Goal: Task Accomplishment & Management: Use online tool/utility

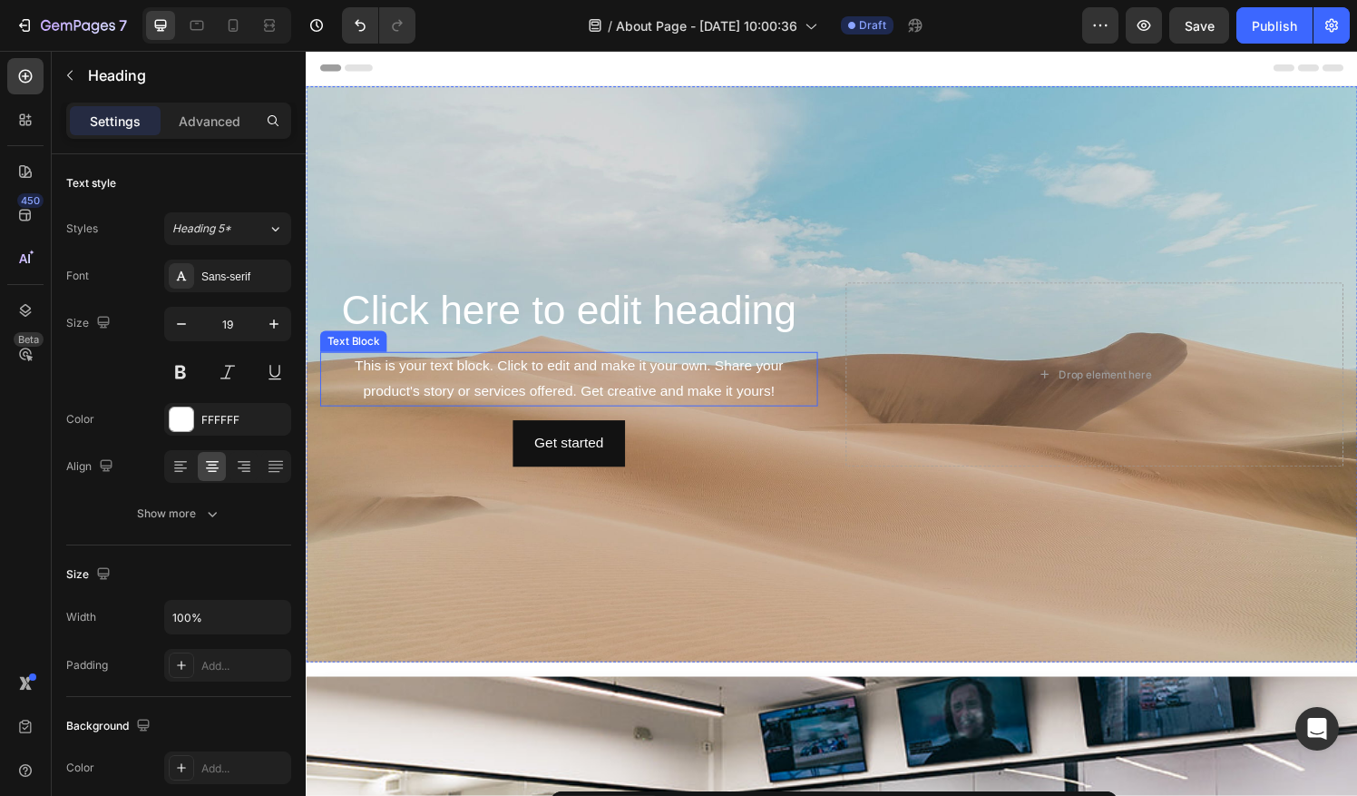
click at [603, 392] on div "This is your text block. Click to edit and make it your own. Share your product…" at bounding box center [577, 391] width 515 height 56
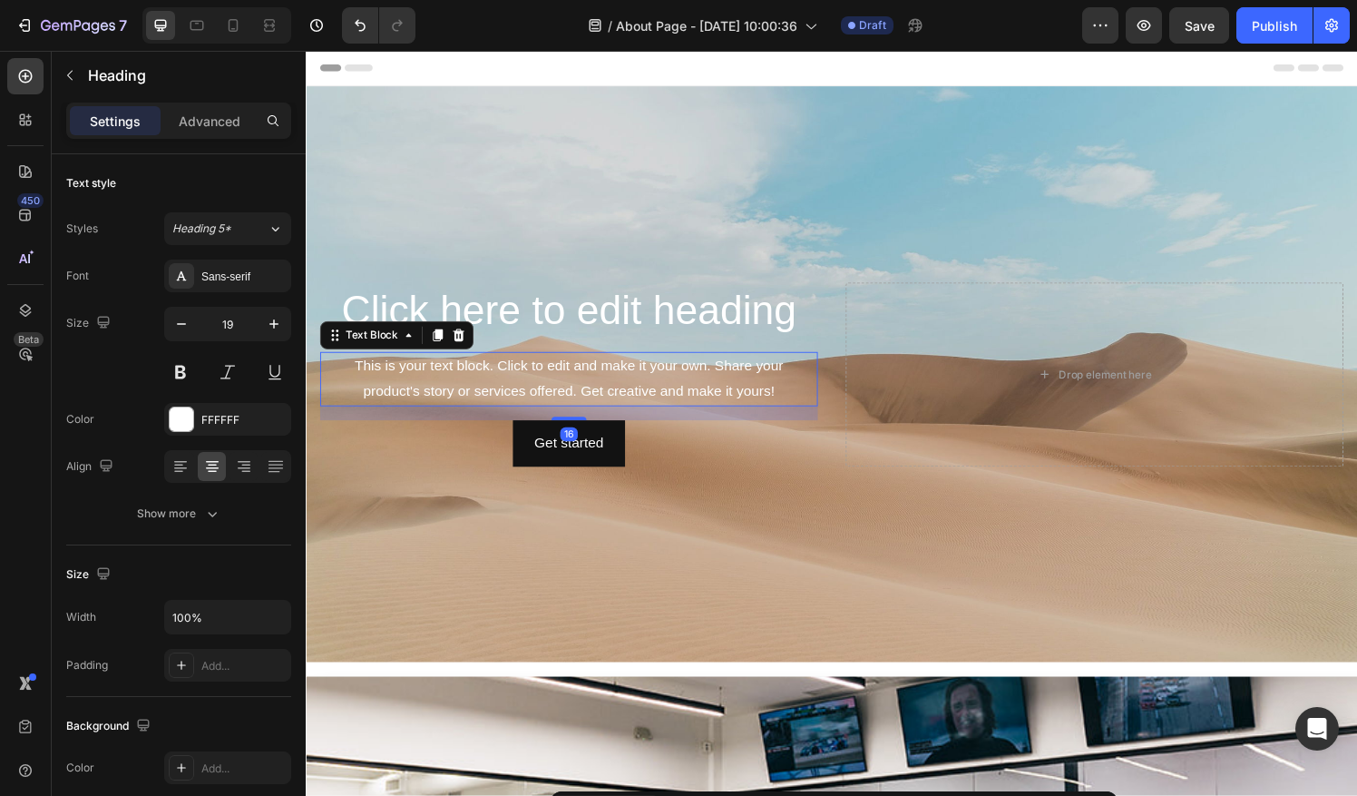
click at [603, 392] on div "This is your text block. Click to edit and make it your own. Share your product…" at bounding box center [577, 391] width 515 height 56
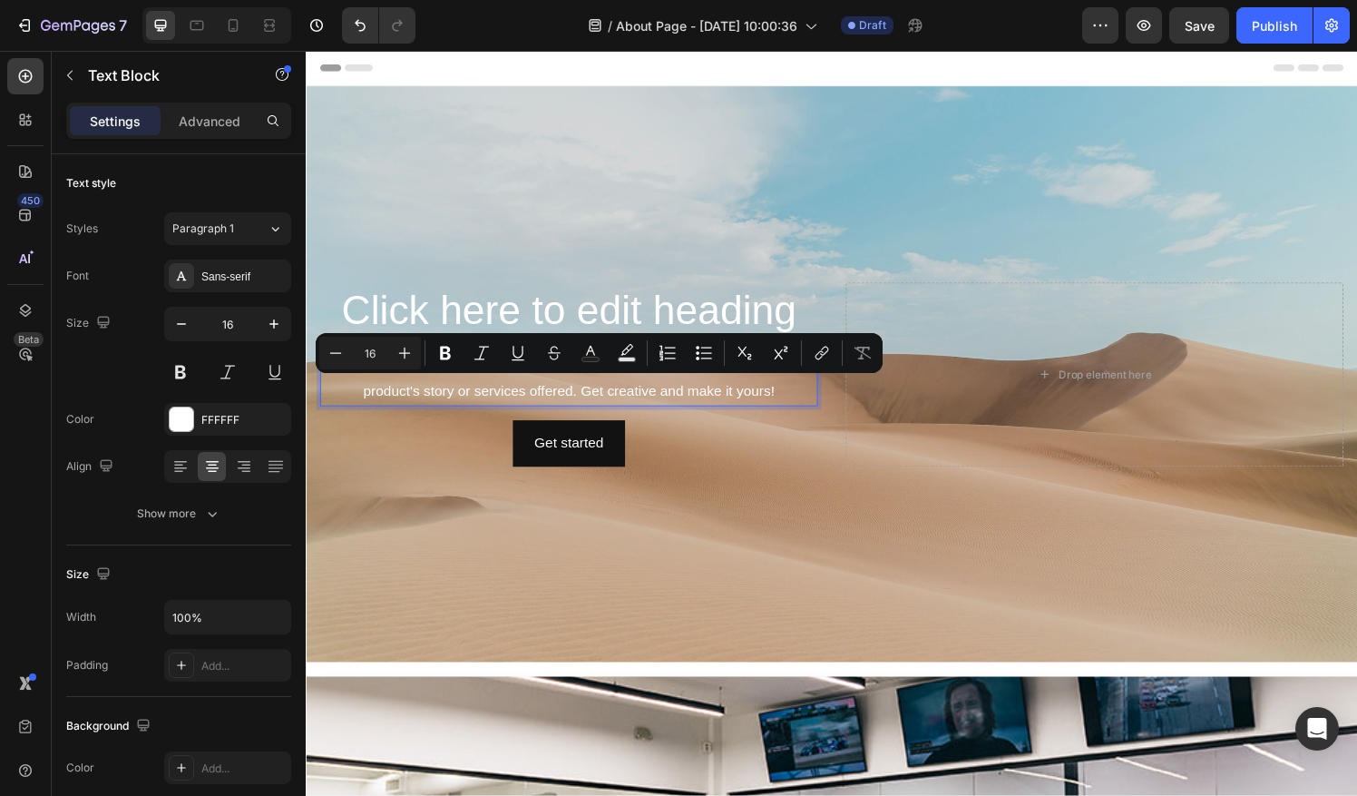
click at [743, 398] on p "This is your text block. Click to edit and make it your own. Share your product…" at bounding box center [578, 391] width 512 height 53
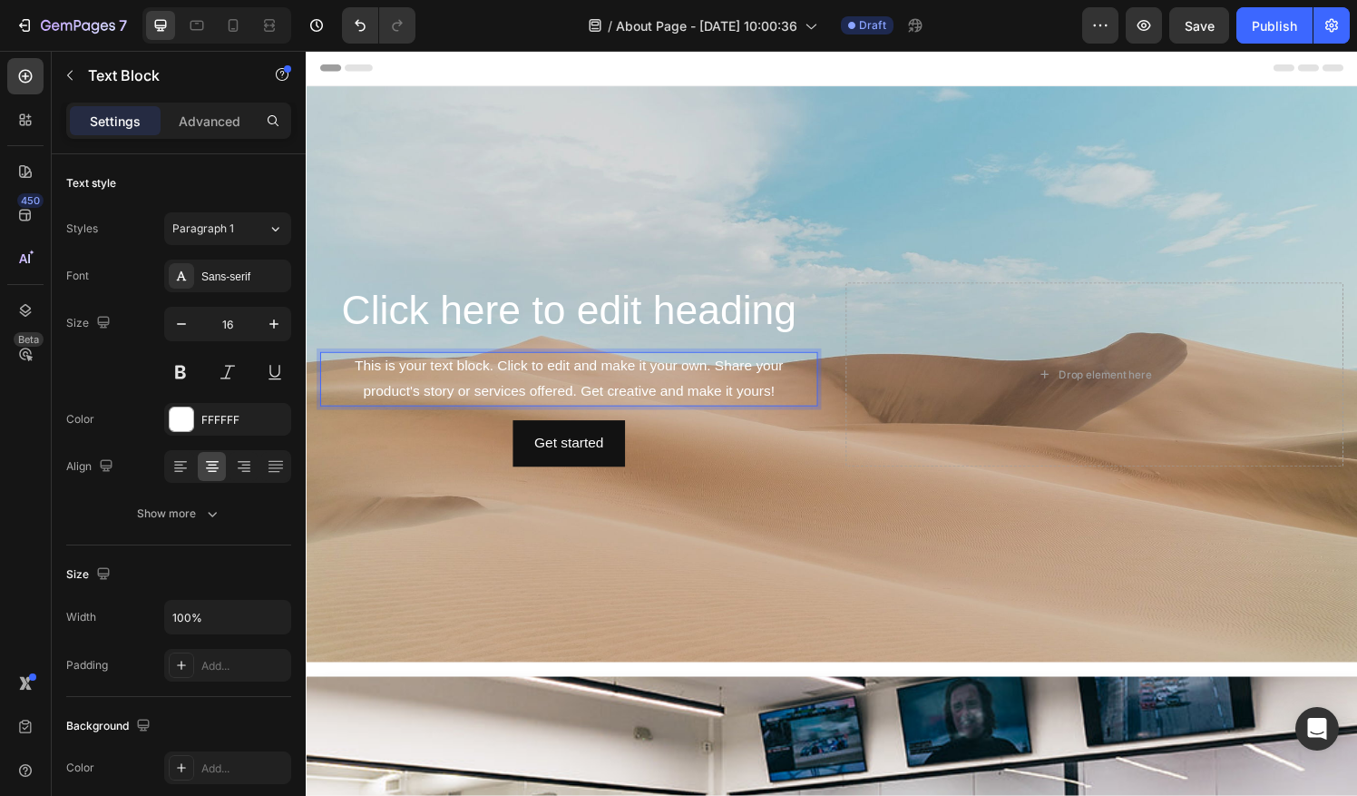
click at [807, 402] on p "This is your text block. Click to edit and make it your own. Share your product…" at bounding box center [578, 391] width 512 height 53
drag, startPoint x: 807, startPoint y: 403, endPoint x: 732, endPoint y: 400, distance: 75.3
click at [732, 400] on p "This is your text block. Click to edit and make it your own. Share your product…" at bounding box center [578, 391] width 512 height 53
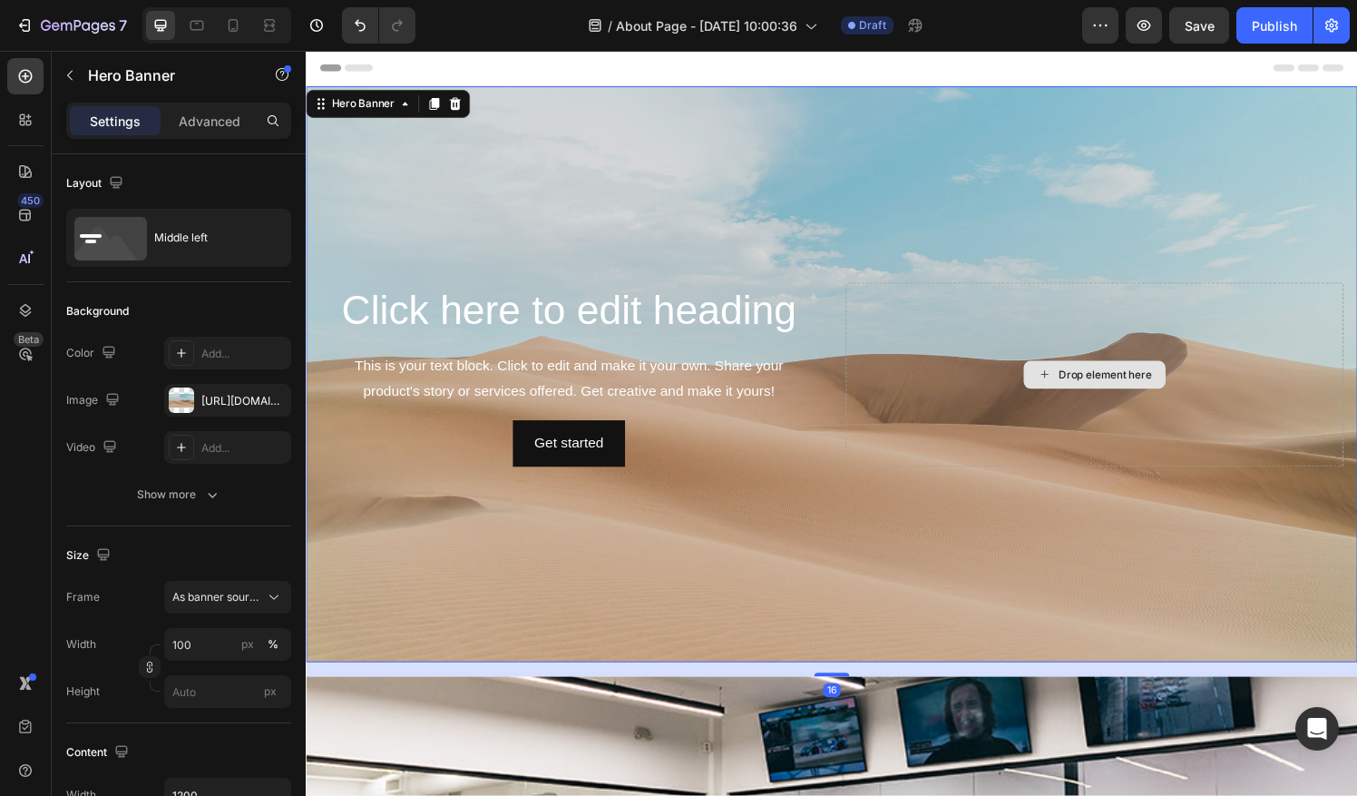
click at [1250, 366] on div "Drop element here" at bounding box center [1121, 386] width 515 height 190
click at [727, 400] on p "This is your text block. Click to edit and make it your own. Share your product…" at bounding box center [578, 391] width 512 height 53
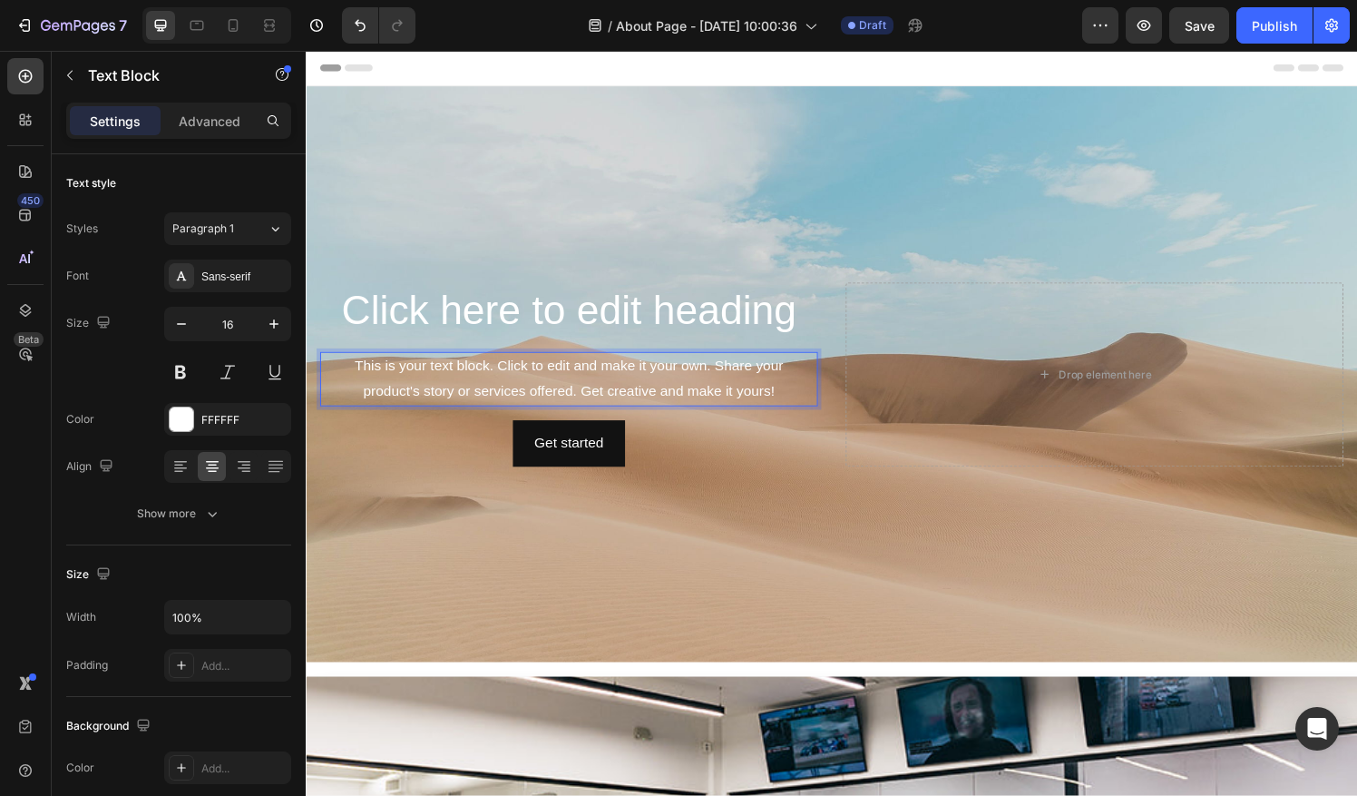
click at [794, 400] on p "This is your text block. Click to edit and make it your own. Share your product…" at bounding box center [578, 391] width 512 height 53
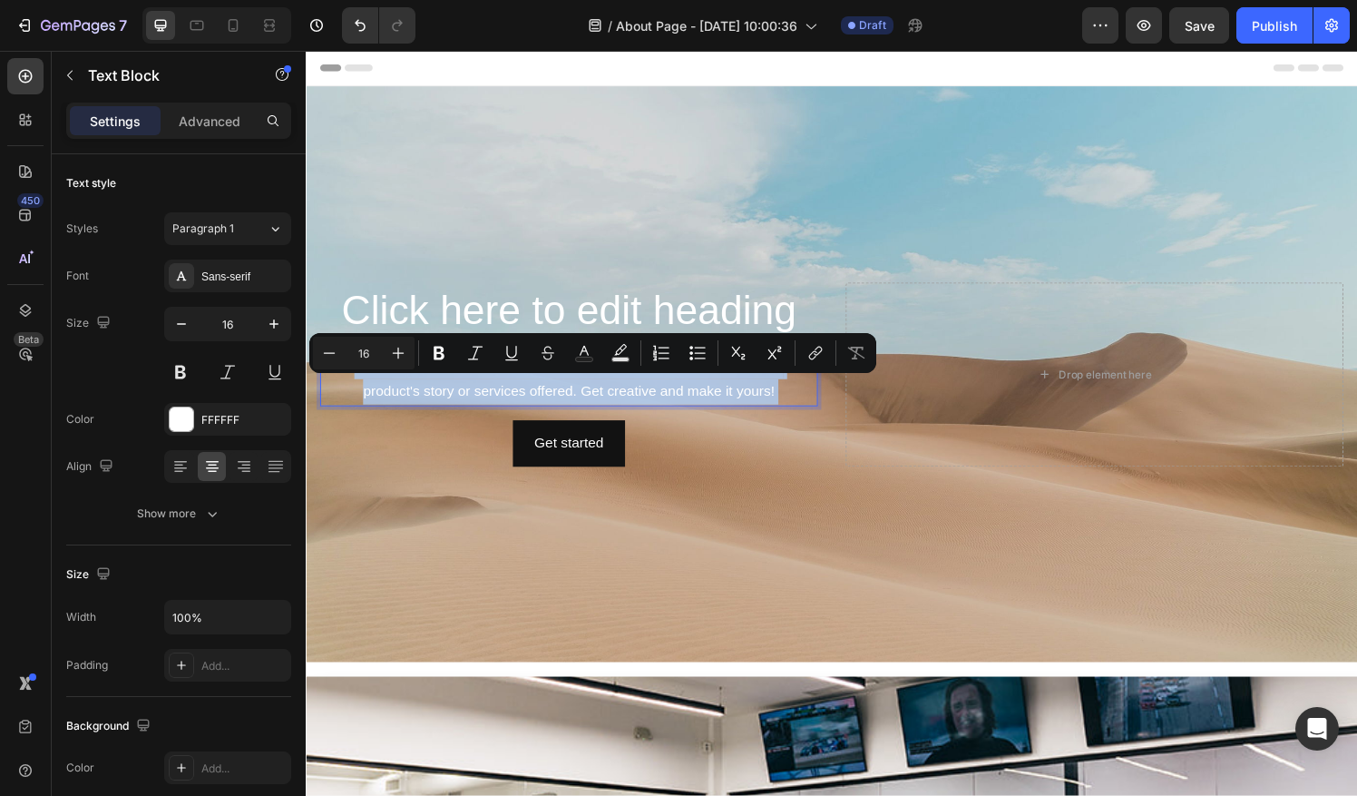
drag, startPoint x: 794, startPoint y: 400, endPoint x: 367, endPoint y: 382, distance: 426.7
click at [367, 382] on p "This is your text block. Click to edit and make it your own. Share your product…" at bounding box center [578, 391] width 512 height 53
click at [343, 400] on p "This is your text block. Click to edit and make it your own. Share your product…" at bounding box center [578, 391] width 512 height 53
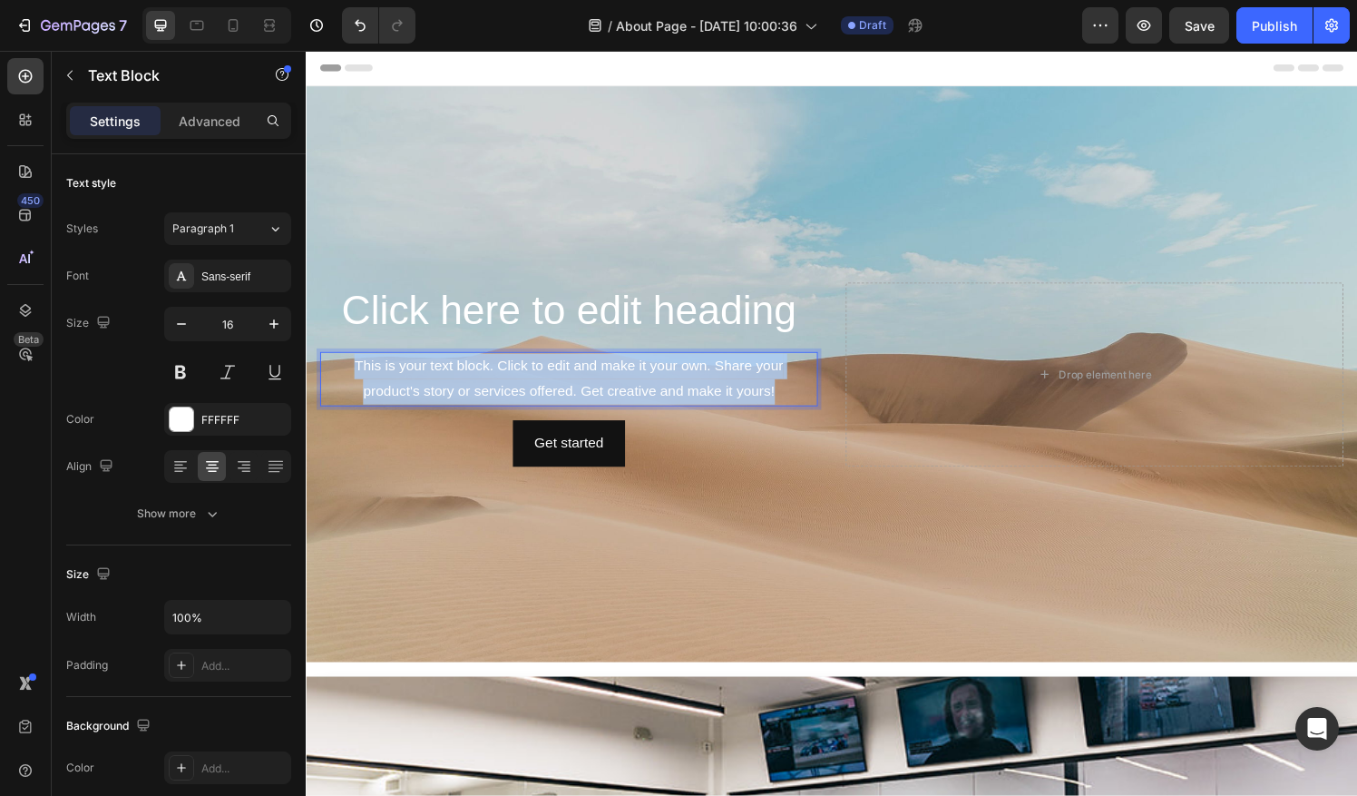
drag, startPoint x: 340, startPoint y: 365, endPoint x: 790, endPoint y: 409, distance: 452.1
click at [790, 409] on p "This is your text block. Click to edit and make it your own. Share your product…" at bounding box center [578, 391] width 512 height 53
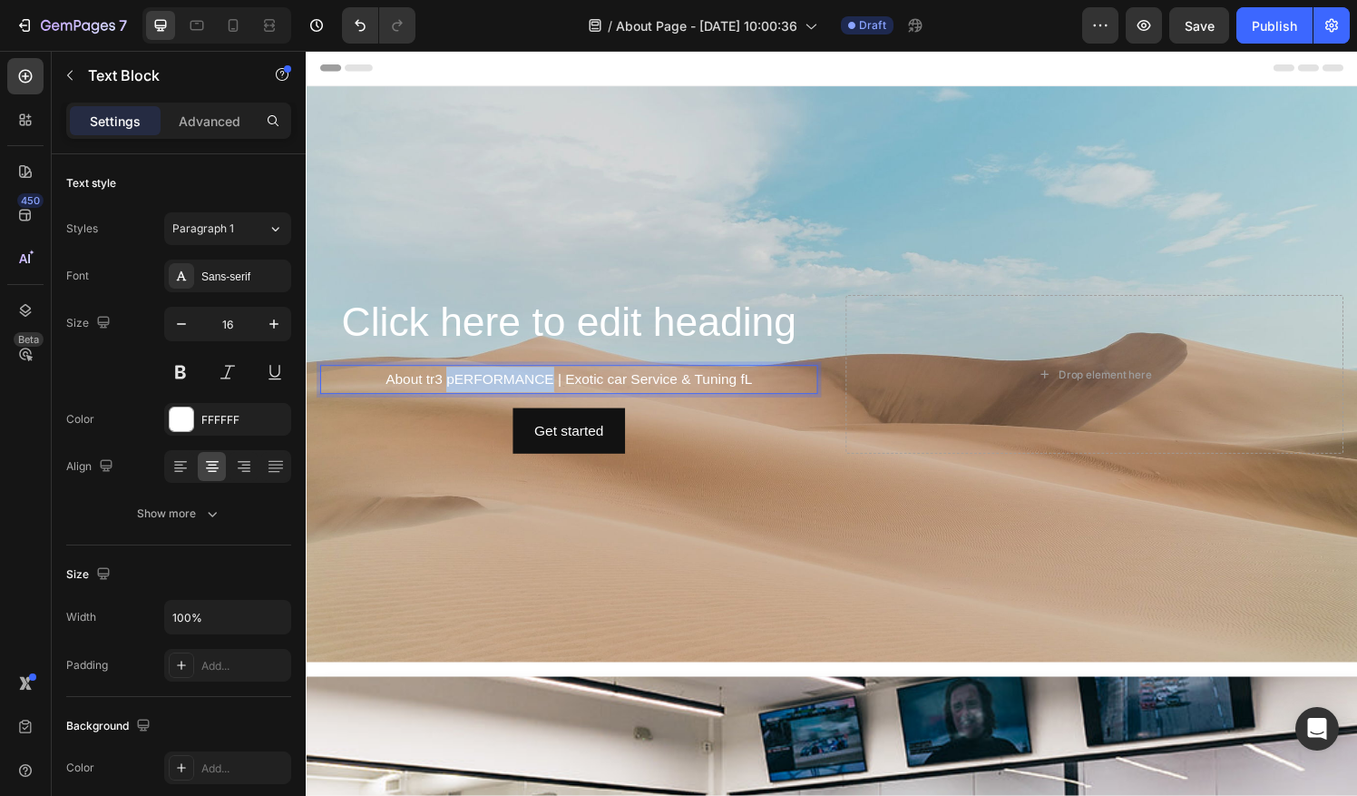
click at [478, 383] on p "About tr3 pERFORMANCE | Exotic car Service & Tuning fL" at bounding box center [578, 391] width 512 height 26
click at [756, 384] on p "About TR3 Performance | Exotic car Service & Tuning fL" at bounding box center [578, 391] width 512 height 26
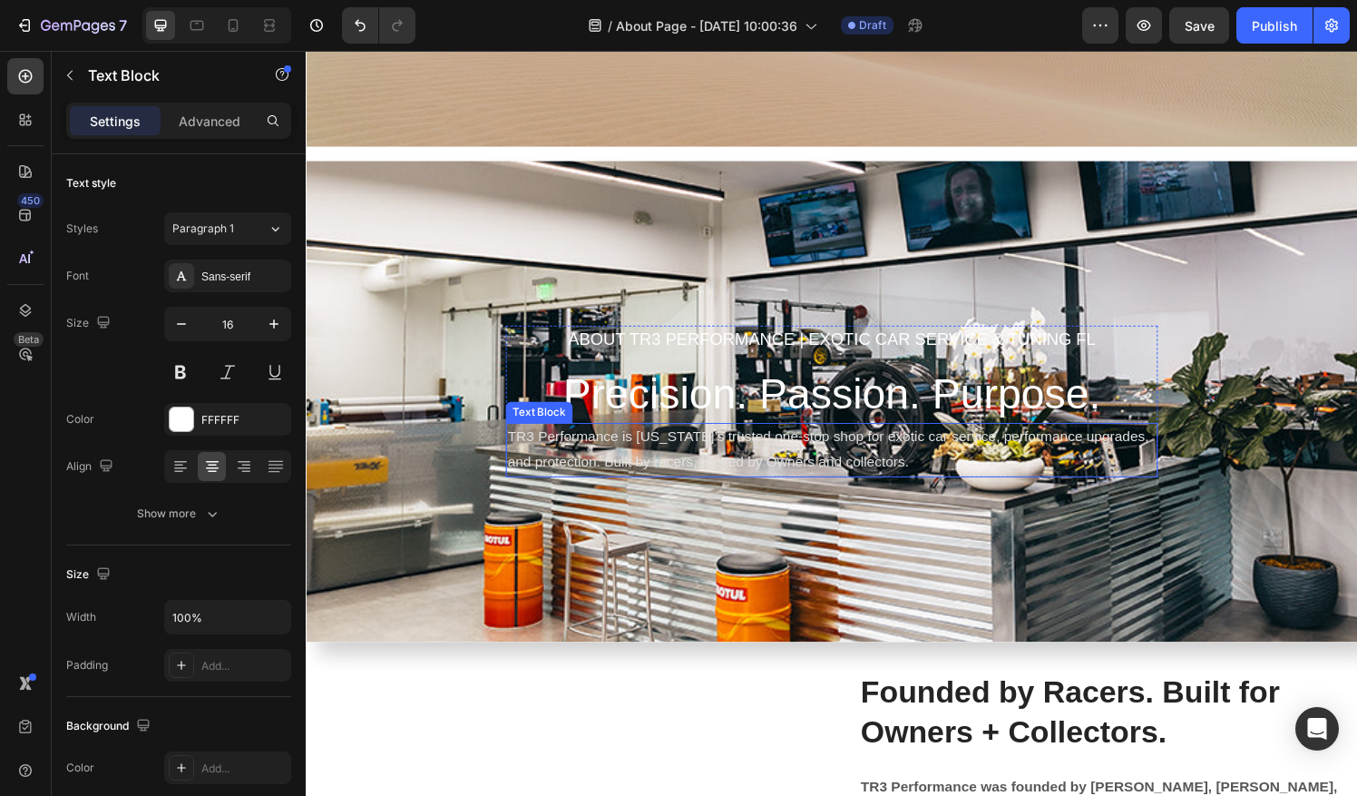
click at [848, 455] on p "TR3 Performance is [US_STATE]’s trusted one-stop shop for exotic car service, p…" at bounding box center [849, 464] width 671 height 53
click at [610, 352] on p "About tr3 pERFORMANCE | Exotic car Service & Tuning fL" at bounding box center [849, 350] width 671 height 26
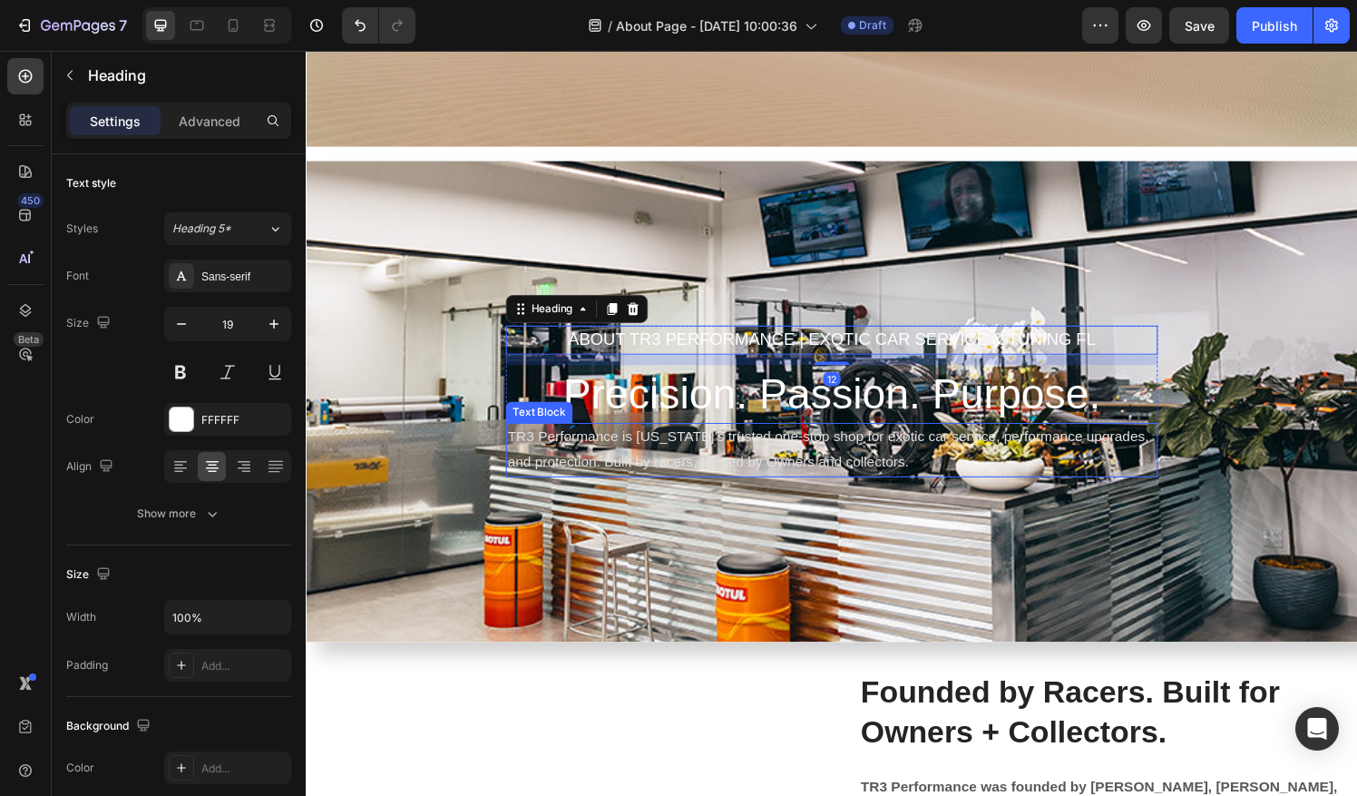
click at [885, 463] on p "TR3 Performance is [US_STATE]’s trusted one-stop shop for exotic car service, p…" at bounding box center [849, 464] width 671 height 53
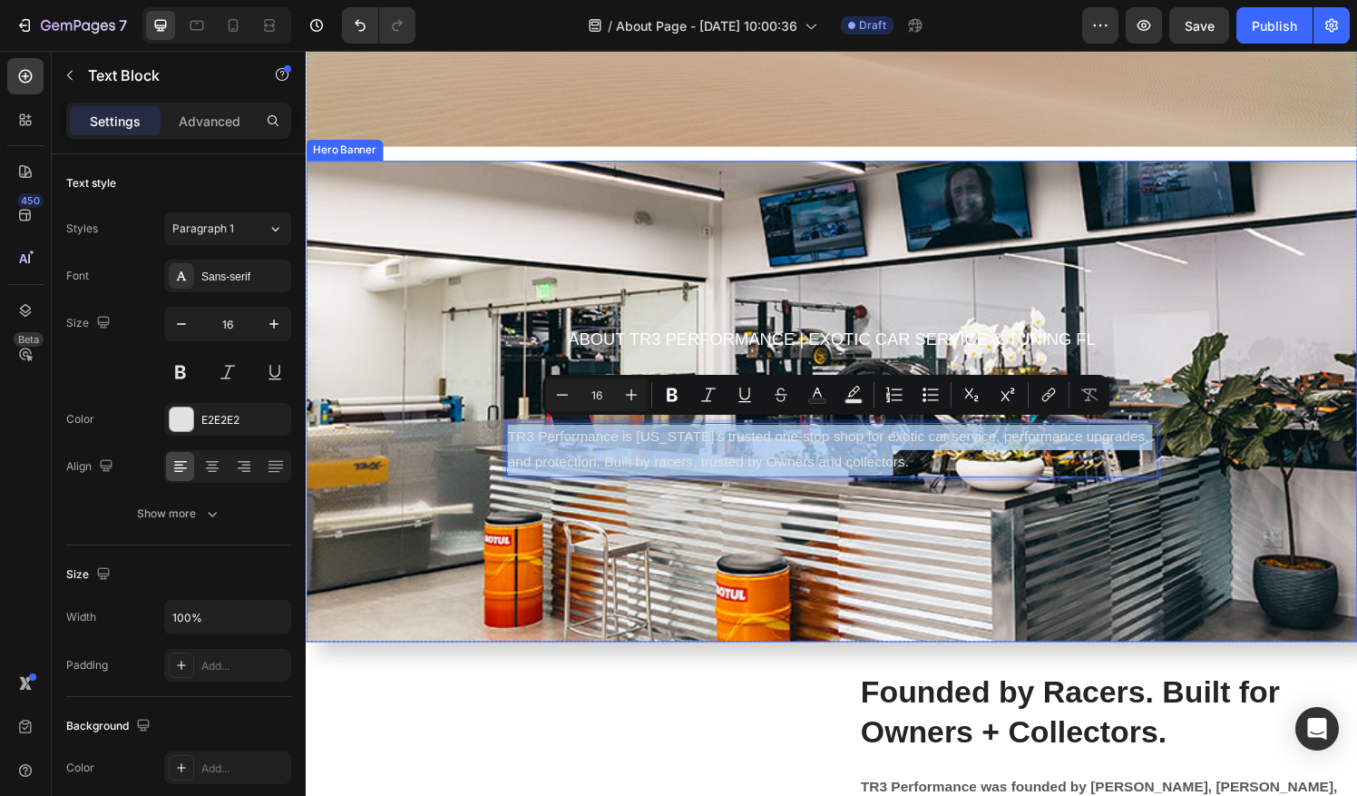
drag, startPoint x: 931, startPoint y: 473, endPoint x: 503, endPoint y: 444, distance: 428.2
click at [503, 444] on div "About tr3 pERFORMANCE | Exotic car Service & Tuning fL Heading Precision. Passi…" at bounding box center [850, 414] width 1088 height 498
copy p "TR3 Performance is [US_STATE]’s trusted one-stop shop for exotic car service, p…"
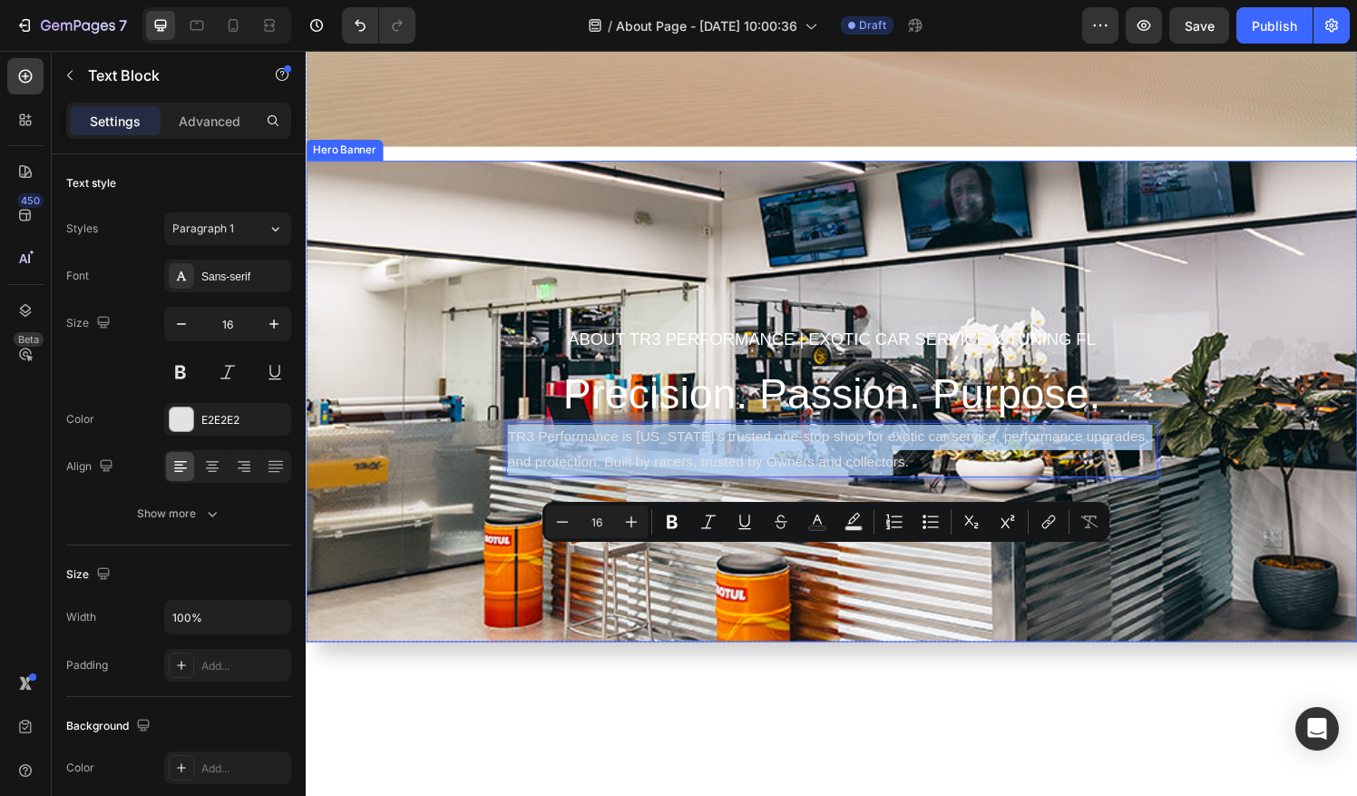
scroll to position [92, 0]
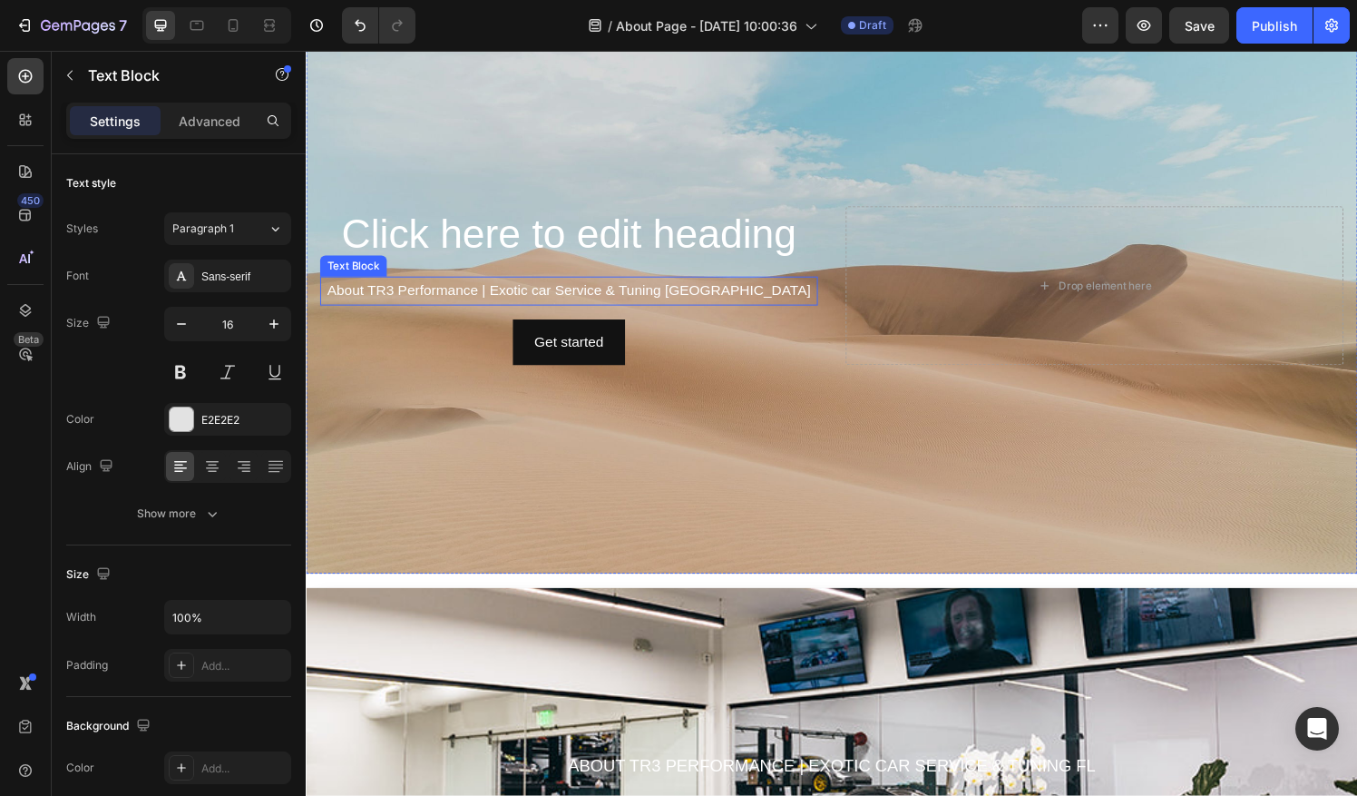
click at [595, 297] on p "About TR3 Performance | Exotic car Service & Tuning [GEOGRAPHIC_DATA]" at bounding box center [578, 300] width 512 height 26
click at [766, 294] on p "About TR3 Performance | Exotic car Service & Tuning [GEOGRAPHIC_DATA]" at bounding box center [578, 300] width 512 height 26
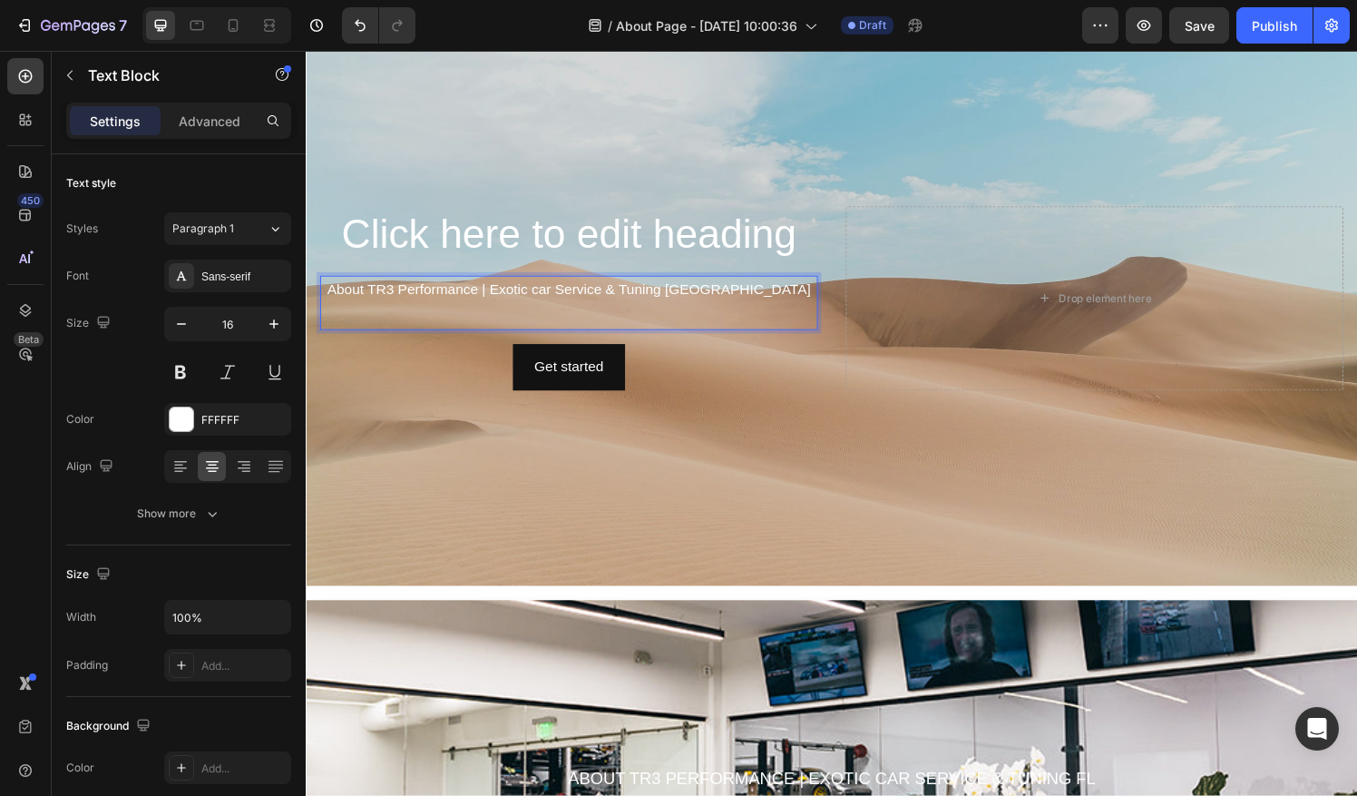
scroll to position [53, 0]
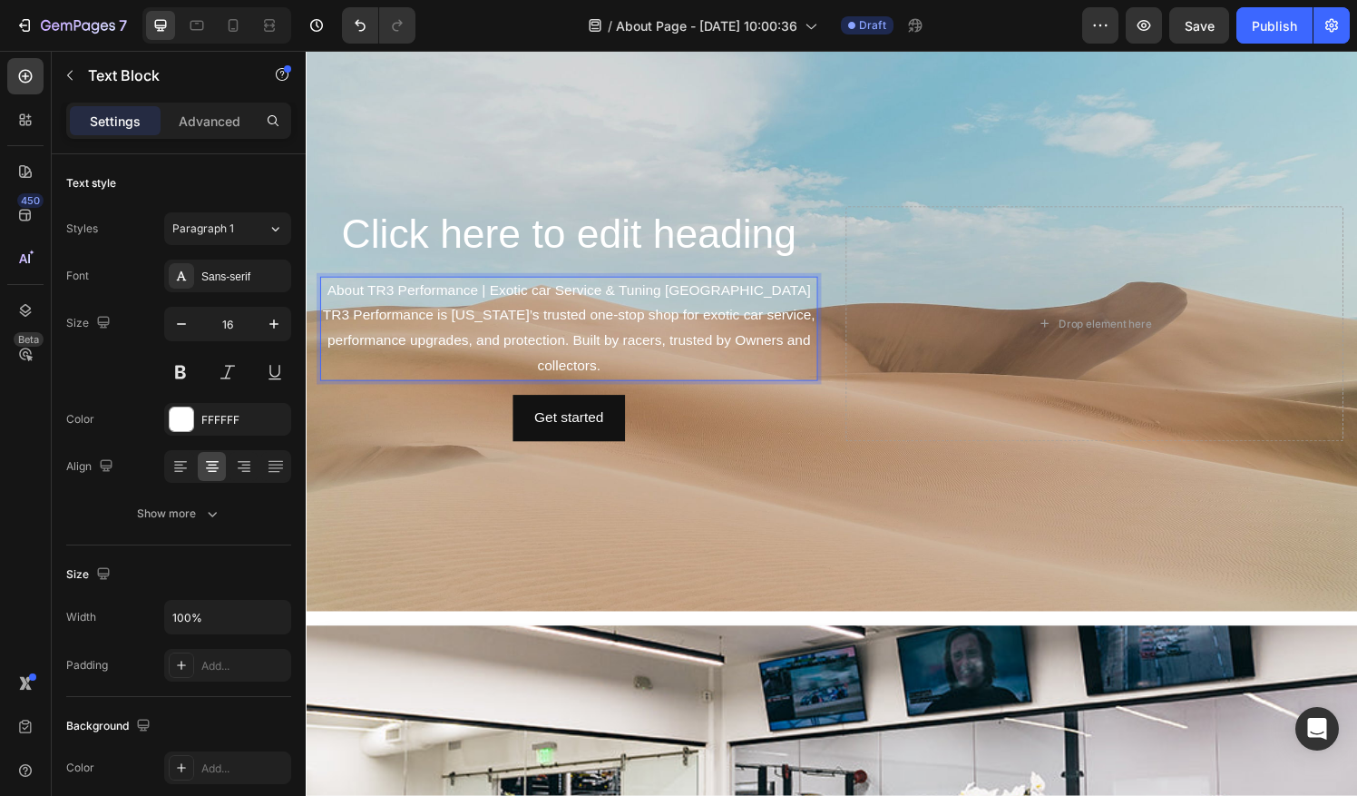
click at [802, 289] on p "About TR3 Performance | Exotic car Service & Tuning [GEOGRAPHIC_DATA]" at bounding box center [578, 300] width 512 height 26
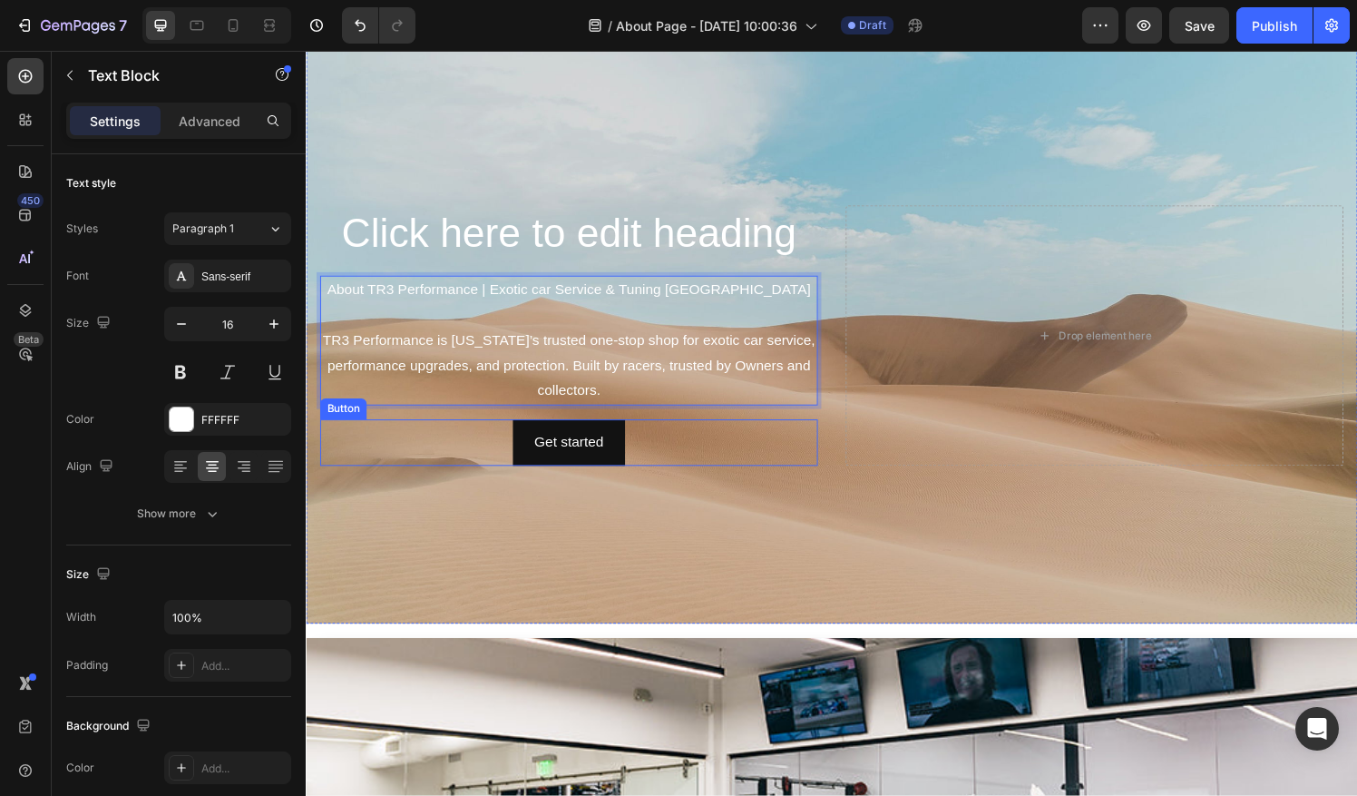
click at [726, 463] on div "Get started Button" at bounding box center [577, 457] width 515 height 48
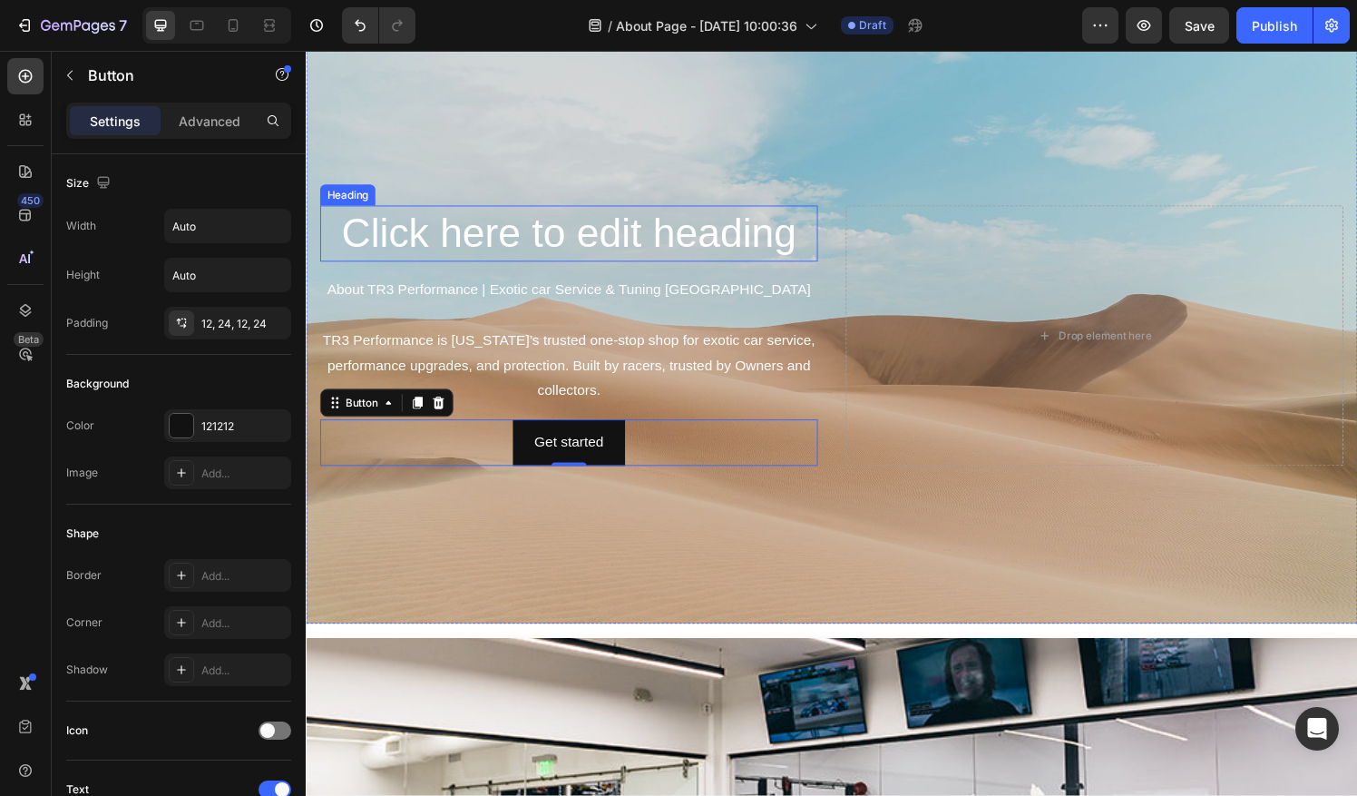
click at [756, 220] on h2 "Click here to edit heading" at bounding box center [577, 240] width 515 height 58
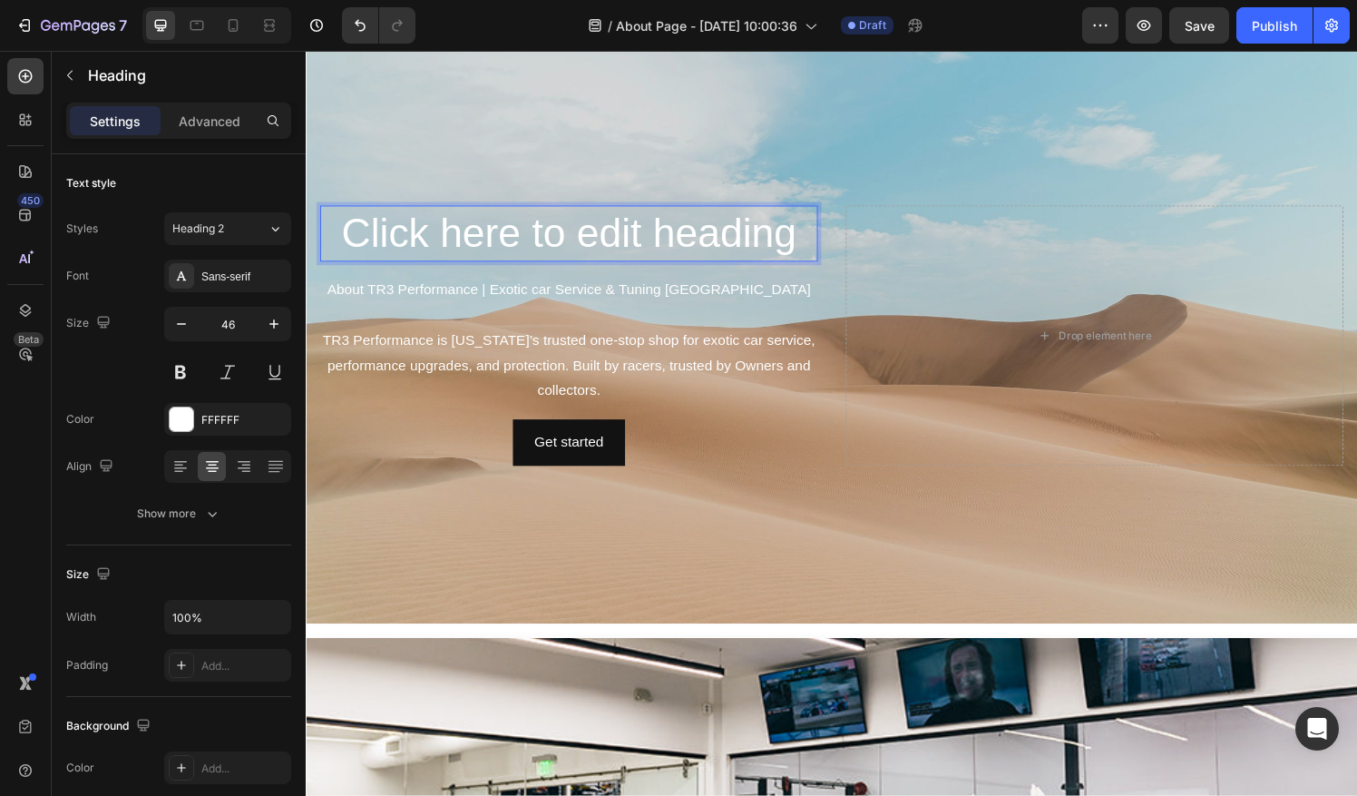
click at [756, 220] on h2 "Click here to edit heading" at bounding box center [577, 240] width 515 height 58
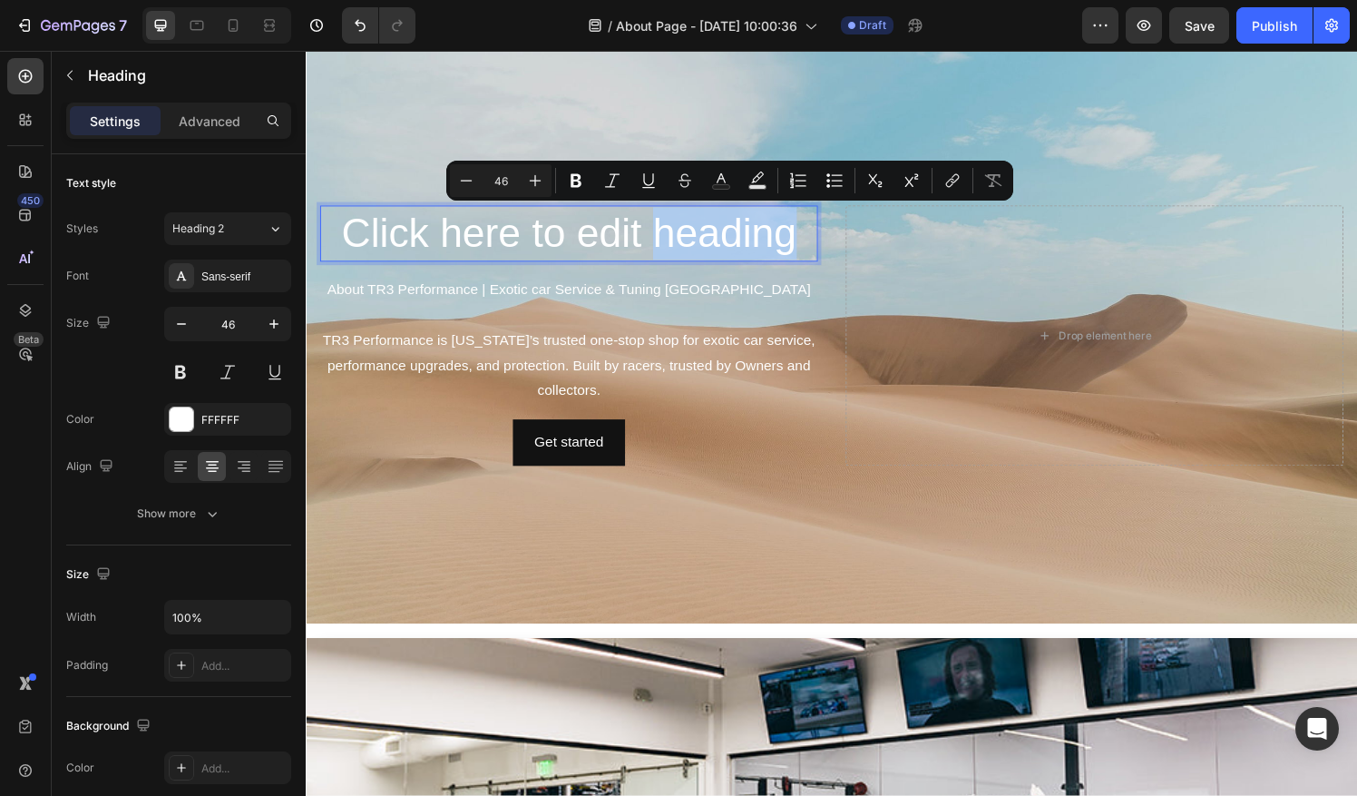
click at [804, 237] on p "Click here to edit heading" at bounding box center [578, 240] width 512 height 54
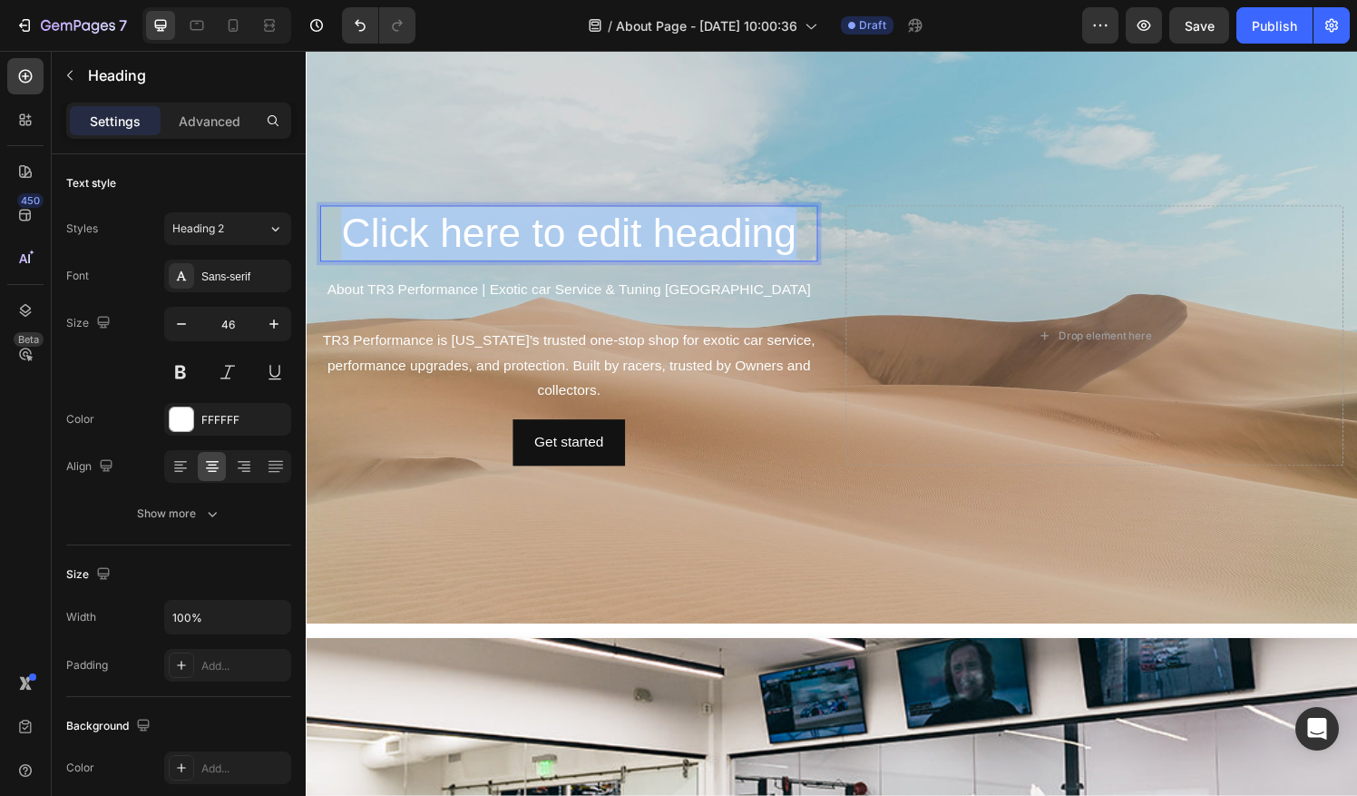
drag, startPoint x: 821, startPoint y: 239, endPoint x: 351, endPoint y: 240, distance: 469.9
click at [351, 240] on p "Click here to edit heading" at bounding box center [578, 240] width 512 height 54
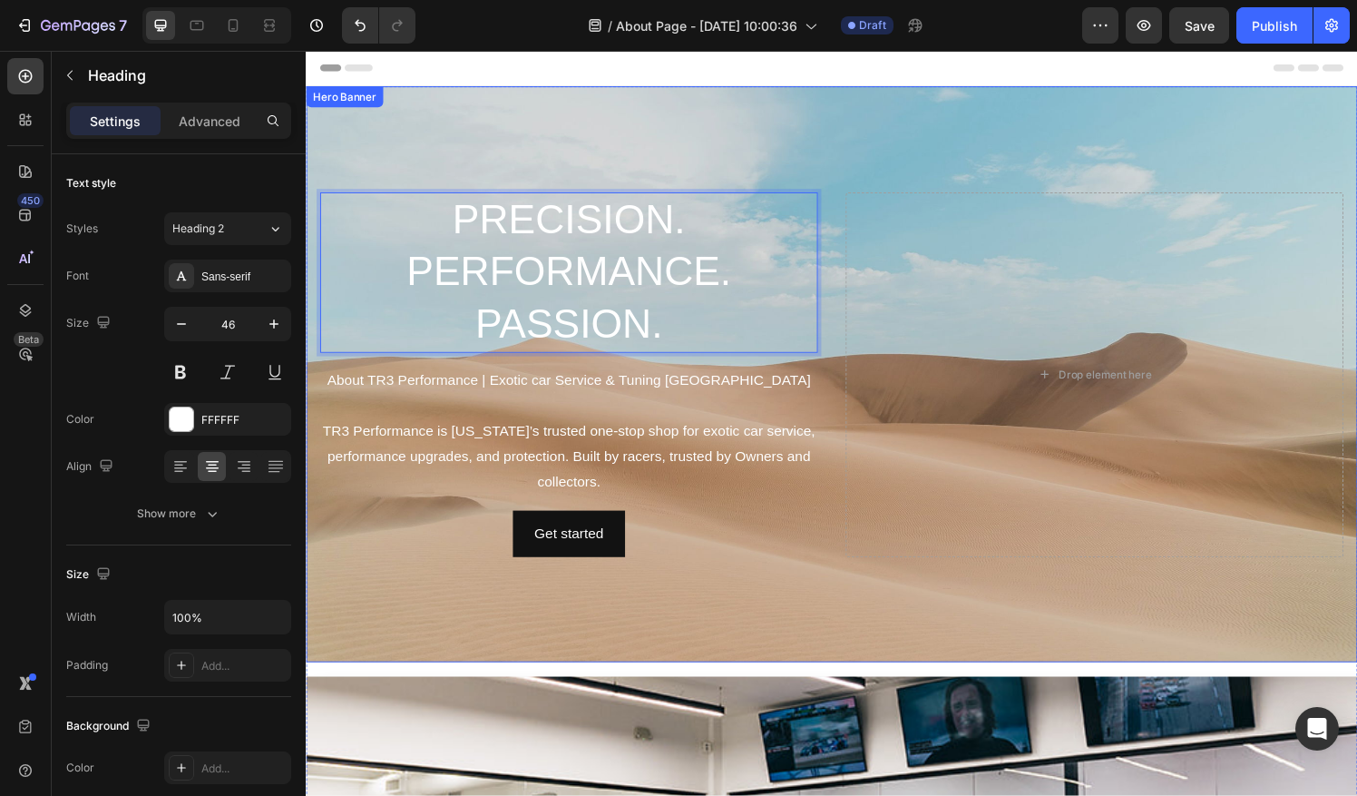
scroll to position [578, 0]
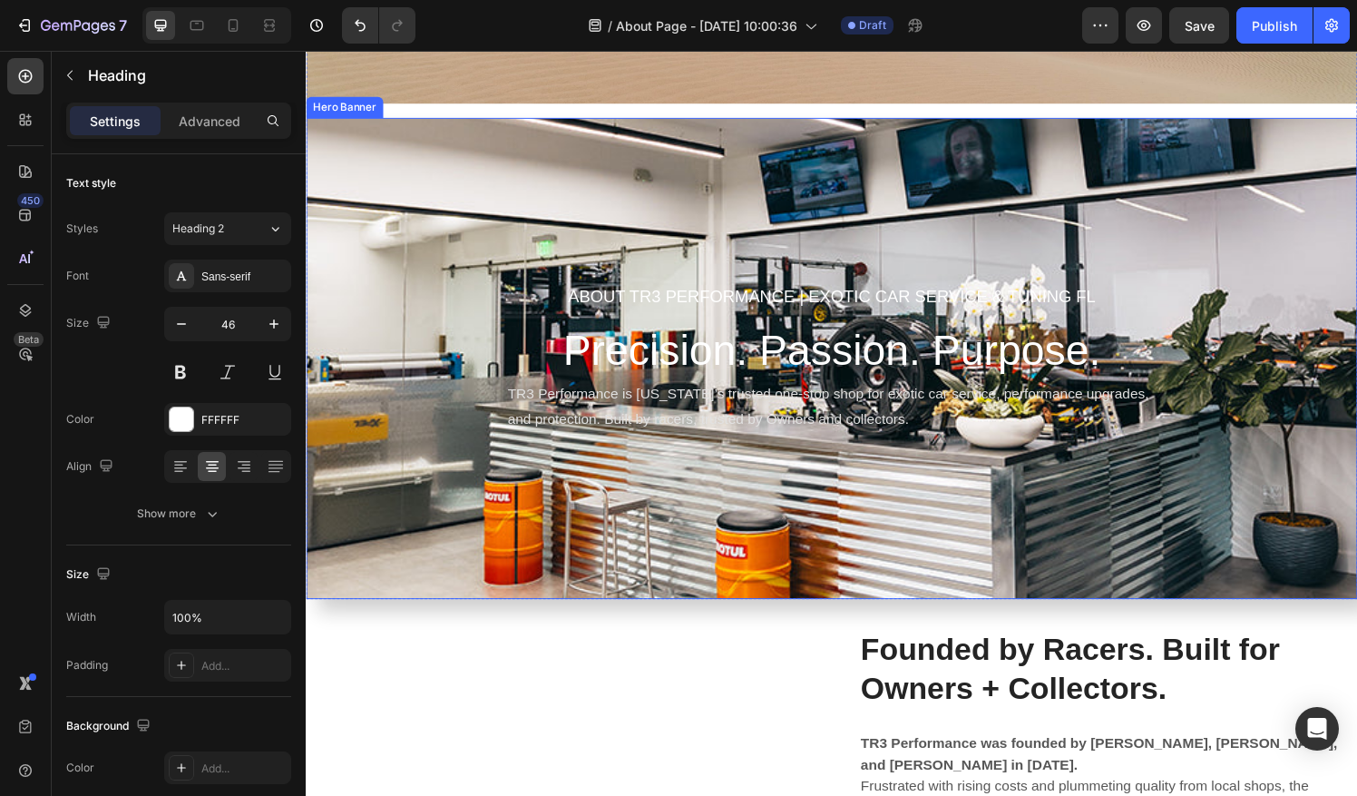
click at [1202, 238] on div "About tr3 pERFORMANCE | Exotic car Service & Tuning fL Heading Precision. Passi…" at bounding box center [850, 370] width 1088 height 498
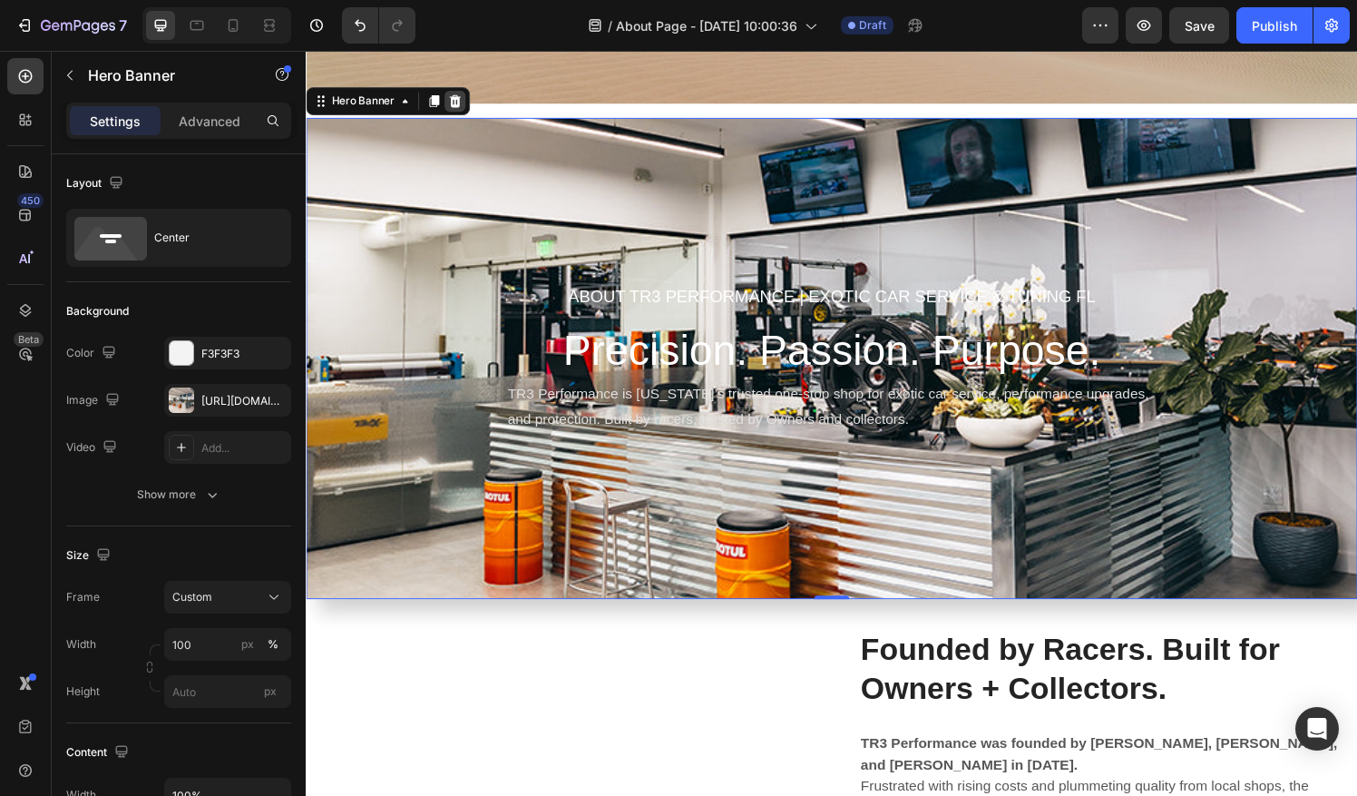
click at [464, 99] on icon at bounding box center [460, 103] width 12 height 13
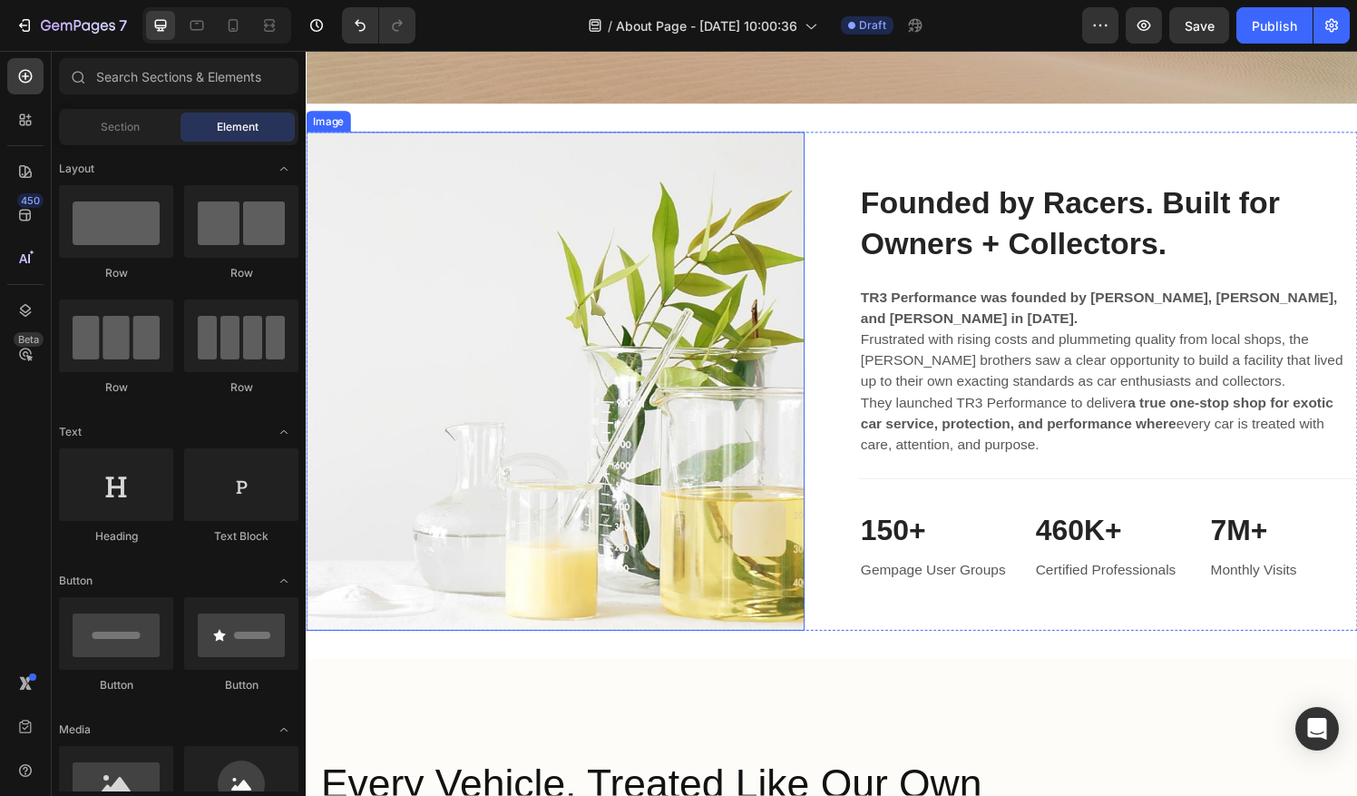
scroll to position [0, 0]
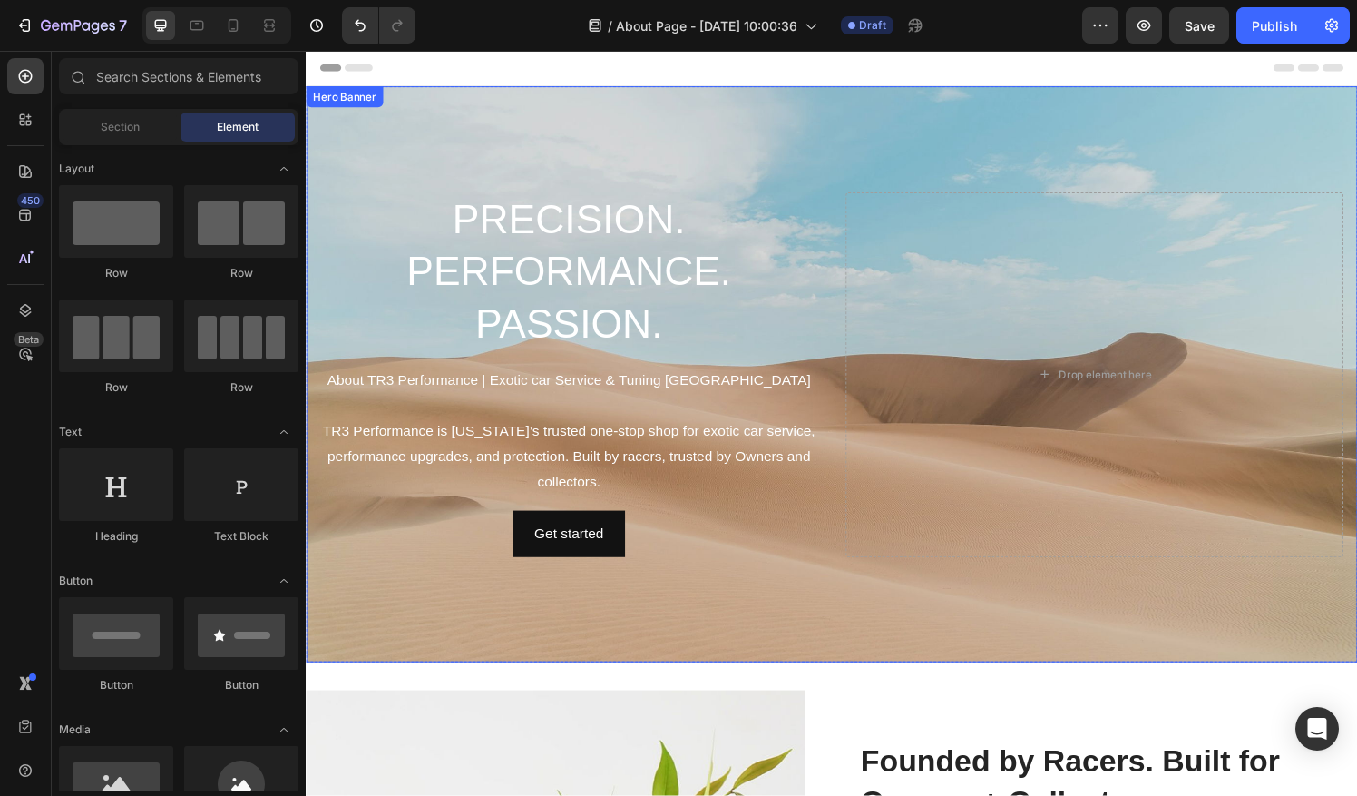
click at [746, 128] on div "Background Image" at bounding box center [850, 386] width 1088 height 596
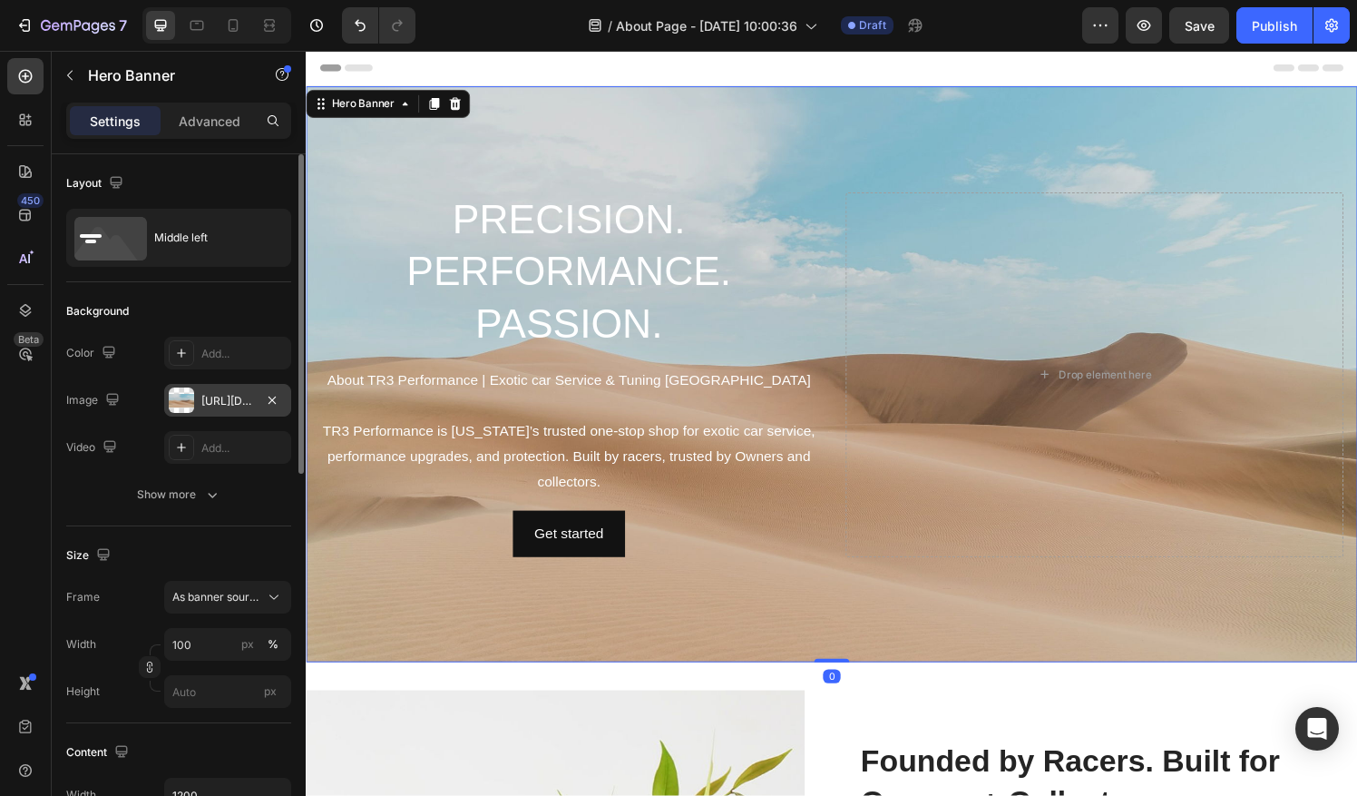
click at [221, 404] on div "https://cdn.shopify.com/s/files/1/2005/9307/files/background_settings.jpg" at bounding box center [227, 401] width 53 height 16
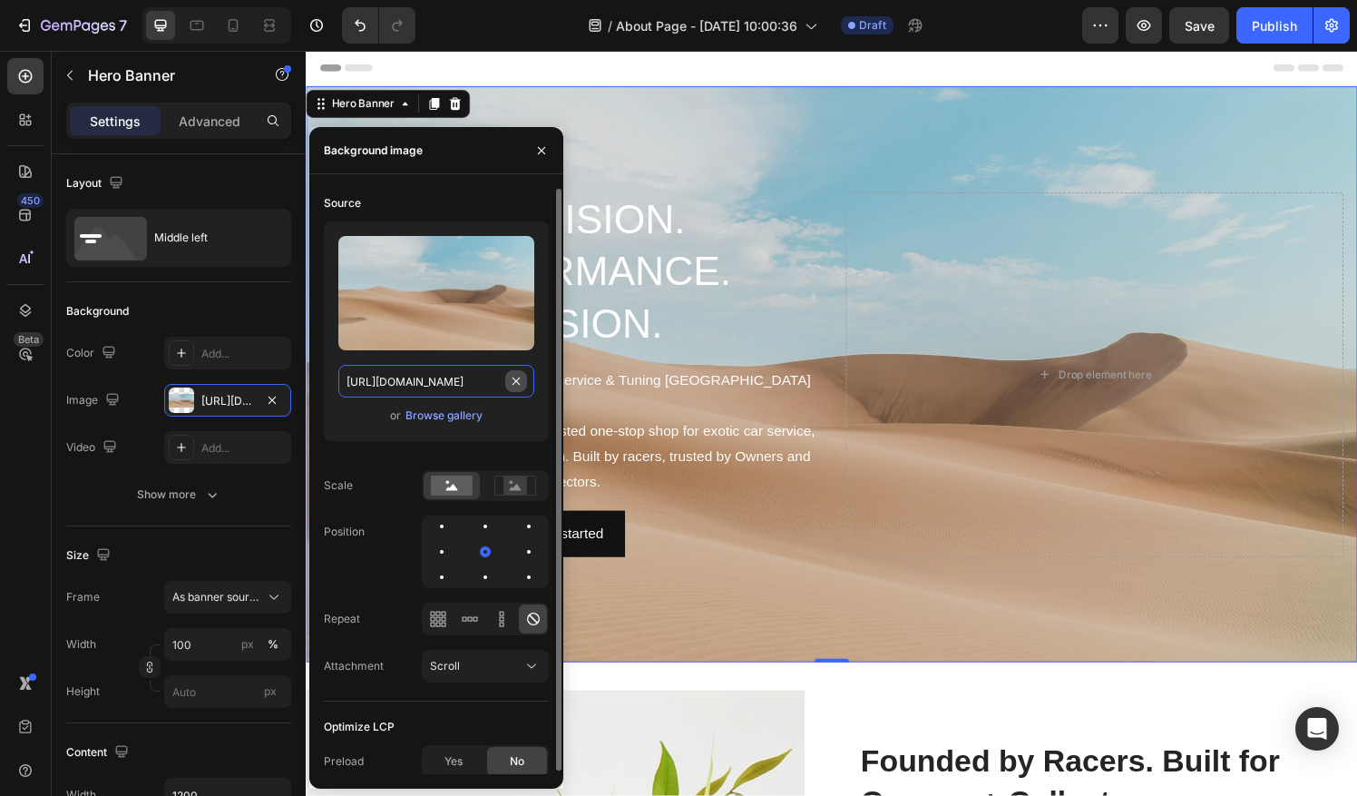
type input "Auto"
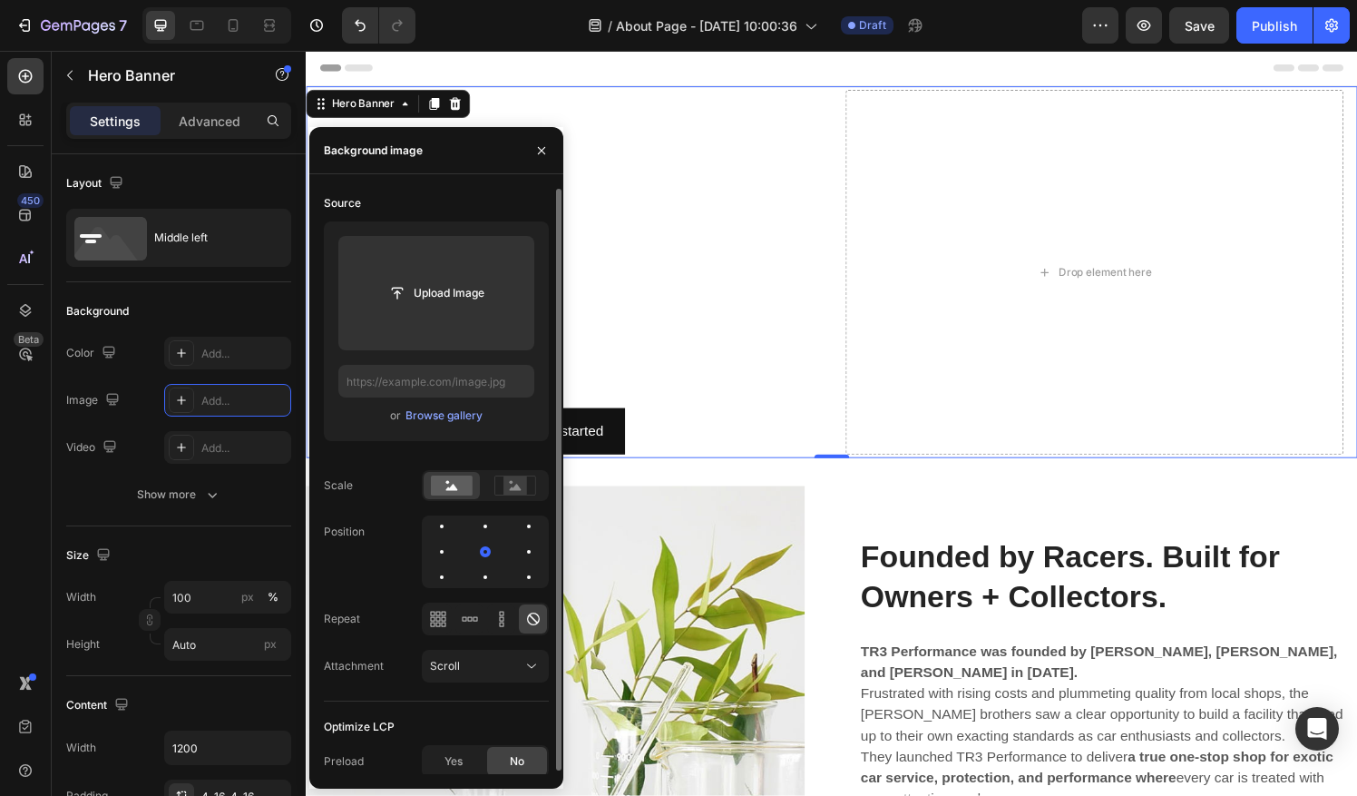
click at [450, 426] on div "Upload Image or Browse gallery" at bounding box center [436, 331] width 225 height 220
click at [472, 417] on div "Browse gallery" at bounding box center [443, 415] width 77 height 16
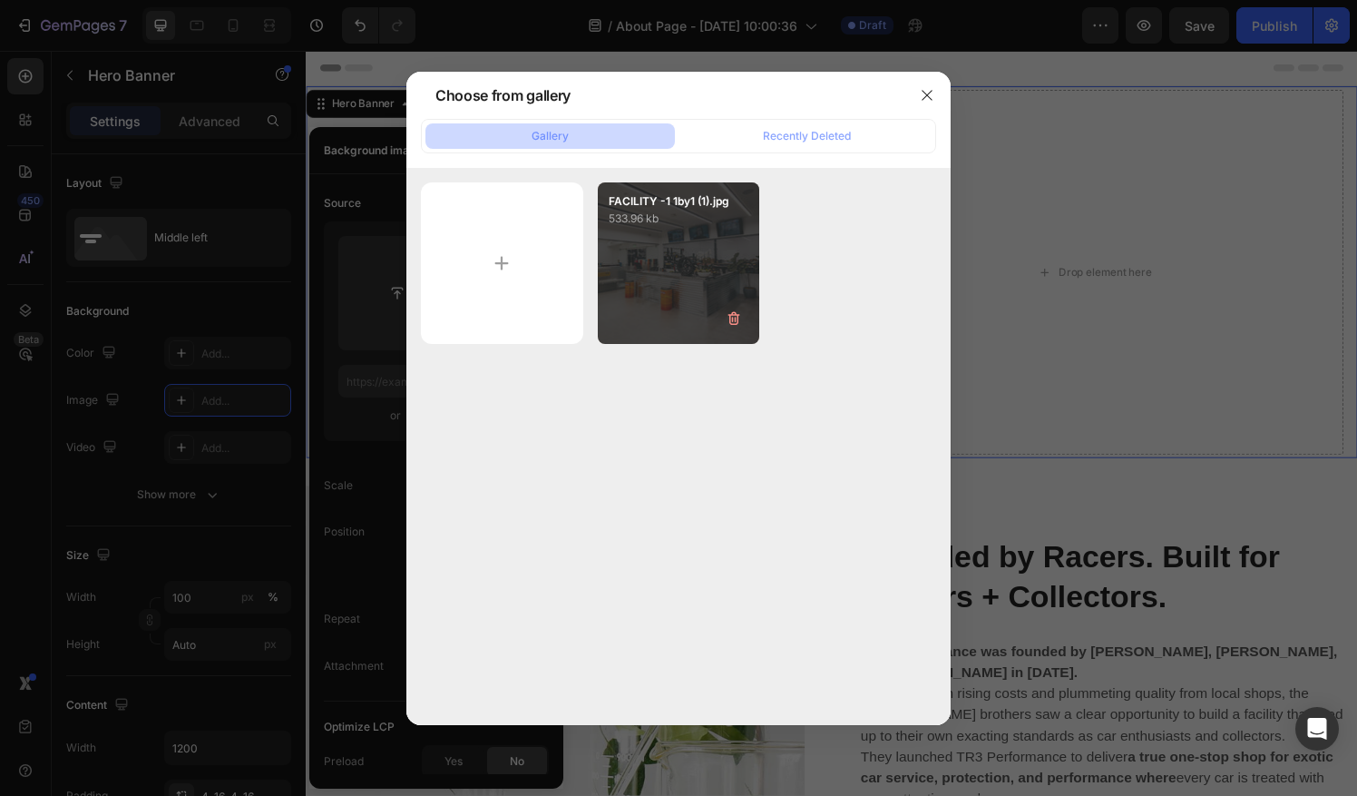
click at [695, 235] on div "FACILITY -1 1by1 (1).jpg 533.96 kb" at bounding box center [679, 263] width 162 height 162
type input "https://cdn.shopify.com/s/files/1/0290/5273/1471/files/gempages_581934521188877…"
click at [695, 235] on div "FACILITY -1 1by1 (1).jpg 533.96 kb" at bounding box center [679, 263] width 162 height 162
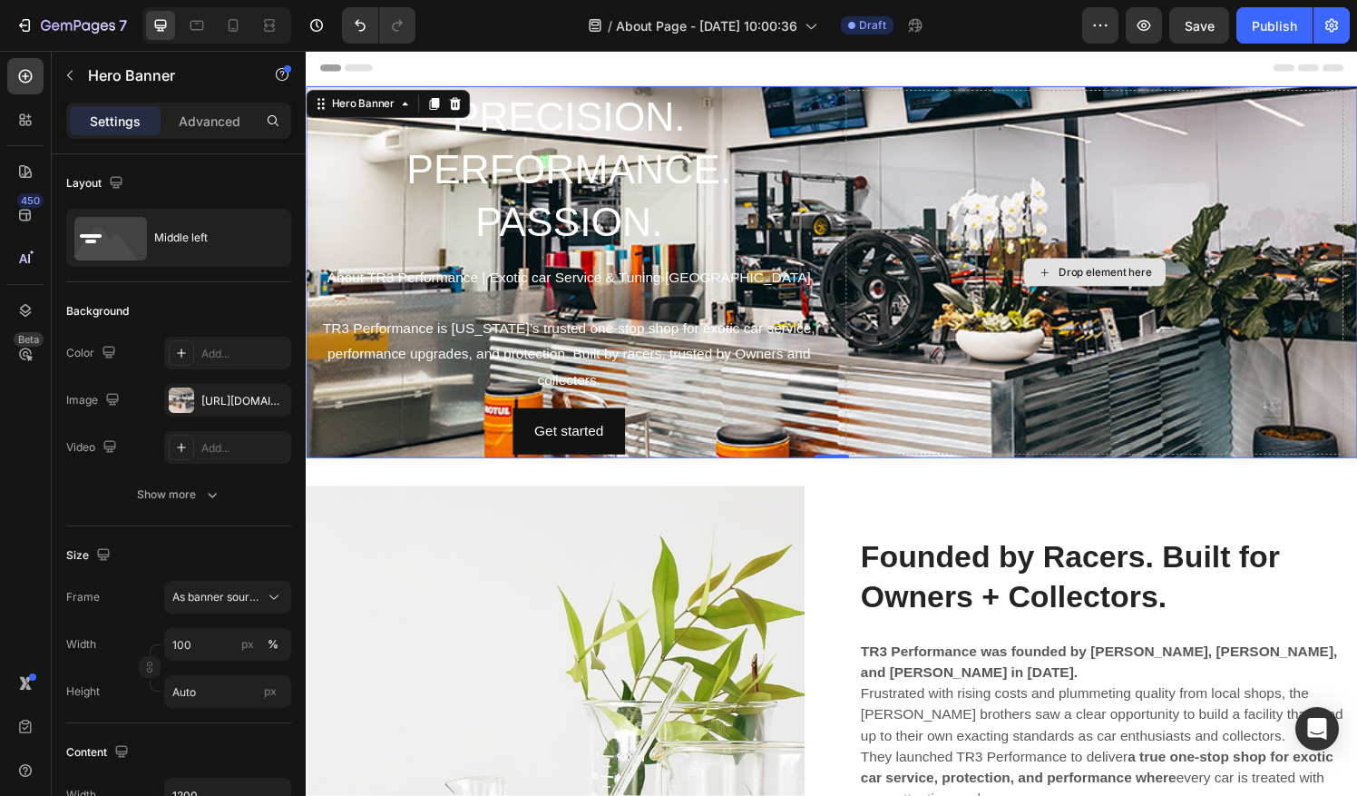
click at [1145, 232] on div "Drop element here" at bounding box center [1121, 280] width 515 height 377
click at [1135, 285] on div "Drop element here" at bounding box center [1133, 280] width 96 height 15
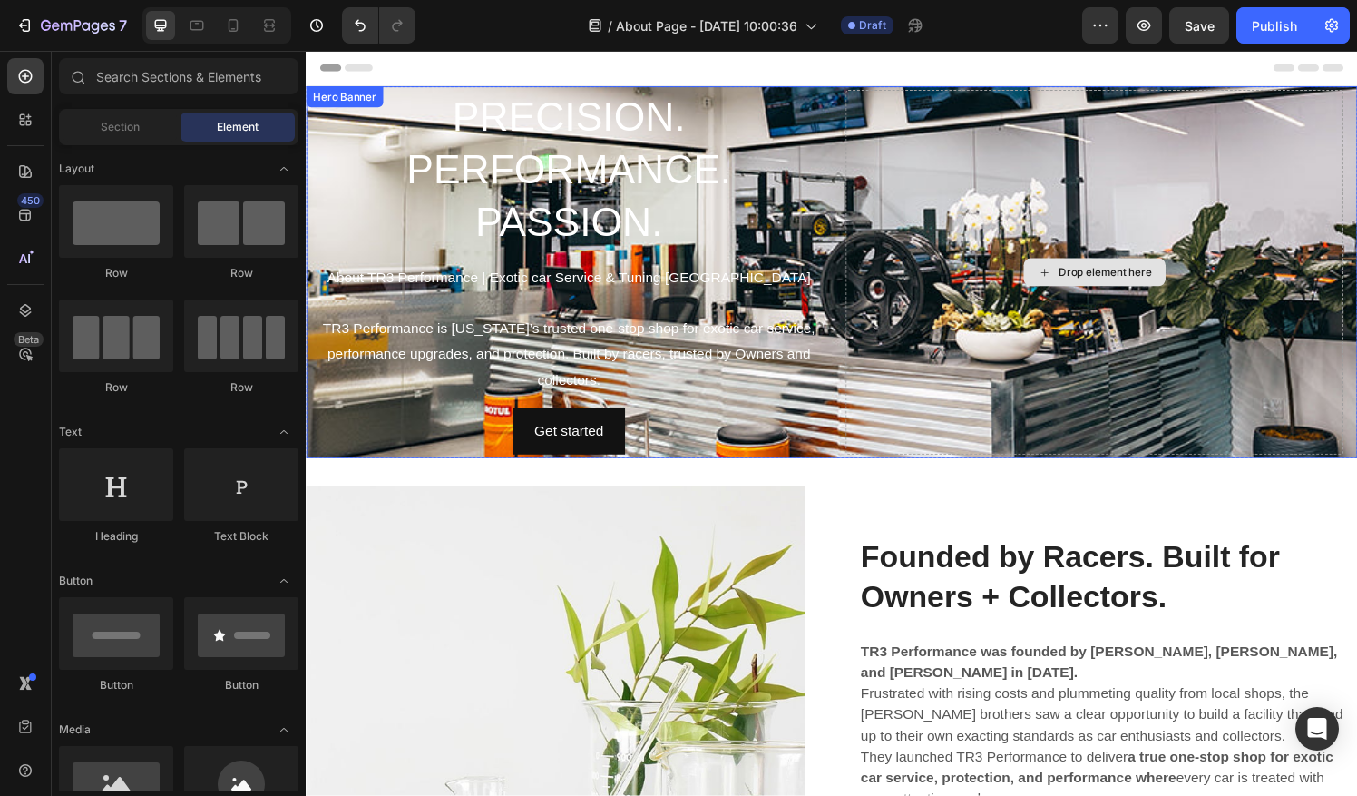
click at [917, 161] on div "Drop element here" at bounding box center [1121, 280] width 515 height 377
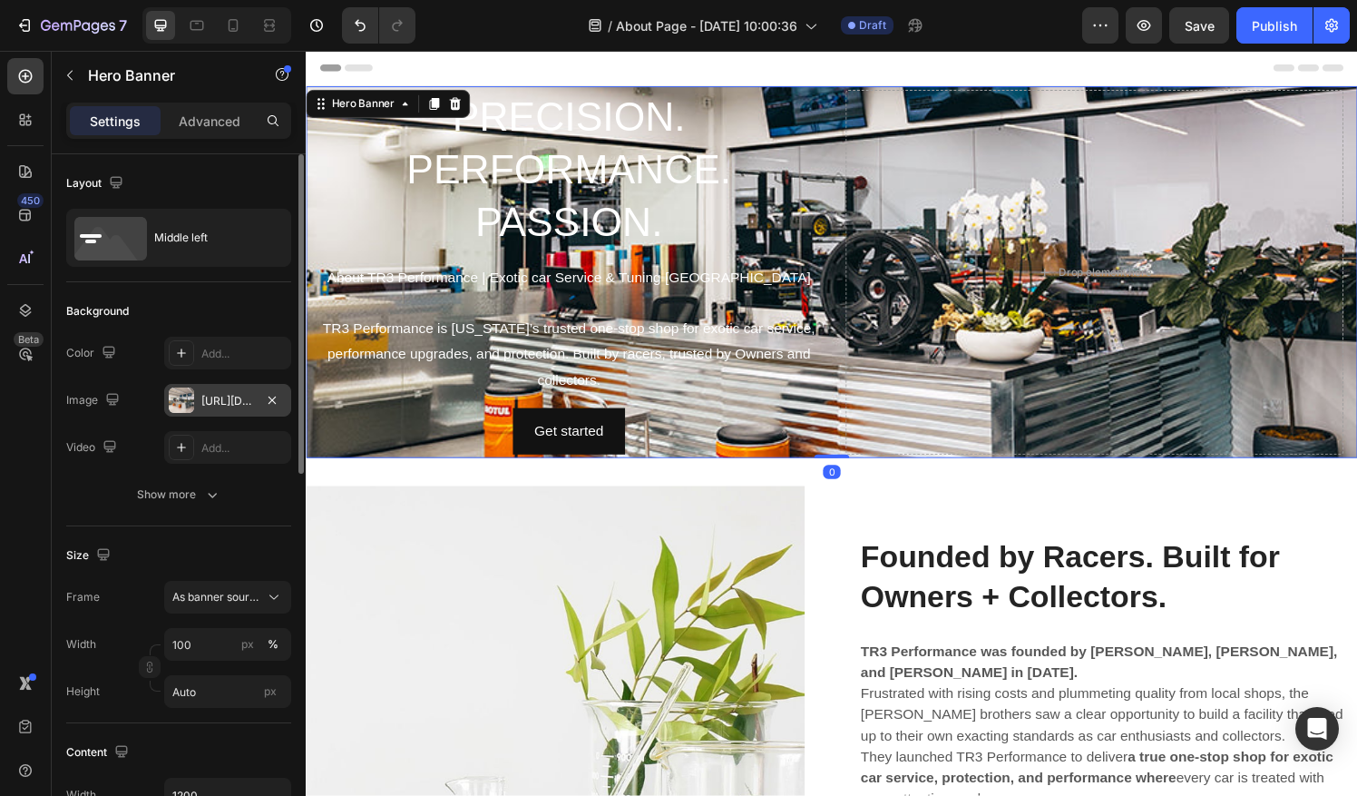
click at [213, 395] on div "https://cdn.shopify.com/s/files/1/0290/5273/1471/files/gempages_581934521188877…" at bounding box center [227, 401] width 53 height 16
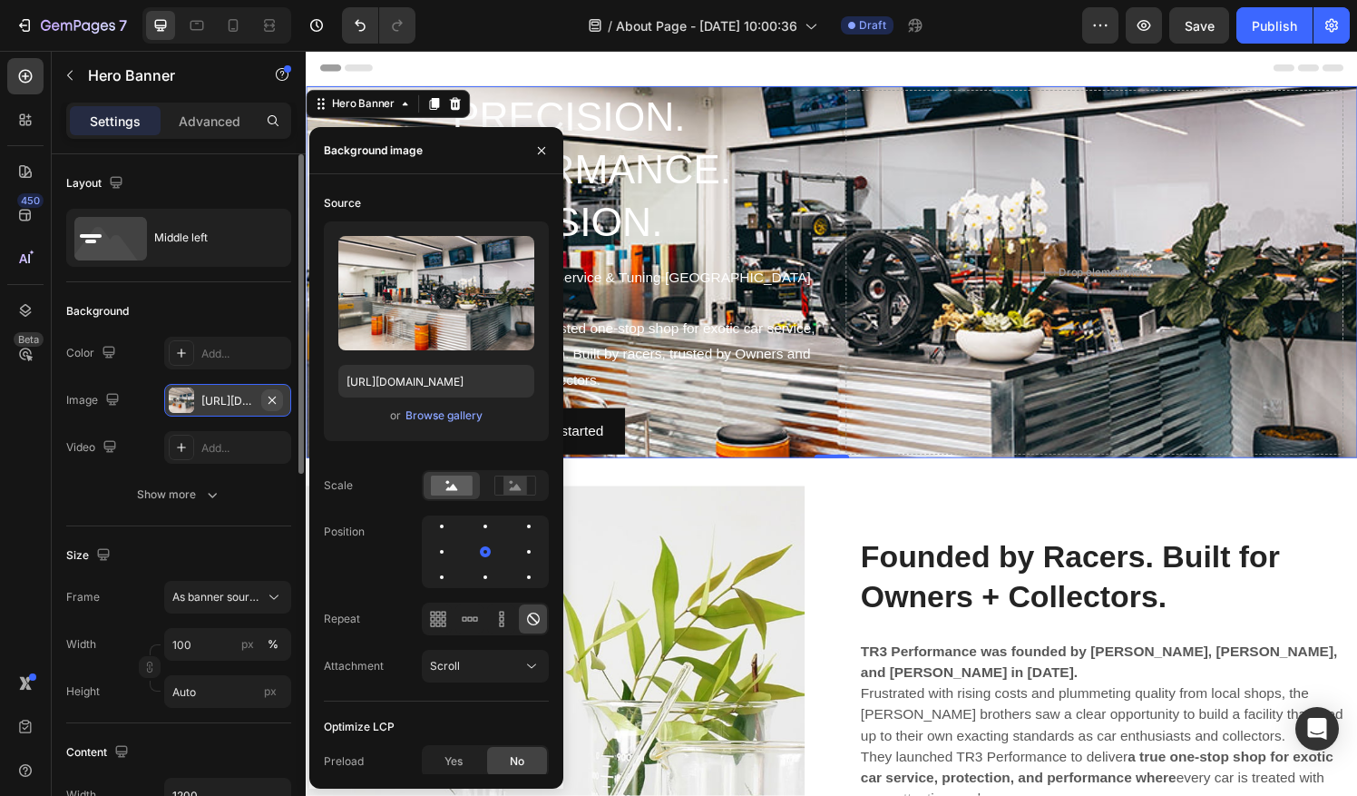
click at [276, 399] on icon "button" at bounding box center [272, 400] width 15 height 15
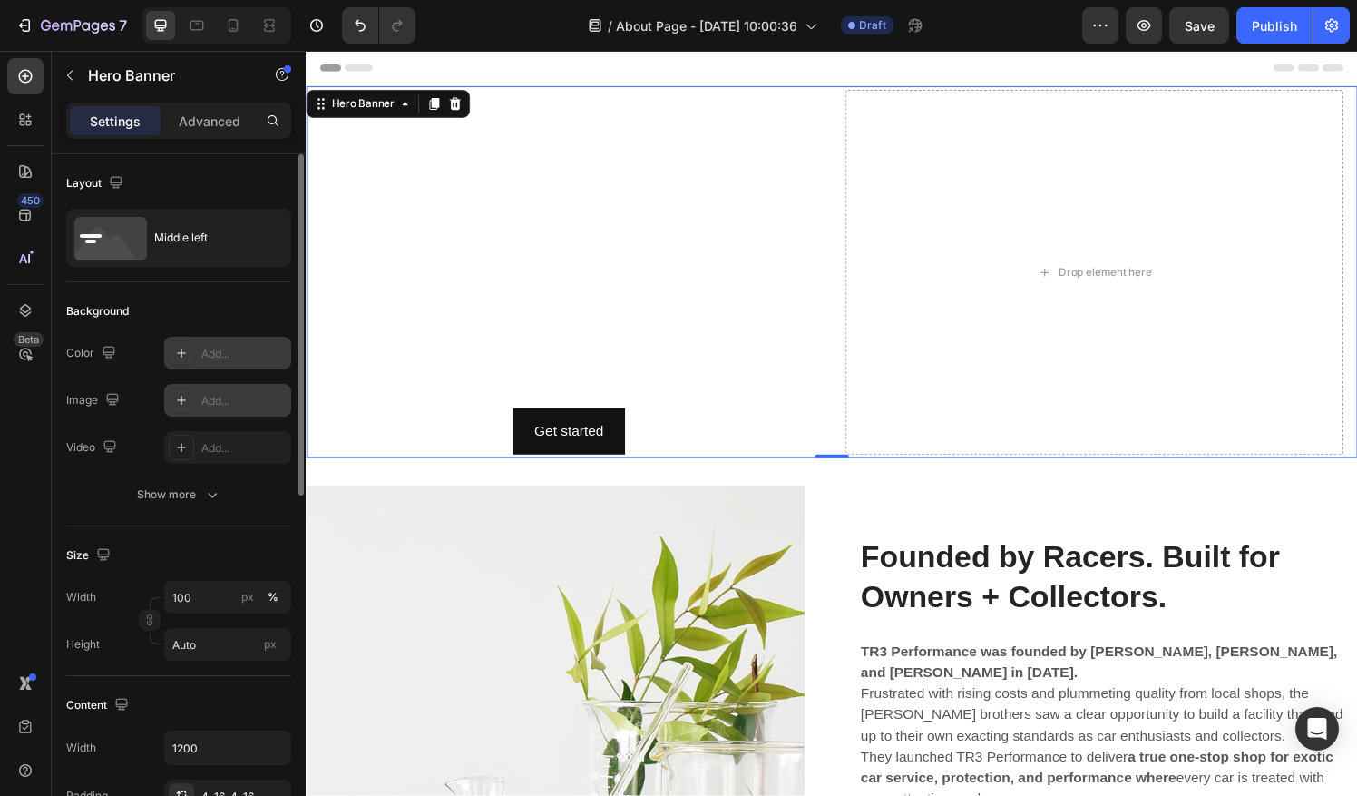
click at [247, 356] on div "Add..." at bounding box center [243, 354] width 85 height 16
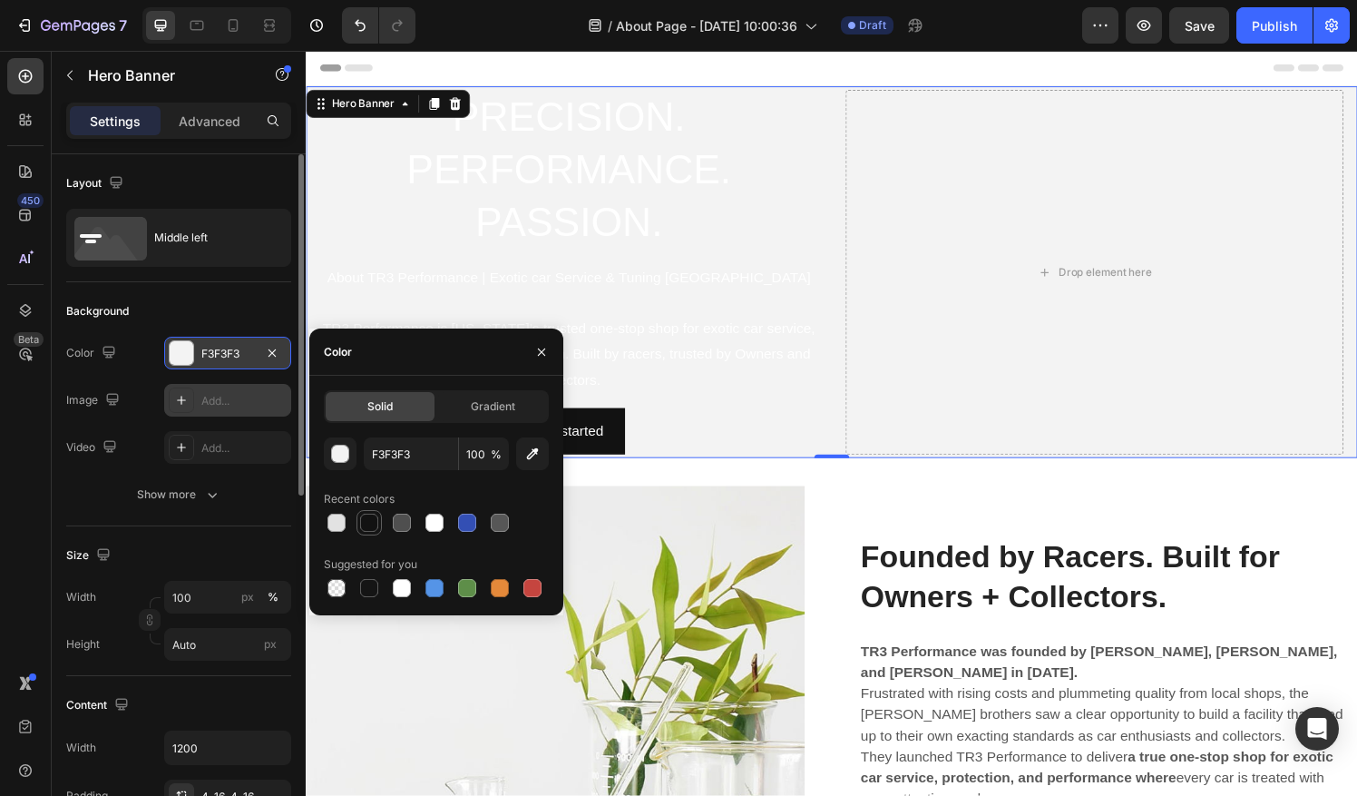
click at [369, 515] on div at bounding box center [369, 522] width 18 height 18
type input "121212"
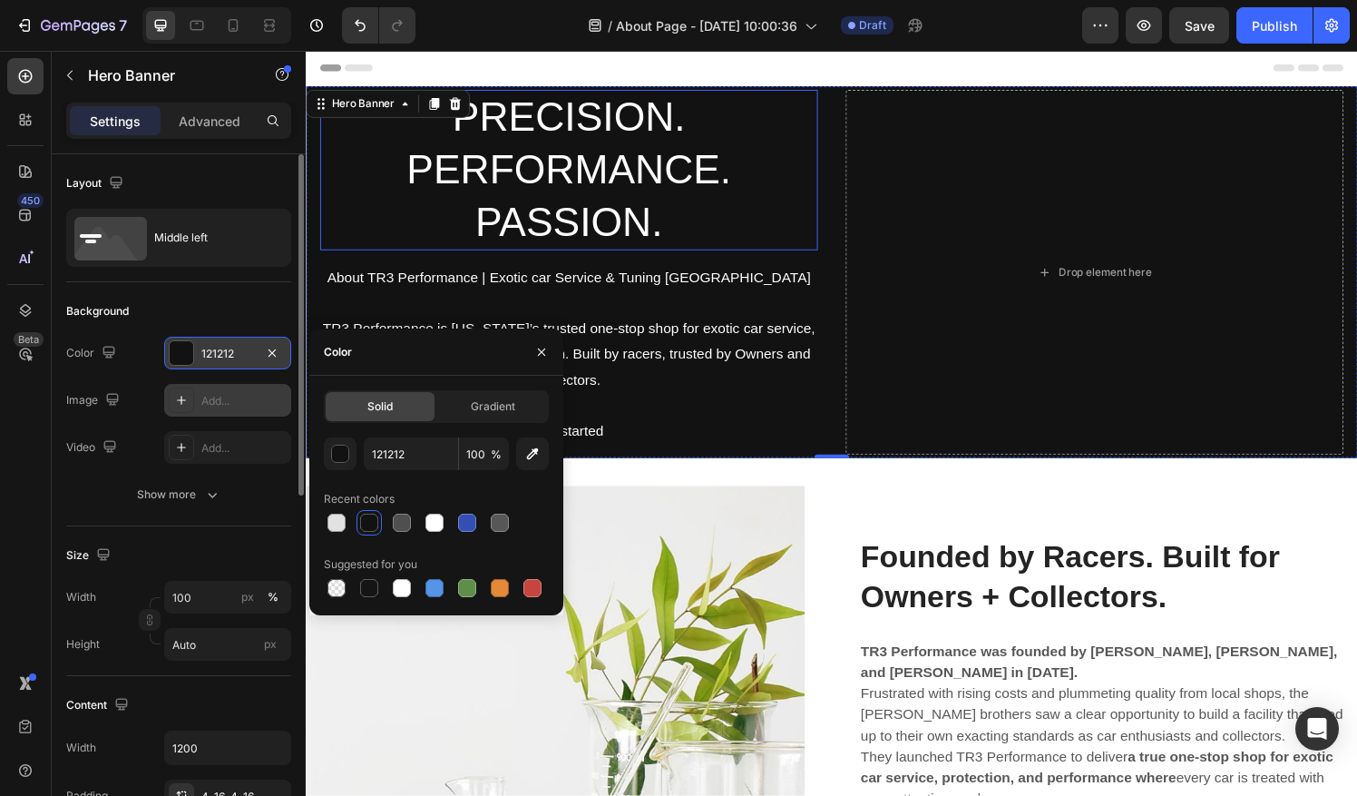
click at [719, 190] on p "PRECISION. PERFORMANCE. PASSION." at bounding box center [578, 174] width 512 height 162
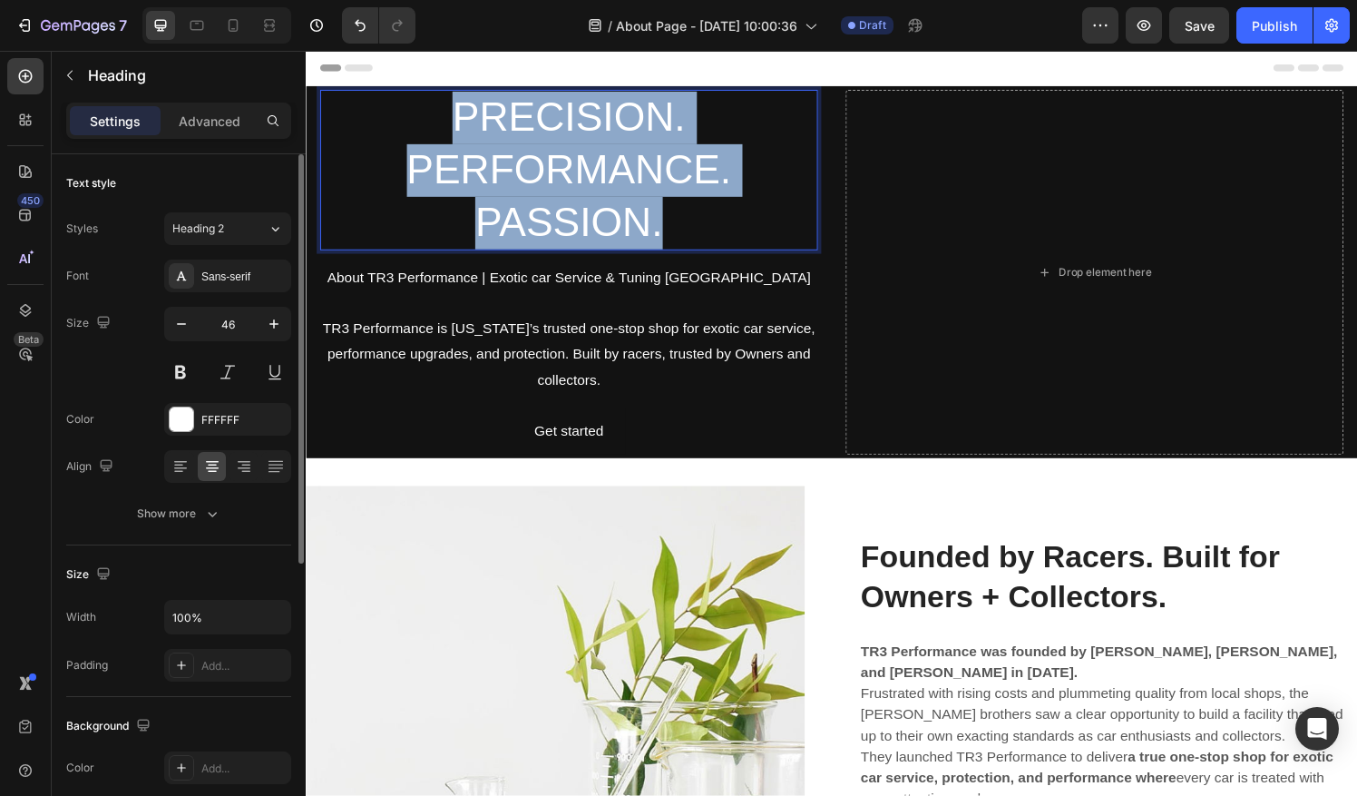
drag, startPoint x: 587, startPoint y: 217, endPoint x: 377, endPoint y: 115, distance: 232.9
click at [377, 115] on p "PRECISION. PERFORMANCE. PASSION." at bounding box center [578, 174] width 512 height 162
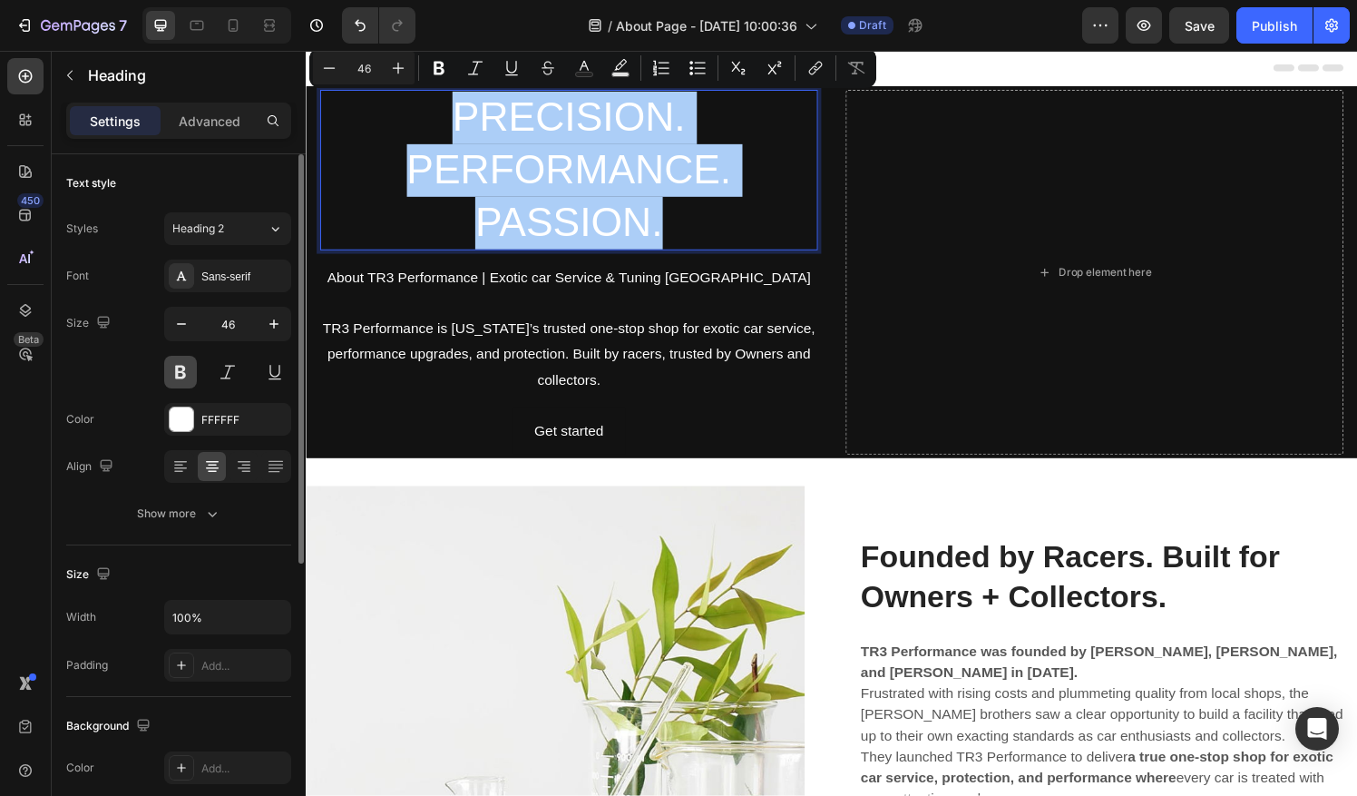
click at [190, 374] on button at bounding box center [180, 372] width 33 height 33
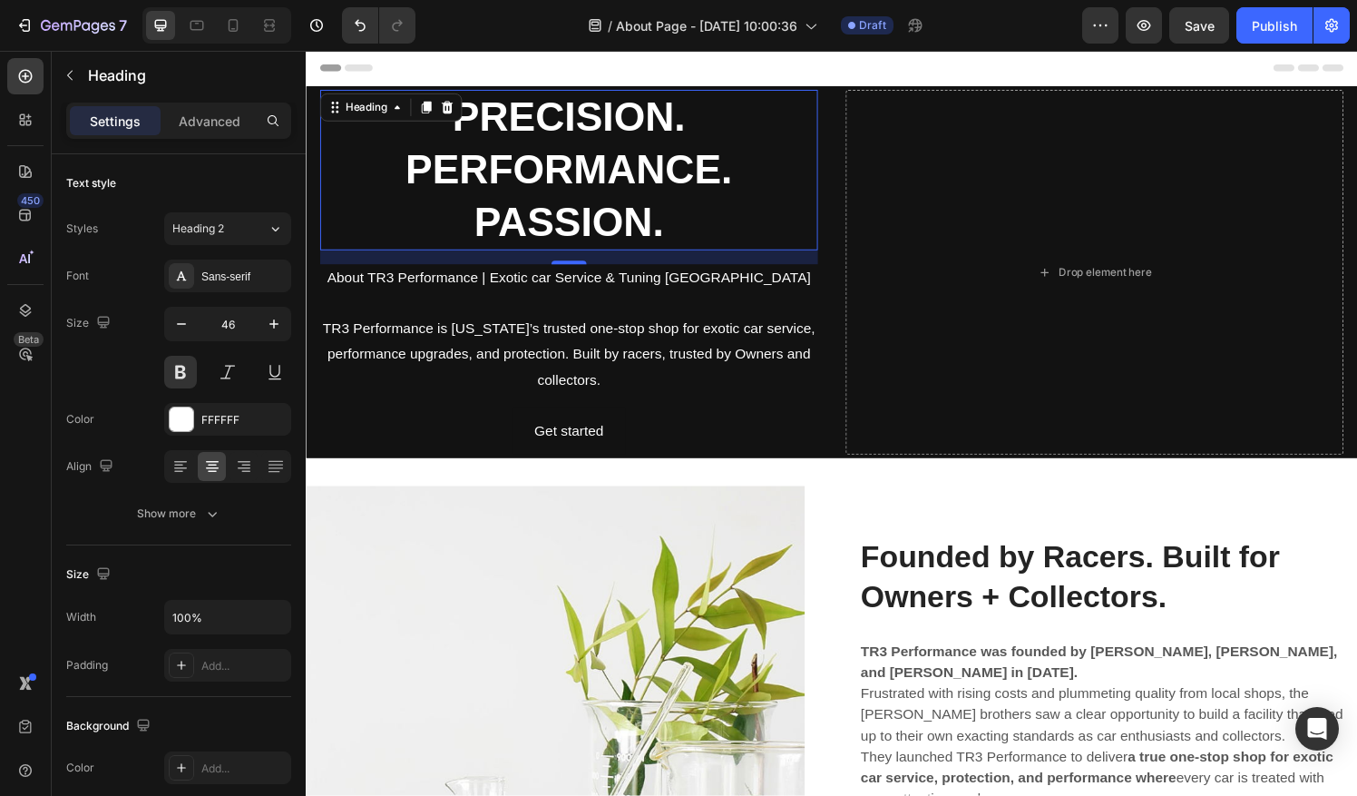
click at [1088, 75] on div "Header" at bounding box center [849, 69] width 1059 height 36
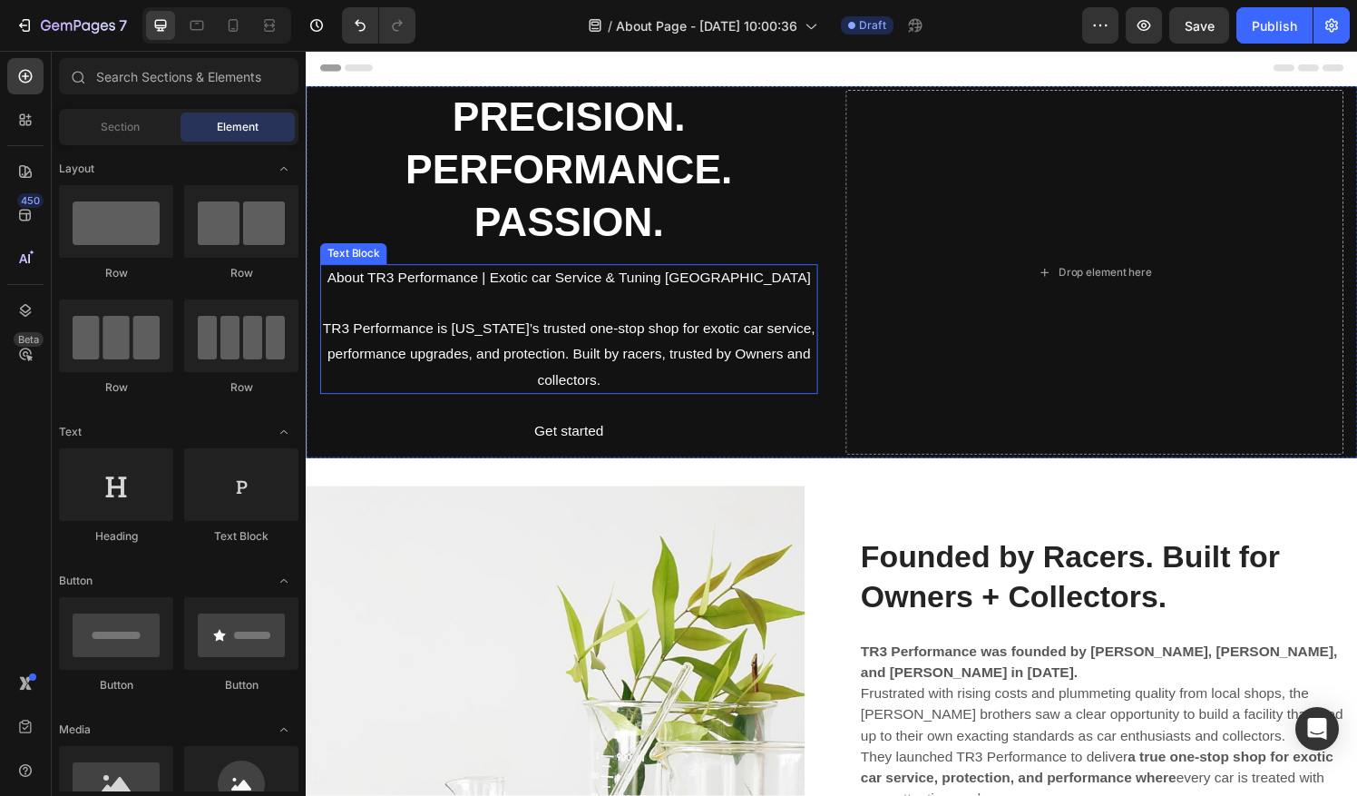
click at [662, 322] on p "Rich Text Editor. Editing area: main" at bounding box center [578, 313] width 512 height 26
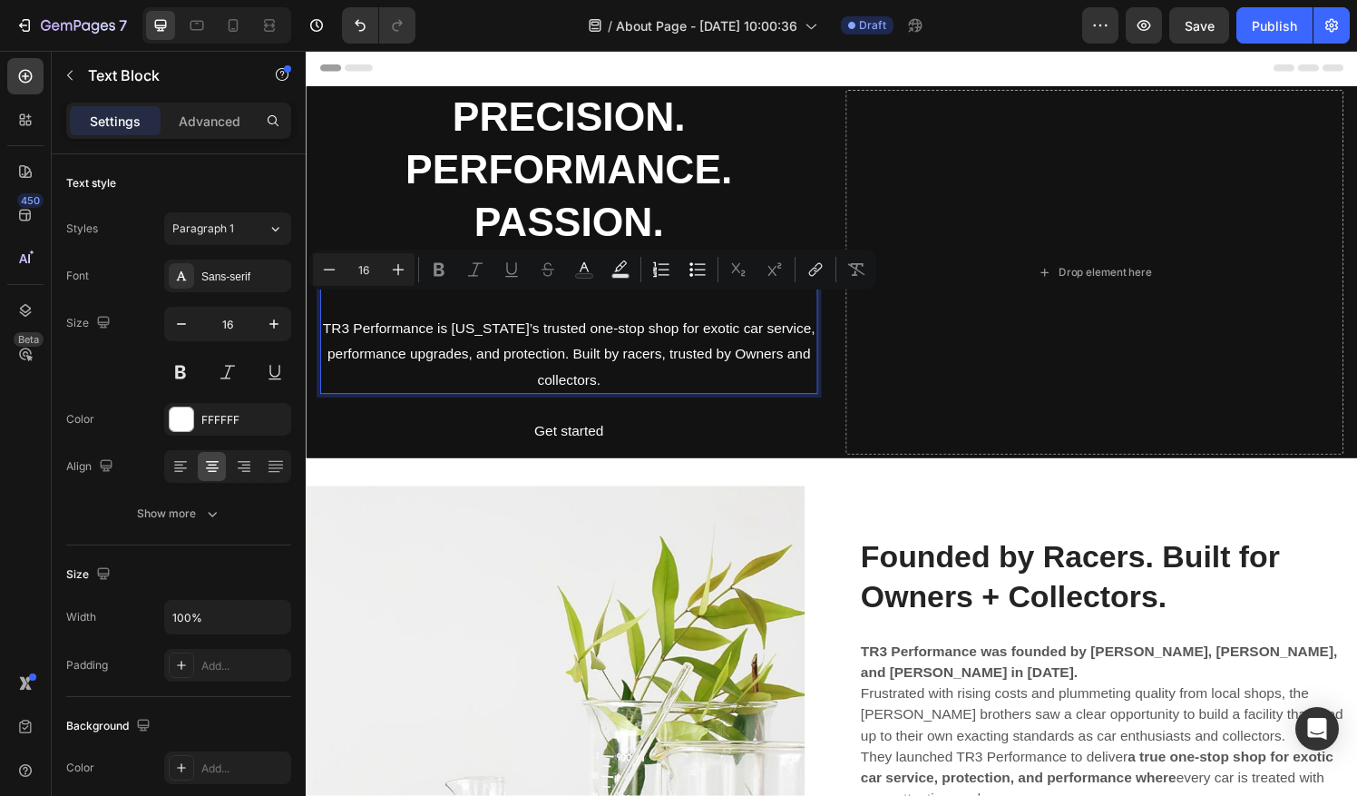
click at [330, 342] on p "TR3 Performance is [US_STATE]’s trusted one-stop shop for exotic car service, p…" at bounding box center [578, 366] width 512 height 78
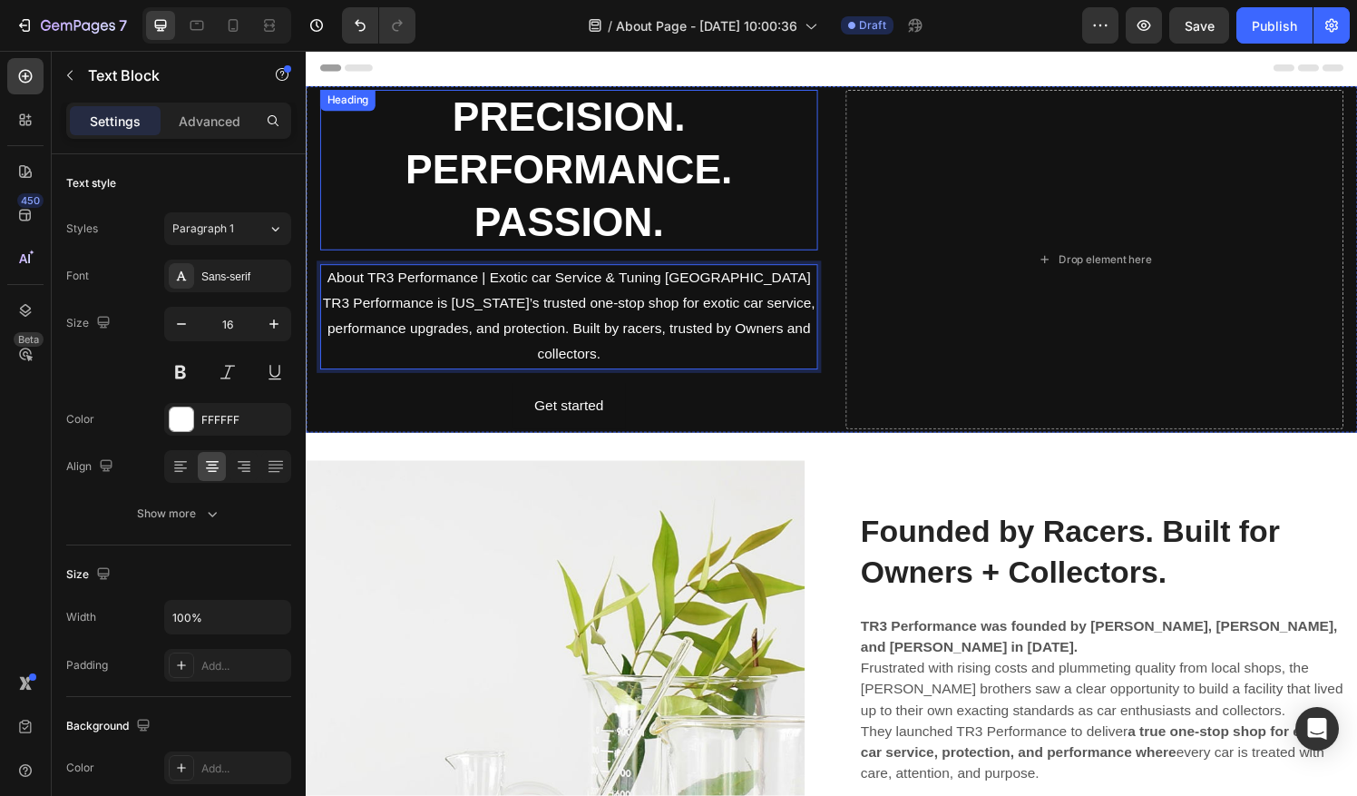
click at [406, 221] on p "PRECISION. PERFORMANCE. PASSION." at bounding box center [578, 174] width 512 height 162
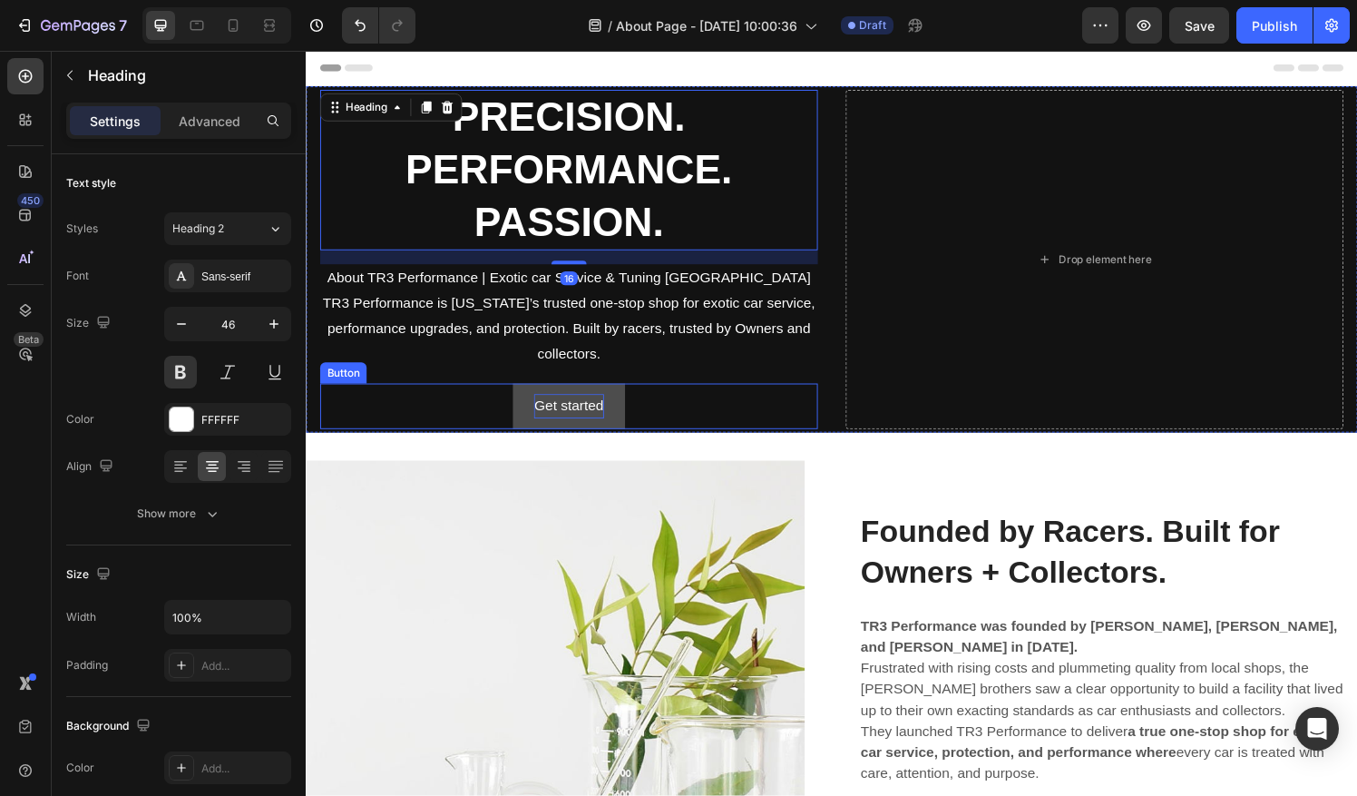
click at [608, 418] on div "Get started" at bounding box center [578, 419] width 72 height 26
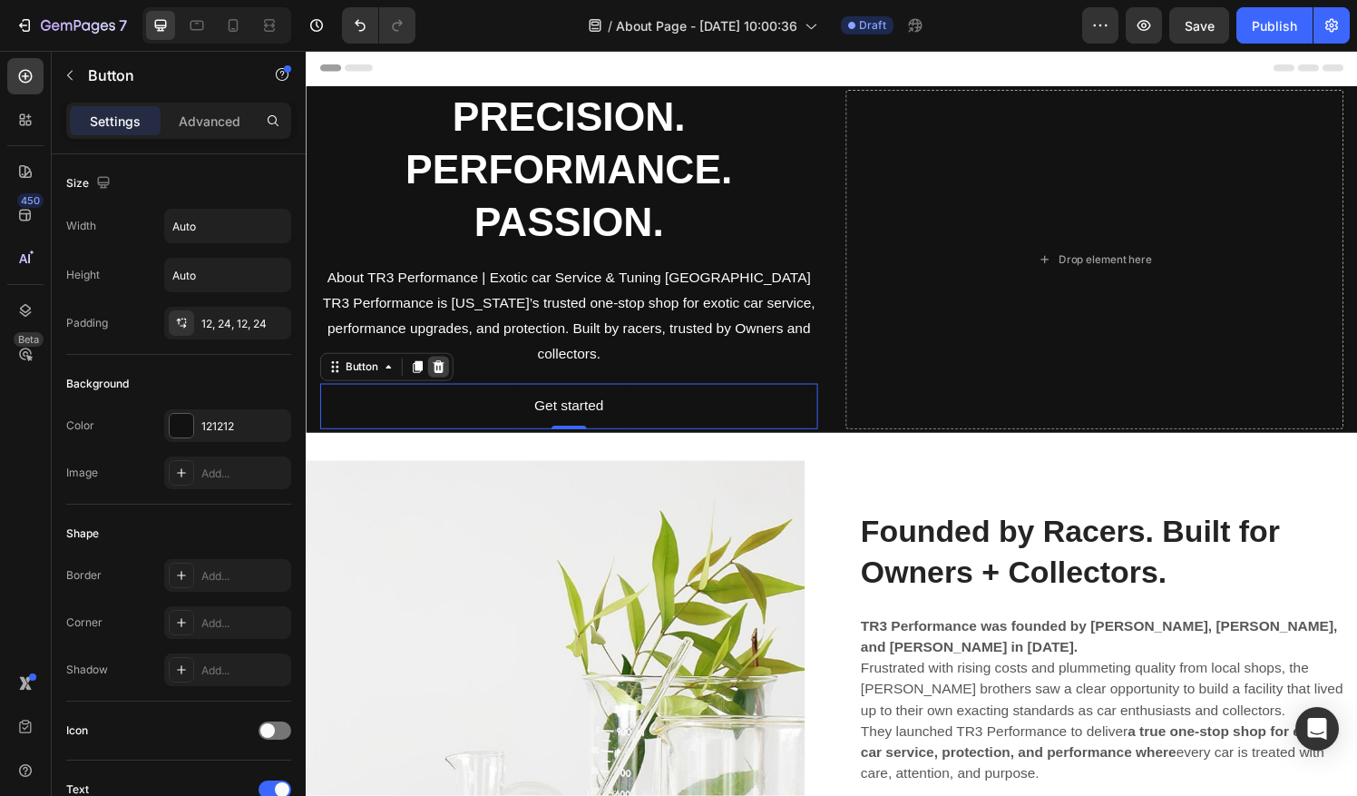
click at [451, 382] on div at bounding box center [443, 378] width 22 height 22
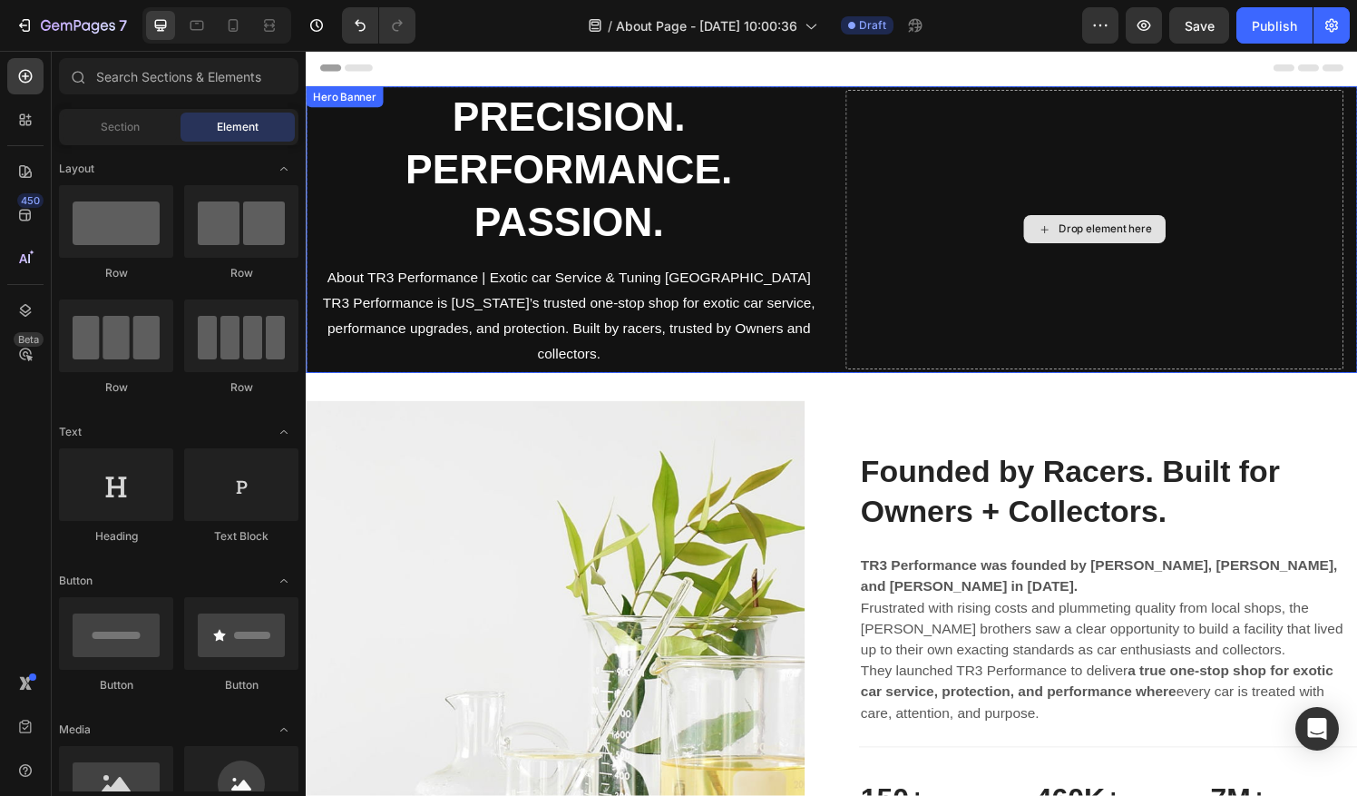
click at [1117, 226] on div "Drop element here" at bounding box center [1122, 235] width 147 height 29
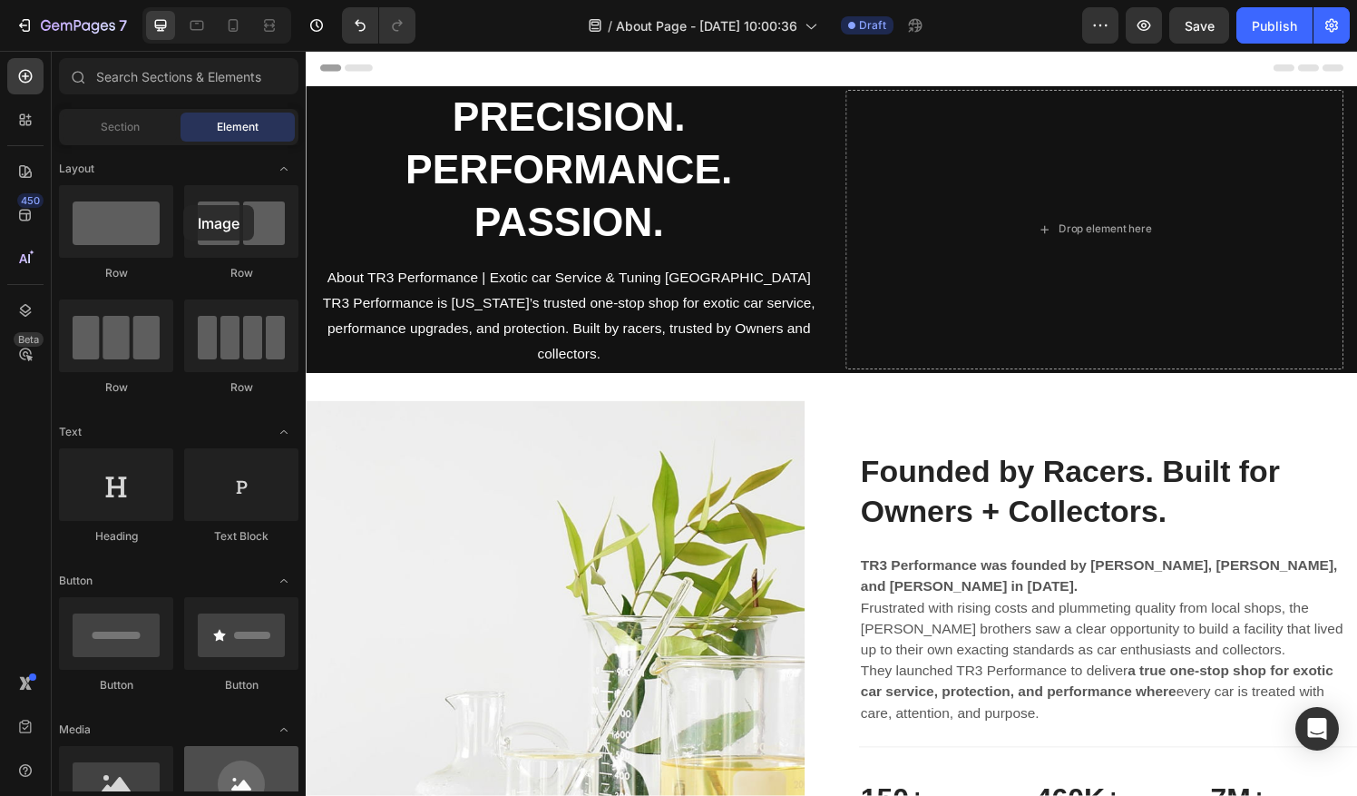
drag, startPoint x: 257, startPoint y: 199, endPoint x: 209, endPoint y: 185, distance: 50.0
click at [209, 746] on div at bounding box center [241, 782] width 114 height 73
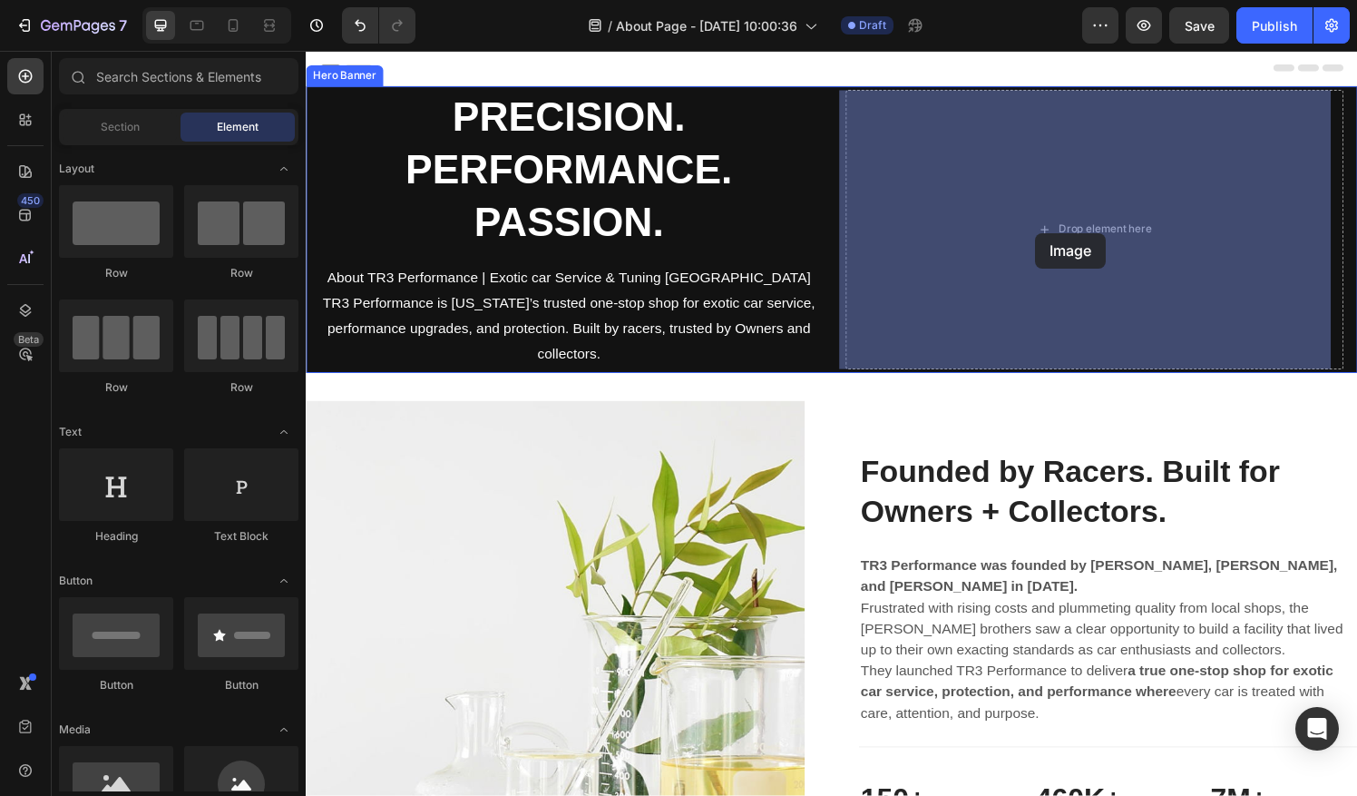
drag, startPoint x: 431, startPoint y: 229, endPoint x: 1059, endPoint y: 239, distance: 627.8
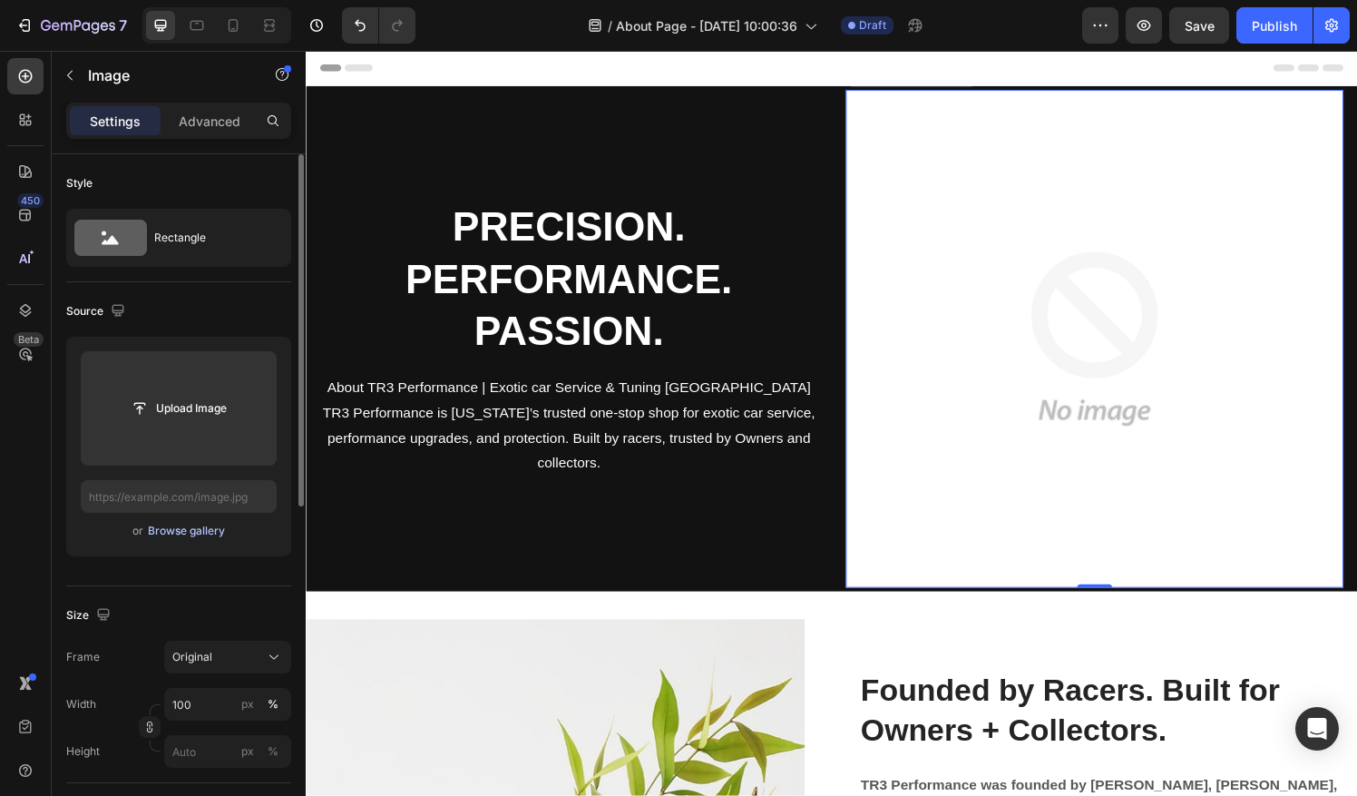
click at [197, 524] on div "Browse gallery" at bounding box center [186, 530] width 77 height 16
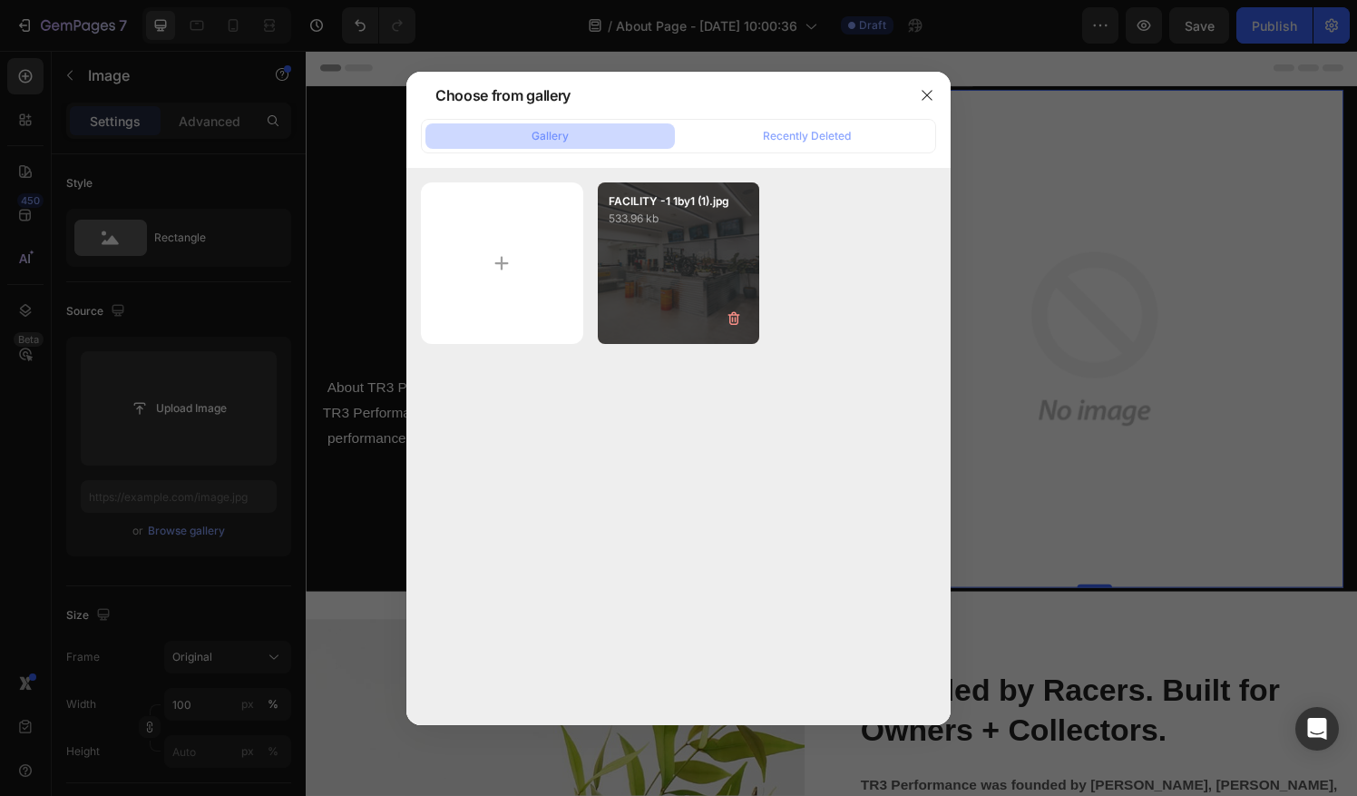
click at [630, 288] on div "FACILITY -1 1by1 (1).jpg 533.96 kb" at bounding box center [679, 263] width 162 height 162
type input "https://cdn.shopify.com/s/files/1/0290/5273/1471/files/gempages_581934521188877…"
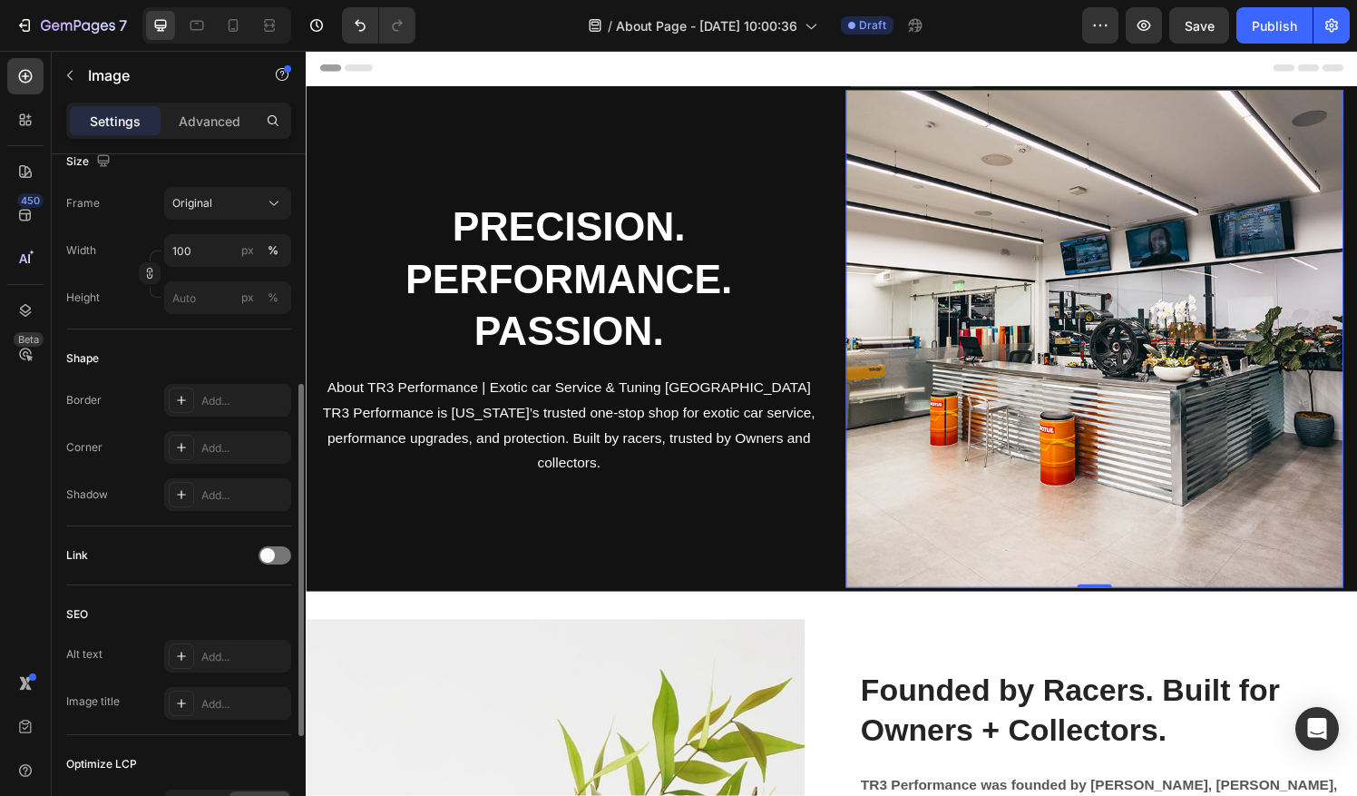
scroll to position [674, 0]
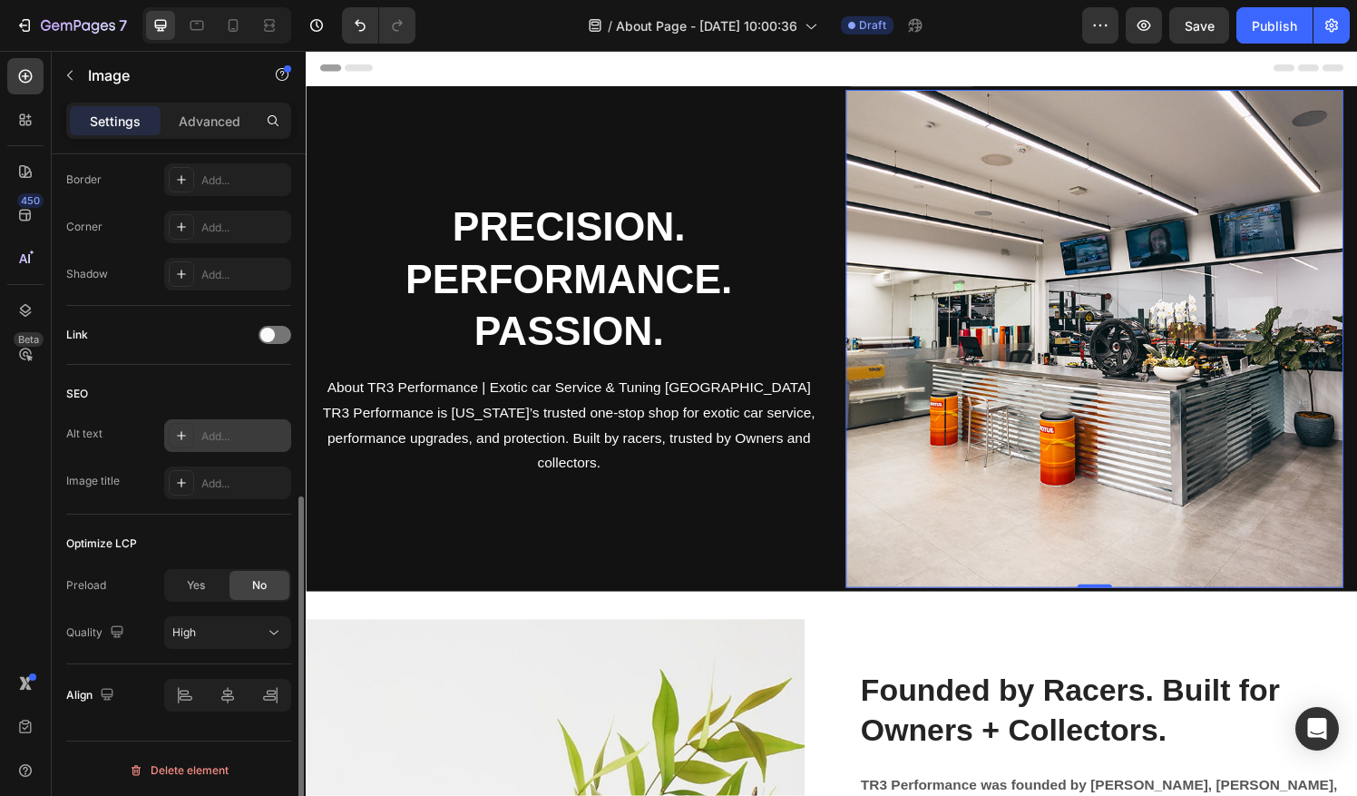
click at [218, 428] on div "Add..." at bounding box center [243, 436] width 85 height 16
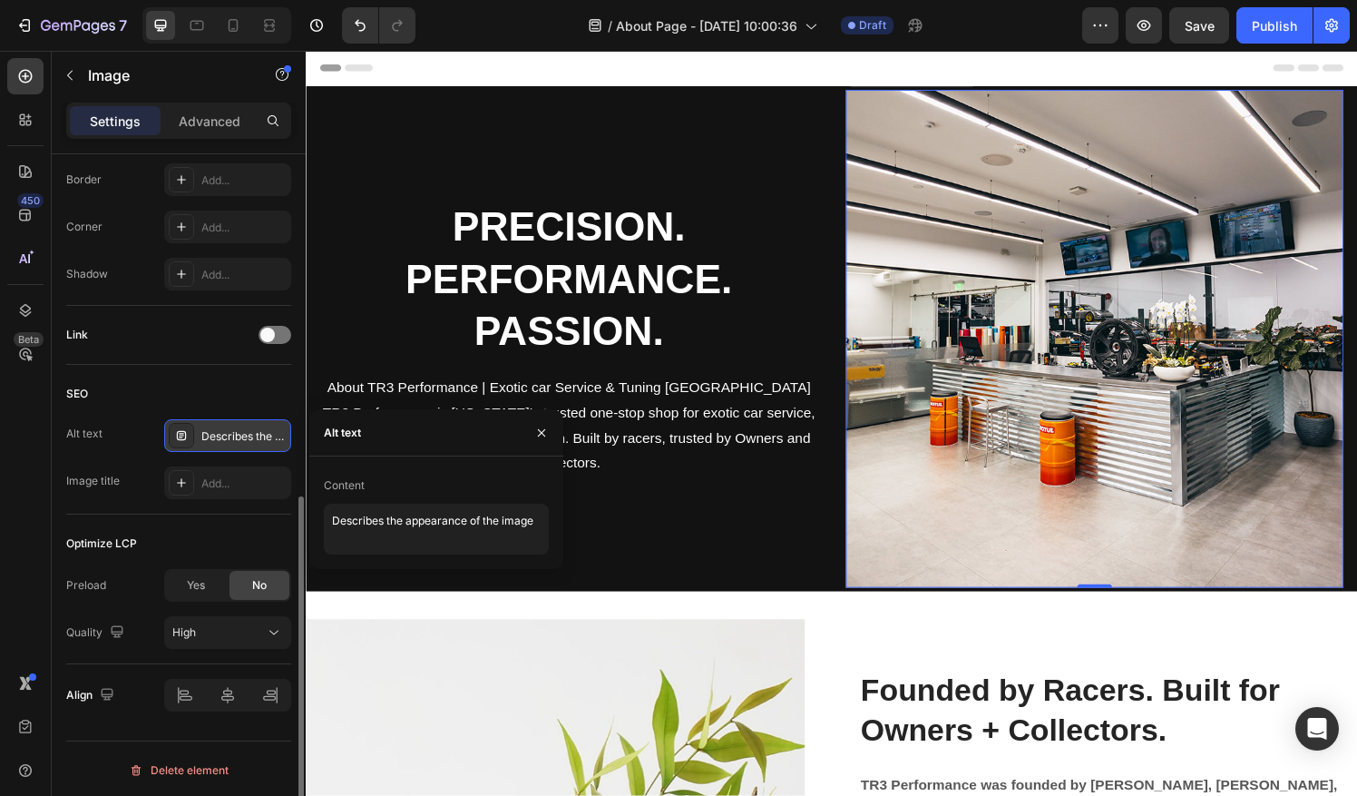
click at [397, 434] on div "Alt text" at bounding box center [436, 432] width 254 height 47
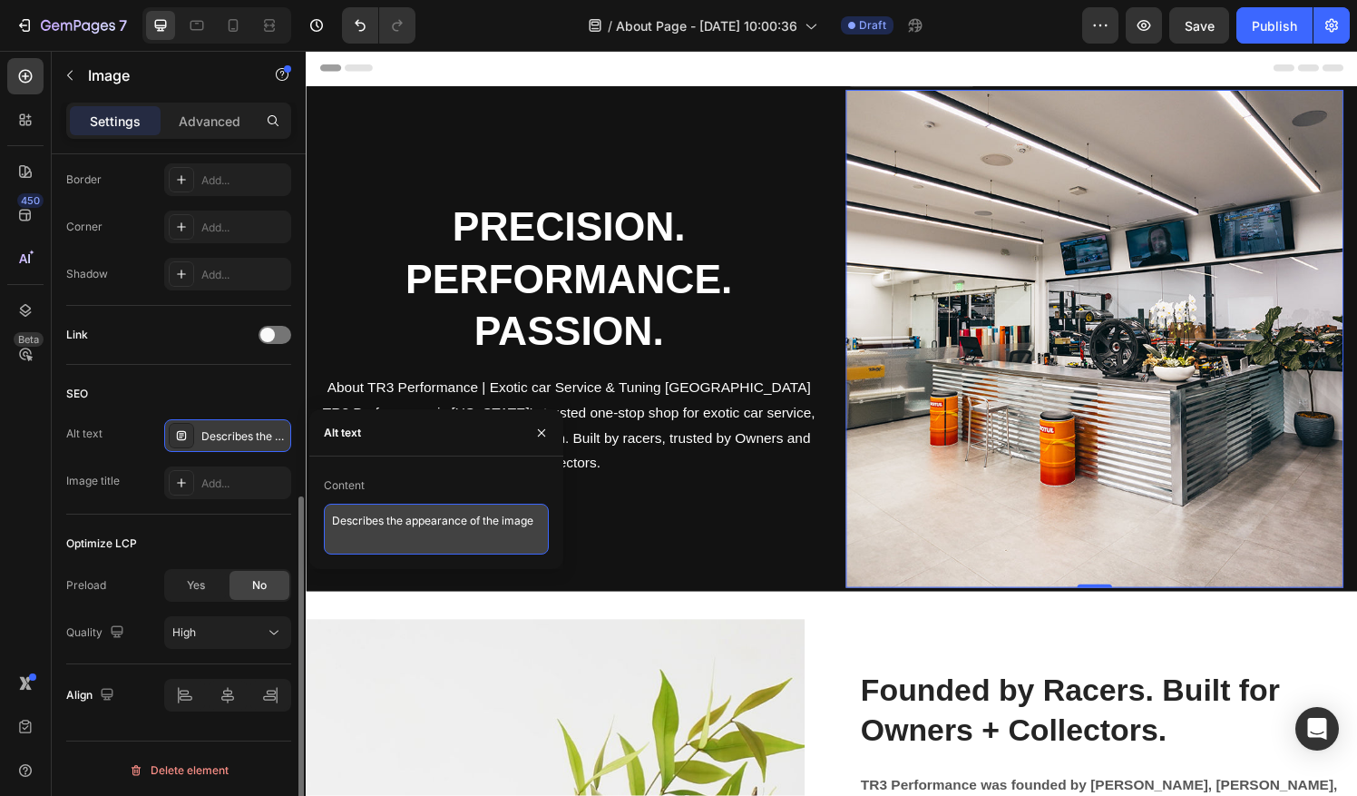
click at [395, 506] on textarea "Describes the appearance of the image" at bounding box center [436, 528] width 225 height 51
type textarea "Describes thte appearance of the image"
drag, startPoint x: 538, startPoint y: 522, endPoint x: 325, endPoint y: 528, distance: 213.3
click at [325, 528] on textarea "Describes thte appearance of the image" at bounding box center [436, 528] width 225 height 51
type textarea "t"
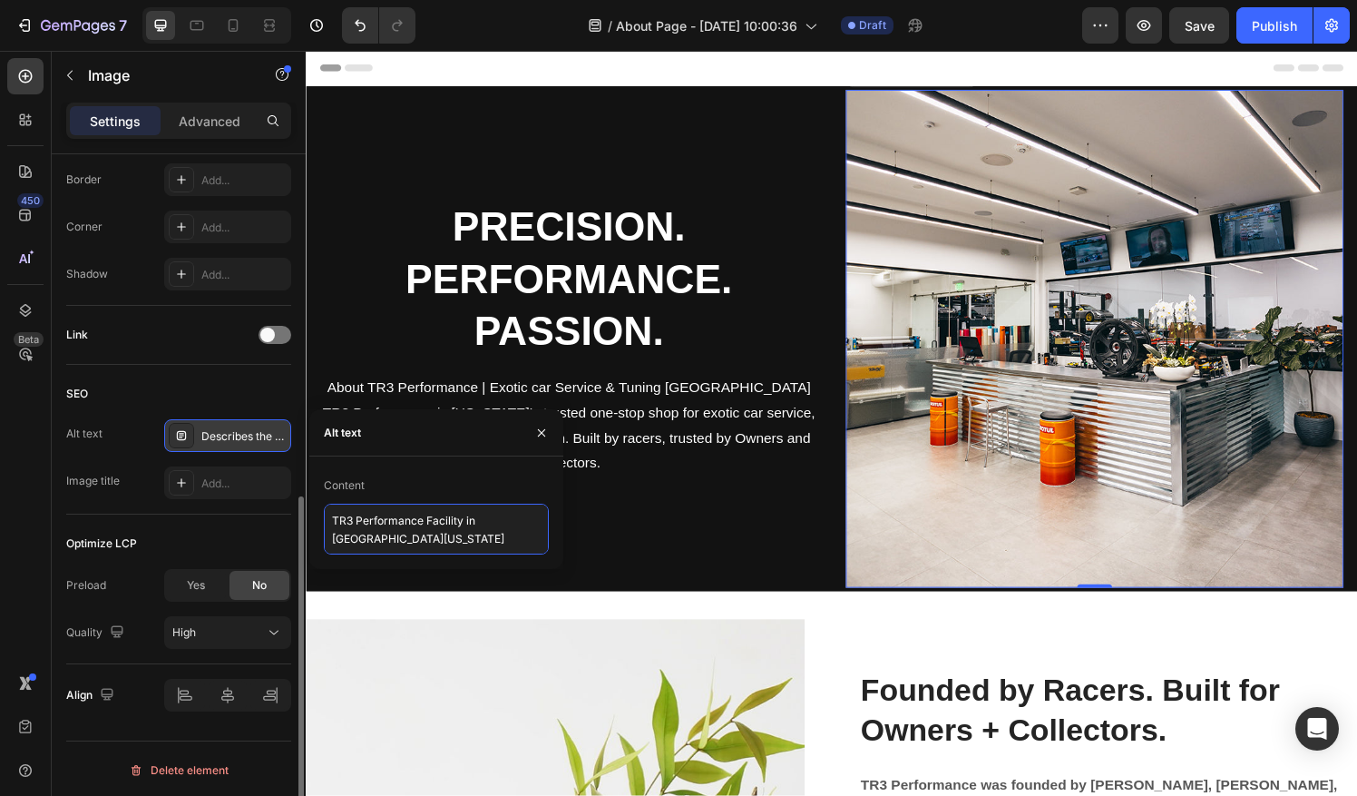
type textarea "TR3 Performance Facility in South Florida"
click at [259, 520] on div "Optimize LCP Preload Yes No Quality High" at bounding box center [178, 589] width 225 height 150
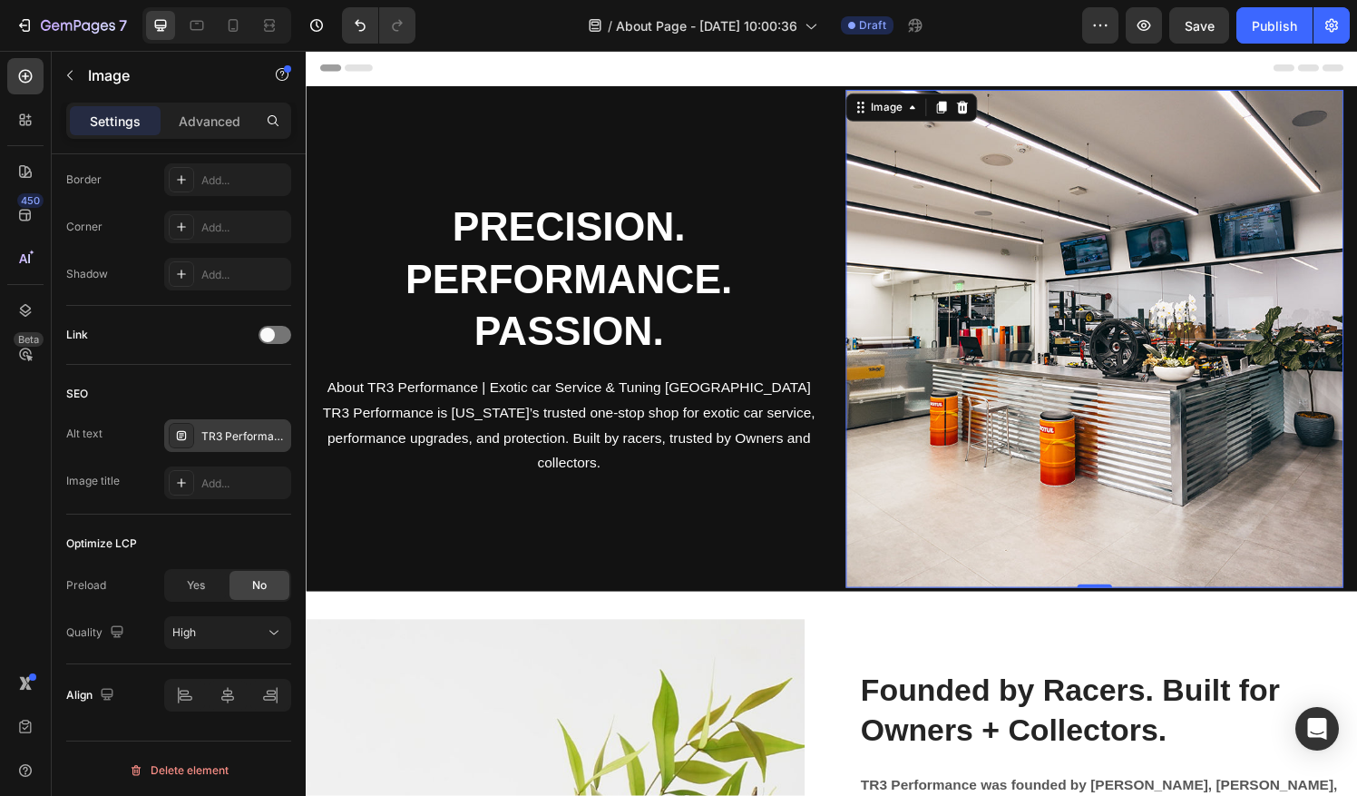
click at [1323, 542] on img at bounding box center [1121, 349] width 515 height 515
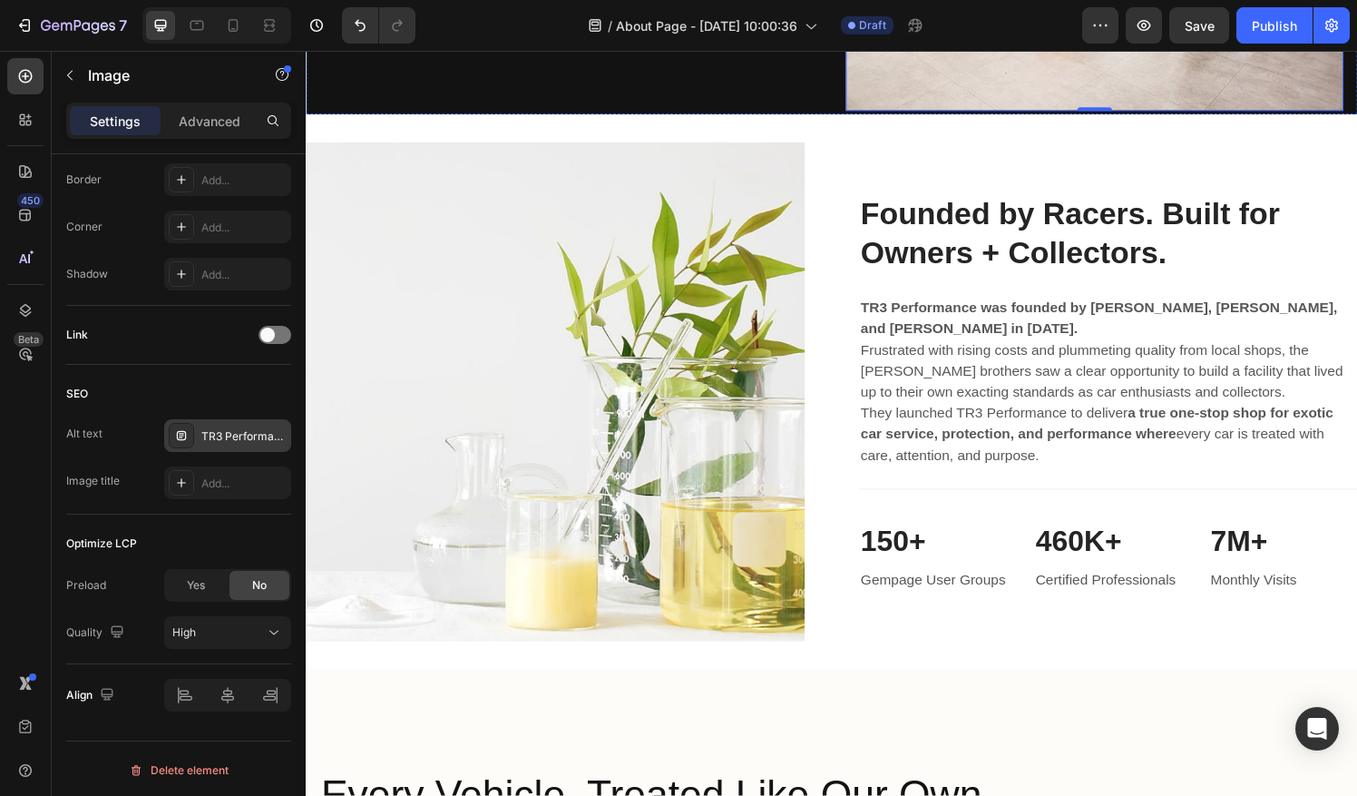
scroll to position [501, 0]
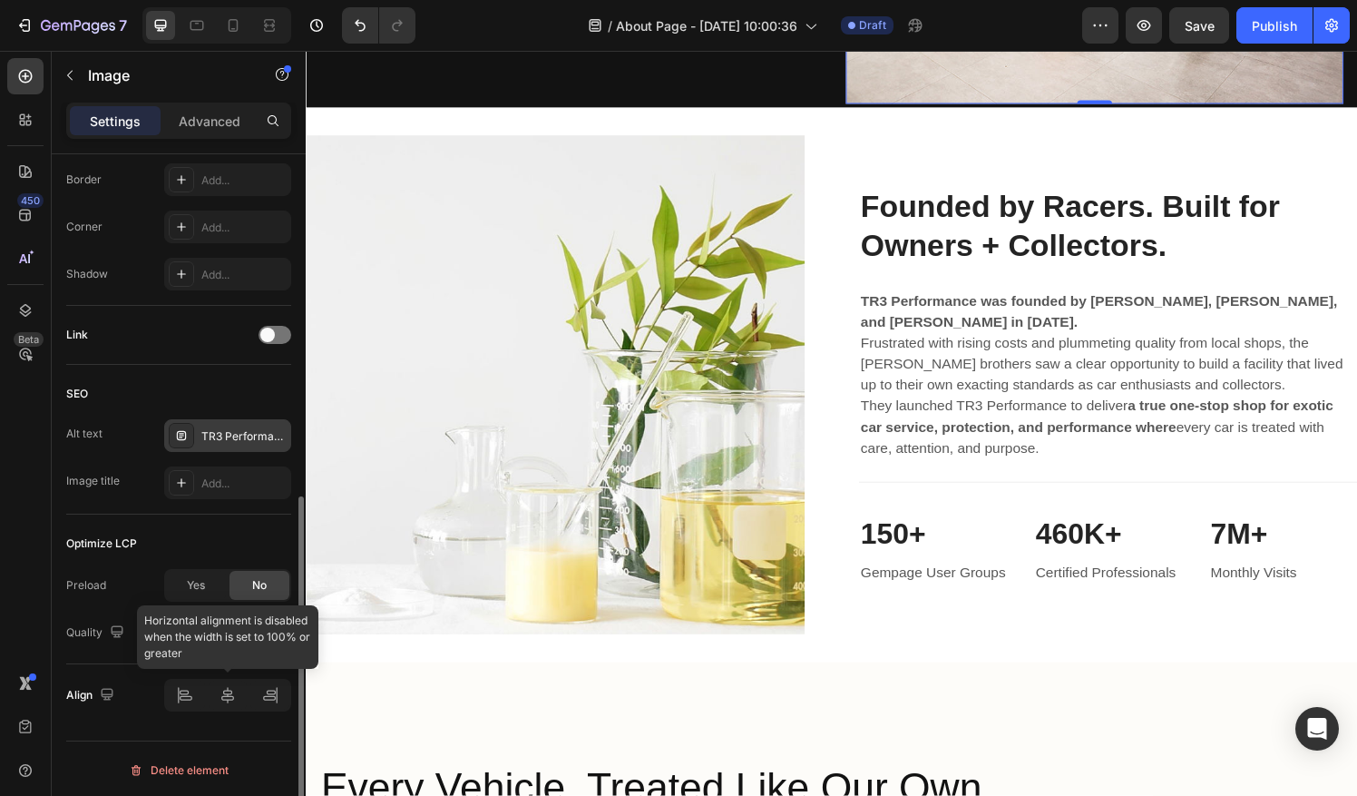
click at [272, 697] on div at bounding box center [227, 694] width 127 height 33
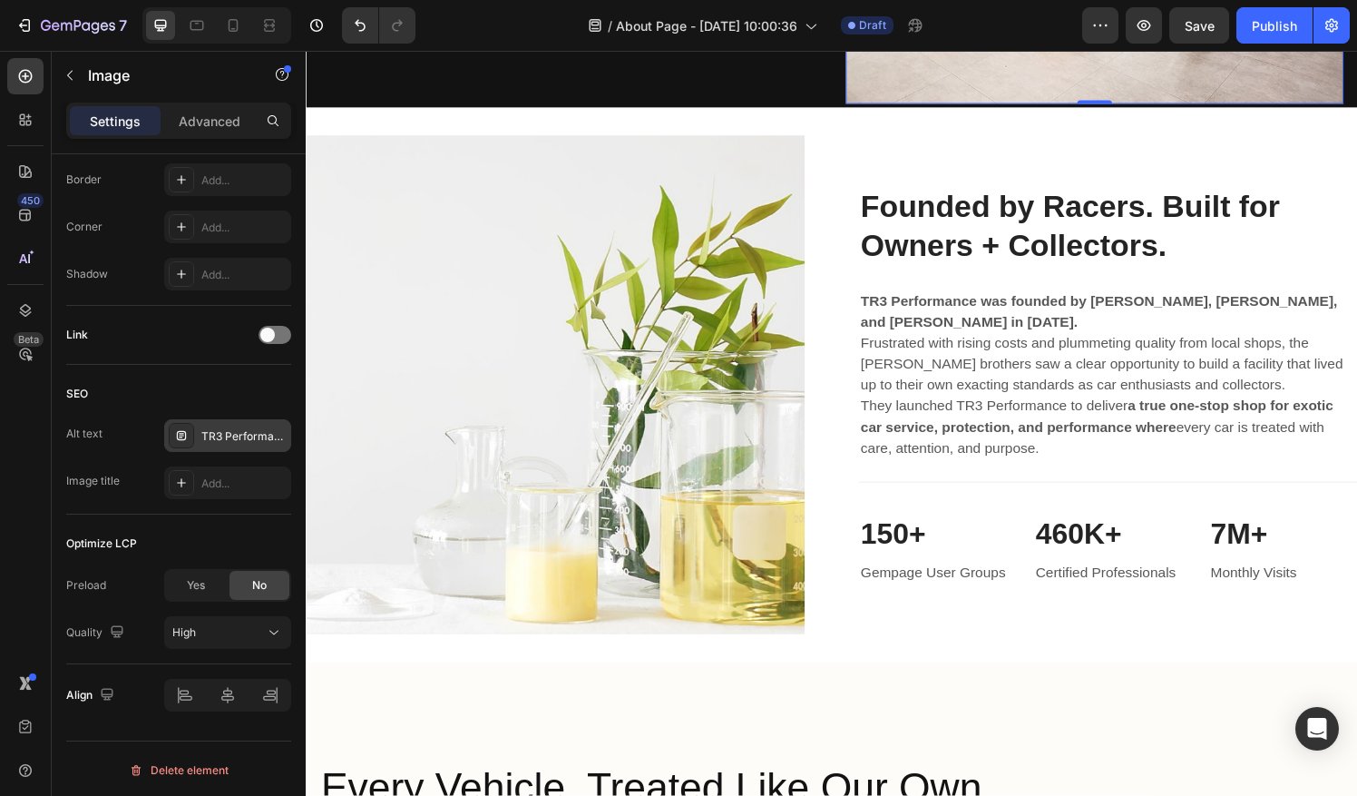
scroll to position [0, 0]
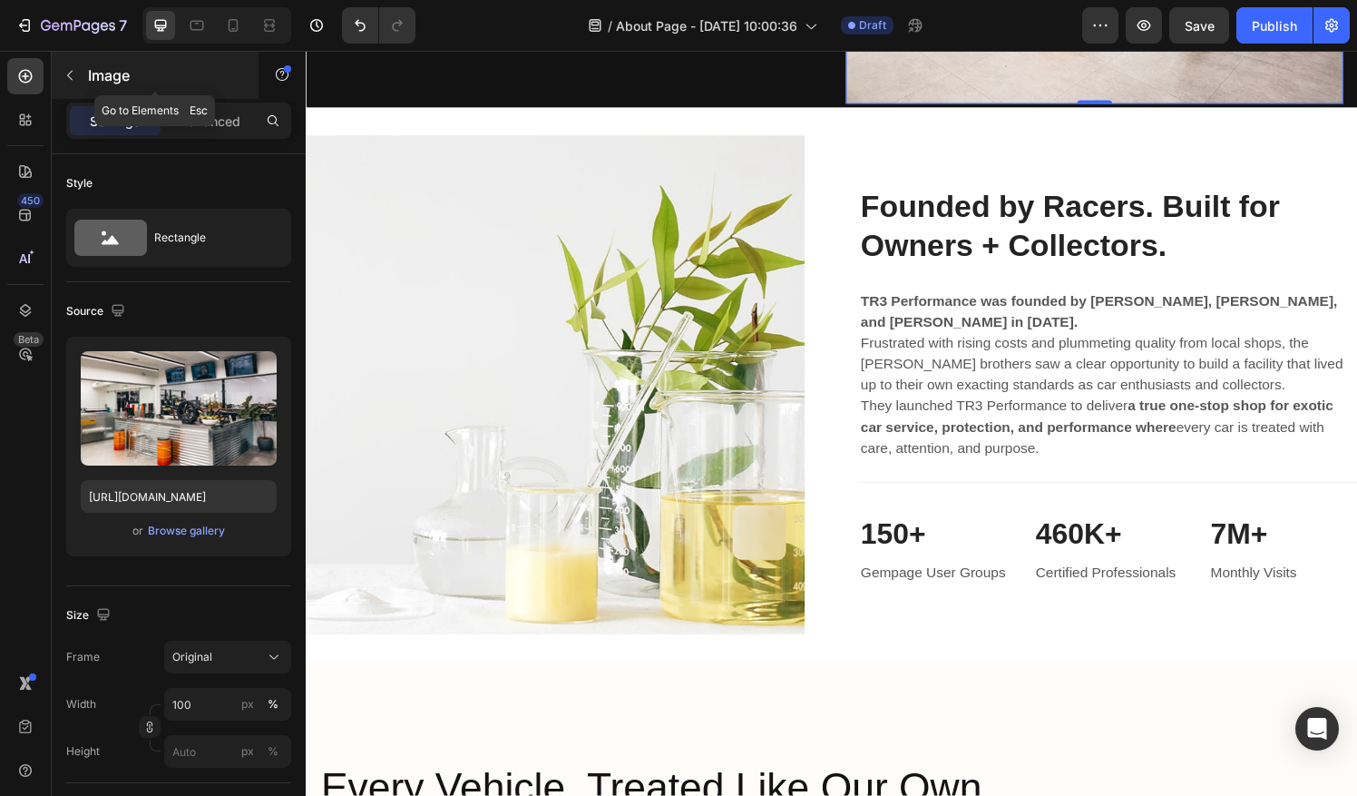
click at [73, 80] on icon "button" at bounding box center [70, 75] width 15 height 15
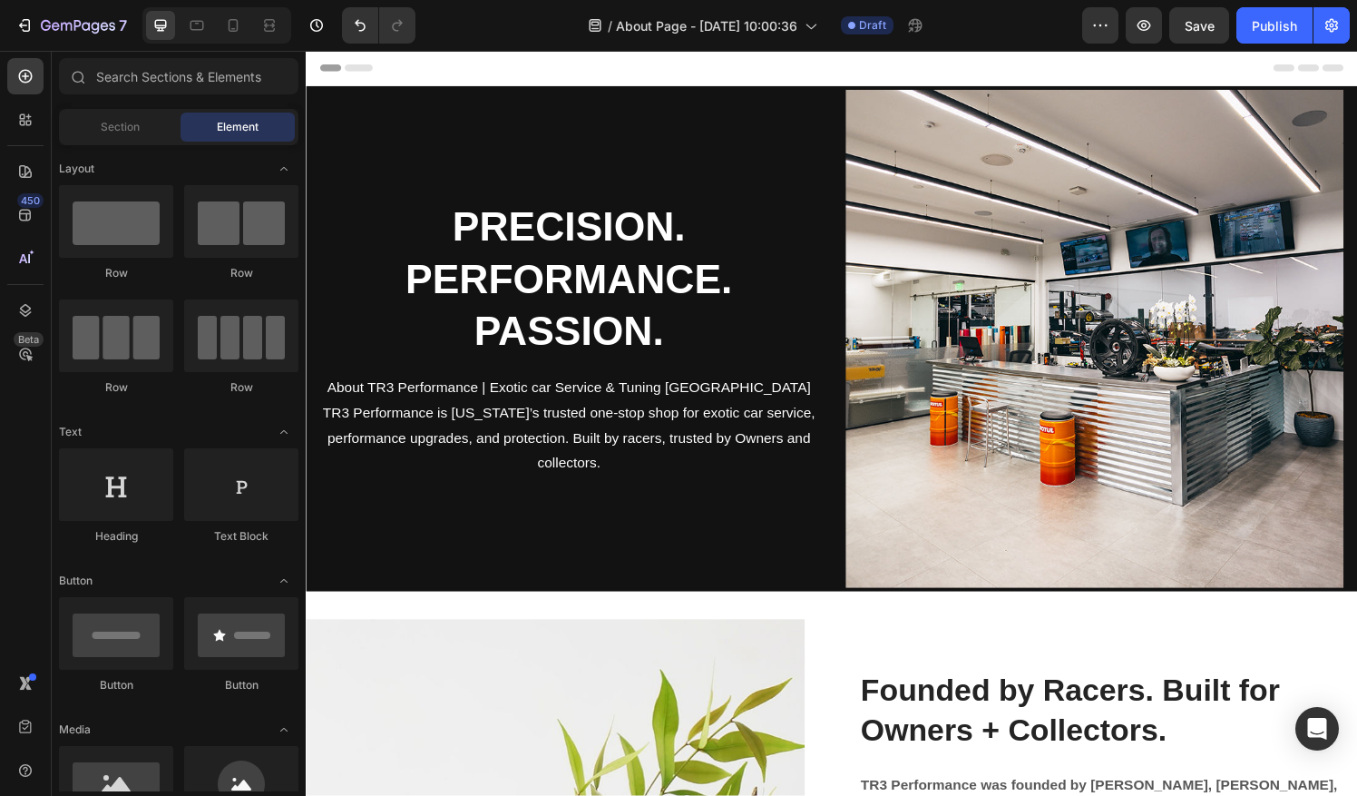
click at [748, 65] on div "Header" at bounding box center [849, 69] width 1059 height 36
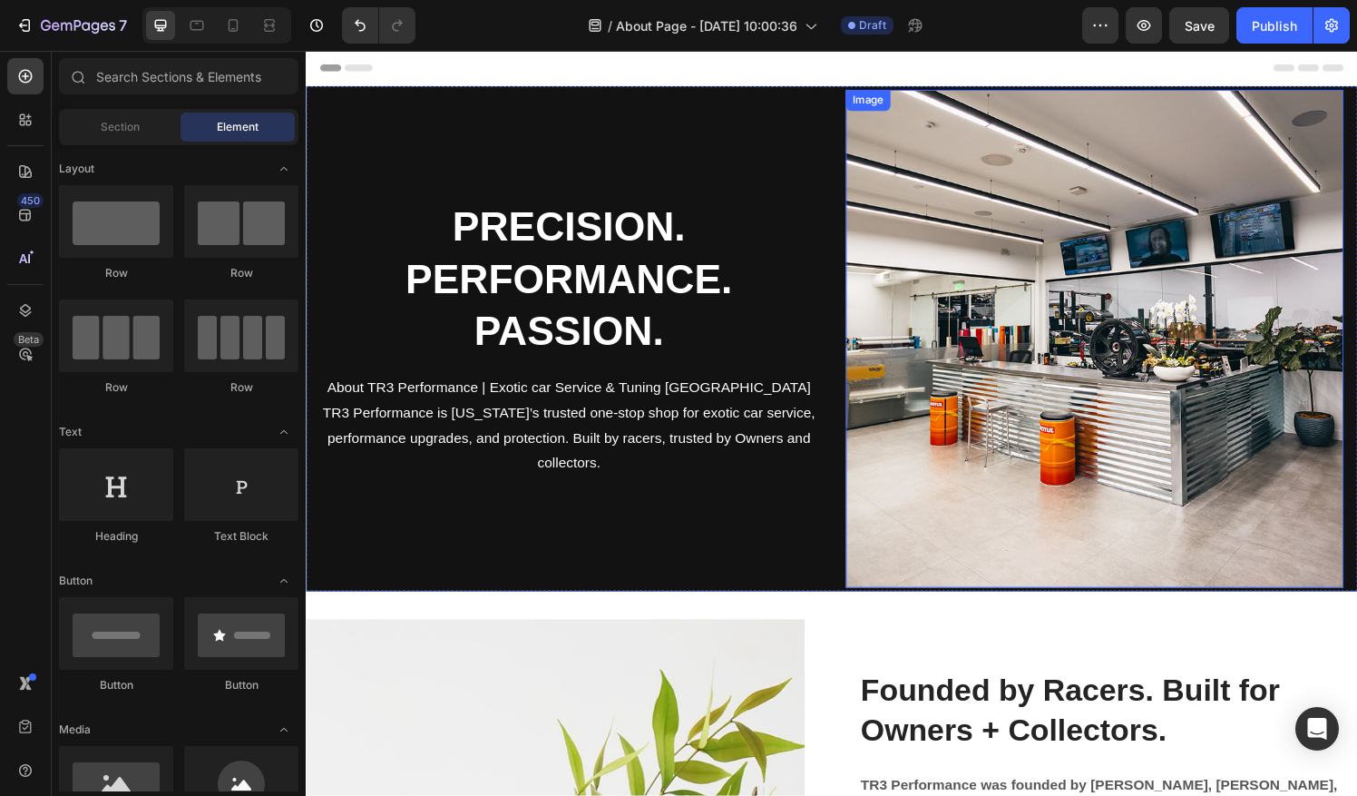
click at [1125, 382] on img at bounding box center [1121, 349] width 515 height 515
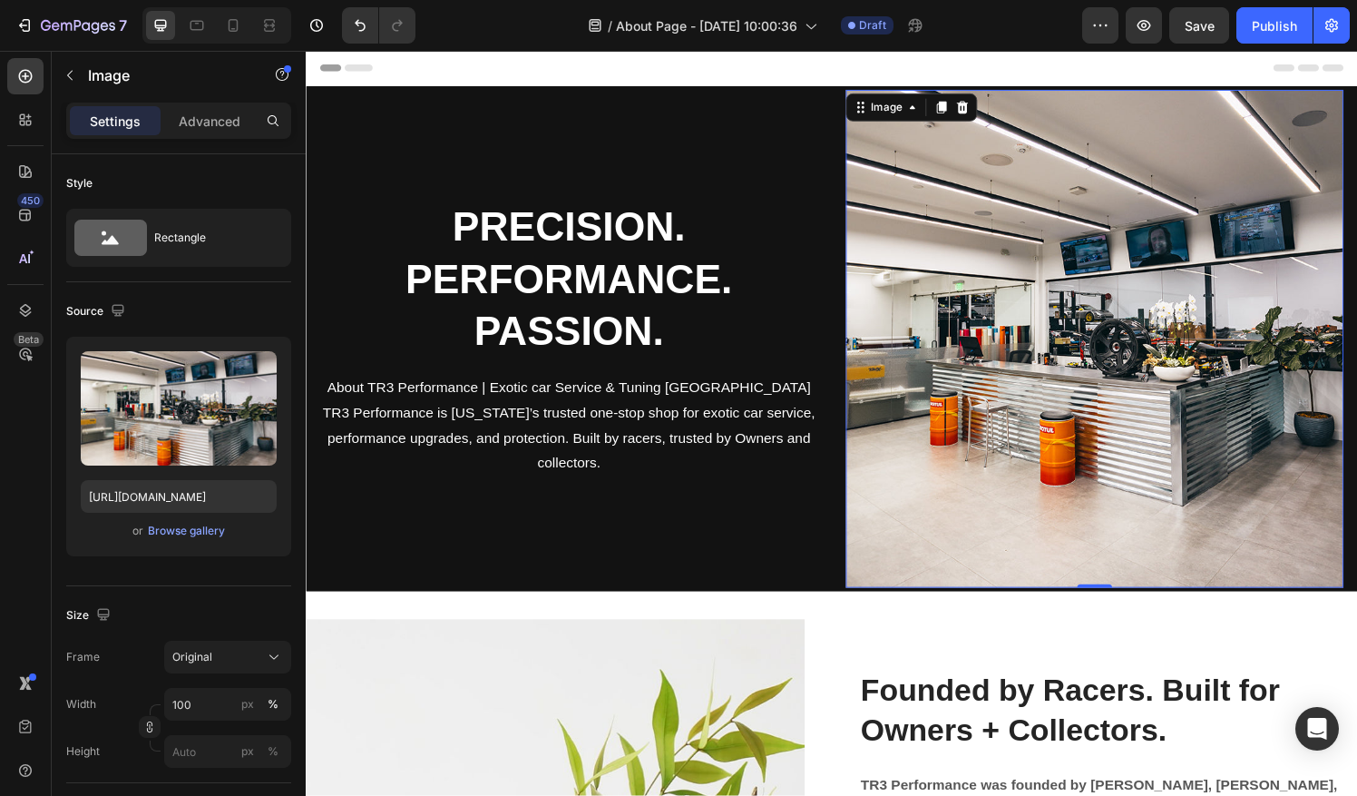
click at [961, 513] on img at bounding box center [1121, 349] width 515 height 515
click at [930, 102] on icon at bounding box center [933, 109] width 15 height 15
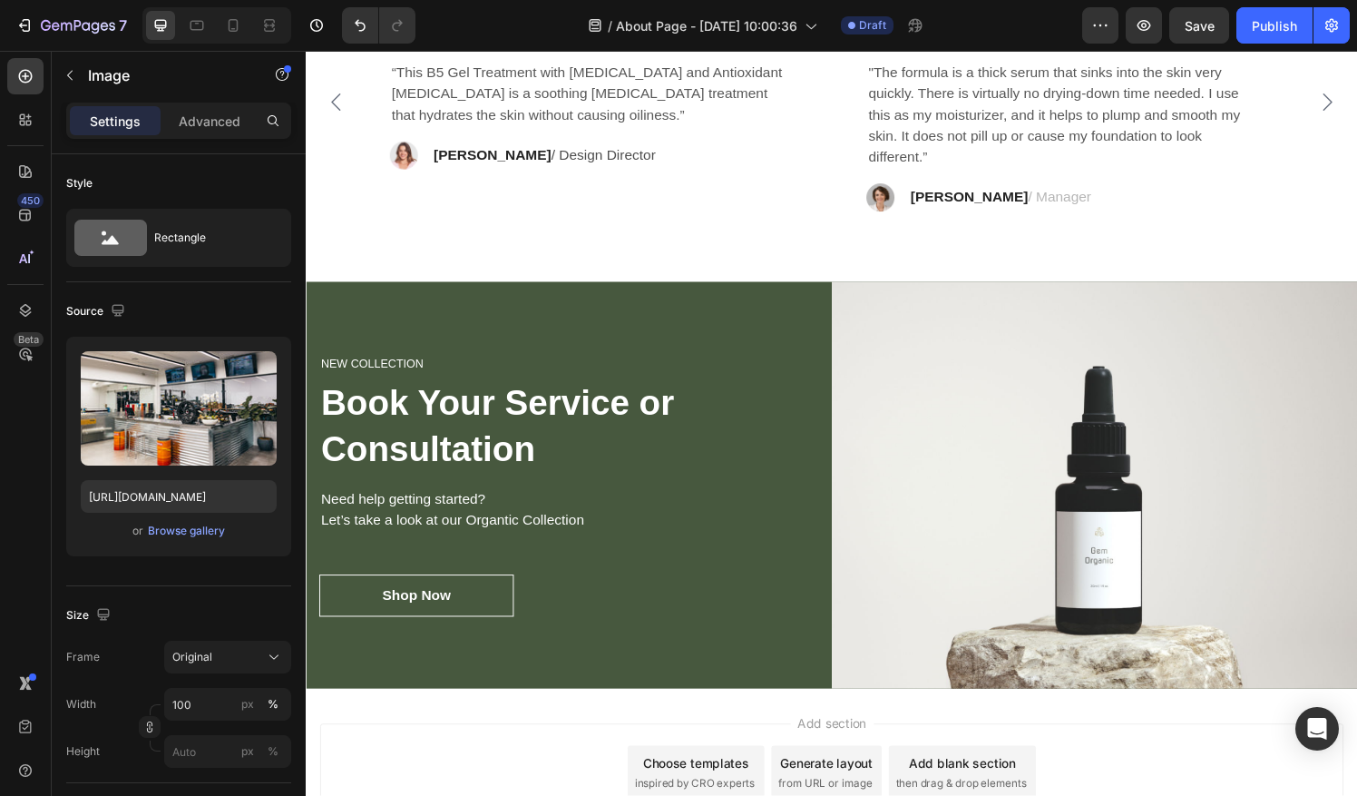
scroll to position [3904, 0]
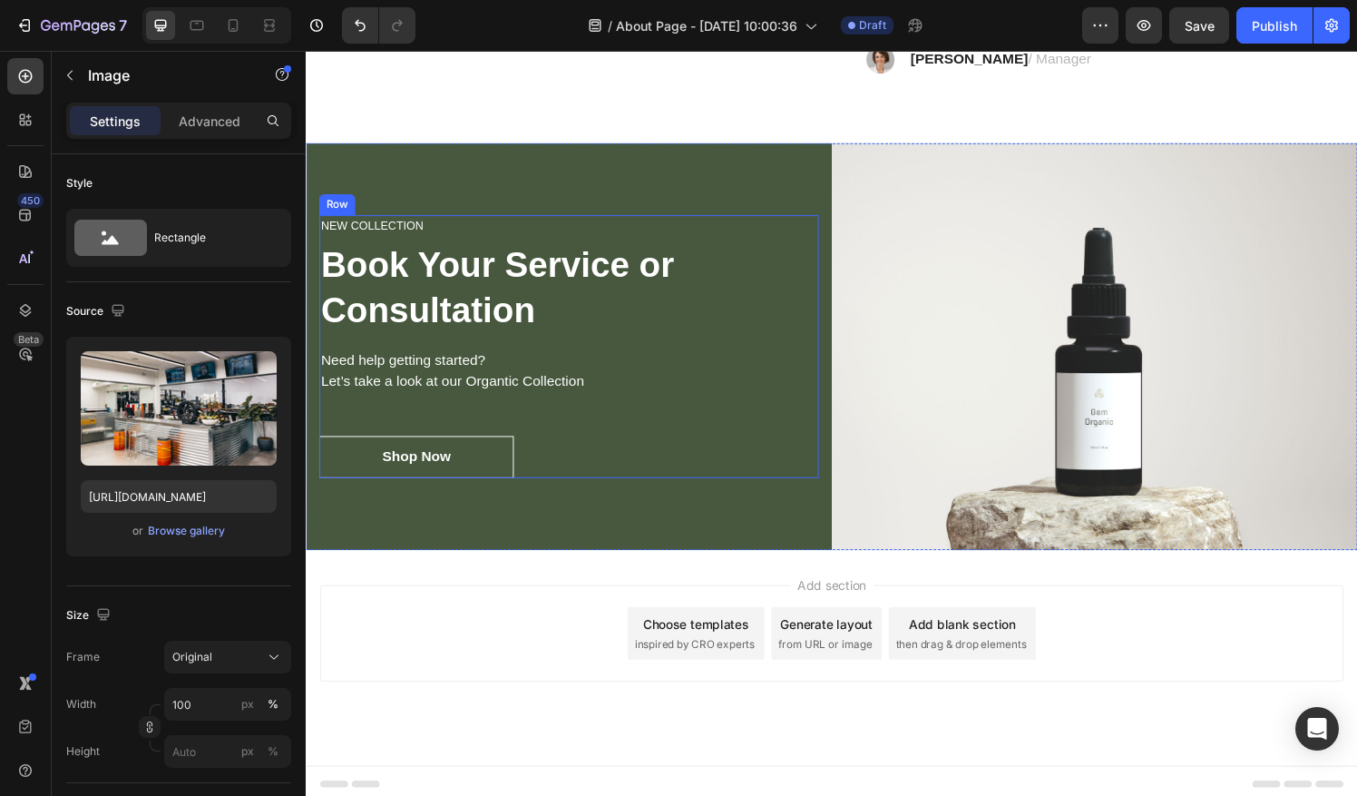
click at [695, 450] on div "Shop Now Button" at bounding box center [577, 472] width 517 height 44
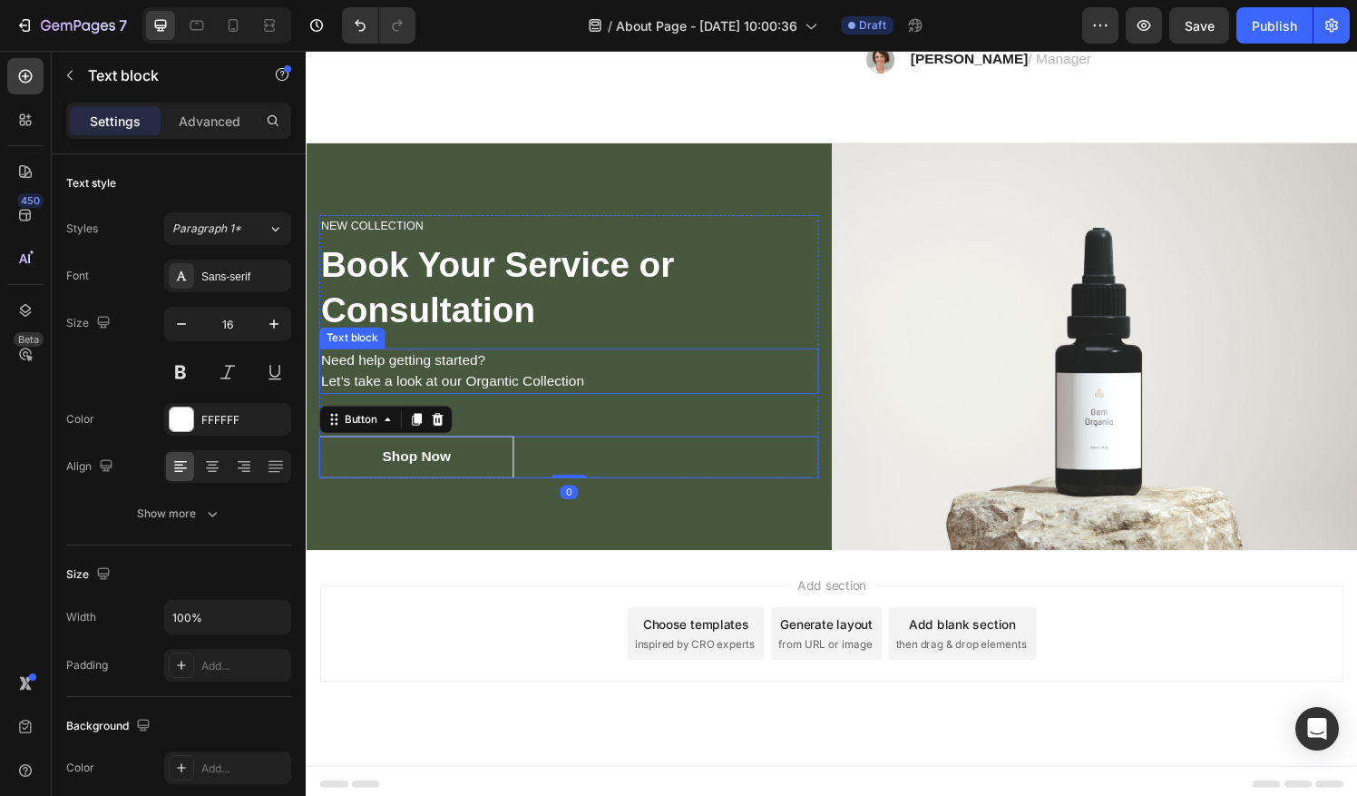
click at [727, 365] on p "Need help getting started? Let’s take a look at our Organtic Collection" at bounding box center [577, 383] width 513 height 44
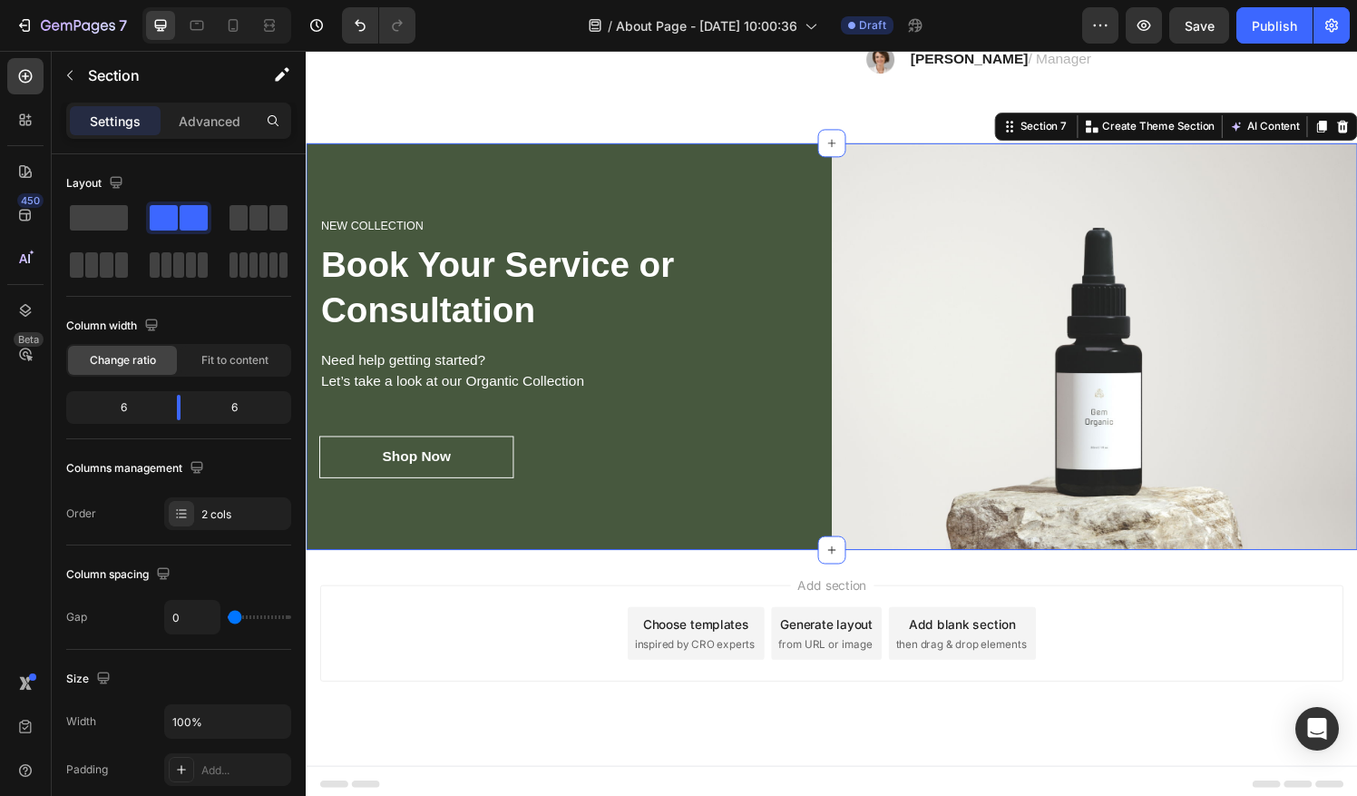
click at [317, 161] on div "NEW COLLECTION Heading Book Your Service or Consultation Heading Need help gett…" at bounding box center [578, 357] width 544 height 421
click at [317, 163] on div "NEW COLLECTION Heading Book Your Service or Consultation Heading Need help gett…" at bounding box center [578, 357] width 544 height 421
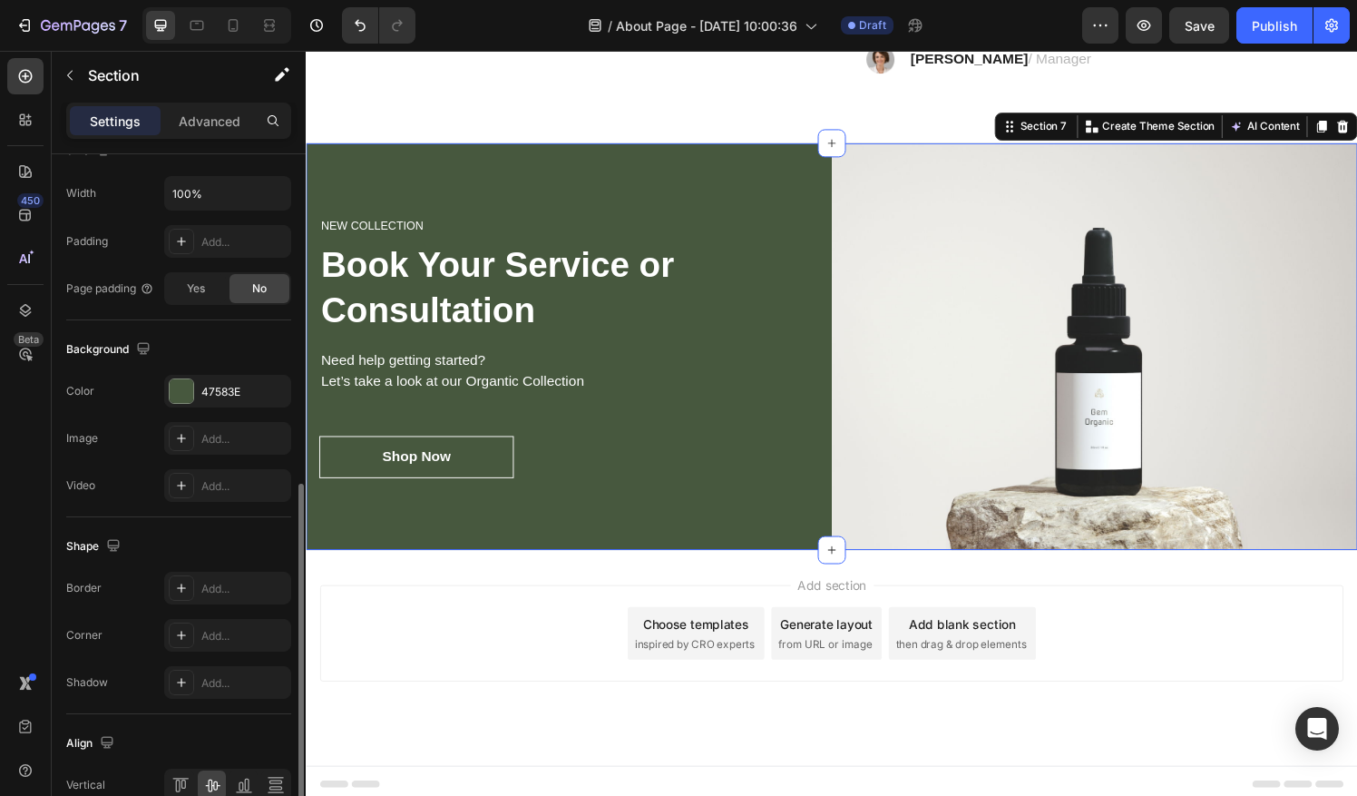
scroll to position [561, 0]
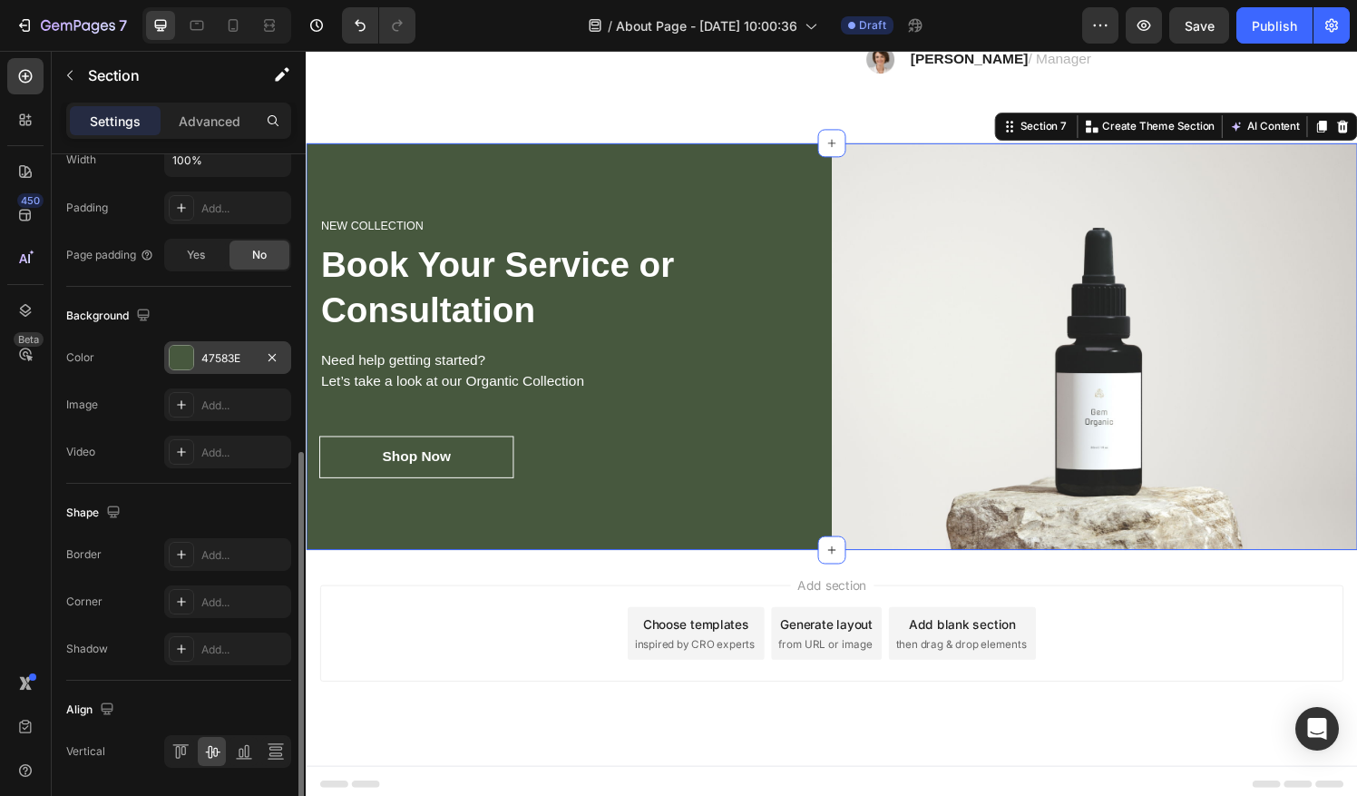
click at [174, 348] on div at bounding box center [182, 358] width 24 height 24
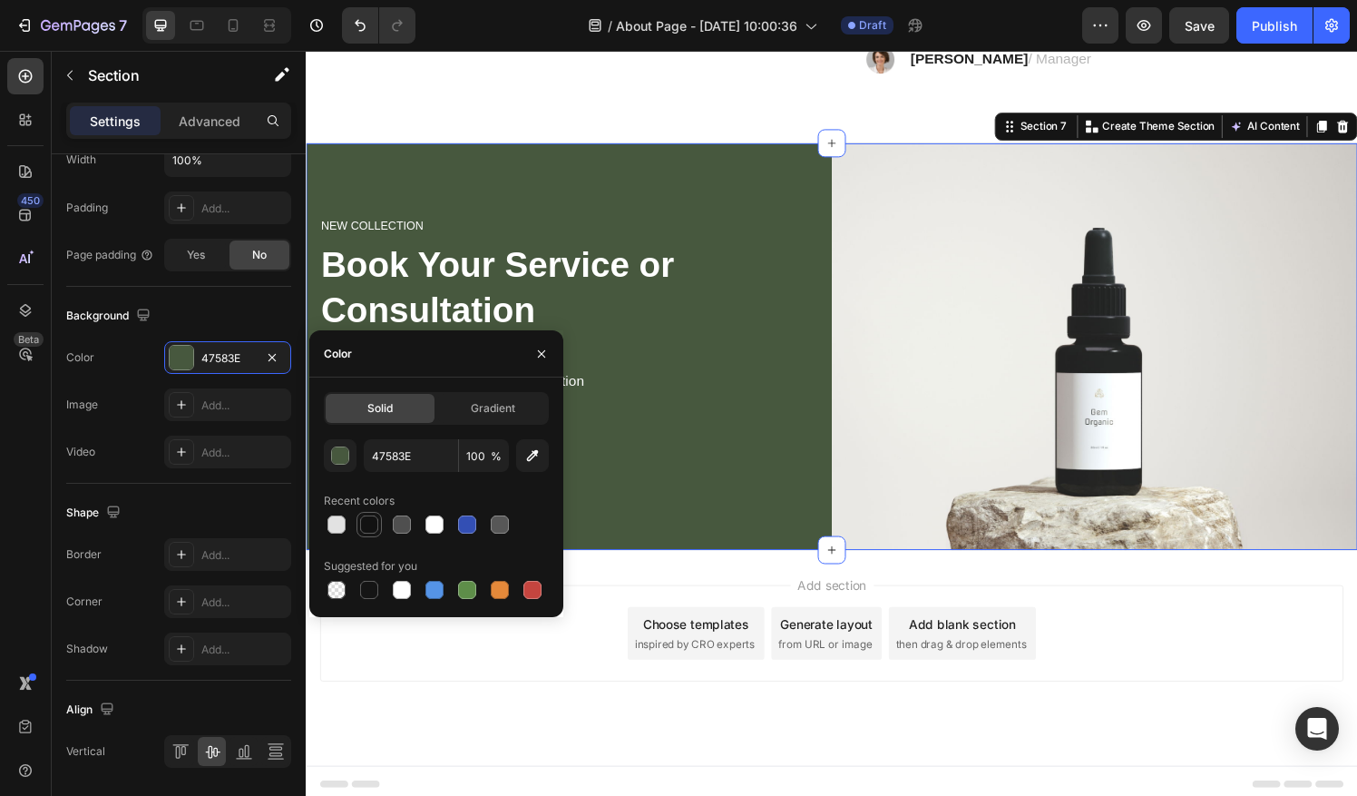
click at [365, 522] on div at bounding box center [369, 524] width 18 height 18
type input "121212"
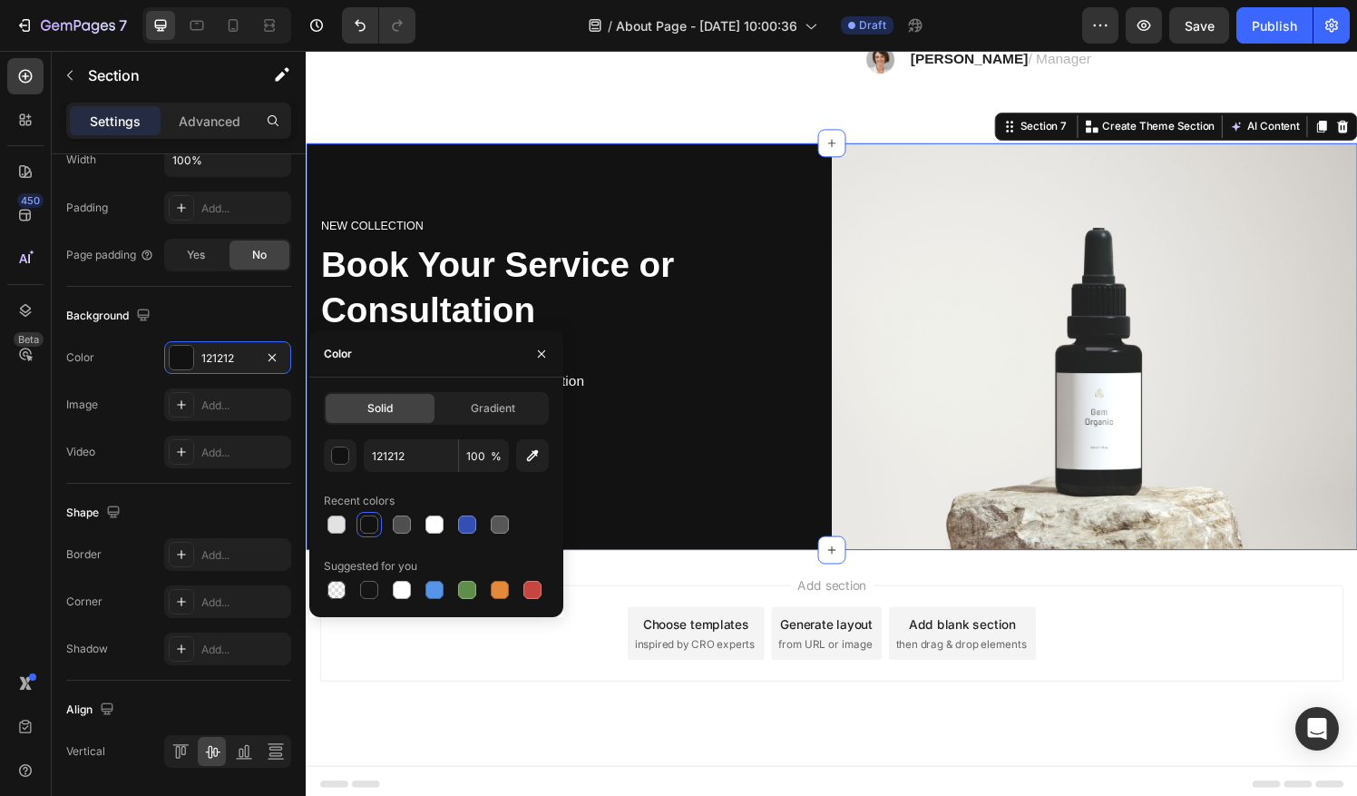
click at [424, 683] on div "Add section Choose templates inspired by CRO experts Generate layout from URL o…" at bounding box center [849, 654] width 1059 height 100
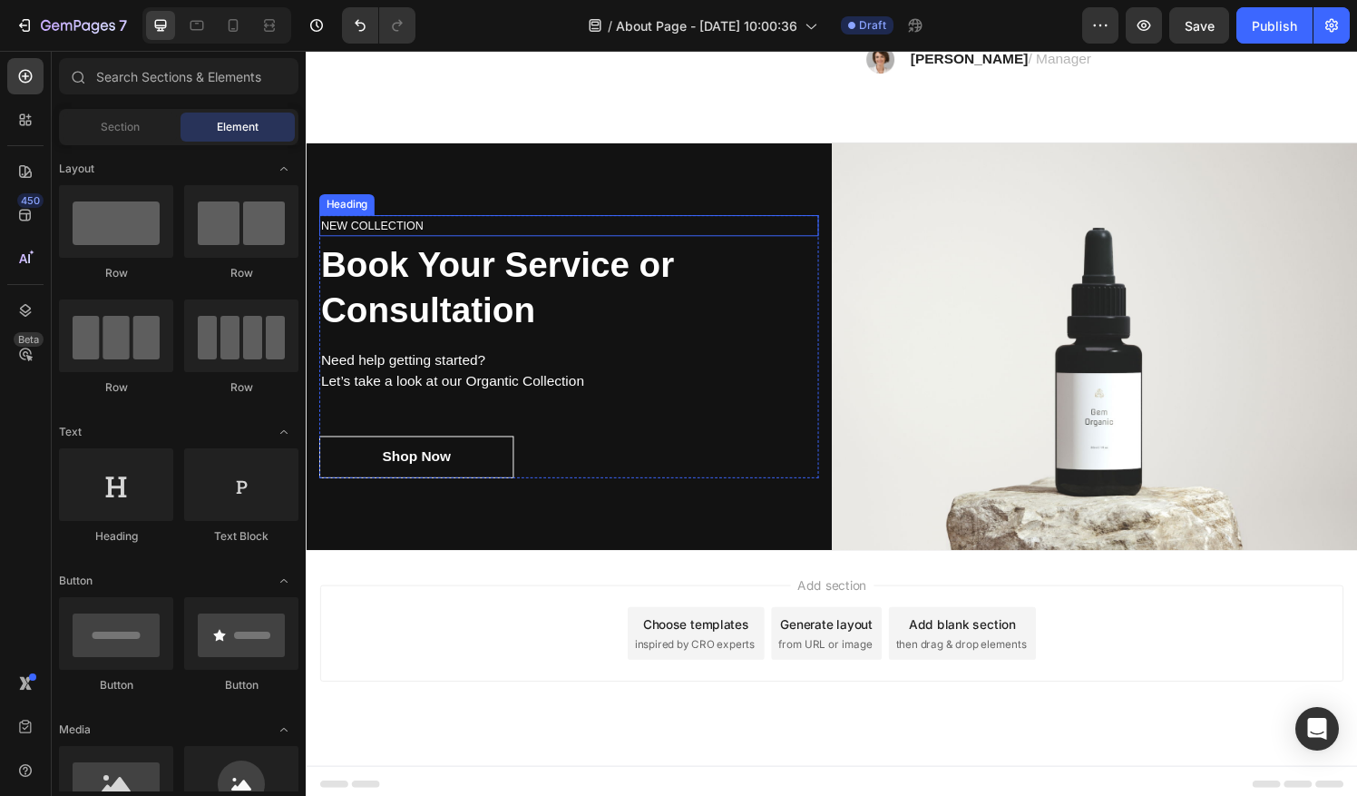
click at [433, 223] on p "NEW COLLECTION" at bounding box center [577, 232] width 513 height 18
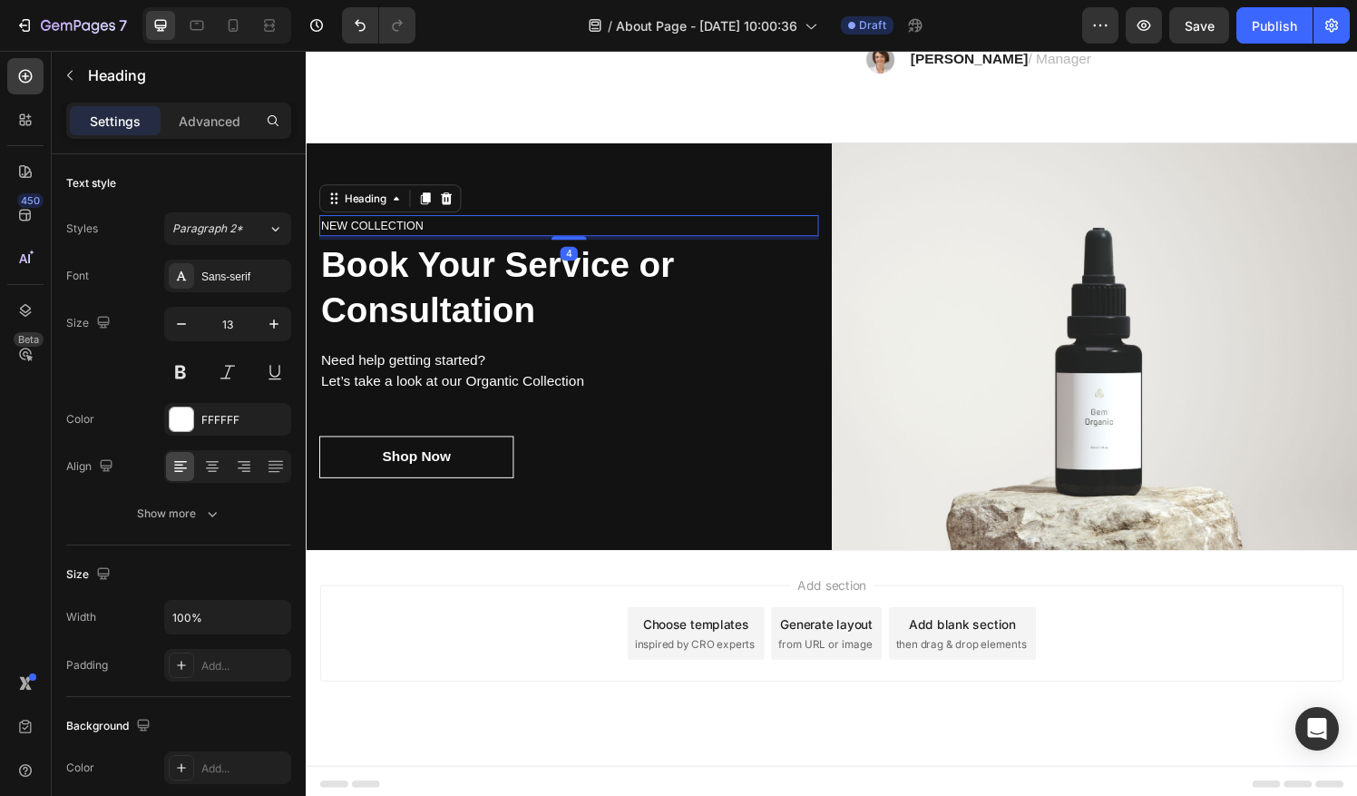
click at [433, 223] on p "NEW COLLECTION" at bounding box center [577, 232] width 513 height 18
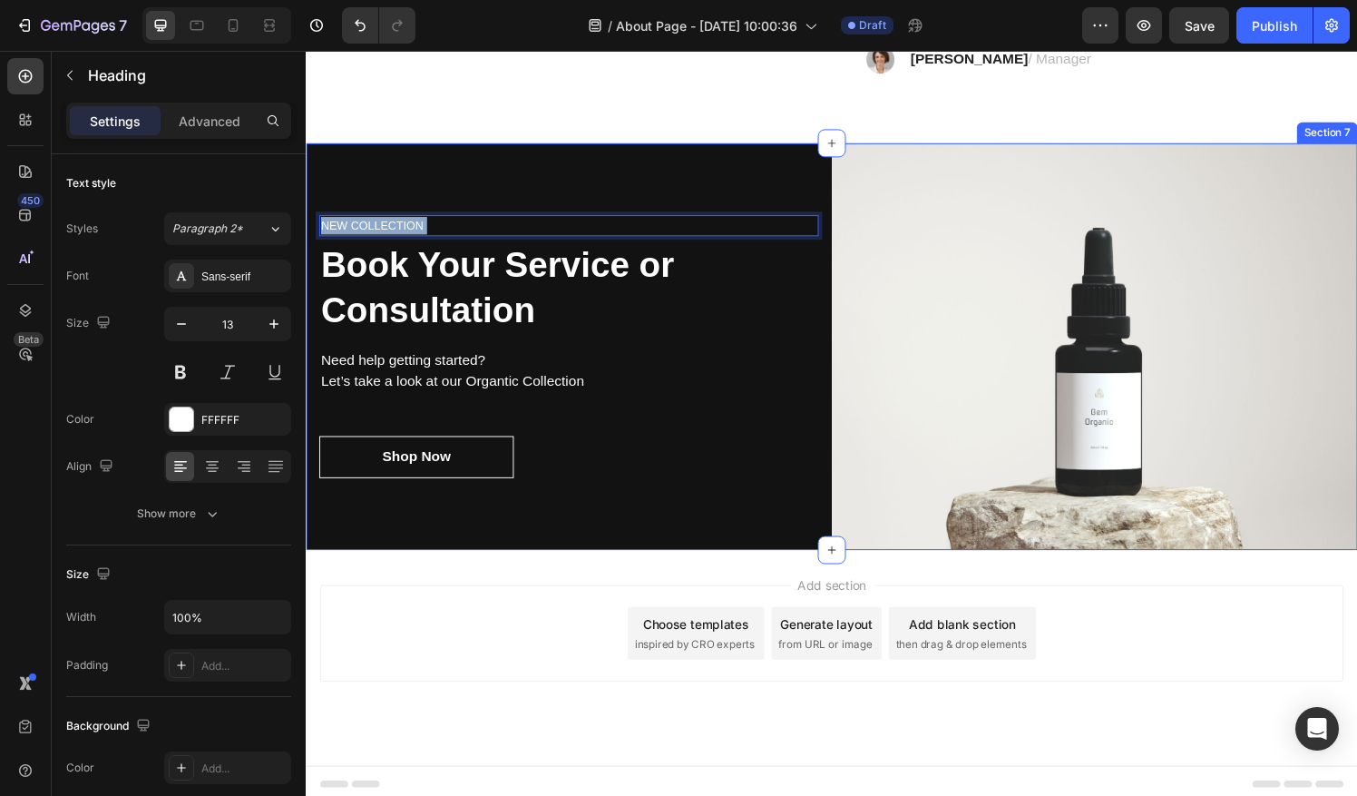
drag, startPoint x: 433, startPoint y: 223, endPoint x: 315, endPoint y: 229, distance: 118.0
click at [315, 229] on div "NEW COLLECTION Heading 4 Book Your Service or Consultation Heading Need help ge…" at bounding box center [578, 357] width 544 height 421
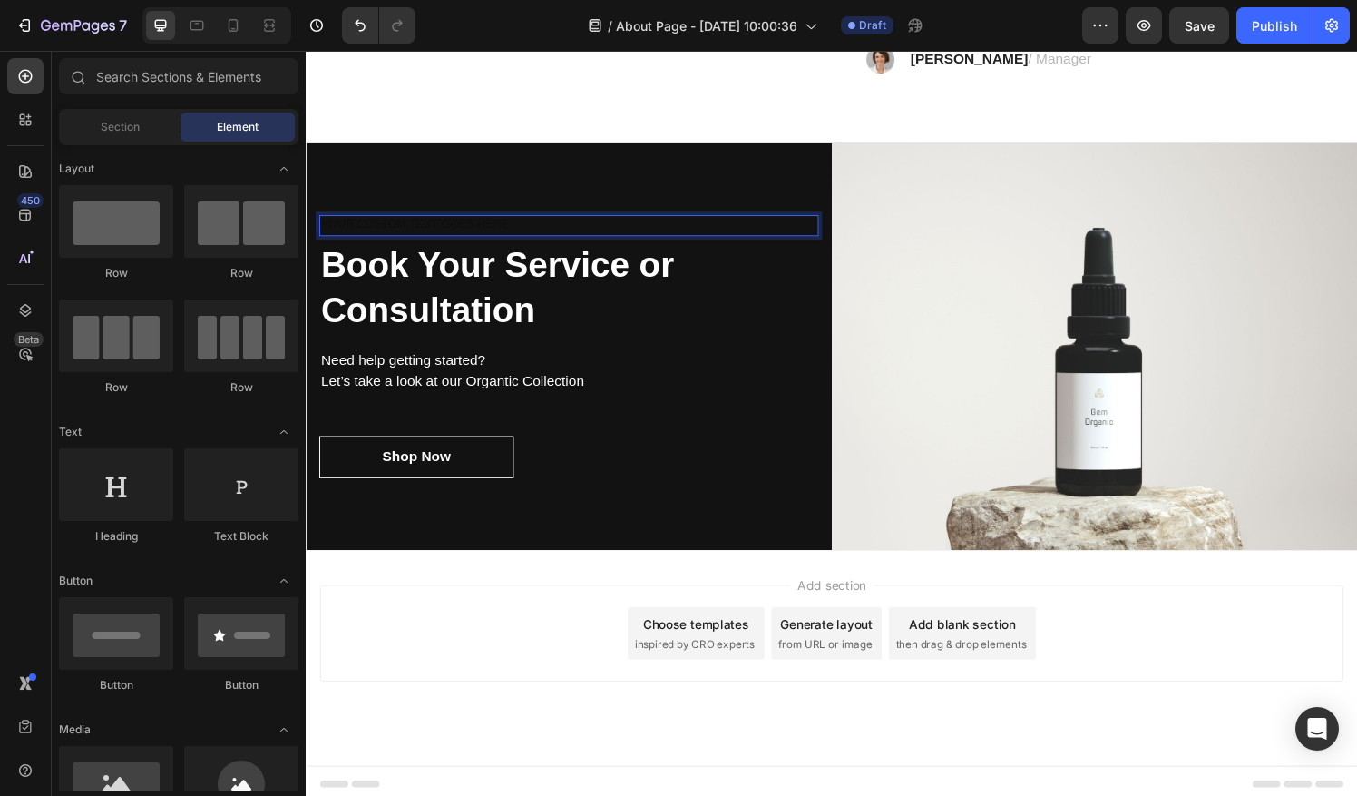
click at [522, 708] on div "Add section Choose templates inspired by CRO experts Generate layout from URL o…" at bounding box center [850, 679] width 1088 height 223
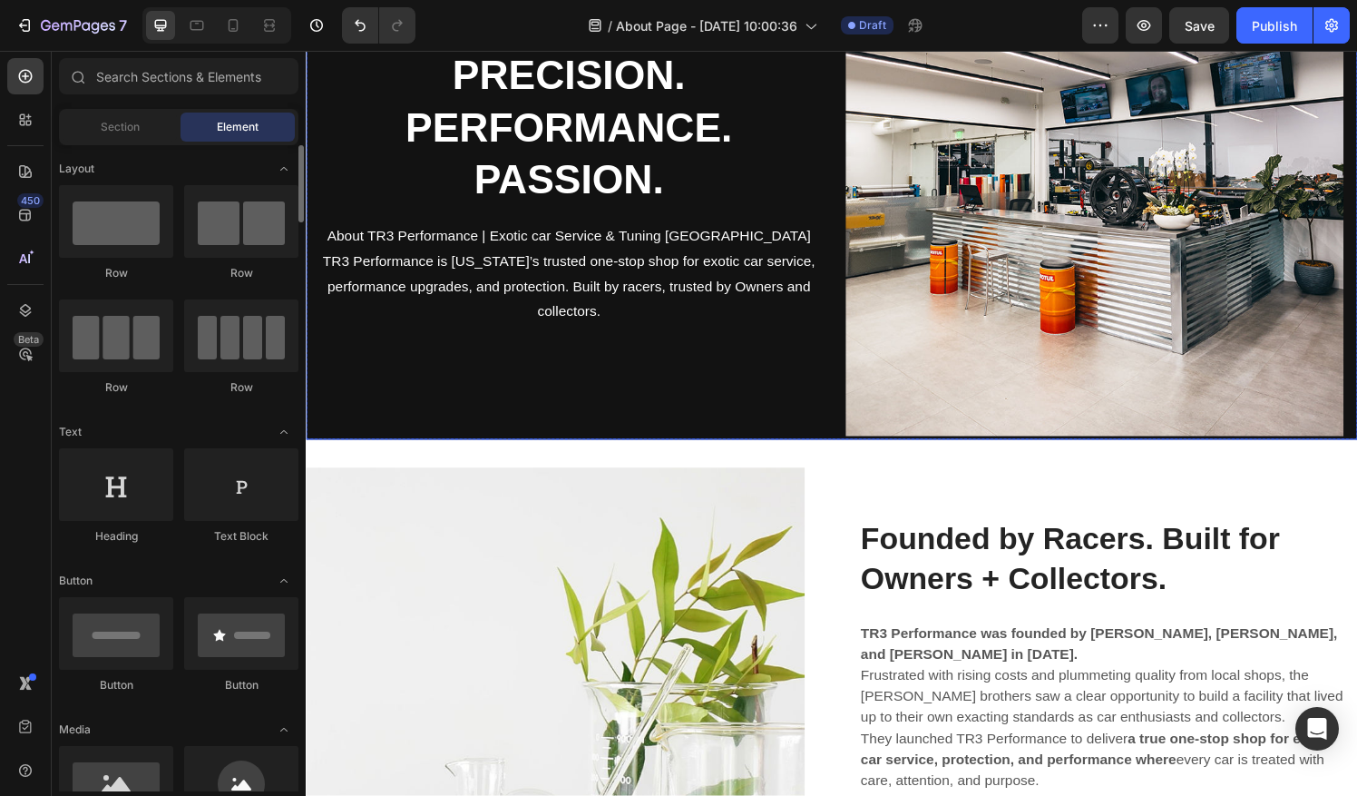
scroll to position [0, 0]
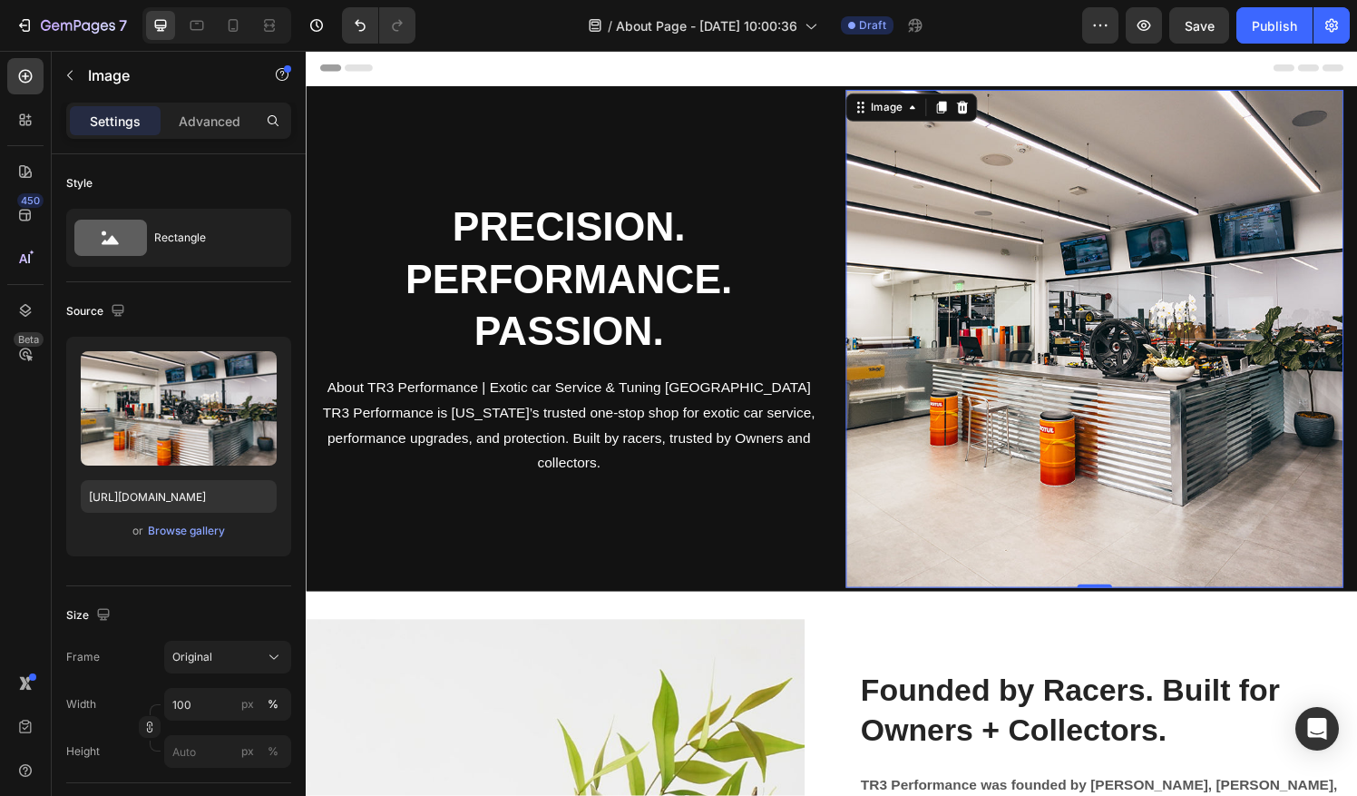
click at [1088, 309] on img at bounding box center [1121, 349] width 515 height 515
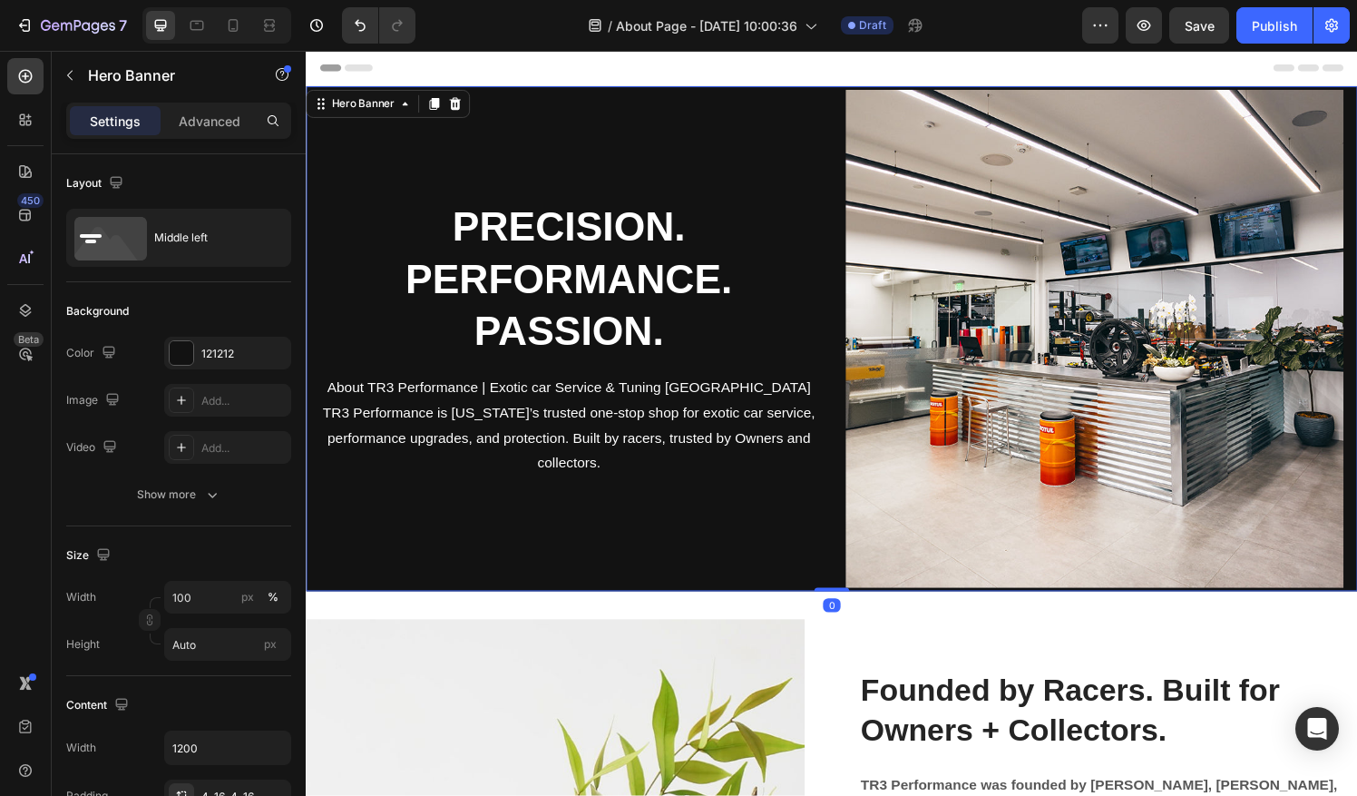
click at [673, 131] on div "PRECISION. PERFORMANCE. PASSION. Heading About TR3 Performance | Exotic car Ser…" at bounding box center [577, 349] width 515 height 515
click at [186, 343] on div at bounding box center [182, 353] width 24 height 24
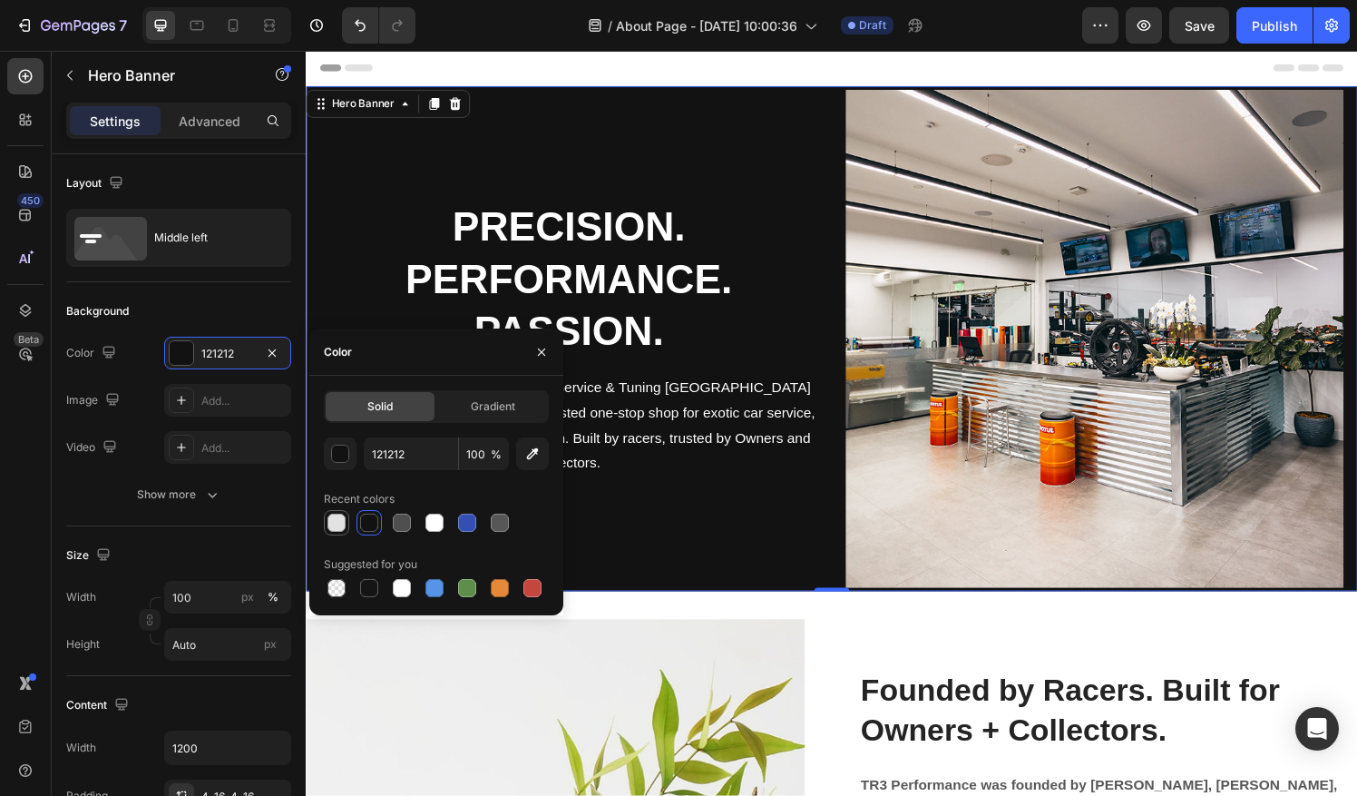
click at [341, 528] on div at bounding box center [336, 522] width 18 height 18
type input "E2E2E2"
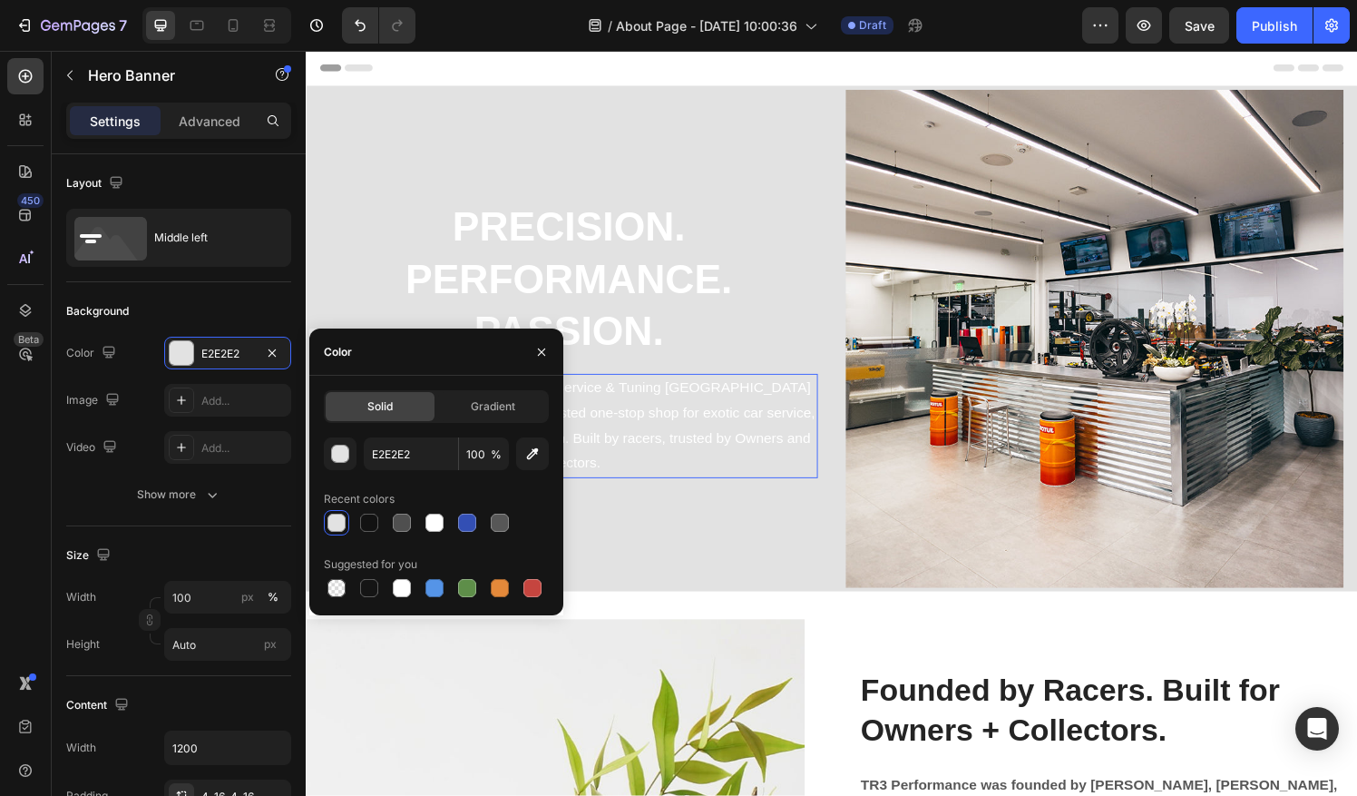
click at [642, 435] on p "TR3 Performance is [US_STATE]’s trusted one-stop shop for exotic car service, p…" at bounding box center [578, 453] width 512 height 78
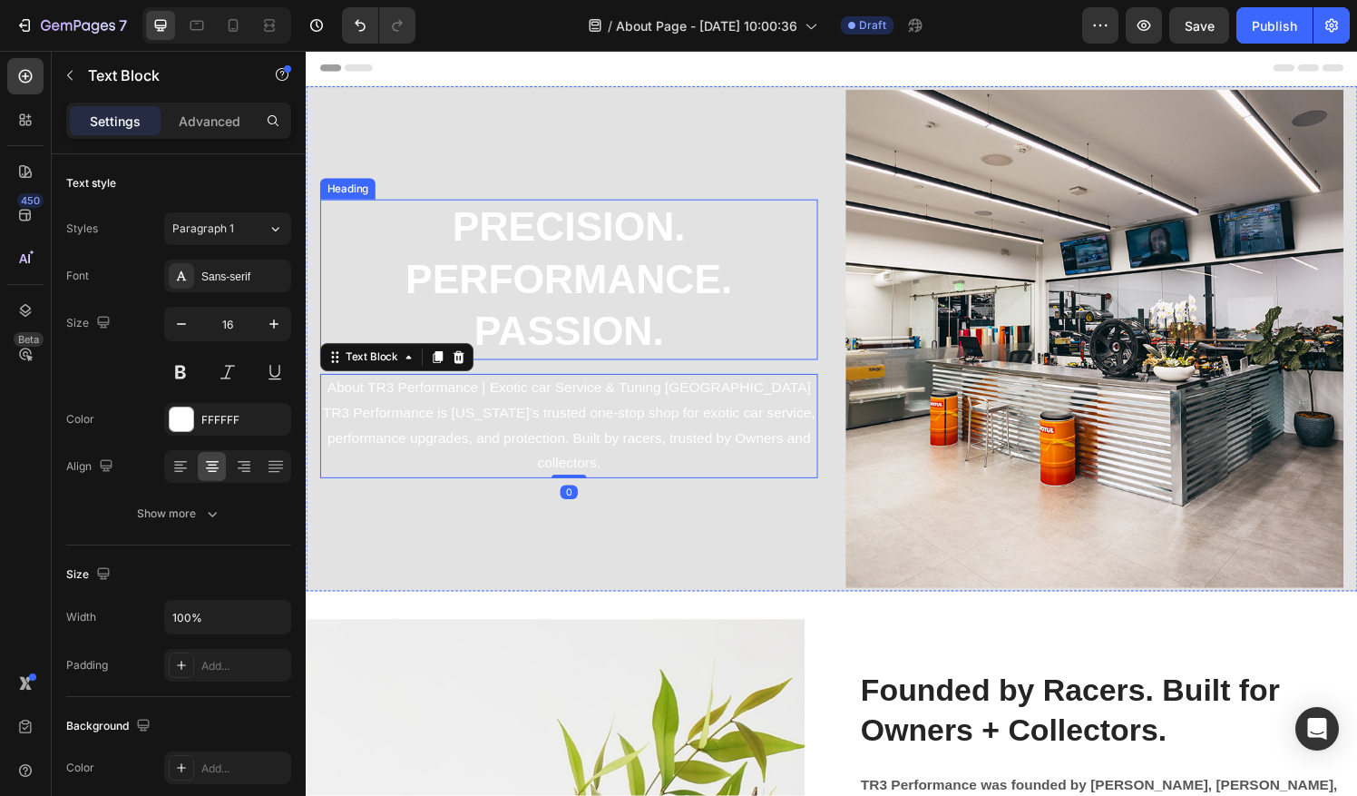
click at [693, 313] on h2 "PRECISION. PERFORMANCE. PASSION." at bounding box center [577, 288] width 515 height 166
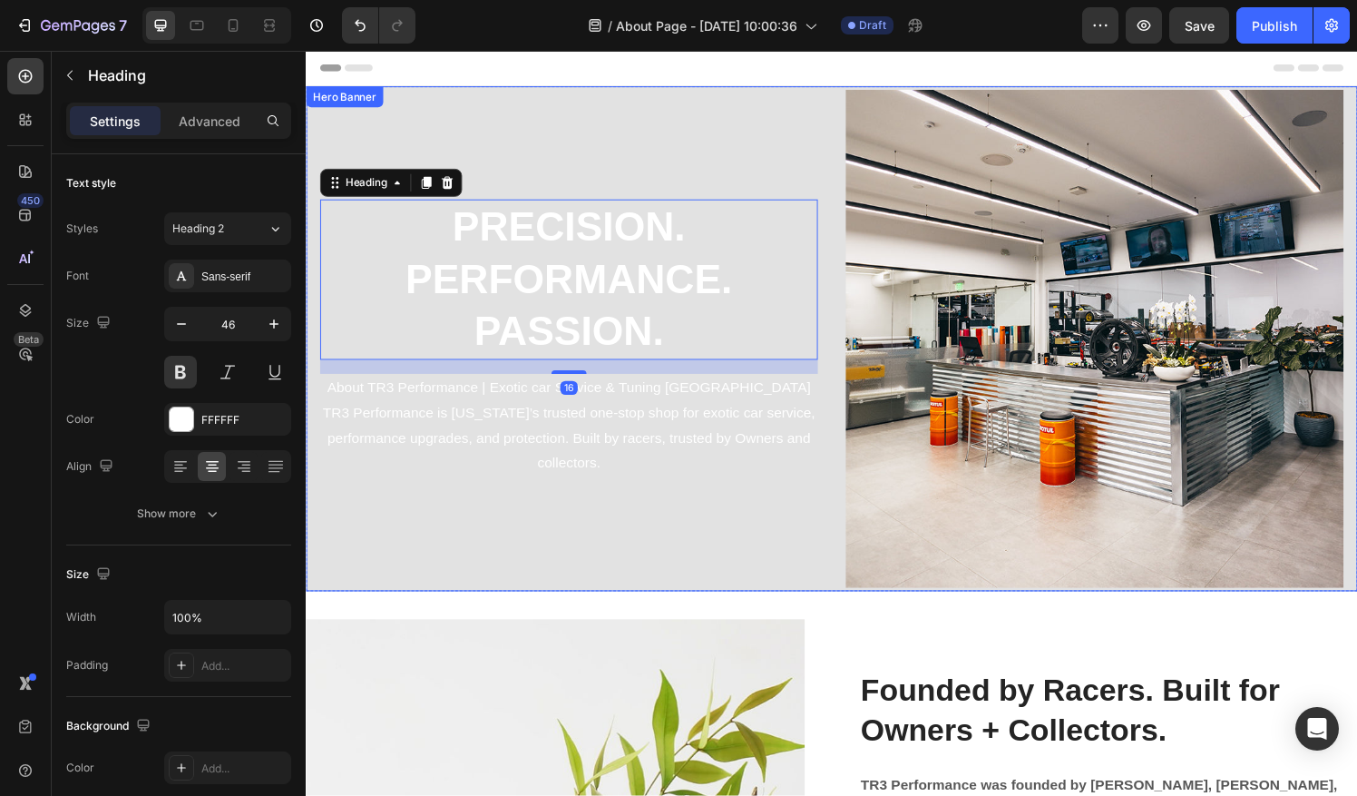
click at [678, 112] on div "PRECISION. PERFORMANCE. PASSION. Heading 16 About TR3 Performance | Exotic car …" at bounding box center [577, 349] width 515 height 515
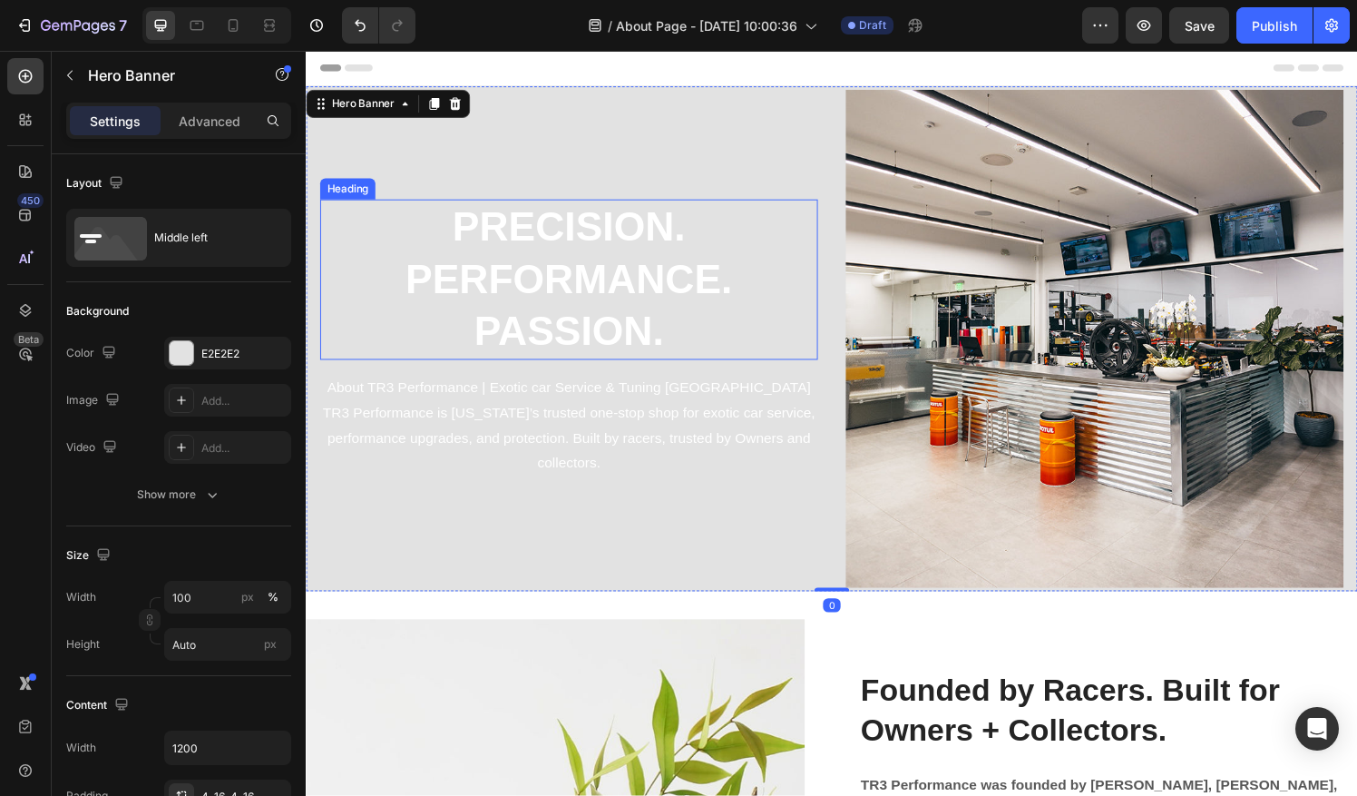
click at [657, 239] on h2 "PRECISION. PERFORMANCE. PASSION." at bounding box center [577, 288] width 515 height 166
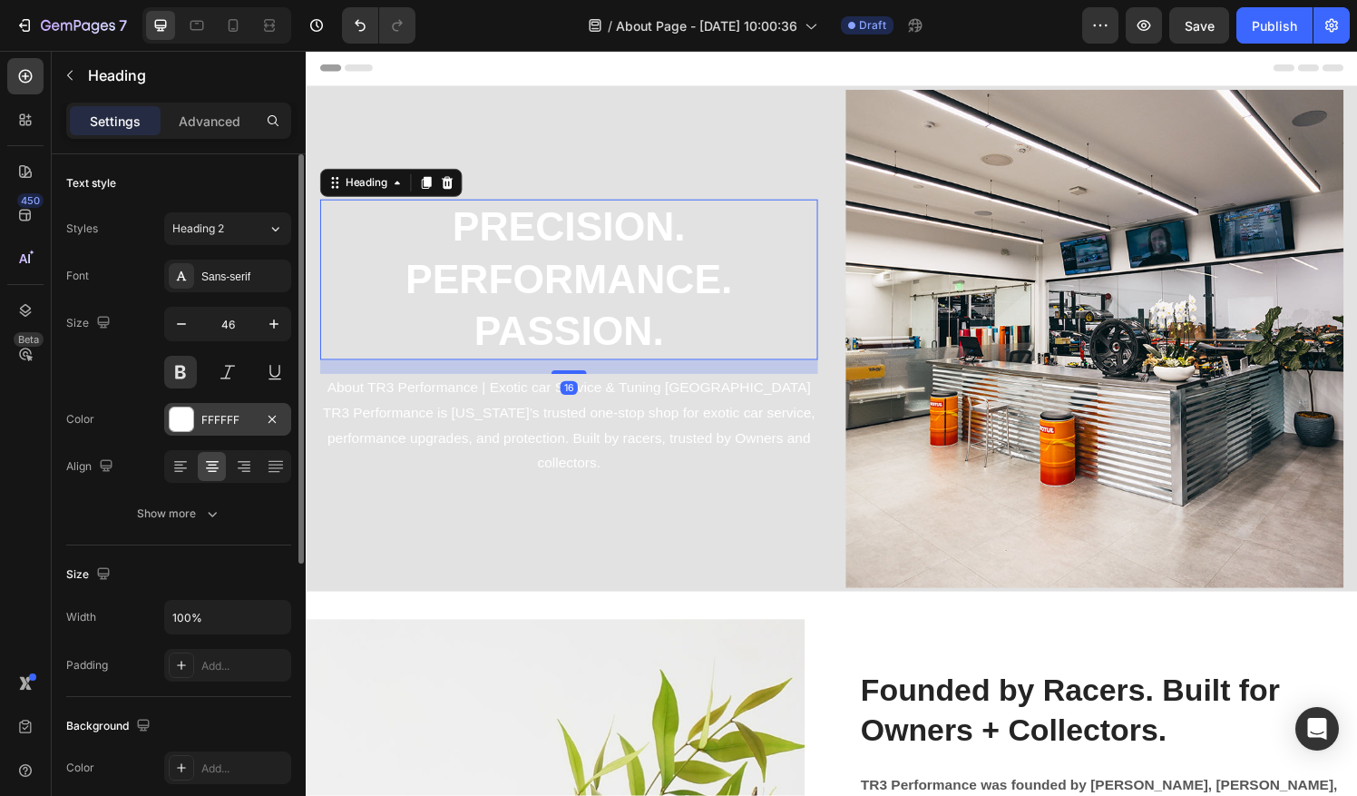
click at [175, 423] on div at bounding box center [182, 419] width 24 height 24
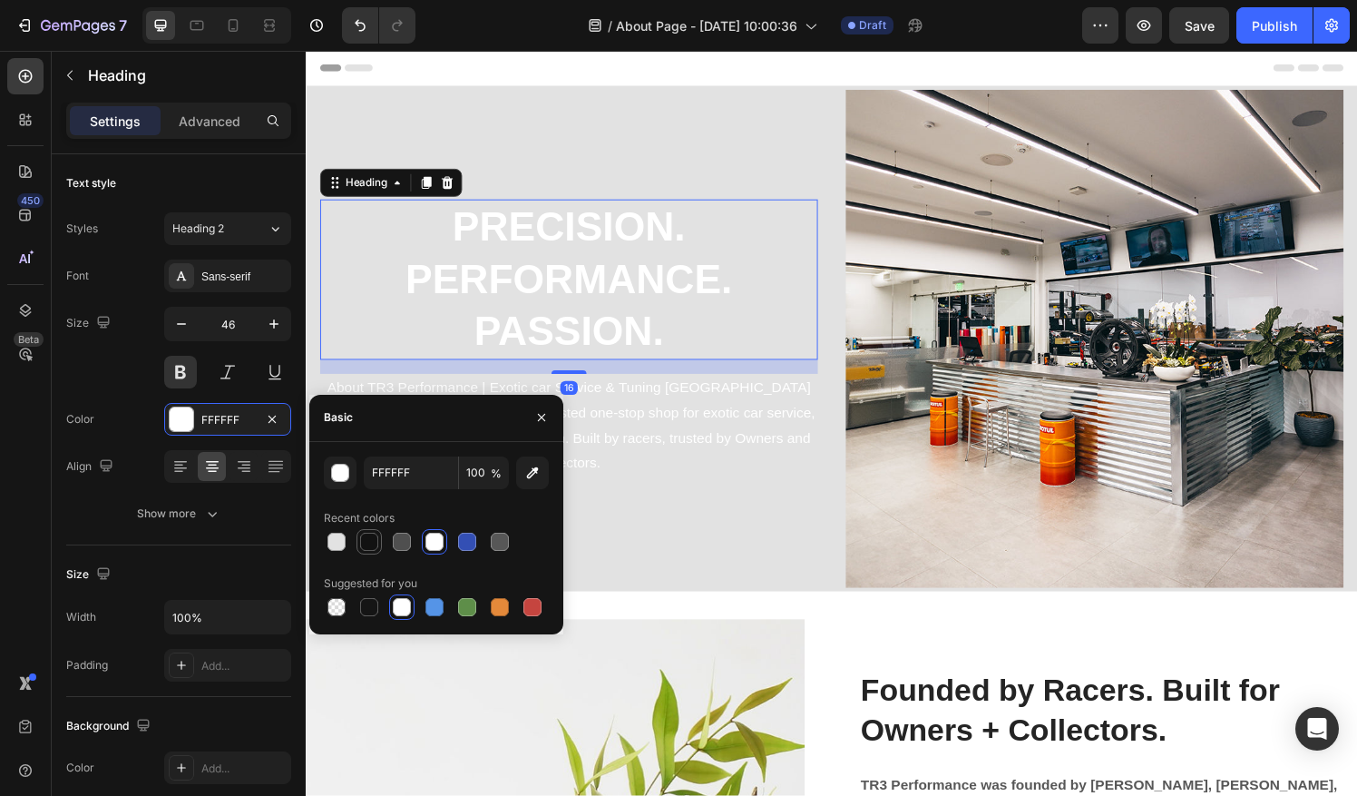
click at [365, 542] on div at bounding box center [369, 541] width 18 height 18
type input "121212"
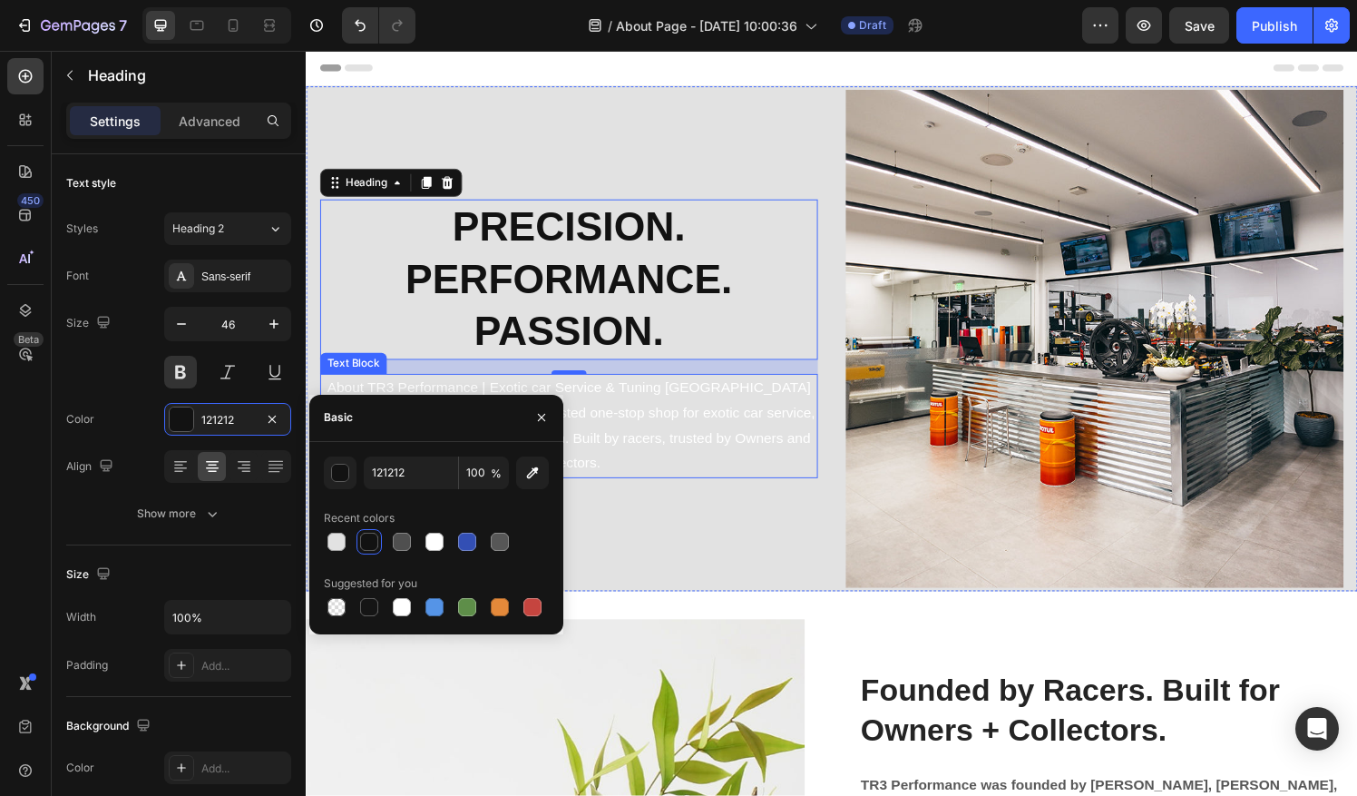
click at [664, 438] on p "TR3 Performance is [US_STATE]’s trusted one-stop shop for exotic car service, p…" at bounding box center [578, 453] width 512 height 78
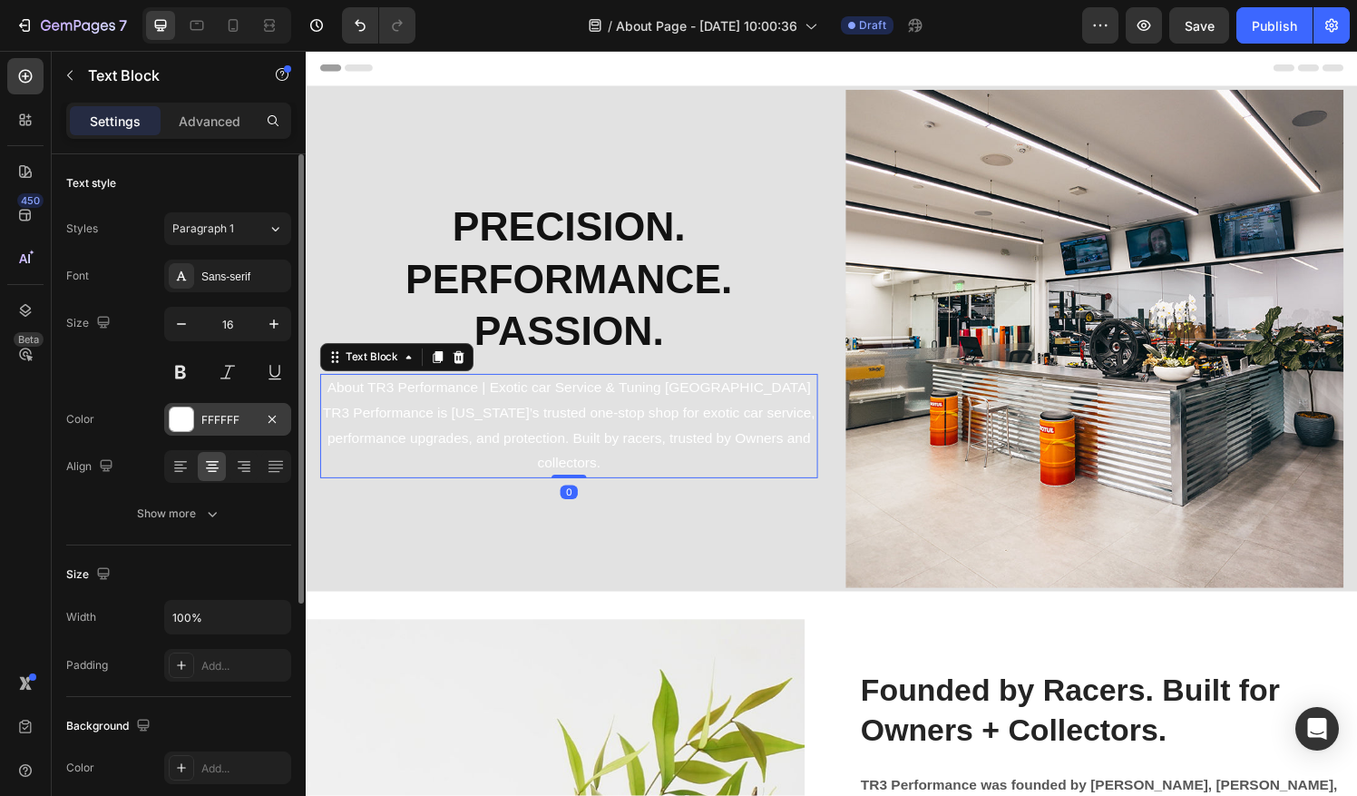
click at [169, 417] on div at bounding box center [181, 418] width 25 height 25
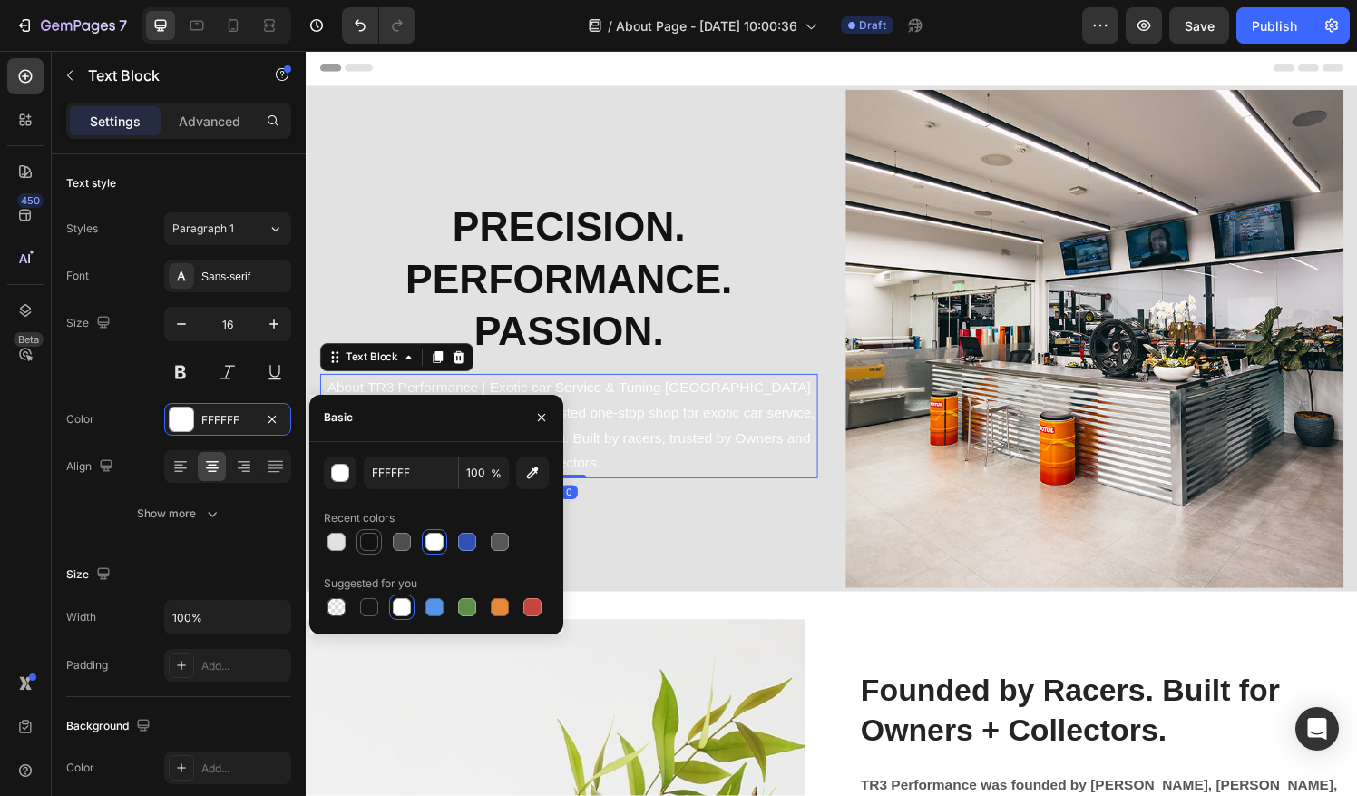
click at [370, 533] on div at bounding box center [369, 541] width 18 height 18
type input "121212"
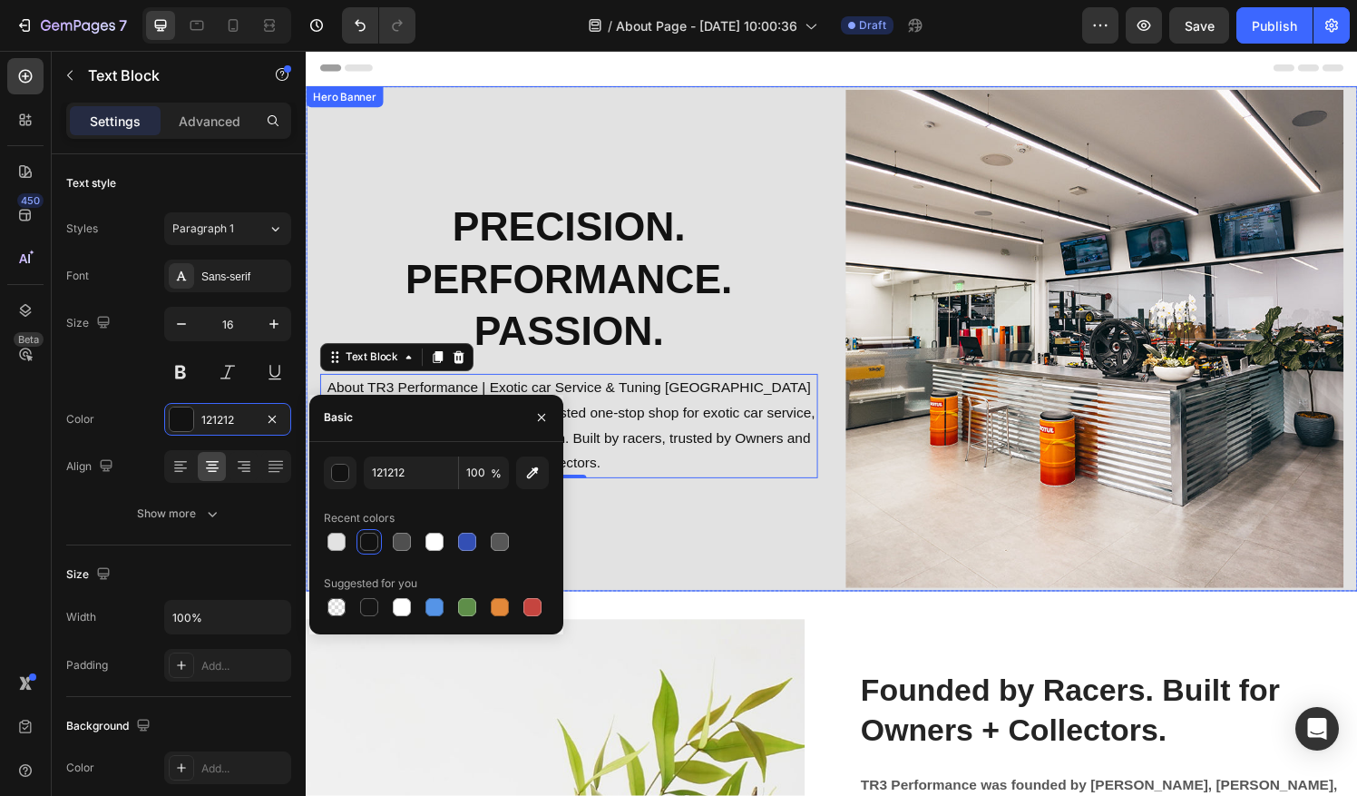
click at [744, 514] on div "PRECISION. PERFORMANCE. PASSION. Heading About TR3 Performance | Exotic car Ser…" at bounding box center [577, 349] width 515 height 515
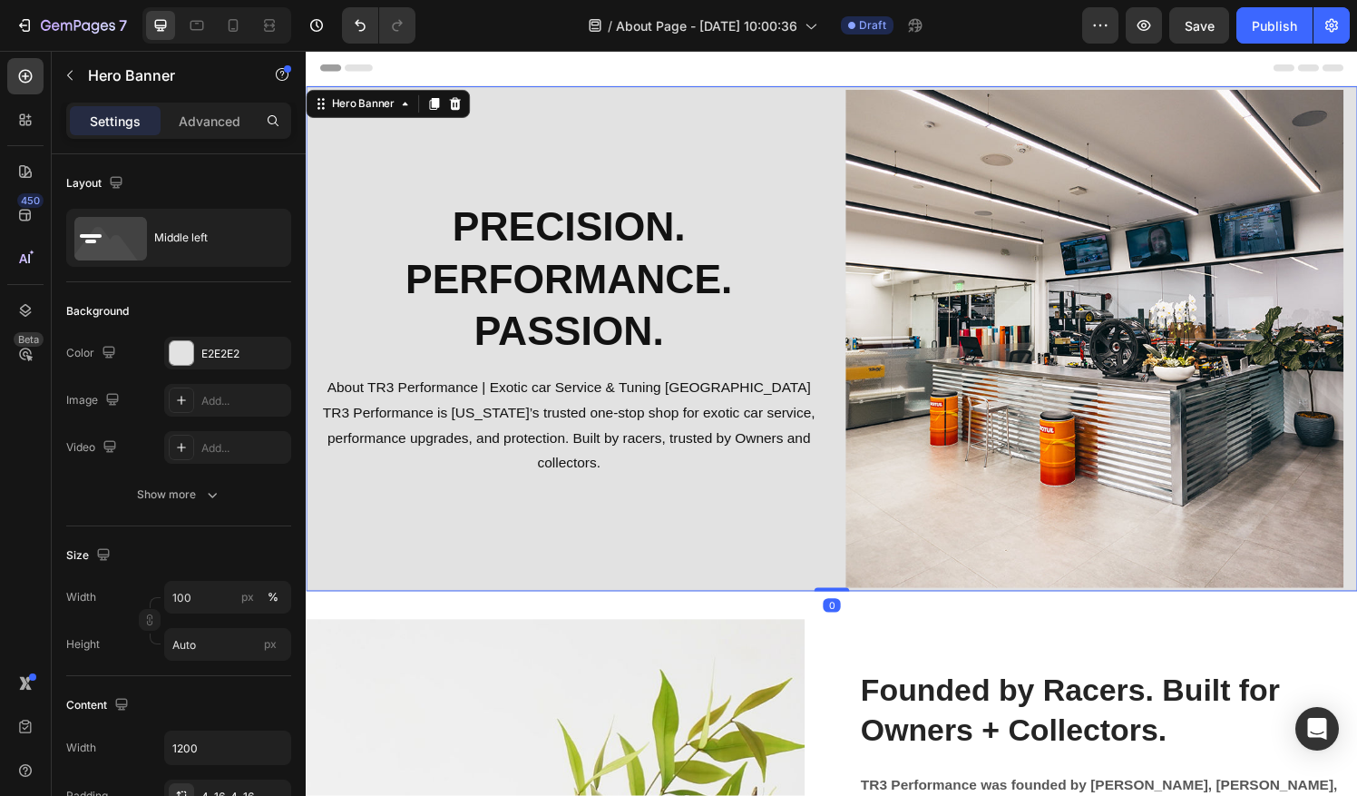
click at [708, 539] on div "PRECISION. PERFORMANCE. PASSION. Heading About TR3 Performance | Exotic car Ser…" at bounding box center [577, 349] width 515 height 515
click at [188, 352] on div at bounding box center [182, 353] width 24 height 24
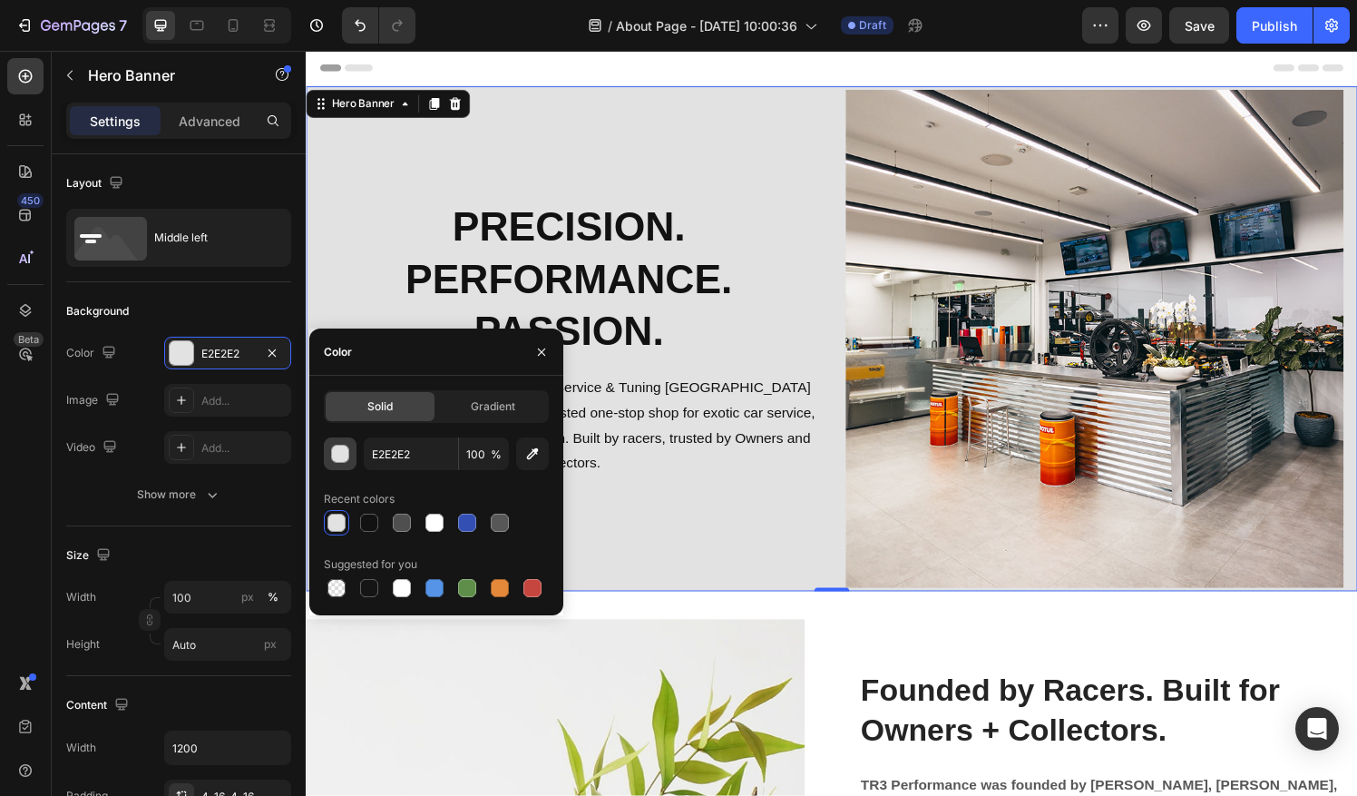
click at [341, 453] on div "button" at bounding box center [341, 454] width 18 height 18
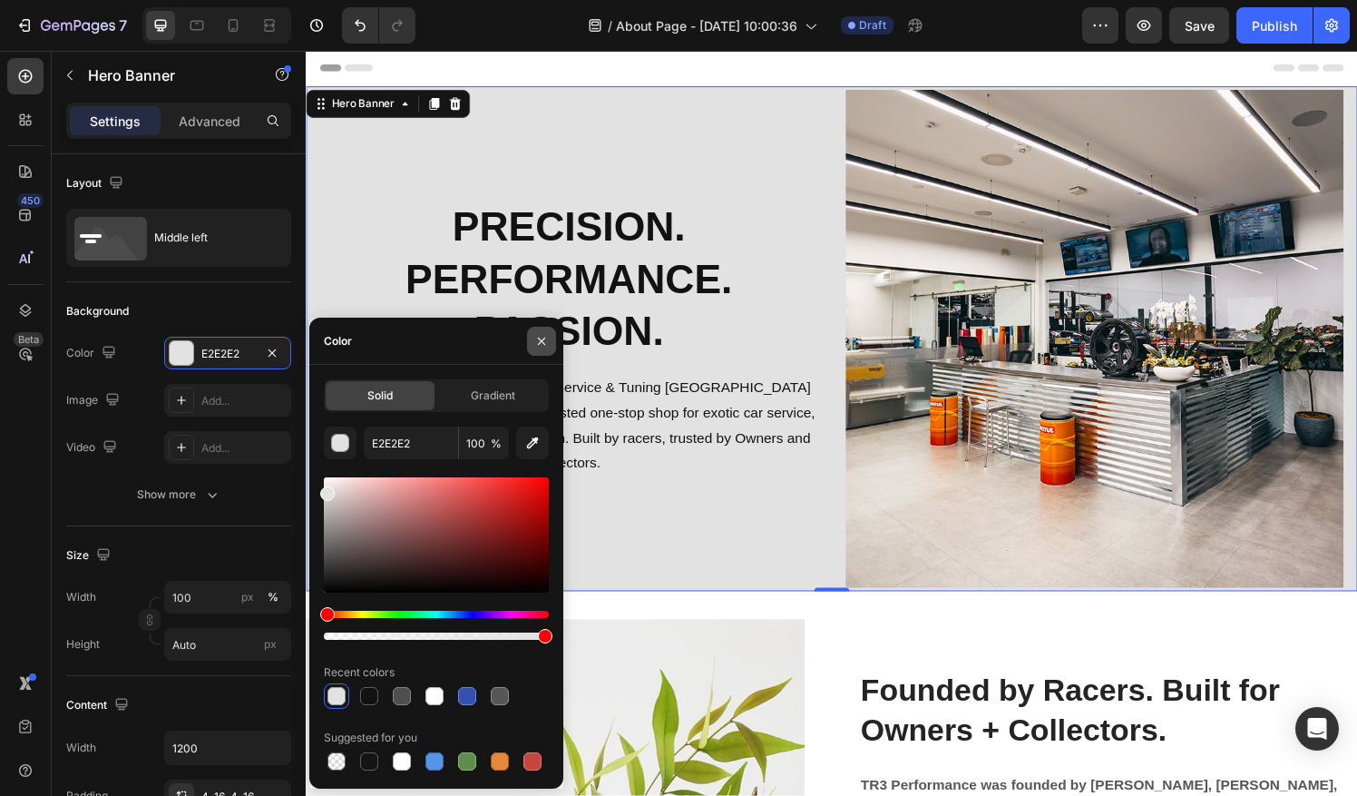
click at [543, 337] on icon "button" at bounding box center [541, 341] width 15 height 15
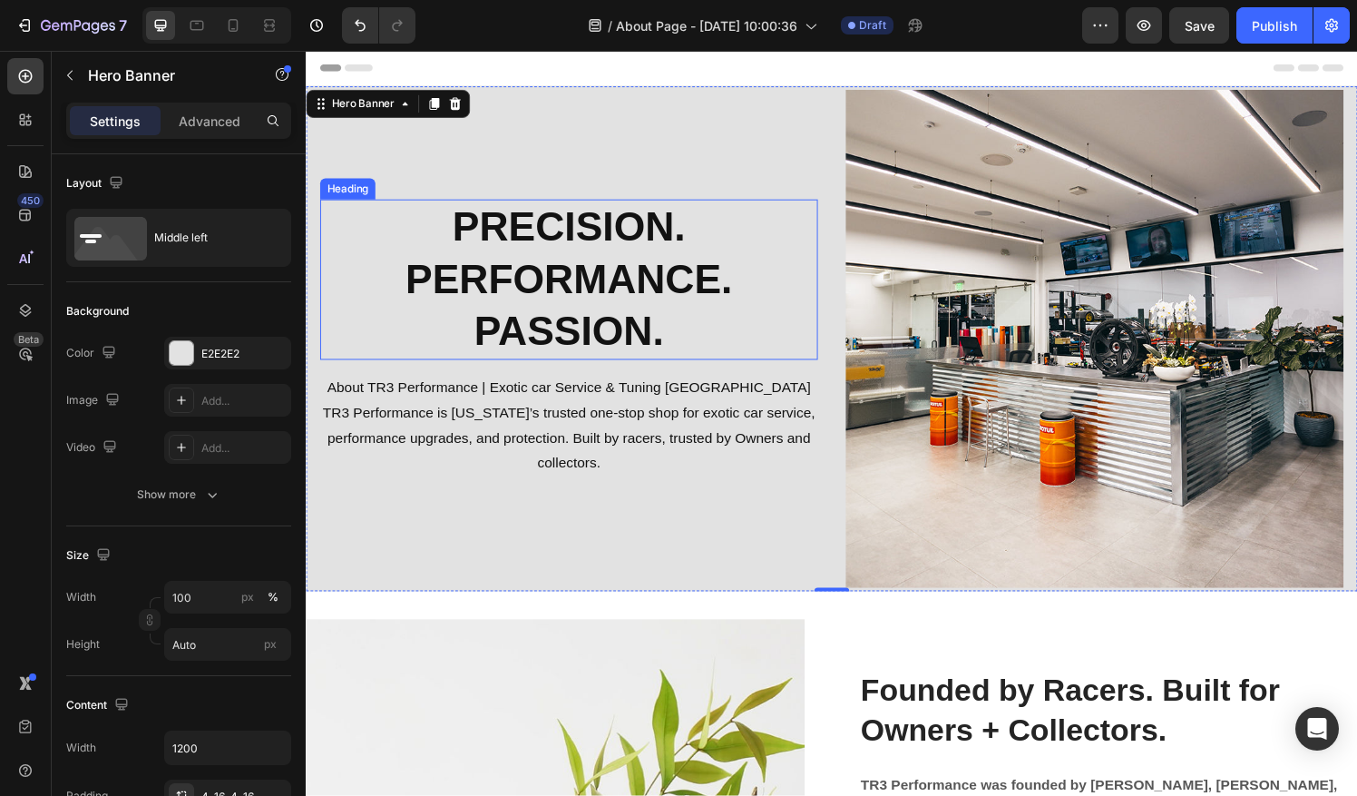
click at [337, 190] on div "Heading" at bounding box center [349, 194] width 50 height 16
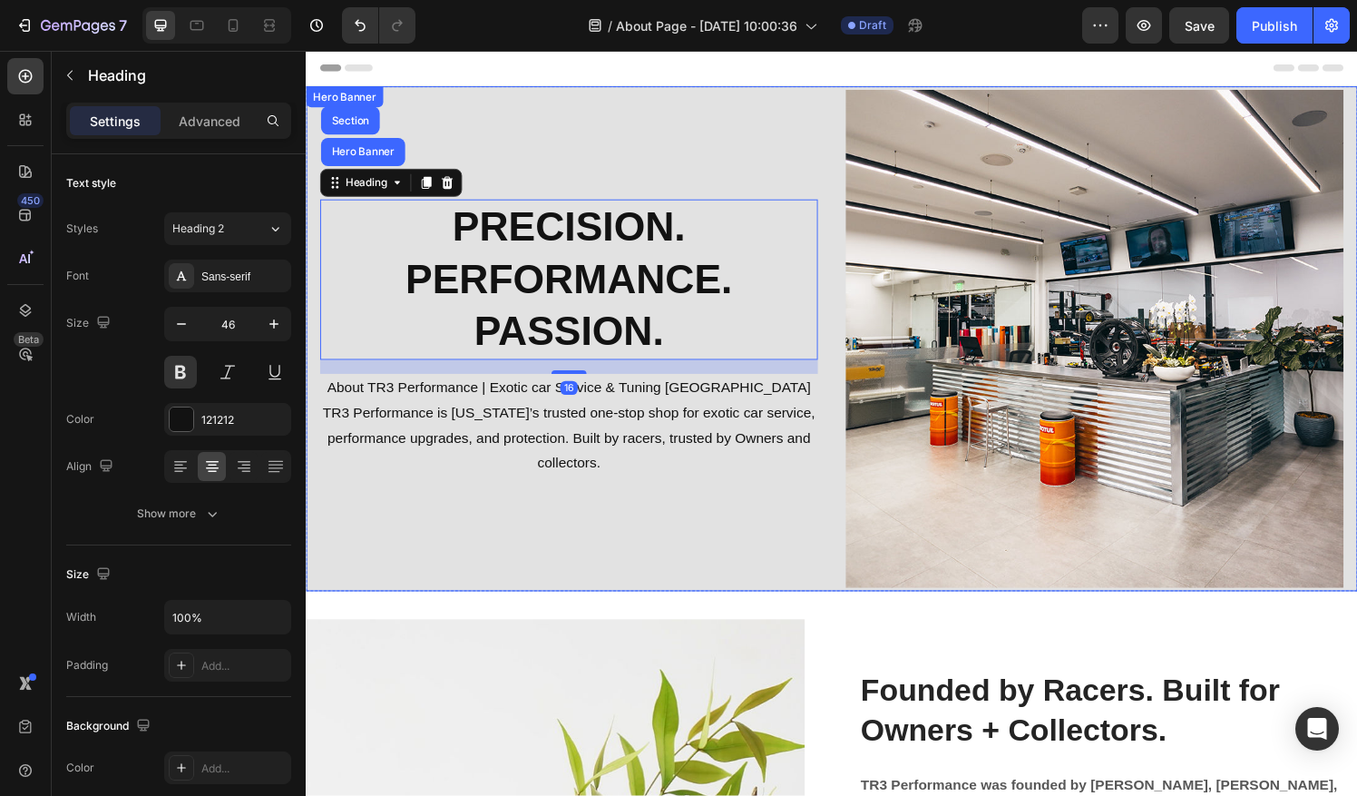
click at [491, 122] on div "PRECISION. PERFORMANCE. PASSION. Heading Hero Banner Section 16 About TR3 Perfo…" at bounding box center [577, 349] width 515 height 515
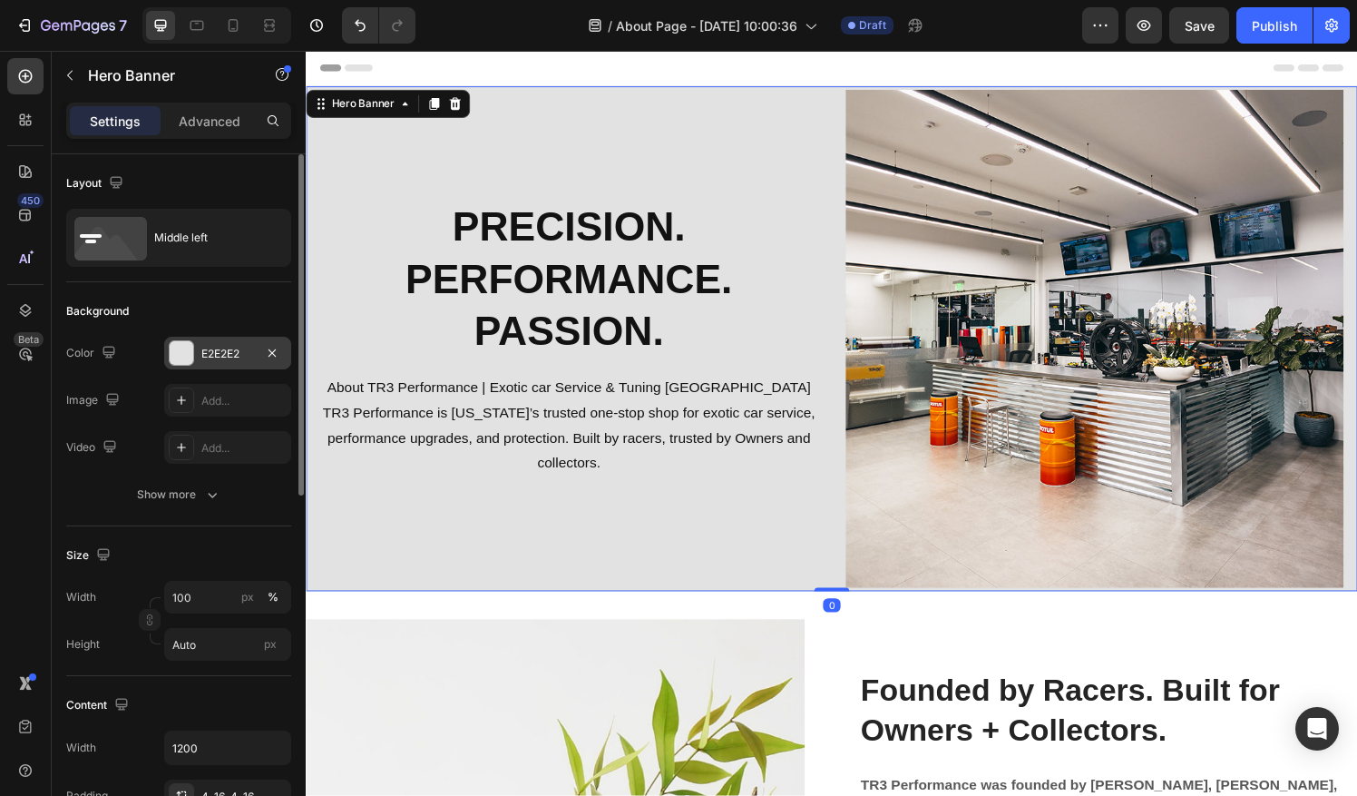
click at [178, 350] on div at bounding box center [182, 353] width 24 height 24
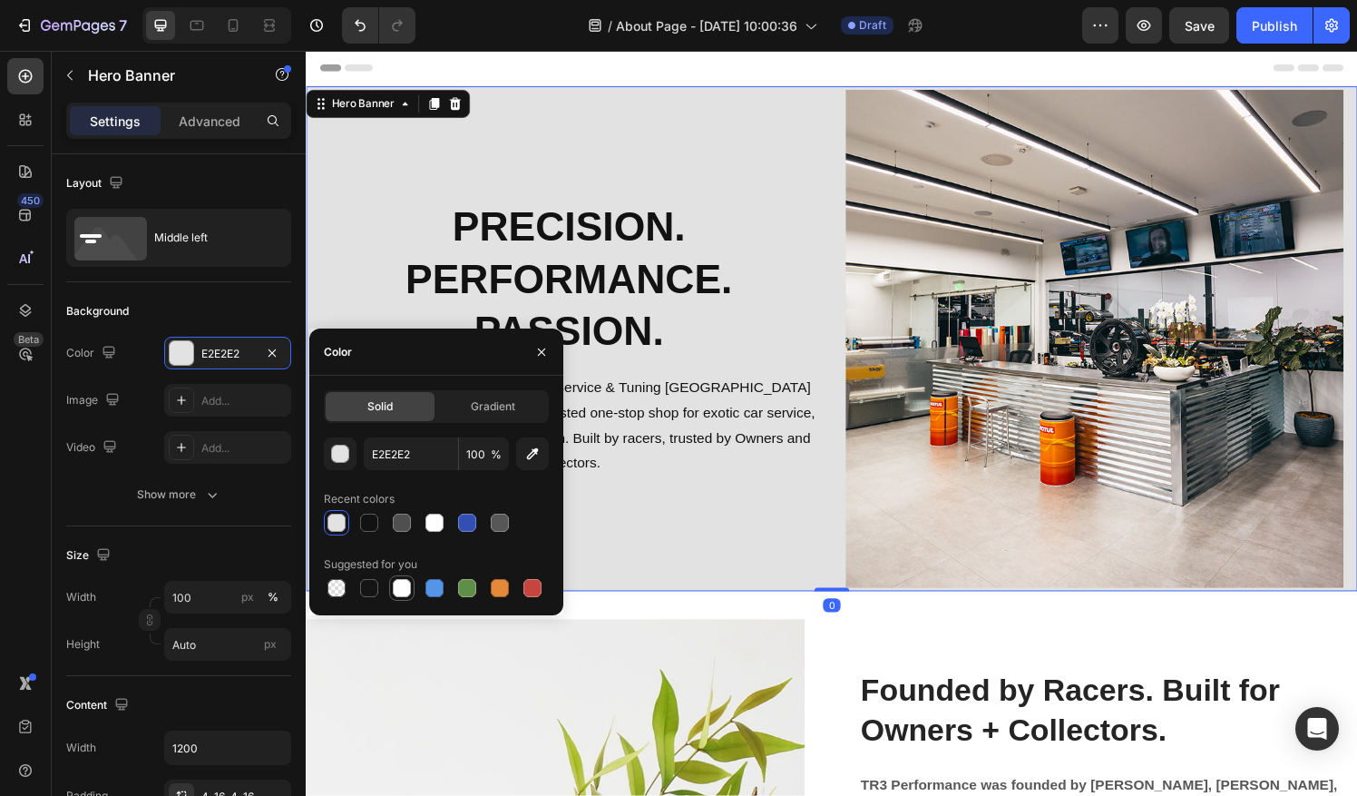
click at [392, 581] on div at bounding box center [402, 588] width 22 height 22
type input "FFFFFF"
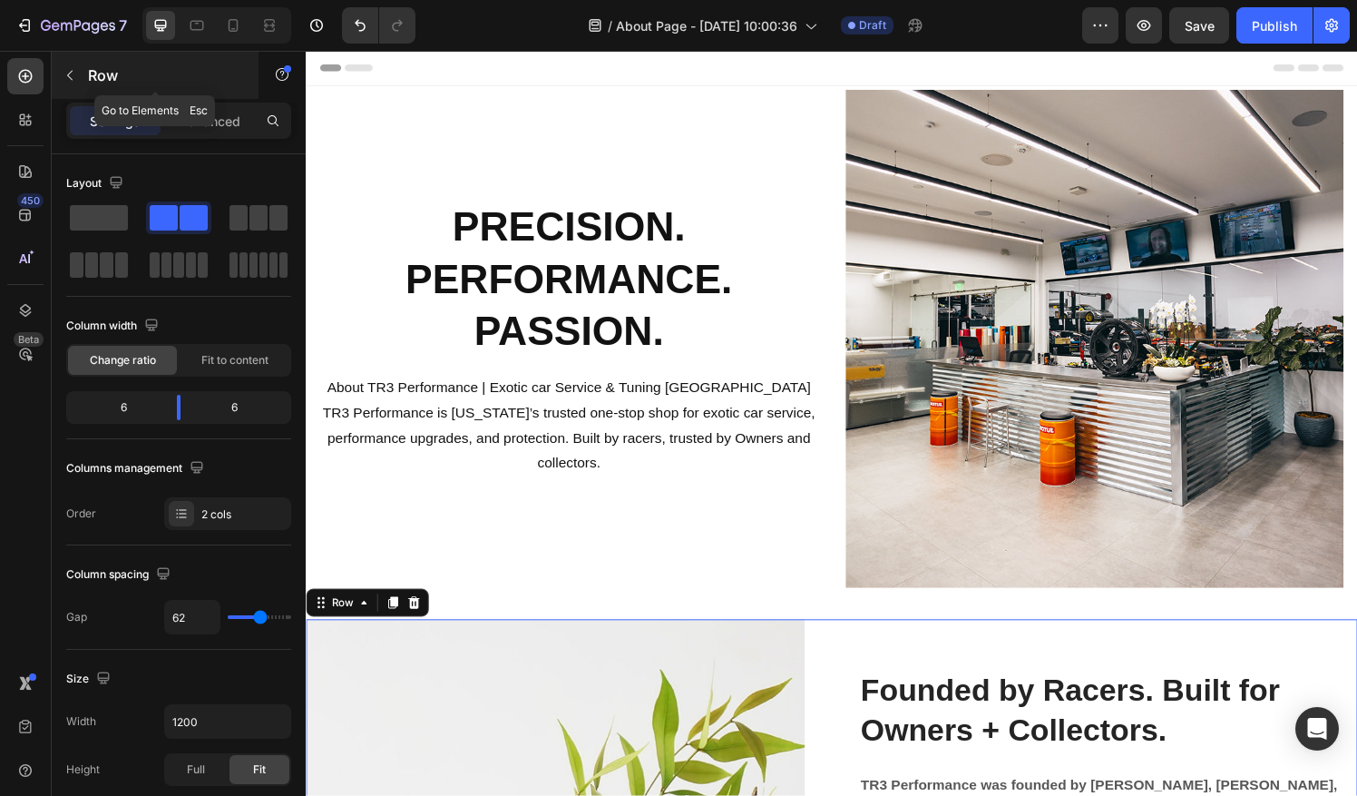
click at [78, 63] on button "button" at bounding box center [69, 75] width 29 height 29
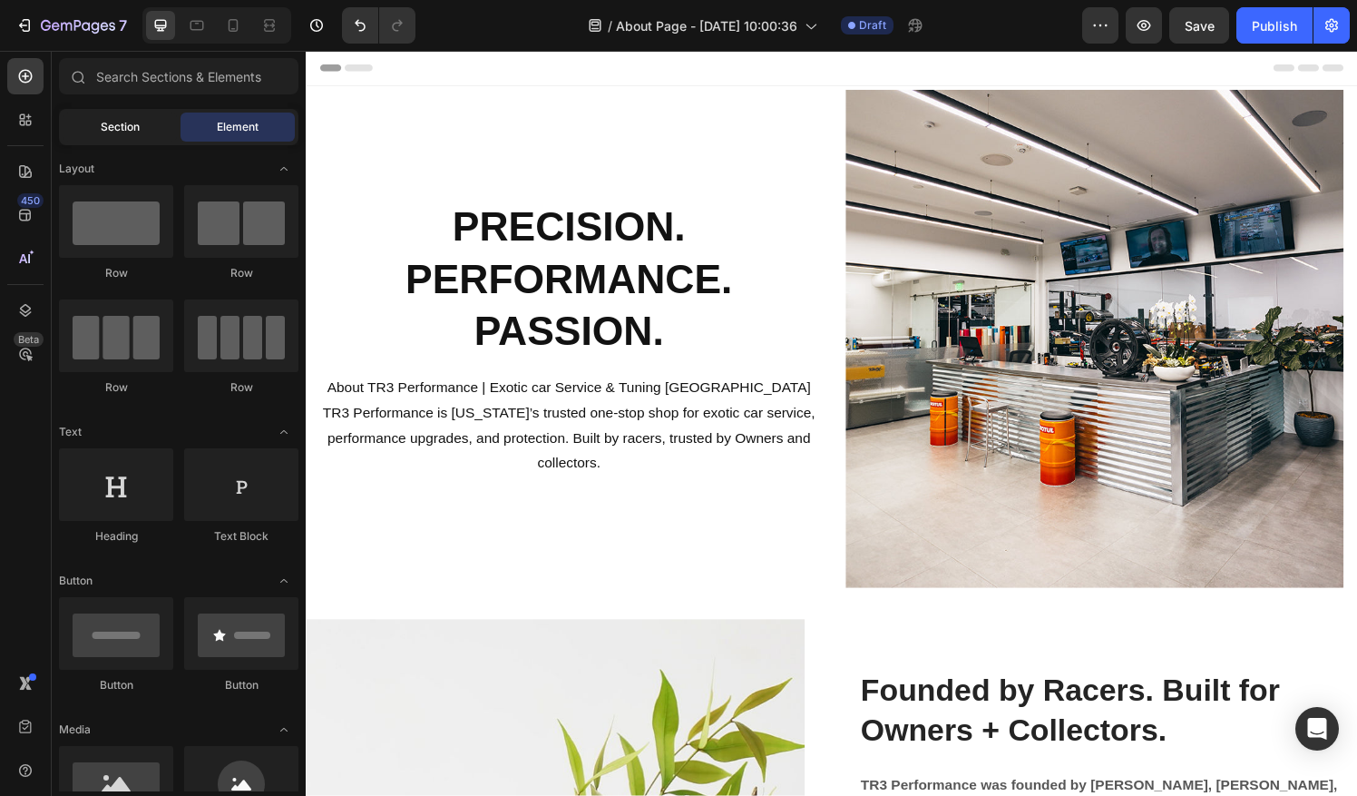
click at [140, 137] on div "Section" at bounding box center [120, 126] width 114 height 29
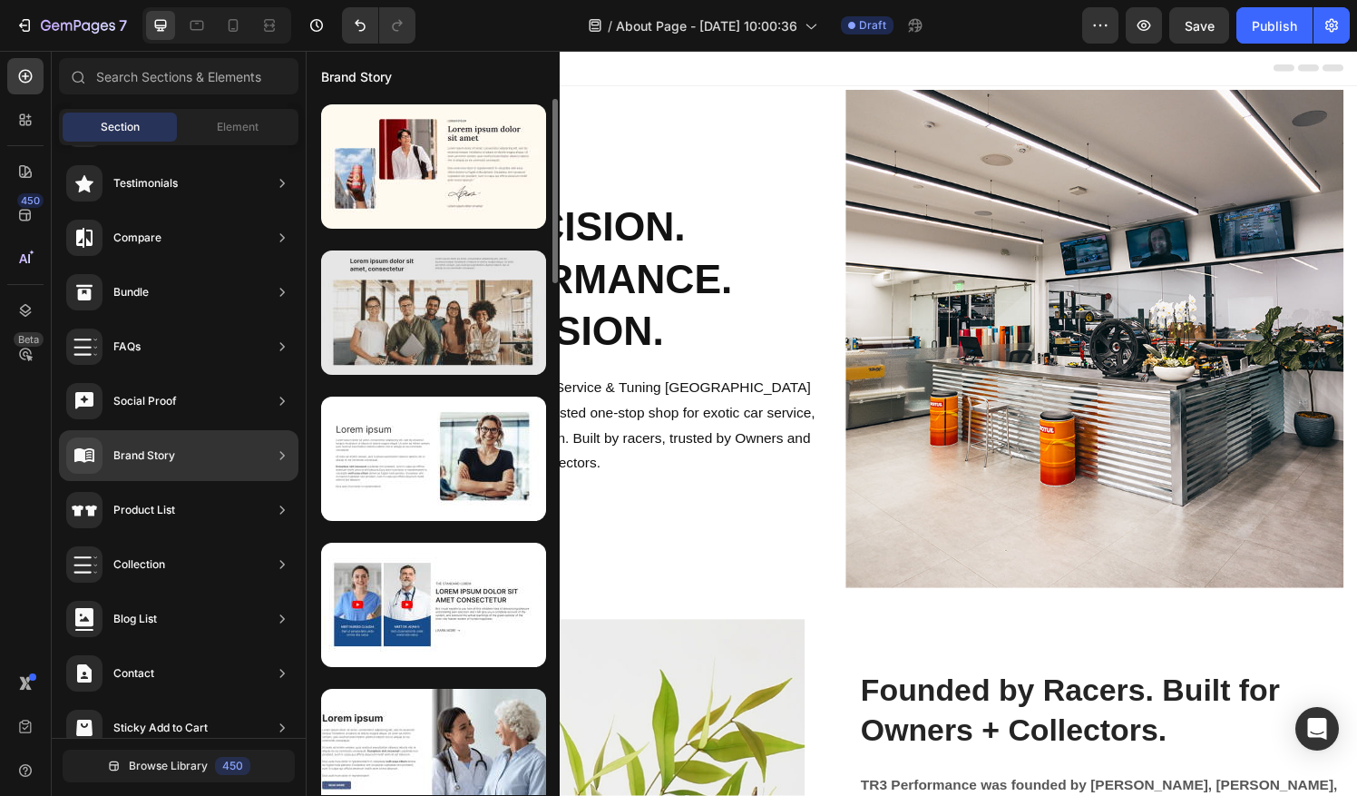
click at [508, 331] on div at bounding box center [433, 312] width 225 height 124
click at [483, 318] on div at bounding box center [433, 312] width 225 height 124
click at [486, 333] on div at bounding box center [433, 312] width 225 height 124
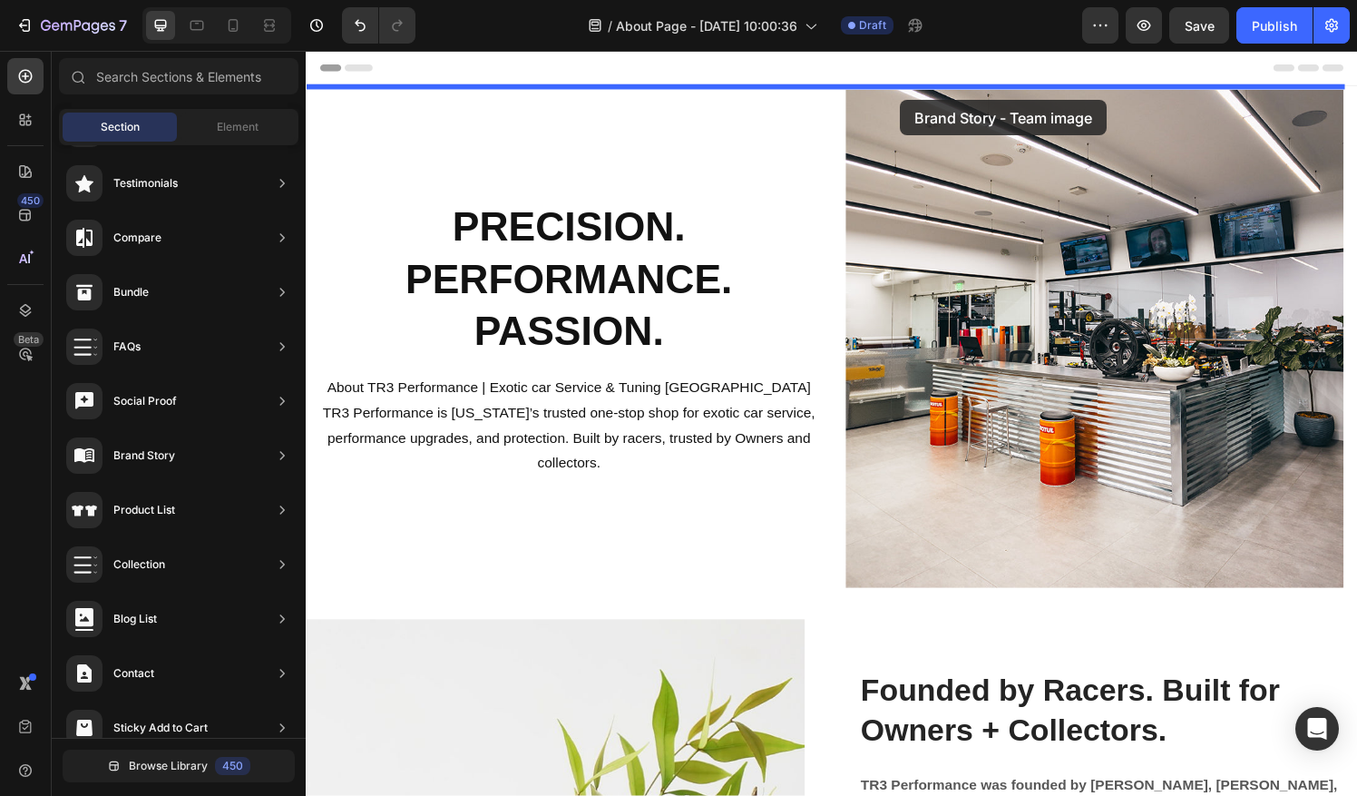
drag, startPoint x: 745, startPoint y: 394, endPoint x: 913, endPoint y: 96, distance: 341.6
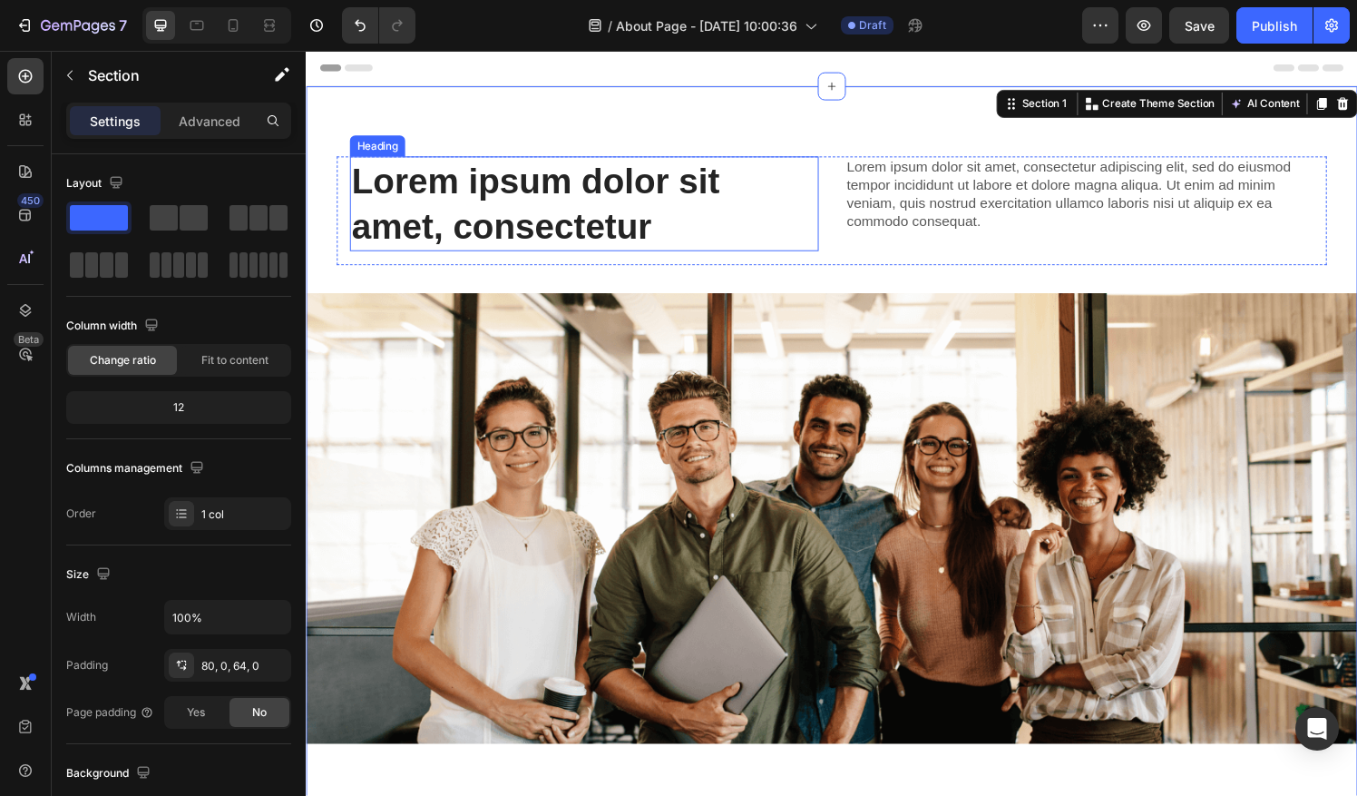
click at [673, 223] on h2 "Lorem ipsum dolor sit amet, consectetur" at bounding box center [593, 210] width 485 height 98
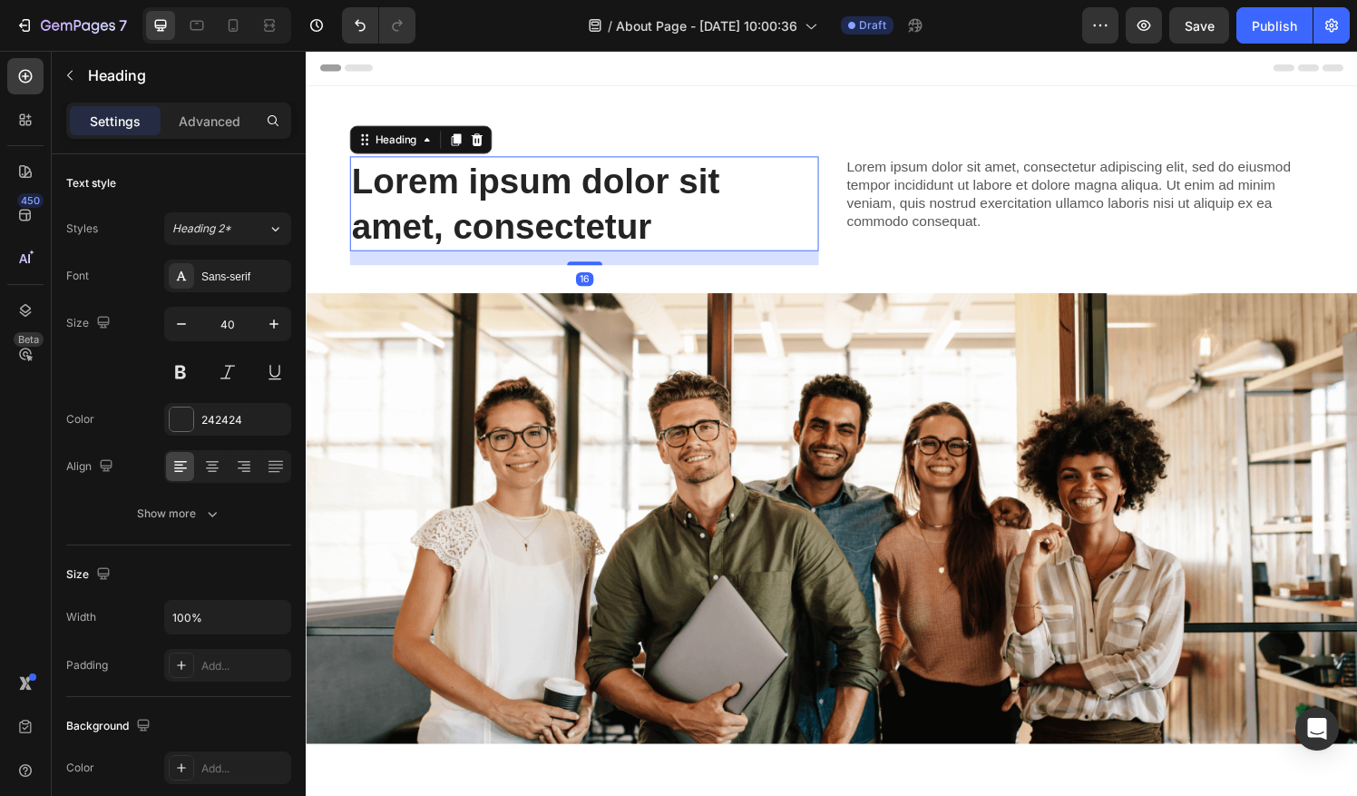
click at [673, 223] on h2 "Lorem ipsum dolor sit amet, consectetur" at bounding box center [593, 210] width 485 height 98
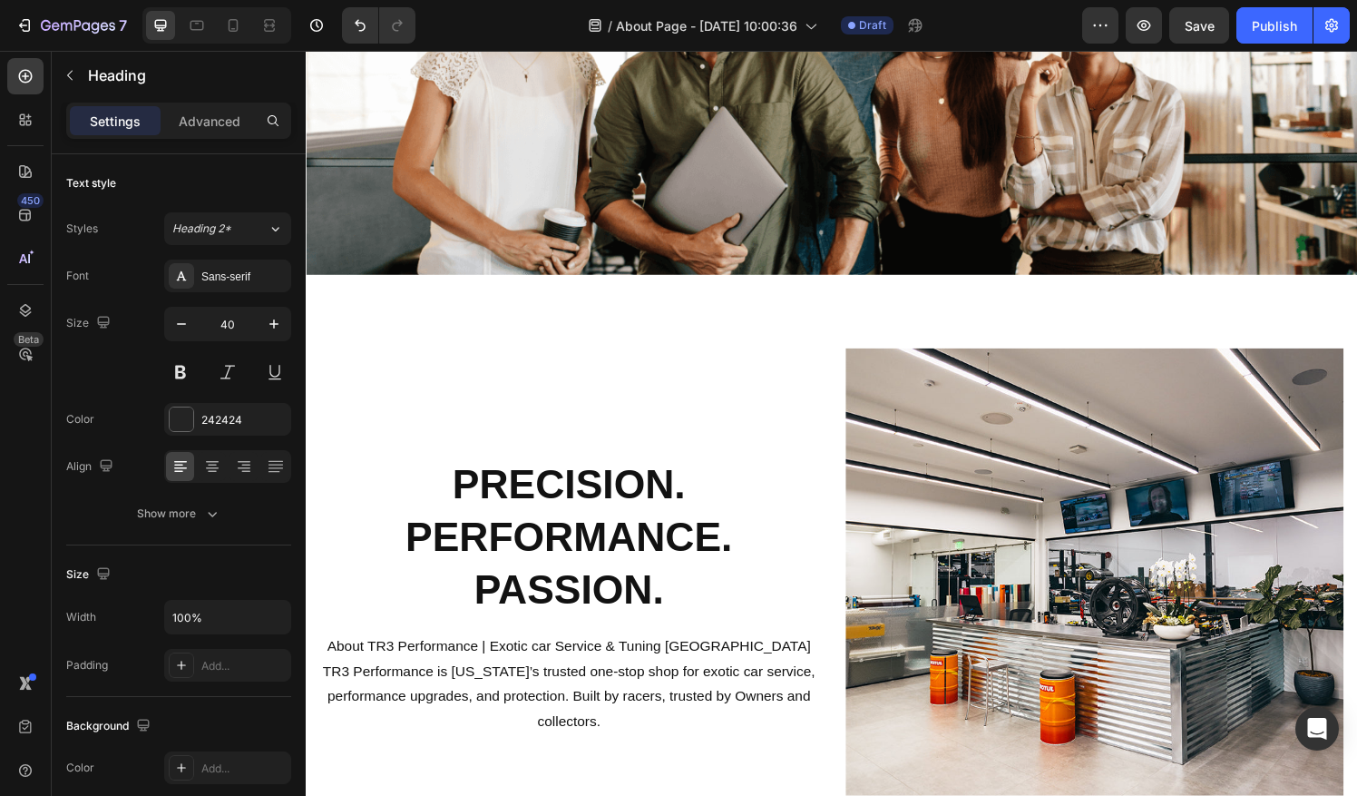
scroll to position [486, 0]
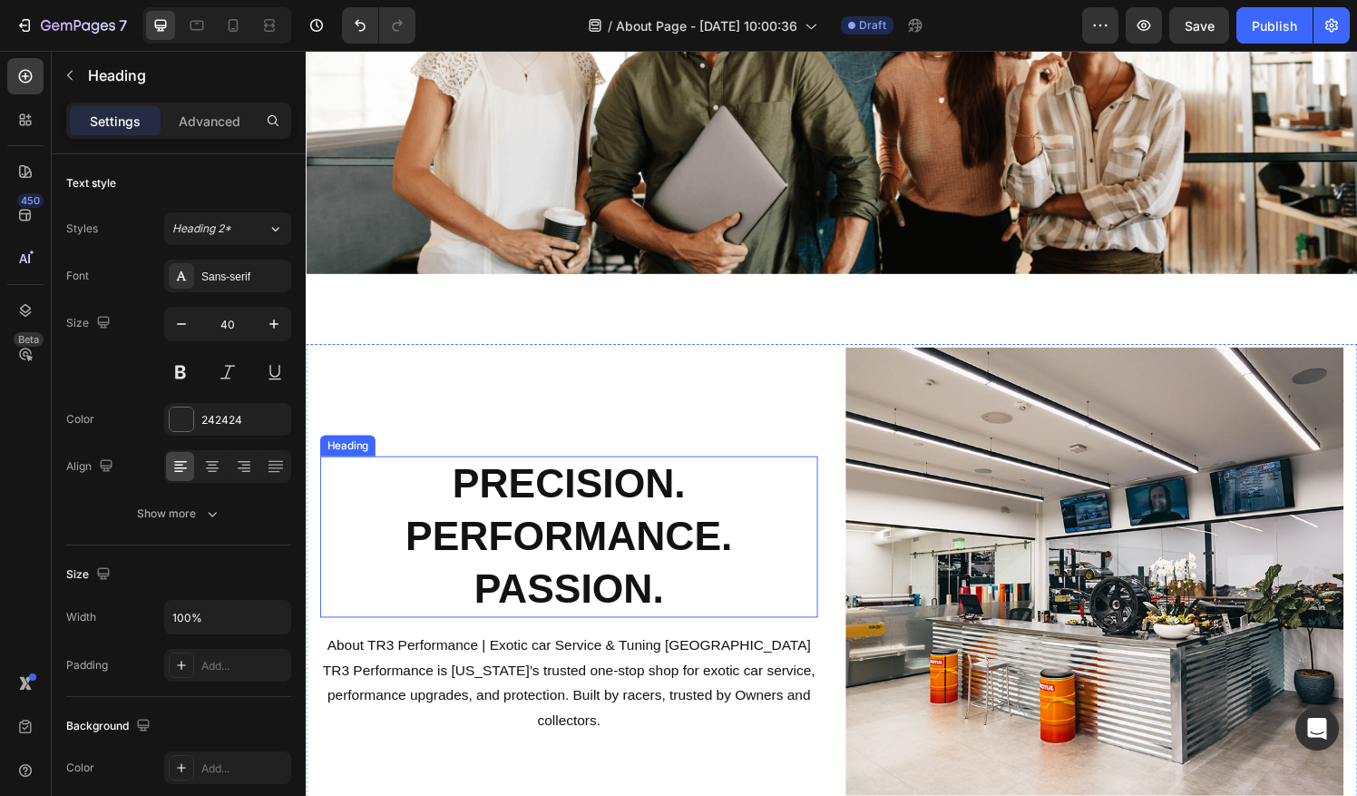
click at [672, 560] on h2 "PRECISION. PERFORMANCE. PASSION." at bounding box center [577, 554] width 515 height 166
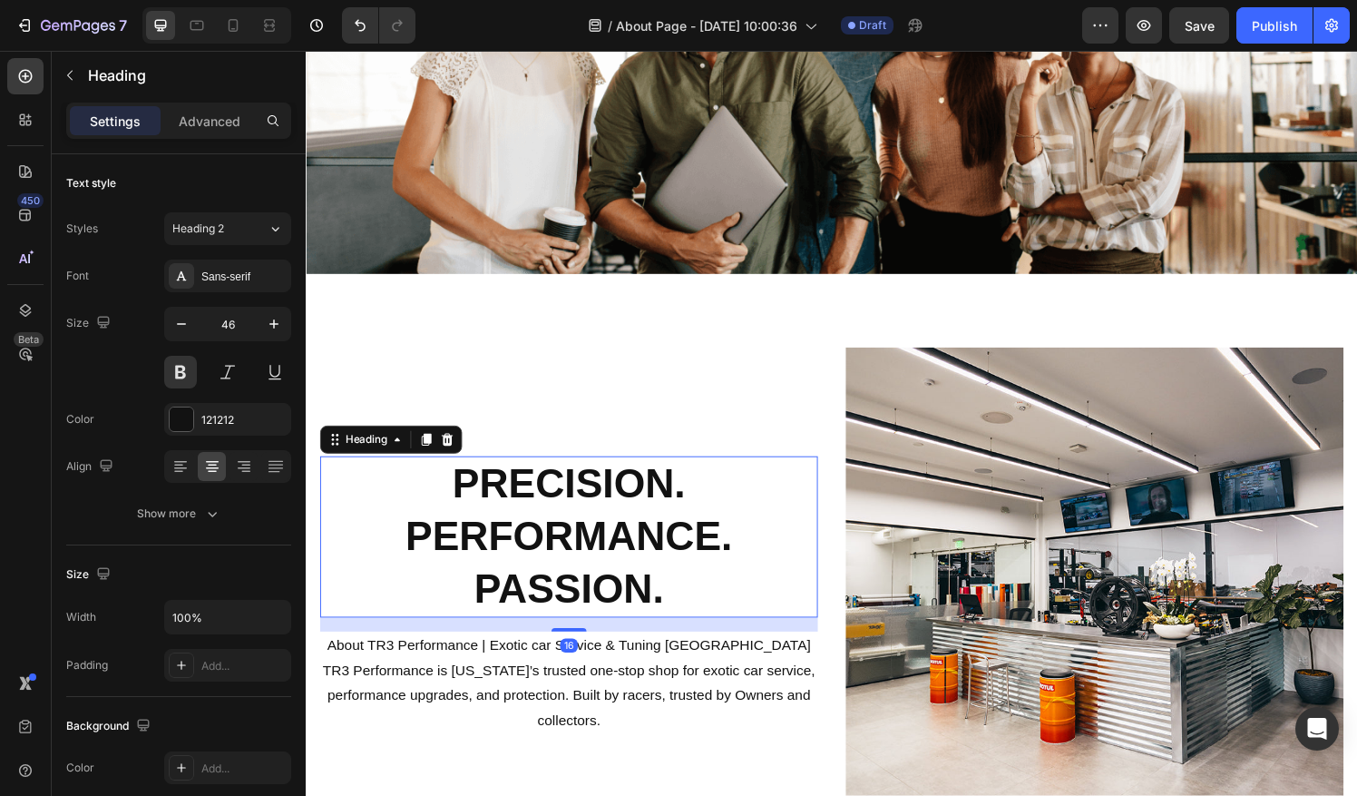
click at [672, 560] on h2 "PRECISION. PERFORMANCE. PASSION." at bounding box center [577, 554] width 515 height 166
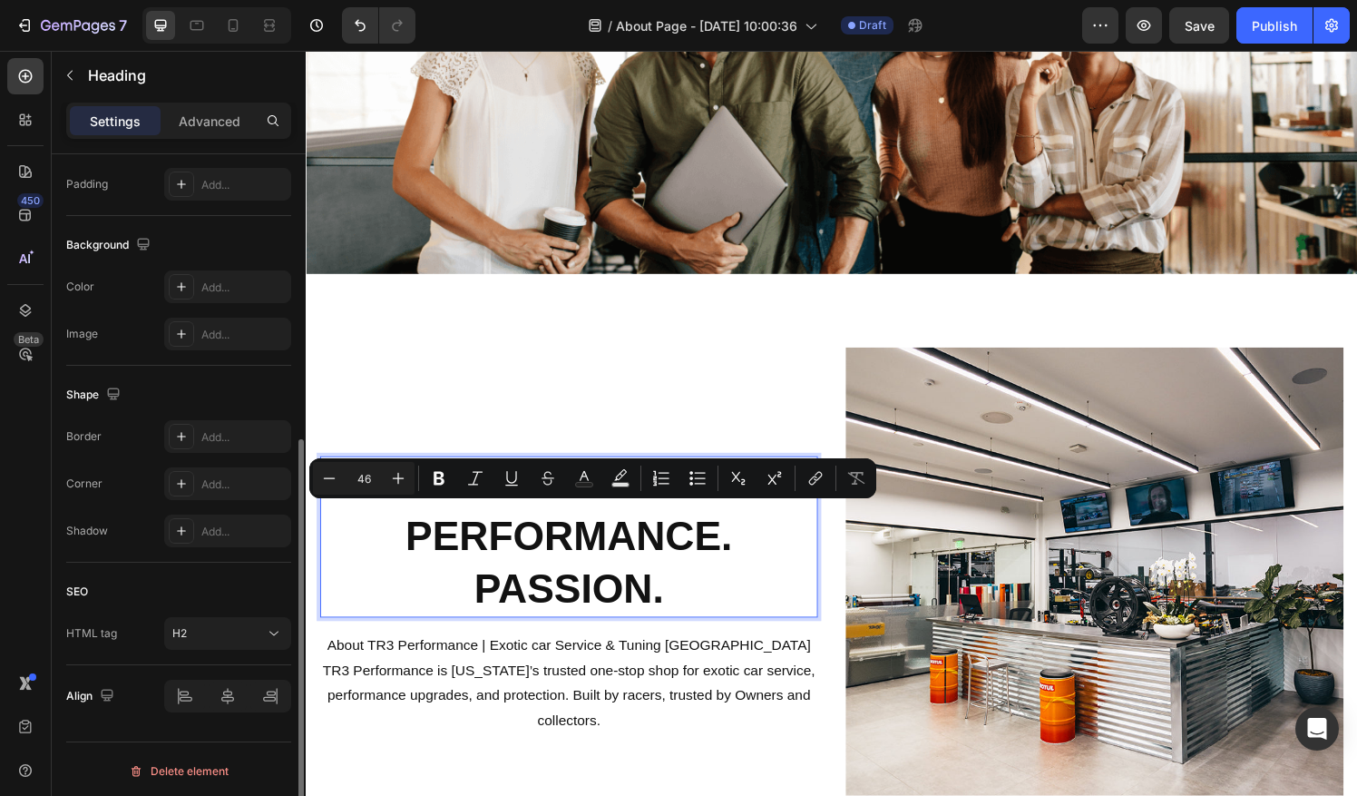
click at [693, 588] on p "PRECISION. PERFORMANCE. PASSION." at bounding box center [578, 554] width 512 height 162
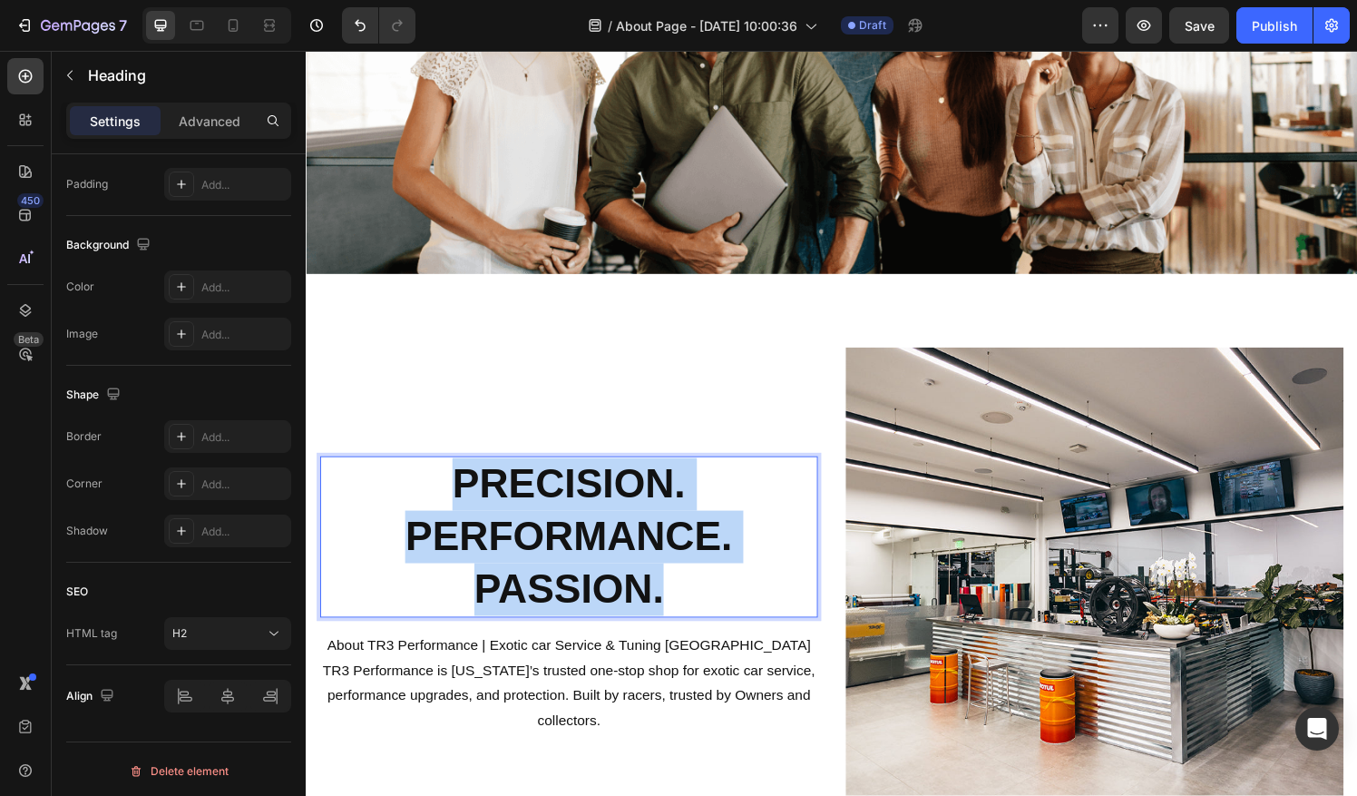
drag, startPoint x: 694, startPoint y: 594, endPoint x: 422, endPoint y: 477, distance: 296.2
click at [422, 477] on p "PRECISION. PERFORMANCE. PASSION." at bounding box center [578, 554] width 512 height 162
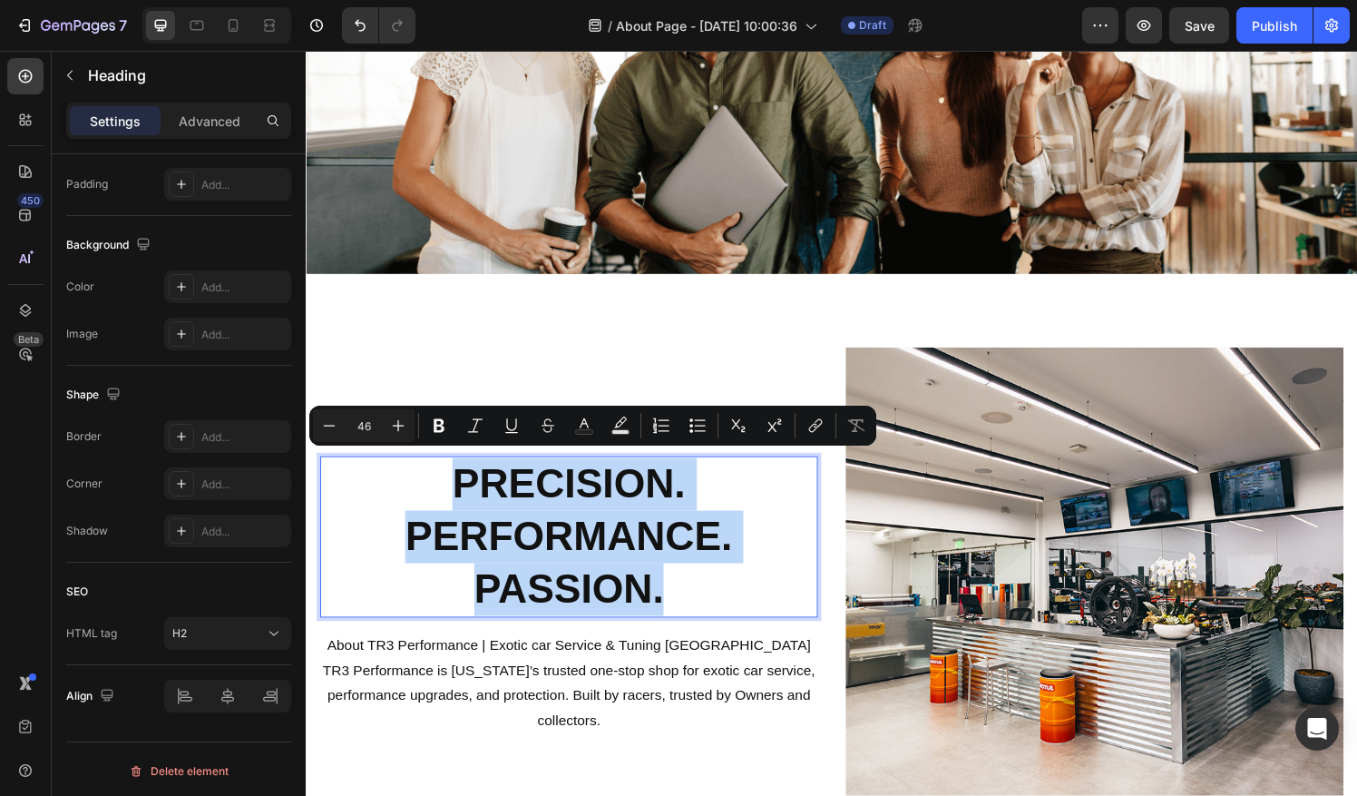
copy p "PRECISION. PERFORMANCE. PASSION."
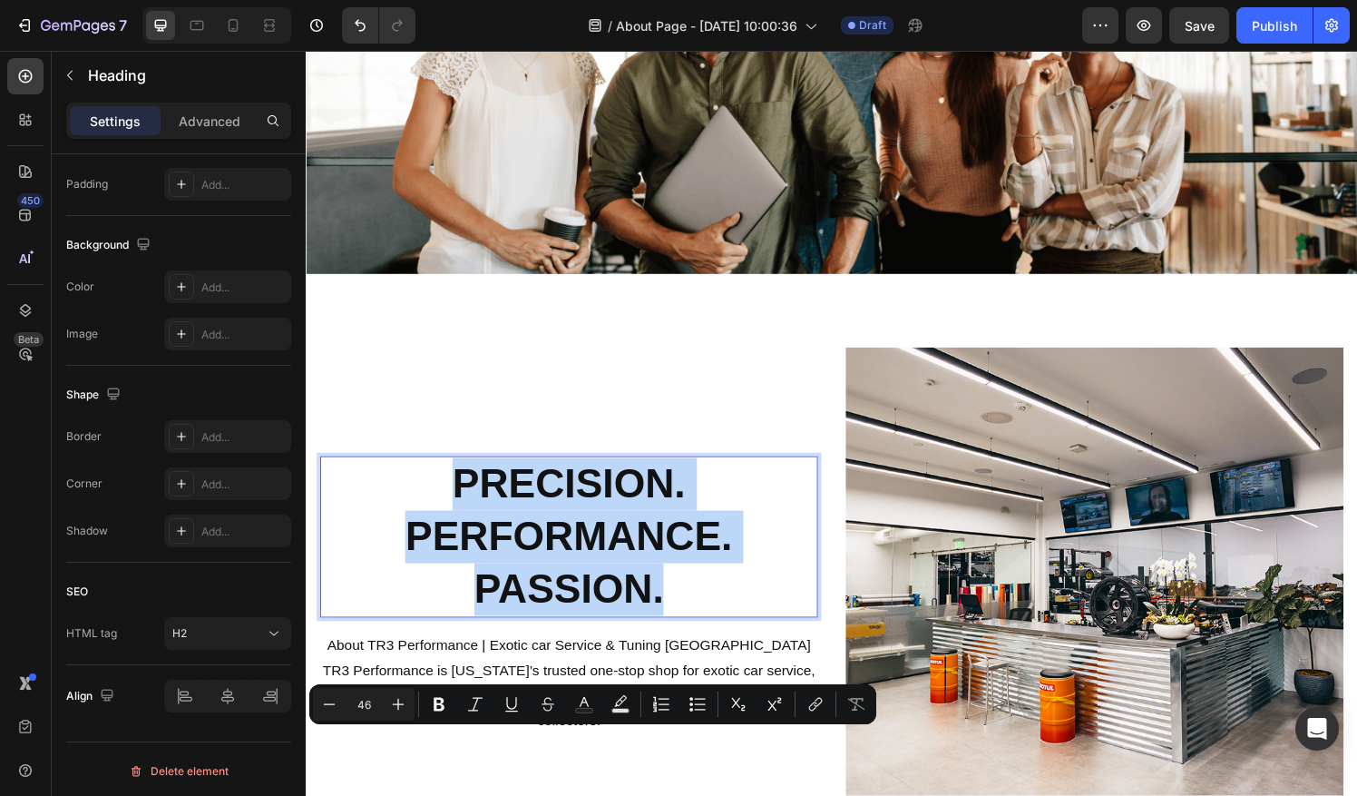
scroll to position [53, 0]
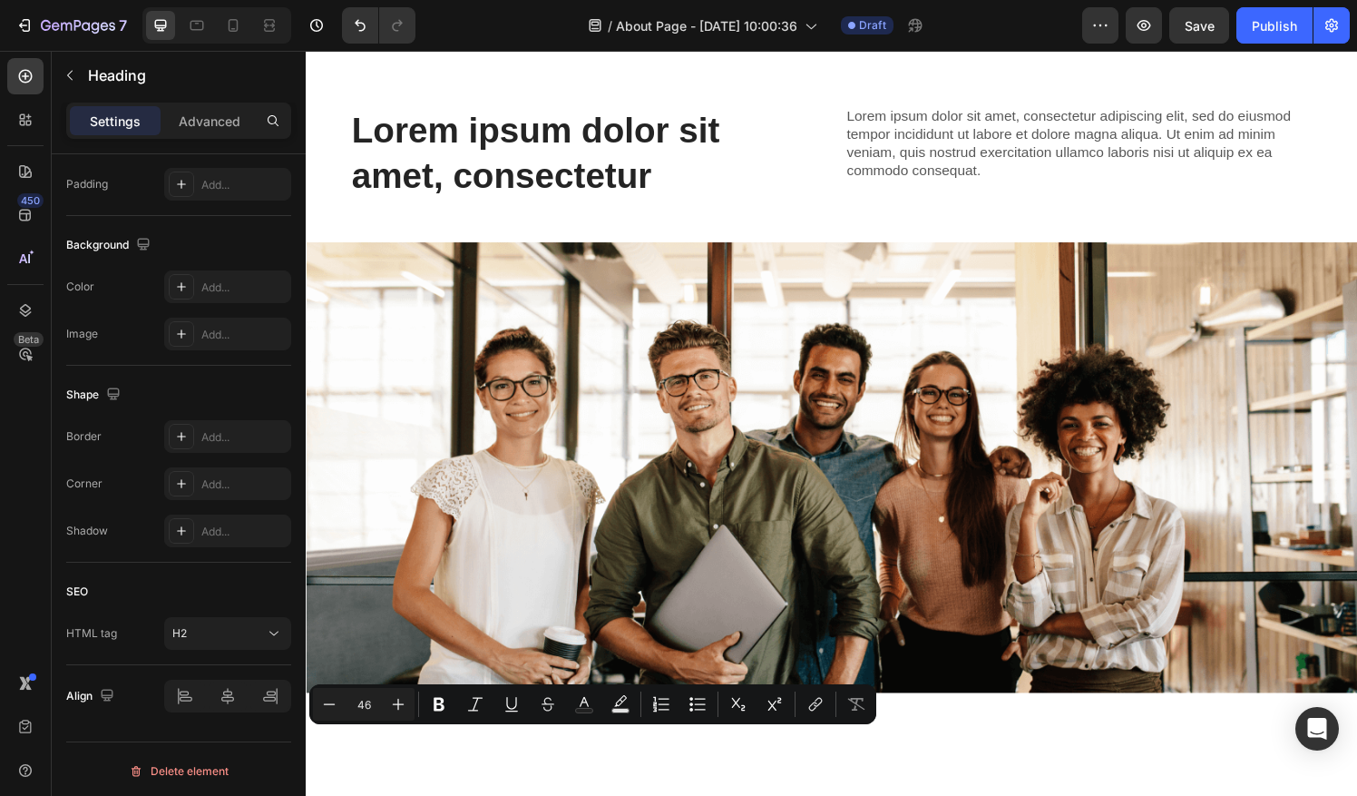
type input "16"
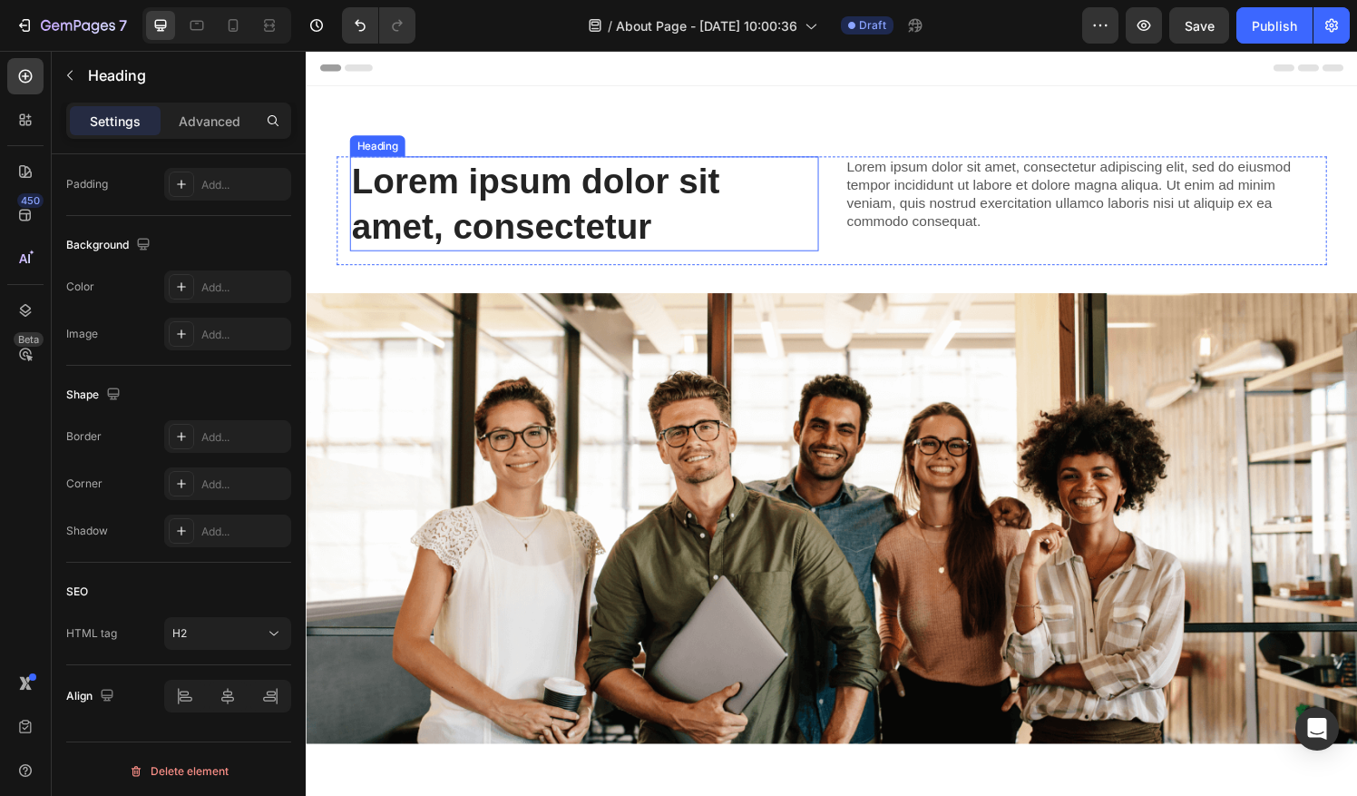
click at [629, 207] on p "Lorem ipsum dolor sit amet, consectetur" at bounding box center [594, 209] width 482 height 94
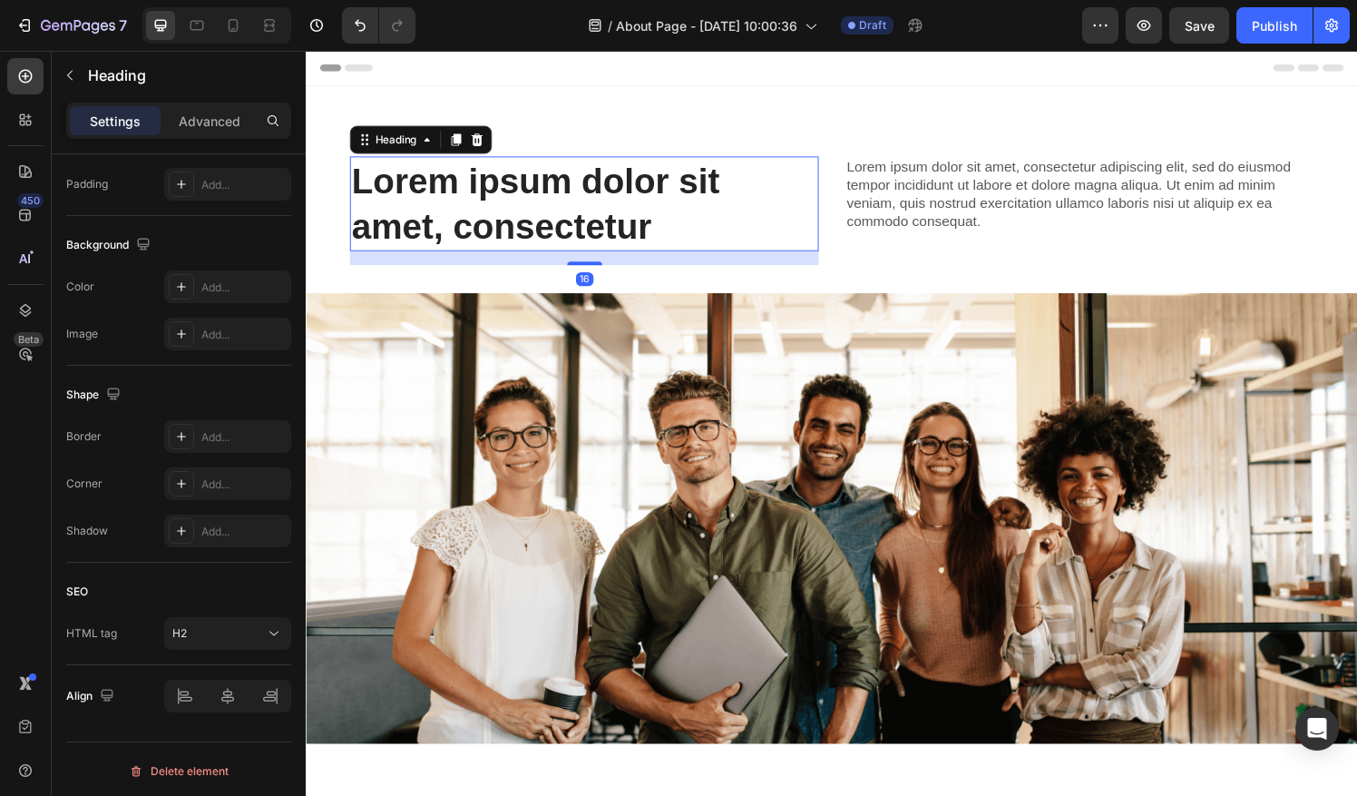
scroll to position [481, 0]
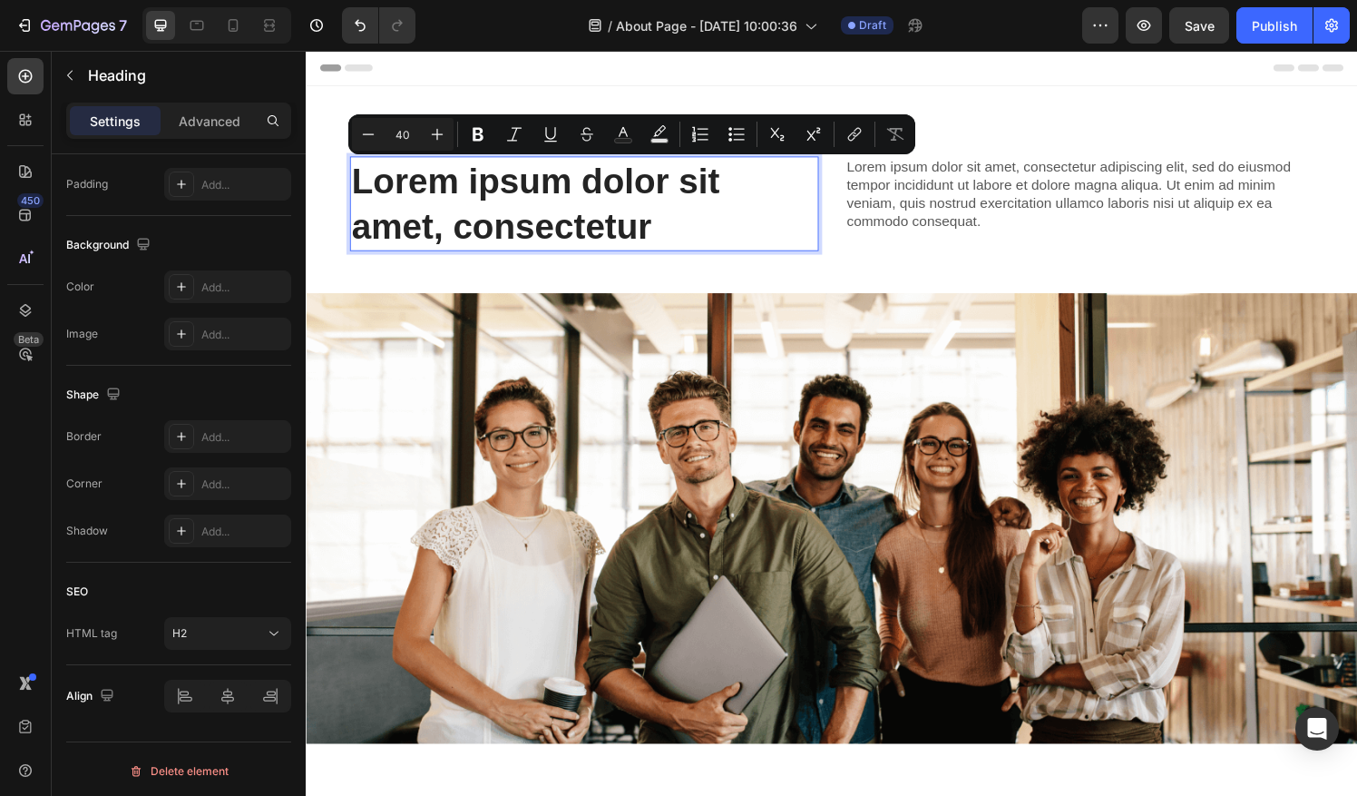
click at [687, 229] on p "Lorem ipsum dolor sit amet, consectetur" at bounding box center [594, 209] width 482 height 94
drag, startPoint x: 687, startPoint y: 229, endPoint x: 347, endPoint y: 179, distance: 342.9
click at [353, 179] on p "Lorem ipsum dolor sit amet, consectetur" at bounding box center [594, 209] width 482 height 94
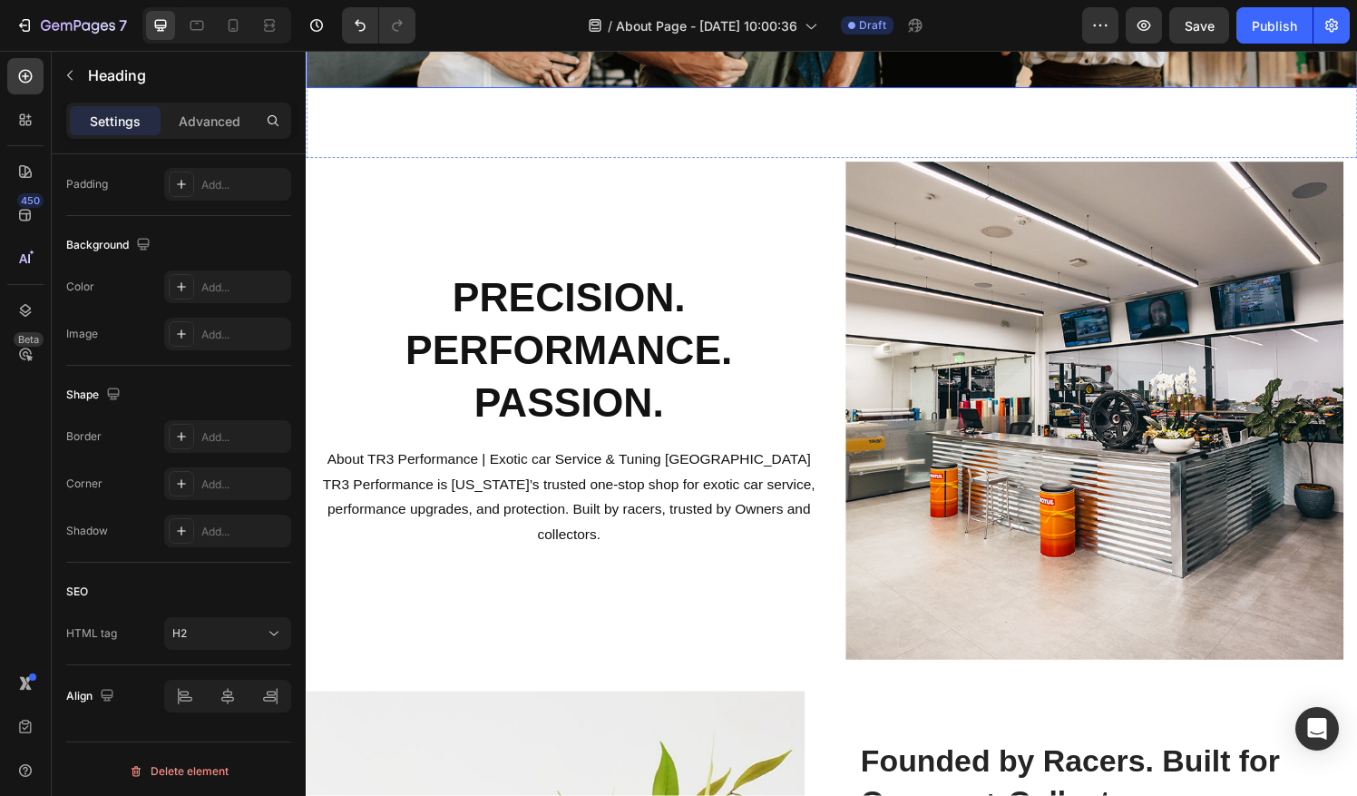
scroll to position [680, 0]
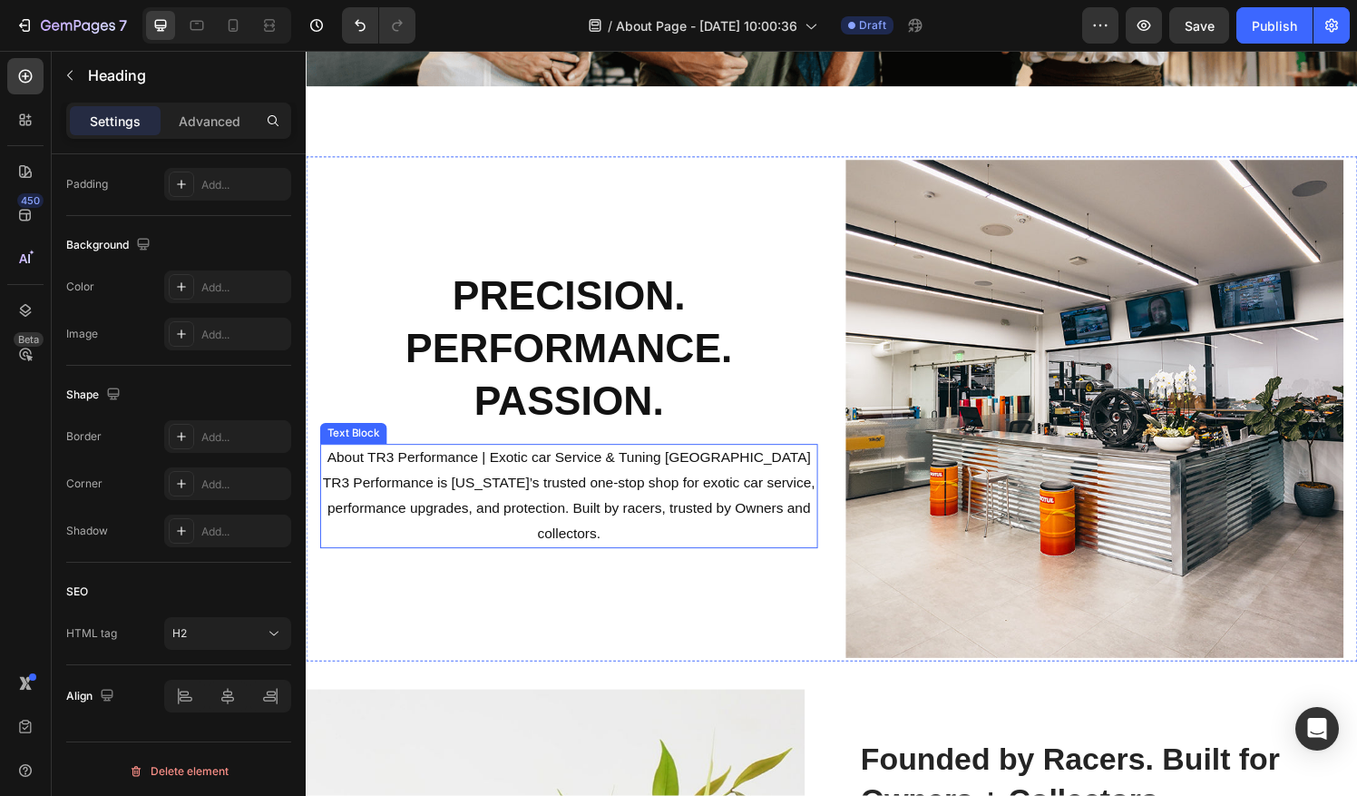
click at [627, 533] on p "TR3 Performance is [US_STATE]’s trusted one-stop shop for exotic car service, p…" at bounding box center [578, 525] width 512 height 78
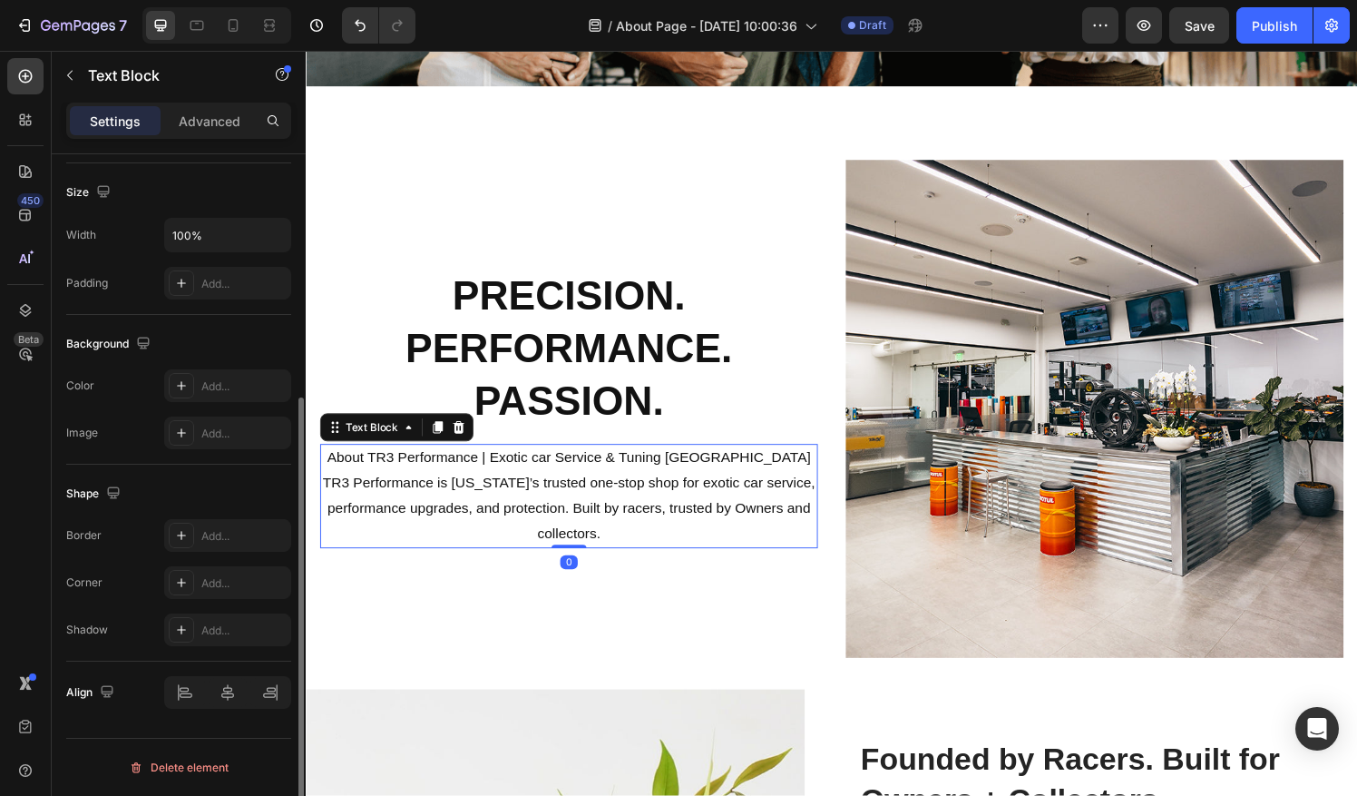
scroll to position [0, 0]
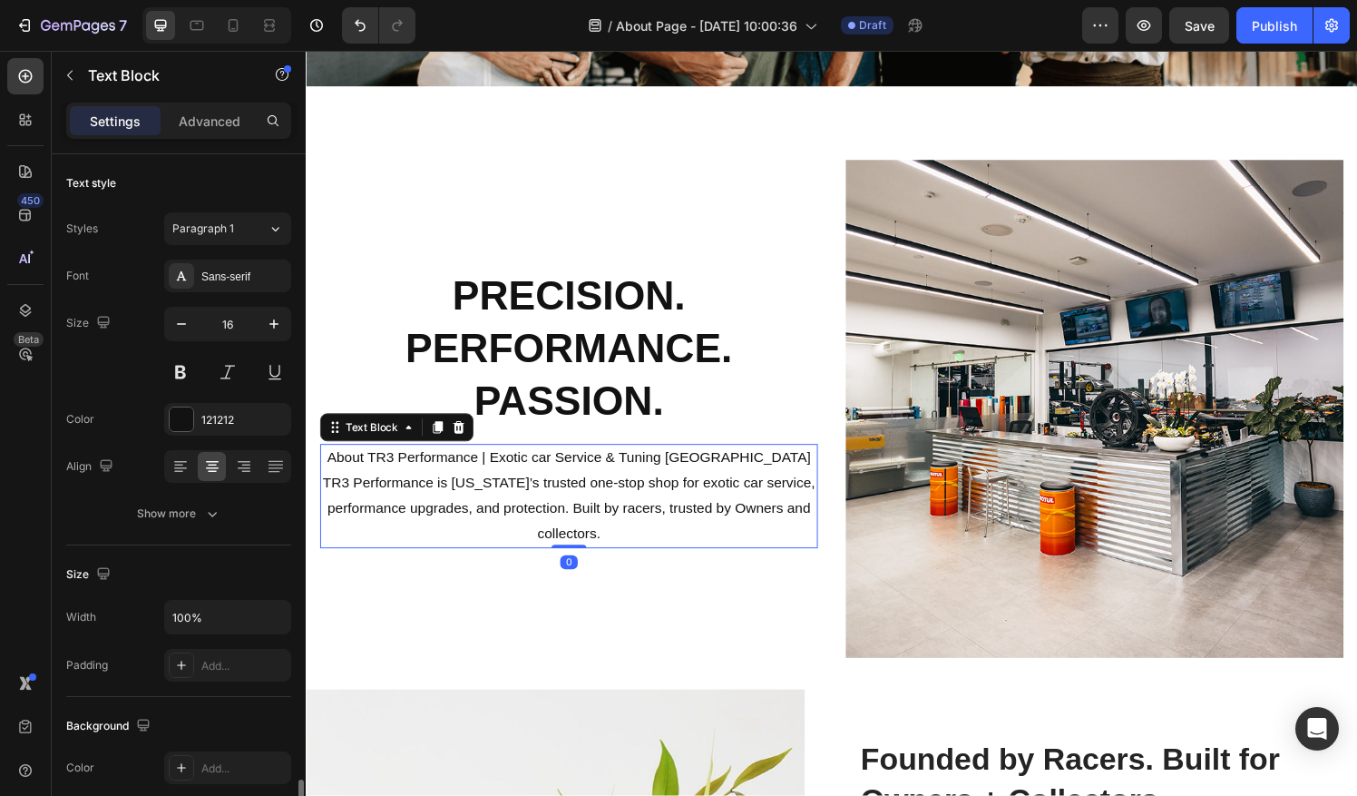
click at [627, 533] on p "TR3 Performance is [US_STATE]’s trusted one-stop shop for exotic car service, p…" at bounding box center [578, 525] width 512 height 78
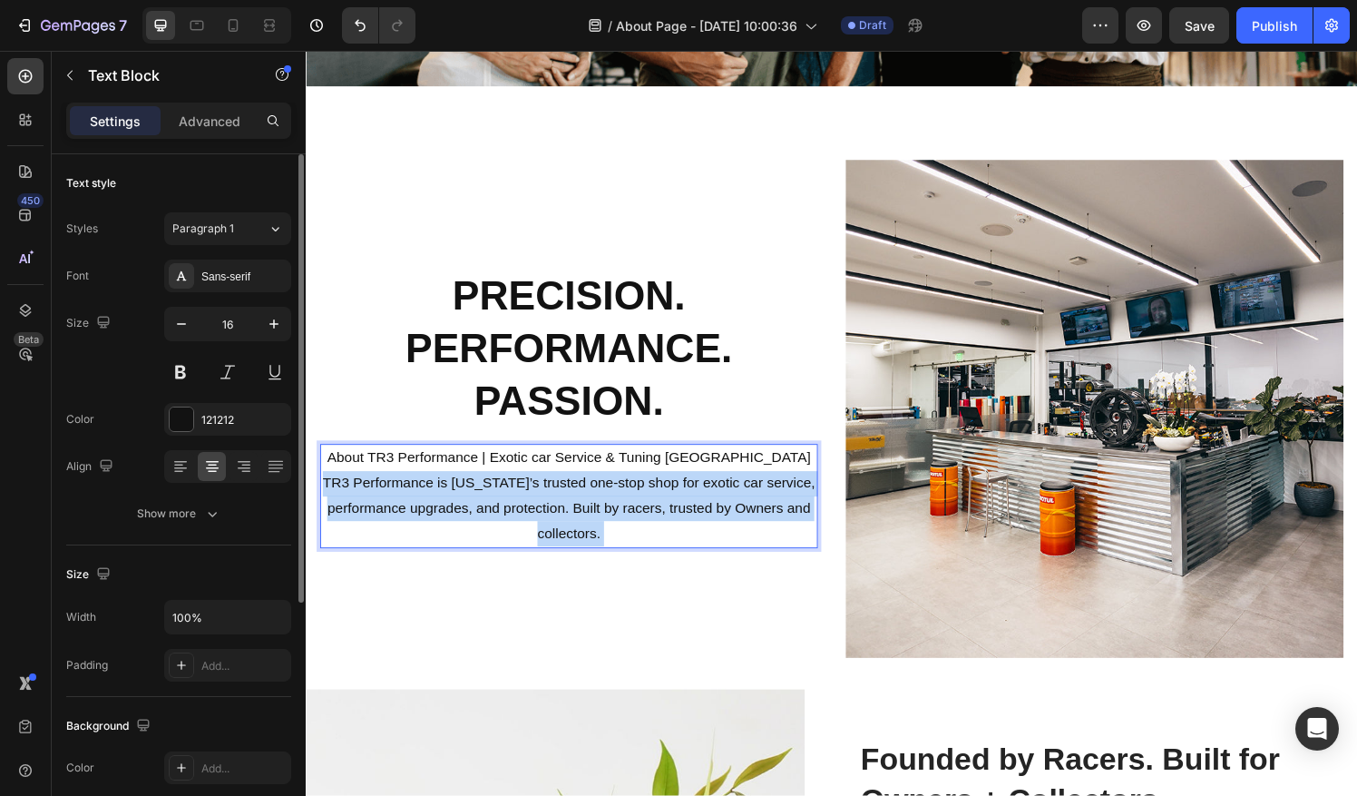
drag, startPoint x: 627, startPoint y: 541, endPoint x: 386, endPoint y: 454, distance: 256.2
click at [386, 458] on div "About TR3 Performance | Exotic car Service & Tuning FL TR3 Performance is Flori…" at bounding box center [577, 512] width 515 height 108
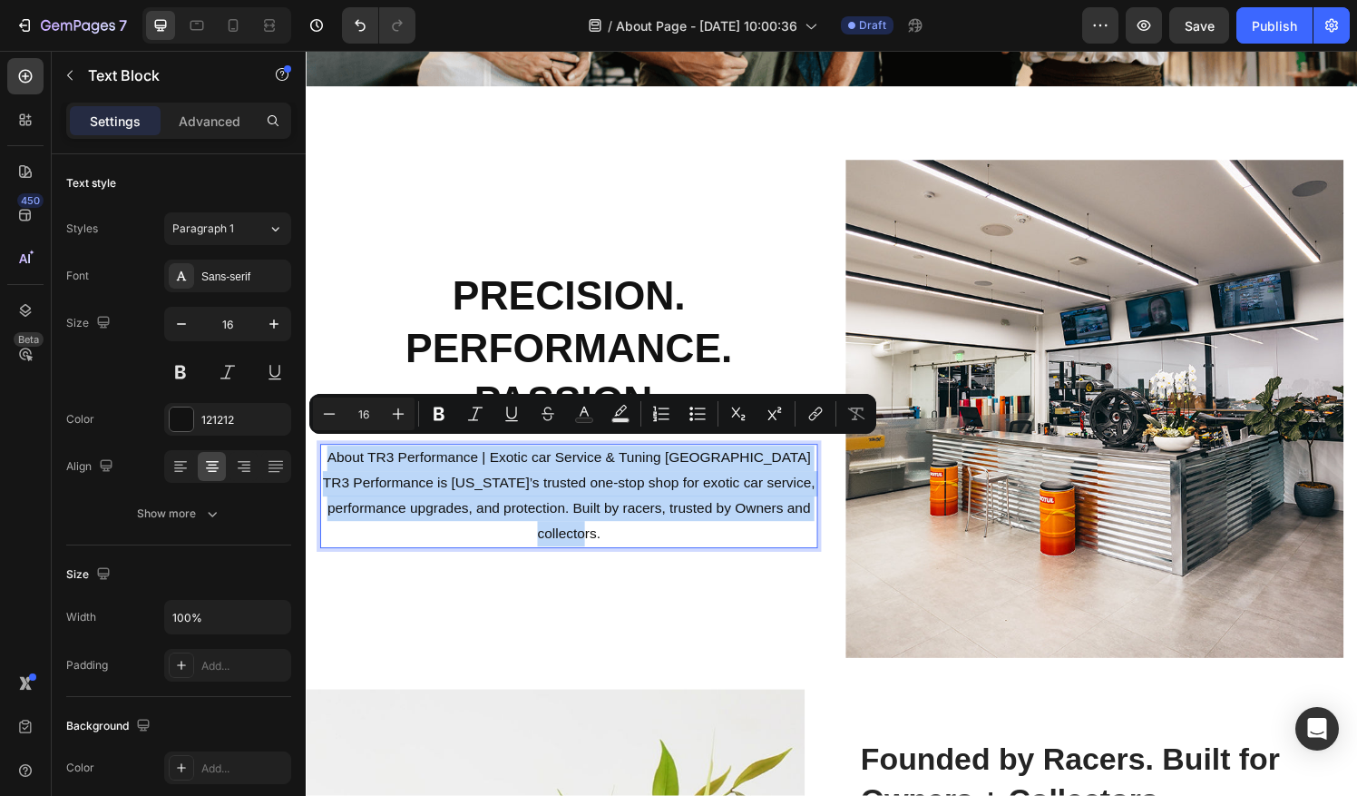
drag, startPoint x: 383, startPoint y: 455, endPoint x: 707, endPoint y: 542, distance: 335.1
click at [707, 542] on div "About TR3 Performance | Exotic car Service & Tuning FL TR3 Performance is Flori…" at bounding box center [577, 512] width 515 height 108
copy div "About TR3 Performance | Exotic car Service & Tuning FL TR3 Performance is Flori…"
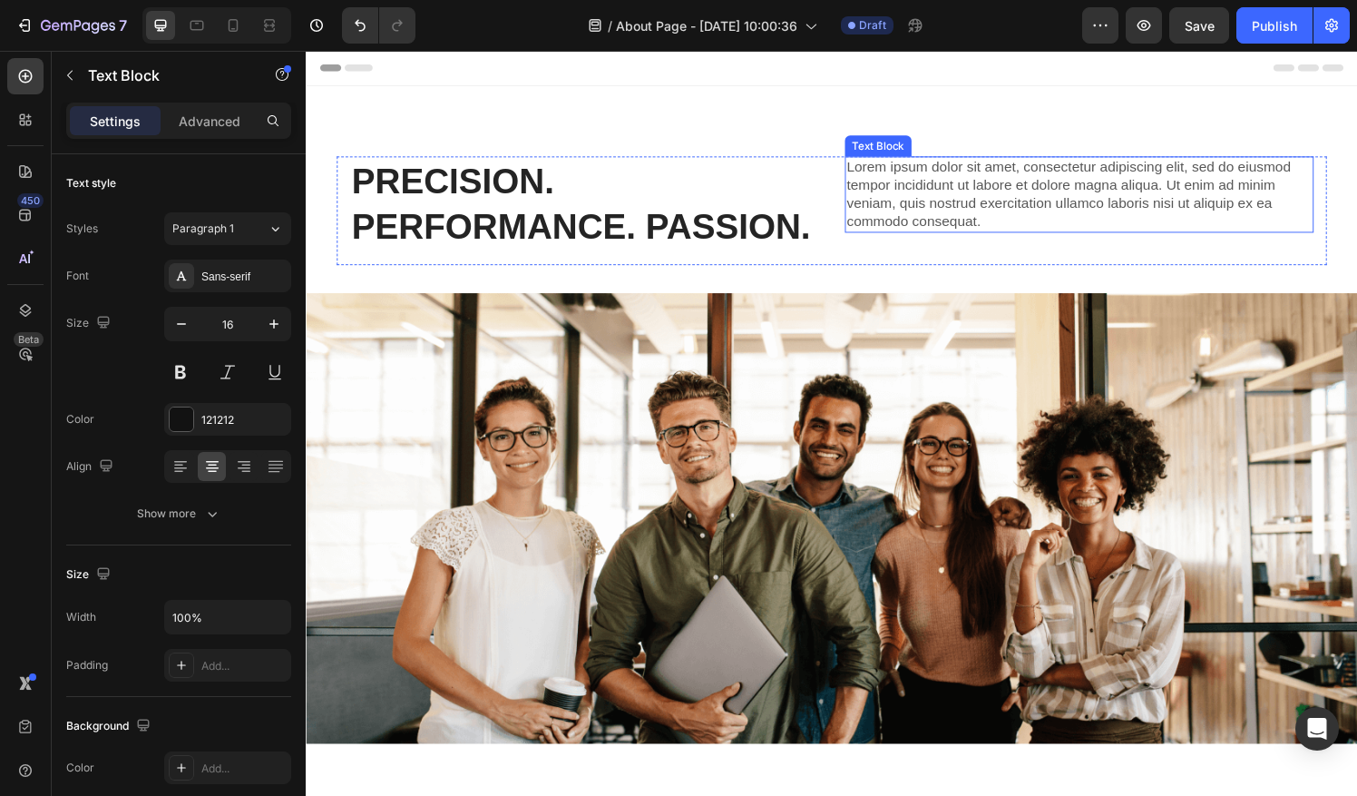
click at [1176, 202] on p "Lorem ipsum dolor sit amet, consectetur adipiscing elit, sed do eiusmod tempor …" at bounding box center [1106, 199] width 482 height 75
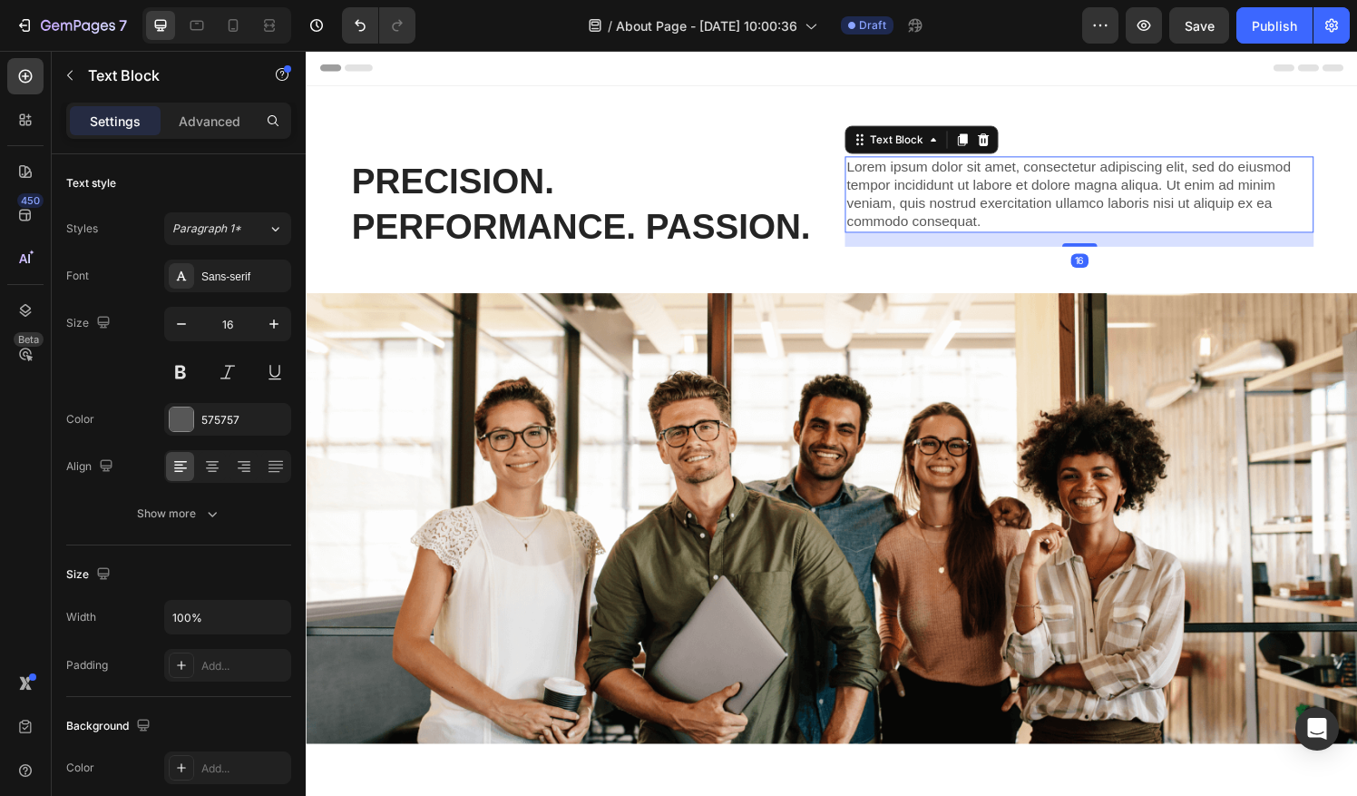
click at [1176, 202] on p "Lorem ipsum dolor sit amet, consectetur adipiscing elit, sed do eiusmod tempor …" at bounding box center [1106, 199] width 482 height 75
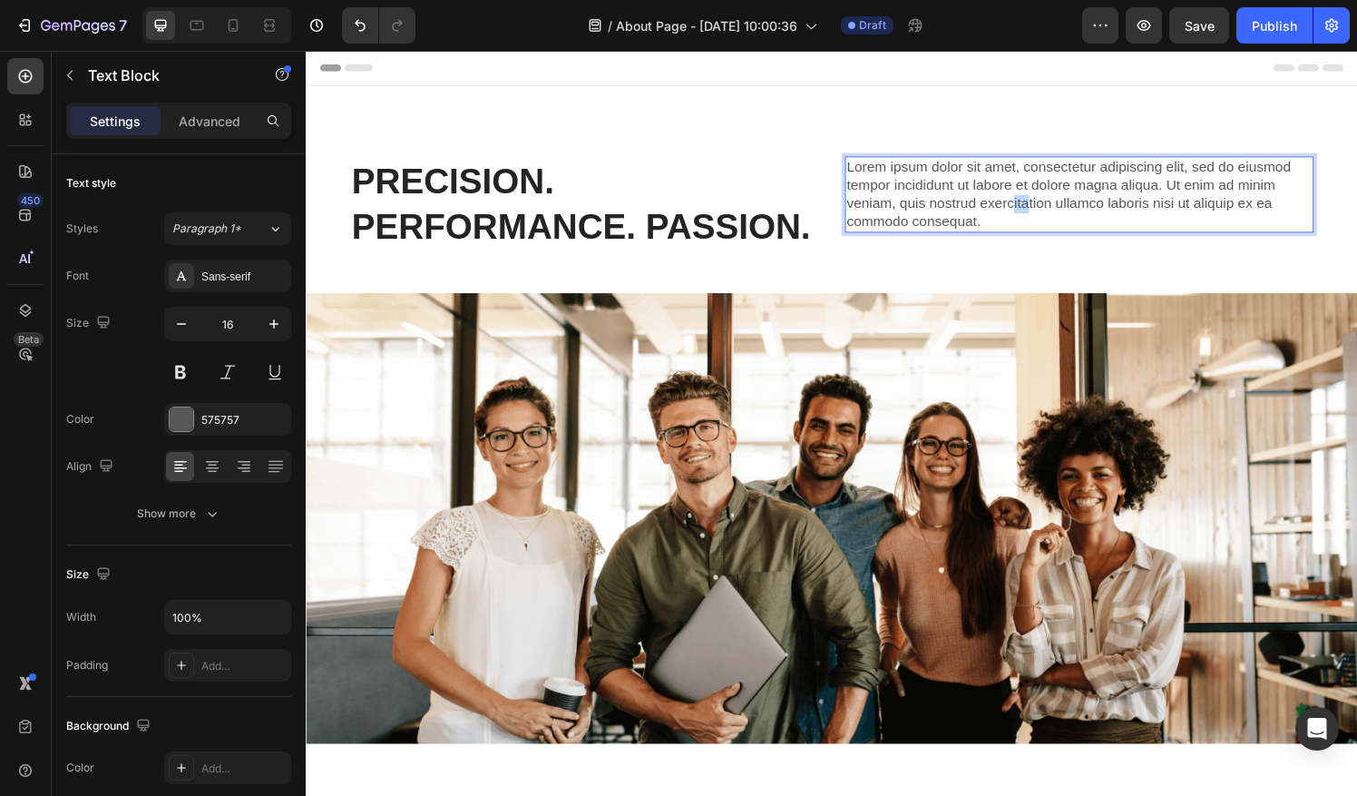
drag, startPoint x: 1045, startPoint y: 212, endPoint x: 1018, endPoint y: 214, distance: 27.3
click at [1018, 214] on p "Lorem ipsum dolor sit amet, consectetur adipiscing elit, sed do eiusmod tempor …" at bounding box center [1106, 199] width 482 height 75
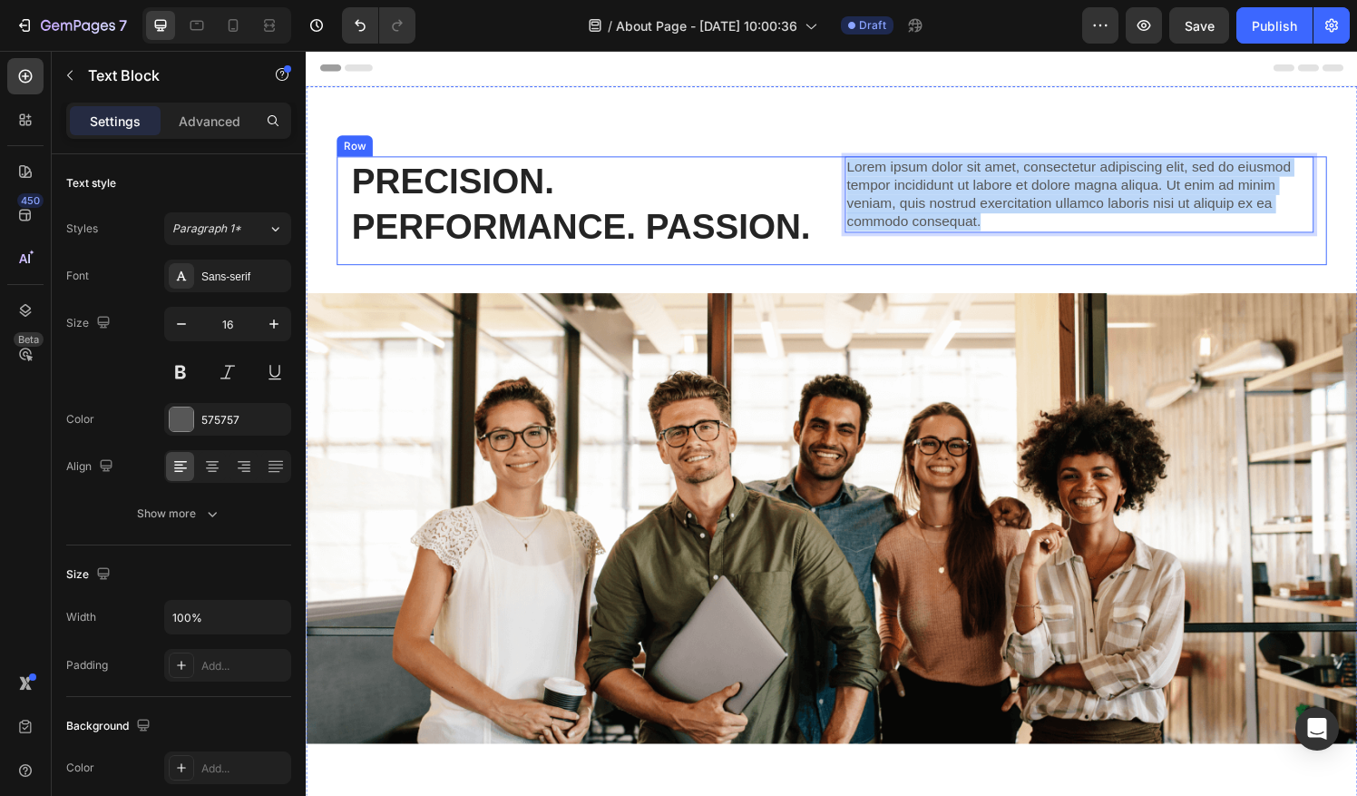
drag, startPoint x: 1003, startPoint y: 229, endPoint x: 850, endPoint y: 174, distance: 162.7
click at [850, 174] on div "PRECISION. PERFORMANCE. PASSION. Heading Lorem ipsum dolor sit amet, consectetu…" at bounding box center [849, 217] width 1025 height 112
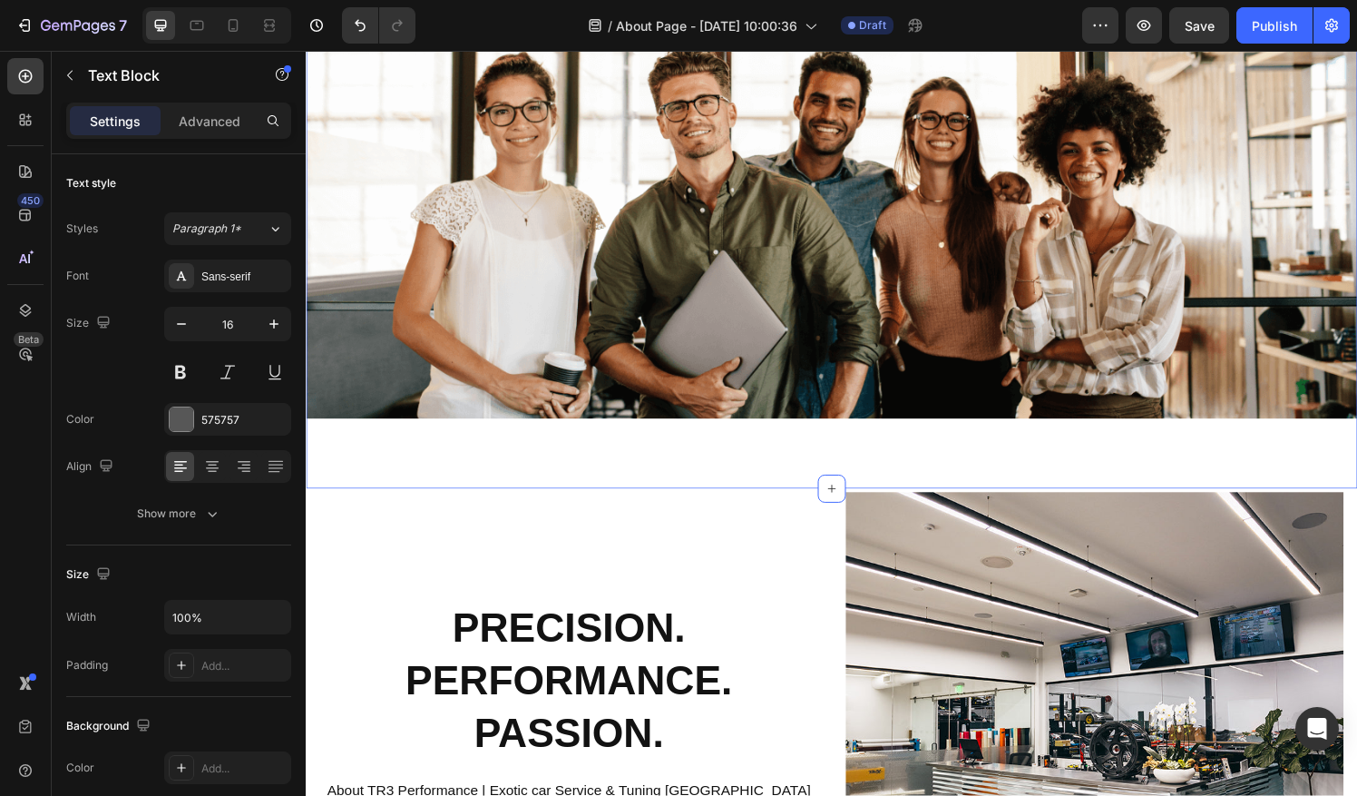
scroll to position [484, 0]
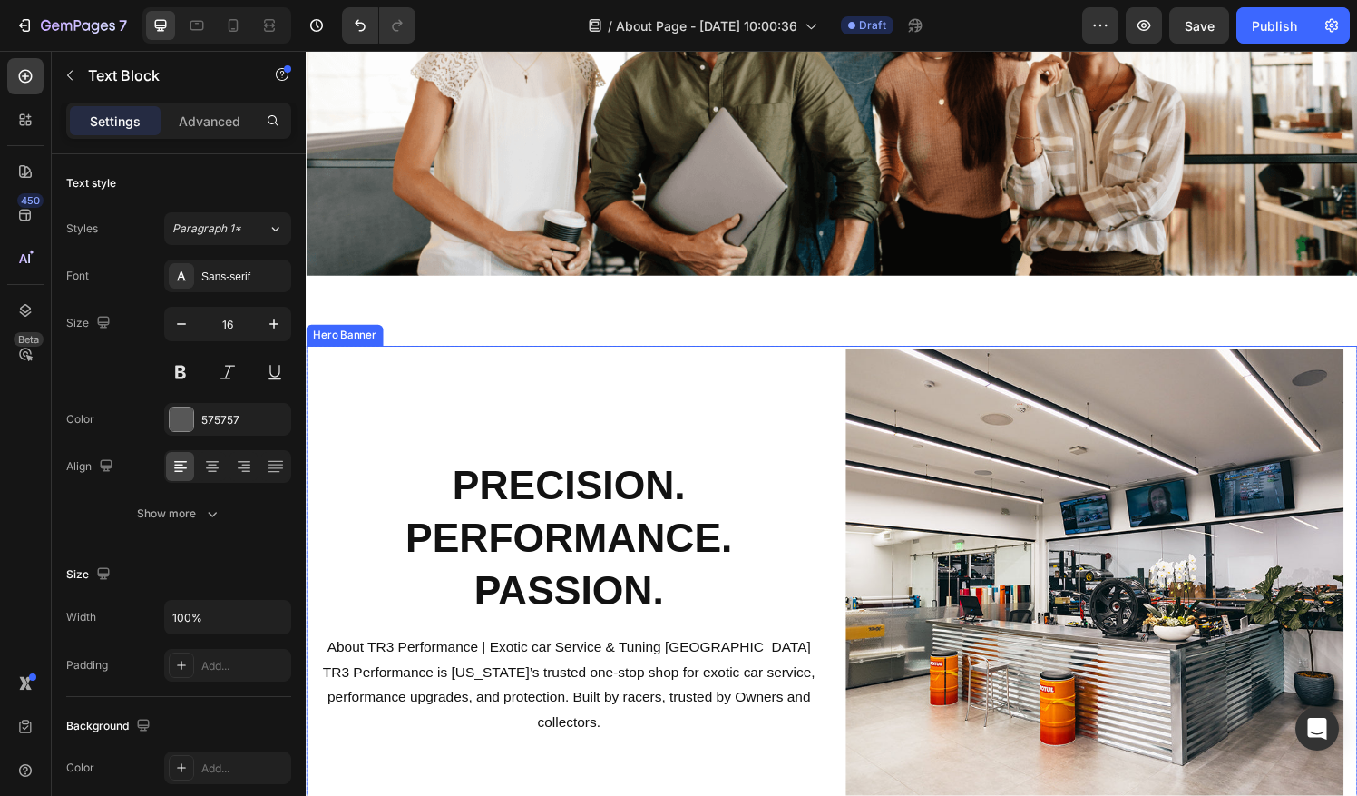
click at [767, 388] on div "PRECISION. PERFORMANCE. PASSION. Heading About TR3 Performance | Exotic car Ser…" at bounding box center [577, 617] width 515 height 515
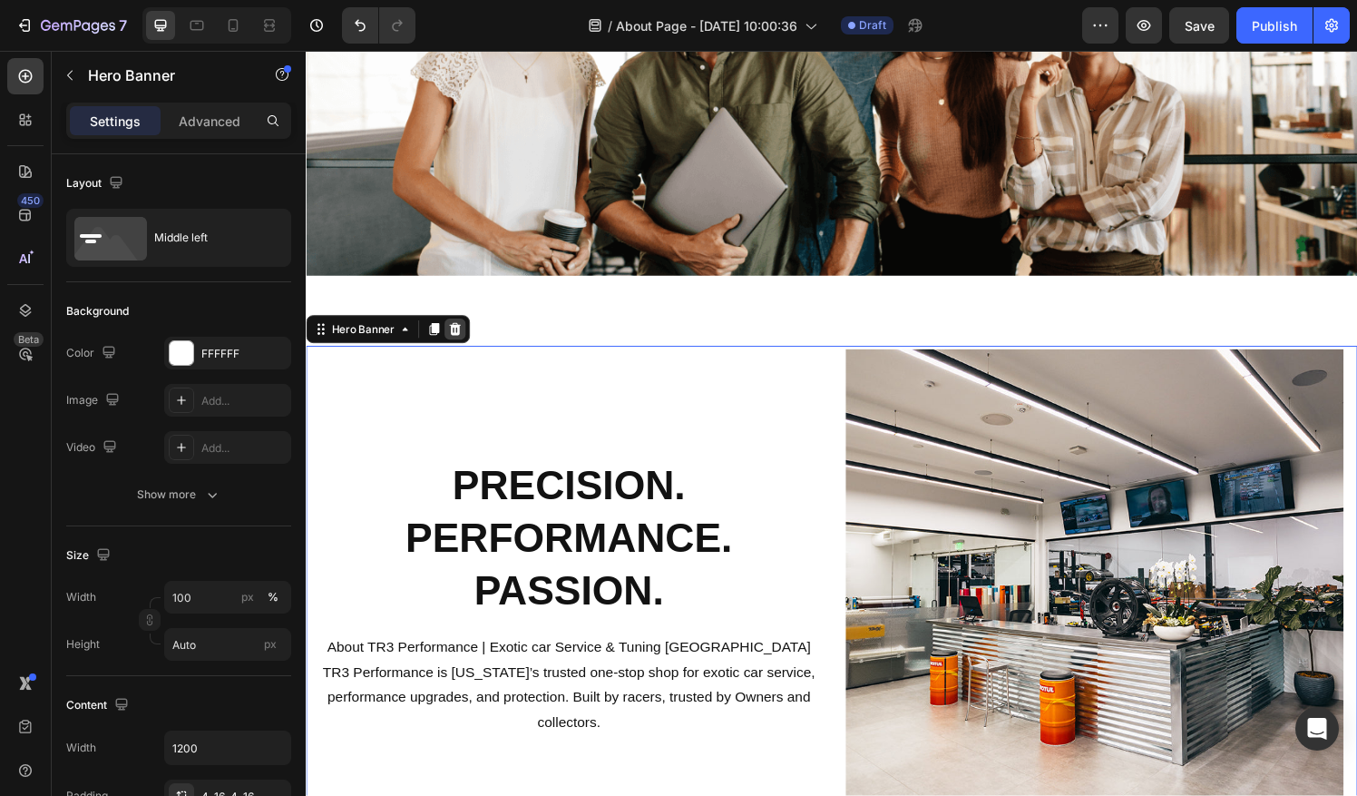
click at [464, 338] on icon at bounding box center [460, 339] width 15 height 15
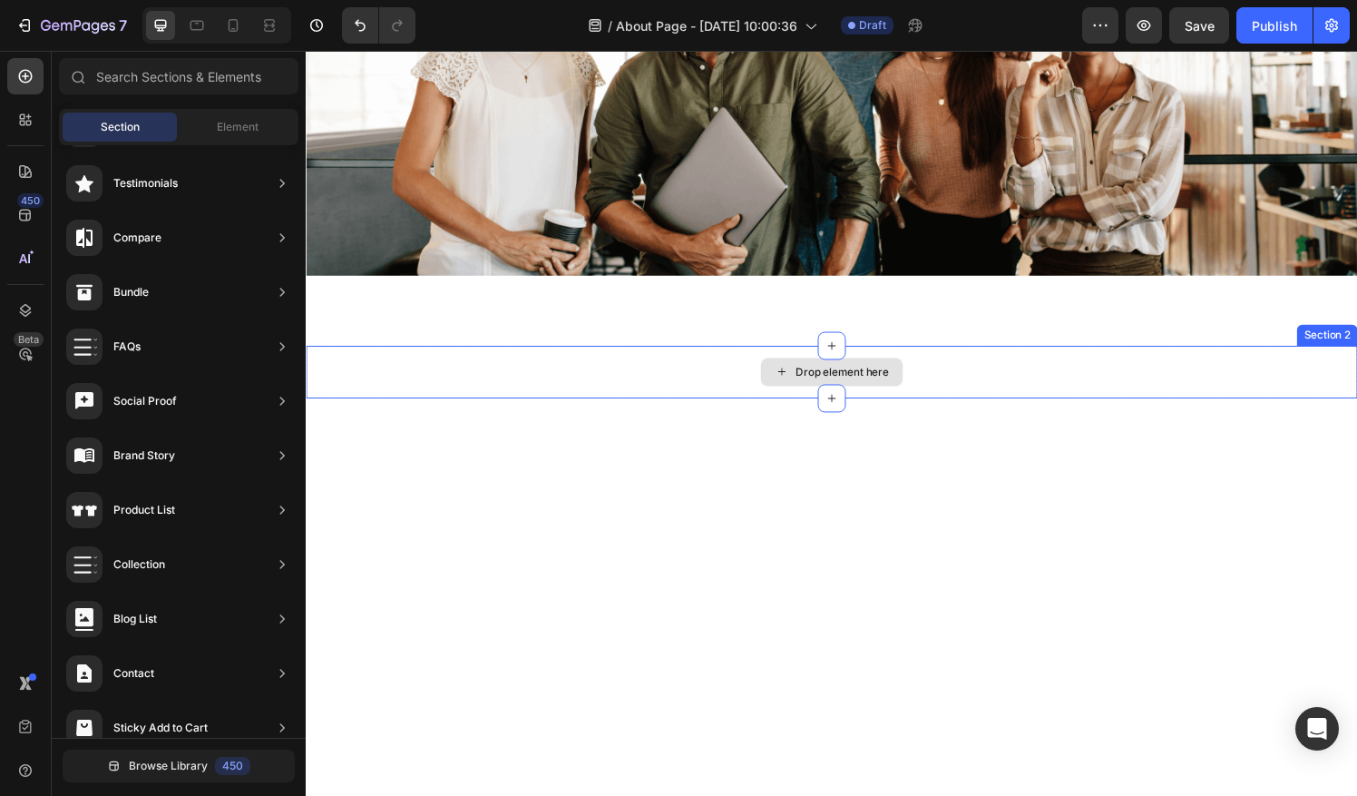
click at [656, 379] on div "Drop element here" at bounding box center [850, 383] width 1088 height 54
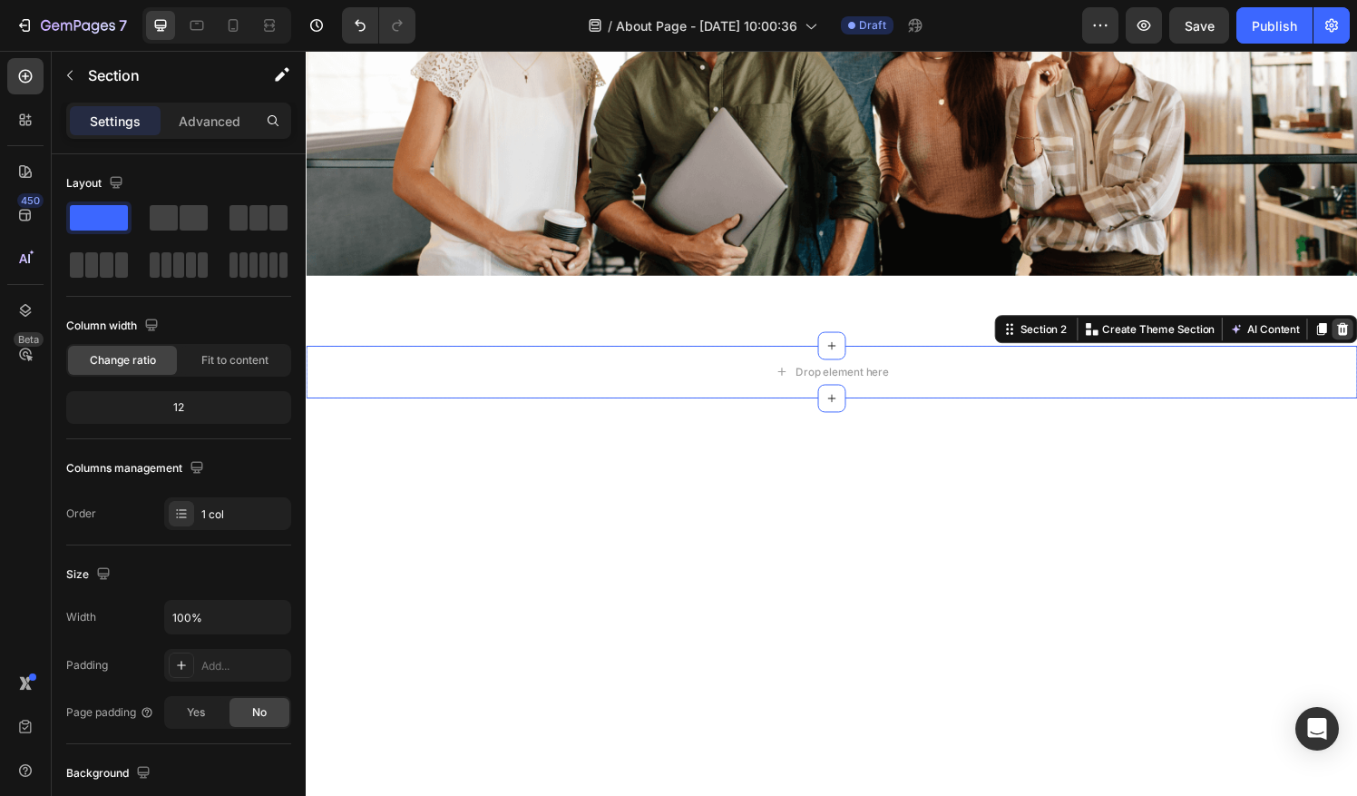
click at [1356, 340] on div at bounding box center [1379, 339] width 22 height 22
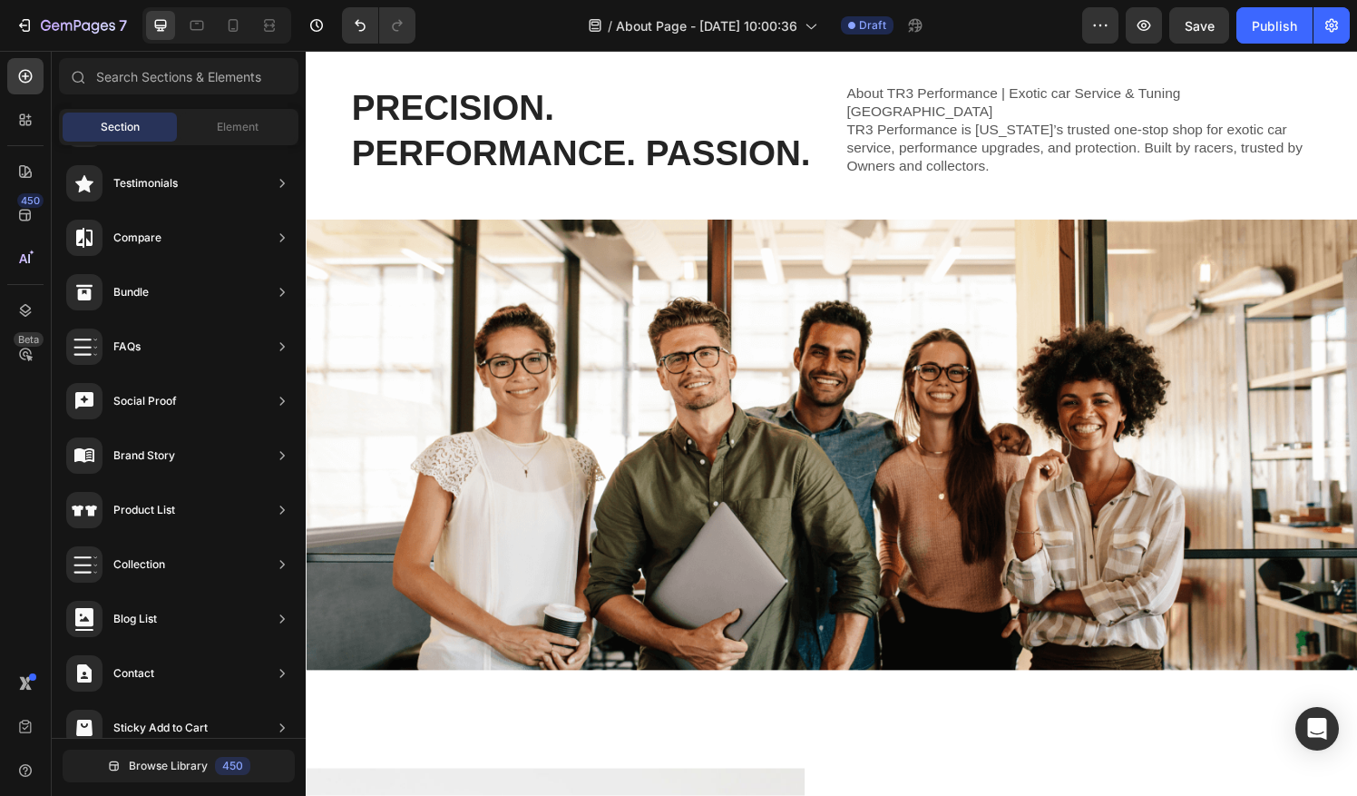
scroll to position [0, 0]
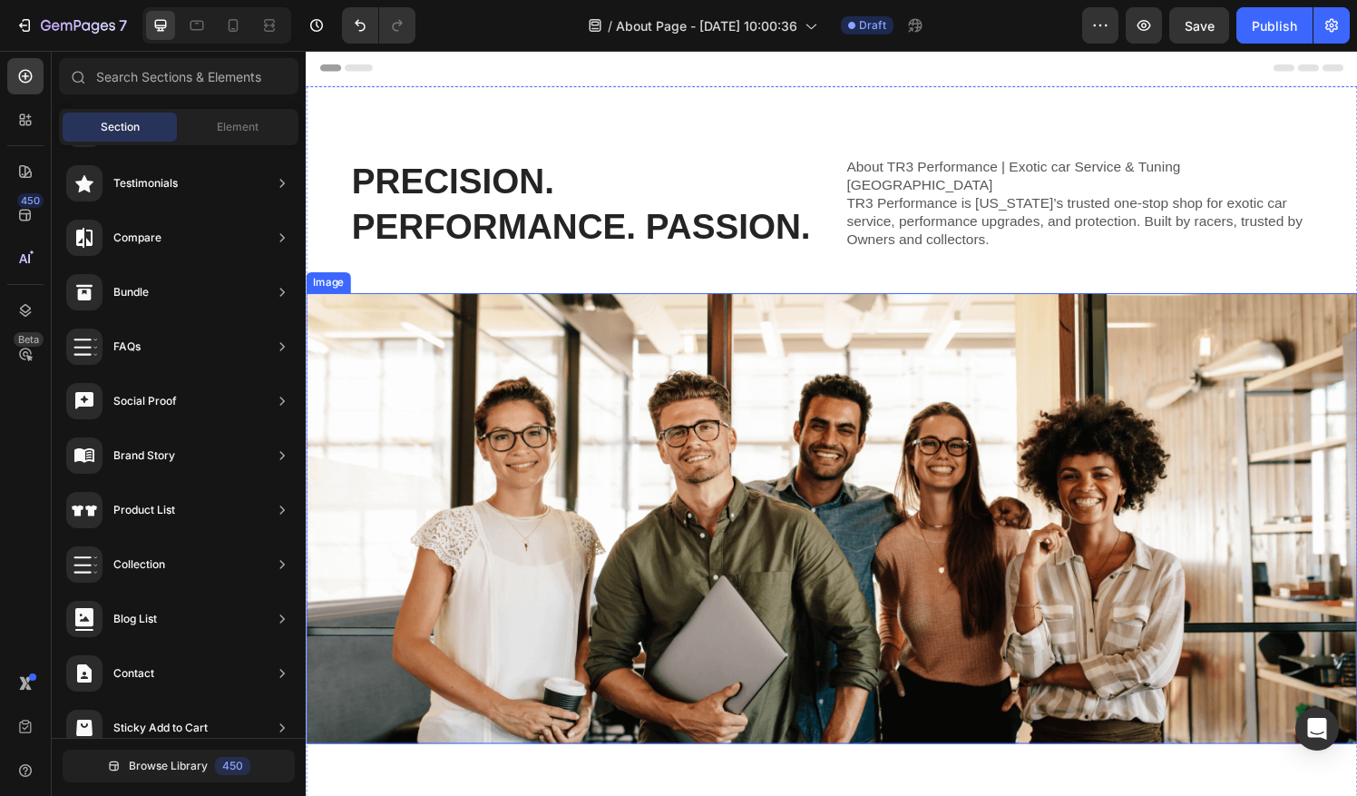
click at [860, 522] on img at bounding box center [850, 535] width 1088 height 466
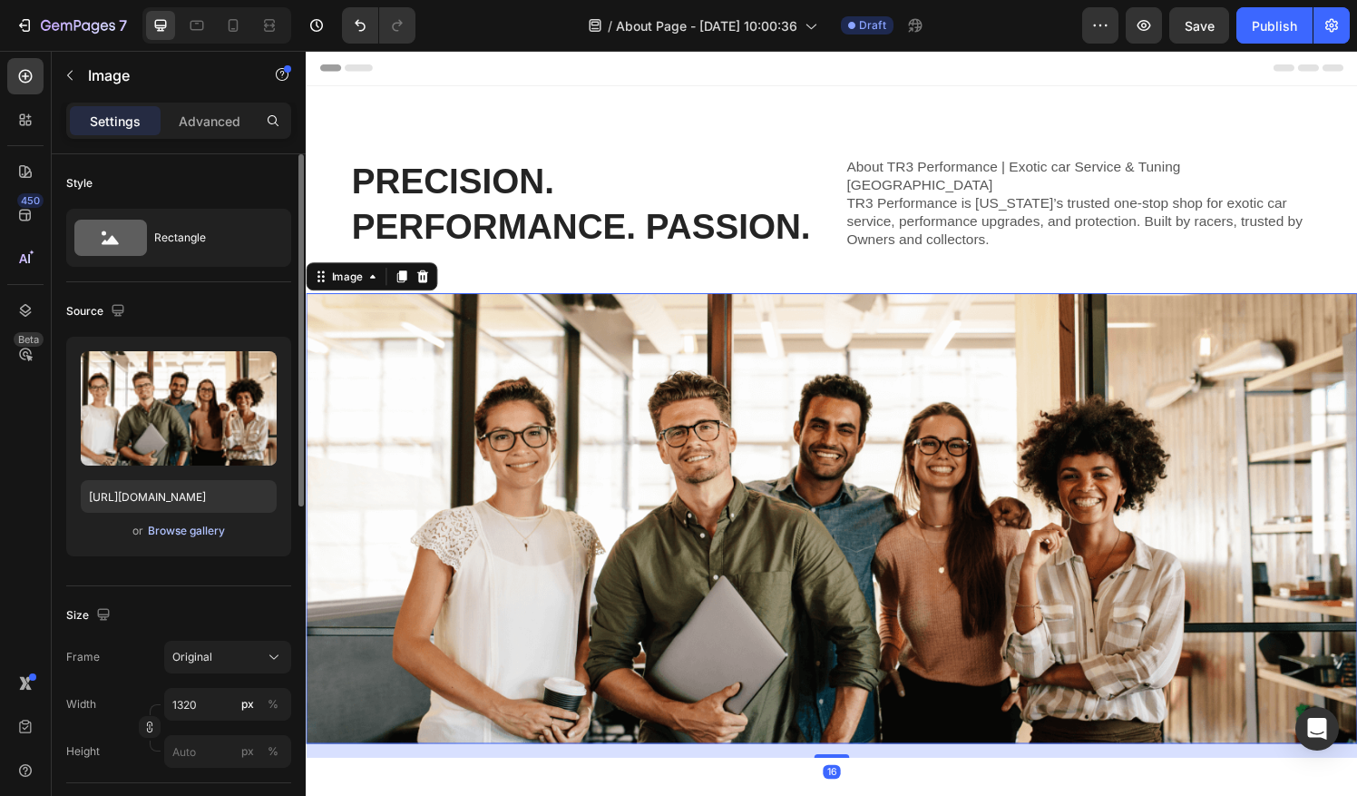
click at [196, 531] on div "Browse gallery" at bounding box center [186, 530] width 77 height 16
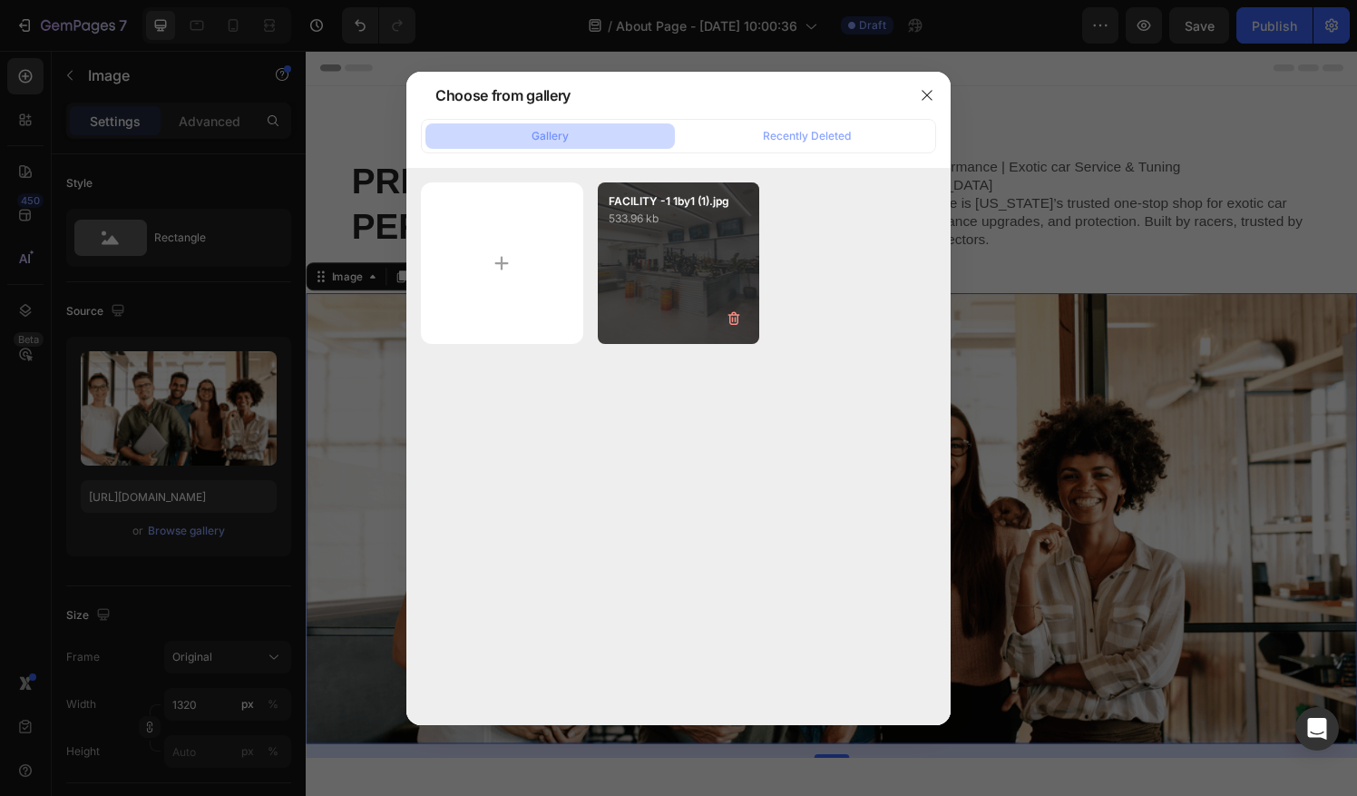
click at [672, 229] on div "FACILITY -1 1by1 (1).jpg 533.96 kb" at bounding box center [679, 263] width 162 height 162
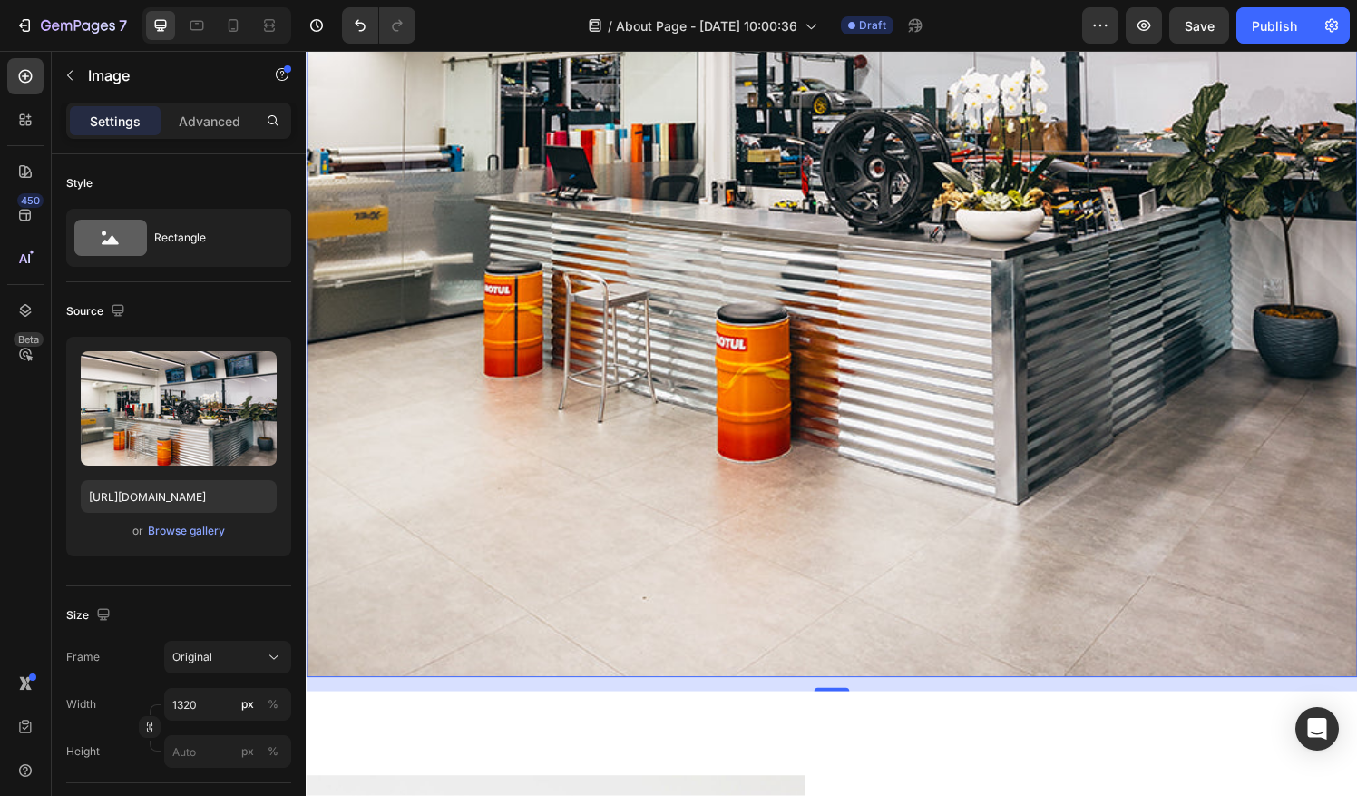
scroll to position [690, 0]
click at [207, 671] on div "Frame Original Width 1320 px % Height px %" at bounding box center [178, 703] width 225 height 127
click at [217, 663] on div "Original" at bounding box center [216, 657] width 89 height 16
click at [369, 29] on button "Undo/Redo" at bounding box center [360, 25] width 36 height 36
type input "https://cdn.shopify.com/s/files/1/2005/9307/files/432750572815254551-4b8c2391-5…"
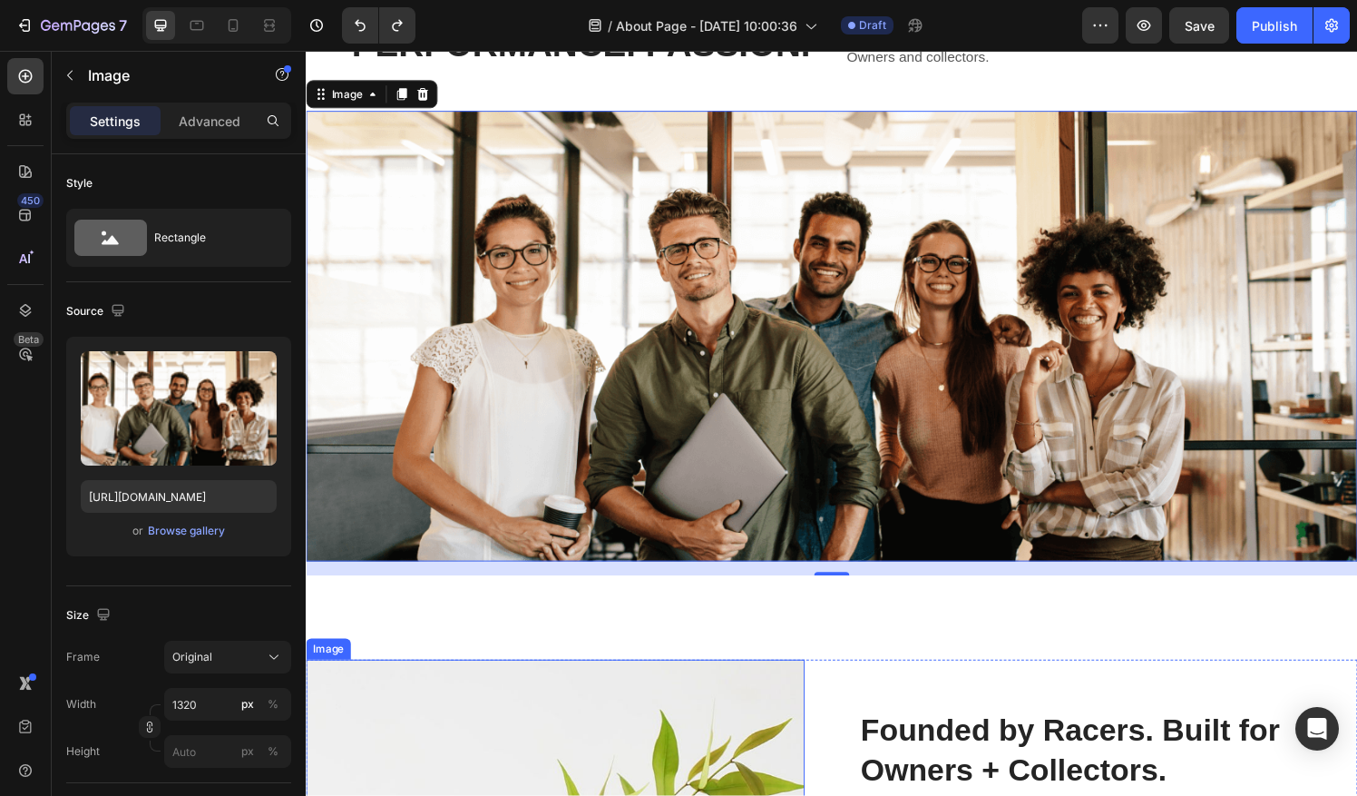
scroll to position [184, 0]
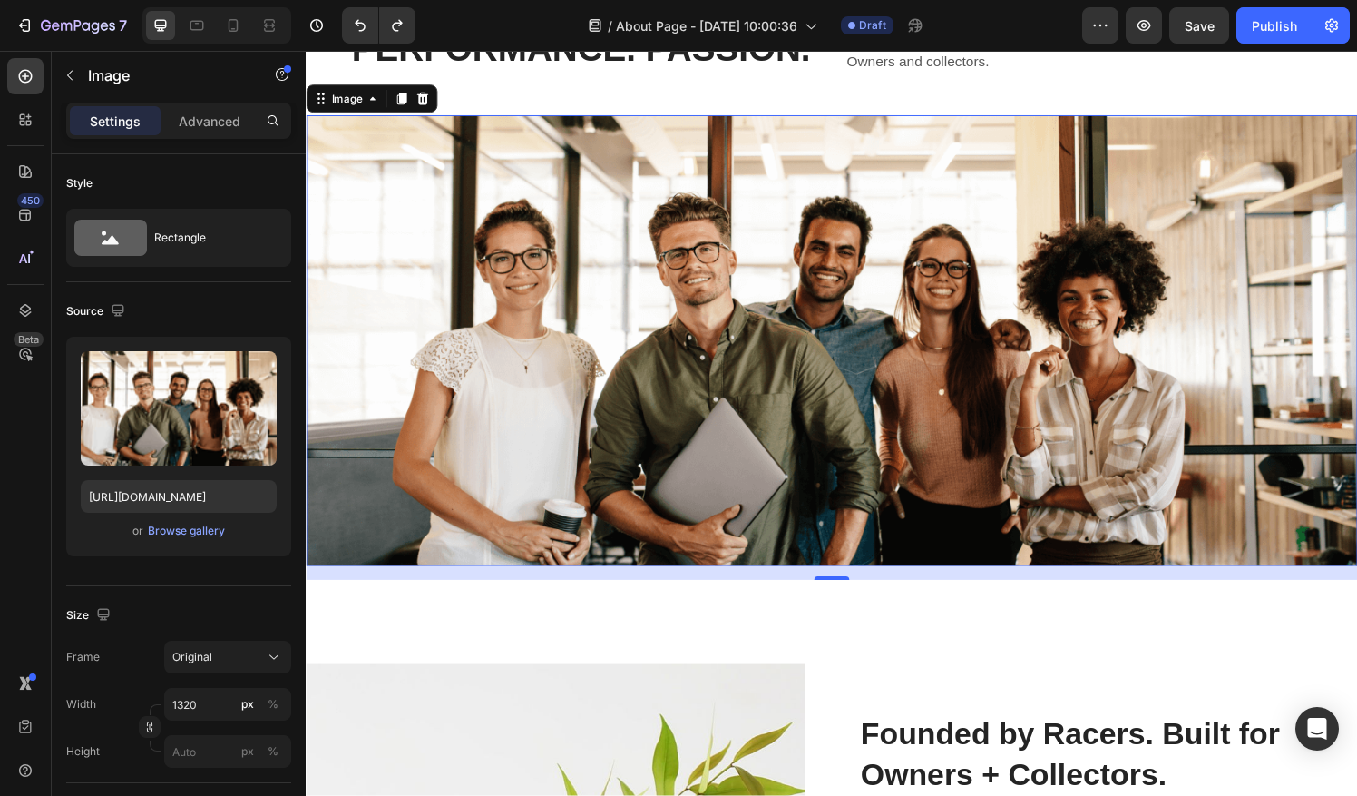
click at [529, 347] on img at bounding box center [850, 351] width 1088 height 466
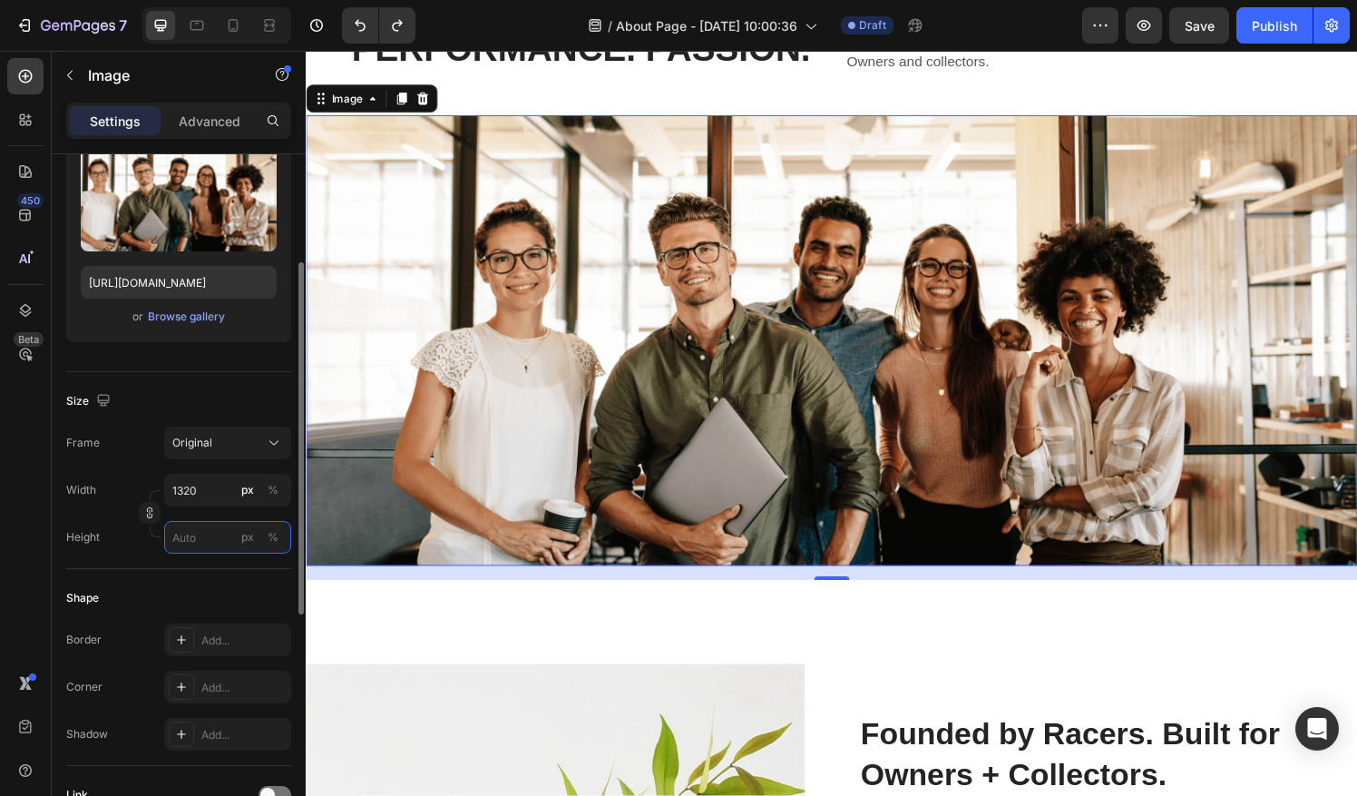
click at [200, 535] on input "px %" at bounding box center [227, 537] width 127 height 33
click at [617, 426] on img at bounding box center [850, 351] width 1088 height 466
click at [200, 317] on div "Browse gallery" at bounding box center [186, 316] width 77 height 16
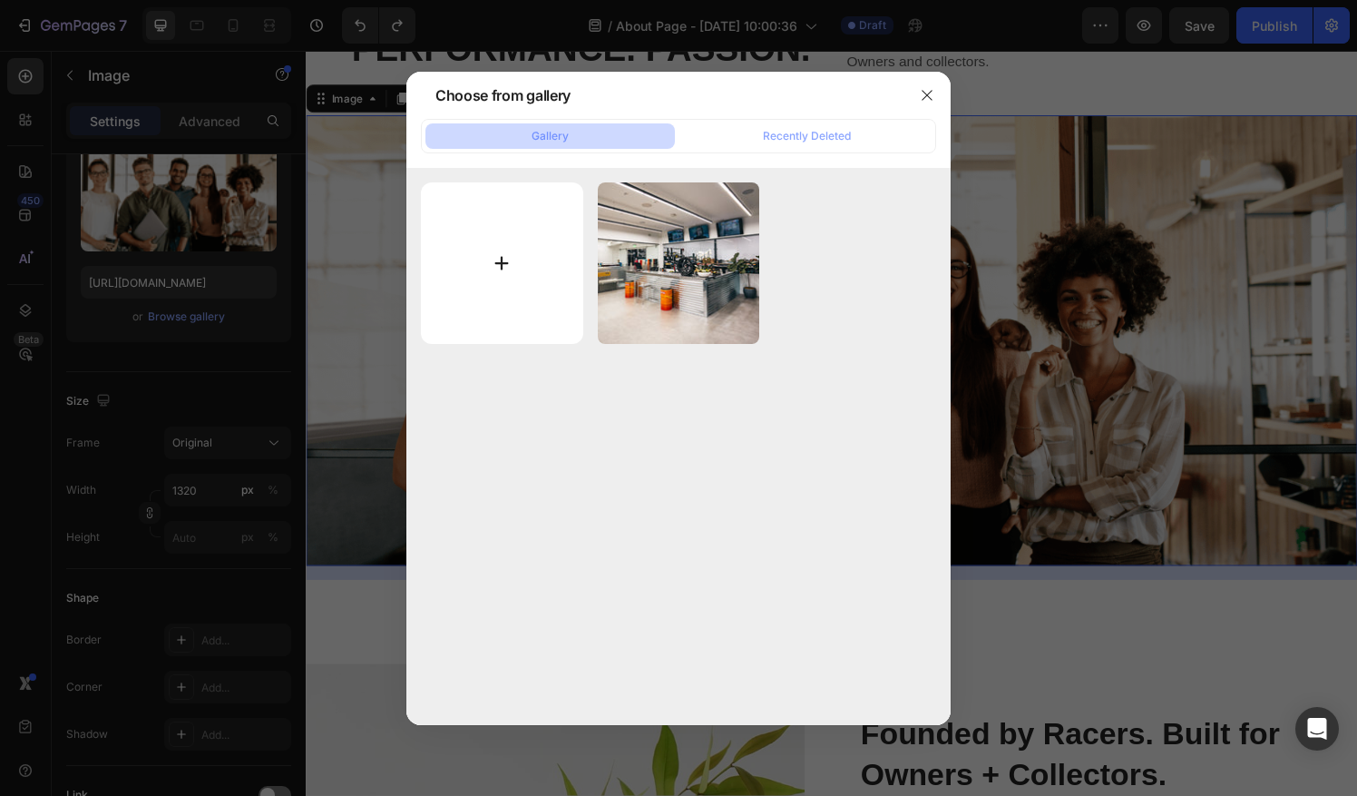
click at [499, 275] on input "file" at bounding box center [502, 263] width 162 height 162
type input "C:\fakepath\Photo Aug 22 2025, 2 59 06 PM.jpg"
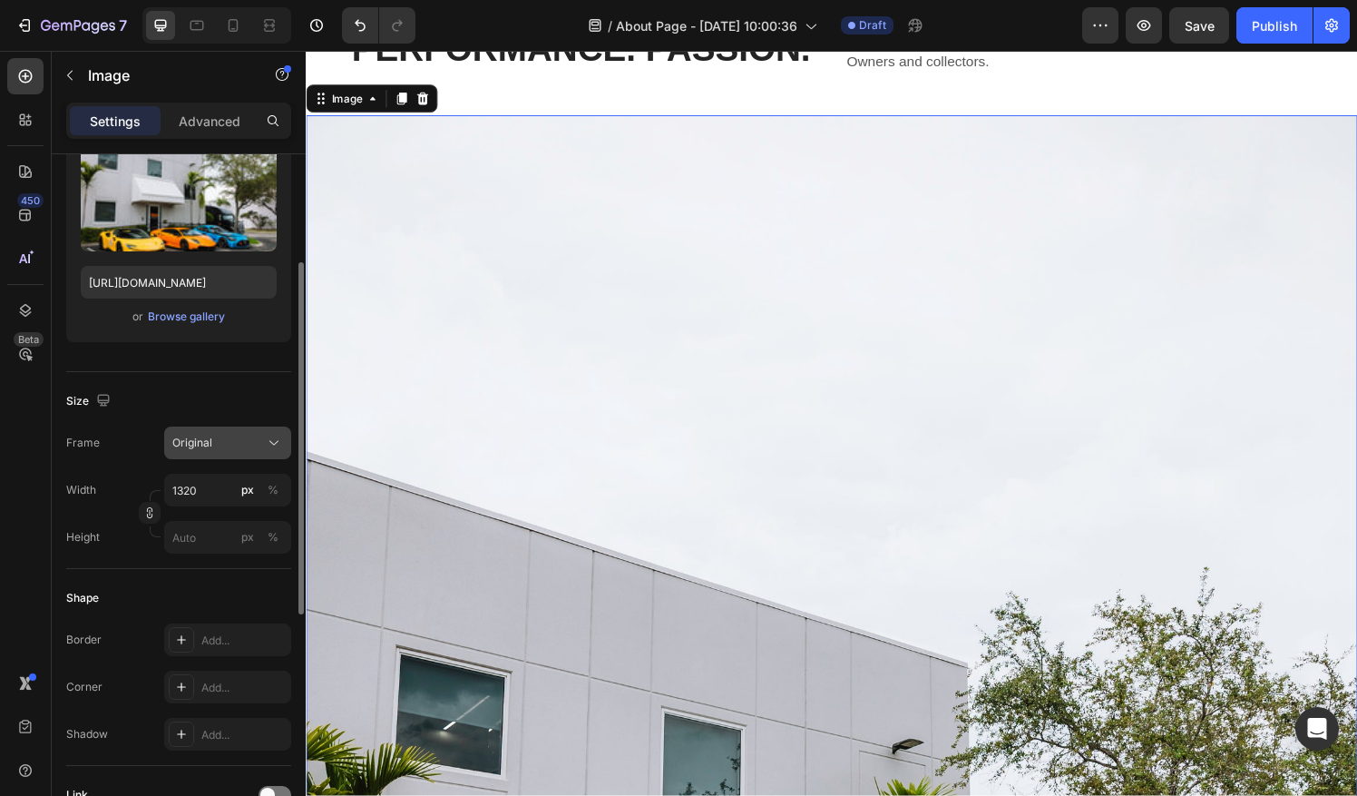
click at [216, 449] on div "Original" at bounding box center [216, 442] width 89 height 16
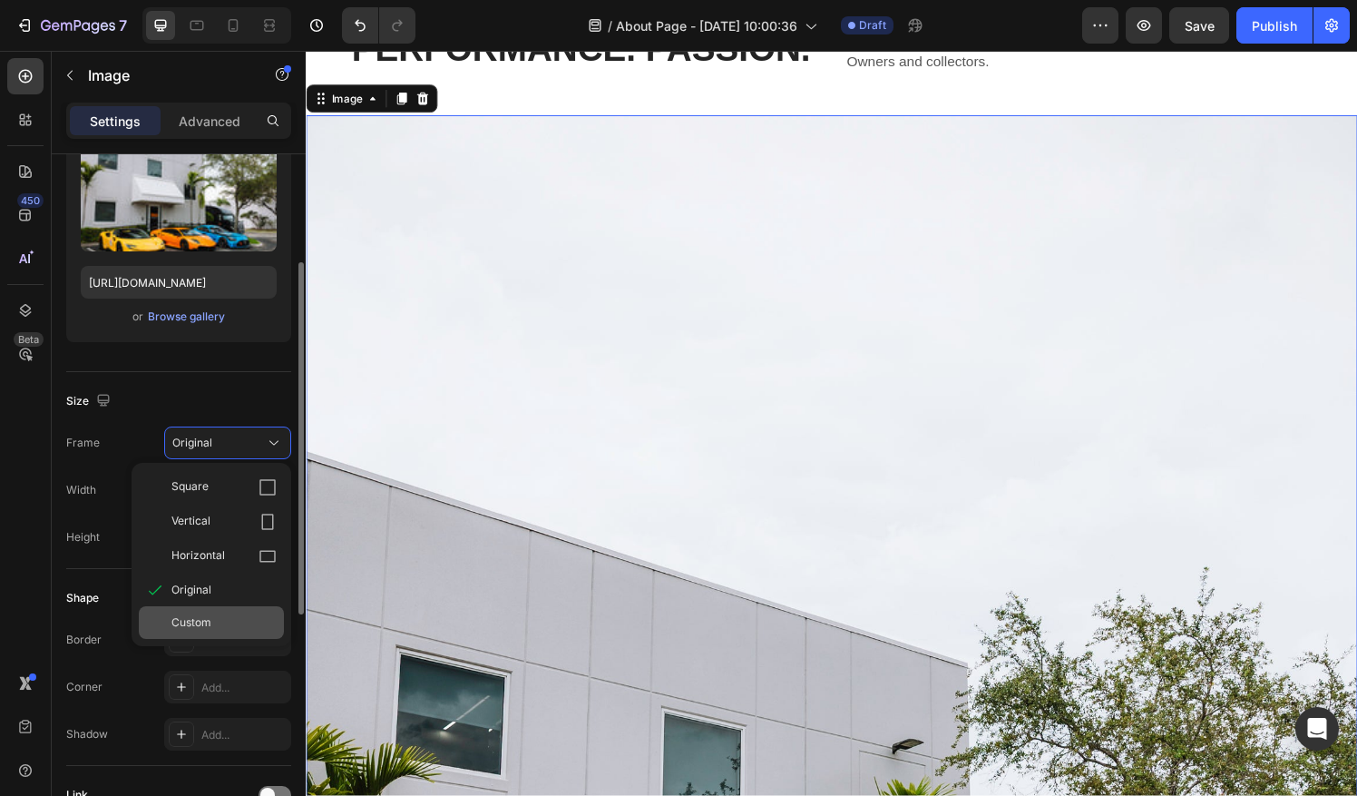
click at [220, 617] on div "Custom" at bounding box center [223, 622] width 105 height 16
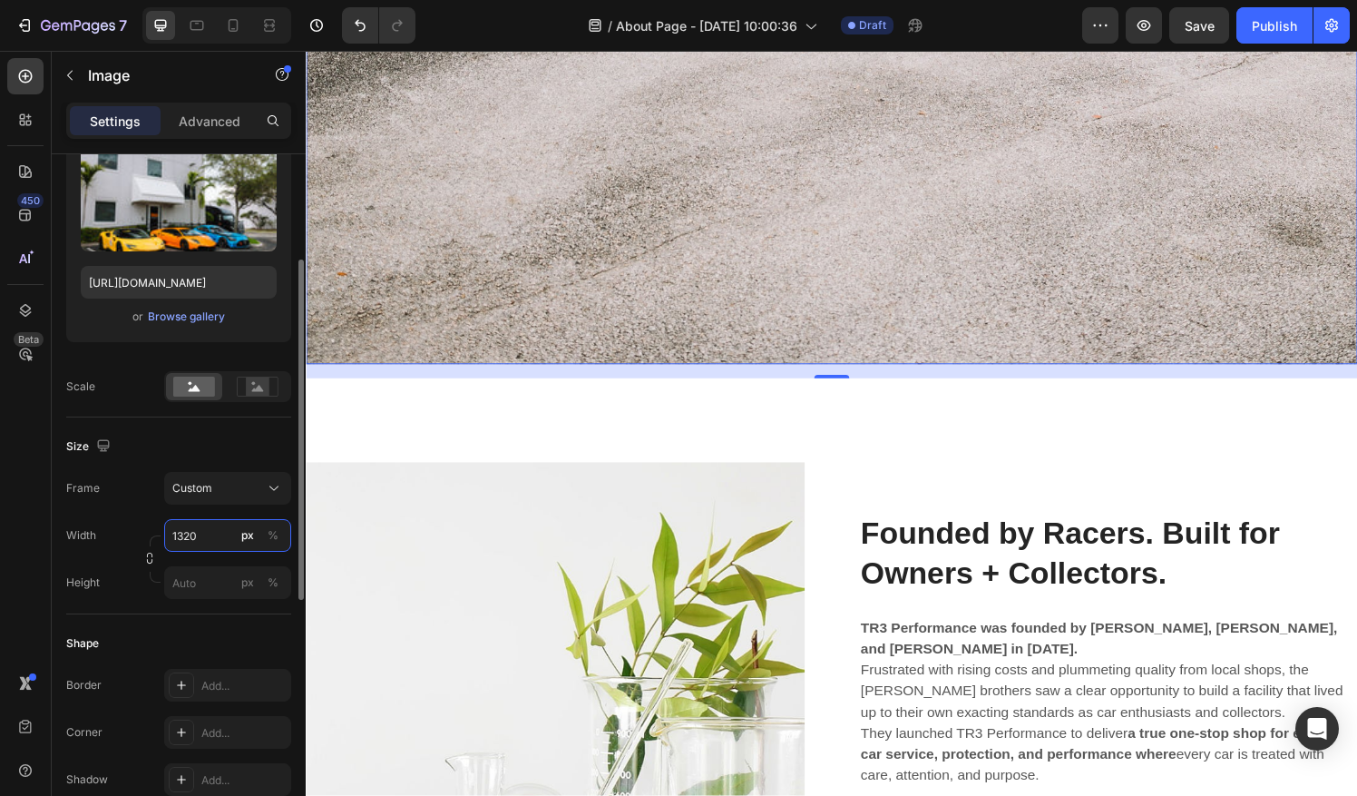
scroll to position [1256, 0]
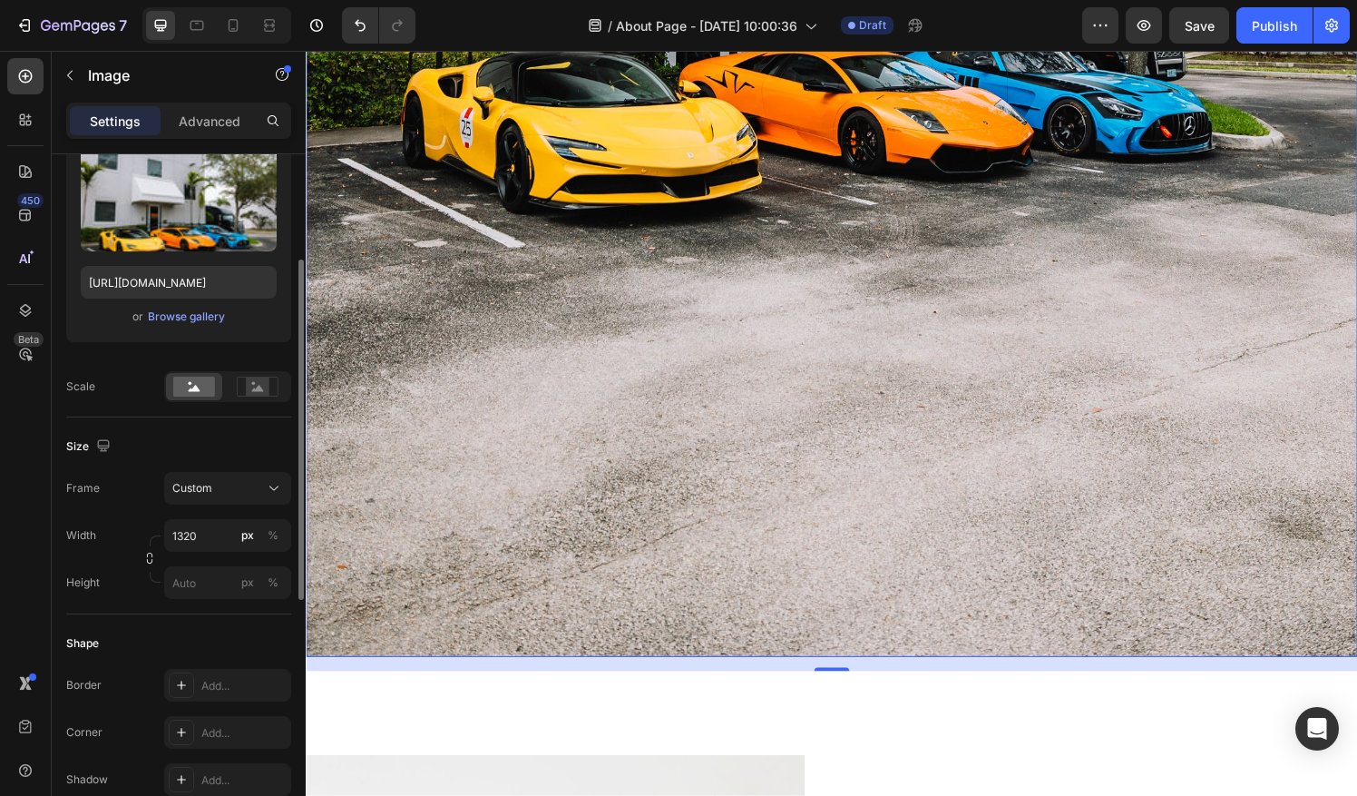
drag, startPoint x: 846, startPoint y: 665, endPoint x: 835, endPoint y: 247, distance: 418.3
click at [368, 35] on button "Undo/Redo" at bounding box center [360, 25] width 36 height 36
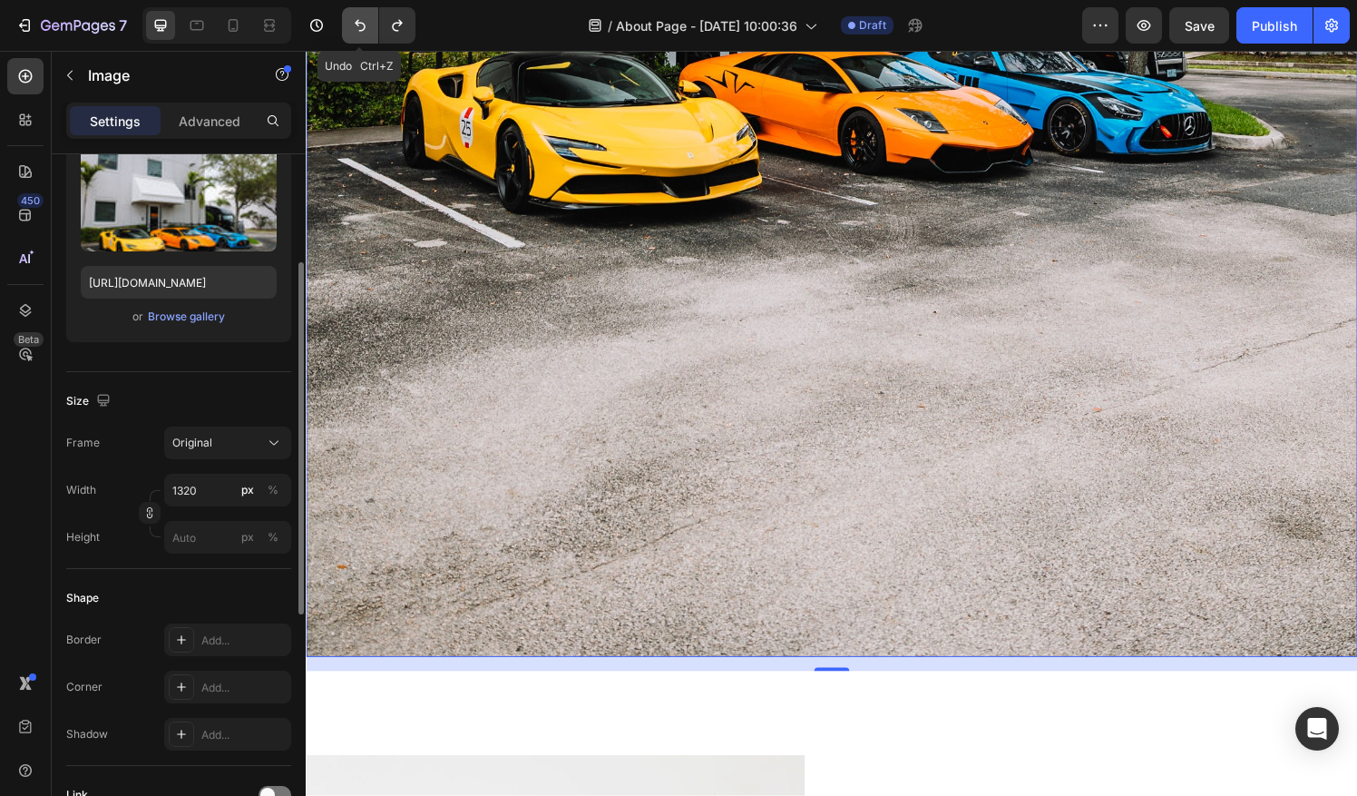
click at [368, 35] on button "Undo/Redo" at bounding box center [360, 25] width 36 height 36
click at [356, 27] on icon "Undo/Redo" at bounding box center [360, 25] width 18 height 18
type input "https://cdn.shopify.com/s/files/1/2005/9307/files/432750572815254551-4b8c2391-5…"
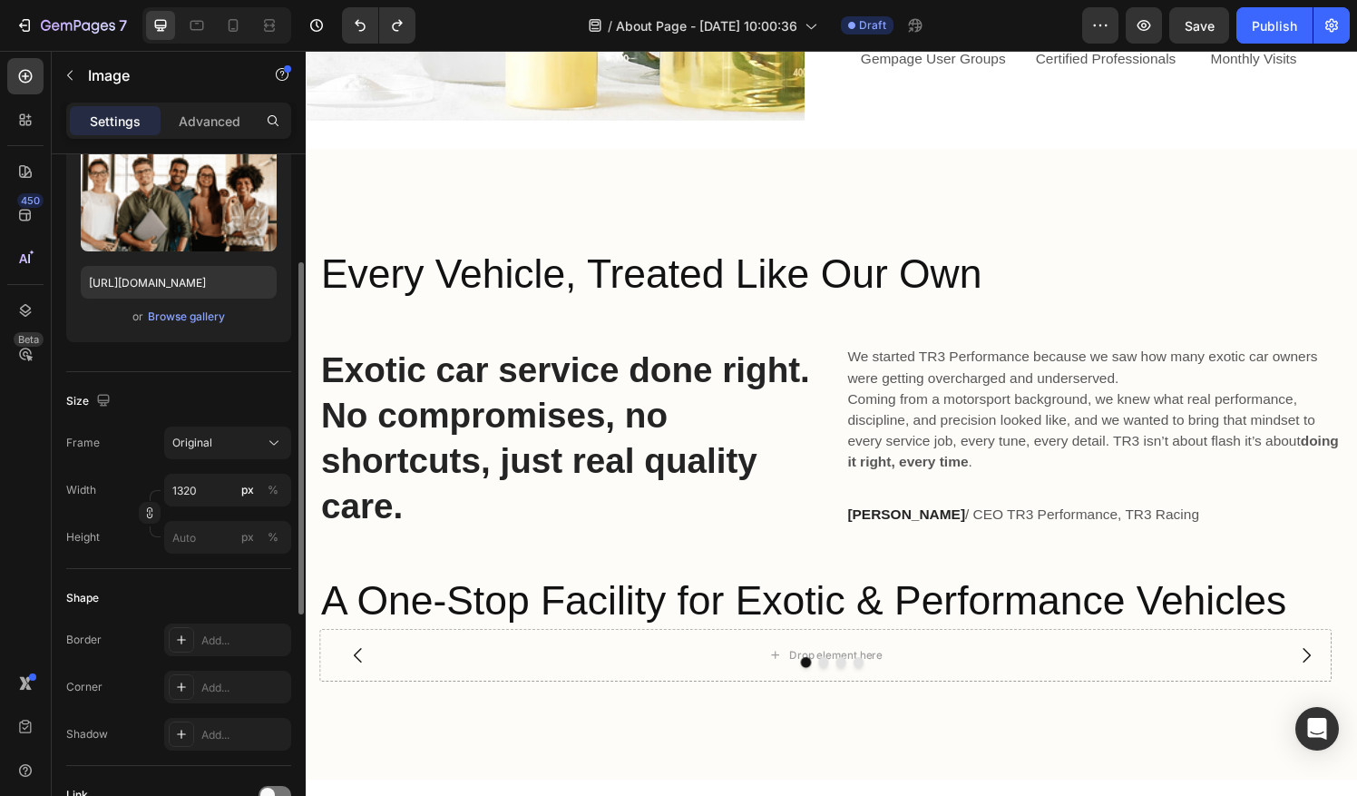
scroll to position [0, 0]
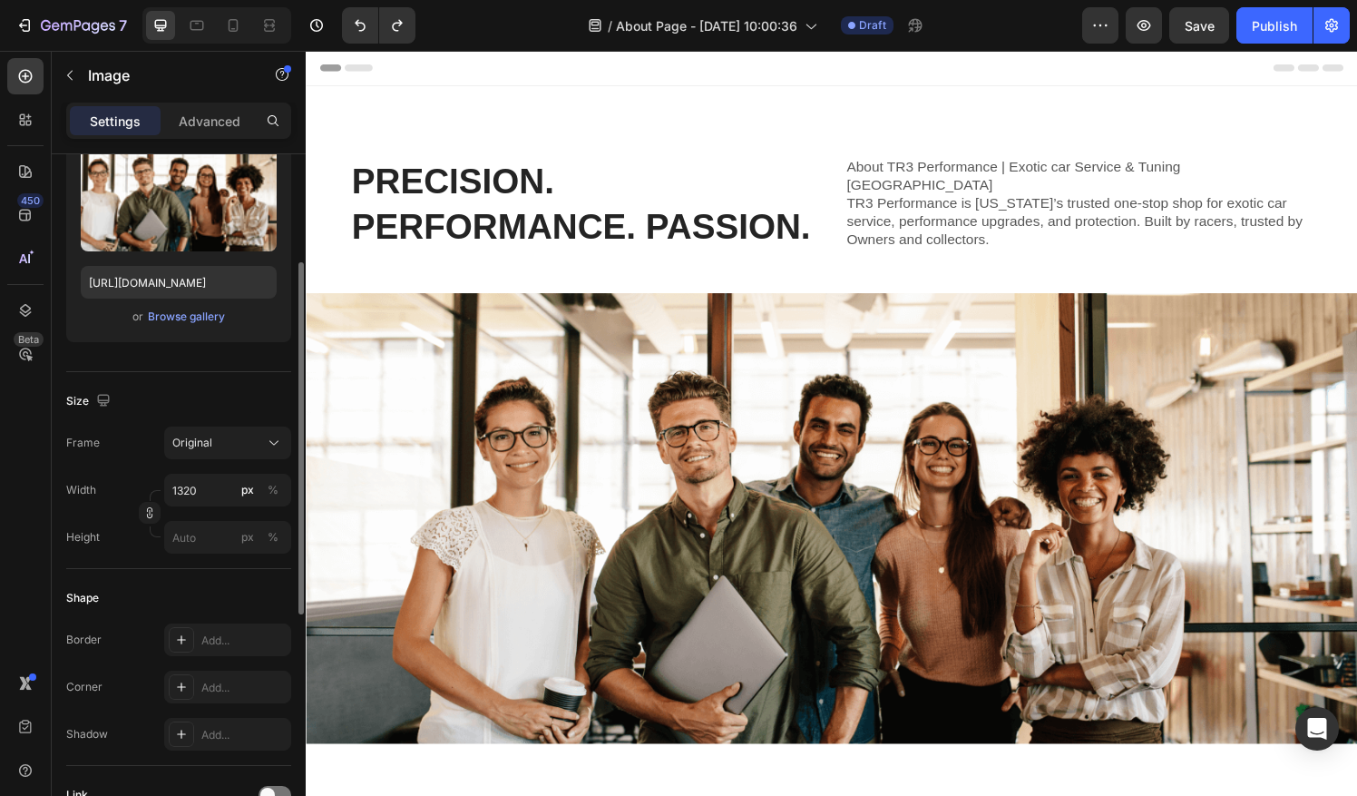
click at [755, 418] on img at bounding box center [850, 535] width 1088 height 466
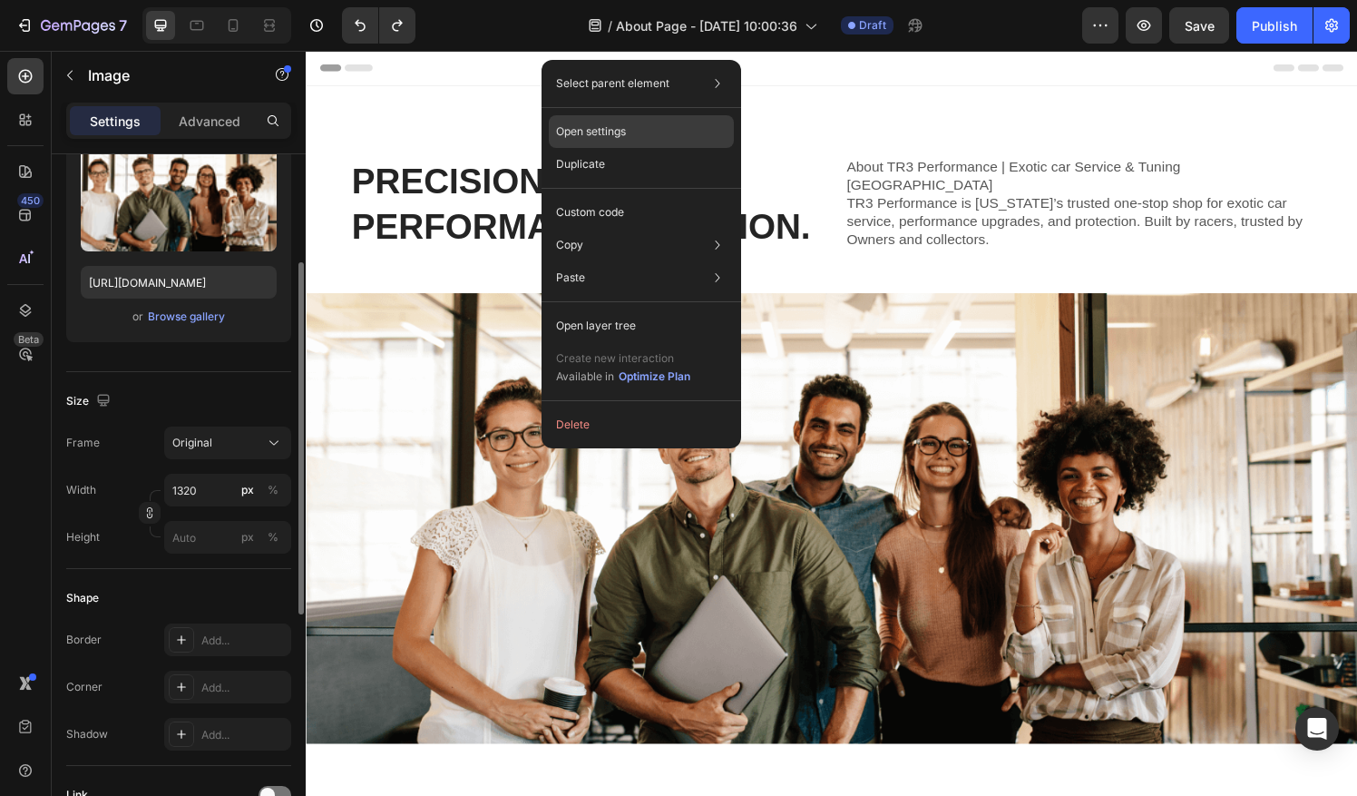
click at [655, 122] on div "Open settings" at bounding box center [641, 131] width 185 height 33
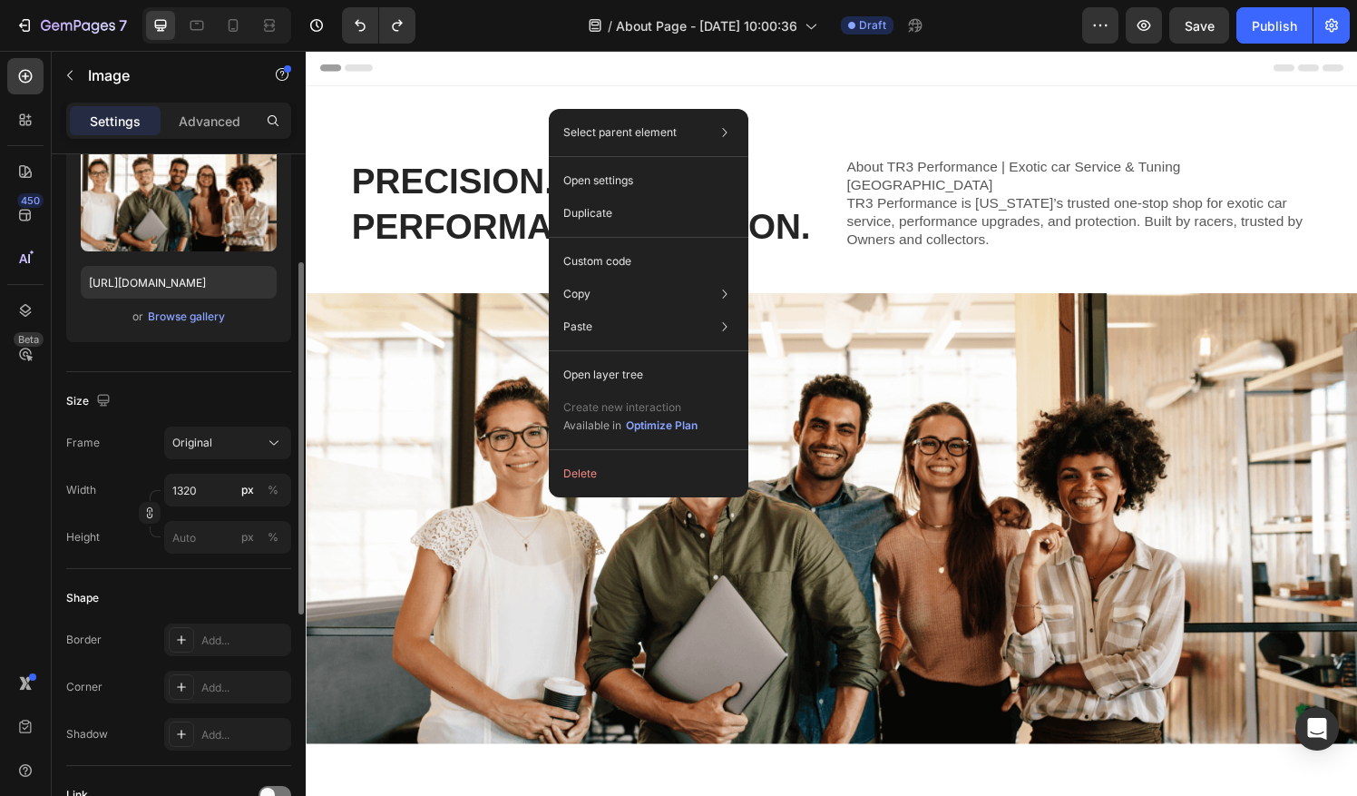
click at [440, 527] on img at bounding box center [850, 535] width 1088 height 466
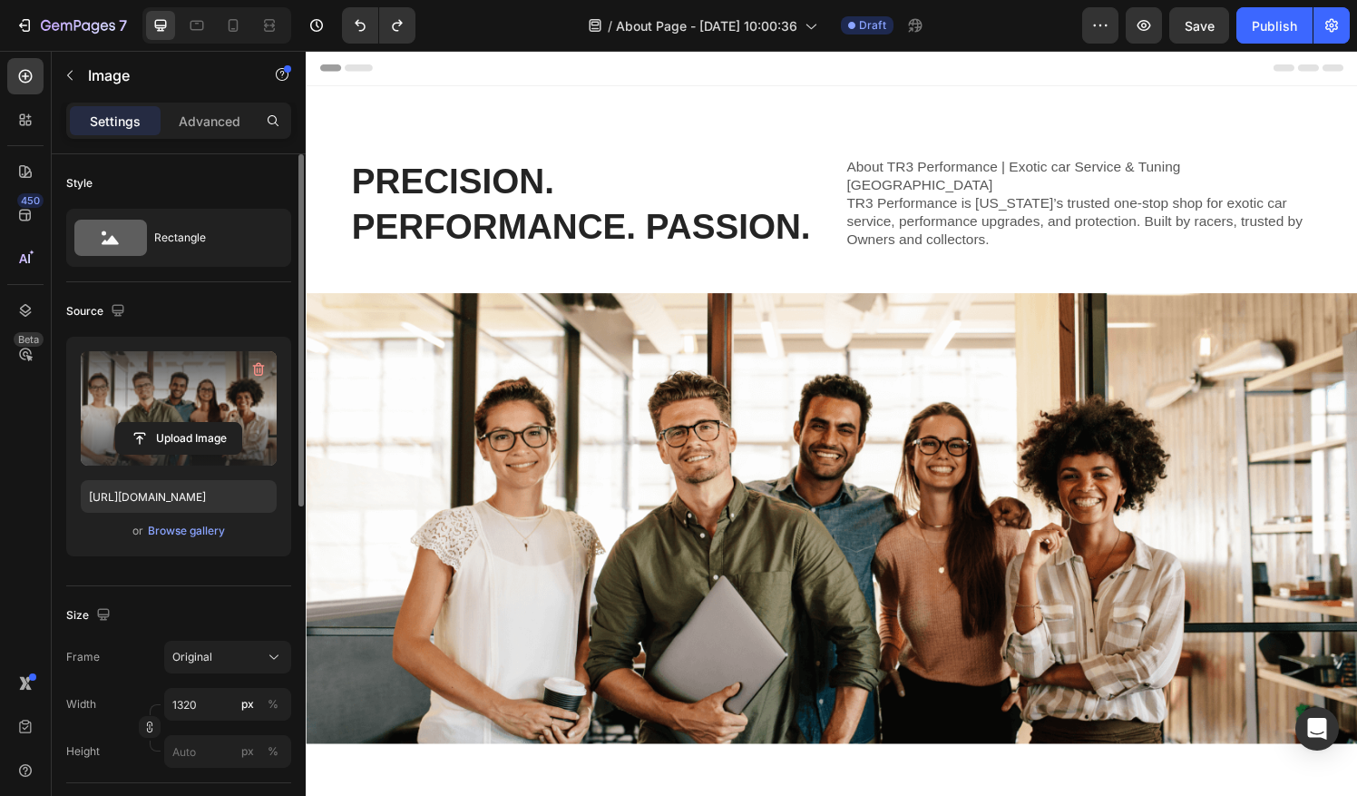
click at [223, 397] on label at bounding box center [179, 408] width 196 height 114
click at [223, 423] on input "file" at bounding box center [178, 438] width 125 height 31
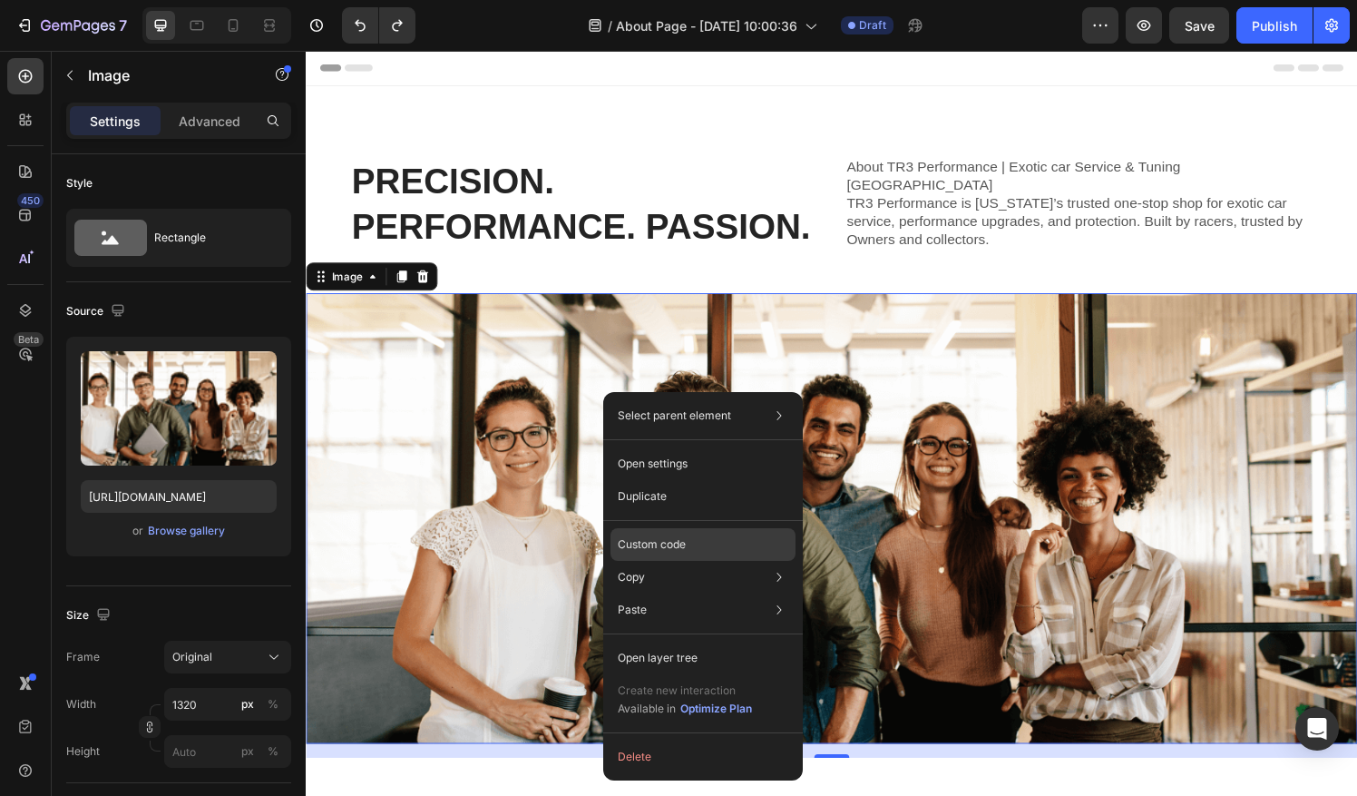
click at [708, 593] on div "Custom code" at bounding box center [702, 609] width 185 height 33
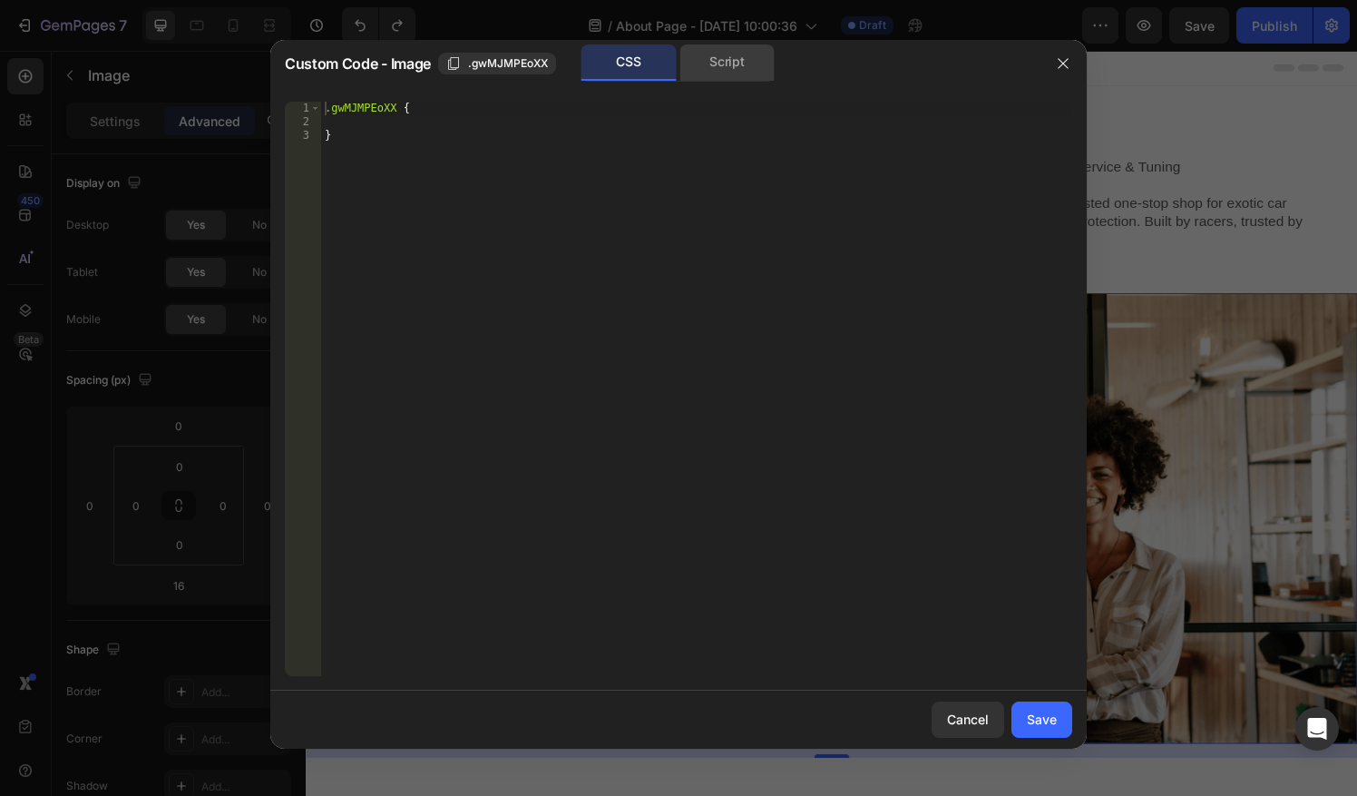
click at [755, 58] on div "Script" at bounding box center [726, 62] width 95 height 36
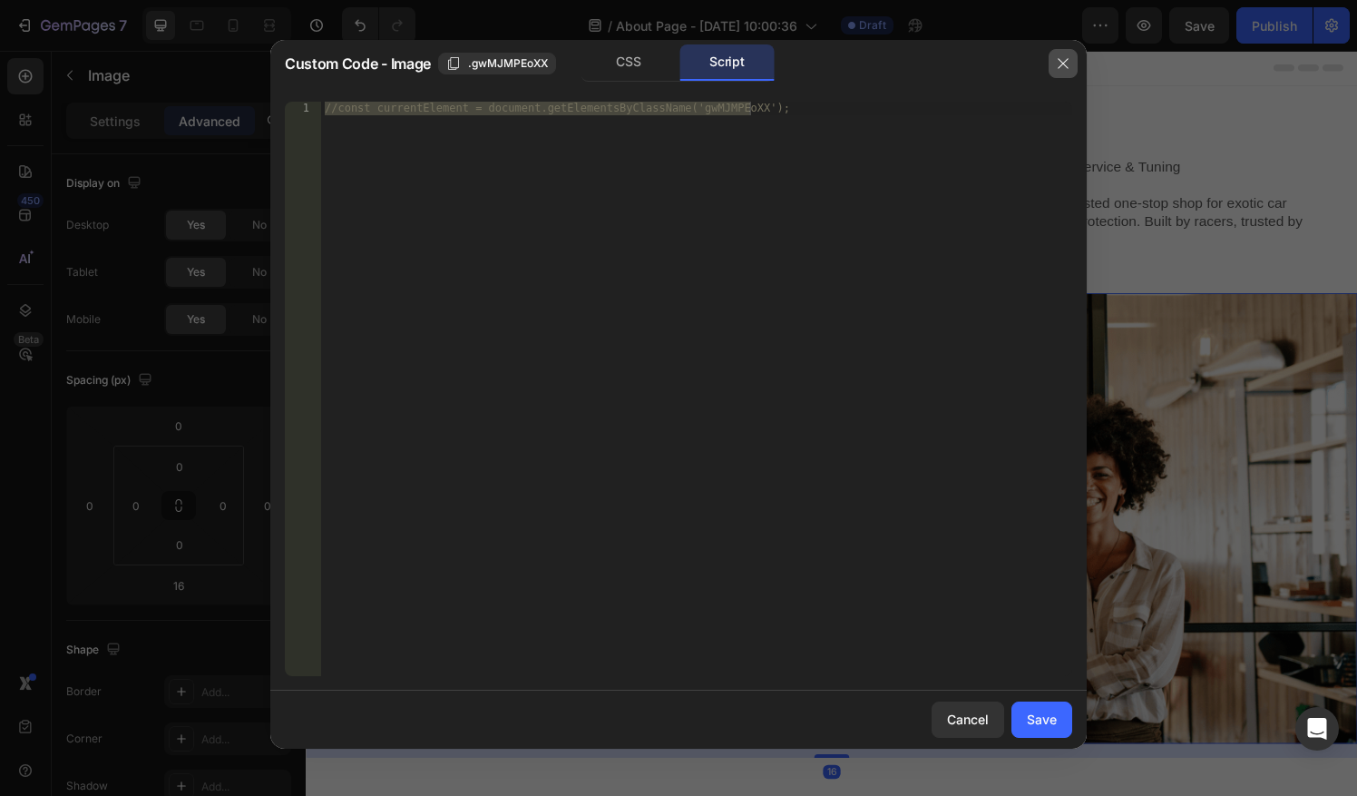
click at [1059, 60] on icon "button" at bounding box center [1063, 63] width 15 height 15
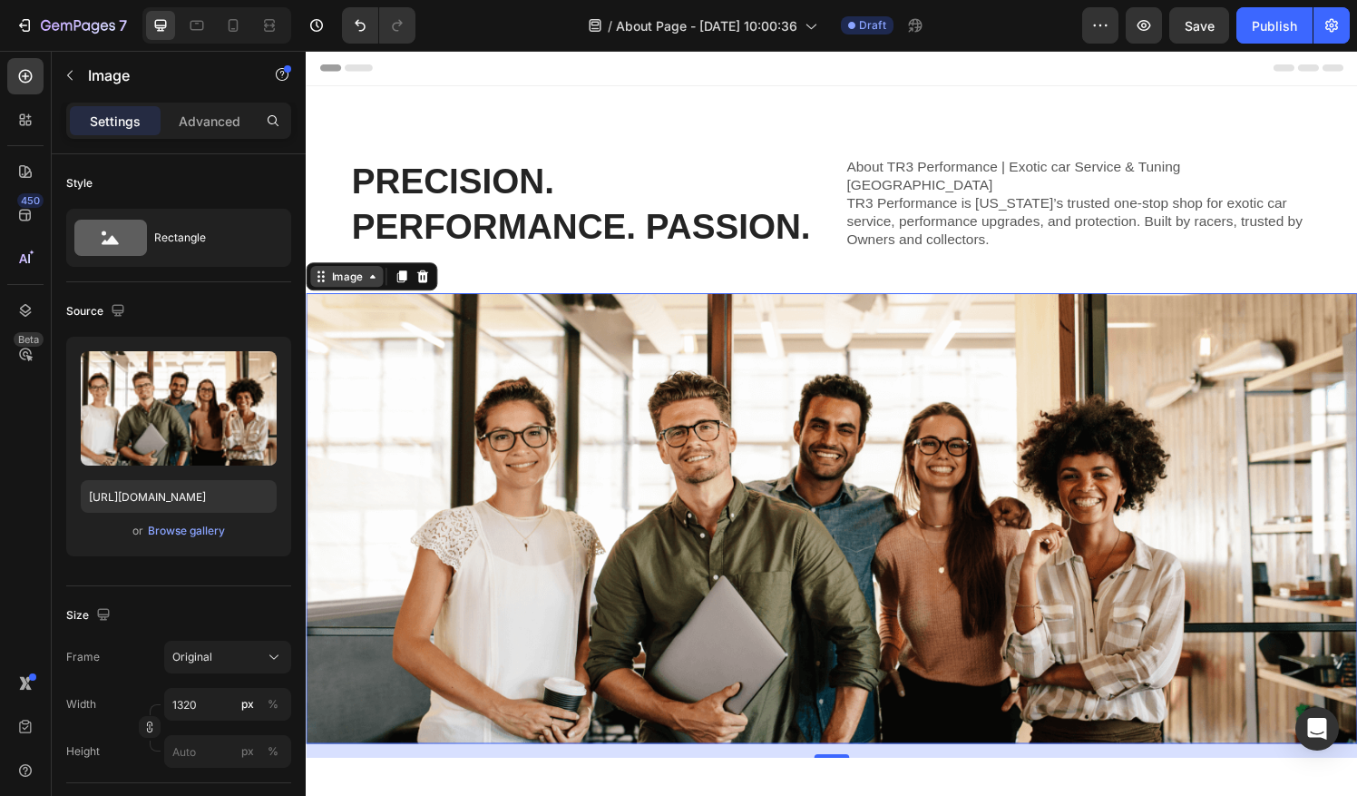
click at [352, 288] on div "Image" at bounding box center [347, 285] width 39 height 16
click at [374, 295] on div "Image Section" at bounding box center [374, 284] width 136 height 29
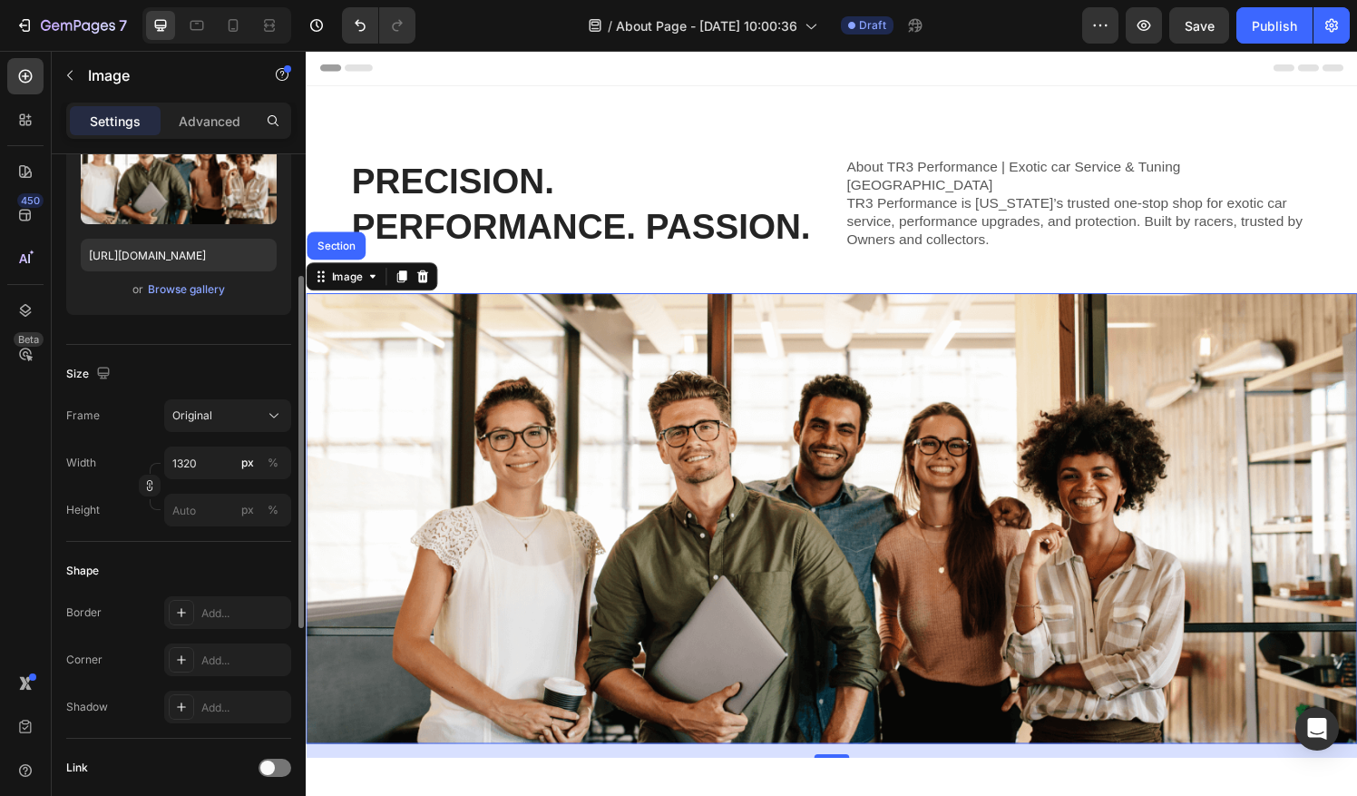
scroll to position [243, 0]
click at [100, 370] on icon "button" at bounding box center [103, 371] width 18 height 18
click at [102, 464] on icon "button" at bounding box center [107, 465] width 10 height 13
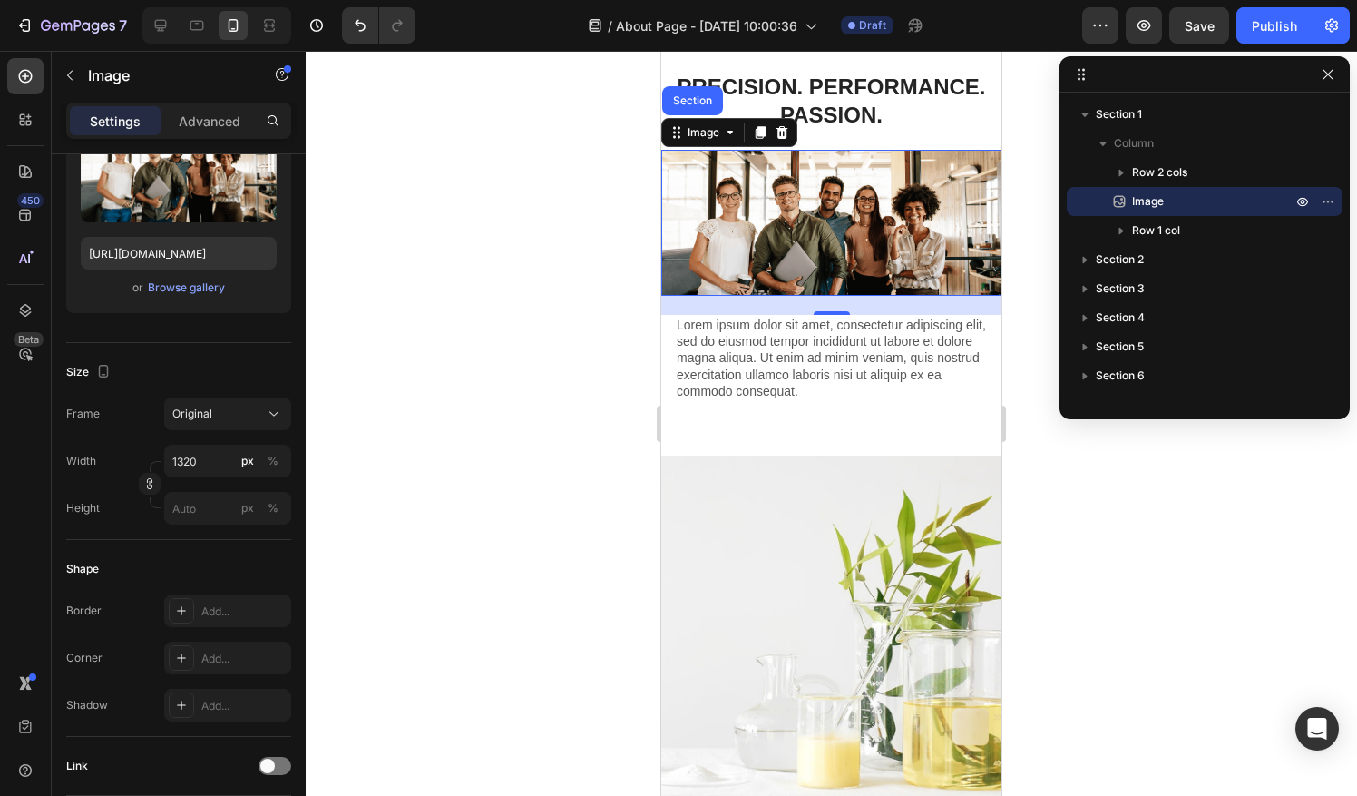
scroll to position [78, 0]
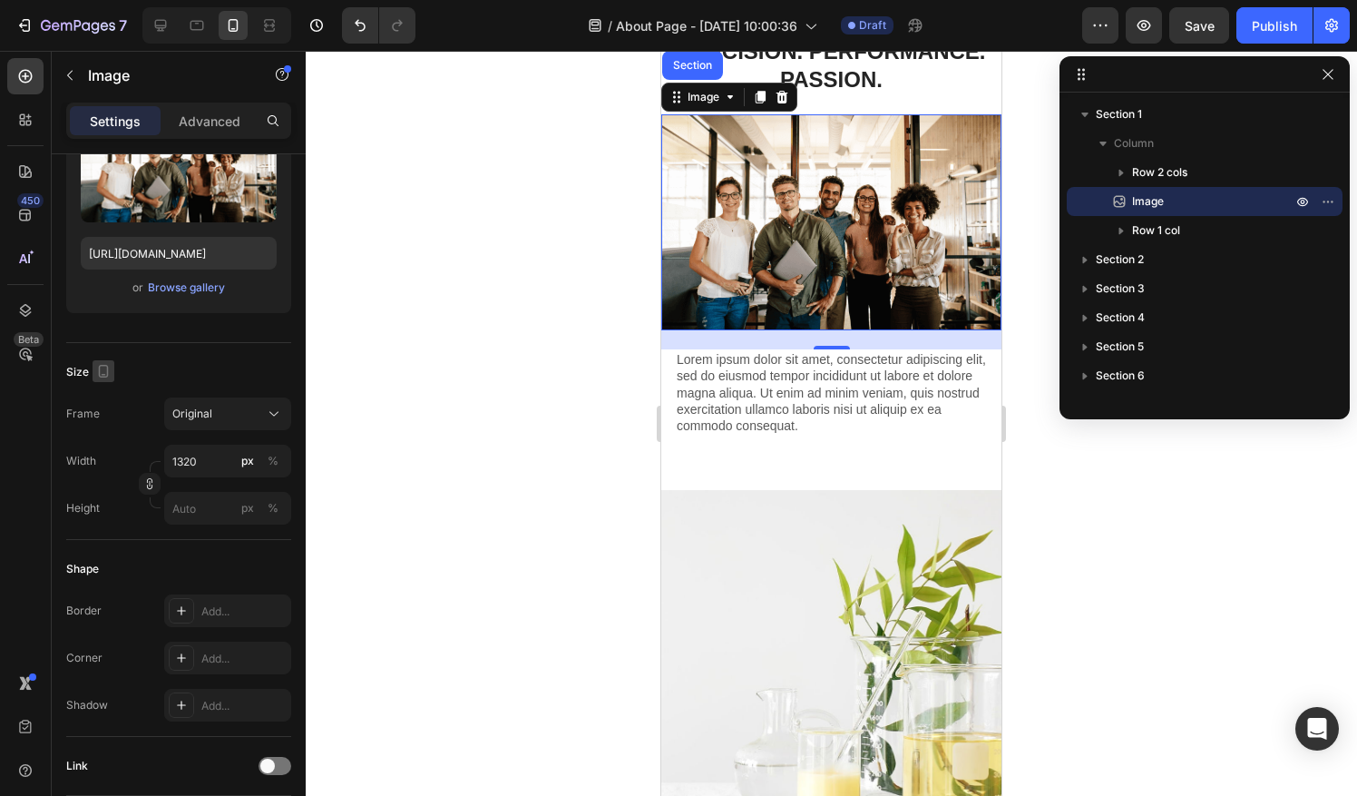
click at [102, 360] on button "button" at bounding box center [104, 371] width 22 height 22
click at [110, 401] on icon "button" at bounding box center [108, 400] width 12 height 12
type input "https://cdn.shopify.com/s/files/1/2005/9307/files/432750572815254551-4b8c2391-5…"
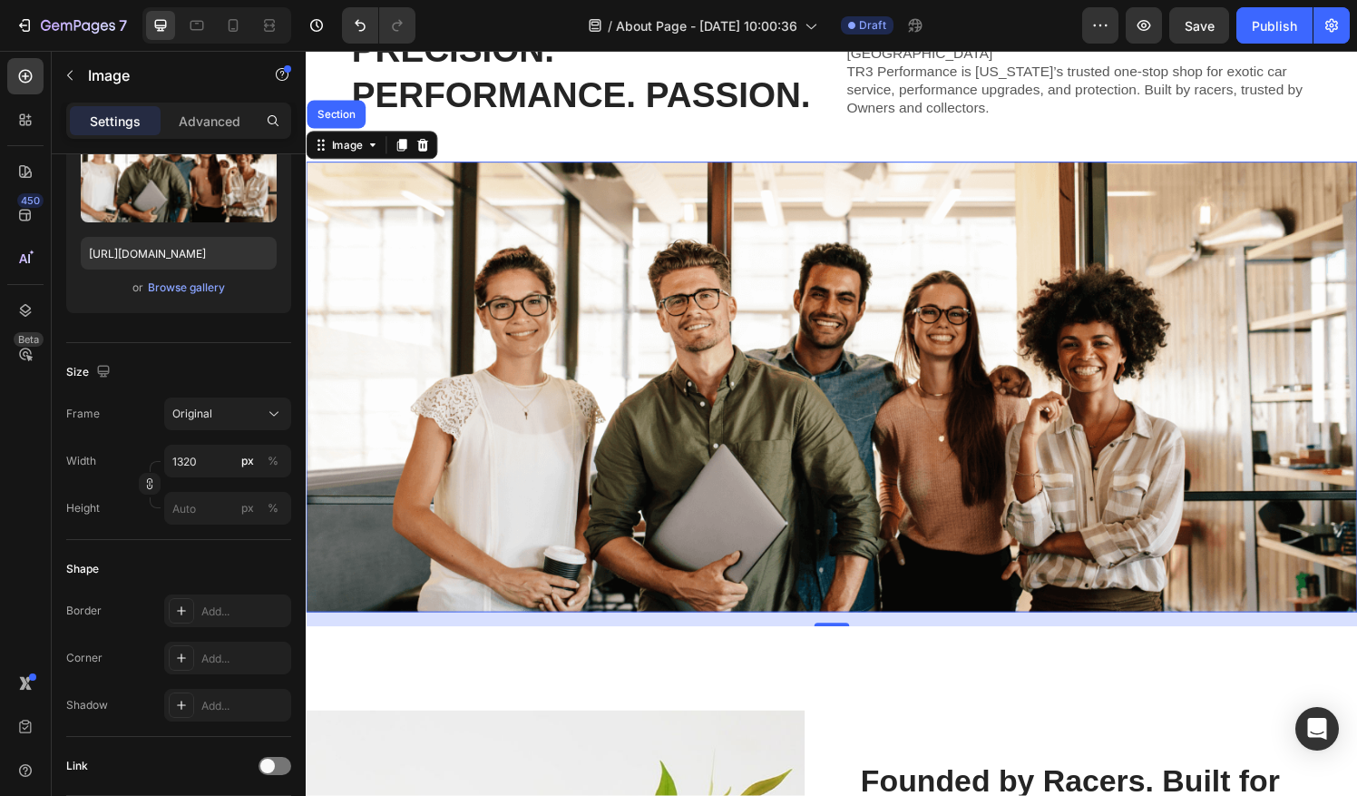
scroll to position [187, 0]
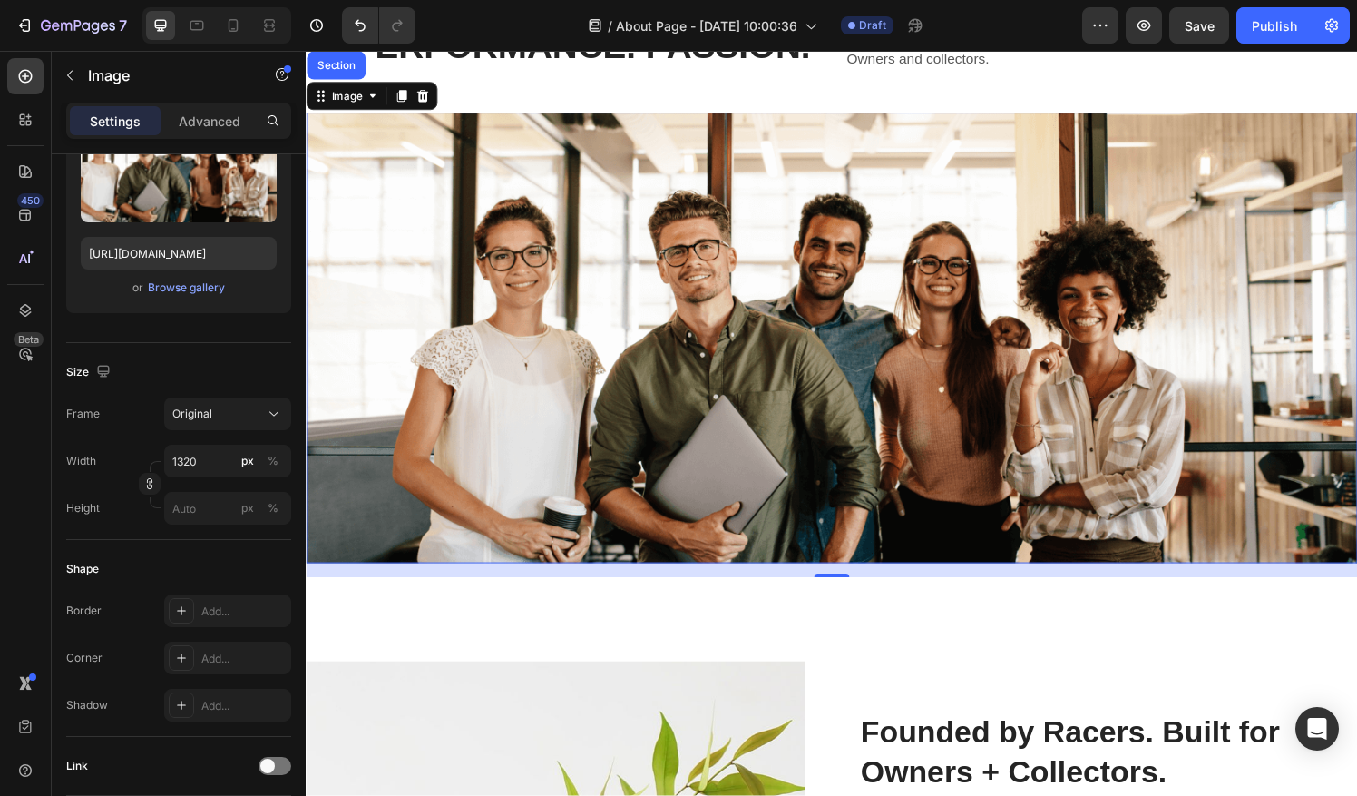
click at [624, 385] on img at bounding box center [850, 348] width 1088 height 466
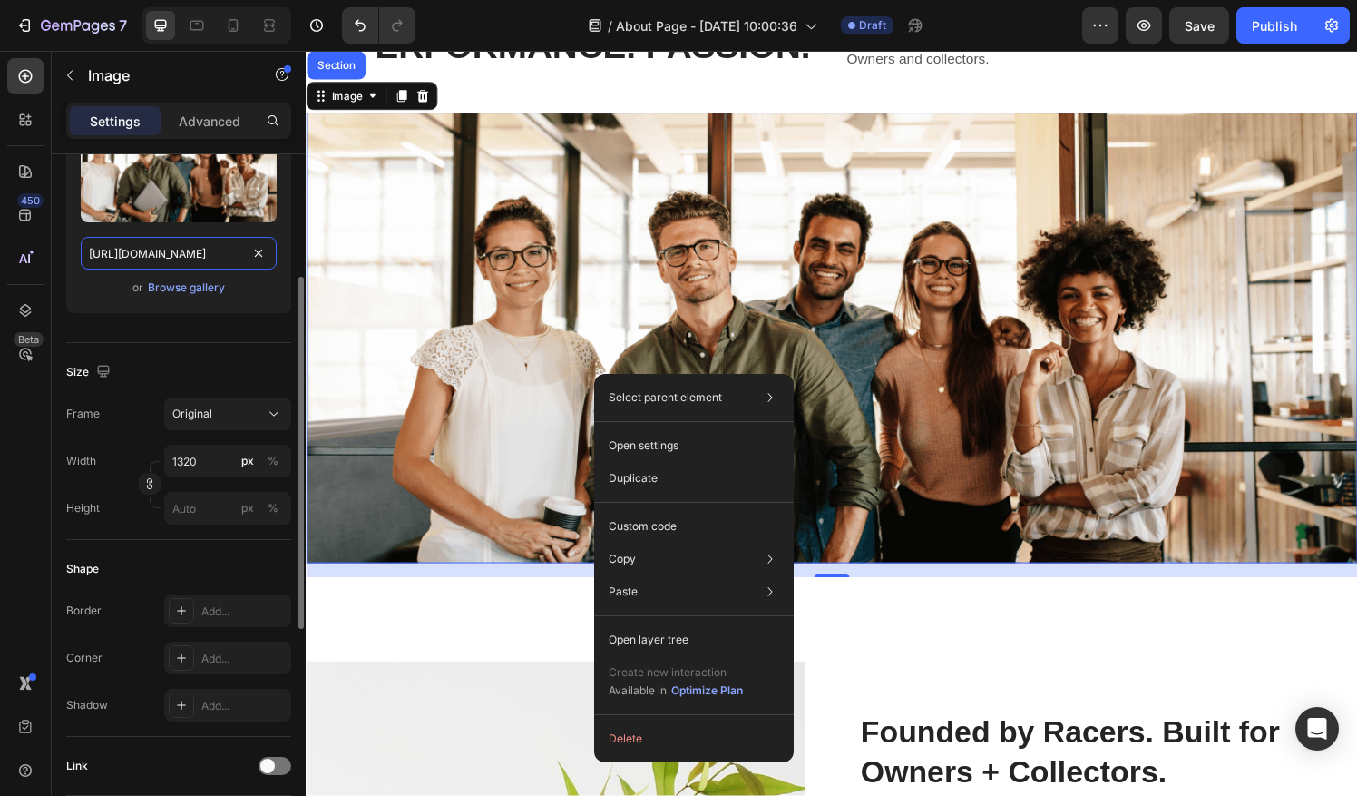
click at [230, 252] on input "https://cdn.shopify.com/s/files/1/2005/9307/files/432750572815254551-4b8c2391-5…" at bounding box center [179, 253] width 196 height 33
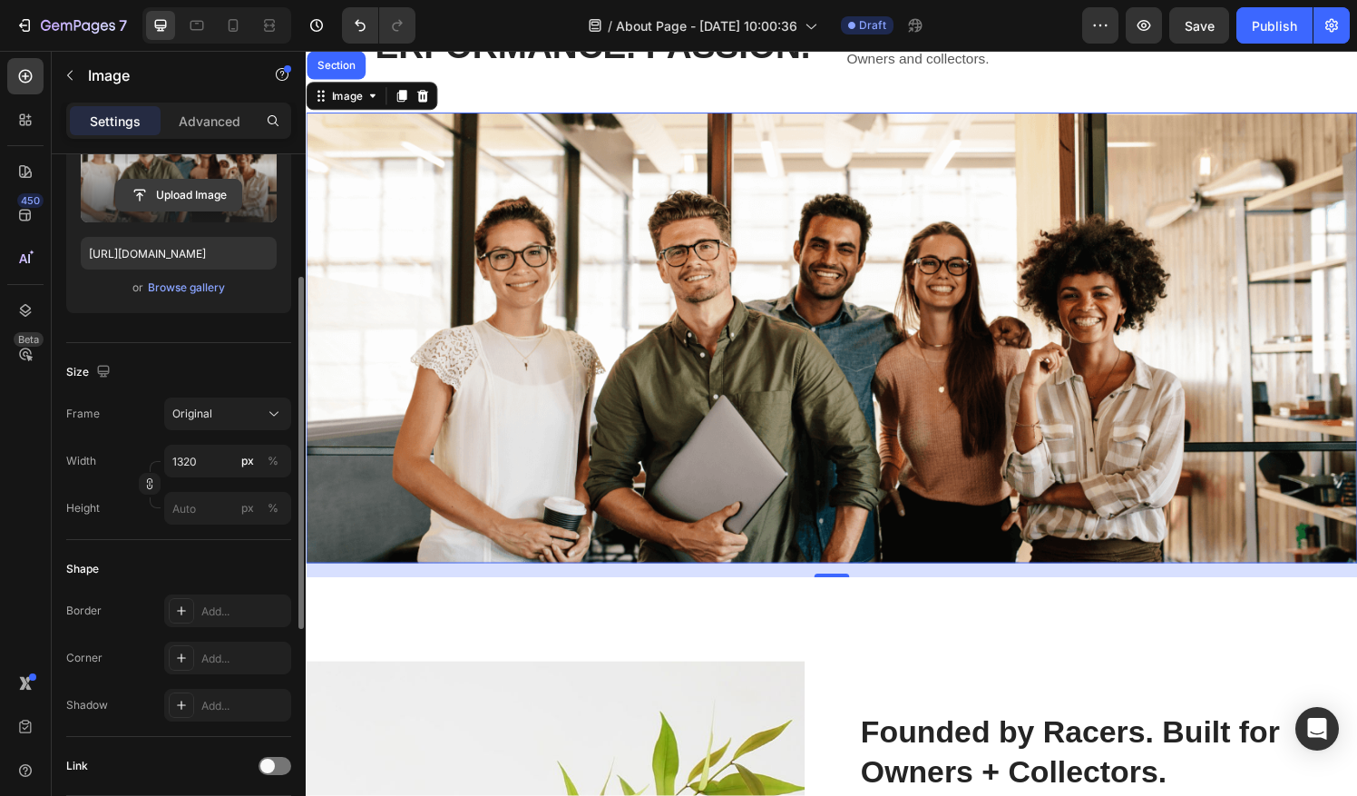
click at [216, 201] on input "file" at bounding box center [178, 195] width 125 height 31
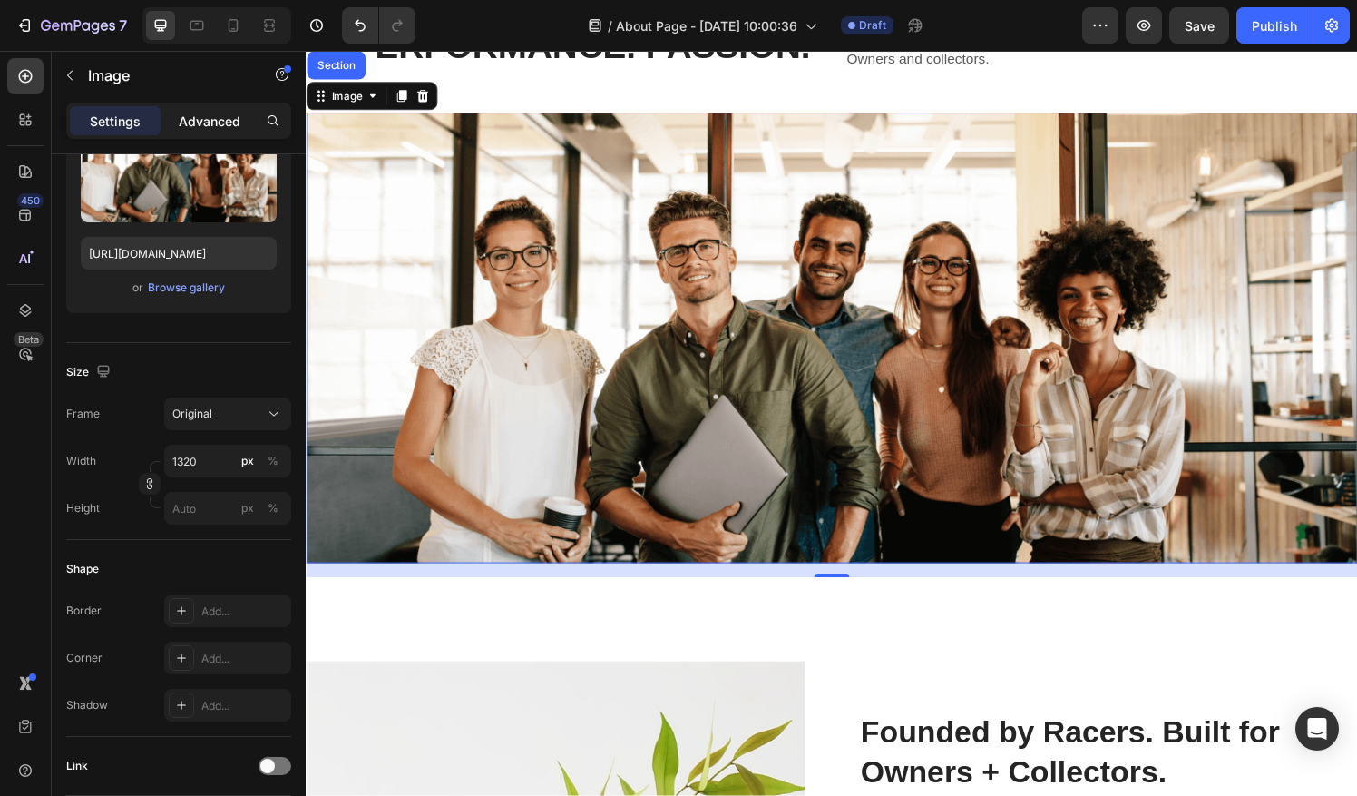
click at [212, 129] on p "Advanced" at bounding box center [210, 121] width 62 height 19
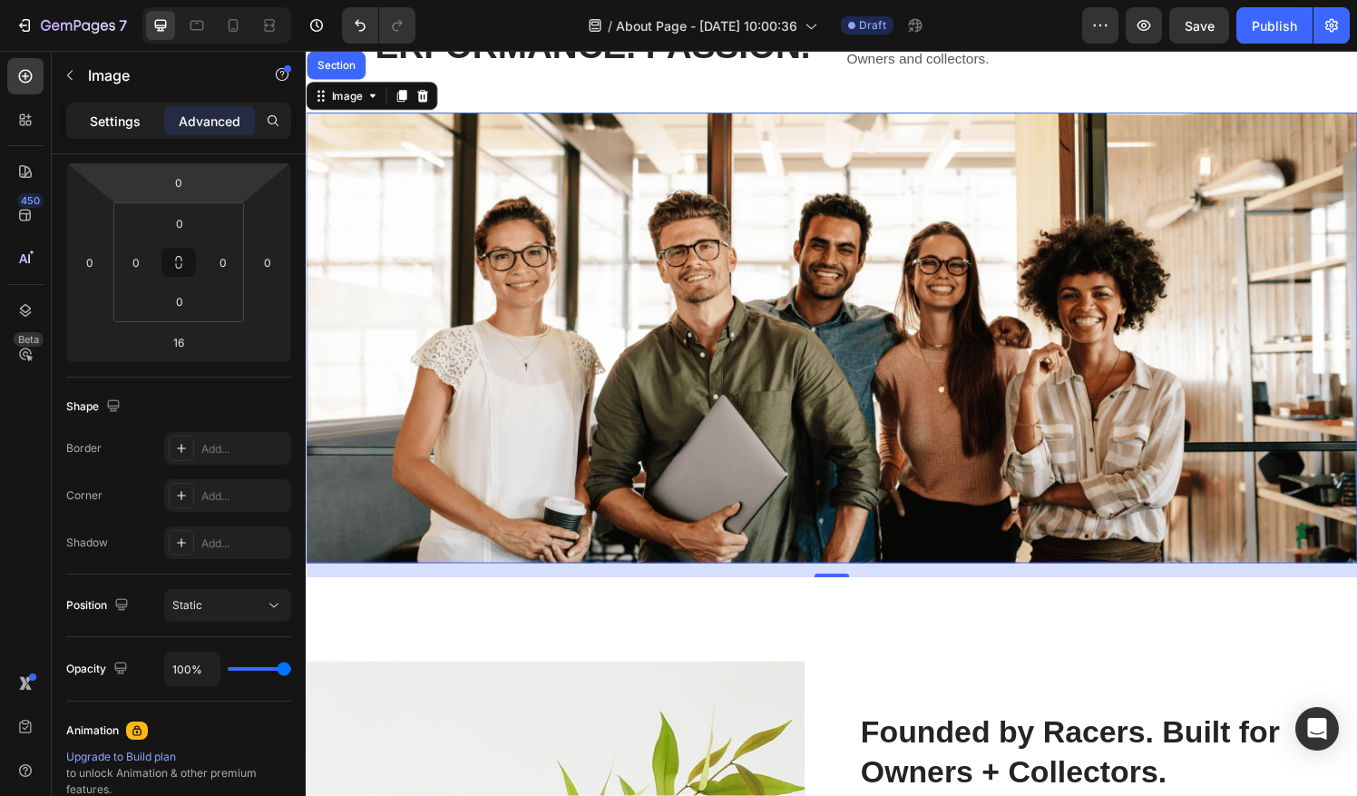
click at [133, 127] on p "Settings" at bounding box center [115, 121] width 51 height 19
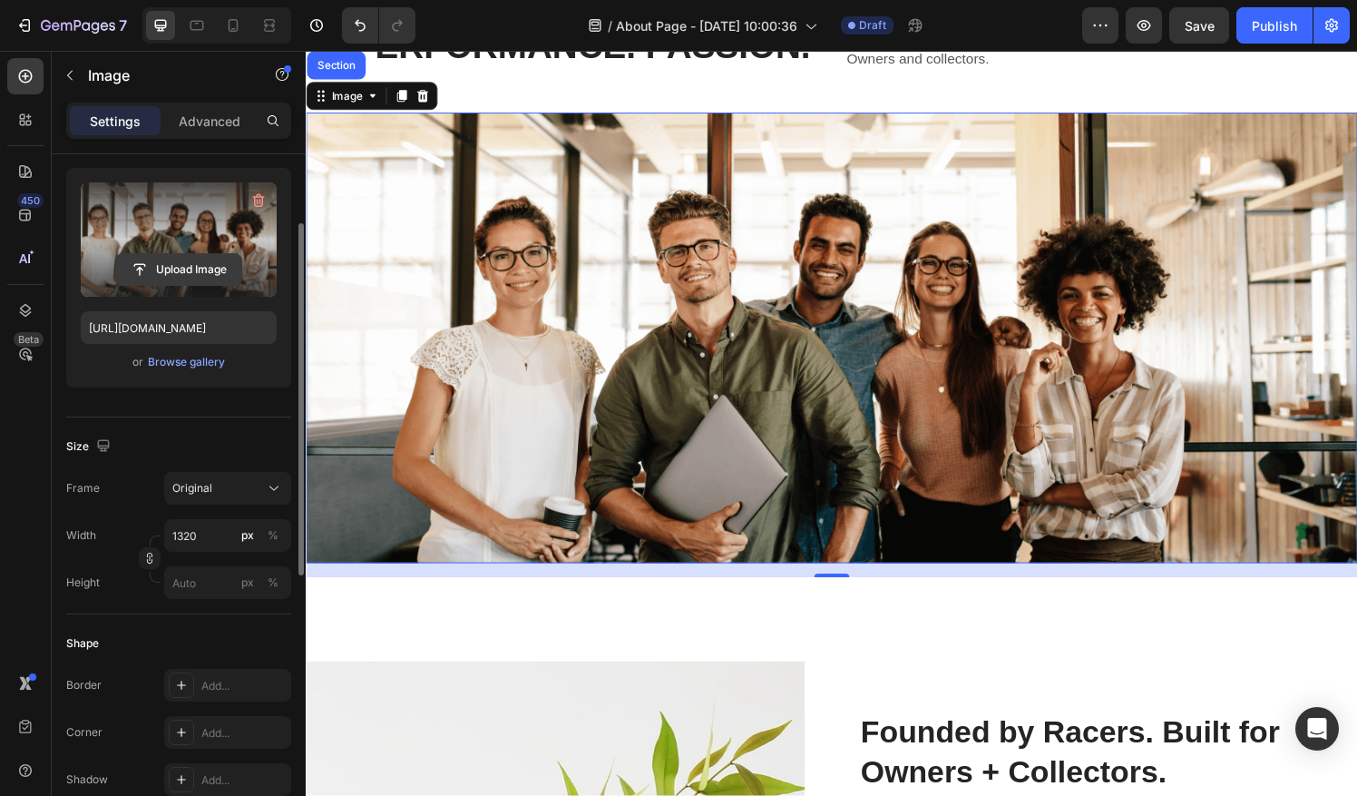
scroll to position [158, 0]
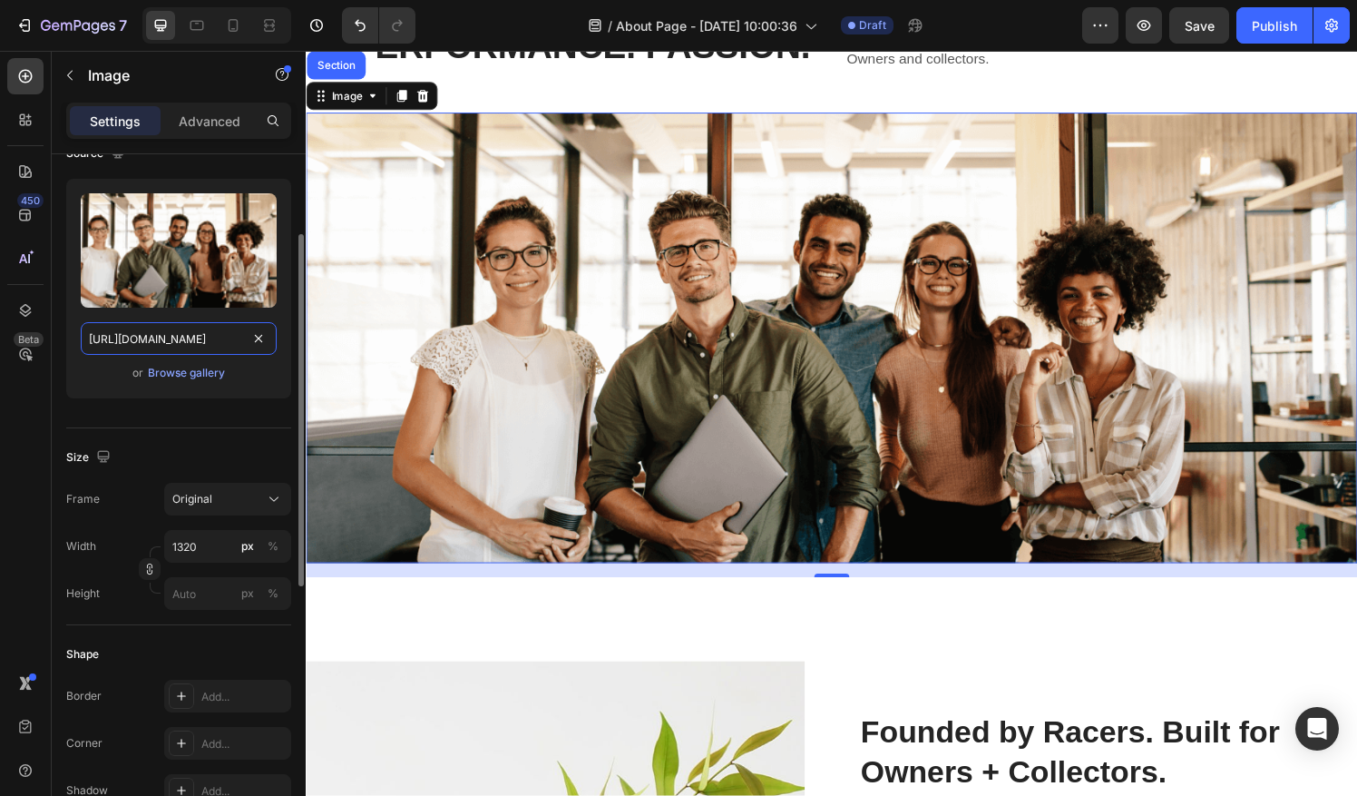
click at [140, 330] on input "https://cdn.shopify.com/s/files/1/2005/9307/files/432750572815254551-4b8c2391-5…" at bounding box center [179, 338] width 196 height 33
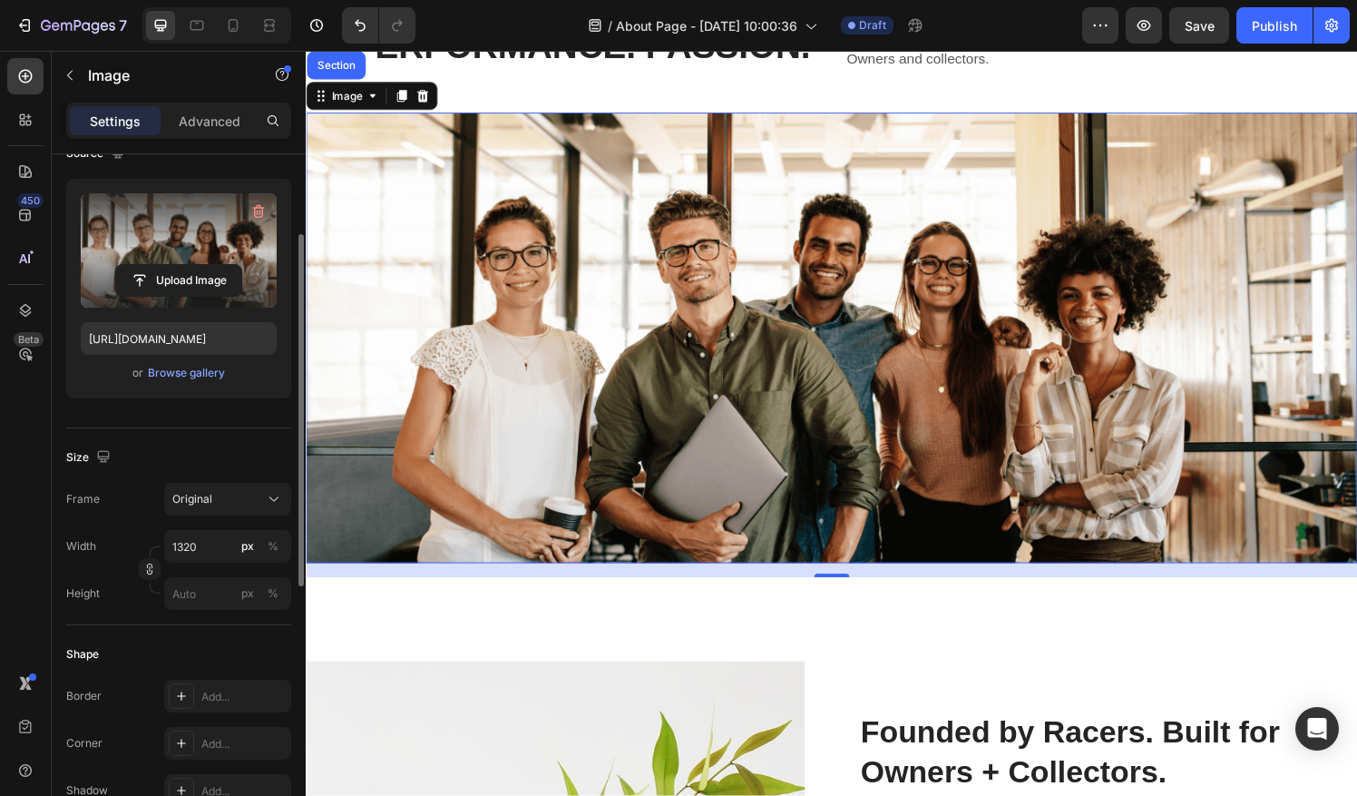
click at [250, 239] on label at bounding box center [179, 250] width 196 height 114
click at [241, 265] on input "file" at bounding box center [178, 280] width 125 height 31
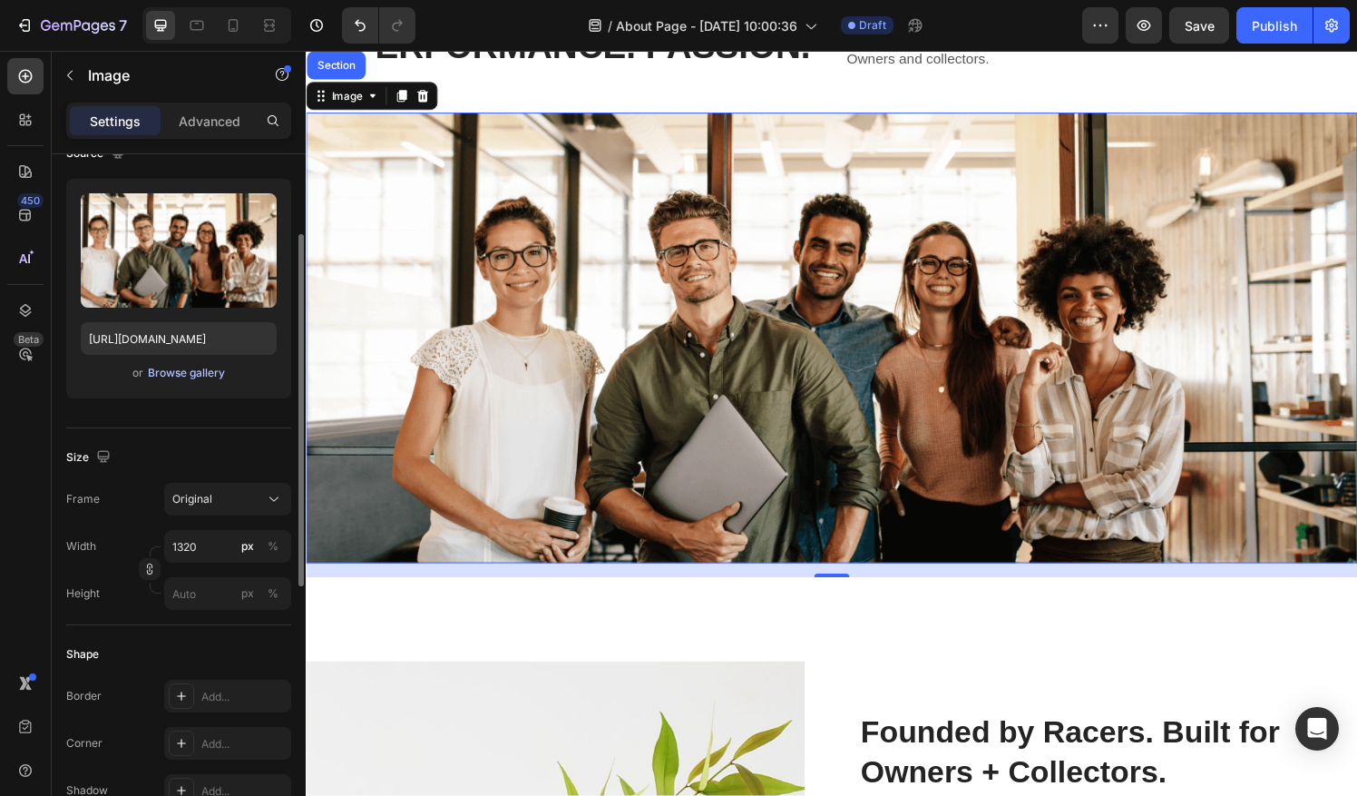
click at [208, 371] on div "Browse gallery" at bounding box center [186, 373] width 77 height 16
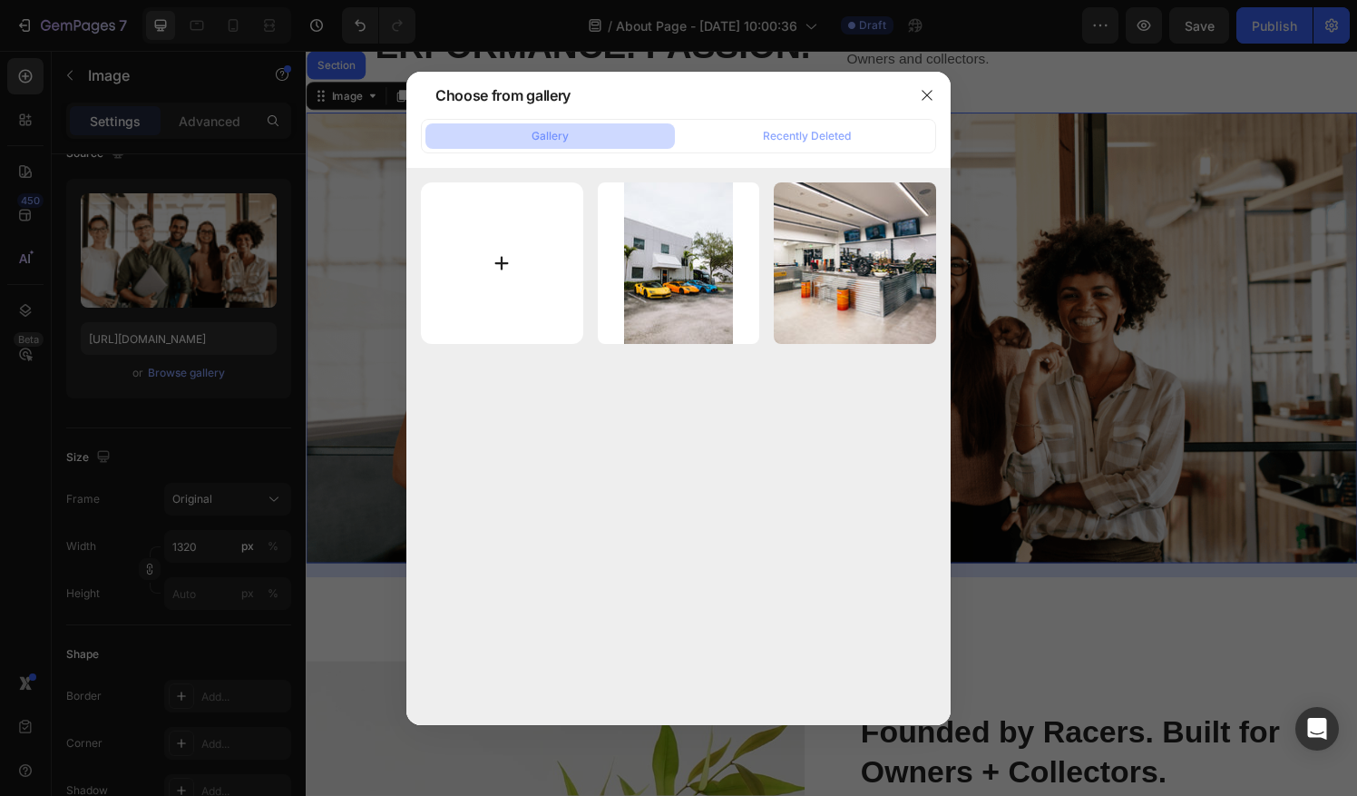
click at [469, 285] on input "file" at bounding box center [502, 263] width 162 height 162
type input "C:\fakepath\Untitled design (86).png"
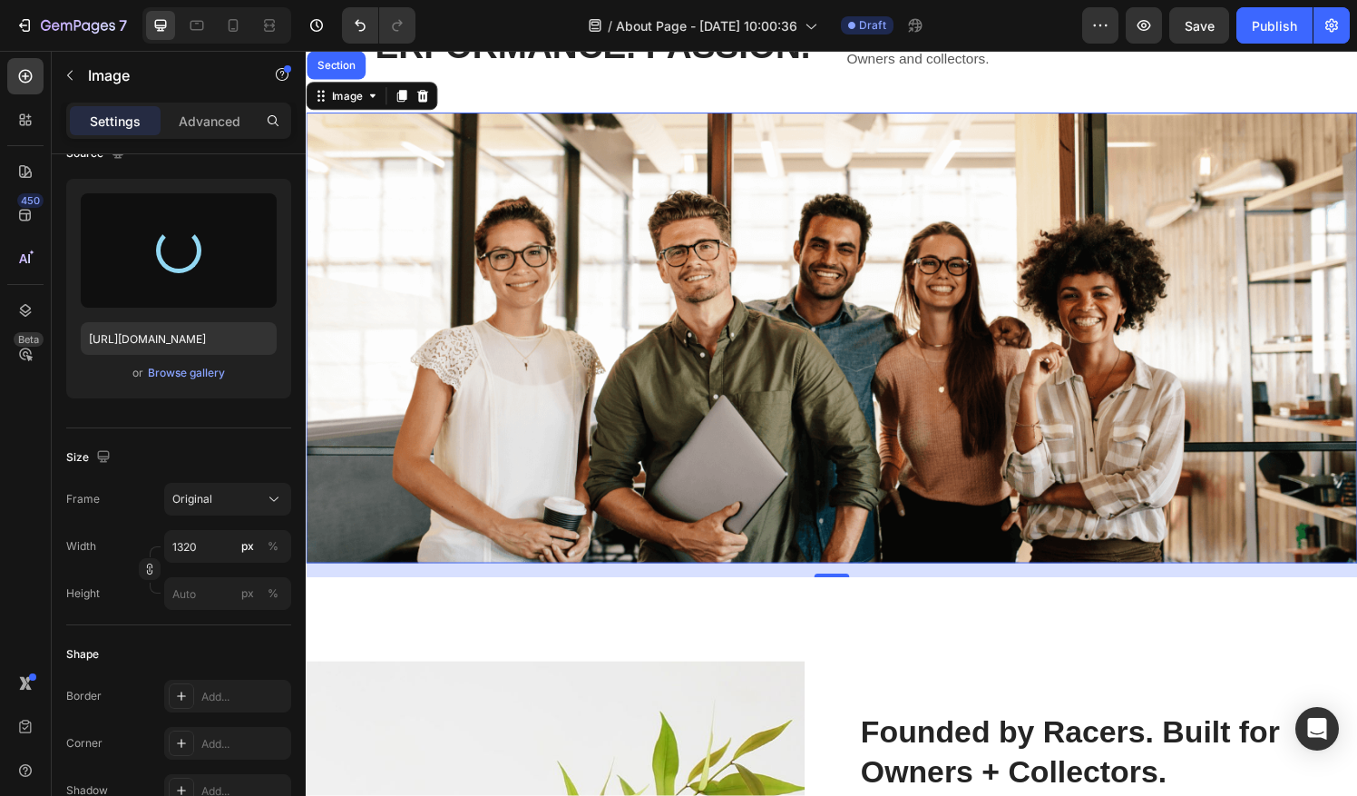
type input "https://cdn.shopify.com/s/files/1/0290/5273/1471/files/gempages_581934521188877…"
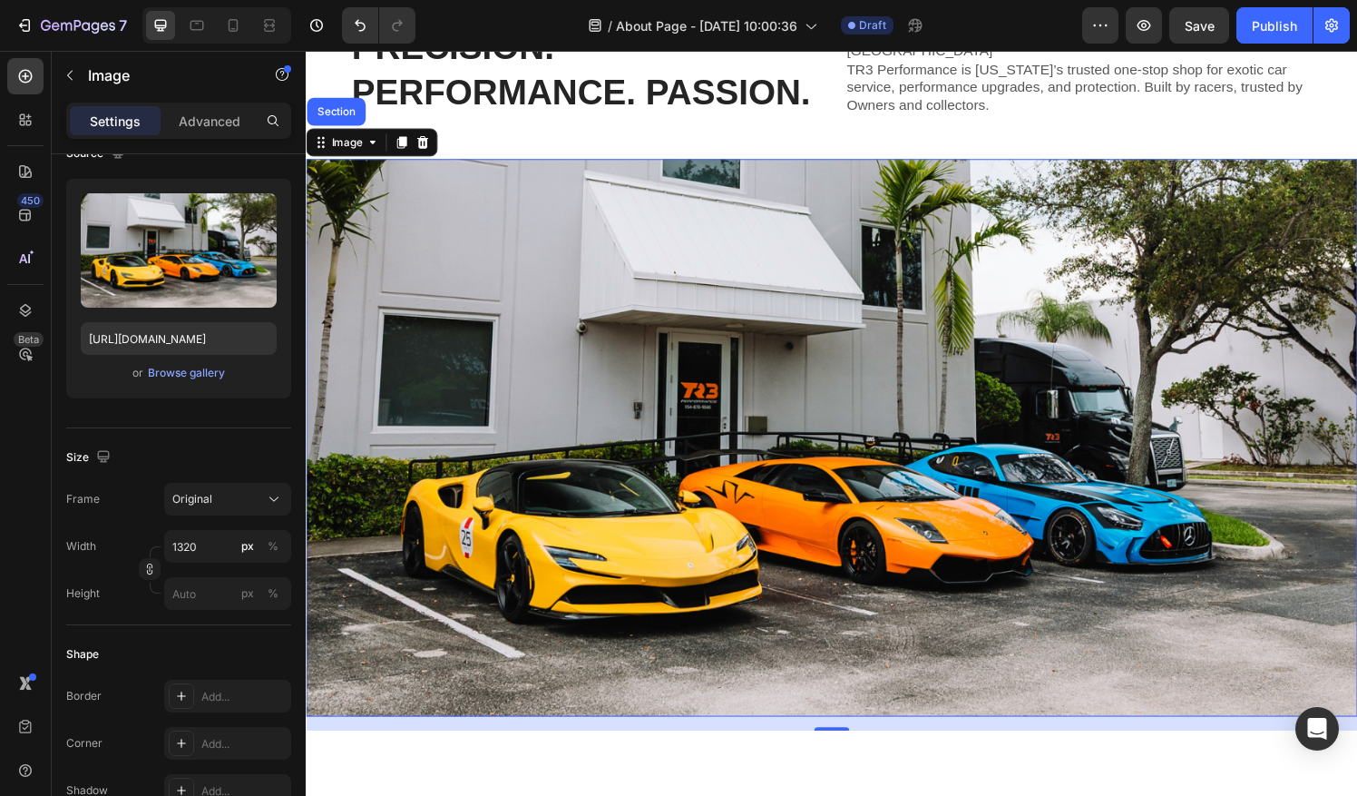
scroll to position [0, 0]
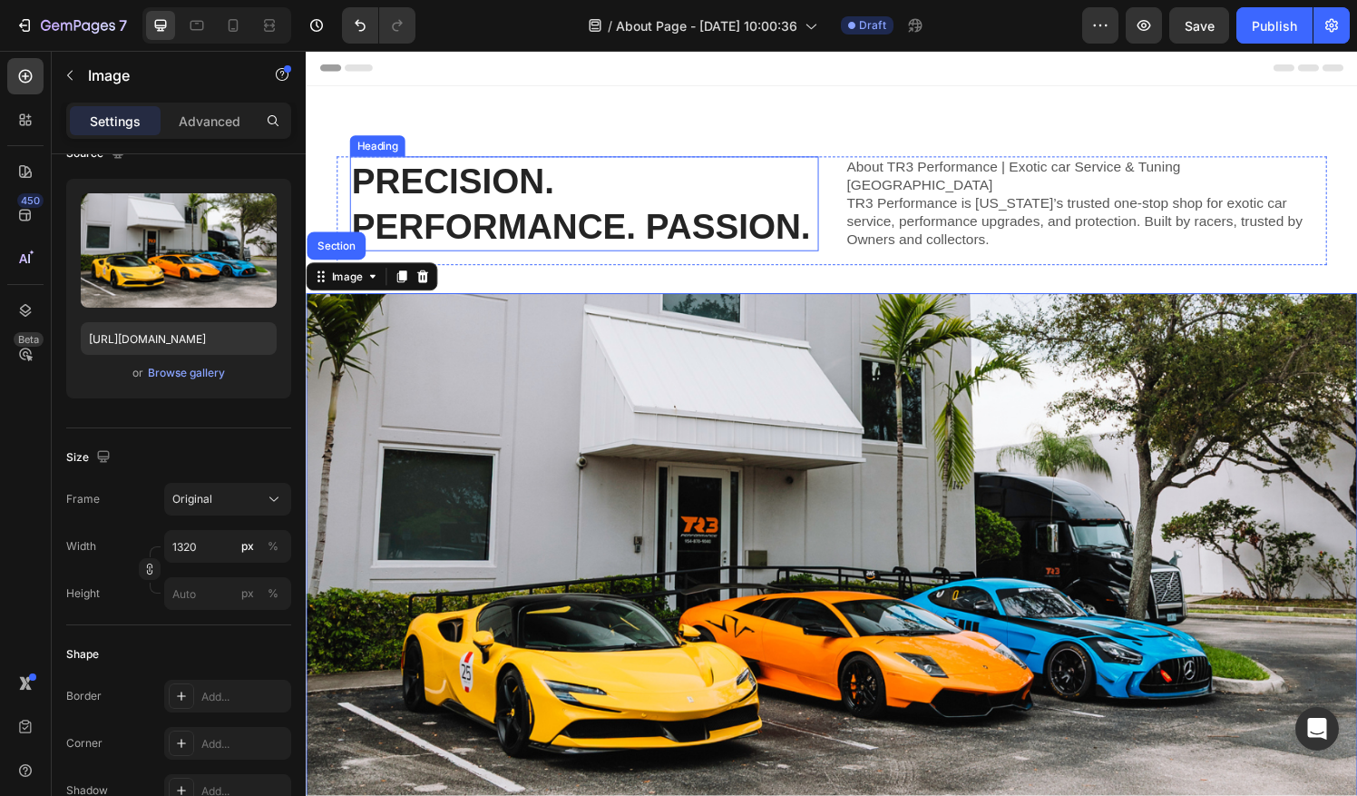
click at [574, 213] on h2 "PRECISION. PERFORMANCE. PASSION." at bounding box center [593, 210] width 485 height 98
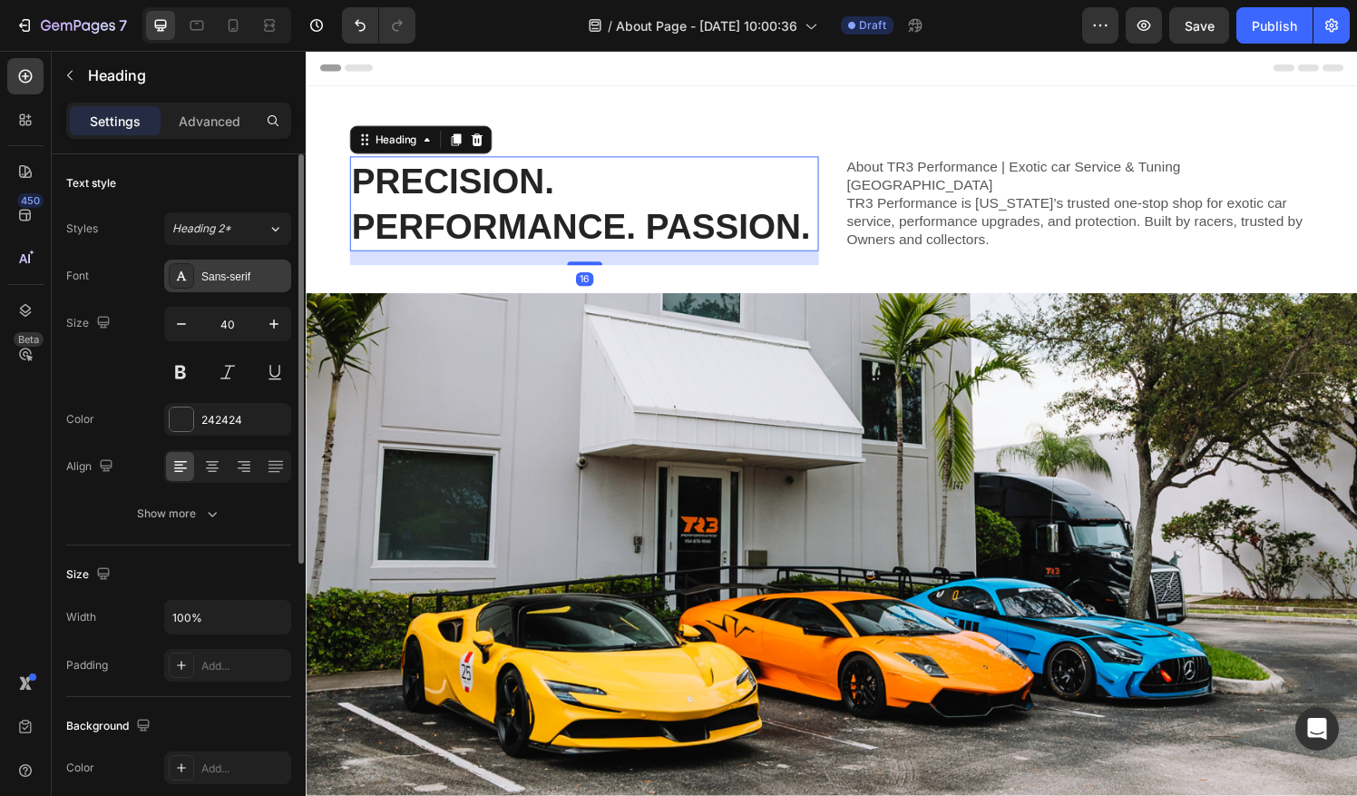
click at [261, 267] on div "Sans-serif" at bounding box center [227, 275] width 127 height 33
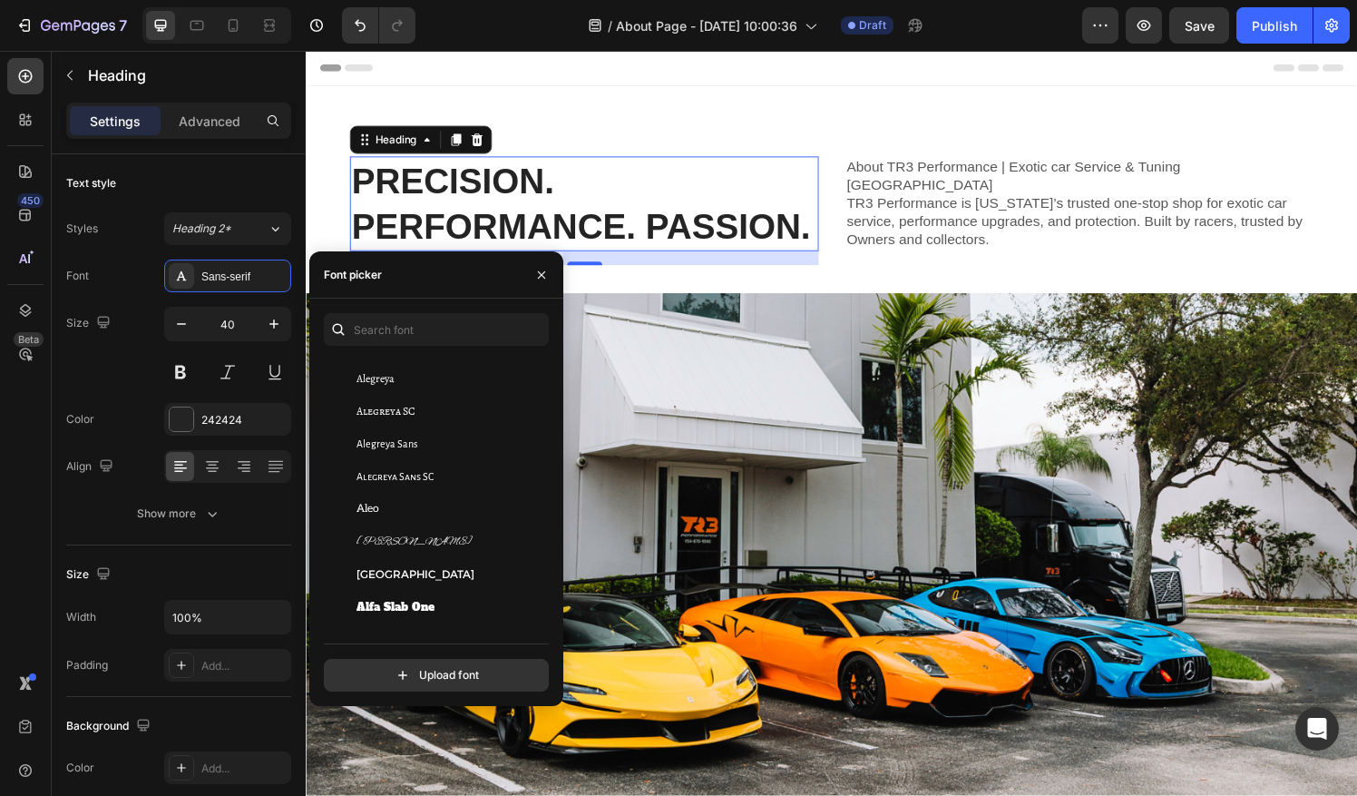
scroll to position [1049, 0]
click at [432, 331] on input "text" at bounding box center [436, 329] width 225 height 33
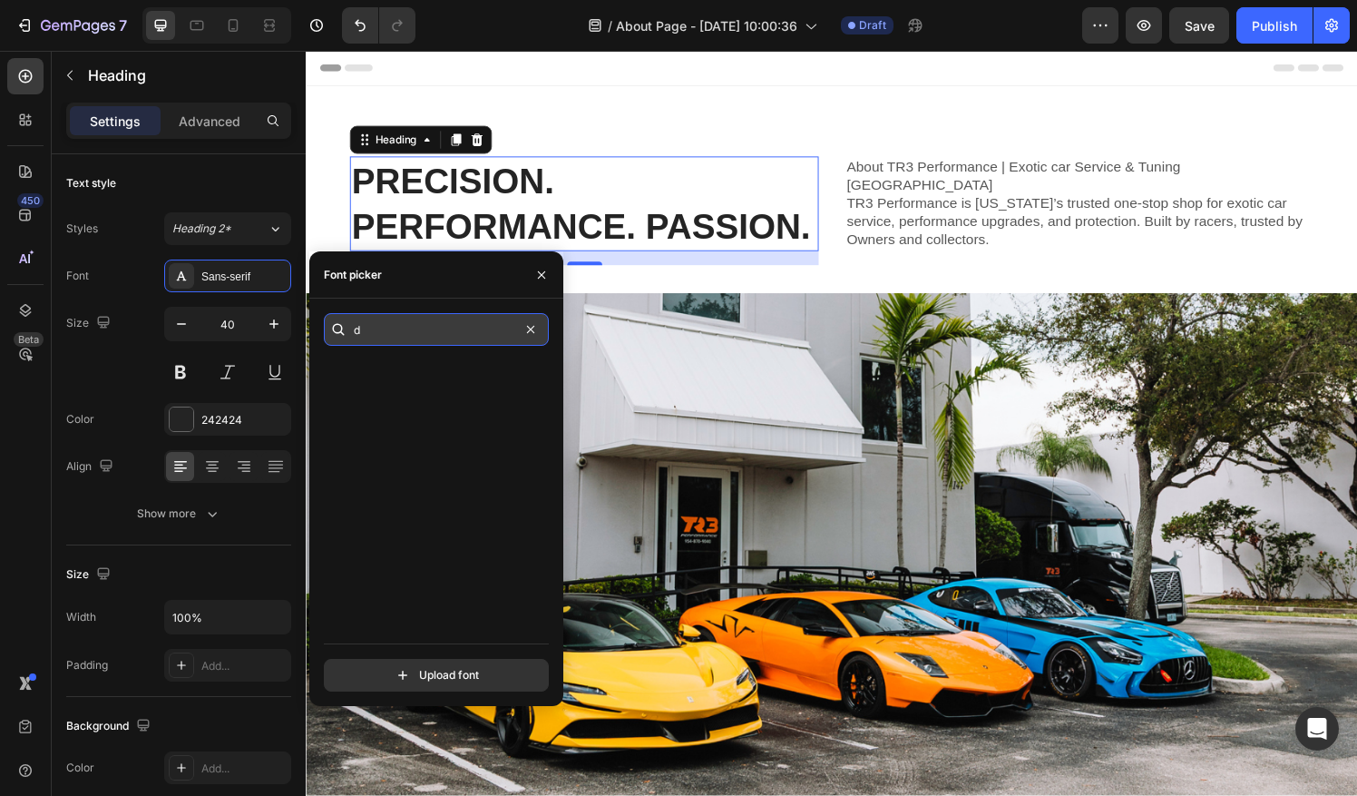
scroll to position [0, 0]
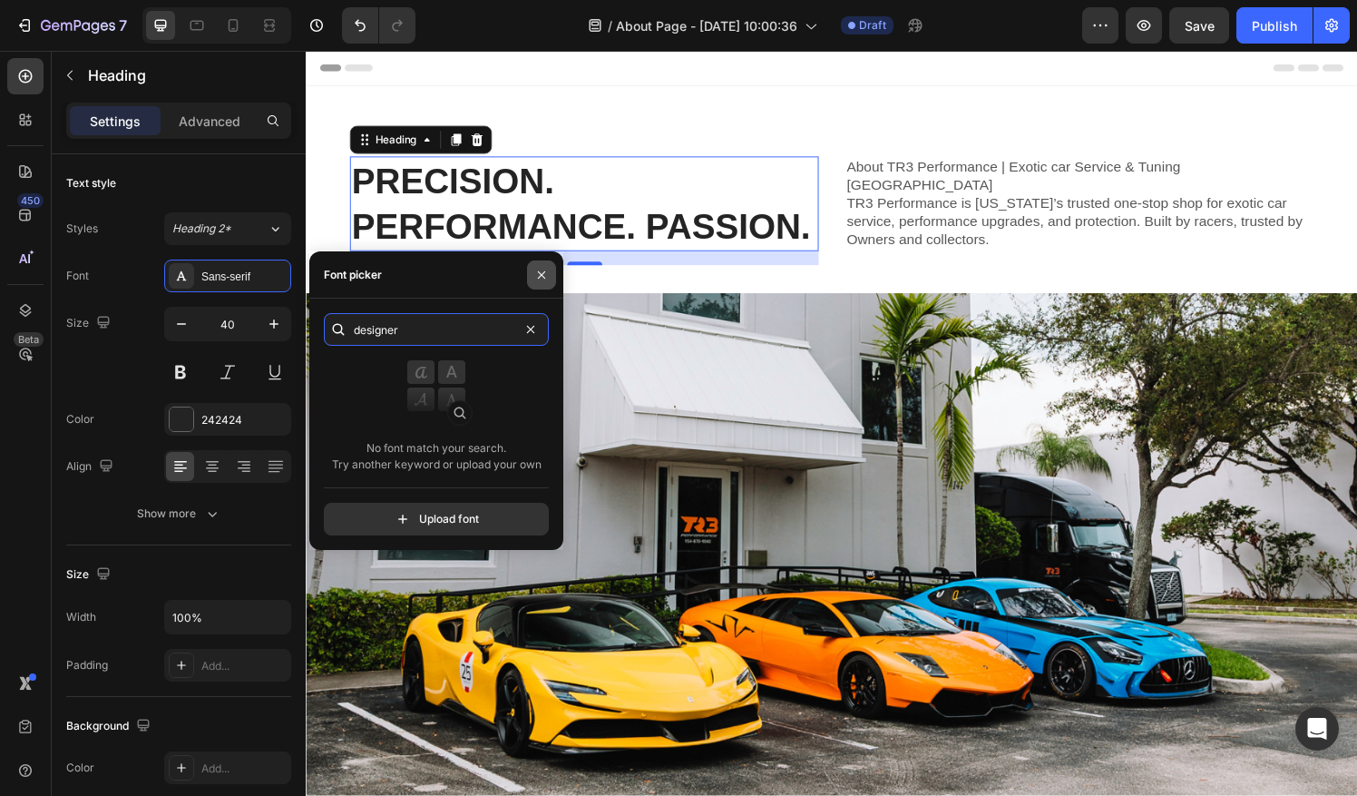
type input "designer"
click at [541, 276] on icon "button" at bounding box center [541, 274] width 7 height 7
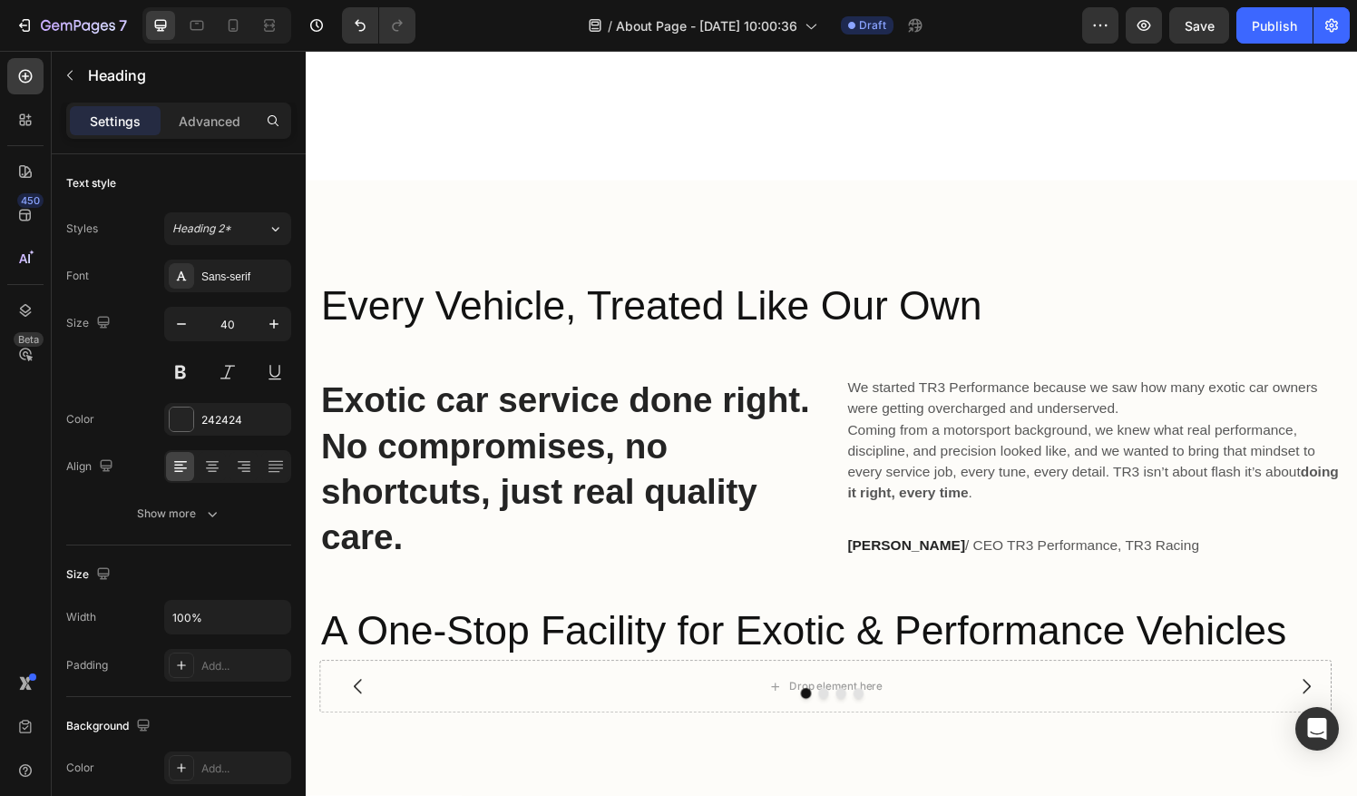
scroll to position [1489, 0]
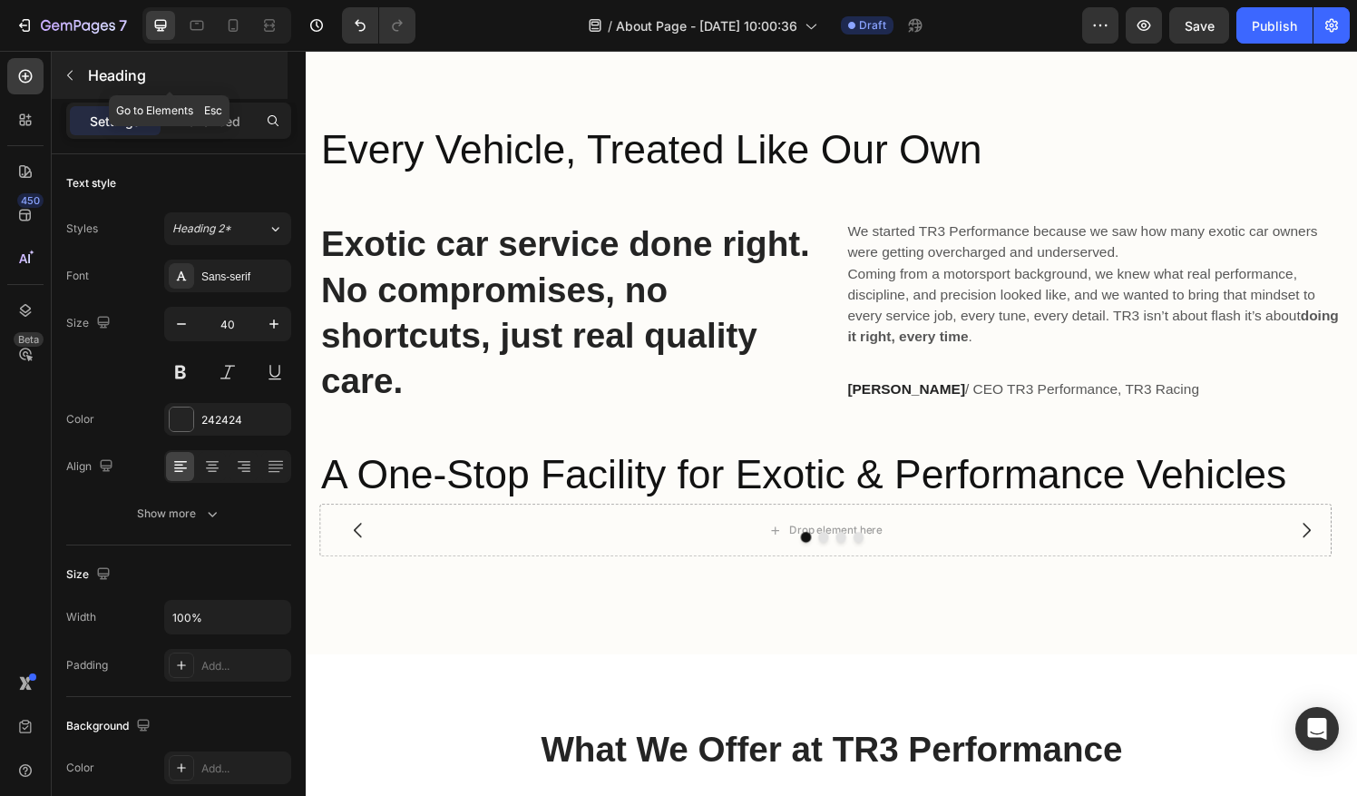
click at [67, 65] on button "button" at bounding box center [69, 75] width 29 height 29
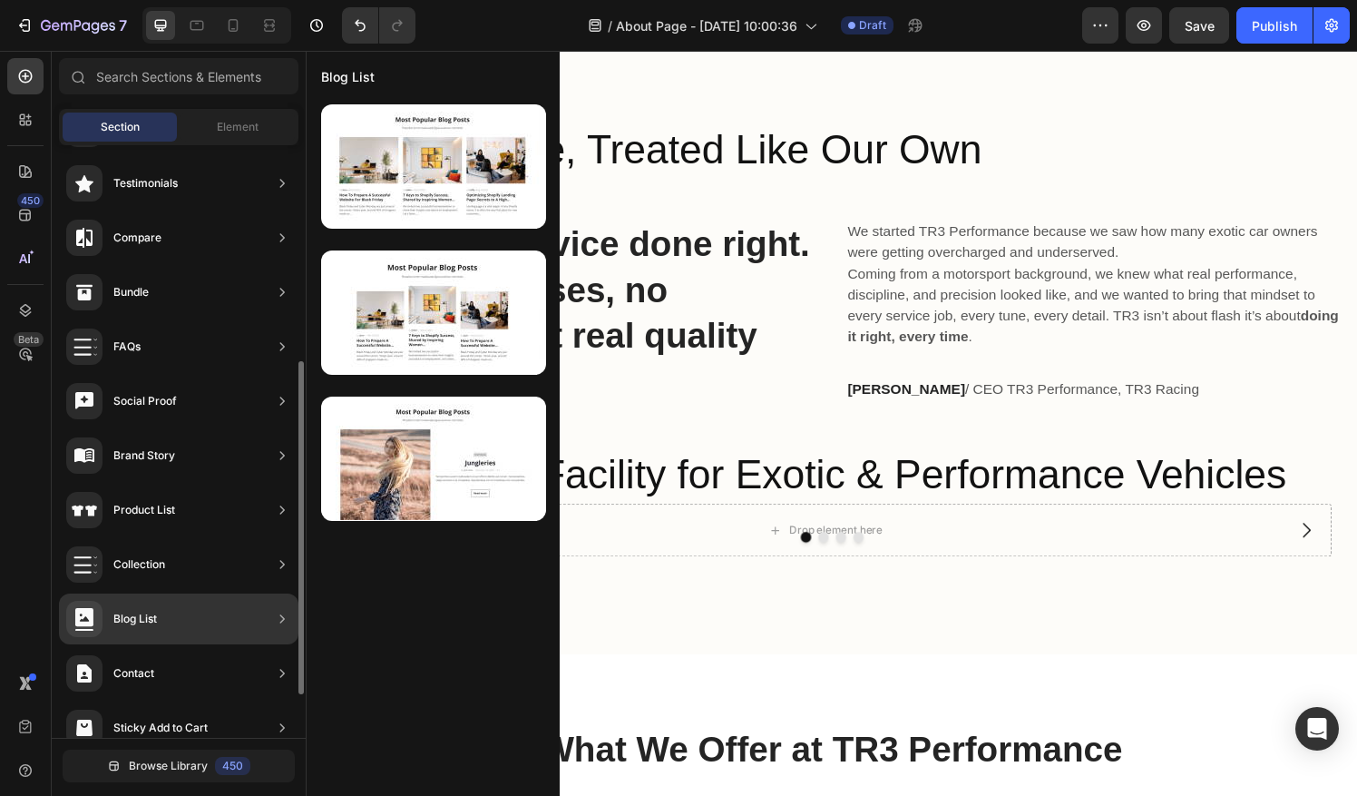
scroll to position [459, 0]
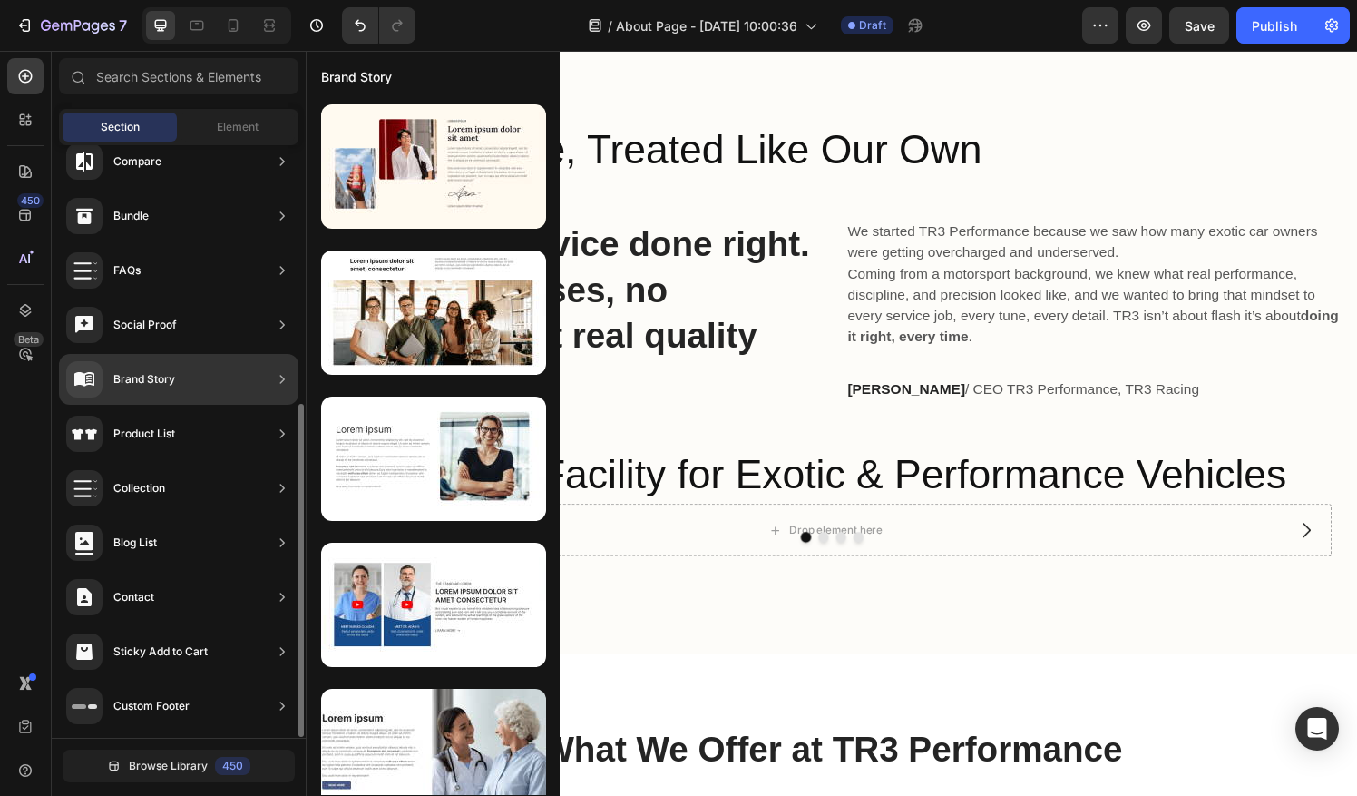
click at [187, 376] on div "Brand Story" at bounding box center [178, 379] width 239 height 51
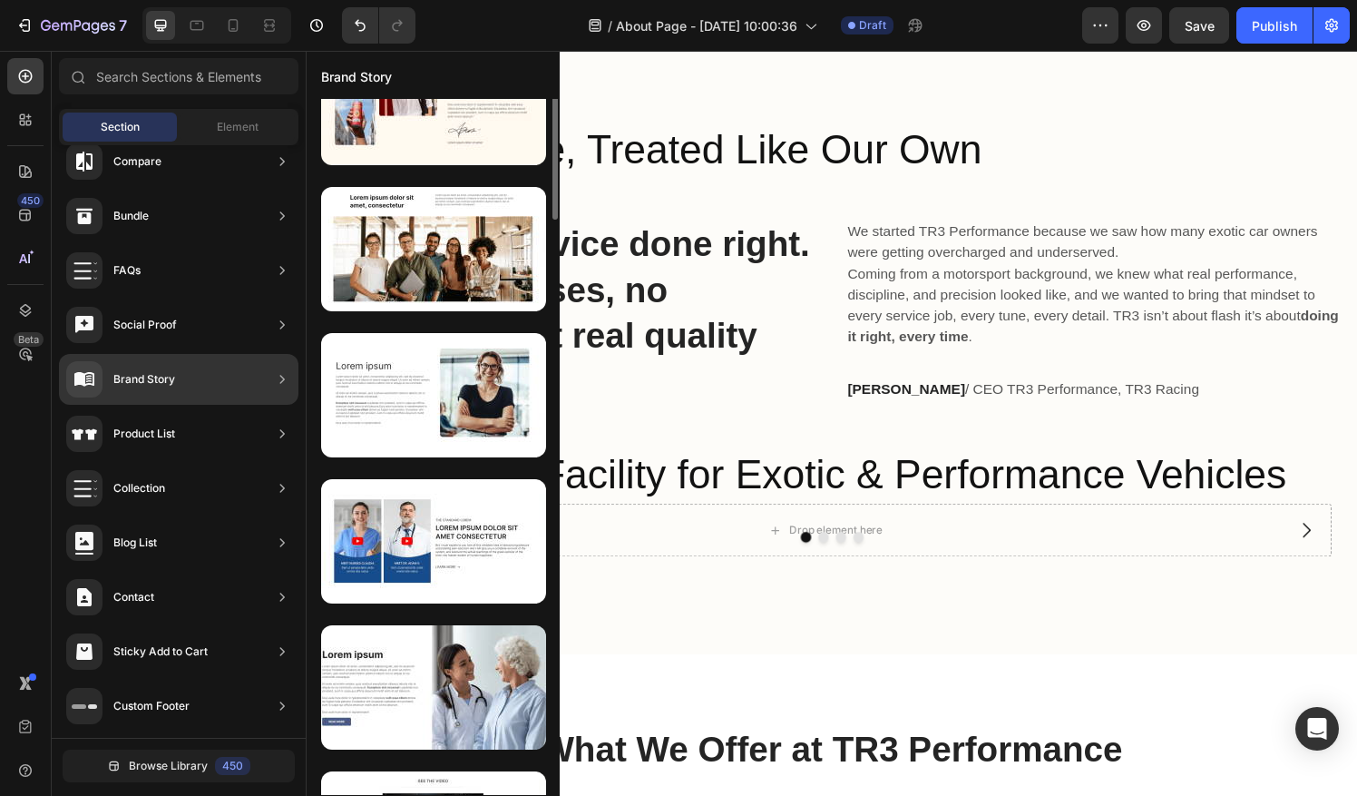
scroll to position [0, 0]
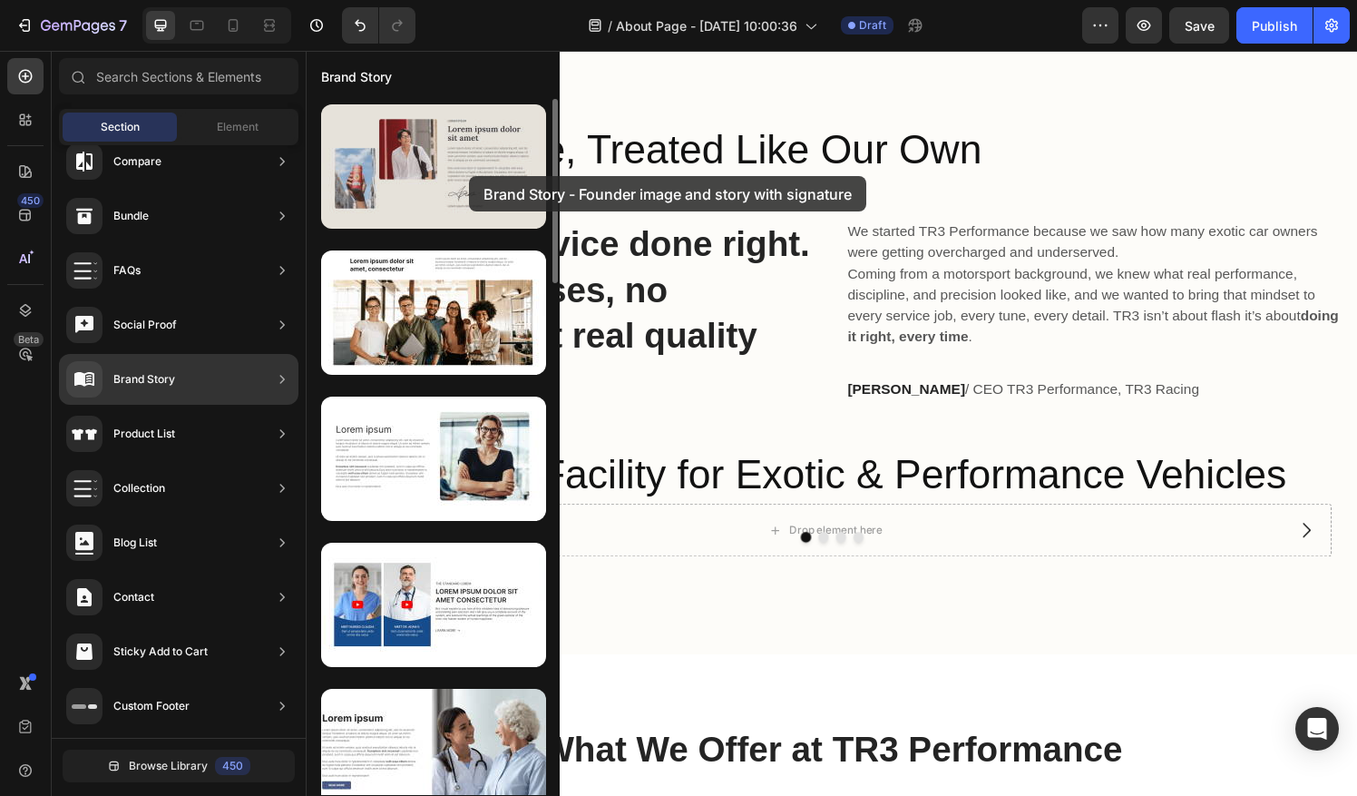
click at [462, 176] on div at bounding box center [433, 166] width 225 height 124
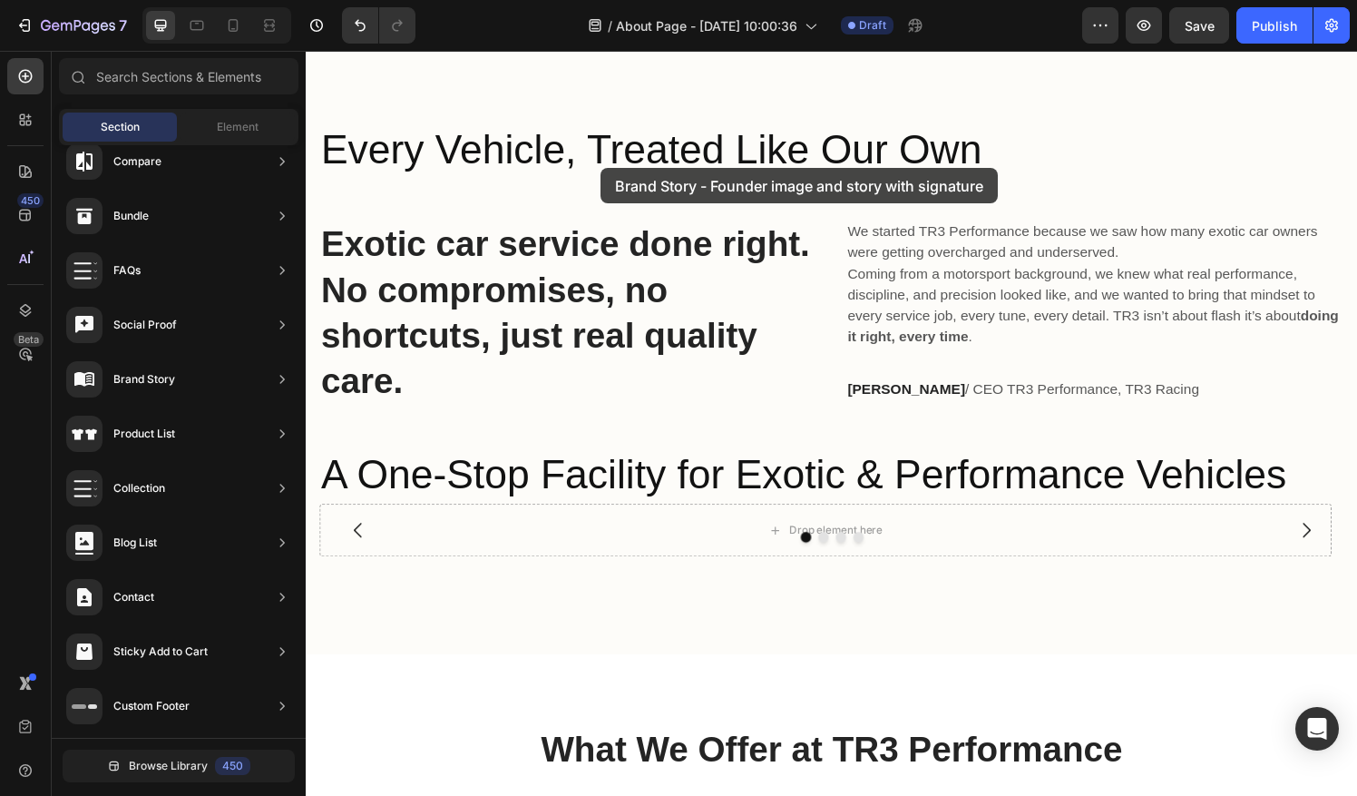
drag, startPoint x: 745, startPoint y: 227, endPoint x: 611, endPoint y: 172, distance: 144.0
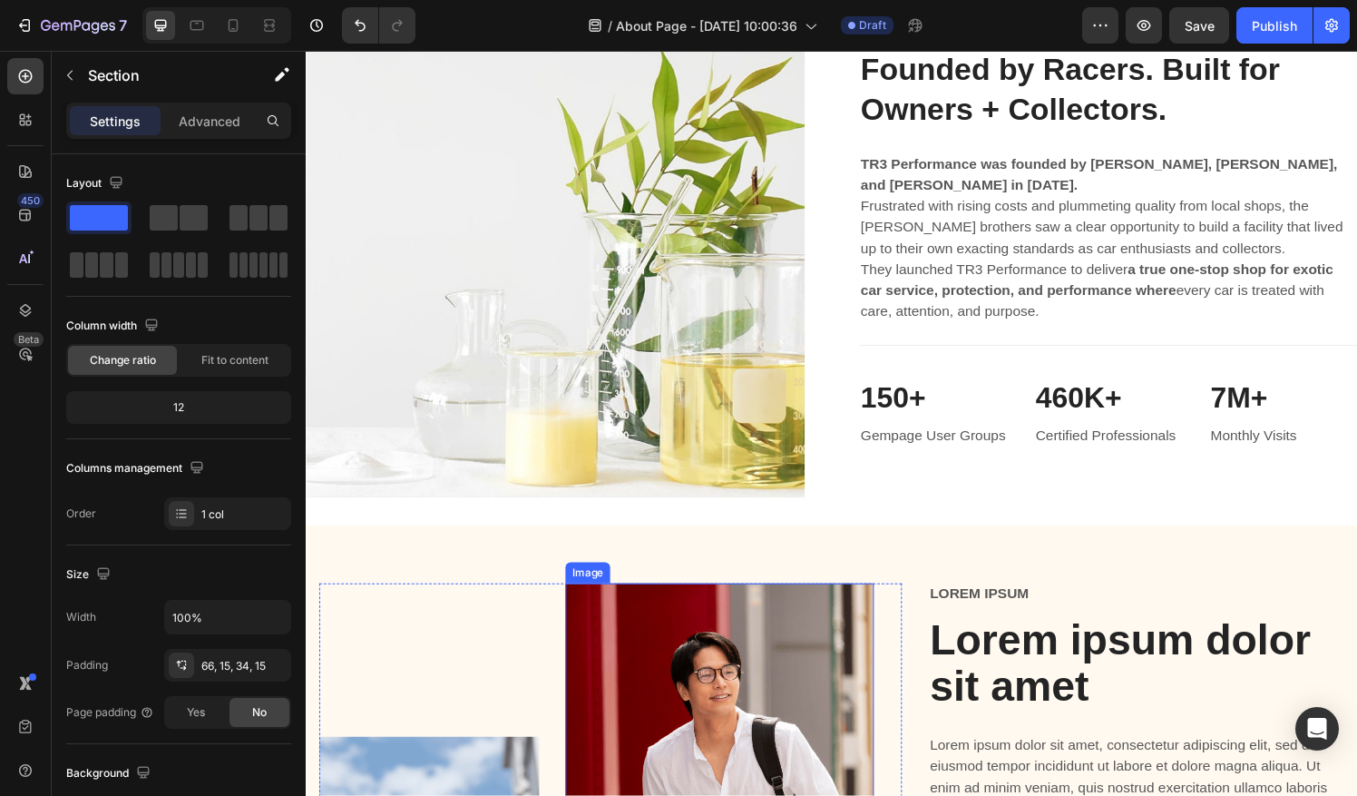
scroll to position [1108, 0]
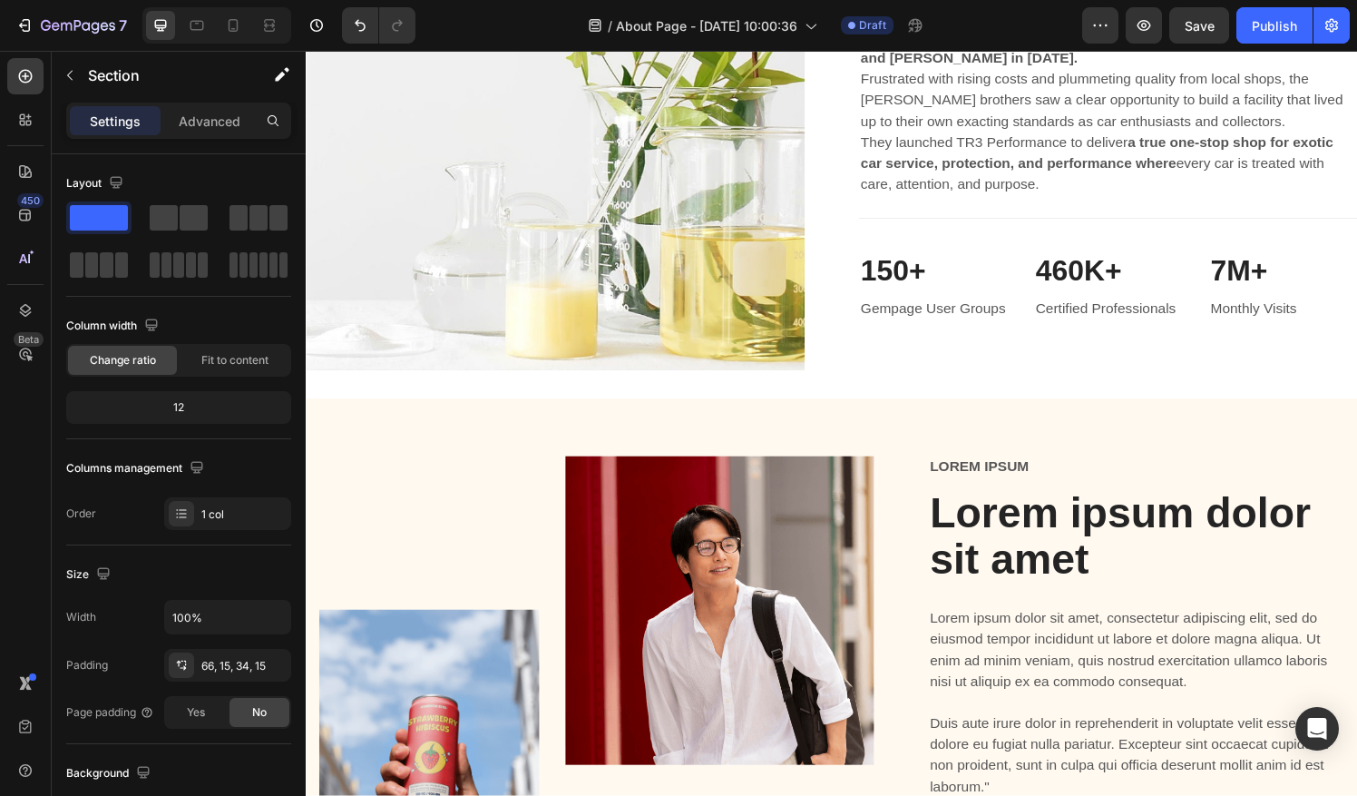
click at [455, 443] on div "Image Image Row Lorem ipsum Text Block Lorem ipsum dolor sit amet Heading Lorem…" at bounding box center [850, 717] width 1088 height 613
click at [364, 25] on icon "Undo/Redo" at bounding box center [360, 26] width 11 height 12
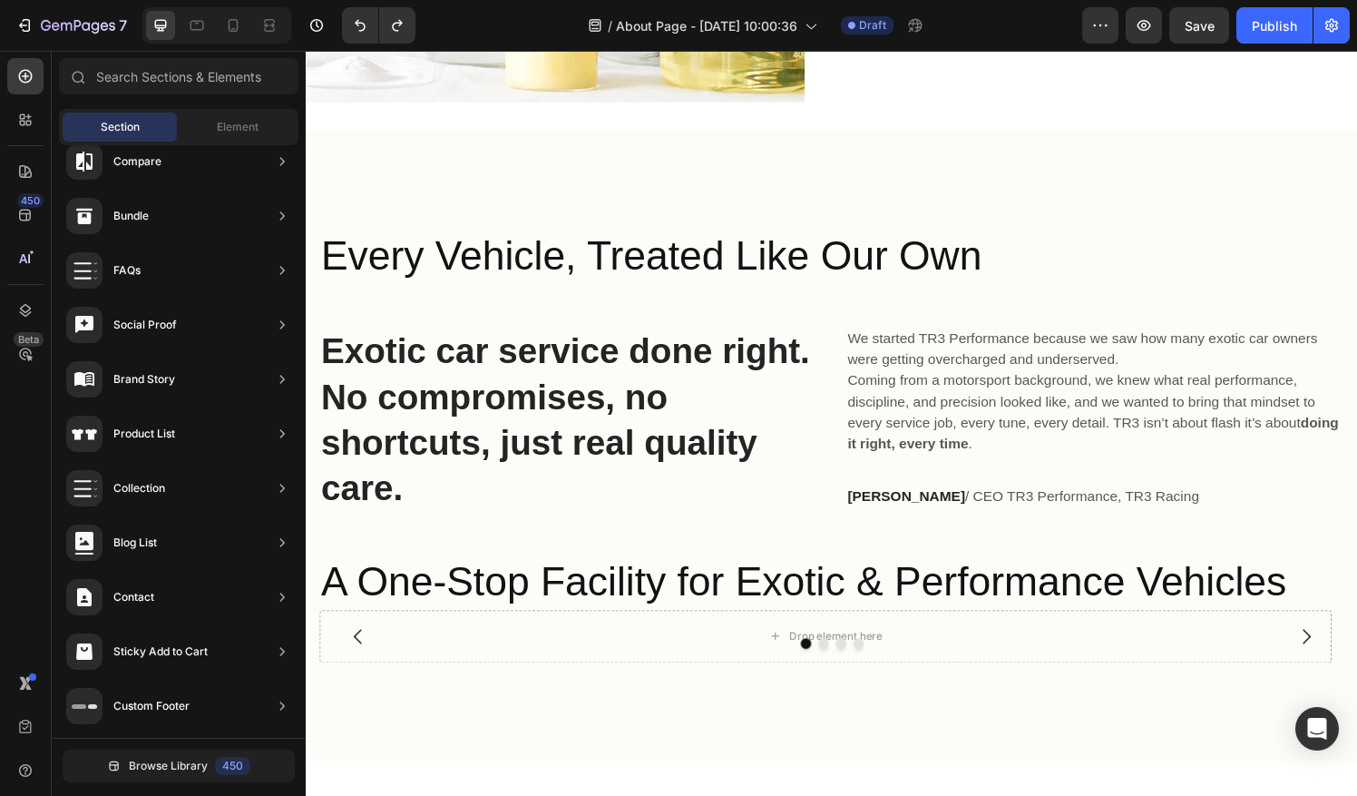
scroll to position [816, 0]
click at [246, 133] on span "Element" at bounding box center [238, 127] width 42 height 16
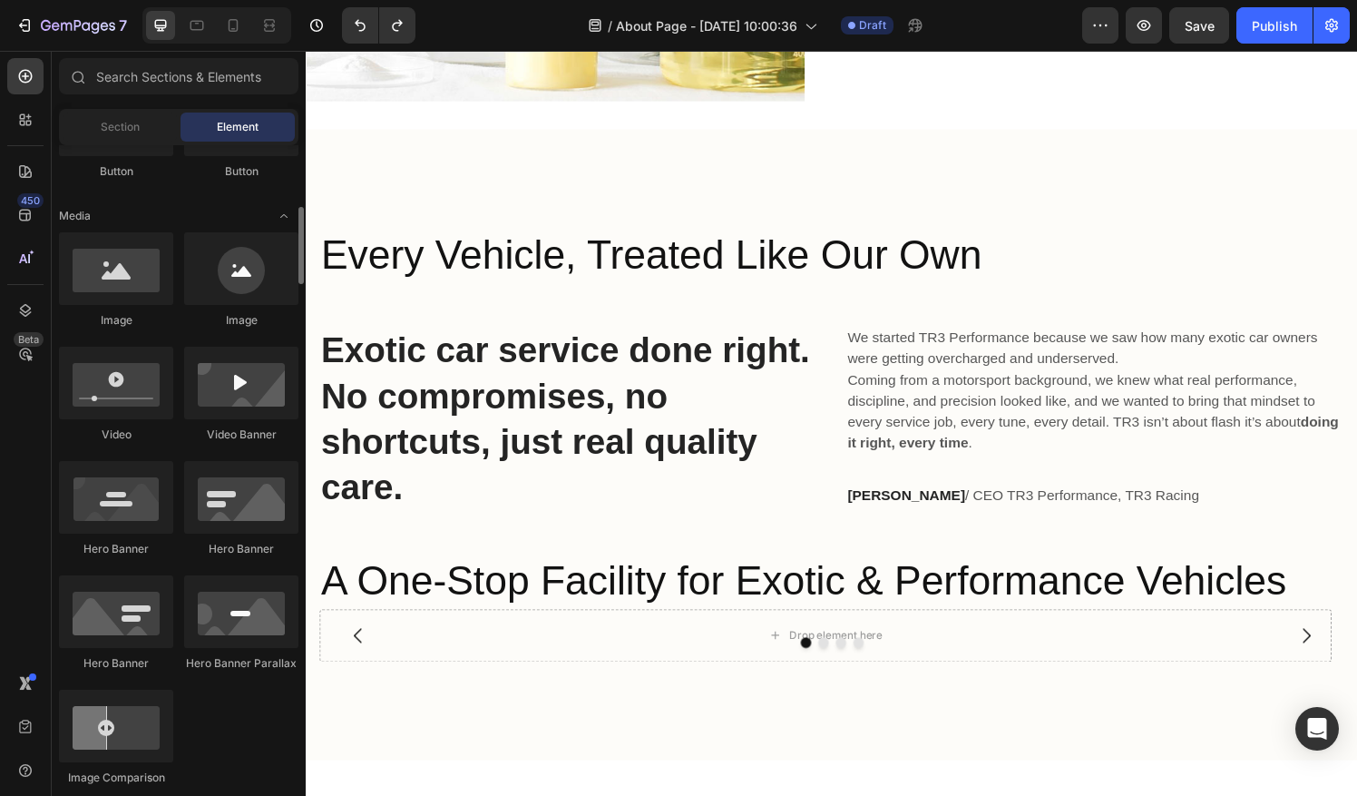
scroll to position [514, 0]
click at [153, 143] on div "Section Element" at bounding box center [178, 127] width 239 height 36
click at [143, 127] on div "Section" at bounding box center [120, 126] width 114 height 29
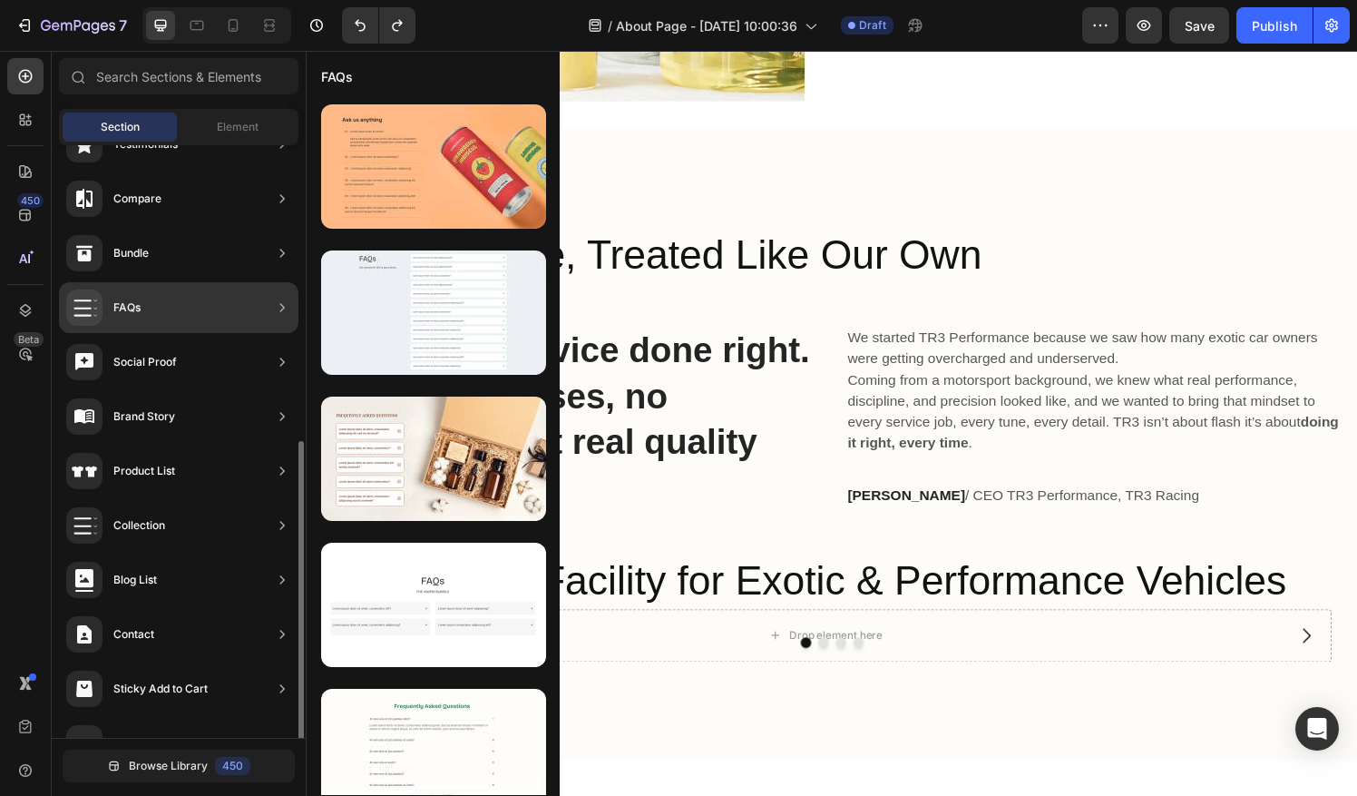
scroll to position [459, 0]
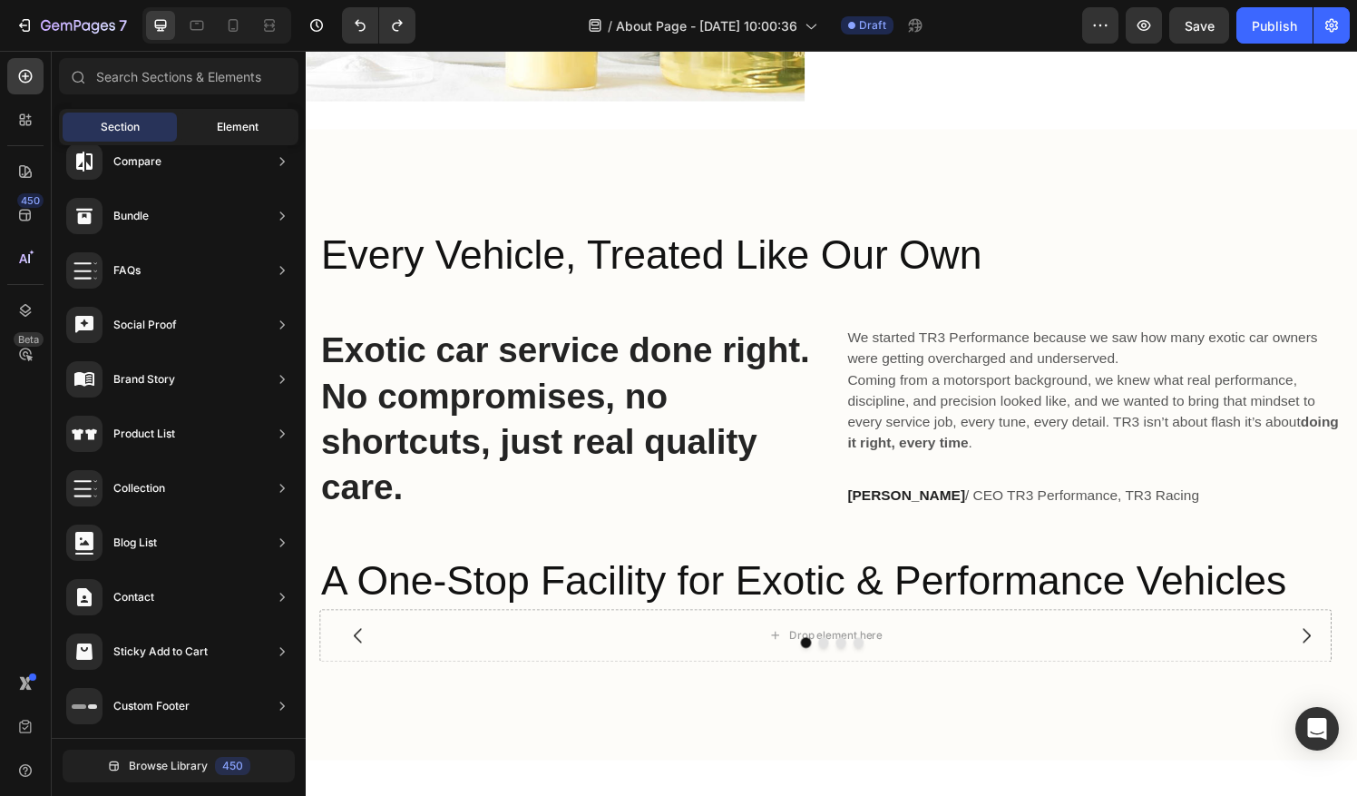
click at [225, 132] on span "Element" at bounding box center [238, 127] width 42 height 16
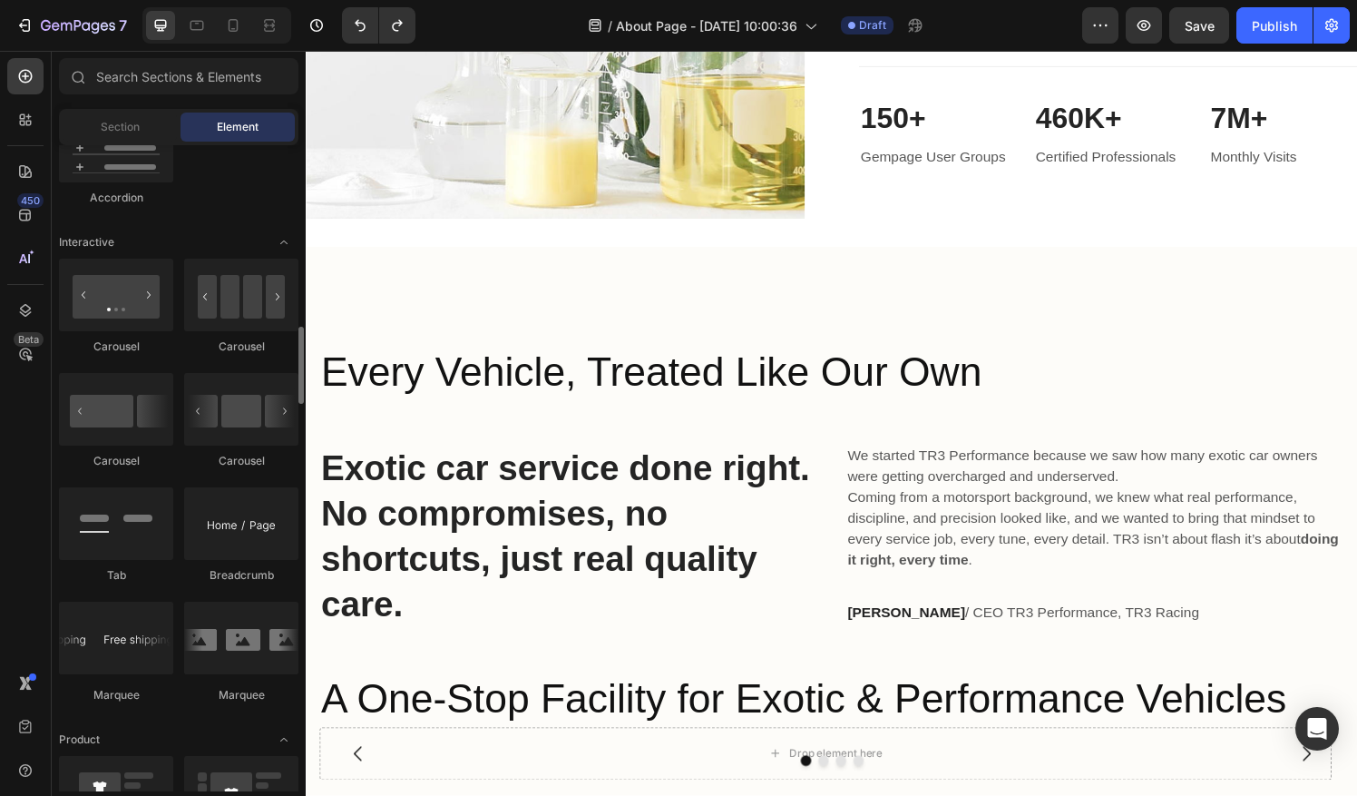
scroll to position [1740, 0]
click at [283, 297] on div at bounding box center [241, 294] width 114 height 73
click at [278, 296] on div at bounding box center [241, 294] width 114 height 73
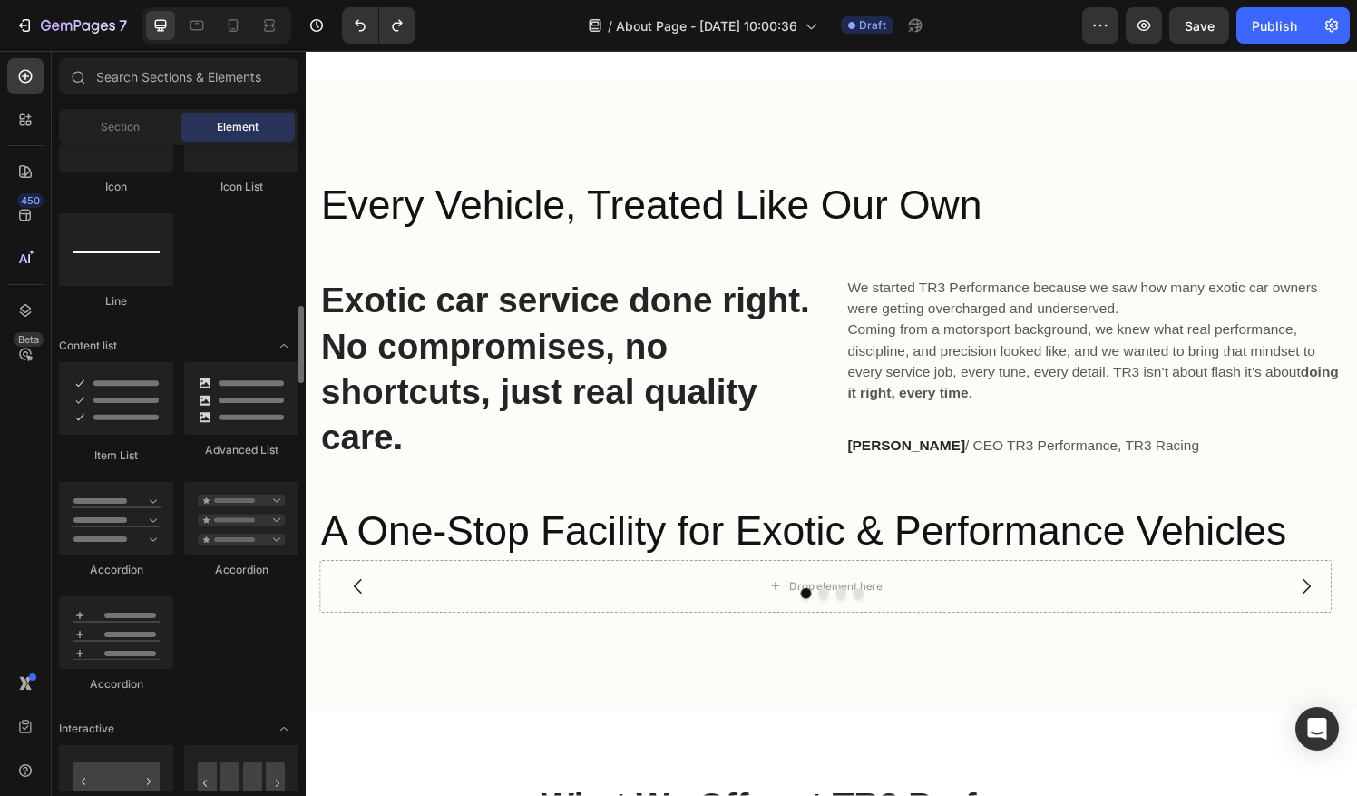
scroll to position [1254, 0]
click at [206, 496] on div at bounding box center [241, 516] width 114 height 73
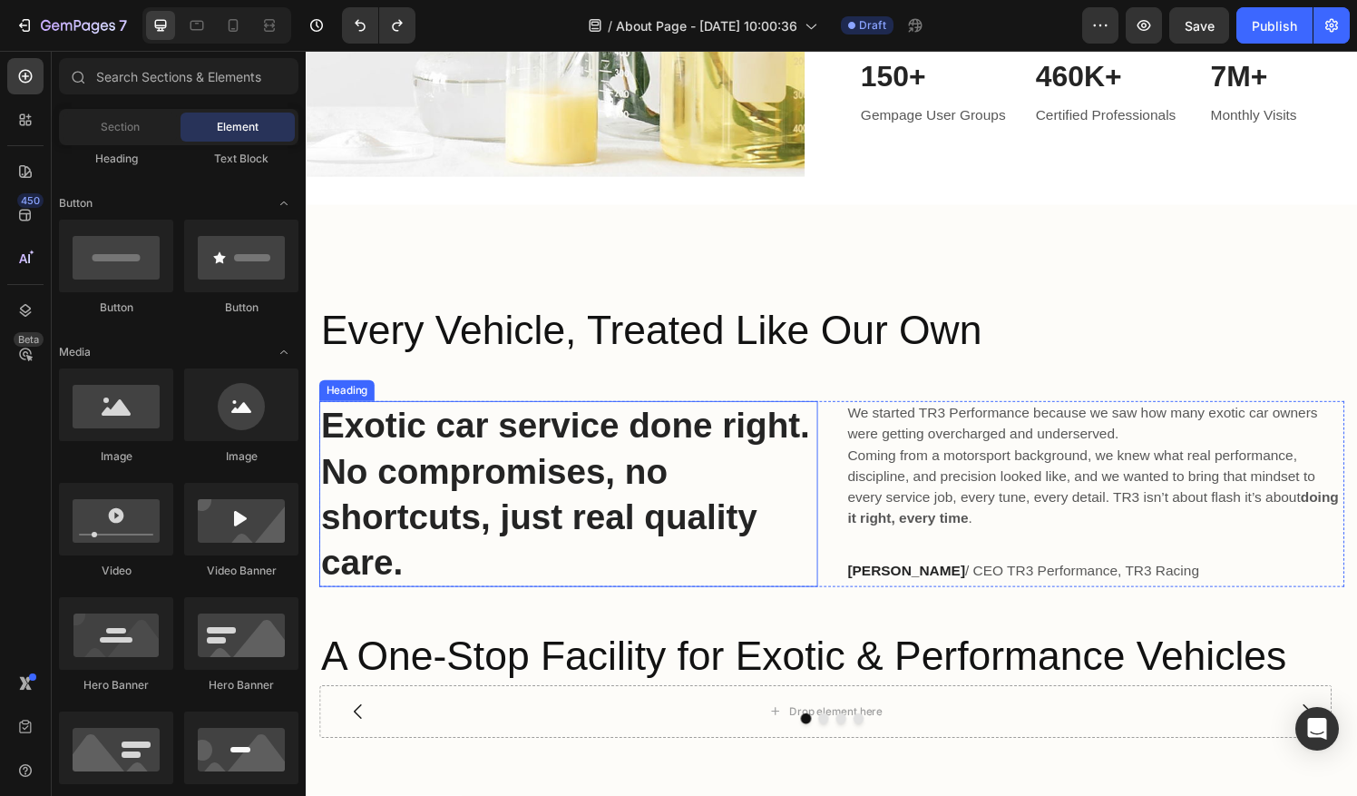
scroll to position [1313, 0]
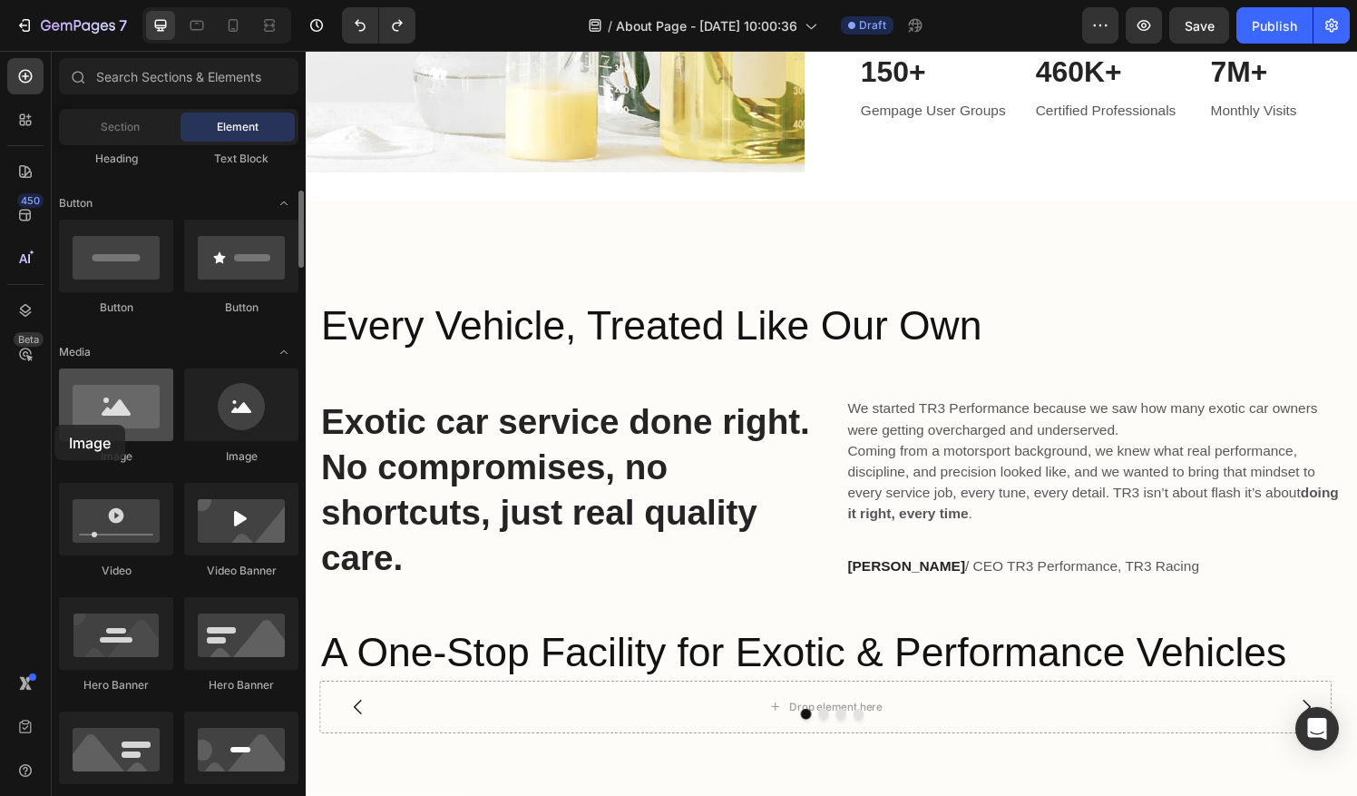
drag, startPoint x: 129, startPoint y: 425, endPoint x: 59, endPoint y: 424, distance: 69.9
click at [59, 424] on div at bounding box center [116, 404] width 114 height 73
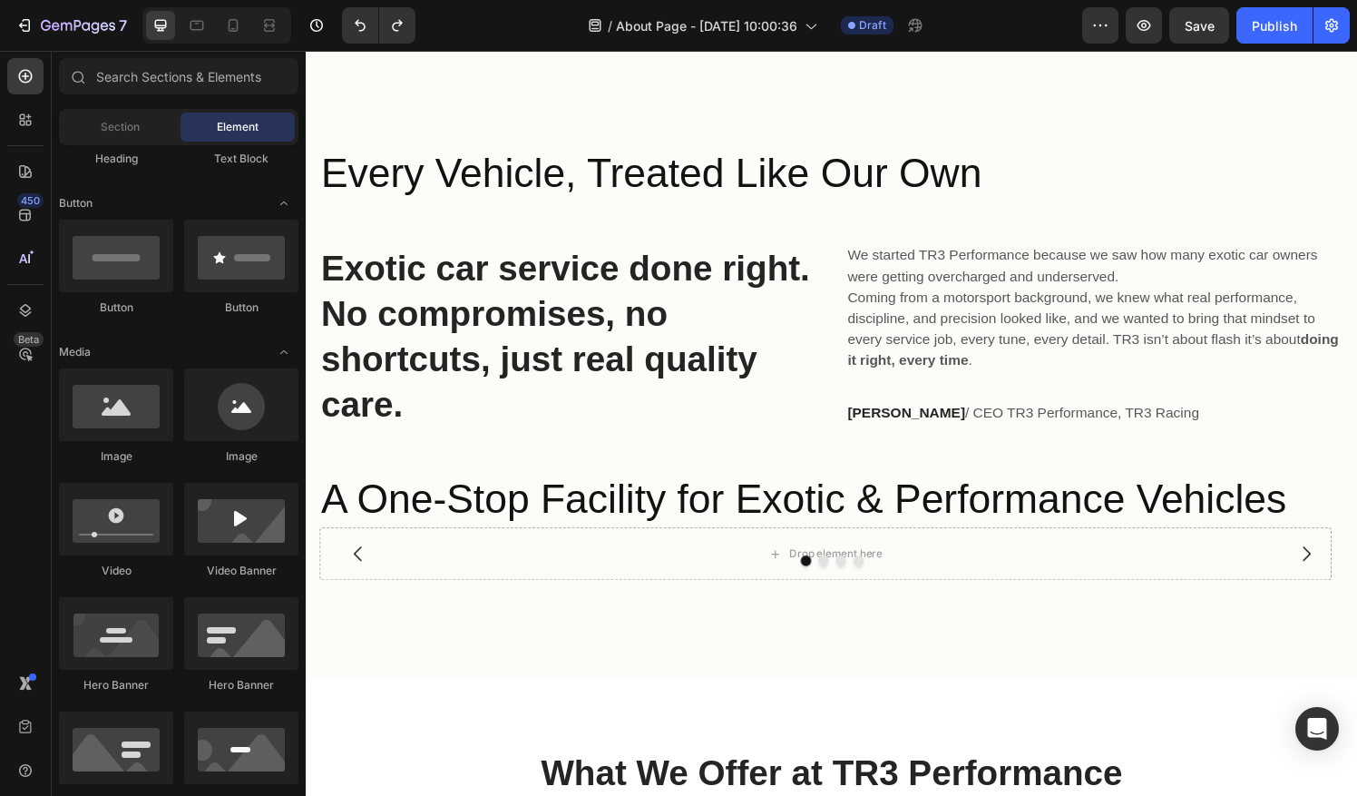
scroll to position [1840, 0]
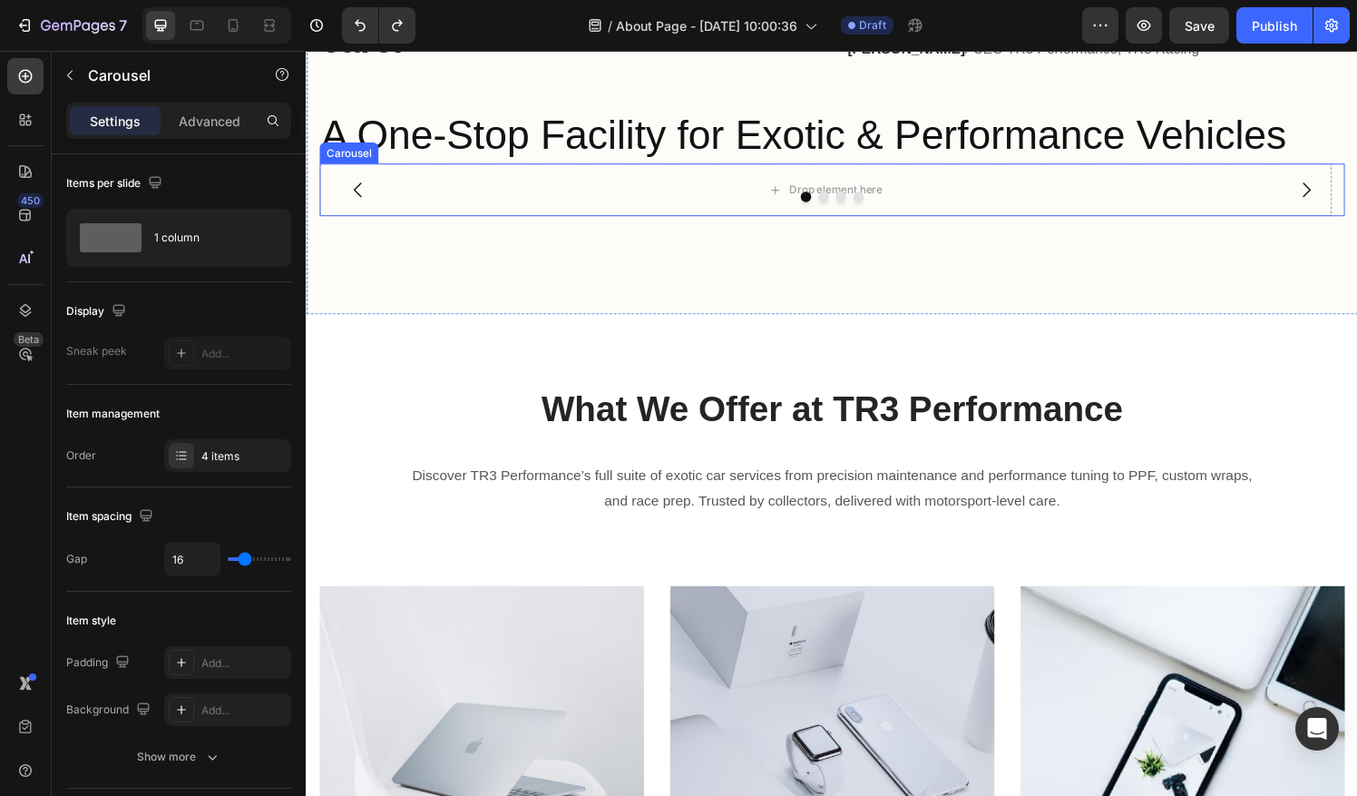
click at [872, 199] on button "Dot" at bounding box center [877, 202] width 11 height 11
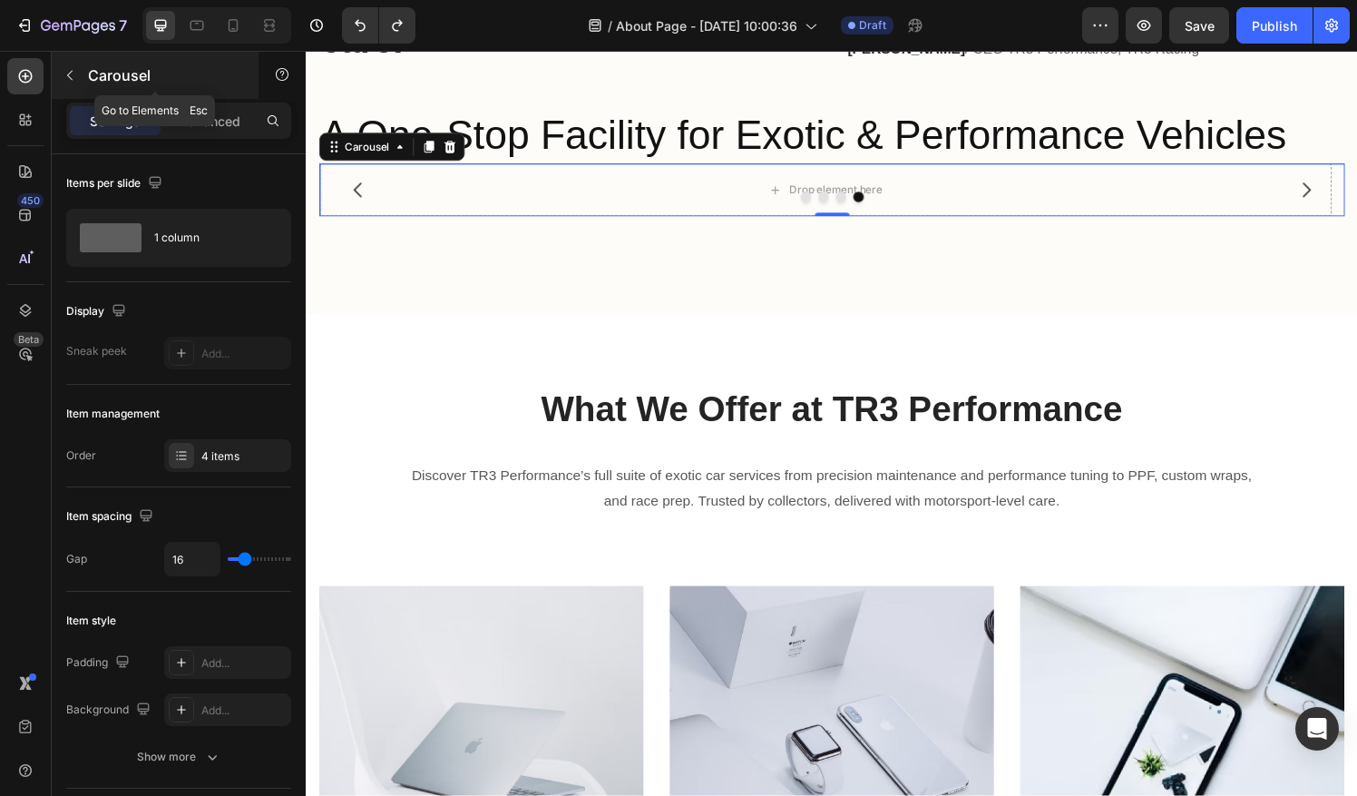
click at [79, 84] on button "button" at bounding box center [69, 75] width 29 height 29
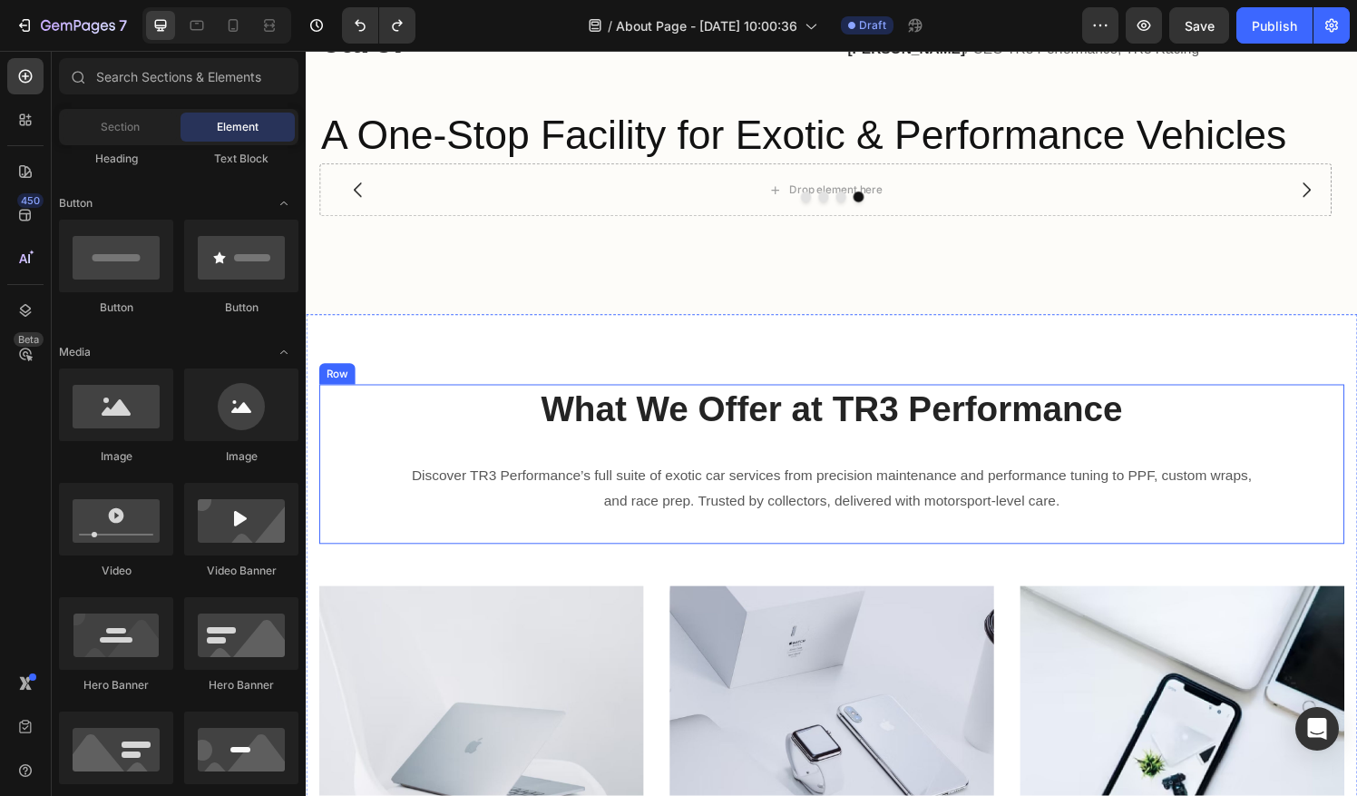
scroll to position [2215, 0]
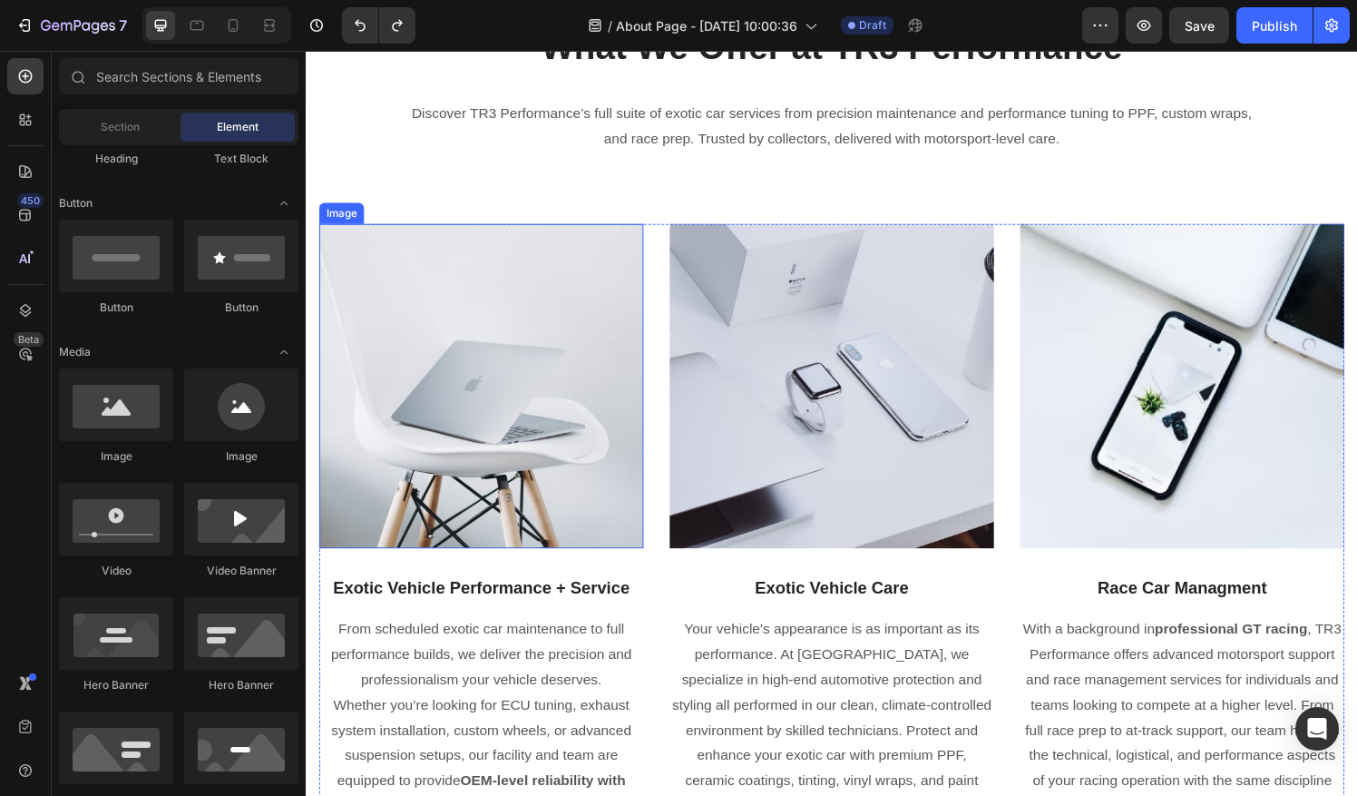
click at [447, 425] on img at bounding box center [487, 398] width 336 height 336
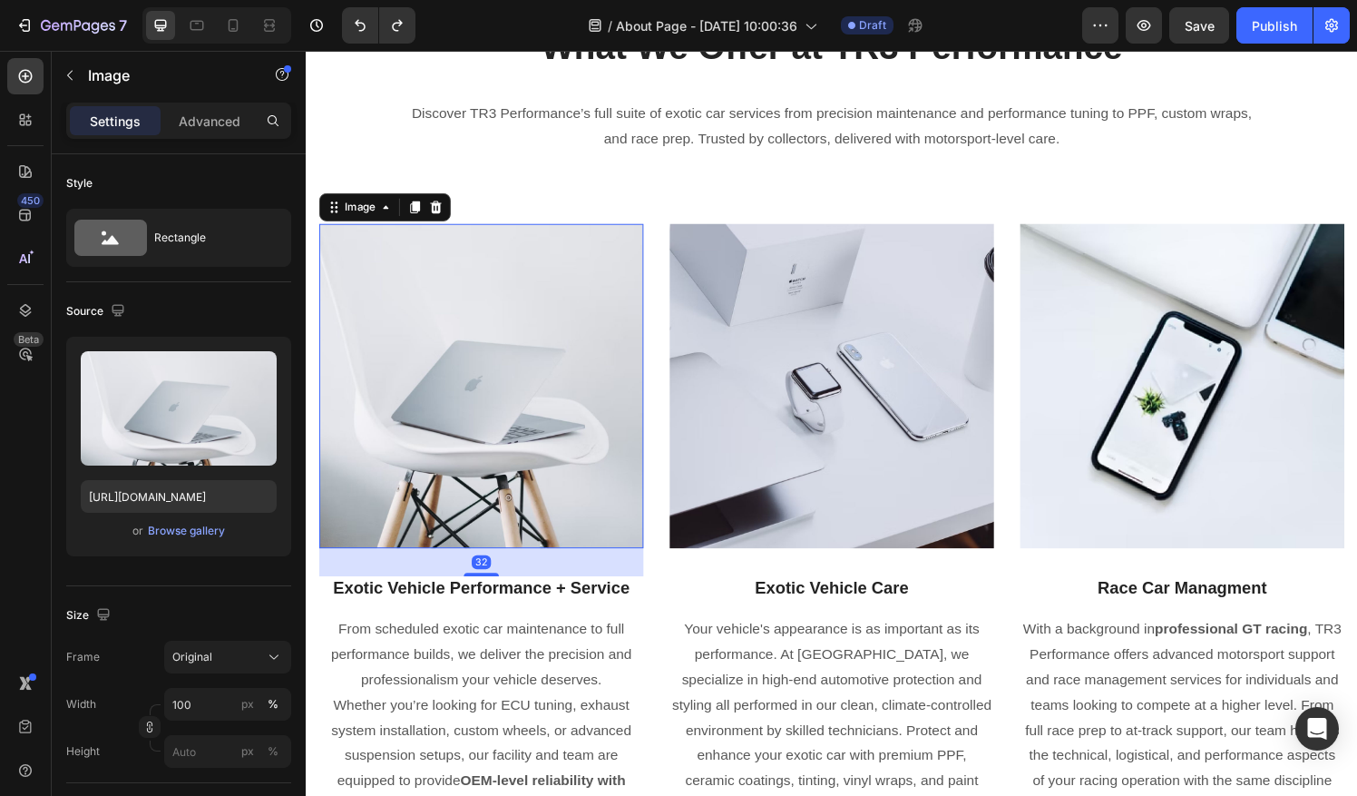
click at [447, 425] on img at bounding box center [487, 398] width 336 height 336
click at [203, 524] on div "Browse gallery" at bounding box center [186, 530] width 77 height 16
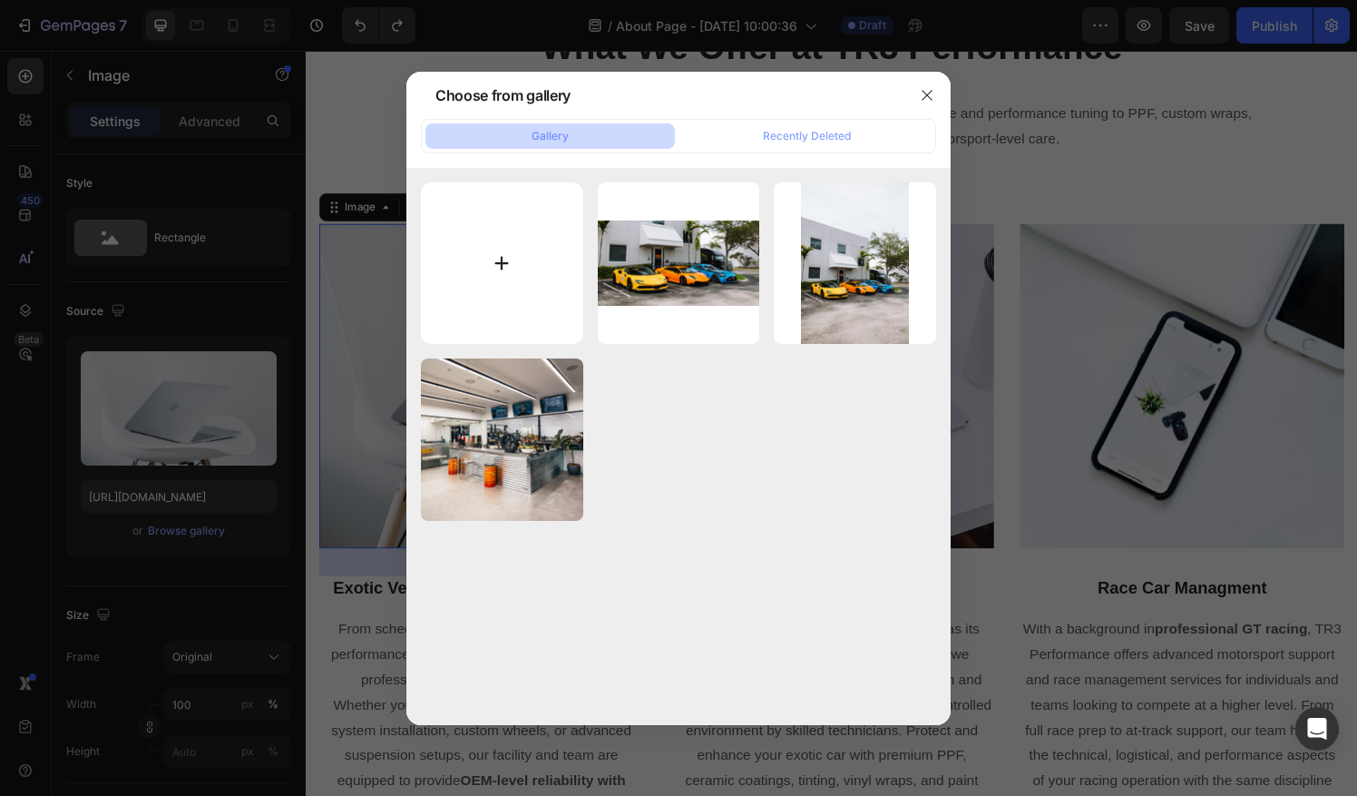
click at [540, 229] on input "file" at bounding box center [502, 263] width 162 height 162
type input "C:\fakepath\Untitled design (87).png"
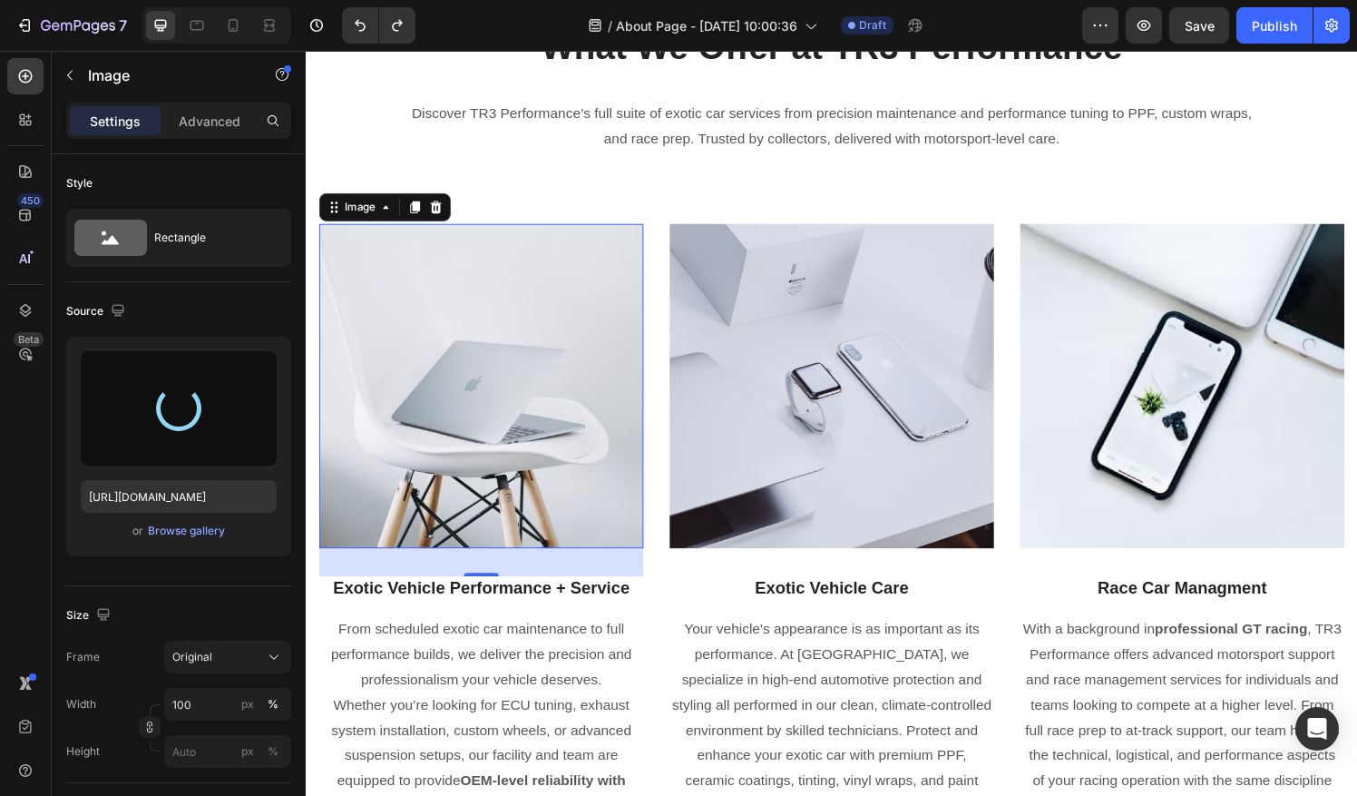
type input "https://cdn.shopify.com/s/files/1/0290/5273/1471/files/gempages_581934521188877…"
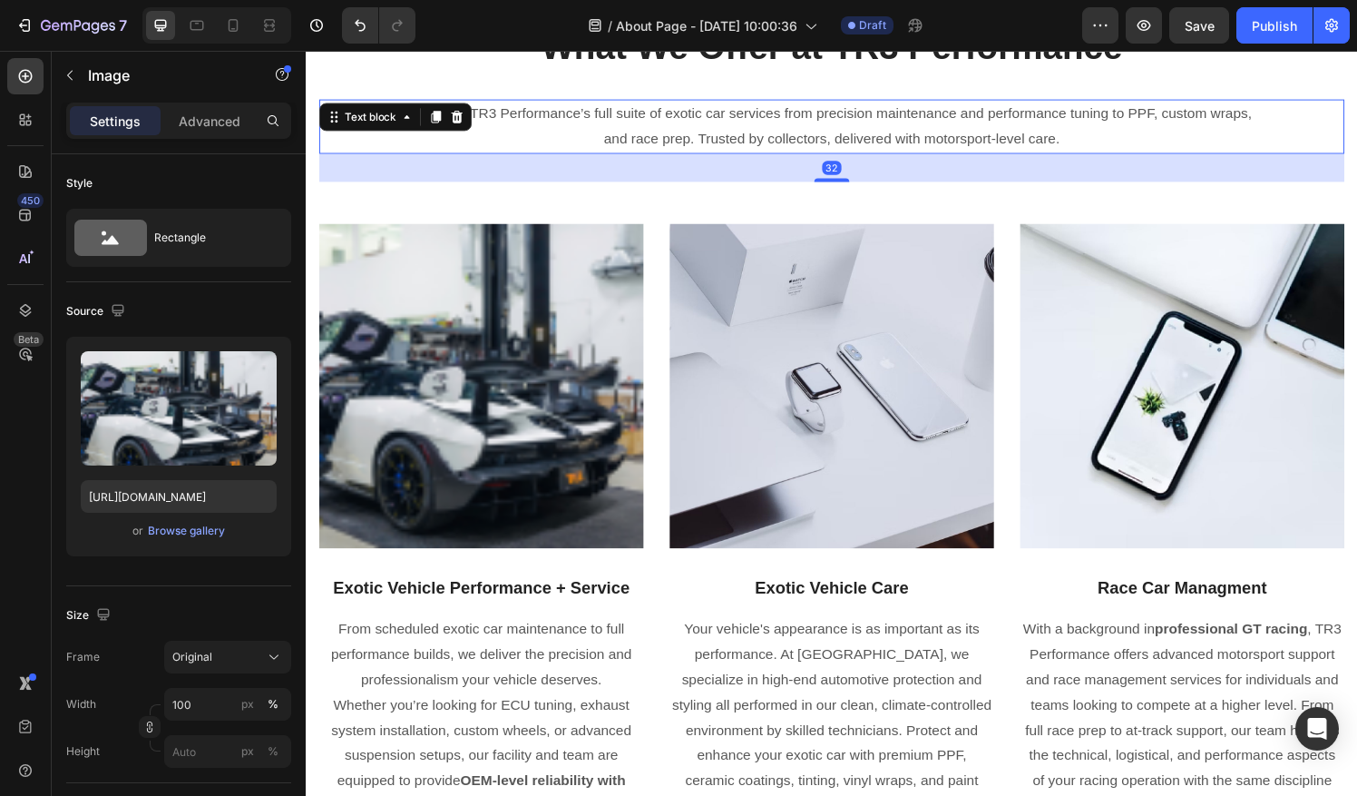
click at [456, 155] on p "Discover TR3 Performance’s full suite of exotic car services from precision mai…" at bounding box center [850, 129] width 876 height 53
click at [520, 434] on img at bounding box center [487, 398] width 336 height 336
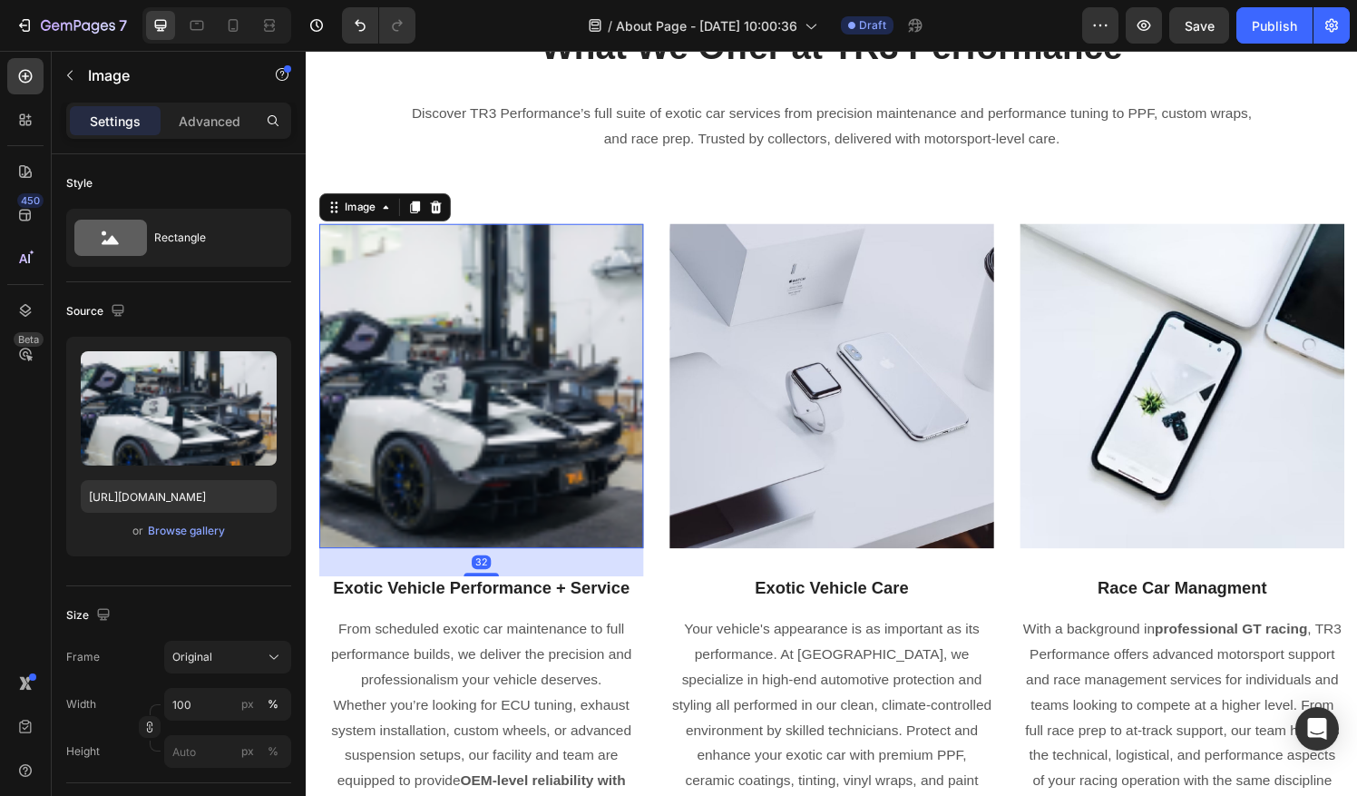
click at [520, 434] on img at bounding box center [487, 398] width 336 height 336
click at [443, 213] on icon at bounding box center [440, 213] width 12 height 13
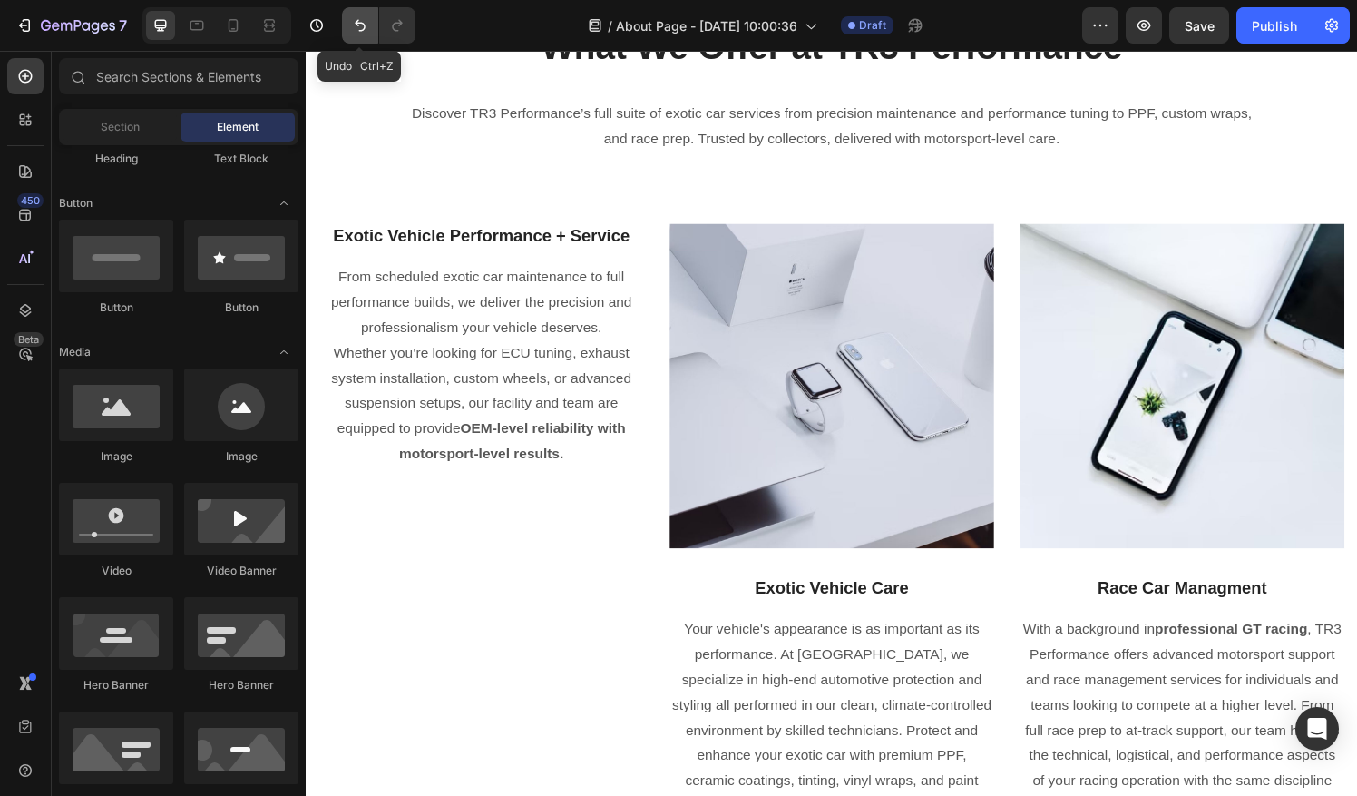
click at [357, 38] on button "Undo/Redo" at bounding box center [360, 25] width 36 height 36
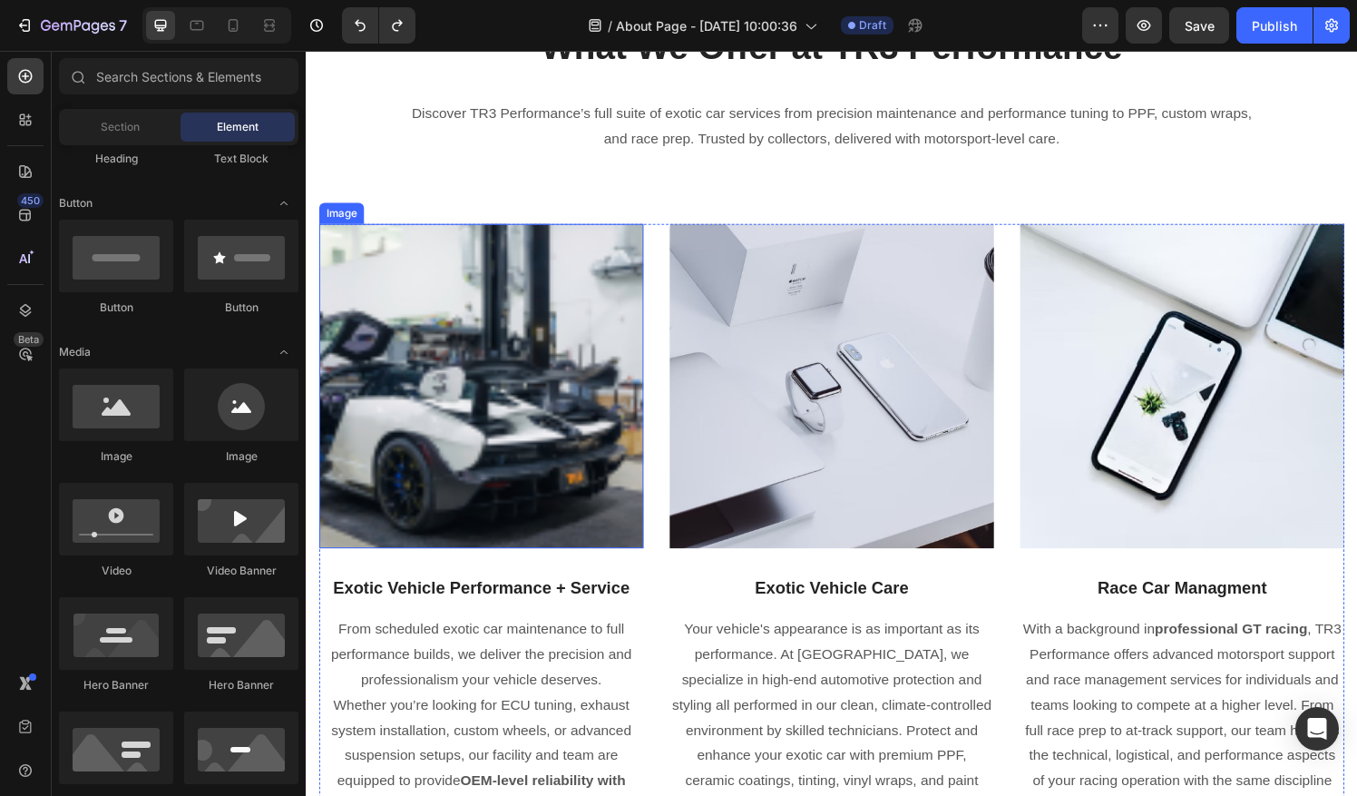
click at [476, 439] on img at bounding box center [487, 398] width 336 height 336
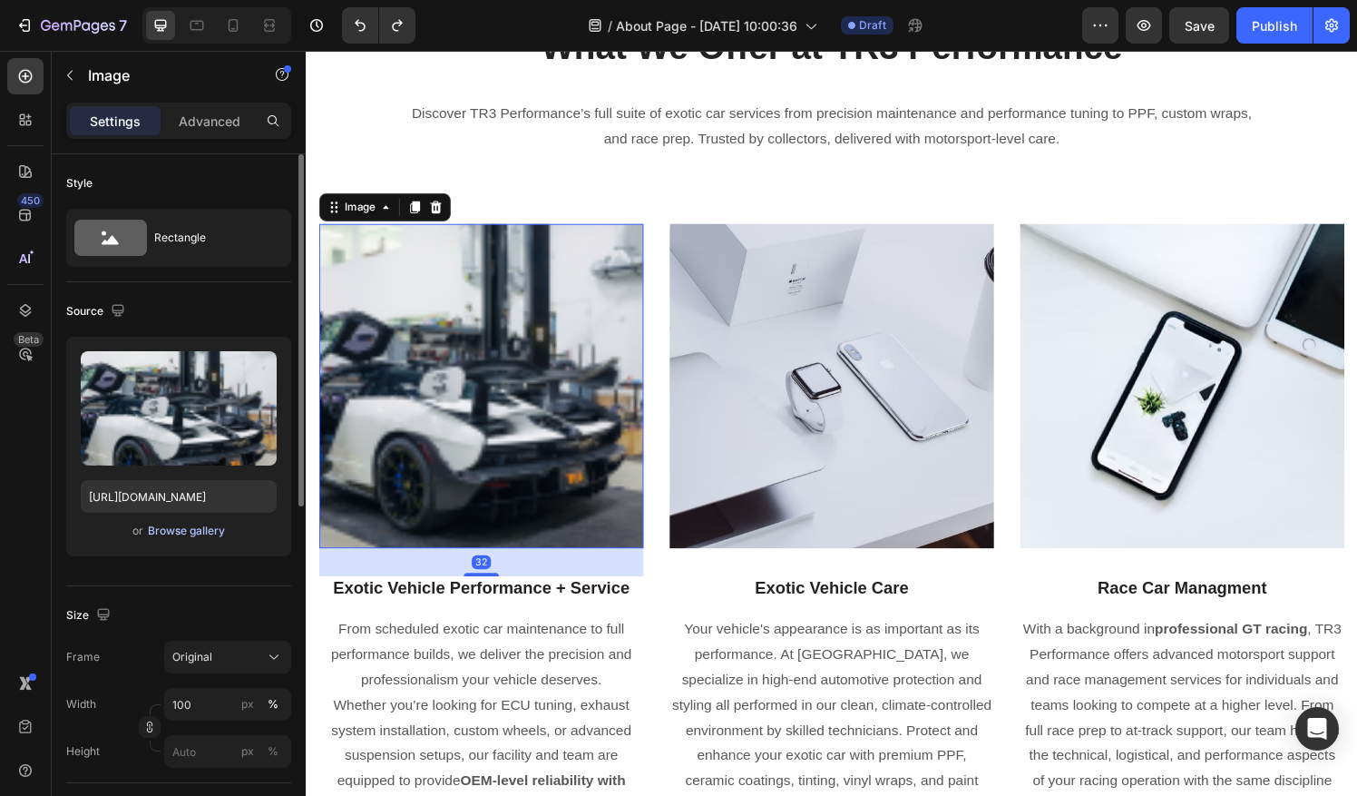
click at [198, 532] on div "Browse gallery" at bounding box center [186, 530] width 77 height 16
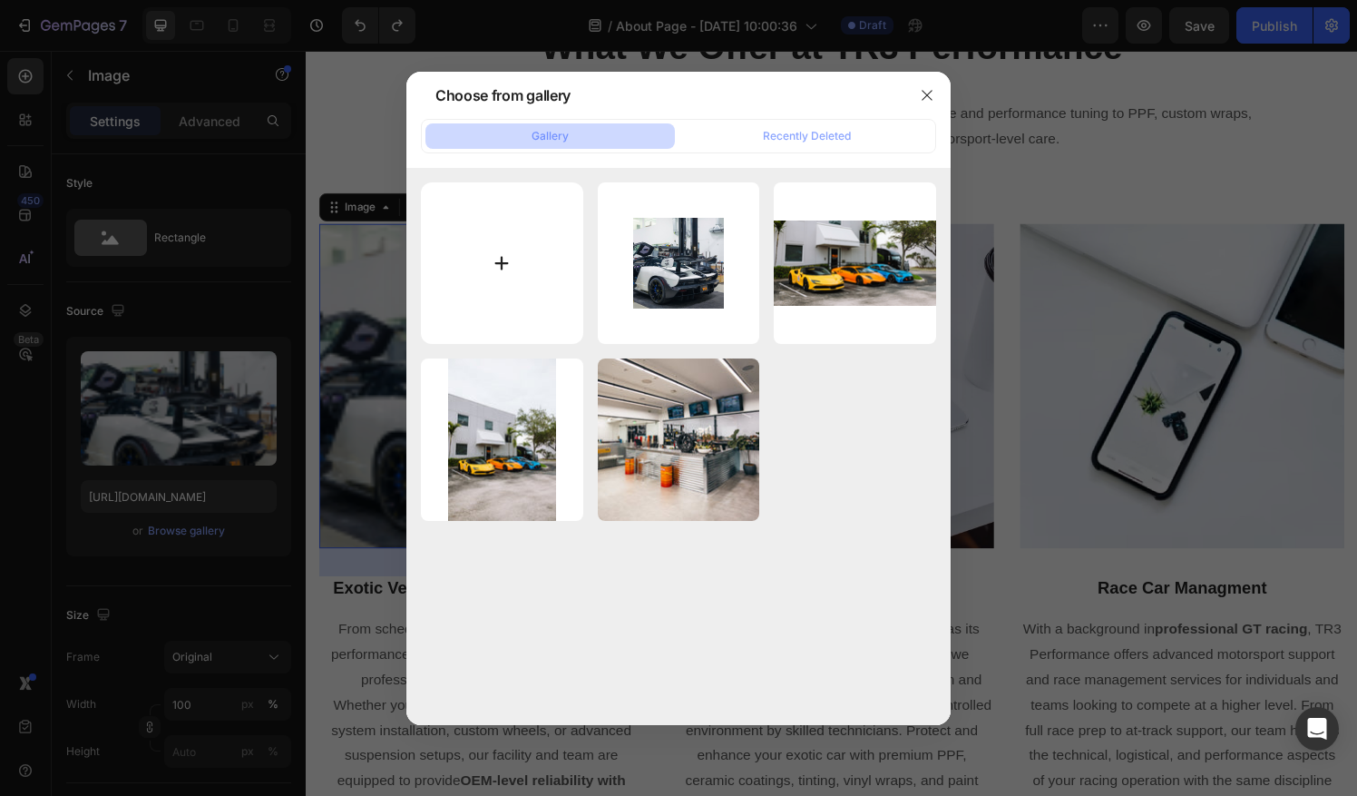
click at [497, 258] on input "file" at bounding box center [502, 263] width 162 height 162
type input "C:\fakepath\Untitled design (87).png"
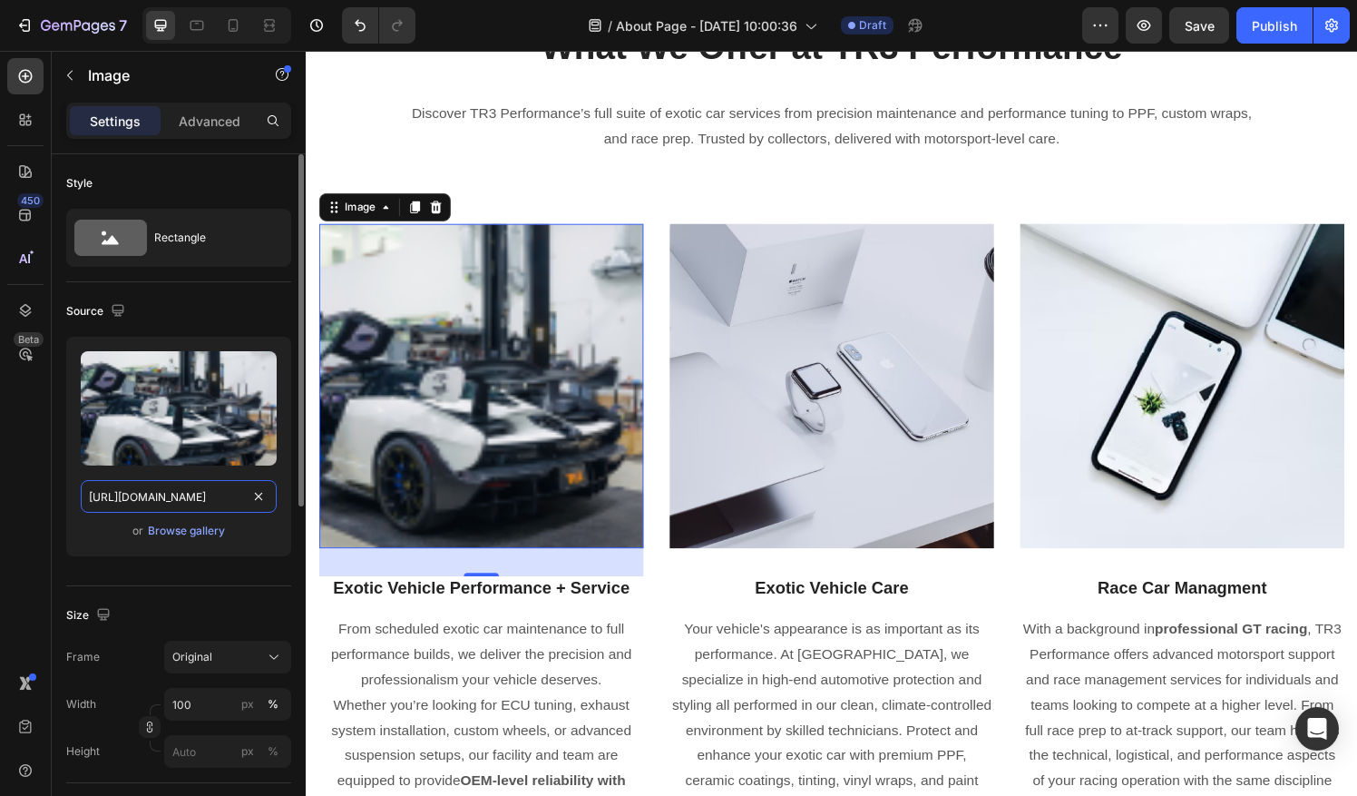
click at [192, 503] on input "https://cdn.shopify.com/s/files/1/0290/5273/1471/files/gempages_581934521188877…" at bounding box center [179, 496] width 196 height 33
click at [192, 528] on div "Browse gallery" at bounding box center [186, 530] width 77 height 16
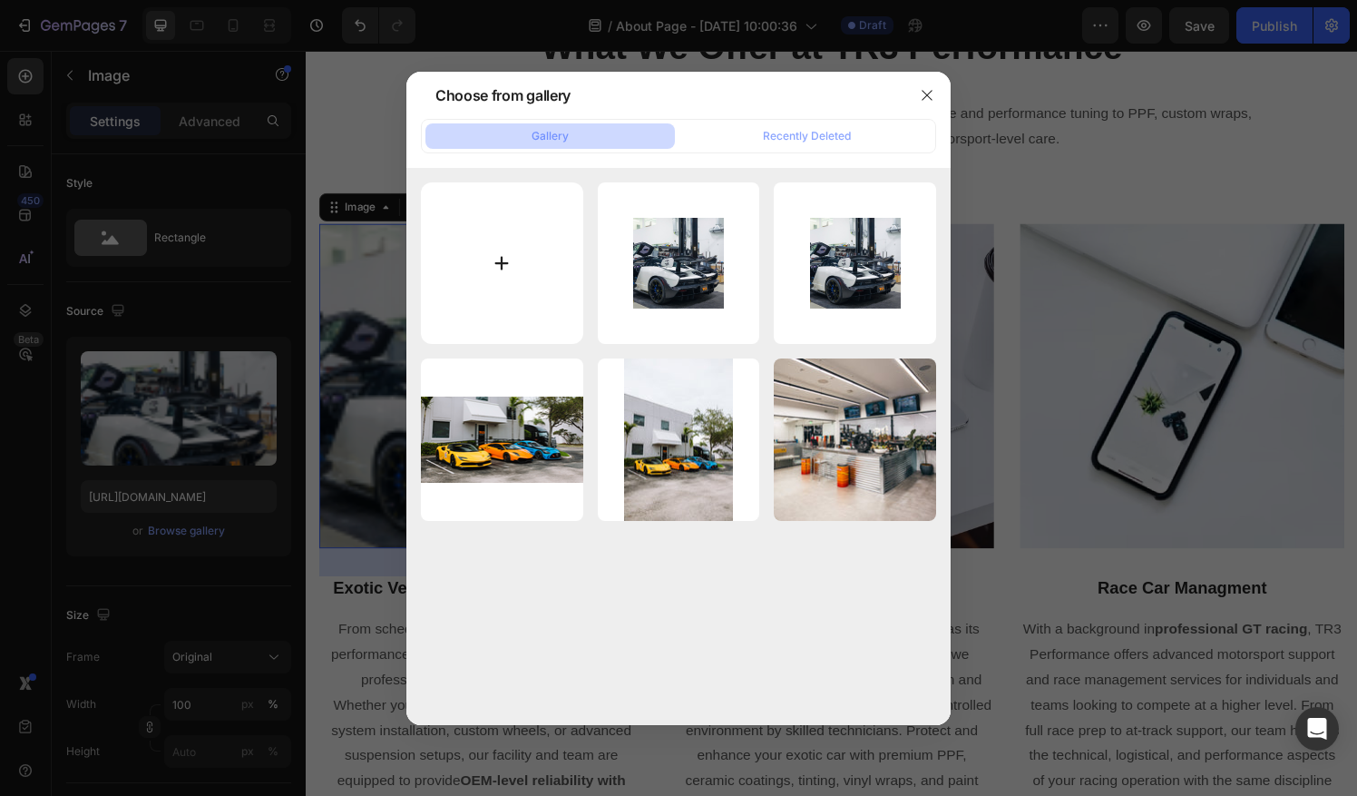
click at [539, 276] on input "file" at bounding box center [502, 263] width 162 height 162
type input "C:\fakepath\Photo Aug 27 2025, 11 24 13 AM.jpg"
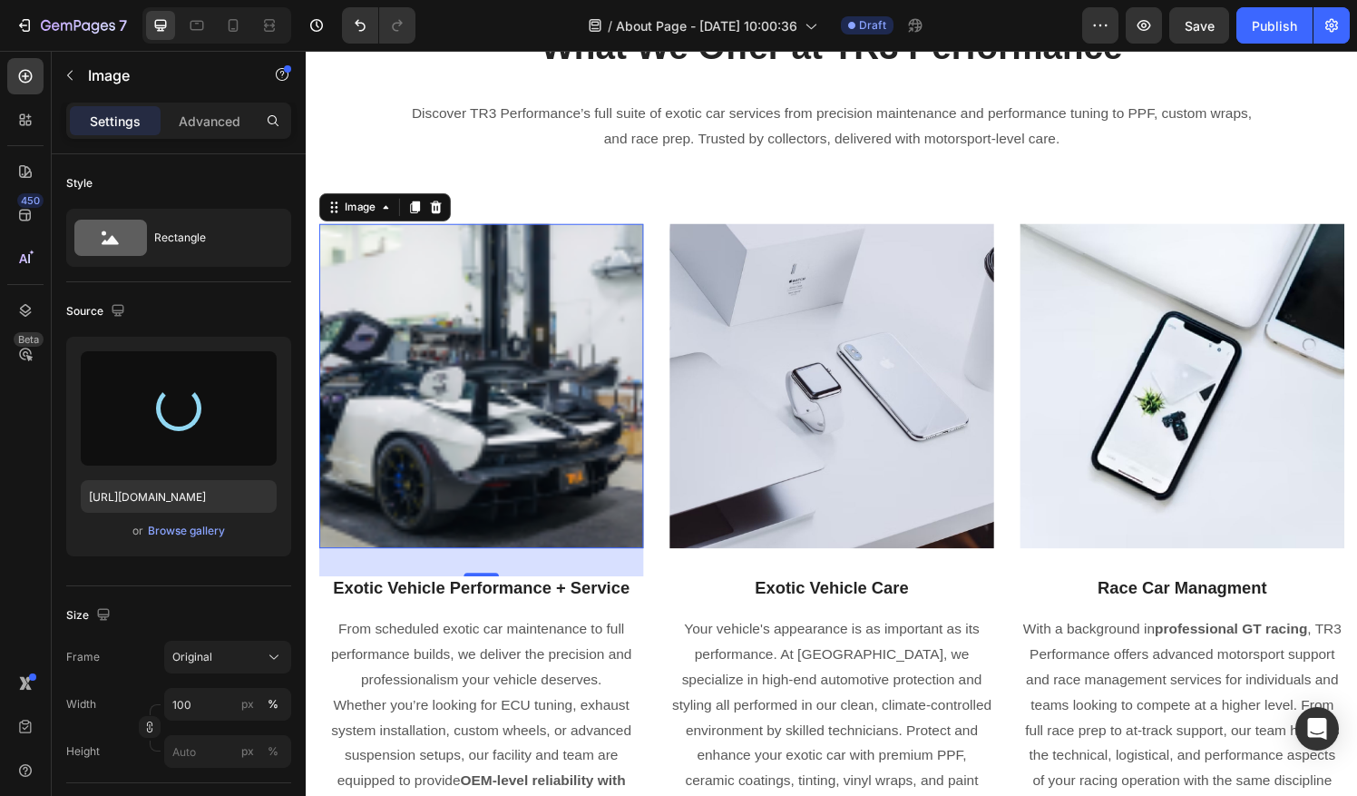
type input "https://cdn.shopify.com/s/files/1/0290/5273/1471/files/gempages_581934521188877…"
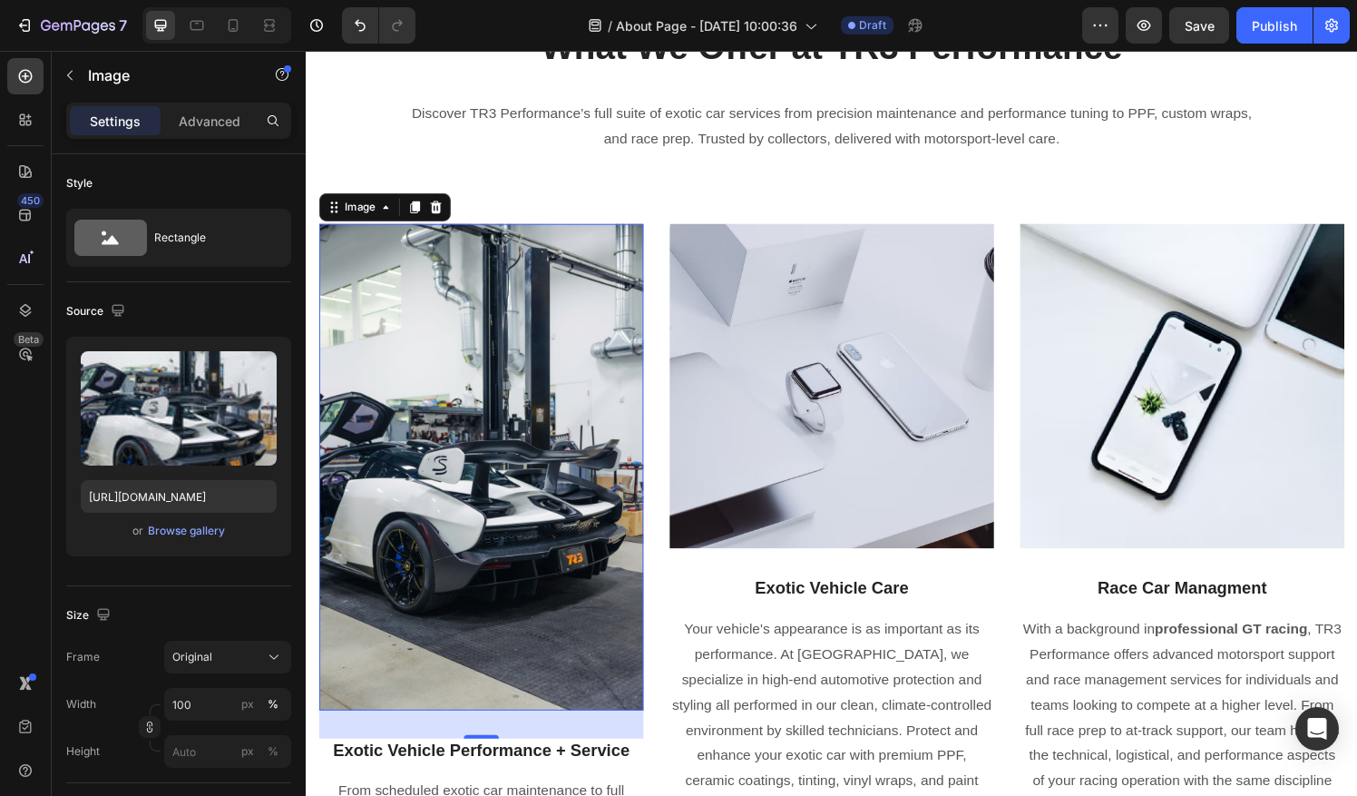
click at [487, 610] on img at bounding box center [487, 481] width 336 height 503
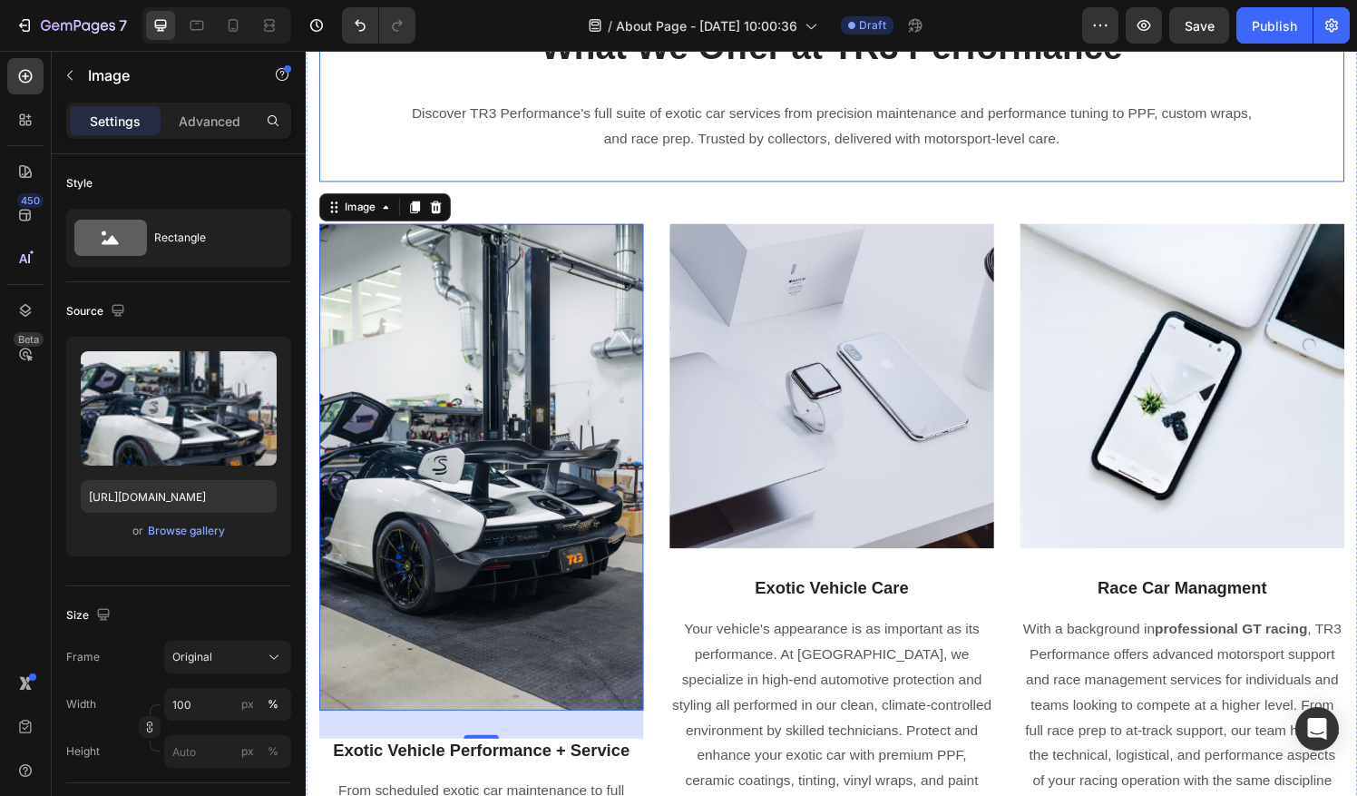
click at [470, 166] on div "What We Offer at TR3 Performance Heading Discover TR3 Performance’s full suite …" at bounding box center [849, 104] width 1061 height 165
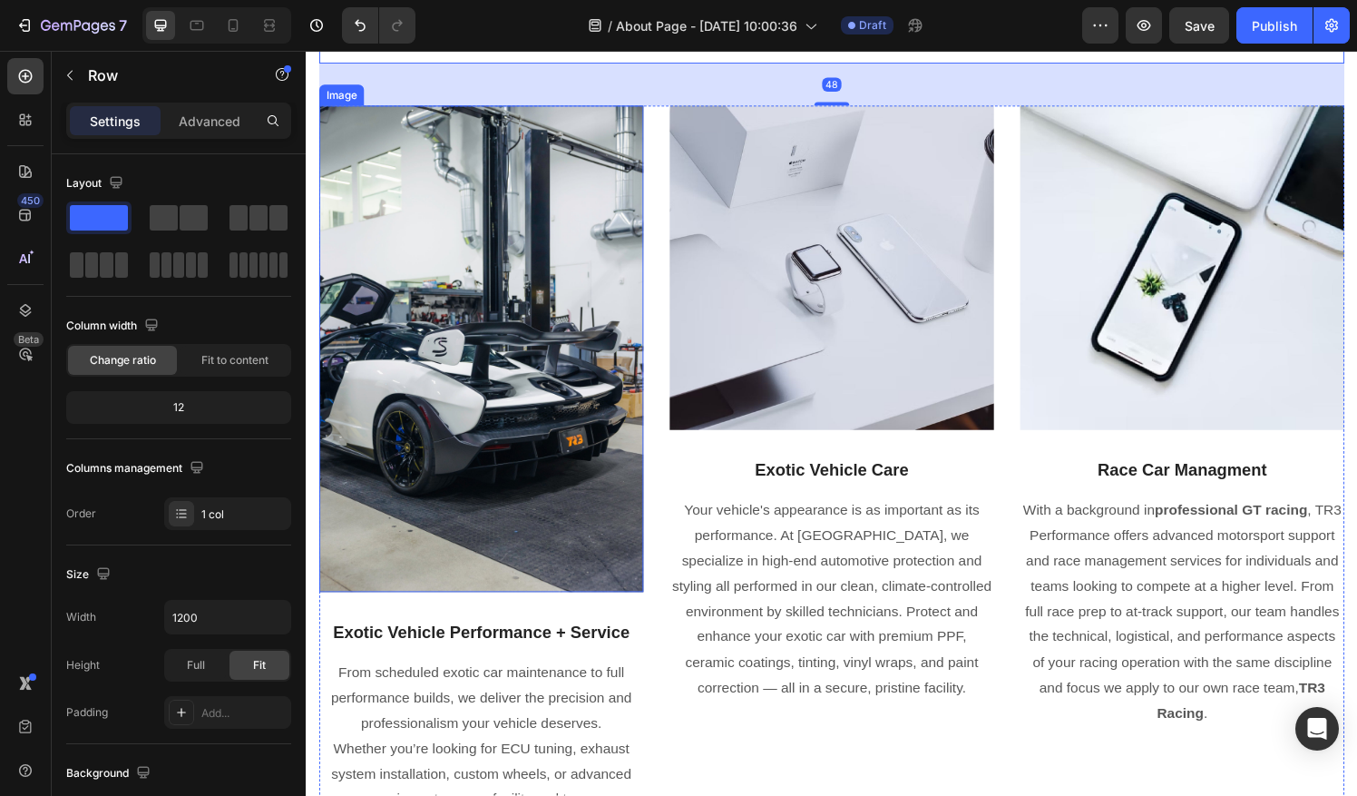
scroll to position [2338, 0]
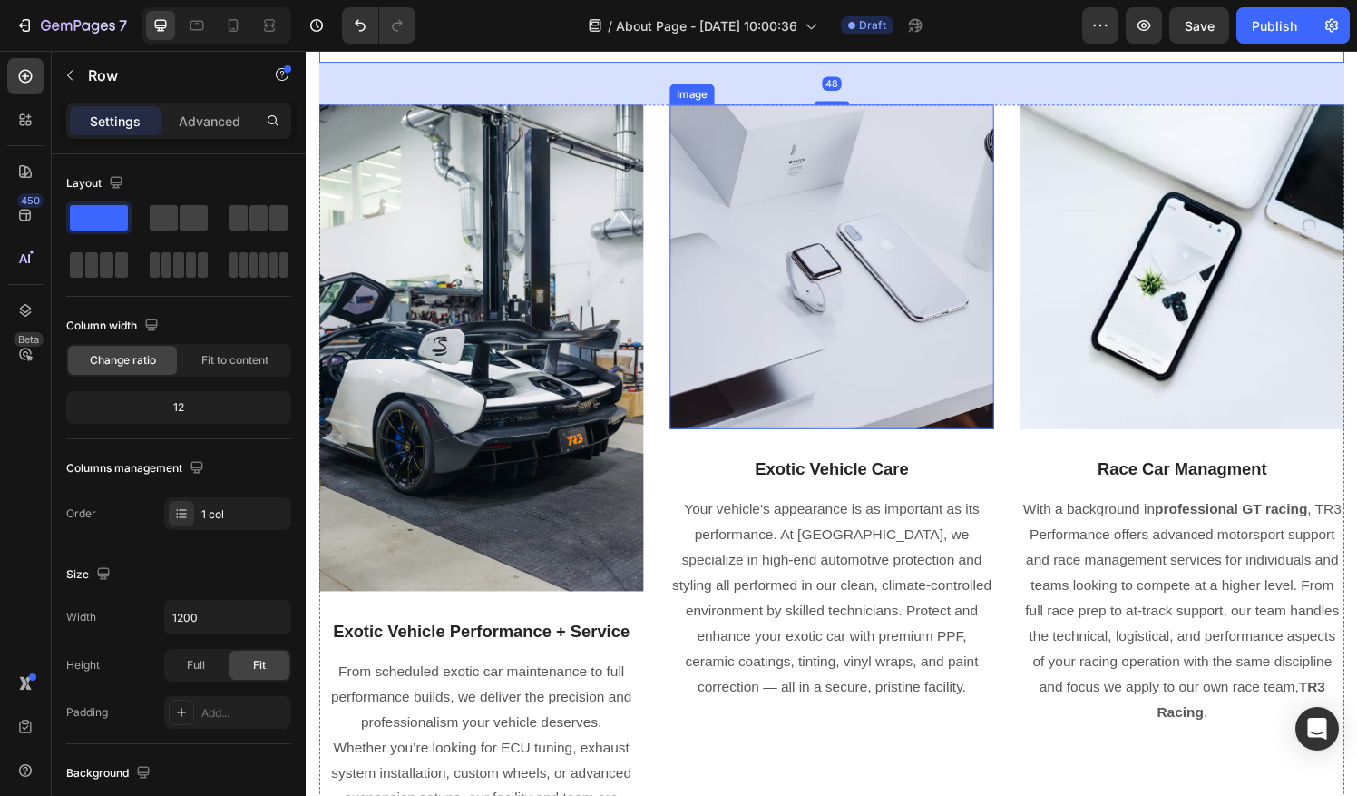
click at [831, 251] on img at bounding box center [850, 275] width 336 height 336
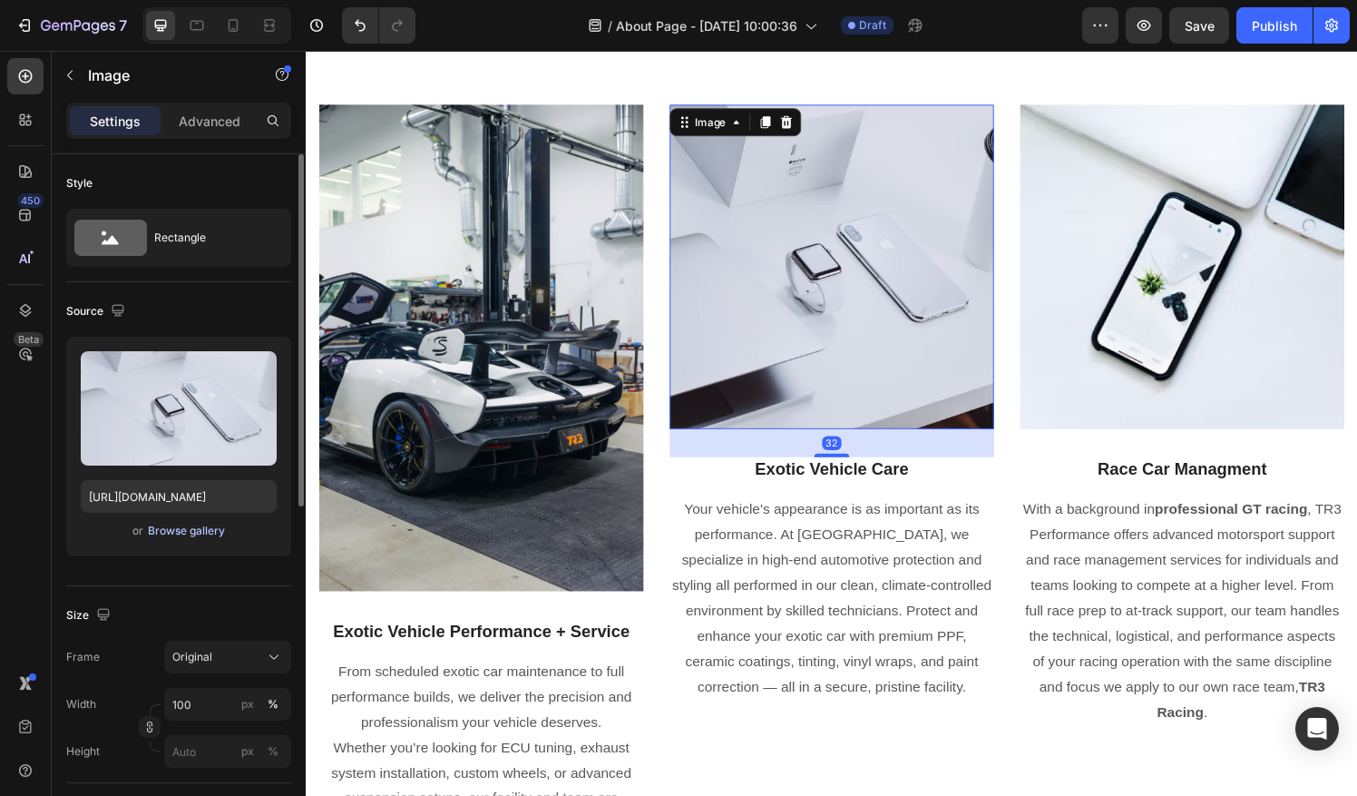
click at [197, 527] on div "Browse gallery" at bounding box center [186, 530] width 77 height 16
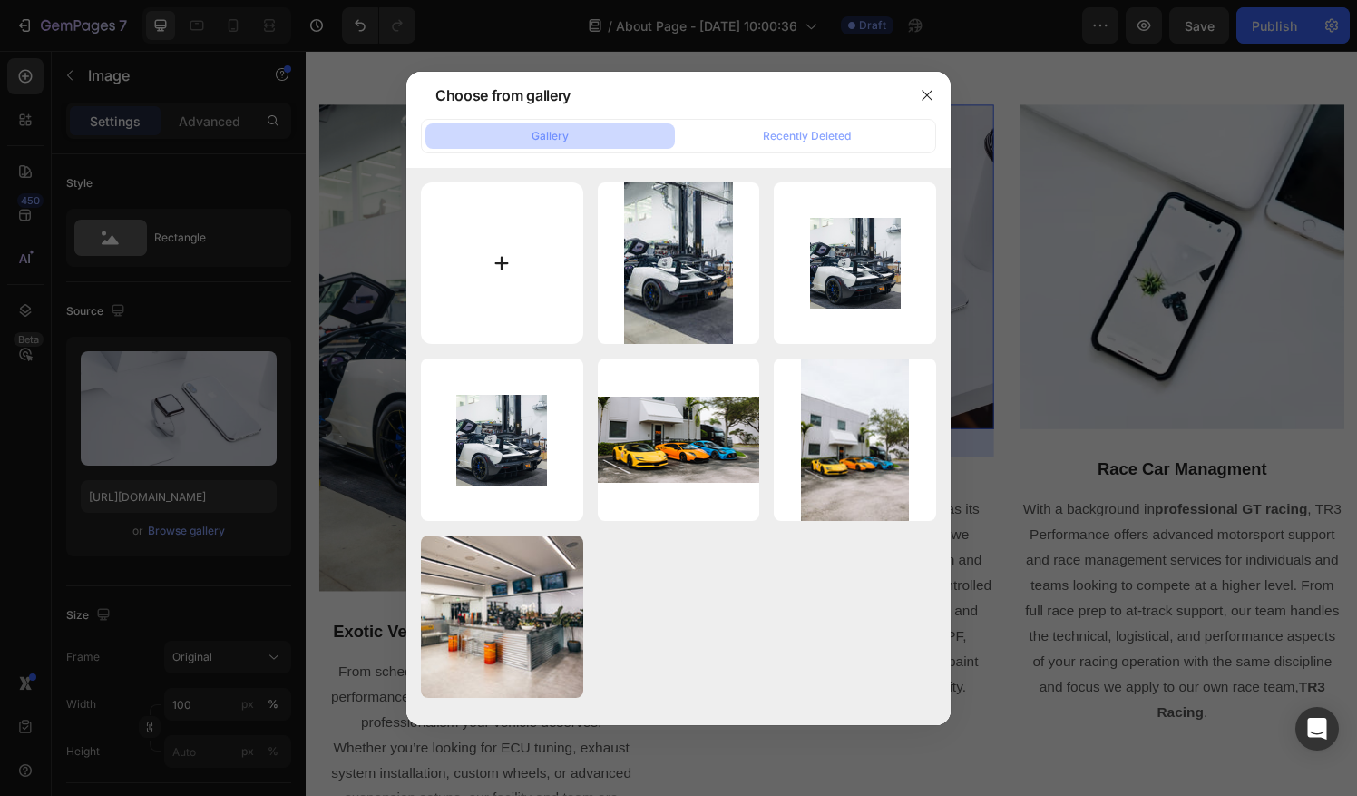
click at [510, 290] on input "file" at bounding box center [502, 263] width 162 height 162
type input "C:\fakepath\Photo Jul 10 2024, 9 48 19 AM.jpg"
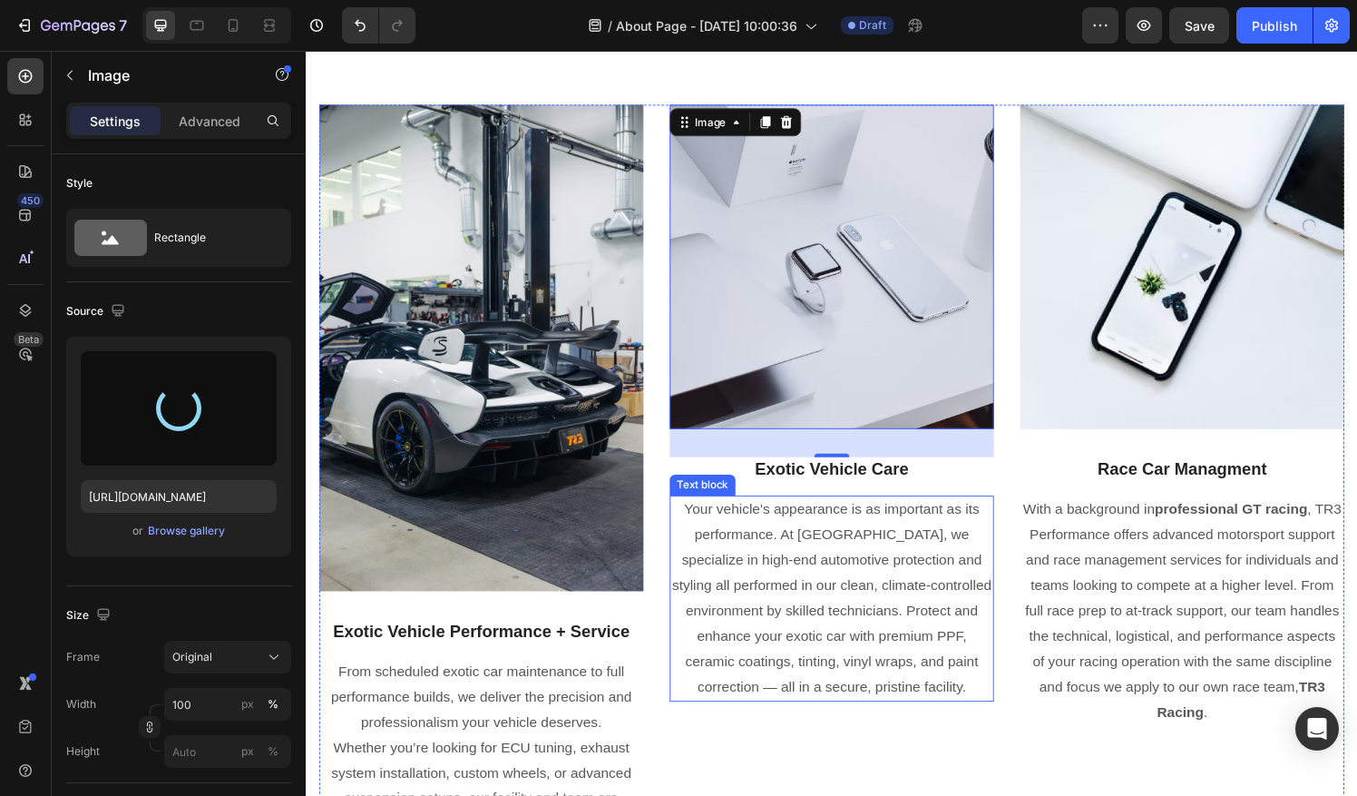
type input "https://cdn.shopify.com/s/files/1/0290/5273/1471/files/gempages_581934521188877…"
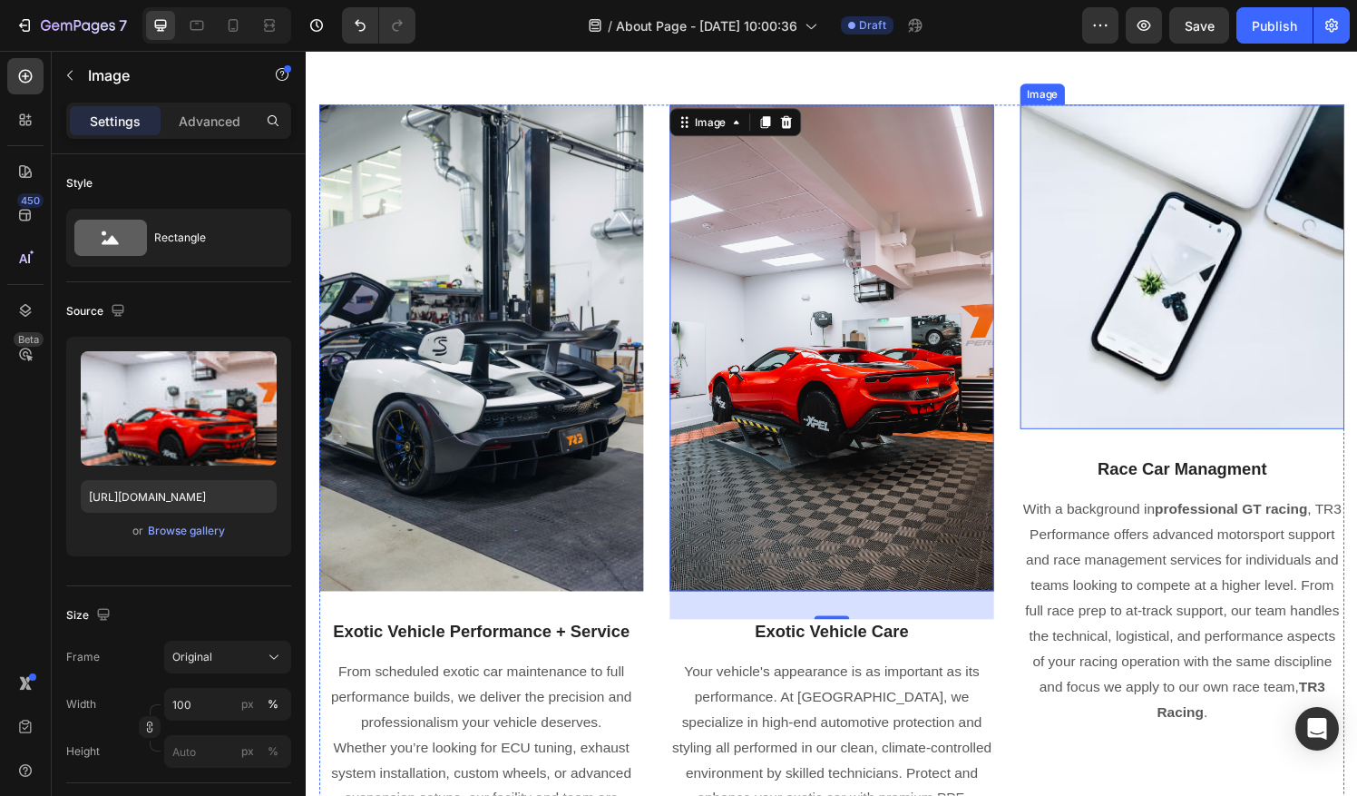
click at [1245, 283] on img at bounding box center [1213, 275] width 336 height 336
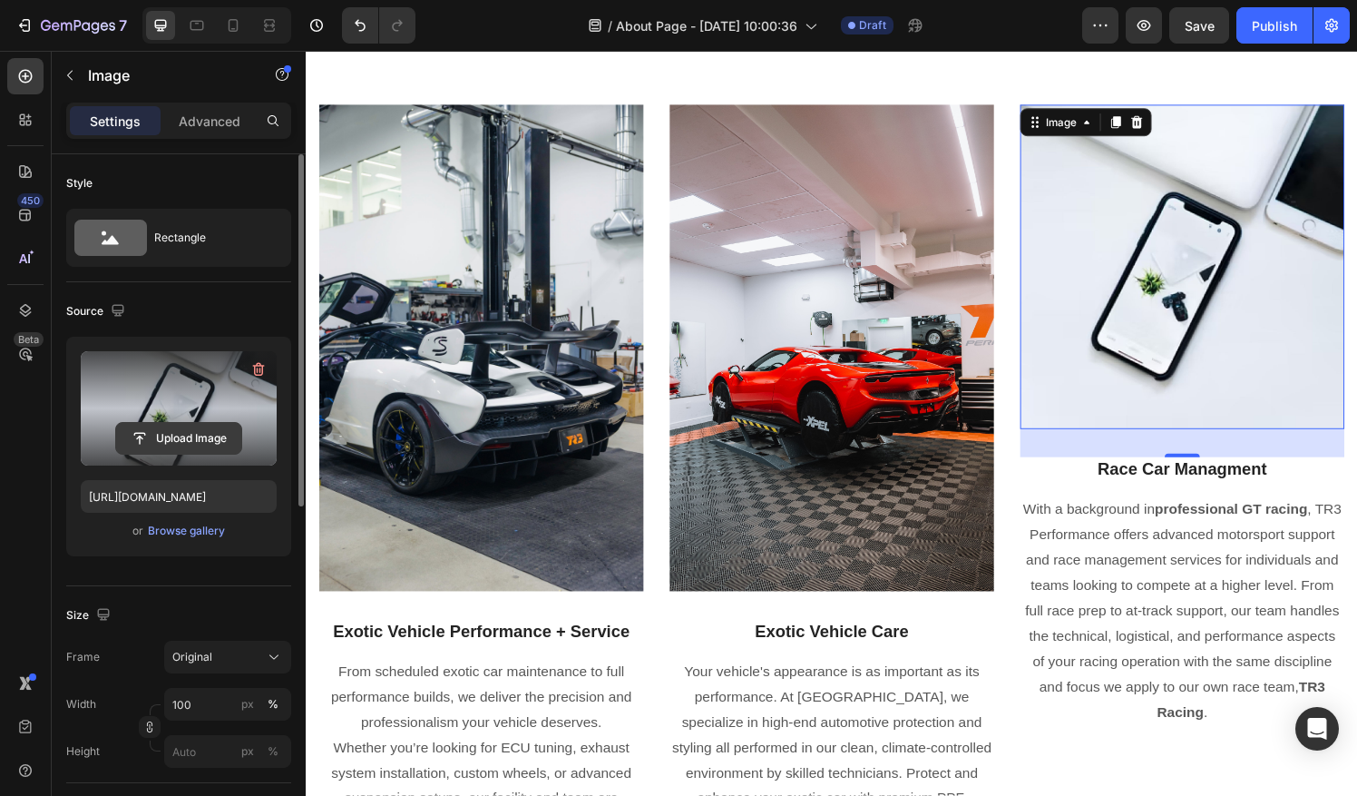
click at [165, 431] on input "file" at bounding box center [178, 438] width 125 height 31
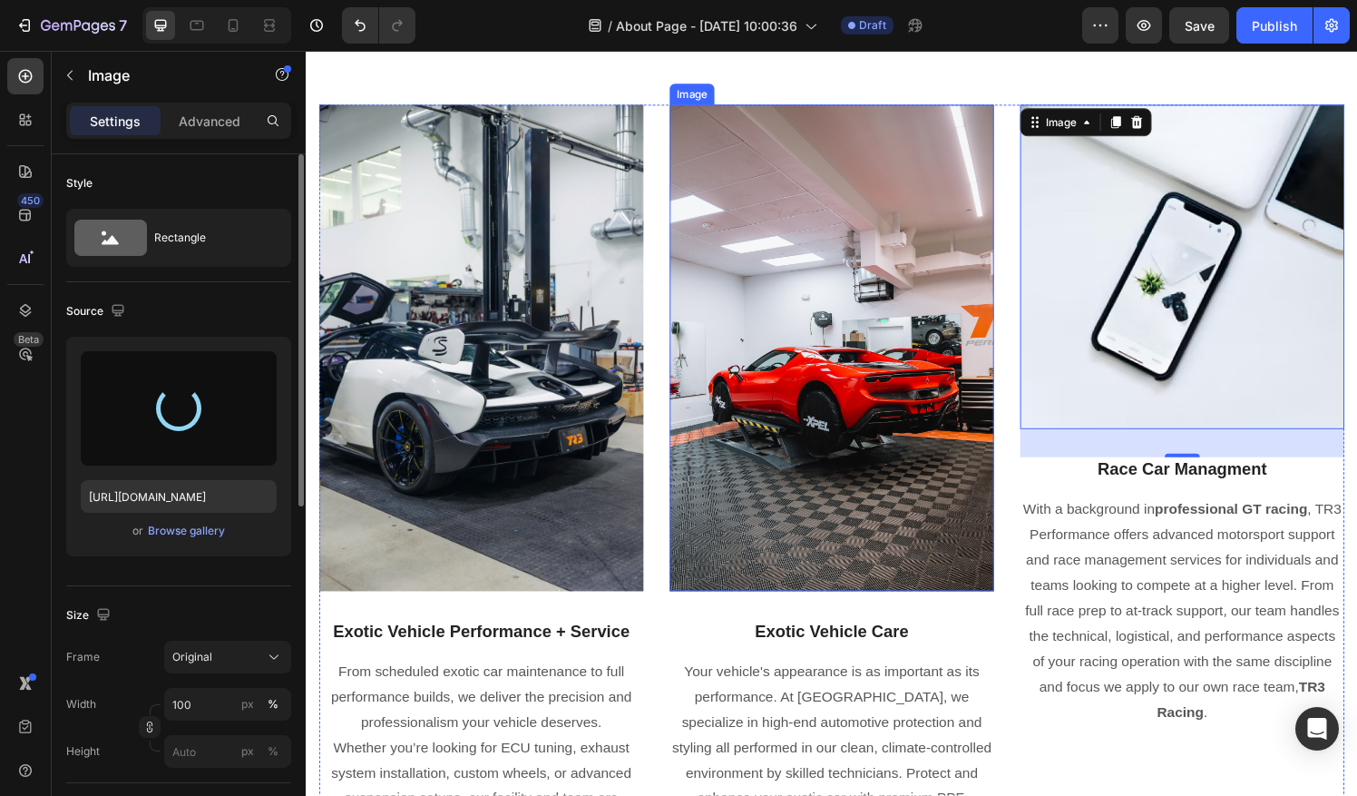
type input "https://cdn.shopify.com/s/files/1/0290/5273/1471/files/gempages_581934521188877…"
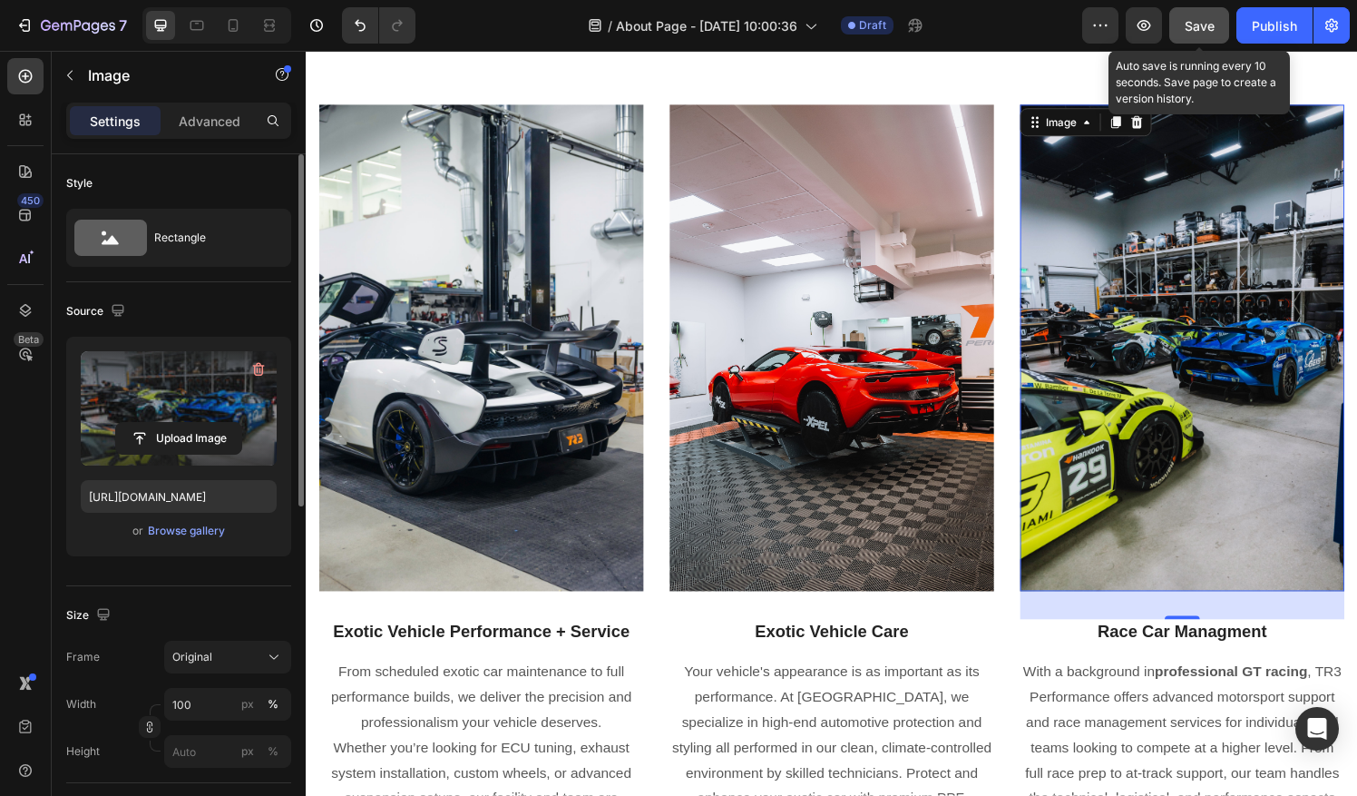
click at [1201, 29] on span "Save" at bounding box center [1200, 25] width 30 height 15
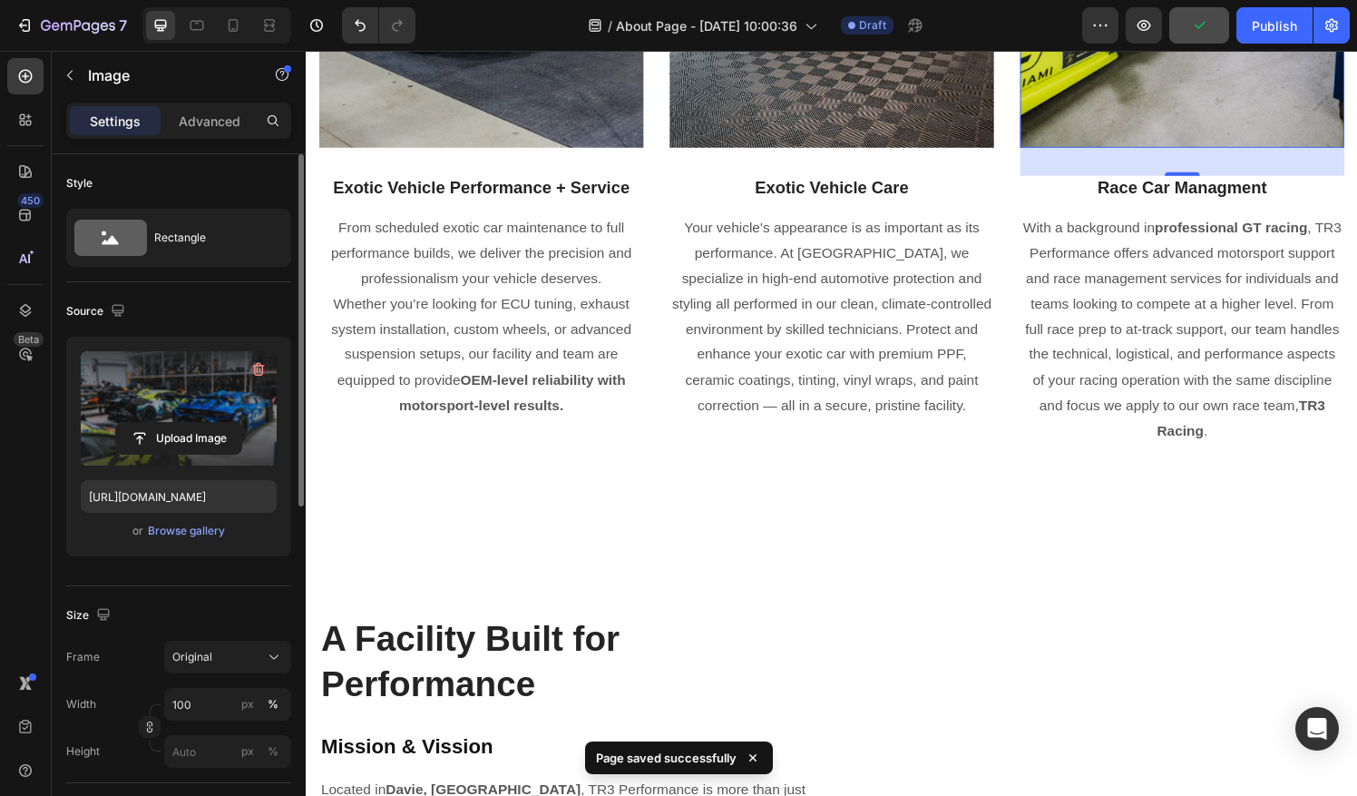
scroll to position [3153, 0]
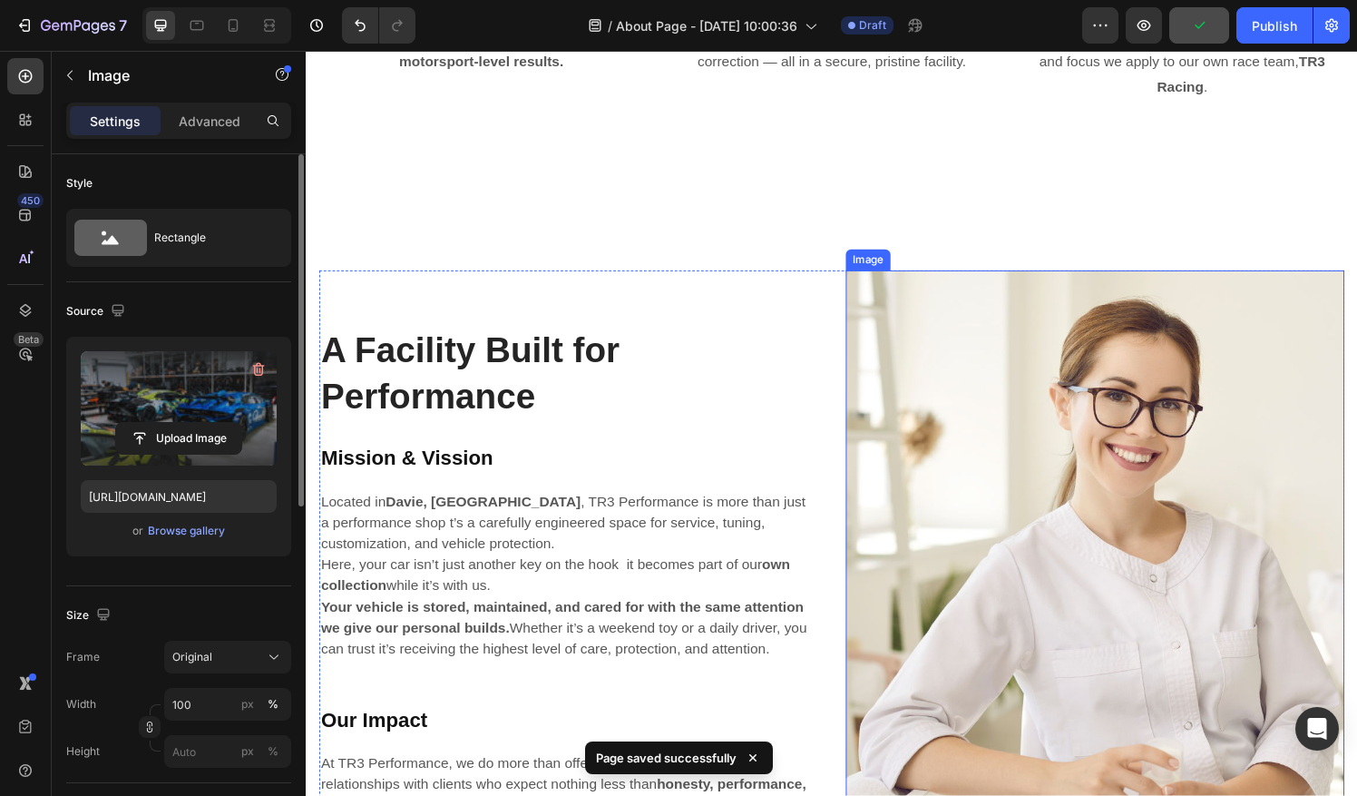
click at [1016, 498] on img at bounding box center [1122, 601] width 516 height 647
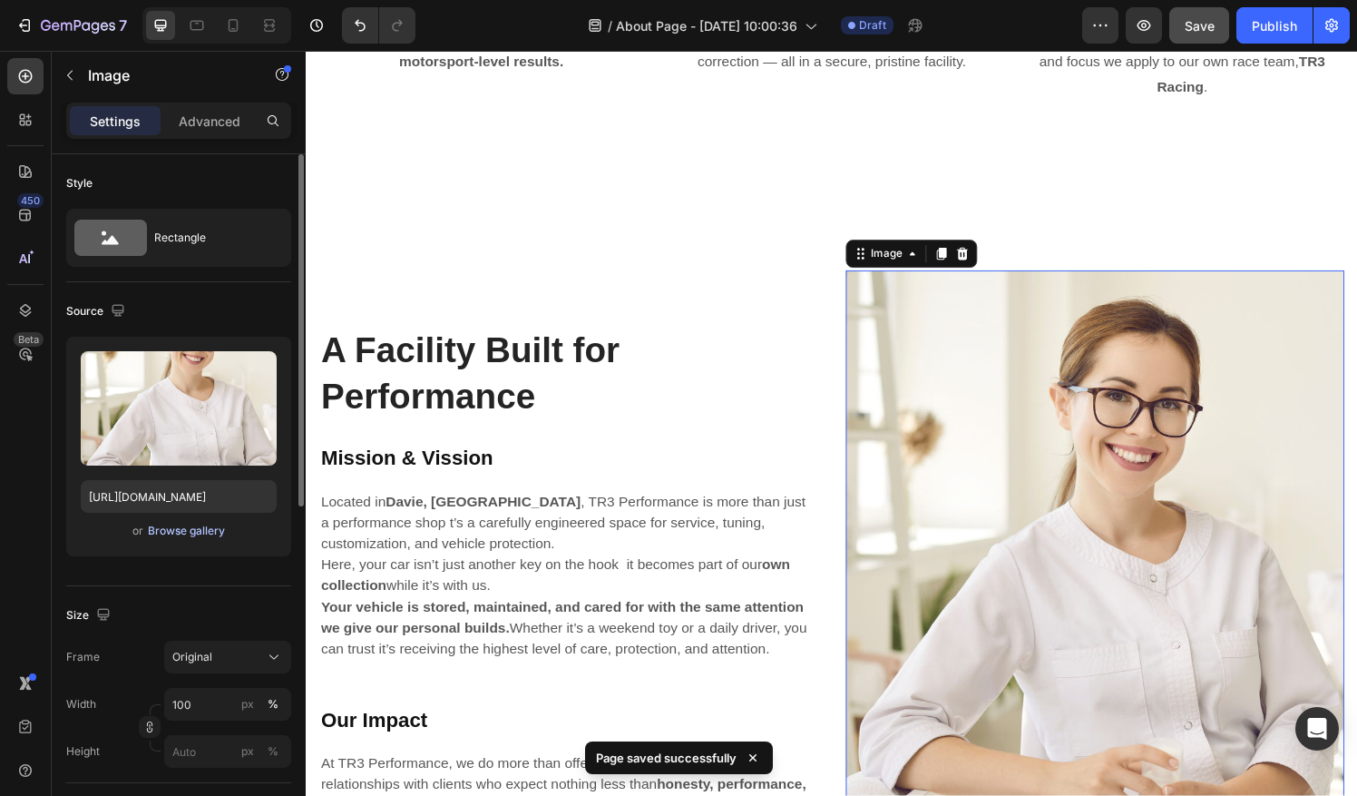
click at [180, 530] on div "Browse gallery" at bounding box center [186, 530] width 77 height 16
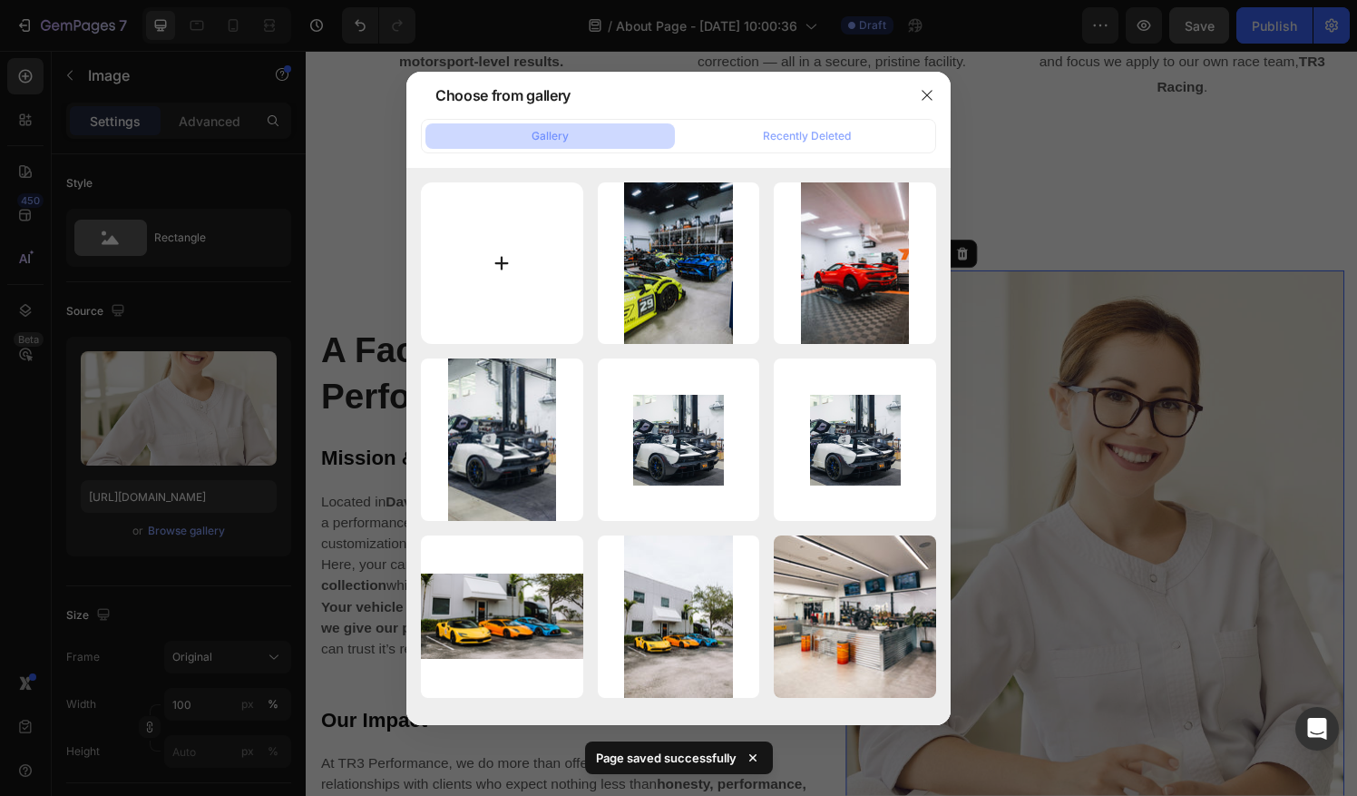
click at [512, 256] on input "file" at bounding box center [502, 263] width 162 height 162
type input "C:\fakepath\Photo Jun 06 2025, 3 02 14 PM (1).jpg"
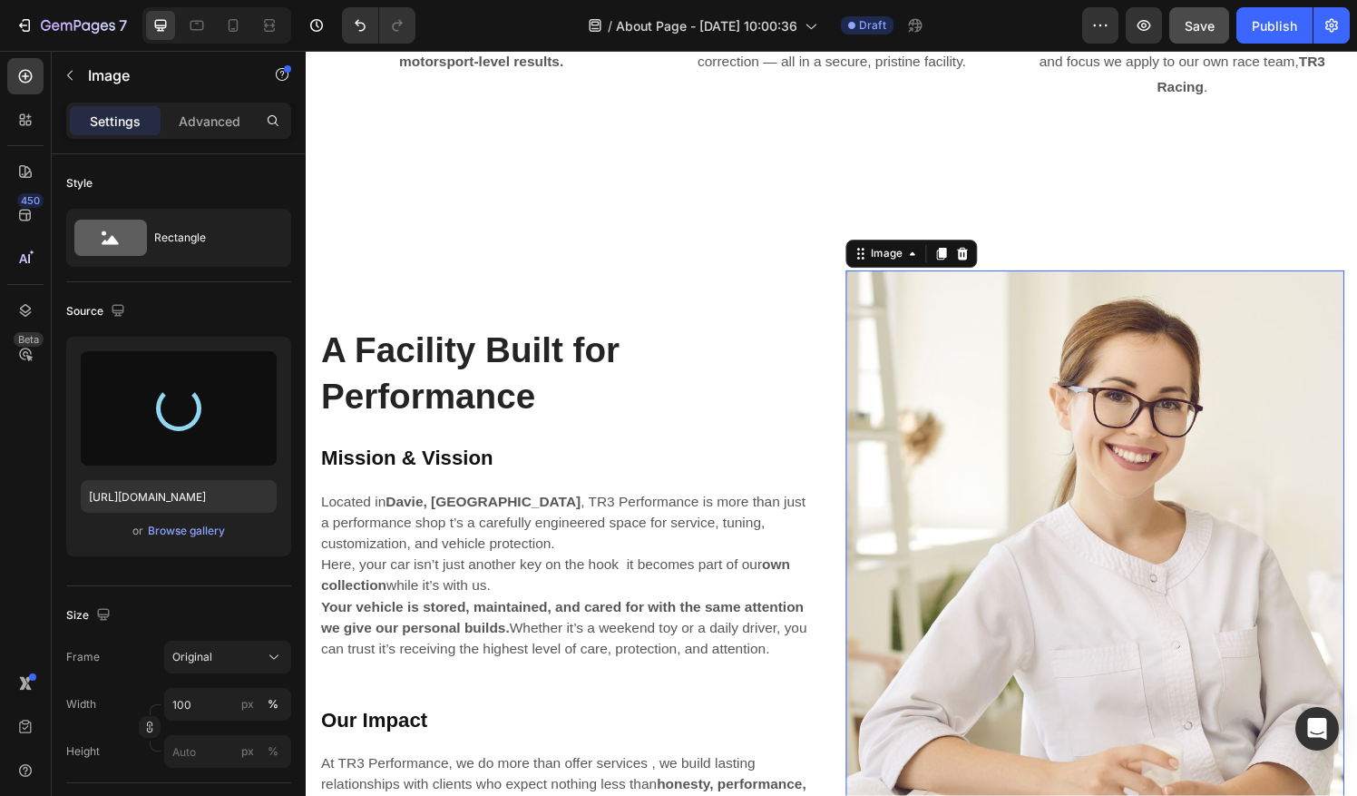
type input "https://cdn.shopify.com/s/files/1/0290/5273/1471/files/gempages_581934521188877…"
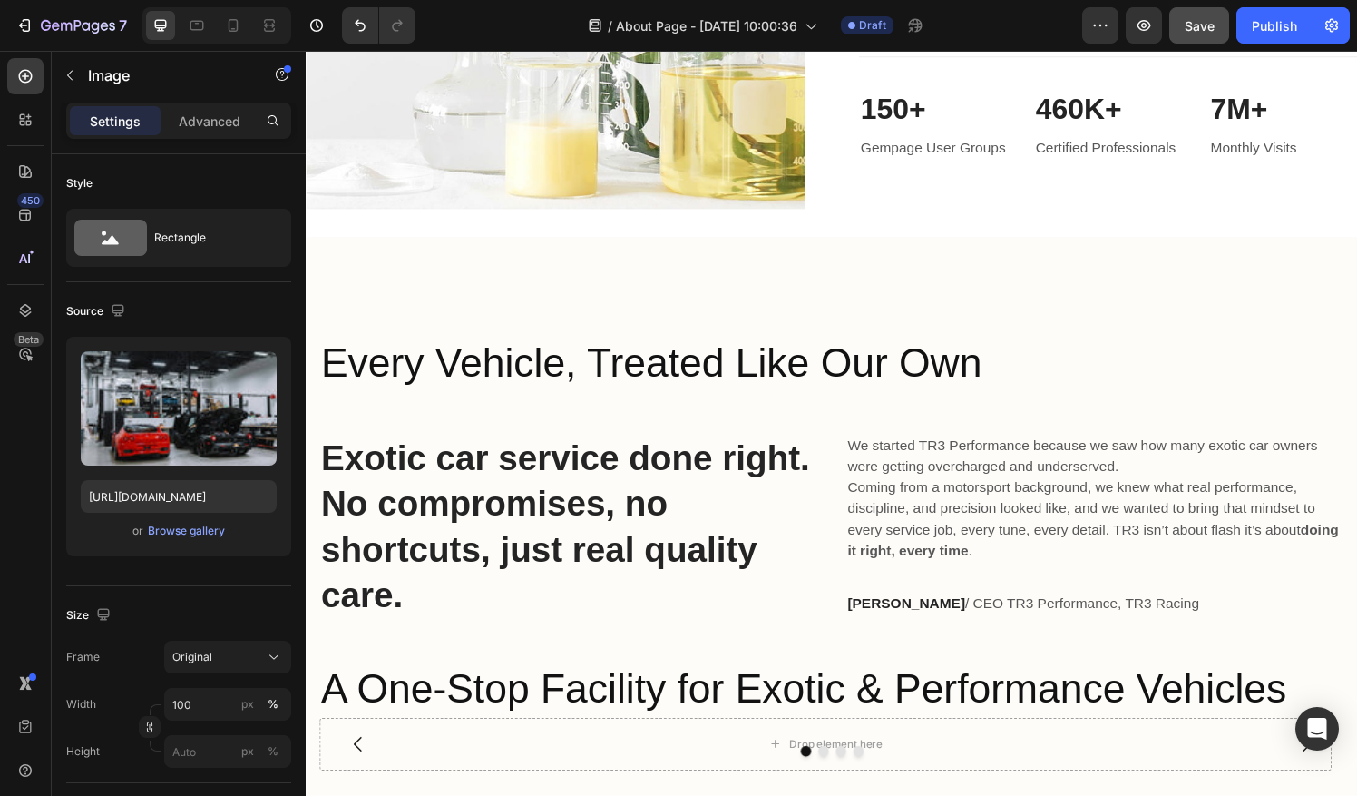
scroll to position [1452, 0]
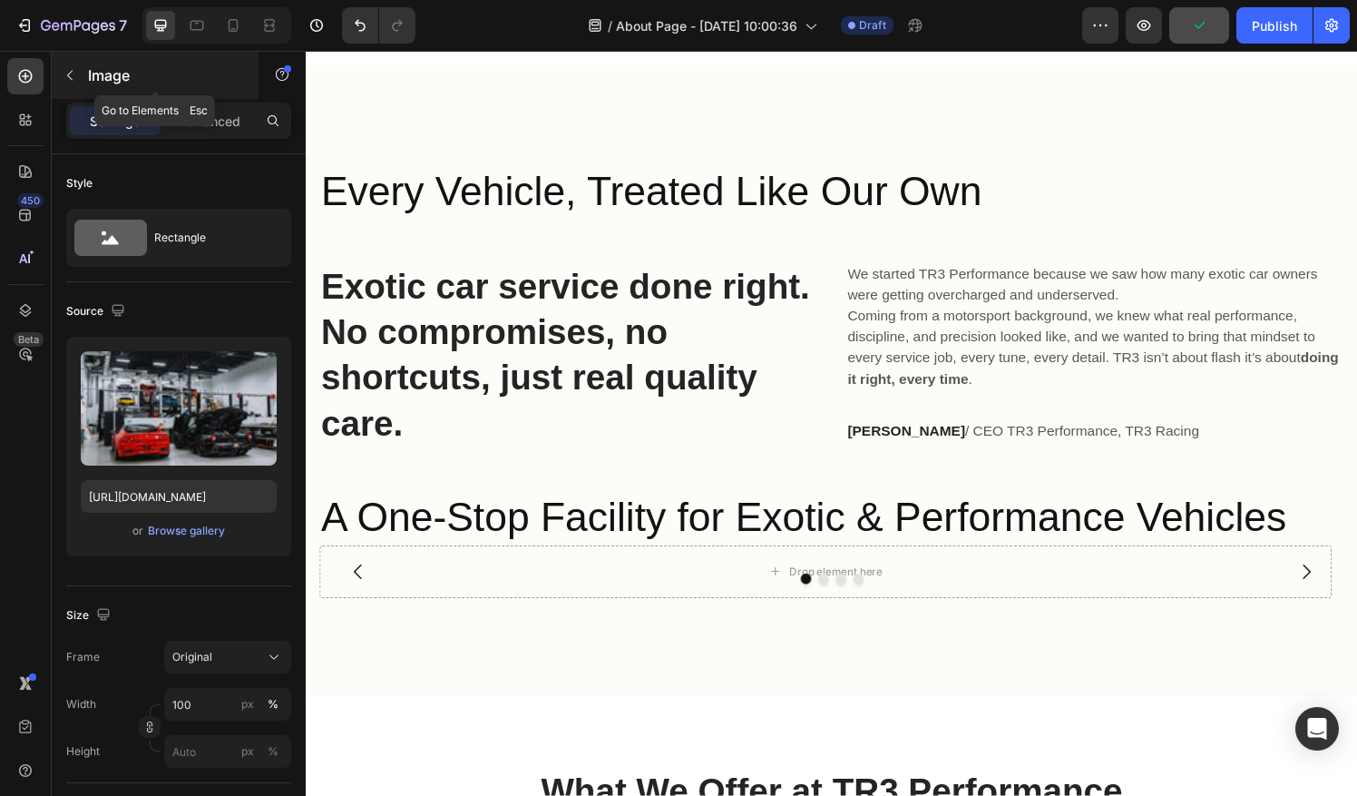
click at [70, 82] on button "button" at bounding box center [69, 75] width 29 height 29
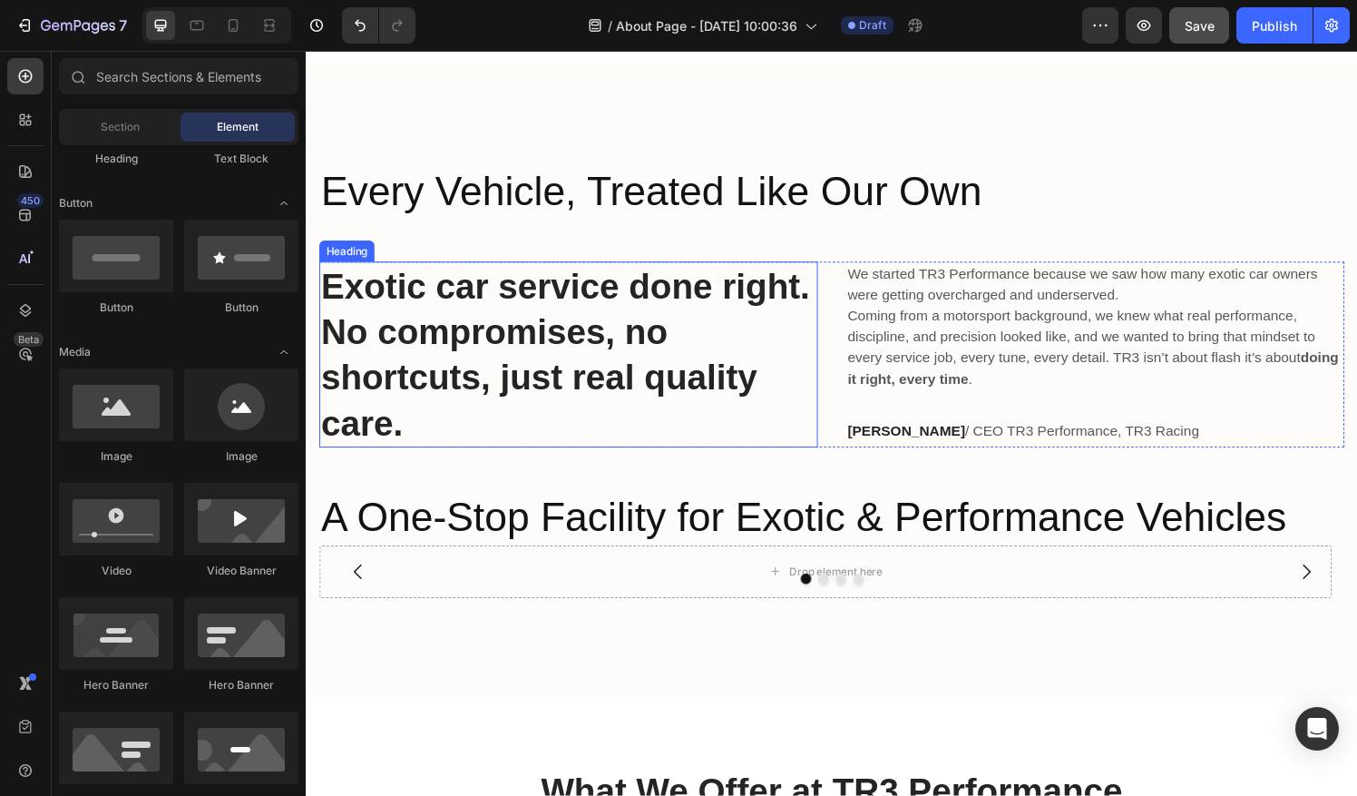
scroll to position [1599, 0]
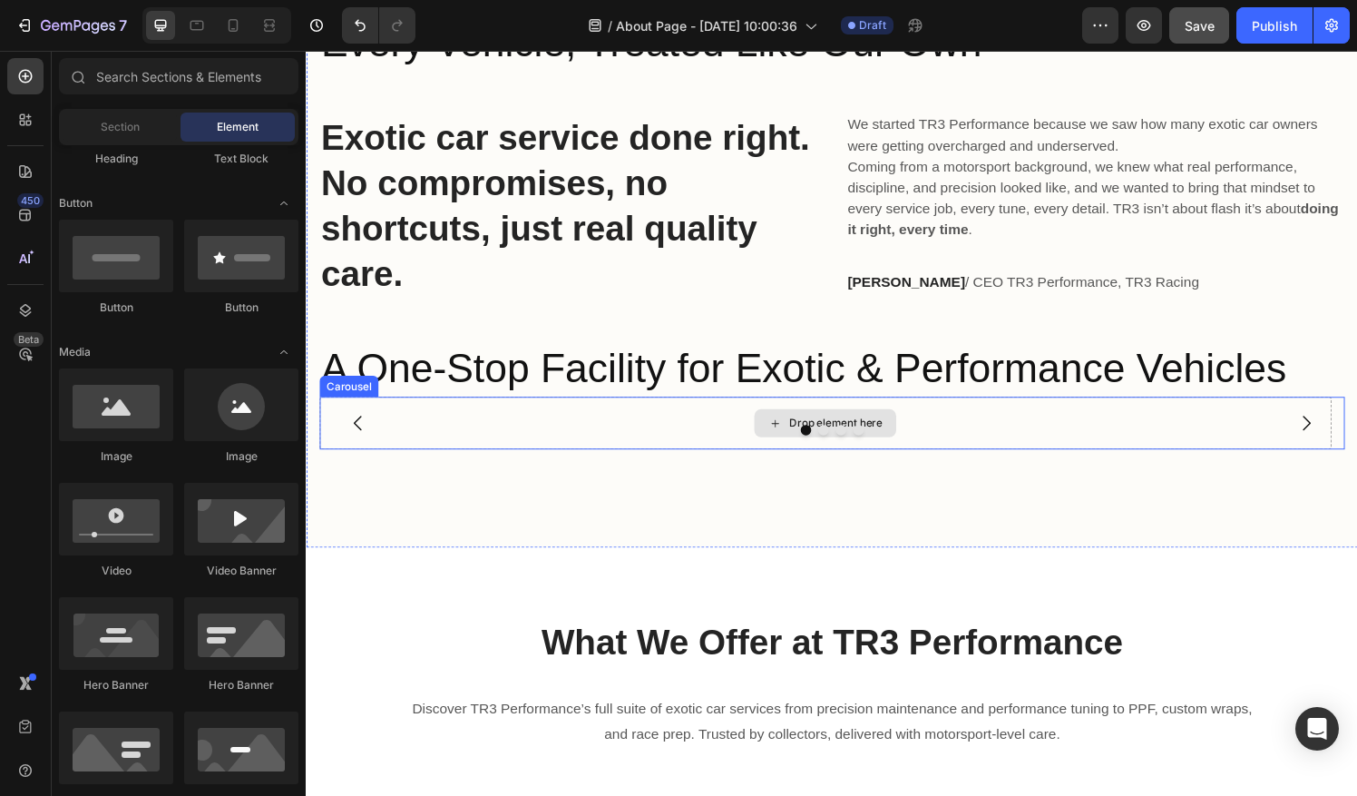
click at [735, 449] on div "Drop element here" at bounding box center [843, 436] width 1048 height 54
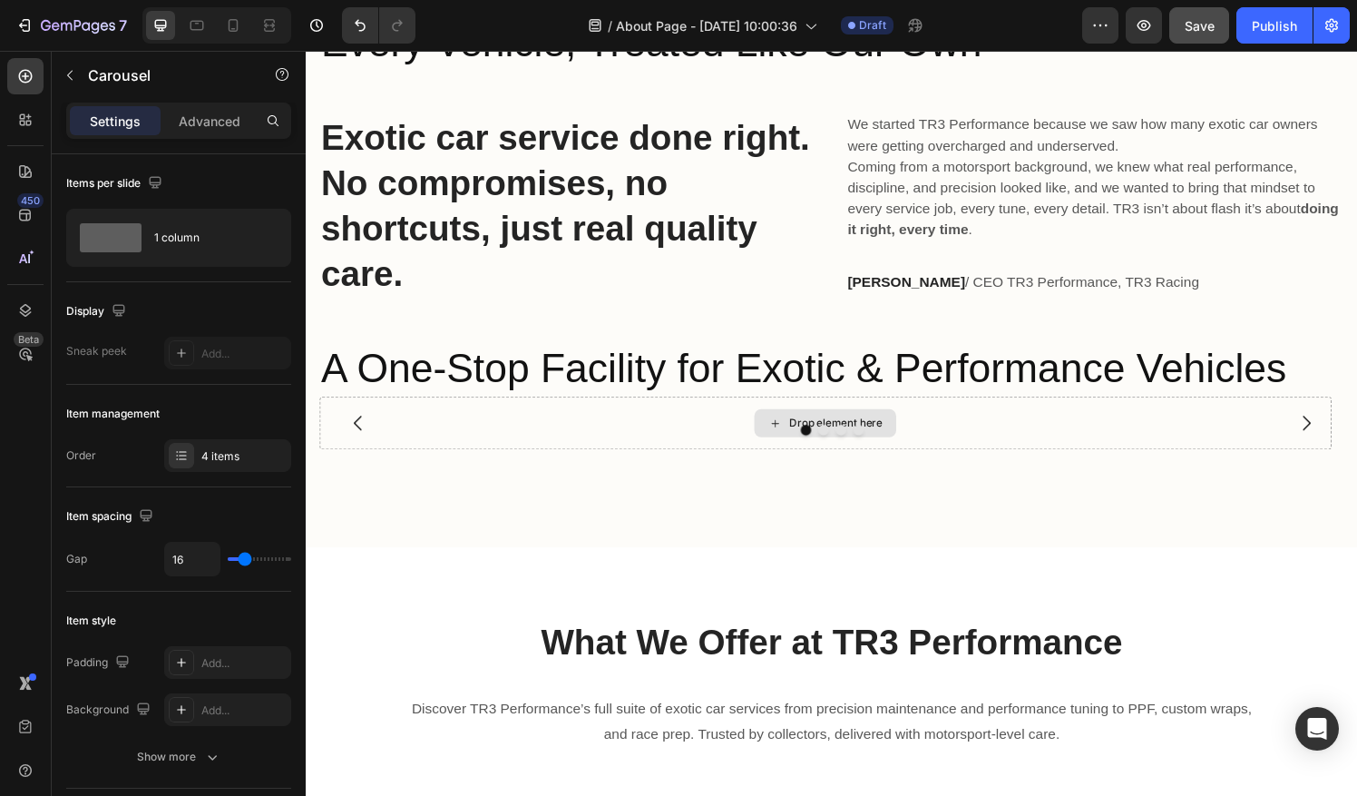
click at [835, 434] on div "Drop element here" at bounding box center [853, 436] width 96 height 15
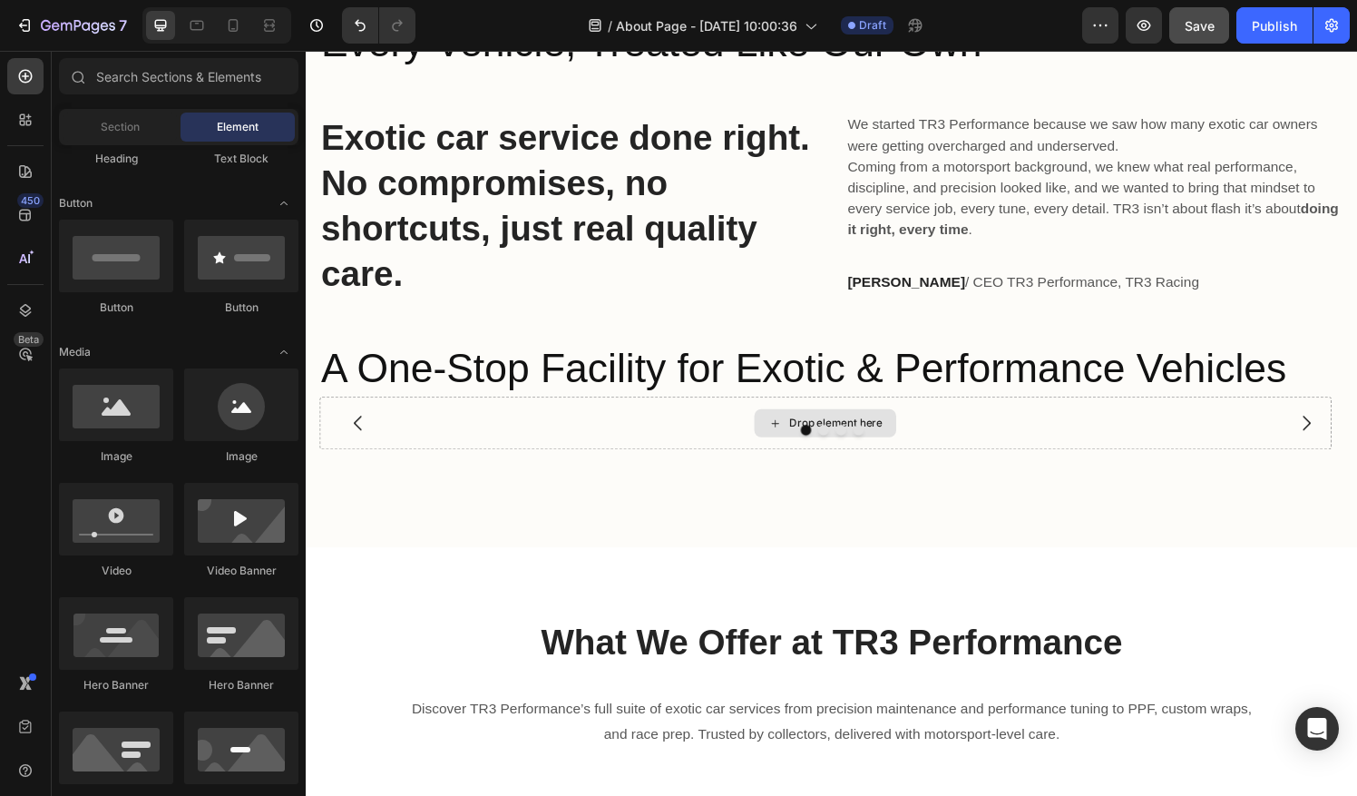
click at [835, 434] on div "Drop element here" at bounding box center [853, 436] width 96 height 15
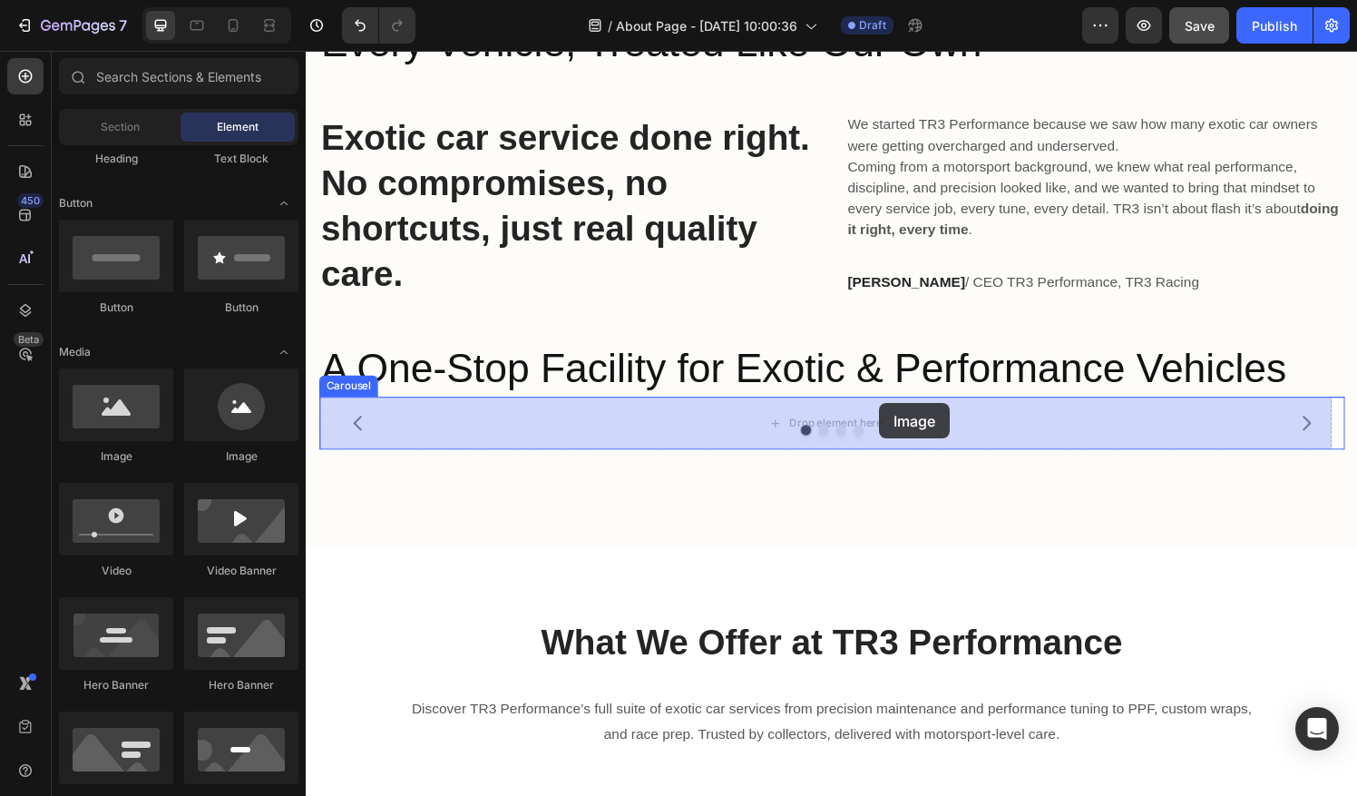
drag, startPoint x: 425, startPoint y: 486, endPoint x: 894, endPoint y: 418, distance: 473.9
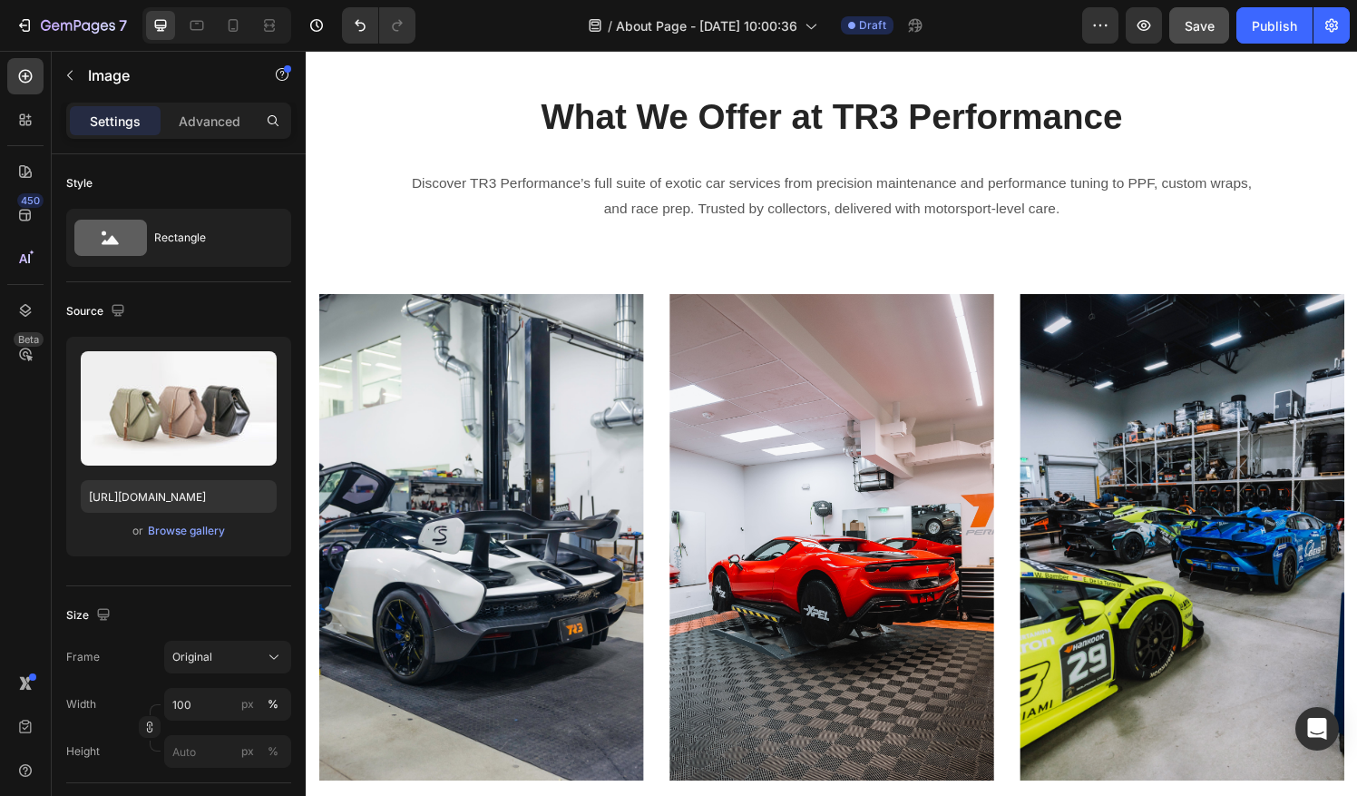
scroll to position [2161, 0]
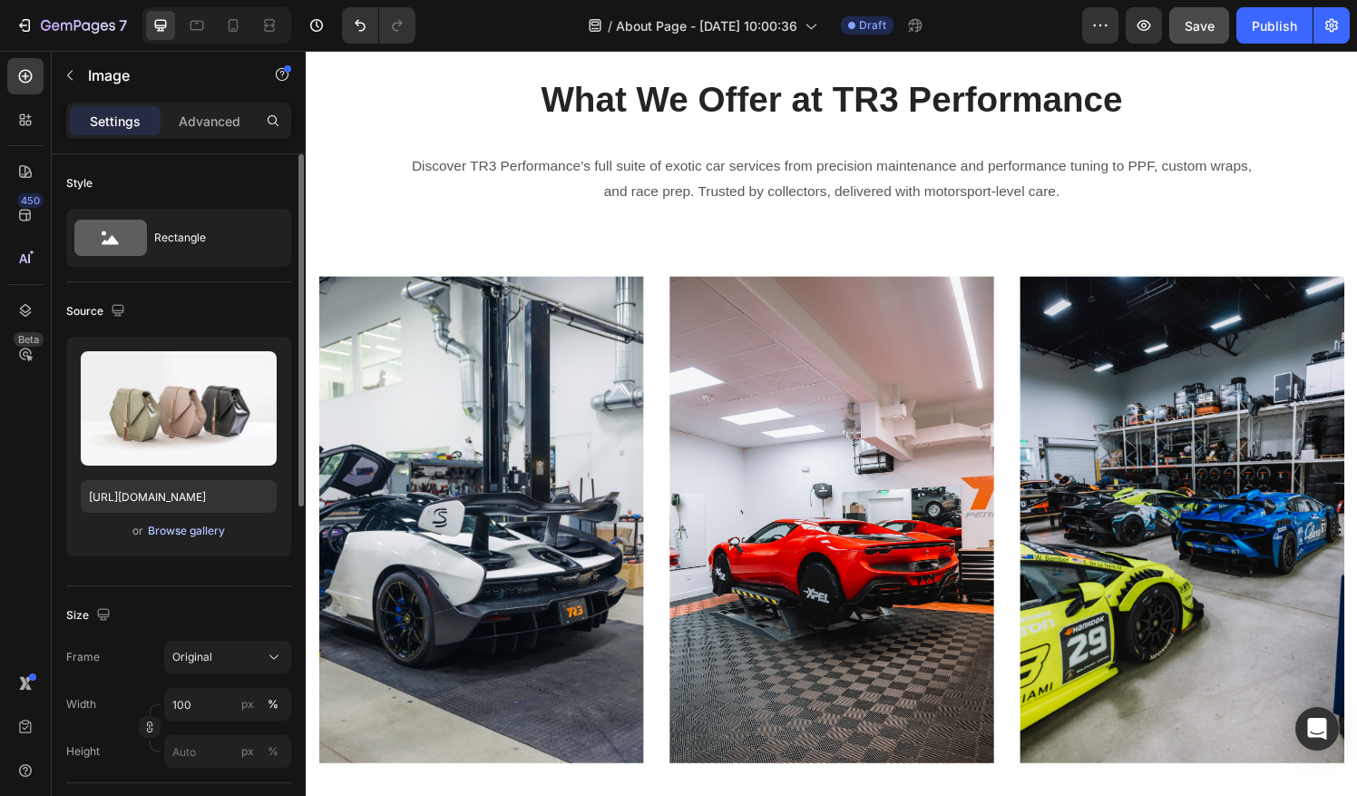
click at [169, 531] on div "Browse gallery" at bounding box center [186, 530] width 77 height 16
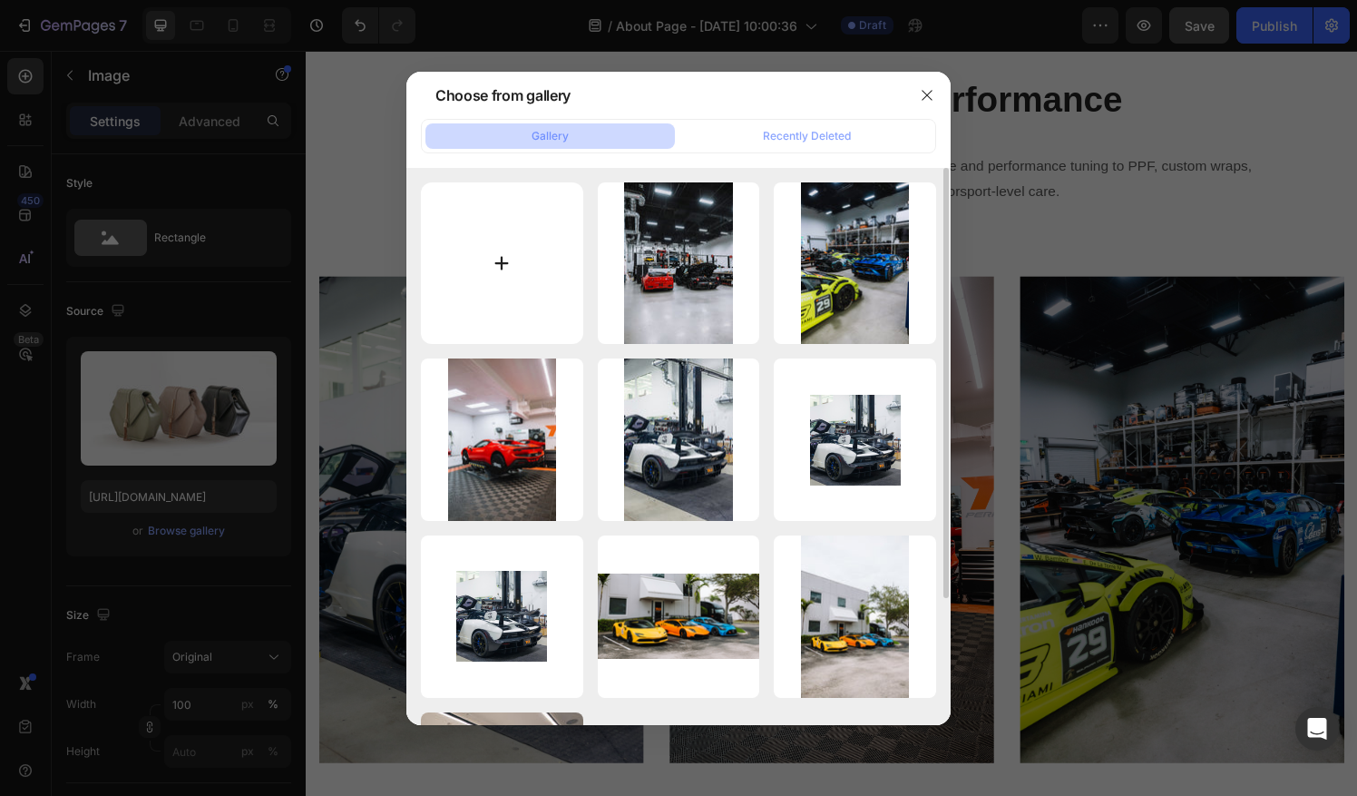
click at [497, 265] on input "file" at bounding box center [502, 263] width 162 height 162
type input "C:\fakepath\Photo Aug 28 2025, 10 39 48 AM.jpg"
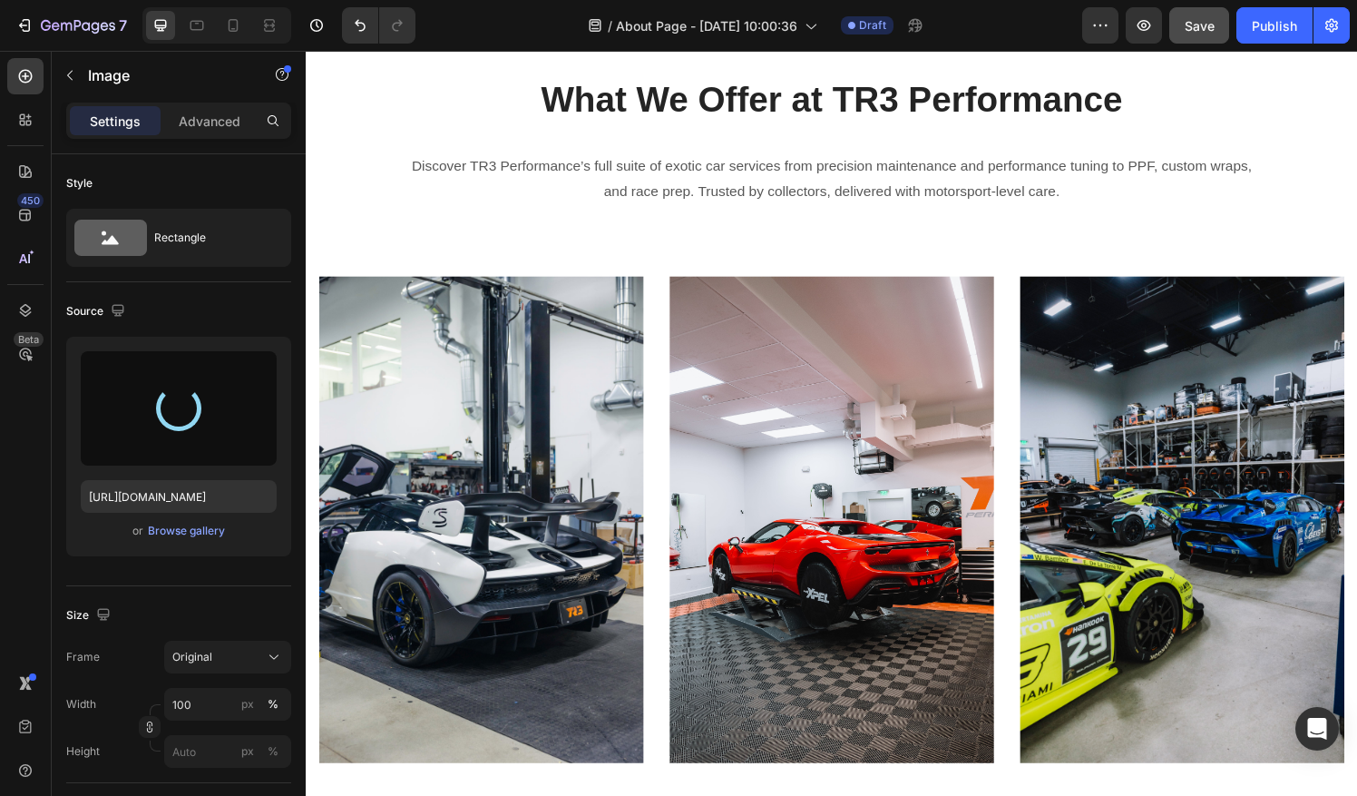
type input "https://cdn.shopify.com/s/files/1/0290/5273/1471/files/gempages_581934521188877…"
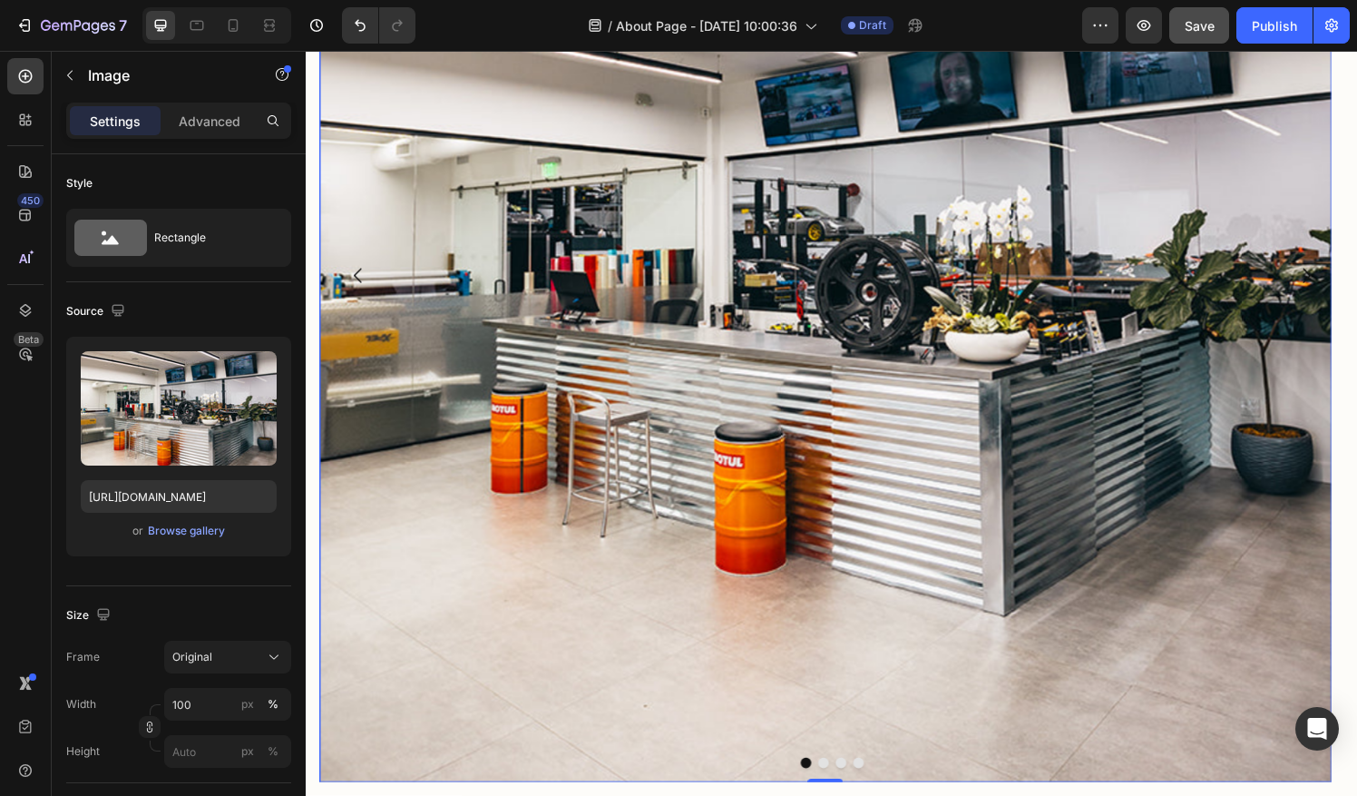
scroll to position [2427, 0]
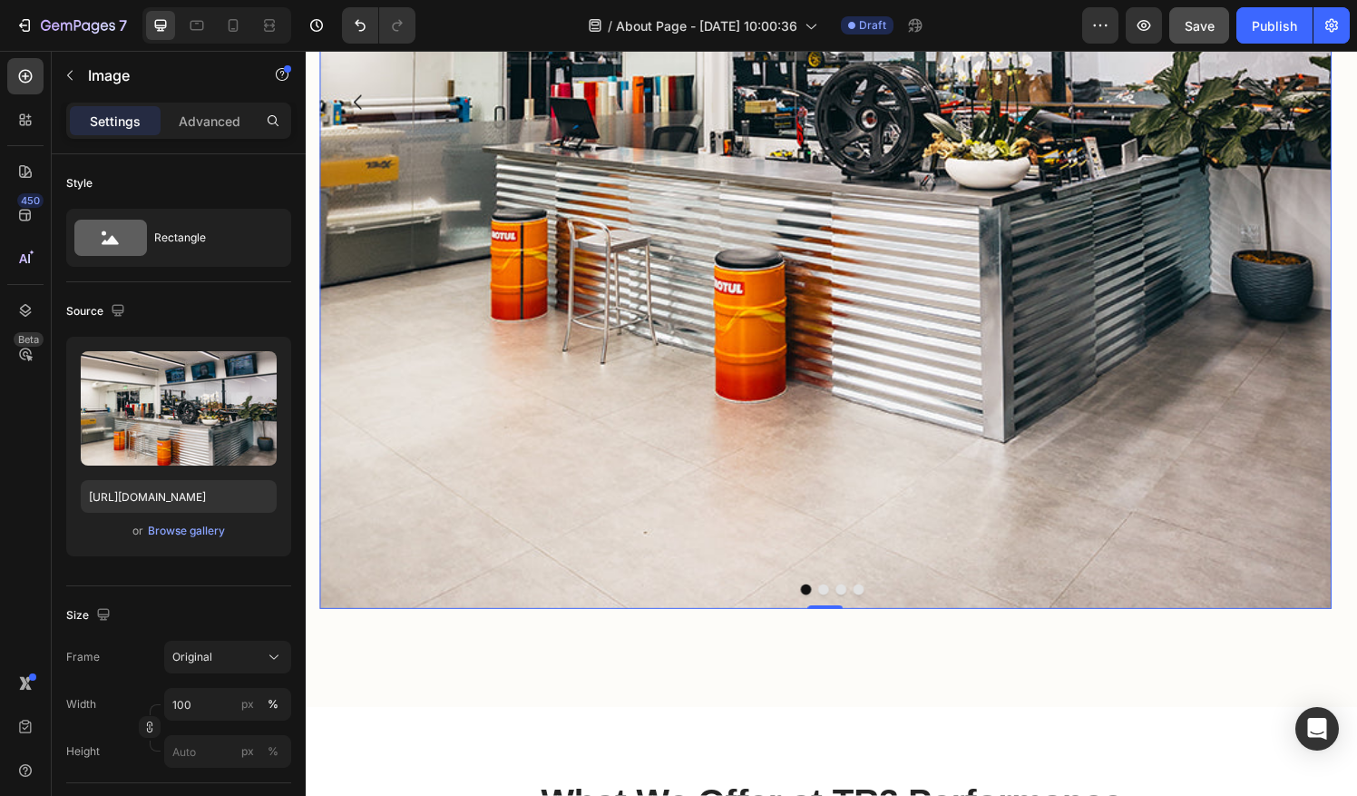
click at [1323, 244] on img at bounding box center [843, 105] width 1048 height 1048
click at [835, 609] on button "Dot" at bounding box center [840, 608] width 11 height 11
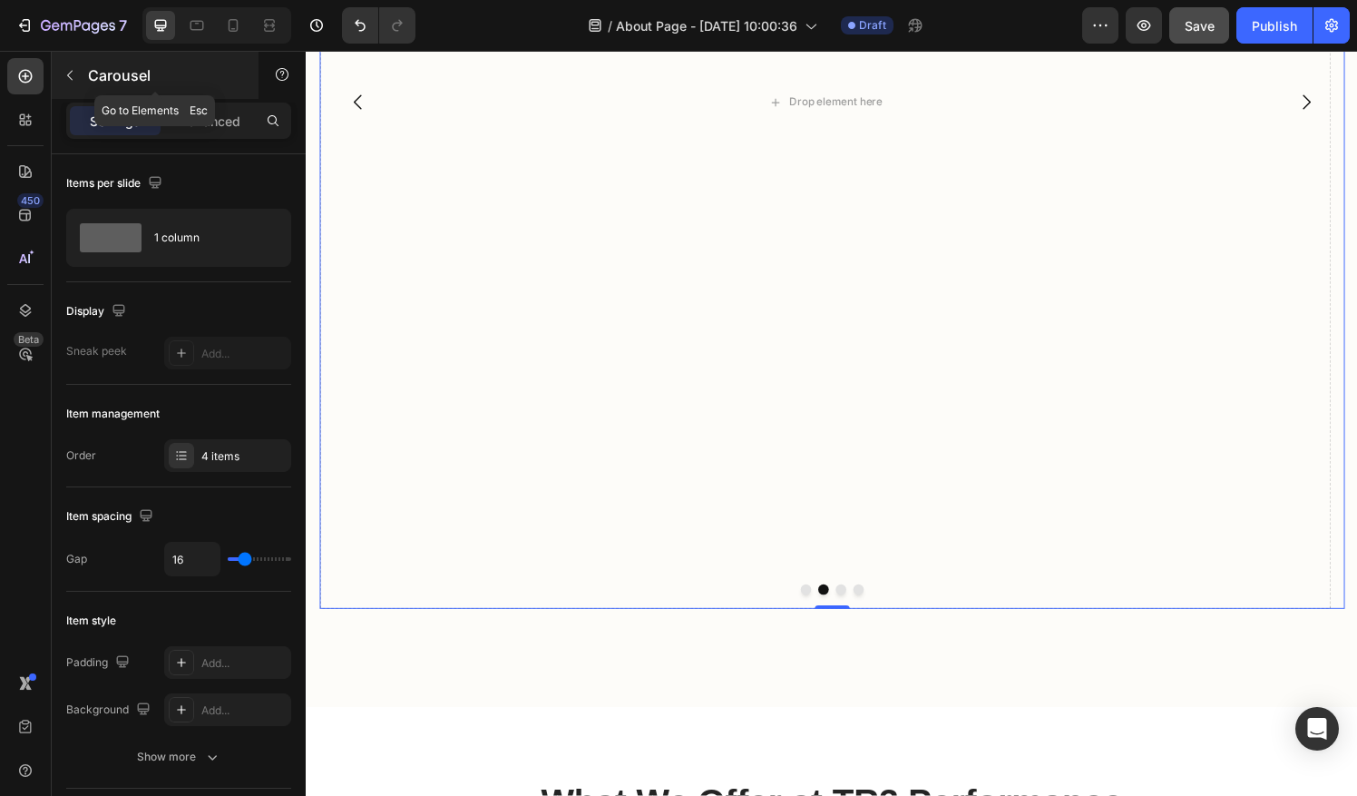
click at [66, 73] on icon "button" at bounding box center [70, 75] width 15 height 15
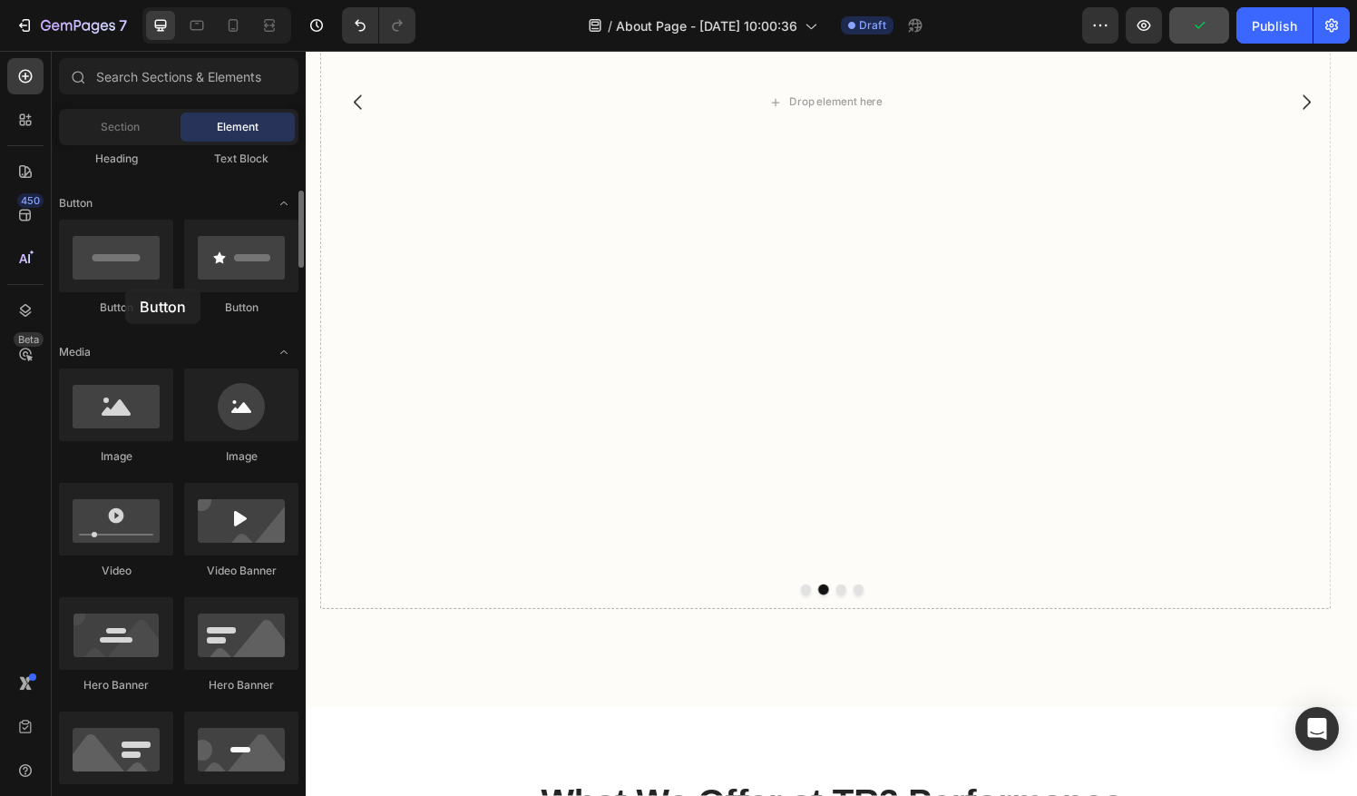
drag, startPoint x: 125, startPoint y: 275, endPoint x: 124, endPoint y: 294, distance: 19.1
click at [124, 294] on div "Button" at bounding box center [116, 268] width 114 height 96
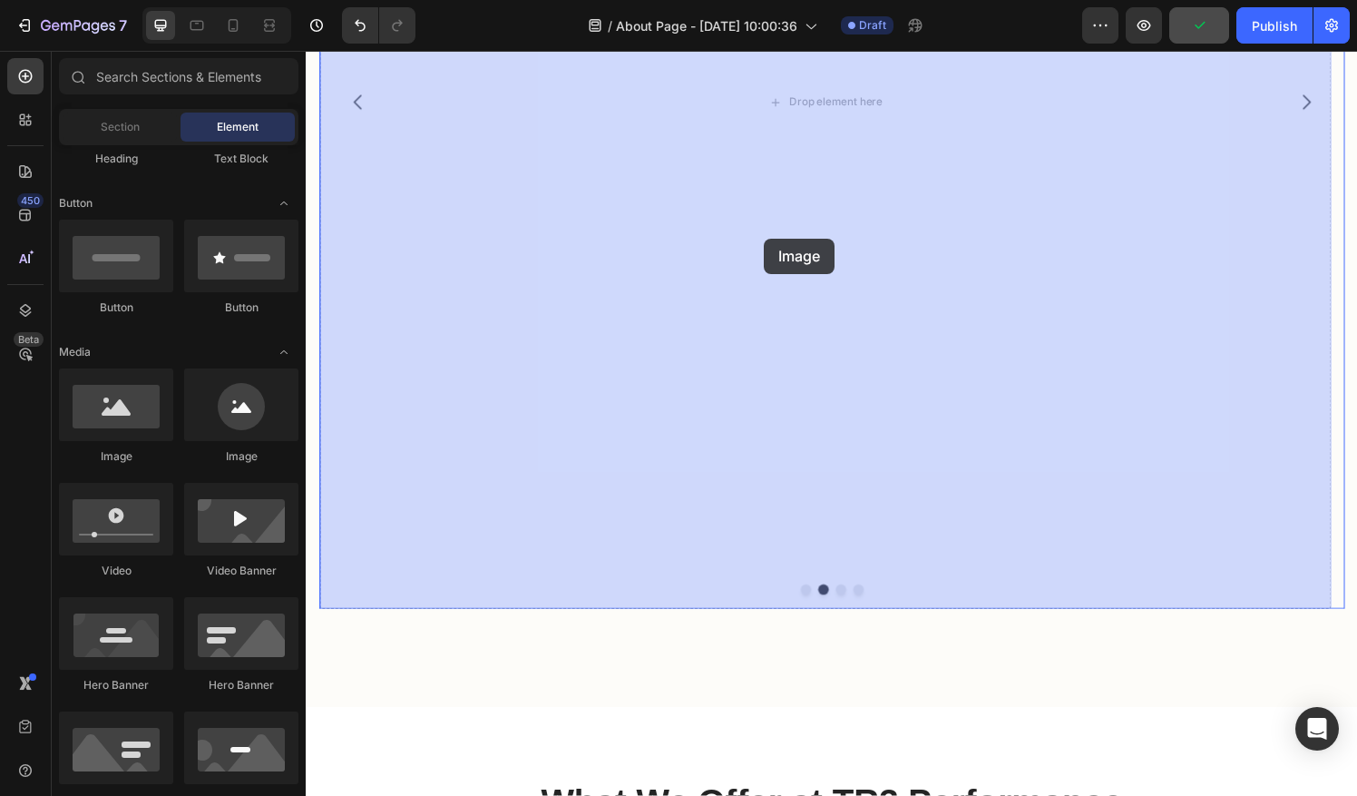
drag, startPoint x: 411, startPoint y: 475, endPoint x: 784, endPoint y: 248, distance: 436.8
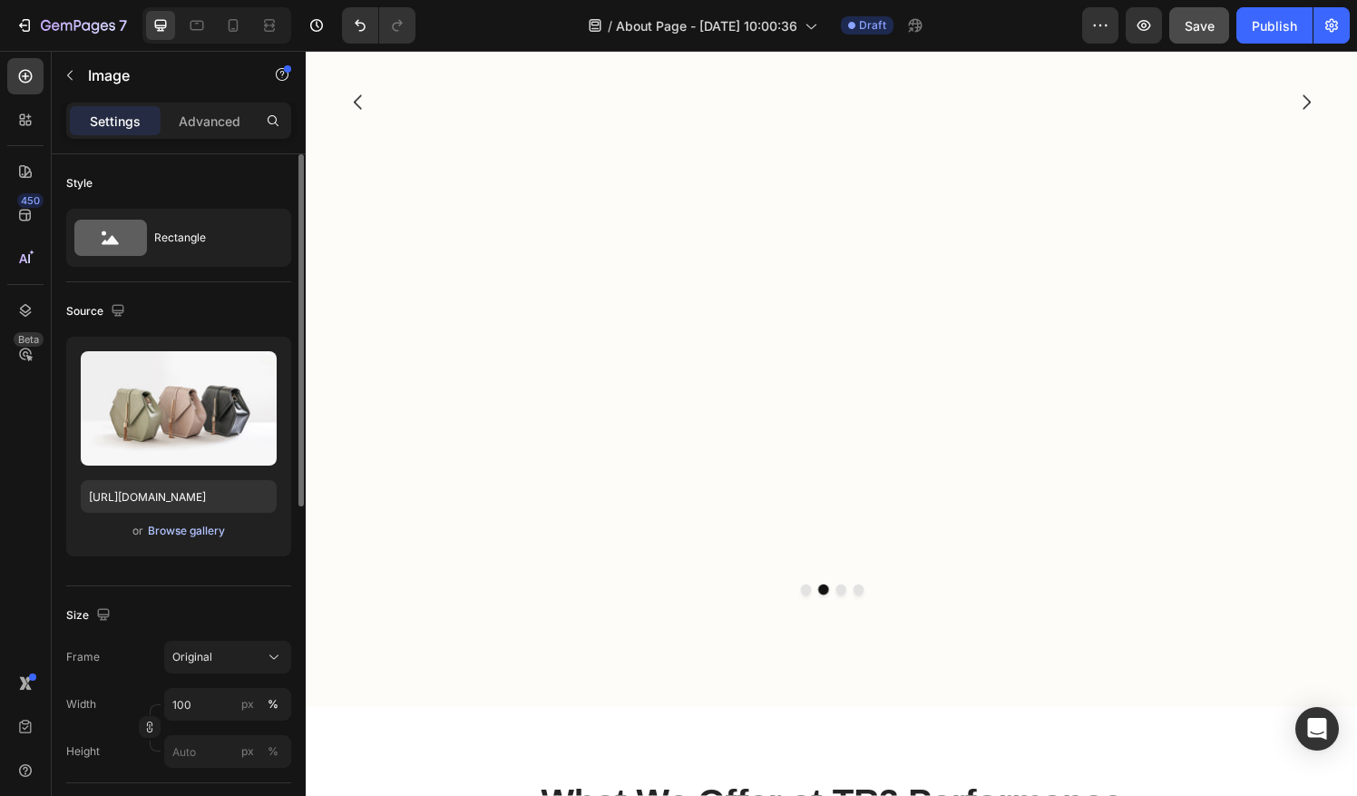
click at [192, 538] on button "Browse gallery" at bounding box center [186, 531] width 79 height 18
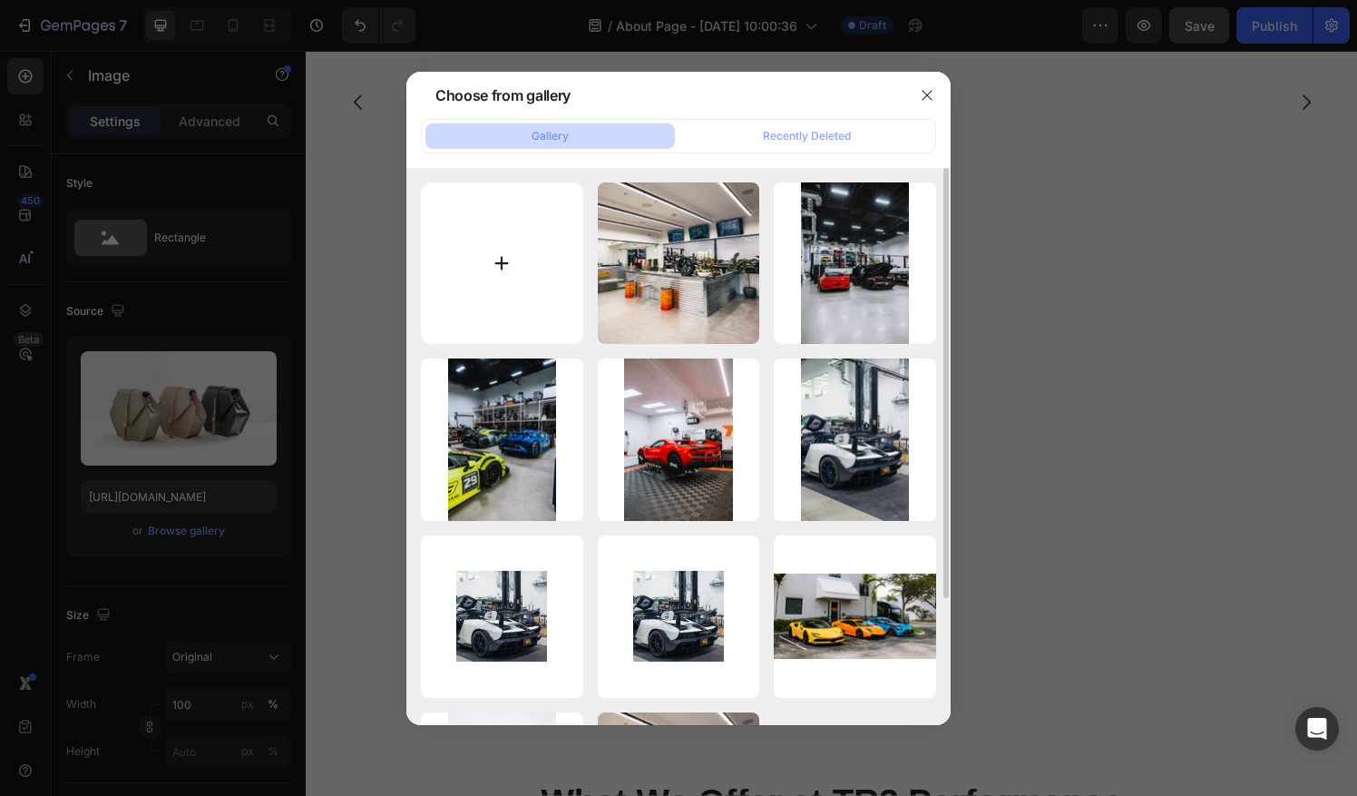
click at [513, 267] on input "file" at bounding box center [502, 263] width 162 height 162
type input "C:\fakepath\Photo Nov 14 2023, 5 29 57 PM (1).jpg"
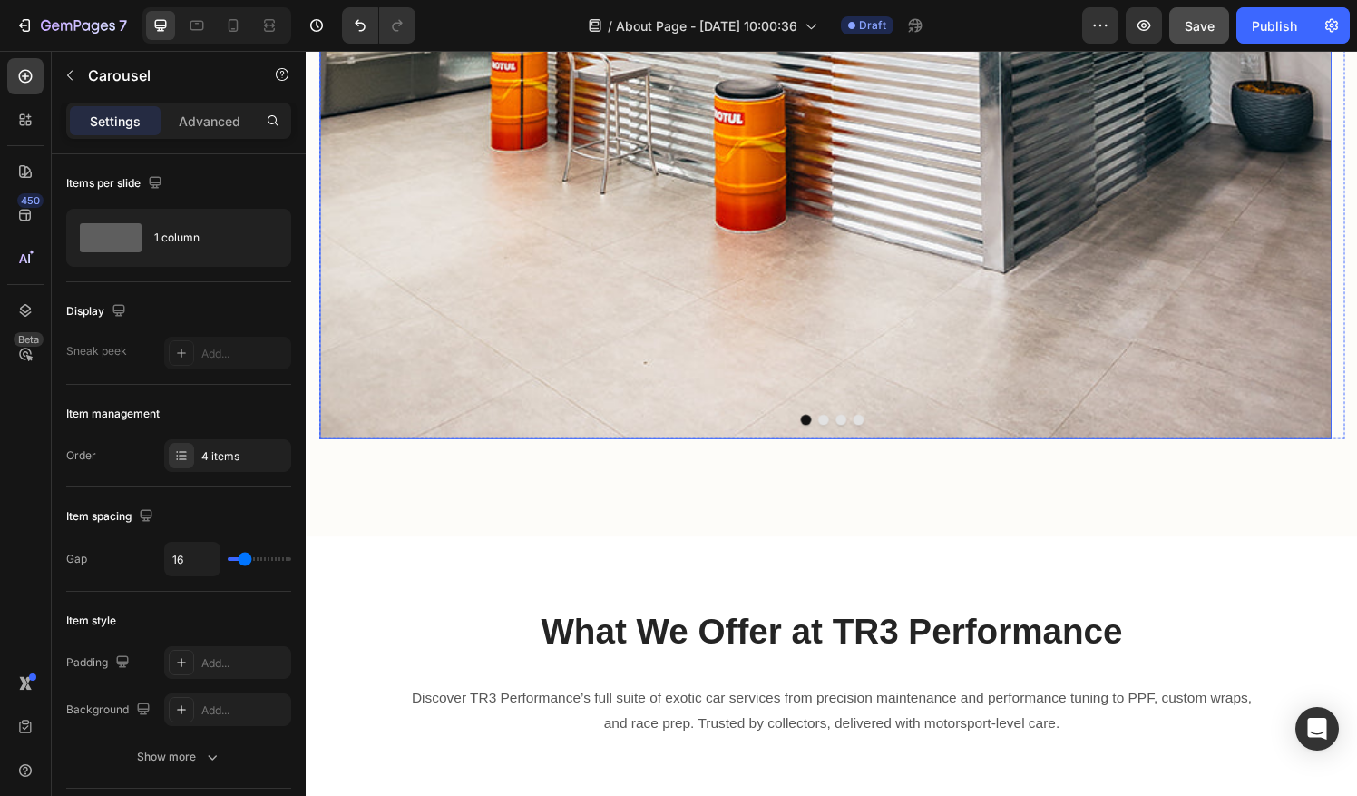
scroll to position [2604, 0]
click at [835, 427] on button "Dot" at bounding box center [840, 431] width 11 height 11
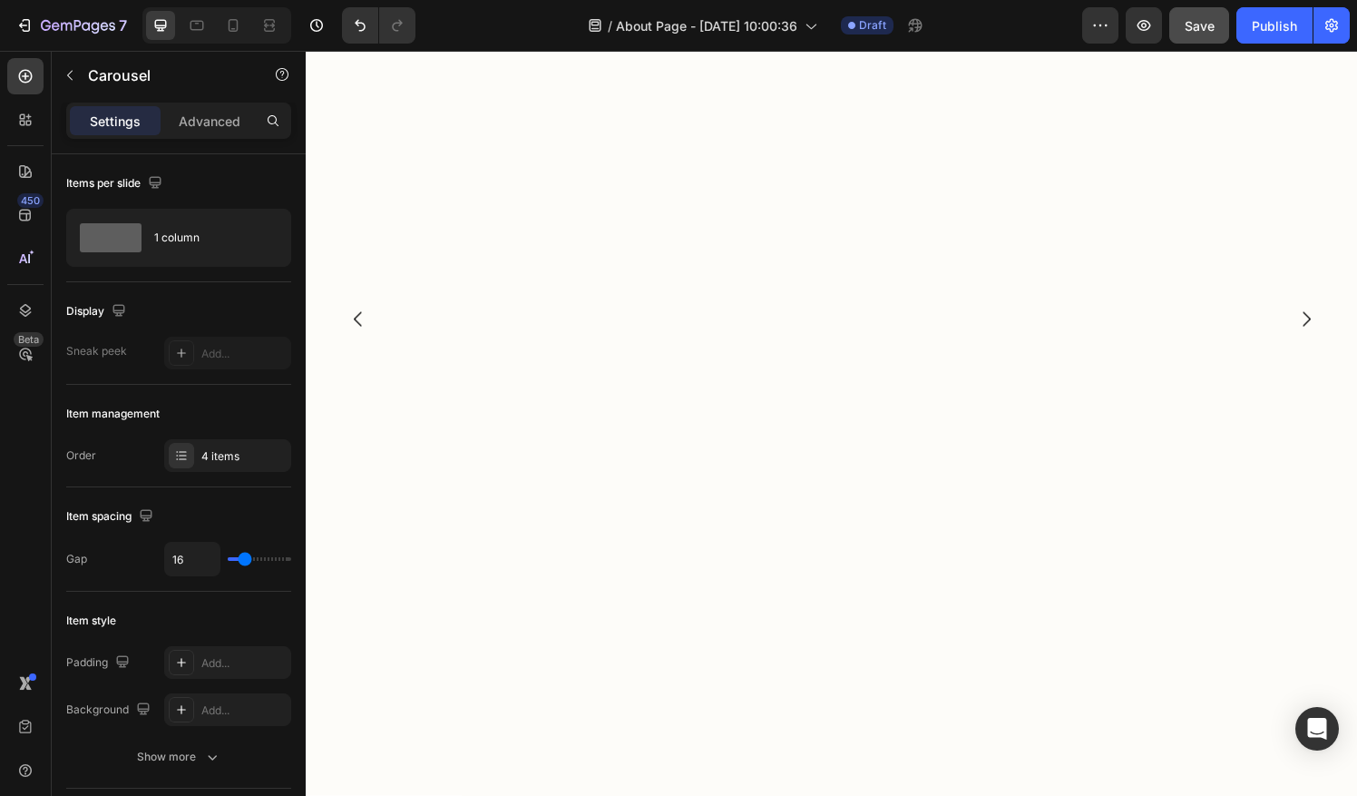
scroll to position [2201, 0]
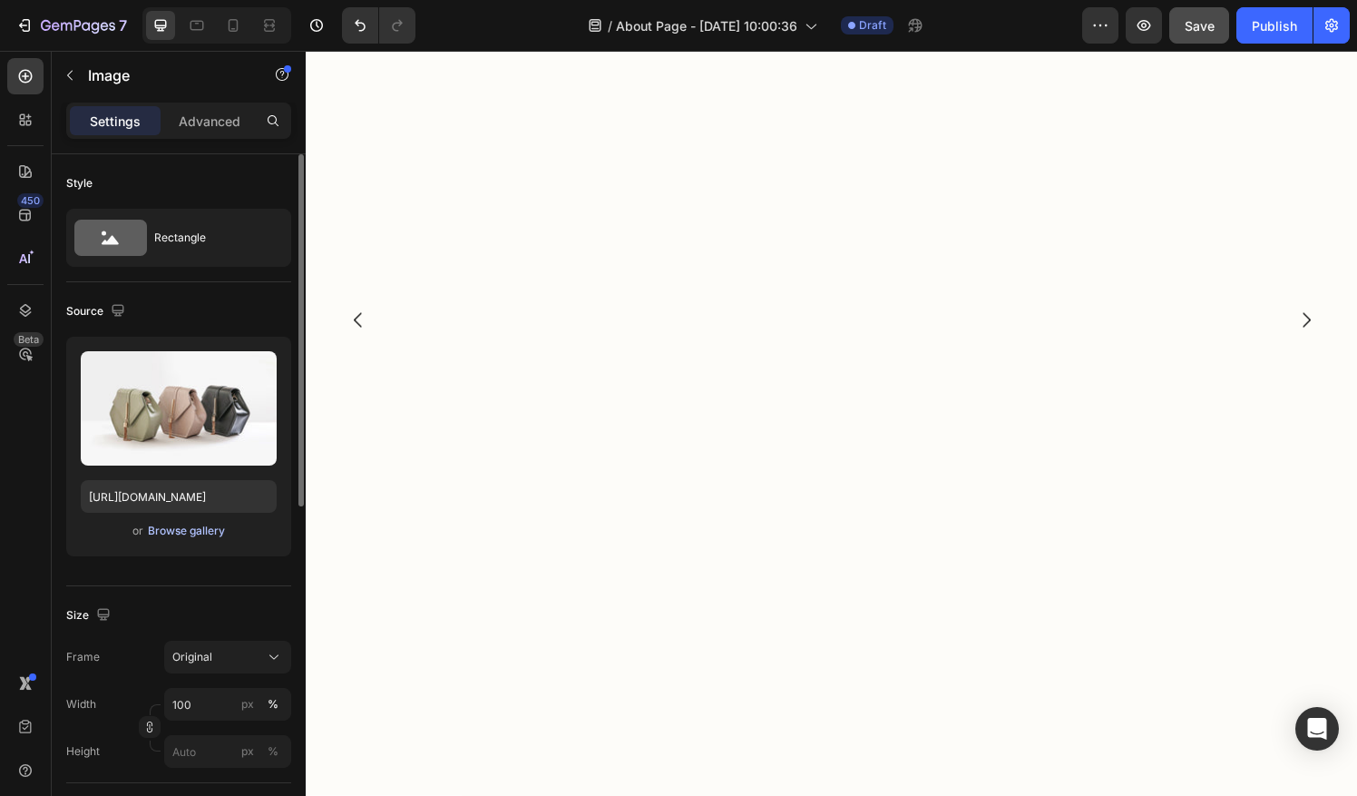
click at [205, 531] on div "Browse gallery" at bounding box center [186, 530] width 77 height 16
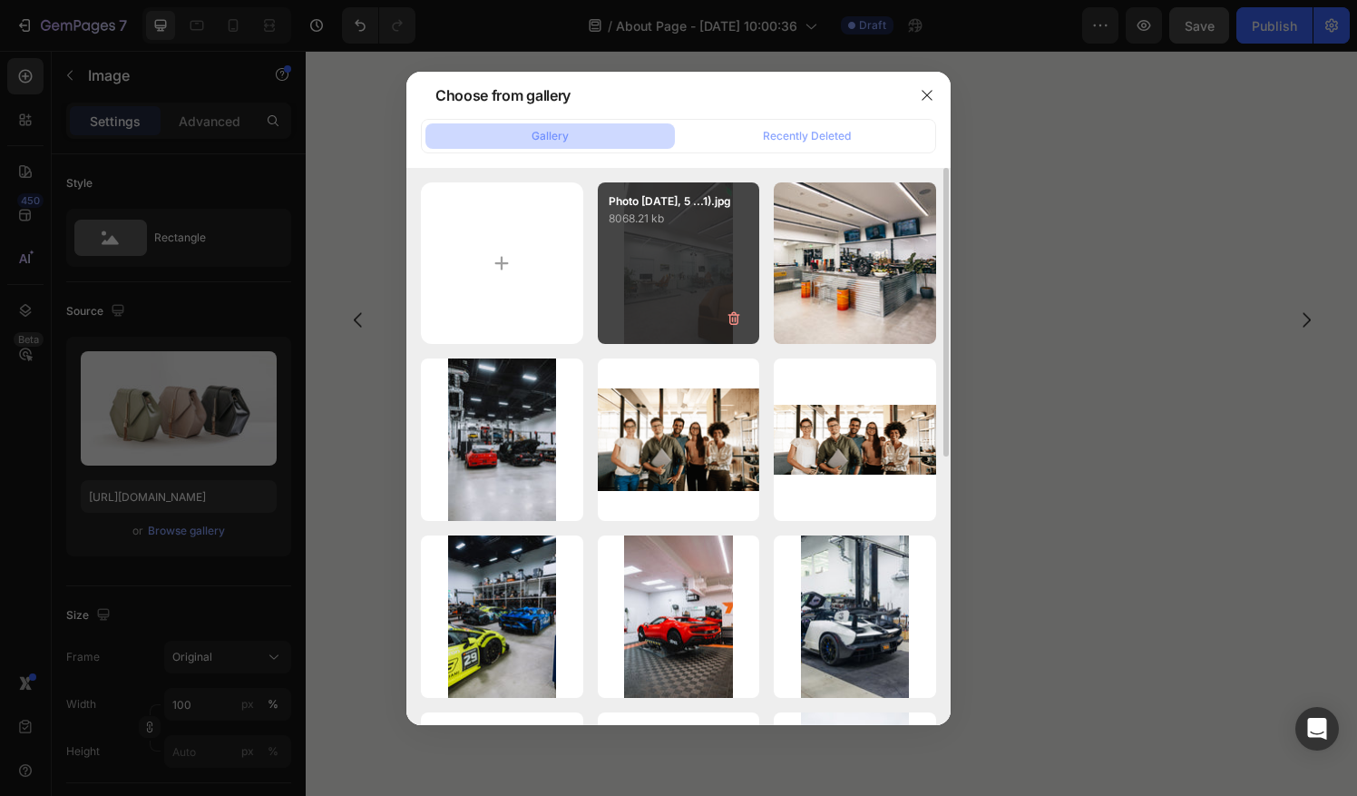
click at [690, 278] on div "Photo Nov 14 2023, 5 ...1).jpg 8068.21 kb" at bounding box center [679, 263] width 162 height 162
type input "https://cdn.shopify.com/s/files/1/0290/5273/1471/files/gempages_581934521188877…"
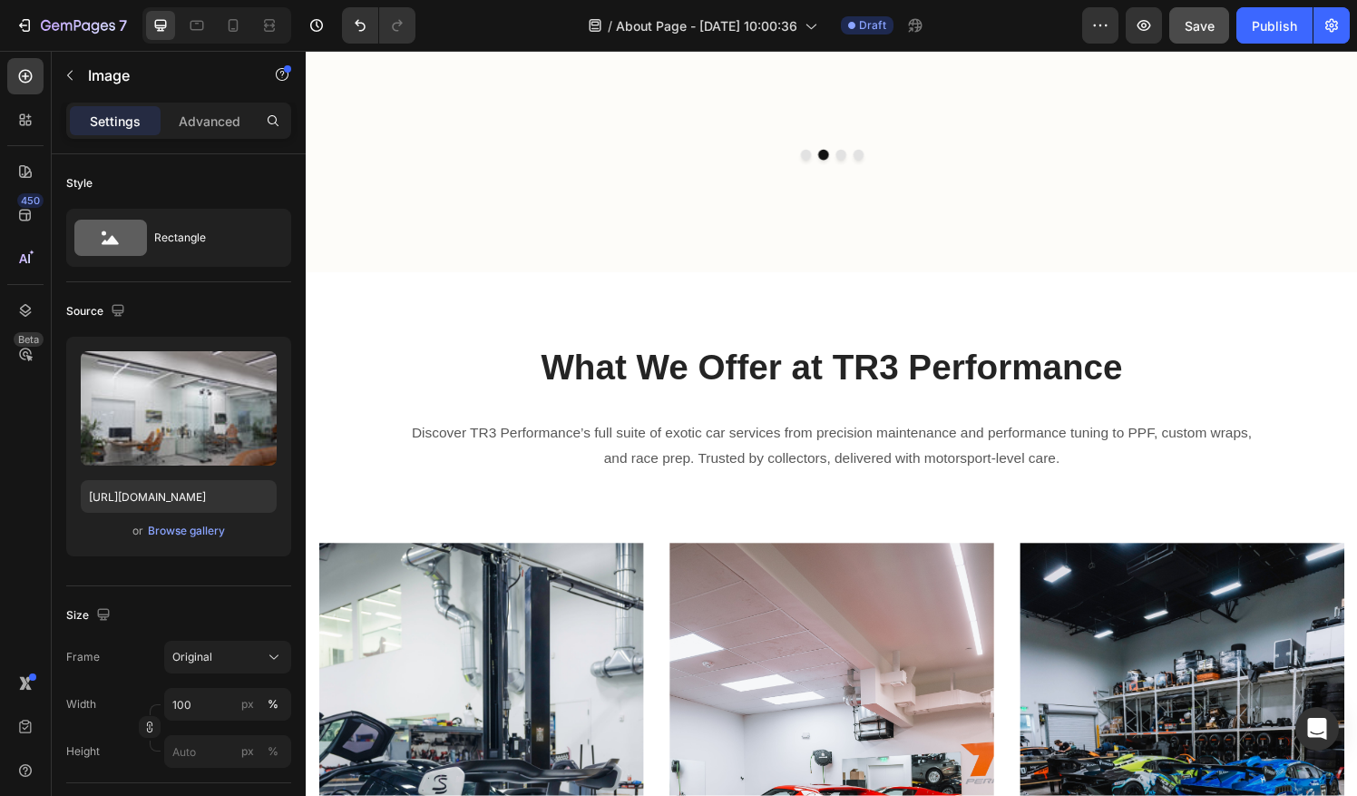
scroll to position [3133, 0]
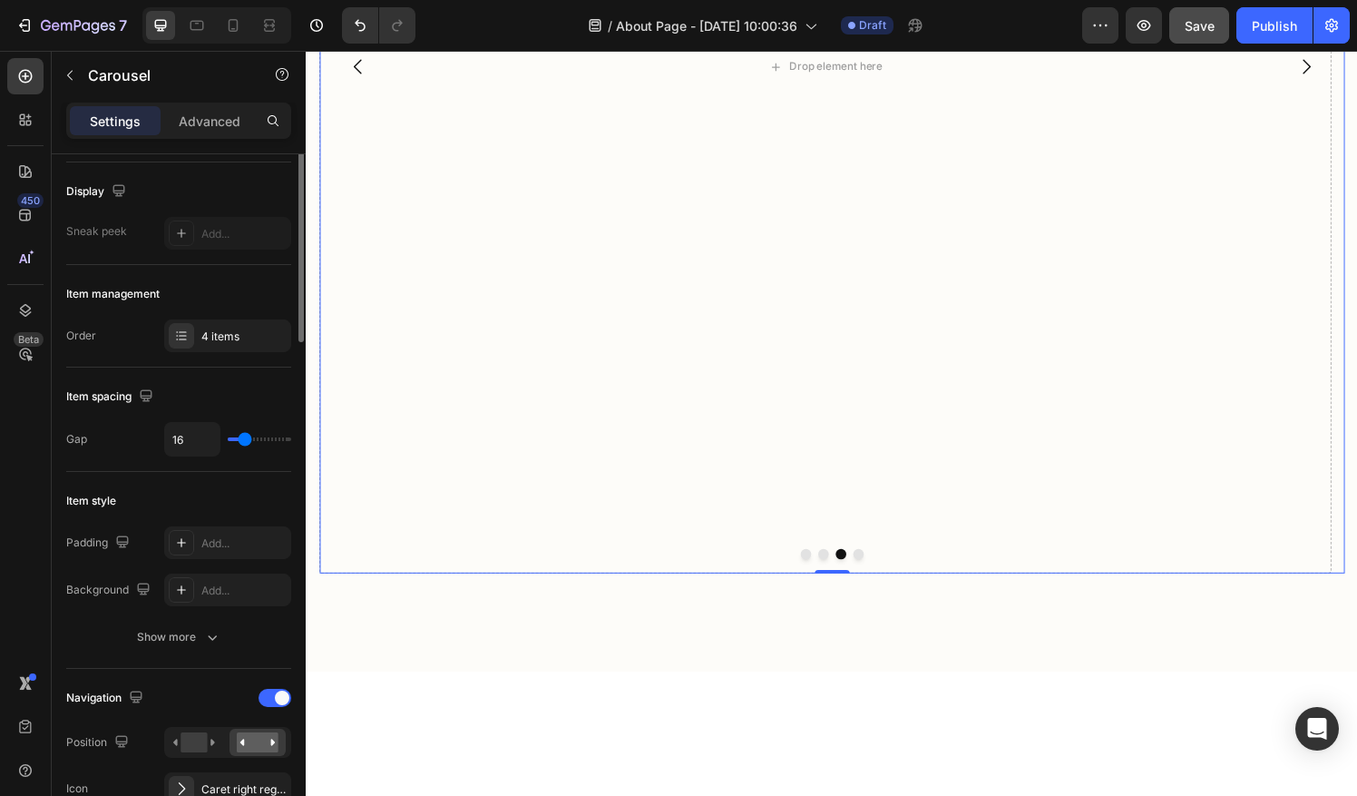
scroll to position [0, 0]
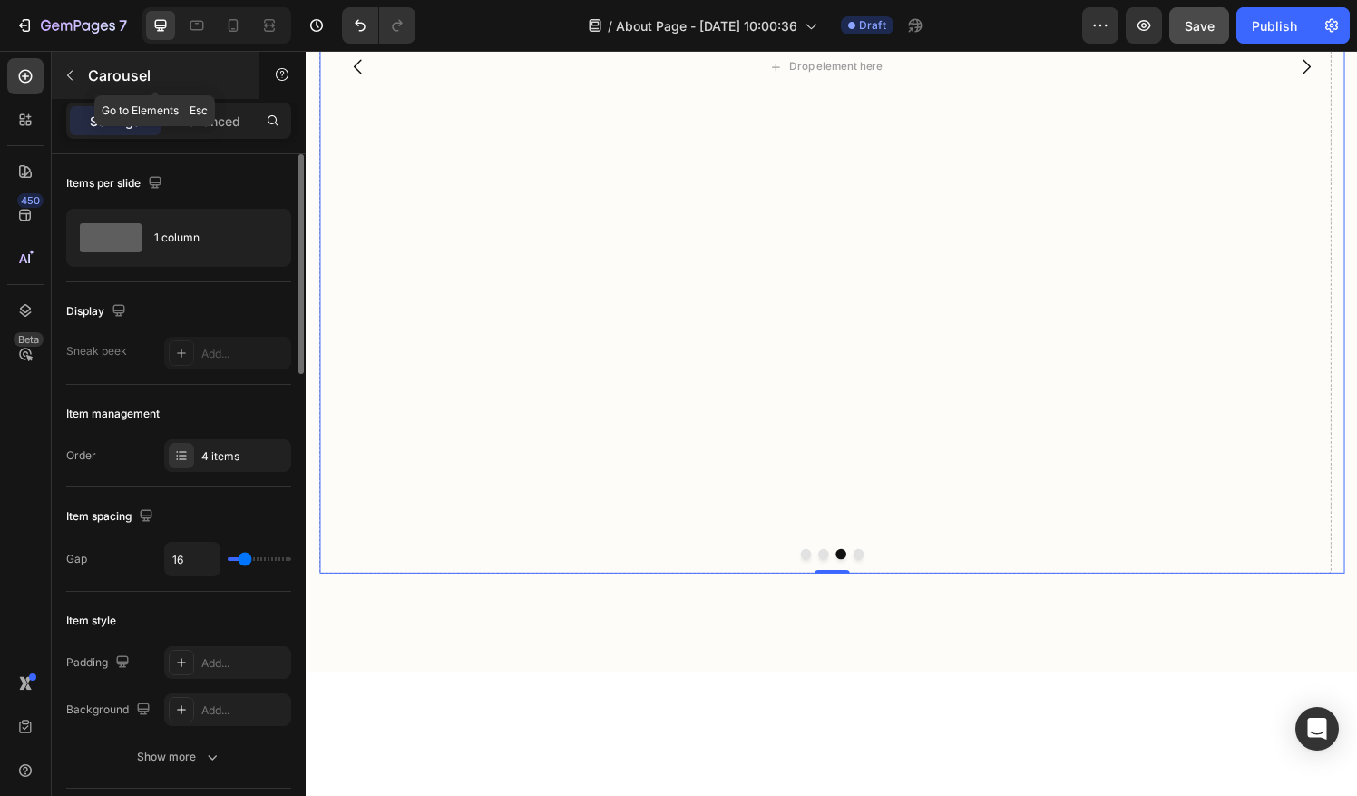
click at [75, 74] on icon "button" at bounding box center [70, 75] width 15 height 15
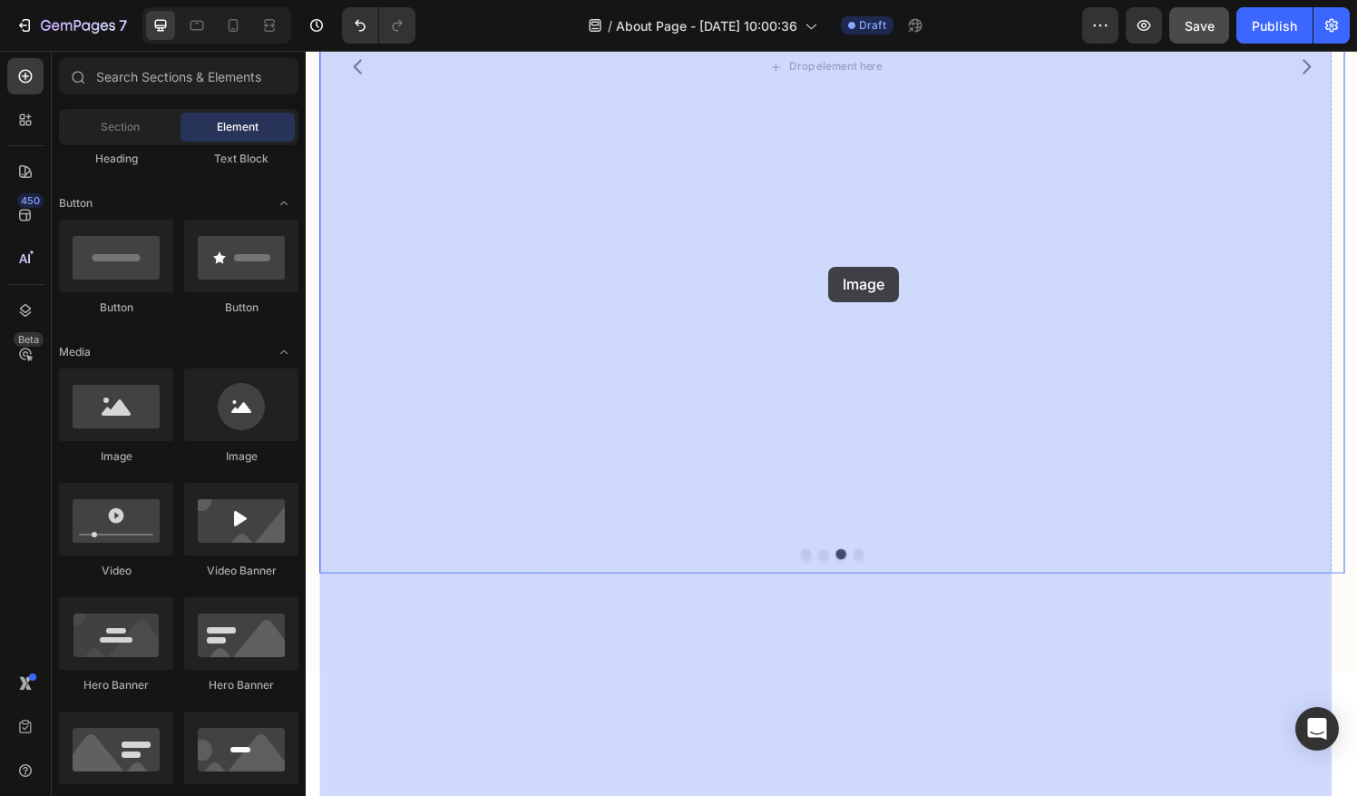
drag, startPoint x: 438, startPoint y: 464, endPoint x: 846, endPoint y: 274, distance: 450.1
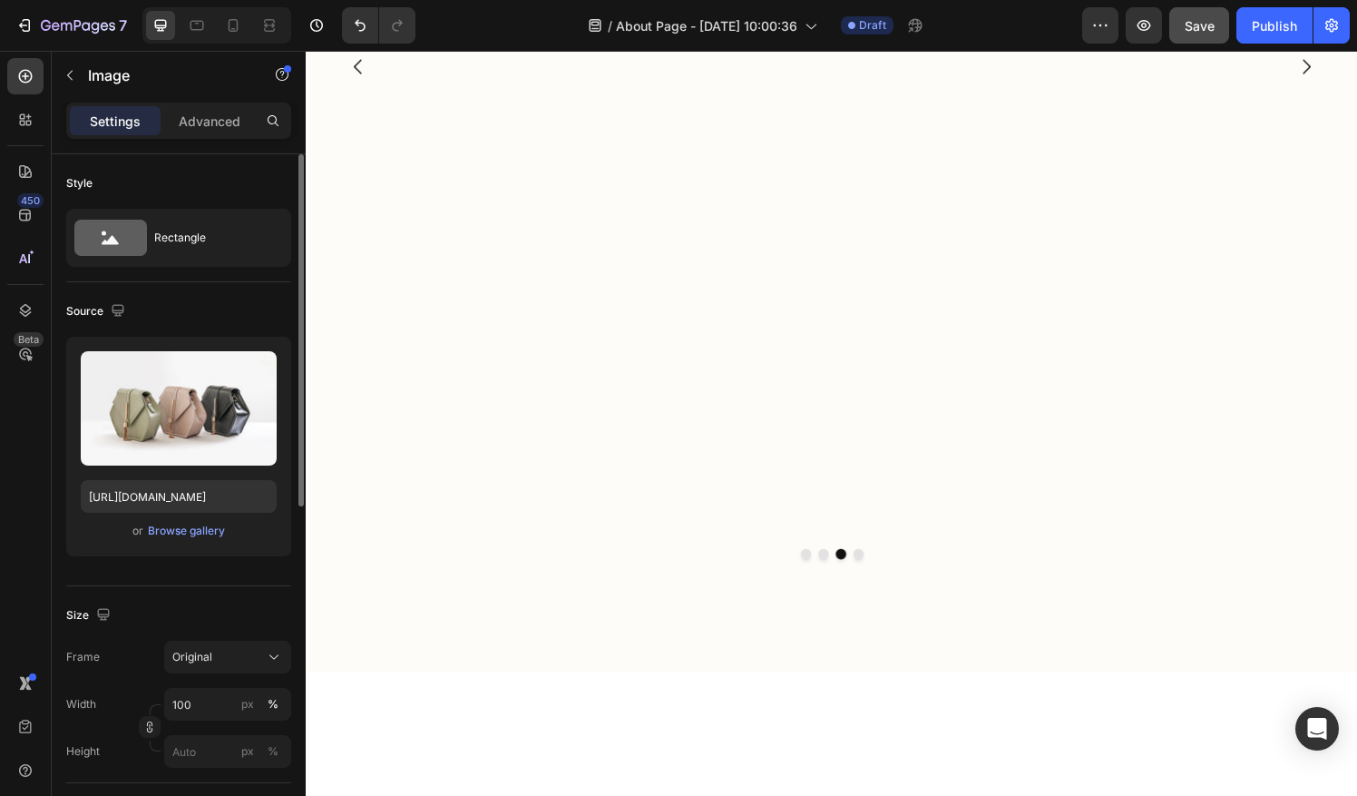
click at [198, 540] on div "or Browse gallery" at bounding box center [179, 531] width 196 height 22
click at [198, 537] on div "Browse gallery" at bounding box center [186, 530] width 77 height 16
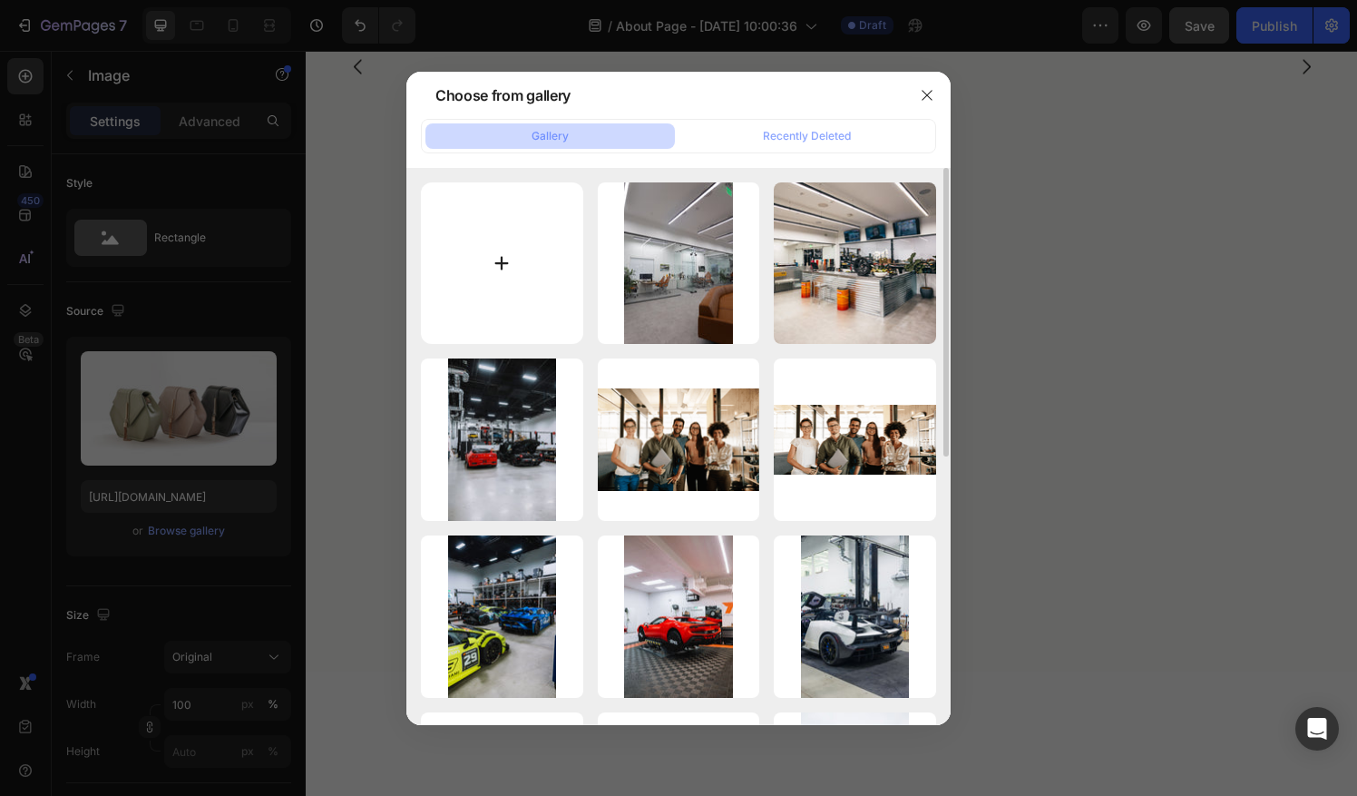
click at [503, 277] on input "file" at bounding box center [502, 263] width 162 height 162
type input "C:\fakepath\Photo Apr 19 2024, 9 09 10 AM (1).jpg"
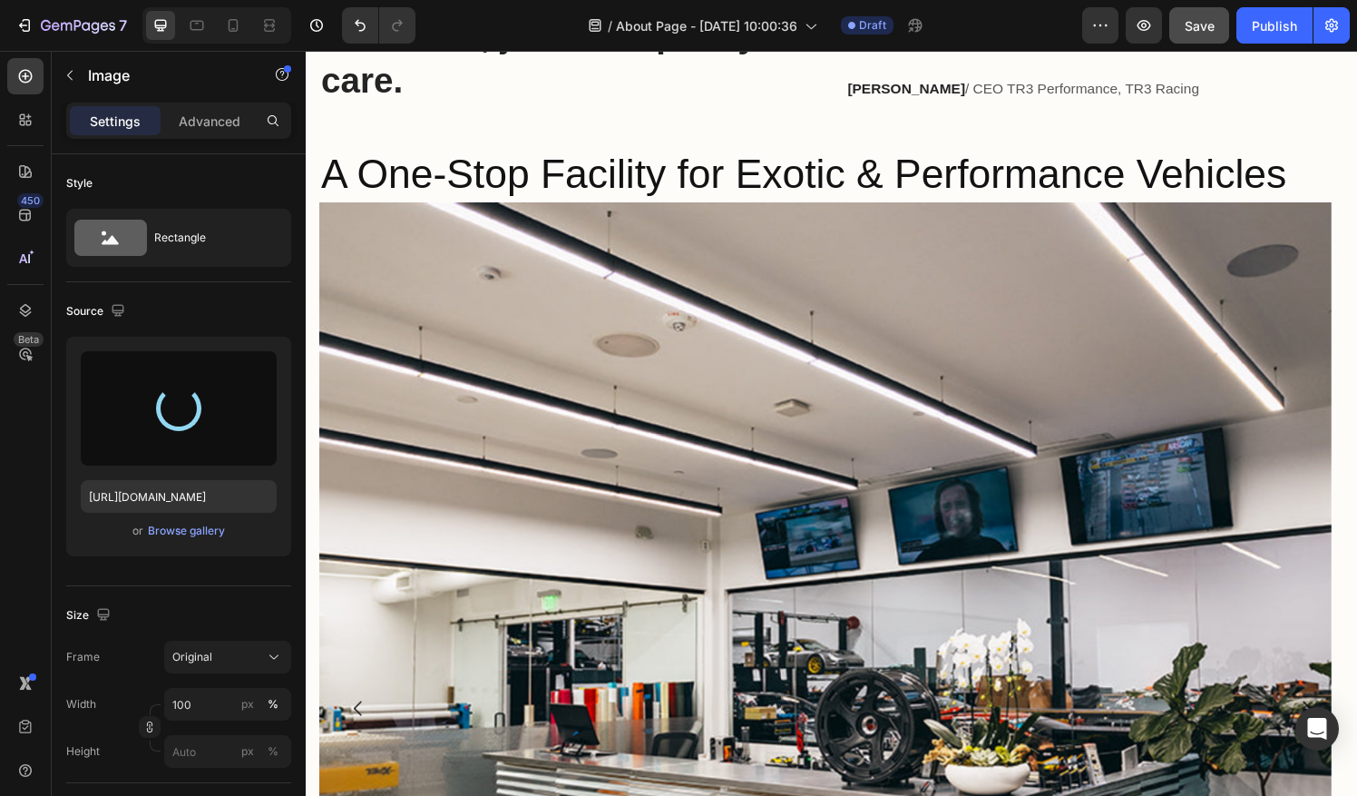
type input "https://cdn.shopify.com/s/files/1/0290/5273/1471/files/gempages_581934521188877…"
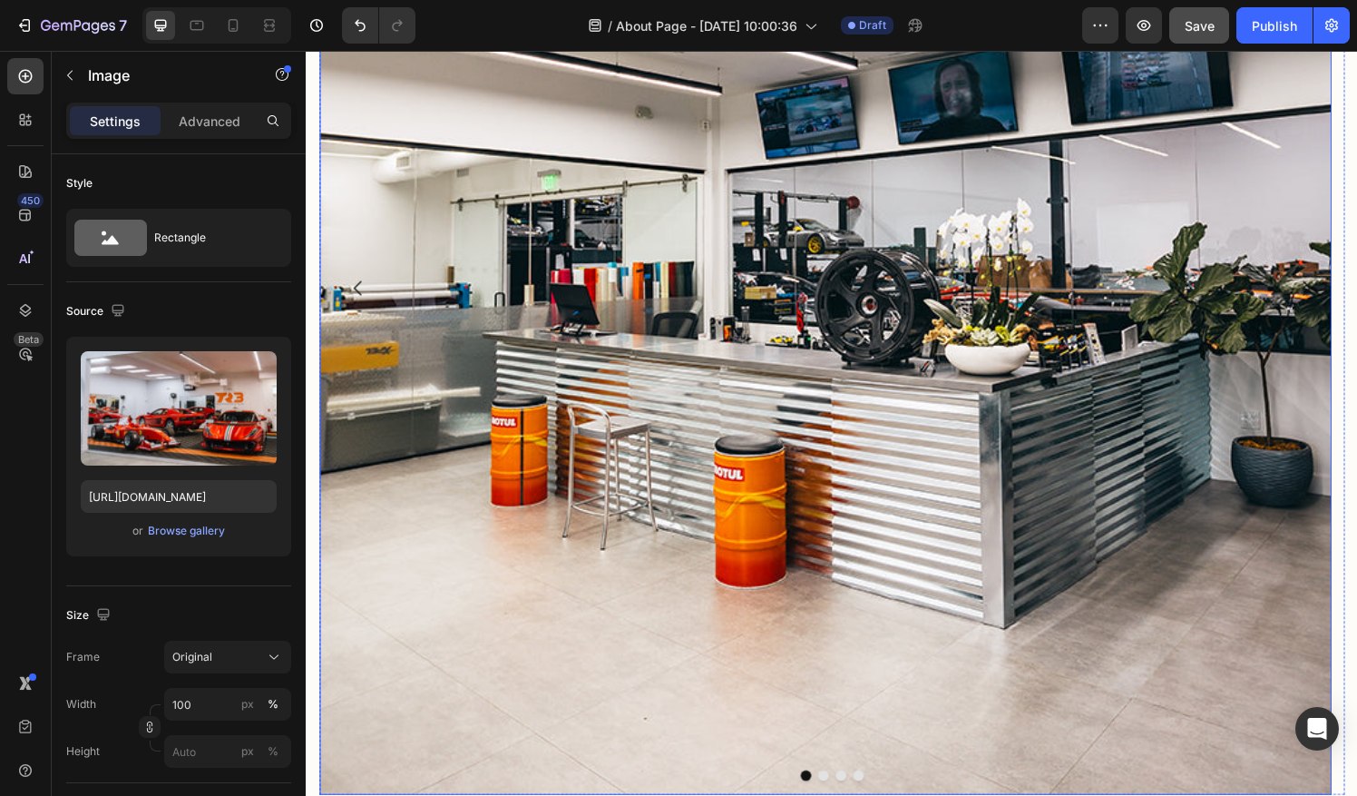
scroll to position [2453, 0]
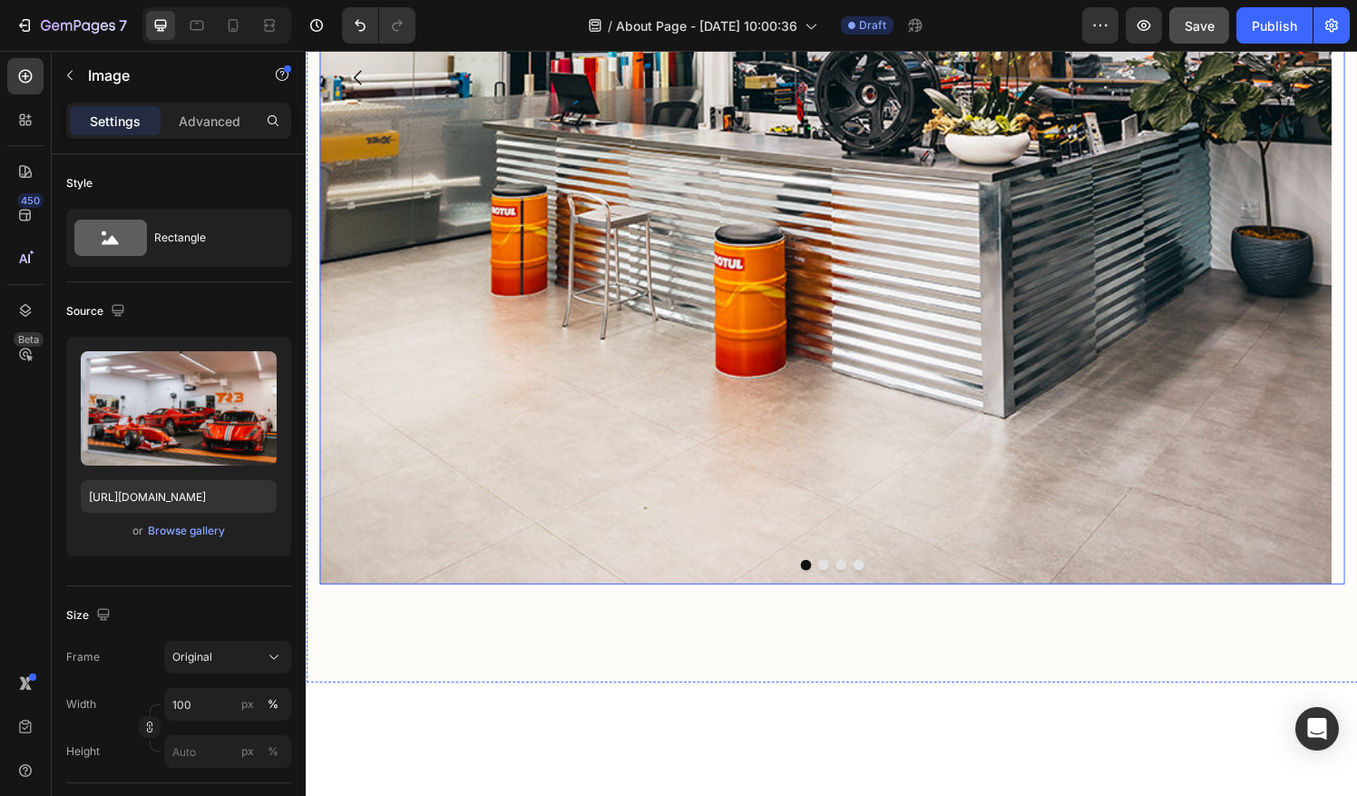
click at [1332, 90] on icon "Carousel Next Arrow" at bounding box center [1341, 79] width 22 height 22
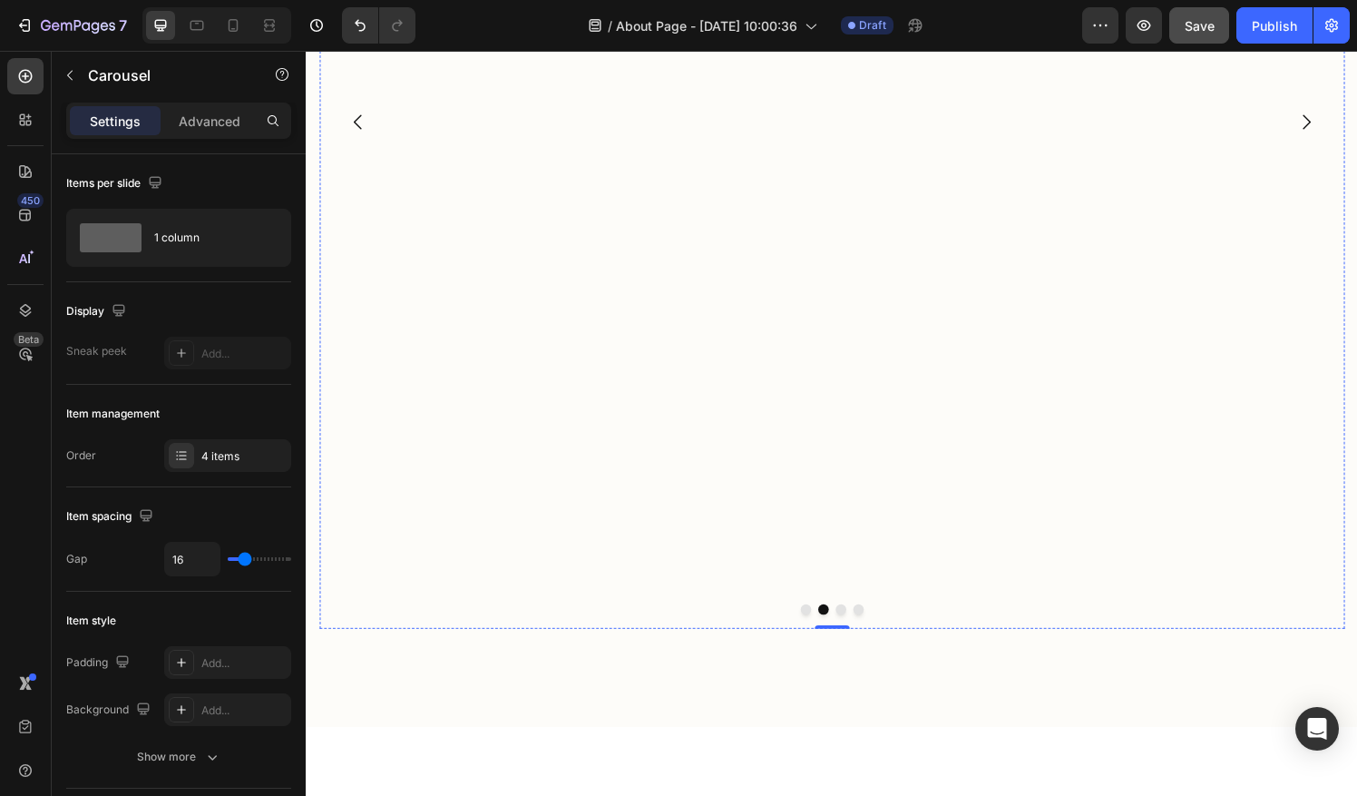
scroll to position [2411, 0]
click at [1330, 132] on icon "Carousel Next Arrow" at bounding box center [1341, 121] width 22 height 22
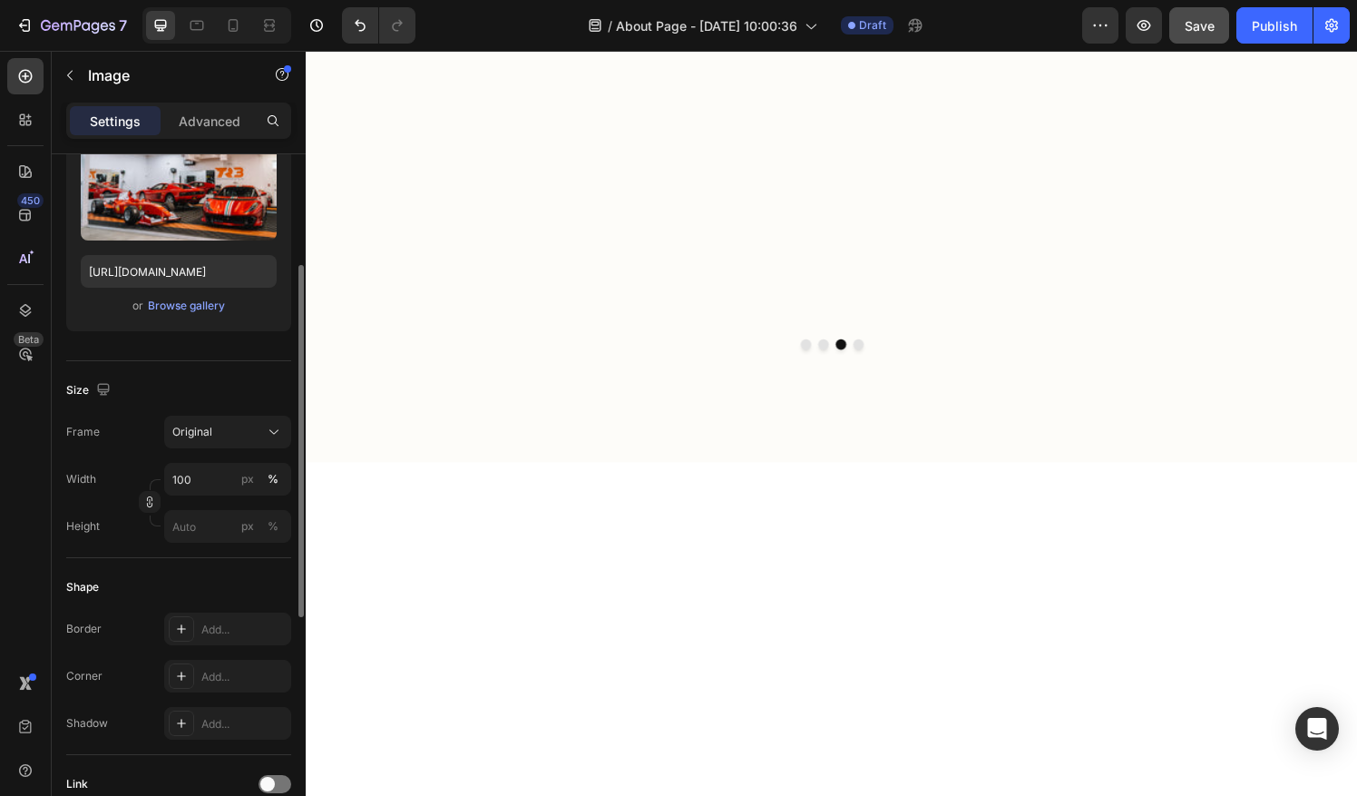
scroll to position [226, 0]
click at [200, 470] on input "100" at bounding box center [227, 478] width 127 height 33
click at [136, 459] on div "Frame Original Width 100 px % Height px %" at bounding box center [178, 478] width 225 height 127
click at [233, 439] on button "Original" at bounding box center [227, 431] width 127 height 33
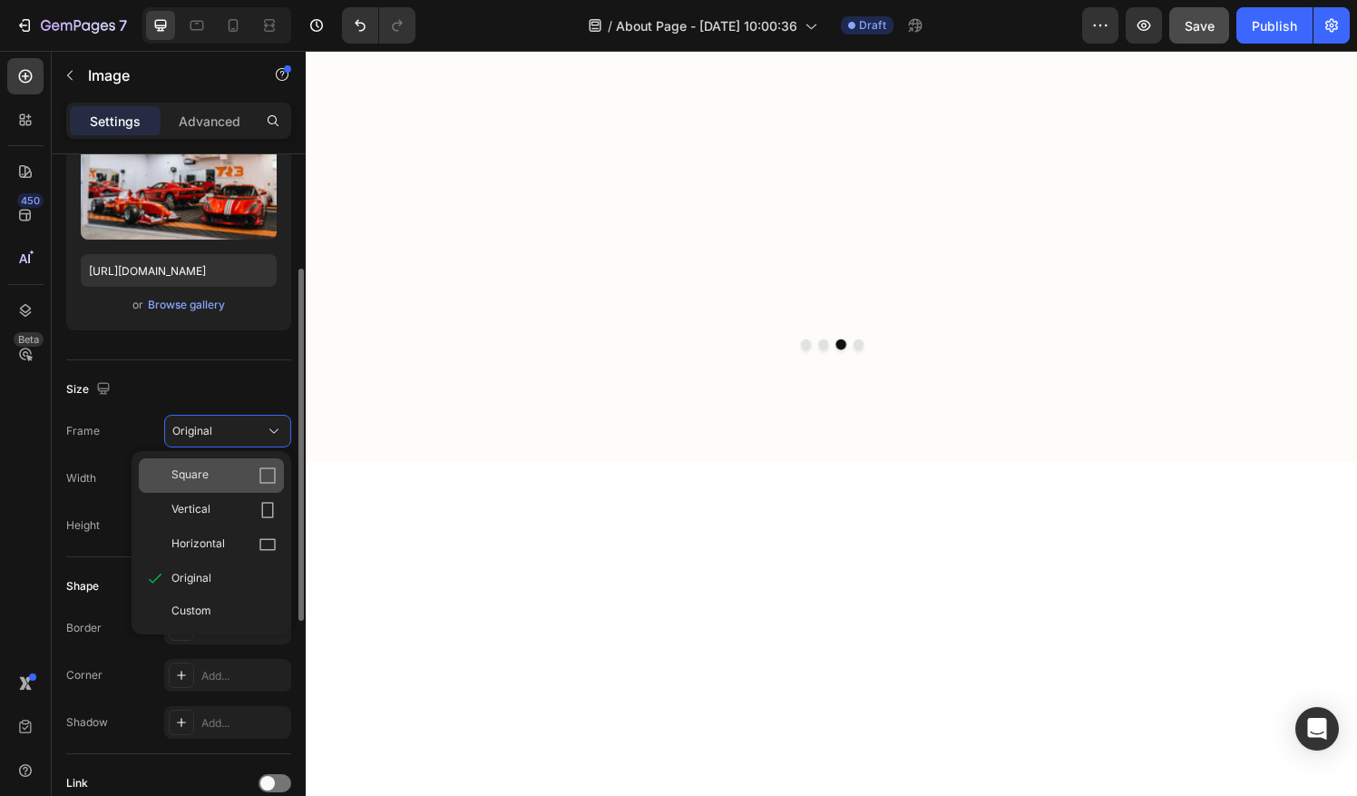
click at [231, 472] on div "Square" at bounding box center [223, 475] width 105 height 18
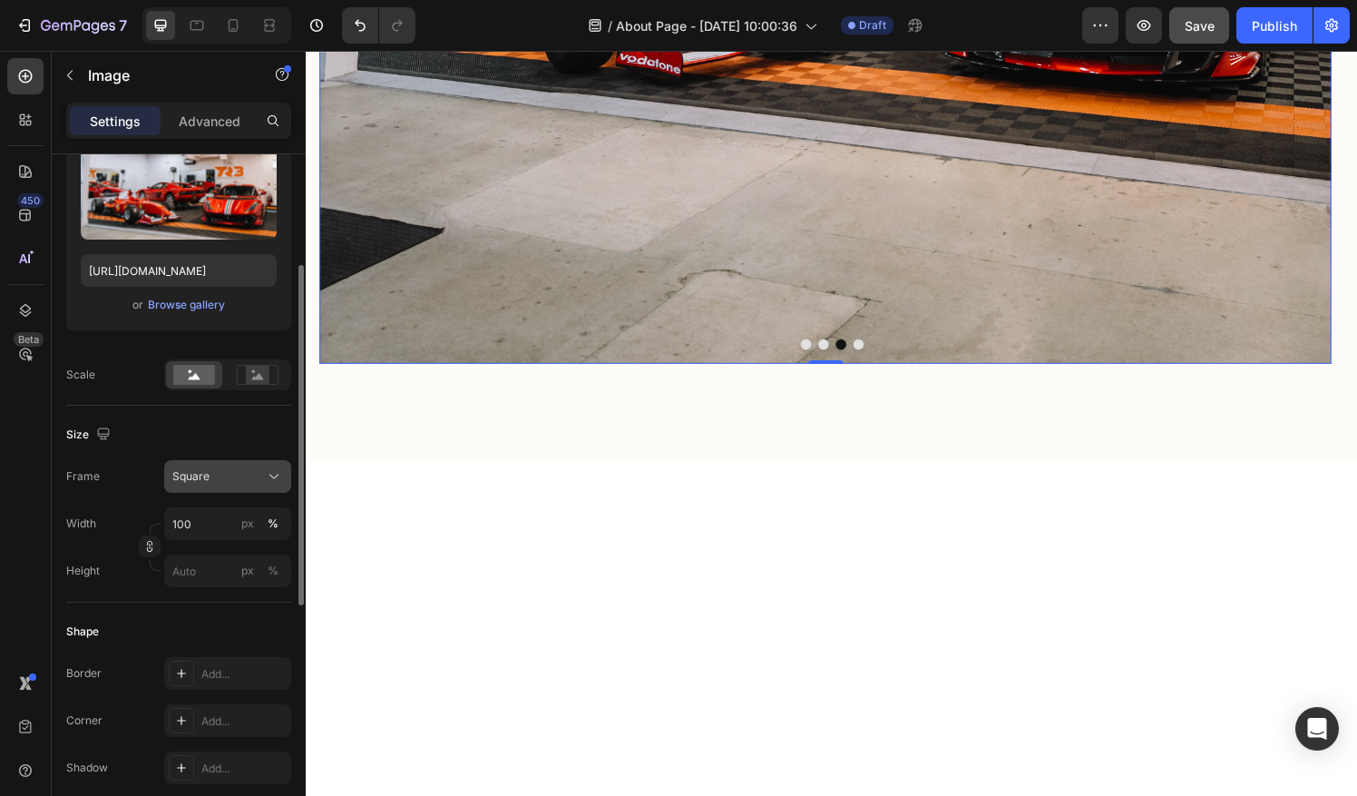
click at [213, 464] on button "Square" at bounding box center [227, 476] width 127 height 33
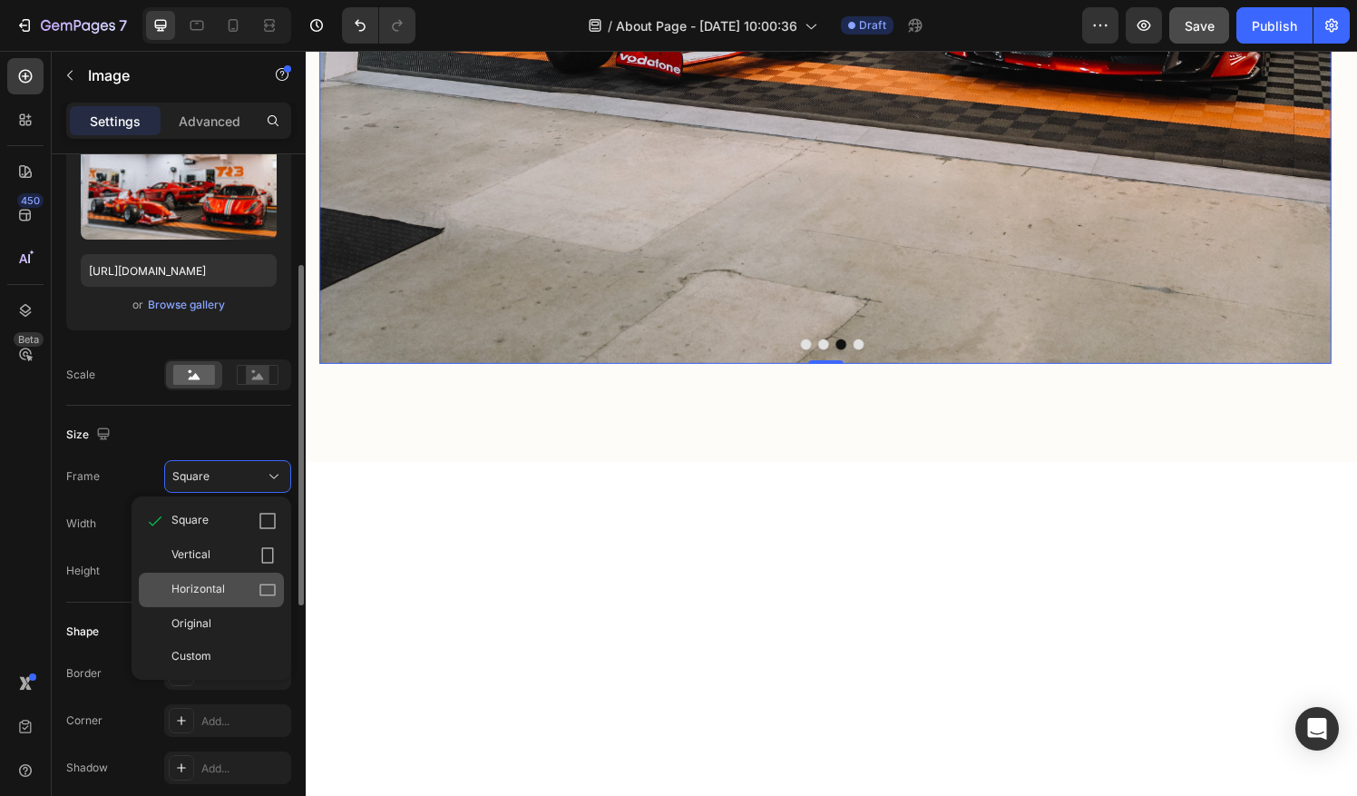
drag, startPoint x: 210, startPoint y: 549, endPoint x: 206, endPoint y: 577, distance: 28.5
click at [206, 577] on div "Square Vertical Horizontal Original Custom" at bounding box center [212, 587] width 160 height 169
click at [206, 577] on div "Horizontal" at bounding box center [211, 589] width 145 height 34
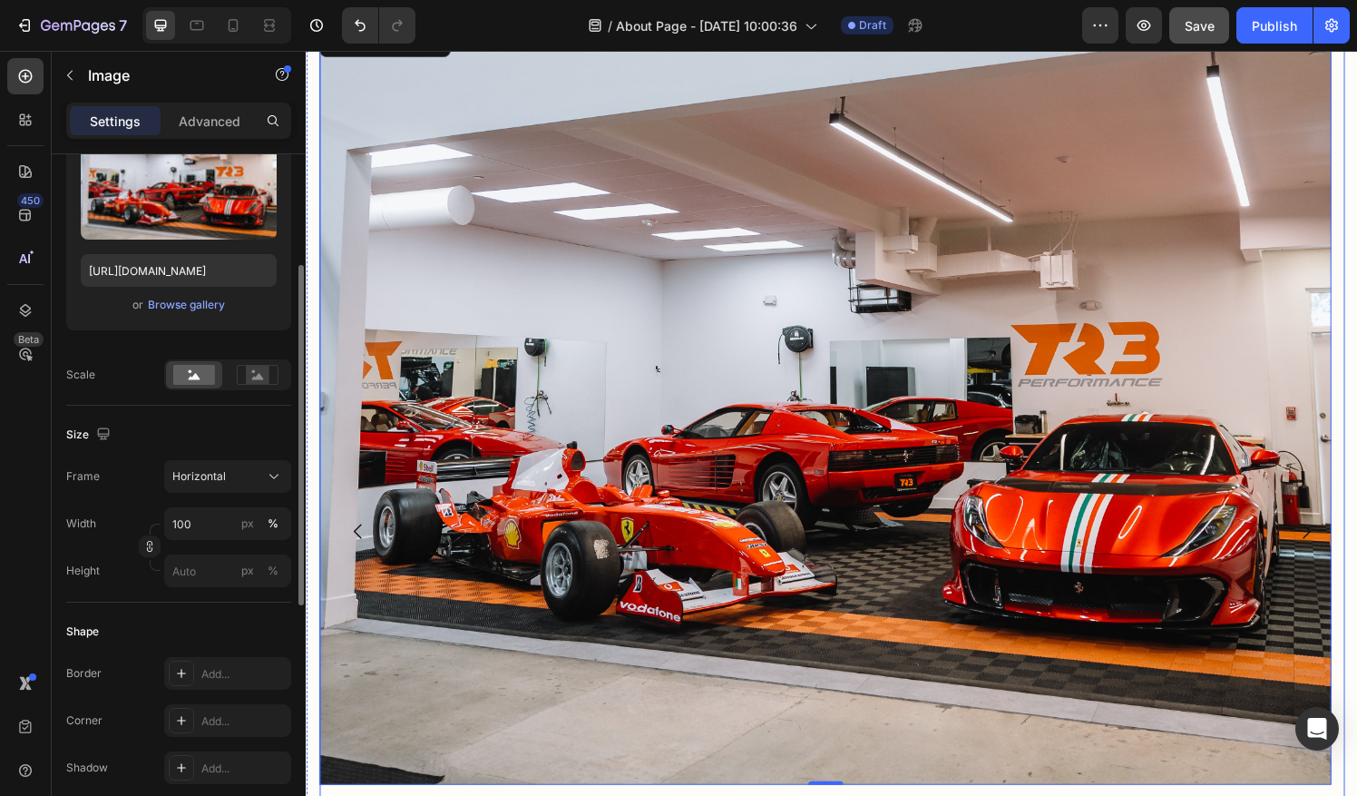
scroll to position [2069, 0]
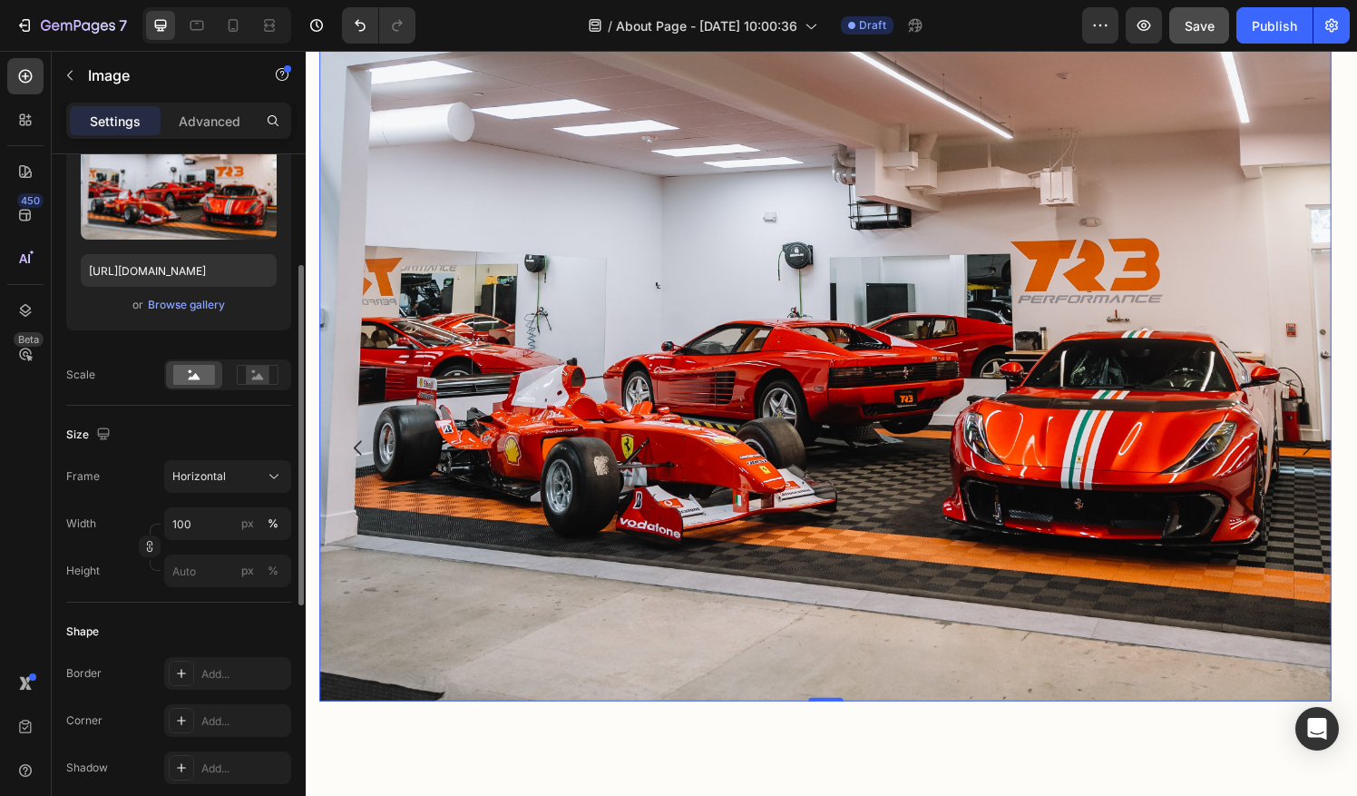
click at [703, 585] on img at bounding box center [843, 332] width 1048 height 786
click at [343, 344] on img at bounding box center [843, 332] width 1048 height 786
click at [846, 785] on div "Image 0" at bounding box center [843, 463] width 1048 height 1048
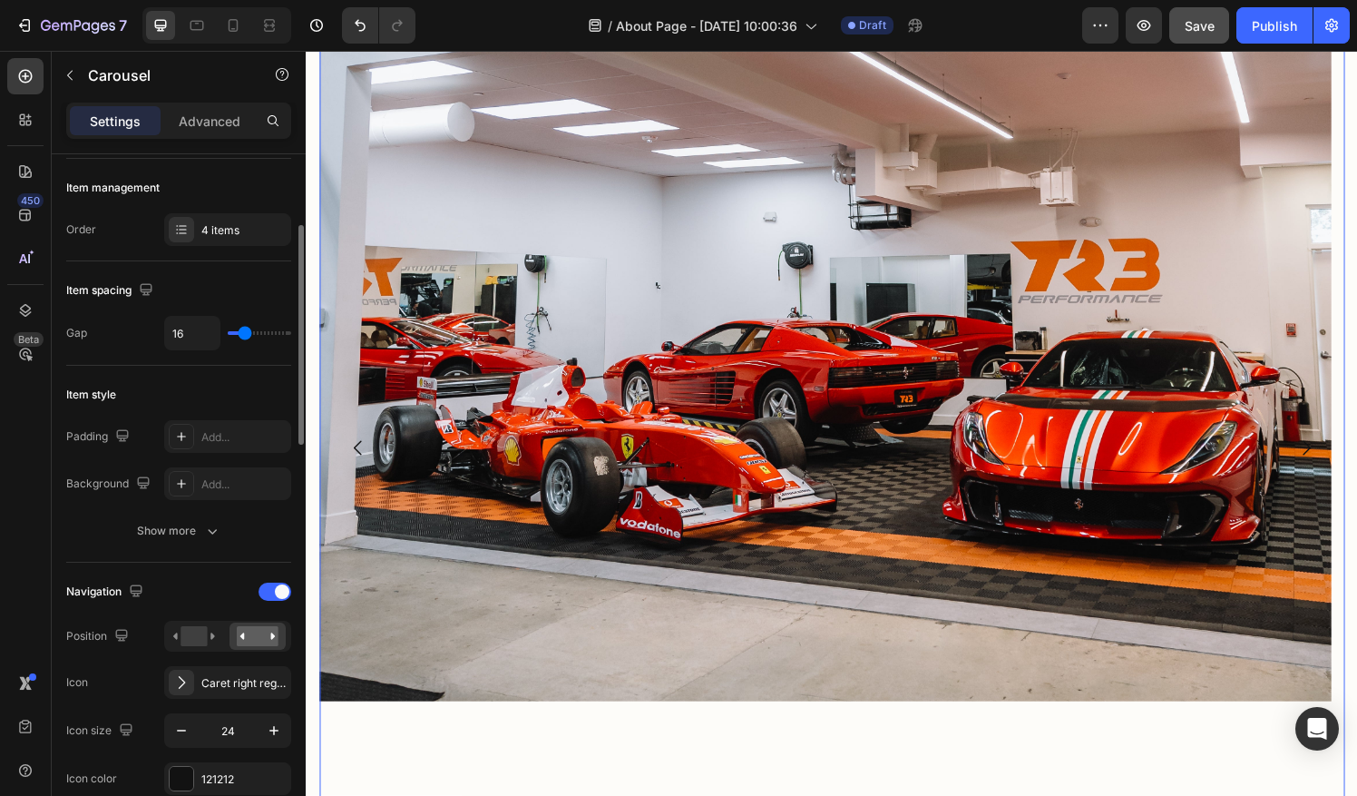
scroll to position [0, 0]
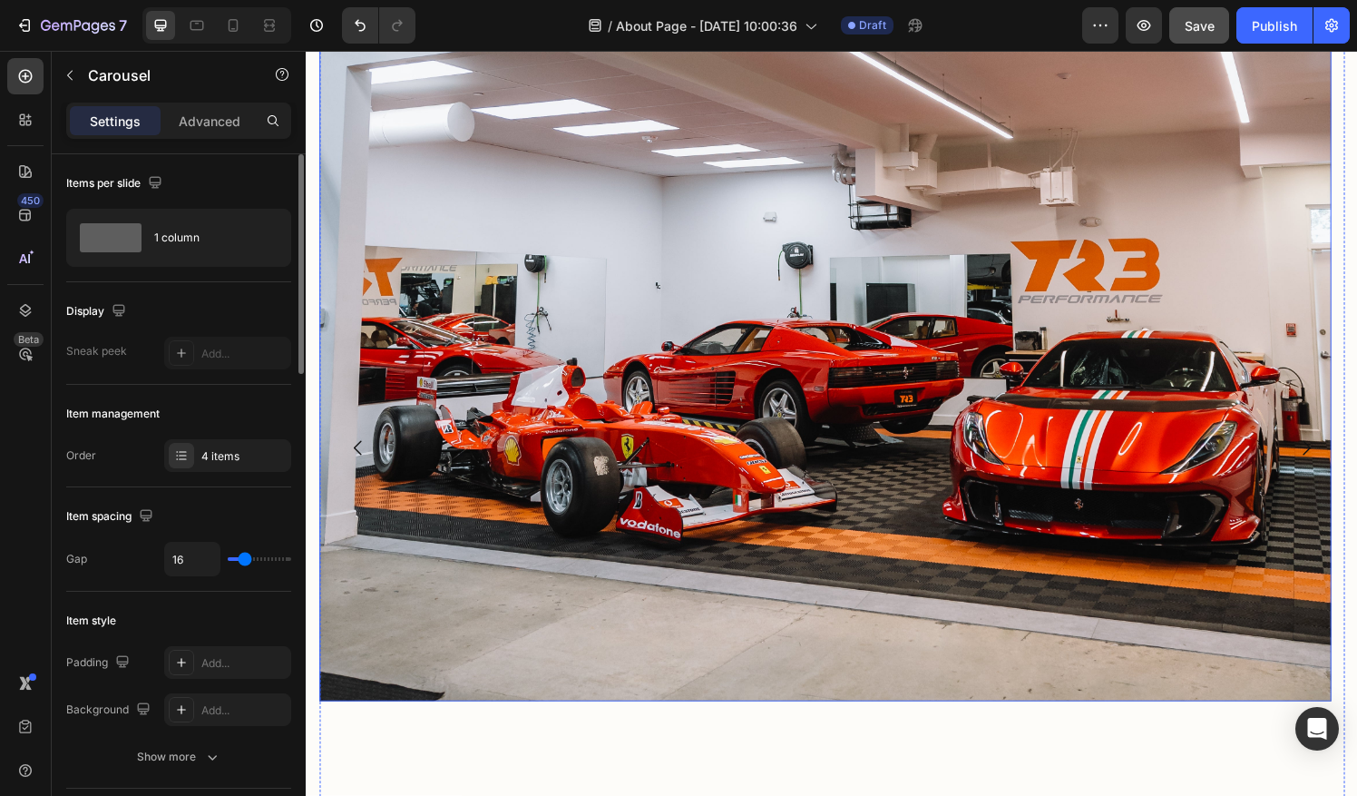
click at [349, 355] on img at bounding box center [843, 332] width 1048 height 786
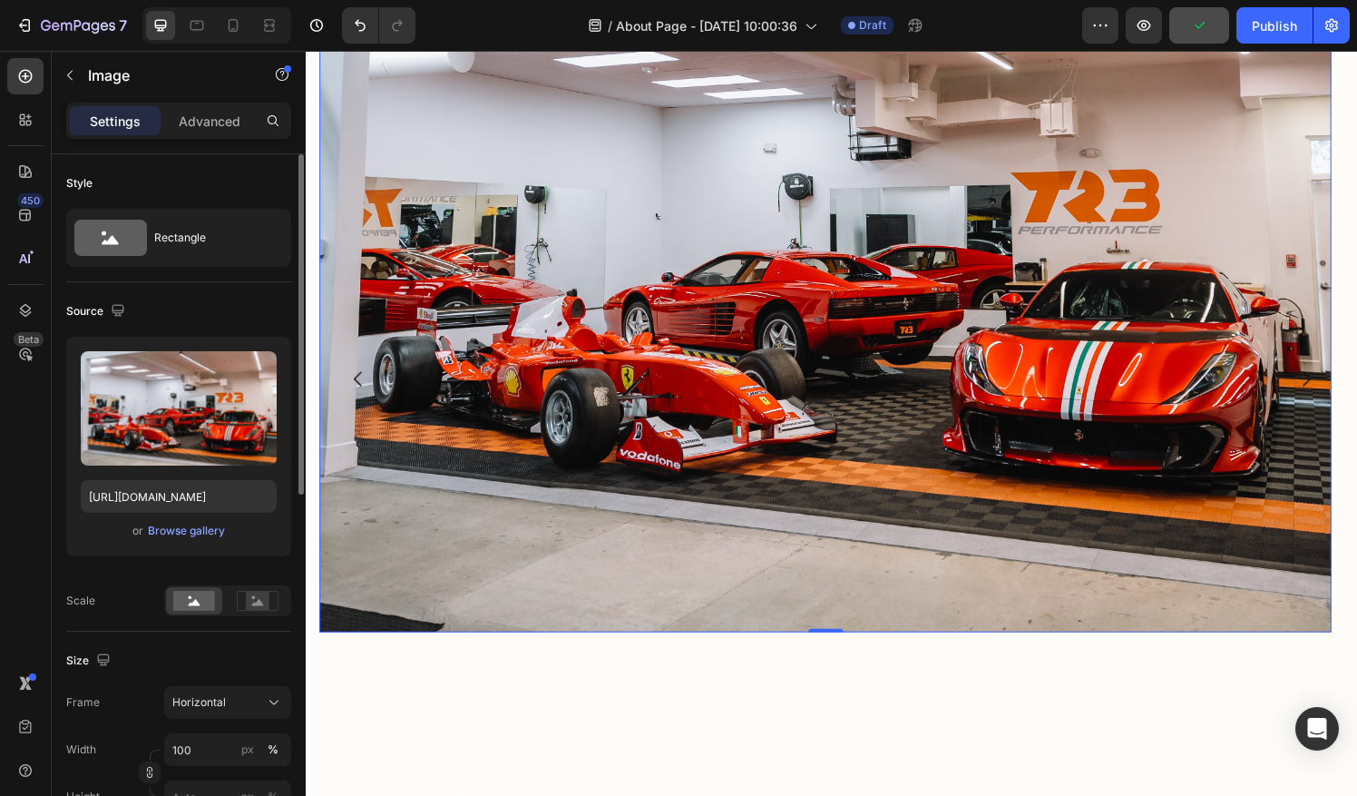
scroll to position [2142, 0]
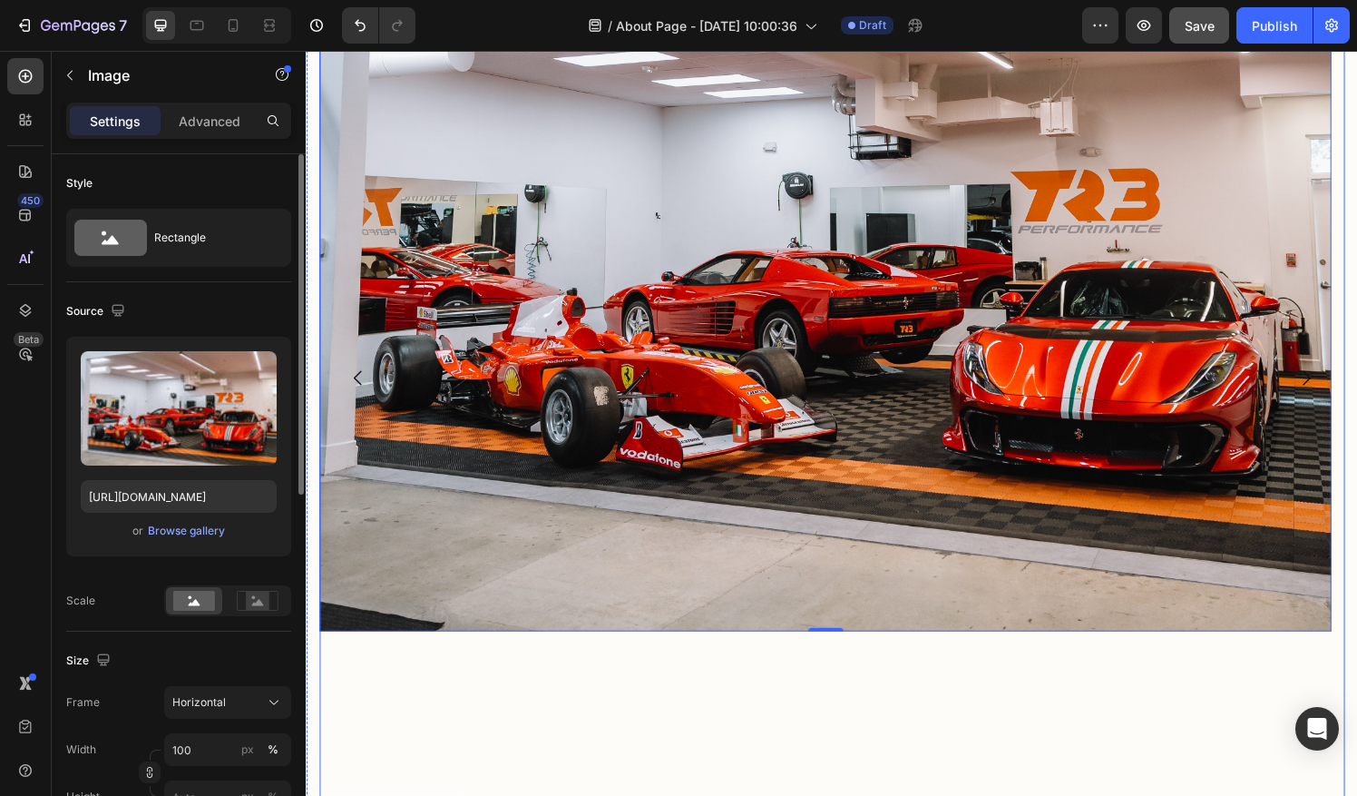
click at [1337, 398] on icon "Carousel Next Arrow" at bounding box center [1341, 390] width 8 height 15
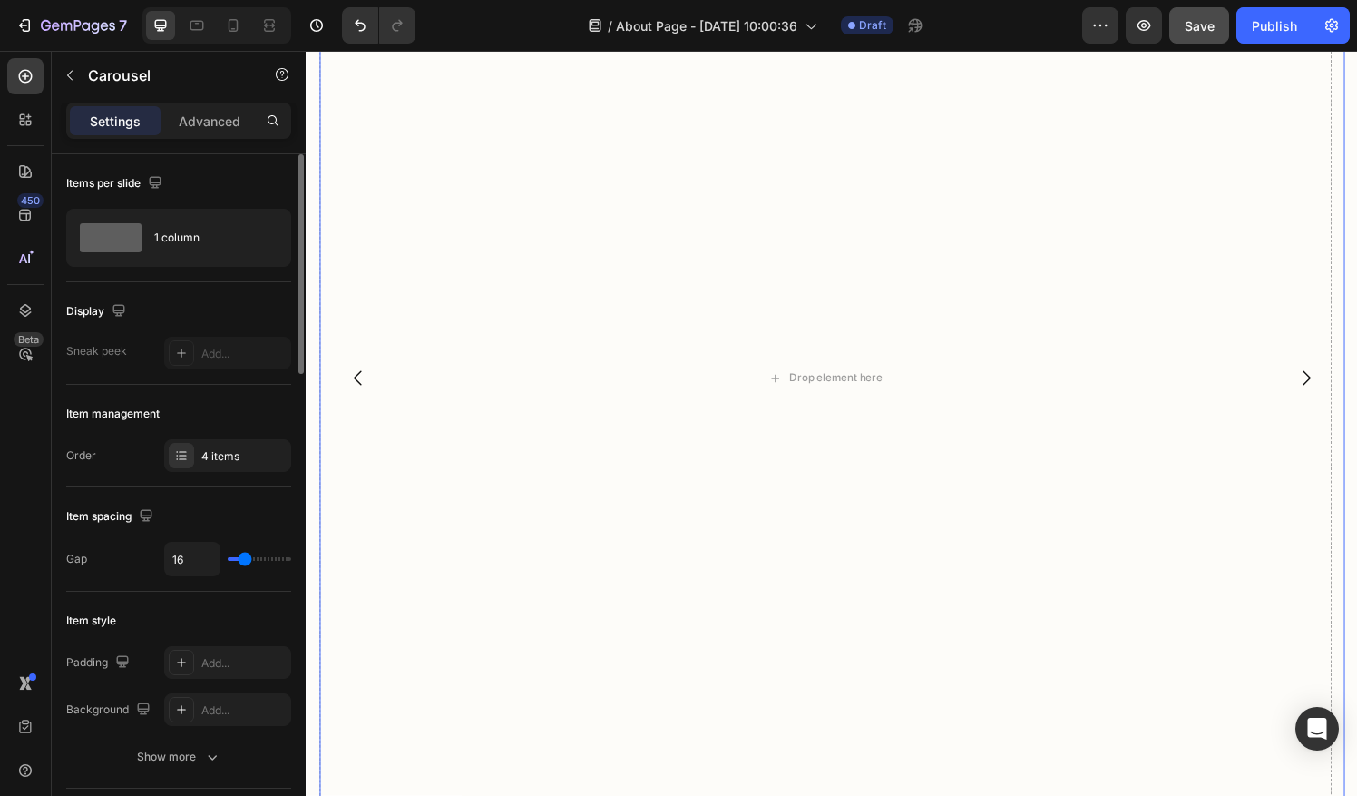
click at [353, 401] on icon "Carousel Back Arrow" at bounding box center [359, 390] width 22 height 22
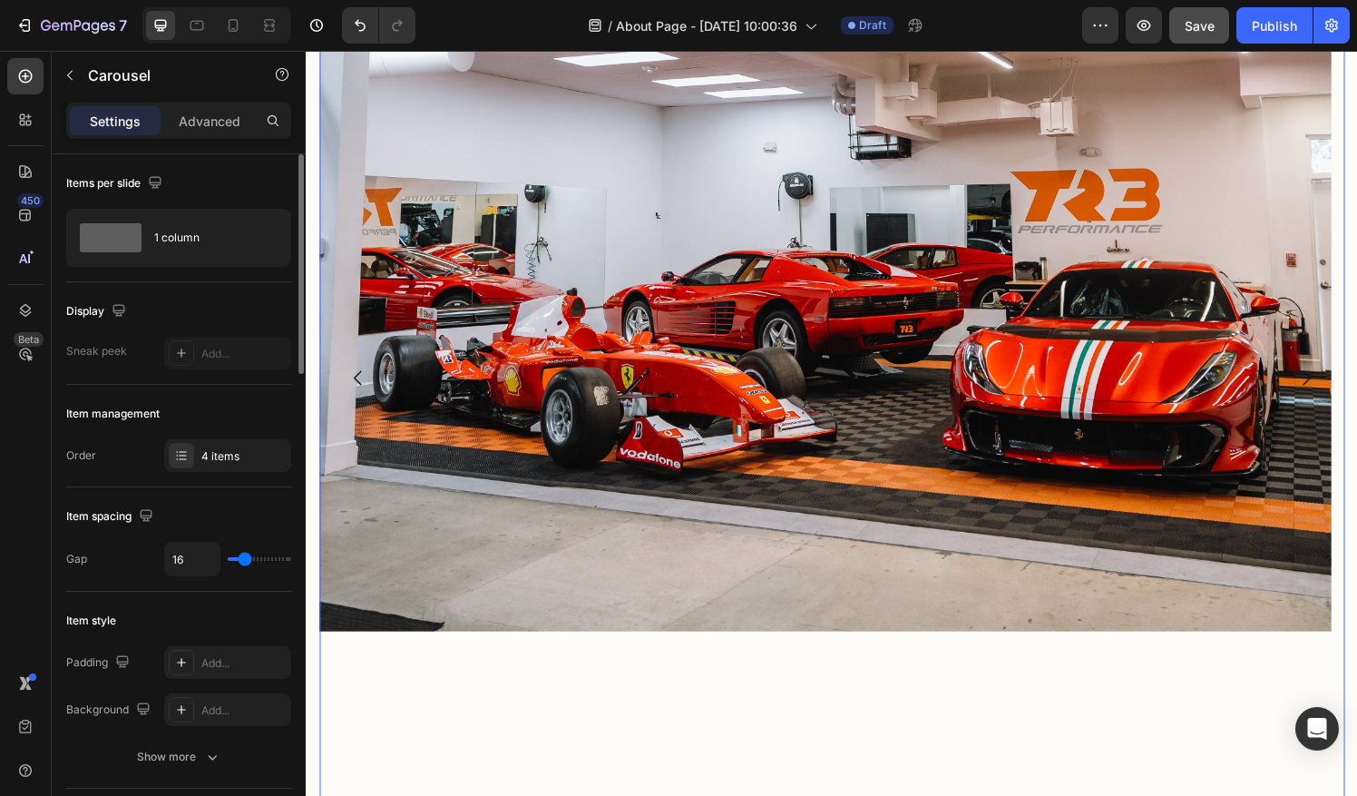
click at [362, 401] on icon "Carousel Back Arrow" at bounding box center [359, 390] width 22 height 22
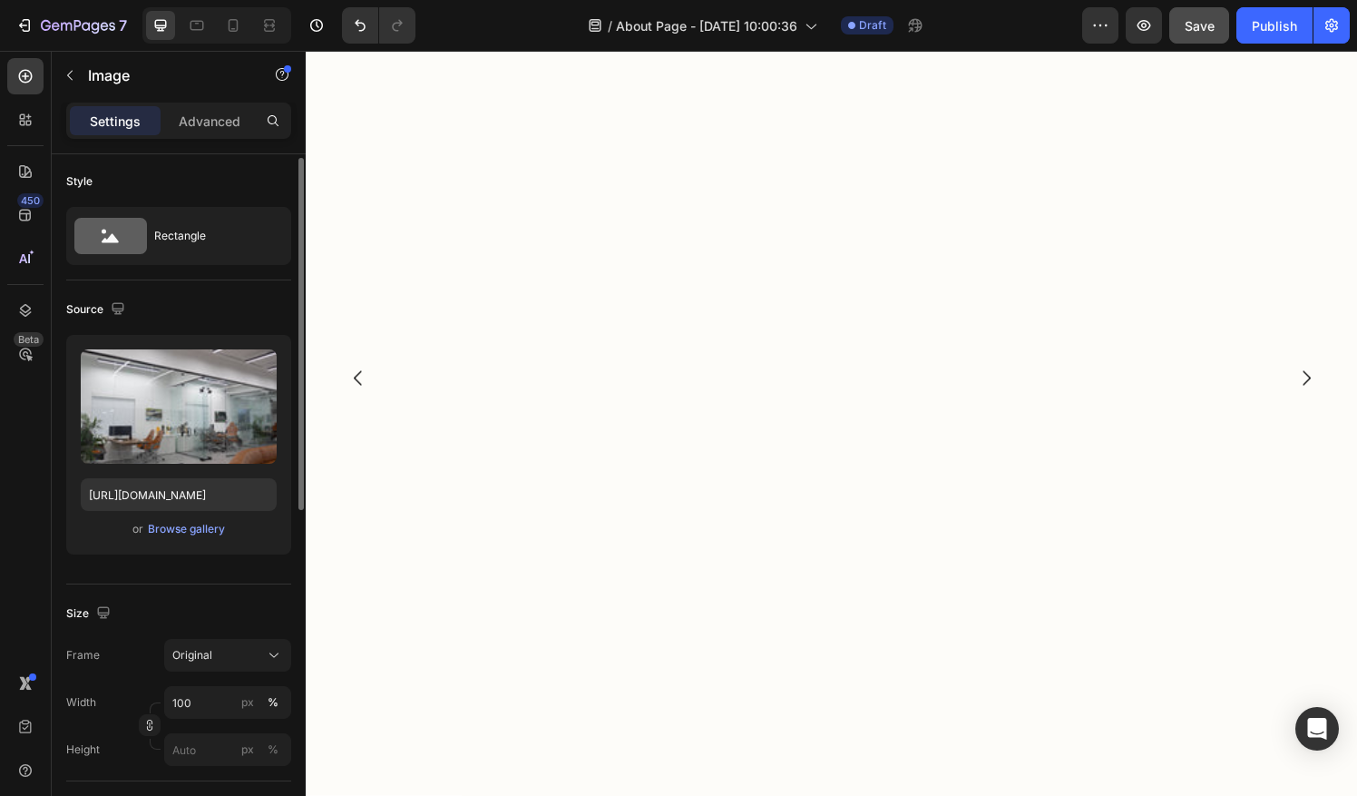
scroll to position [0, 0]
click at [207, 232] on div "Rectangle" at bounding box center [209, 238] width 111 height 42
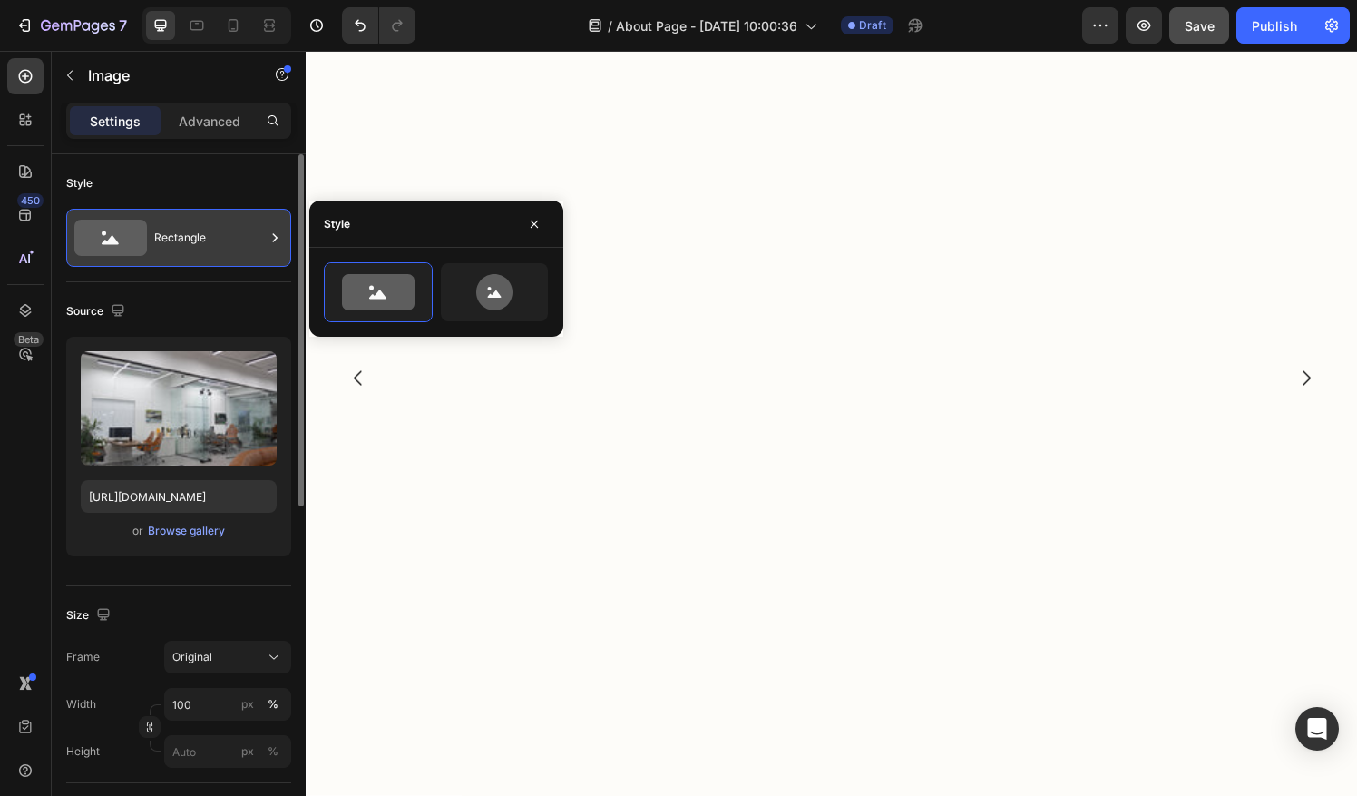
click at [205, 231] on div "Rectangle" at bounding box center [209, 238] width 111 height 42
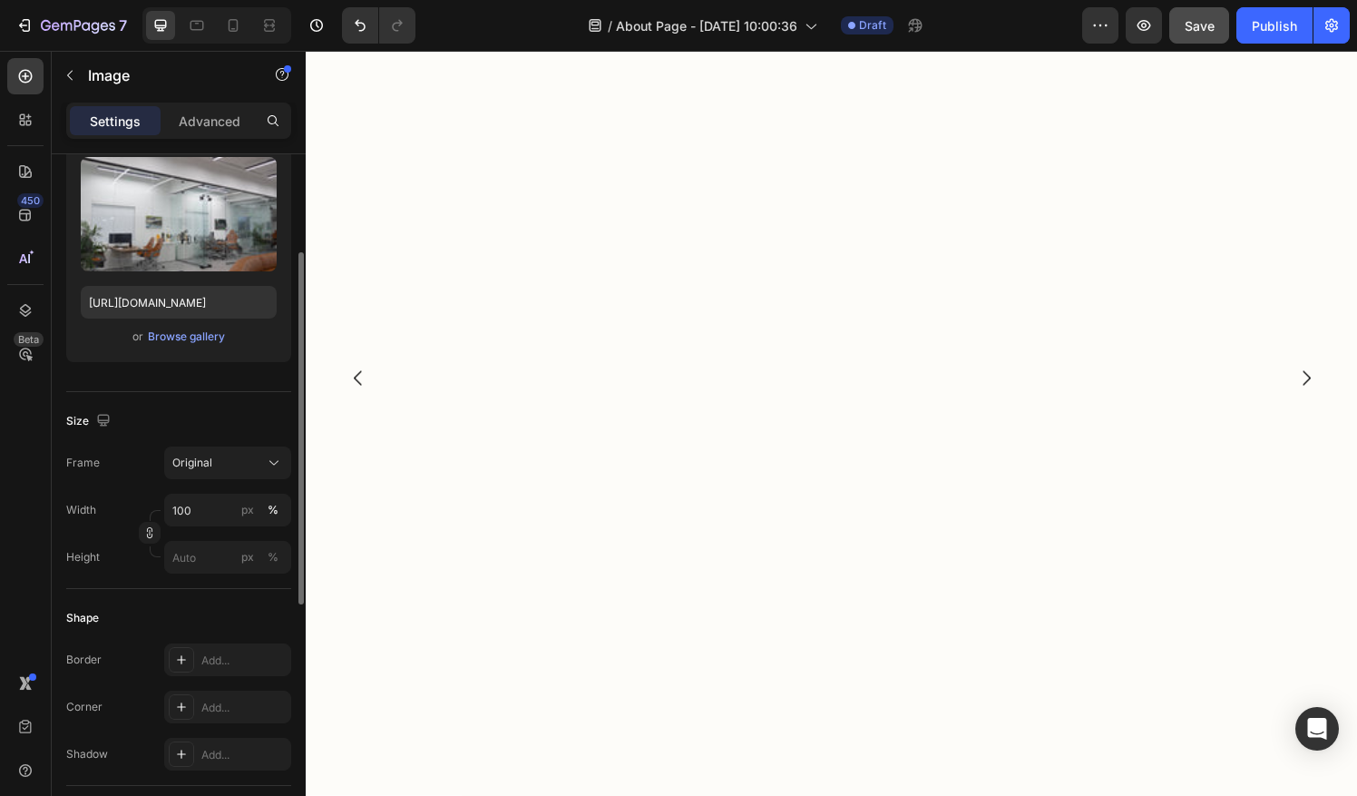
scroll to position [193, 0]
click at [225, 463] on div "Original" at bounding box center [216, 463] width 89 height 16
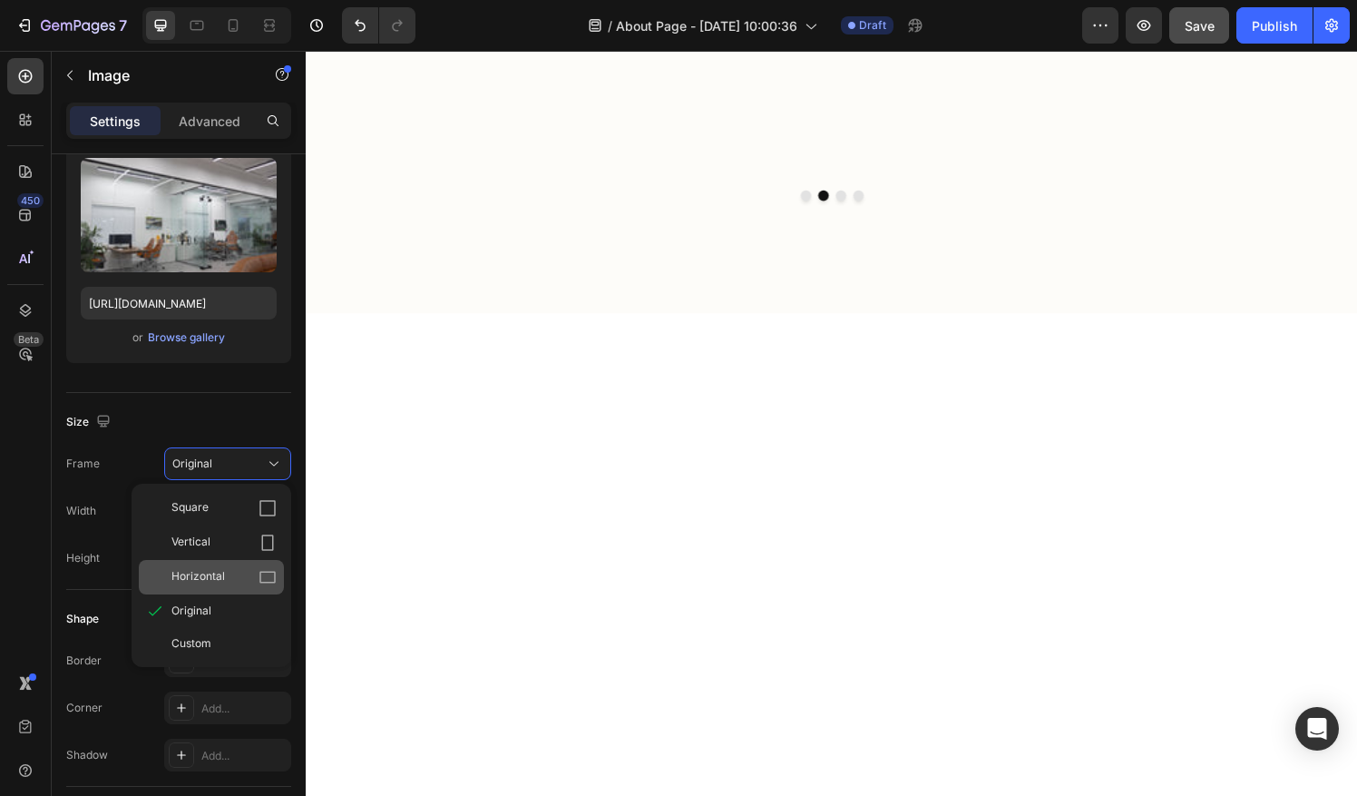
click at [223, 574] on span "Horizontal" at bounding box center [198, 577] width 54 height 18
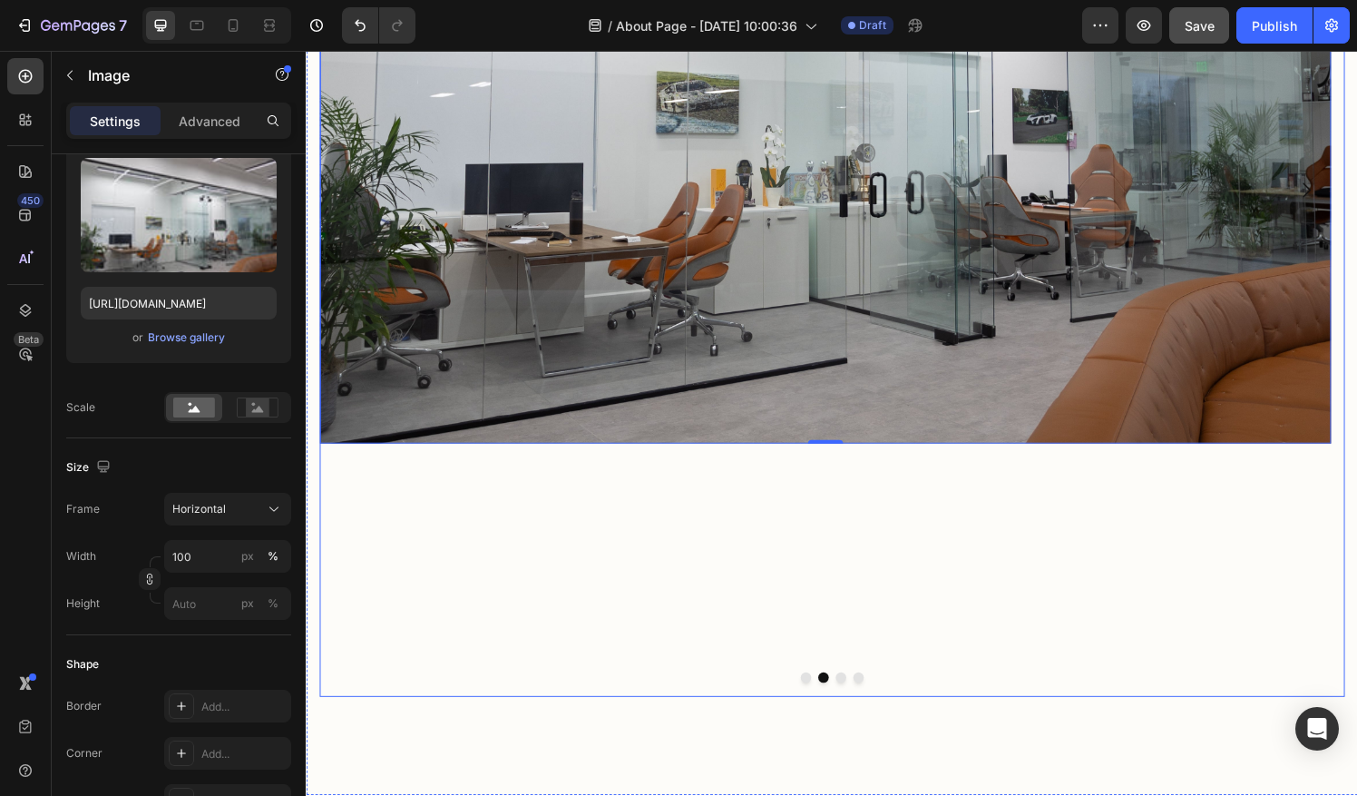
scroll to position [2412, 0]
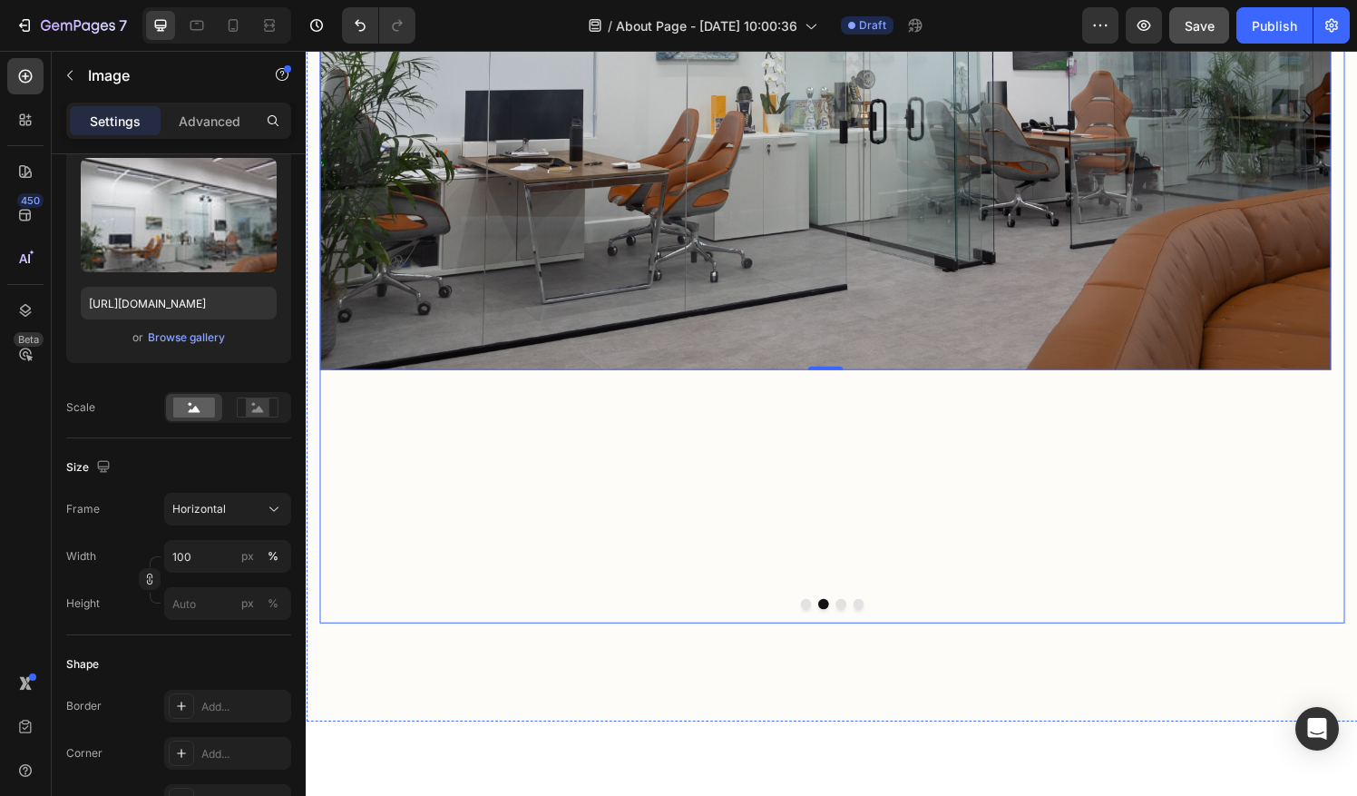
click at [817, 626] on button "Dot" at bounding box center [822, 624] width 11 height 11
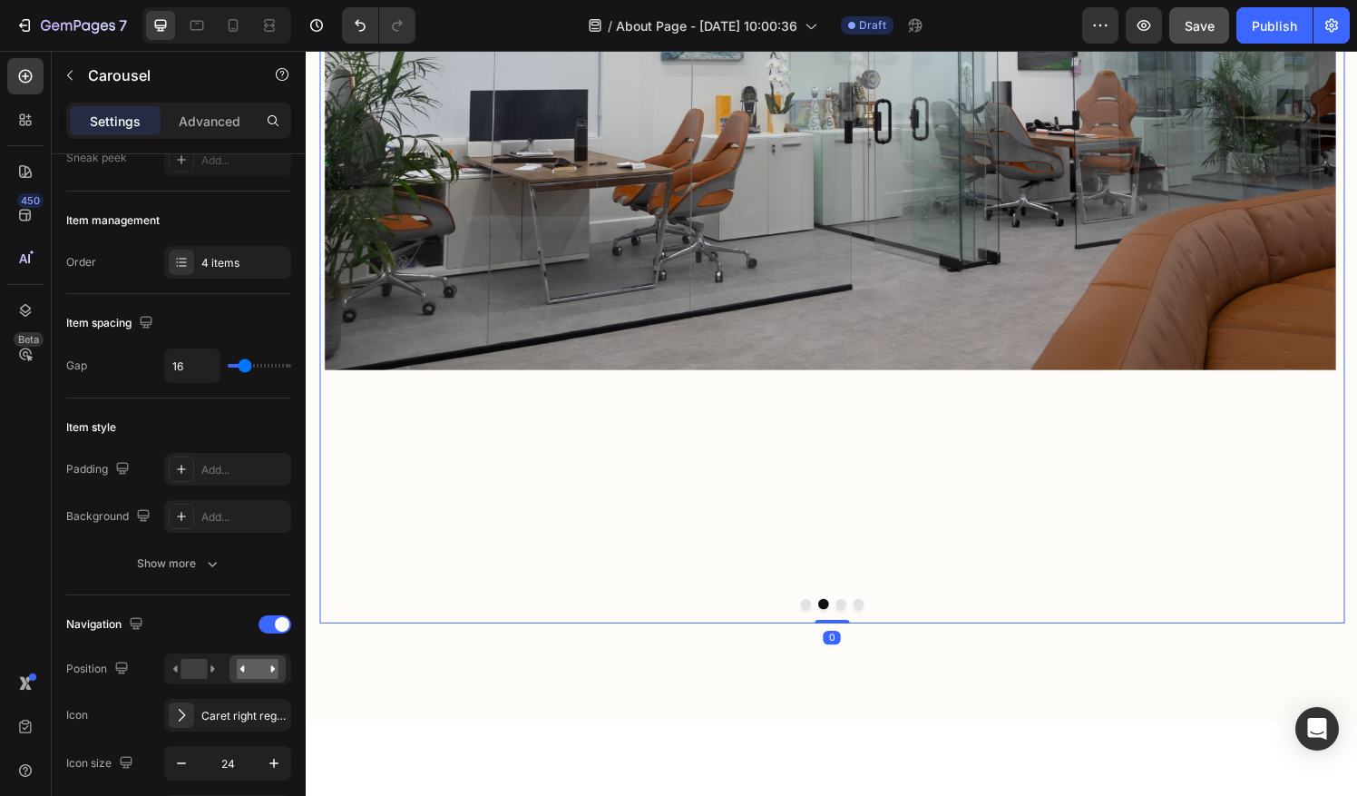
scroll to position [0, 0]
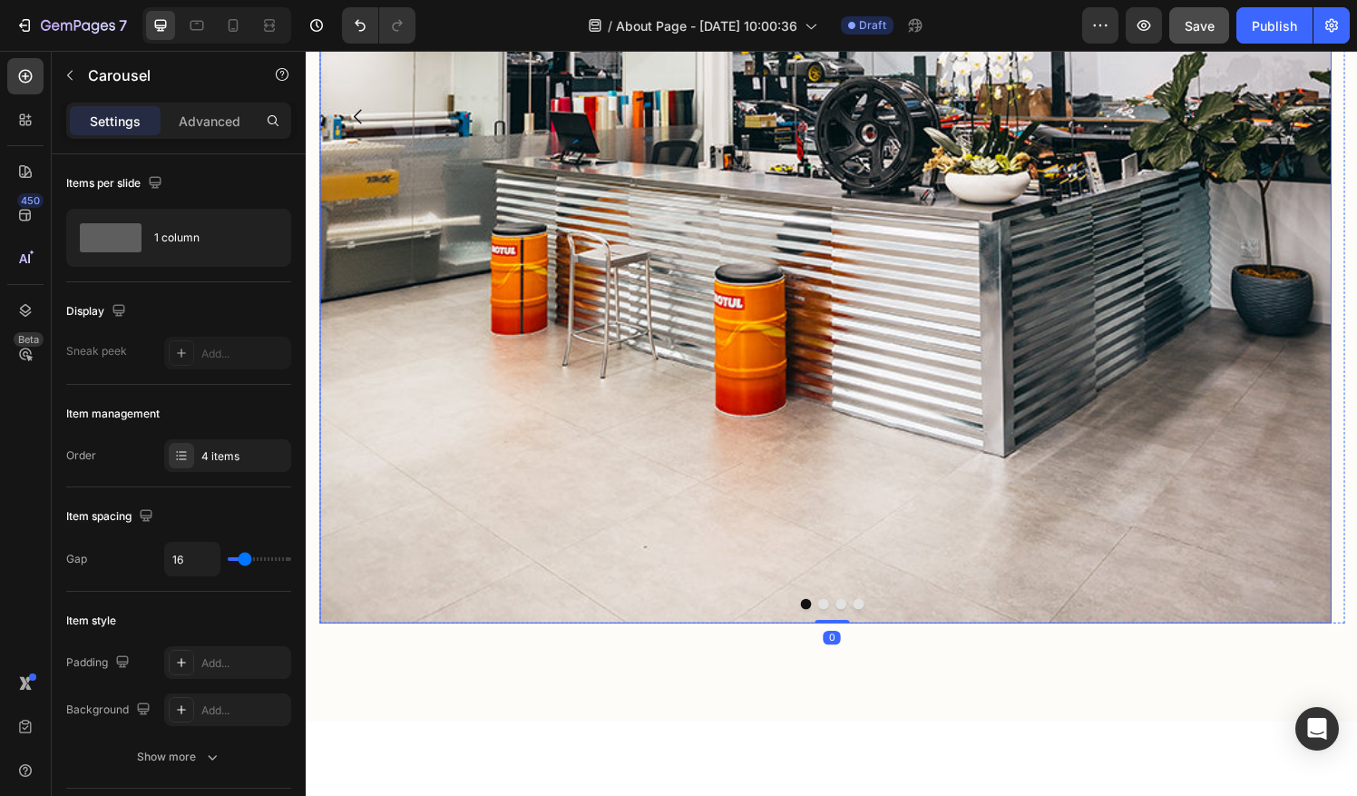
click at [440, 370] on img at bounding box center [843, 120] width 1048 height 1048
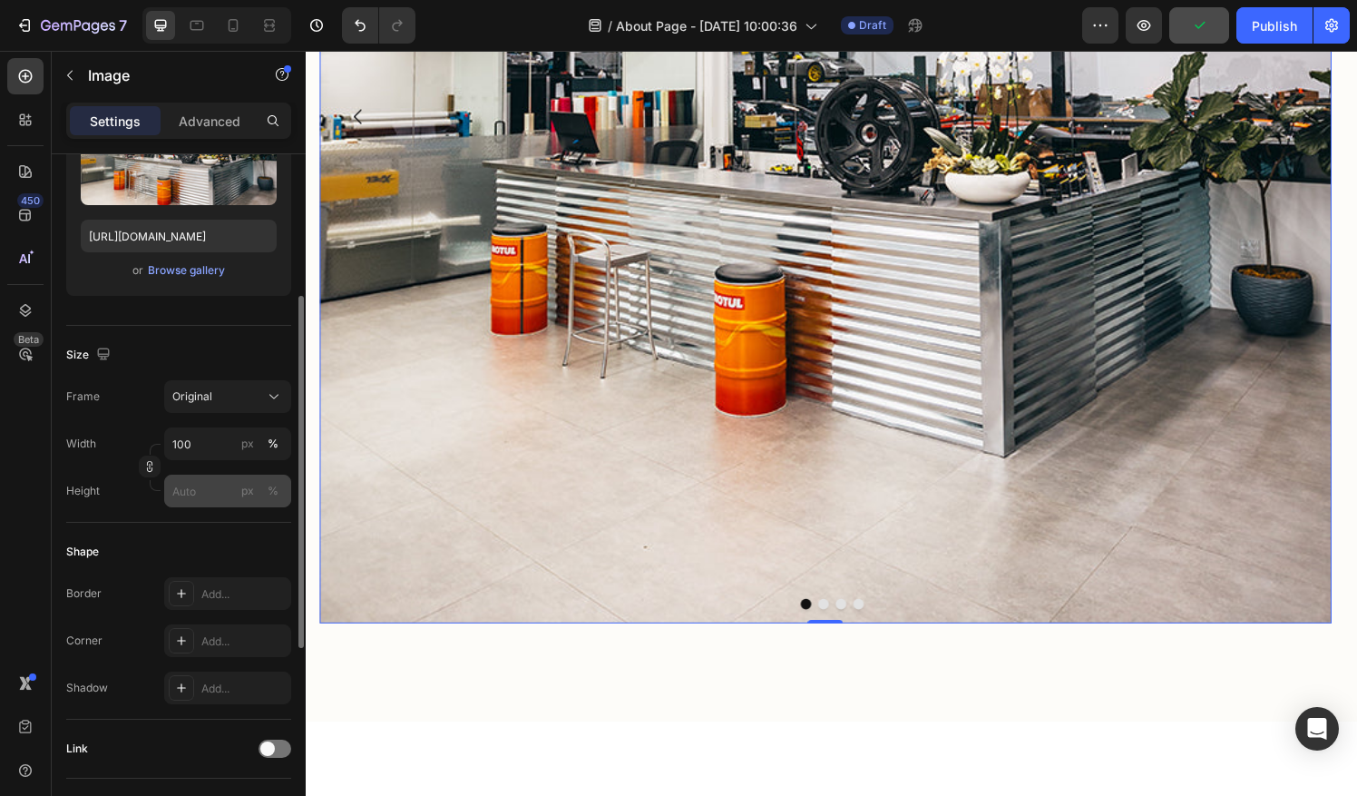
scroll to position [267, 0]
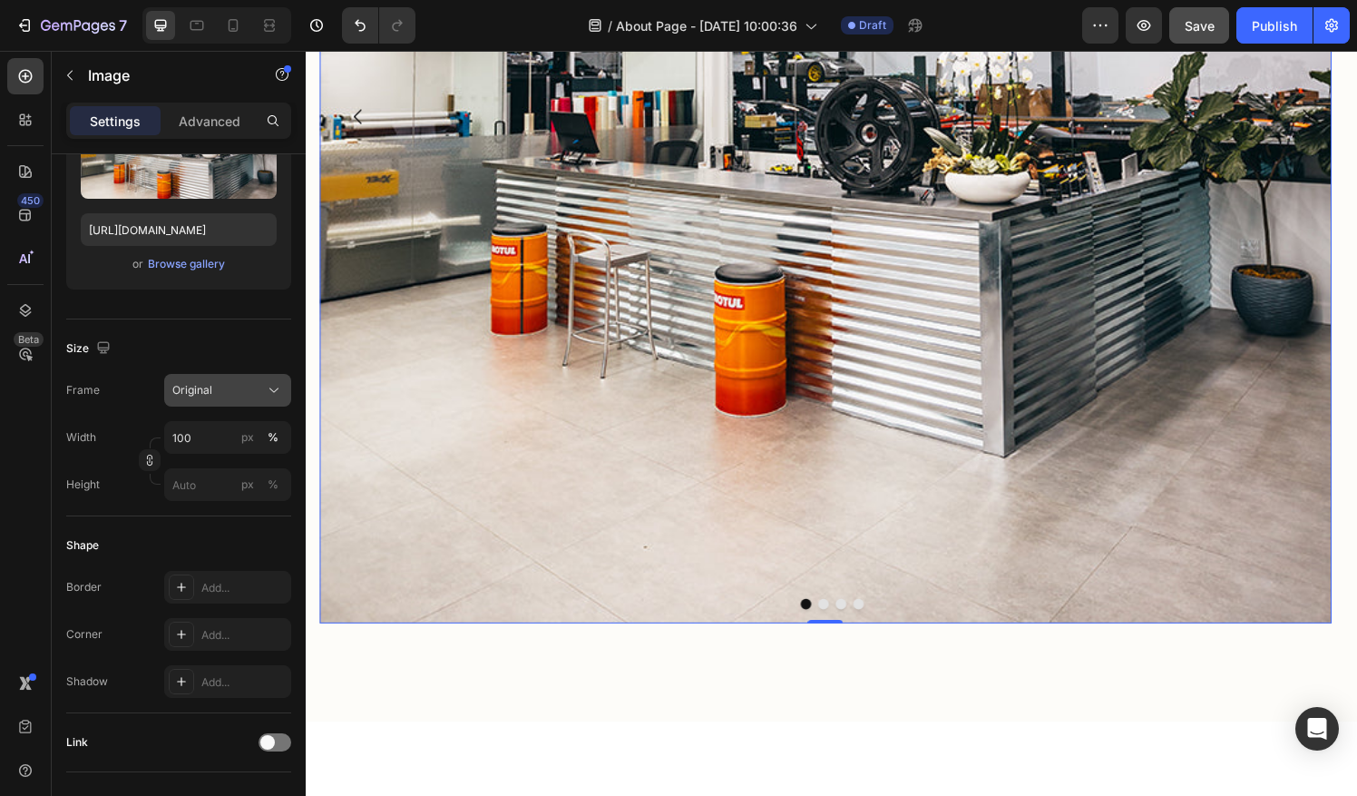
click at [221, 387] on div "Original" at bounding box center [216, 390] width 89 height 16
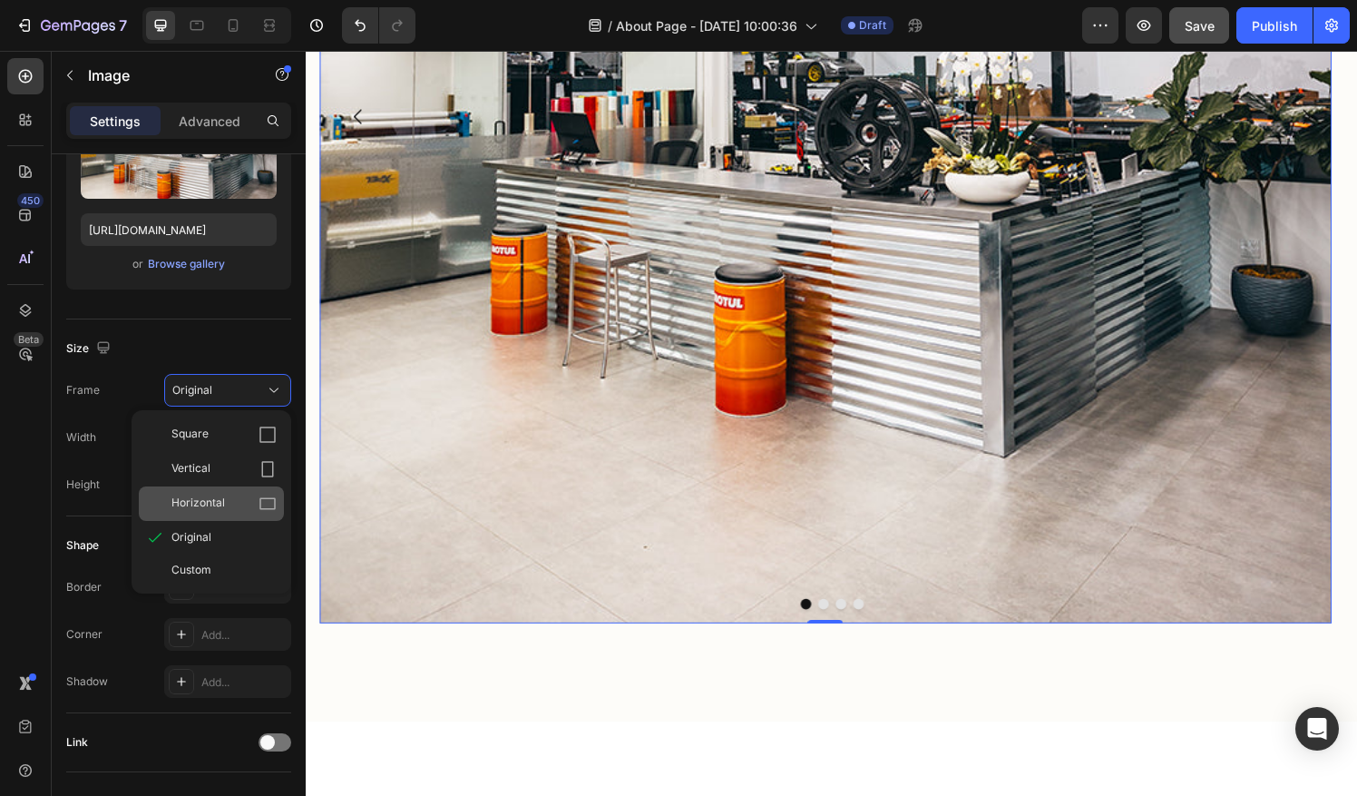
click at [237, 494] on div "Horizontal" at bounding box center [223, 503] width 105 height 18
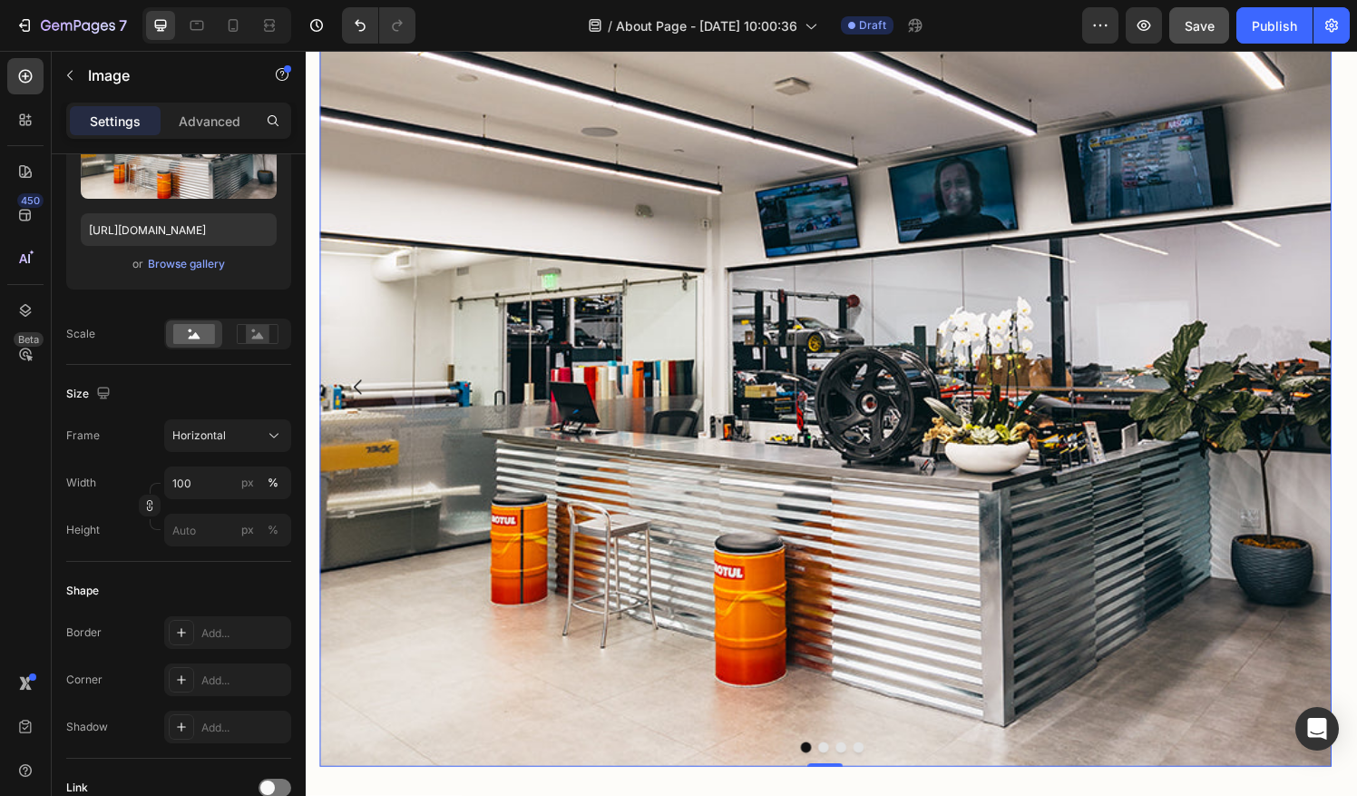
scroll to position [1994, 0]
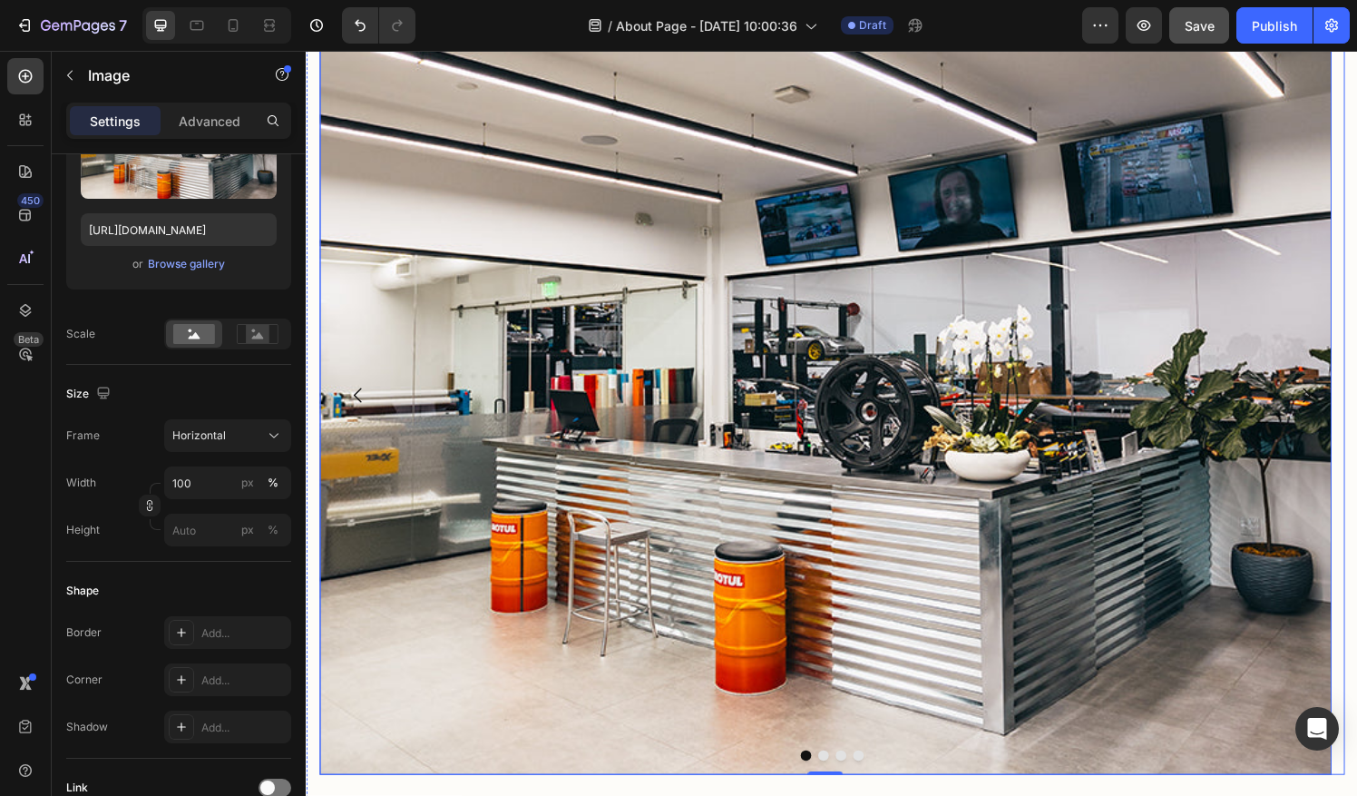
click at [835, 777] on button "Dot" at bounding box center [840, 780] width 11 height 11
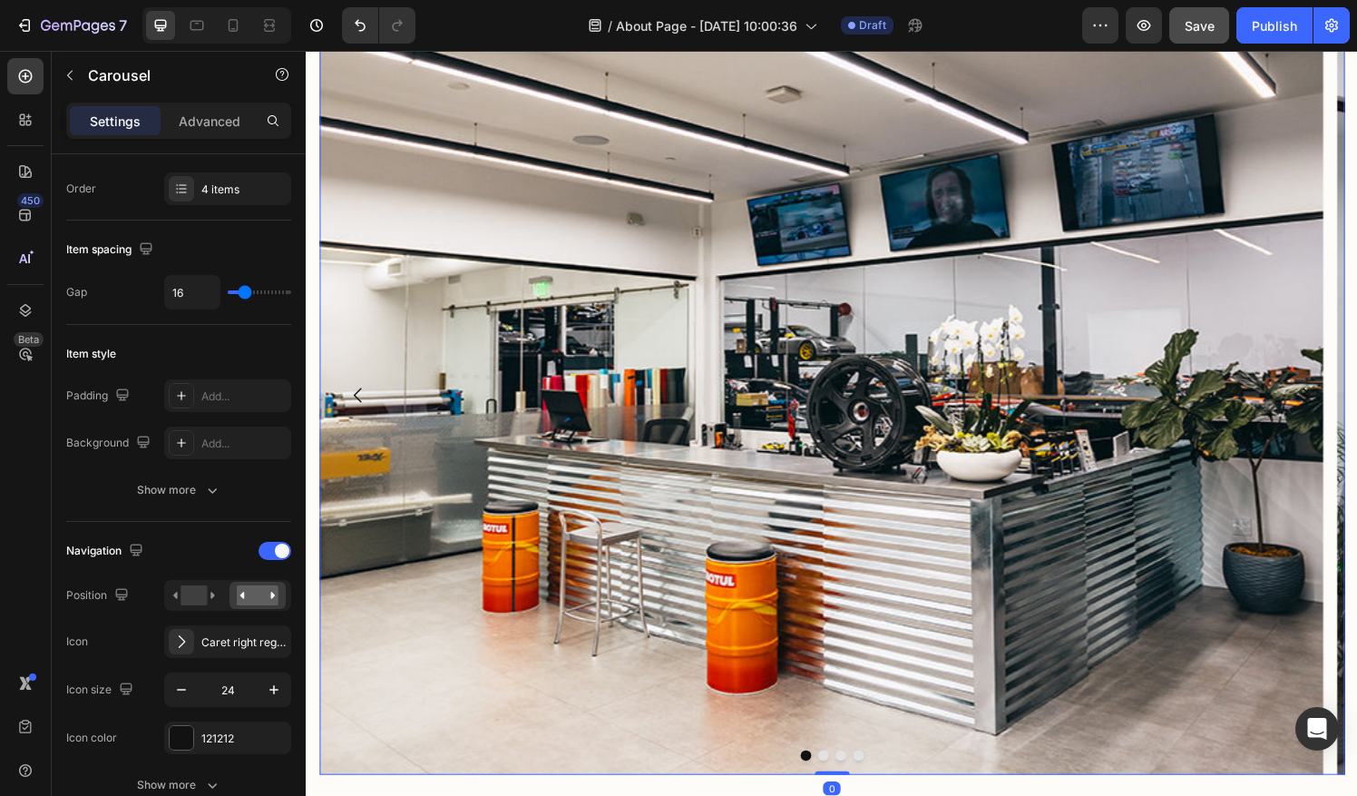
scroll to position [0, 0]
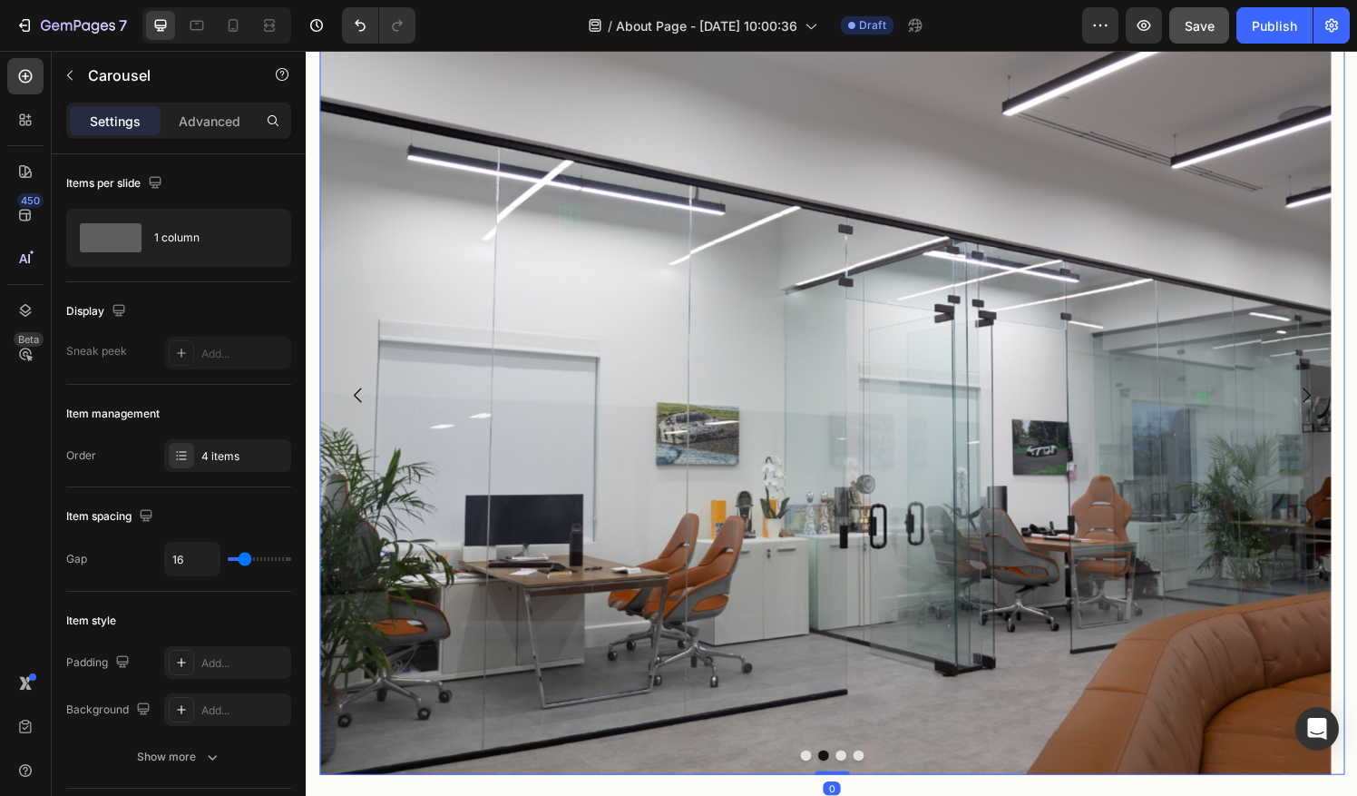
click at [854, 780] on button "Dot" at bounding box center [859, 780] width 11 height 11
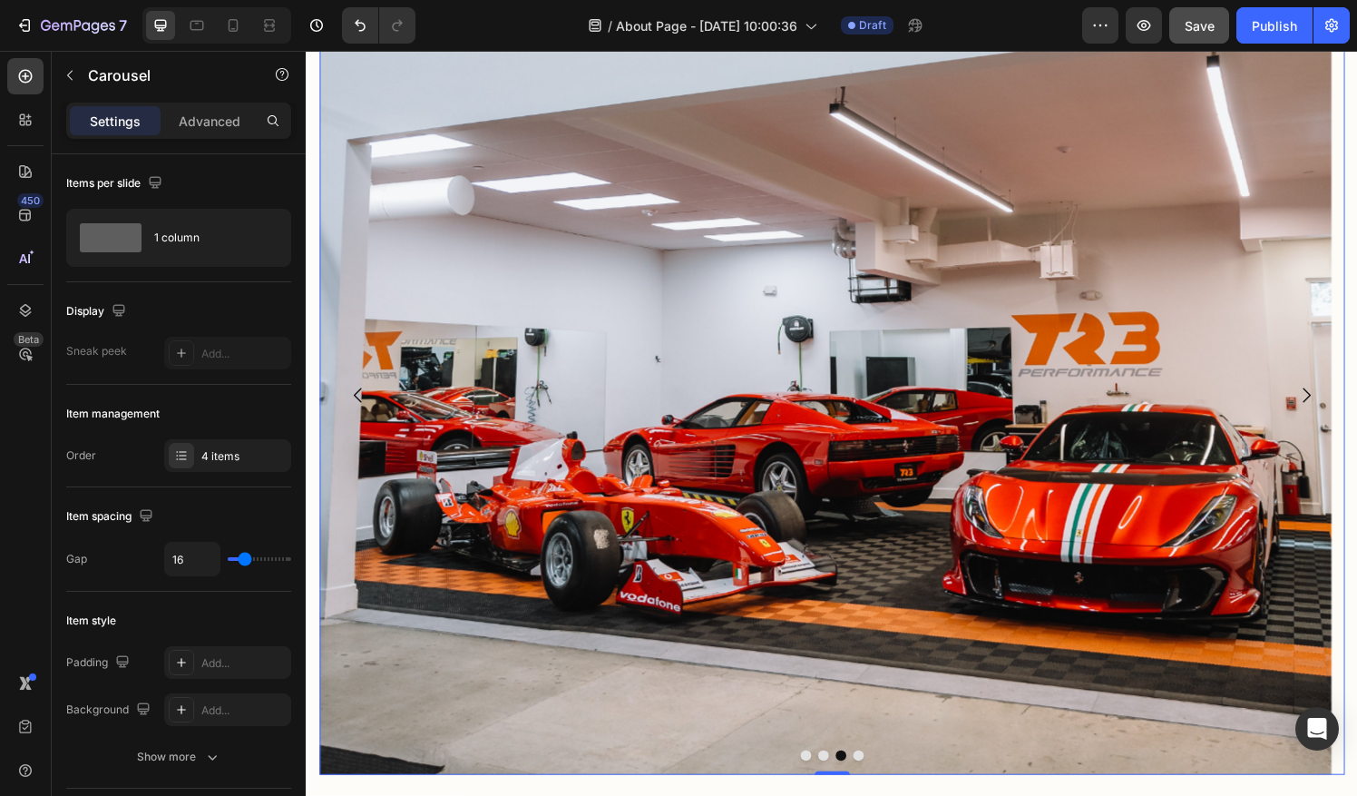
click at [874, 778] on button "Dot" at bounding box center [877, 780] width 11 height 11
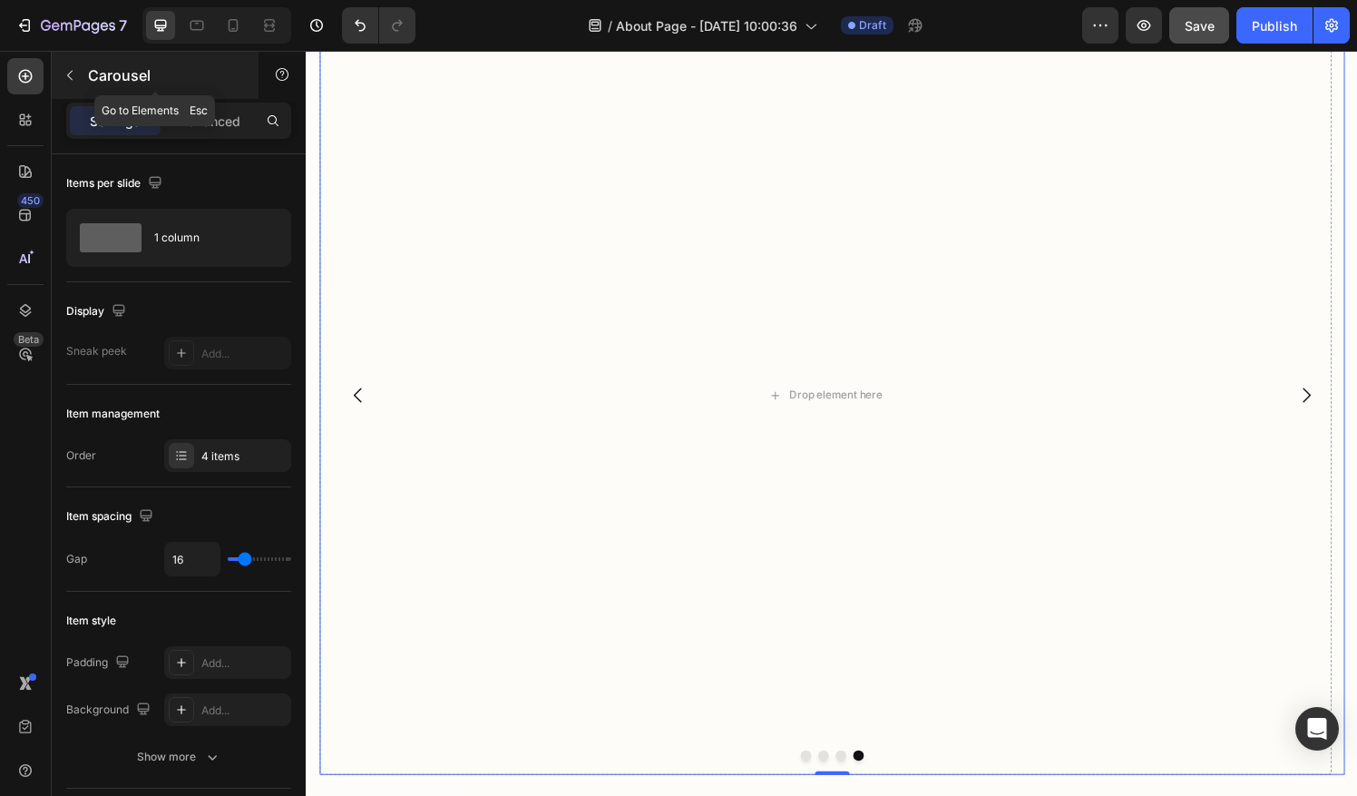
click at [68, 73] on icon "button" at bounding box center [70, 75] width 15 height 15
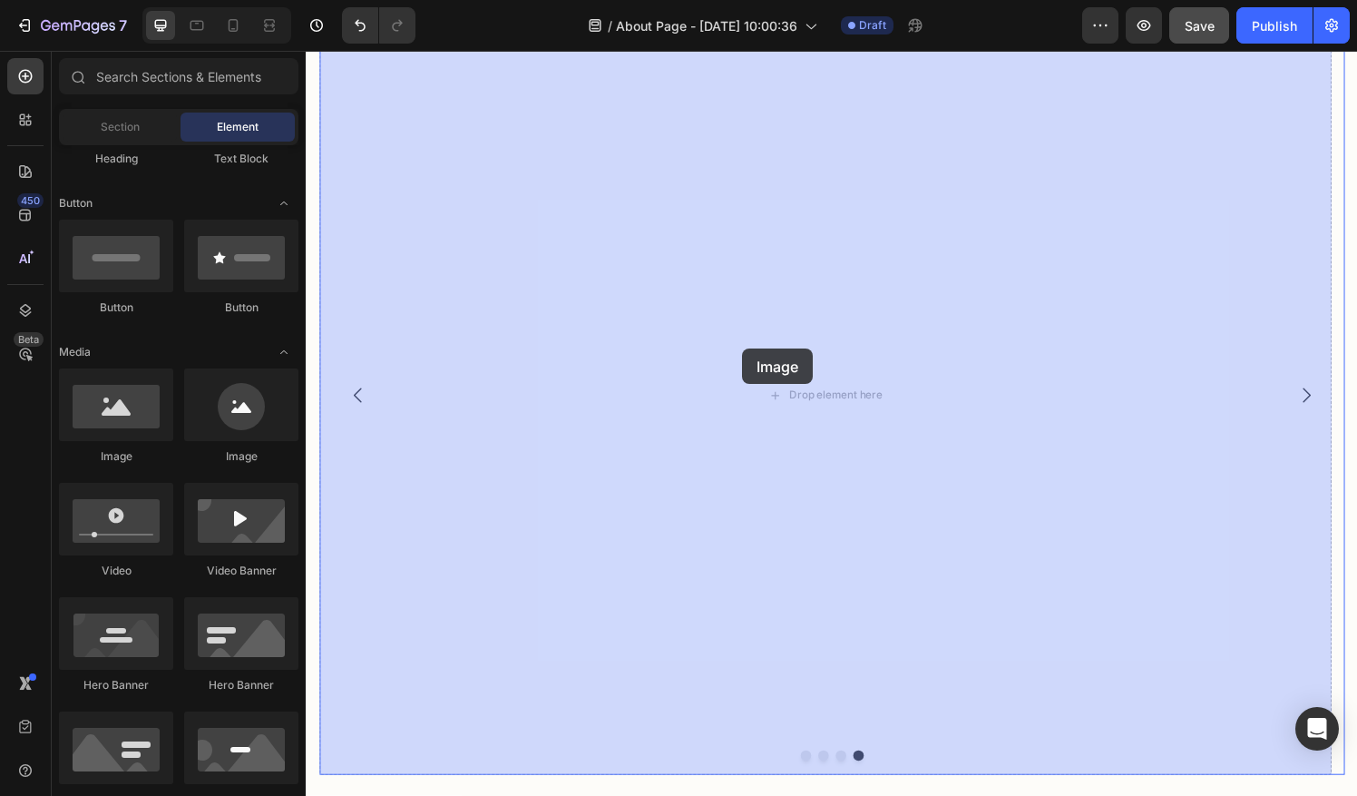
drag, startPoint x: 427, startPoint y: 466, endPoint x: 484, endPoint y: 360, distance: 120.5
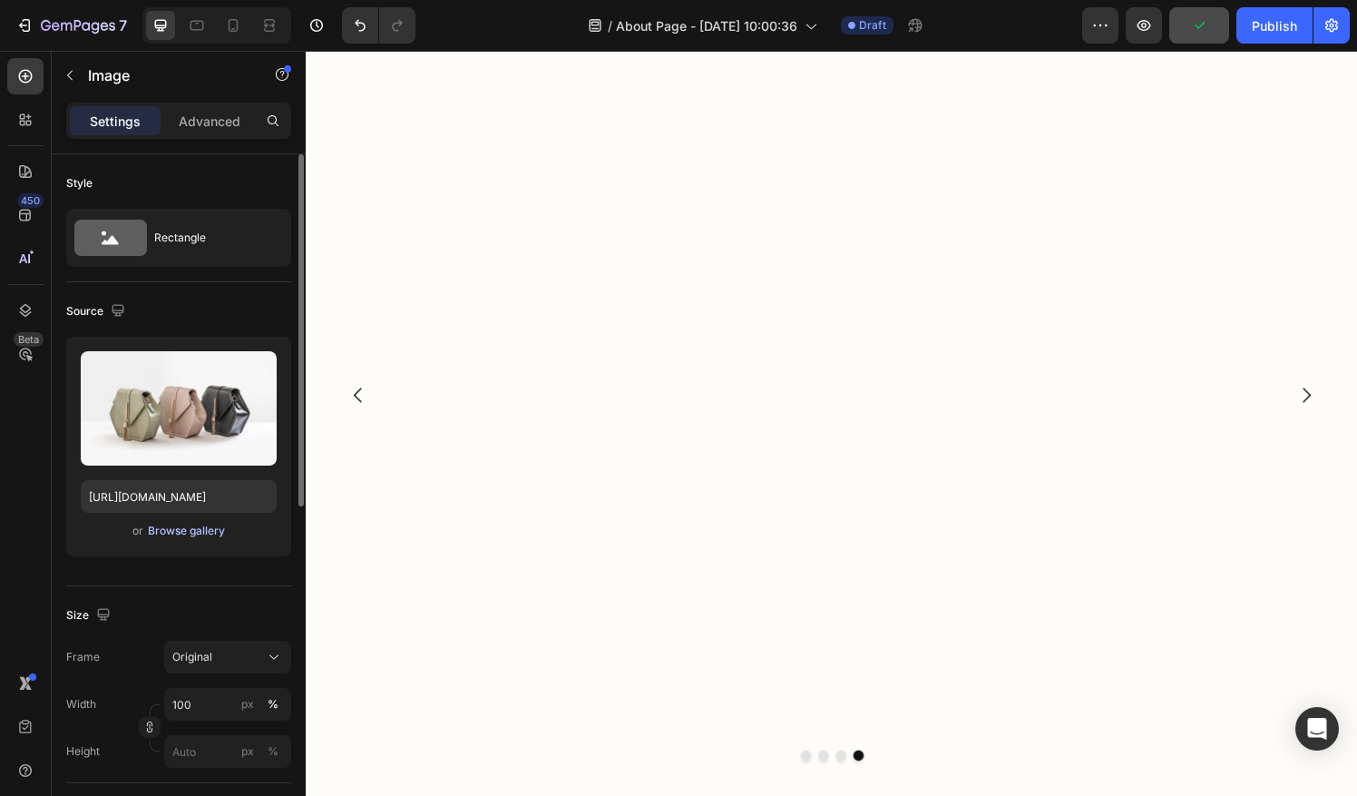
click at [204, 525] on div "Browse gallery" at bounding box center [186, 530] width 77 height 16
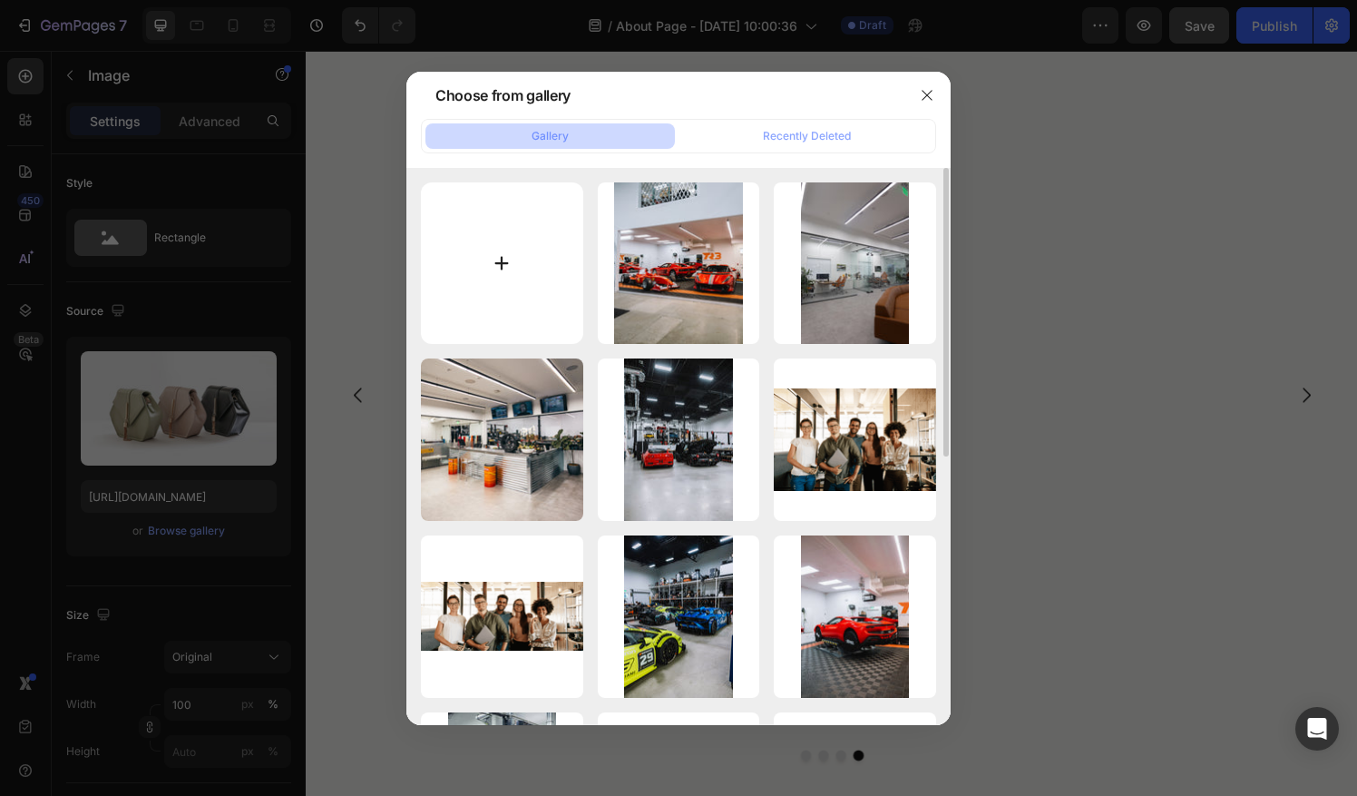
click at [510, 274] on input "file" at bounding box center [502, 263] width 162 height 162
type input "C:\fakepath\Photo Jan 18 2024, 4 58 52 PM.jpg"
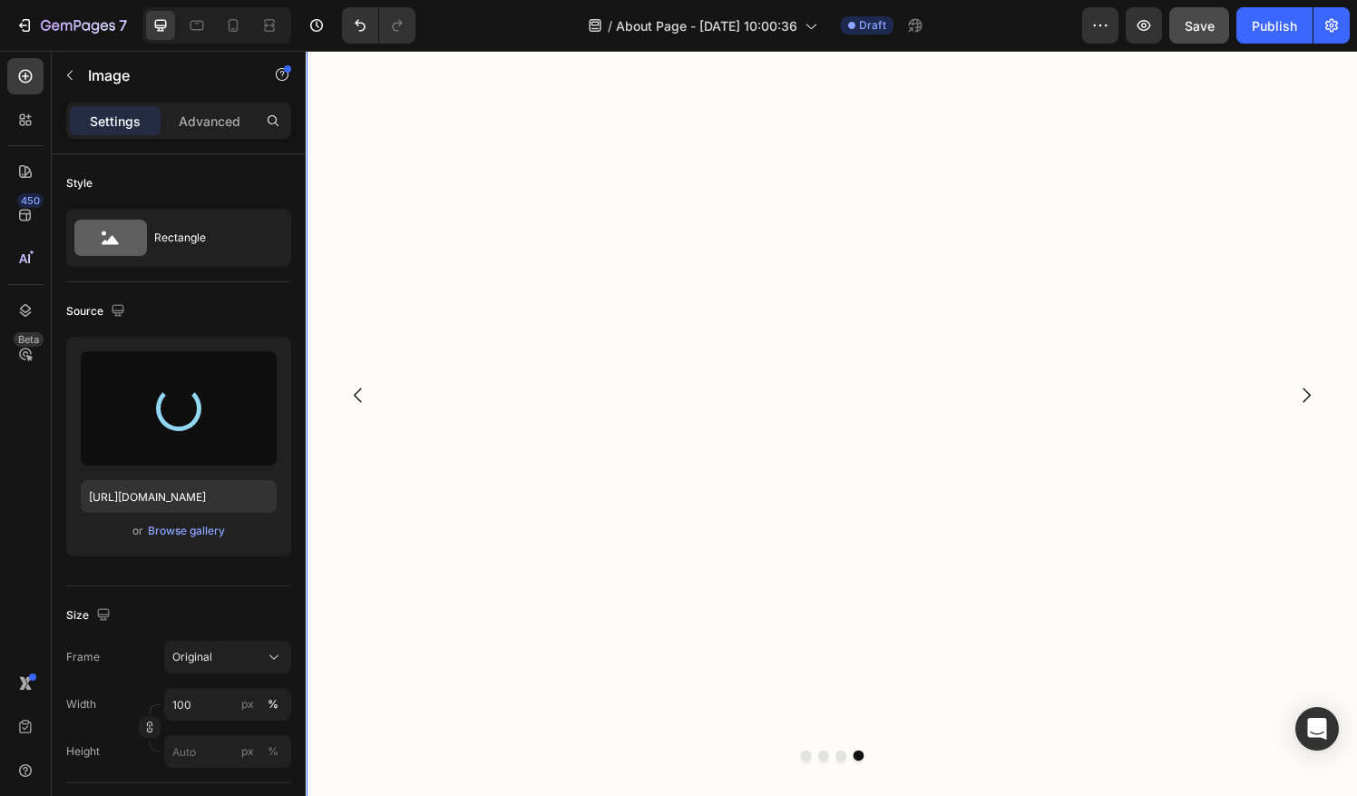
type input "https://cdn.shopify.com/s/files/1/0290/5273/1471/files/gempages_581934521188877…"
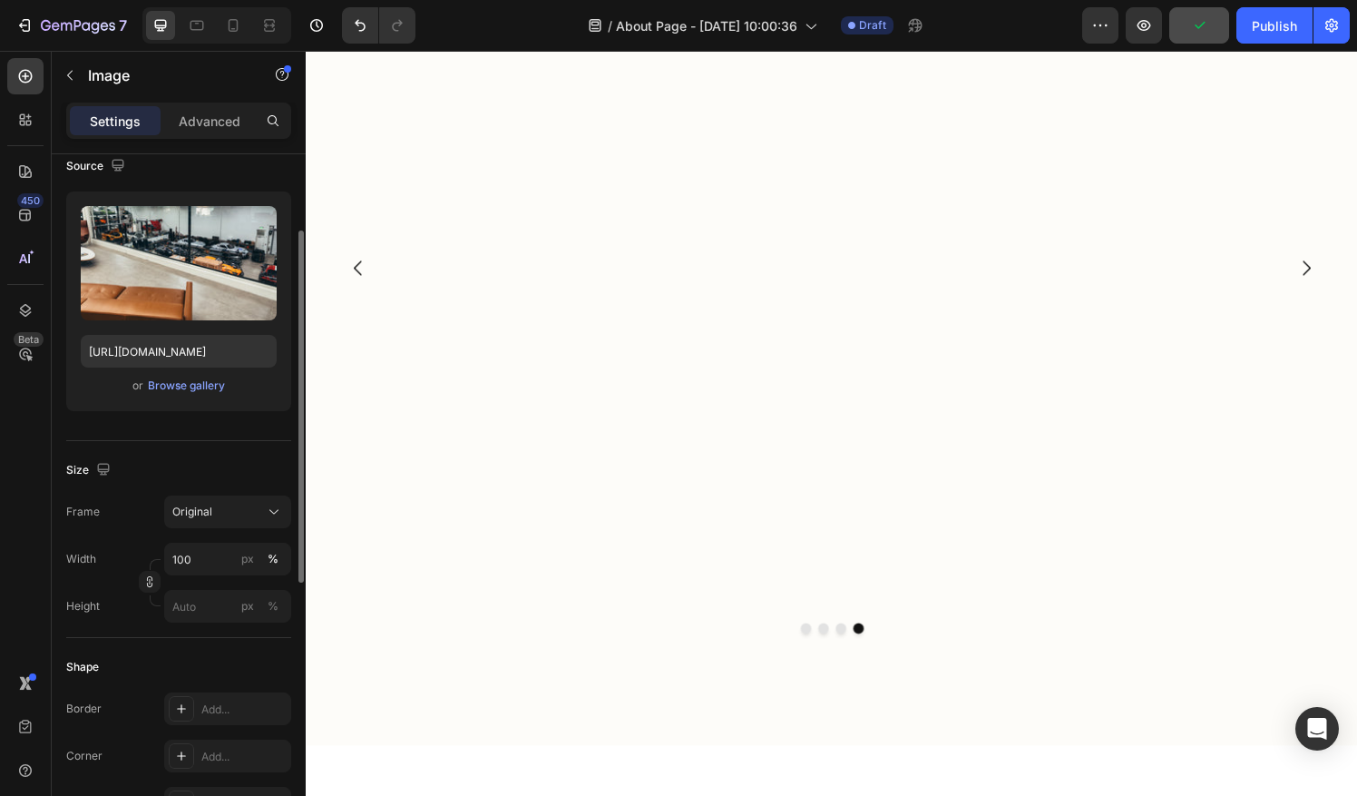
scroll to position [147, 0]
click at [229, 520] on button "Original" at bounding box center [227, 509] width 127 height 33
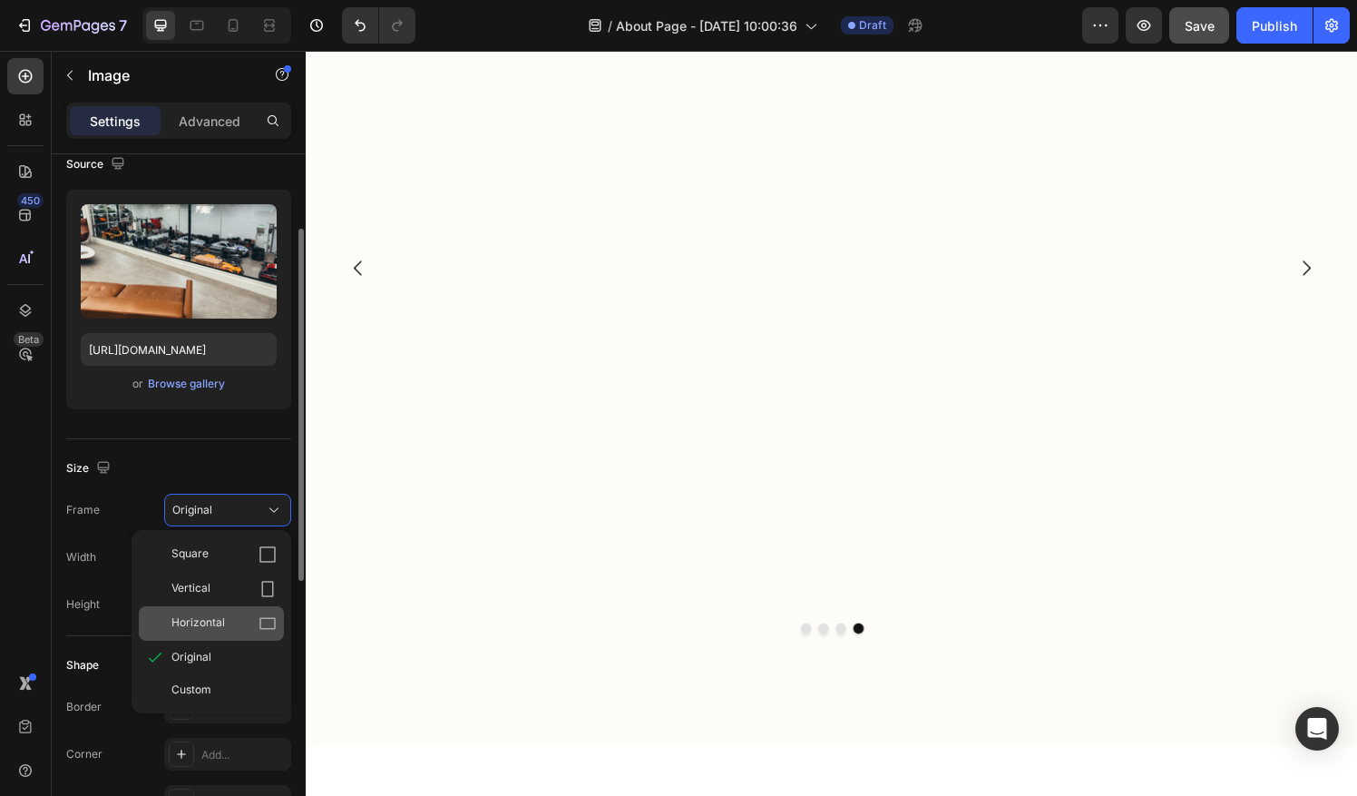
click at [224, 614] on div "Horizontal" at bounding box center [223, 623] width 105 height 18
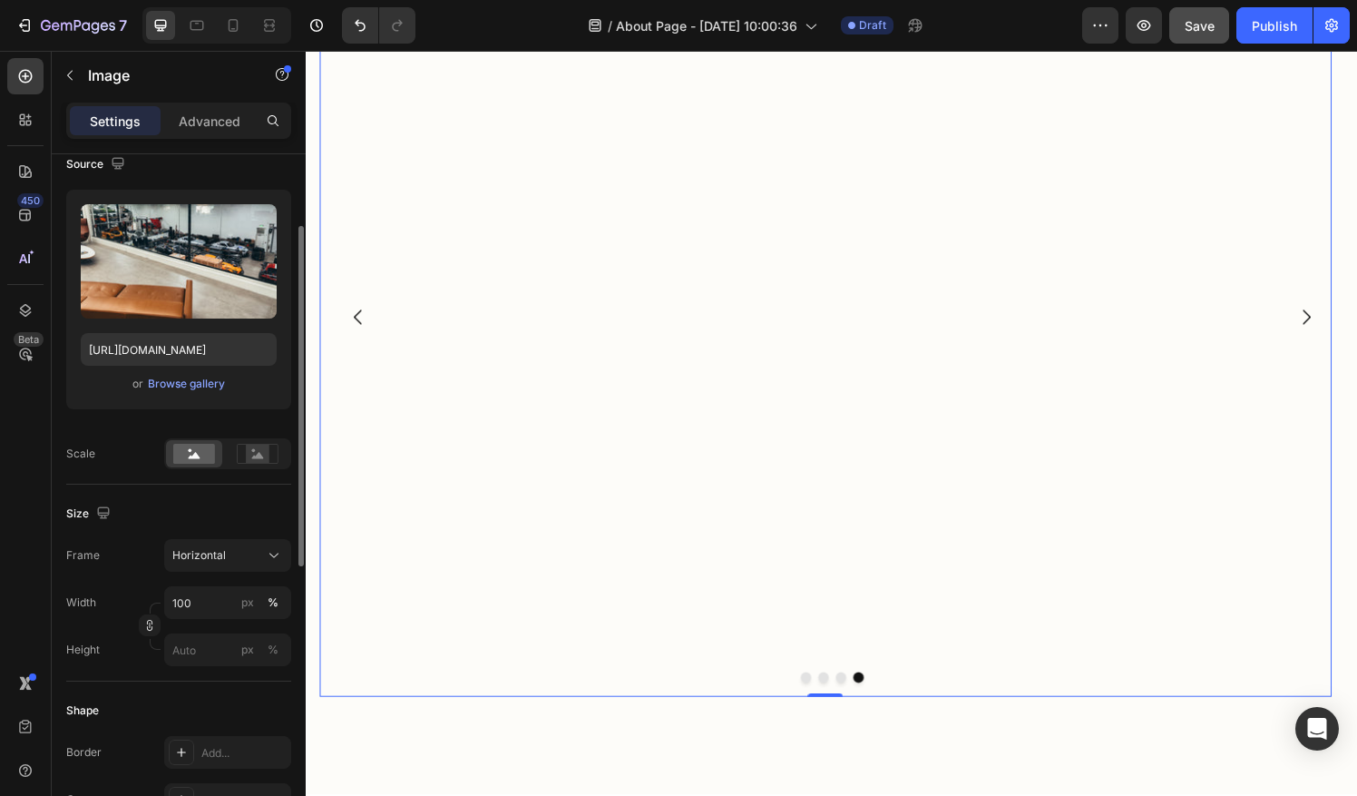
scroll to position [2107, 0]
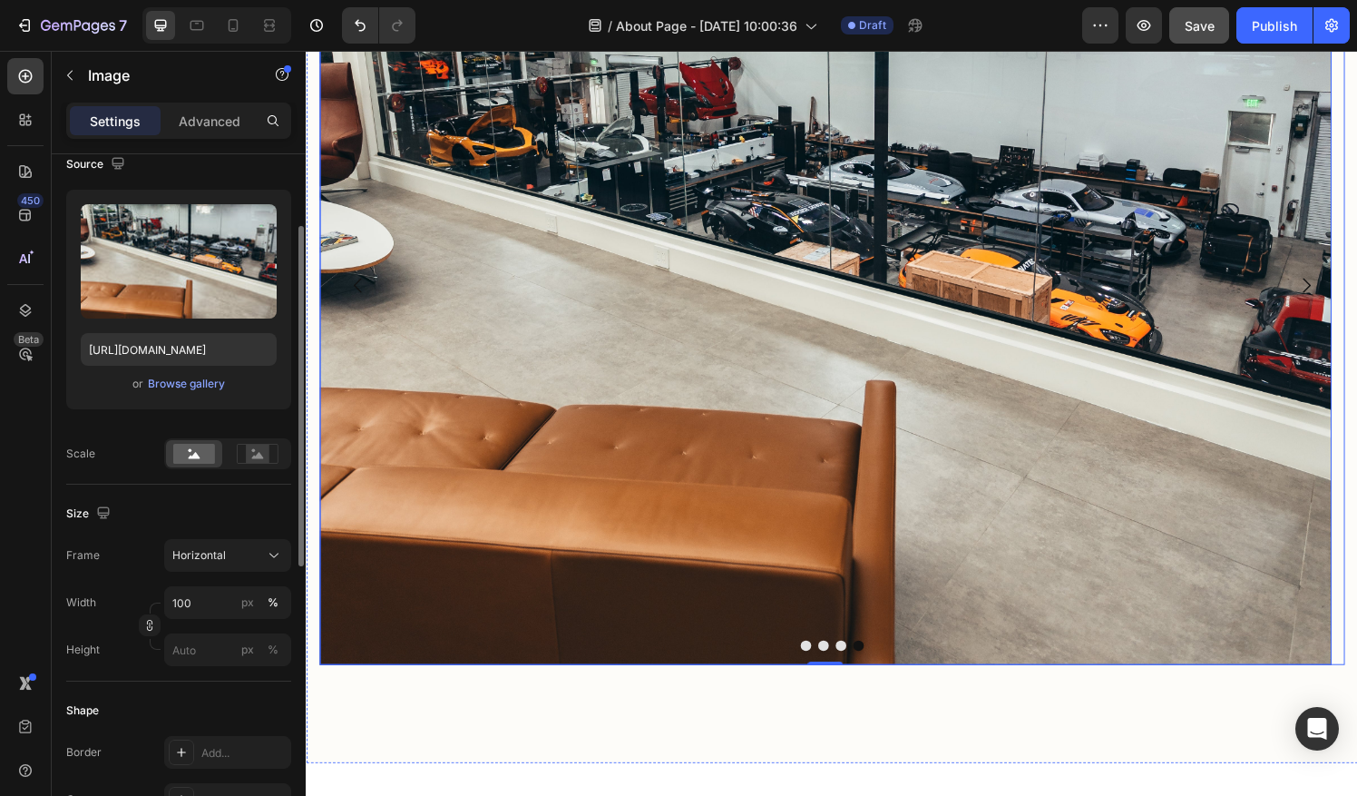
click at [817, 669] on button "Dot" at bounding box center [822, 666] width 11 height 11
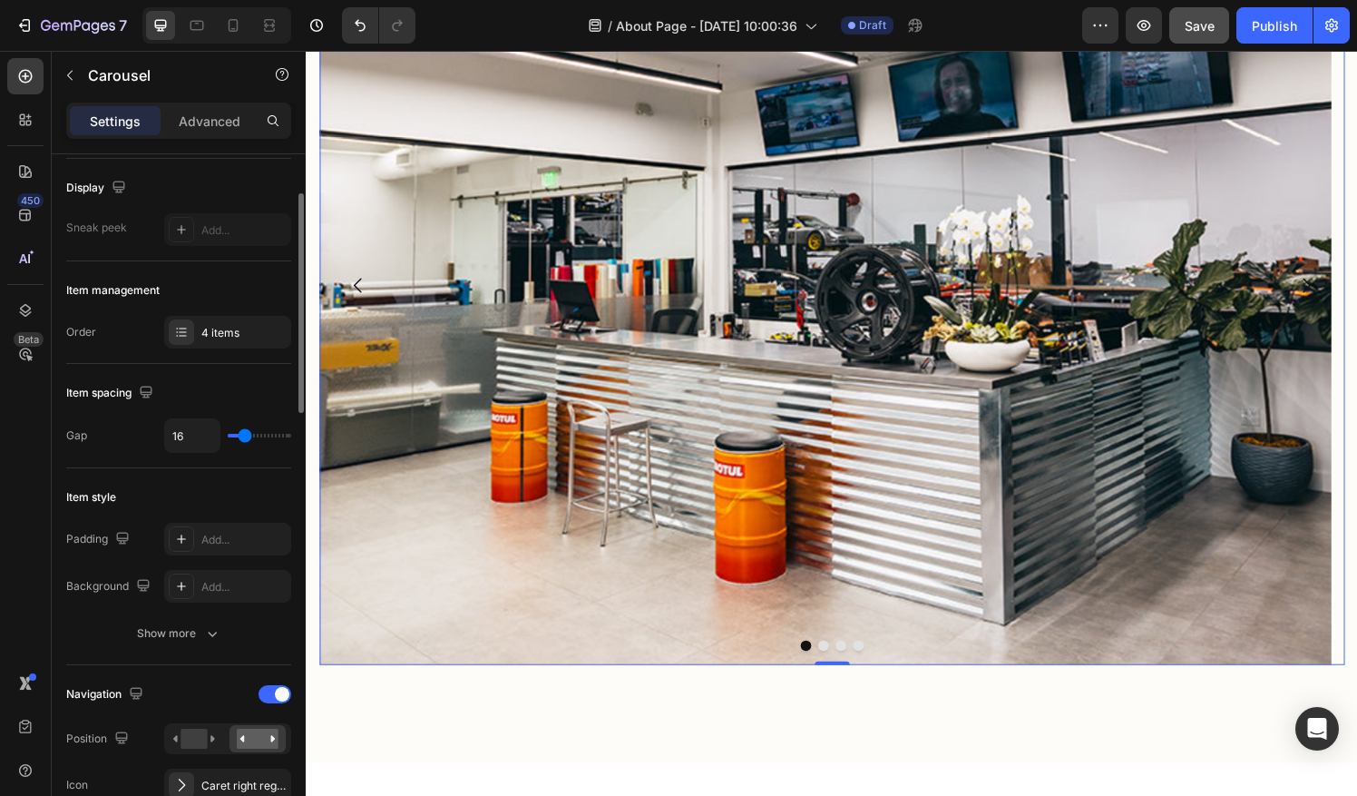
scroll to position [0, 0]
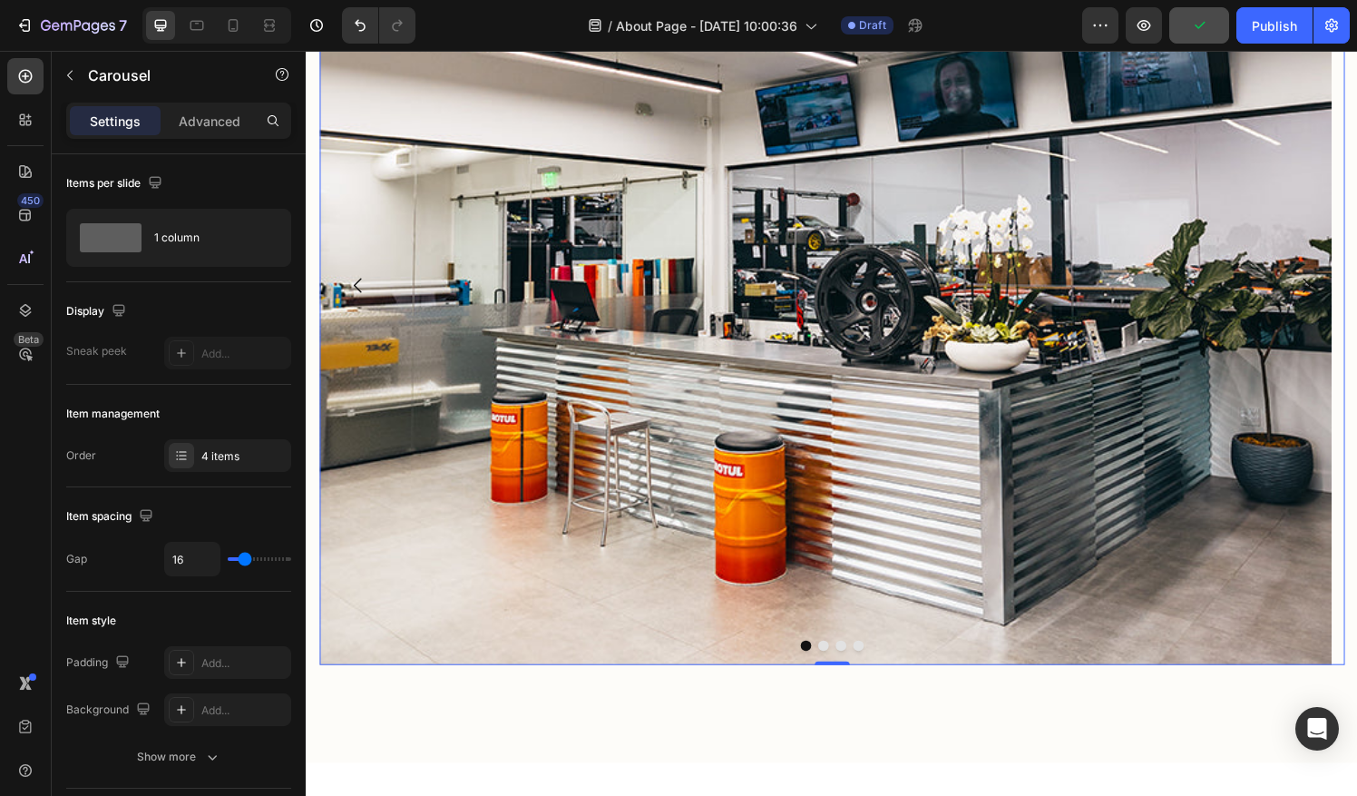
click at [835, 669] on button "Dot" at bounding box center [840, 666] width 11 height 11
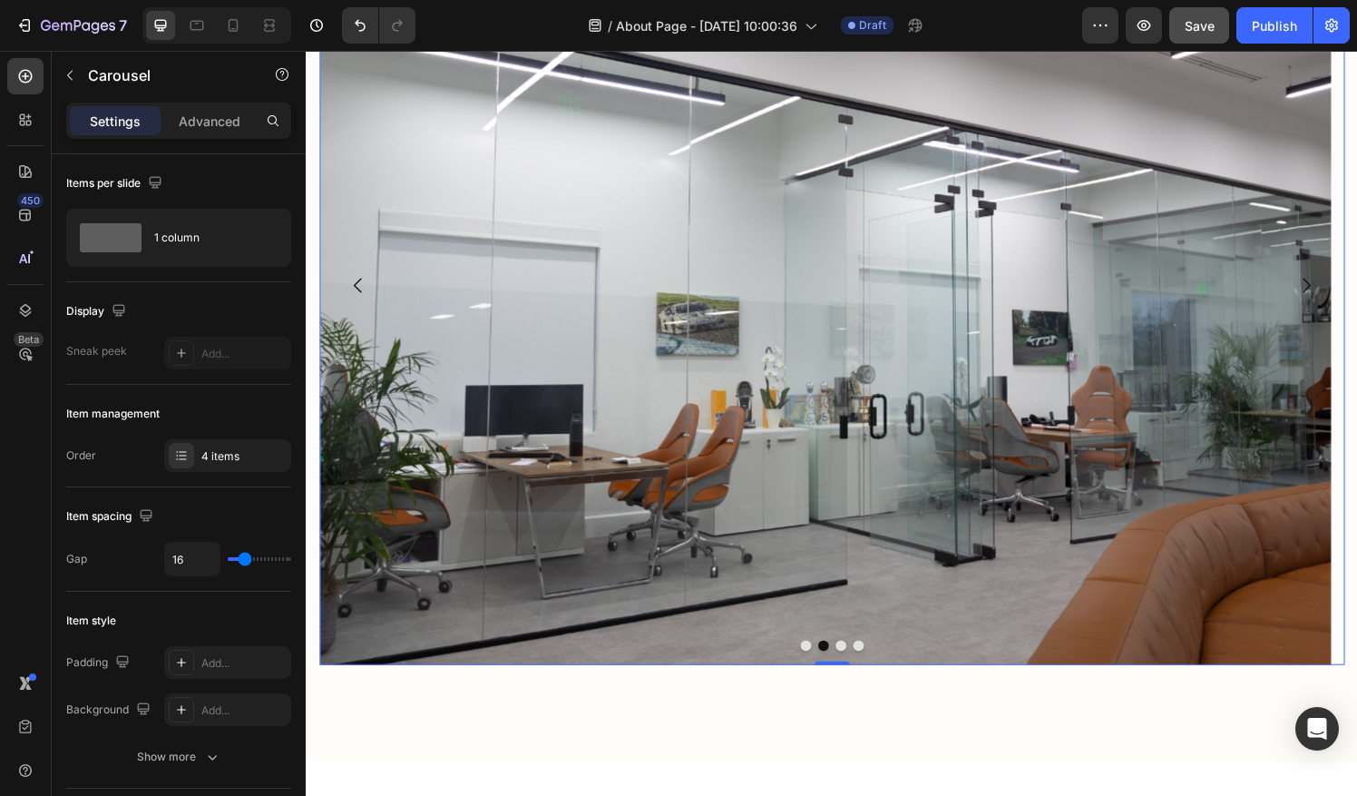
click at [846, 669] on div at bounding box center [849, 666] width 1061 height 11
click at [854, 669] on button "Dot" at bounding box center [859, 666] width 11 height 11
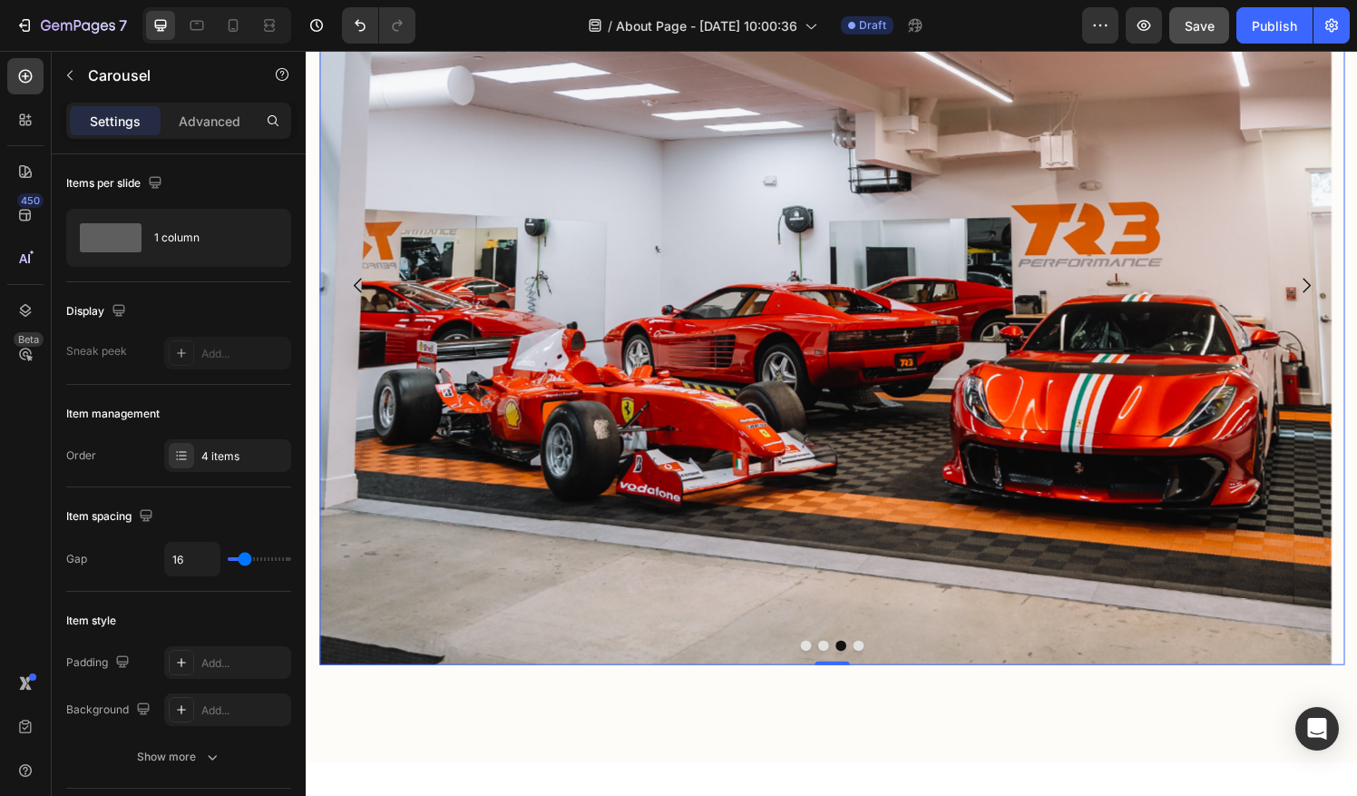
click at [872, 667] on button "Dot" at bounding box center [877, 666] width 11 height 11
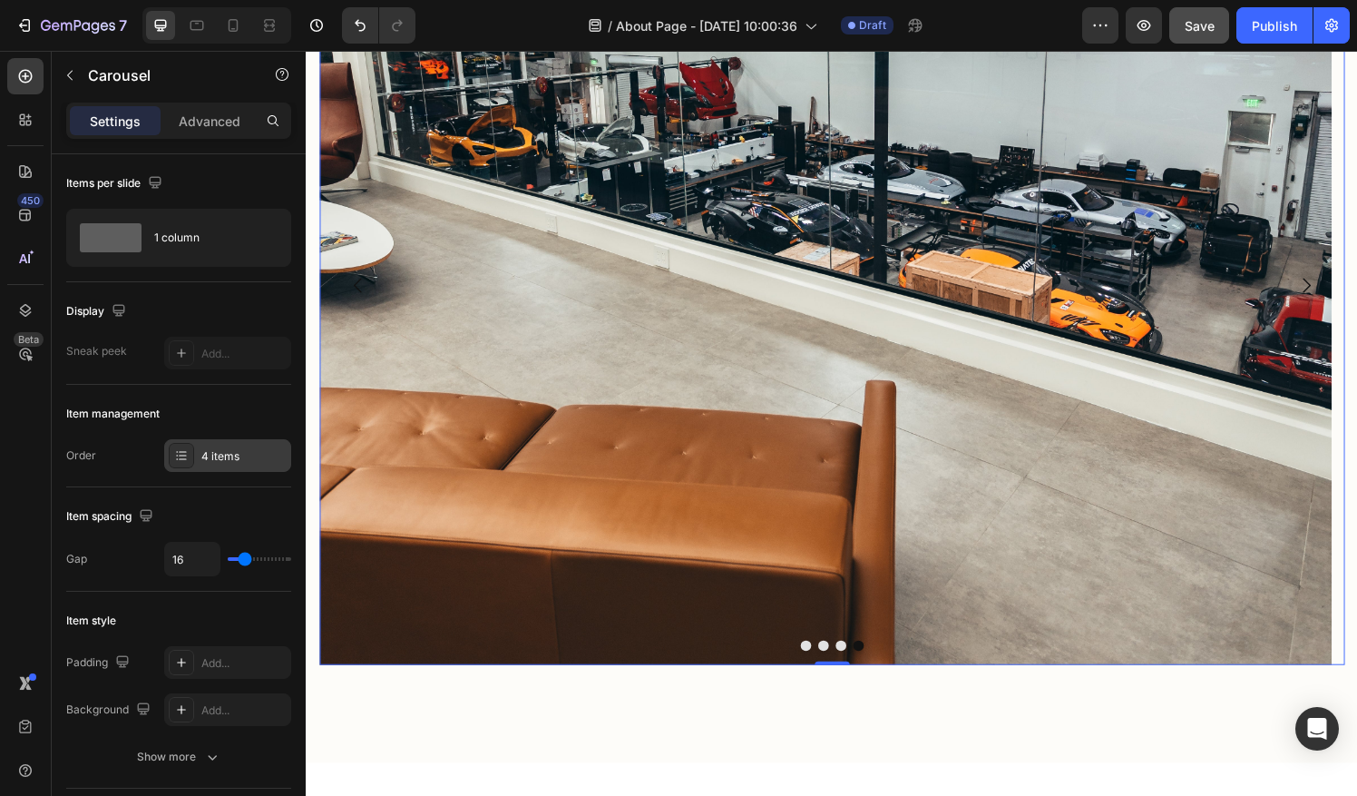
click at [210, 464] on div "4 items" at bounding box center [227, 455] width 127 height 33
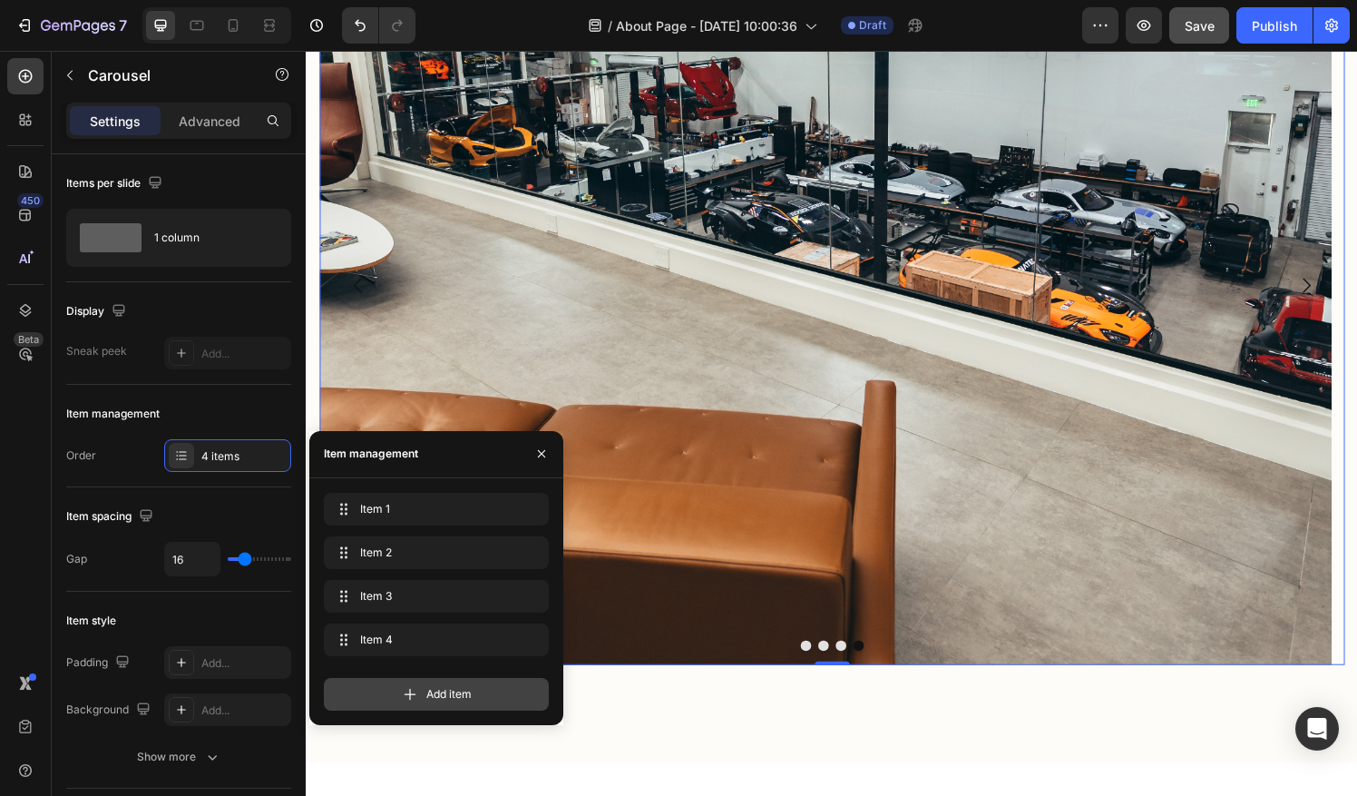
click at [426, 686] on span "Add item" at bounding box center [448, 694] width 45 height 16
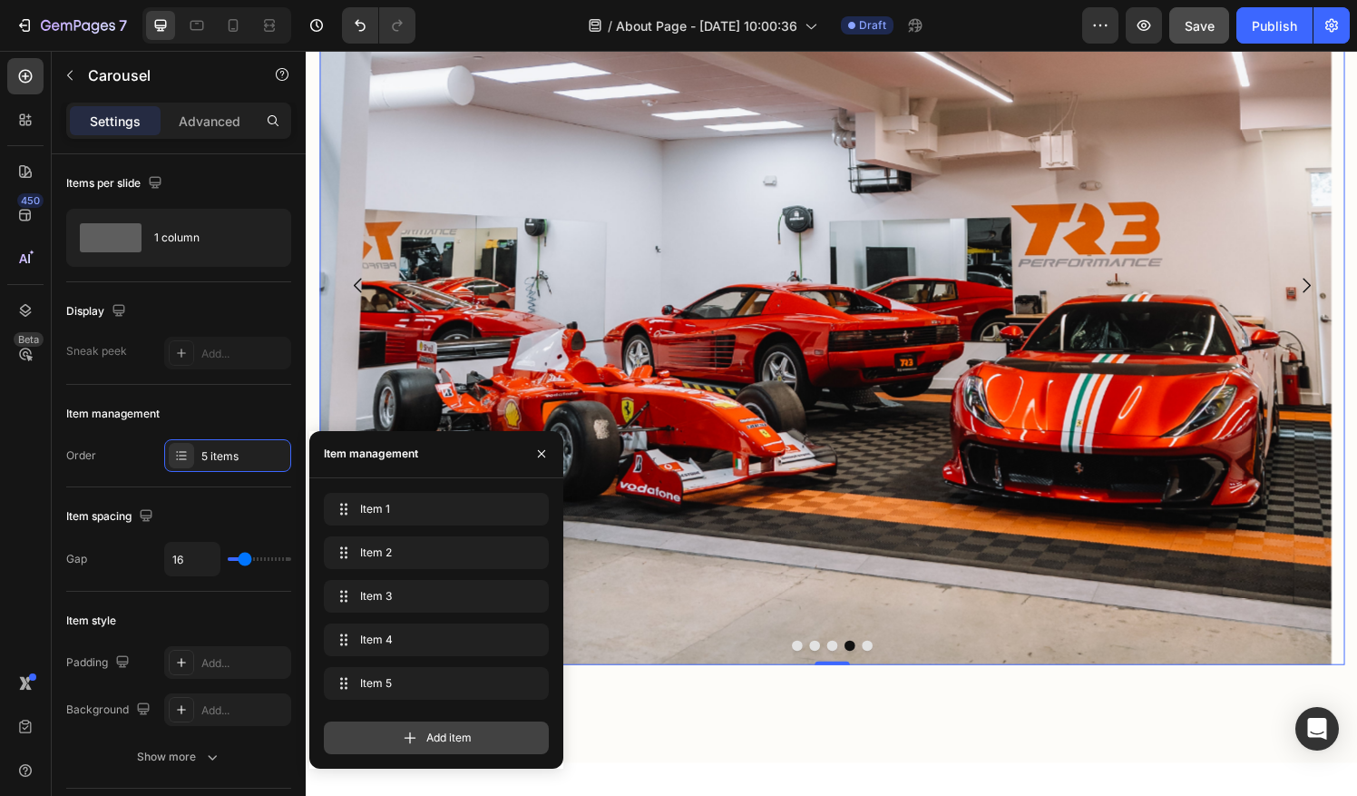
drag, startPoint x: 418, startPoint y: 727, endPoint x: 552, endPoint y: 652, distance: 153.9
click at [418, 727] on div "Add item" at bounding box center [436, 737] width 225 height 33
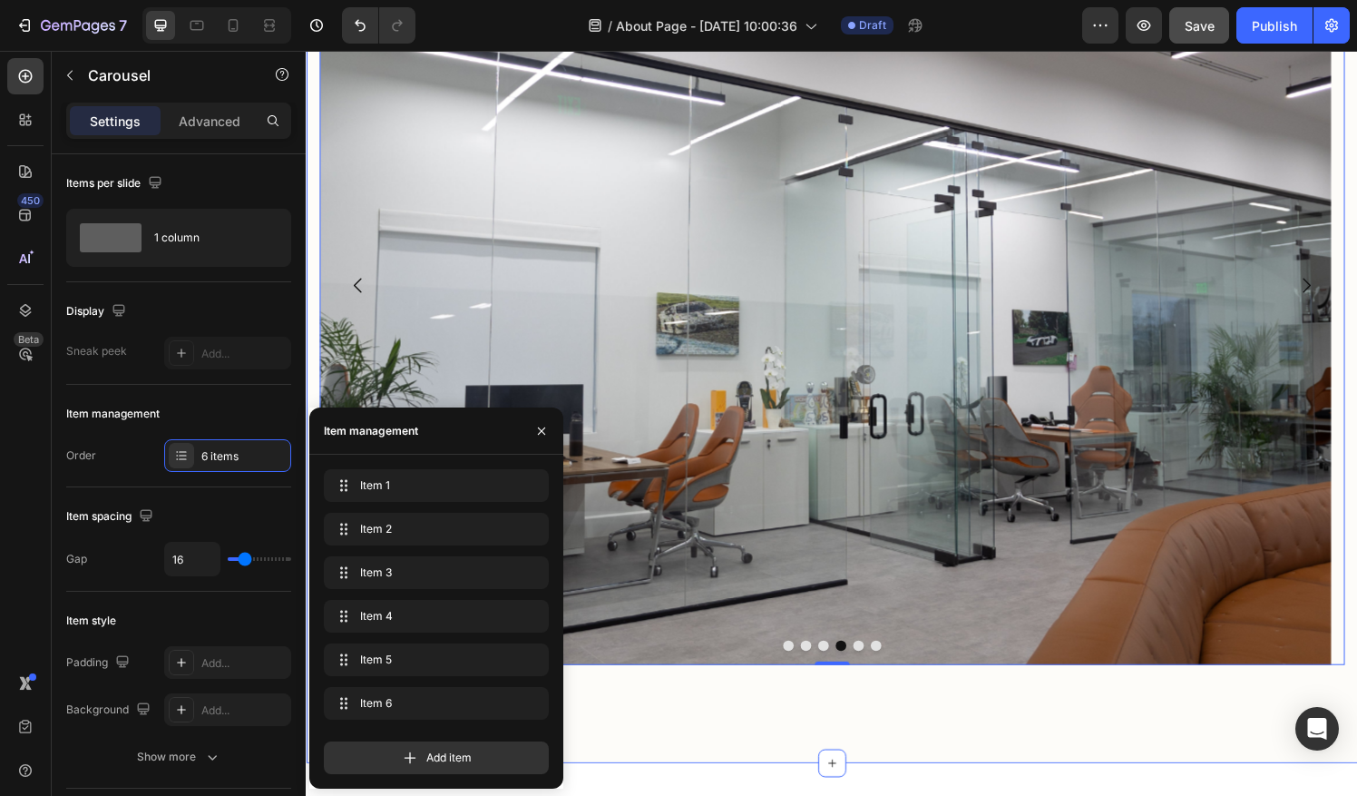
click at [924, 739] on div "Every Vehicle, Treated Like Our Own Heading Exotic car service done right. No c…" at bounding box center [850, 97] width 1088 height 1384
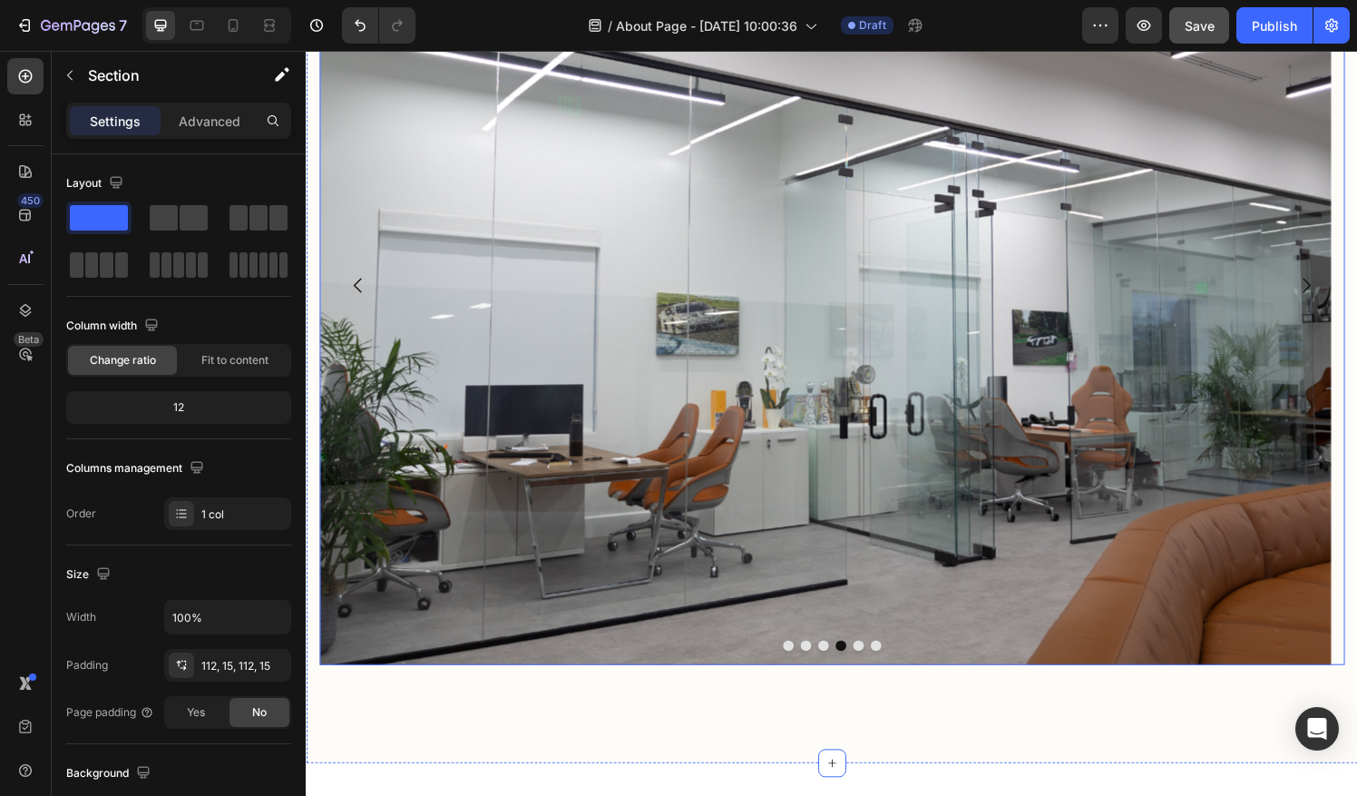
click at [1330, 297] on icon "Carousel Next Arrow" at bounding box center [1341, 294] width 22 height 22
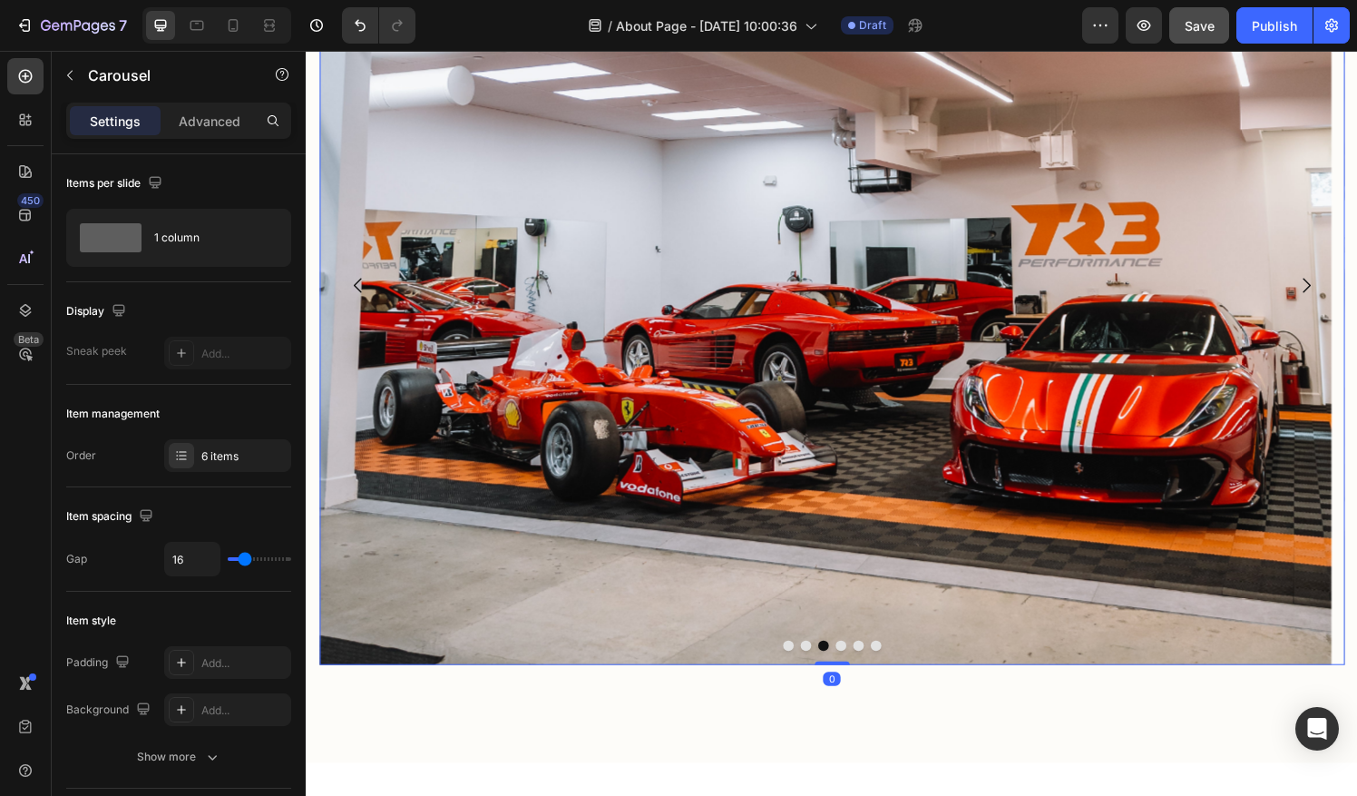
click at [1330, 297] on icon "Carousel Next Arrow" at bounding box center [1341, 294] width 22 height 22
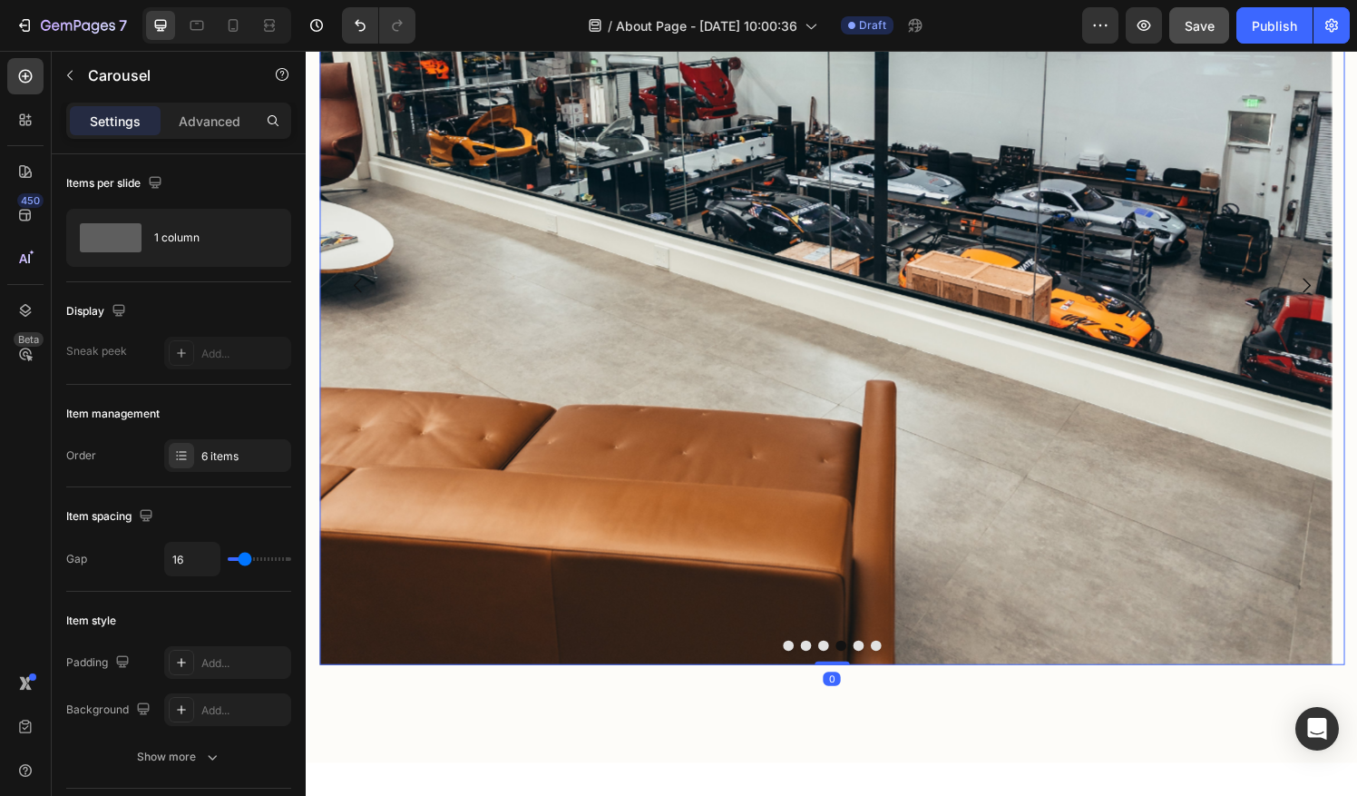
click at [1330, 297] on icon "Carousel Next Arrow" at bounding box center [1341, 294] width 22 height 22
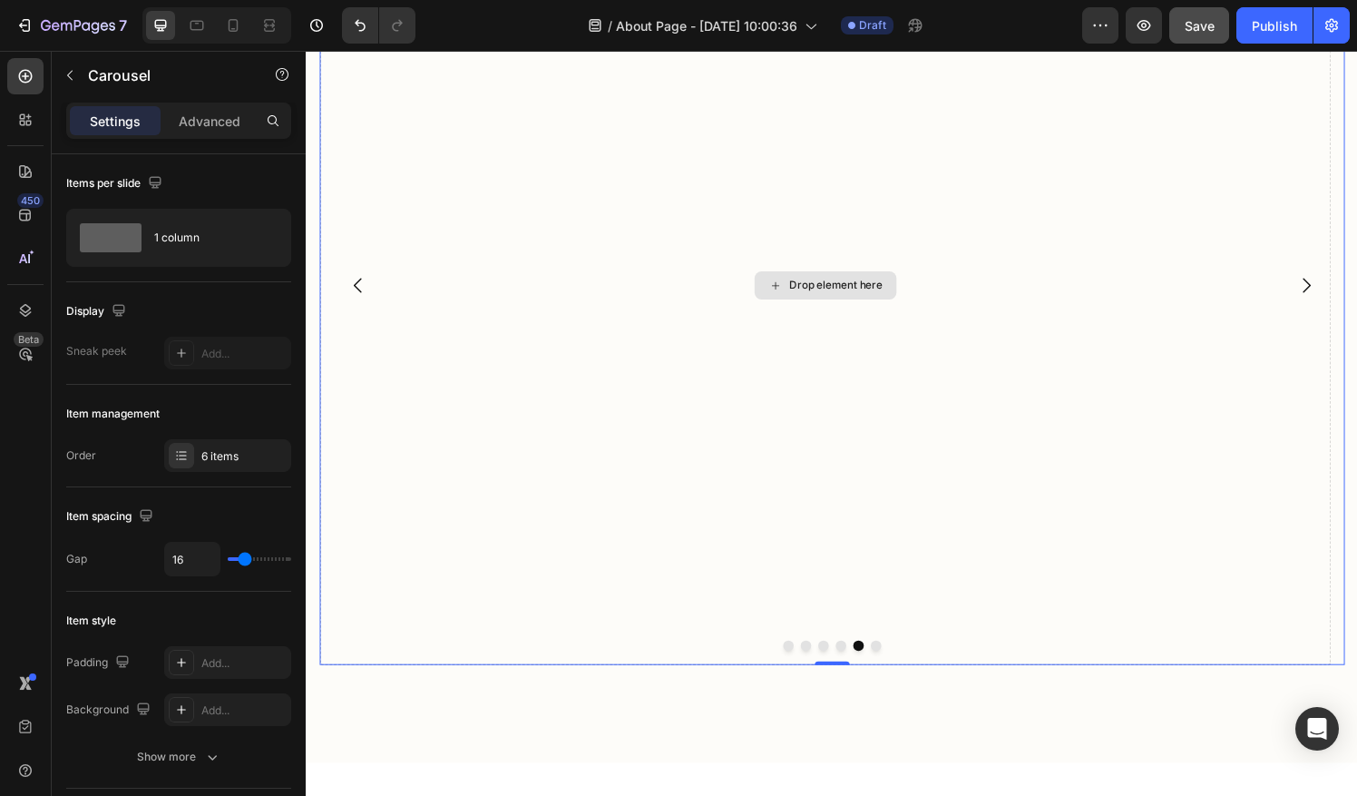
click at [855, 285] on div "Drop element here" at bounding box center [842, 293] width 147 height 29
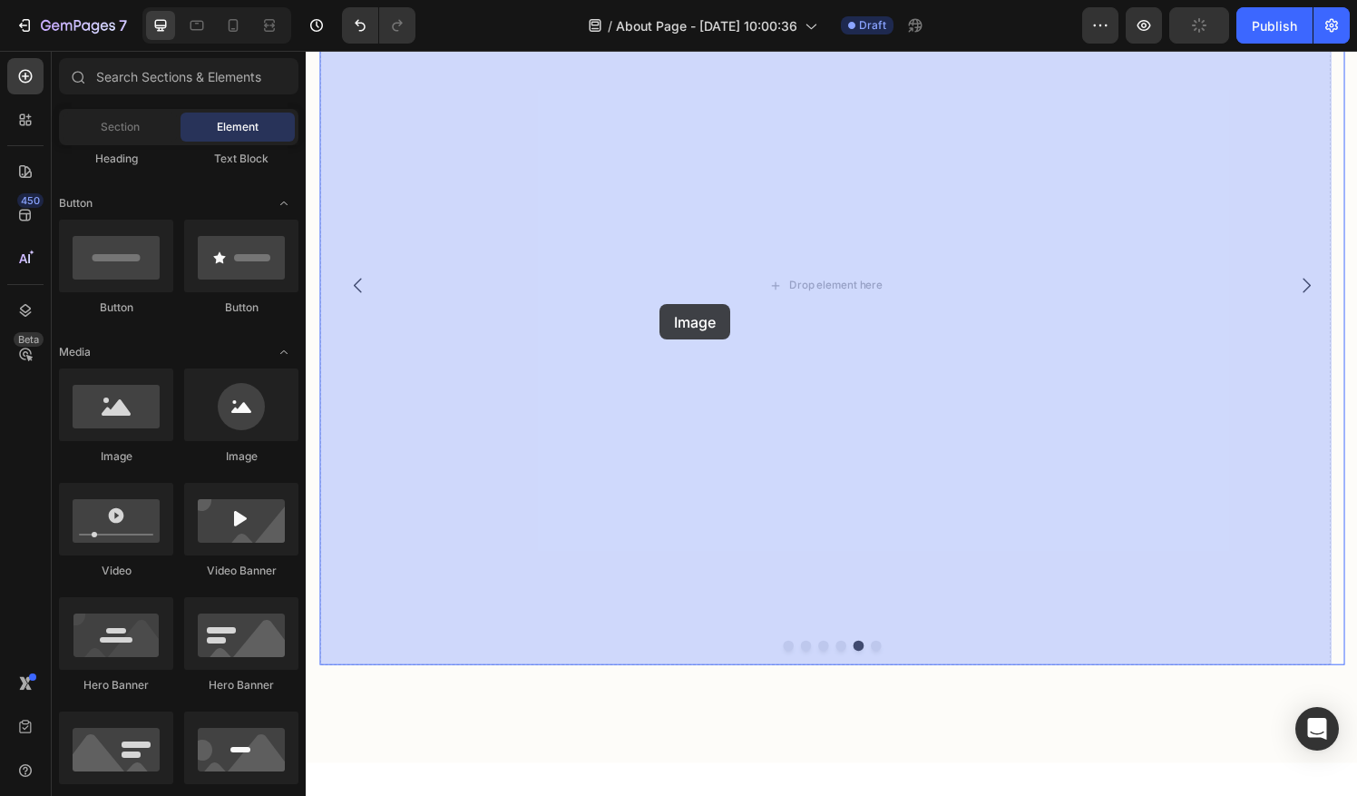
drag, startPoint x: 440, startPoint y: 466, endPoint x: 680, endPoint y: 315, distance: 284.1
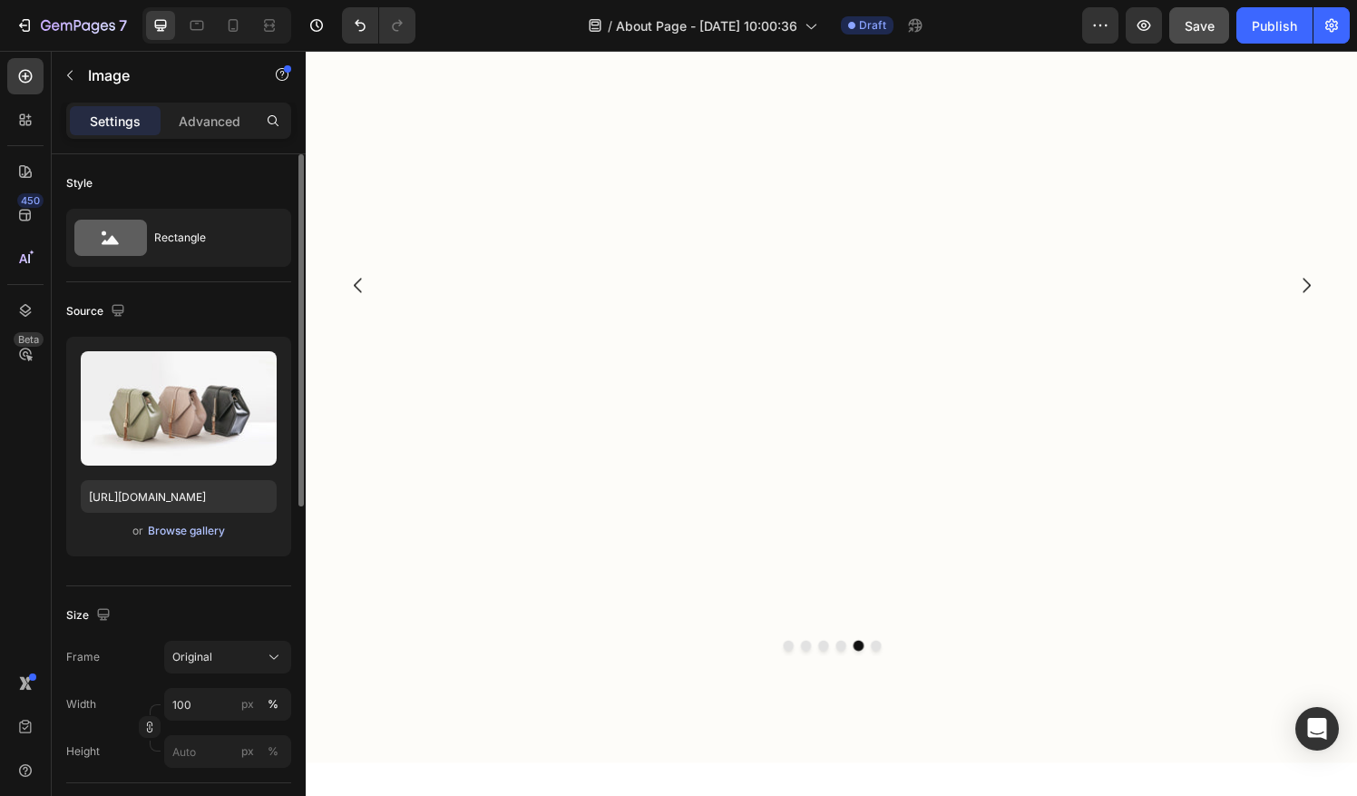
click at [212, 530] on div "Browse gallery" at bounding box center [186, 530] width 77 height 16
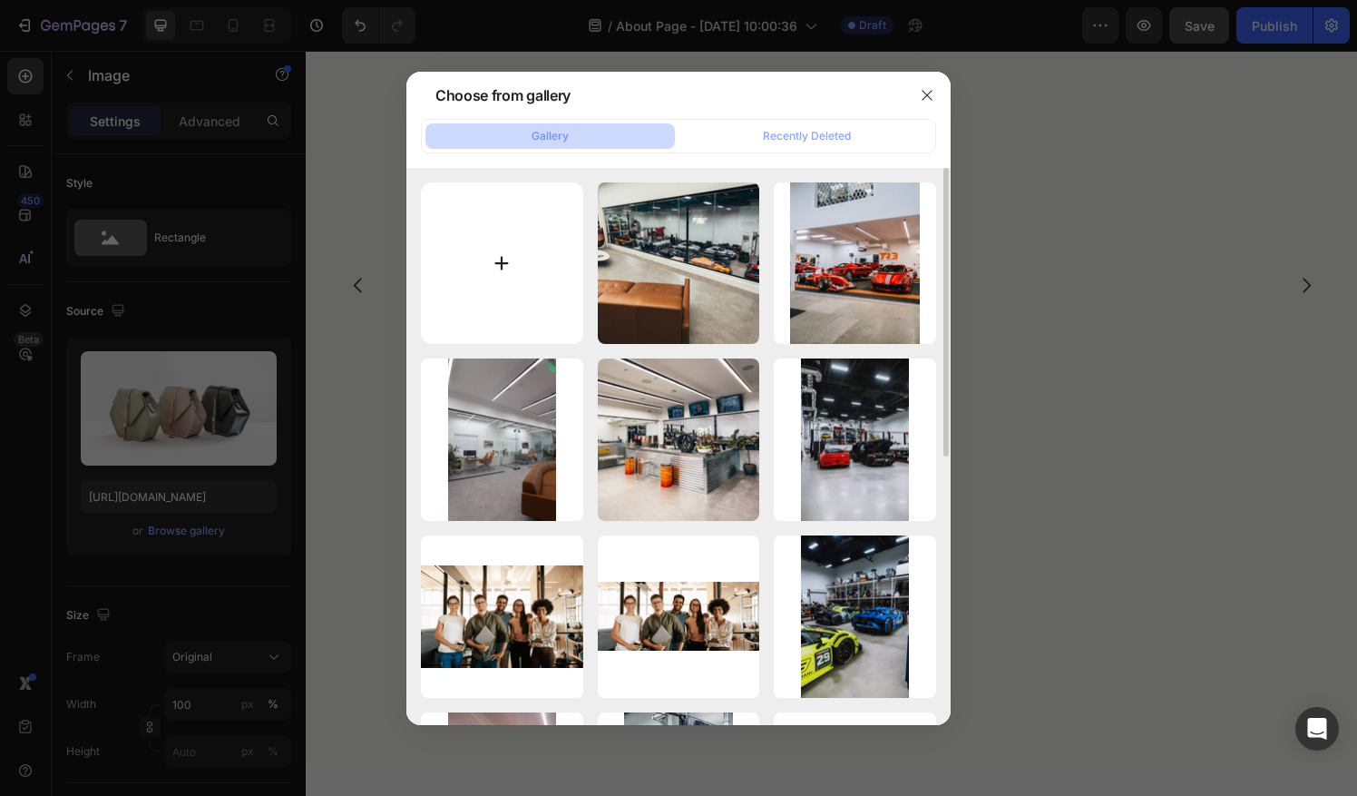
click at [499, 263] on input "file" at bounding box center [502, 263] width 162 height 162
type input "C:\fakepath\Photo Jun 17 2025, 9 07 47 AM.jpg"
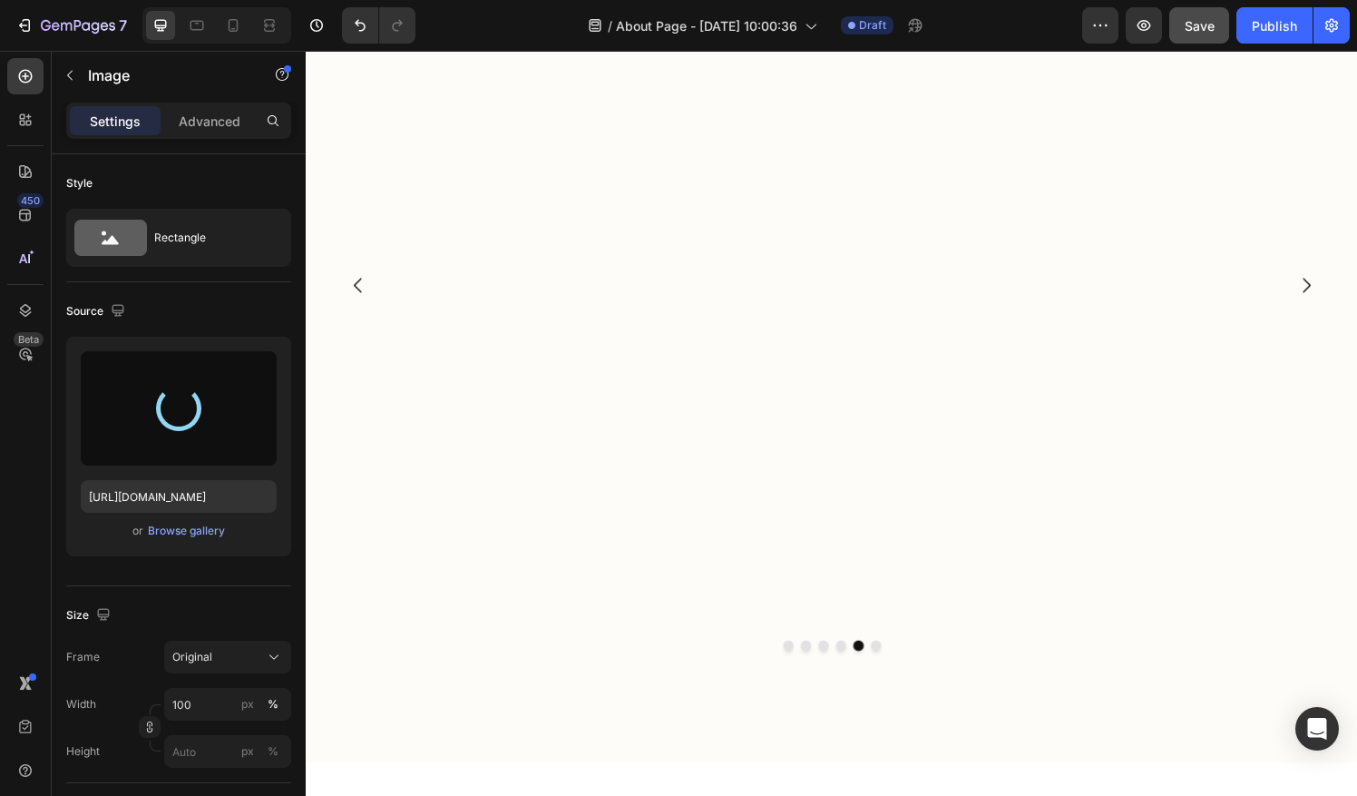
type input "https://cdn.shopify.com/s/files/1/0290/5273/1471/files/gempages_581934521188877…"
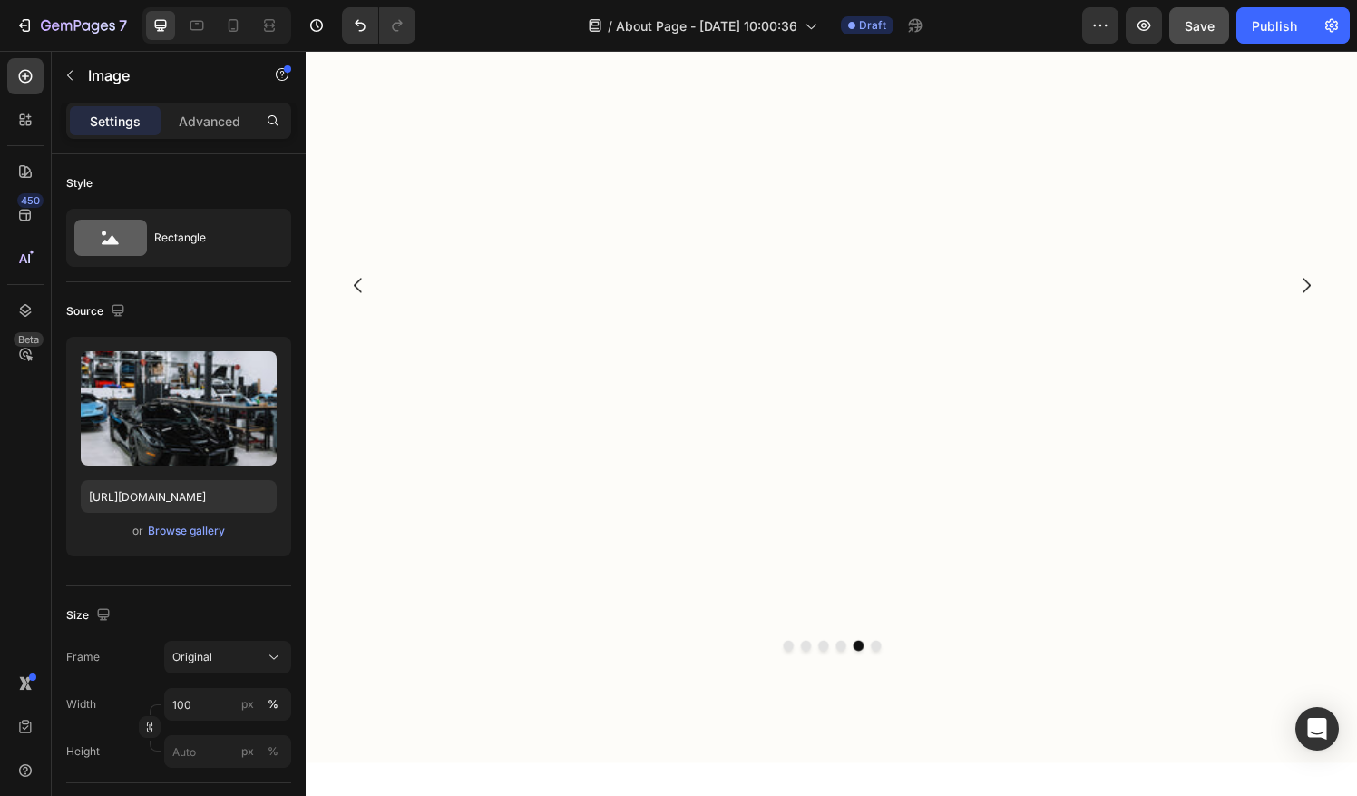
scroll to position [2500, 0]
click at [225, 655] on div "Original" at bounding box center [216, 657] width 89 height 16
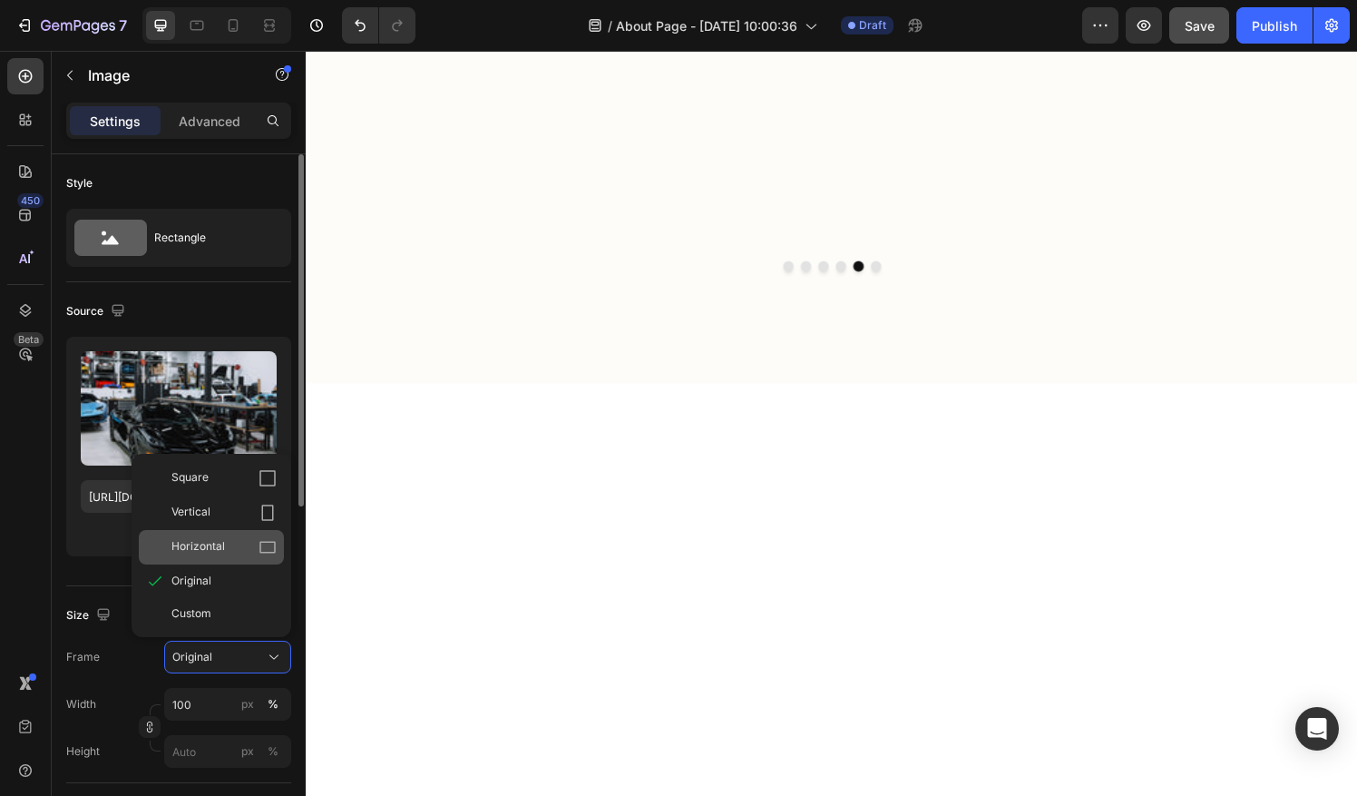
click at [232, 550] on div "Horizontal" at bounding box center [223, 547] width 105 height 18
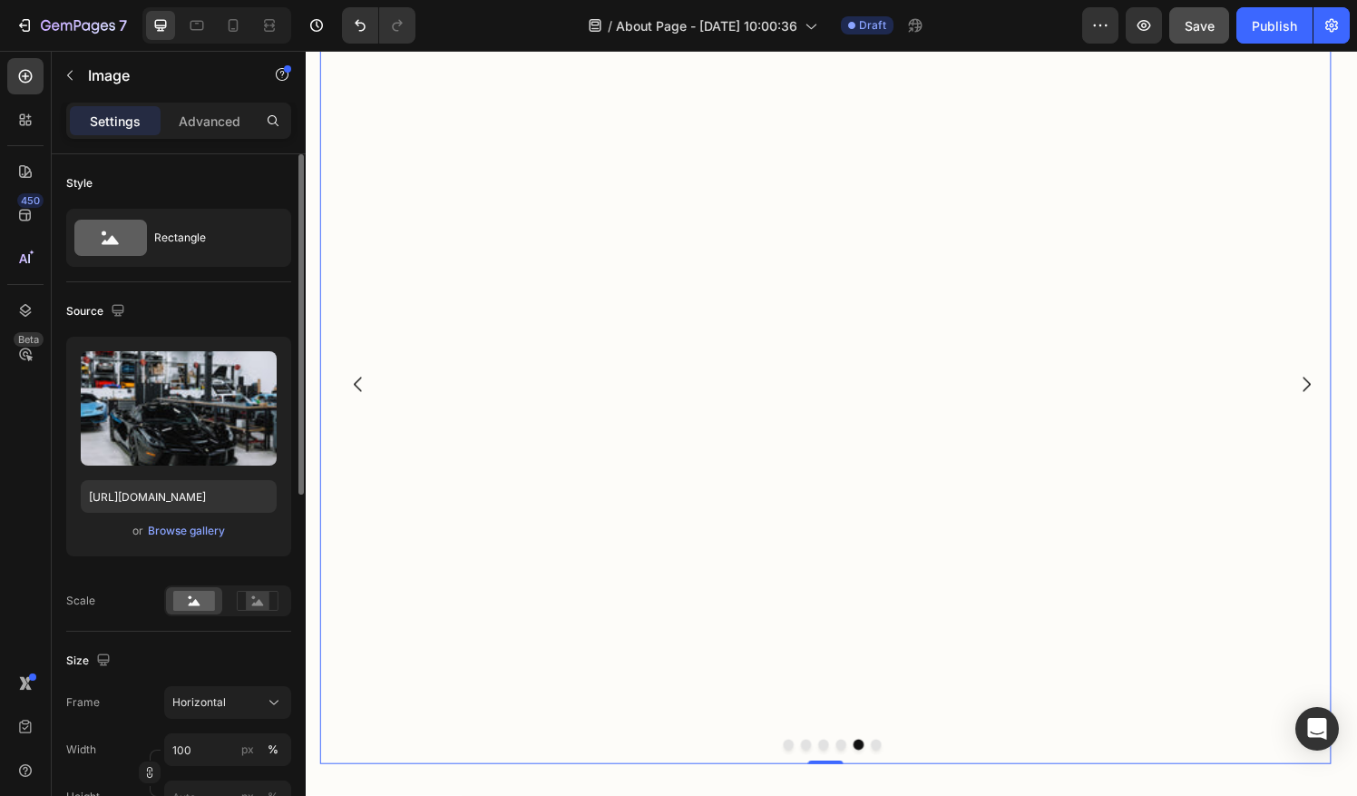
scroll to position [2037, 0]
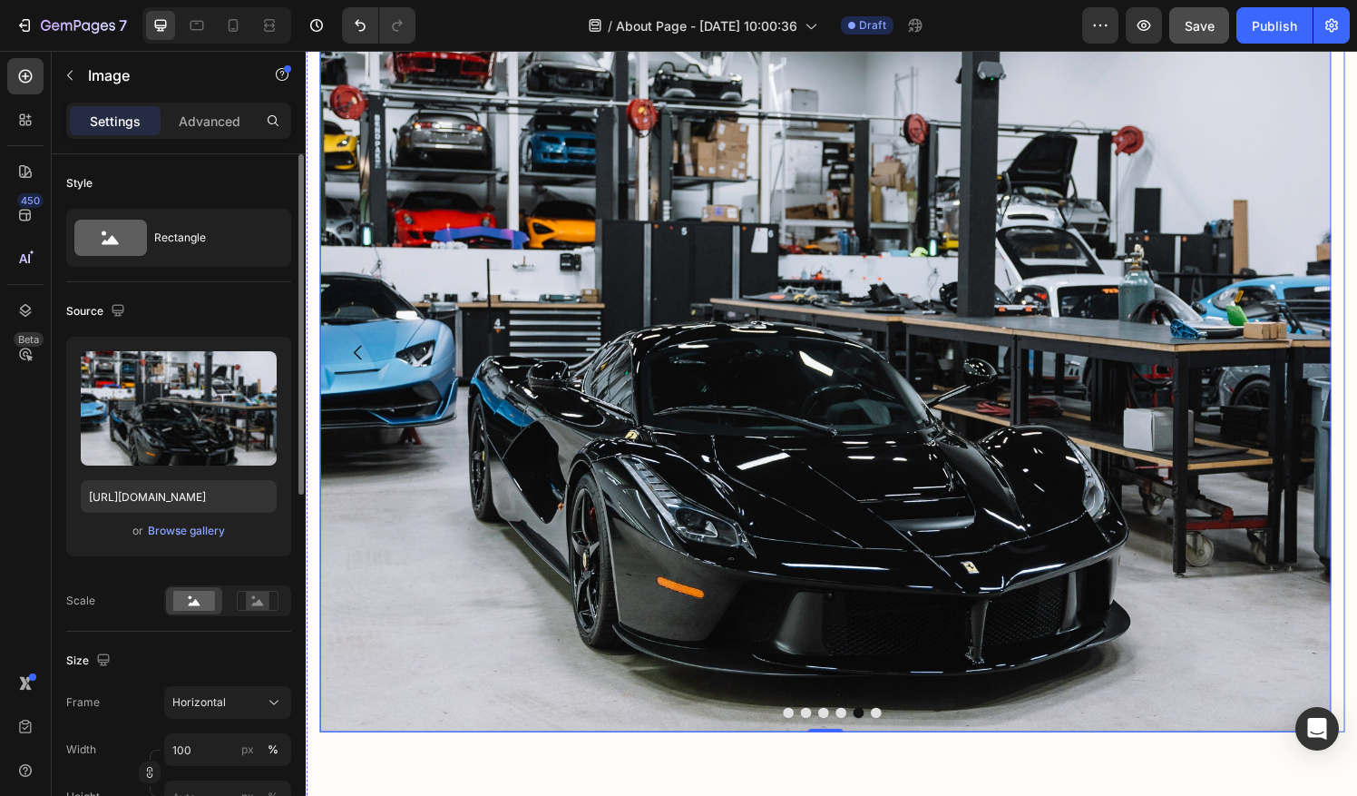
click at [890, 736] on button "Dot" at bounding box center [895, 736] width 11 height 11
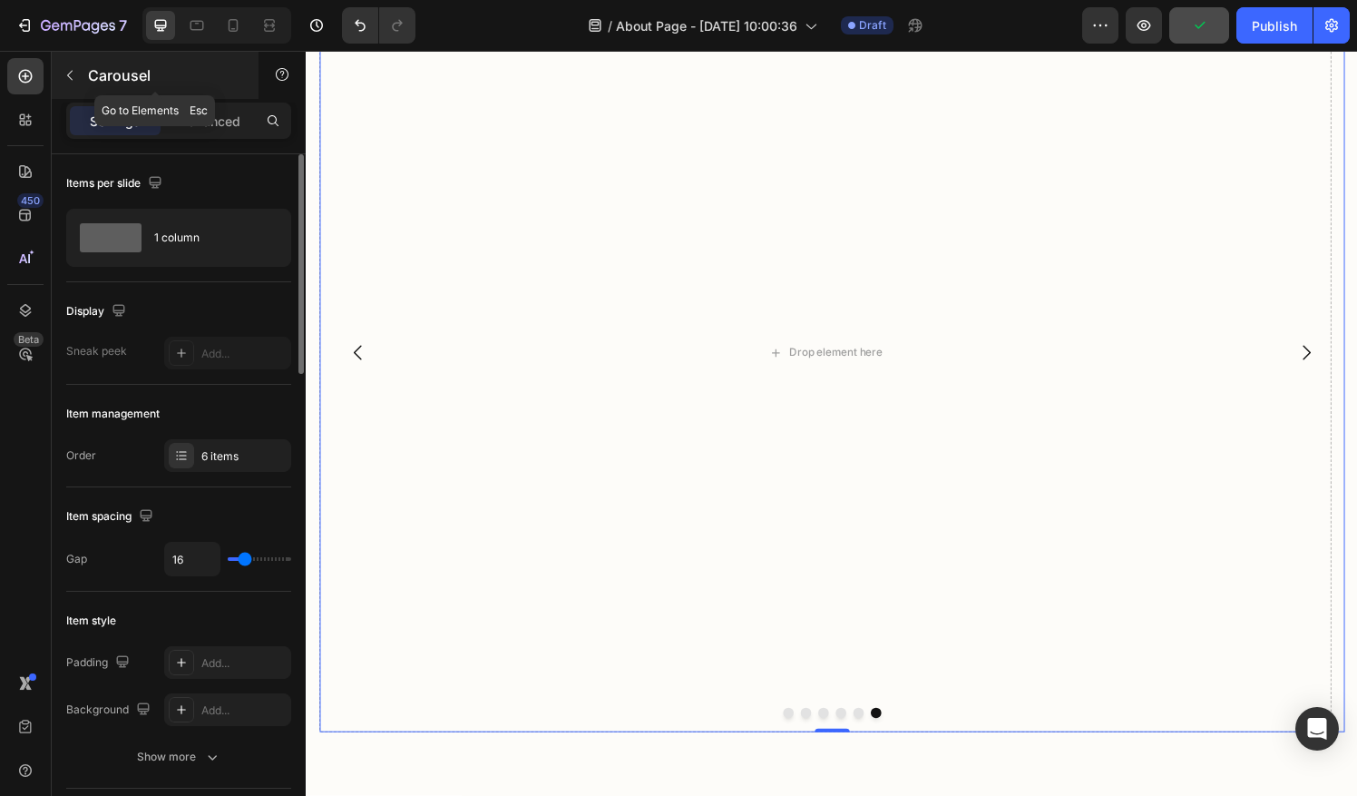
click at [76, 79] on icon "button" at bounding box center [70, 75] width 15 height 15
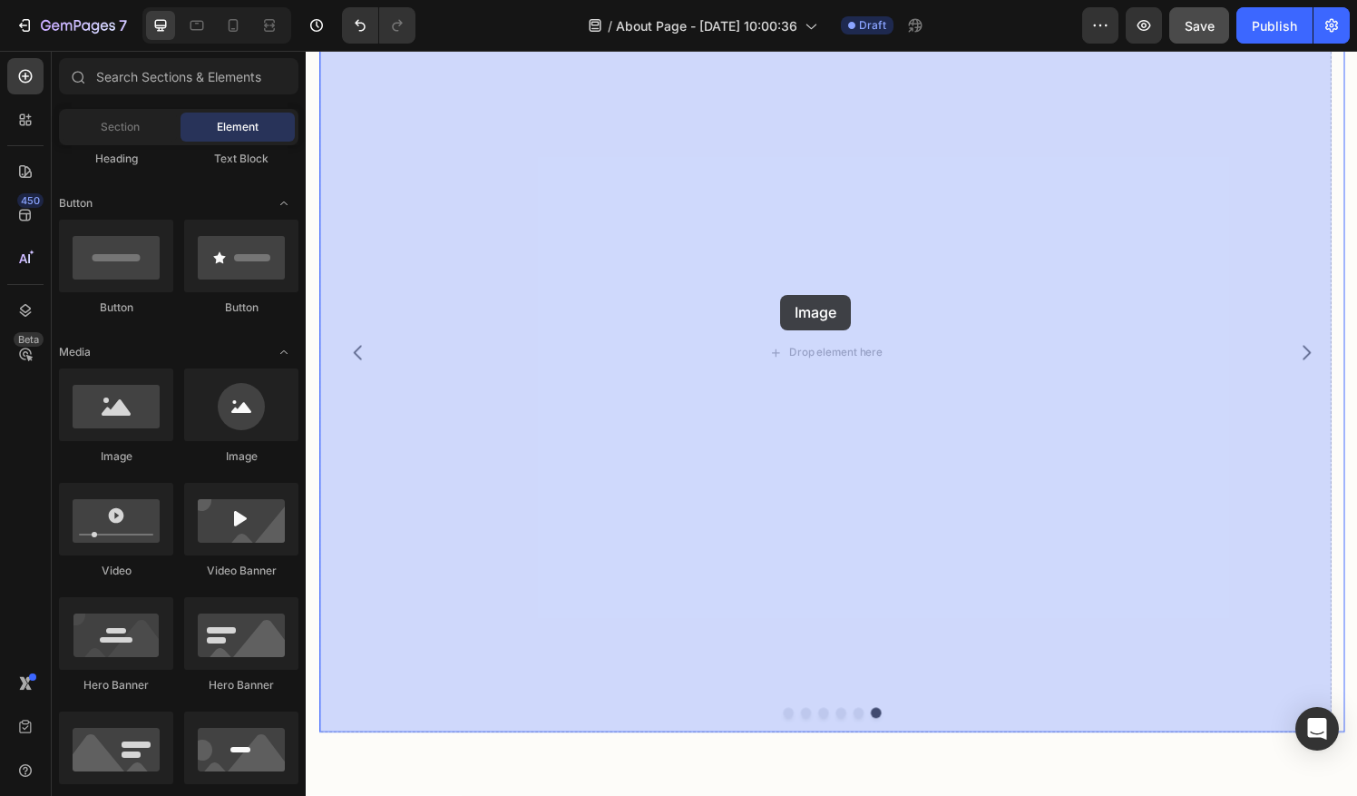
drag, startPoint x: 449, startPoint y: 482, endPoint x: 798, endPoint y: 305, distance: 391.5
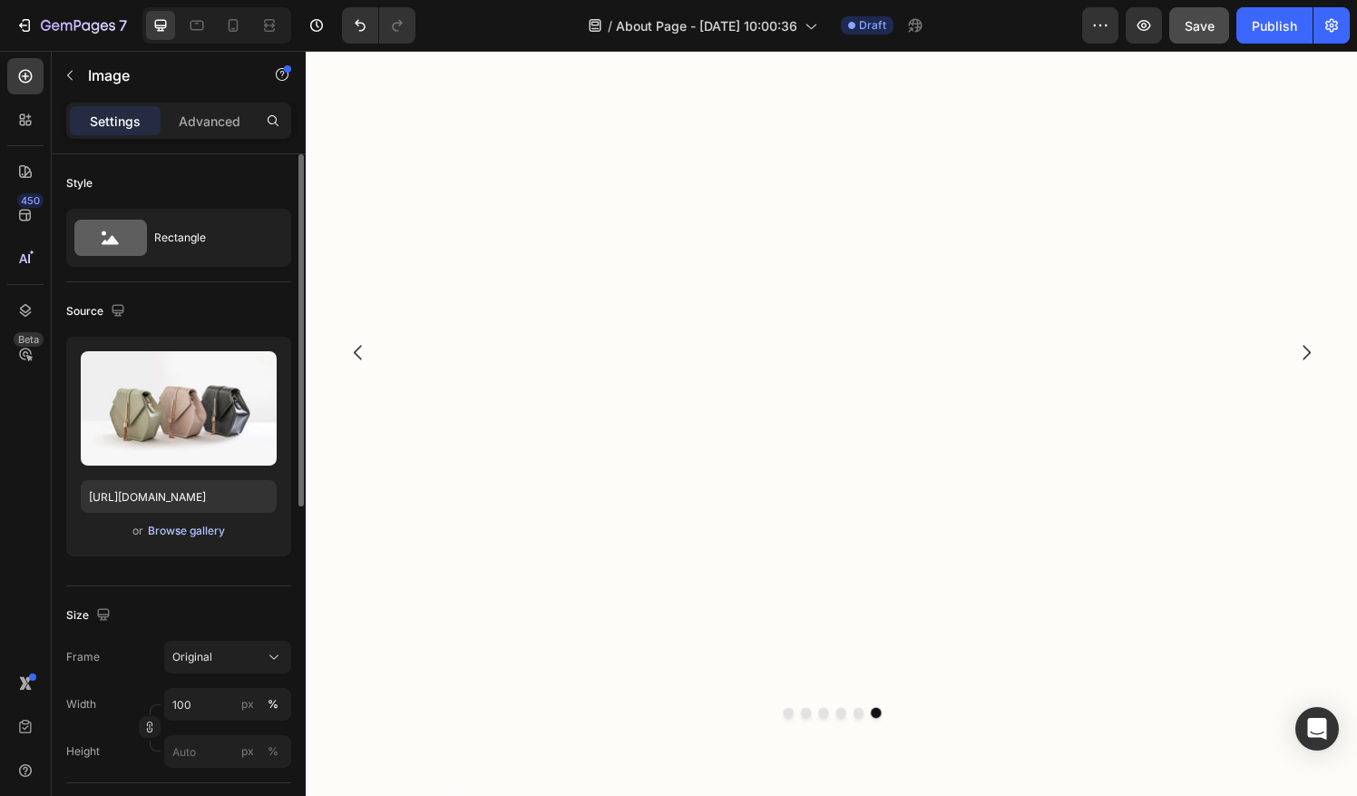
click at [188, 534] on div "Browse gallery" at bounding box center [186, 530] width 77 height 16
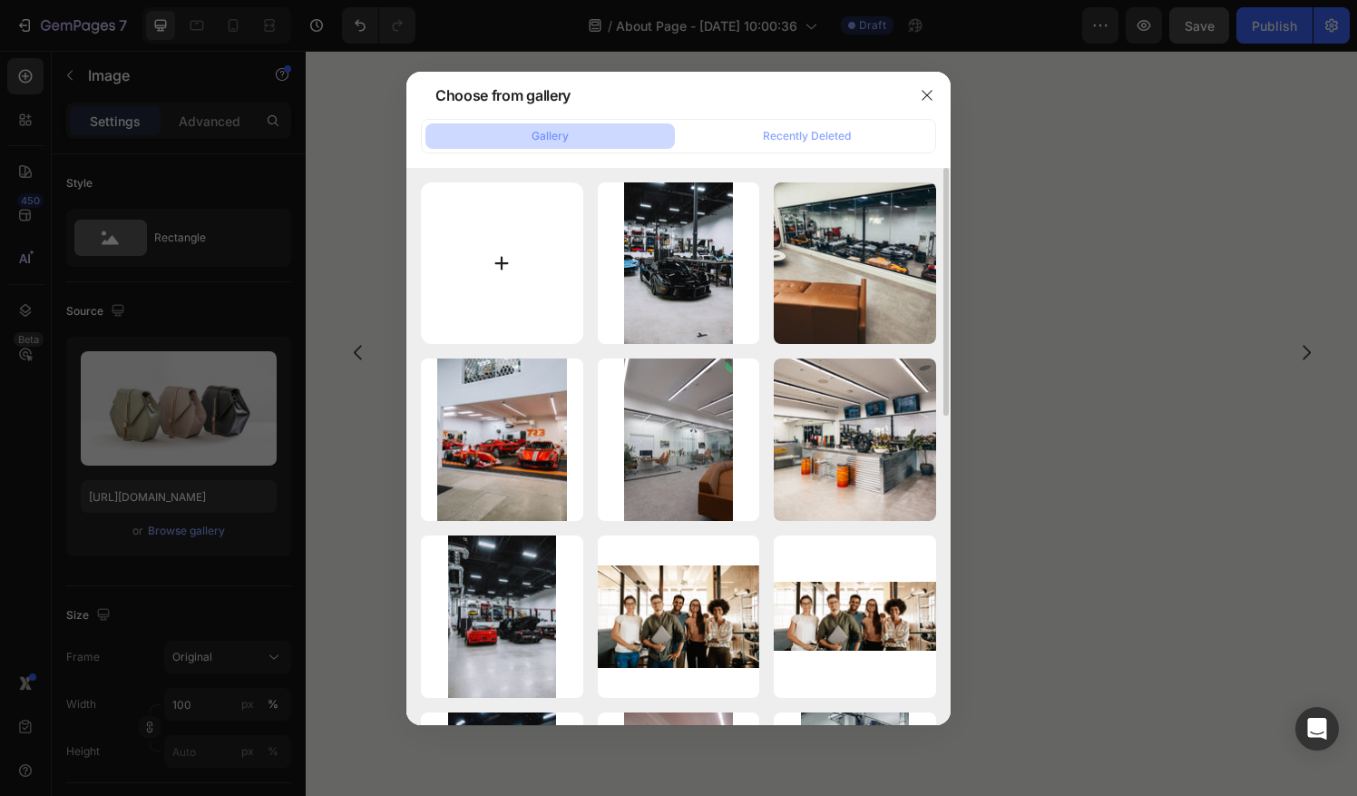
click at [499, 248] on input "file" at bounding box center [502, 263] width 162 height 162
type input "C:\fakepath\765LT Shop-10.jpg"
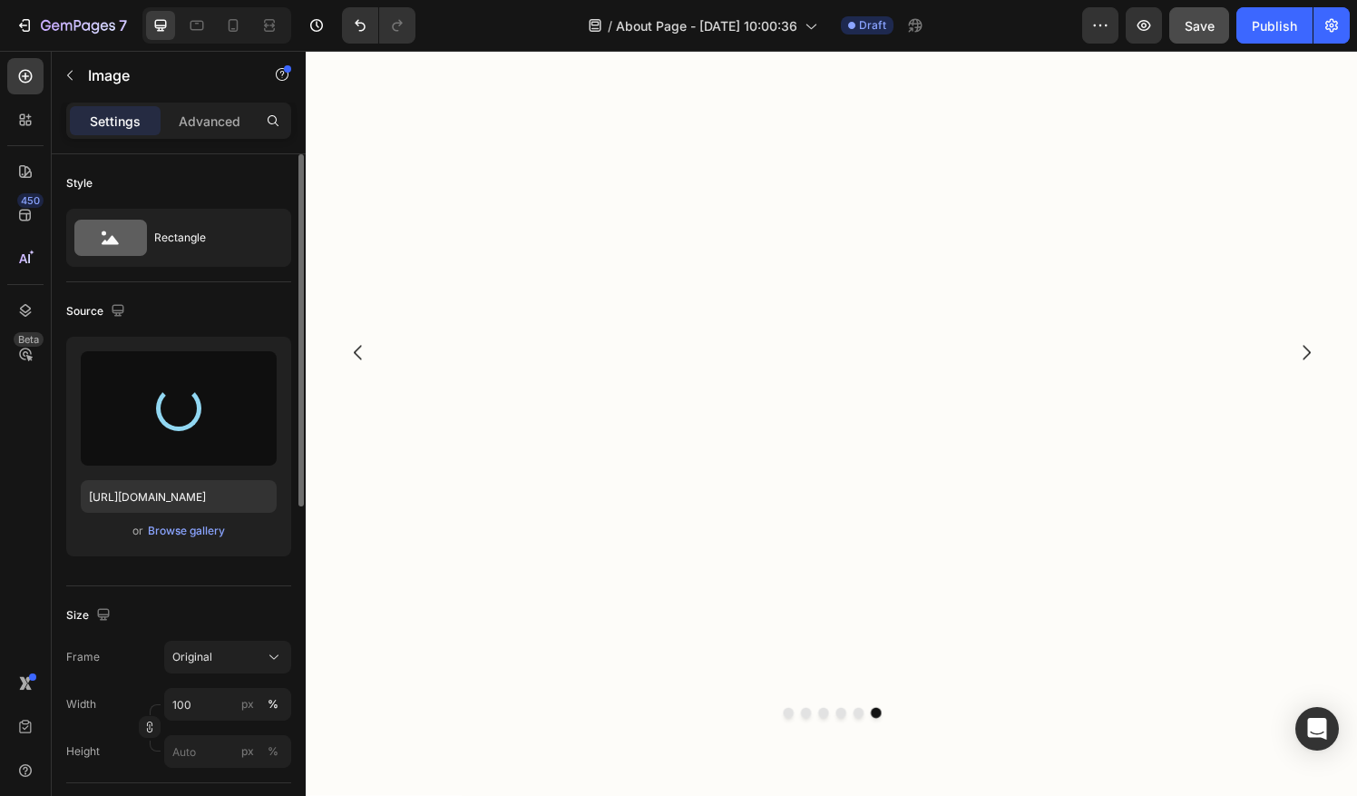
type input "https://cdn.shopify.com/s/files/1/0290/5273/1471/files/gempages_581934521188877…"
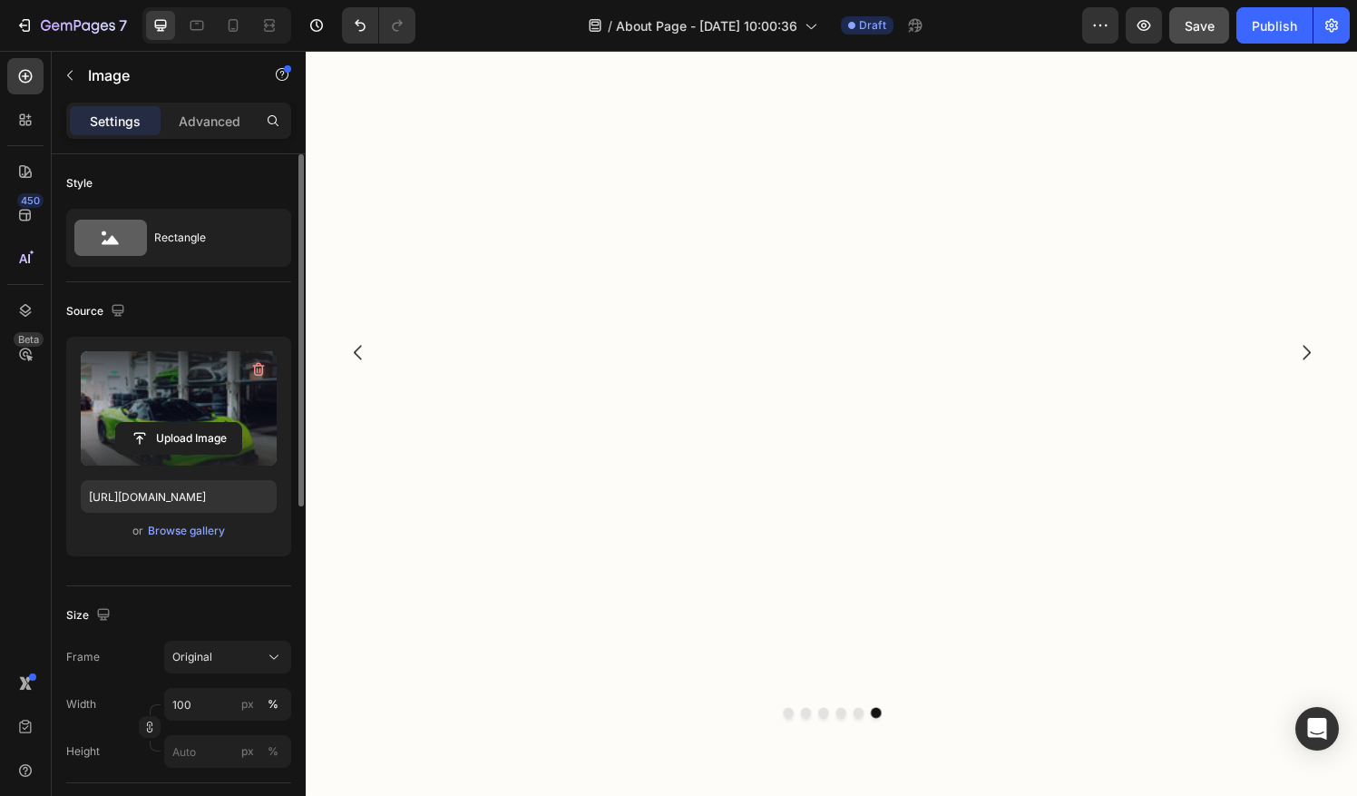
scroll to position [2431, 0]
click at [218, 658] on div "Original" at bounding box center [216, 657] width 89 height 16
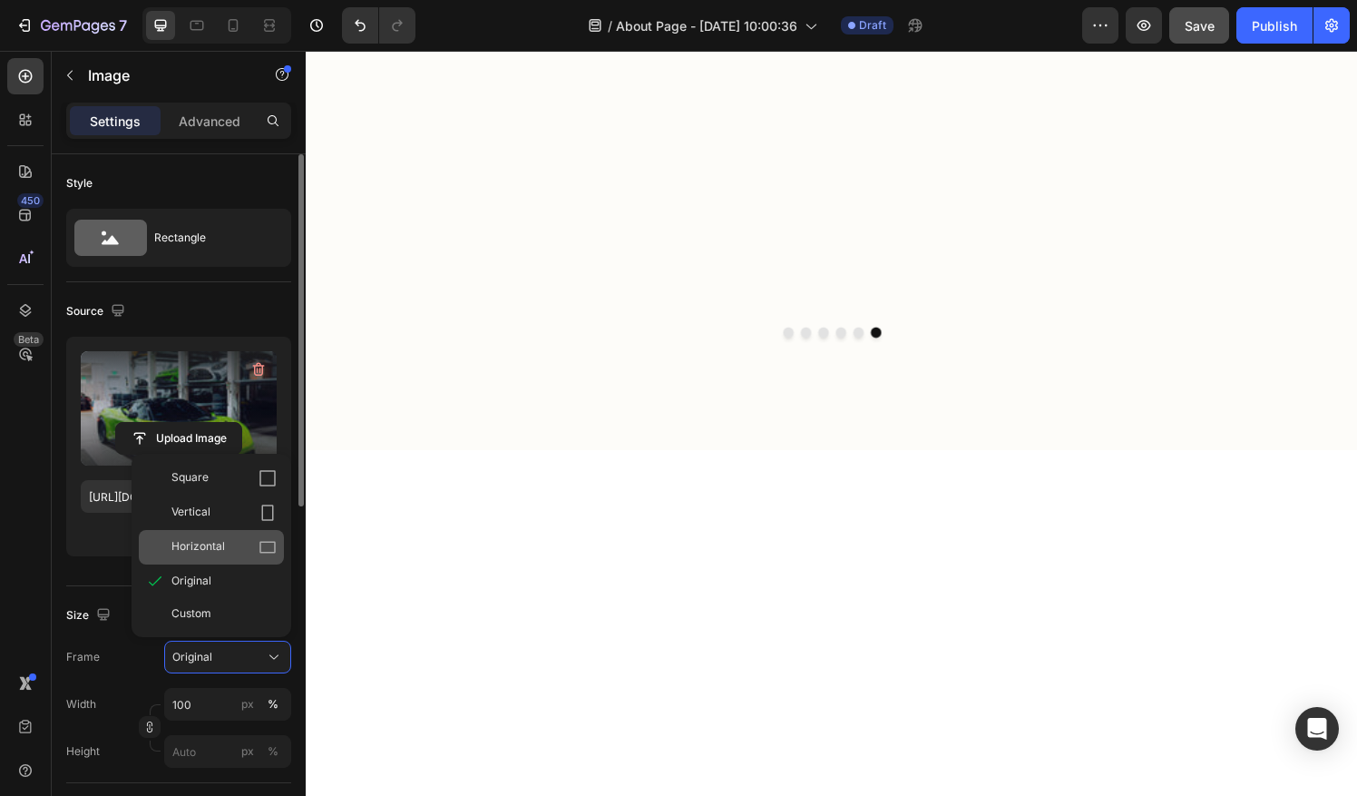
click at [239, 540] on div "Horizontal" at bounding box center [223, 547] width 105 height 18
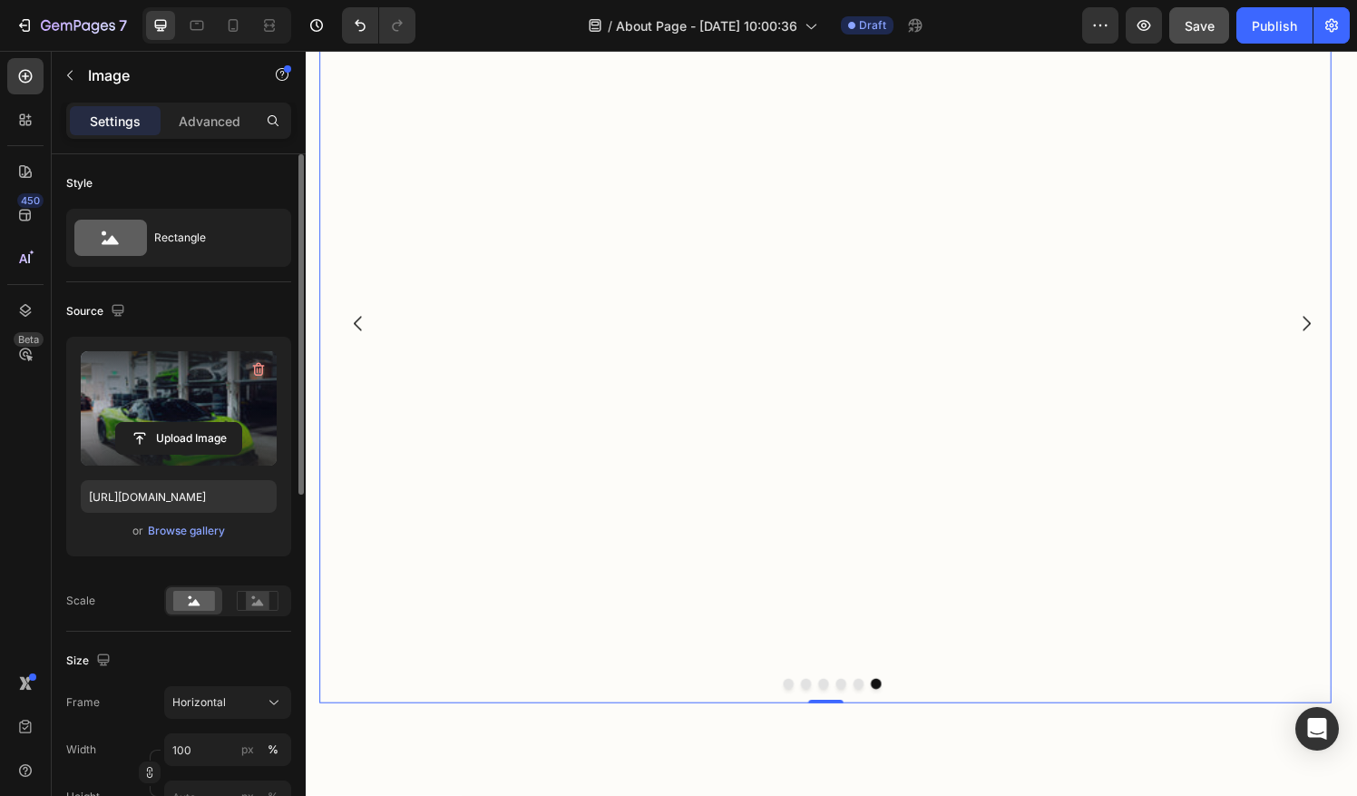
scroll to position [2068, 0]
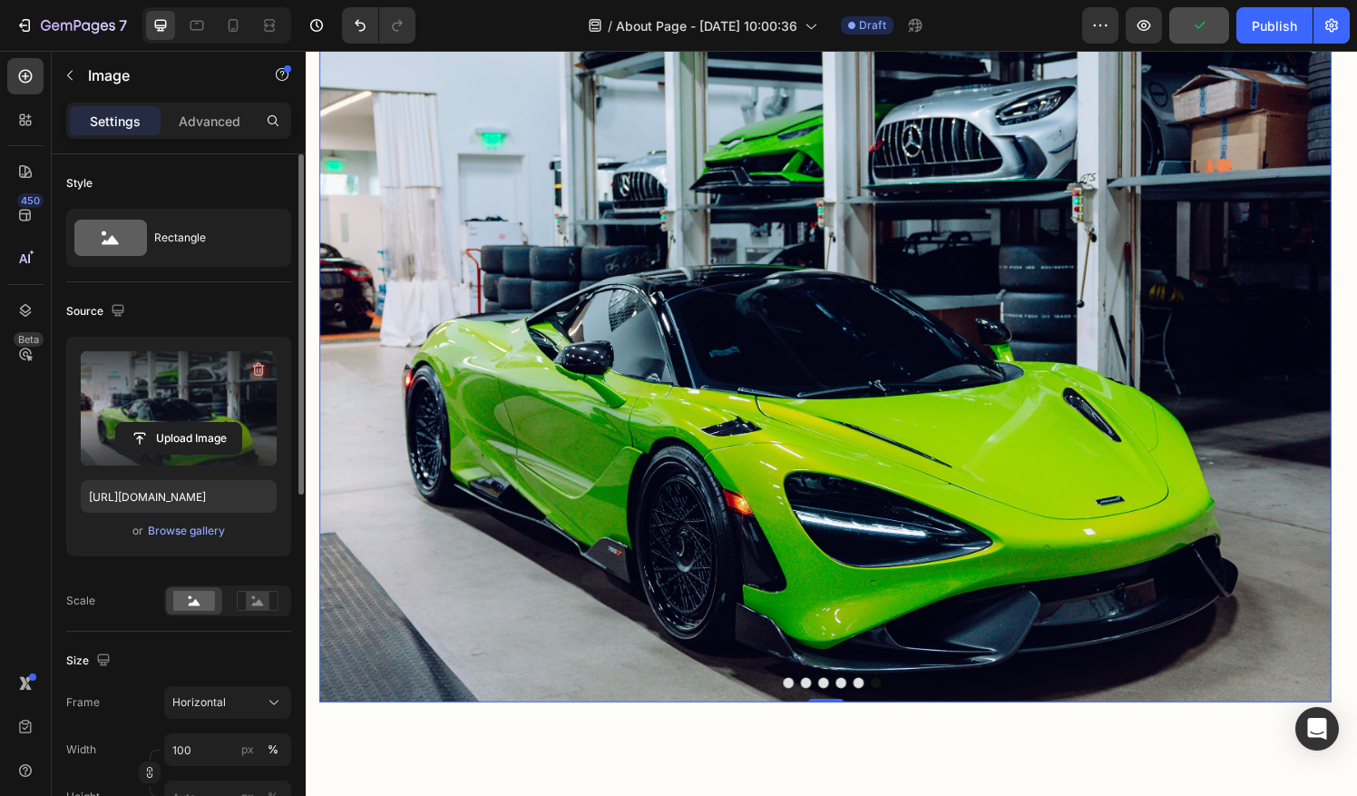
click at [451, 458] on img at bounding box center [843, 333] width 1048 height 786
click at [70, 71] on icon "button" at bounding box center [70, 75] width 15 height 15
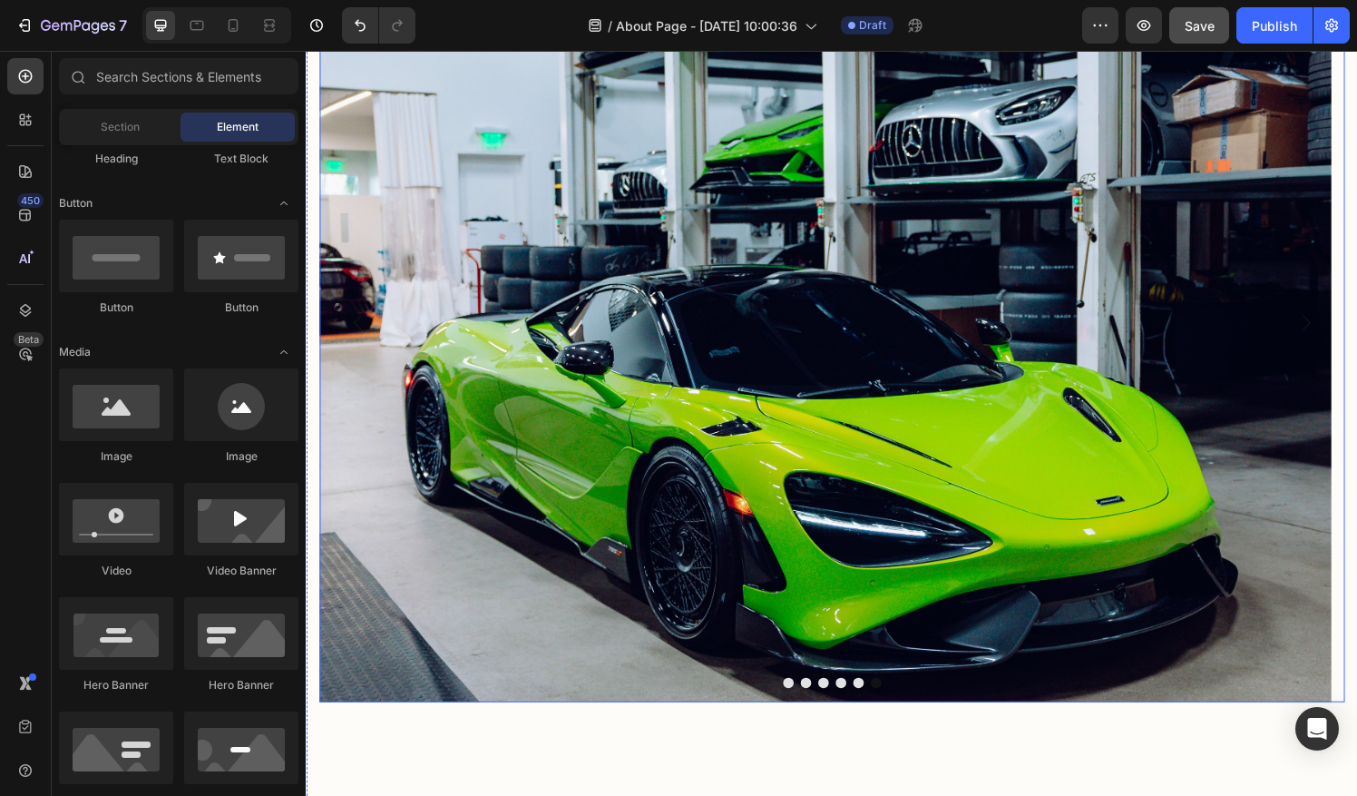
click at [790, 700] on div at bounding box center [849, 705] width 1061 height 11
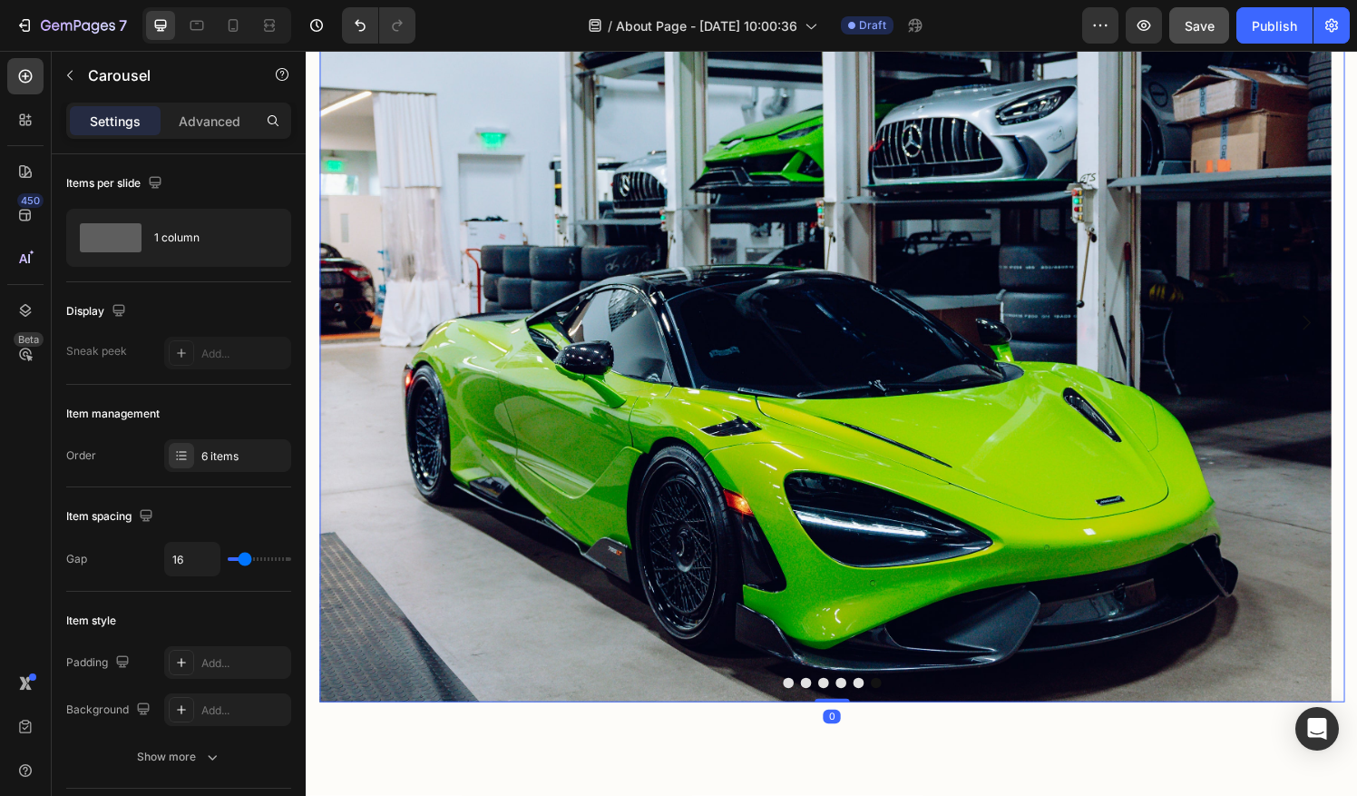
click at [799, 708] on button "Dot" at bounding box center [804, 705] width 11 height 11
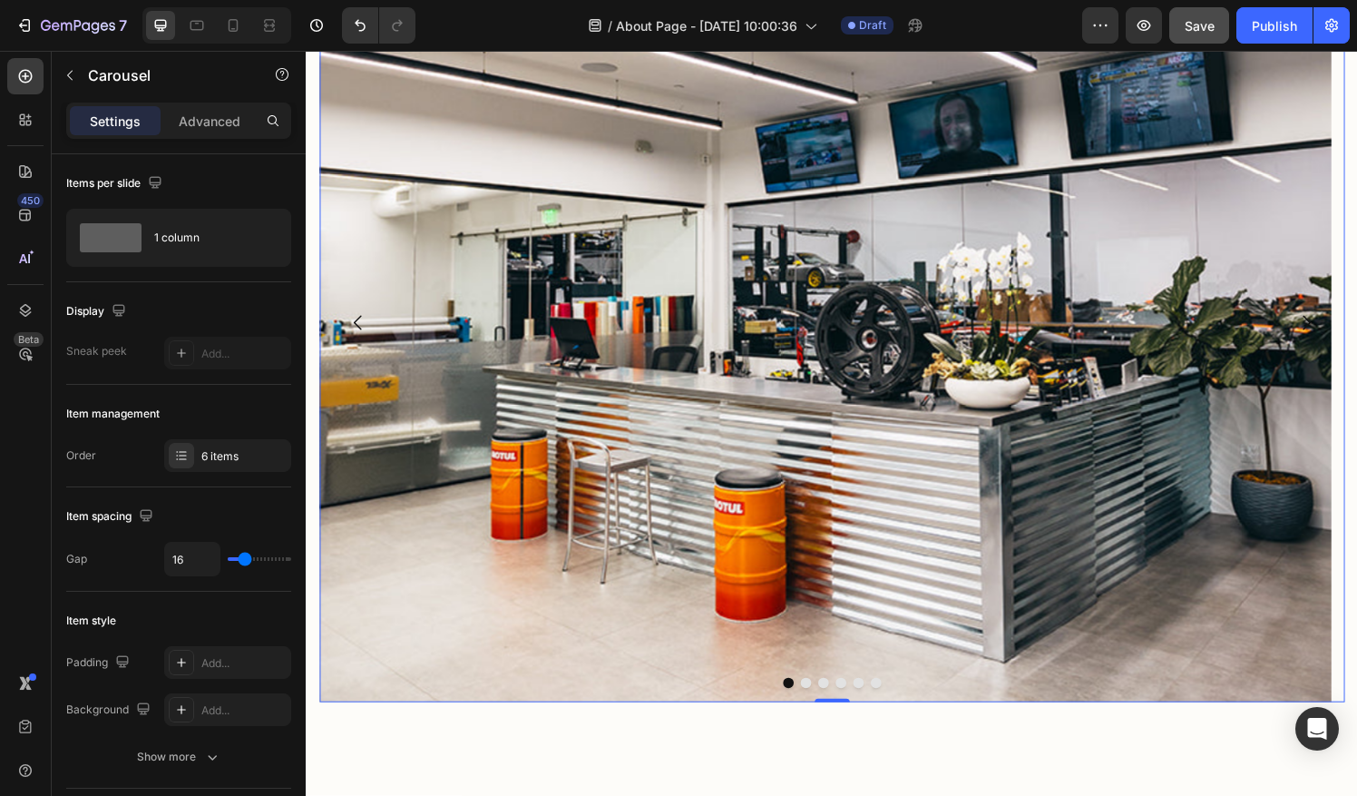
click at [817, 707] on button "Dot" at bounding box center [822, 705] width 11 height 11
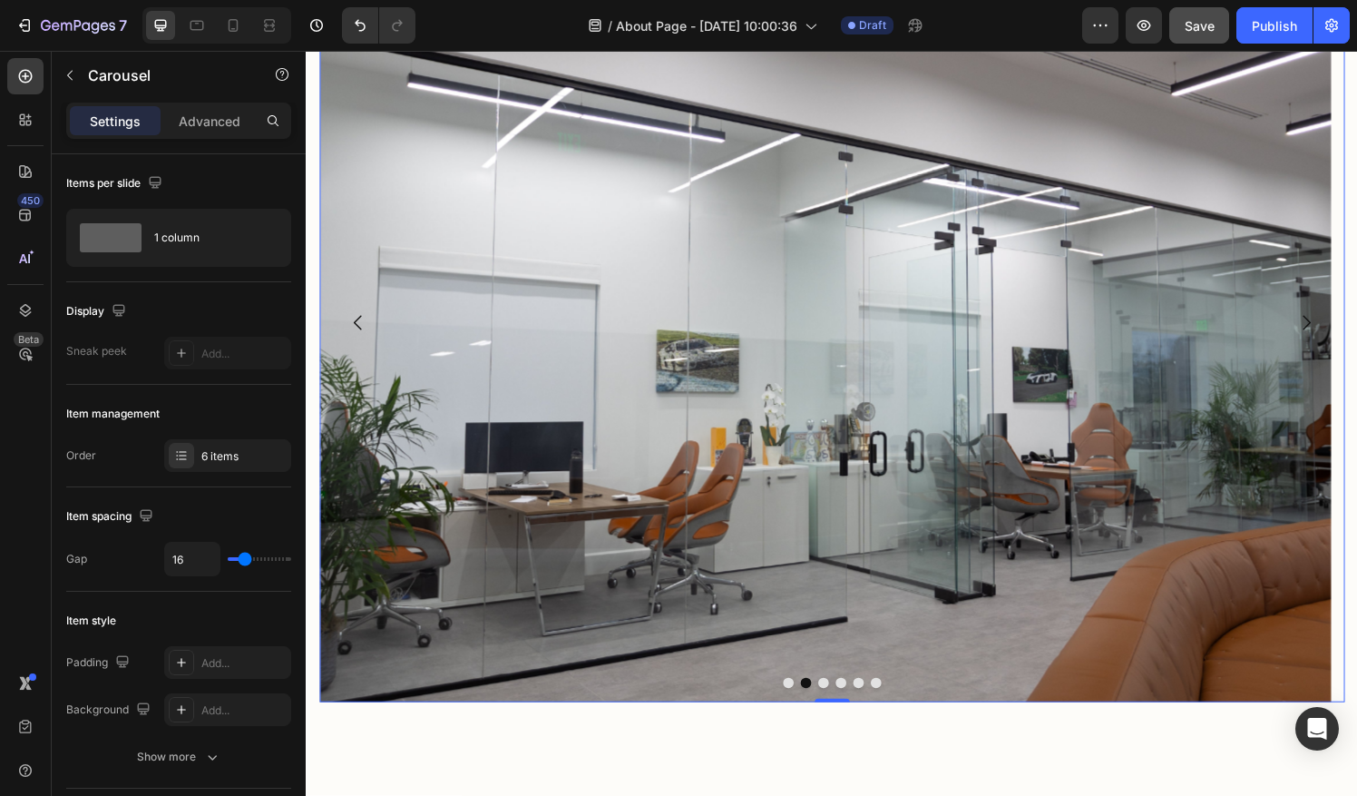
click at [836, 707] on button "Dot" at bounding box center [840, 705] width 11 height 11
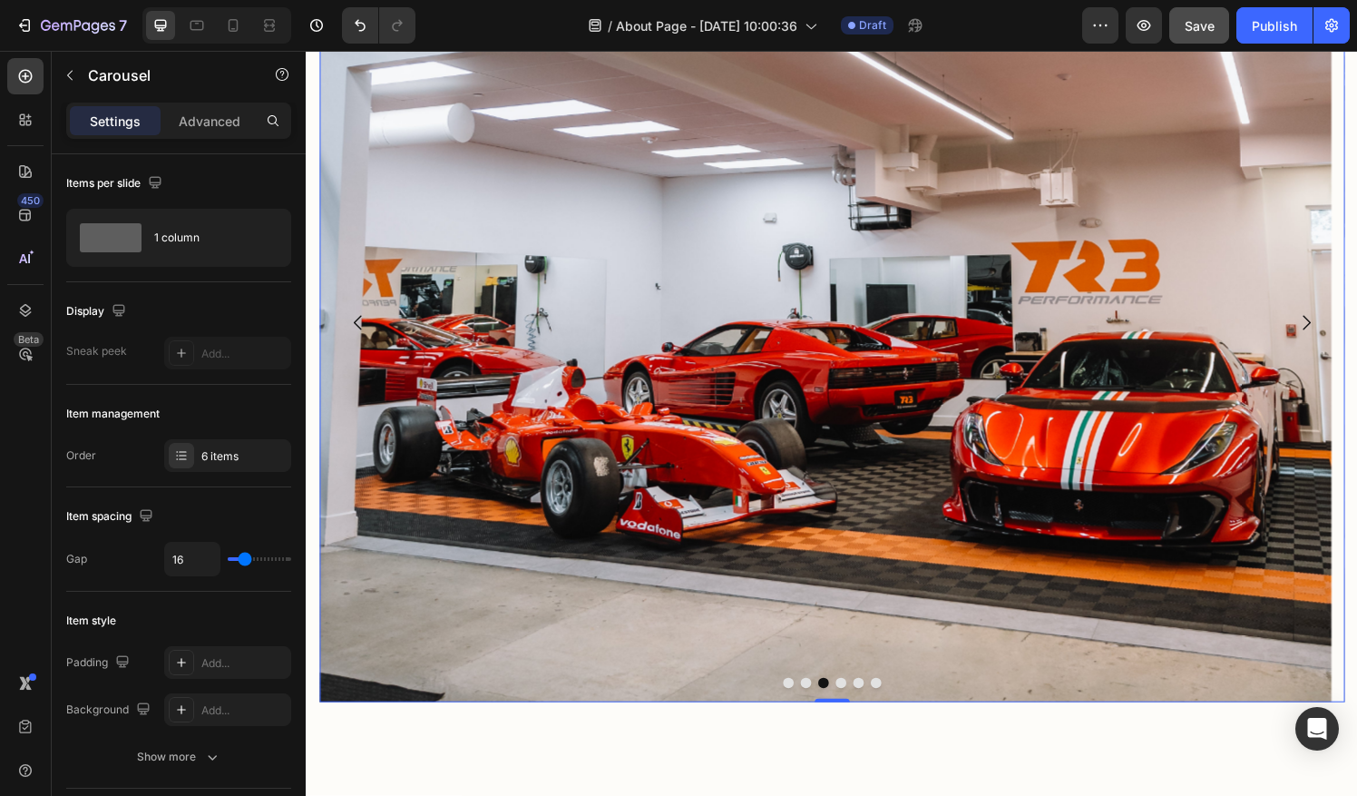
click at [854, 707] on button "Dot" at bounding box center [859, 705] width 11 height 11
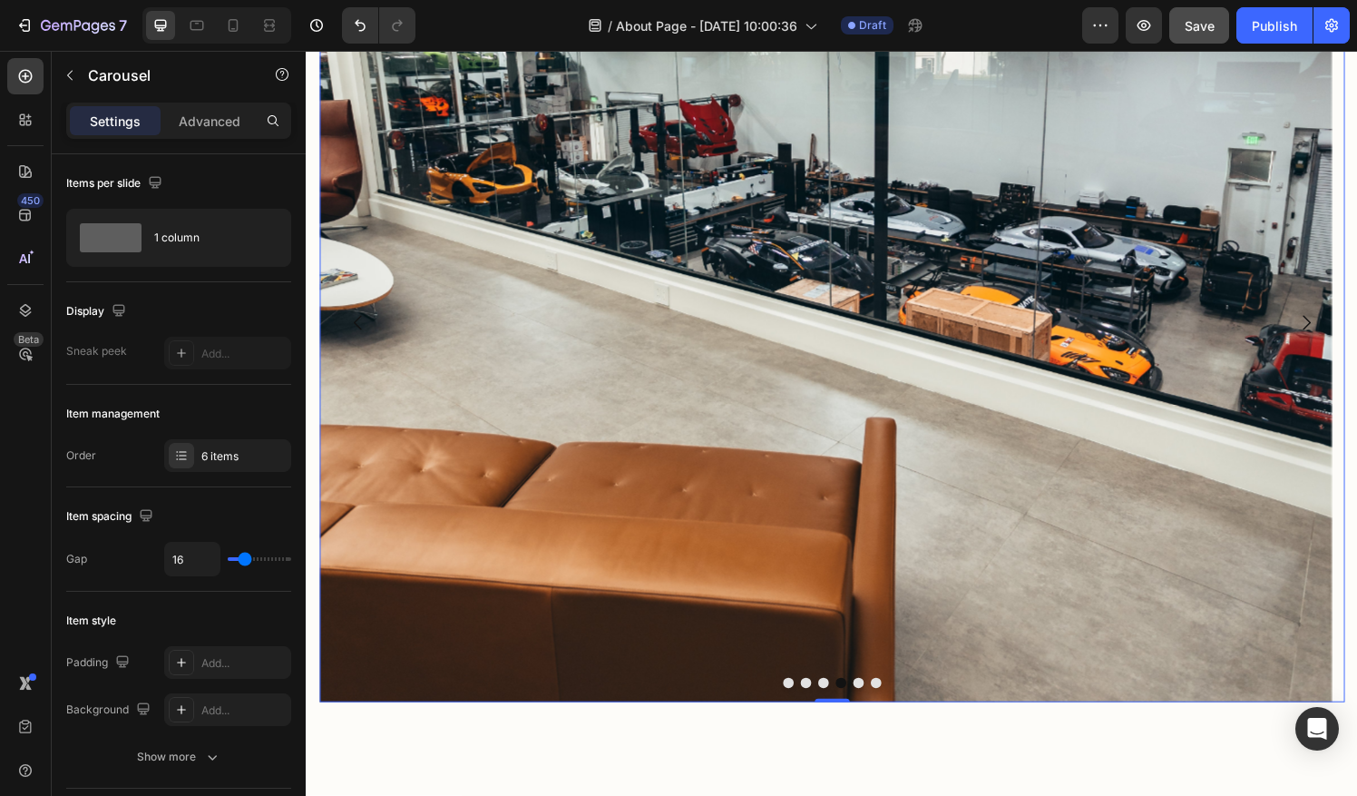
click at [872, 709] on button "Dot" at bounding box center [877, 705] width 11 height 11
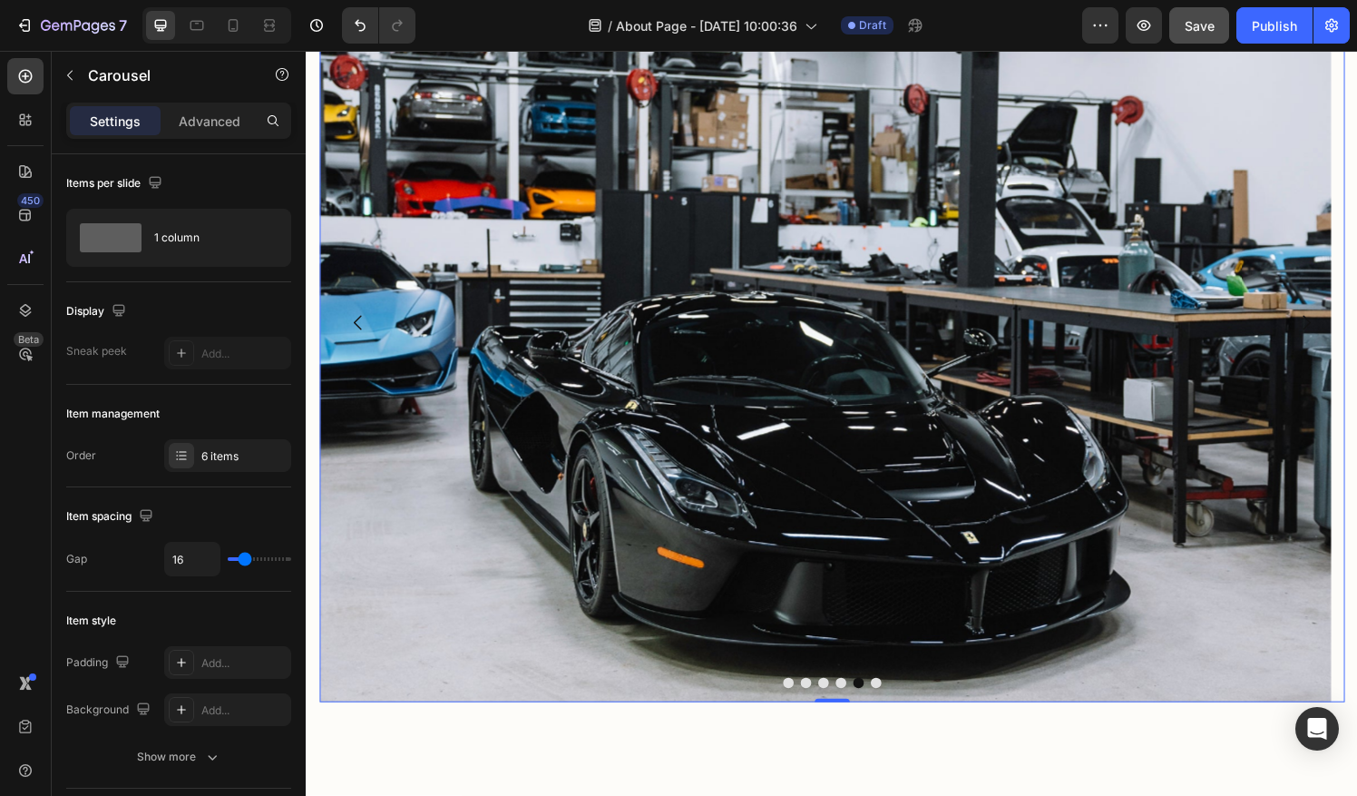
click at [890, 709] on button "Dot" at bounding box center [895, 705] width 11 height 11
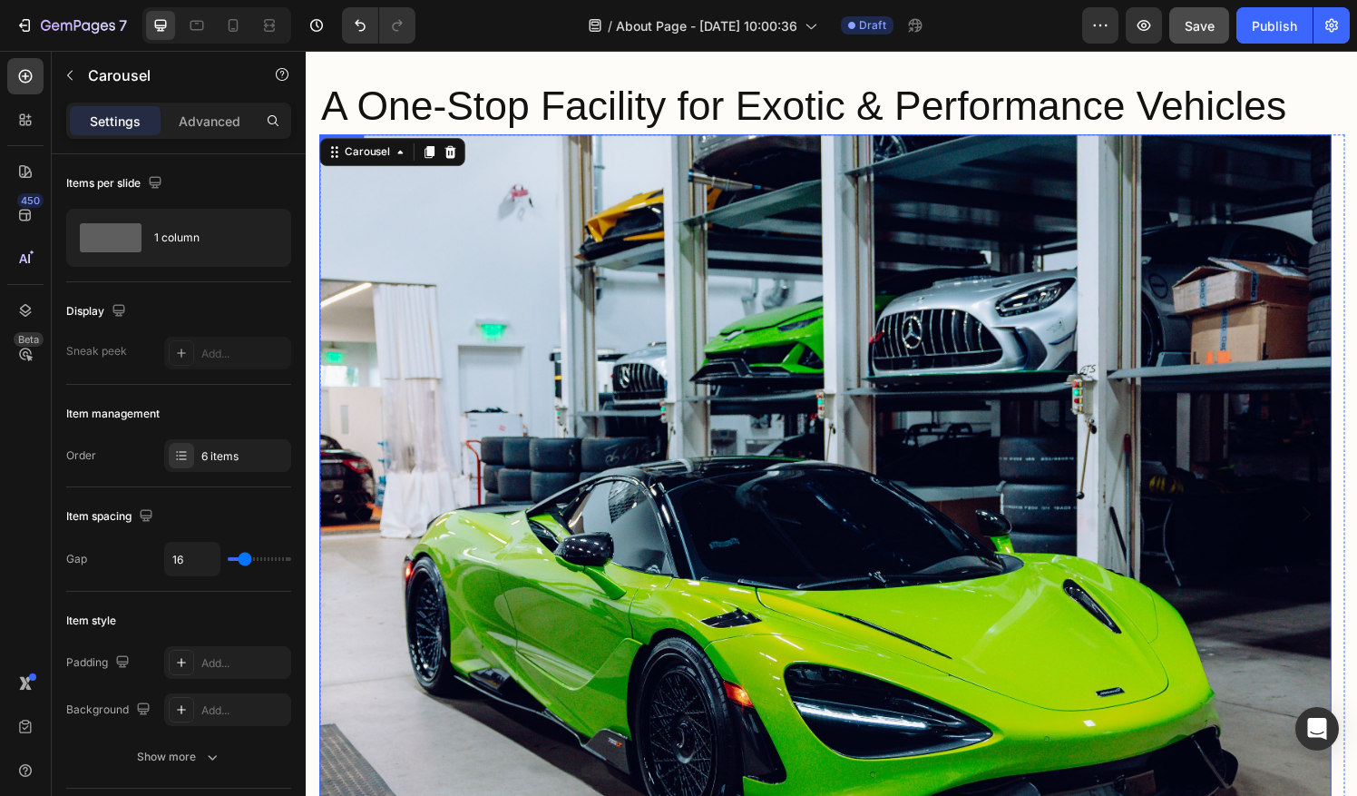
scroll to position [2258, 0]
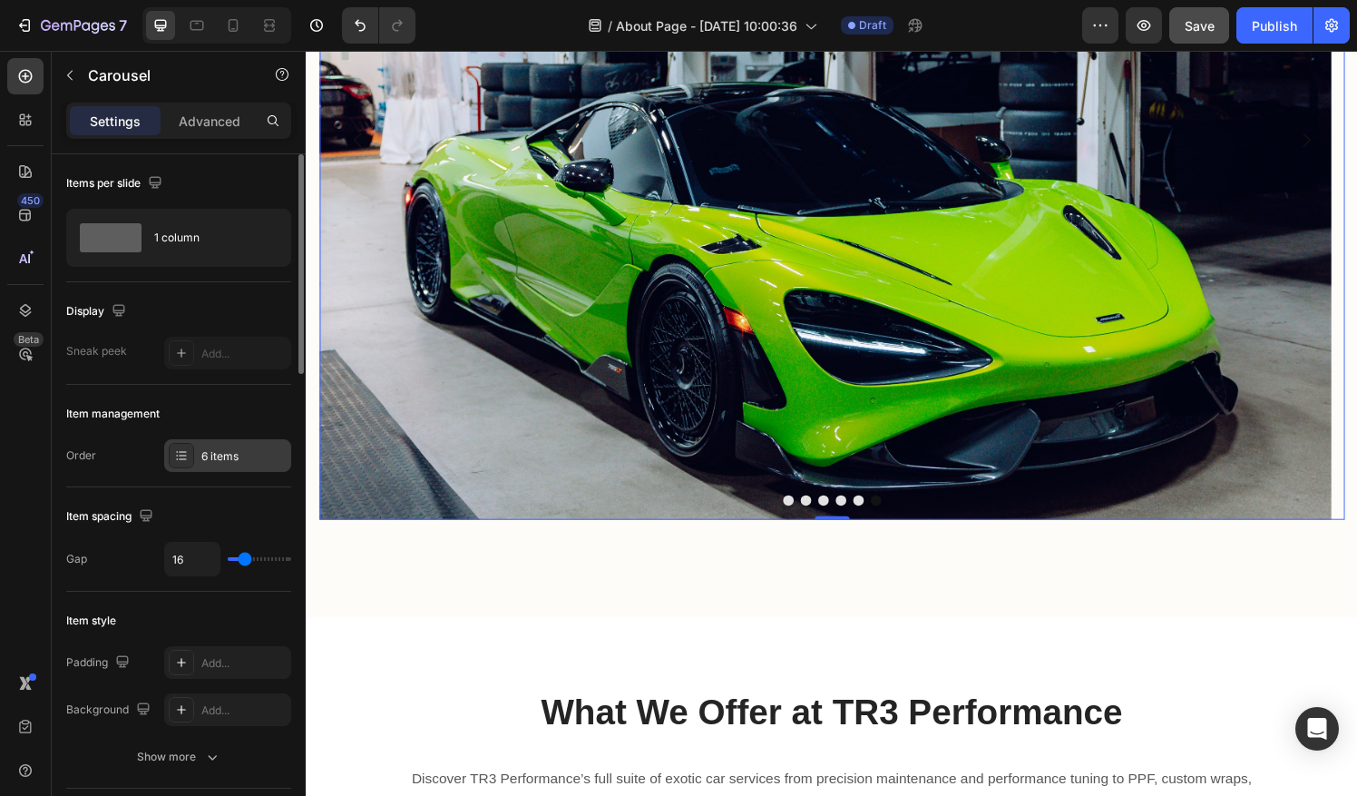
click at [221, 469] on div "6 items" at bounding box center [227, 455] width 127 height 33
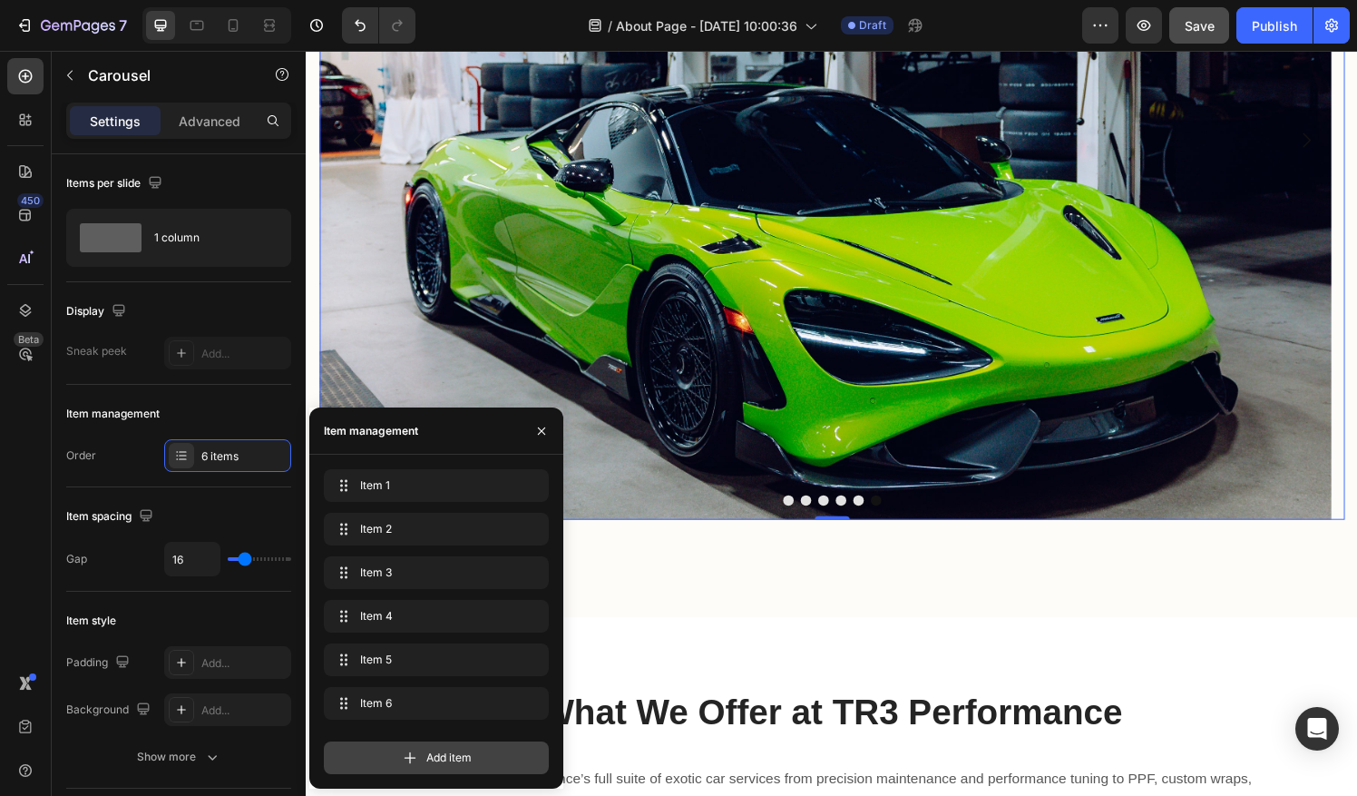
click at [397, 749] on div "Add item" at bounding box center [436, 757] width 225 height 33
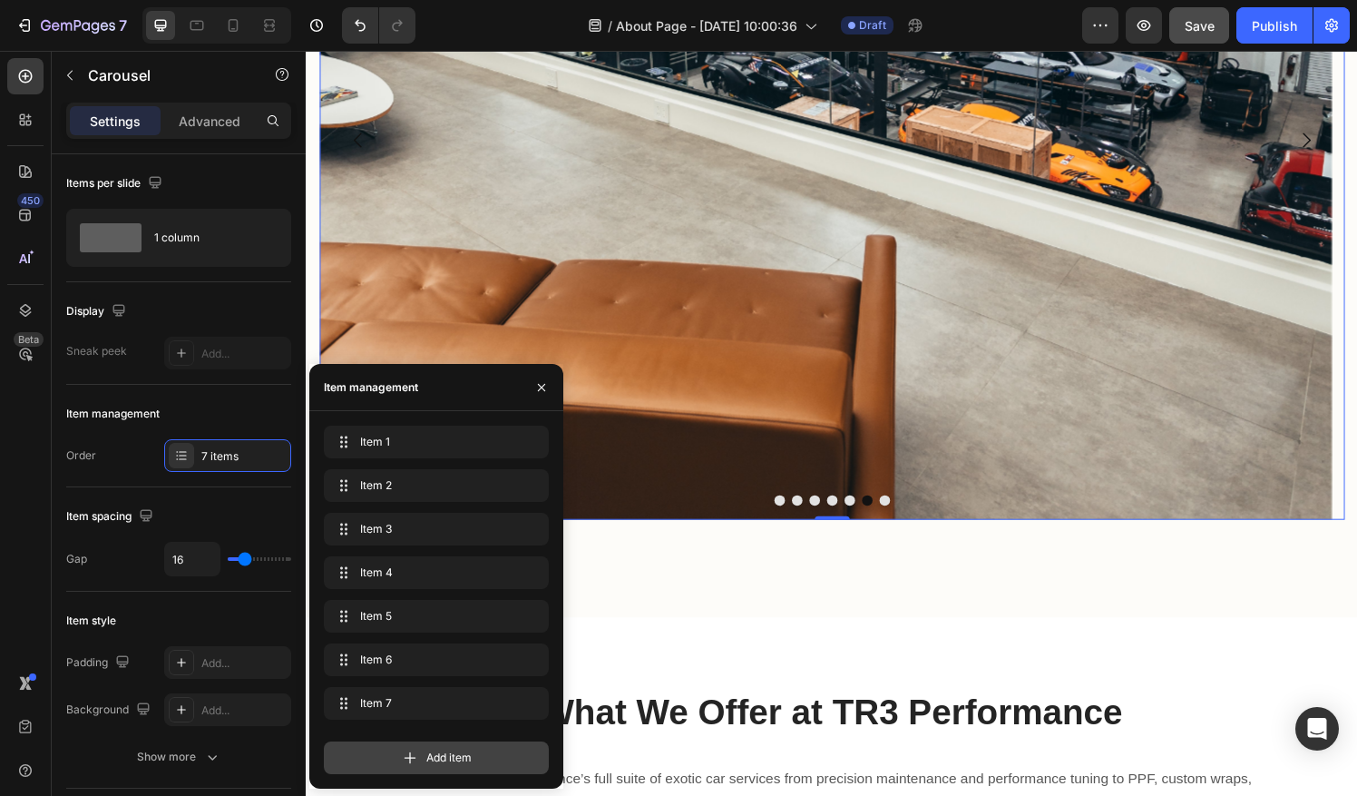
click at [419, 756] on div "Add item" at bounding box center [436, 757] width 225 height 33
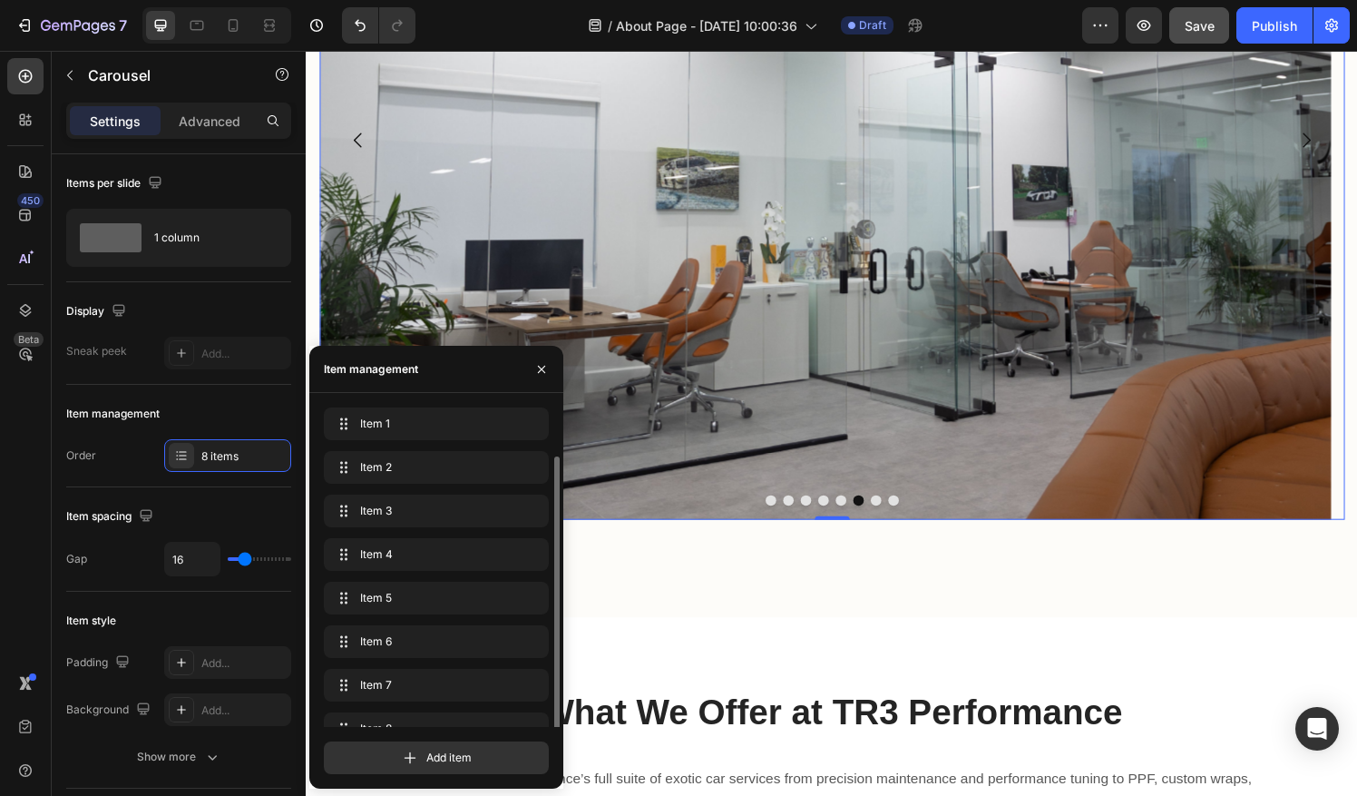
scroll to position [25, 0]
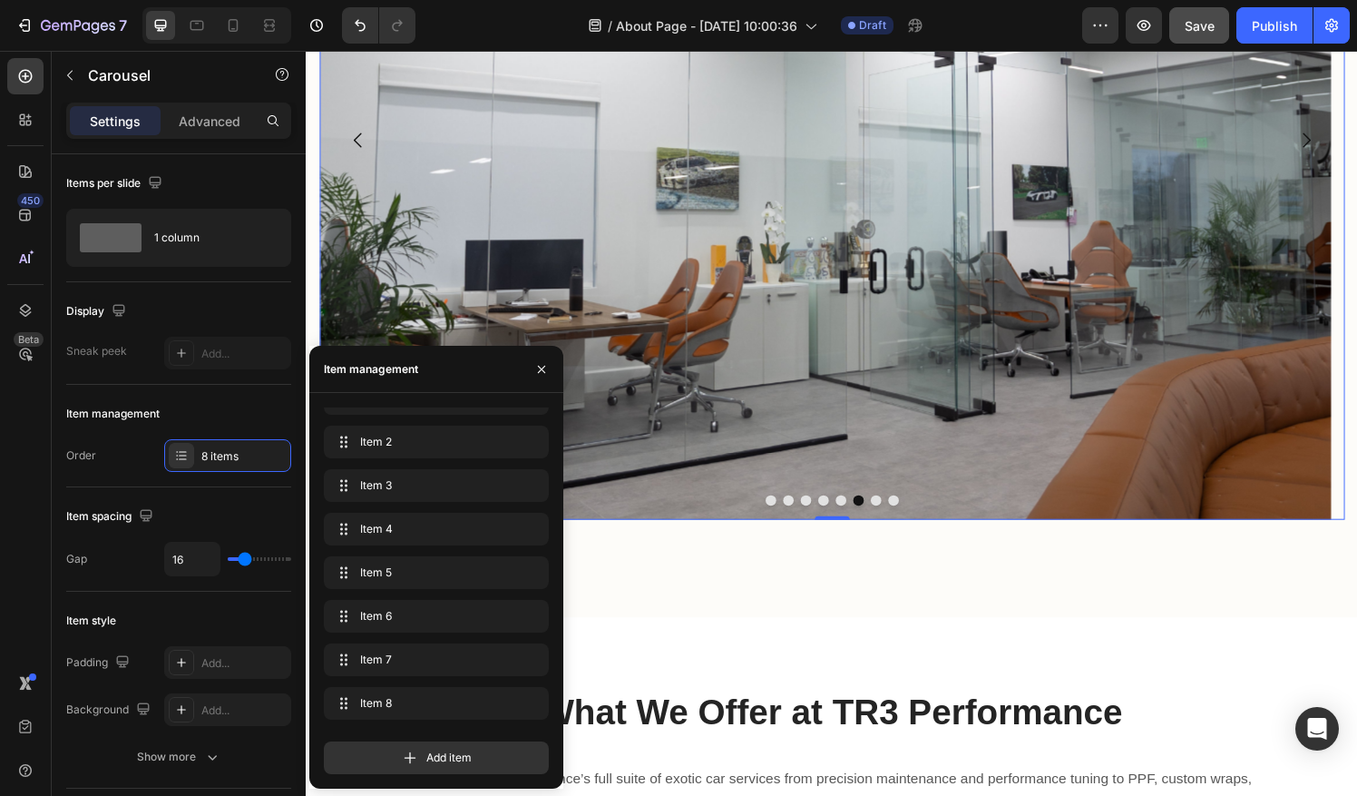
click at [890, 513] on button "Dot" at bounding box center [895, 516] width 11 height 11
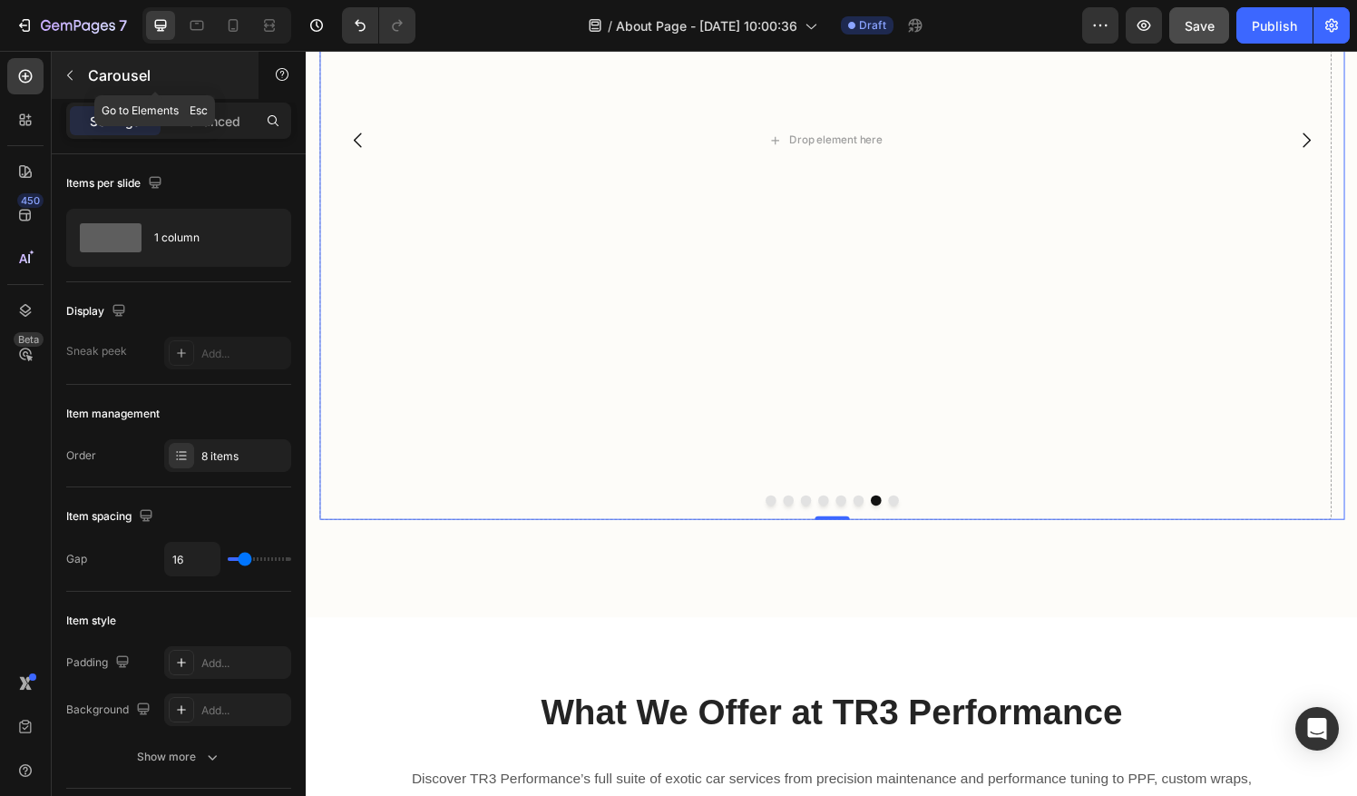
click at [71, 68] on icon "button" at bounding box center [70, 75] width 15 height 15
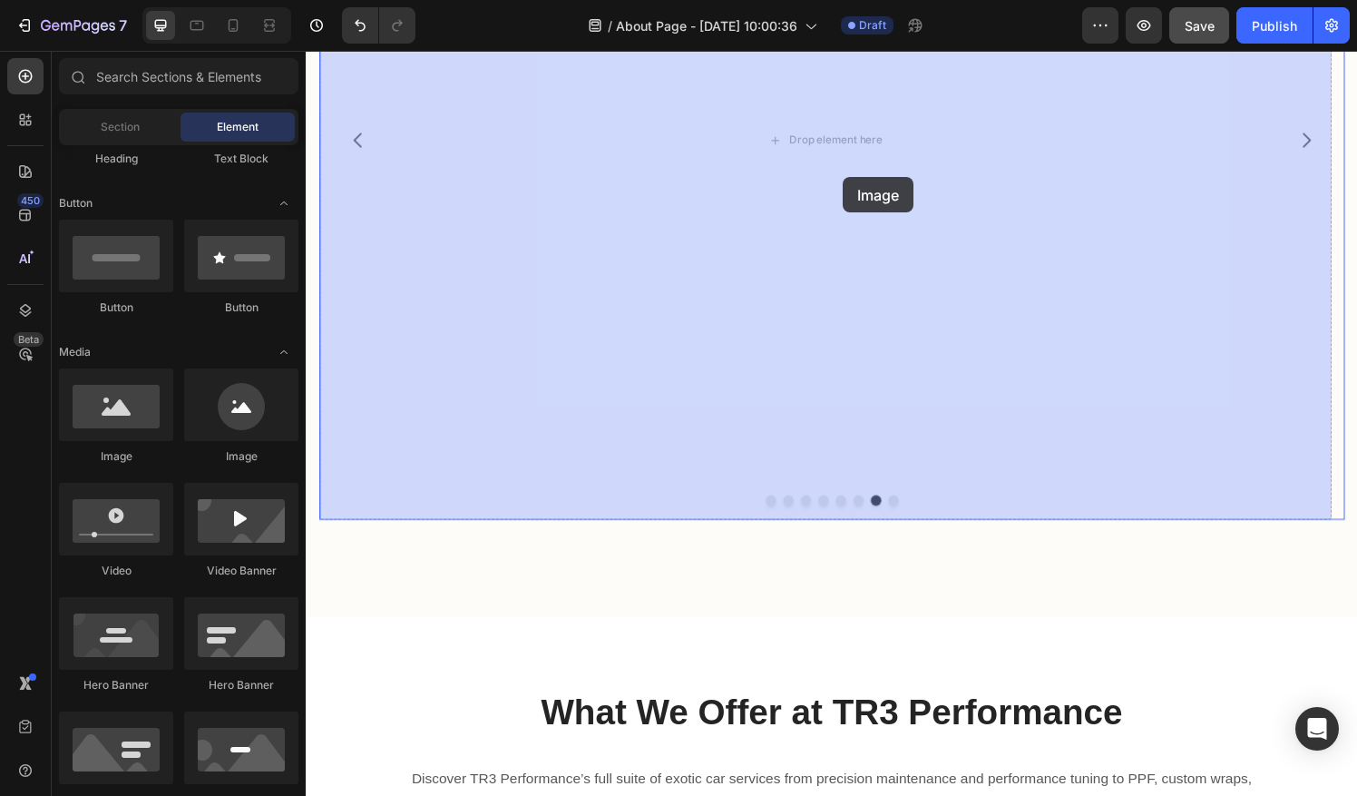
drag, startPoint x: 436, startPoint y: 455, endPoint x: 866, endPoint y: 185, distance: 507.9
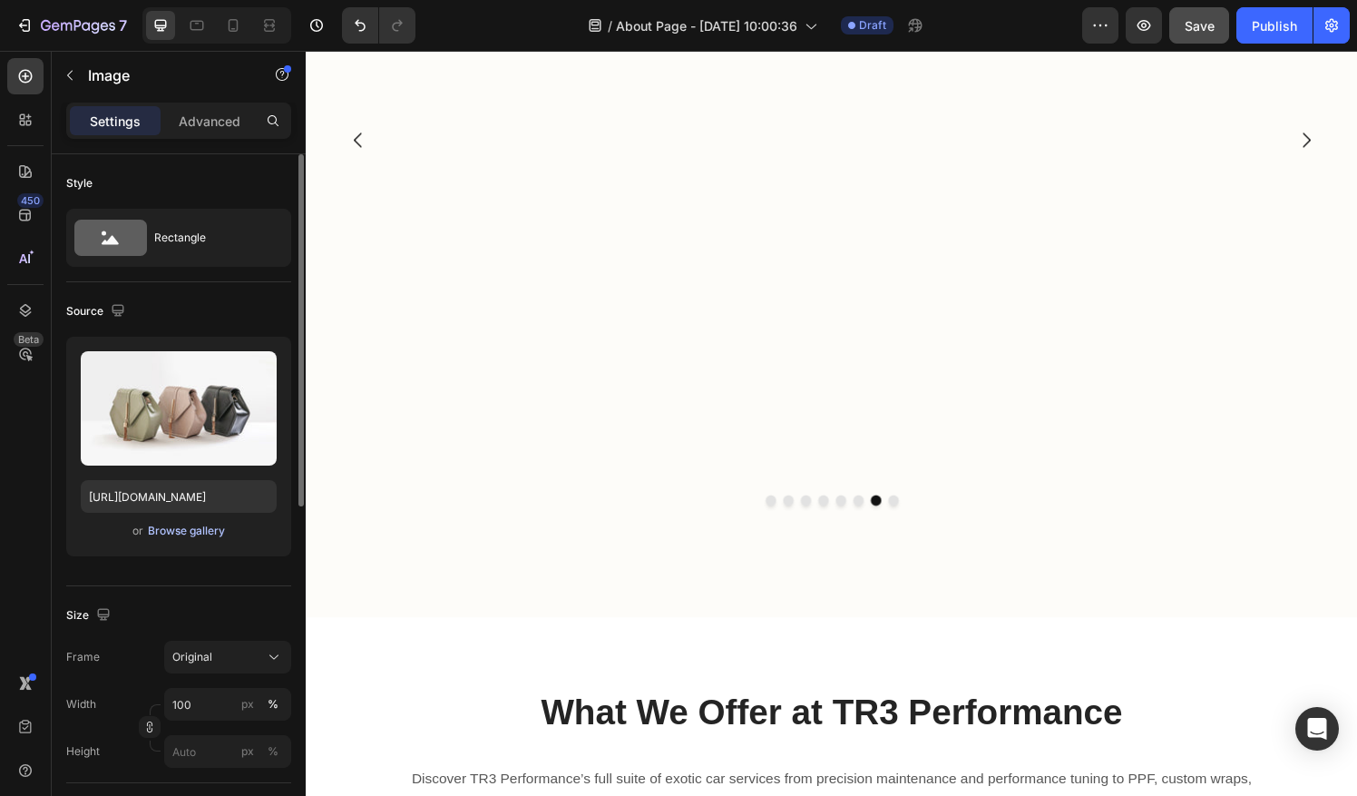
click at [187, 524] on div "Browse gallery" at bounding box center [186, 530] width 77 height 16
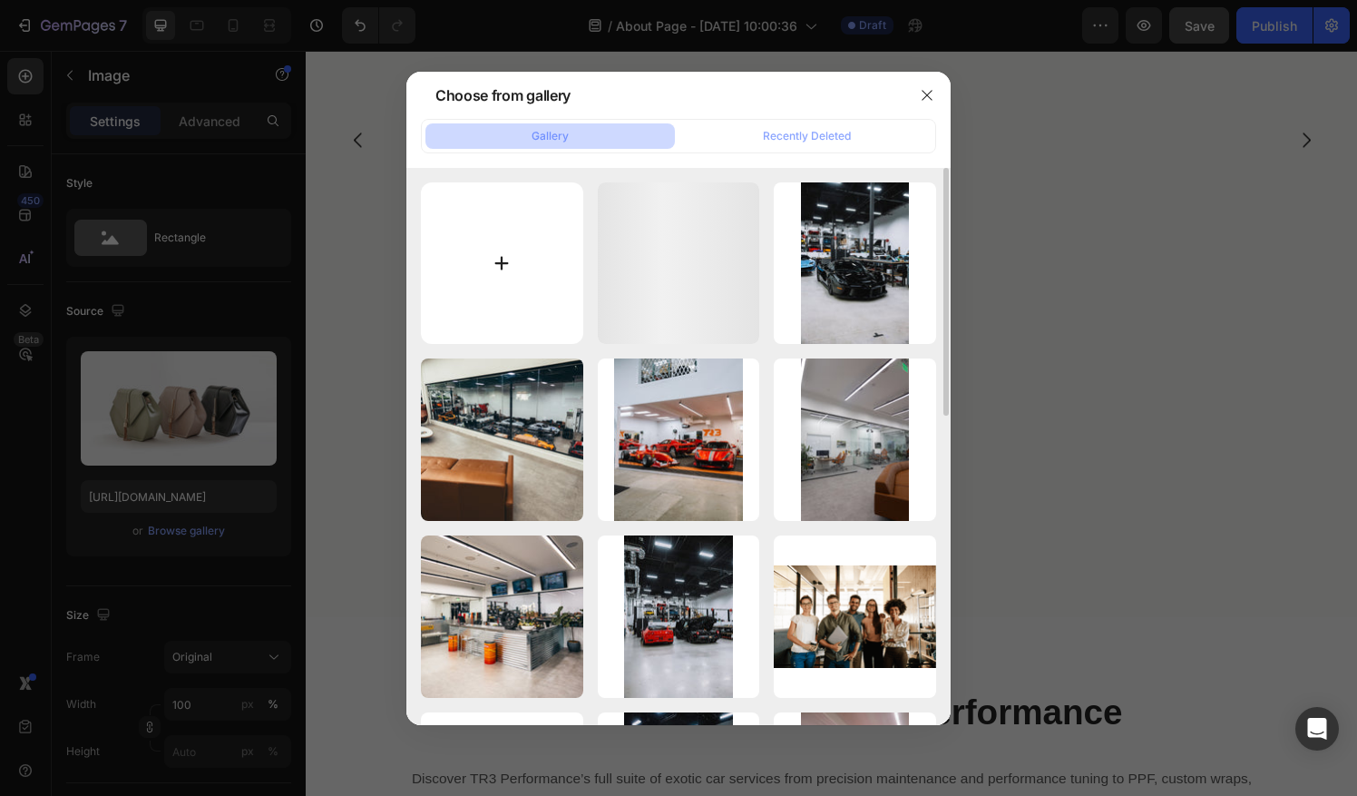
click at [546, 274] on input "file" at bounding box center [502, 263] width 162 height 162
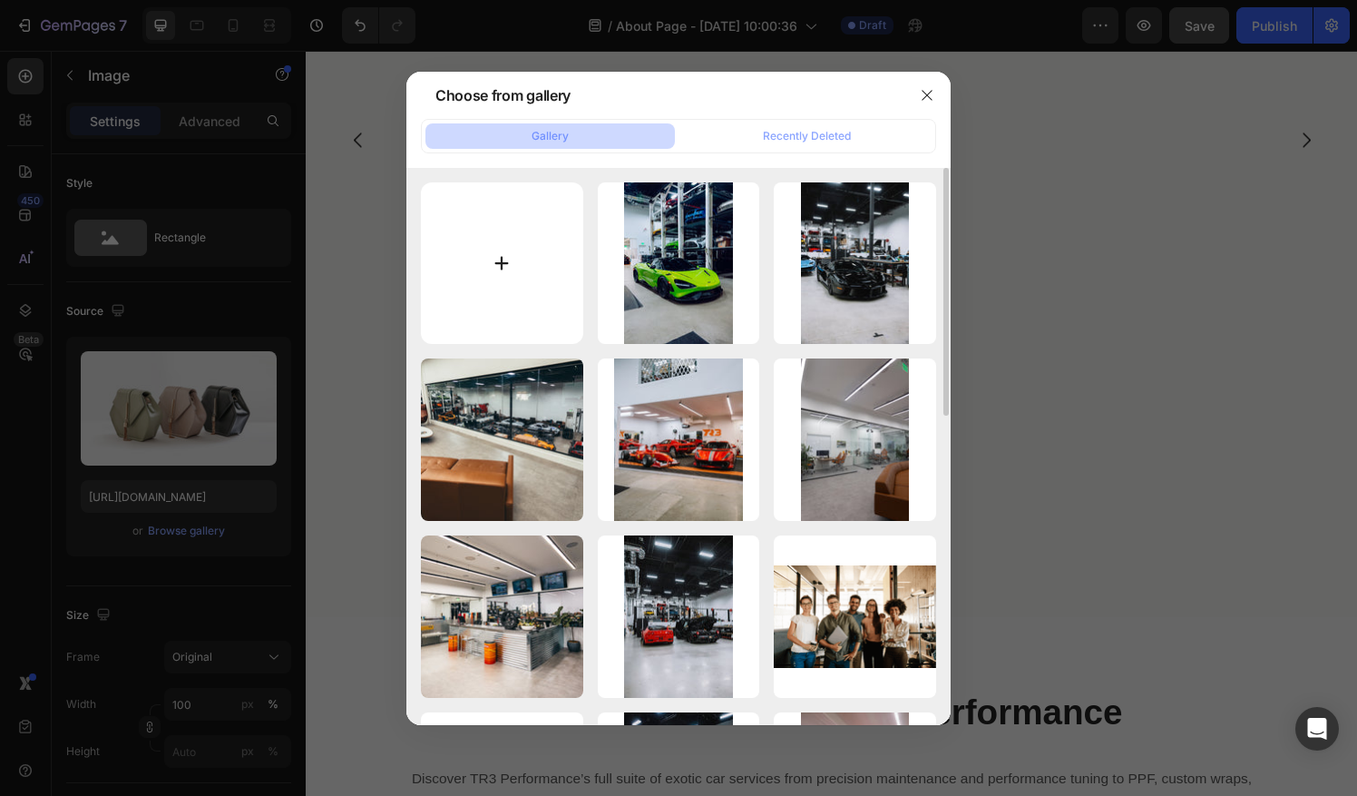
type input "C:\fakepath\Production Room-9610.jpg"
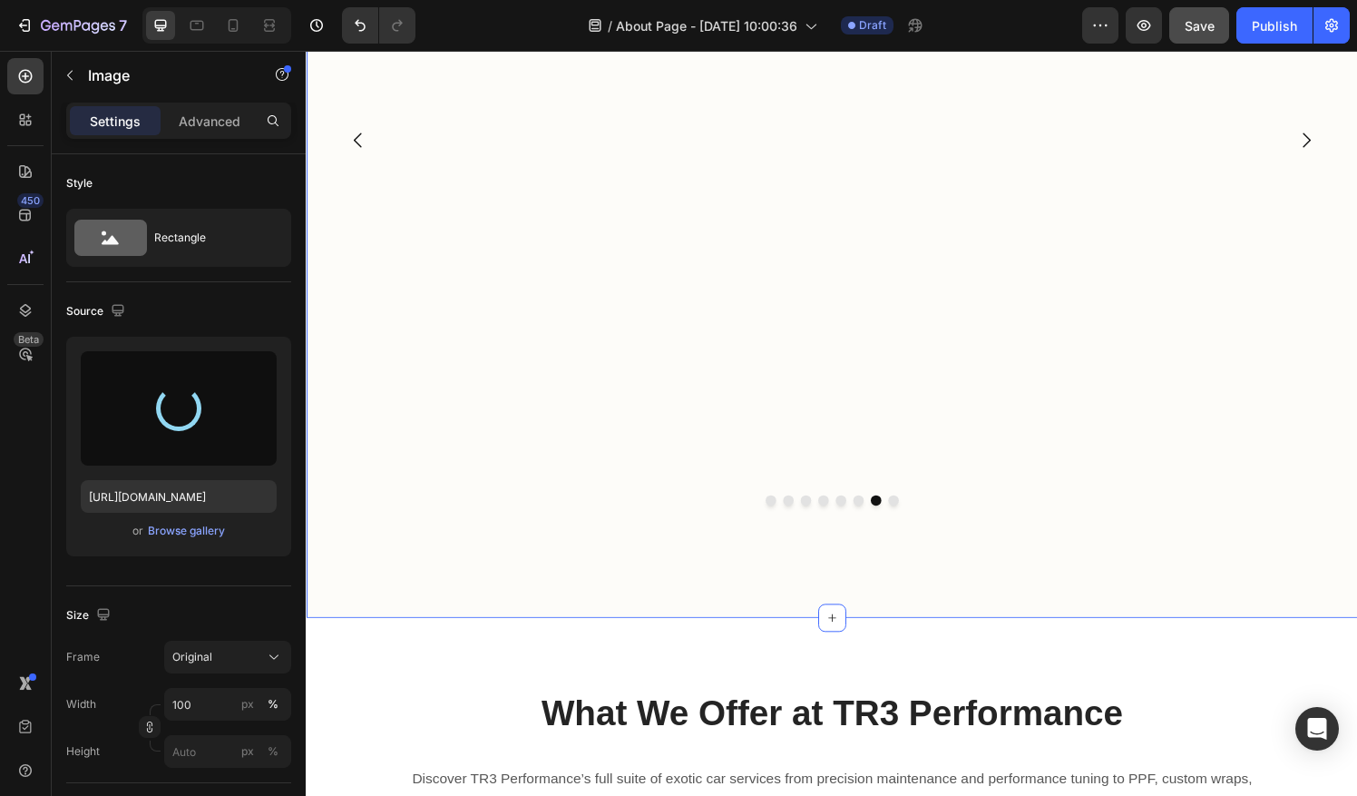
type input "https://cdn.shopify.com/s/files/1/0290/5273/1471/files/gempages_581934521188877…"
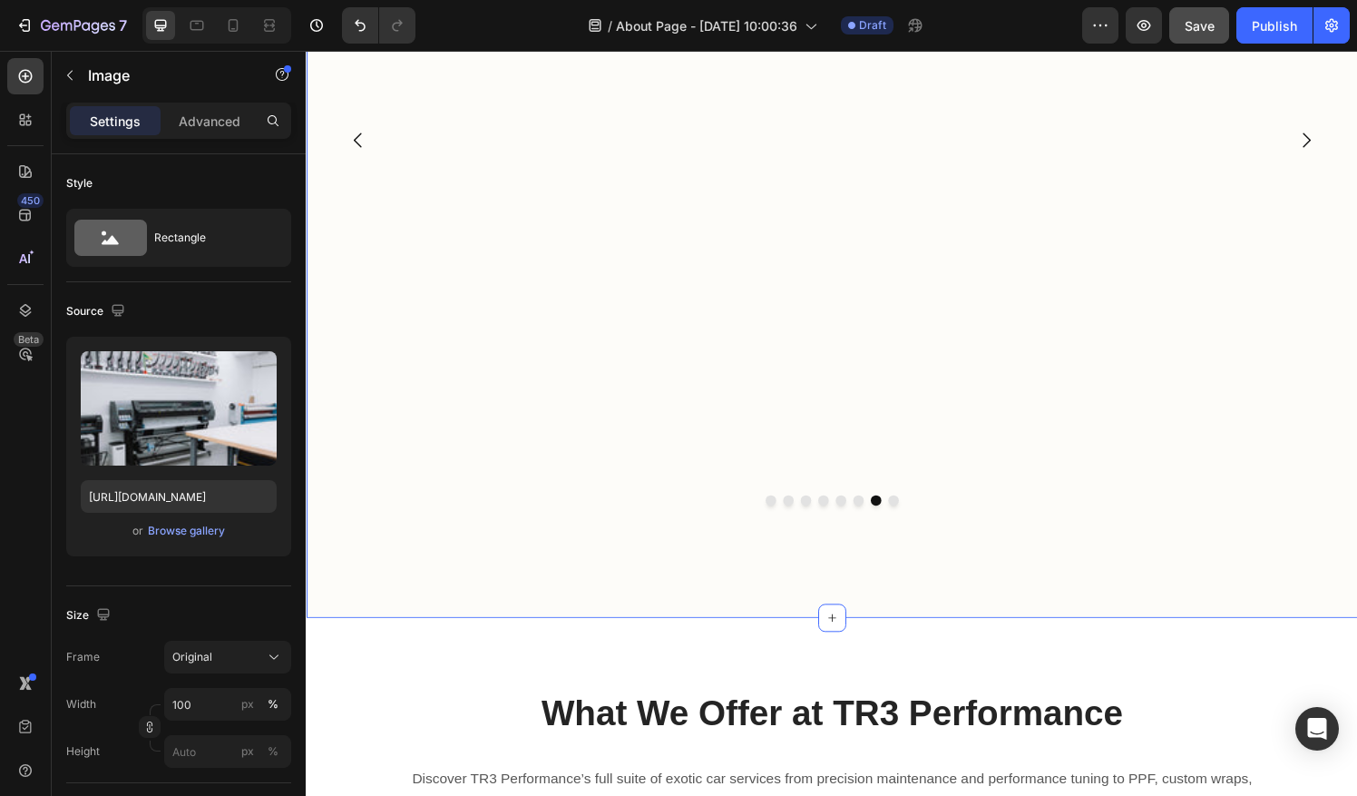
scroll to position [2650, 0]
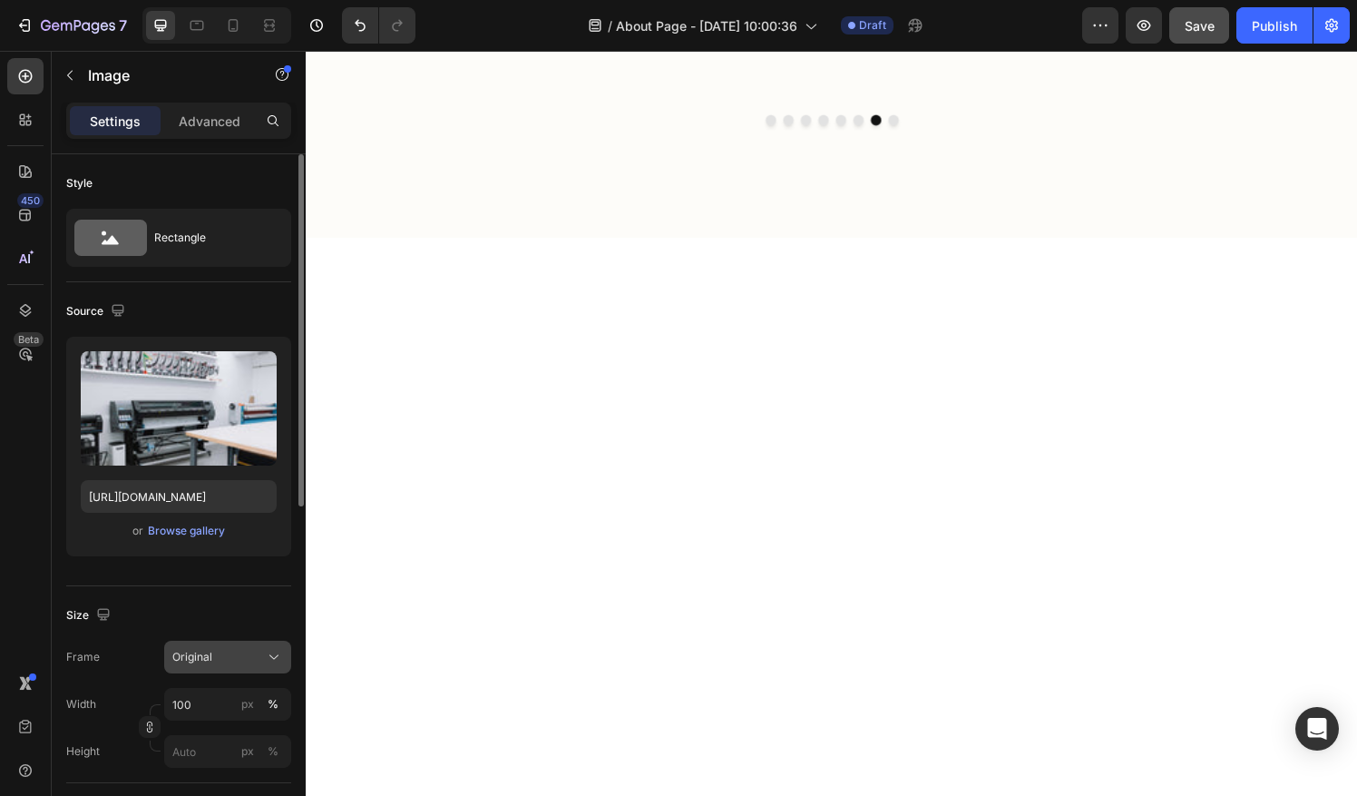
click at [225, 660] on div "Original" at bounding box center [216, 657] width 89 height 16
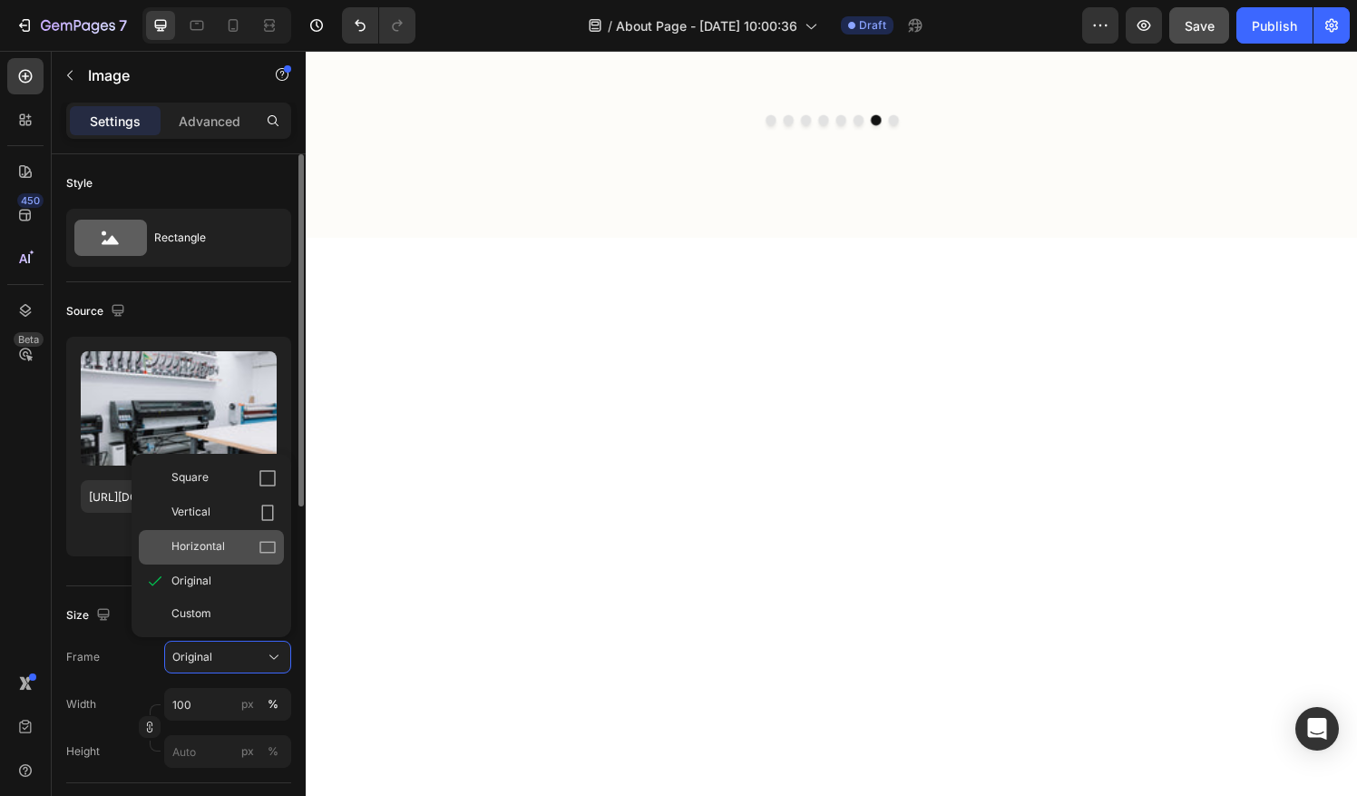
click at [234, 544] on div "Horizontal" at bounding box center [223, 547] width 105 height 18
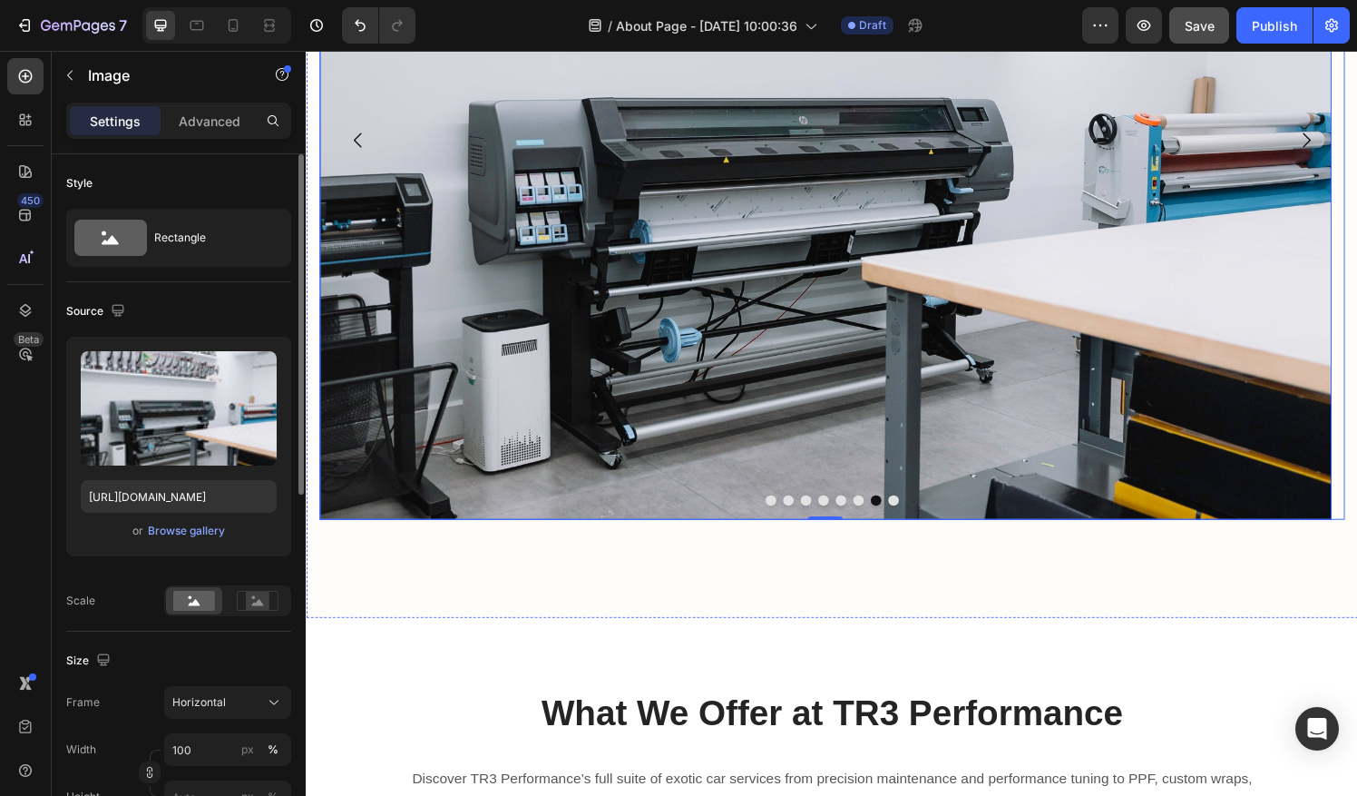
click at [908, 515] on button "Dot" at bounding box center [913, 516] width 11 height 11
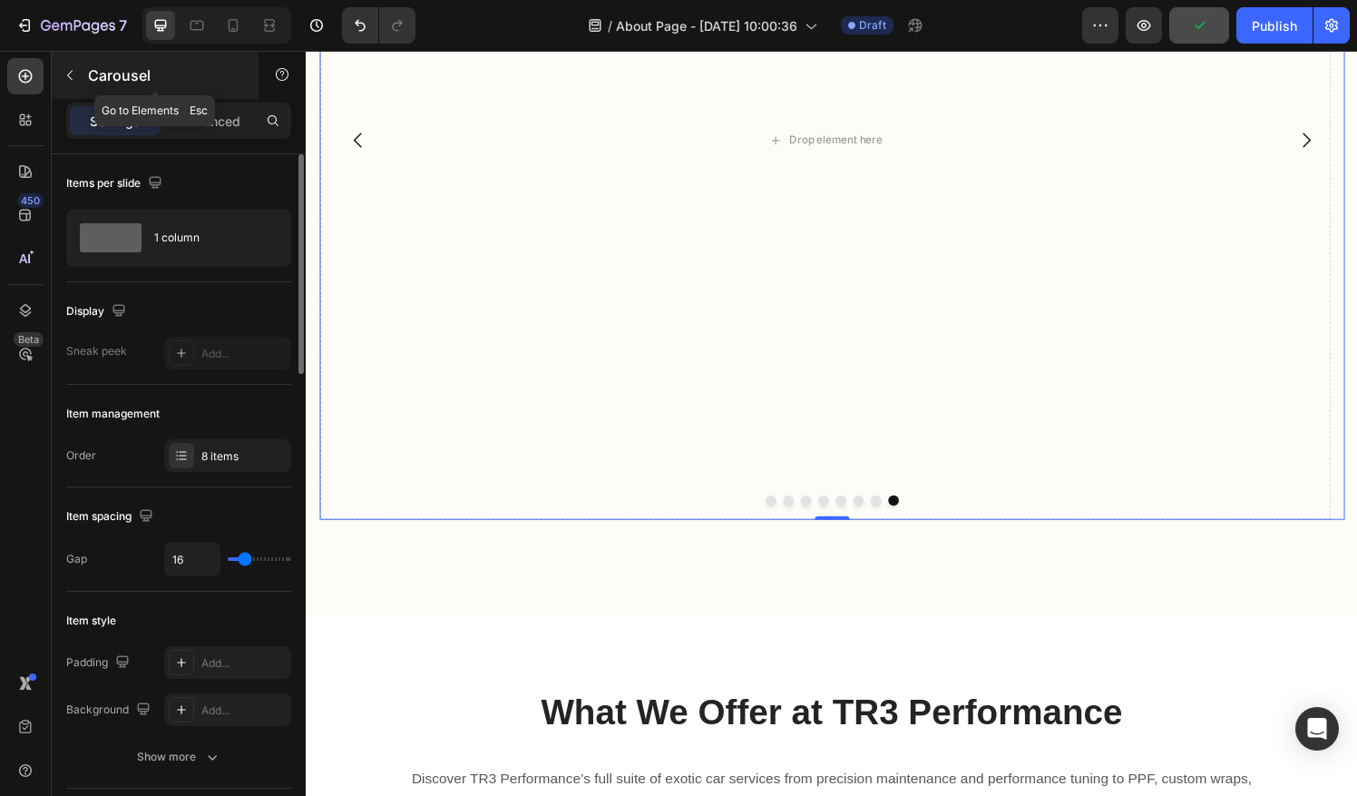
click at [70, 65] on button "button" at bounding box center [69, 75] width 29 height 29
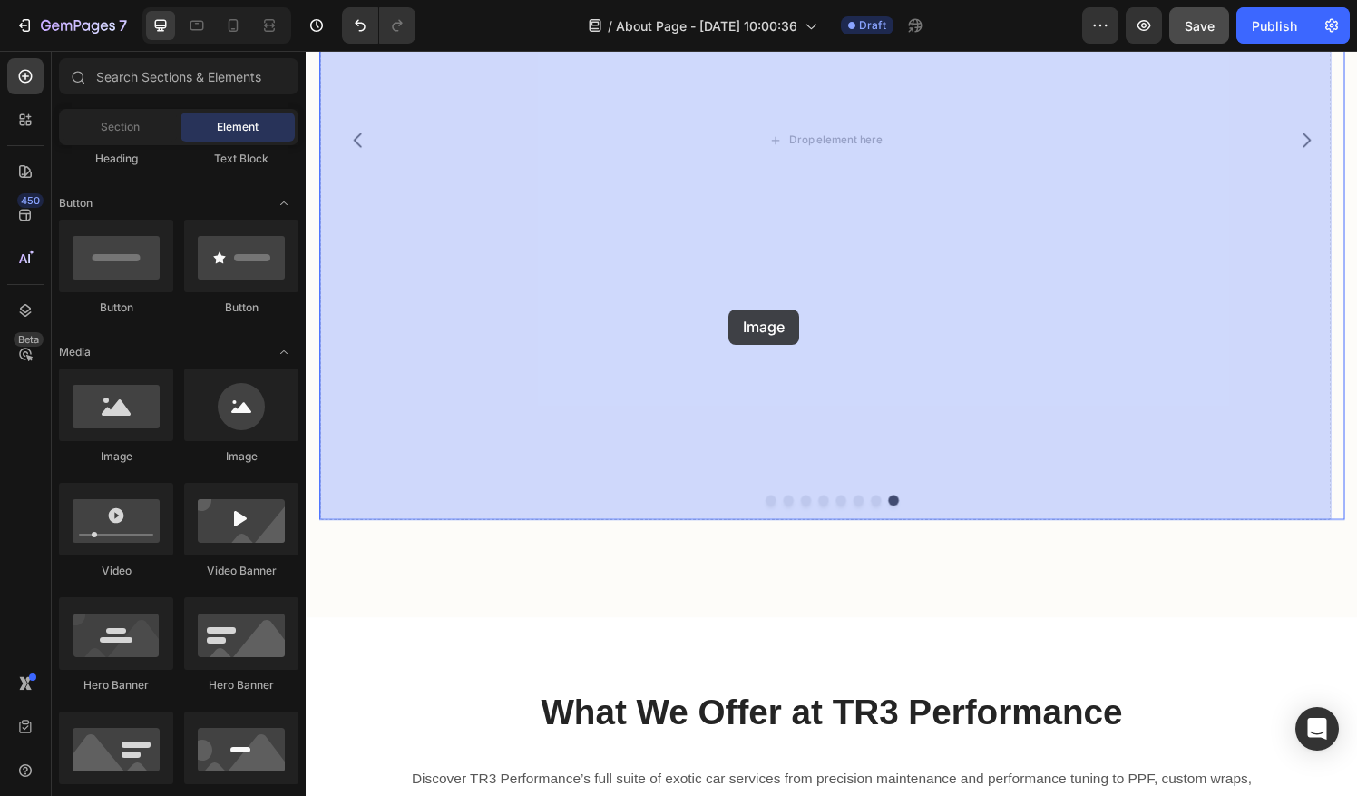
drag, startPoint x: 527, startPoint y: 457, endPoint x: 769, endPoint y: 304, distance: 286.6
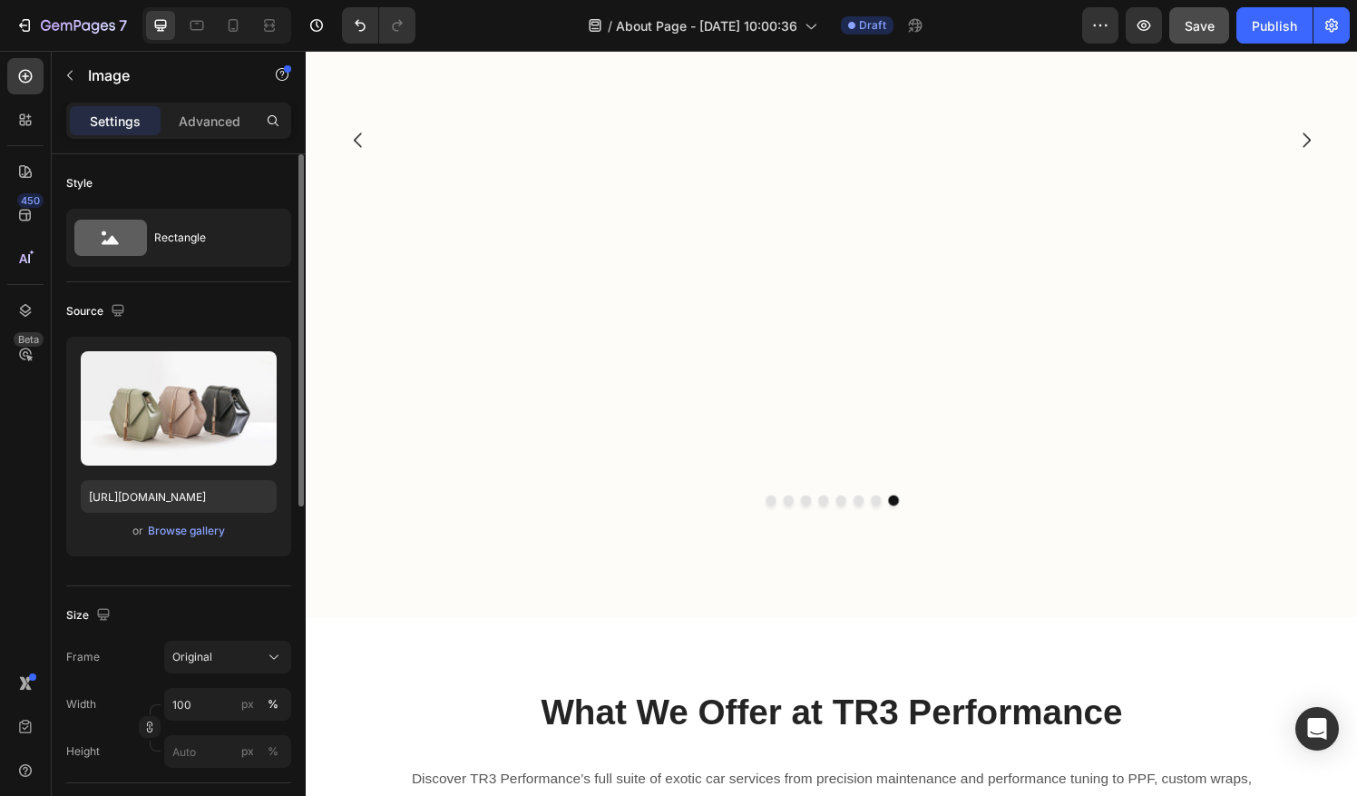
click at [233, 521] on div "or Browse gallery" at bounding box center [179, 531] width 196 height 22
click at [204, 530] on div "Browse gallery" at bounding box center [186, 530] width 77 height 16
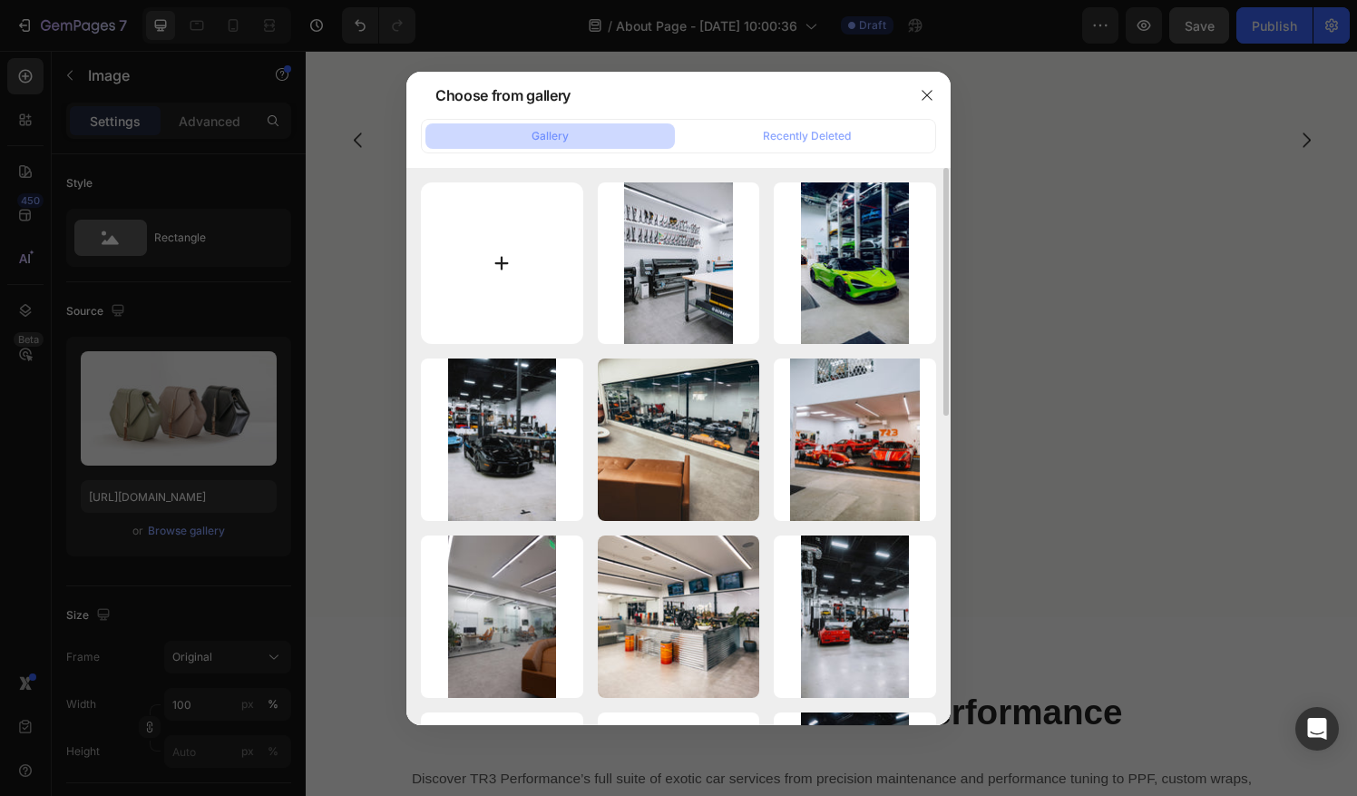
click at [526, 249] on input "file" at bounding box center [502, 263] width 162 height 162
type input "C:\fakepath\GT3RS White - Fabspeed-1529.jpg"
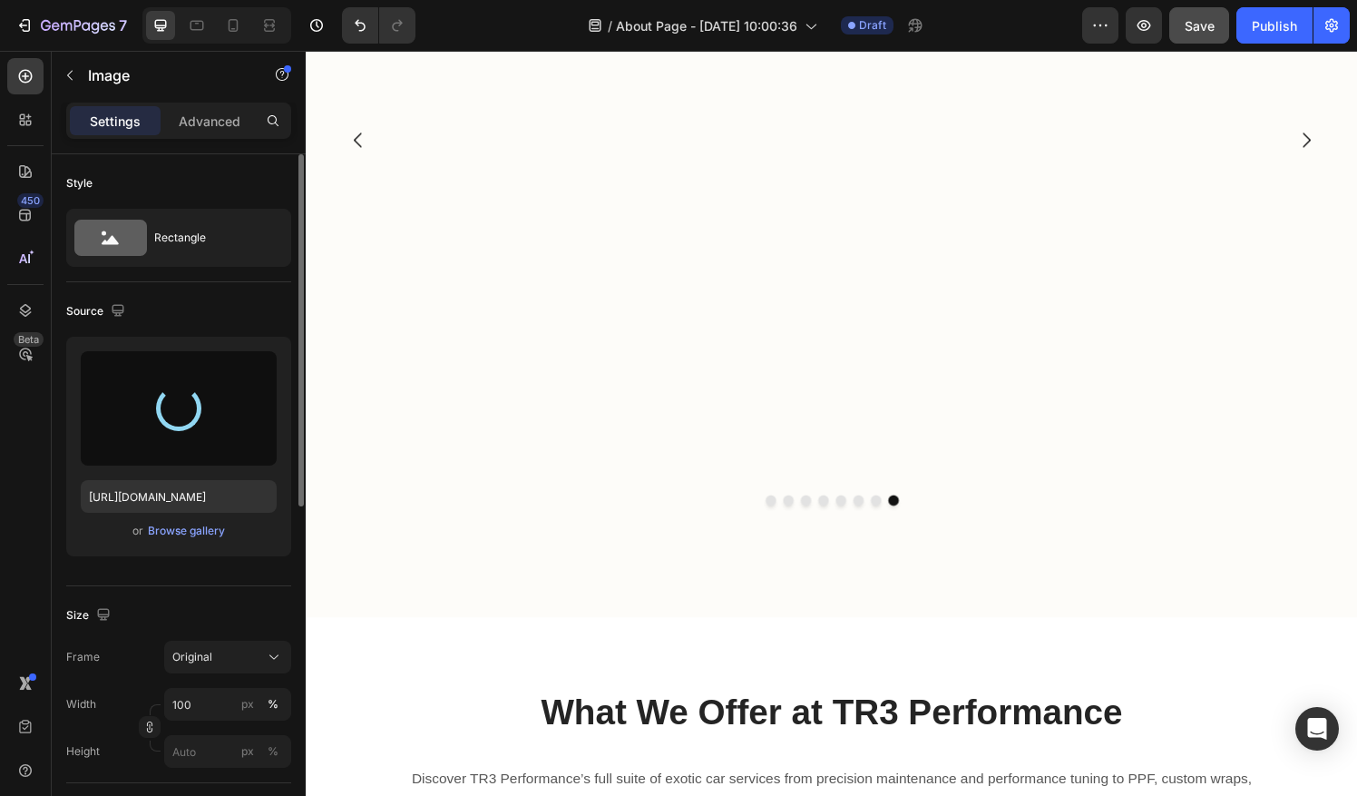
type input "https://cdn.shopify.com/s/files/1/0290/5273/1471/files/gempages_581934521188877…"
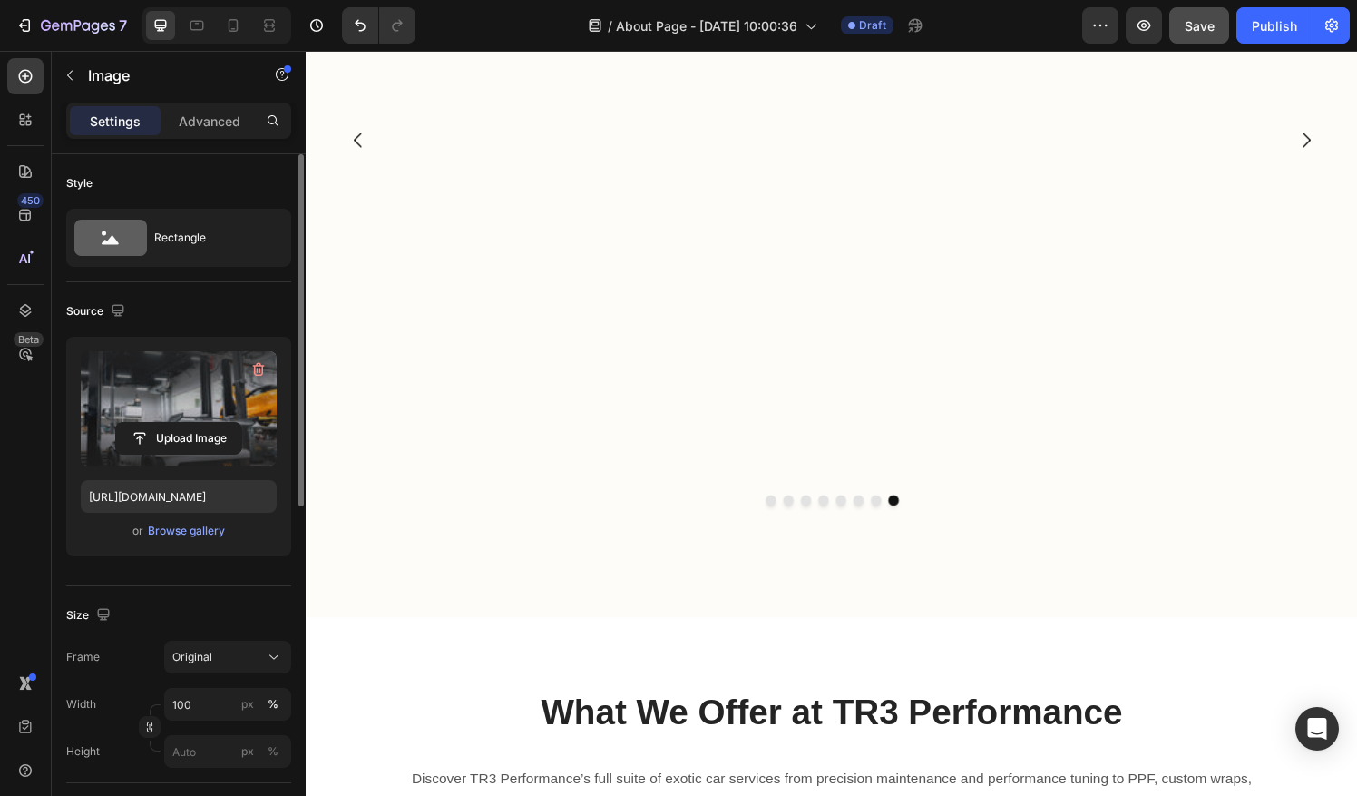
scroll to position [2650, 0]
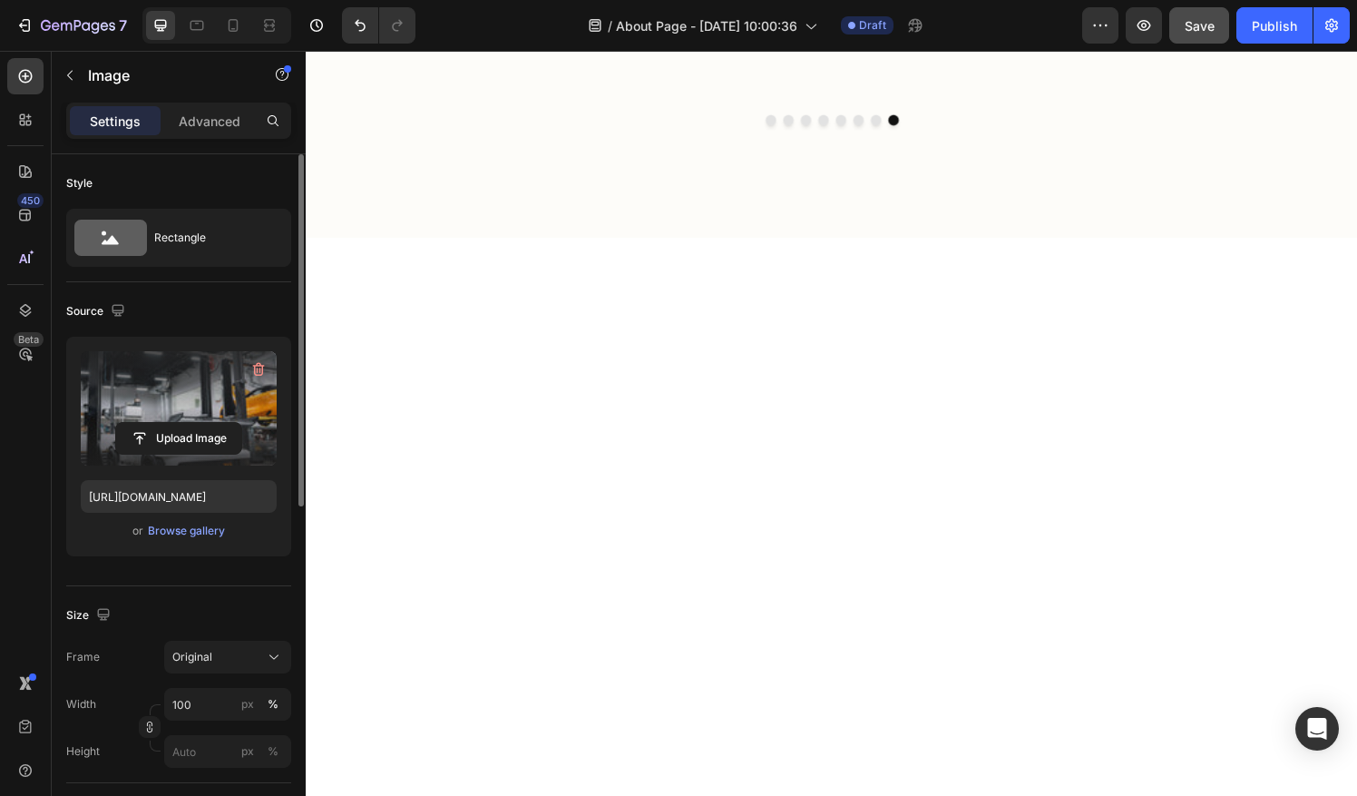
click at [207, 383] on label at bounding box center [179, 408] width 196 height 114
click at [207, 423] on input "file" at bounding box center [178, 438] width 125 height 31
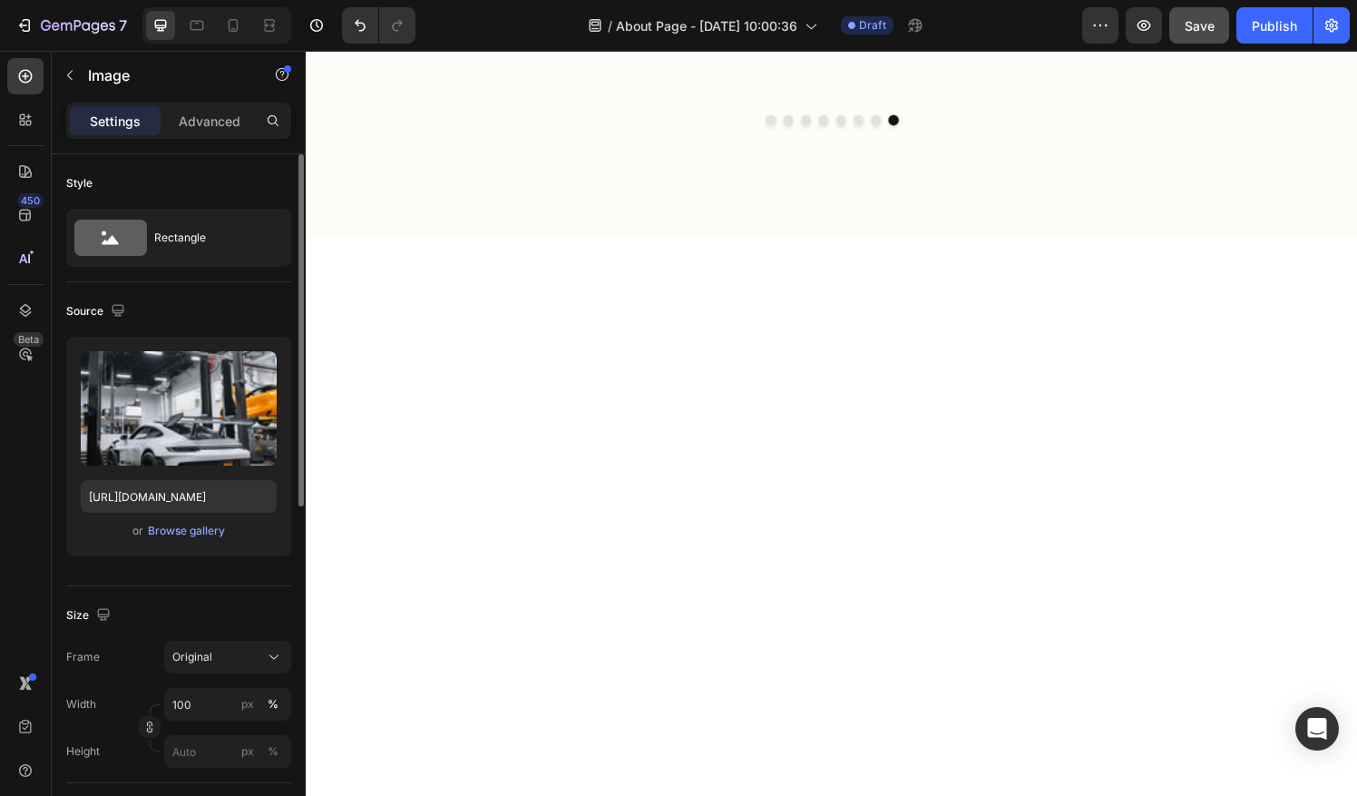
click at [238, 633] on div "Size Frame Original Width 100 px % Height px %" at bounding box center [178, 684] width 225 height 197
click at [221, 666] on button "Original" at bounding box center [227, 656] width 127 height 33
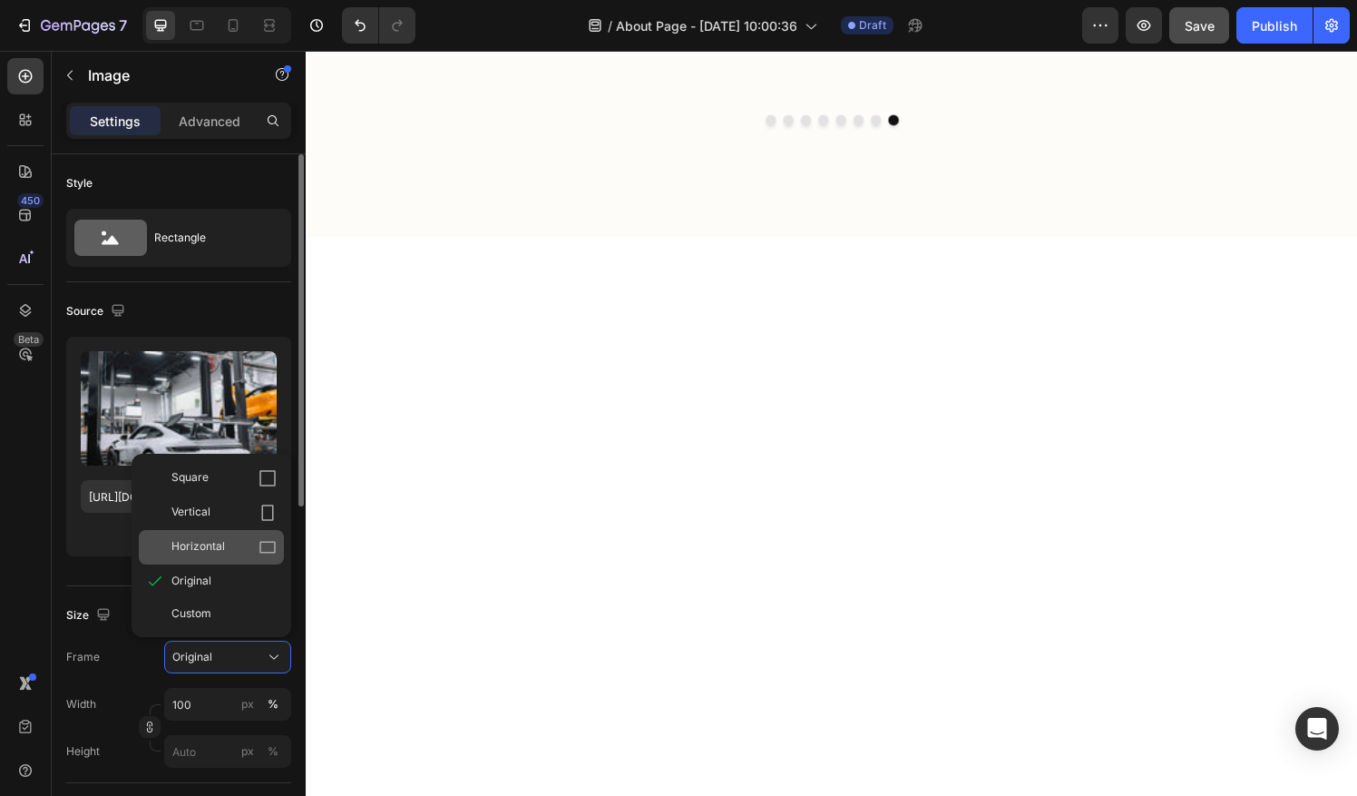
click at [246, 546] on div "Horizontal" at bounding box center [223, 547] width 105 height 18
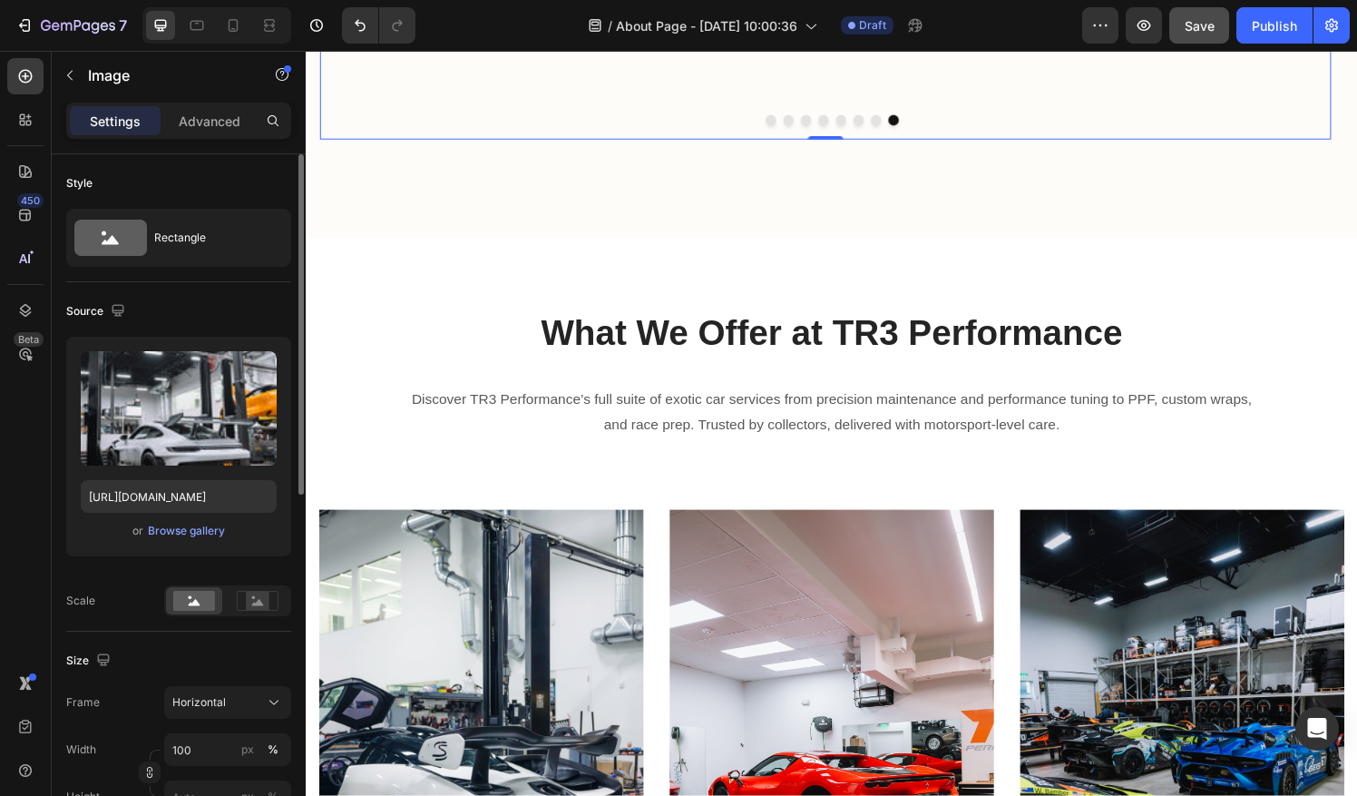
scroll to position [2258, 0]
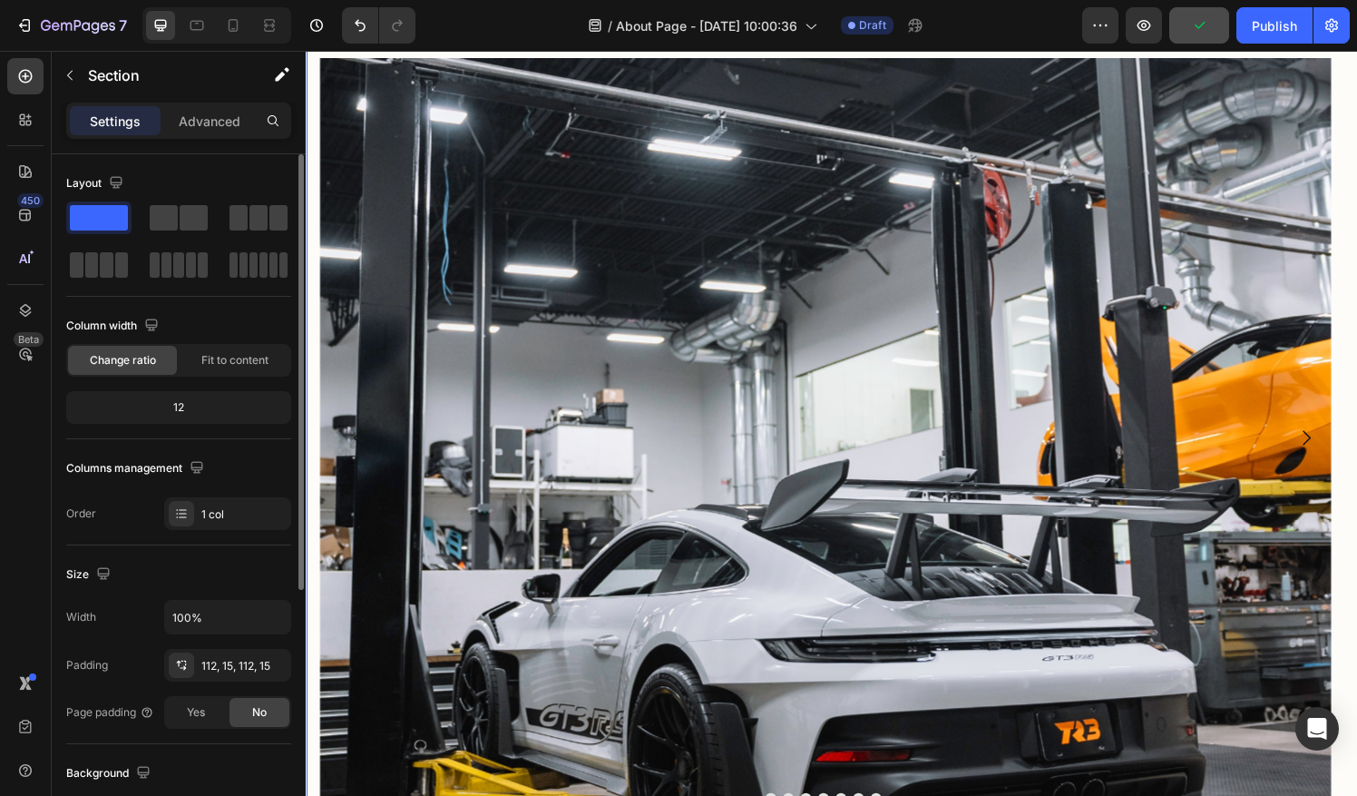
scroll to position [2101, 0]
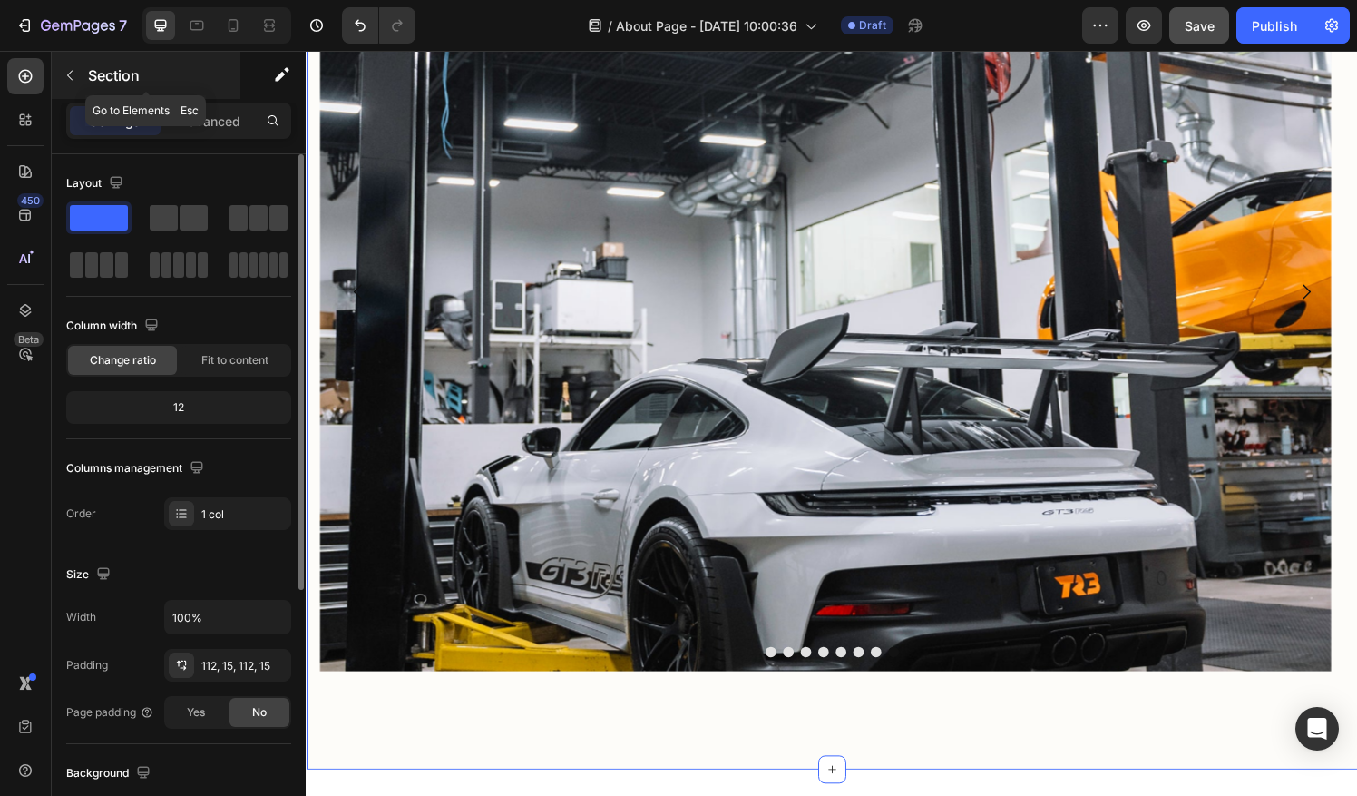
click at [67, 72] on icon "button" at bounding box center [70, 75] width 15 height 15
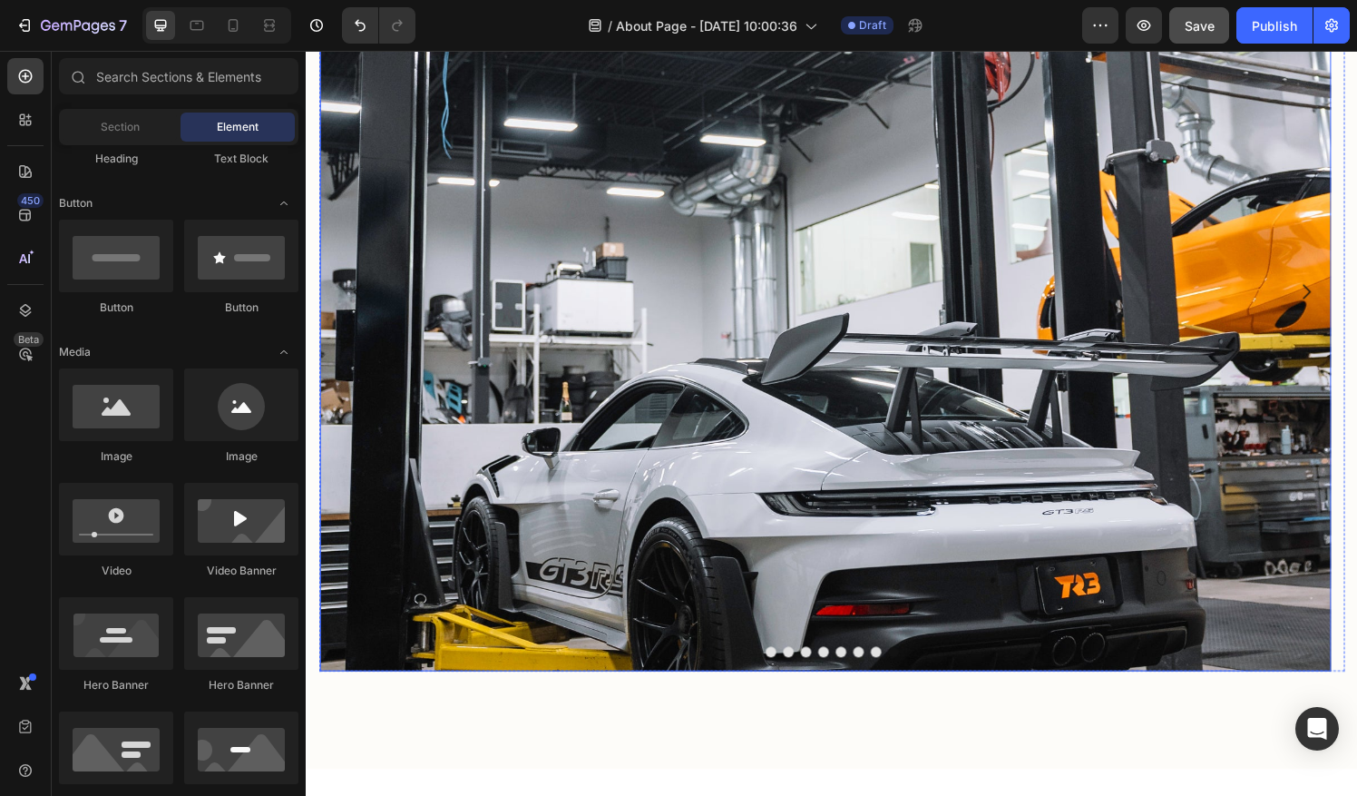
click at [638, 375] on img at bounding box center [843, 300] width 1048 height 786
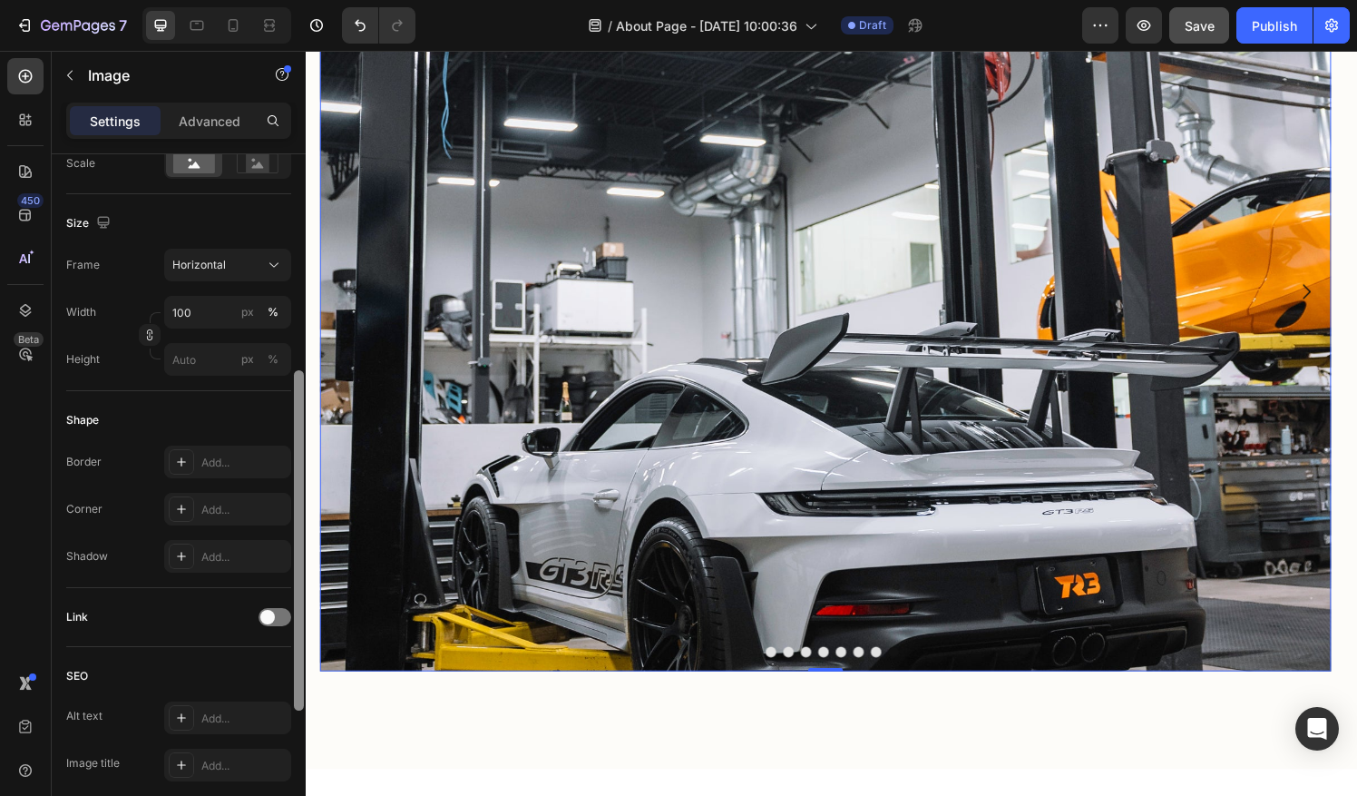
scroll to position [437, 0]
click at [784, 669] on button "Dot" at bounding box center [786, 673] width 11 height 11
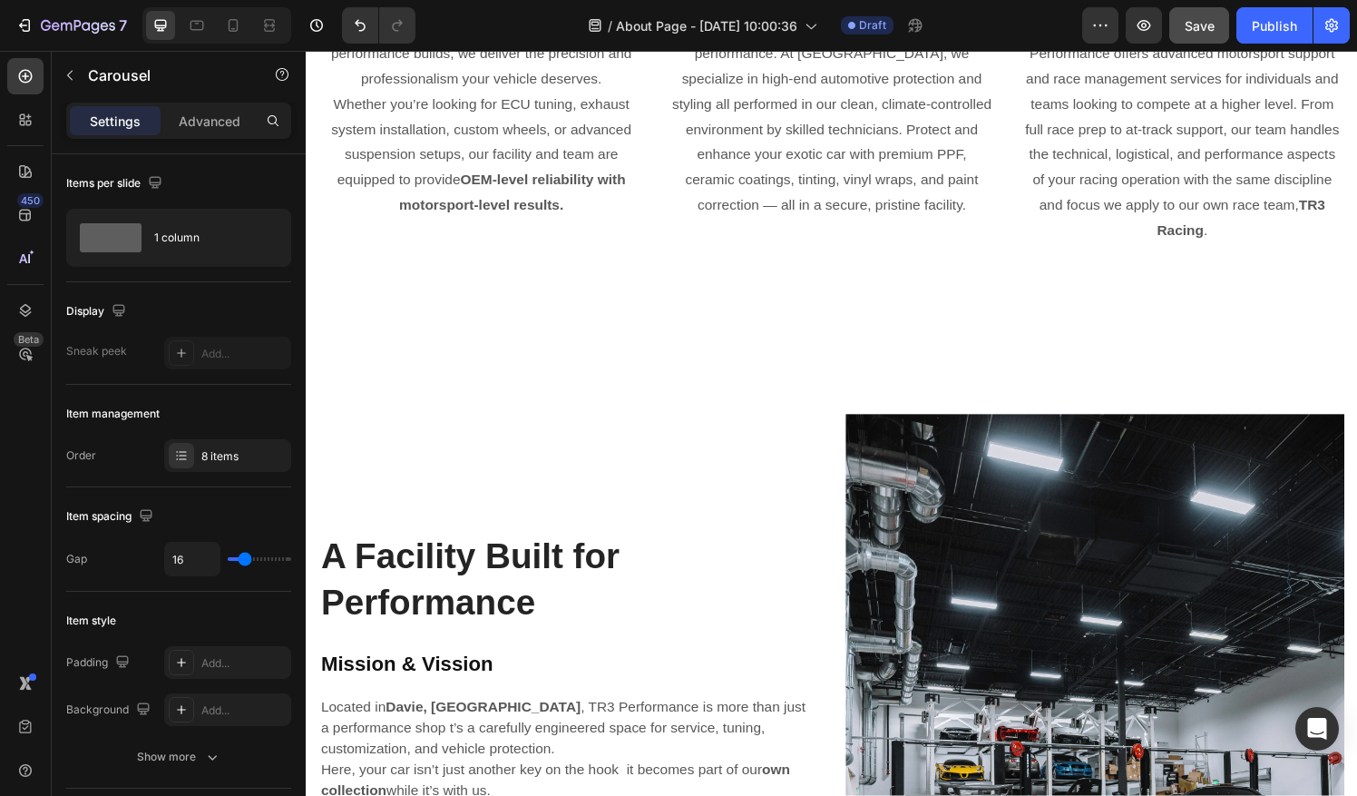
scroll to position [3736, 0]
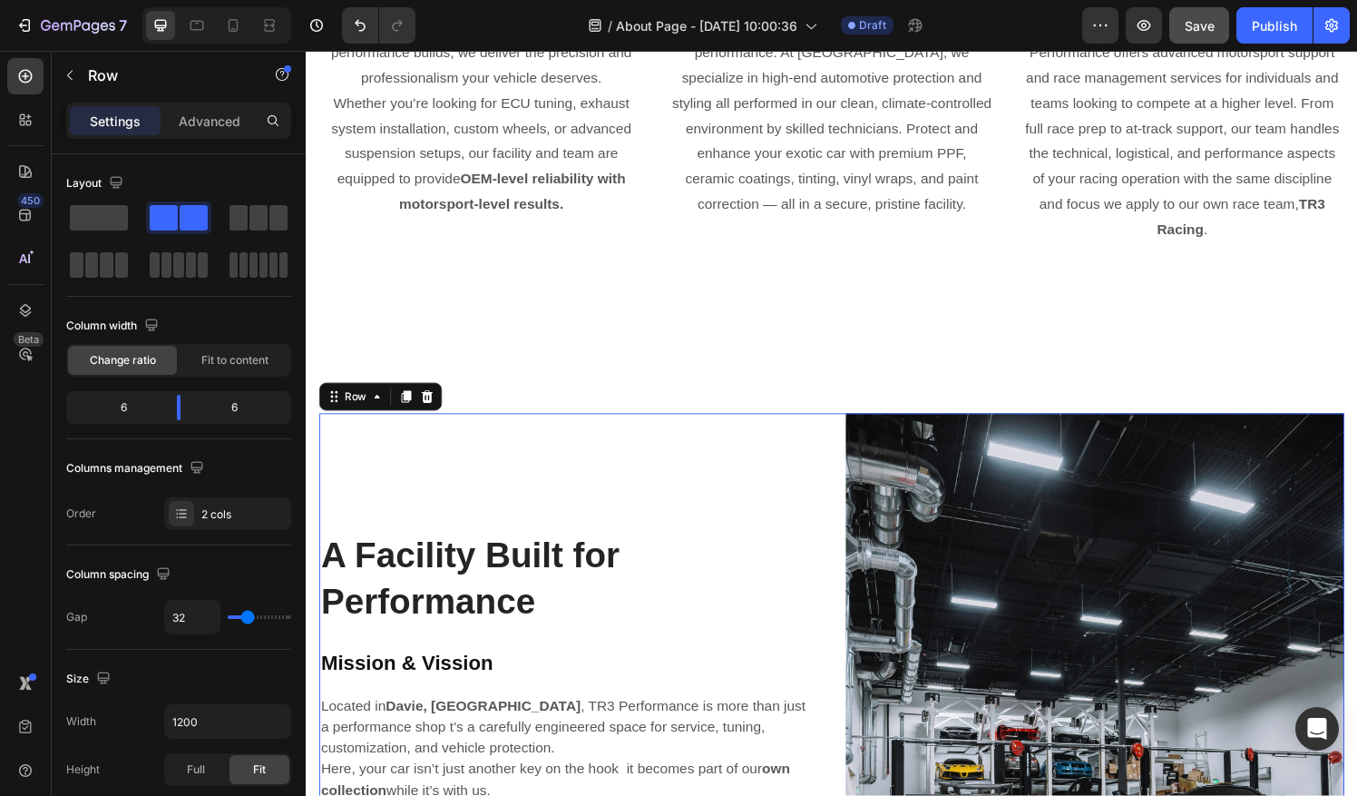
click at [353, 560] on h2 "A Facility Built for Performance" at bounding box center [577, 597] width 516 height 98
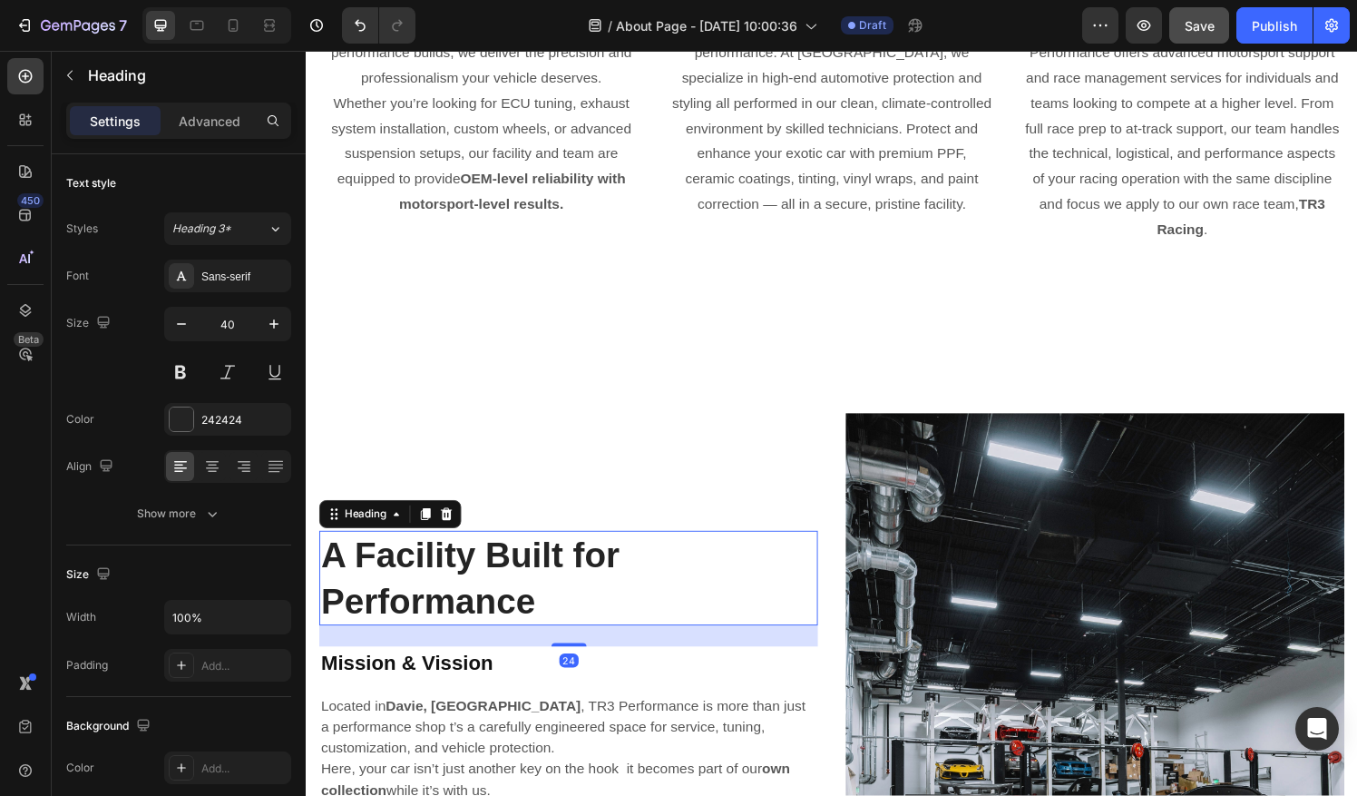
click at [327, 560] on h2 "A Facility Built for Performance" at bounding box center [577, 597] width 516 height 98
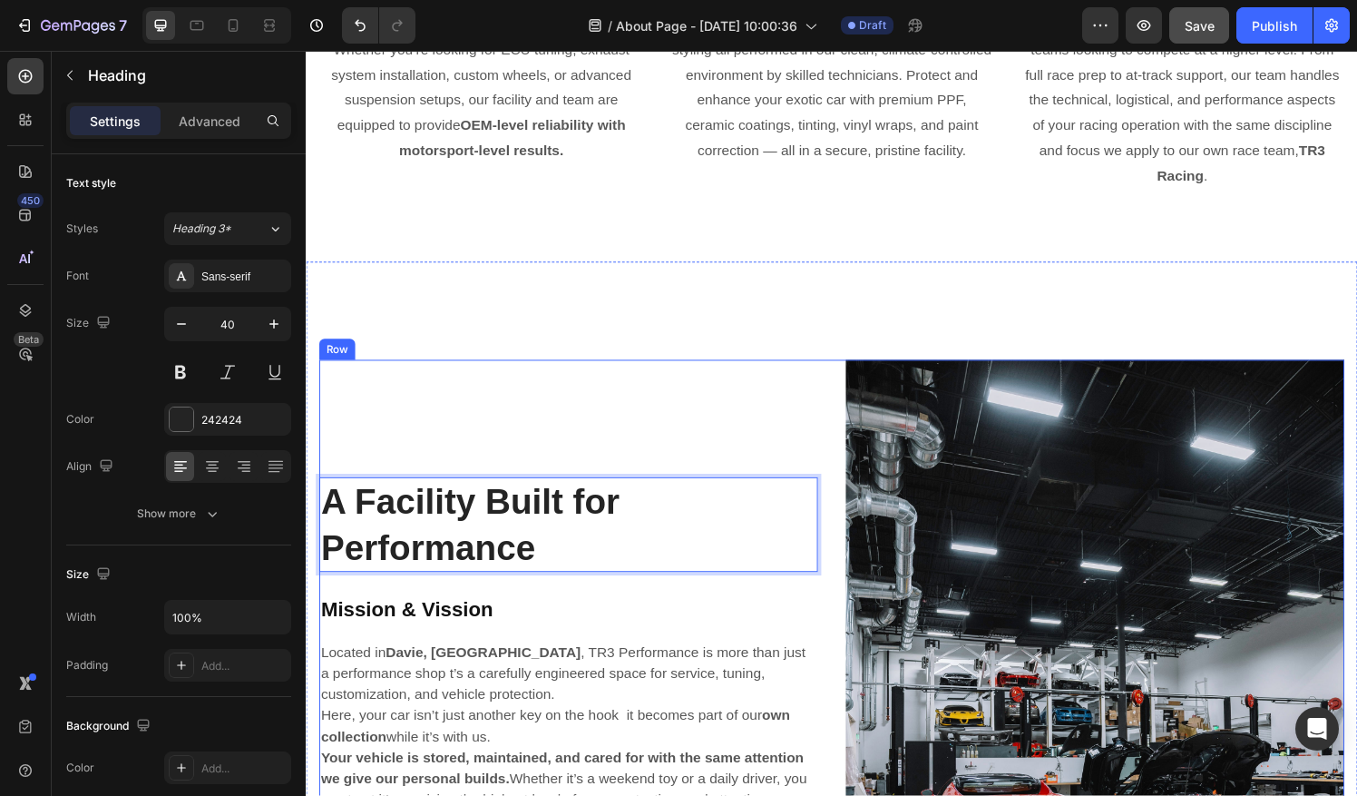
scroll to position [3792, 0]
click at [527, 405] on div "A Facility Built for Performance Heading 24 Mission & Vission Heading Located i…" at bounding box center [577, 757] width 516 height 775
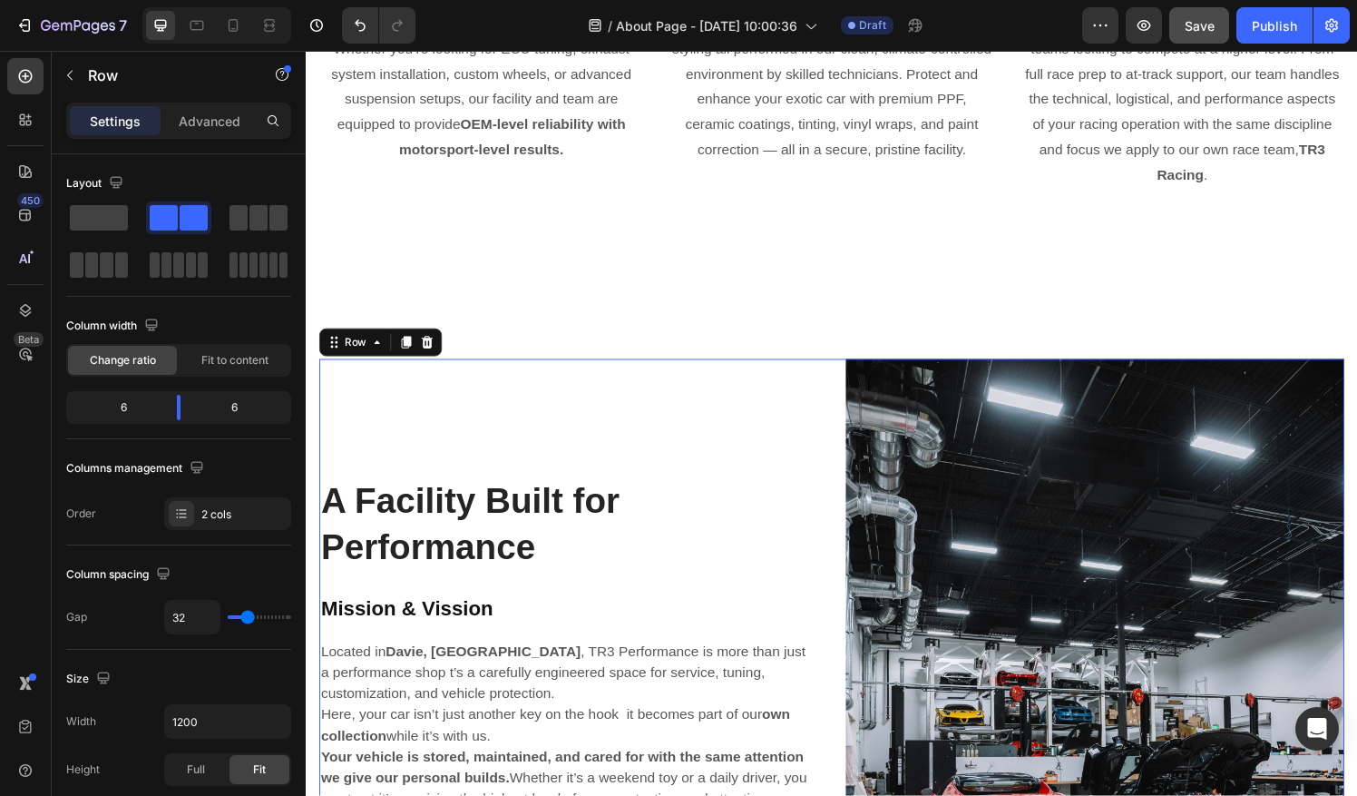
click at [527, 405] on div "A Facility Built for Performance Heading Mission & Vission Heading Located in […" at bounding box center [577, 757] width 516 height 775
click at [360, 501] on p "A Facility Built for Performance" at bounding box center [577, 540] width 512 height 94
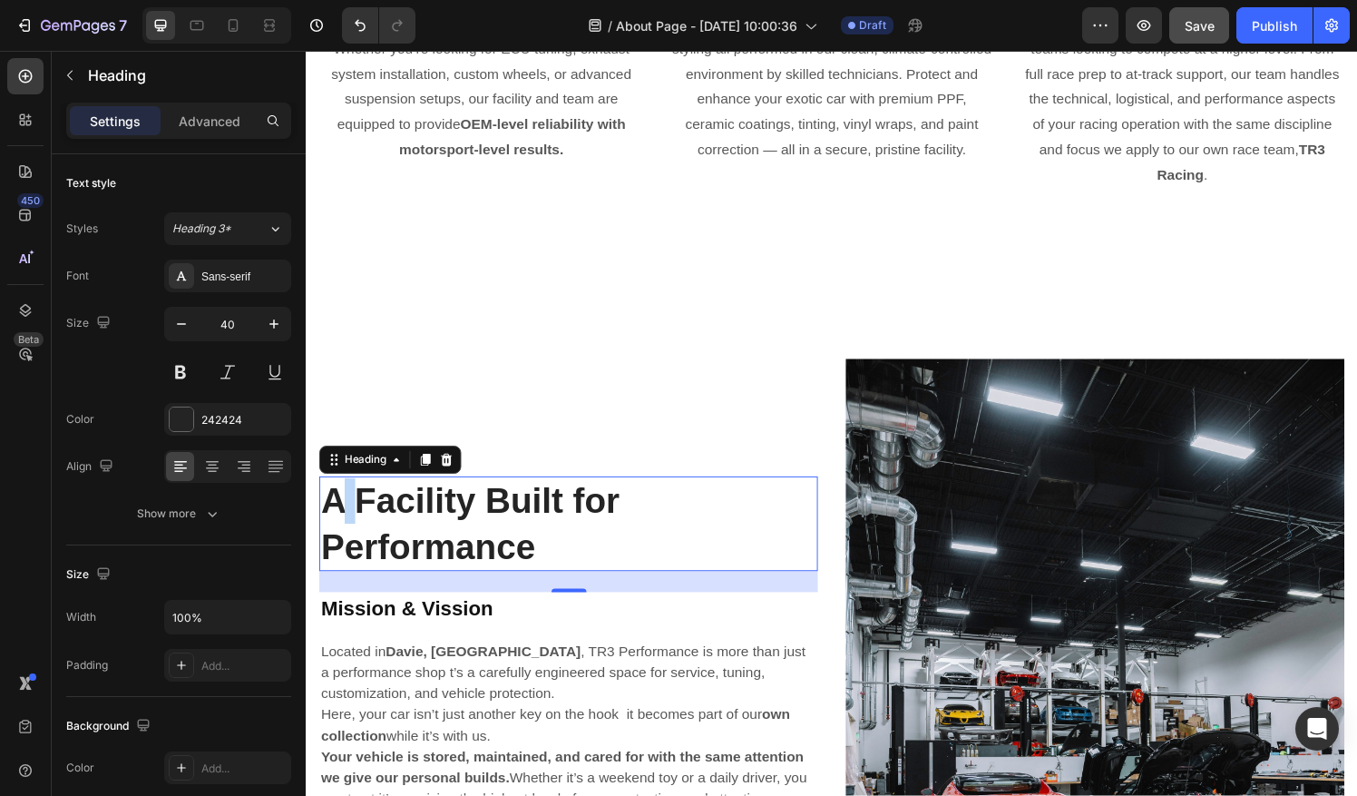
click at [335, 508] on p "A Facility Built for Performance" at bounding box center [577, 540] width 512 height 94
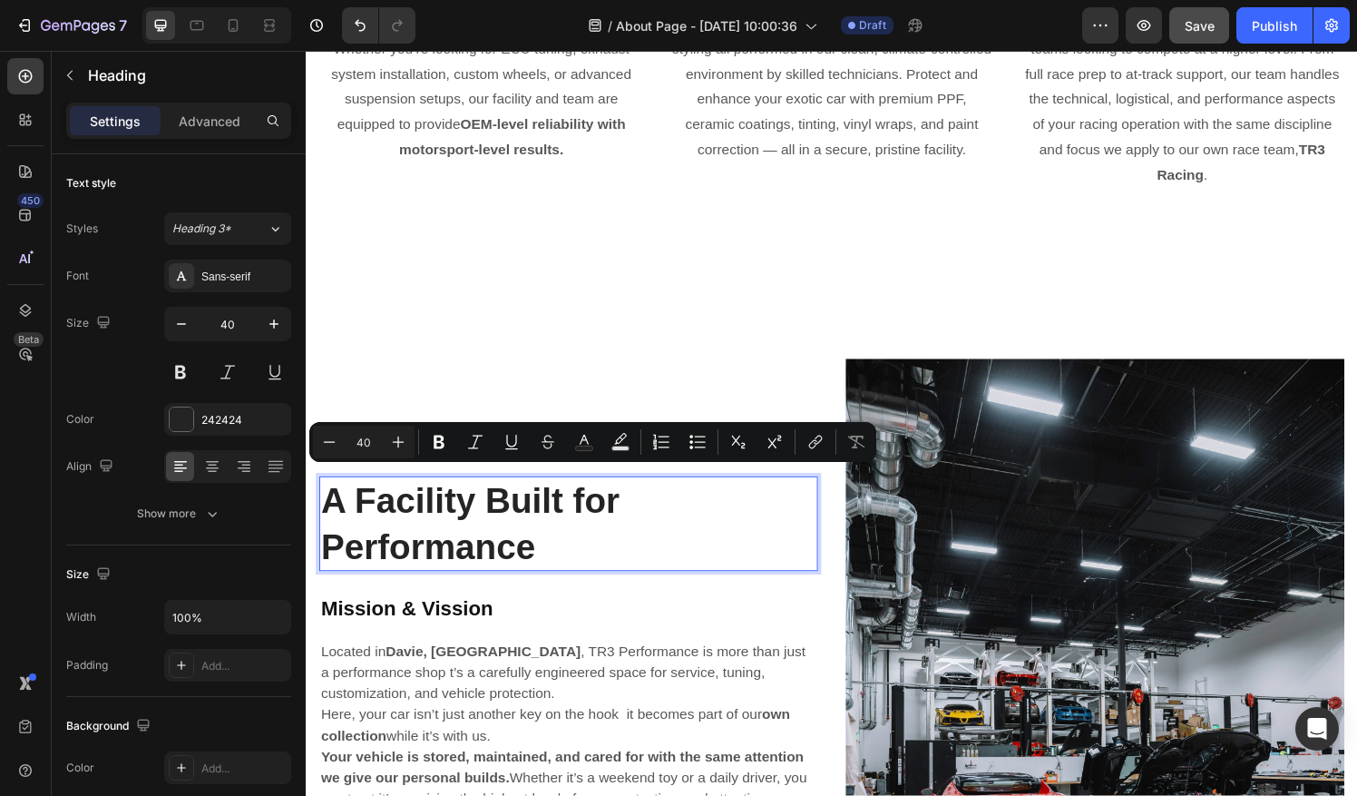
click at [327, 501] on p "A Facility Built for Performance" at bounding box center [577, 540] width 512 height 94
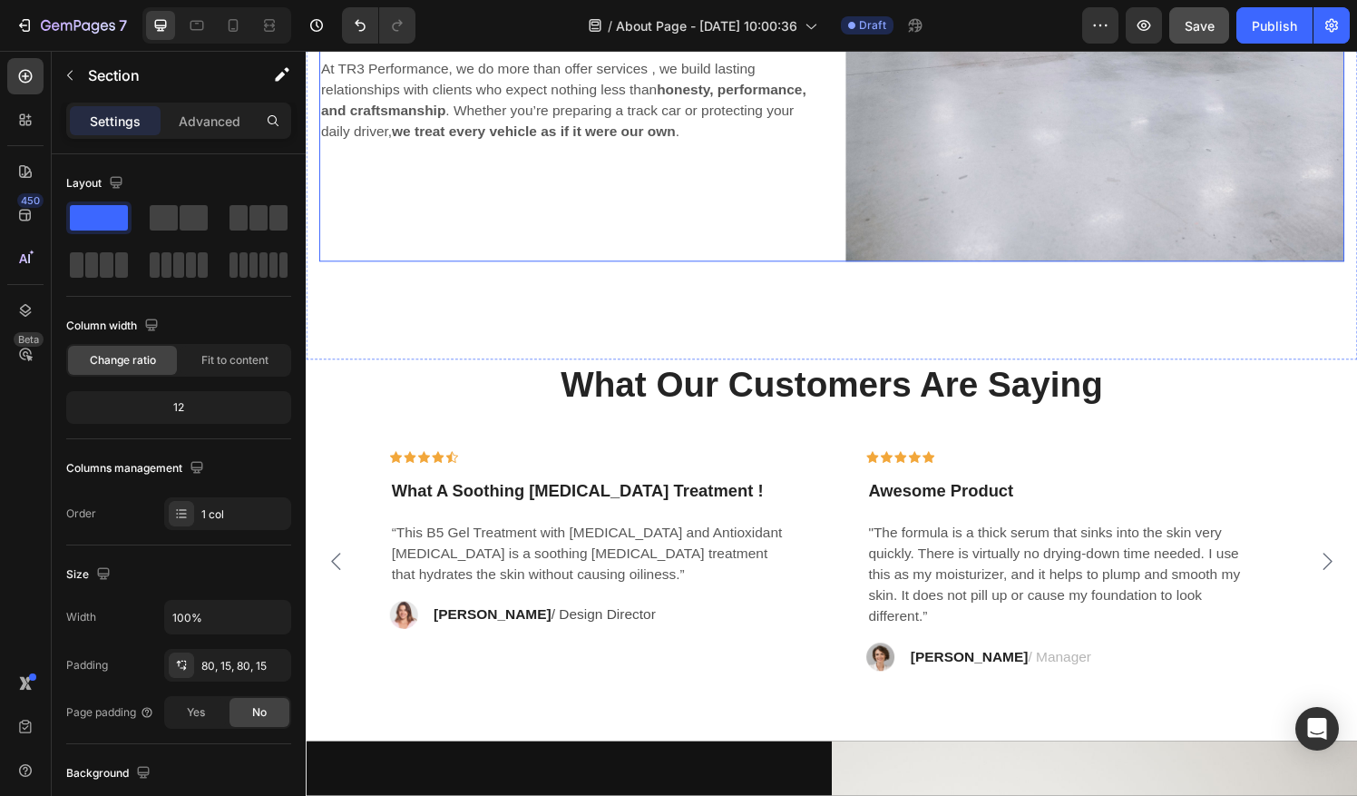
scroll to position [4789, 0]
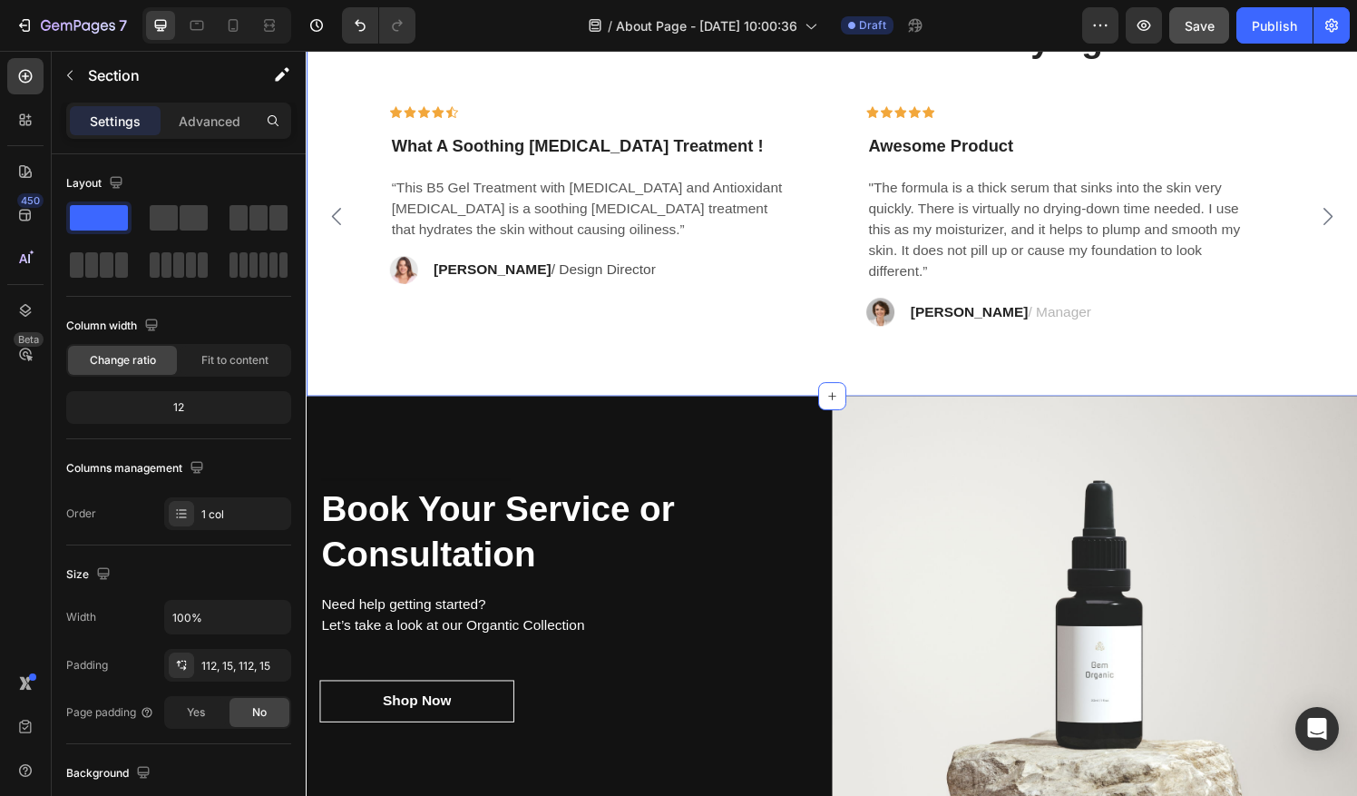
scroll to position [4764, 0]
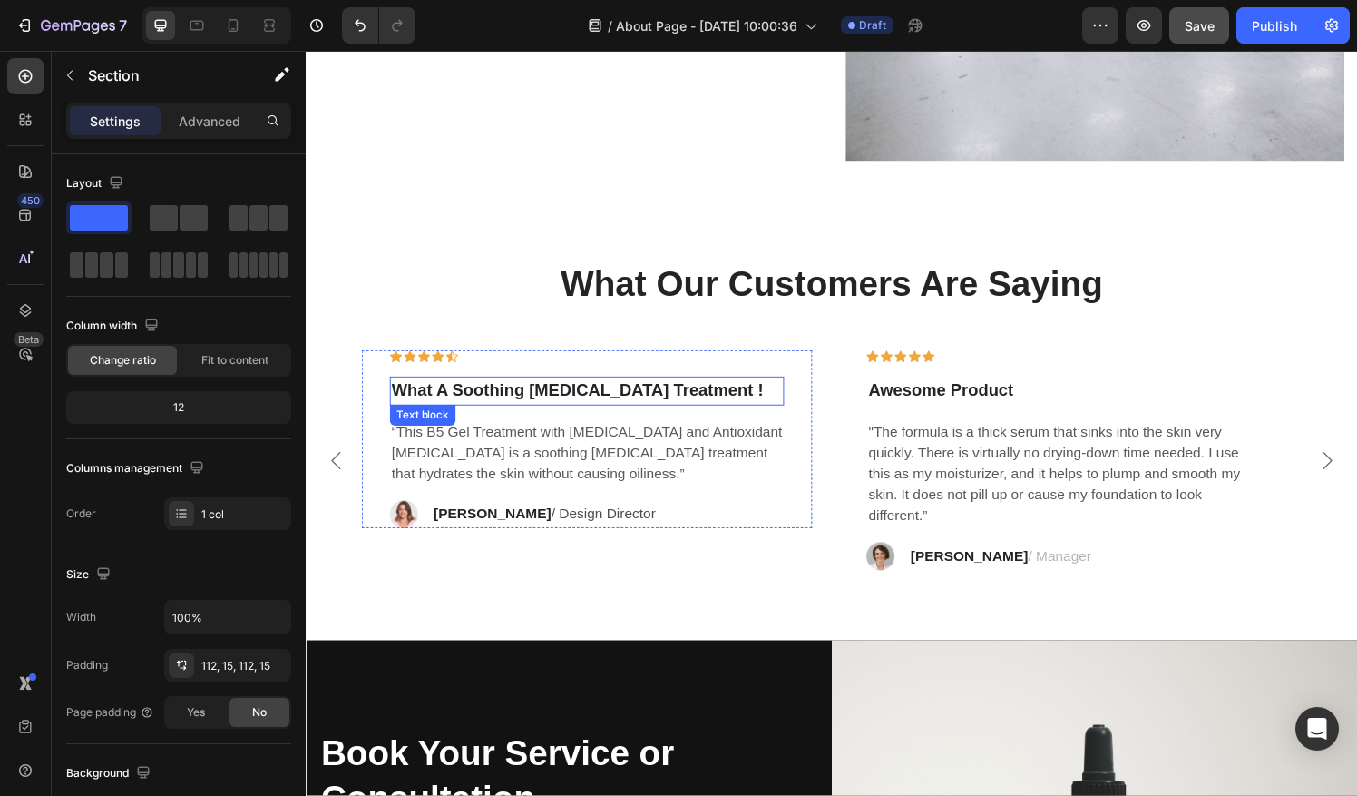
click at [654, 396] on p "What A Soothing [MEDICAL_DATA] Treatment !" at bounding box center [596, 403] width 405 height 26
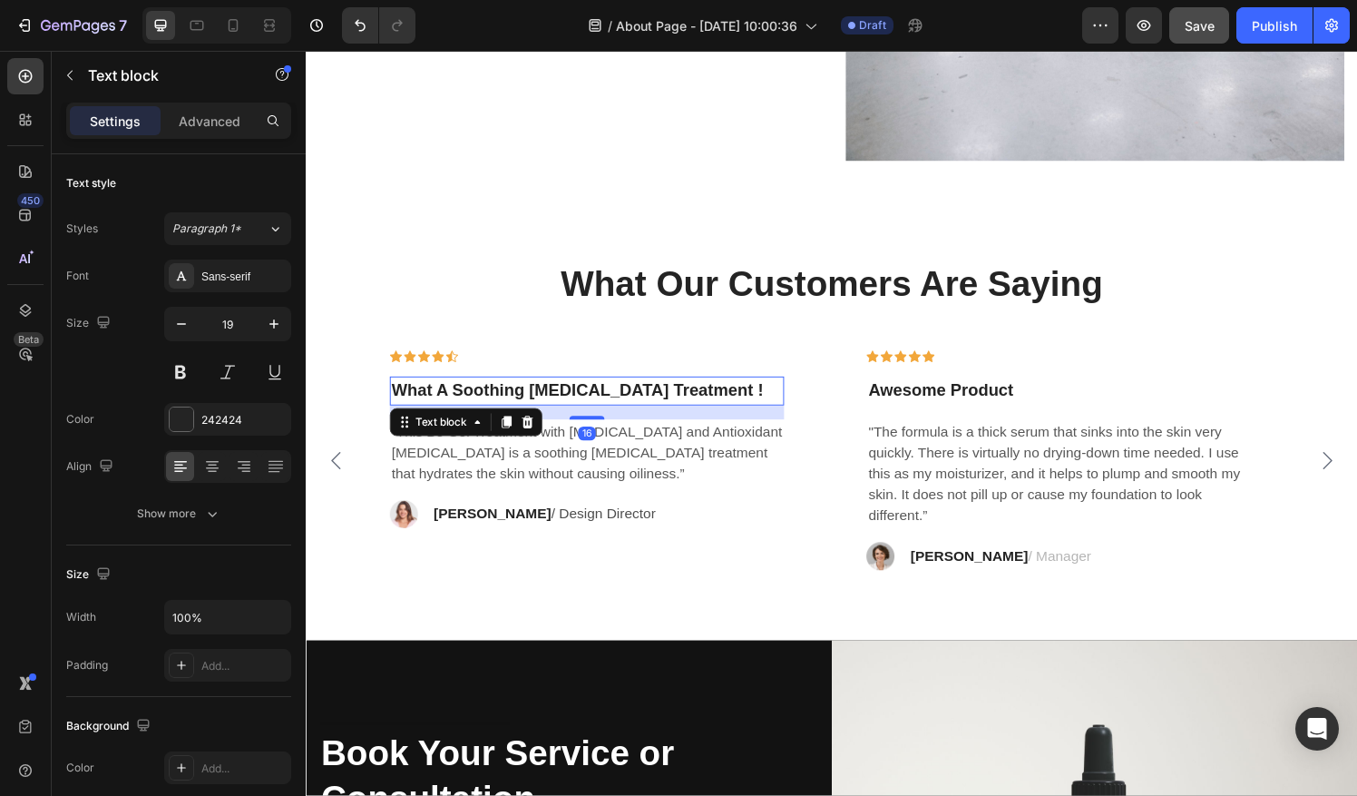
click at [654, 396] on p "What A Soothing [MEDICAL_DATA] Treatment !" at bounding box center [596, 403] width 405 height 26
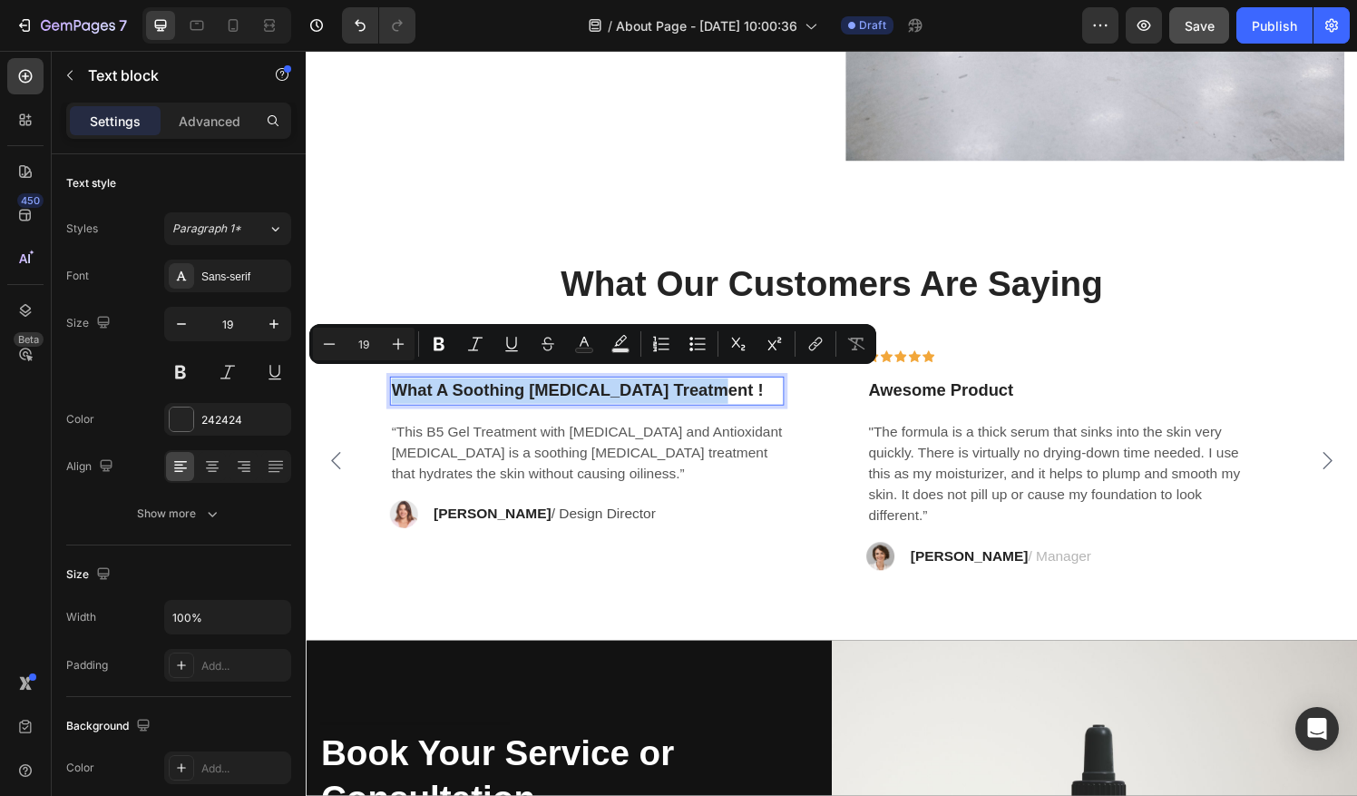
drag, startPoint x: 735, startPoint y: 391, endPoint x: 395, endPoint y: 396, distance: 339.3
click at [395, 396] on p "What A Soothing [MEDICAL_DATA] Treatment !" at bounding box center [596, 403] width 405 height 26
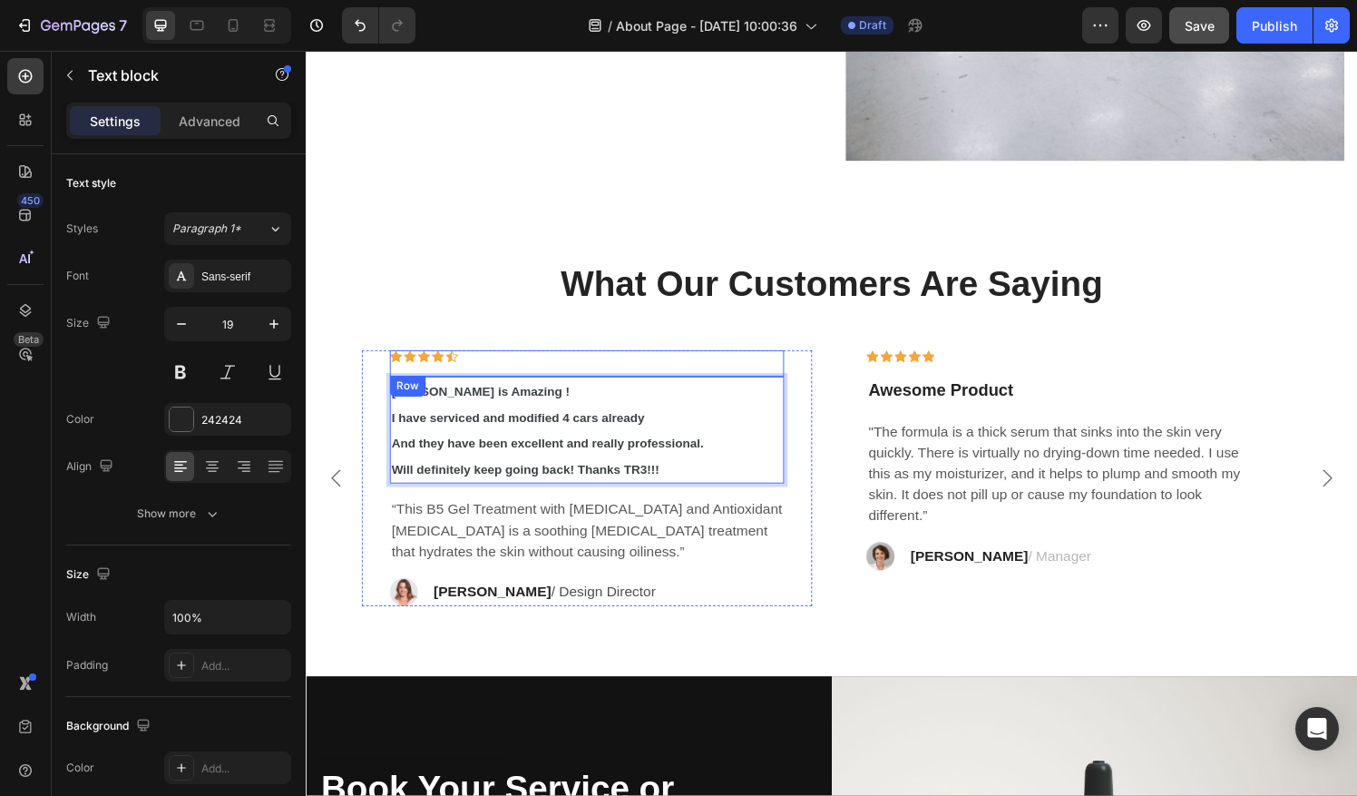
click at [485, 361] on div "Icon Icon Icon Icon Icon Row" at bounding box center [596, 374] width 408 height 27
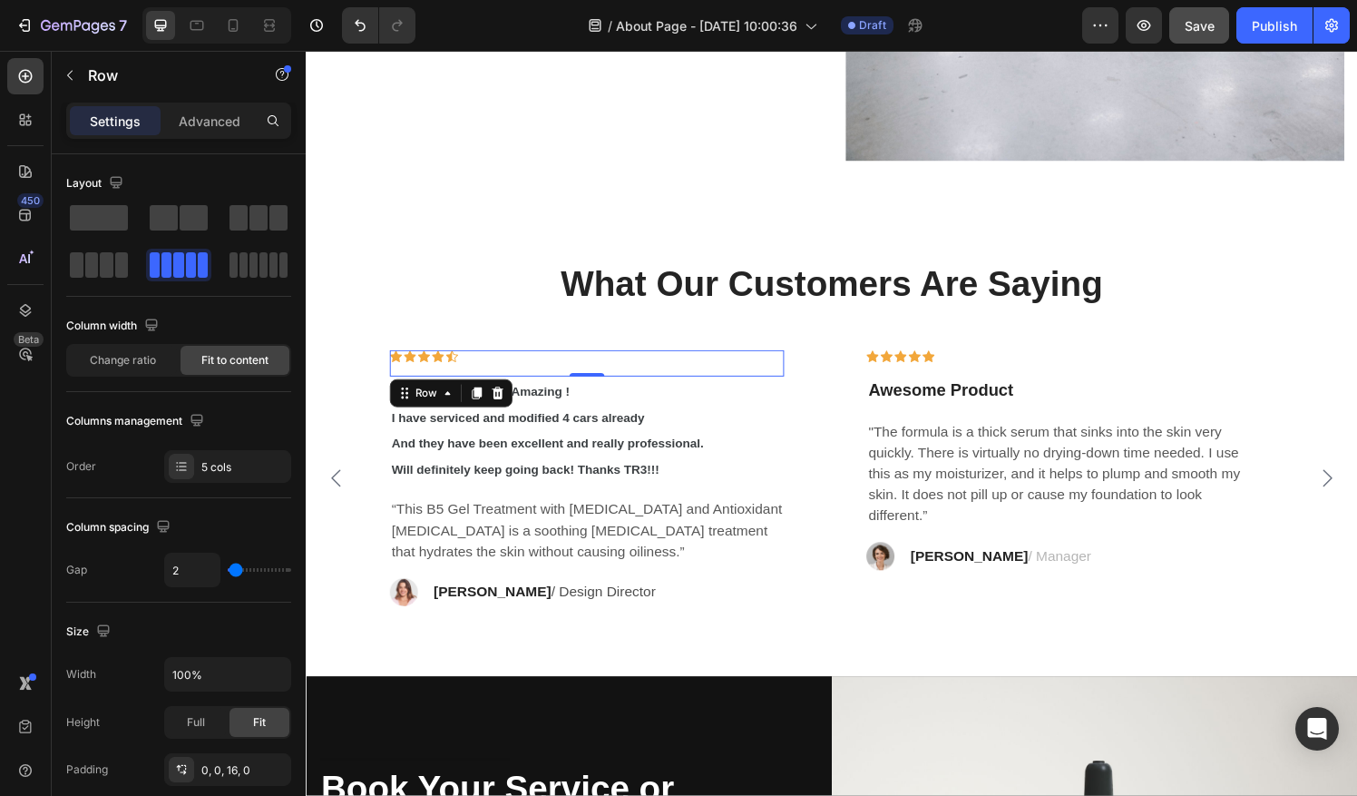
click at [485, 361] on div "Icon Icon Icon Icon Icon Row 0" at bounding box center [596, 374] width 408 height 27
click at [460, 361] on div "Icon" at bounding box center [456, 367] width 13 height 13
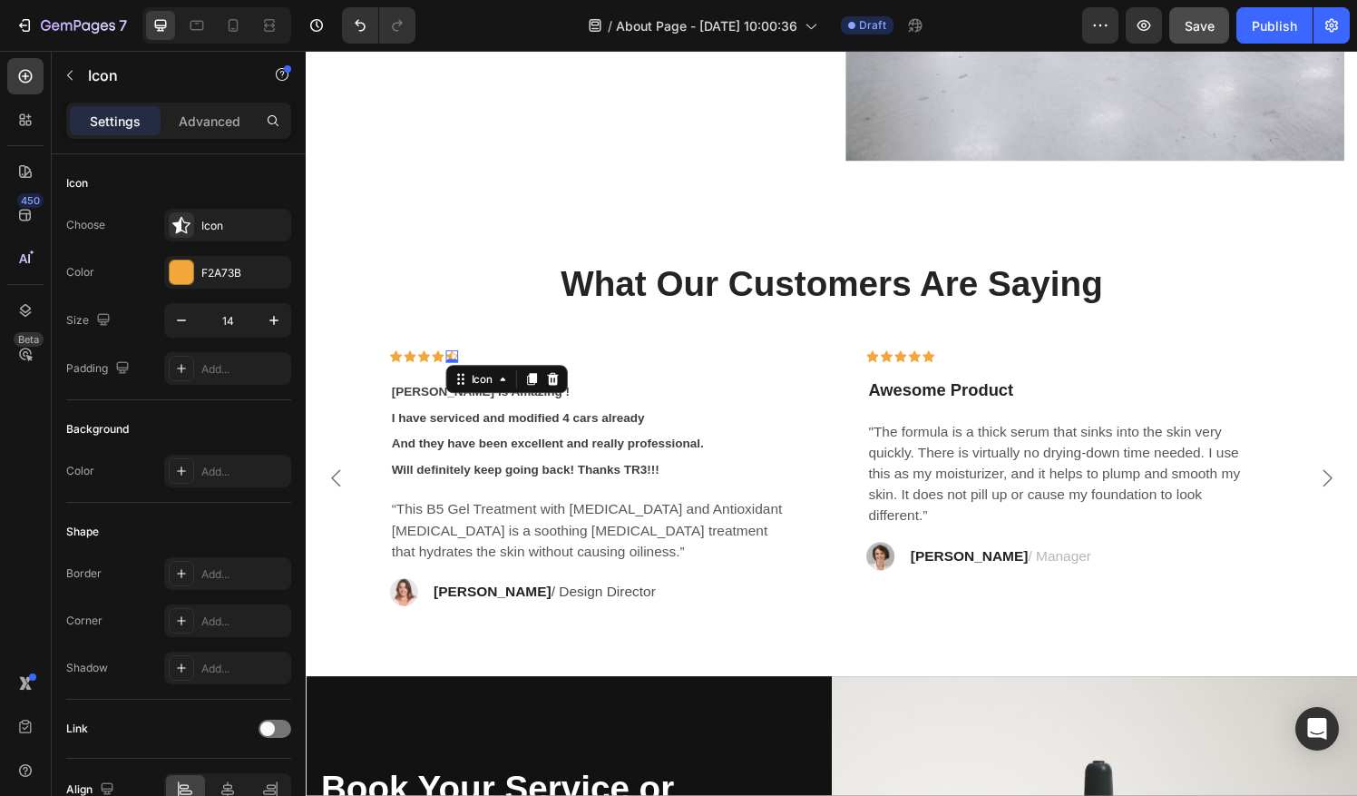
click at [456, 361] on icon at bounding box center [456, 367] width 13 height 13
click at [567, 384] on icon at bounding box center [560, 391] width 15 height 15
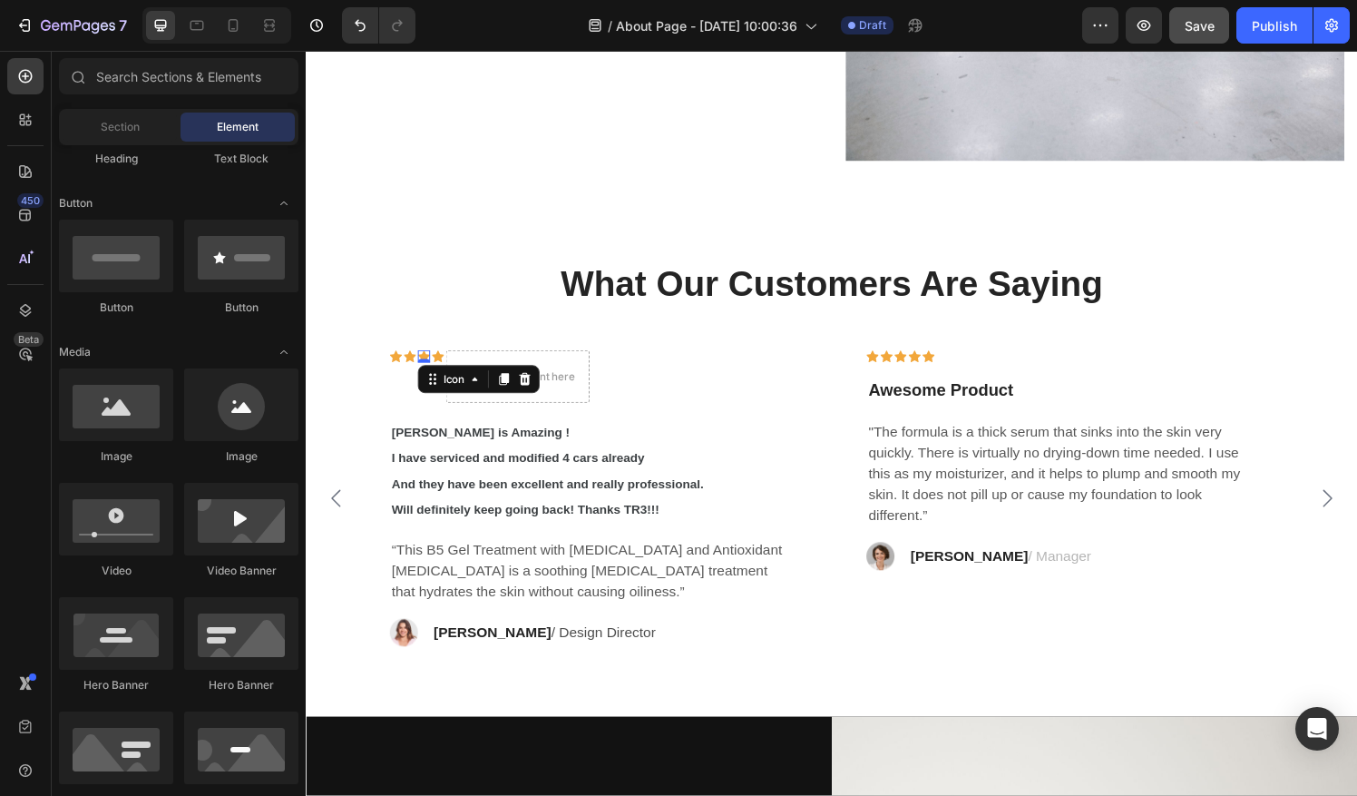
click at [430, 362] on div "Icon 0" at bounding box center [427, 367] width 13 height 13
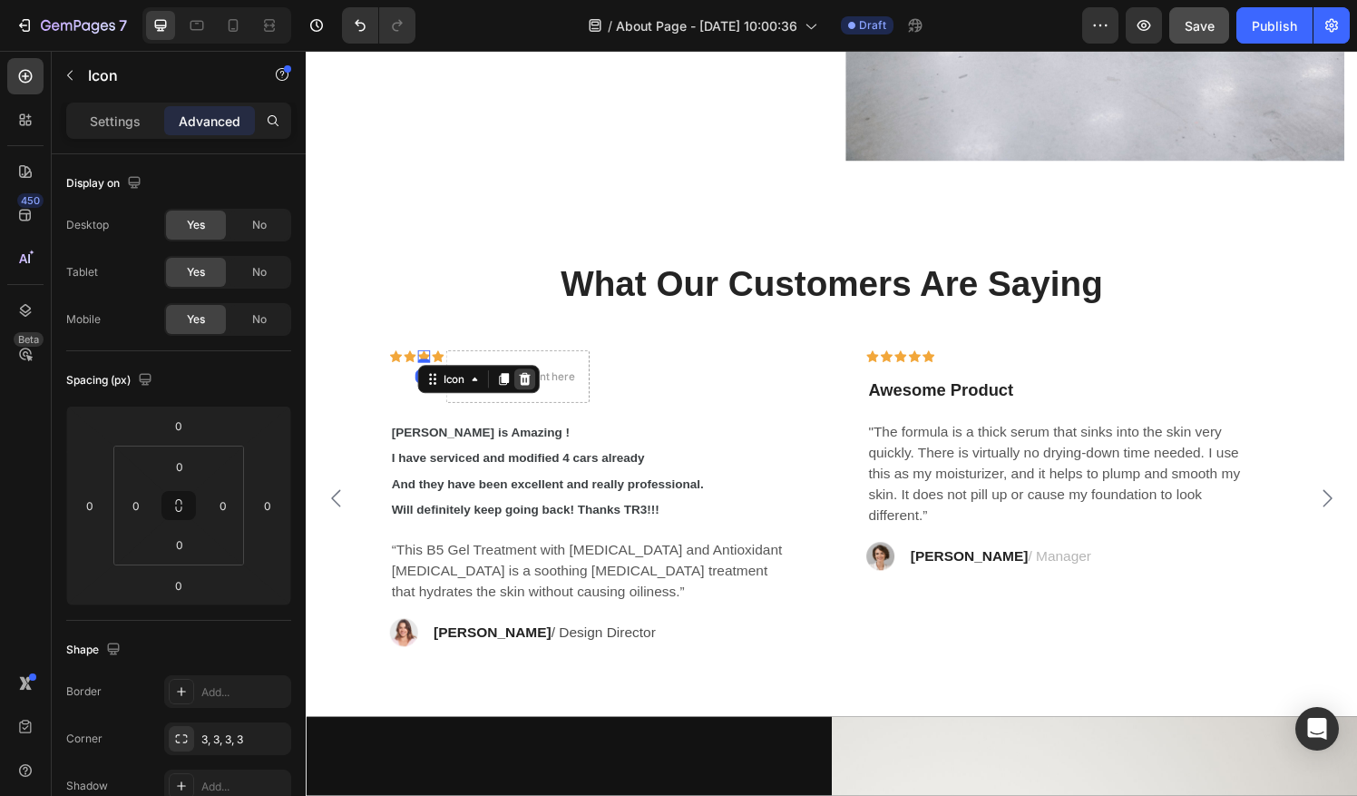
click at [532, 385] on icon at bounding box center [532, 391] width 12 height 13
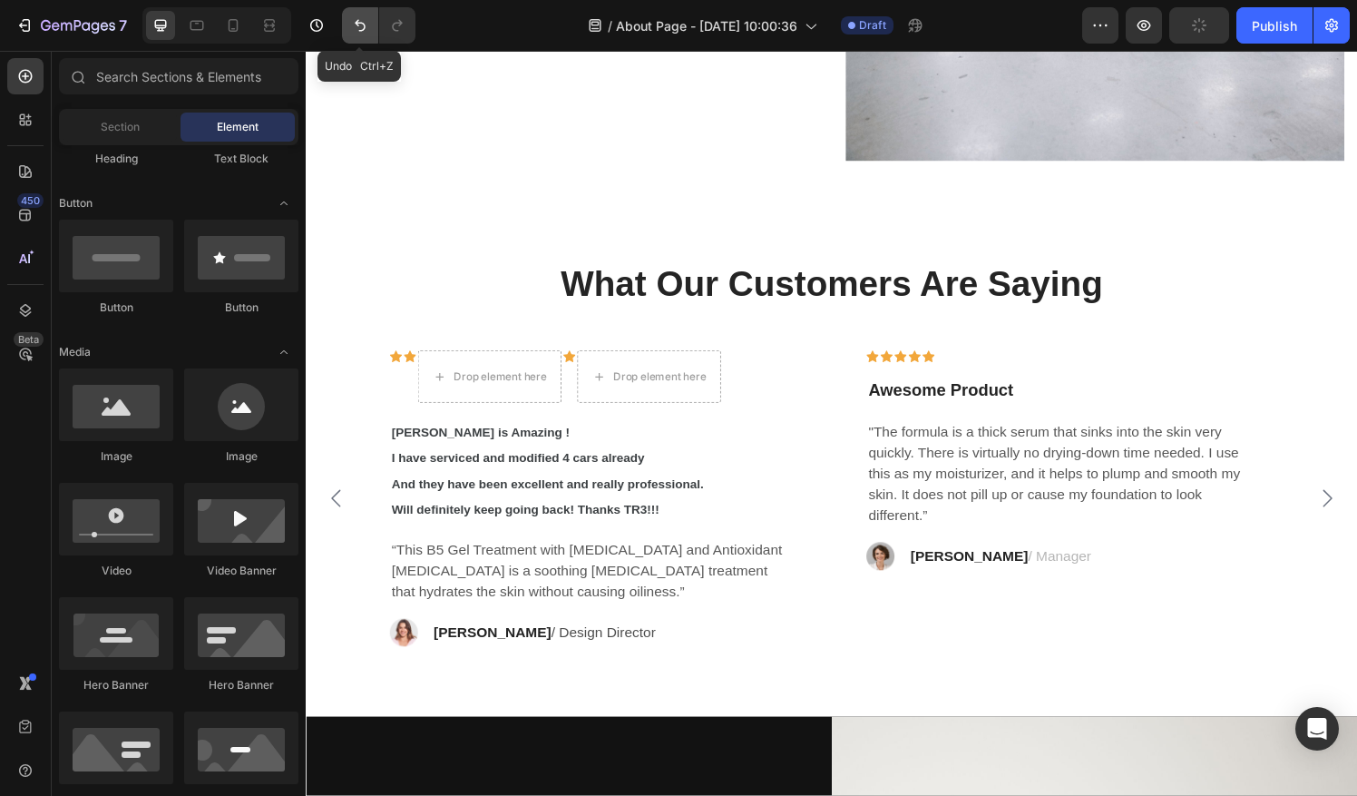
click at [364, 20] on icon "Undo/Redo" at bounding box center [360, 25] width 18 height 18
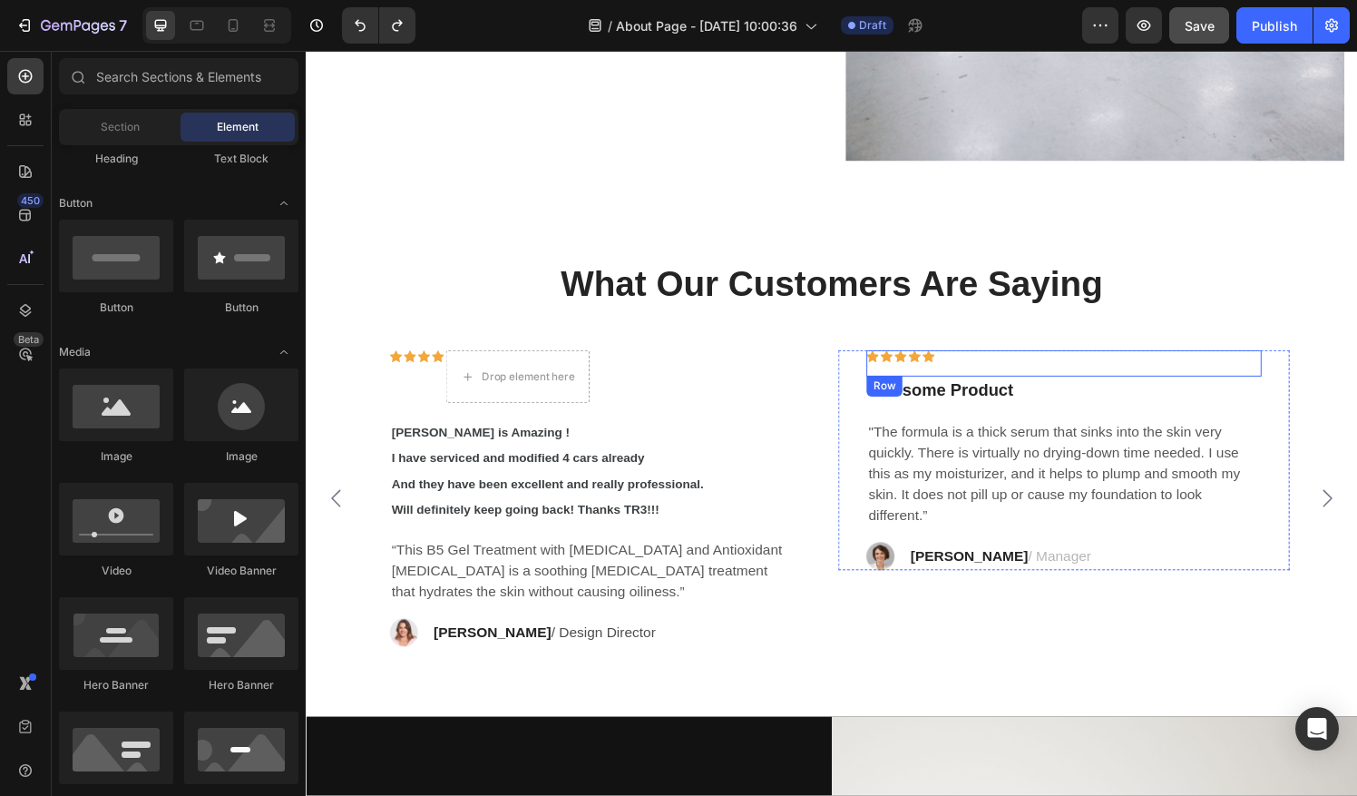
click at [963, 361] on div "Icon Icon Icon Icon Icon Row" at bounding box center [1089, 374] width 408 height 27
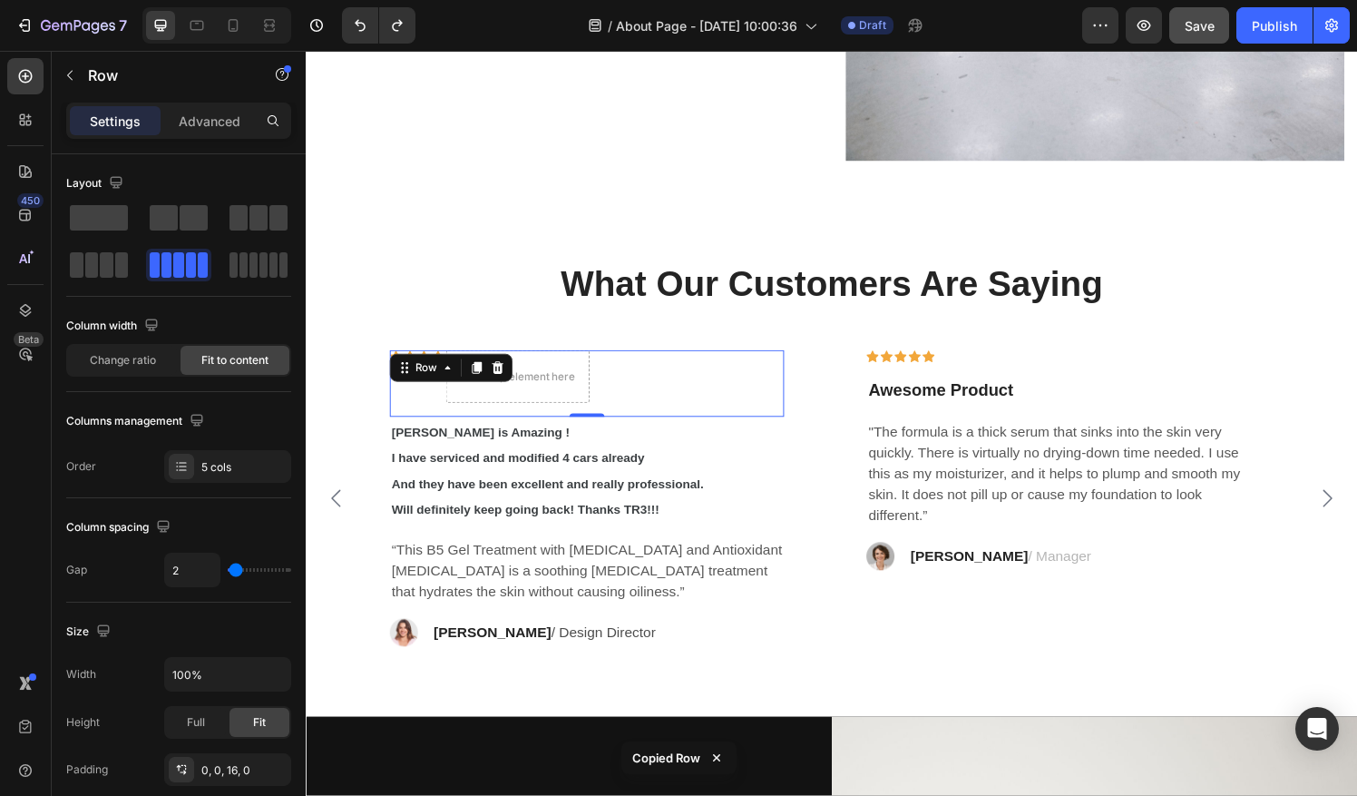
click at [419, 365] on div "Row" at bounding box center [455, 379] width 127 height 29
click at [509, 372] on icon at bounding box center [503, 379] width 15 height 15
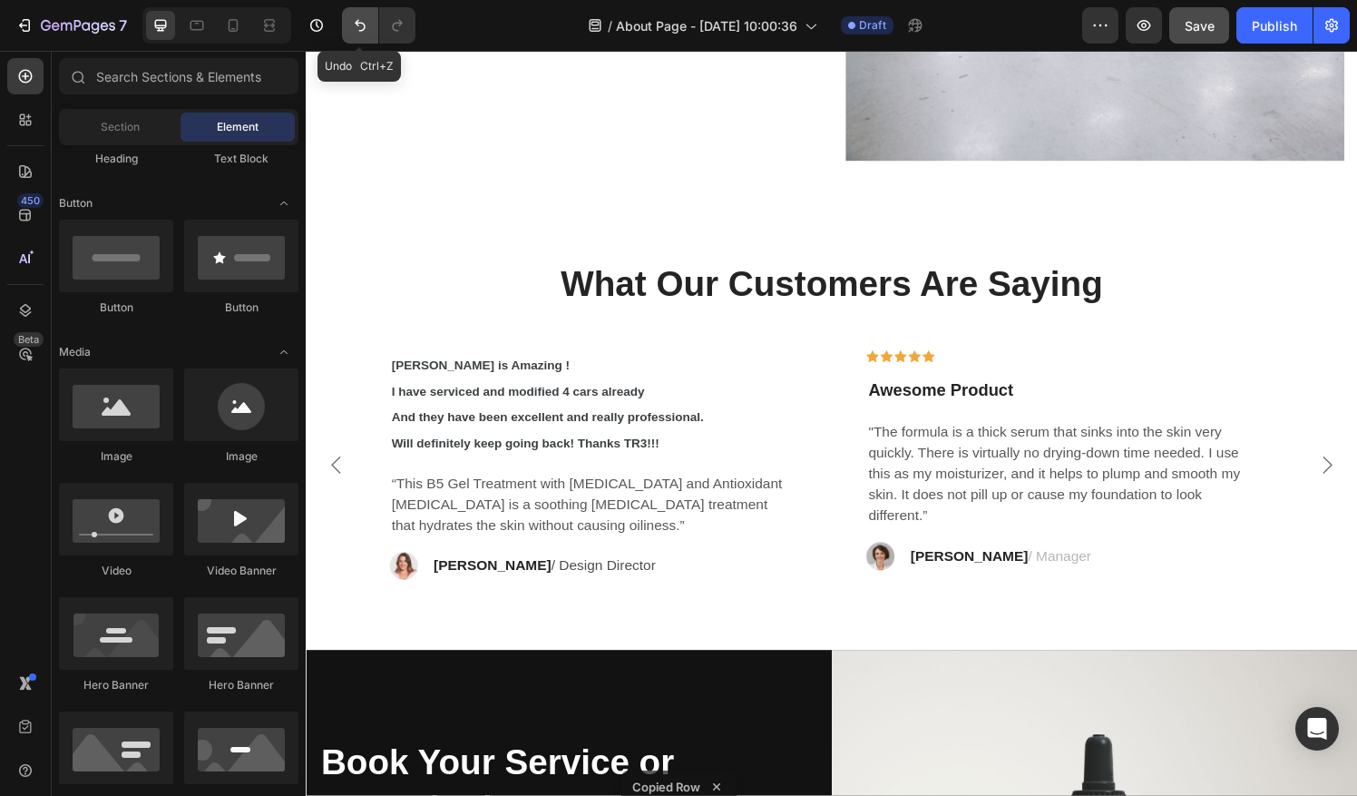
click at [356, 27] on icon "Undo/Redo" at bounding box center [360, 25] width 18 height 18
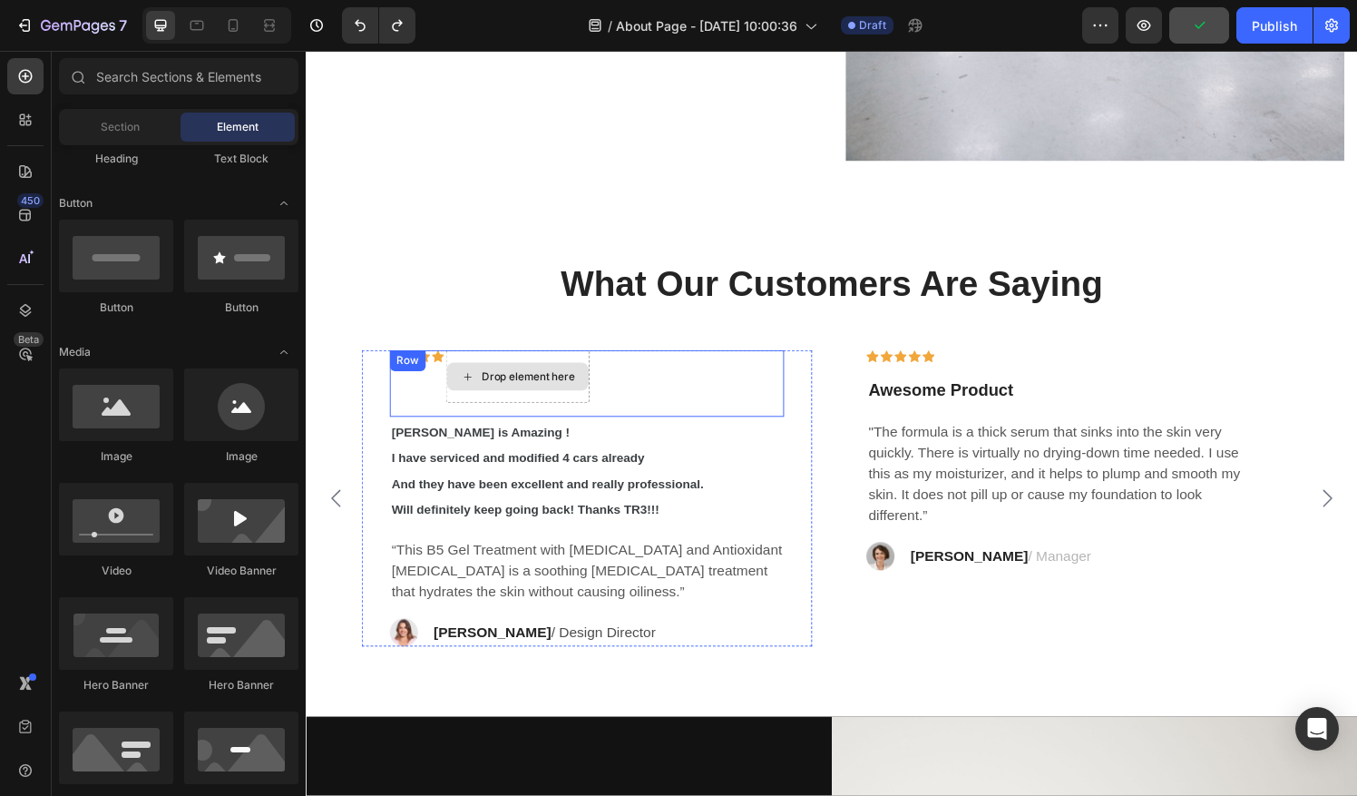
click at [512, 381] on div "Drop element here" at bounding box center [535, 388] width 96 height 15
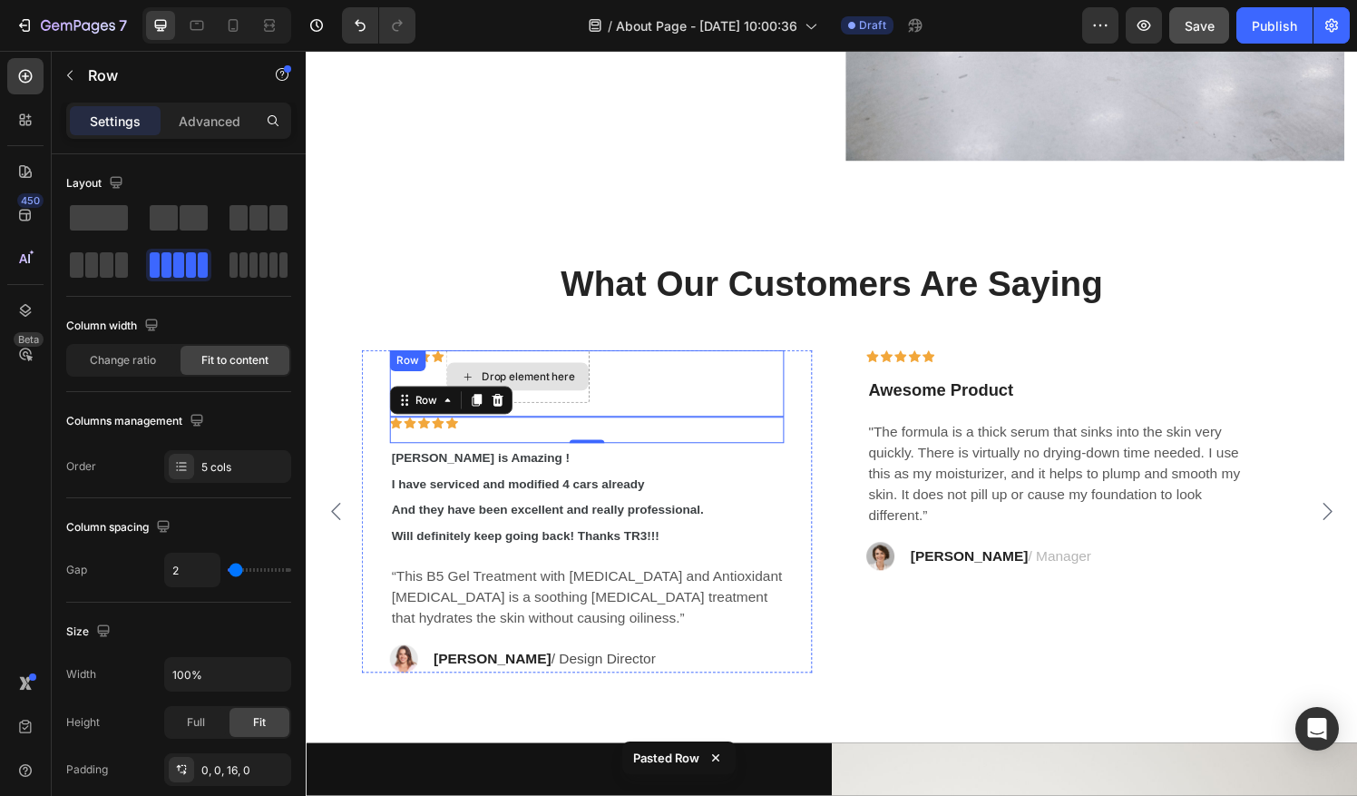
click at [546, 387] on div "Drop element here" at bounding box center [524, 388] width 147 height 29
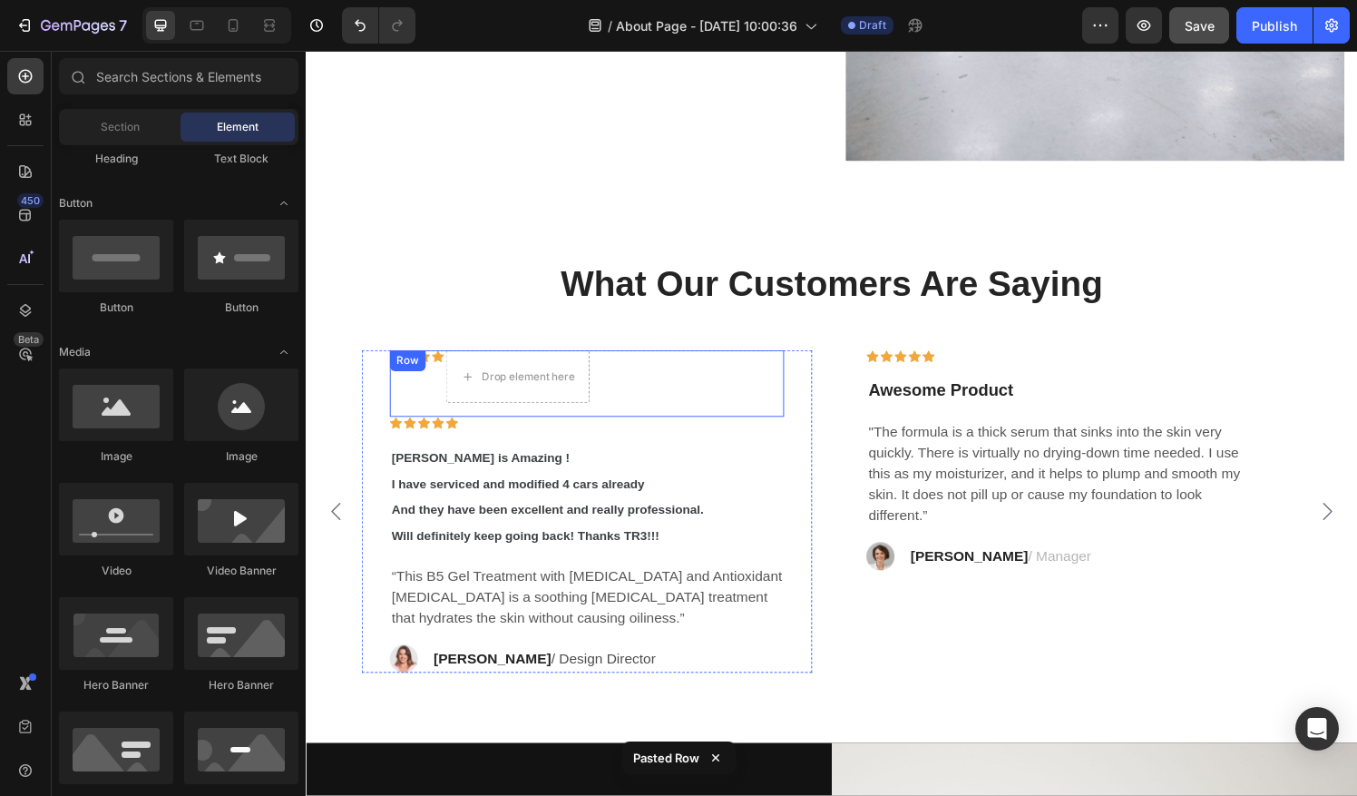
click at [717, 388] on div "Icon Icon Icon Icon Drop element here Row" at bounding box center [596, 395] width 408 height 69
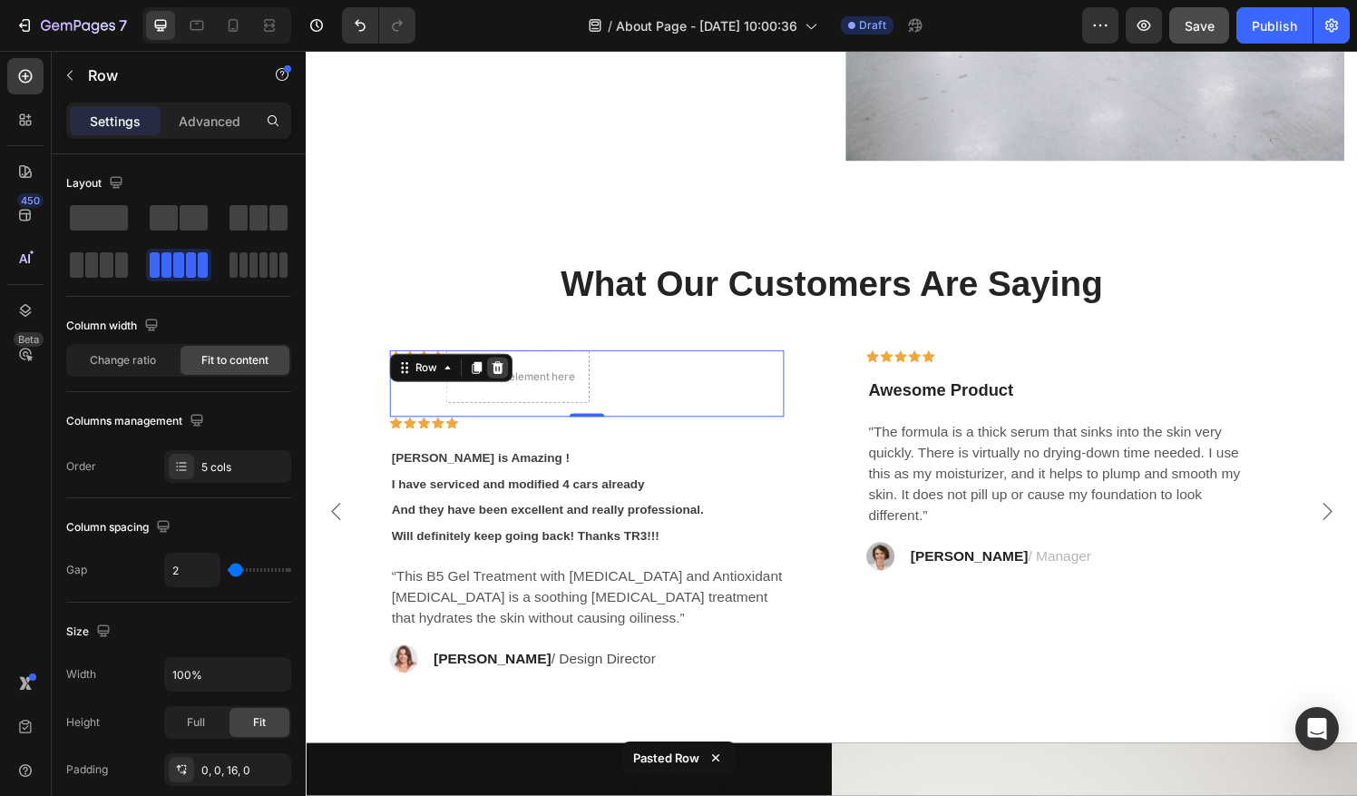
click at [504, 373] on icon at bounding box center [504, 379] width 12 height 13
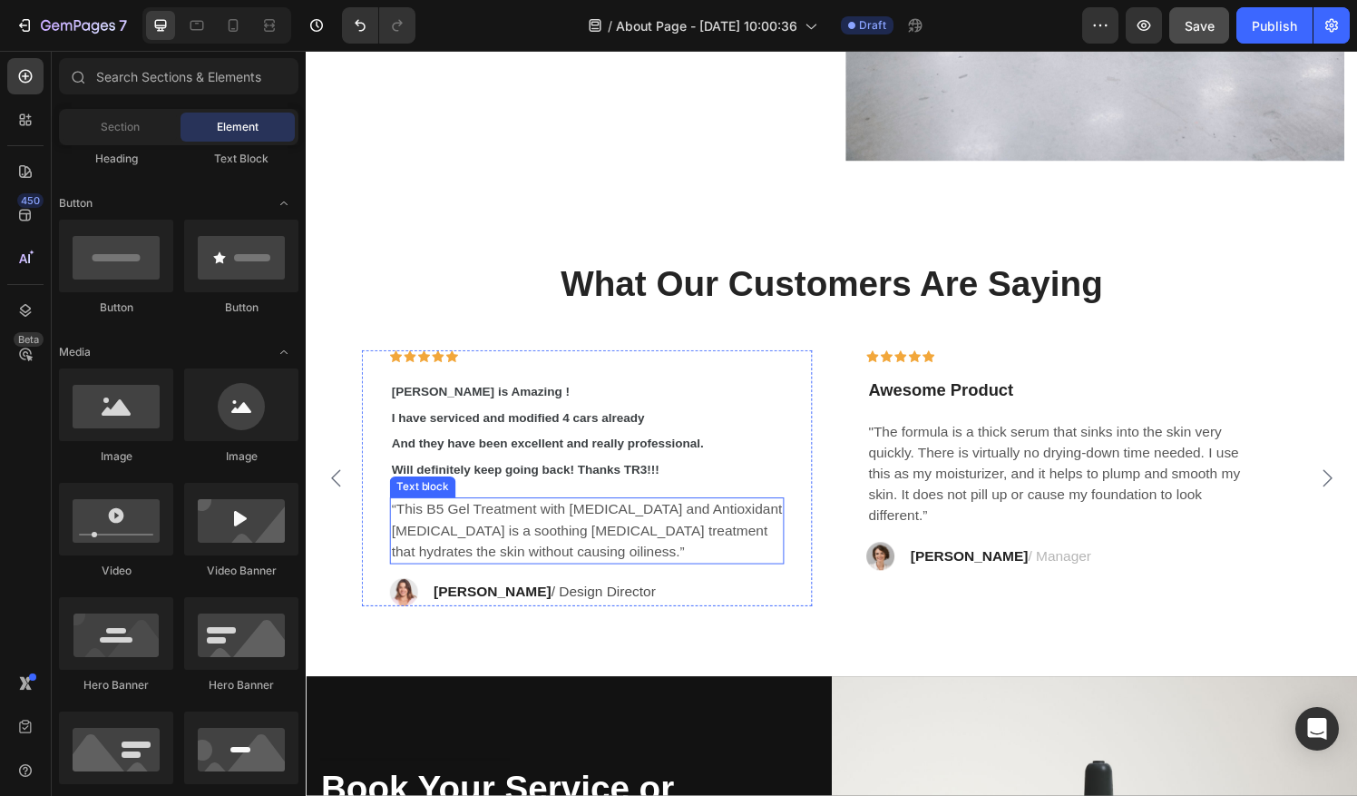
click at [624, 547] on p "“This B5 Gel Treatment with [MEDICAL_DATA] and Antioxidant [MEDICAL_DATA] is a …" at bounding box center [596, 547] width 405 height 65
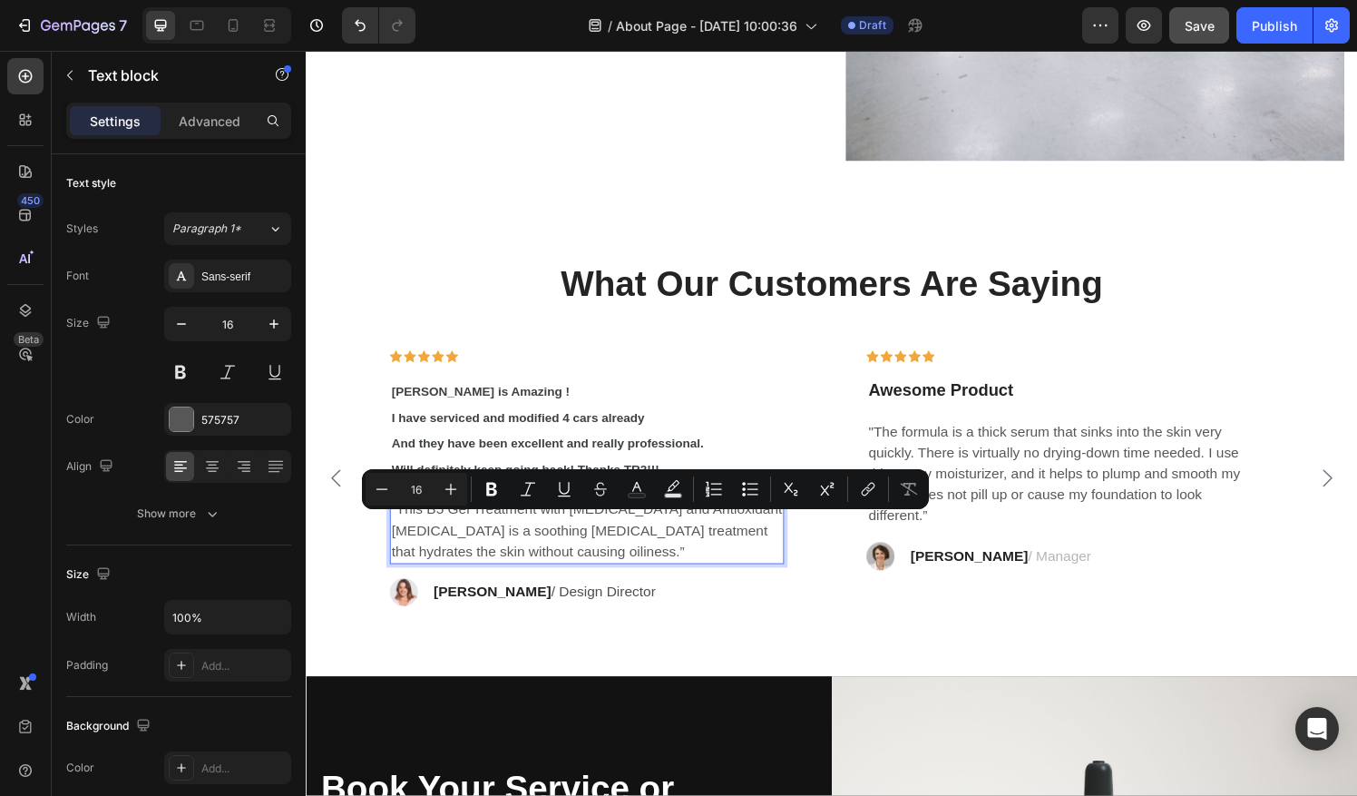
click at [590, 565] on p "“This B5 Gel Treatment with [MEDICAL_DATA] and Antioxidant [MEDICAL_DATA] is a …" at bounding box center [596, 547] width 405 height 65
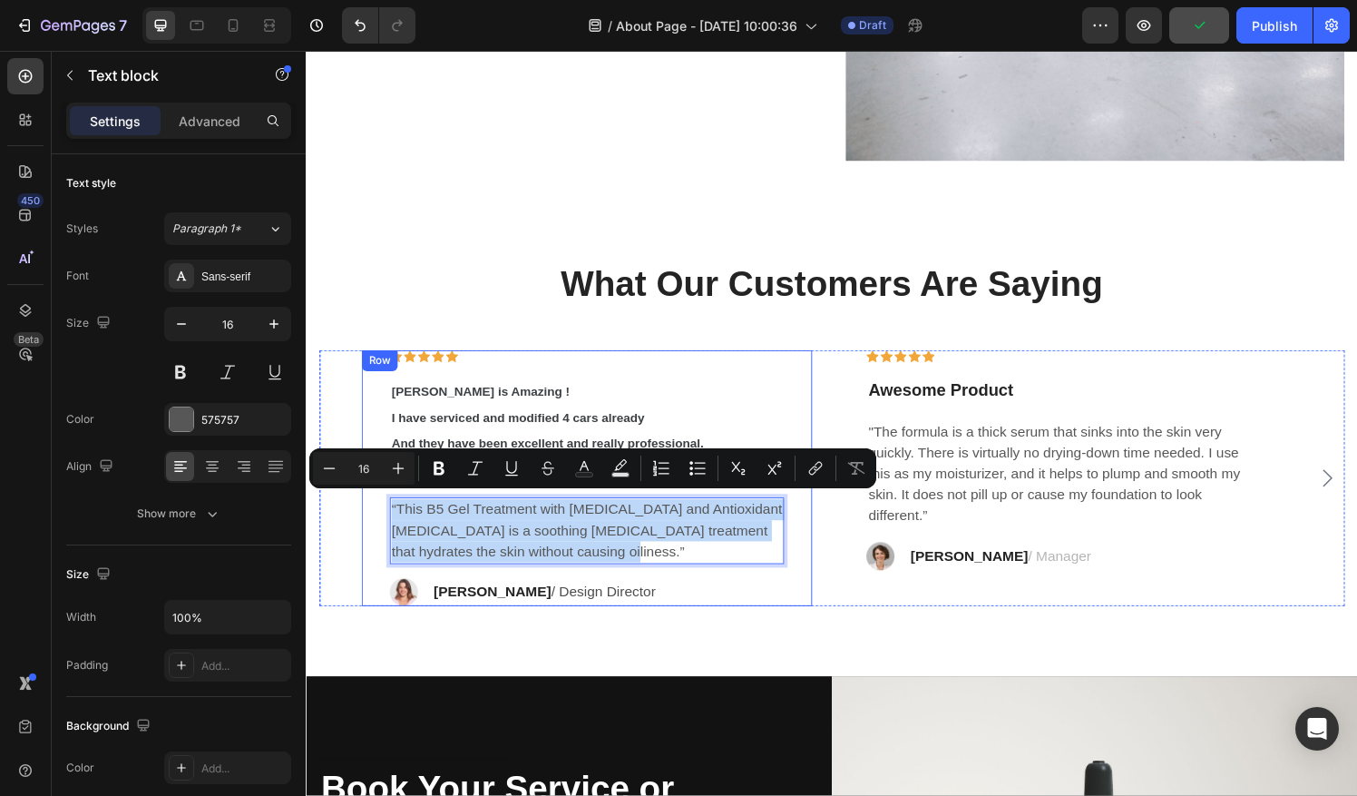
drag, startPoint x: 596, startPoint y: 562, endPoint x: 388, endPoint y: 514, distance: 213.2
click at [388, 514] on div "Icon Icon Icon Icon Icon Row Greg is Amazing ! I have serviced and modified 4 c…" at bounding box center [596, 493] width 466 height 265
click at [601, 558] on p "“This B5 Gel Treatment with [MEDICAL_DATA] and Antioxidant [MEDICAL_DATA] is a …" at bounding box center [596, 547] width 405 height 65
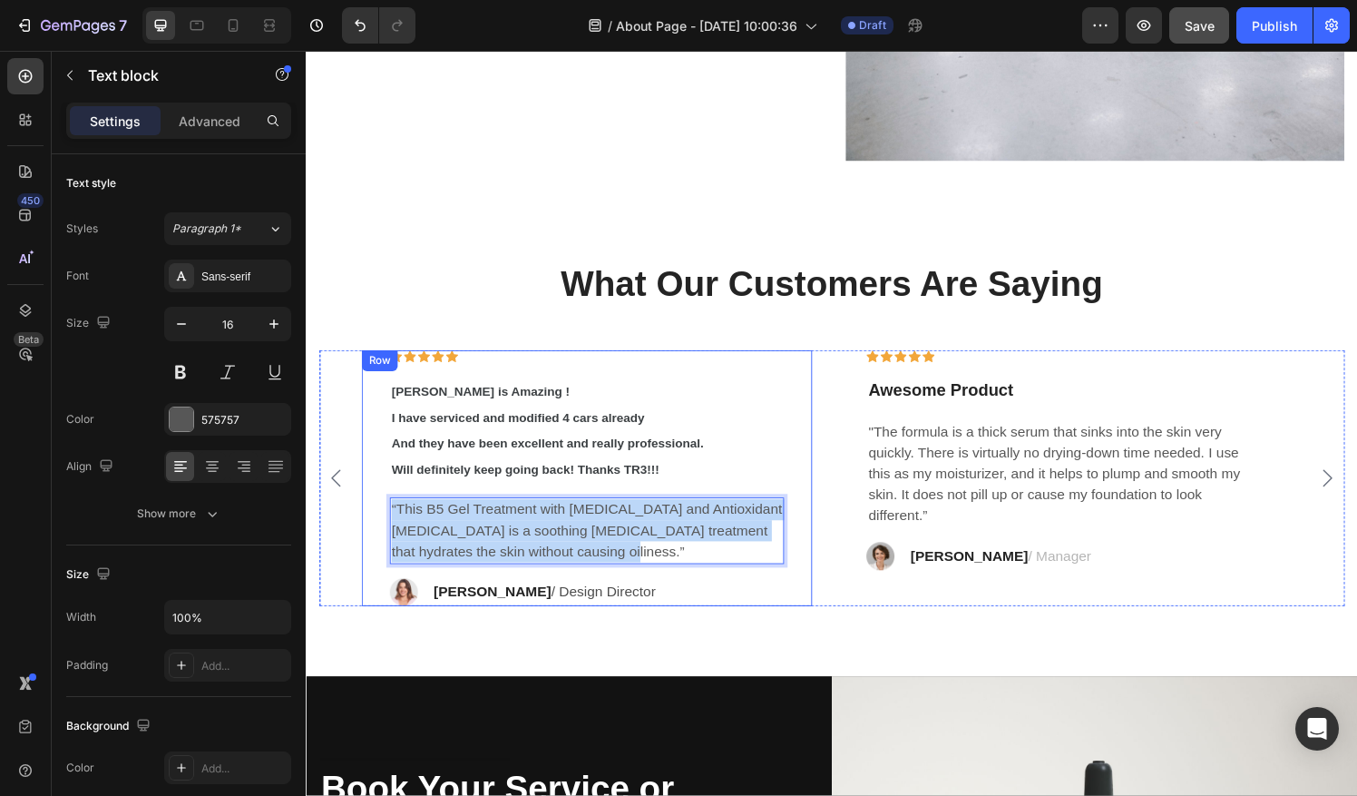
drag, startPoint x: 599, startPoint y: 561, endPoint x: 390, endPoint y: 520, distance: 212.8
click at [390, 520] on div "Icon Icon Icon Icon Icon Row Greg is Amazing ! I have serviced and modified 4 c…" at bounding box center [596, 493] width 466 height 265
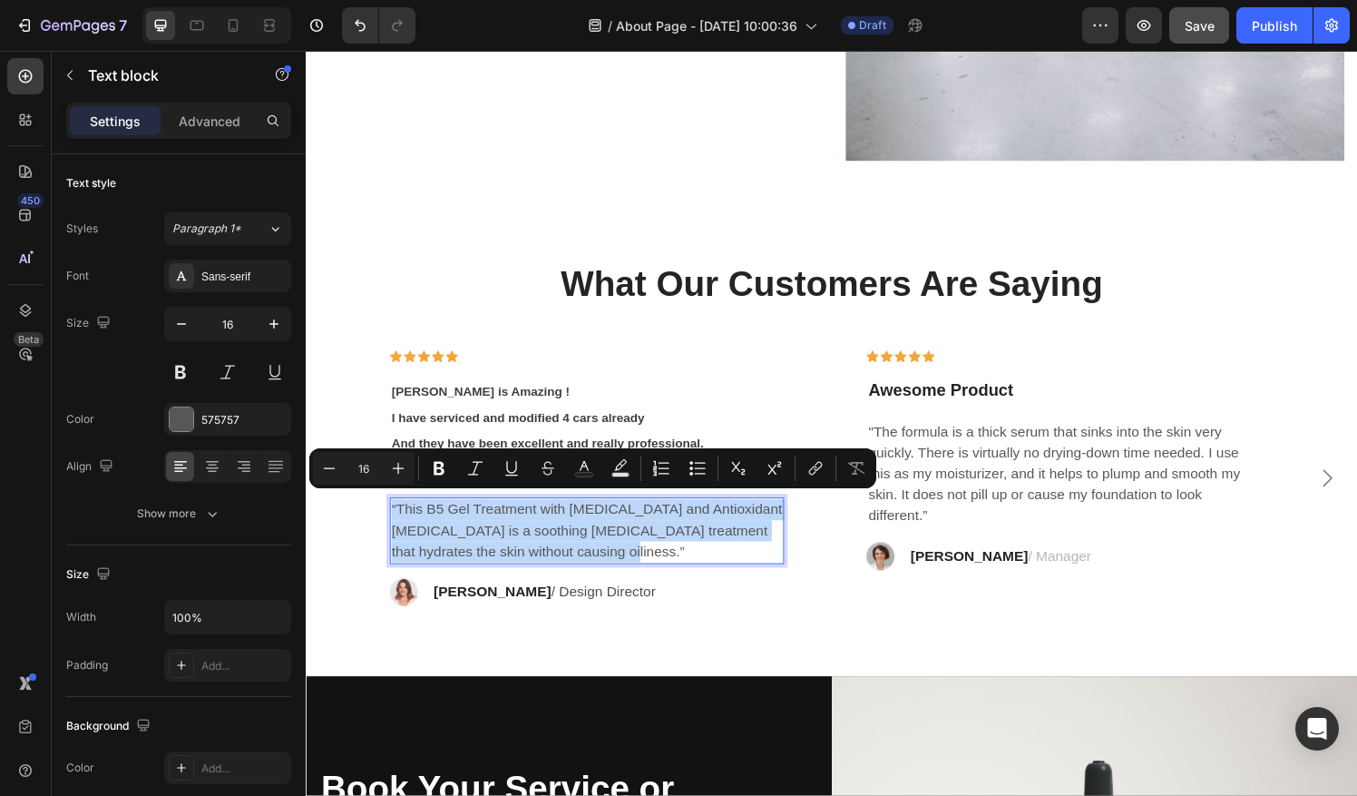
click at [619, 552] on p "“This B5 Gel Treatment with [MEDICAL_DATA] and Antioxidant [MEDICAL_DATA] is a …" at bounding box center [596, 547] width 405 height 65
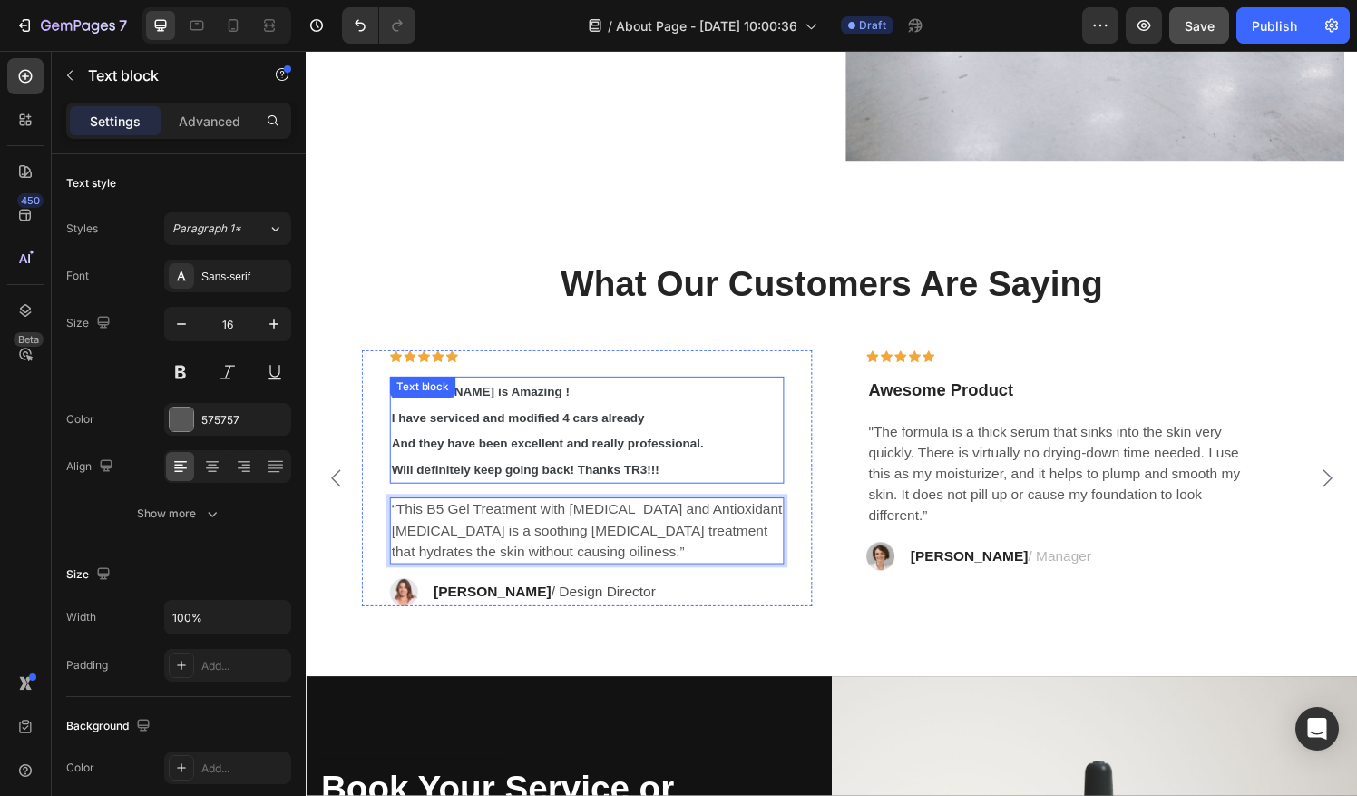
click at [585, 460] on p "Greg is Amazing ! I have serviced and modified 4 cars already And they have bee…" at bounding box center [596, 443] width 405 height 107
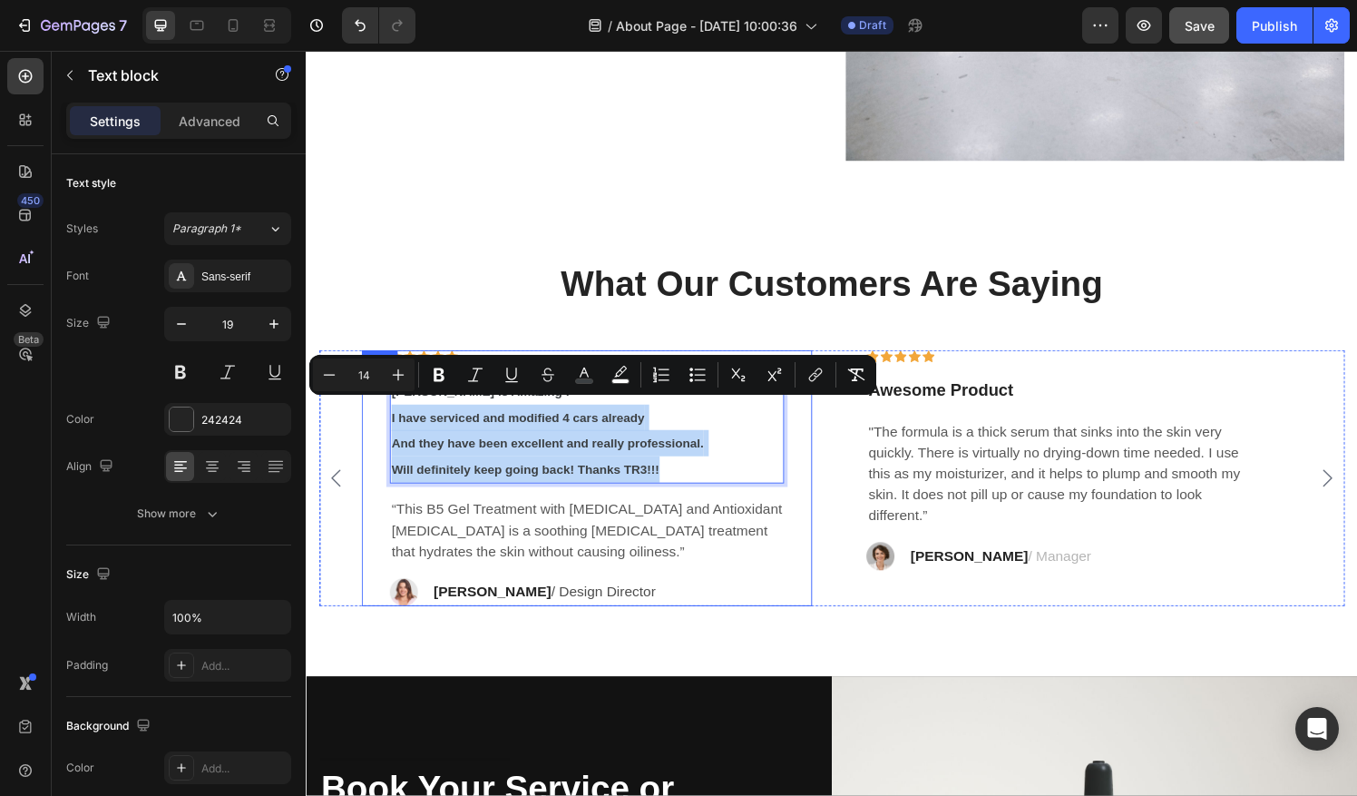
drag, startPoint x: 707, startPoint y: 471, endPoint x: 391, endPoint y: 425, distance: 318.9
click at [391, 425] on div "Icon Icon Icon Icon Icon Row Greg is Amazing ! I have serviced and modified 4 c…" at bounding box center [596, 493] width 466 height 265
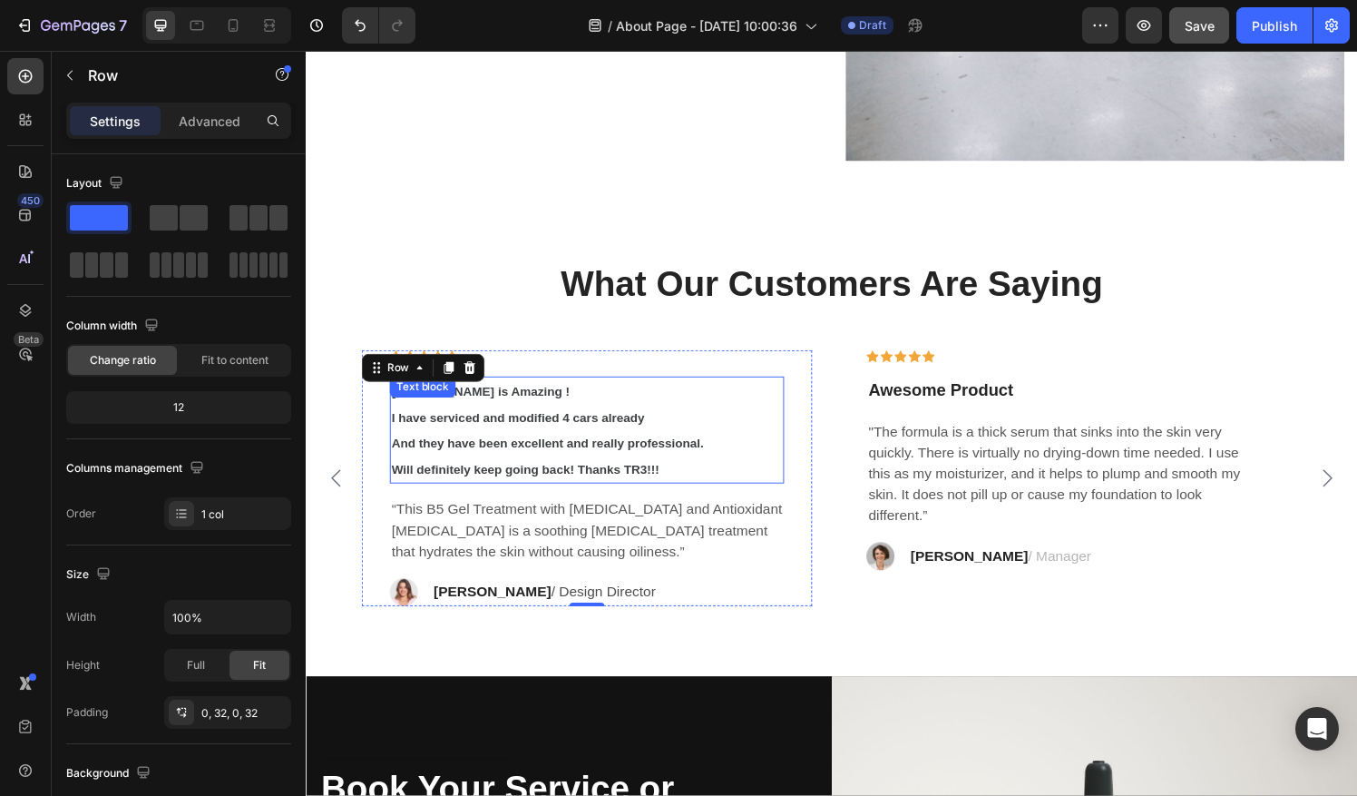
click at [457, 427] on span "I have serviced and modified 4 cars already" at bounding box center [525, 431] width 262 height 15
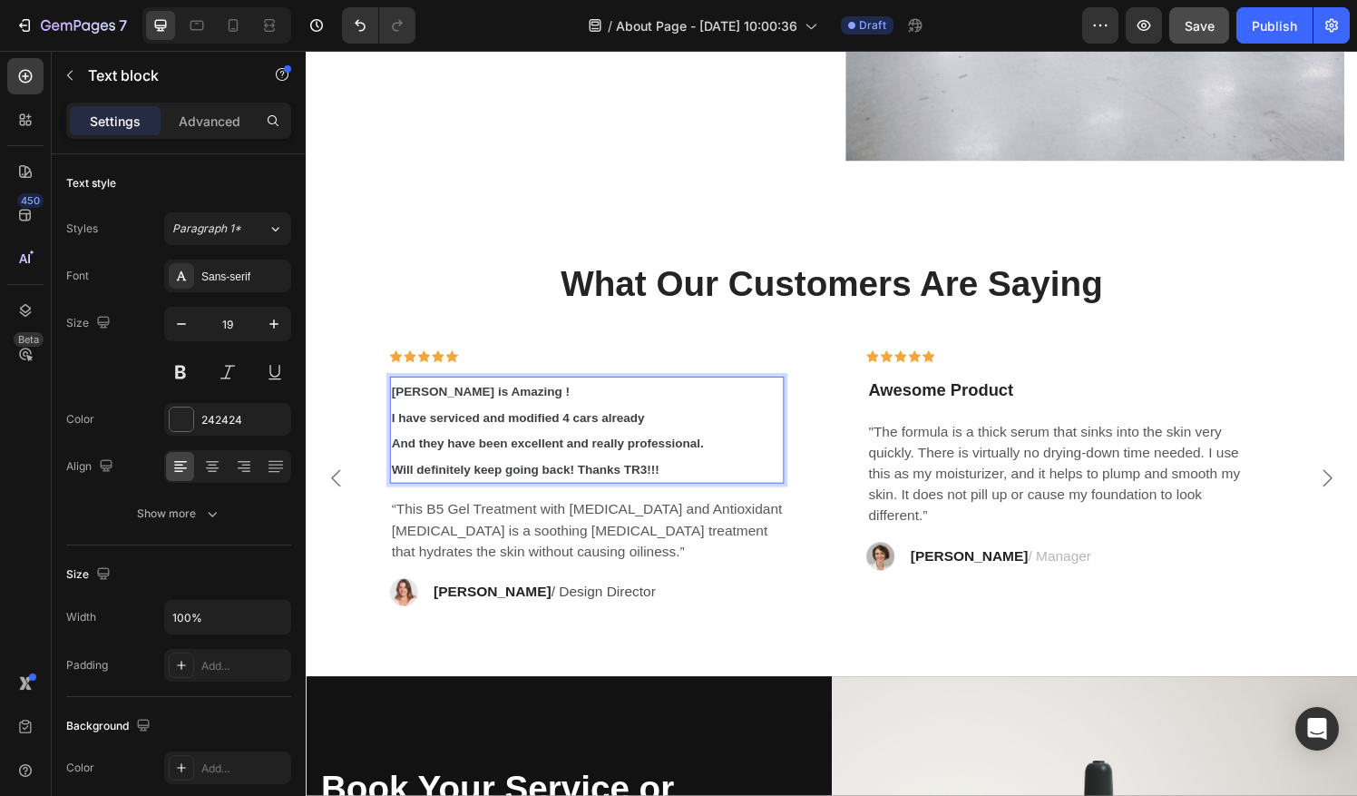
click at [712, 464] on p "Greg is Amazing ! I have serviced and modified 4 cars already And they have bee…" at bounding box center [596, 443] width 405 height 107
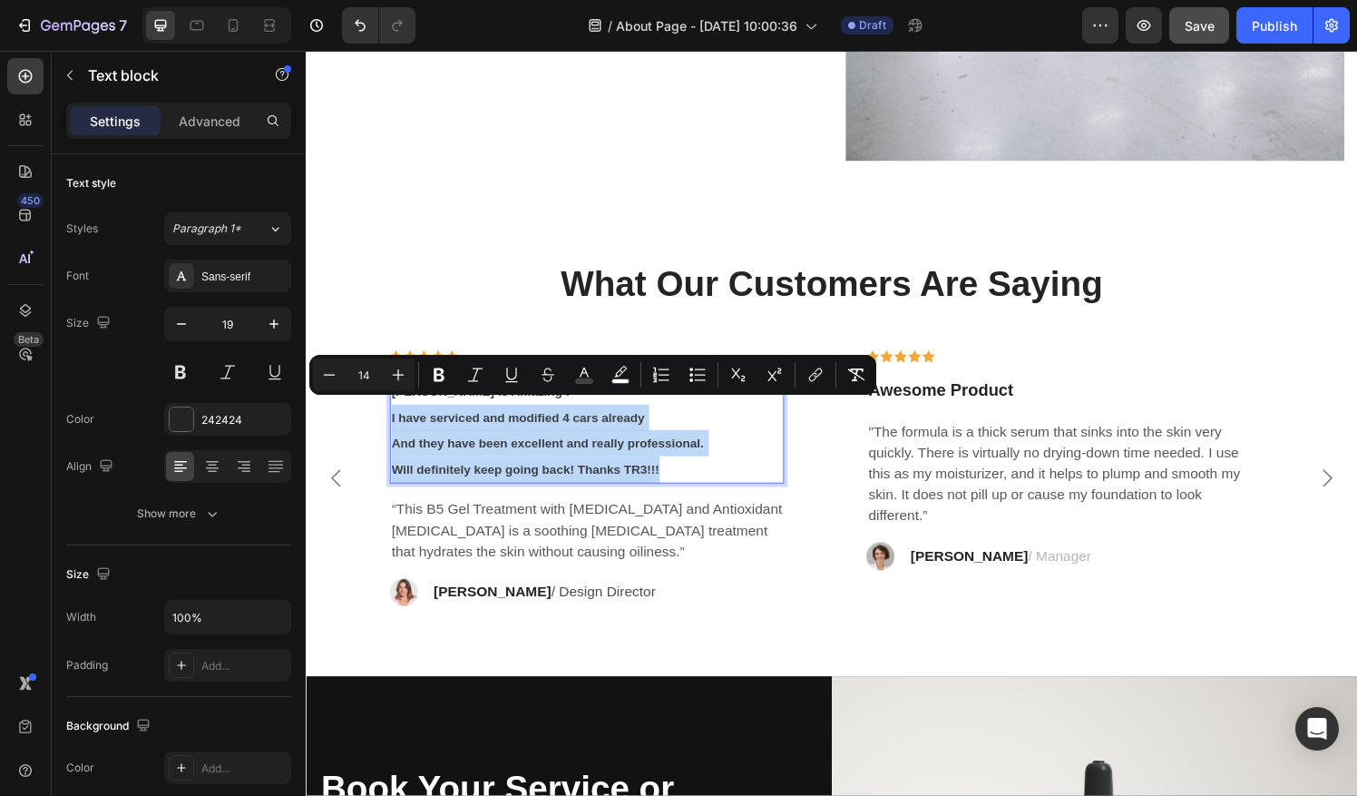
drag, startPoint x: 708, startPoint y: 469, endPoint x: 393, endPoint y: 425, distance: 317.9
click at [394, 425] on p "Greg is Amazing ! I have serviced and modified 4 cars already And they have bee…" at bounding box center [596, 443] width 405 height 107
copy p "I have serviced and modified 4 cars already And they have been excellent and re…"
click at [628, 558] on p "“This B5 Gel Treatment with [MEDICAL_DATA] and Antioxidant [MEDICAL_DATA] is a …" at bounding box center [596, 547] width 405 height 65
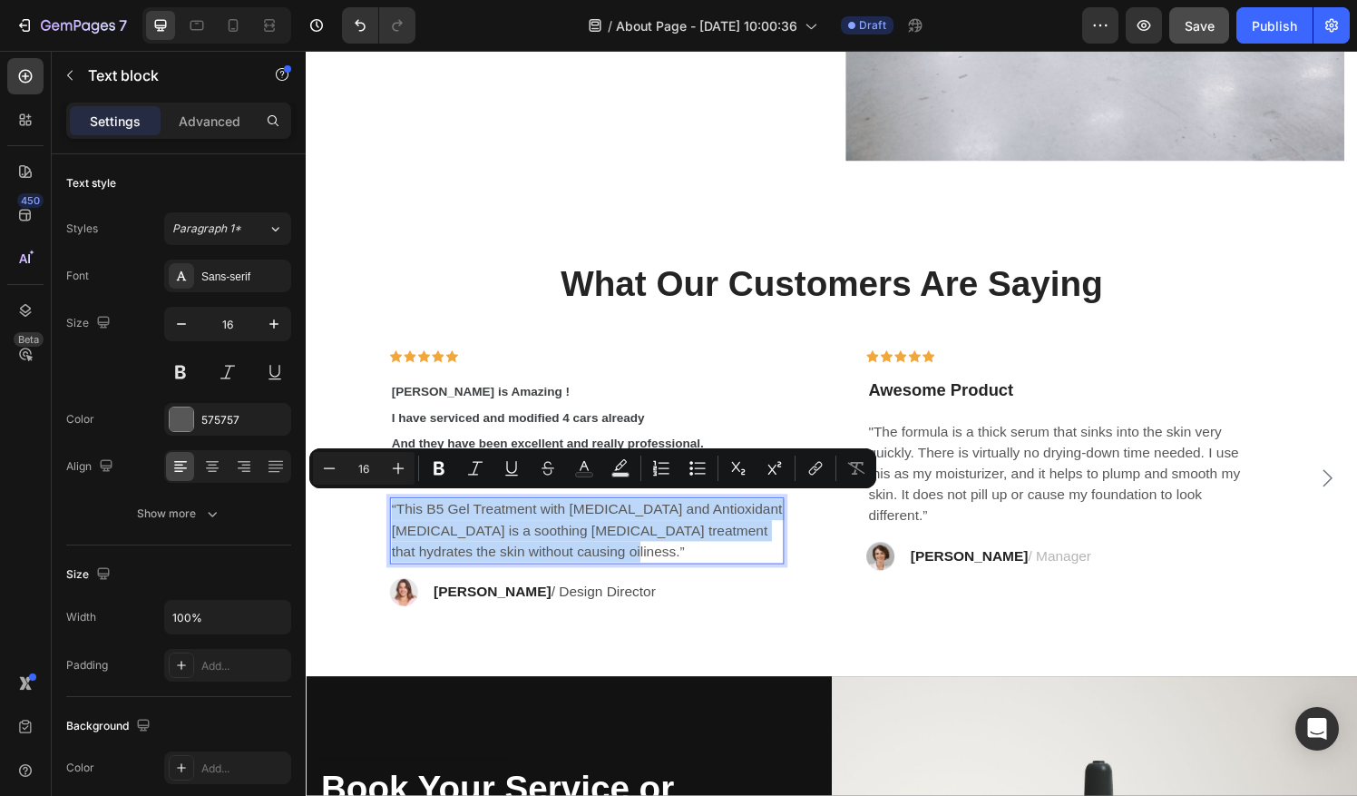
drag, startPoint x: 628, startPoint y: 558, endPoint x: 445, endPoint y: 528, distance: 184.8
click at [445, 528] on p "“This B5 Gel Treatment with [MEDICAL_DATA] and Antioxidant [MEDICAL_DATA] is a …" at bounding box center [596, 547] width 405 height 65
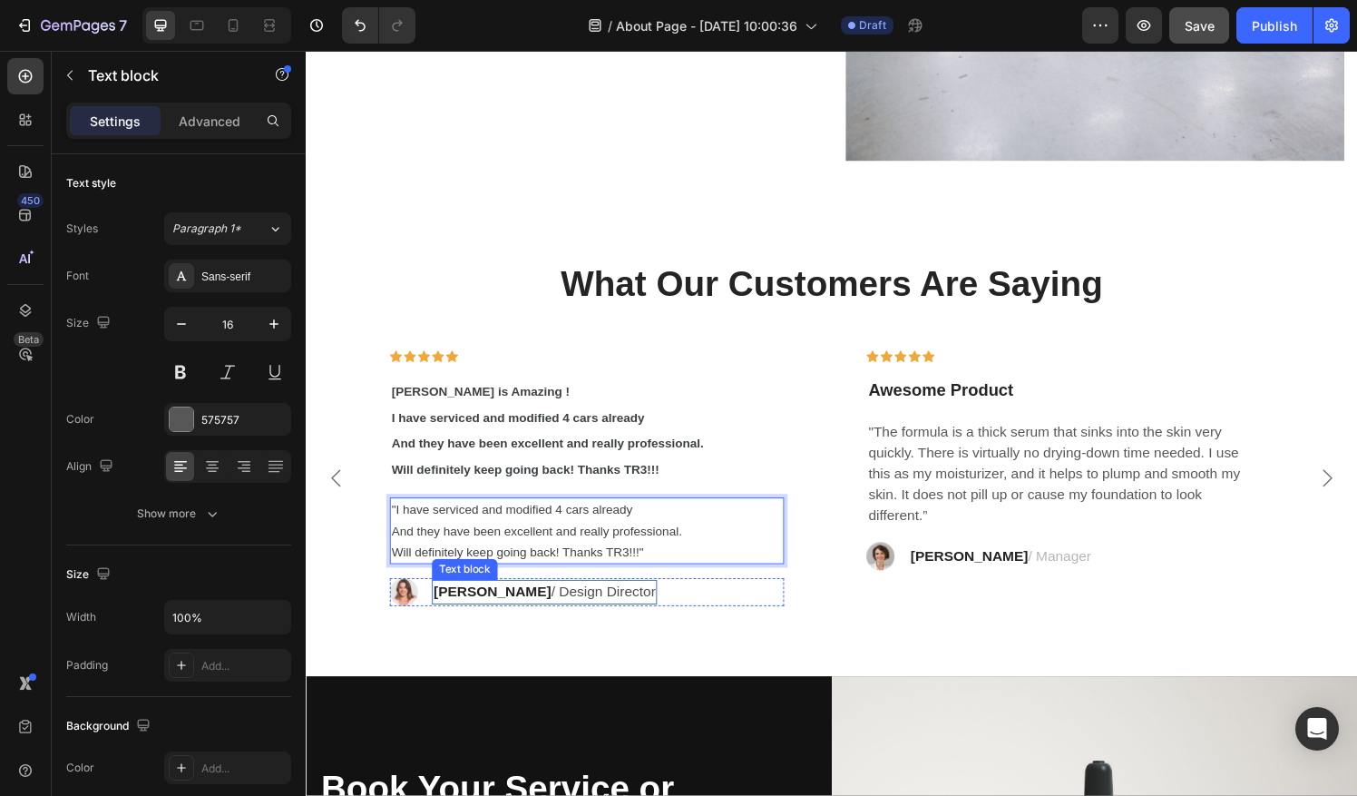
click at [598, 602] on p "Ryan S. / Design Director" at bounding box center [551, 611] width 229 height 22
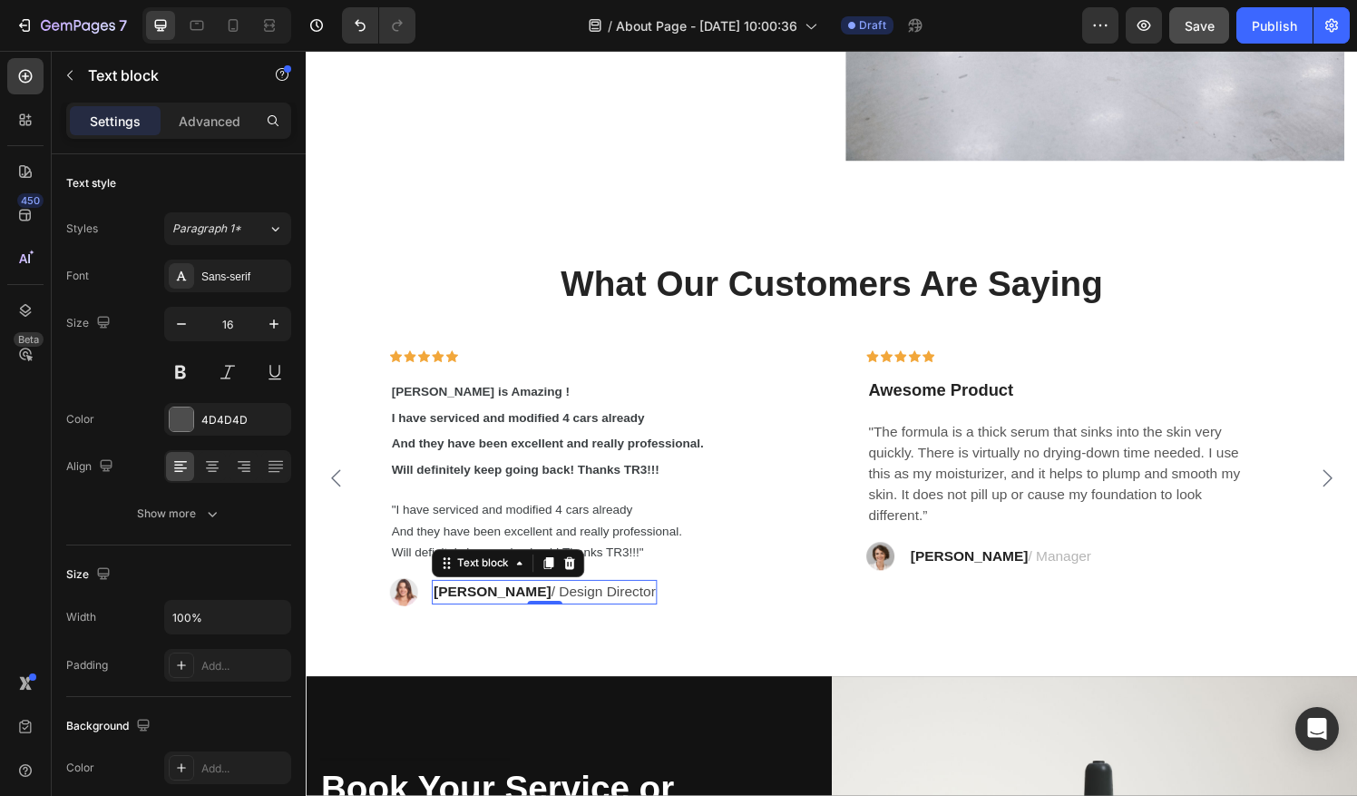
click at [598, 602] on p "Ryan S. / Design Director" at bounding box center [551, 611] width 229 height 22
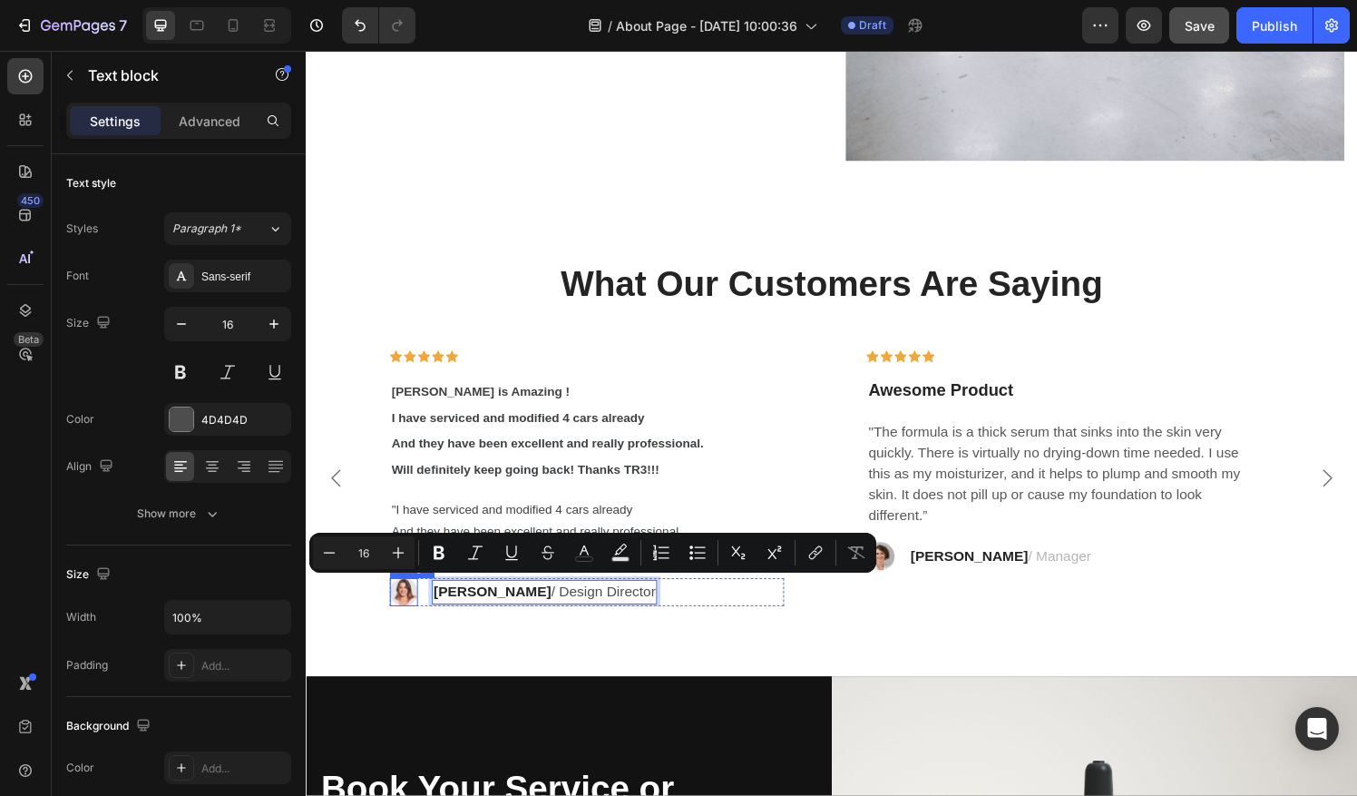
click at [414, 603] on img at bounding box center [406, 611] width 29 height 29
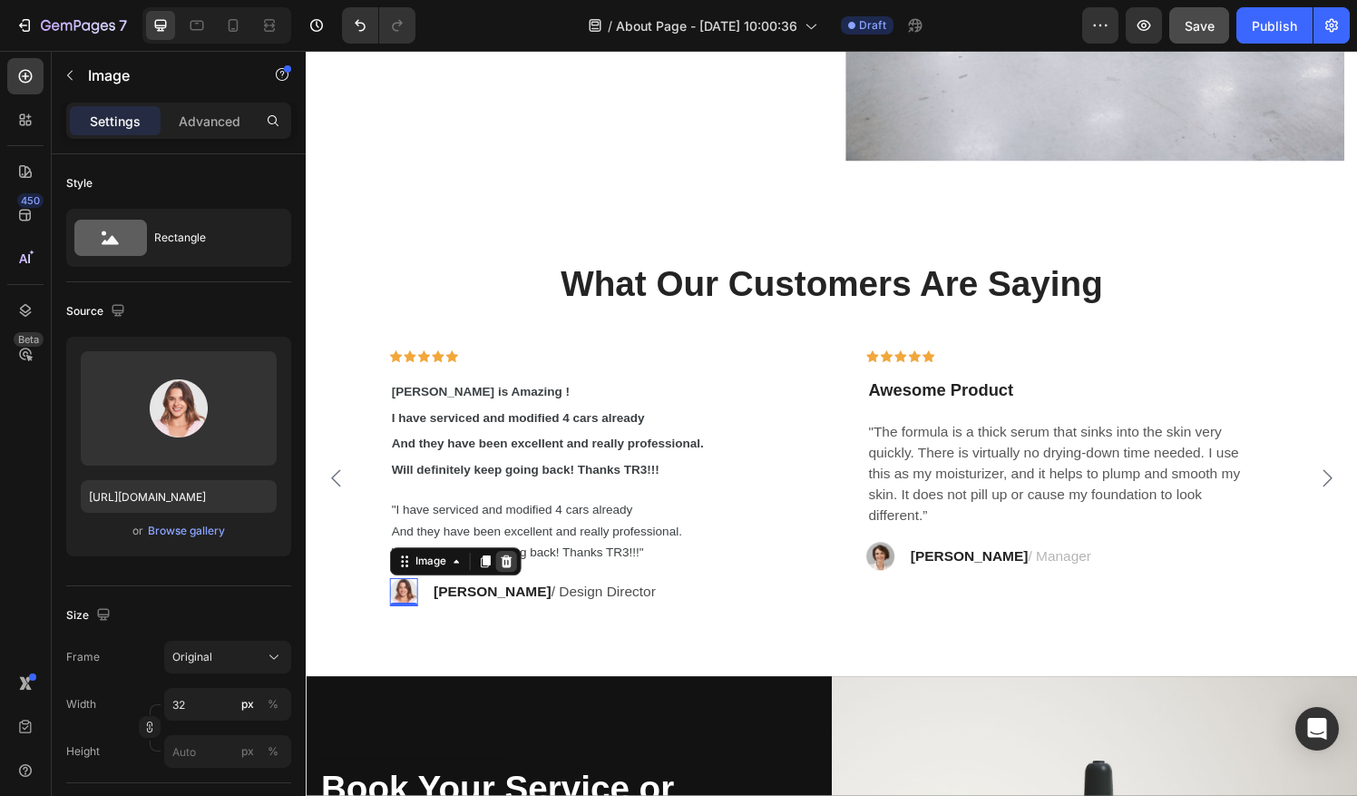
click at [513, 578] on icon at bounding box center [512, 579] width 15 height 15
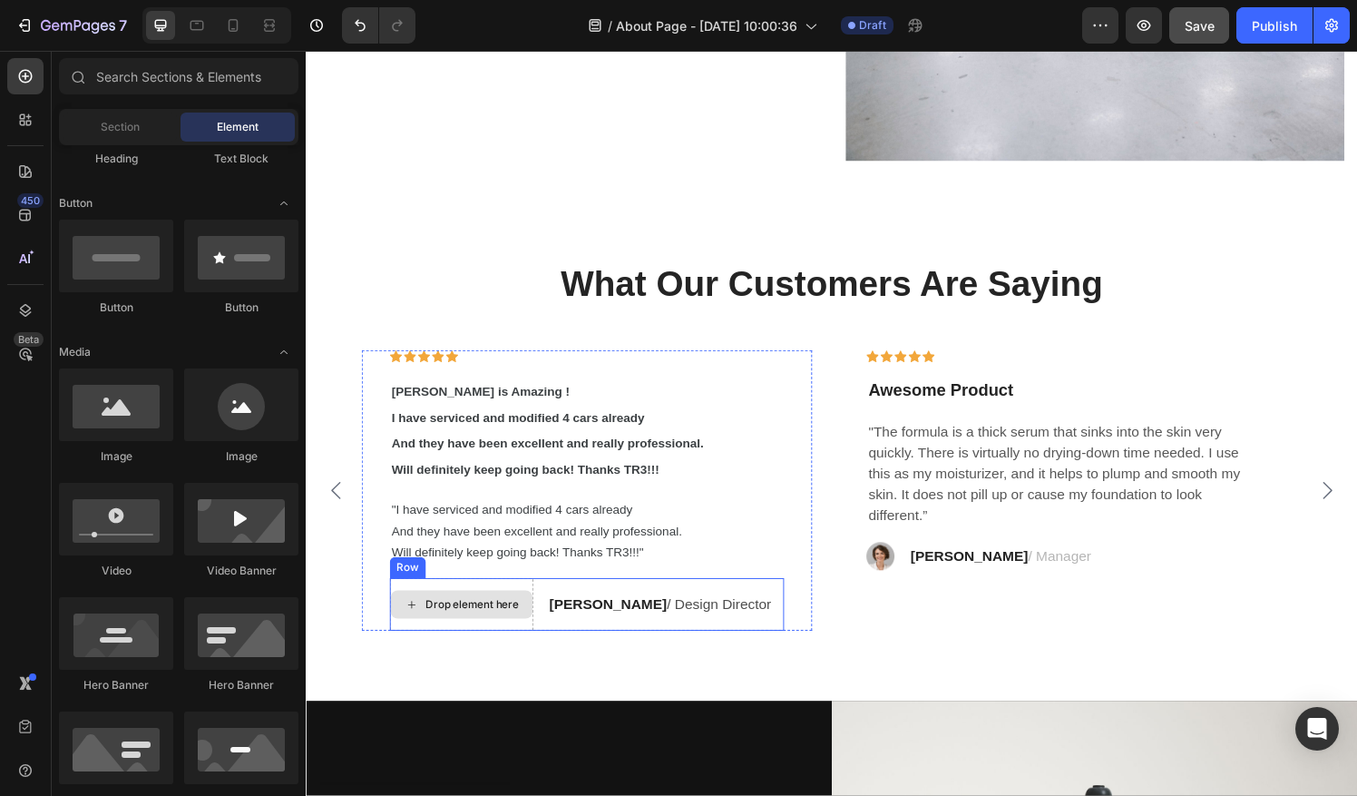
click at [472, 635] on div "Drop element here" at bounding box center [466, 624] width 149 height 54
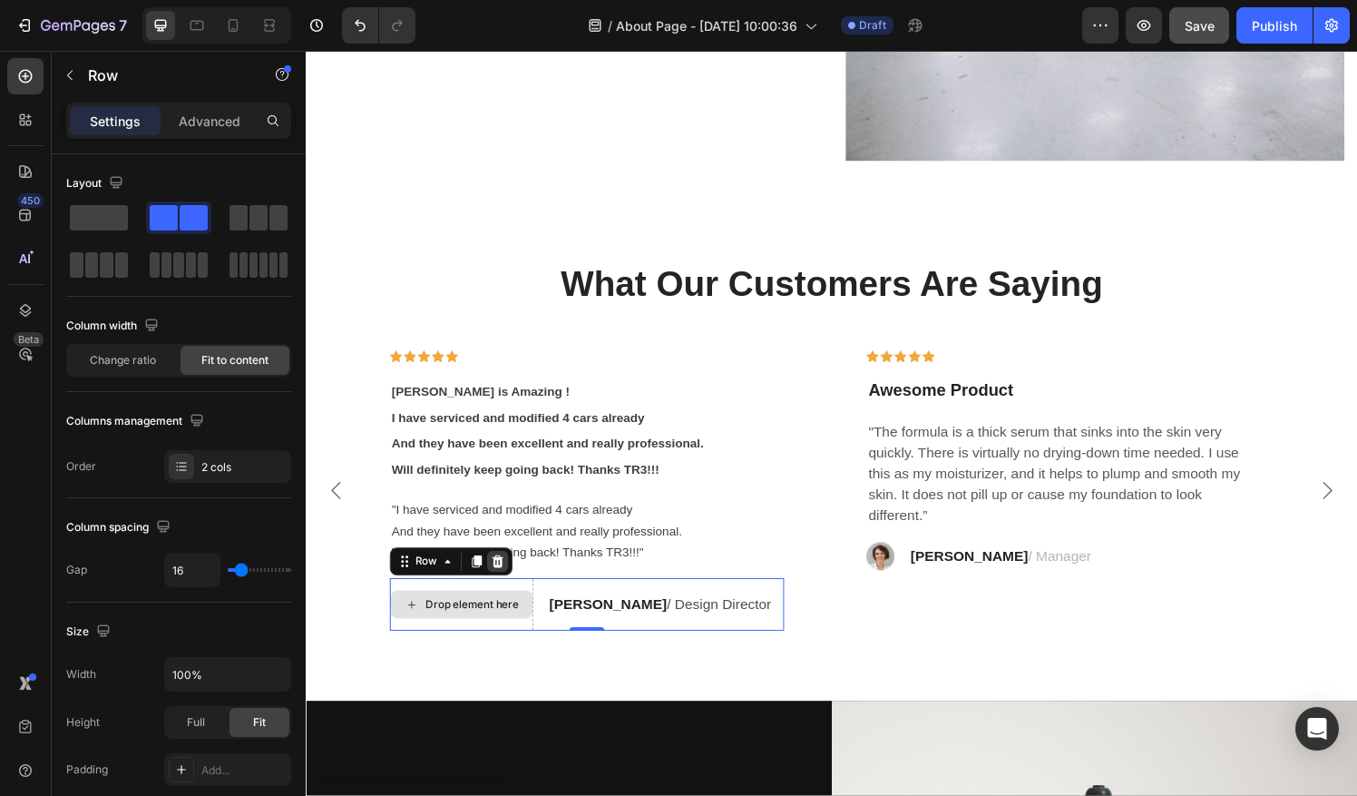
click at [501, 583] on div at bounding box center [504, 580] width 22 height 22
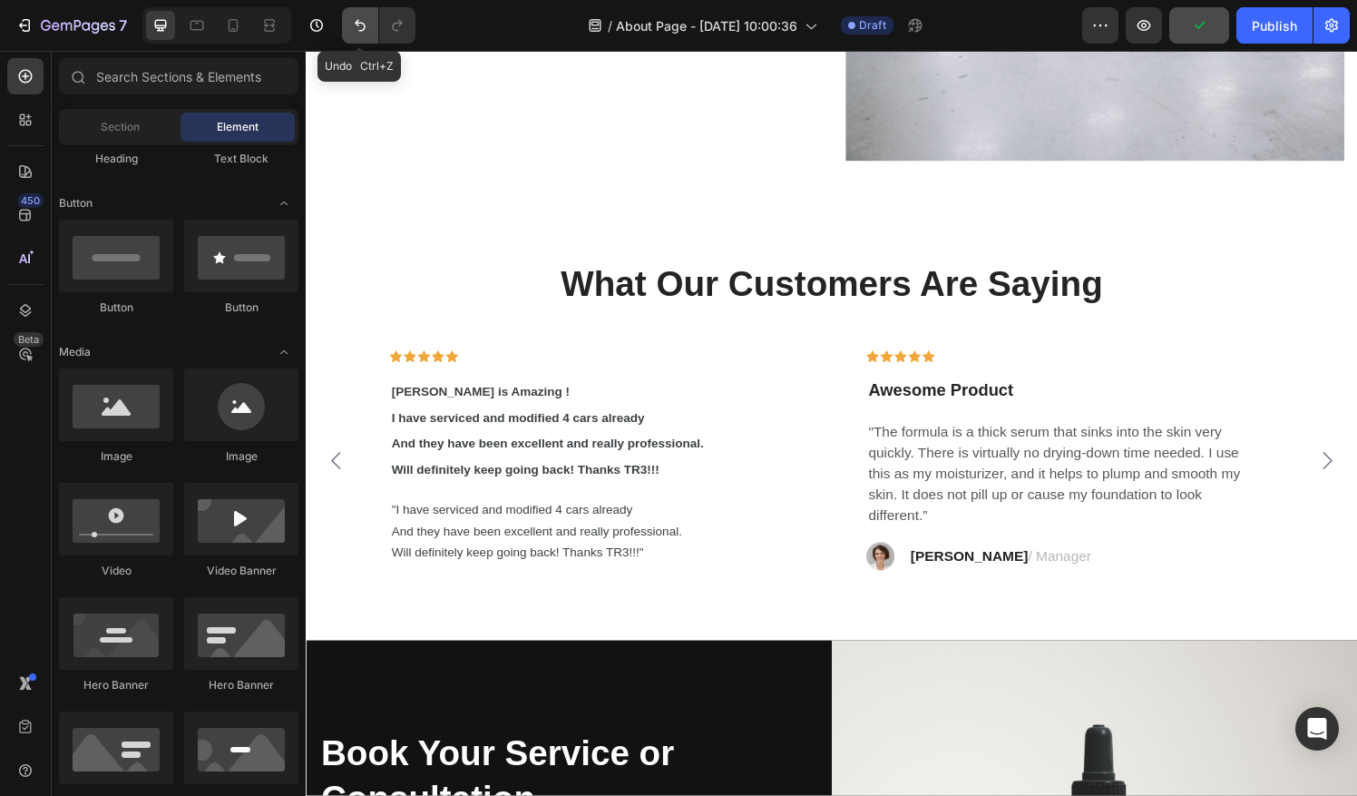
click at [362, 29] on icon "Undo/Redo" at bounding box center [360, 26] width 11 height 12
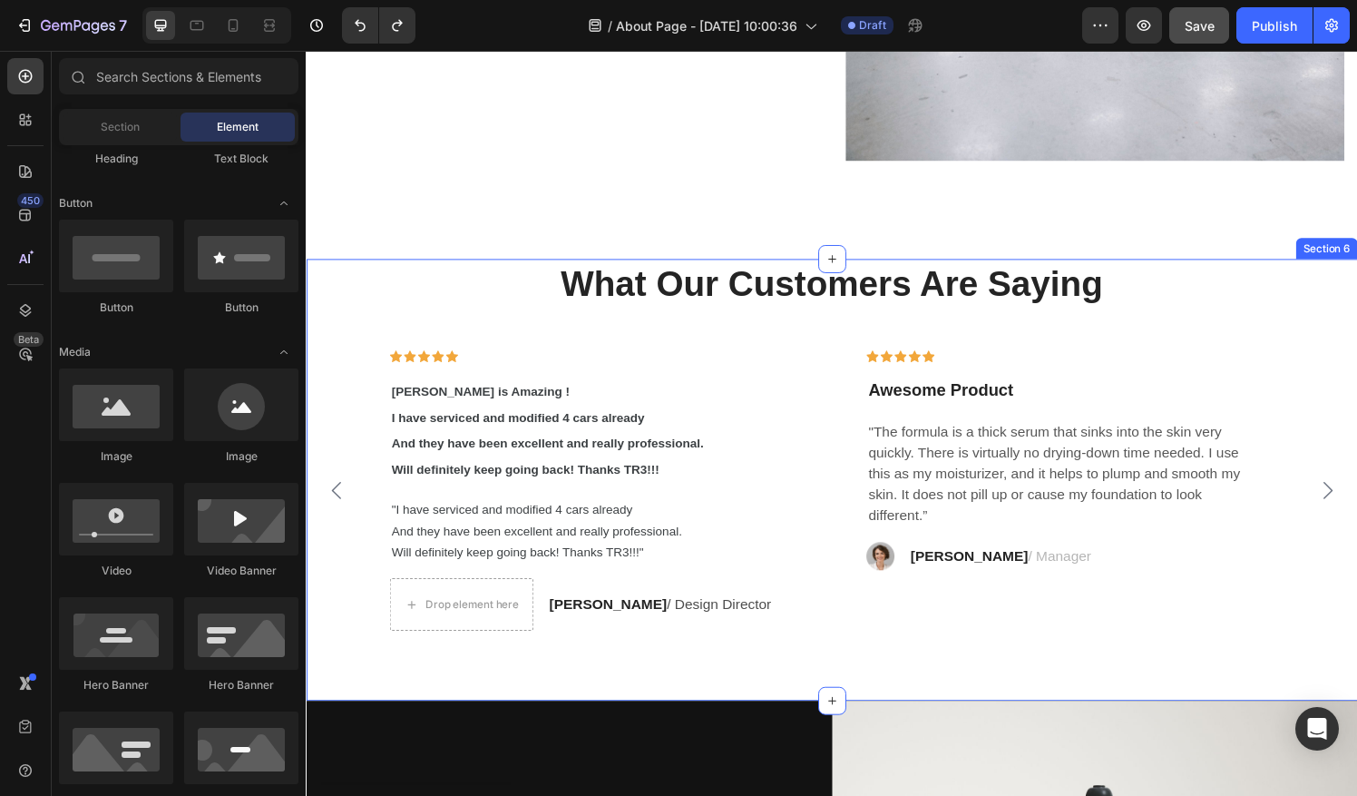
click at [676, 623] on p "Ryan S. / Design Director" at bounding box center [671, 624] width 229 height 22
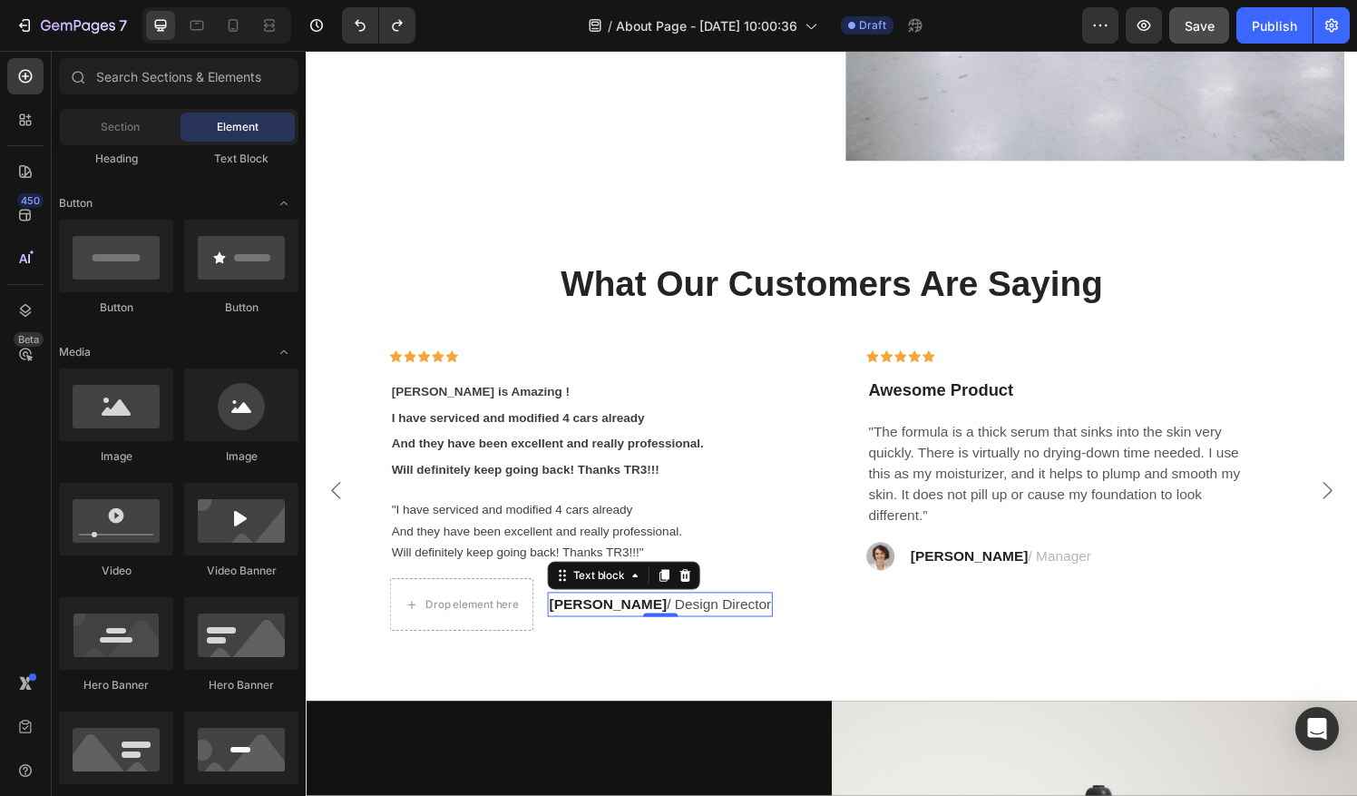
click at [676, 623] on p "Ryan S. / Design Director" at bounding box center [671, 624] width 229 height 22
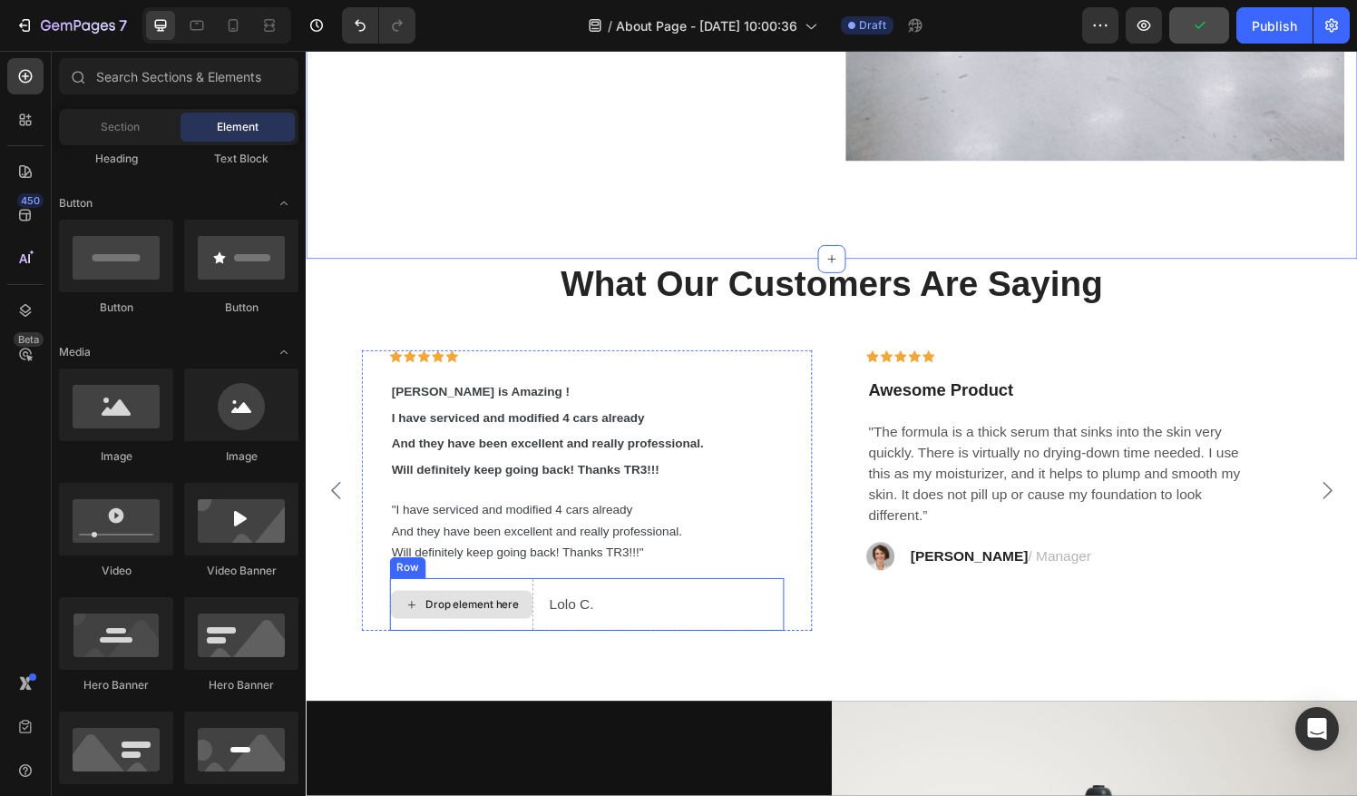
click at [447, 620] on div "Drop element here" at bounding box center [477, 624] width 96 height 15
click at [595, 613] on p "Lolo C." at bounding box center [580, 624] width 46 height 22
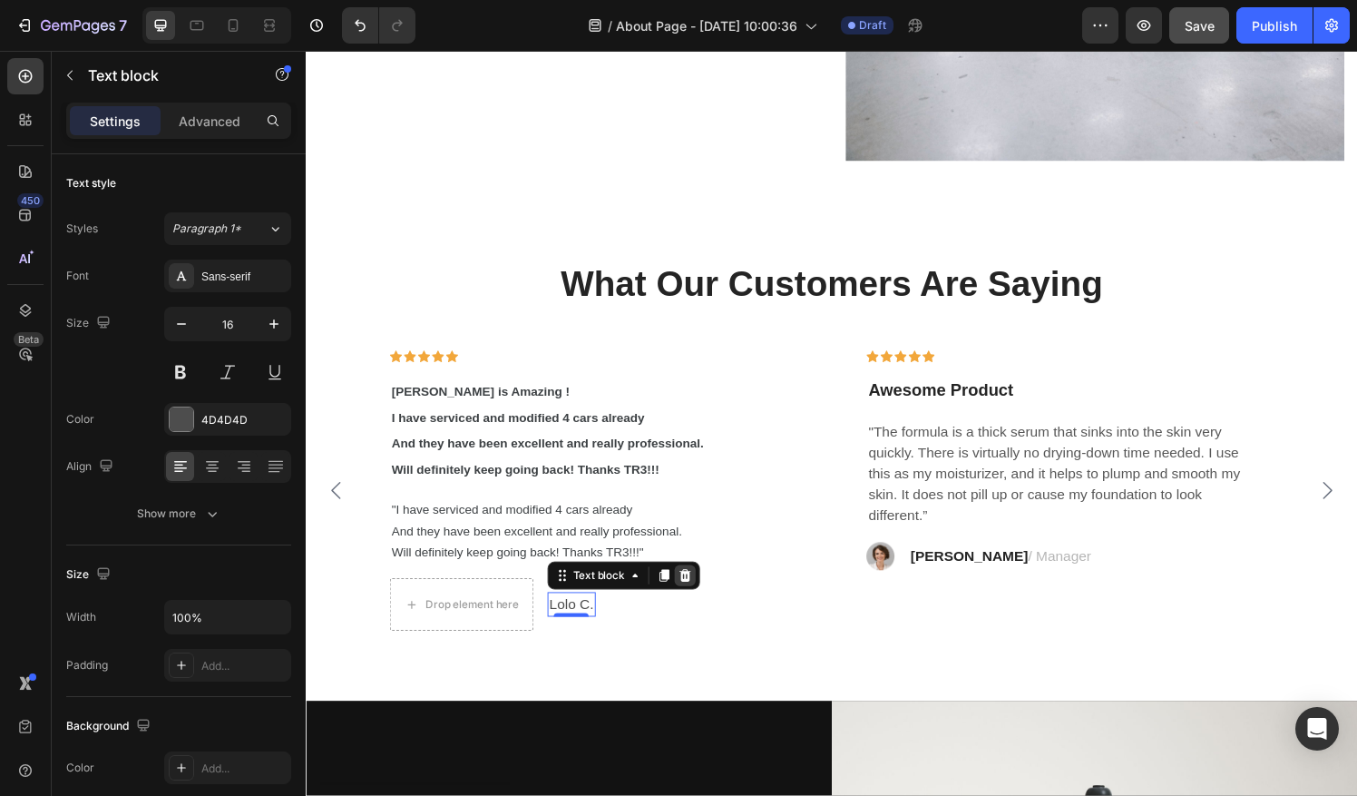
click at [700, 598] on div at bounding box center [698, 594] width 22 height 22
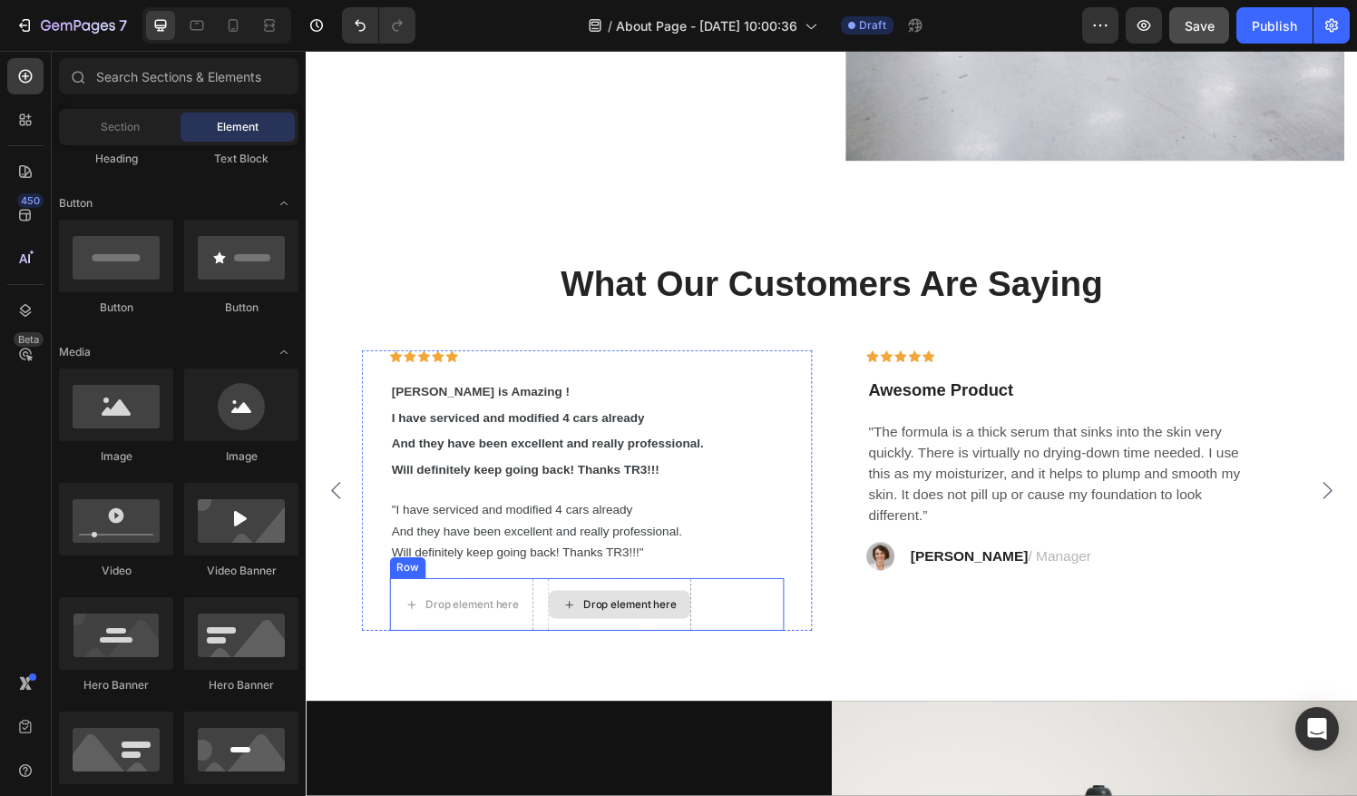
click at [672, 610] on div "Drop element here" at bounding box center [629, 624] width 147 height 29
click at [776, 614] on div "Drop element here Drop element here Row" at bounding box center [596, 624] width 408 height 54
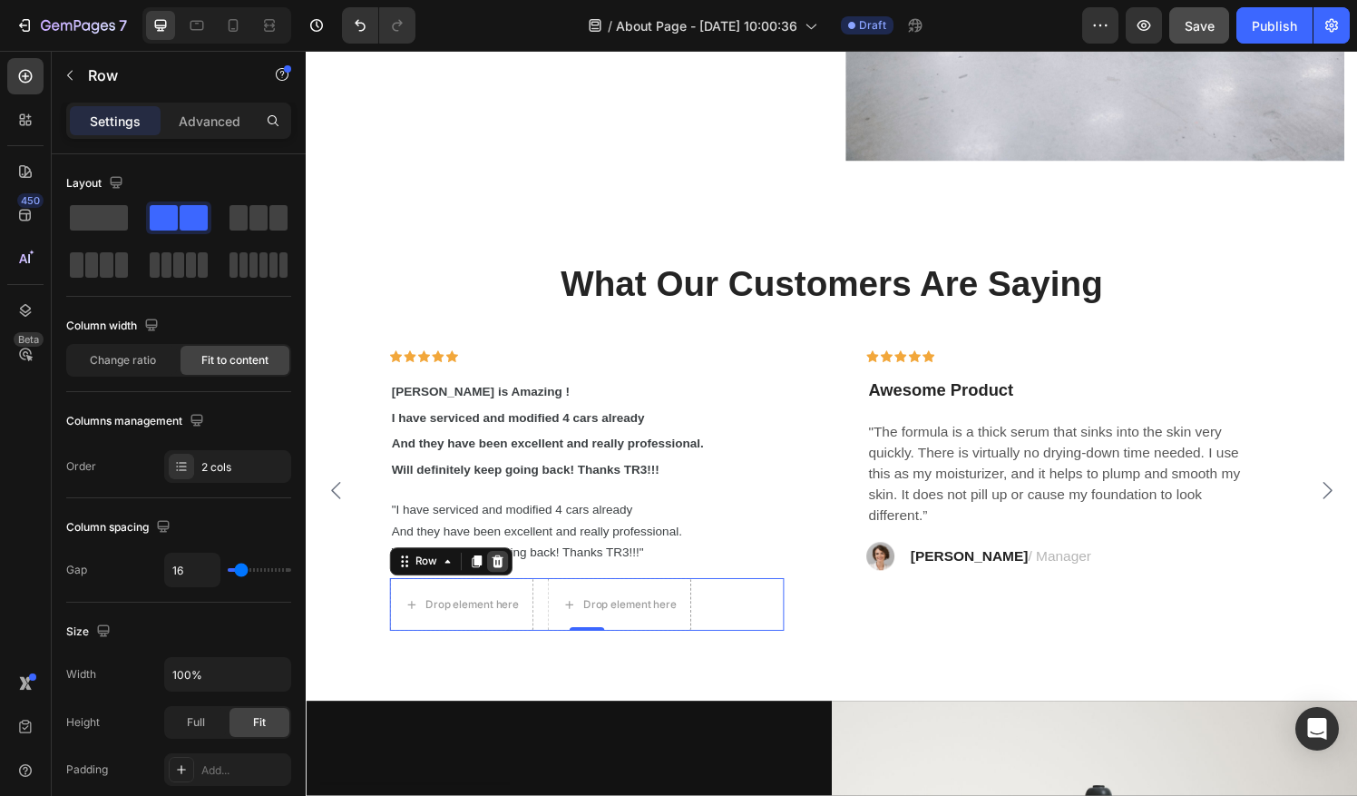
click at [512, 580] on div at bounding box center [504, 580] width 22 height 22
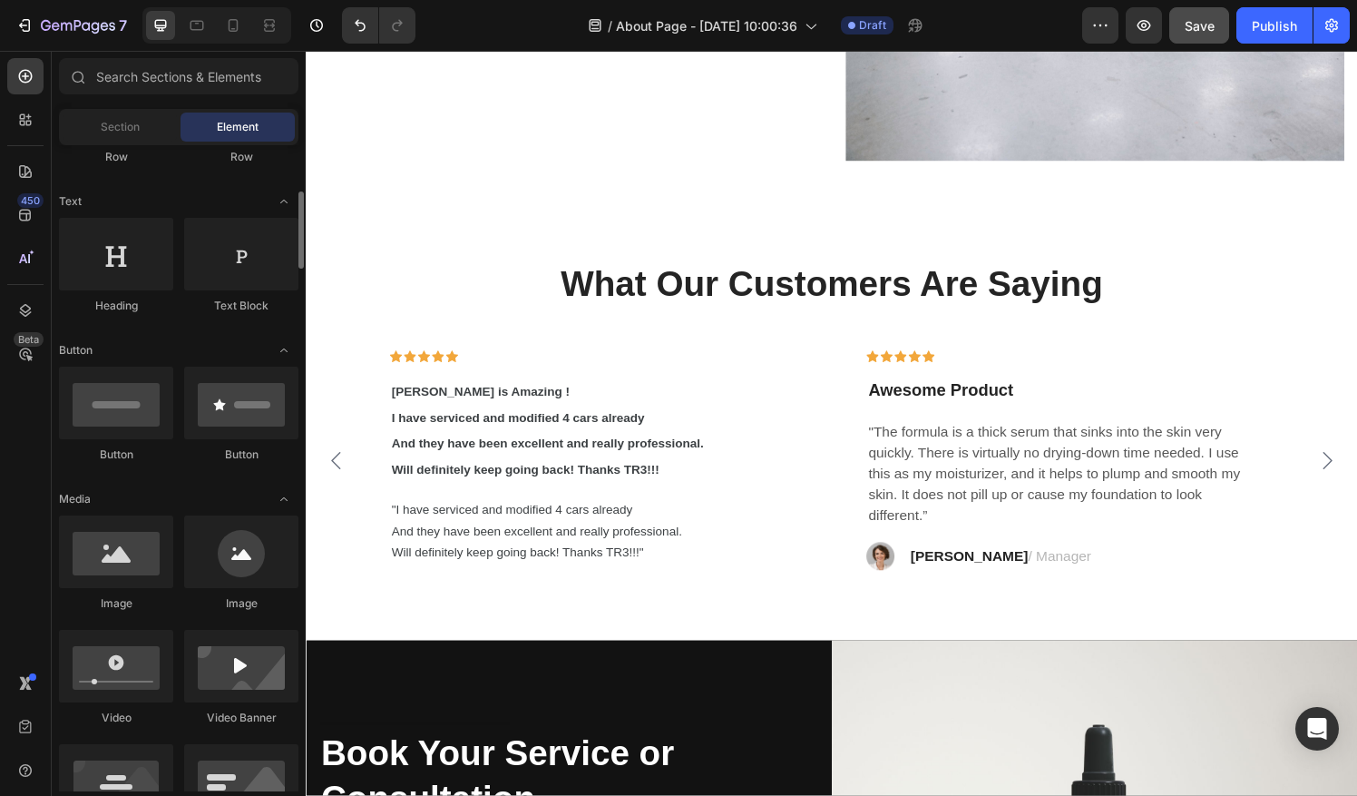
scroll to position [259, 0]
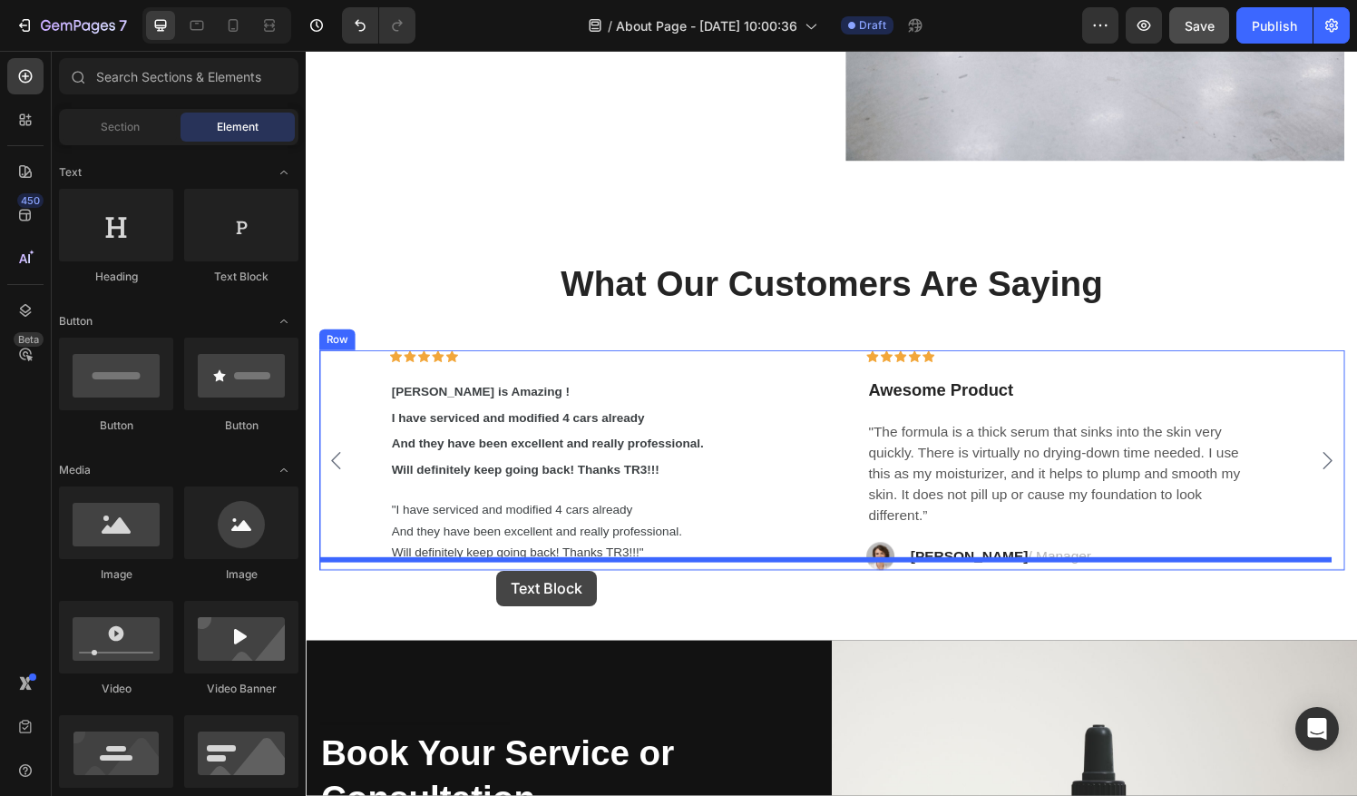
drag, startPoint x: 542, startPoint y: 288, endPoint x: 503, endPoint y: 590, distance: 303.8
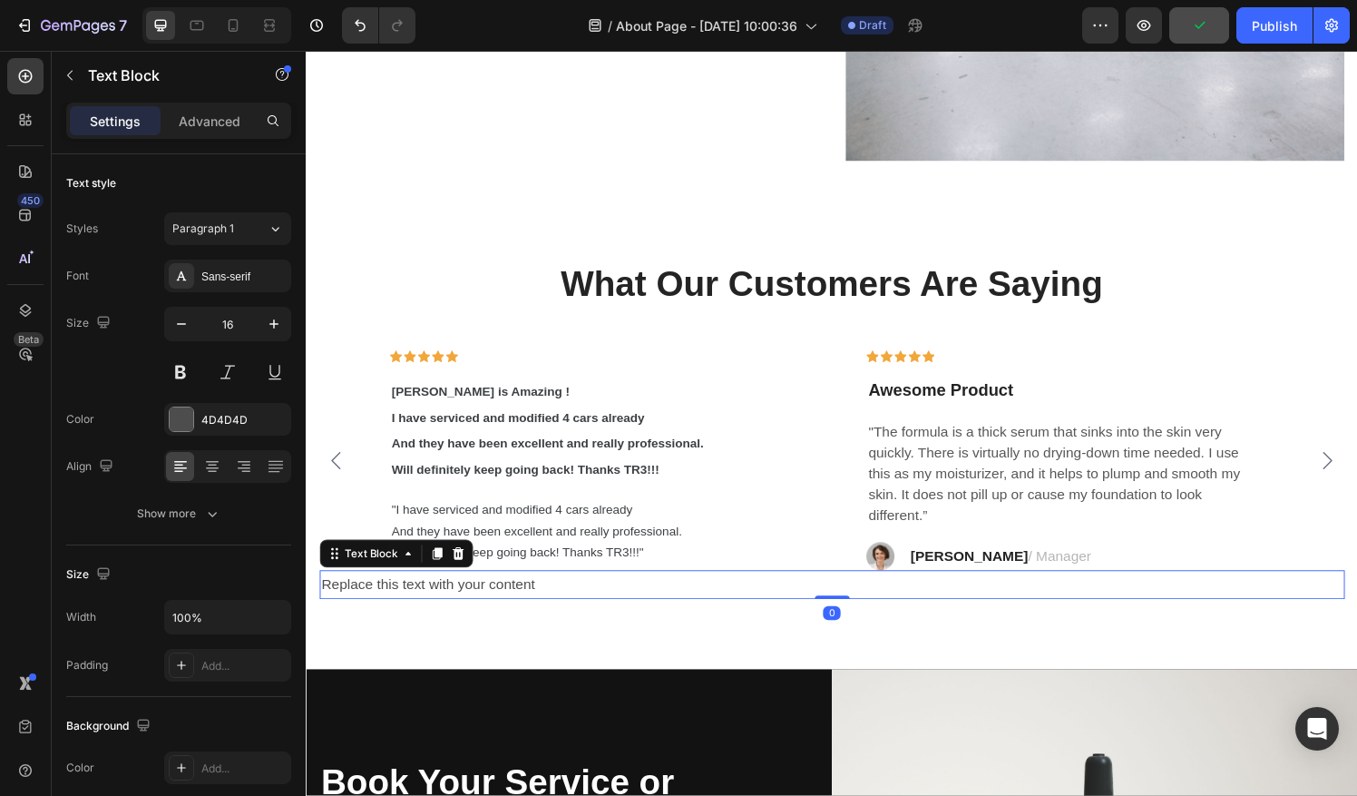
click at [555, 594] on div "Replace this text with your content" at bounding box center [849, 604] width 1061 height 30
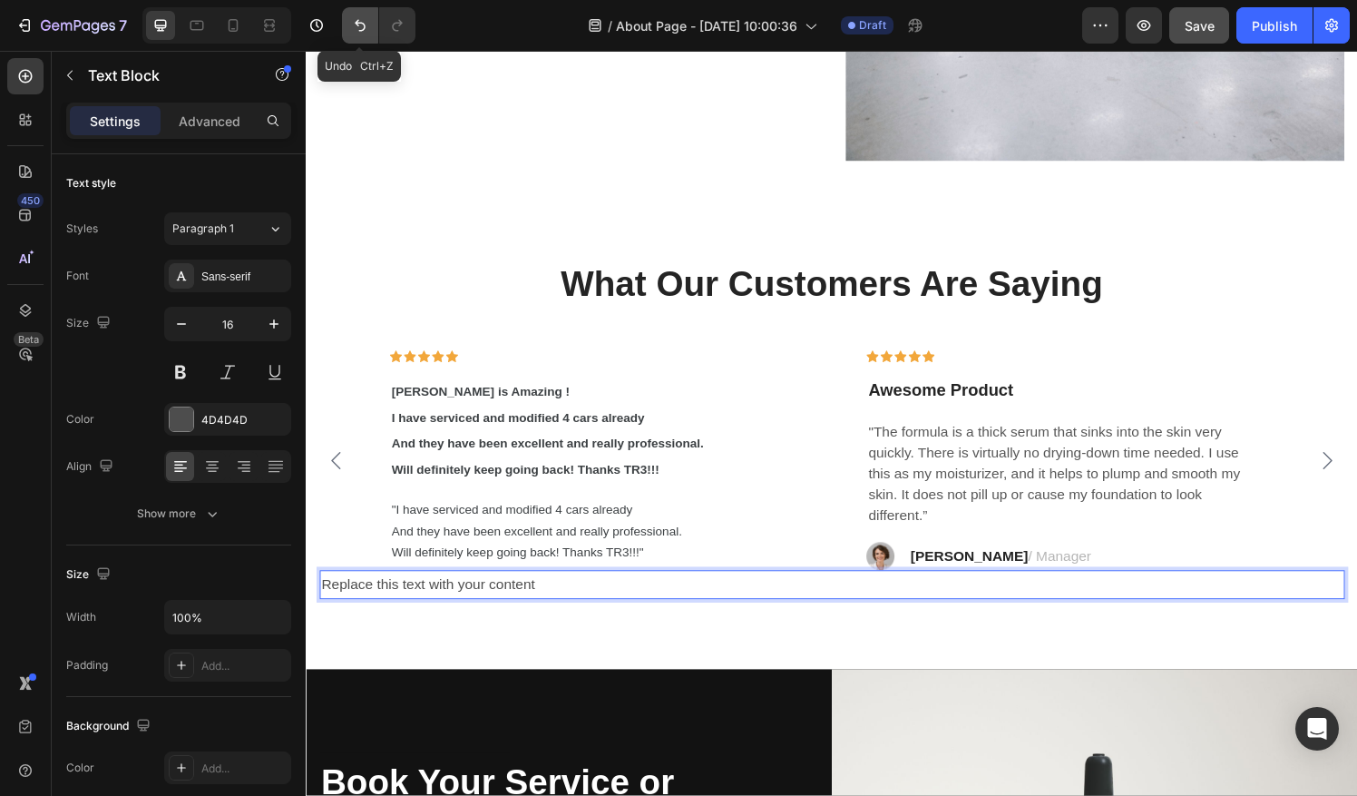
click at [354, 20] on icon "Undo/Redo" at bounding box center [360, 25] width 18 height 18
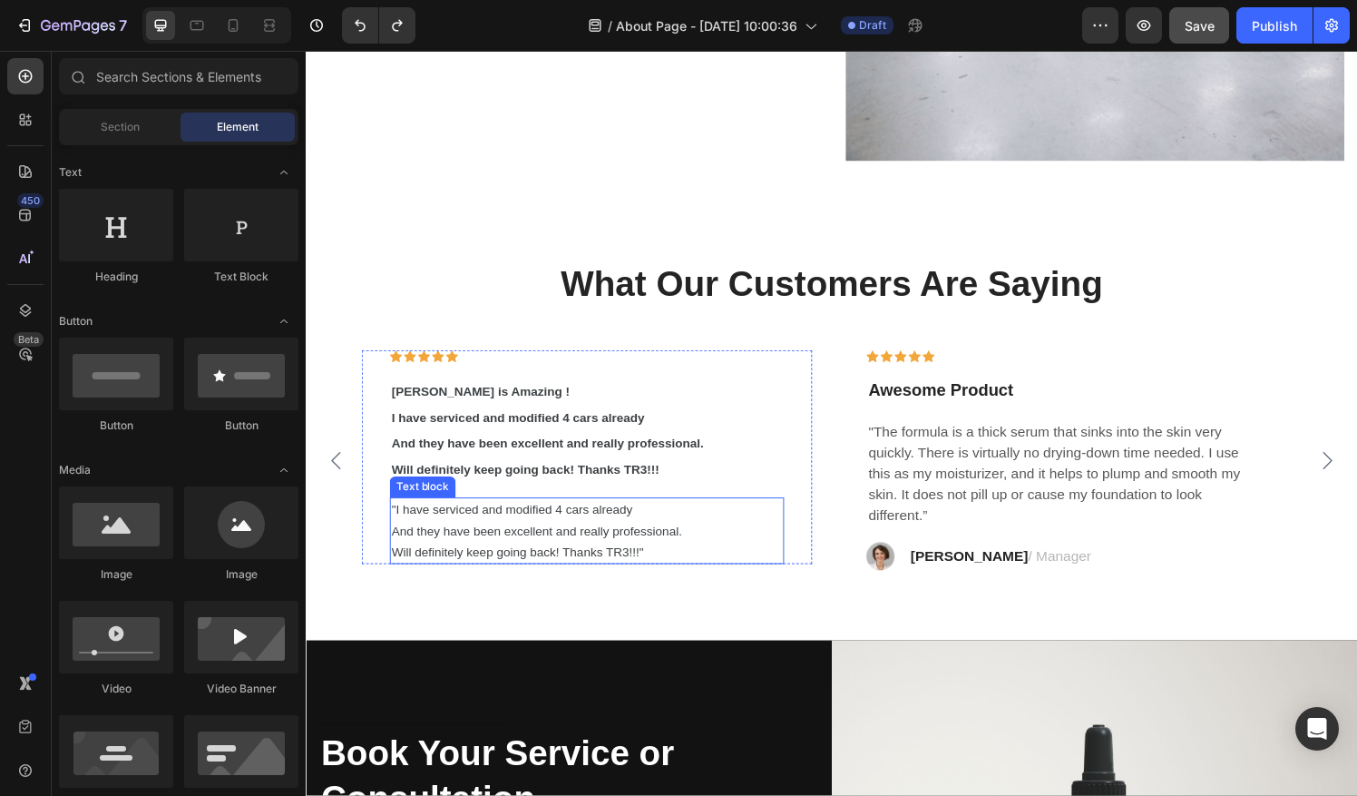
click at [684, 561] on p ""I have serviced and modified 4 cars already And they have been excellent and r…" at bounding box center [596, 547] width 405 height 65
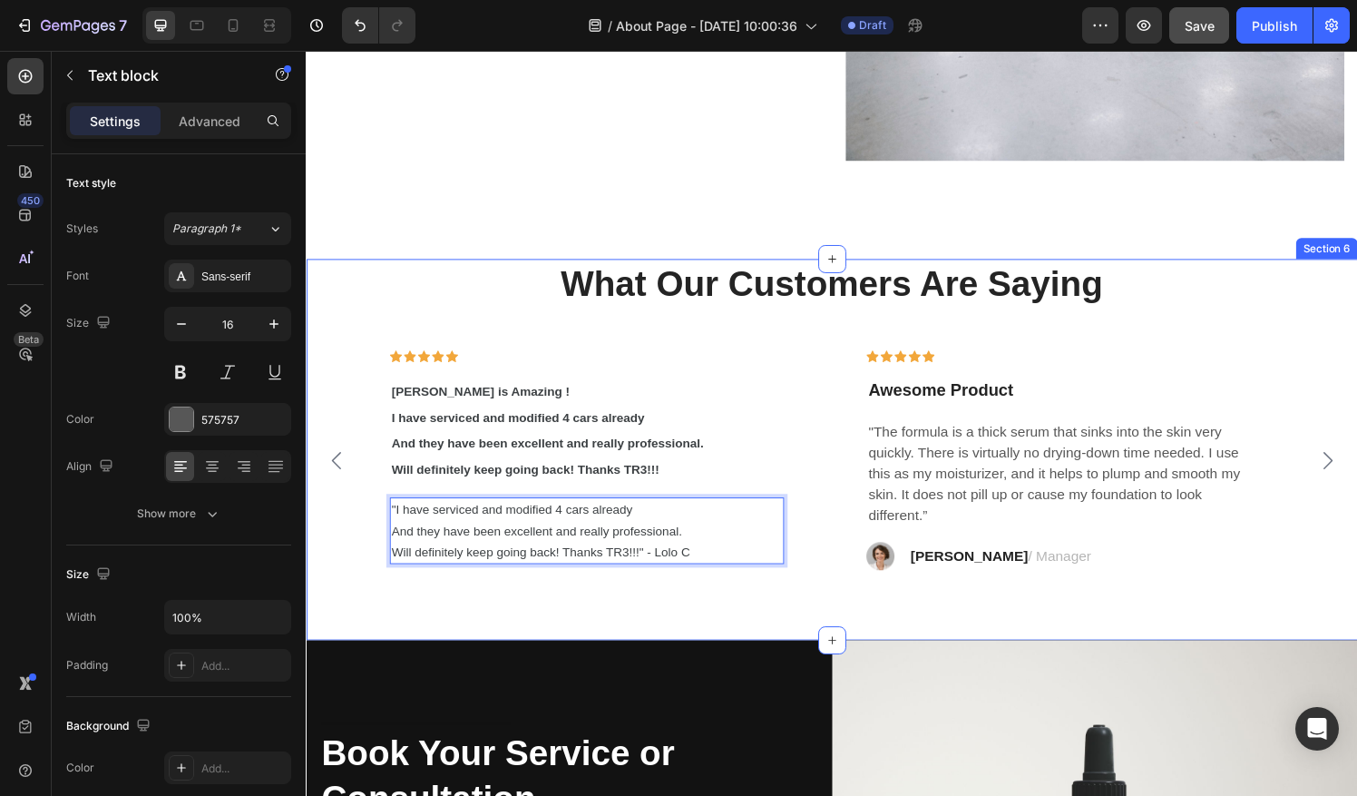
click at [797, 616] on div "What Our Customers Are Saying Heading Icon Icon Icon Icon Icon Row Greg is Amaz…" at bounding box center [850, 464] width 1088 height 395
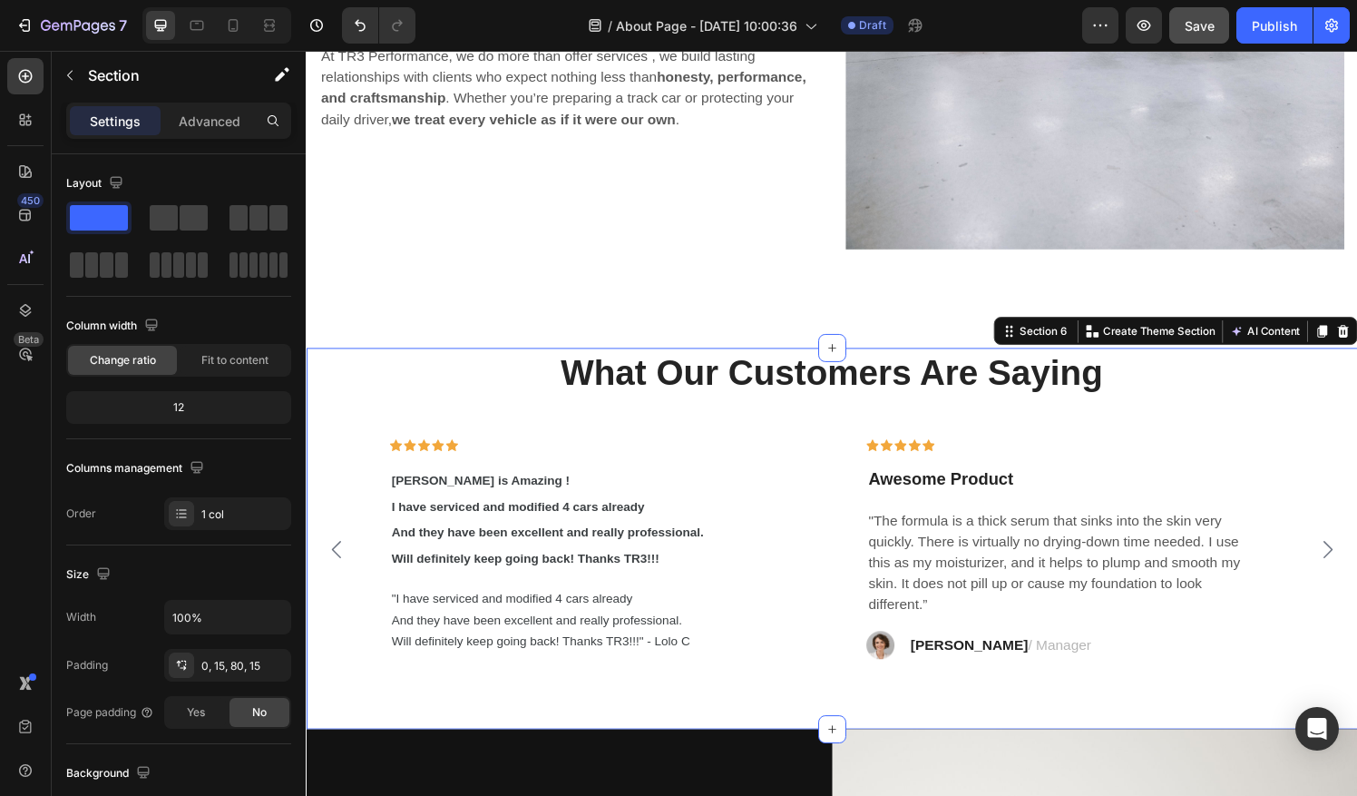
scroll to position [4673, 0]
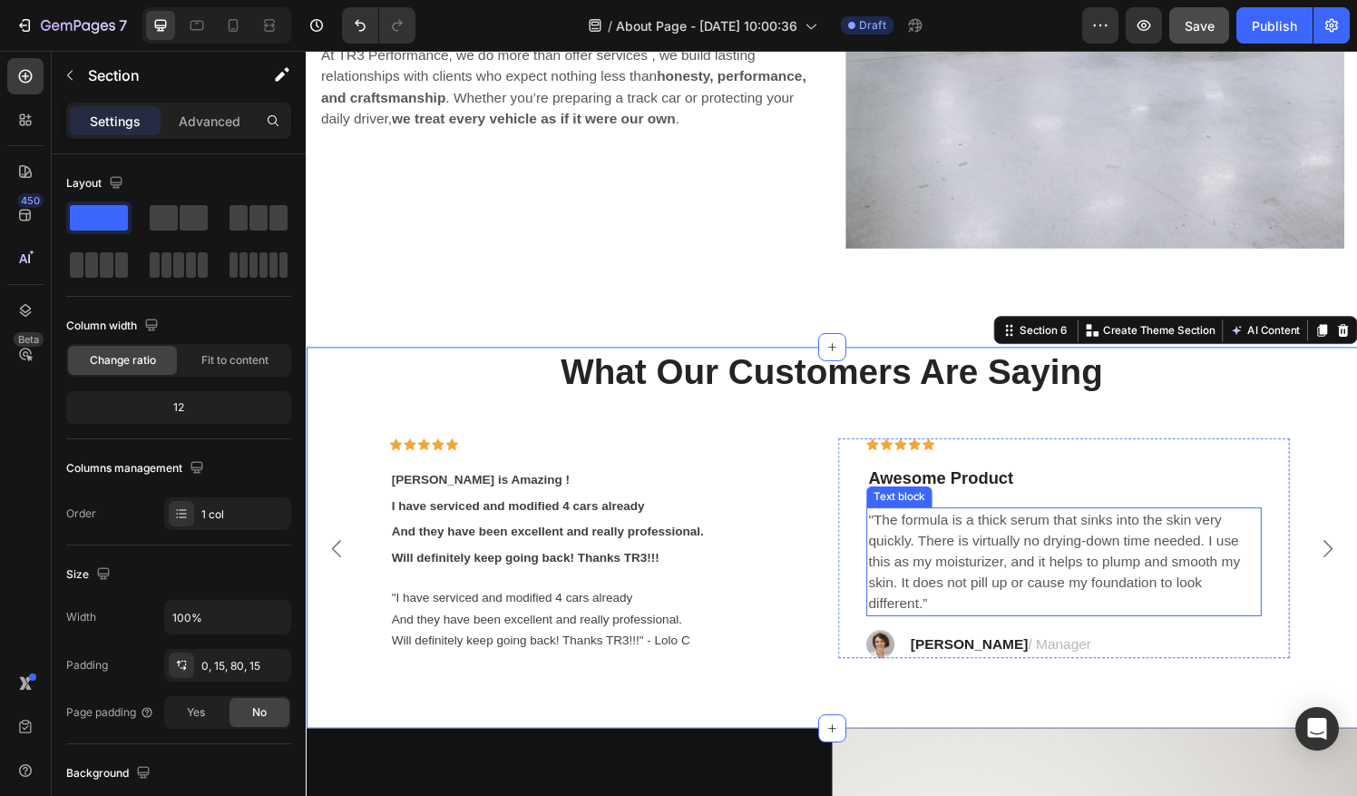
click at [1035, 545] on p ""The formula is a thick serum that sinks into the skin very quickly. There is v…" at bounding box center [1089, 579] width 405 height 109
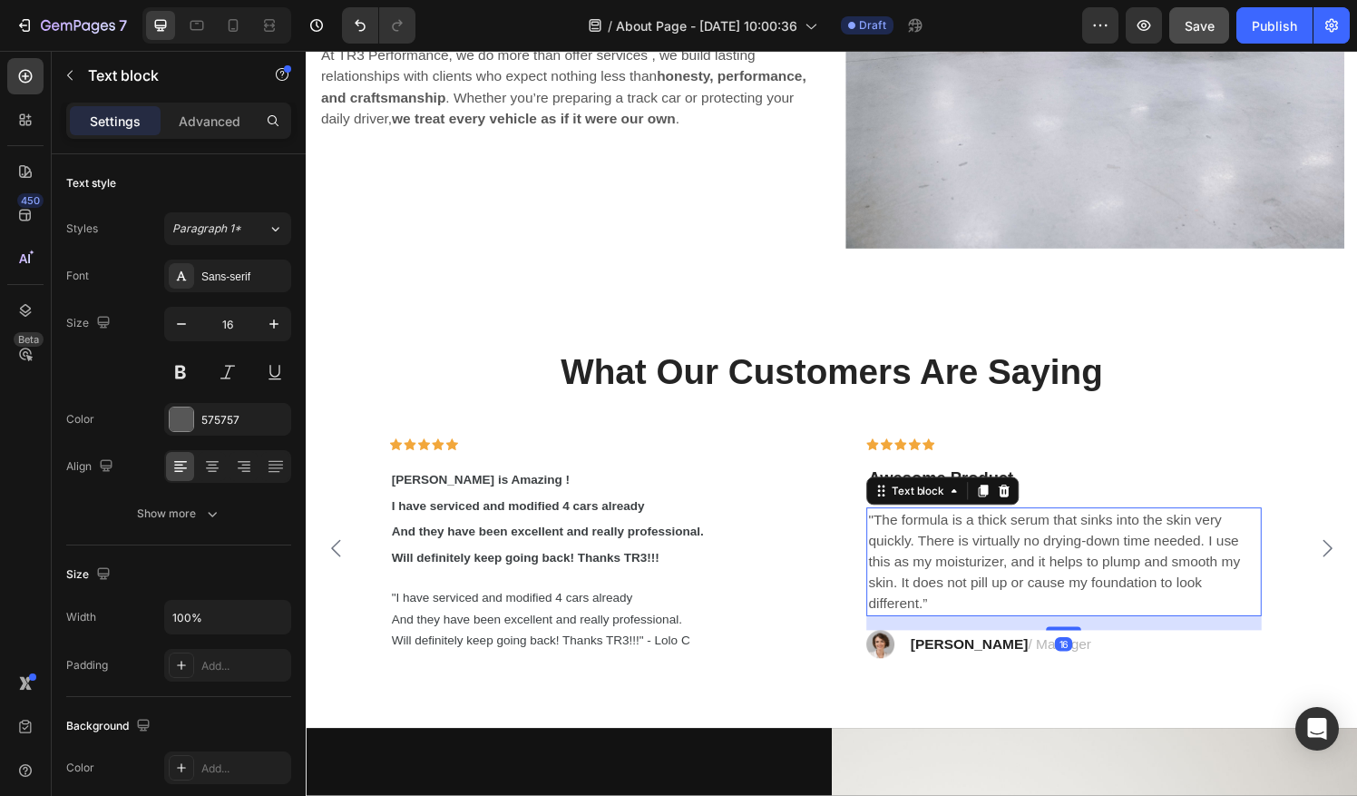
click at [1035, 545] on p ""The formula is a thick serum that sinks into the skin very quickly. There is v…" at bounding box center [1089, 579] width 405 height 109
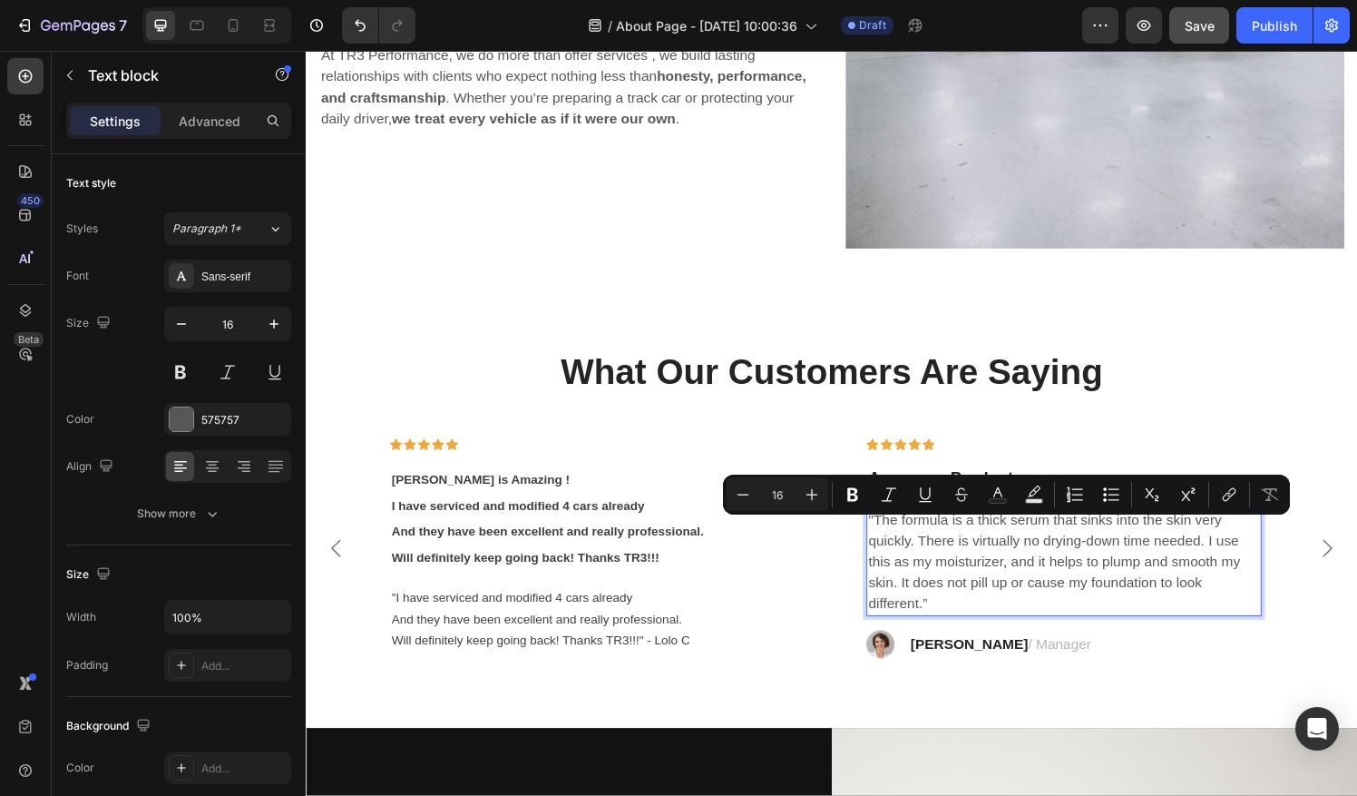
click at [959, 608] on p ""The formula is a thick serum that sinks into the skin very quickly. There is v…" at bounding box center [1089, 579] width 405 height 109
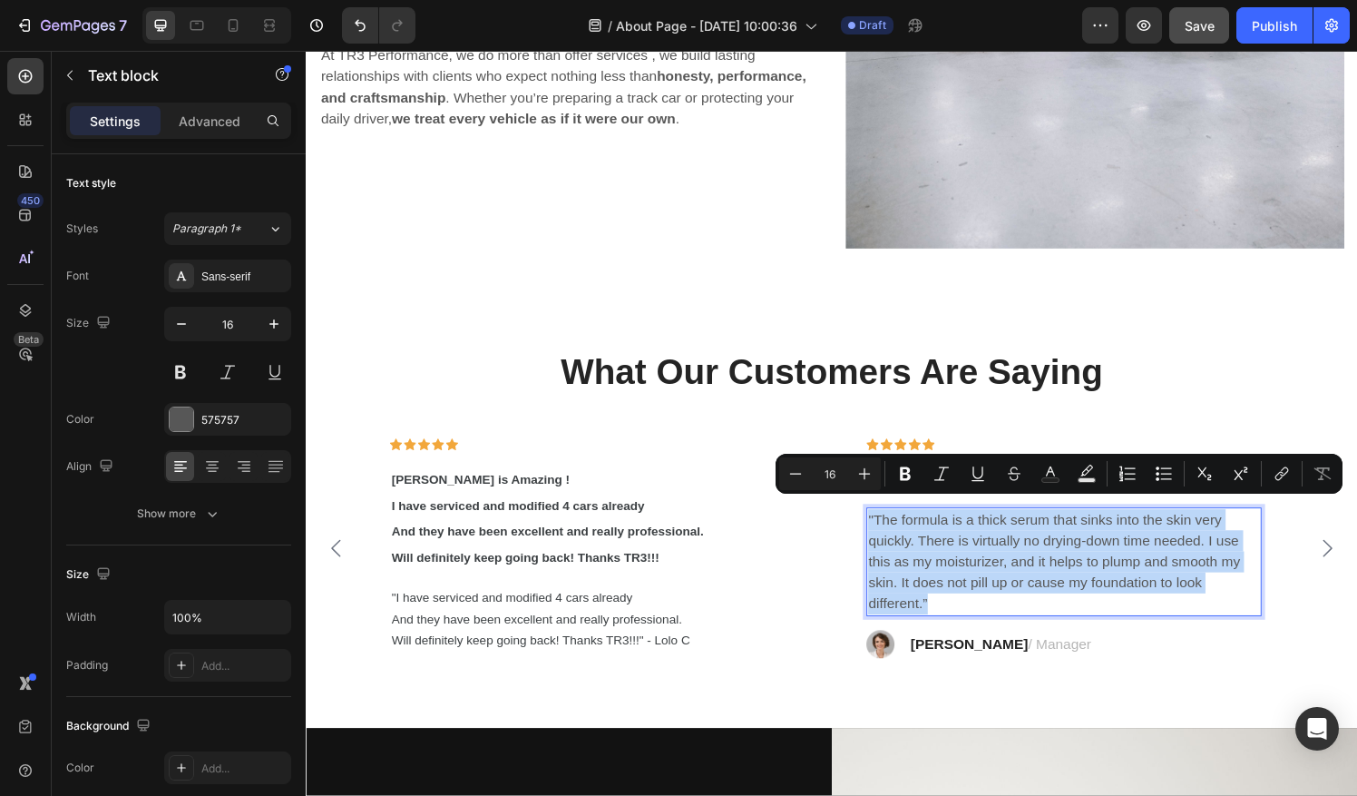
drag, startPoint x: 959, startPoint y: 608, endPoint x: 884, endPoint y: 522, distance: 113.8
click at [885, 523] on div ""The formula is a thick serum that sinks into the skin very quickly. There is v…" at bounding box center [1089, 579] width 408 height 112
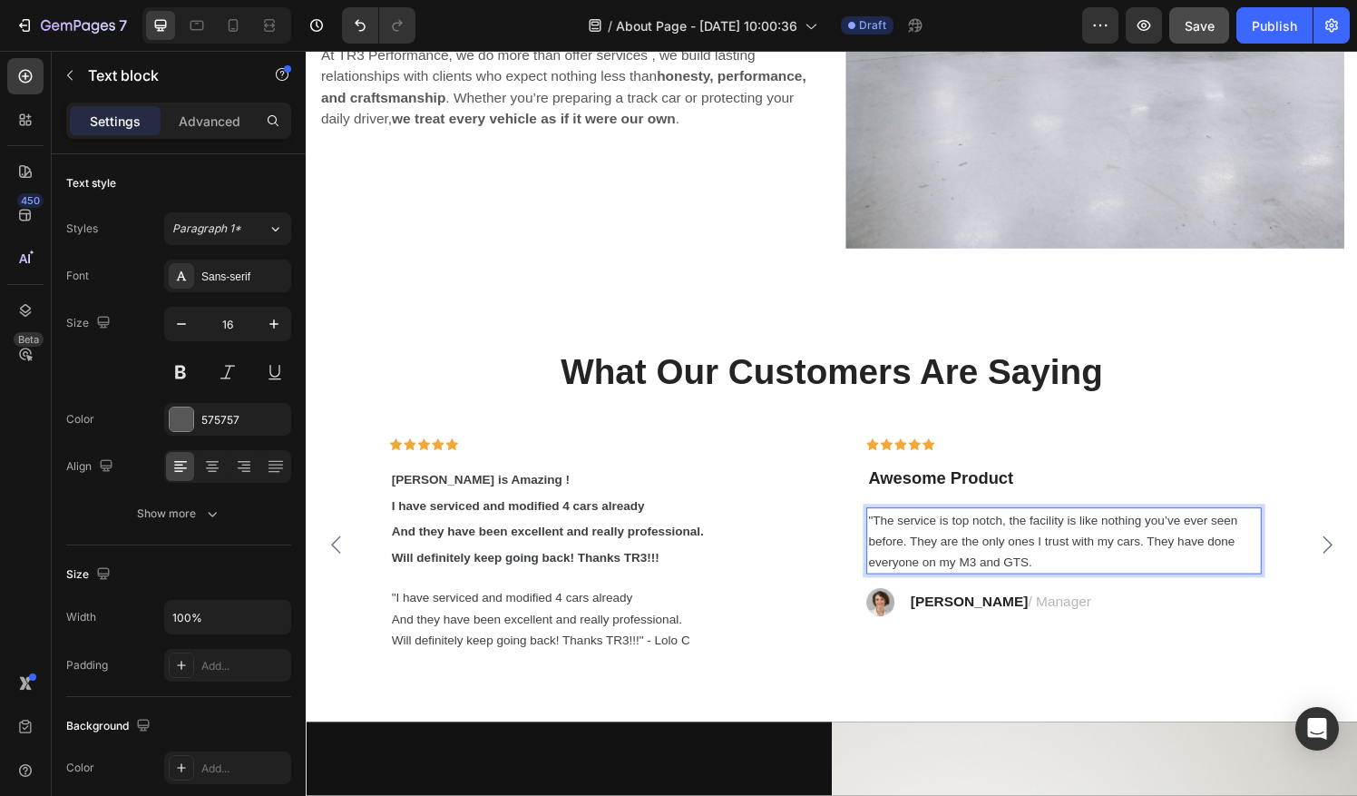
click at [1071, 561] on p ""The service is top notch, the facility is like nothing you’ve ever seen before…" at bounding box center [1089, 557] width 405 height 65
click at [1036, 483] on p "Awesome Product" at bounding box center [1089, 494] width 405 height 26
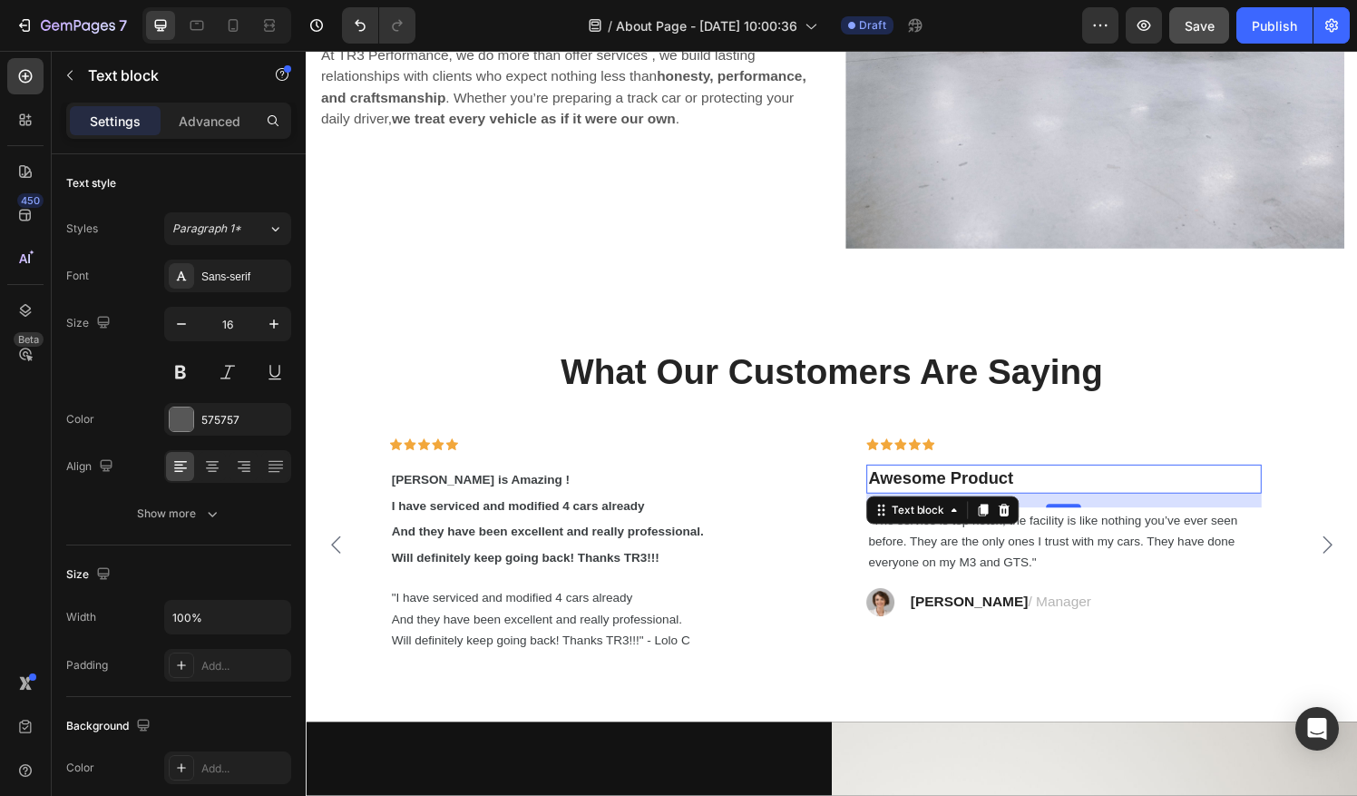
click at [1036, 483] on p "Awesome Product" at bounding box center [1089, 494] width 405 height 26
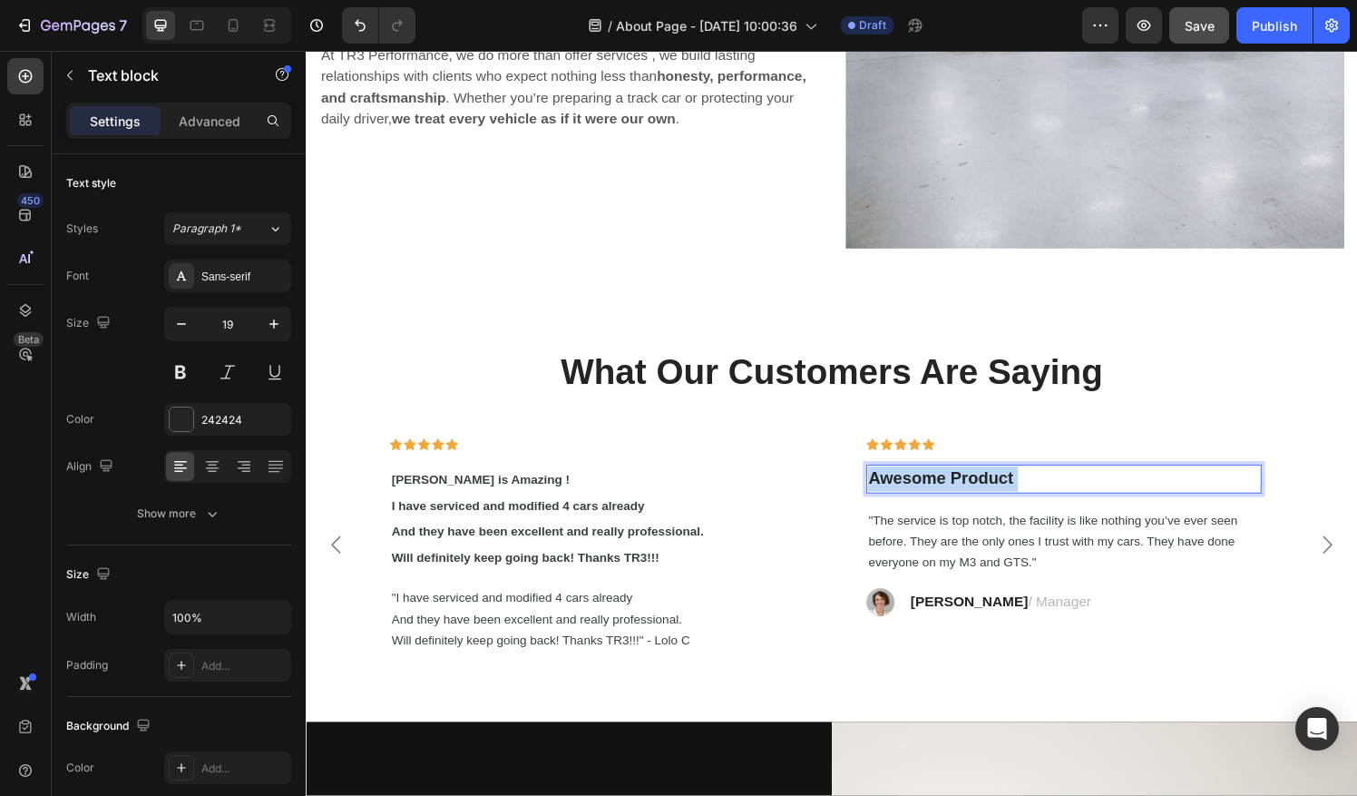
drag, startPoint x: 1069, startPoint y: 483, endPoint x: 891, endPoint y: 481, distance: 177.8
click at [891, 481] on p "Awesome Product" at bounding box center [1089, 494] width 405 height 26
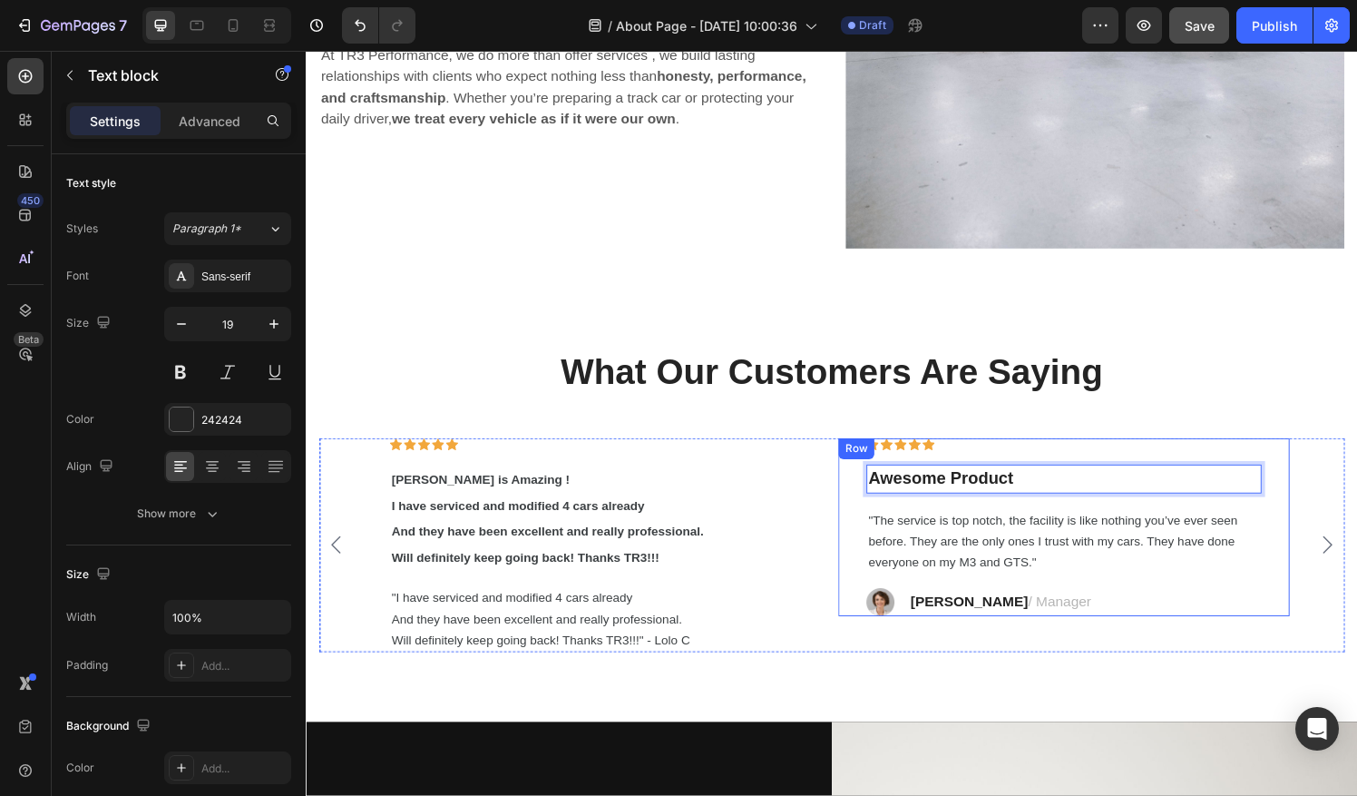
click at [971, 529] on span ""The service is top notch, the facility is like nothing you’ve ever seen before…" at bounding box center [1078, 558] width 382 height 58
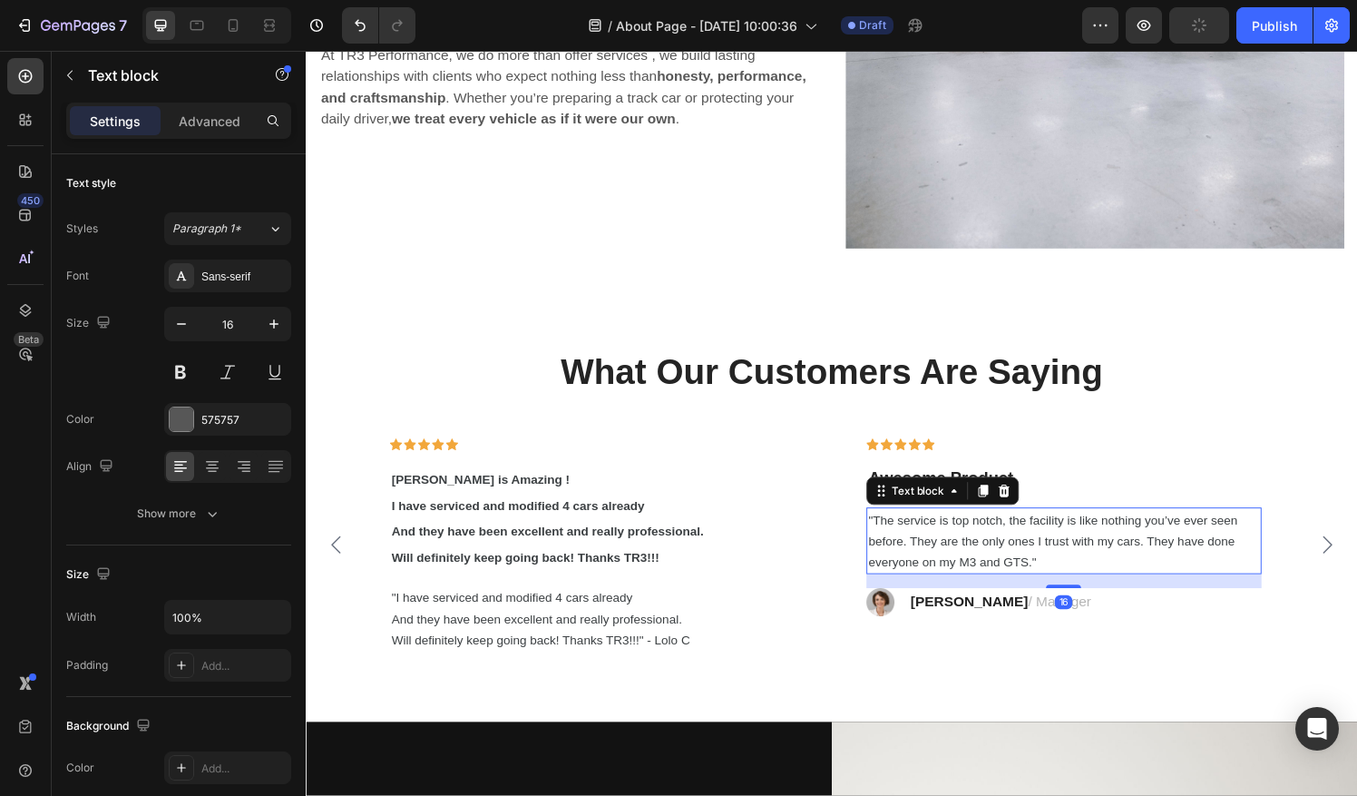
click at [1011, 529] on span ""The service is top notch, the facility is like nothing you’ve ever seen before…" at bounding box center [1078, 558] width 382 height 58
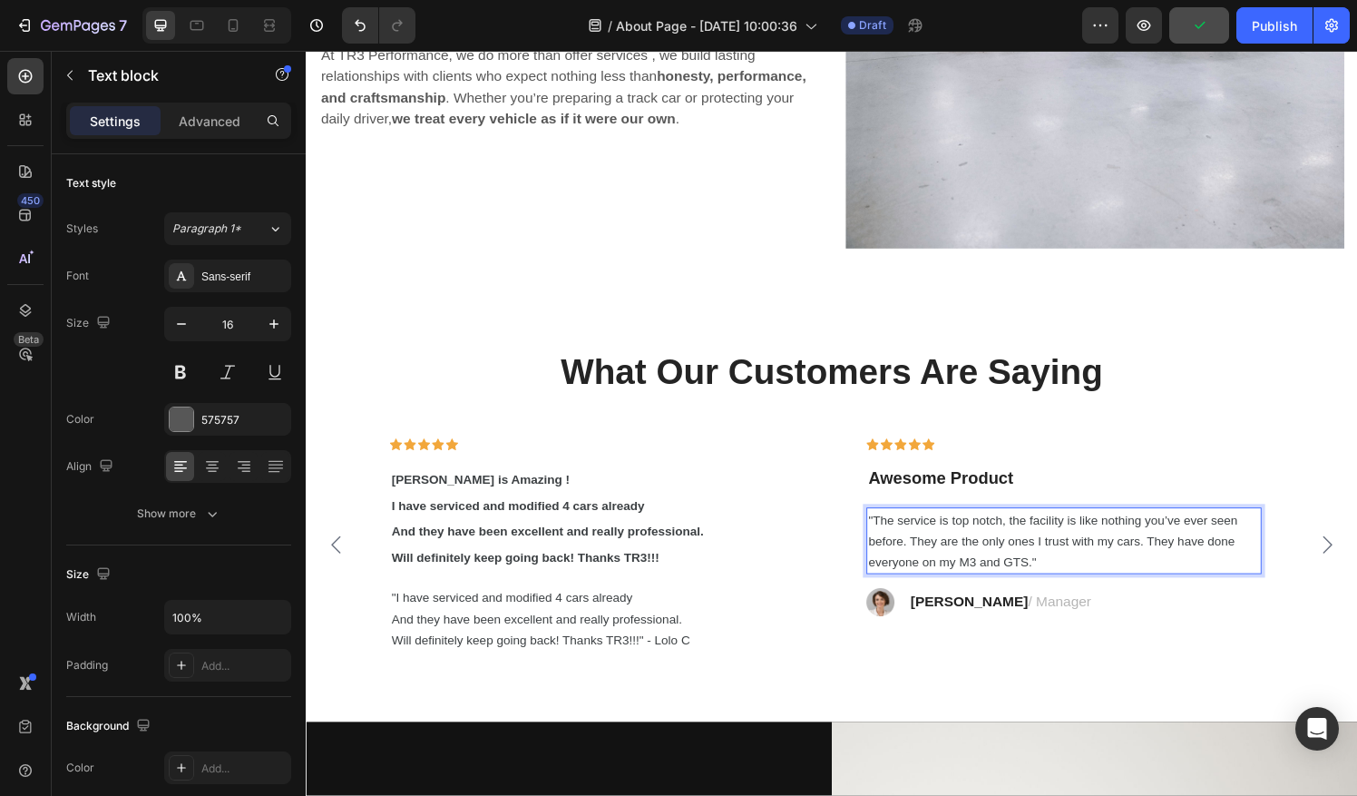
click at [1030, 529] on span ""The service is top notch, the facility is like nothing you’ve ever seen before…" at bounding box center [1078, 558] width 382 height 58
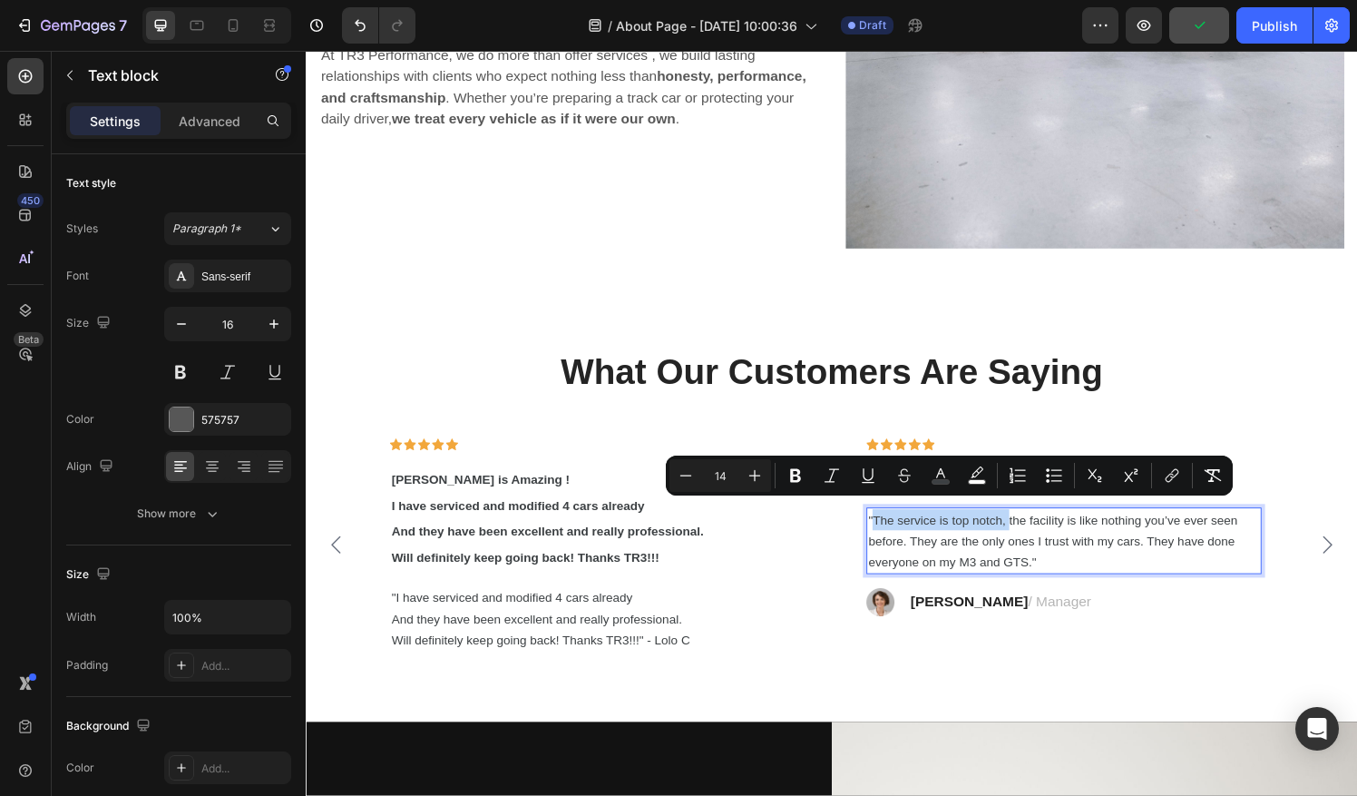
drag, startPoint x: 1030, startPoint y: 524, endPoint x: 893, endPoint y: 523, distance: 137.0
click at [893, 529] on span ""The service is top notch, the facility is like nothing you’ve ever seen before…" at bounding box center [1078, 558] width 382 height 58
copy span "The service is top notch,"
click at [822, 538] on div "Icon Icon Icon Icon Icon Row Greg is Amazing ! I have serviced and modified 4 c…" at bounding box center [596, 562] width 466 height 221
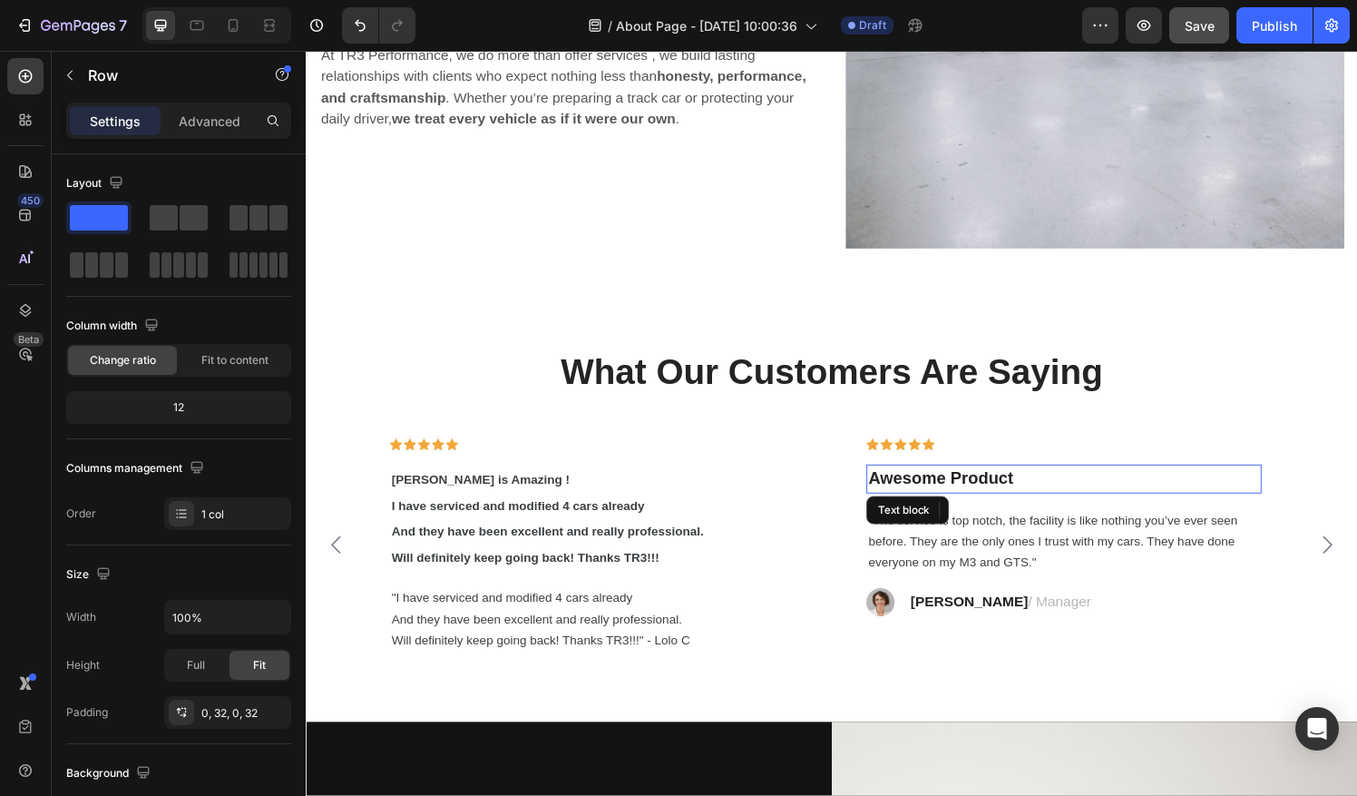
click at [1000, 481] on p "Awesome Product" at bounding box center [1089, 494] width 405 height 26
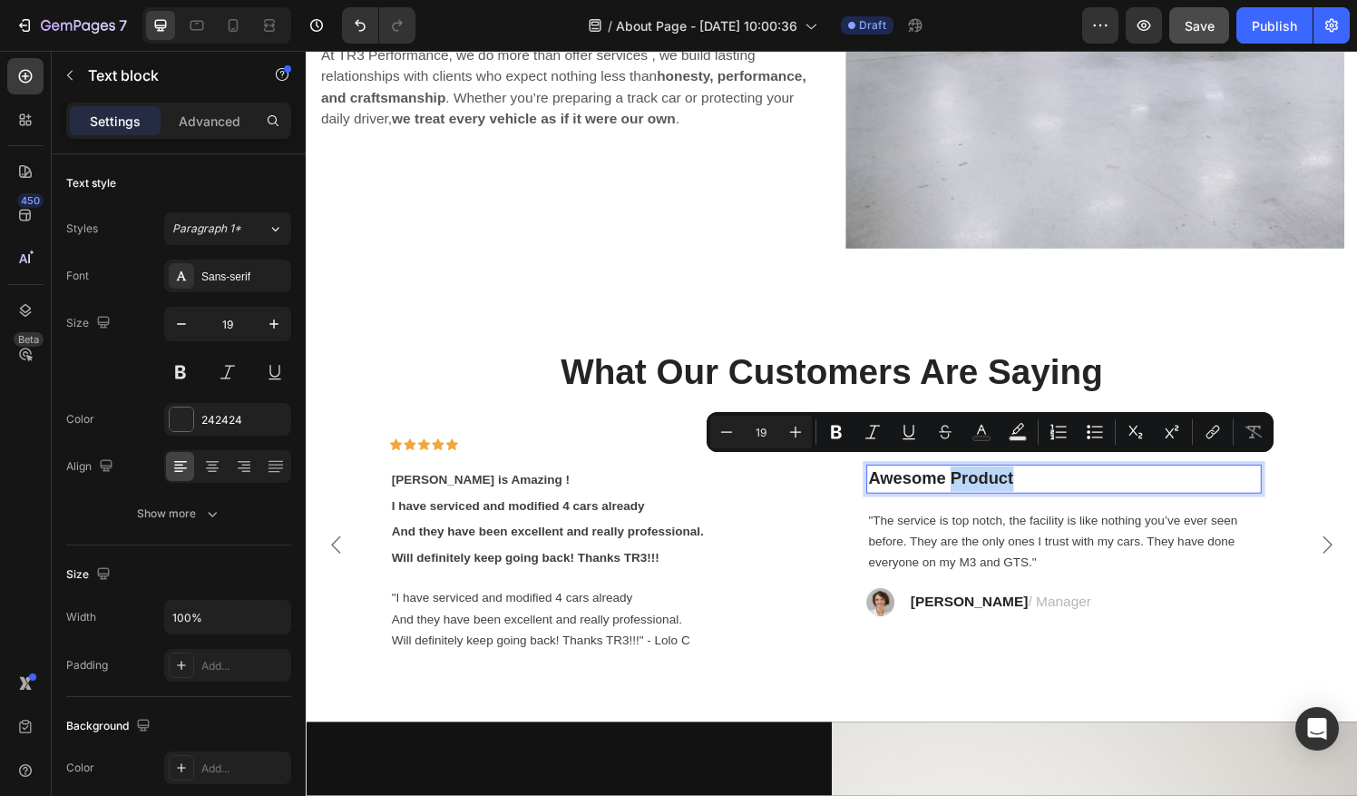
click at [1079, 481] on p "Awesome Product" at bounding box center [1089, 494] width 405 height 26
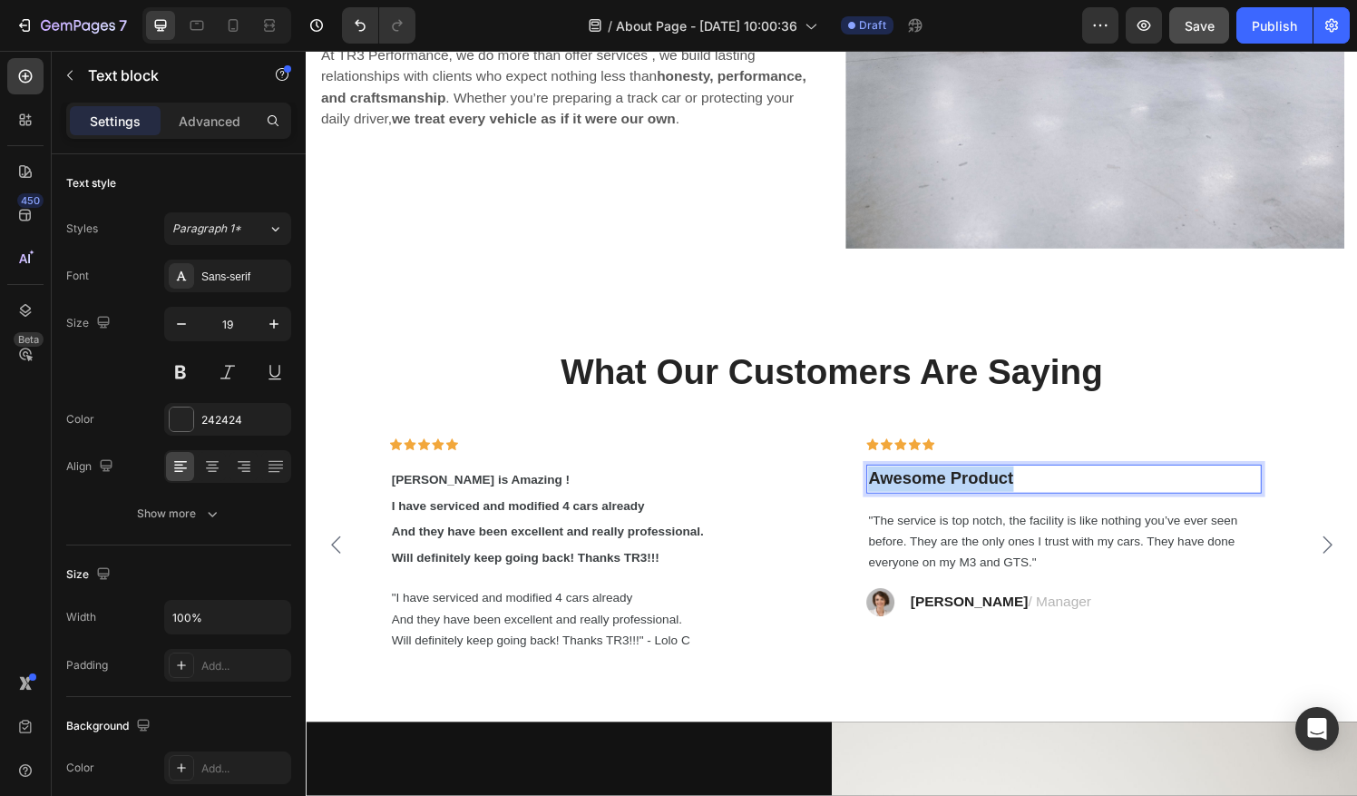
drag, startPoint x: 1079, startPoint y: 477, endPoint x: 888, endPoint y: 483, distance: 190.6
click at [888, 483] on p "Awesome Product" at bounding box center [1089, 494] width 405 height 26
click at [1030, 530] on span ""The service is top notch, the facility is like nothing you’ve ever seen before…" at bounding box center [1078, 559] width 382 height 58
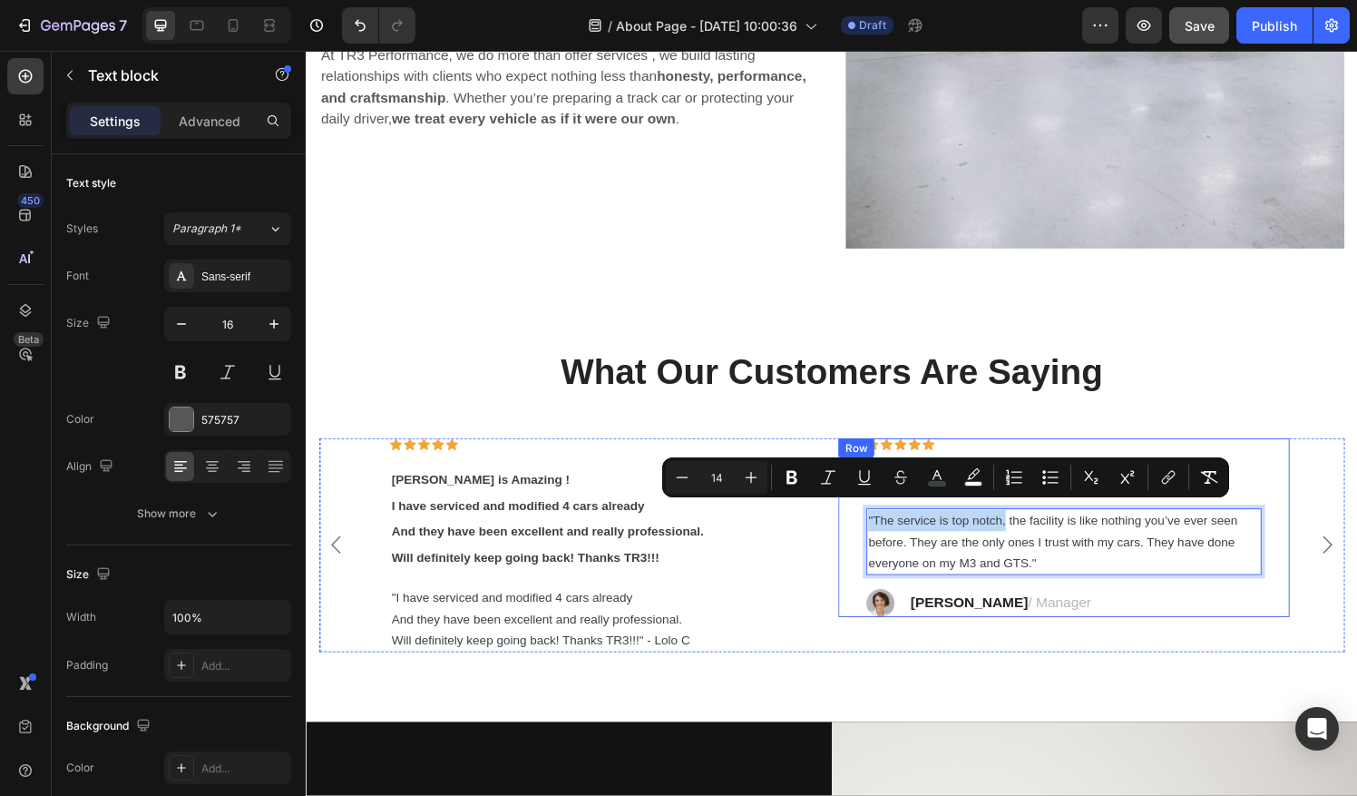
drag, startPoint x: 1030, startPoint y: 529, endPoint x: 876, endPoint y: 523, distance: 153.4
click at [876, 523] on div "Icon Icon Icon Icon Icon Row The service is top notch Text block "The service i…" at bounding box center [1089, 544] width 466 height 185
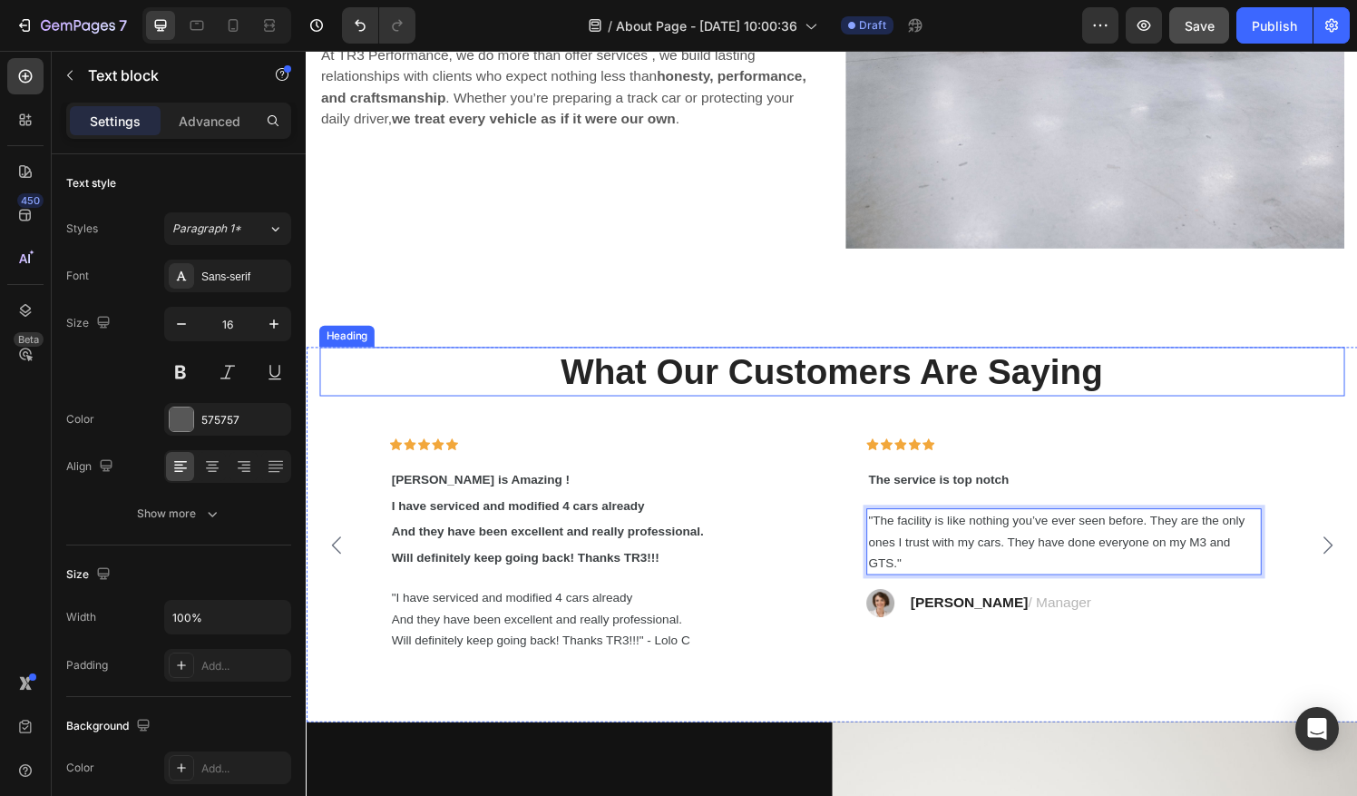
click at [1236, 386] on p "What Our Customers Are Saying" at bounding box center [850, 382] width 1058 height 47
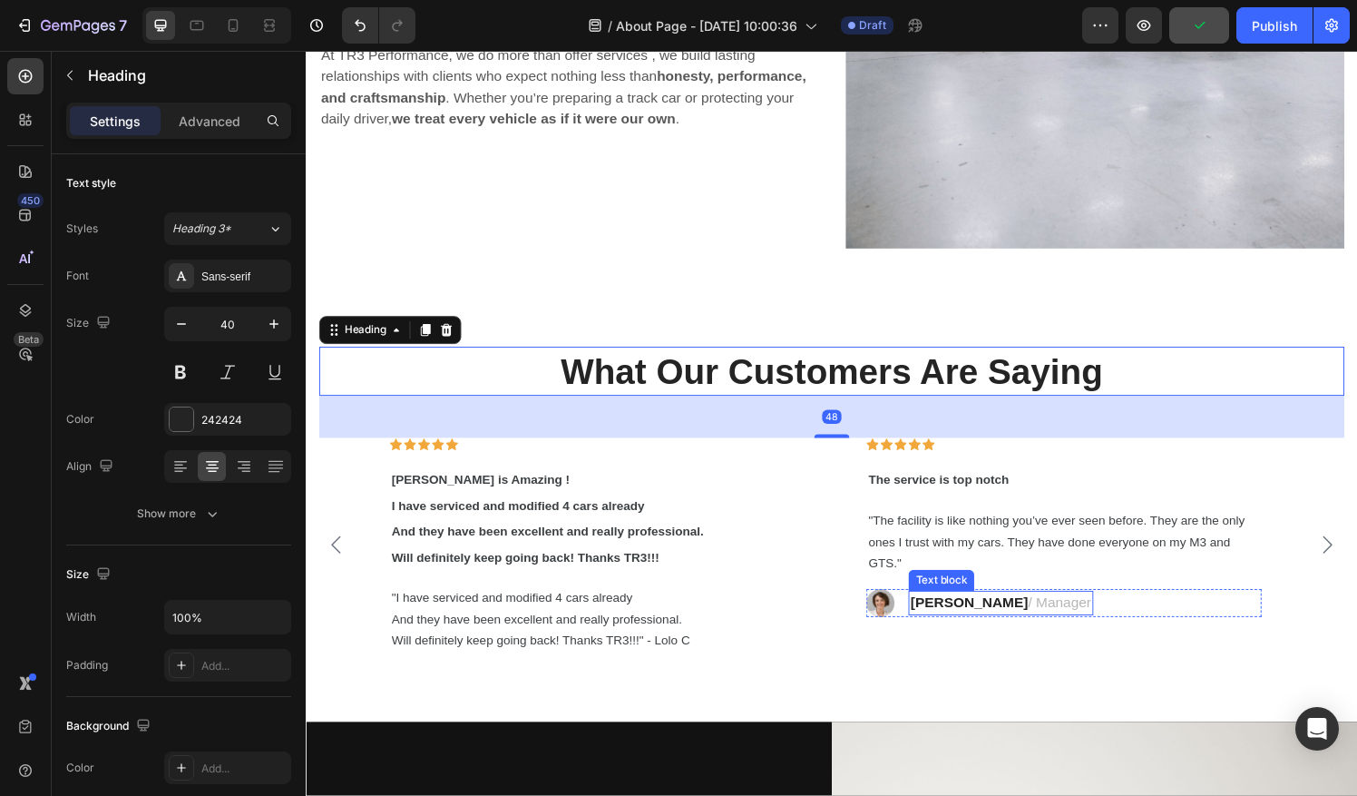
click at [981, 614] on strong "Rosalin C." at bounding box center [992, 621] width 122 height 15
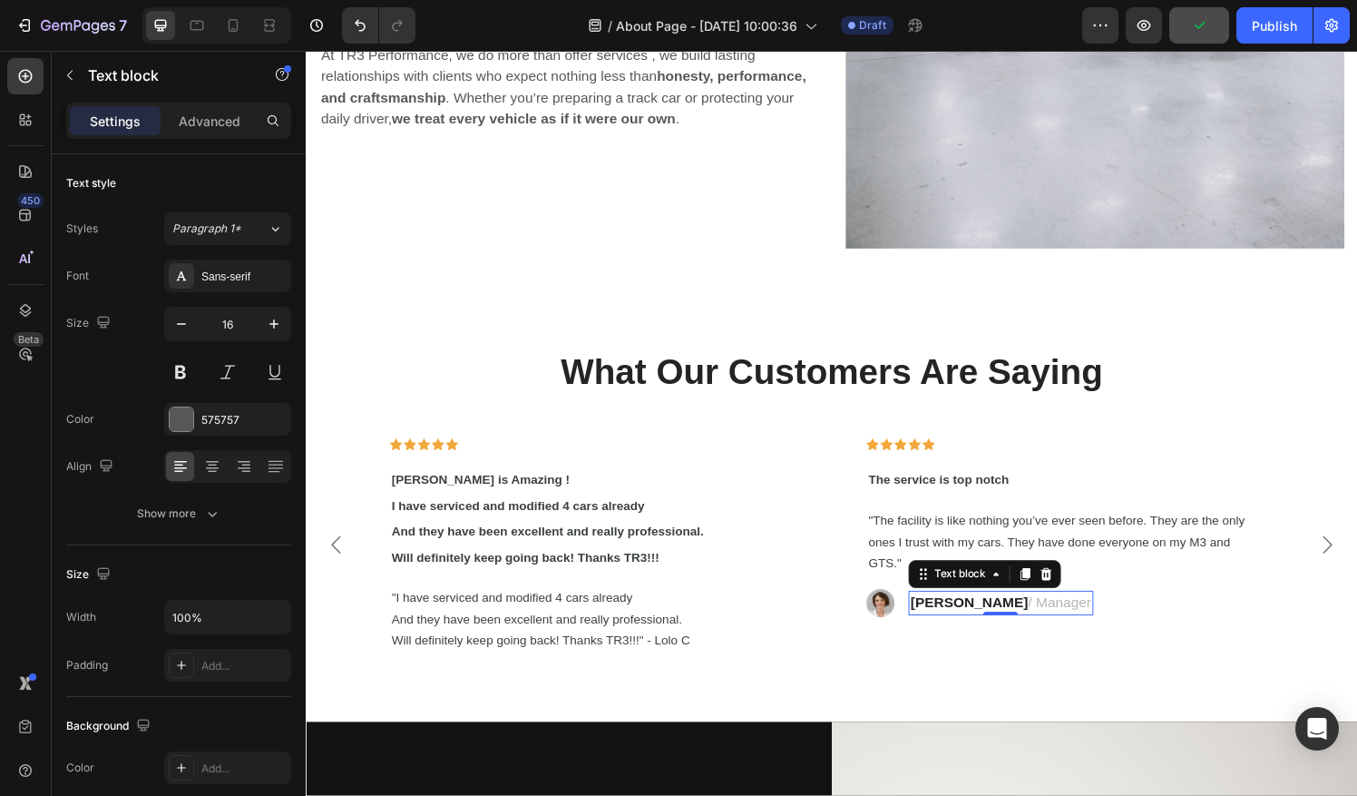
click at [981, 614] on strong "Rosalin C." at bounding box center [992, 621] width 122 height 15
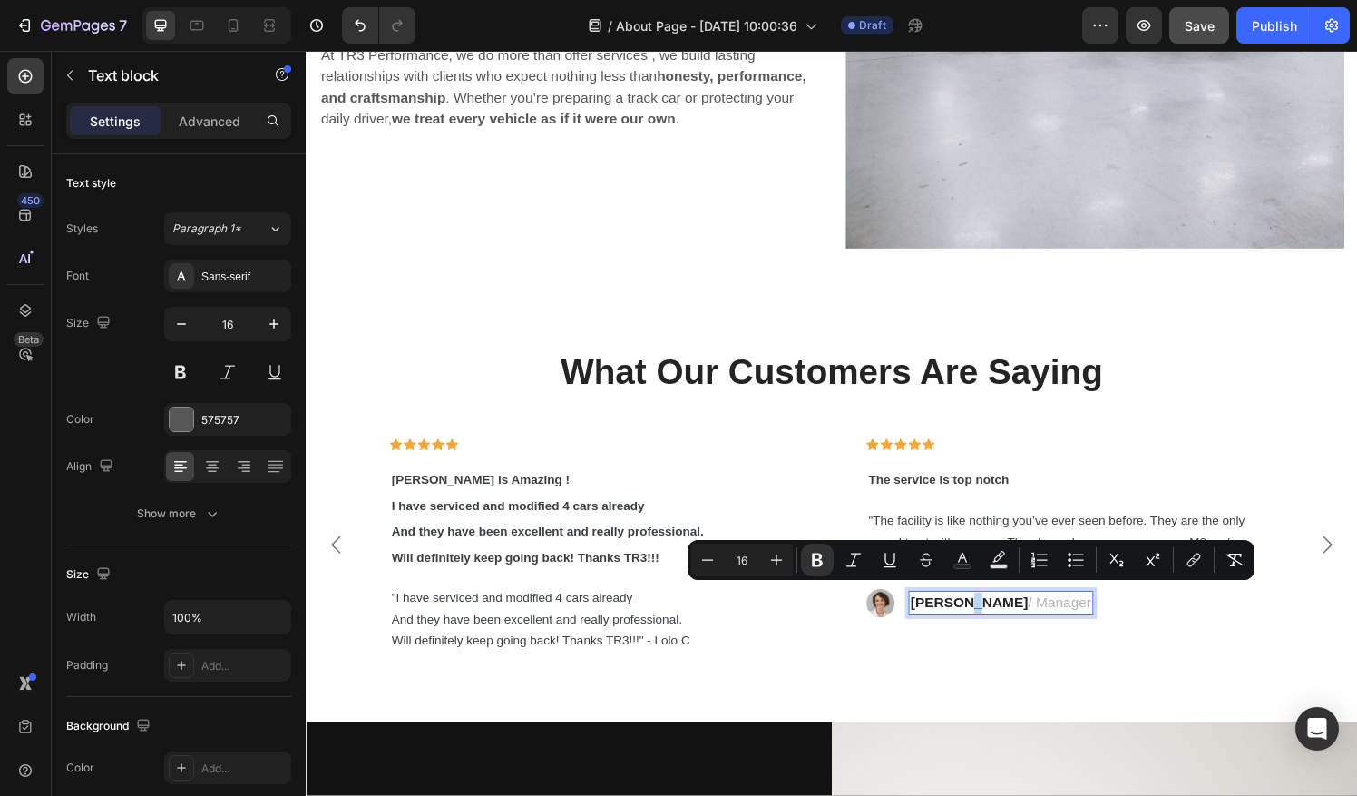
click at [664, 545] on span "And they have been excellent and really professional." at bounding box center [555, 548] width 323 height 15
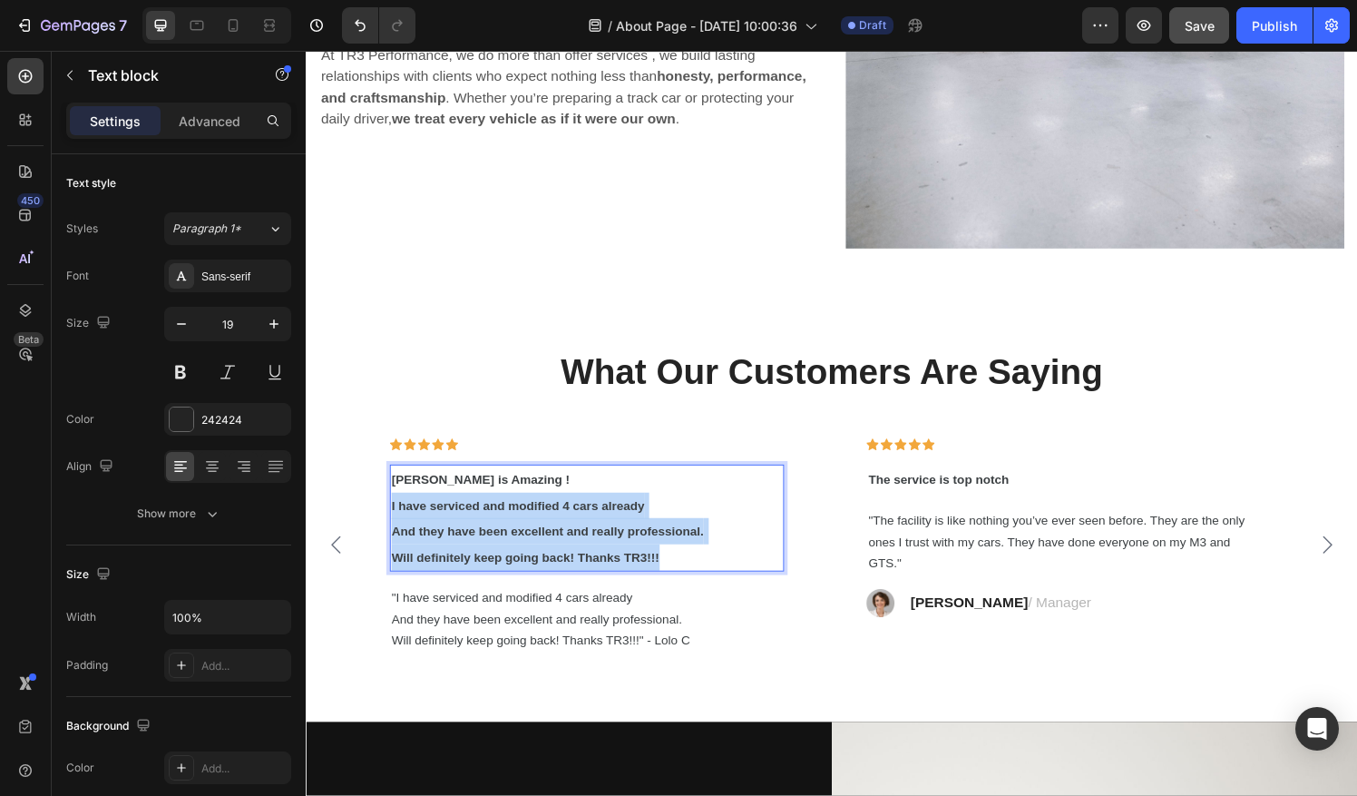
drag, startPoint x: 689, startPoint y: 569, endPoint x: 393, endPoint y: 515, distance: 301.4
click at [394, 515] on p "Greg is Amazing ! I have serviced and modified 4 cars already And they have bee…" at bounding box center [596, 534] width 405 height 107
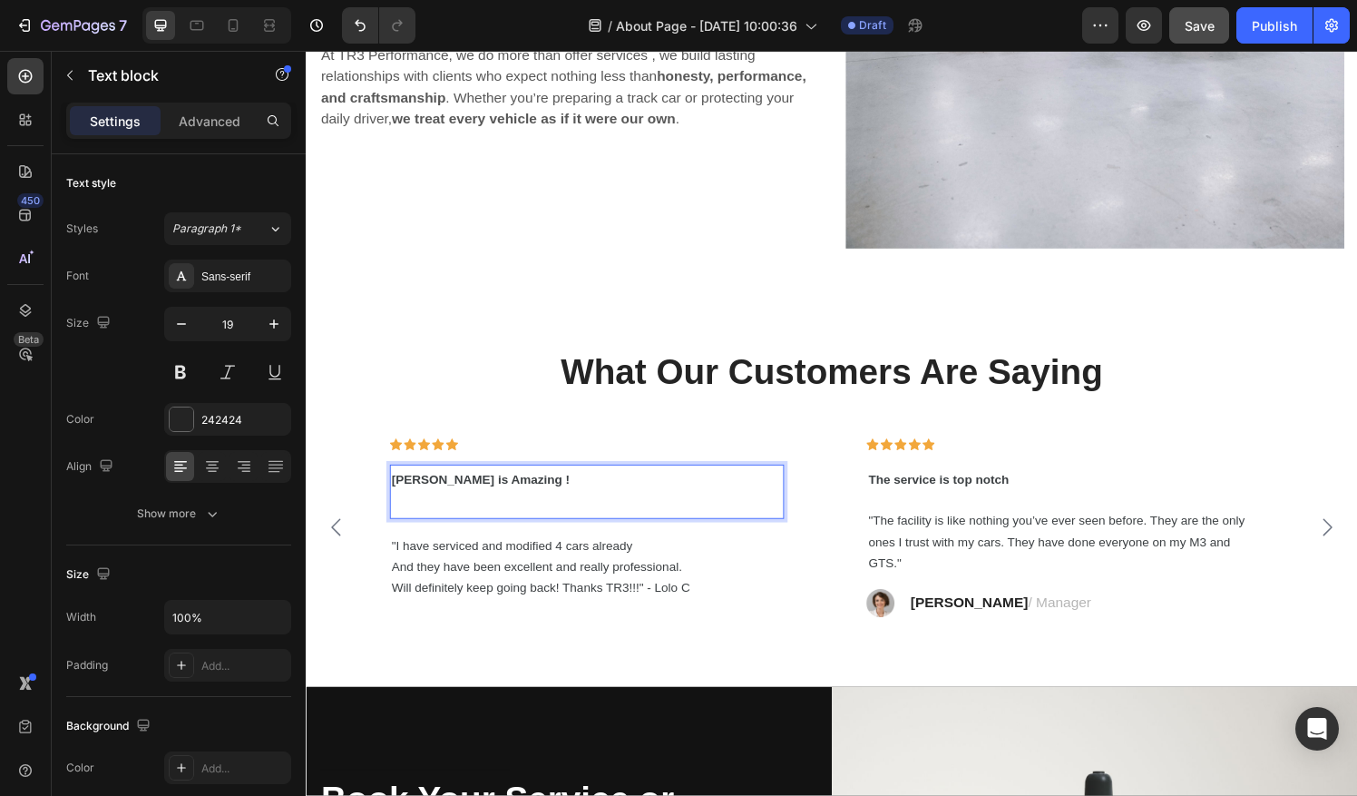
click at [437, 514] on p "[PERSON_NAME] is Amazing !" at bounding box center [596, 507] width 405 height 53
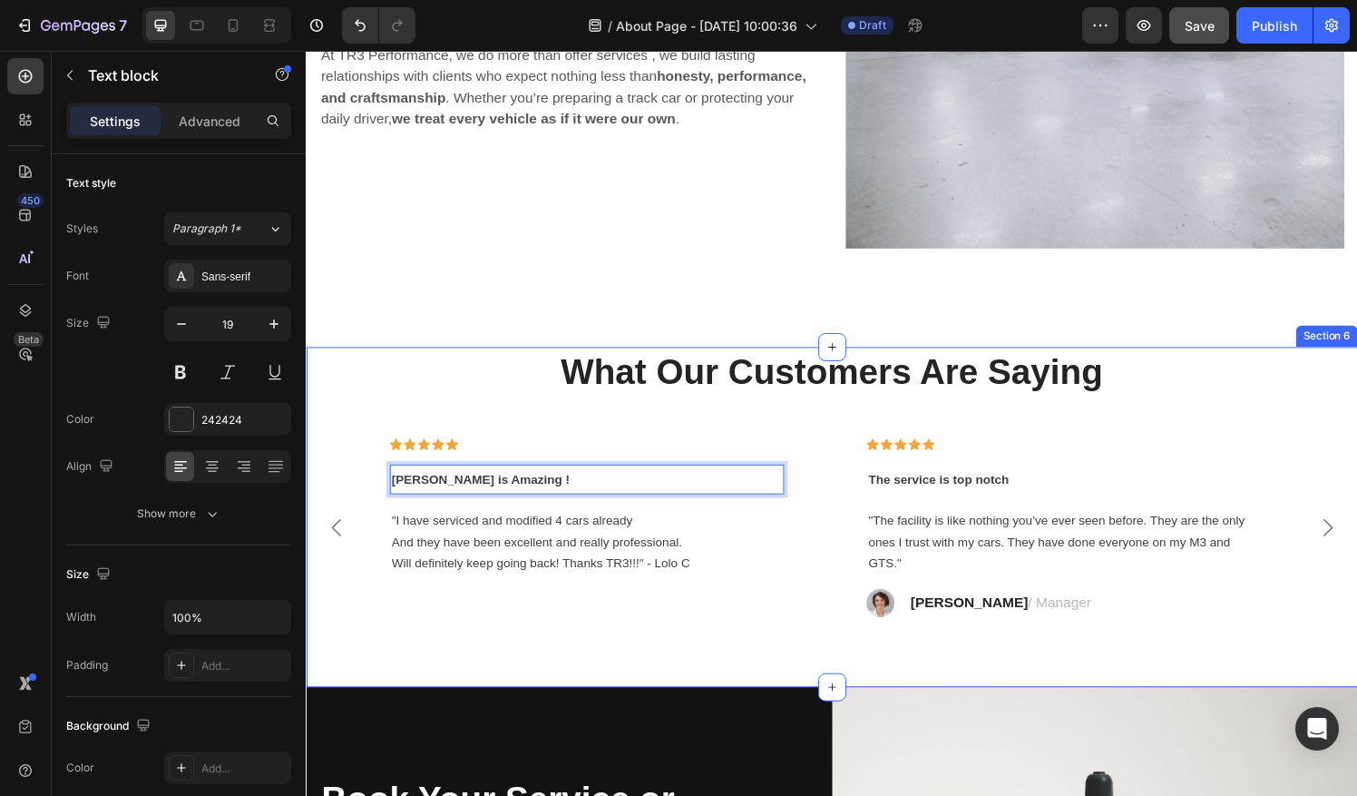
click at [733, 642] on div "What Our Customers Are Saying Heading Icon Icon Icon Icon Icon Row Greg is Amaz…" at bounding box center [850, 533] width 1088 height 352
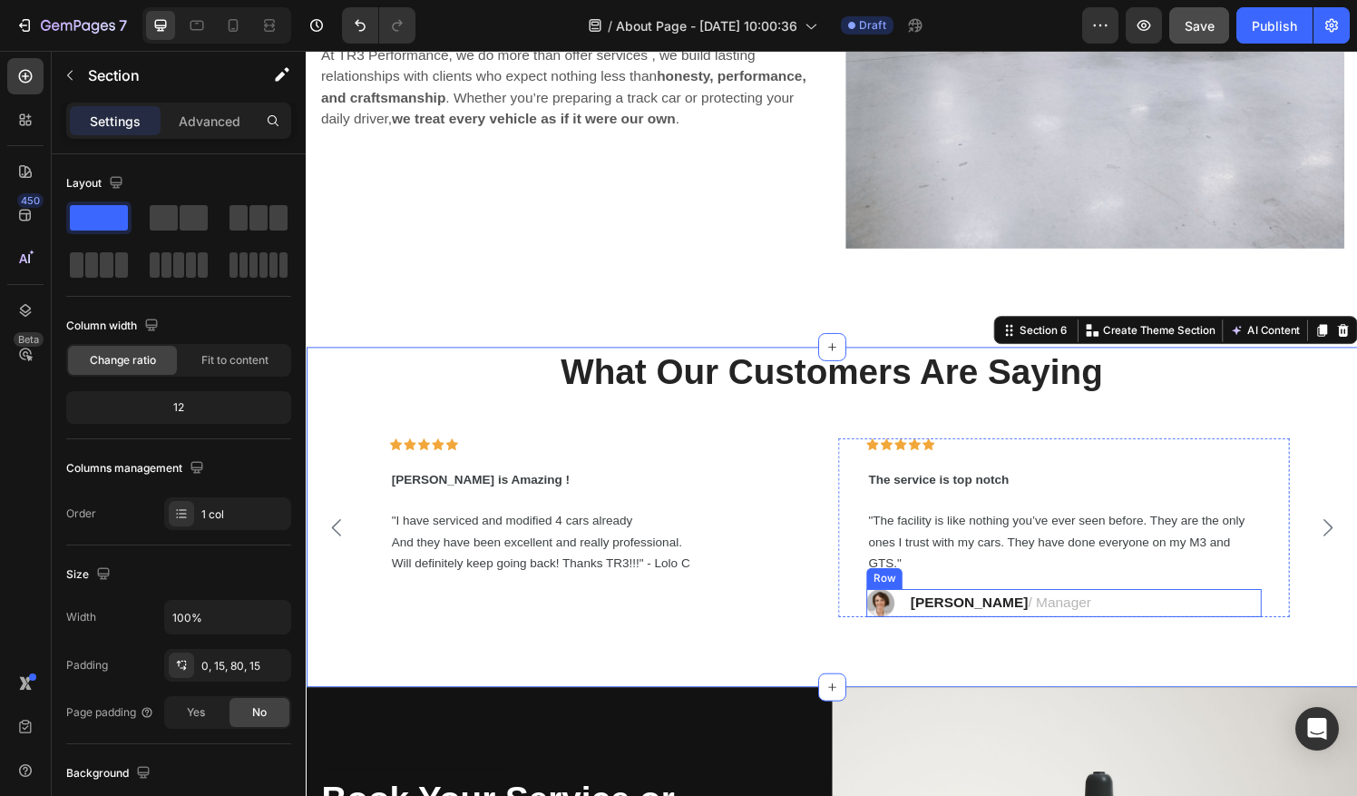
click at [1077, 610] on div "Image Rosalin C. / Manager Text block Row" at bounding box center [1089, 622] width 408 height 29
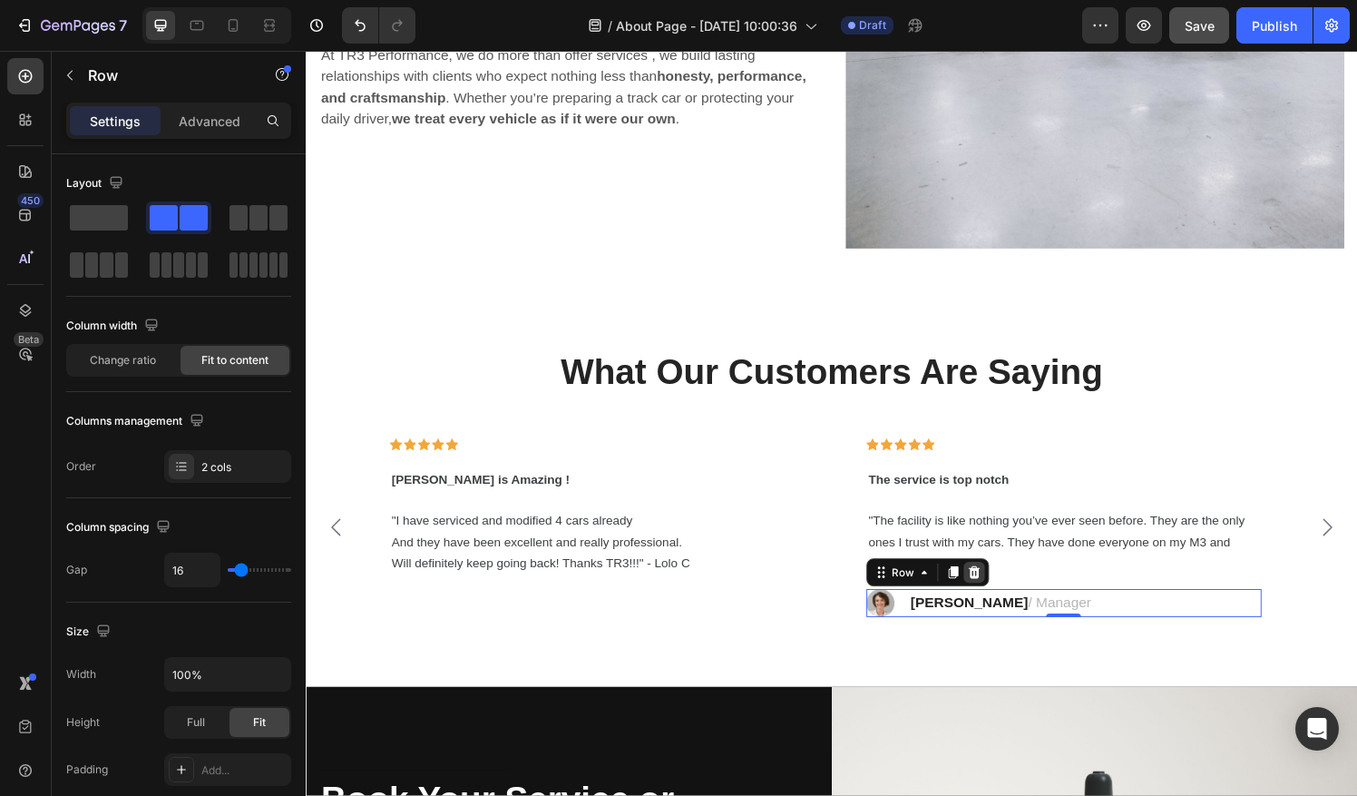
click at [988, 580] on div at bounding box center [997, 591] width 22 height 22
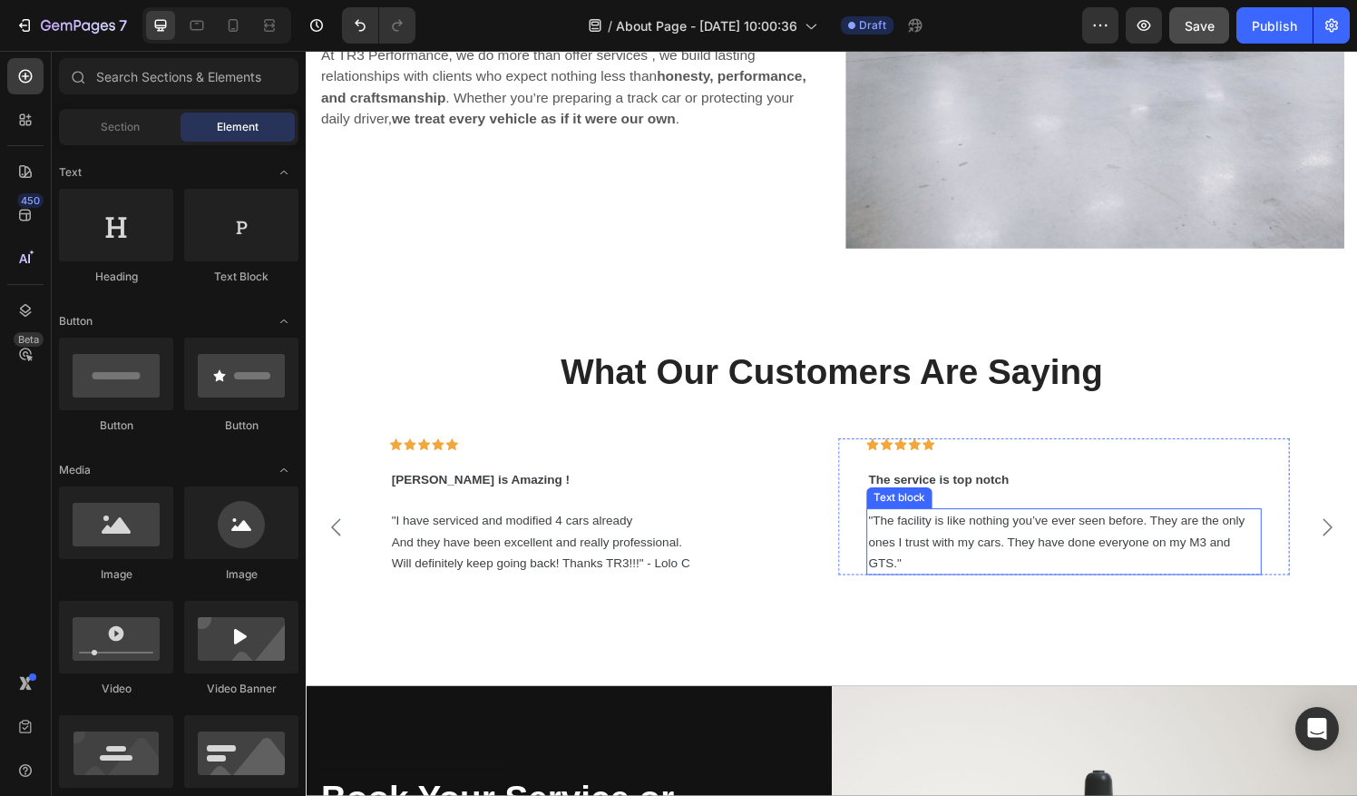
click at [1001, 571] on p ""The facility is like nothing you’ve ever seen before. They are the only ones I…" at bounding box center [1089, 558] width 405 height 65
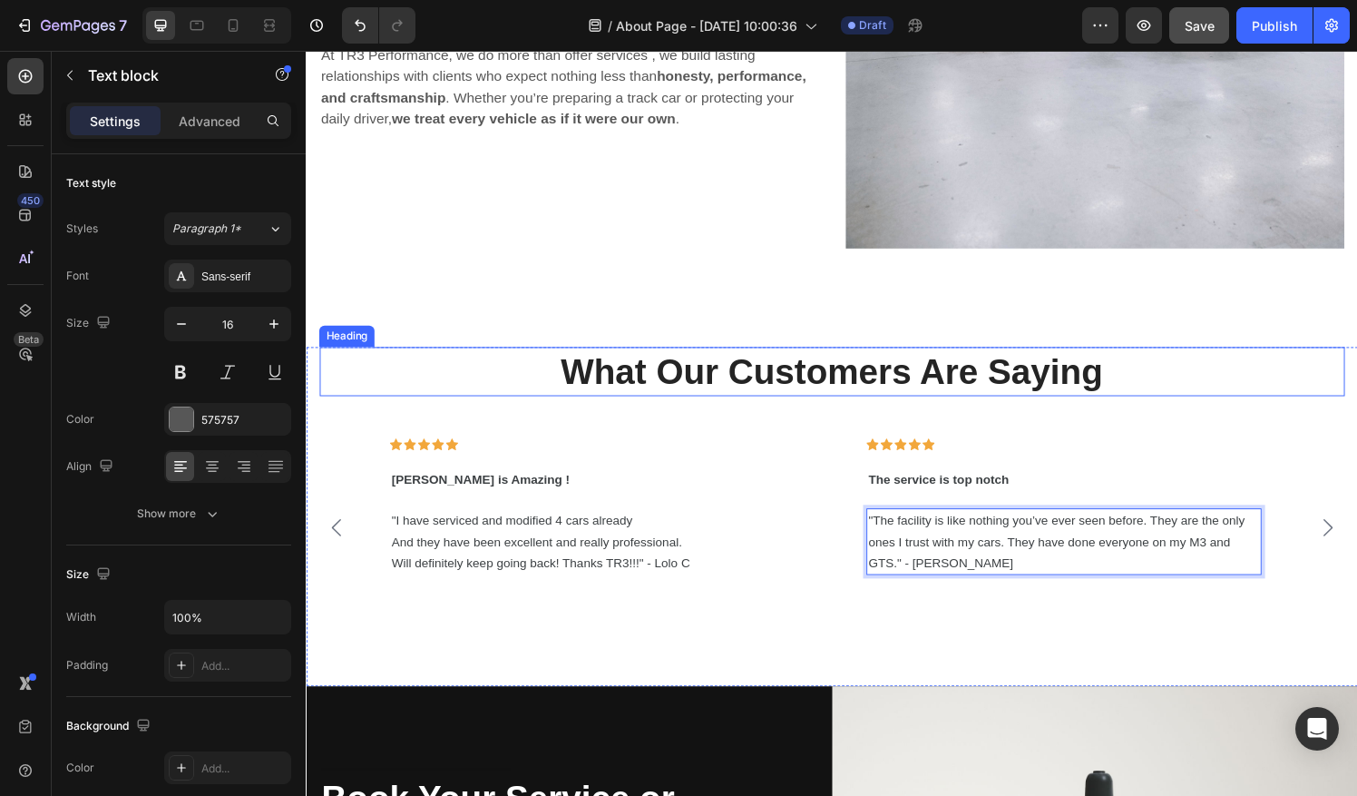
click at [1321, 392] on p "What Our Customers Are Saying" at bounding box center [850, 382] width 1058 height 47
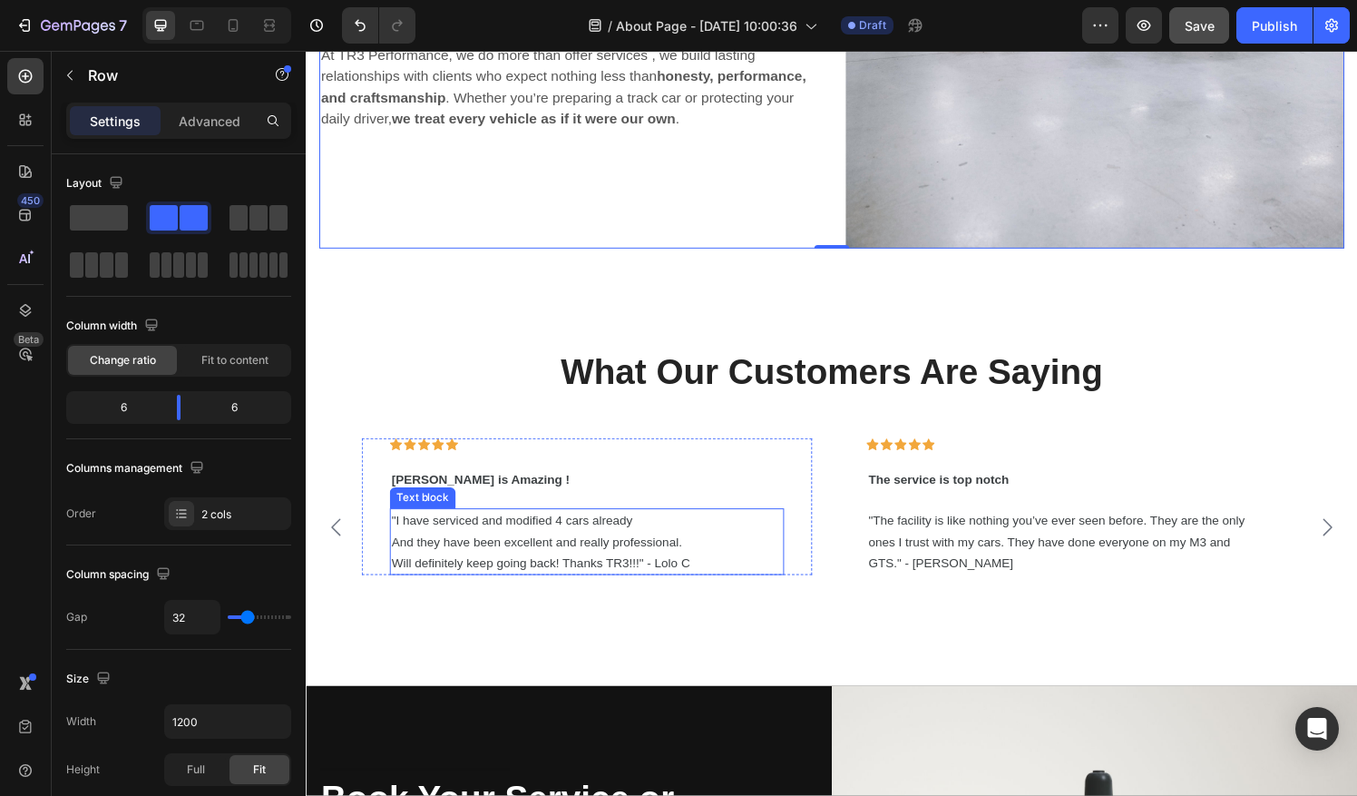
scroll to position [5139, 0]
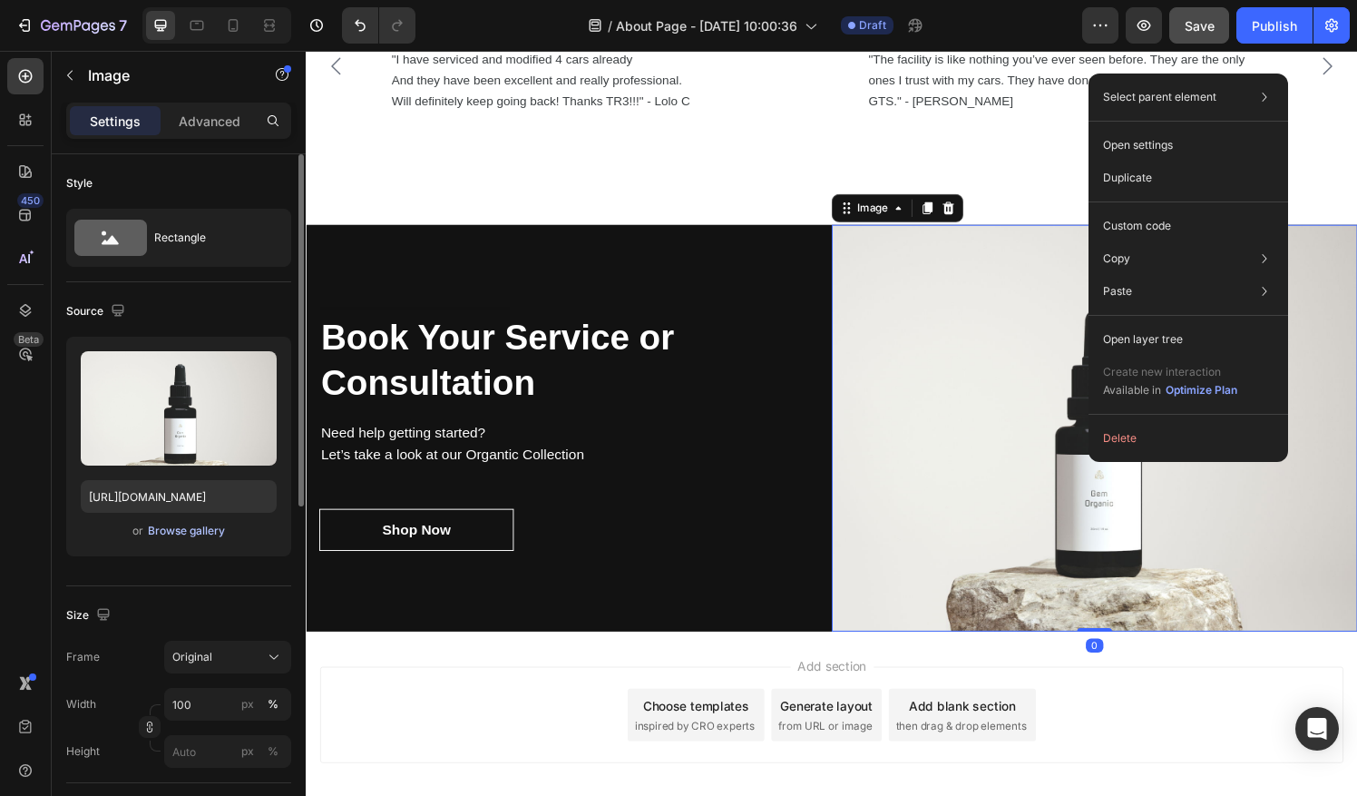
click at [190, 533] on div "Browse gallery" at bounding box center [186, 530] width 77 height 16
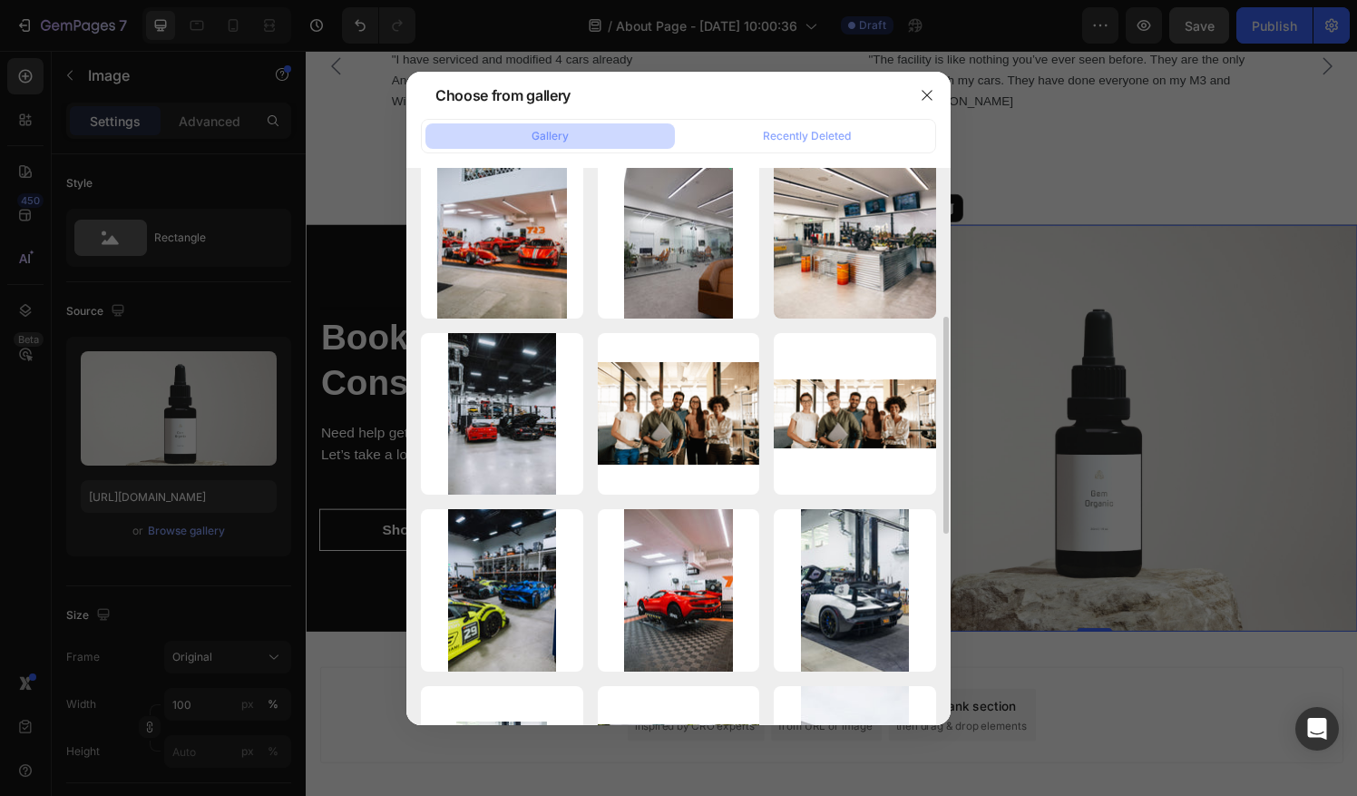
scroll to position [380, 0]
click at [923, 91] on icon "button" at bounding box center [927, 95] width 15 height 15
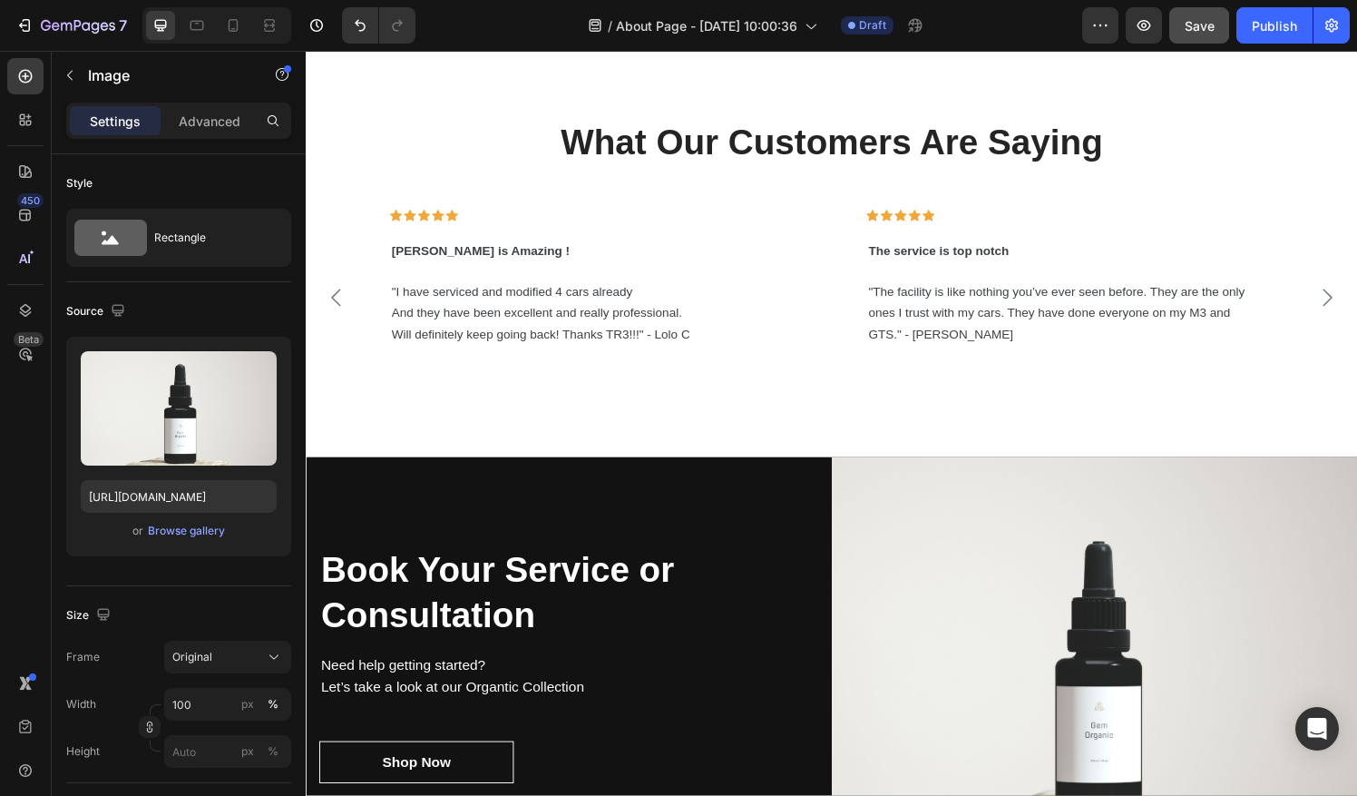
scroll to position [4662, 0]
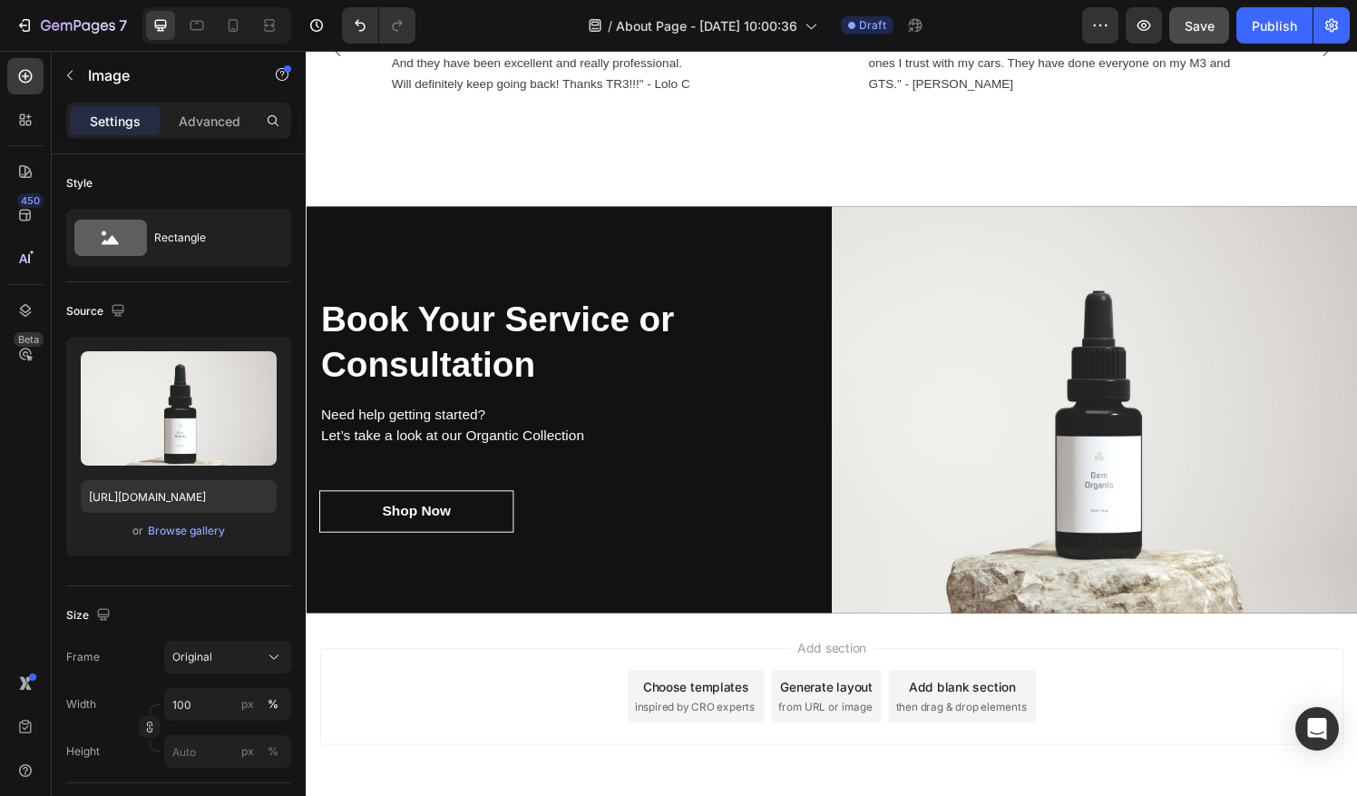
click at [1069, 340] on img at bounding box center [1122, 422] width 544 height 421
click at [203, 530] on div "Browse gallery" at bounding box center [186, 530] width 77 height 16
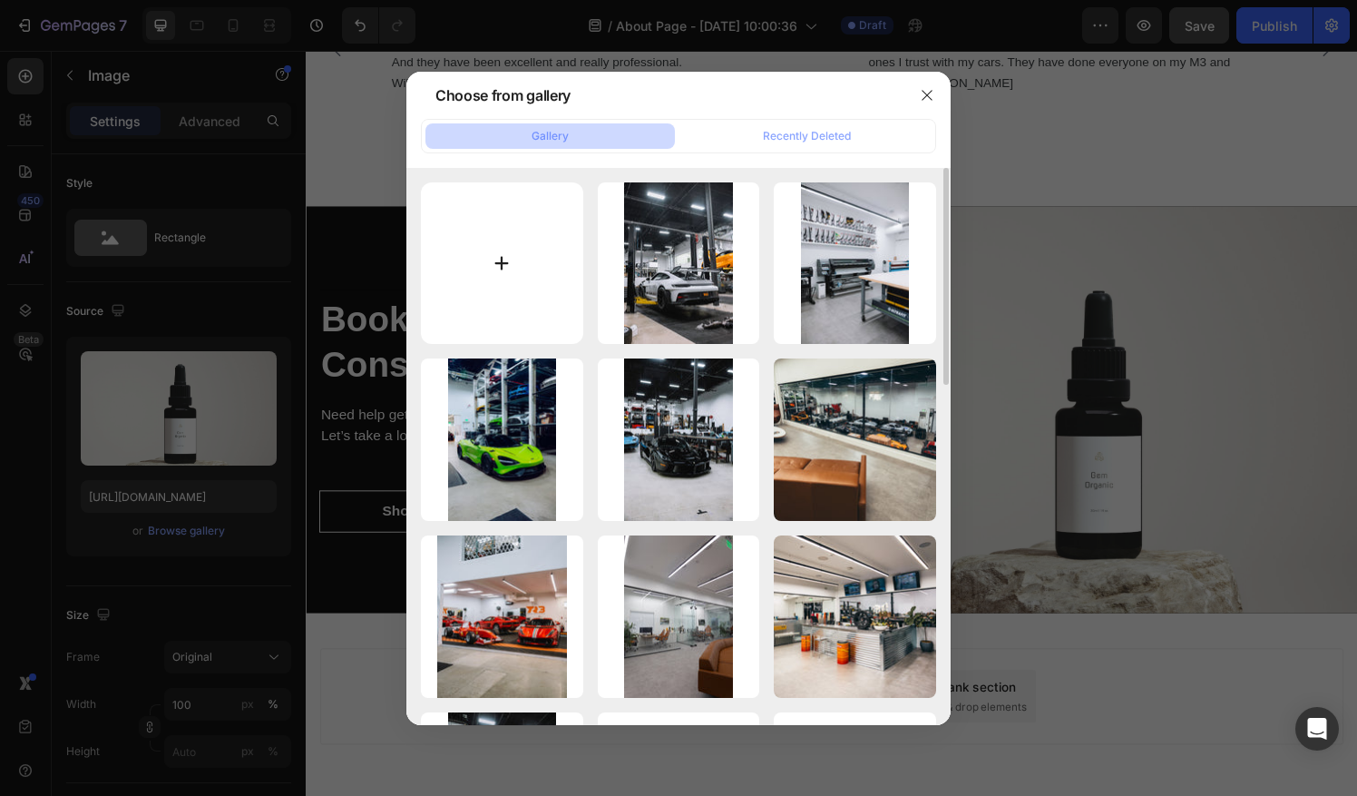
click at [501, 255] on input "file" at bounding box center [502, 263] width 162 height 162
type input "C:\fakepath\306 install-3813.jpg"
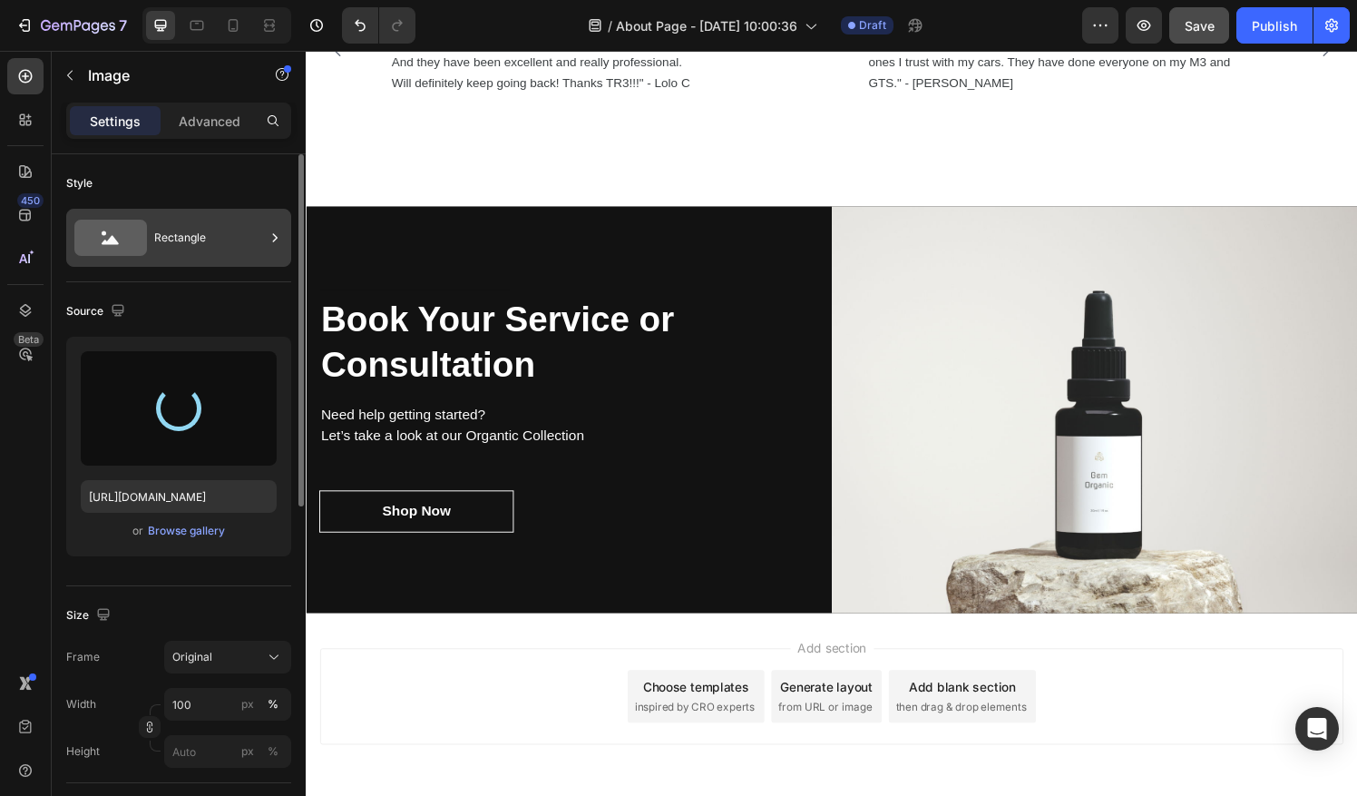
type input "https://cdn.shopify.com/s/files/1/0290/5273/1471/files/gempages_581934521188877…"
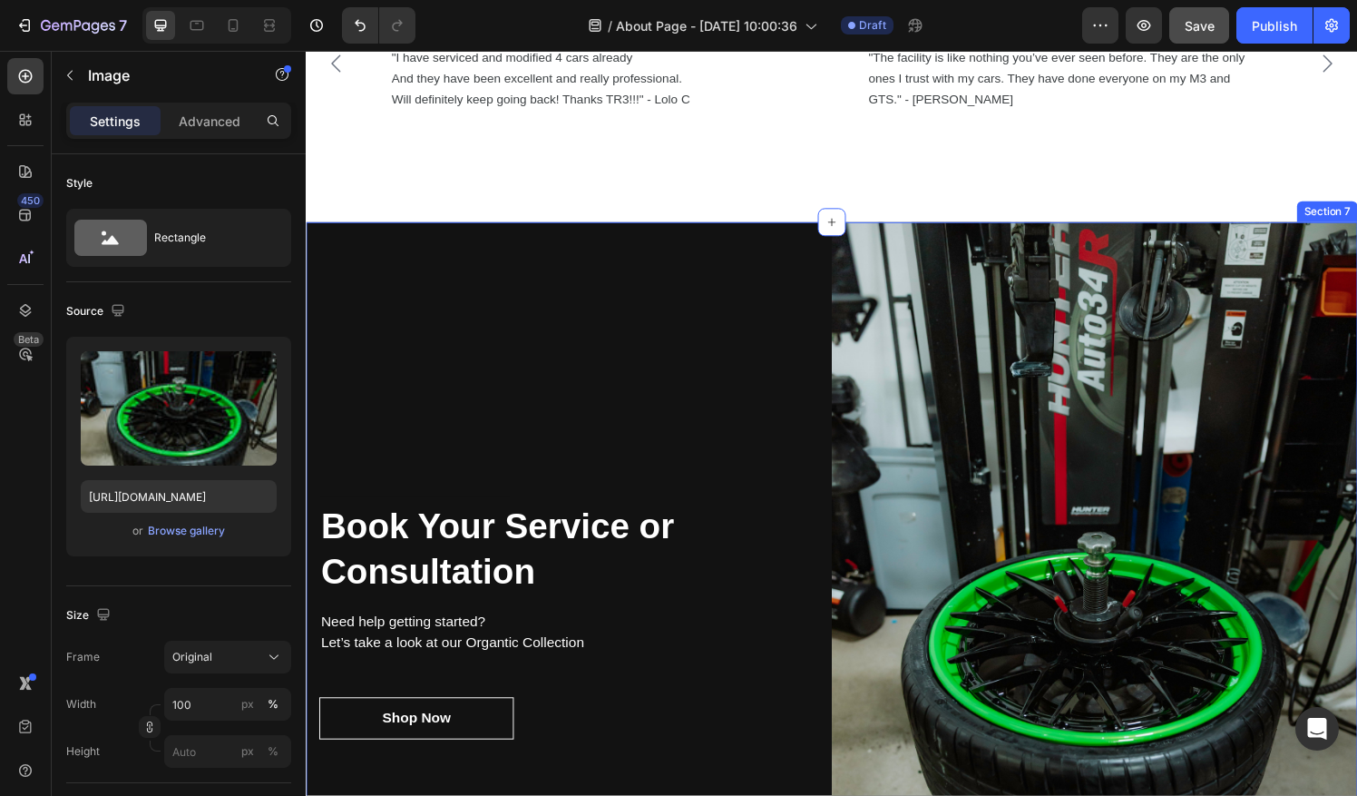
scroll to position [4641, 0]
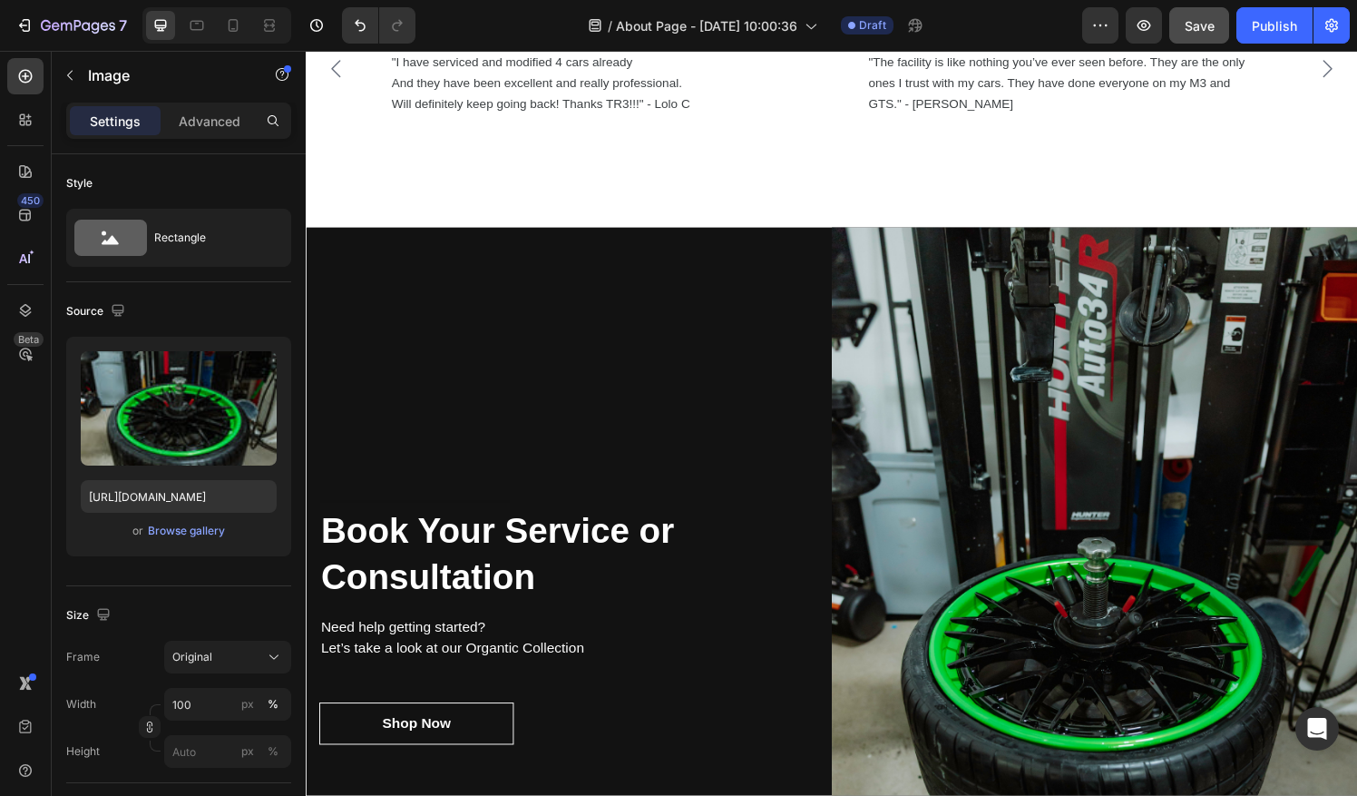
click at [962, 512] on img at bounding box center [1122, 642] width 544 height 816
click at [221, 651] on div "Original" at bounding box center [216, 657] width 89 height 16
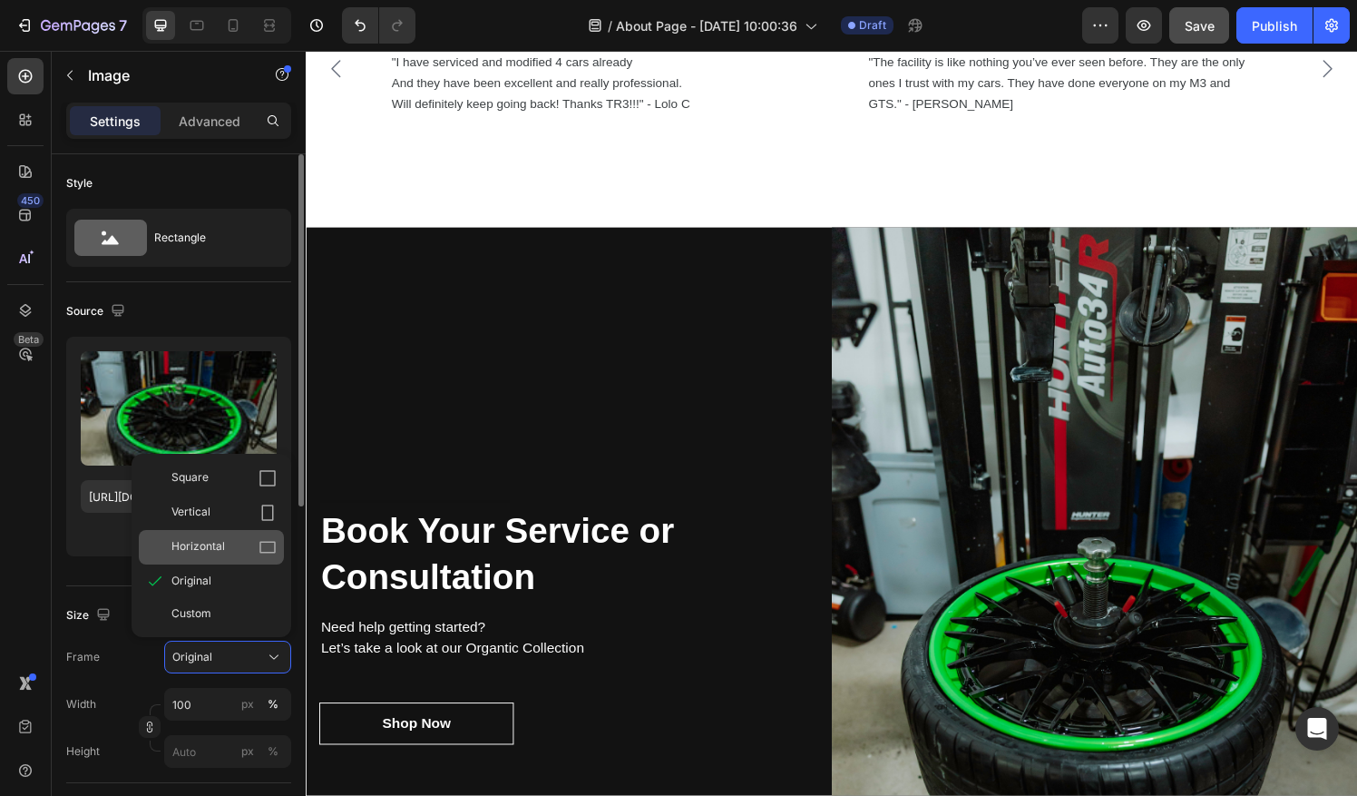
click at [226, 555] on div "Horizontal" at bounding box center [211, 547] width 145 height 34
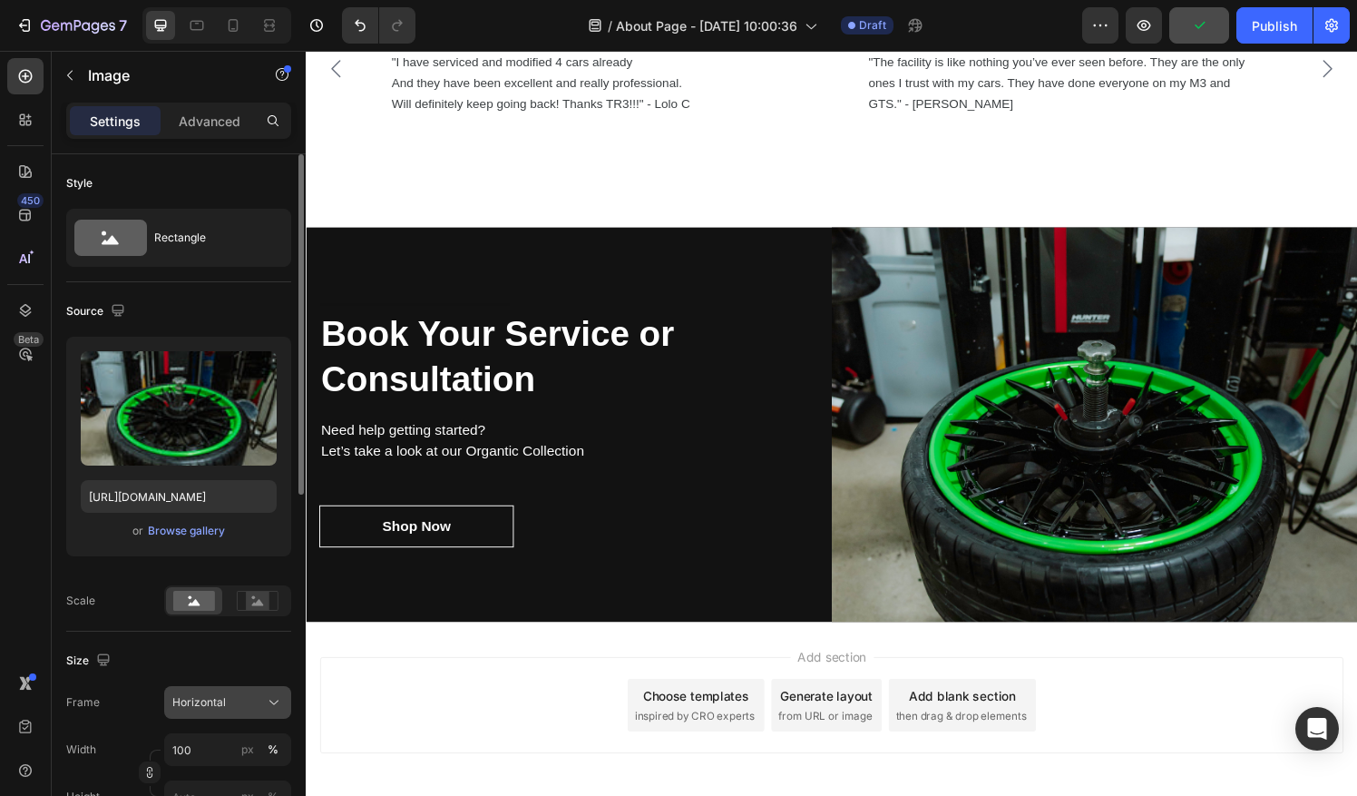
click at [214, 712] on button "Horizontal" at bounding box center [227, 702] width 127 height 33
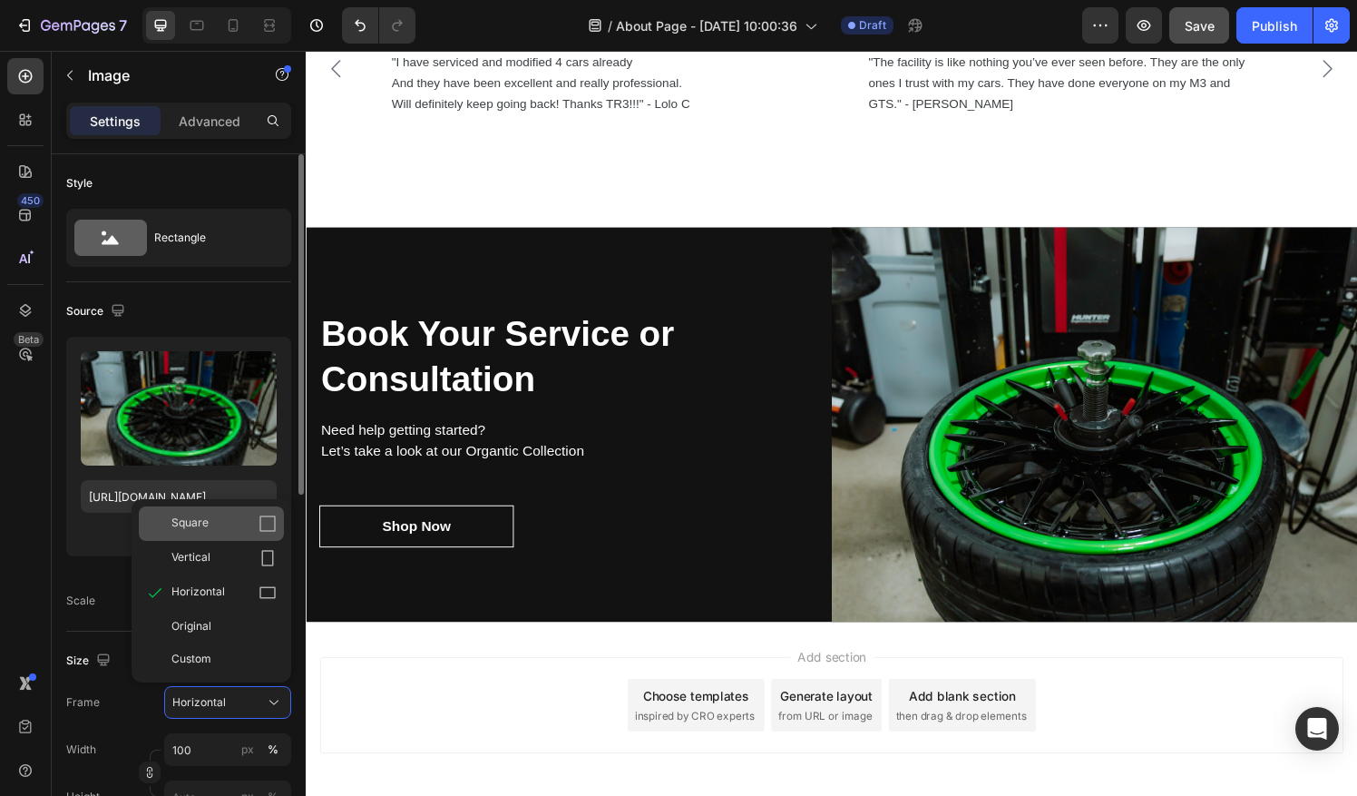
click at [231, 527] on div "Square" at bounding box center [223, 523] width 105 height 18
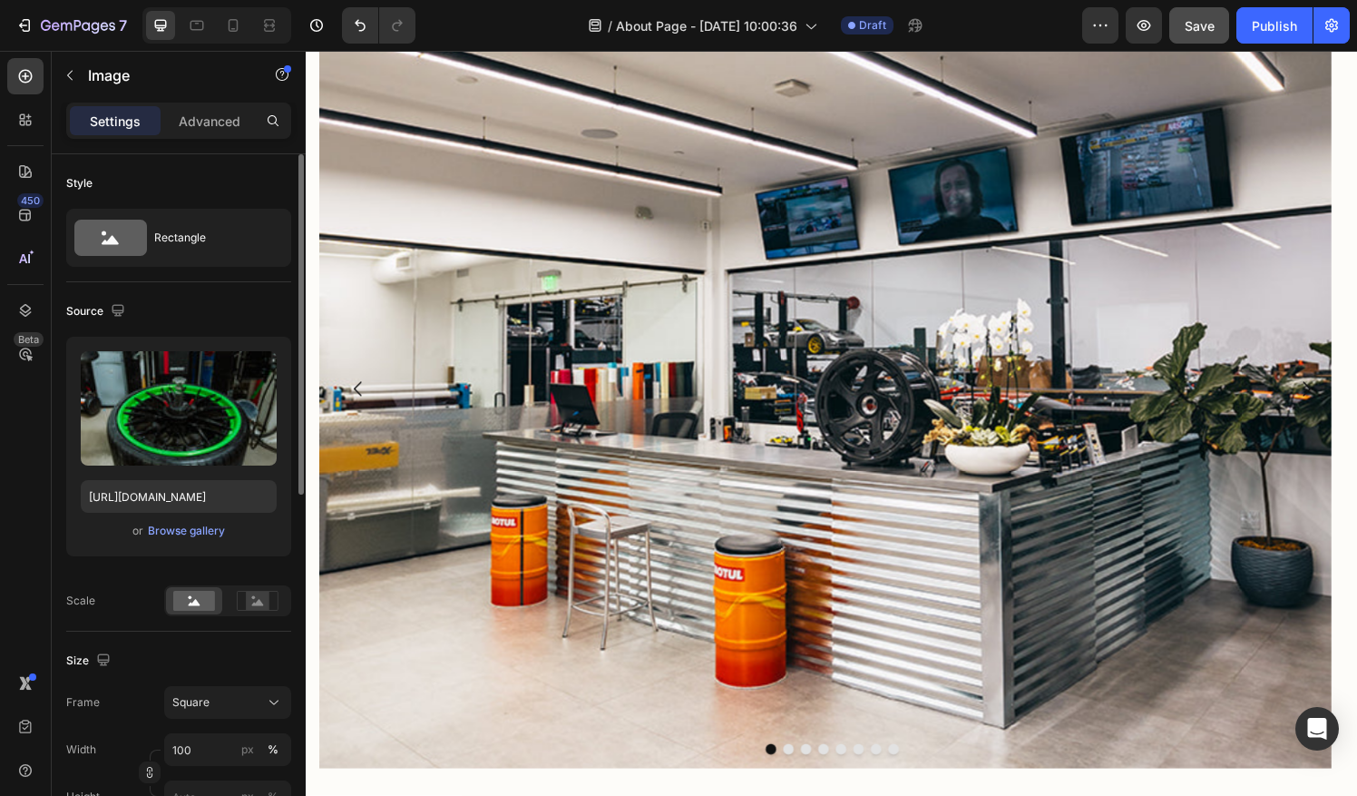
scroll to position [2356, 0]
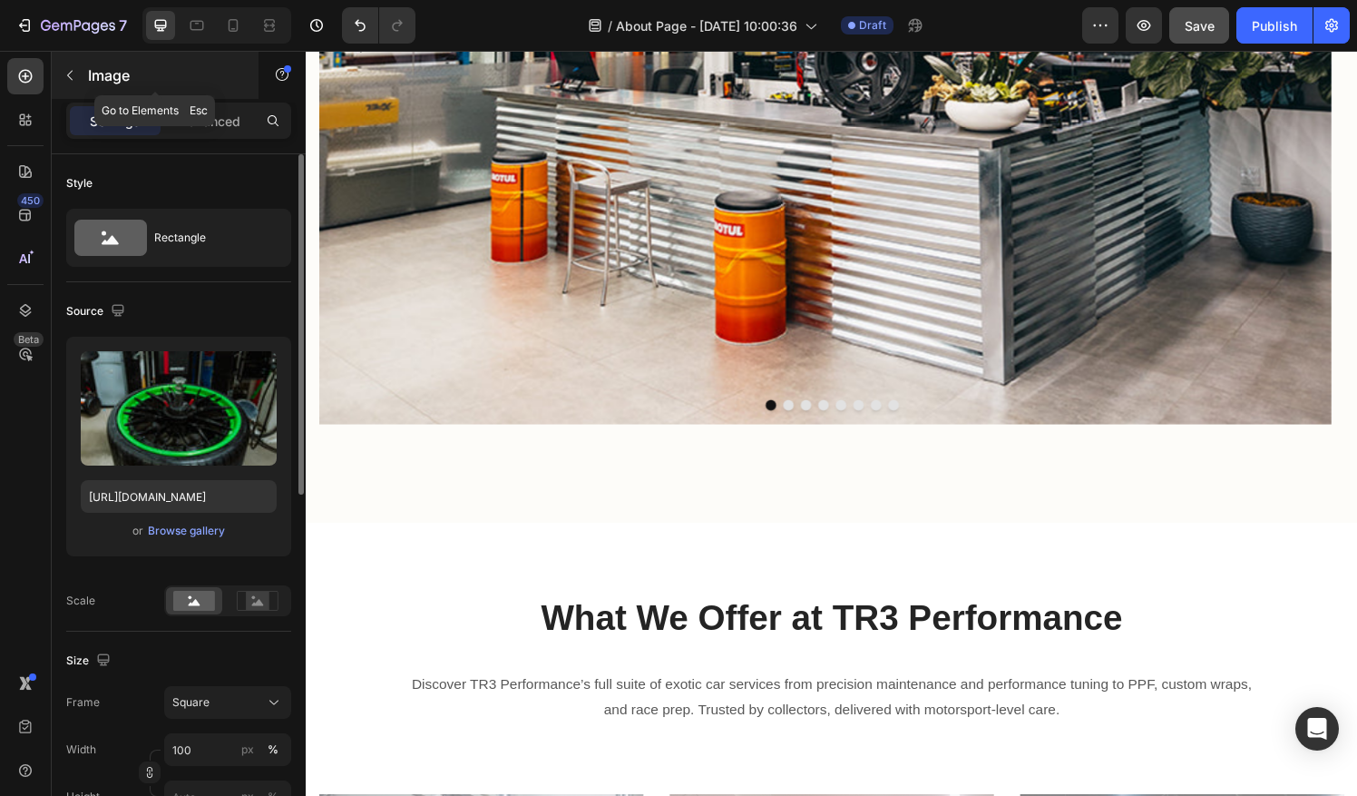
click at [75, 73] on icon "button" at bounding box center [70, 75] width 15 height 15
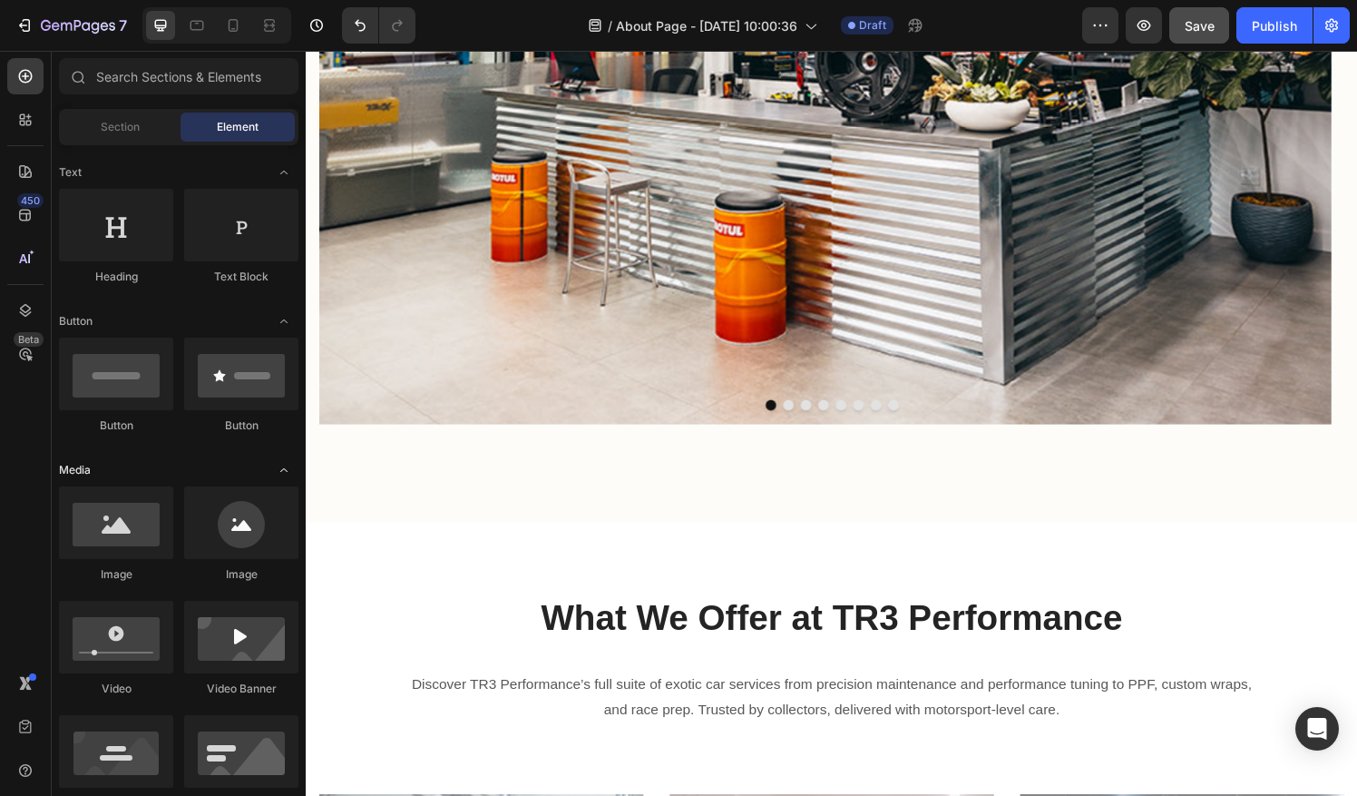
scroll to position [444, 0]
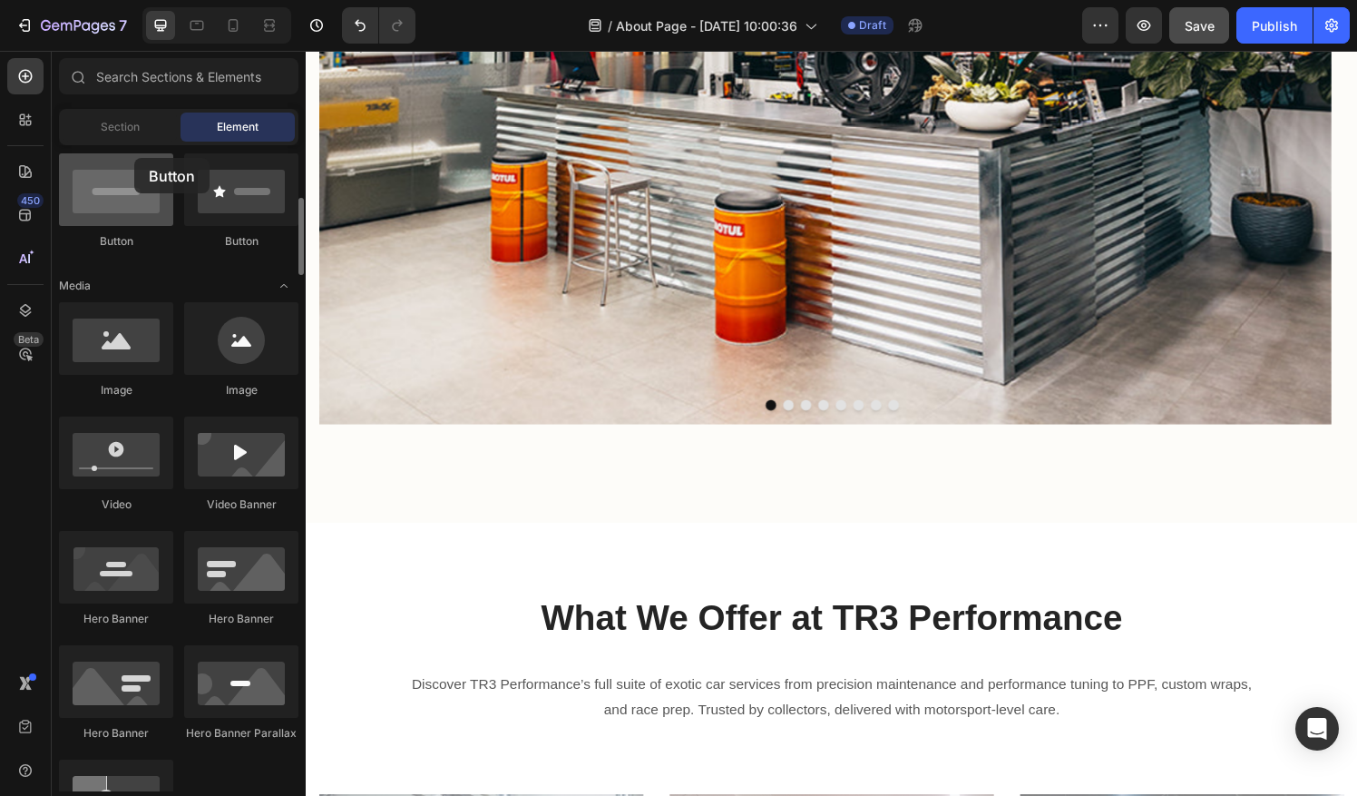
click at [134, 158] on div at bounding box center [116, 189] width 114 height 73
click at [133, 136] on div "Section" at bounding box center [120, 126] width 114 height 29
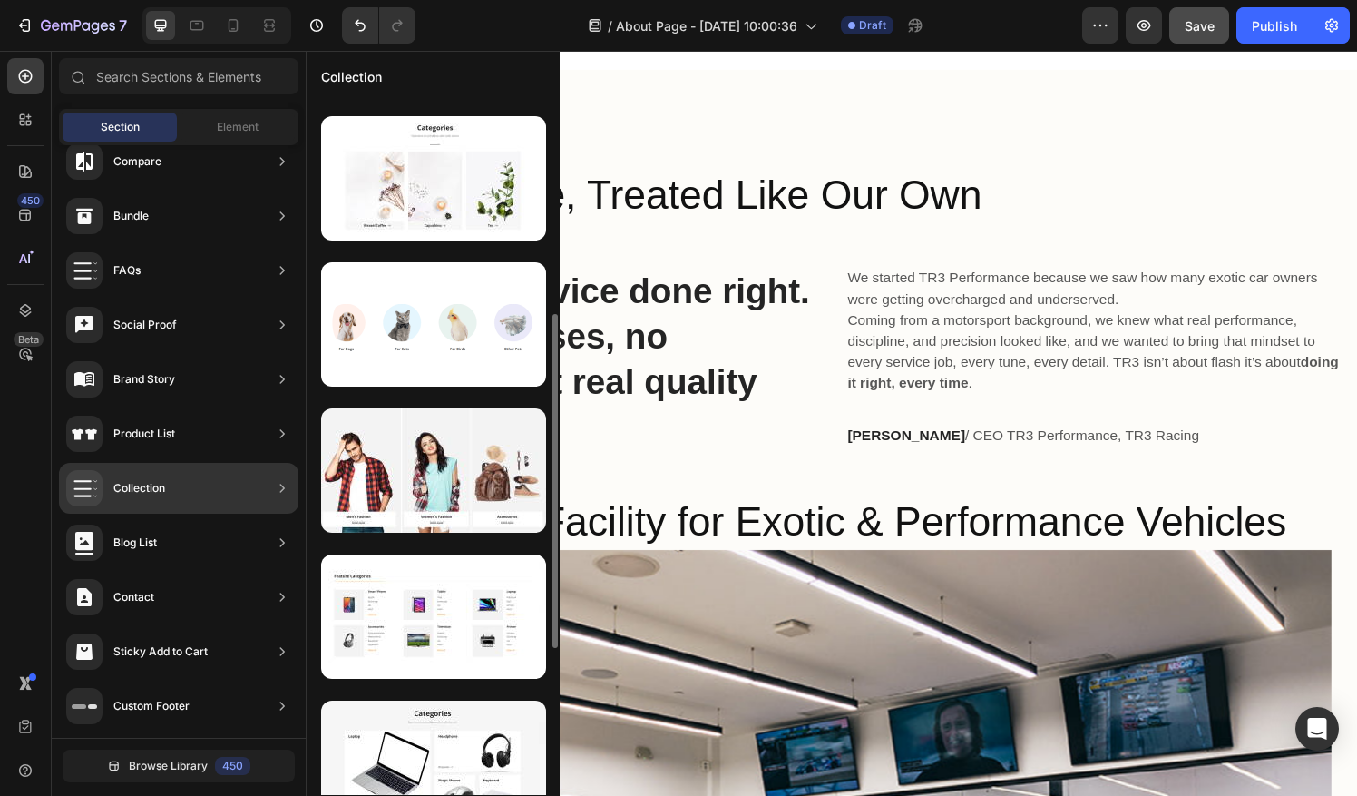
scroll to position [434, 0]
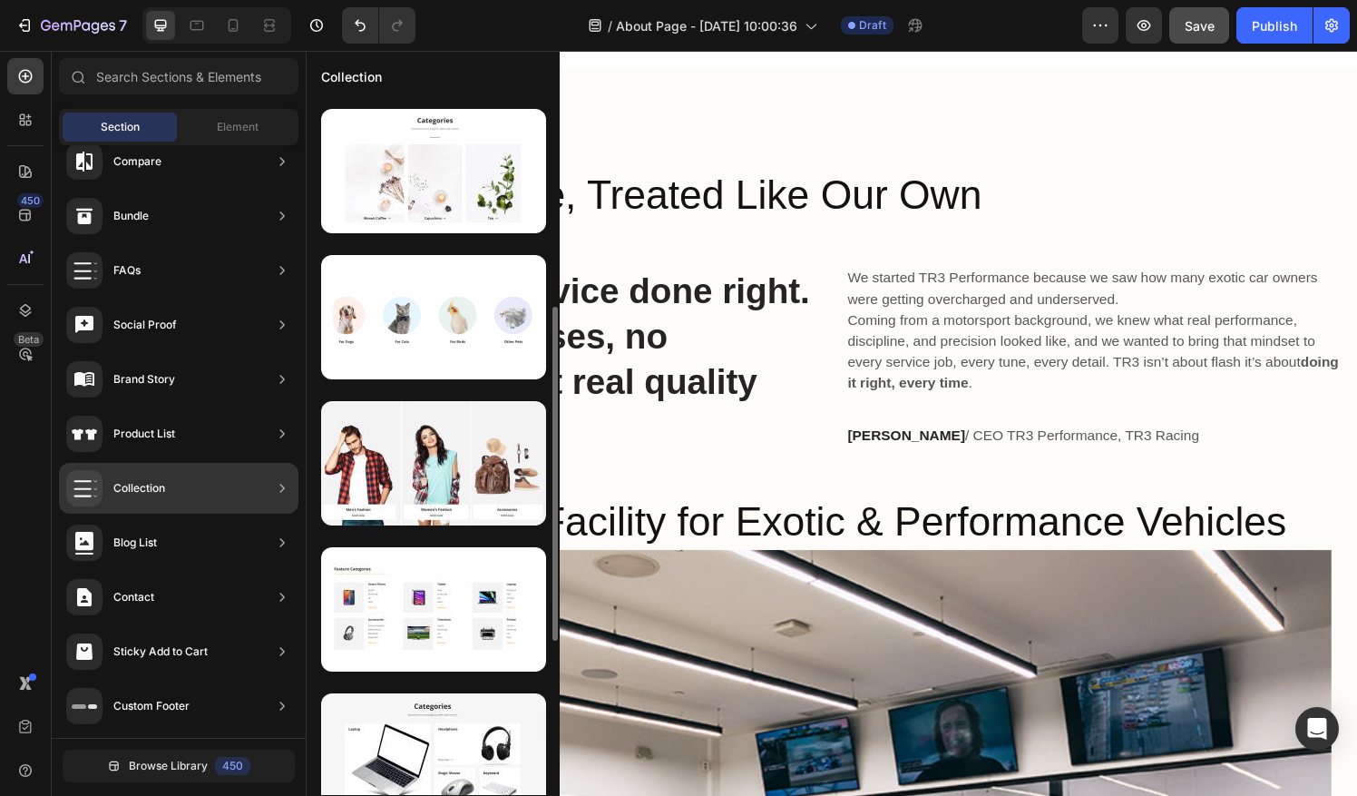
click at [380, 414] on div at bounding box center [433, 463] width 225 height 124
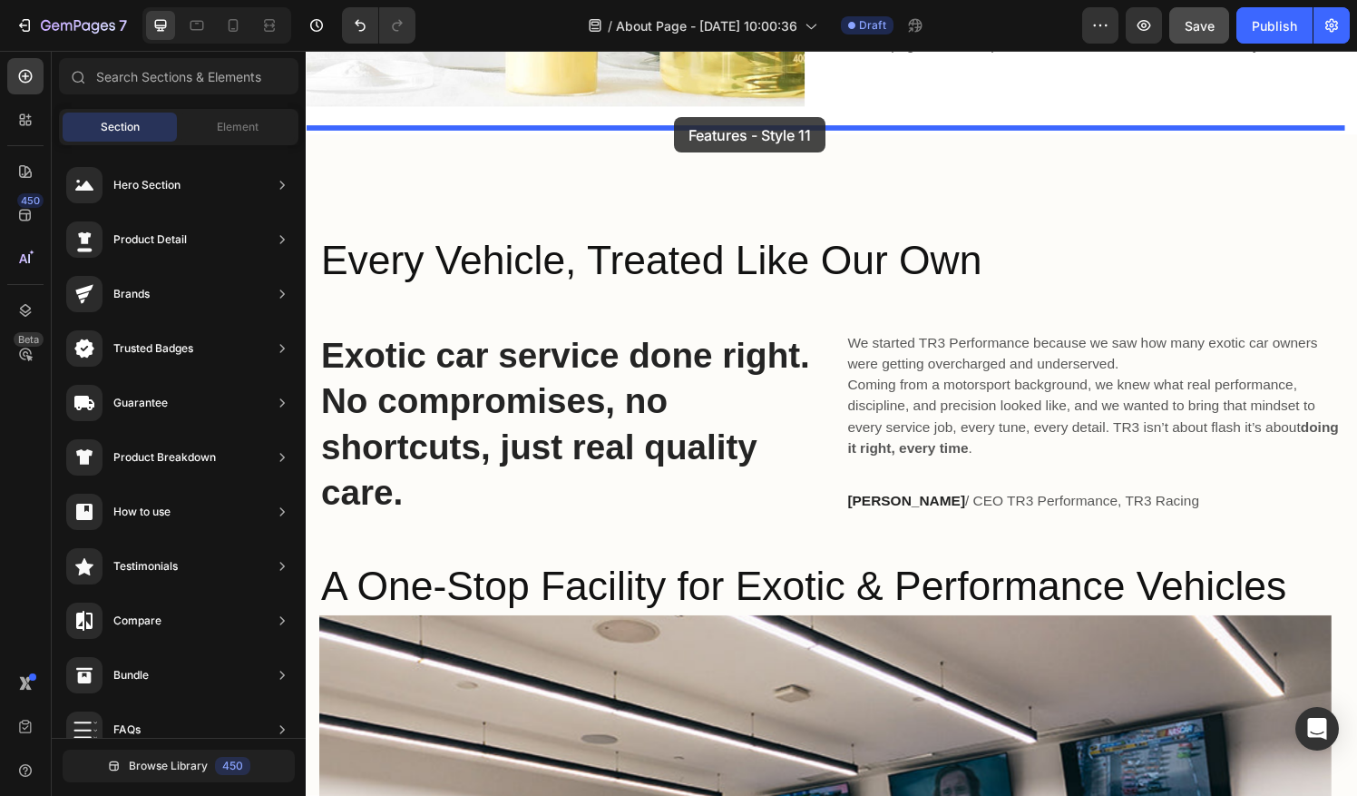
scroll to position [1376, 0]
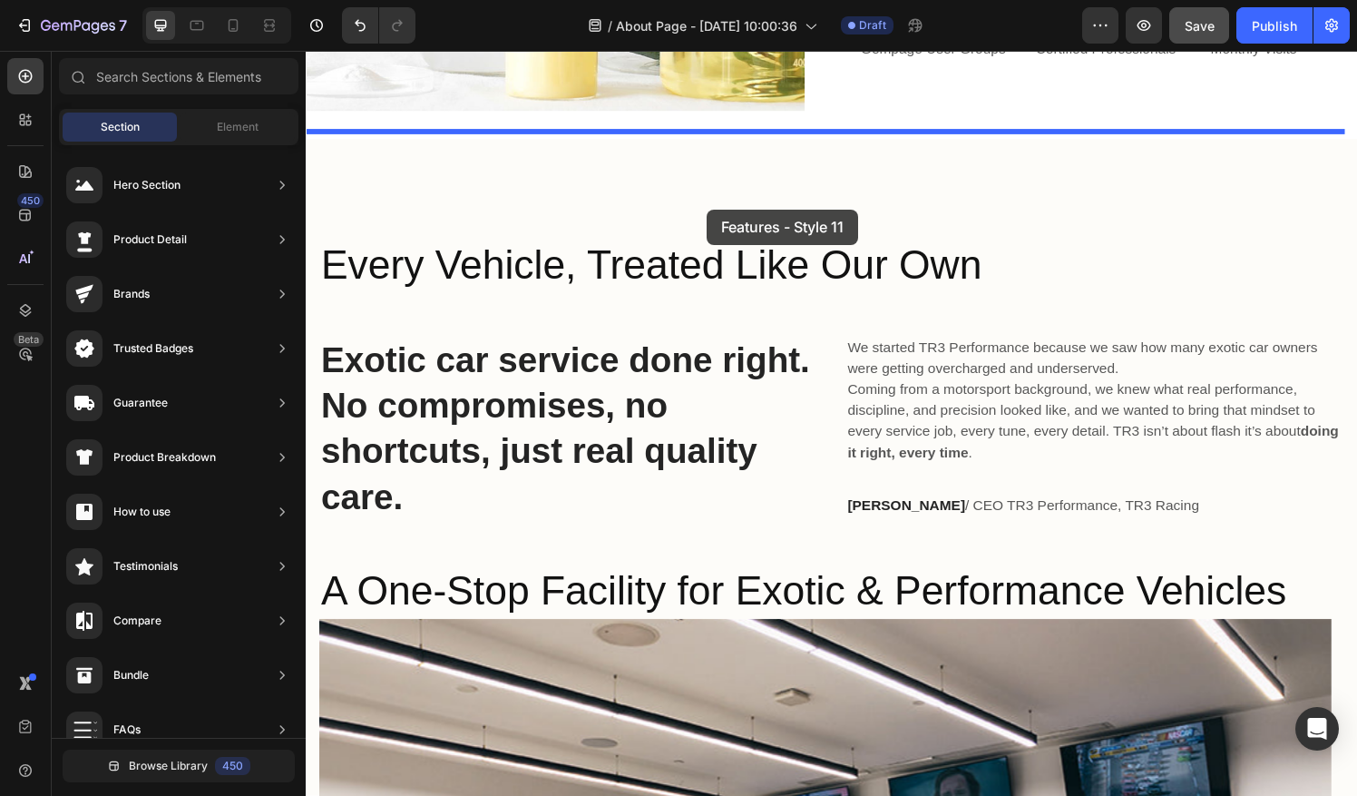
drag, startPoint x: 763, startPoint y: 435, endPoint x: 721, endPoint y: 214, distance: 225.2
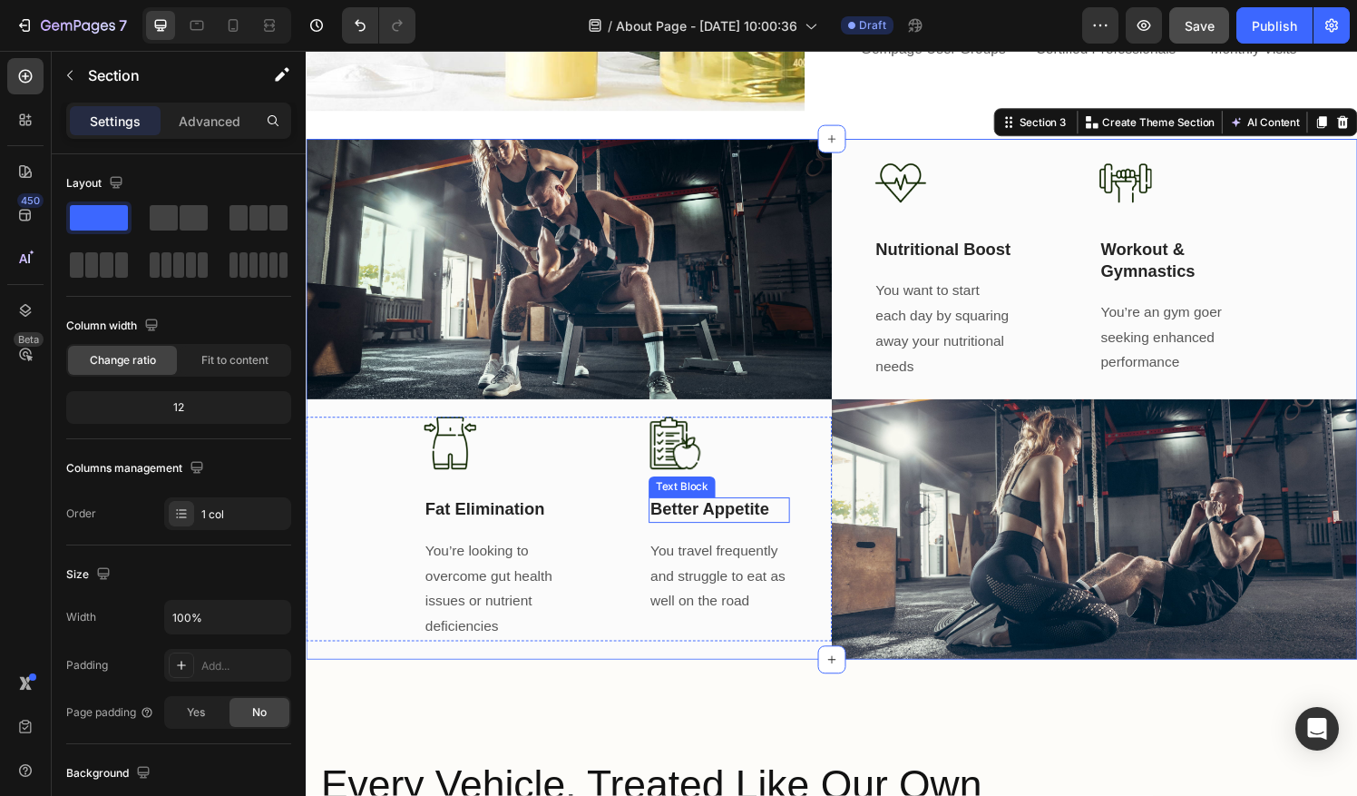
click at [718, 499] on div "Image Better Appetite Text Block You travel frequently and struggle to eat as w…" at bounding box center [733, 546] width 146 height 232
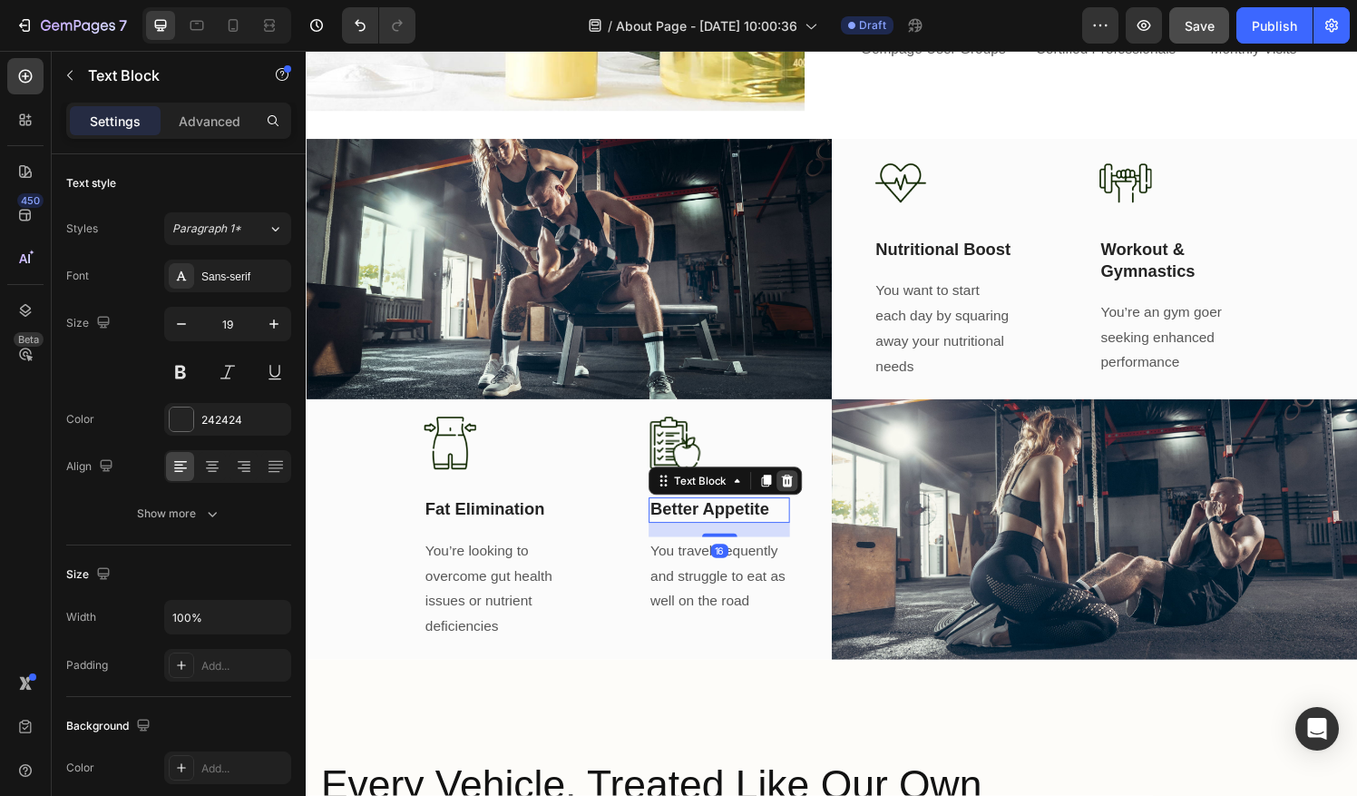
click at [802, 490] on icon at bounding box center [804, 496] width 12 height 13
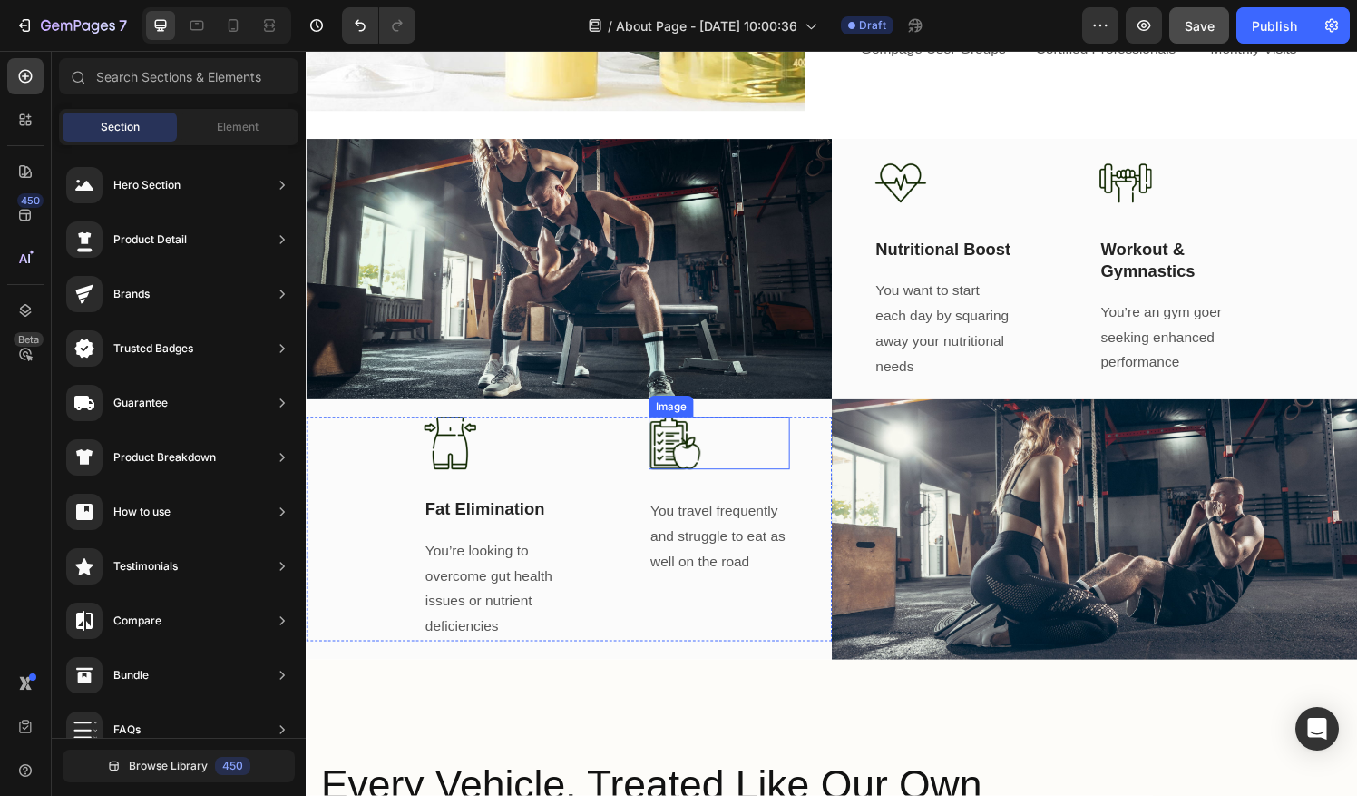
click at [692, 454] on img at bounding box center [687, 457] width 54 height 54
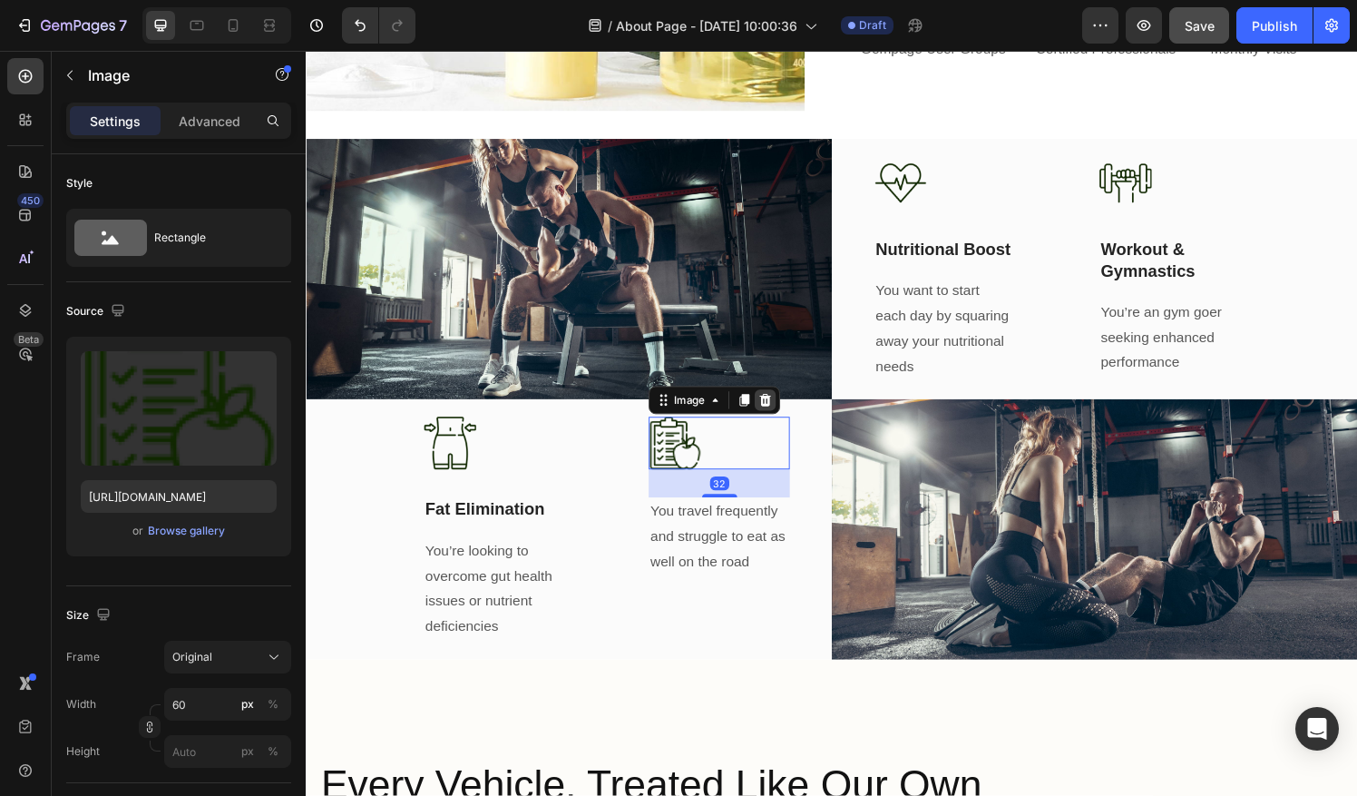
click at [770, 405] on div at bounding box center [781, 413] width 22 height 22
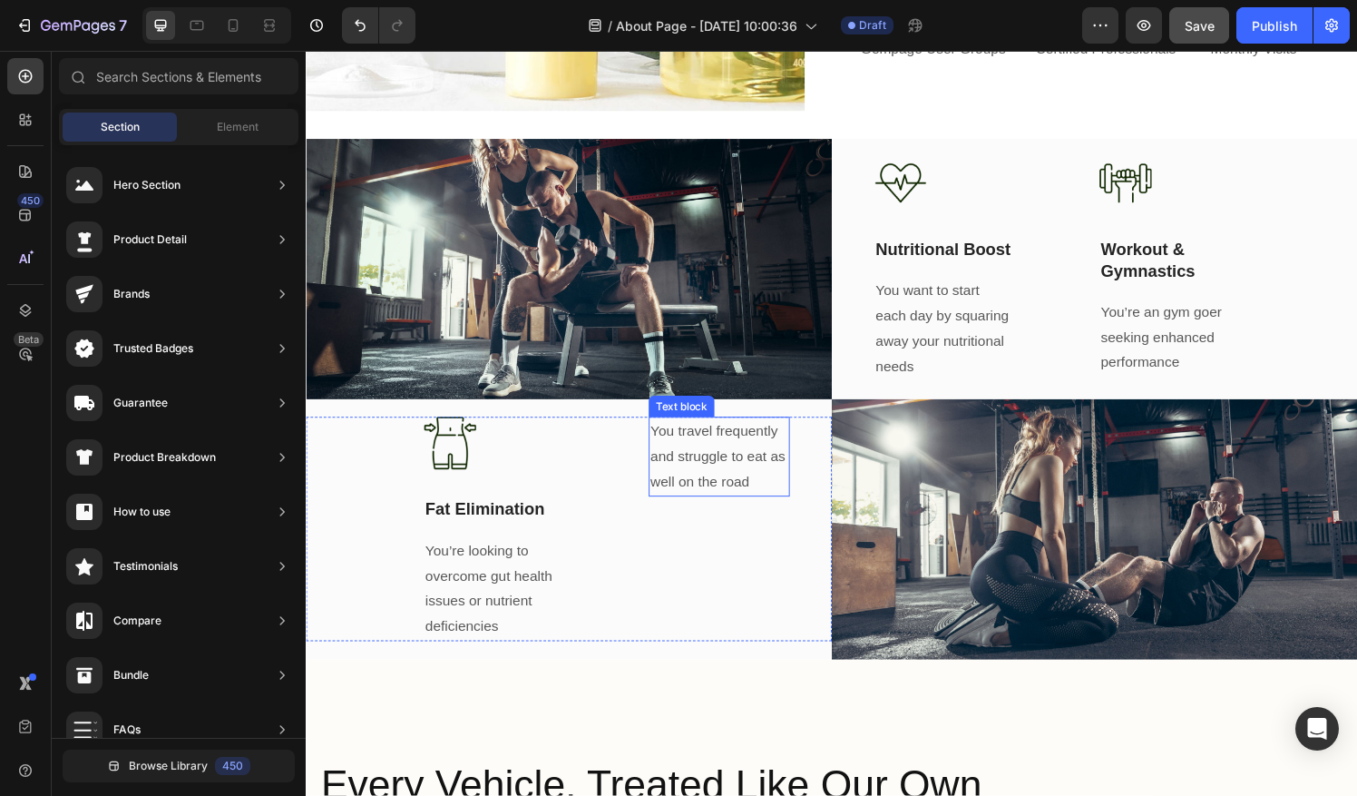
click at [757, 460] on p "You travel frequently and struggle to eat as well on the road" at bounding box center [733, 471] width 142 height 78
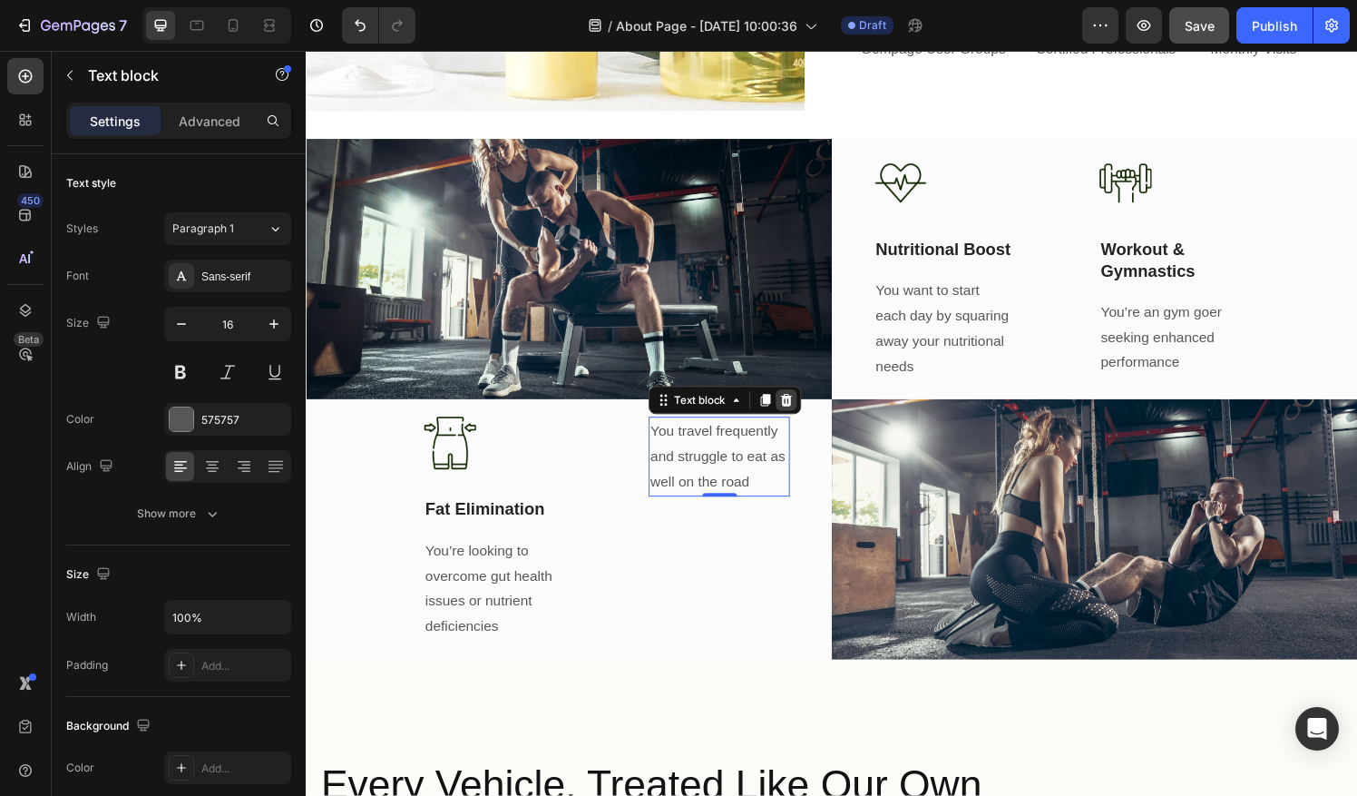
click at [804, 405] on icon at bounding box center [803, 412] width 15 height 15
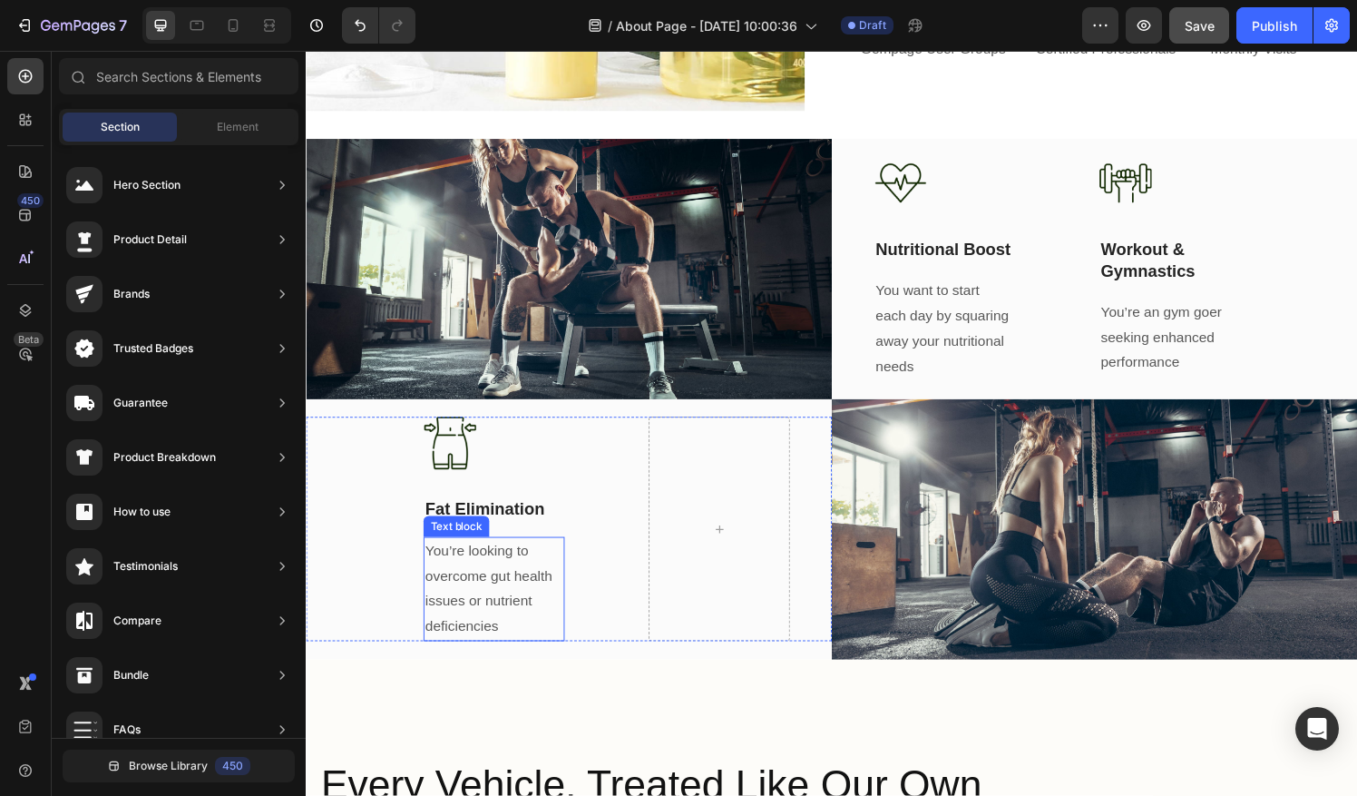
click at [504, 573] on p "You’re looking to overcome gut health issues or nutrient deficiencies" at bounding box center [500, 608] width 142 height 104
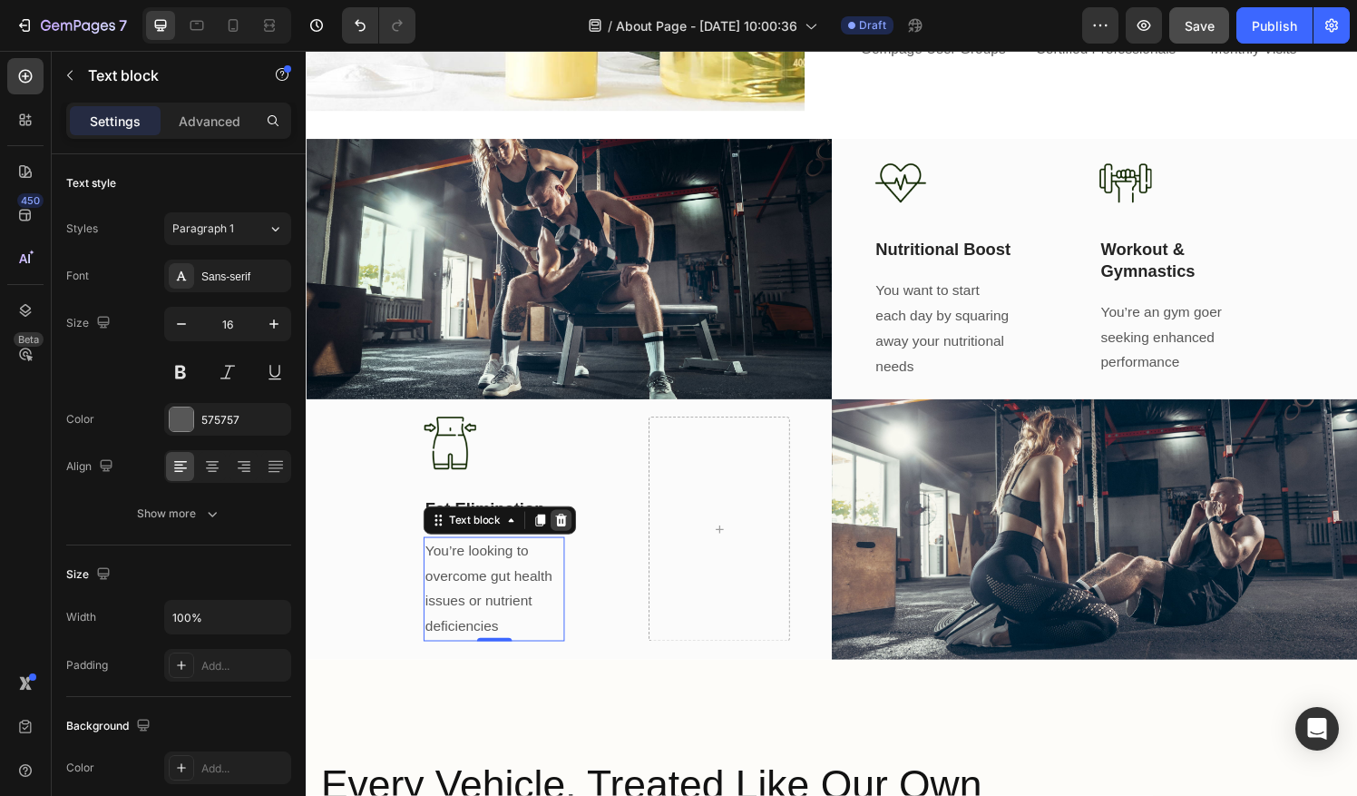
click at [563, 530] on icon at bounding box center [569, 537] width 15 height 15
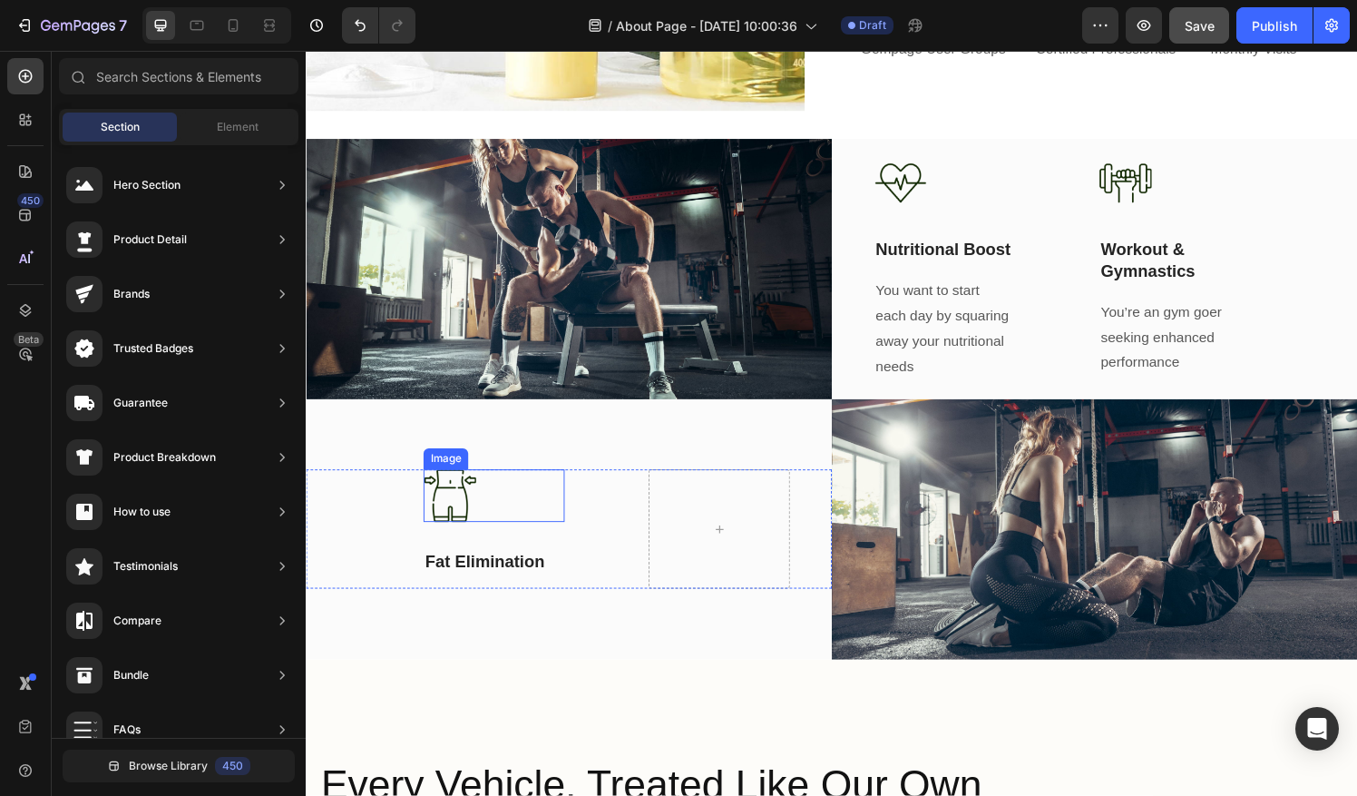
click at [486, 485] on div at bounding box center [500, 511] width 146 height 54
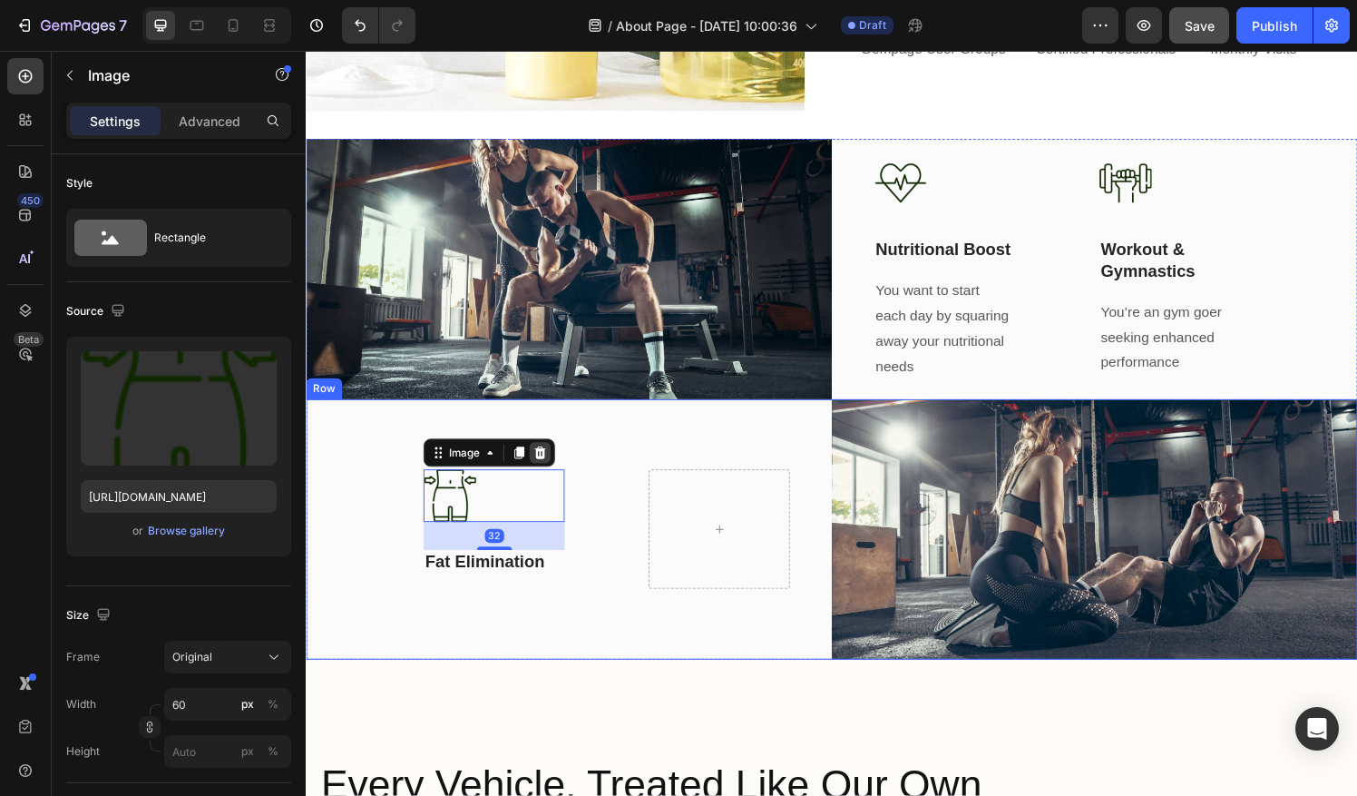
click at [549, 464] on div at bounding box center [548, 467] width 22 height 22
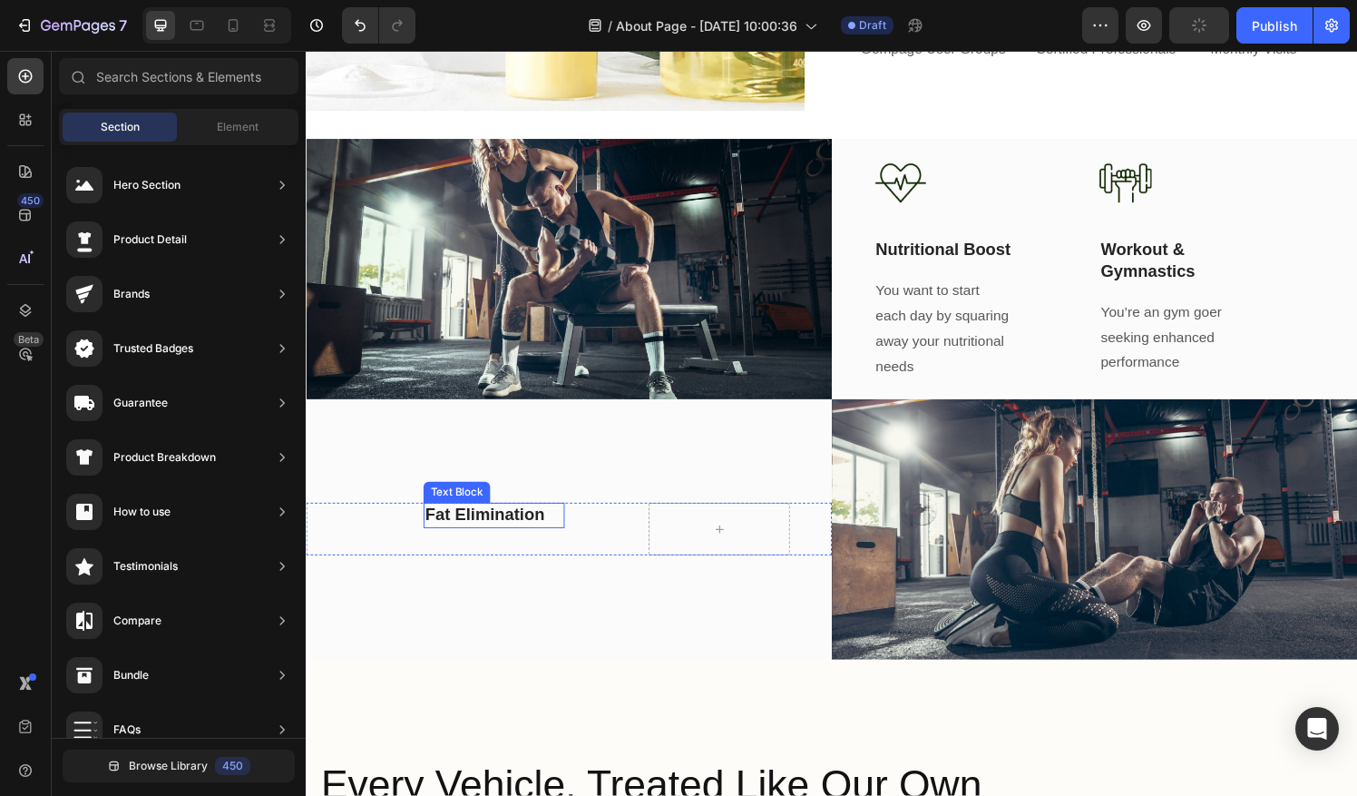
click at [532, 521] on p "Fat Elimination" at bounding box center [500, 532] width 142 height 23
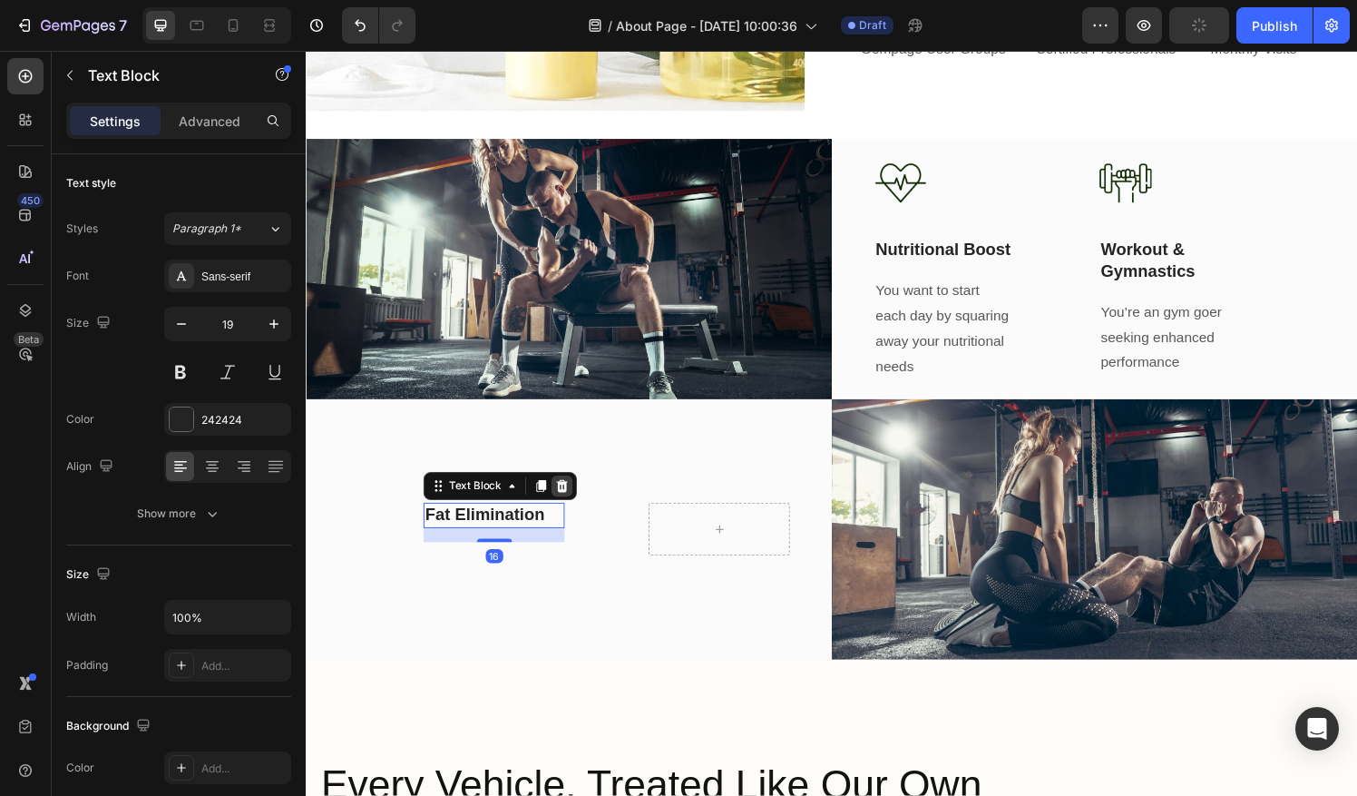
click at [566, 495] on icon at bounding box center [571, 501] width 12 height 13
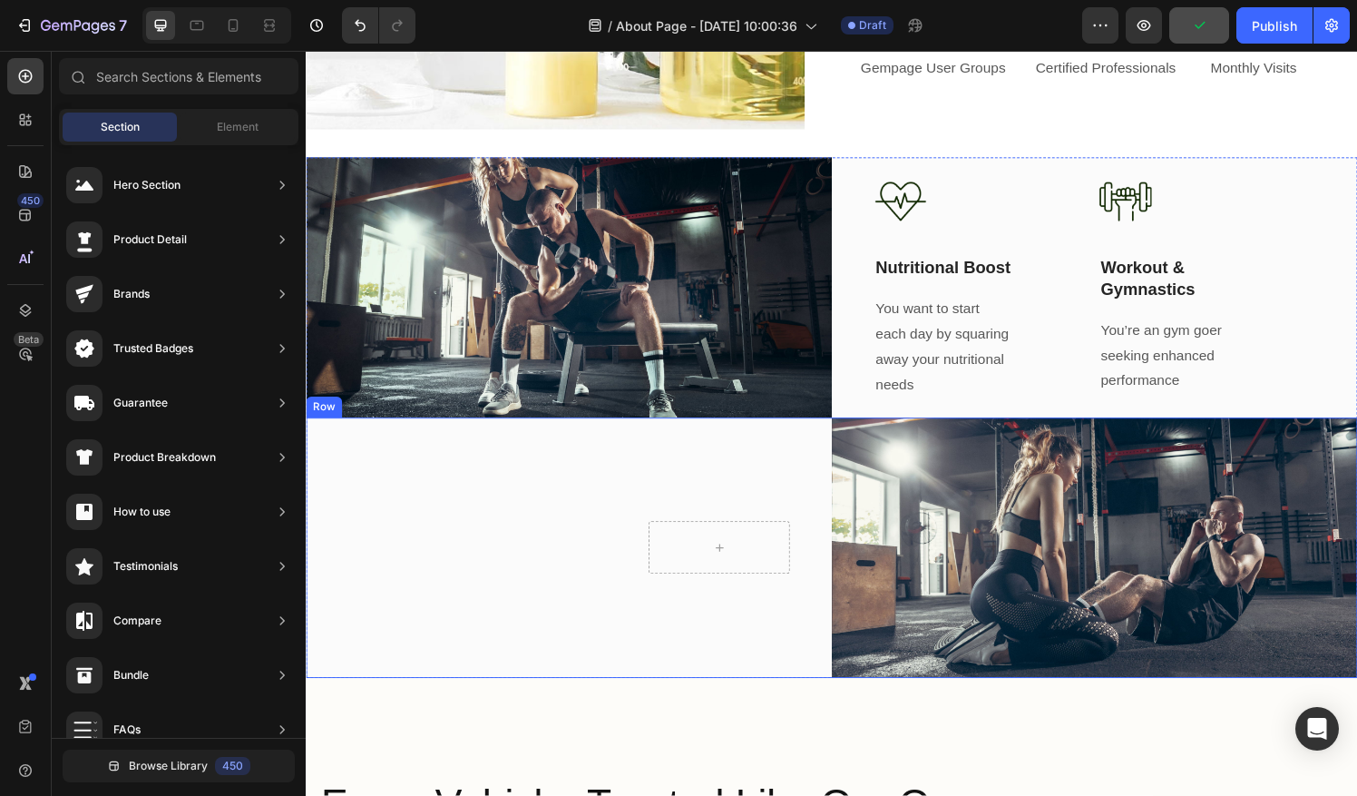
scroll to position [1505, 0]
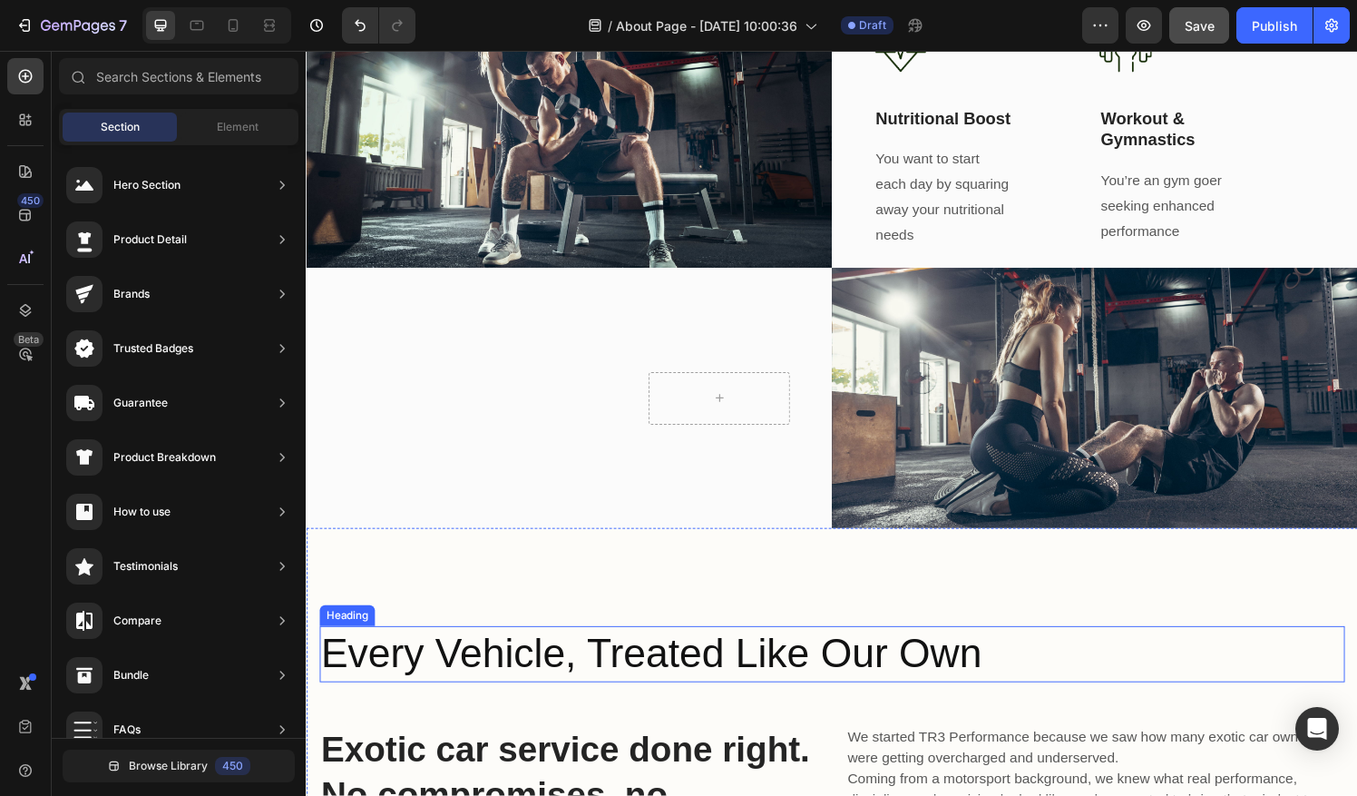
click at [986, 650] on h2 "Every Vehicle, Treated Like Our Own" at bounding box center [849, 676] width 1061 height 58
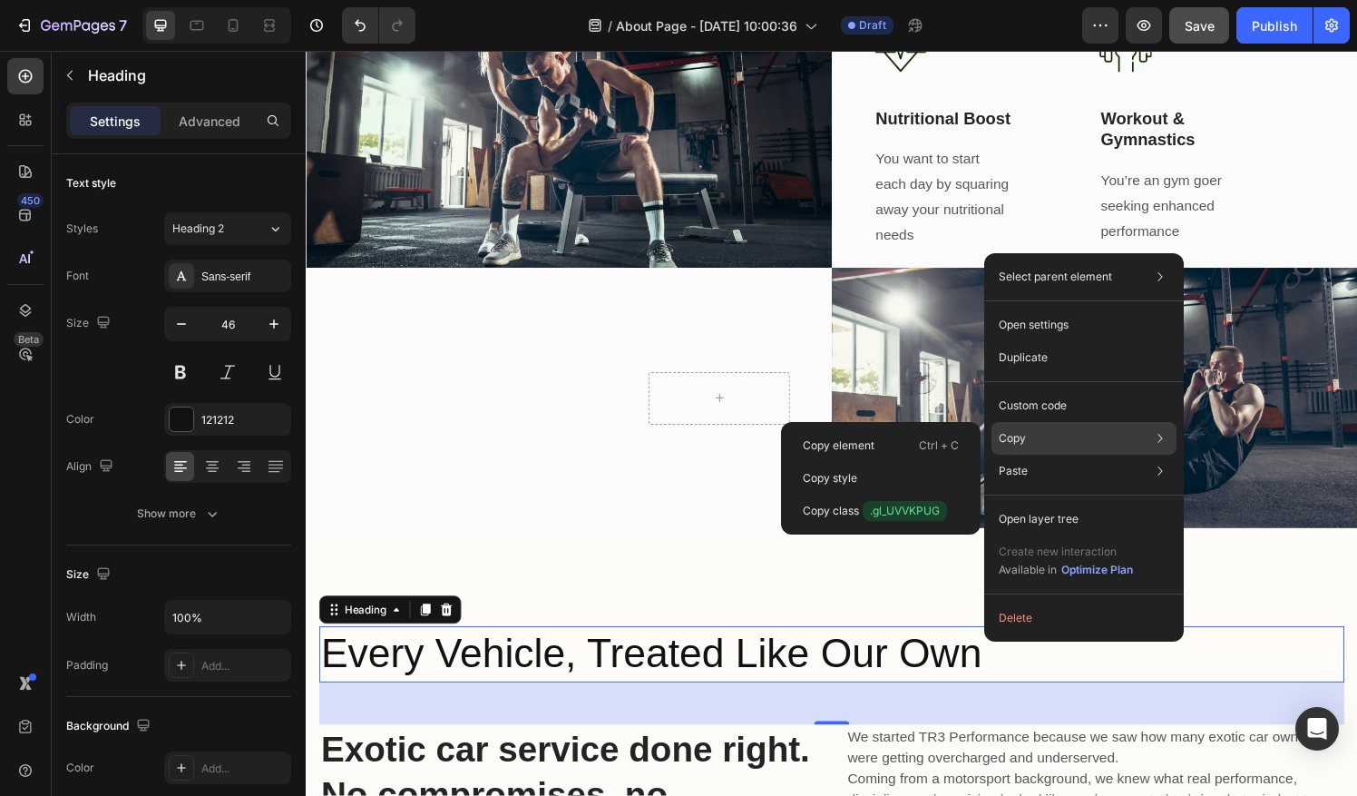
click at [1032, 441] on div "Copy Copy element Ctrl + C Copy style Copy class .gl_UVVKPUG" at bounding box center [1083, 438] width 185 height 33
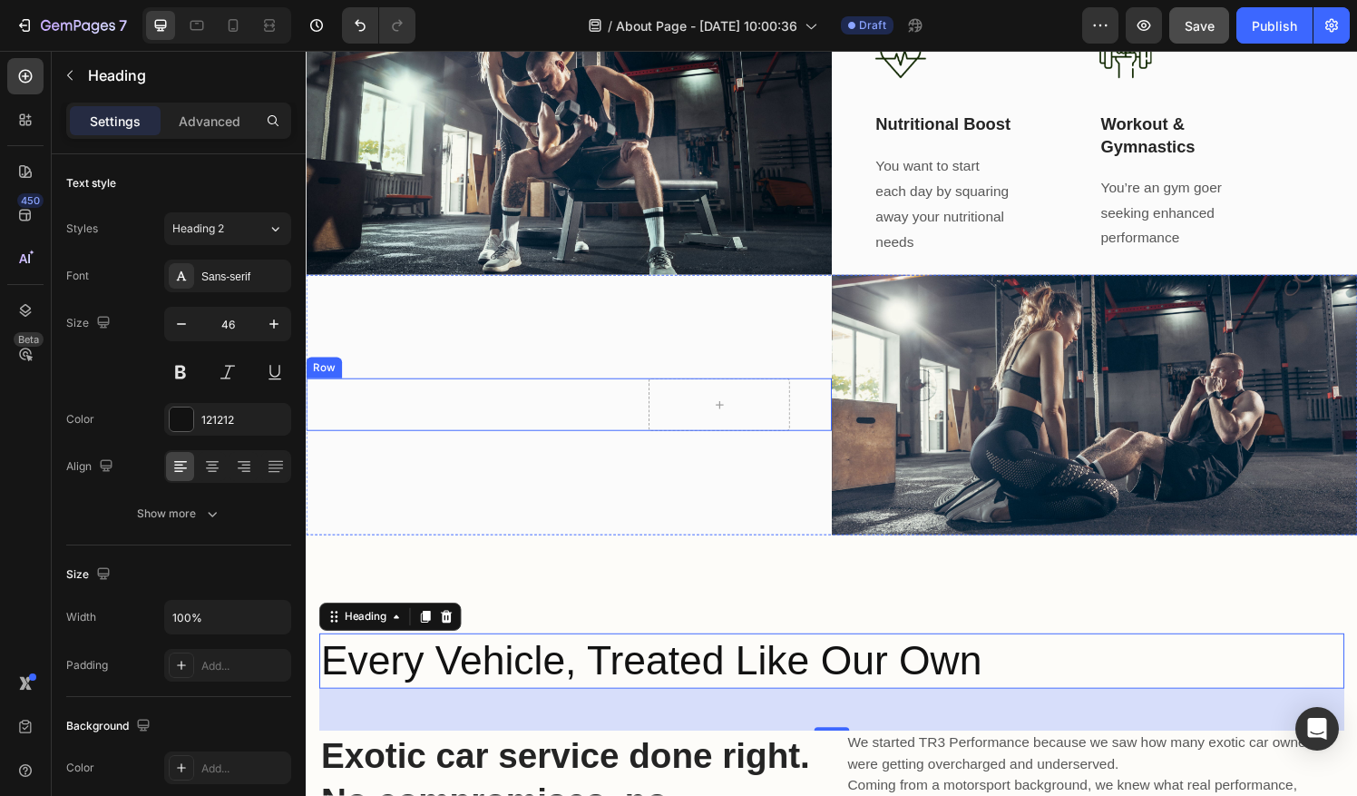
scroll to position [1063, 0]
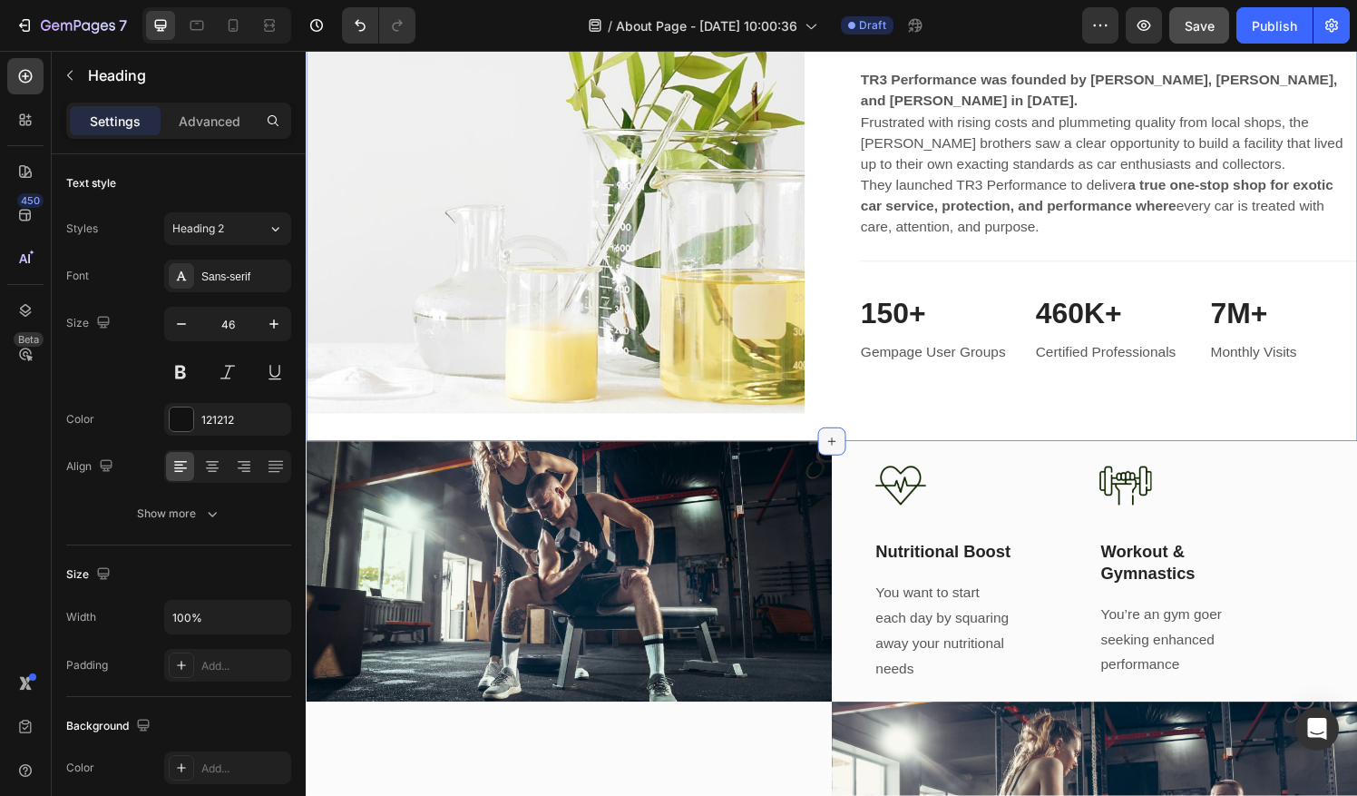
click at [843, 448] on icon at bounding box center [850, 455] width 15 height 15
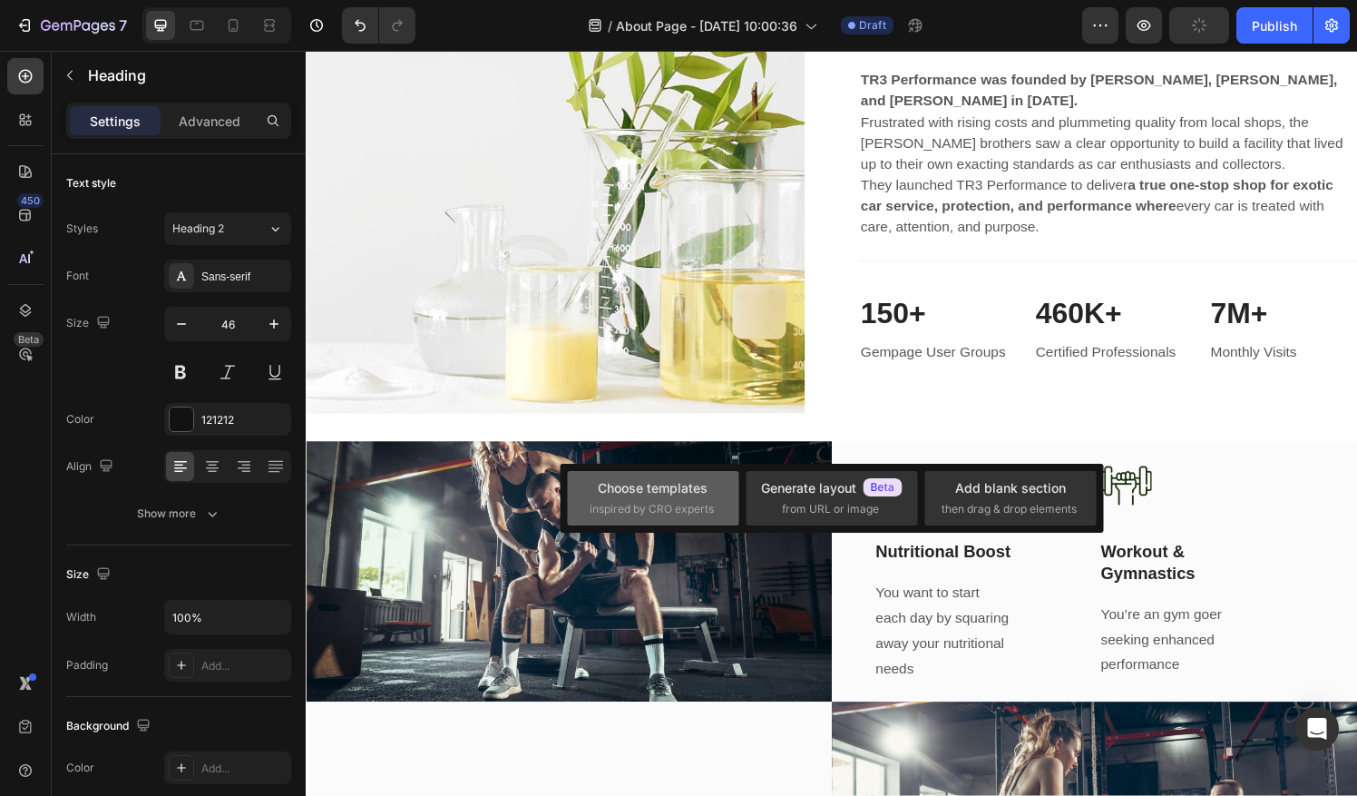
click at [698, 515] on span "inspired by CRO experts" at bounding box center [652, 509] width 124 height 16
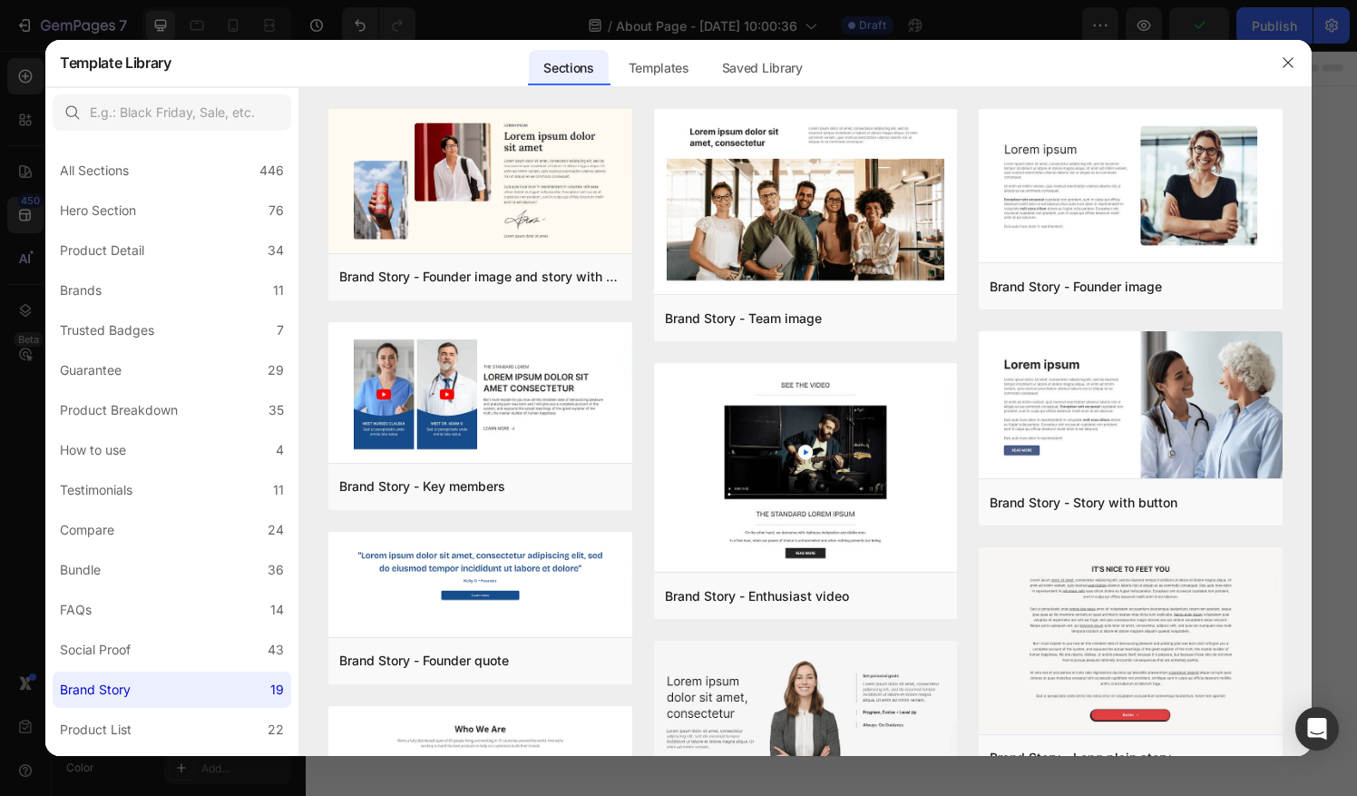
scroll to position [1063, 0]
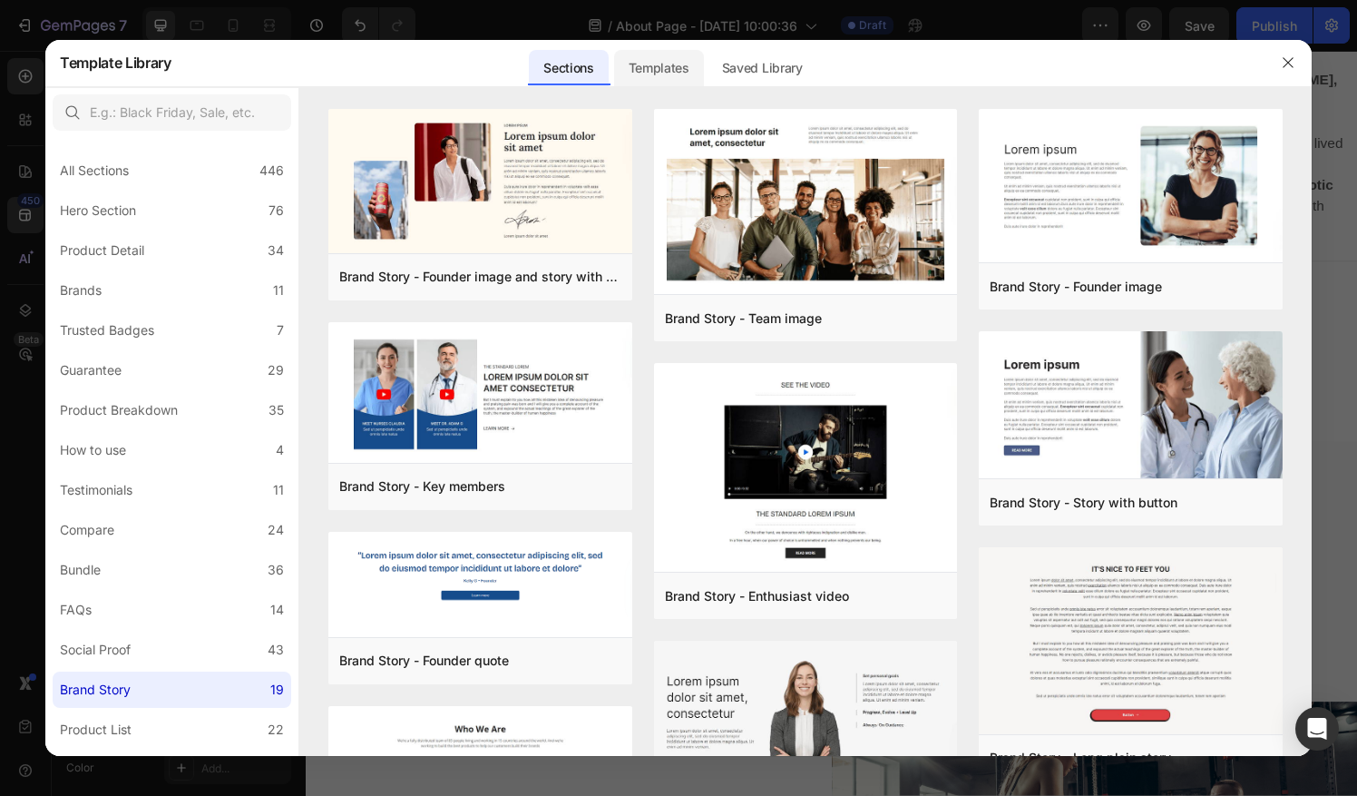
click at [673, 78] on div "Templates" at bounding box center [659, 68] width 90 height 36
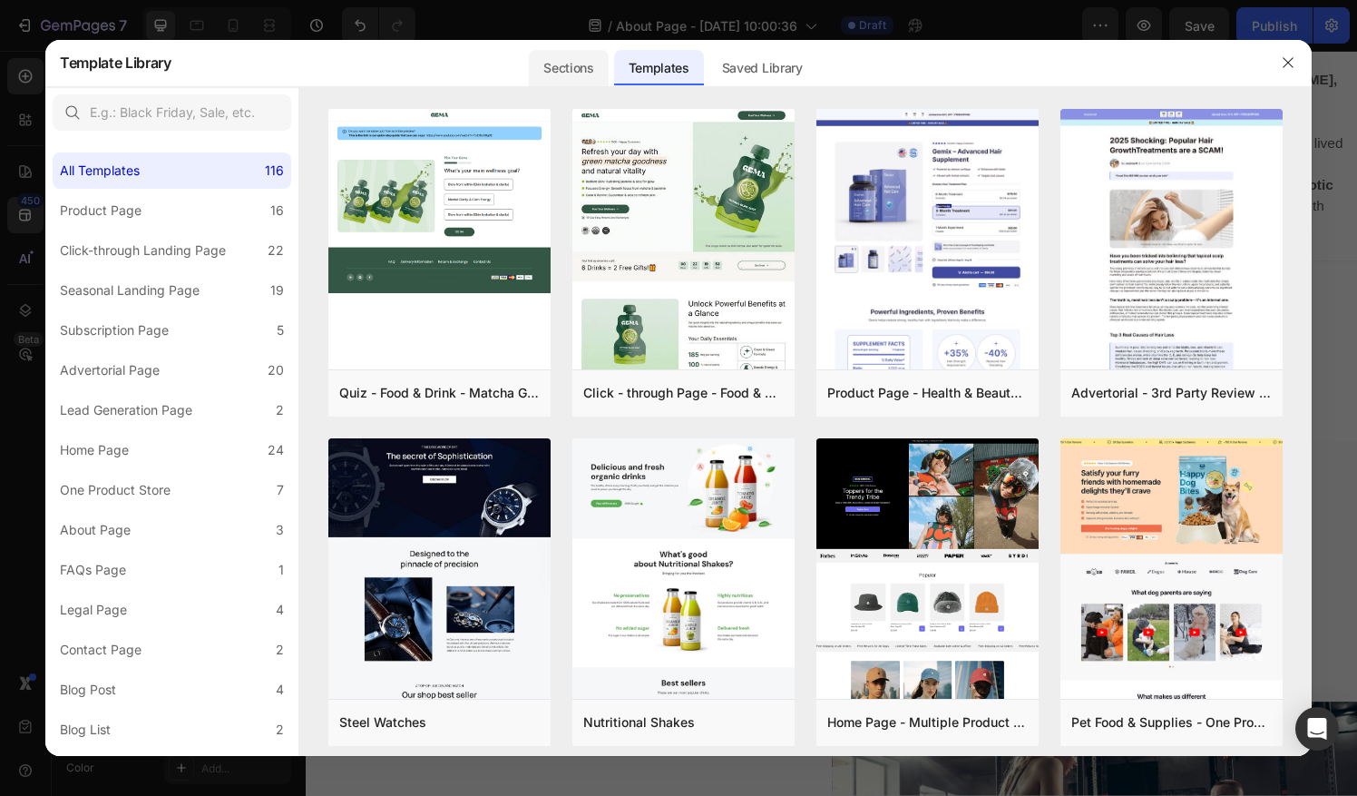
click at [571, 53] on div "Sections" at bounding box center [568, 68] width 79 height 36
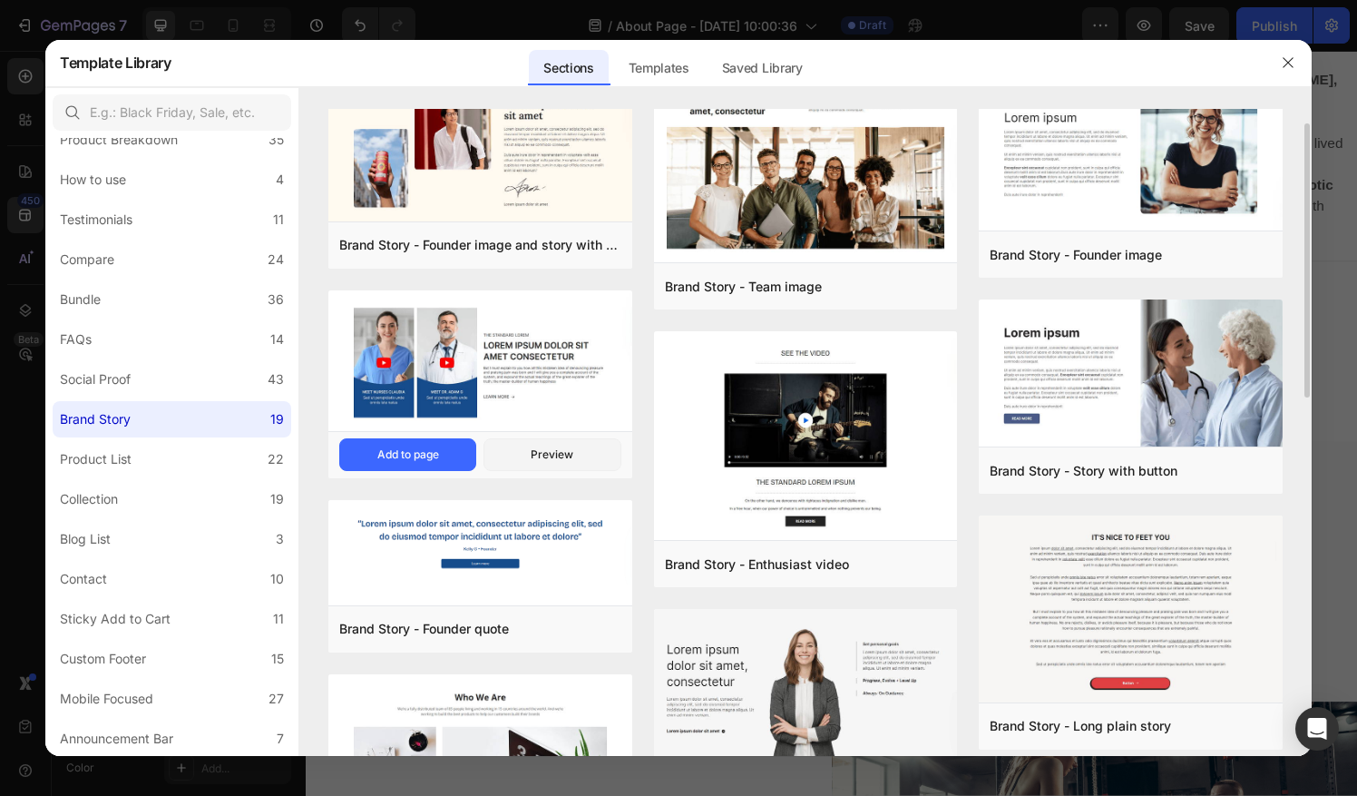
scroll to position [33, 0]
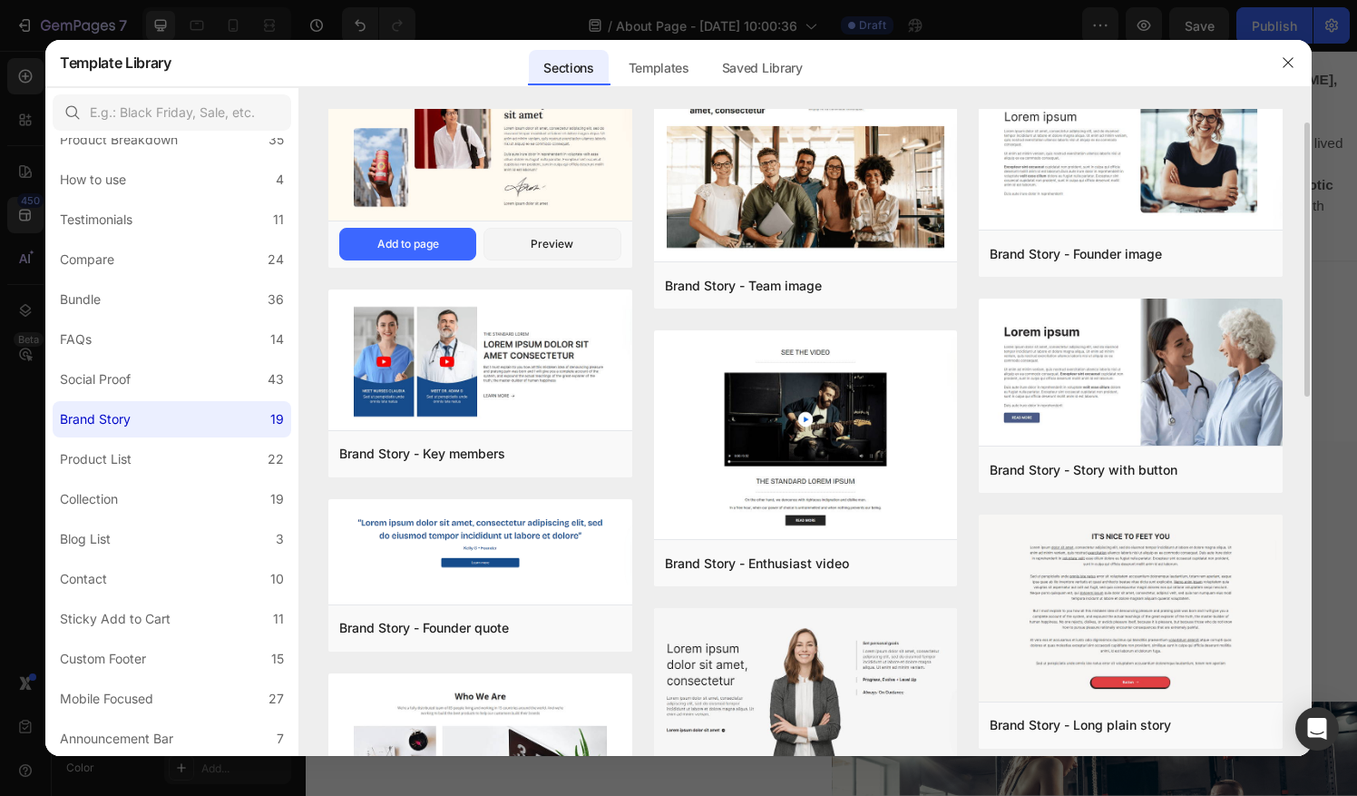
click at [581, 190] on img at bounding box center [480, 150] width 304 height 148
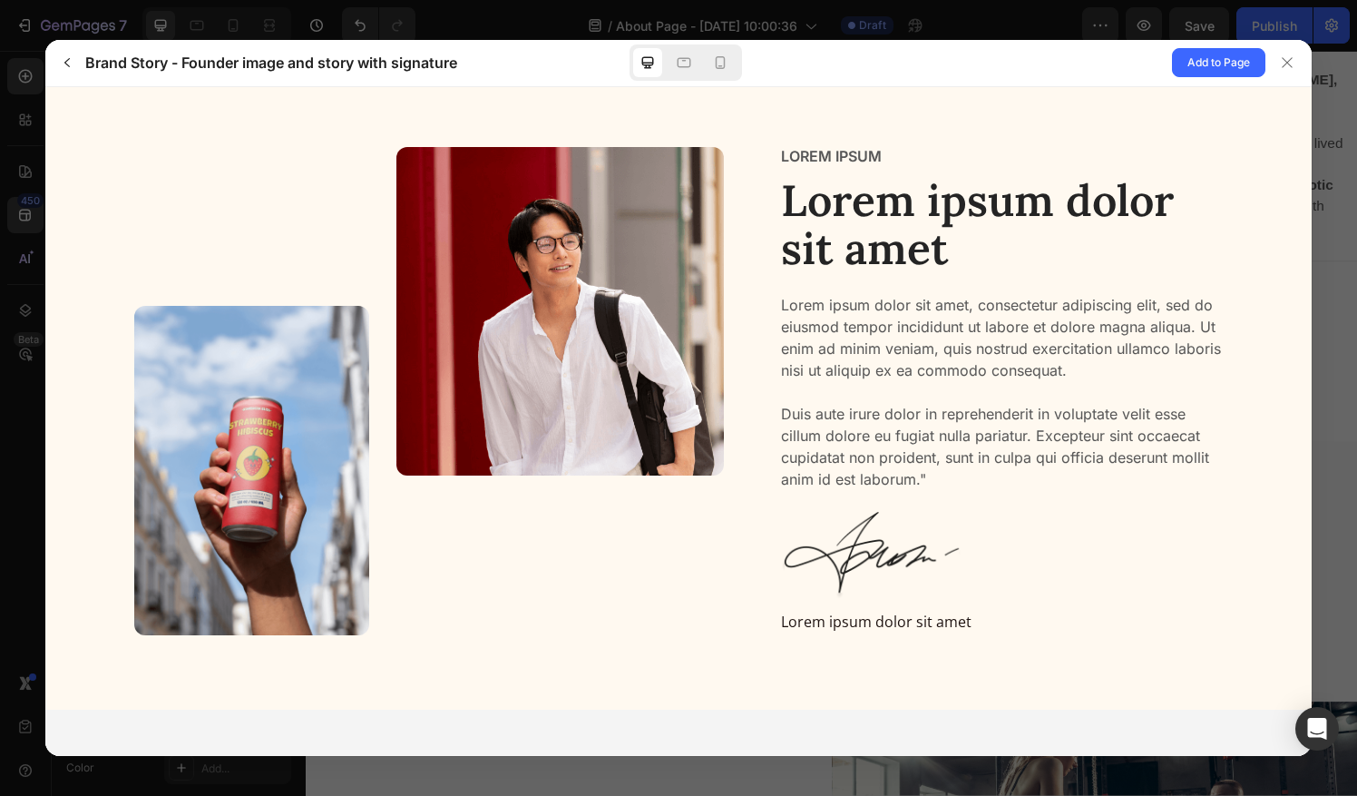
scroll to position [0, 0]
click at [1290, 70] on icon at bounding box center [1287, 62] width 15 height 15
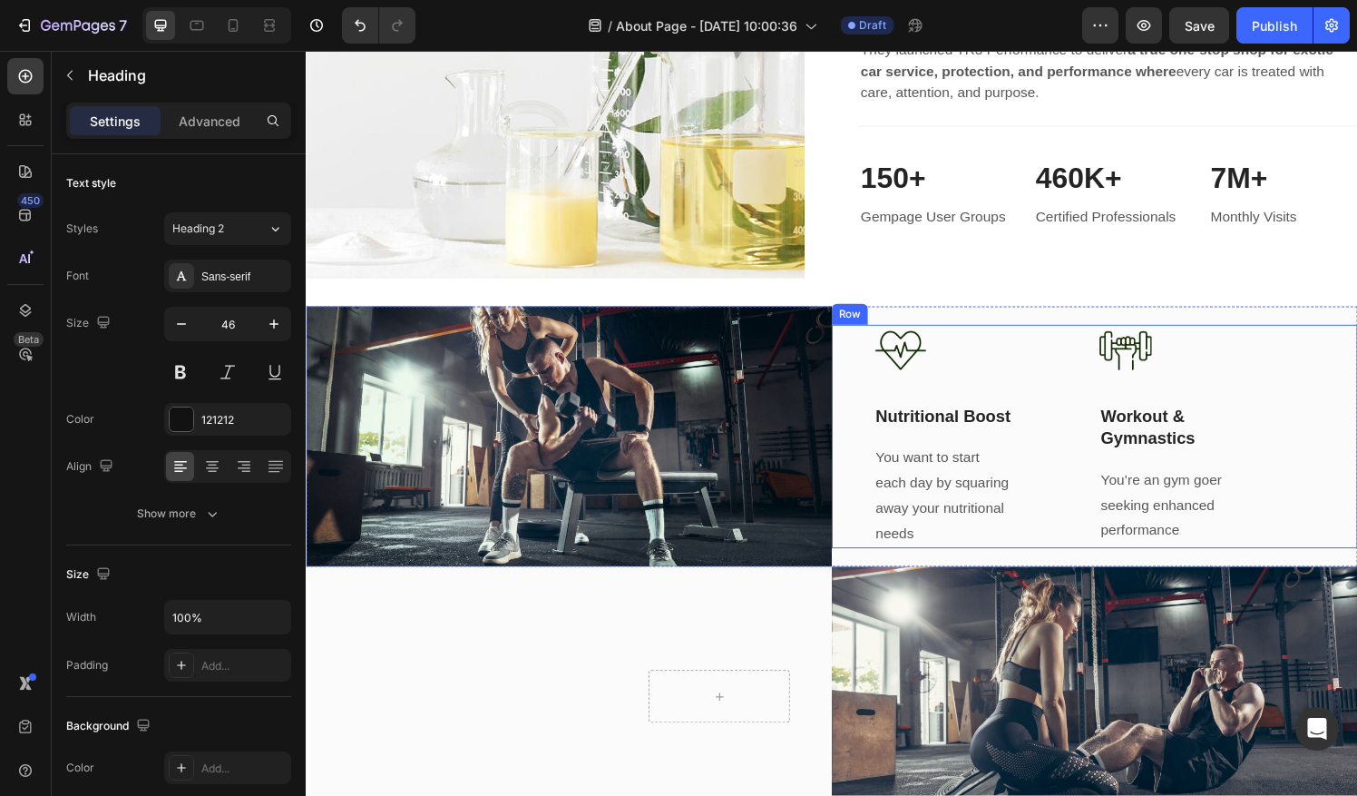
scroll to position [1392, 0]
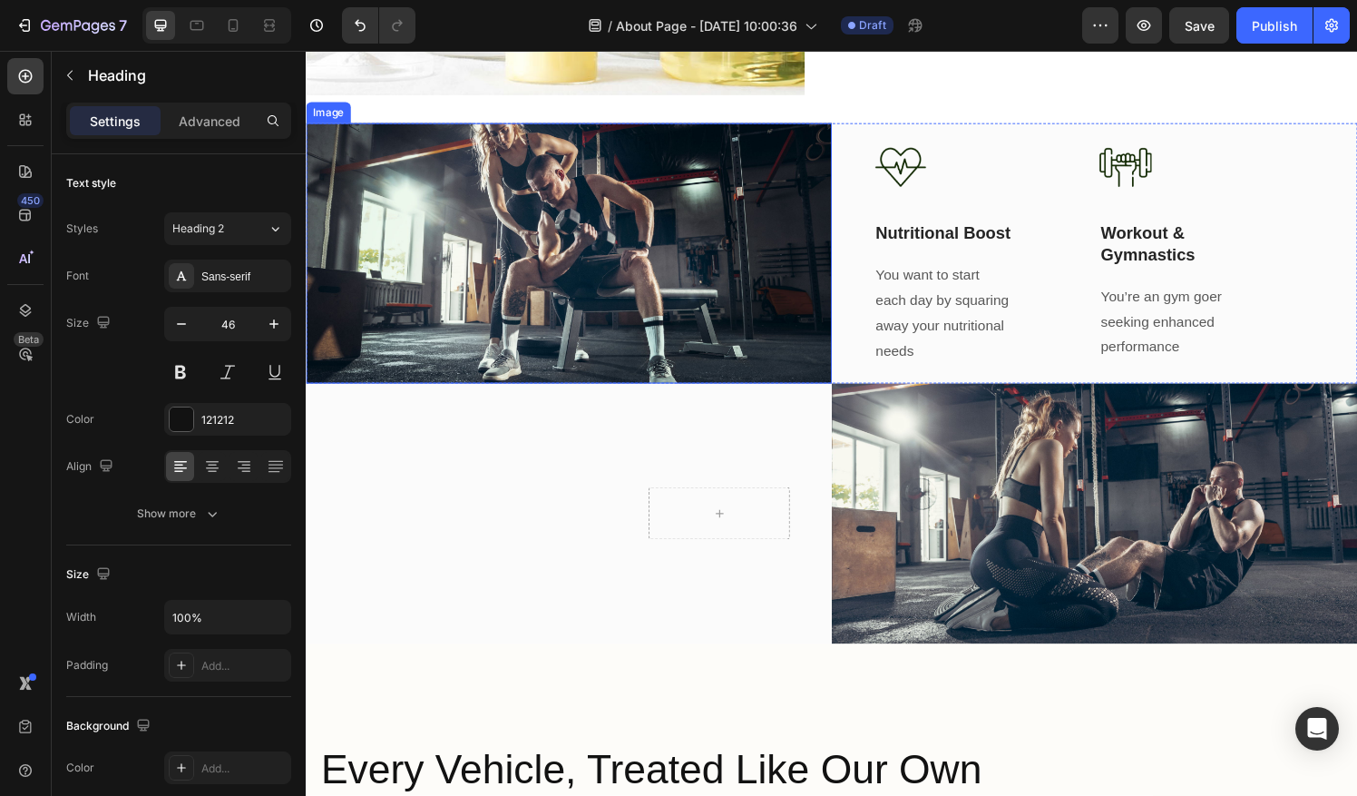
click at [453, 201] on img at bounding box center [578, 260] width 544 height 269
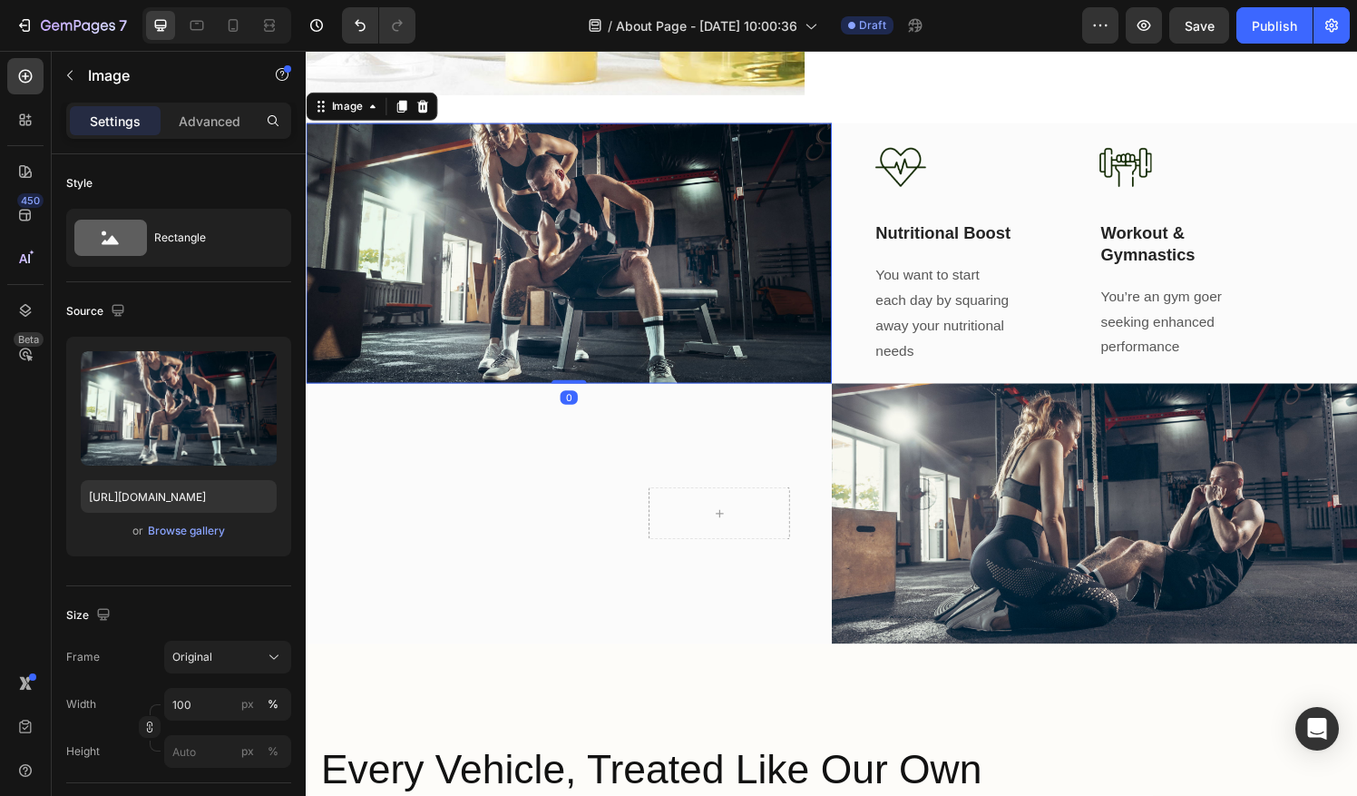
click at [377, 447] on div "Title Line Row" at bounding box center [578, 529] width 544 height 269
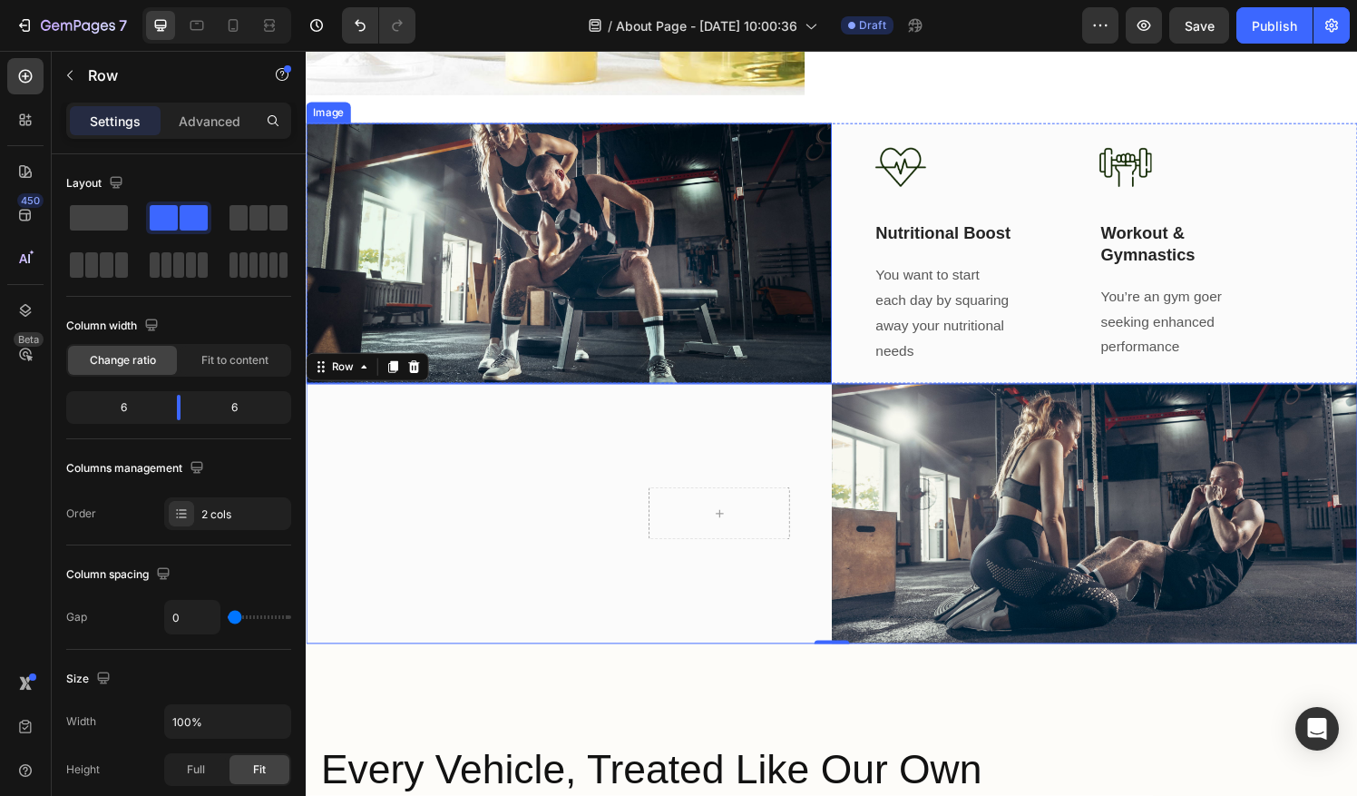
click at [782, 137] on img at bounding box center [578, 260] width 544 height 269
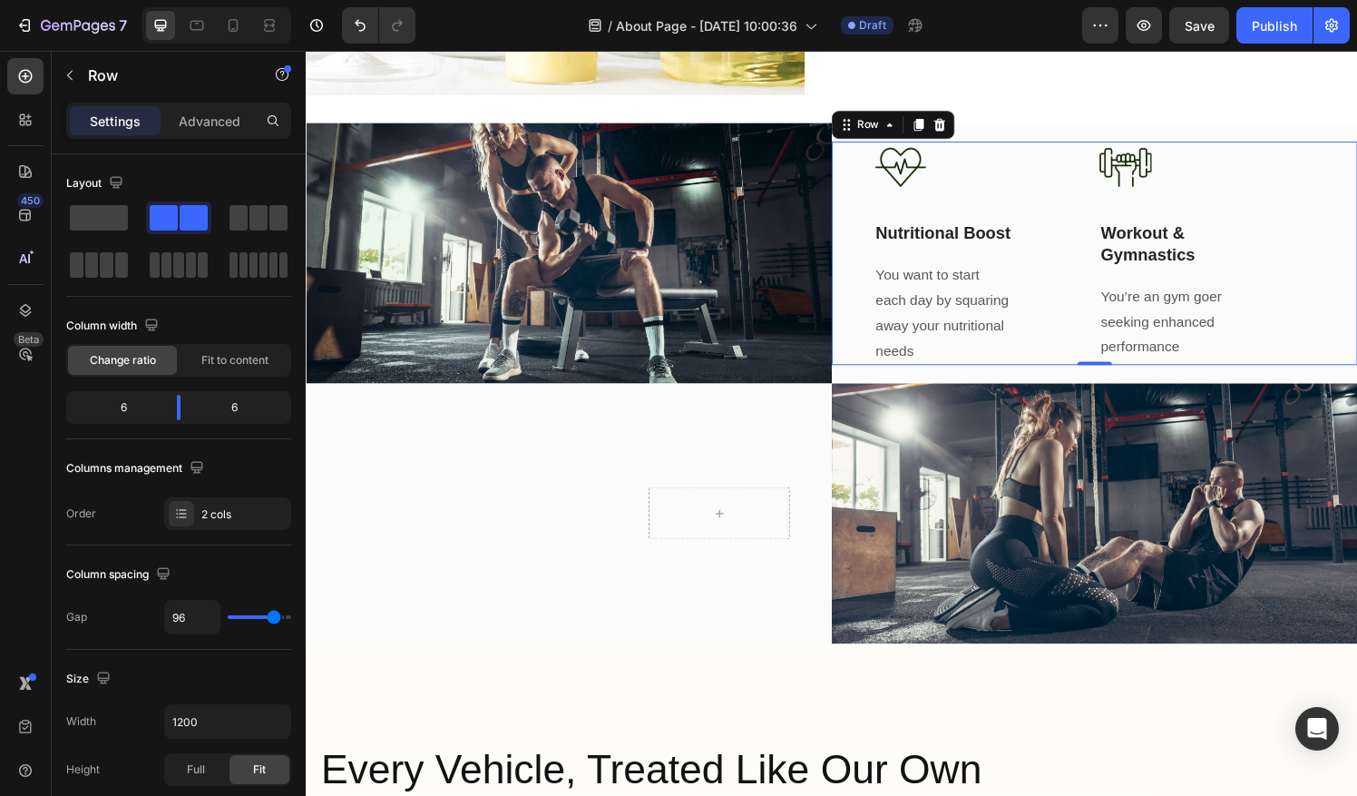
click at [857, 151] on div "Image Nutritional Boost Text Block You want to start each day by squaring away …" at bounding box center [1122, 261] width 544 height 232
click at [817, 503] on div "Title Line Row" at bounding box center [578, 530] width 544 height 54
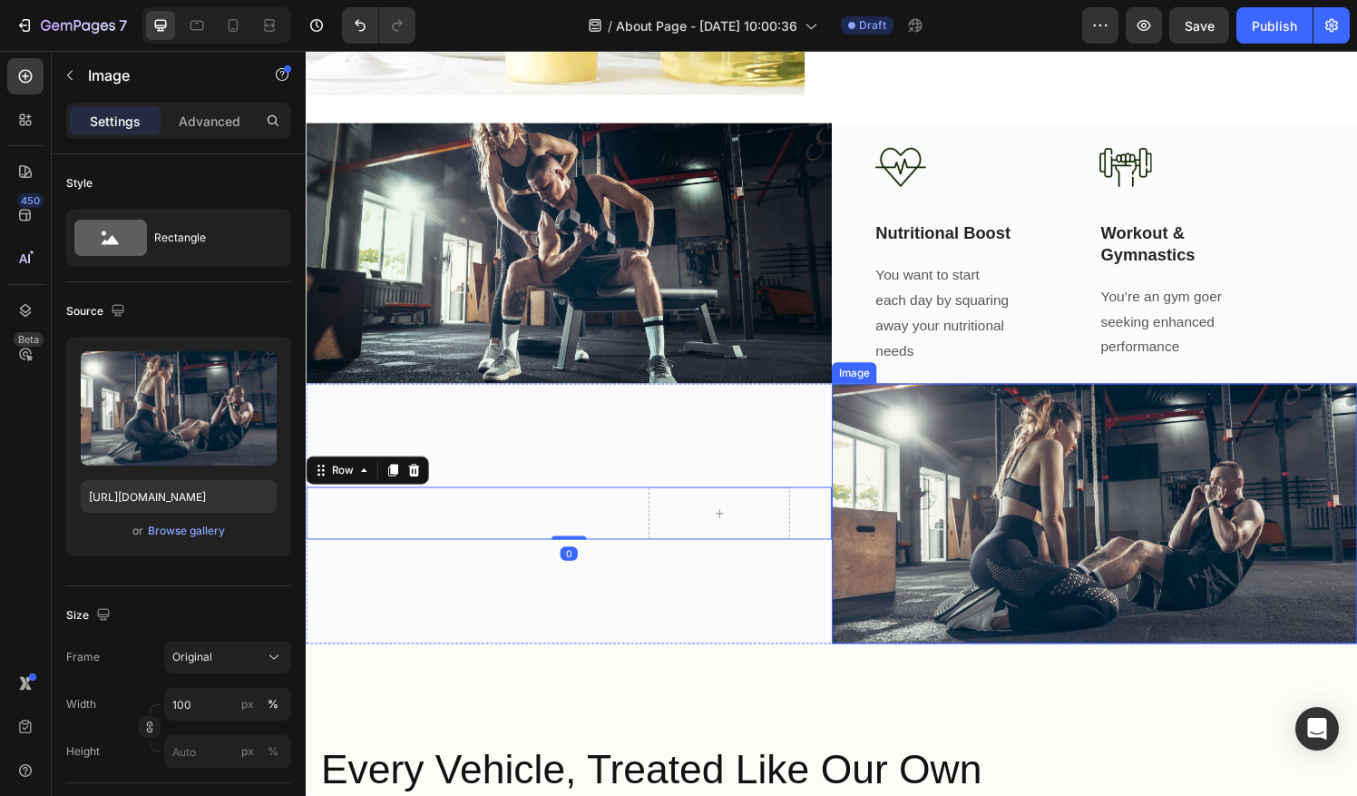
click at [1356, 621] on img at bounding box center [1122, 529] width 544 height 269
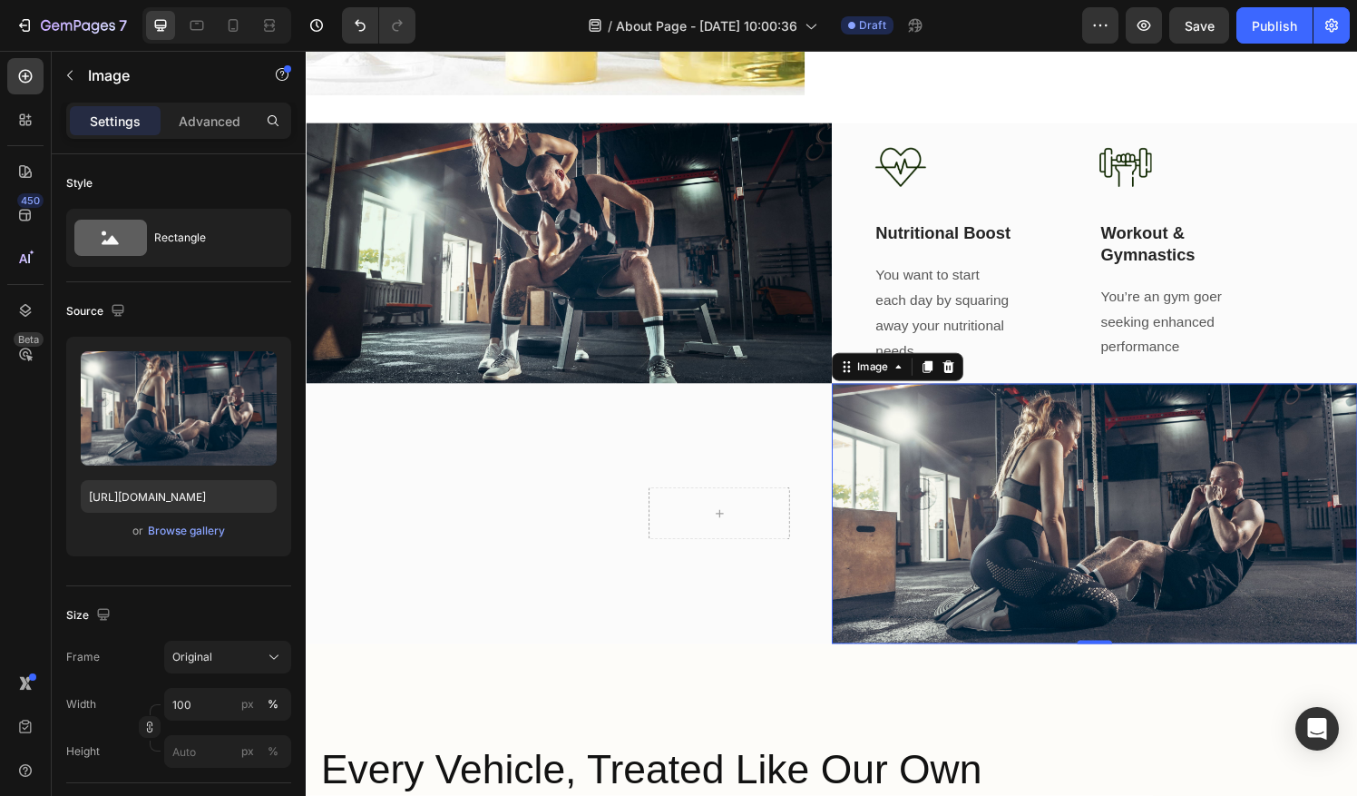
click at [965, 378] on div "Image" at bounding box center [918, 378] width 136 height 29
click at [970, 371] on icon at bounding box center [970, 378] width 15 height 15
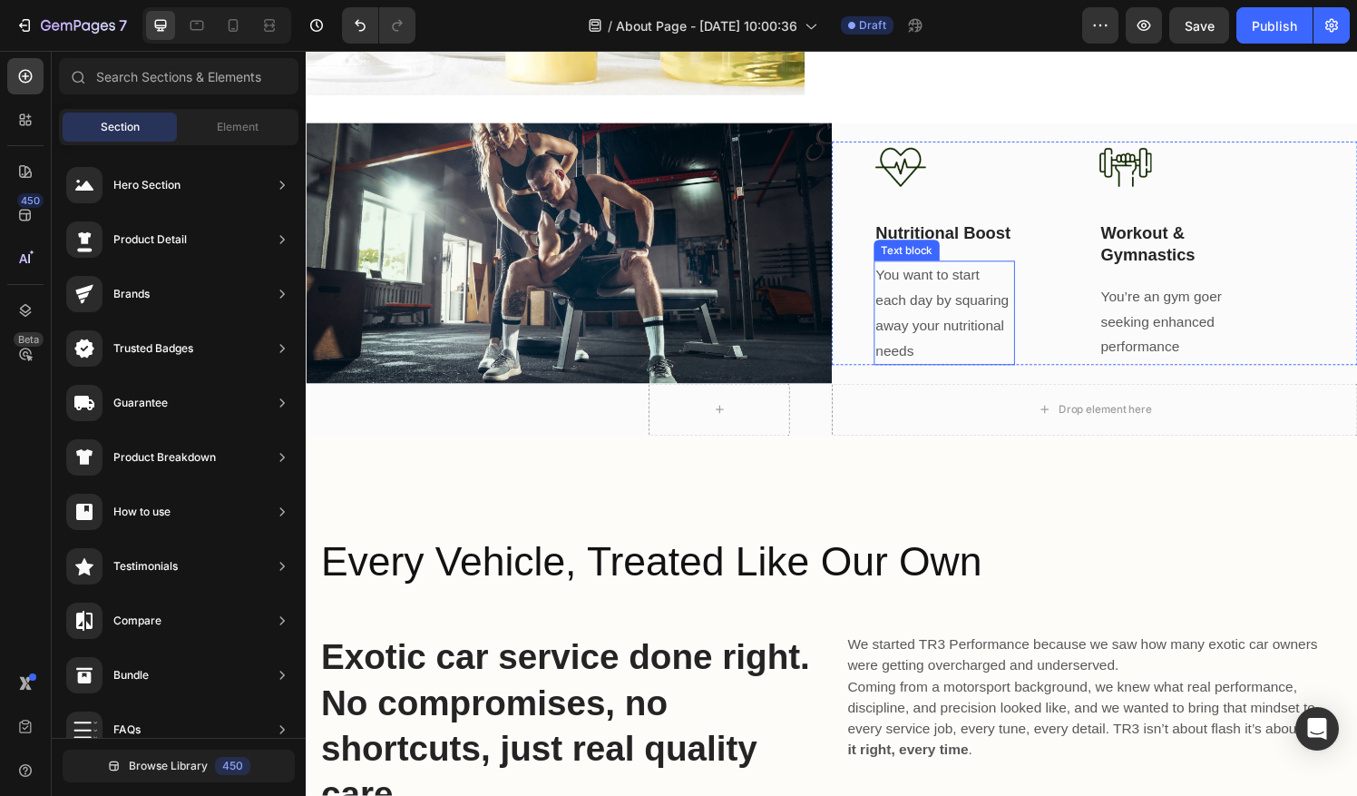
click at [1014, 299] on p "You want to start each day by squaring away your nutritional needs" at bounding box center [966, 322] width 142 height 104
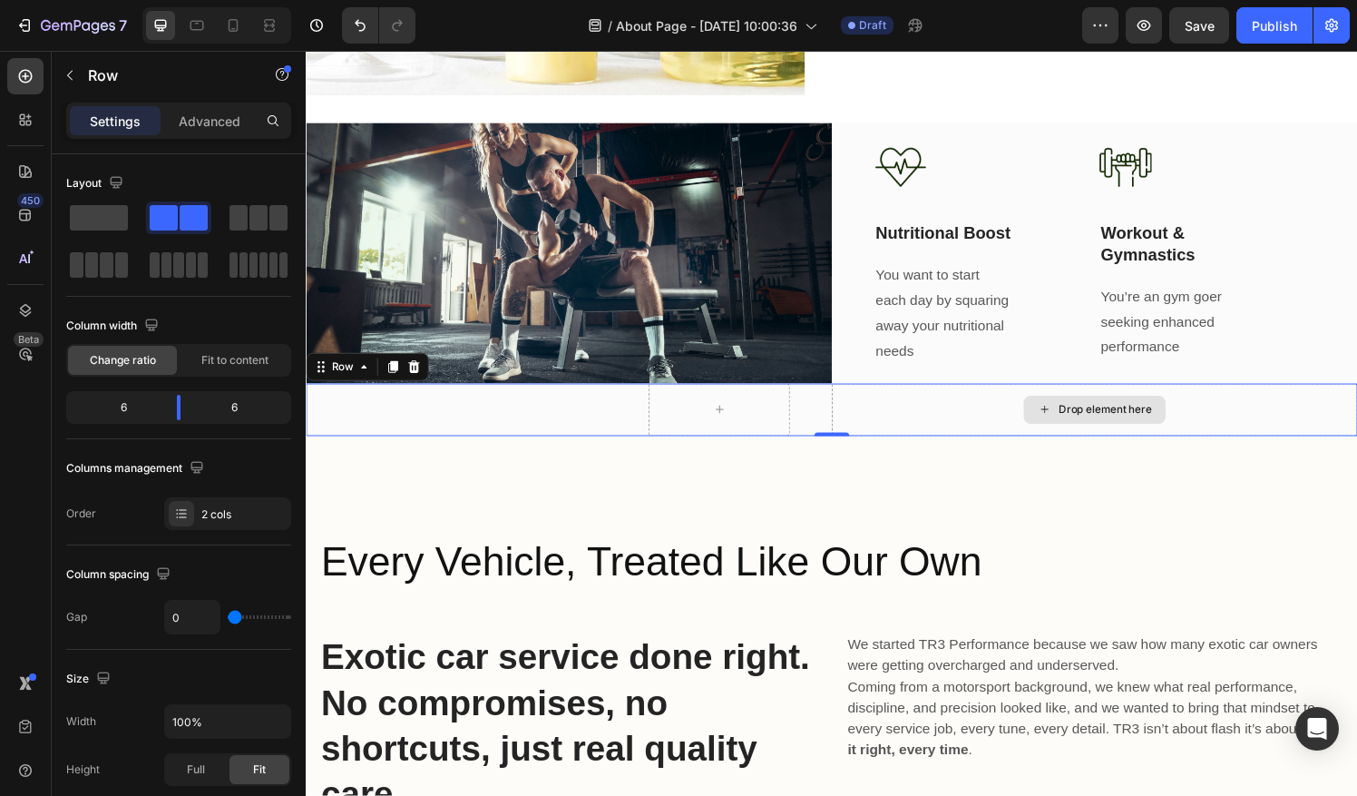
click at [1323, 415] on div "Drop element here" at bounding box center [1122, 422] width 544 height 54
click at [424, 371] on icon at bounding box center [417, 378] width 15 height 15
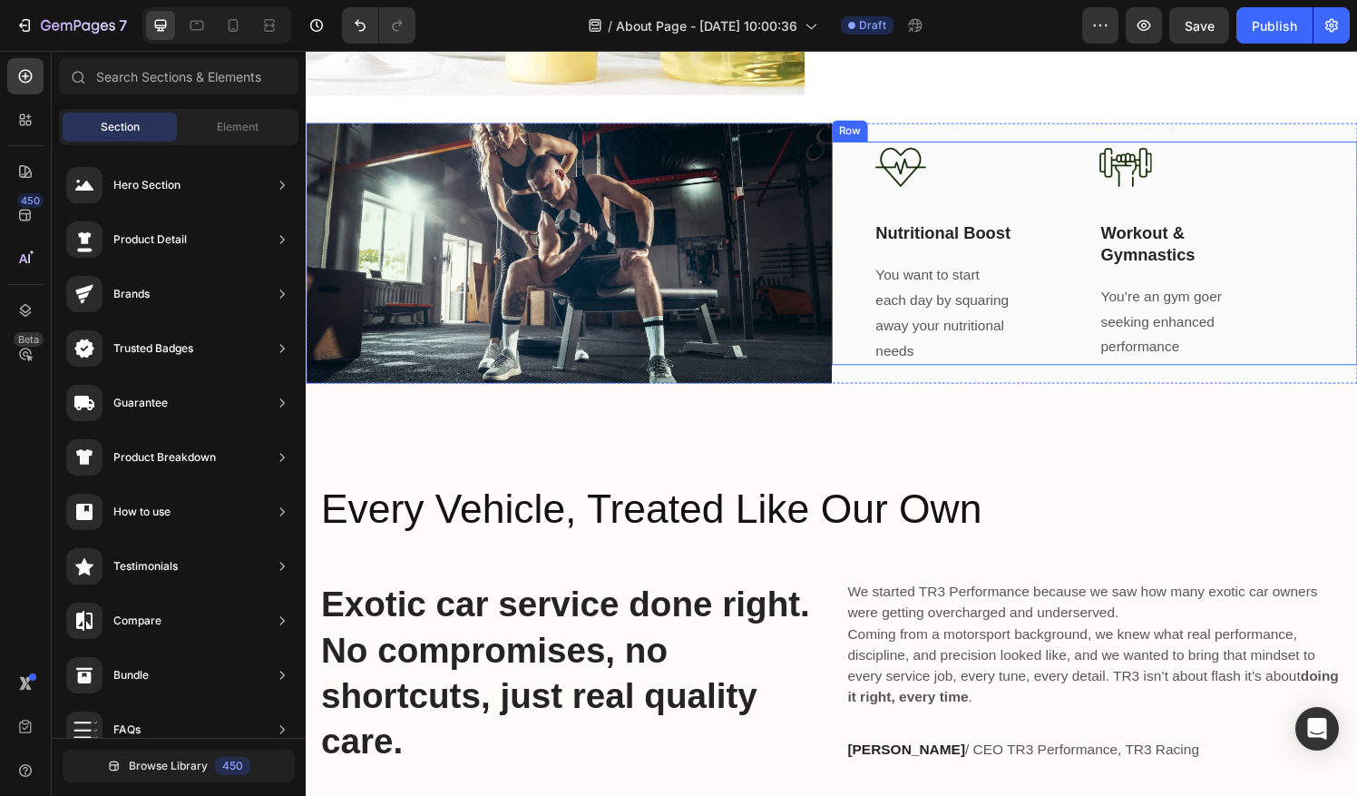
click at [864, 259] on div "Image Nutritional Boost Text Block You want to start each day by squaring away …" at bounding box center [1122, 261] width 544 height 232
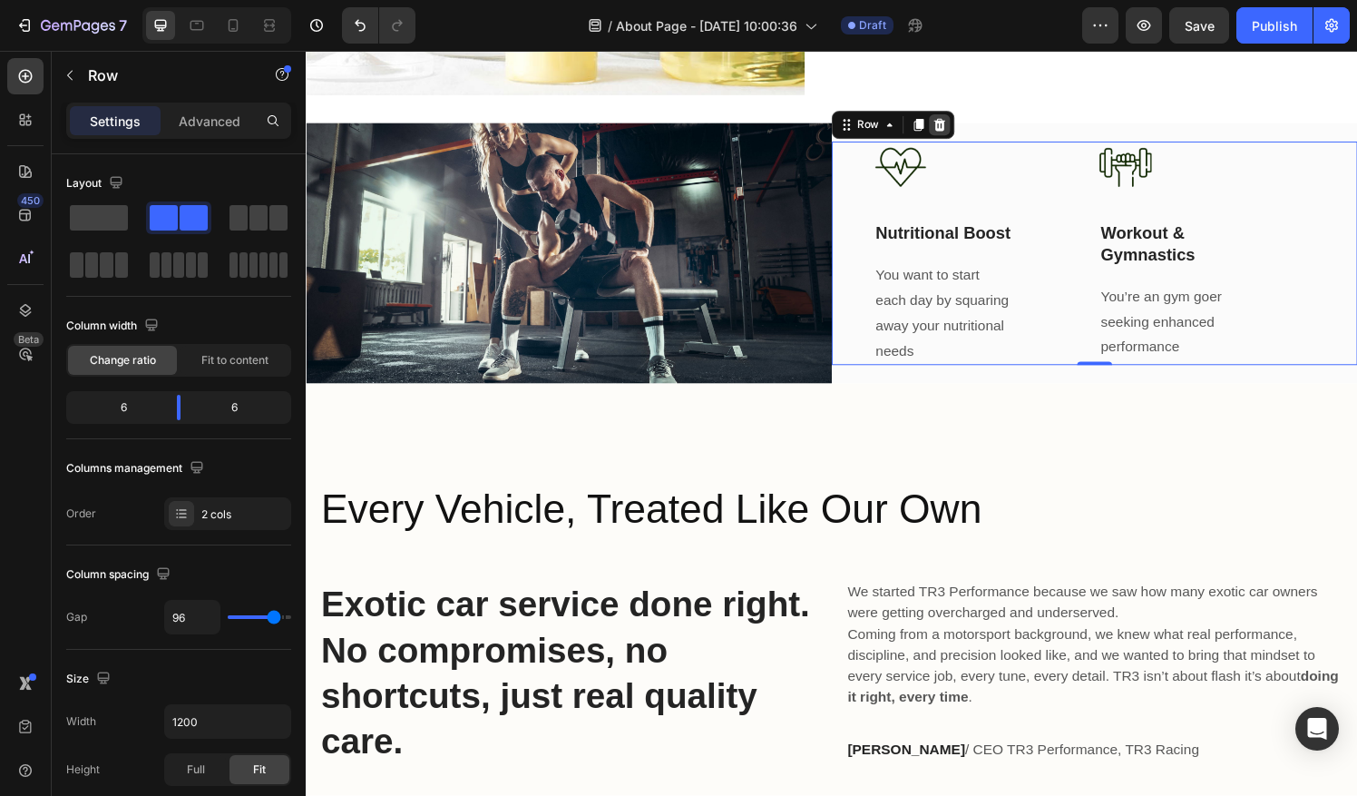
click at [954, 121] on icon at bounding box center [961, 128] width 15 height 15
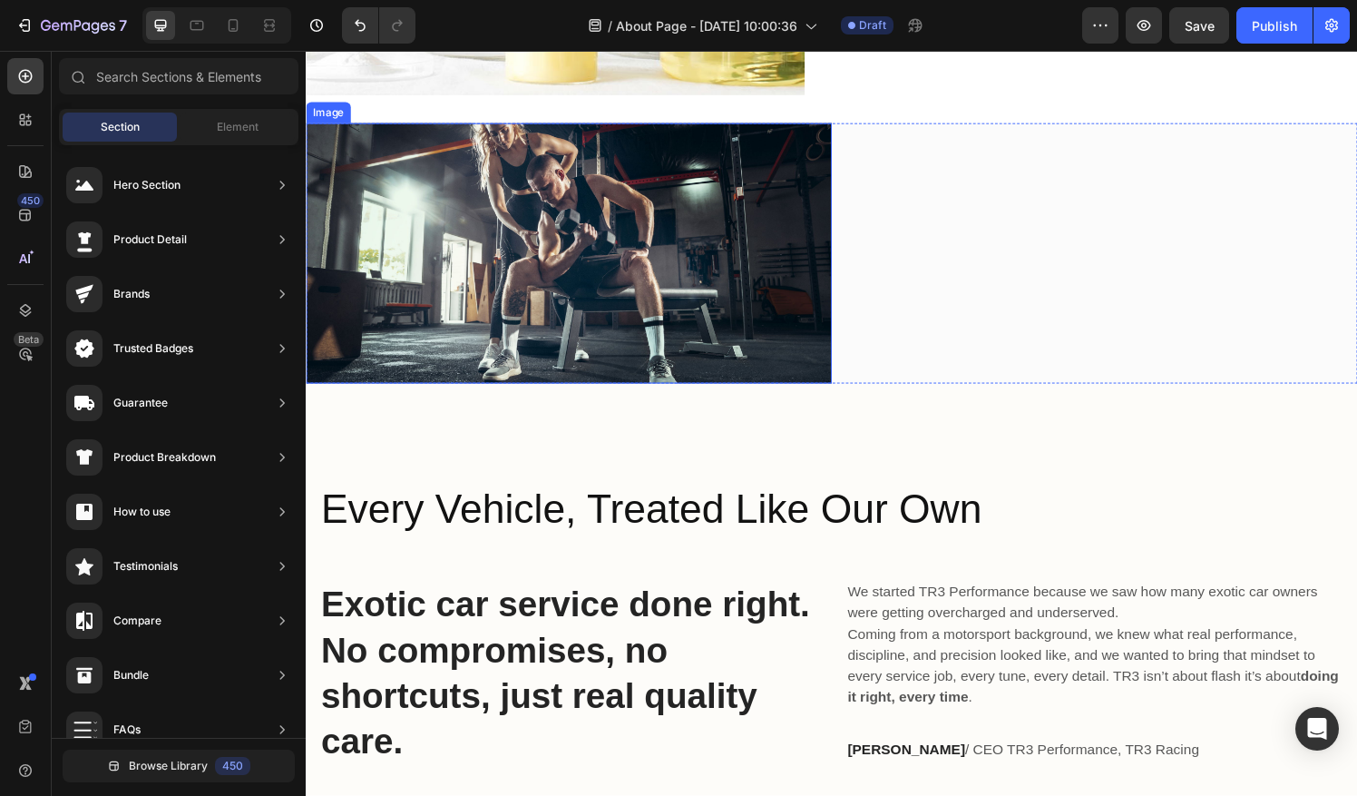
click at [827, 171] on img at bounding box center [578, 260] width 544 height 269
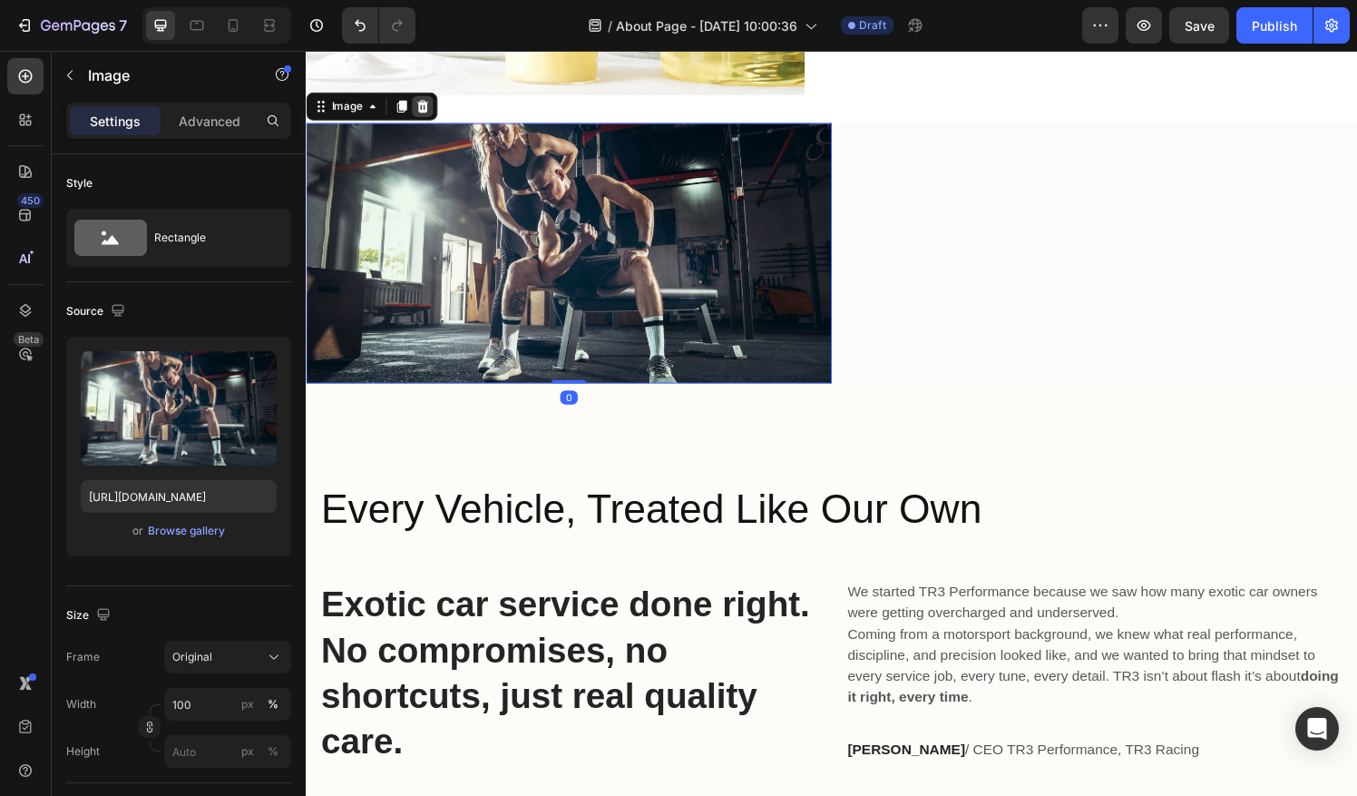
click at [420, 102] on icon at bounding box center [426, 109] width 15 height 15
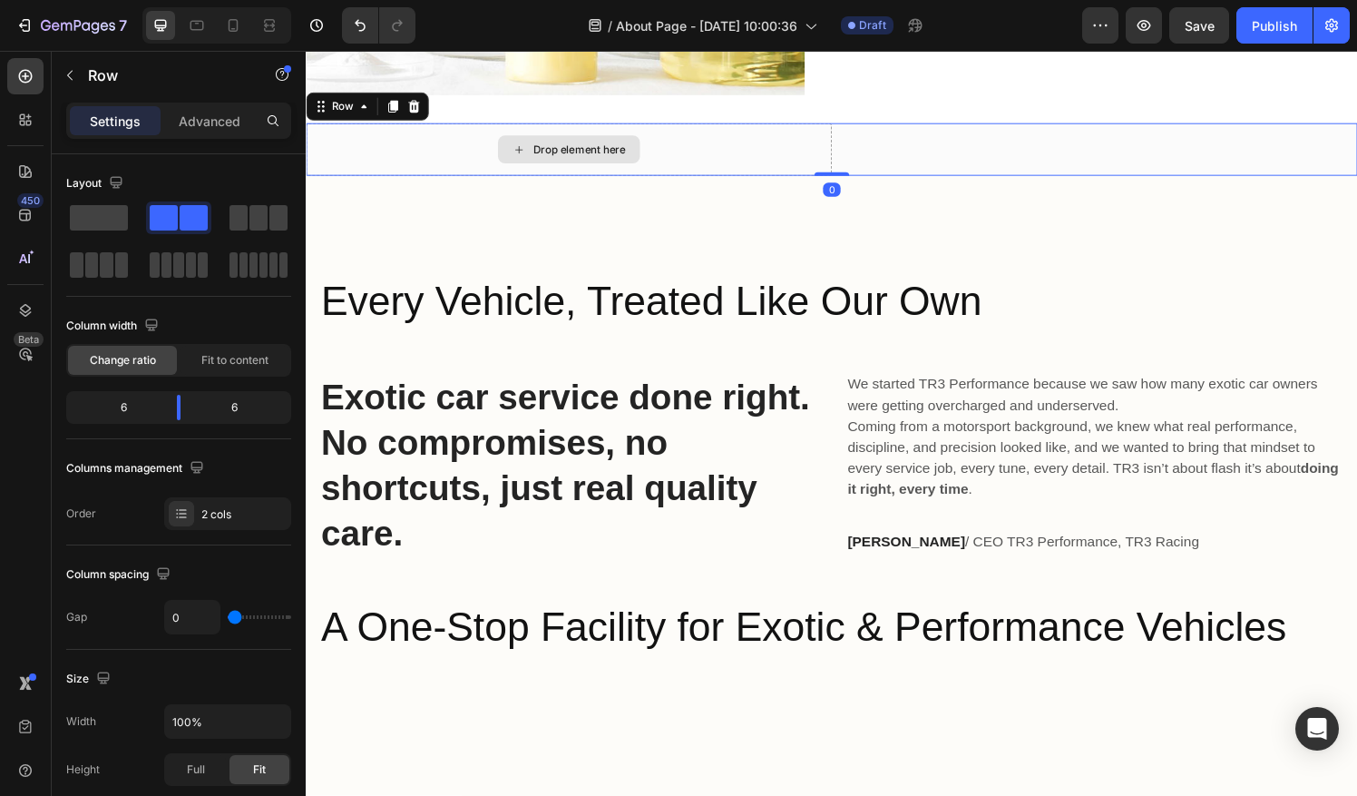
click at [648, 161] on div "Drop element here" at bounding box center [578, 153] width 544 height 54
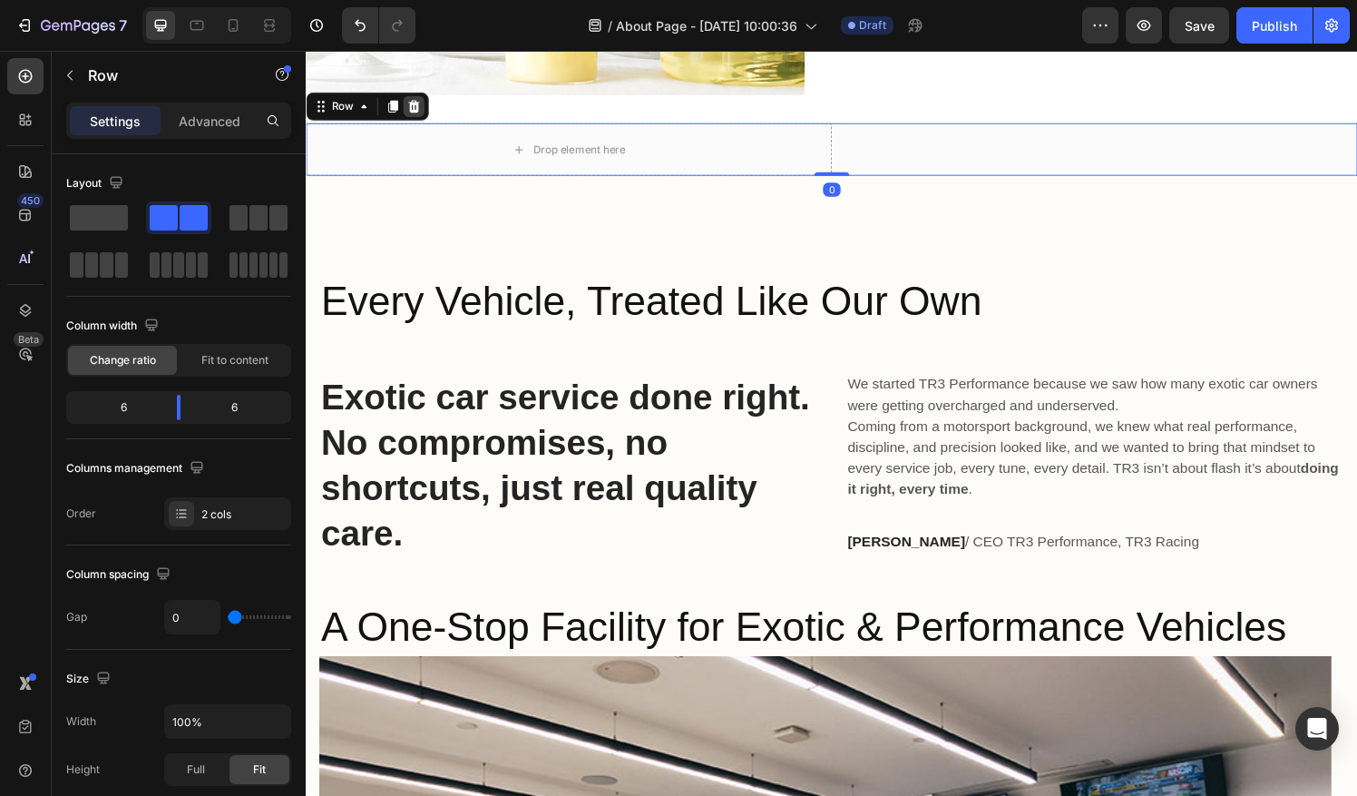
click at [422, 102] on icon at bounding box center [417, 109] width 15 height 15
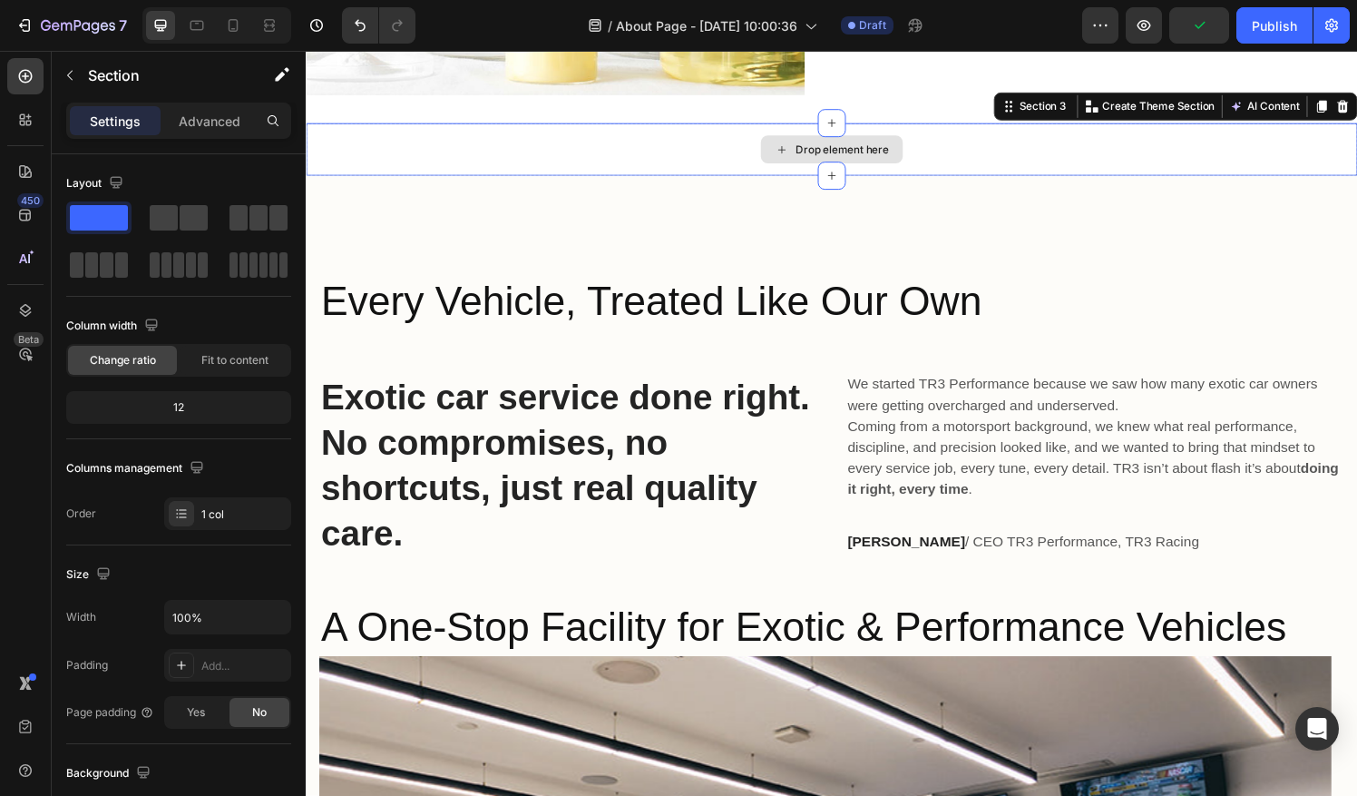
click at [747, 143] on div "Drop element here" at bounding box center [850, 153] width 1088 height 54
click at [1356, 102] on icon at bounding box center [1378, 109] width 15 height 15
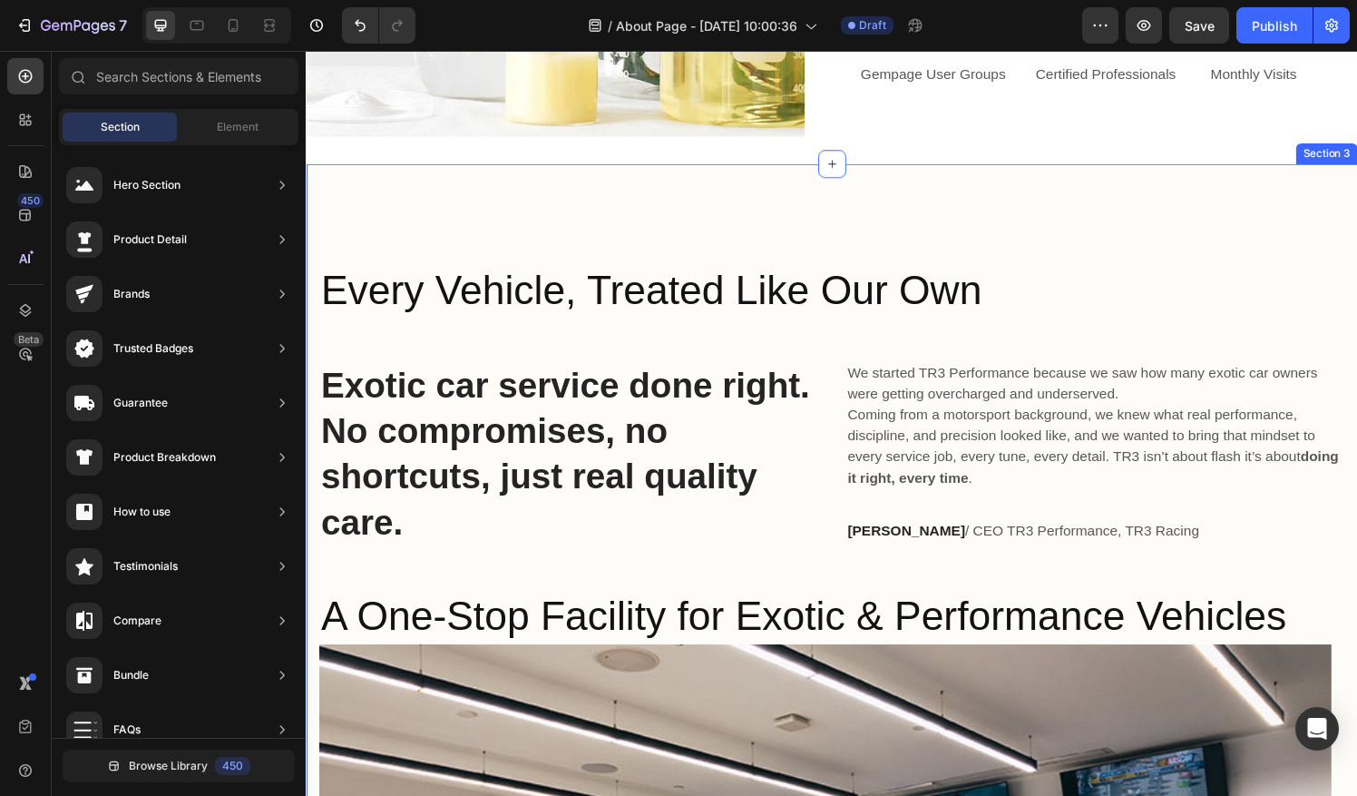
scroll to position [1351, 0]
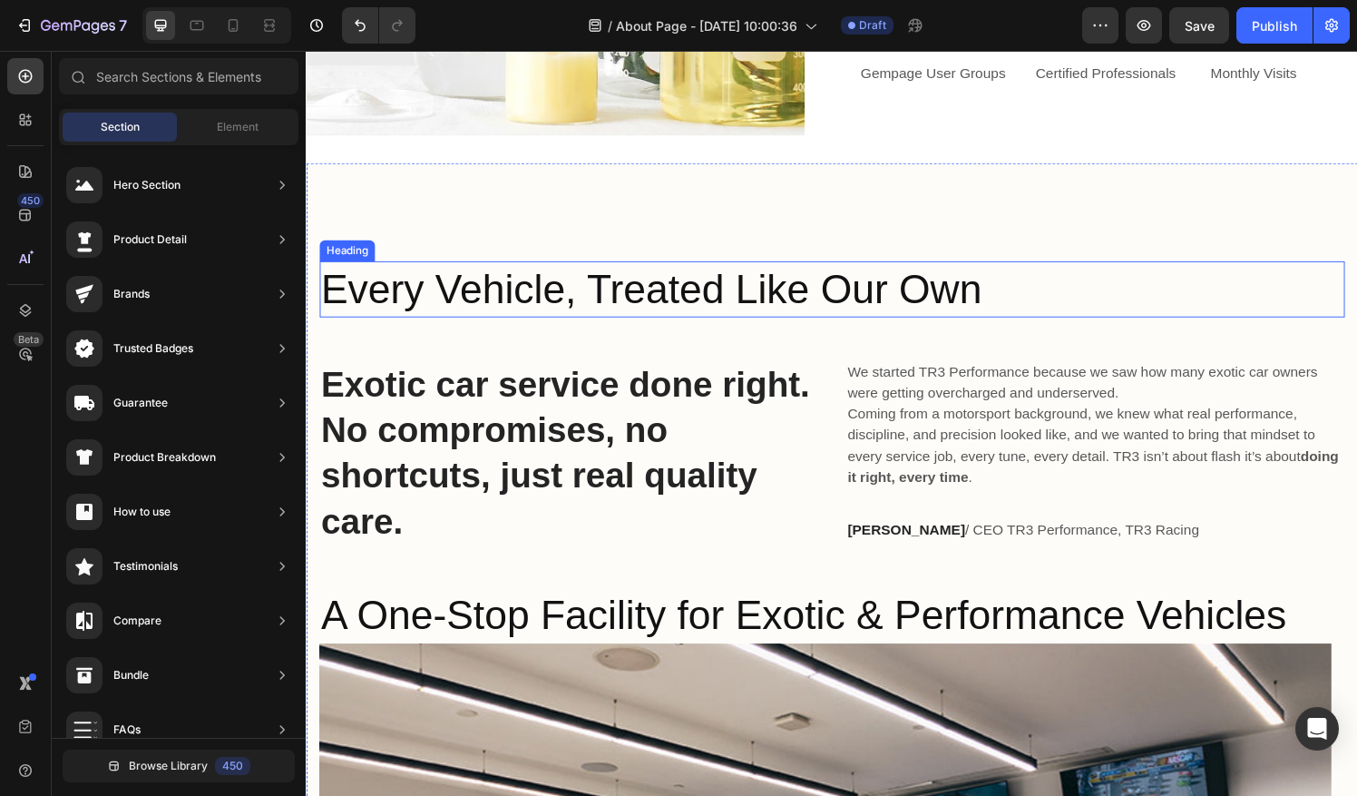
click at [1017, 298] on h2 "Every Vehicle, Treated Like Our Own" at bounding box center [849, 298] width 1061 height 58
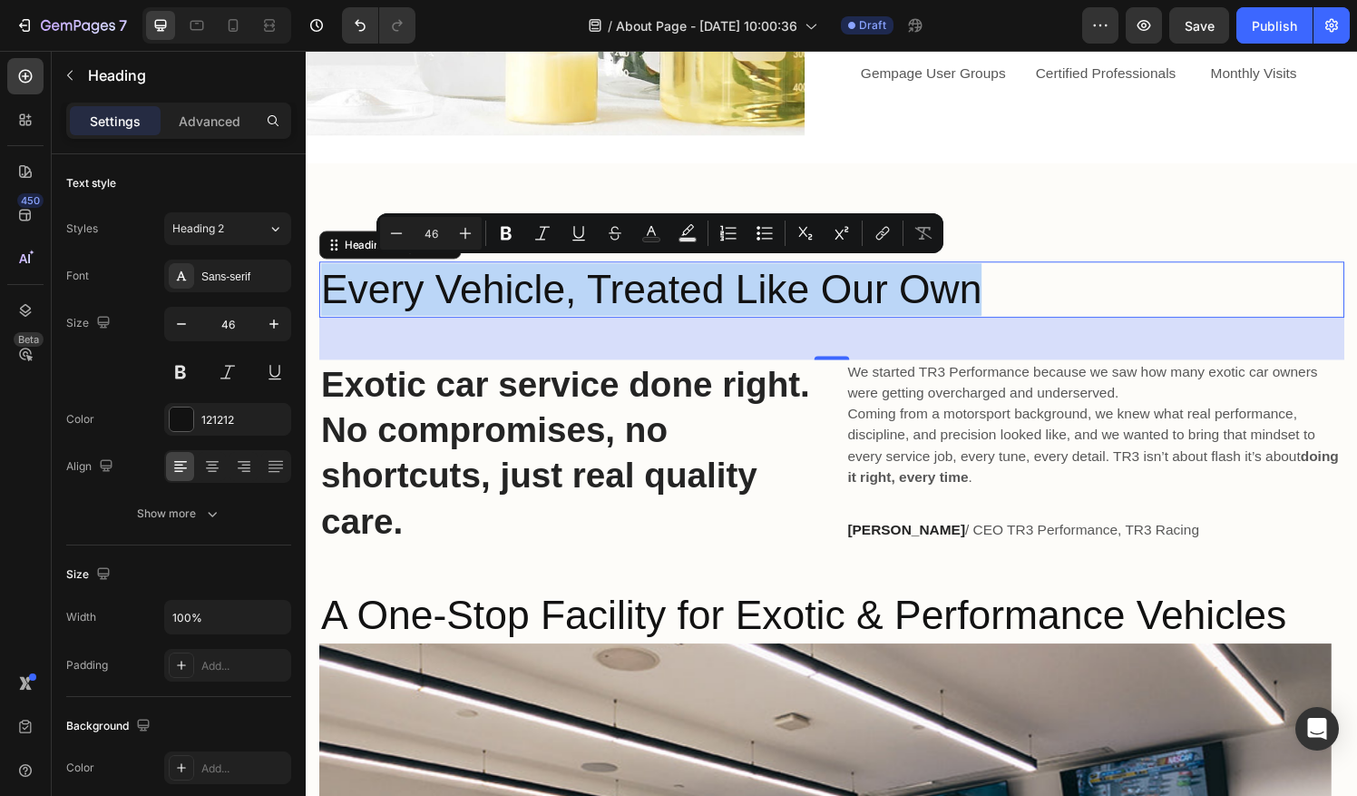
drag, startPoint x: 1031, startPoint y: 285, endPoint x: 322, endPoint y: 327, distance: 710.6
click at [322, 327] on div "Every Vehicle, Treated Like Our Own Heading 48" at bounding box center [849, 298] width 1061 height 58
copy p "Every Vehicle, Treated Like Our Own"
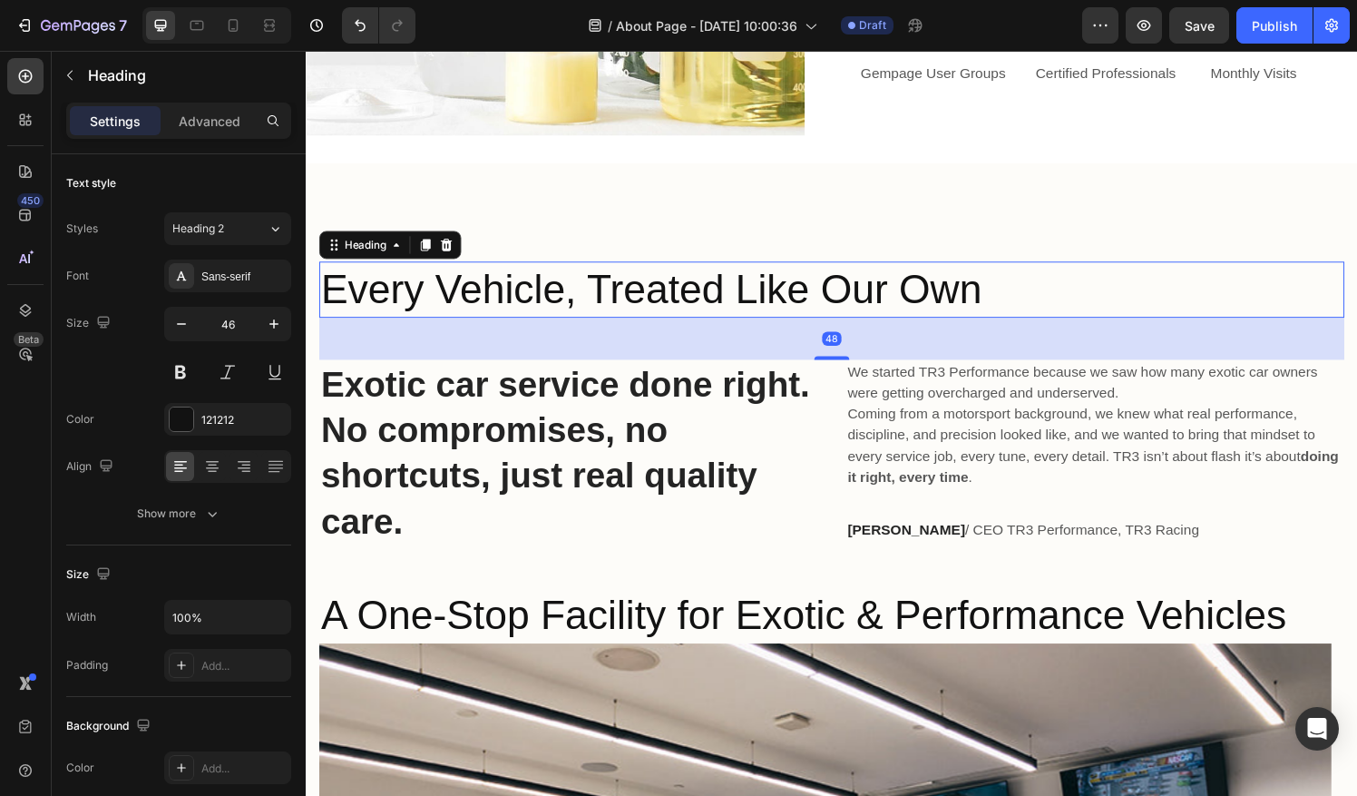
click at [610, 276] on p "Every Vehicle, Treated Like Our Own" at bounding box center [850, 298] width 1058 height 54
click at [454, 246] on icon at bounding box center [451, 252] width 12 height 13
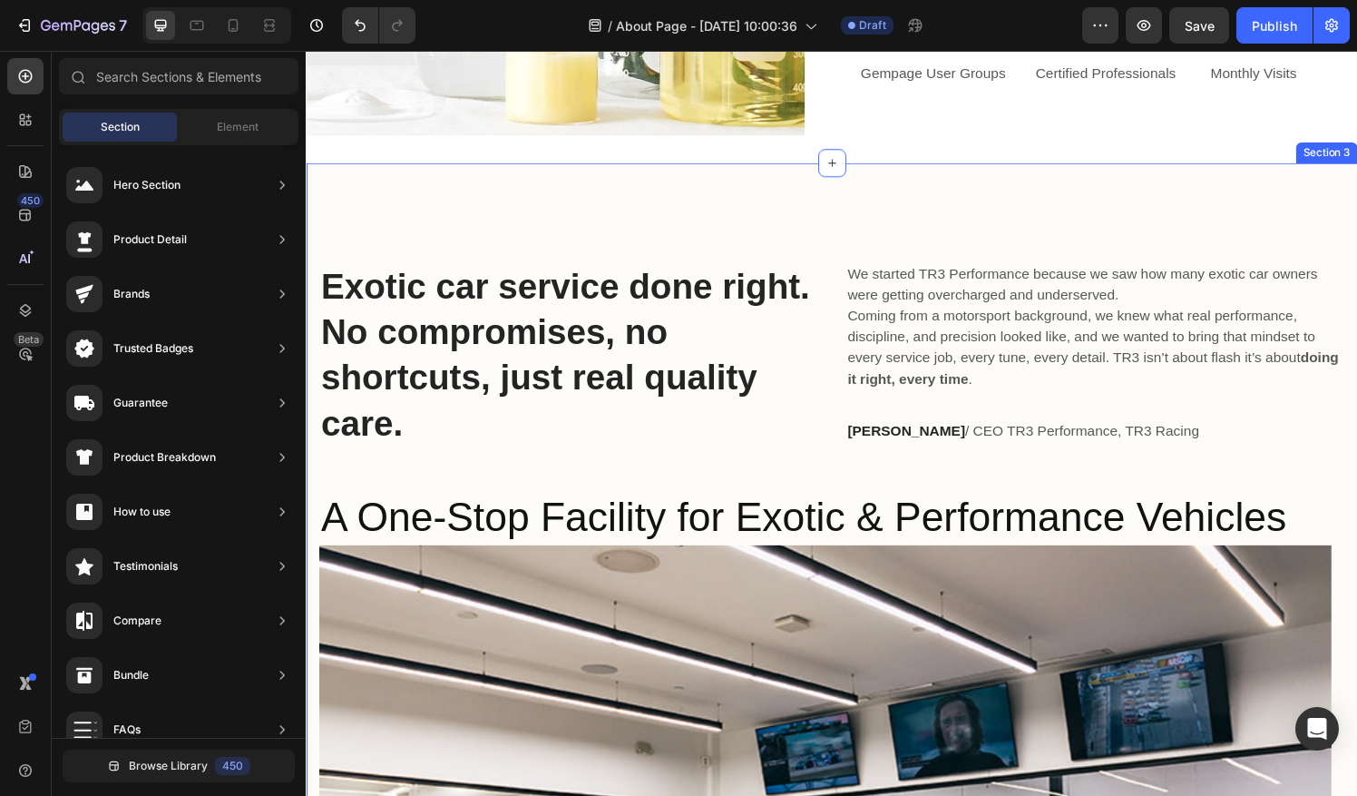
click at [708, 191] on div "Exotic car service done right. No compromises, no shortcuts, just real quality …" at bounding box center [850, 809] width 1088 height 1283
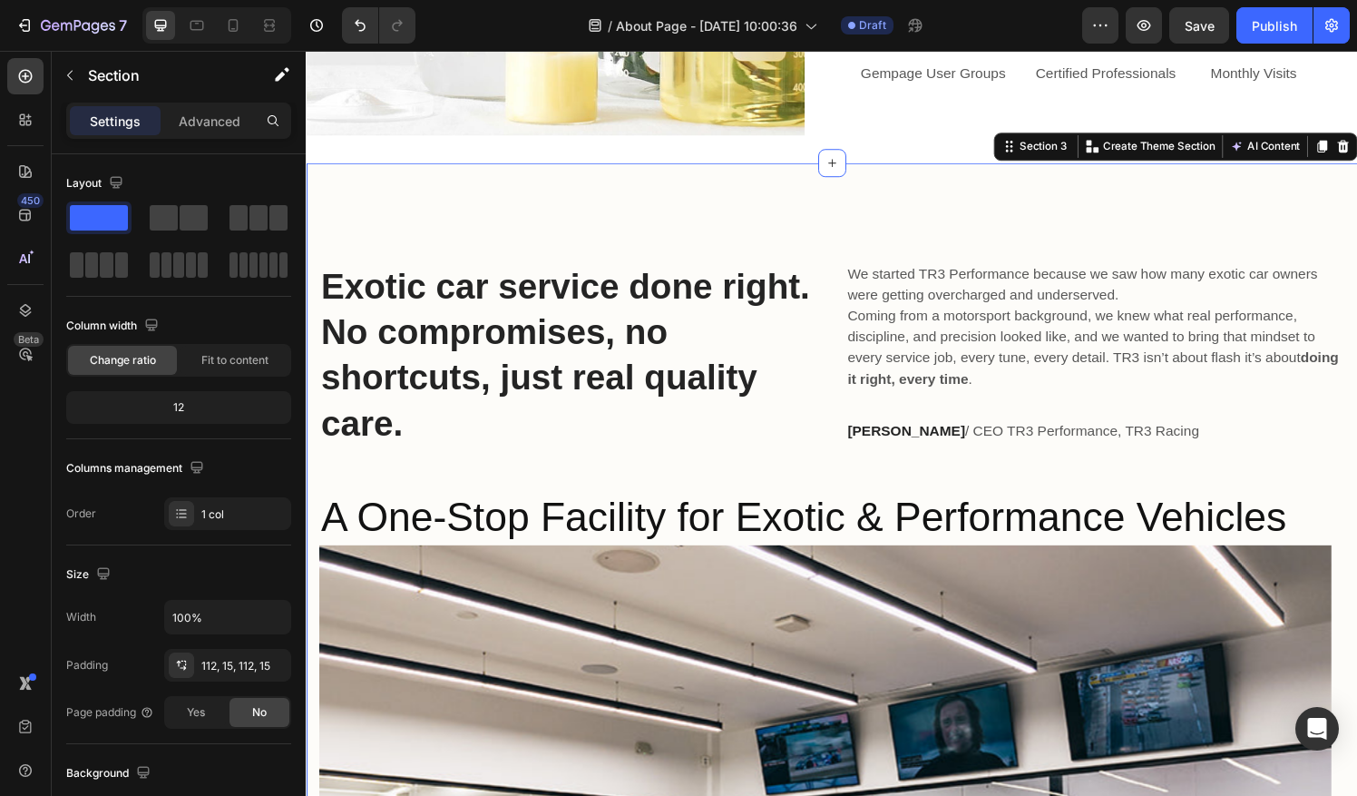
click at [621, 299] on h2 "Exotic car service done right. No compromises, no shortcuts, just real quality …" at bounding box center [577, 365] width 516 height 192
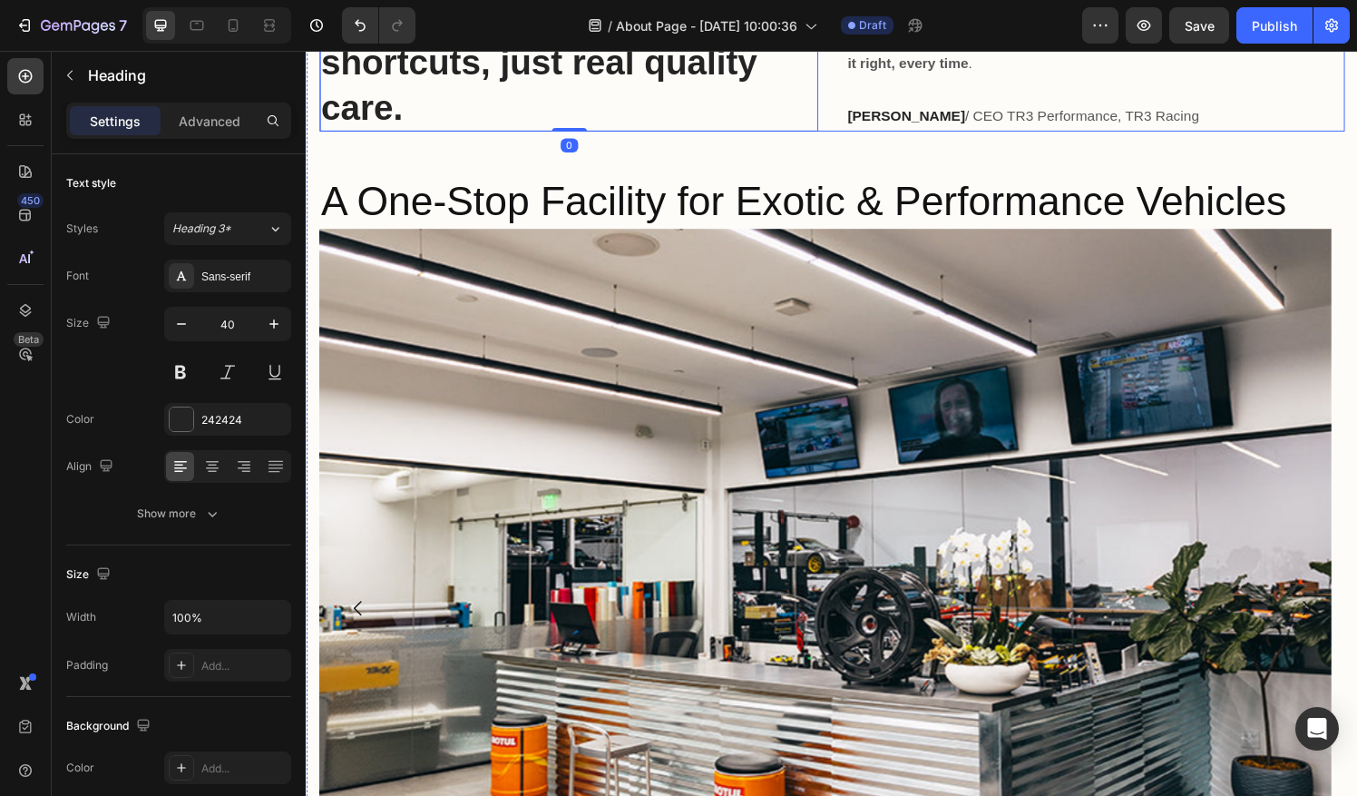
scroll to position [1672, 0]
click at [76, 79] on icon "button" at bounding box center [70, 75] width 15 height 15
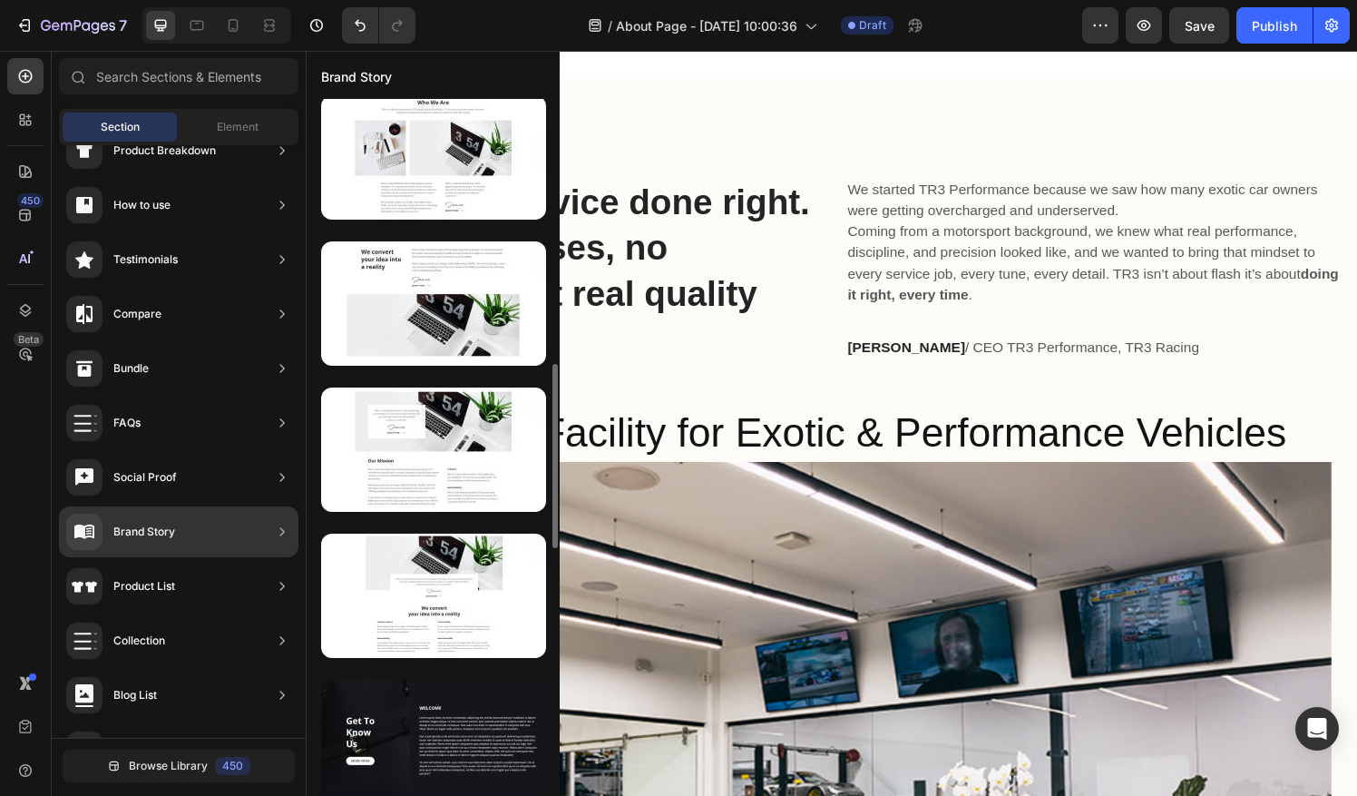
scroll to position [1223, 0]
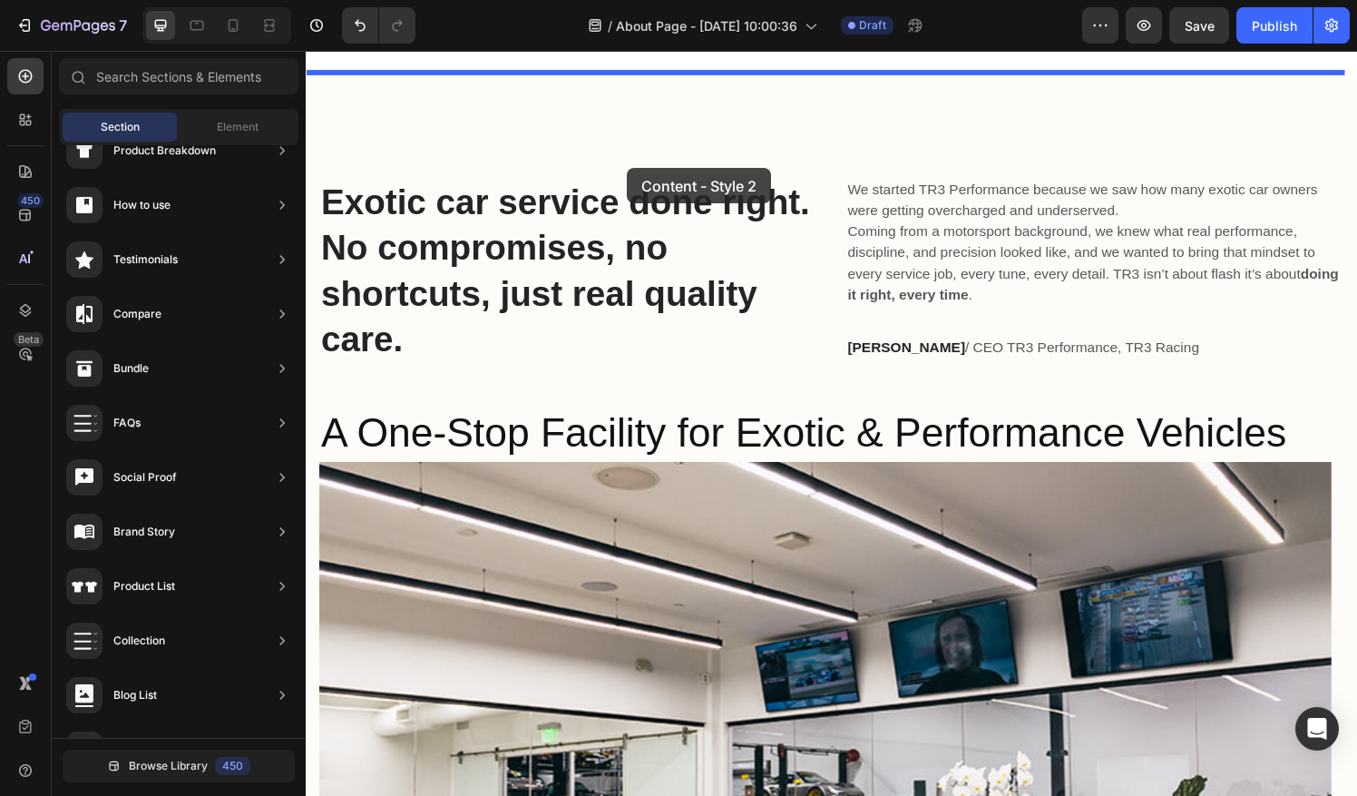
drag, startPoint x: 774, startPoint y: 329, endPoint x: 639, endPoint y: 172, distance: 207.1
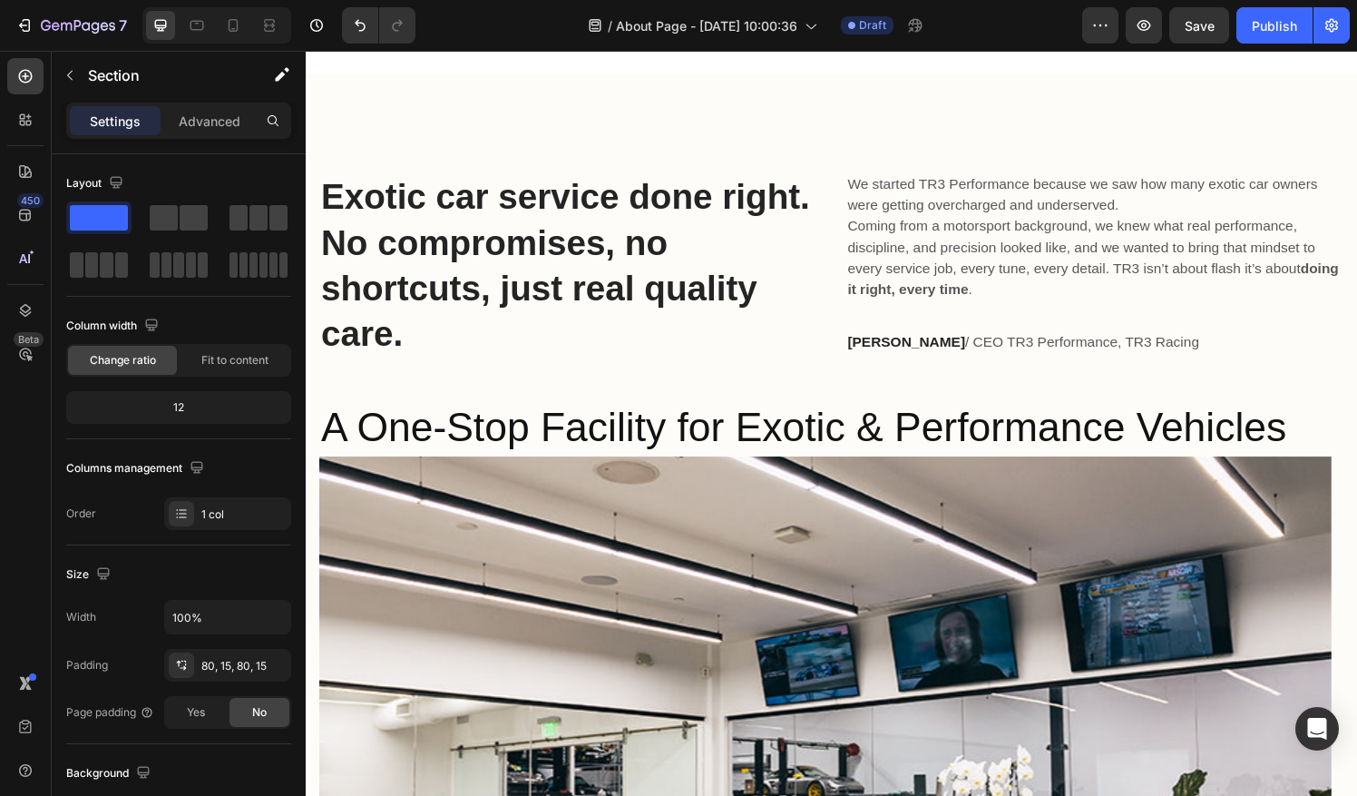
scroll to position [2311, 0]
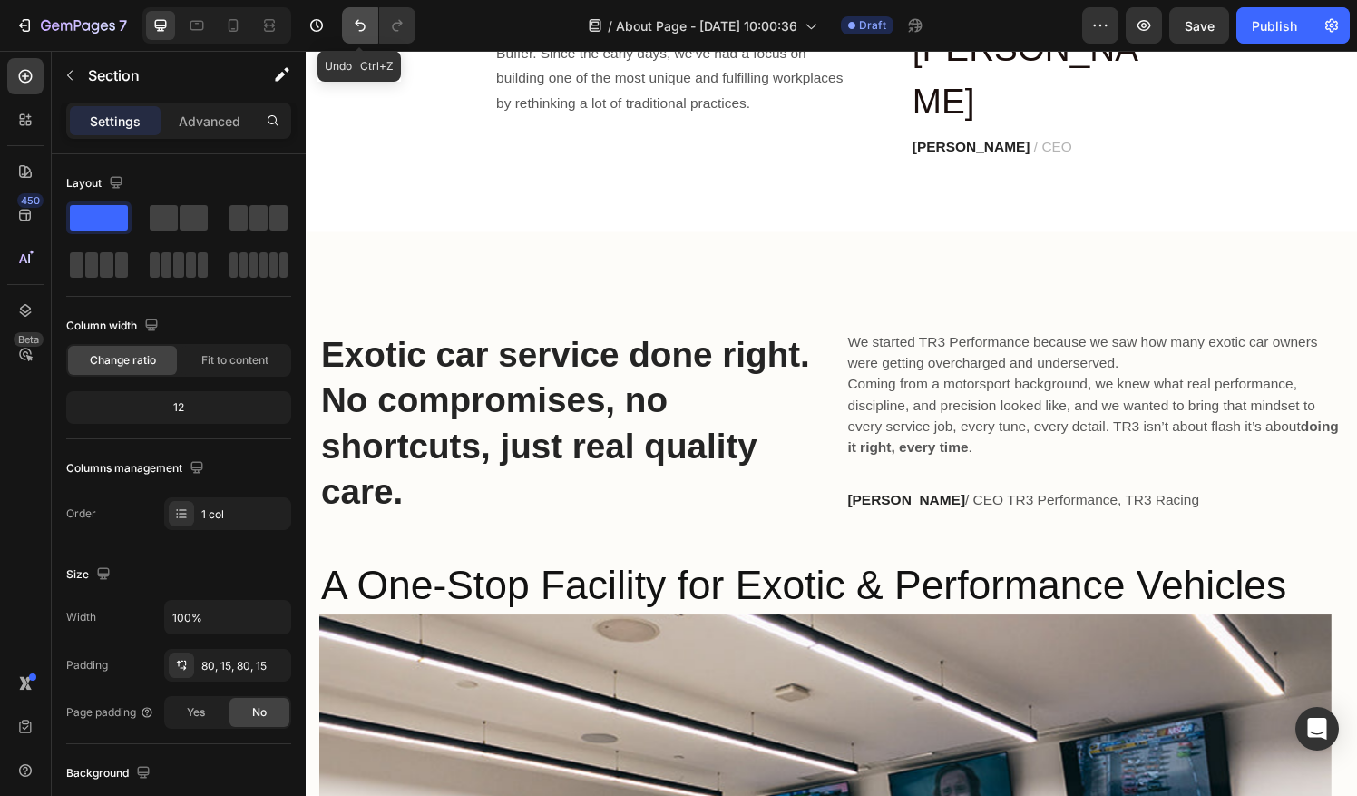
click at [361, 30] on icon "Undo/Redo" at bounding box center [360, 26] width 11 height 12
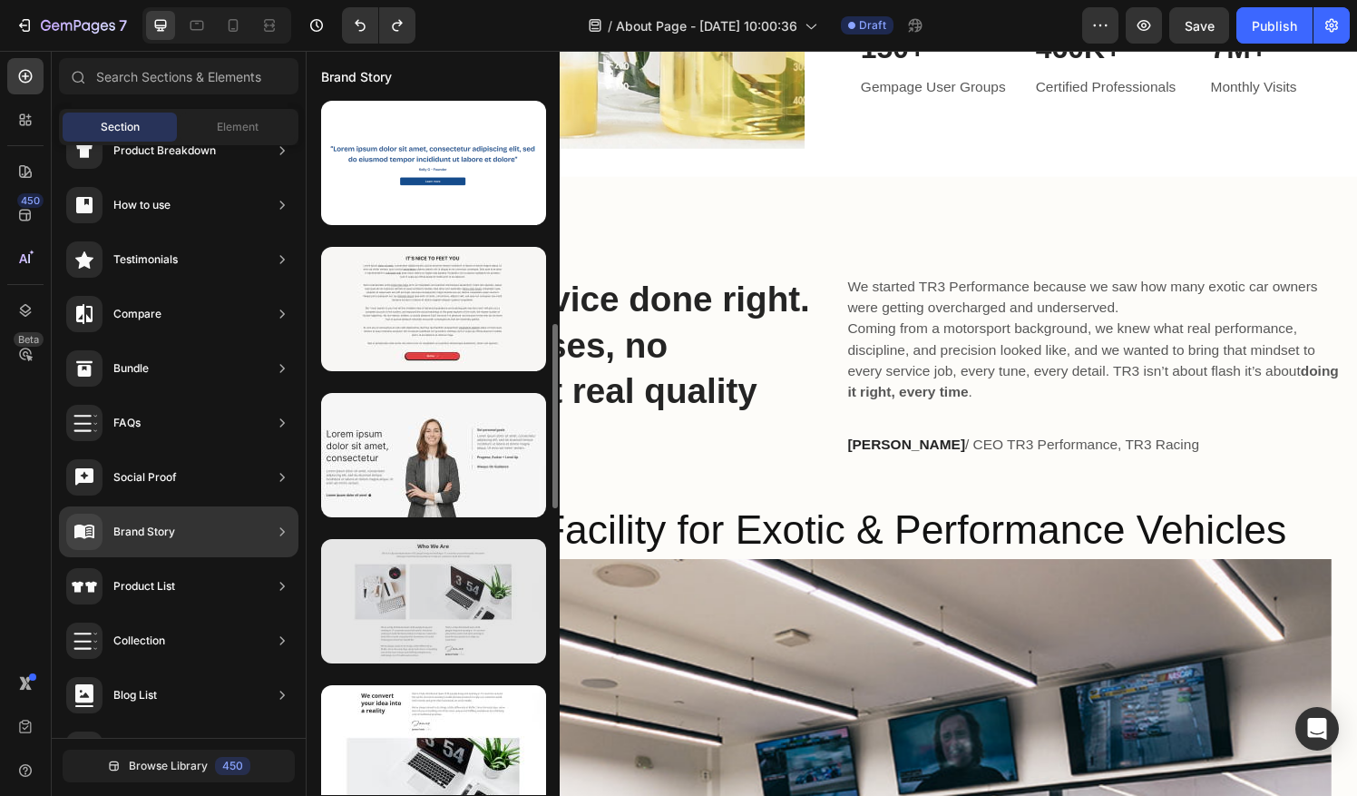
scroll to position [872, 0]
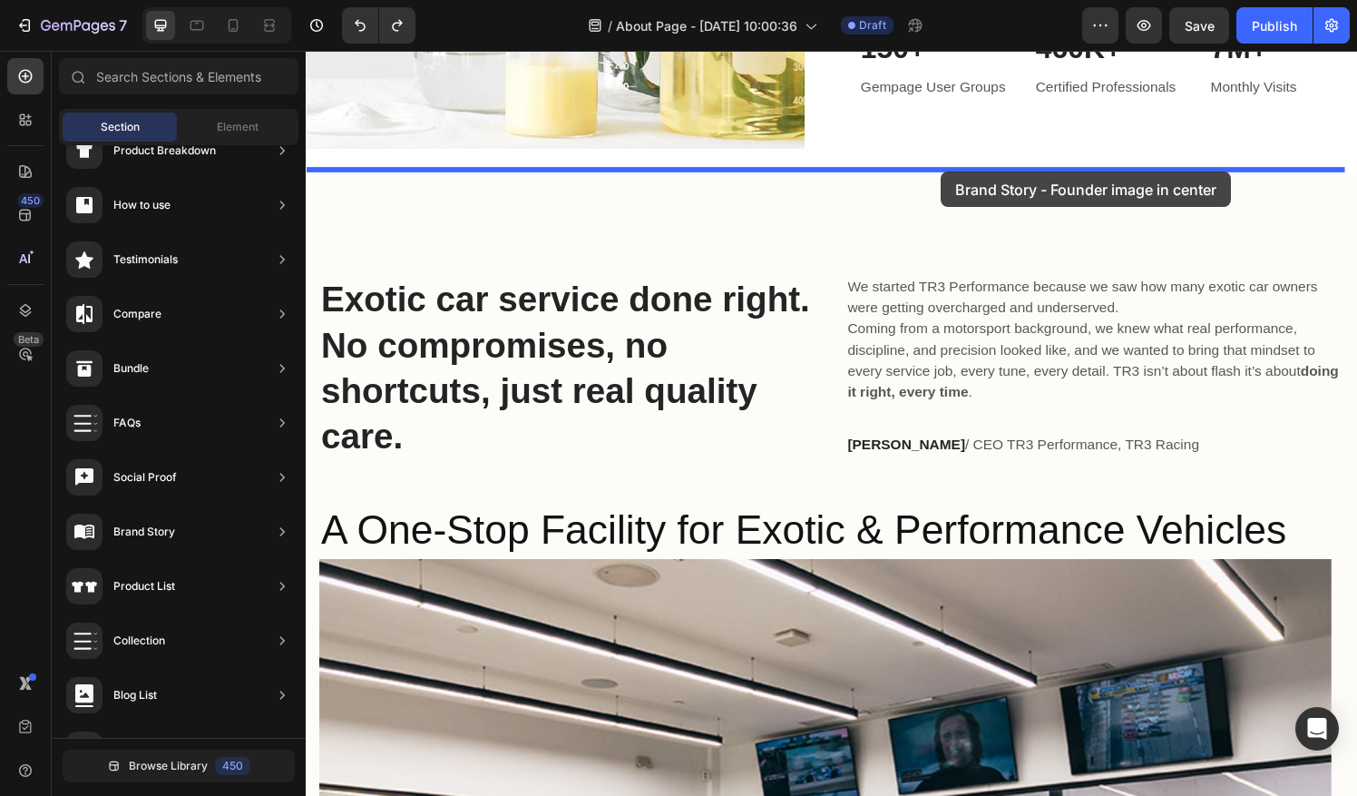
drag, startPoint x: 779, startPoint y: 503, endPoint x: 963, endPoint y: 176, distance: 374.9
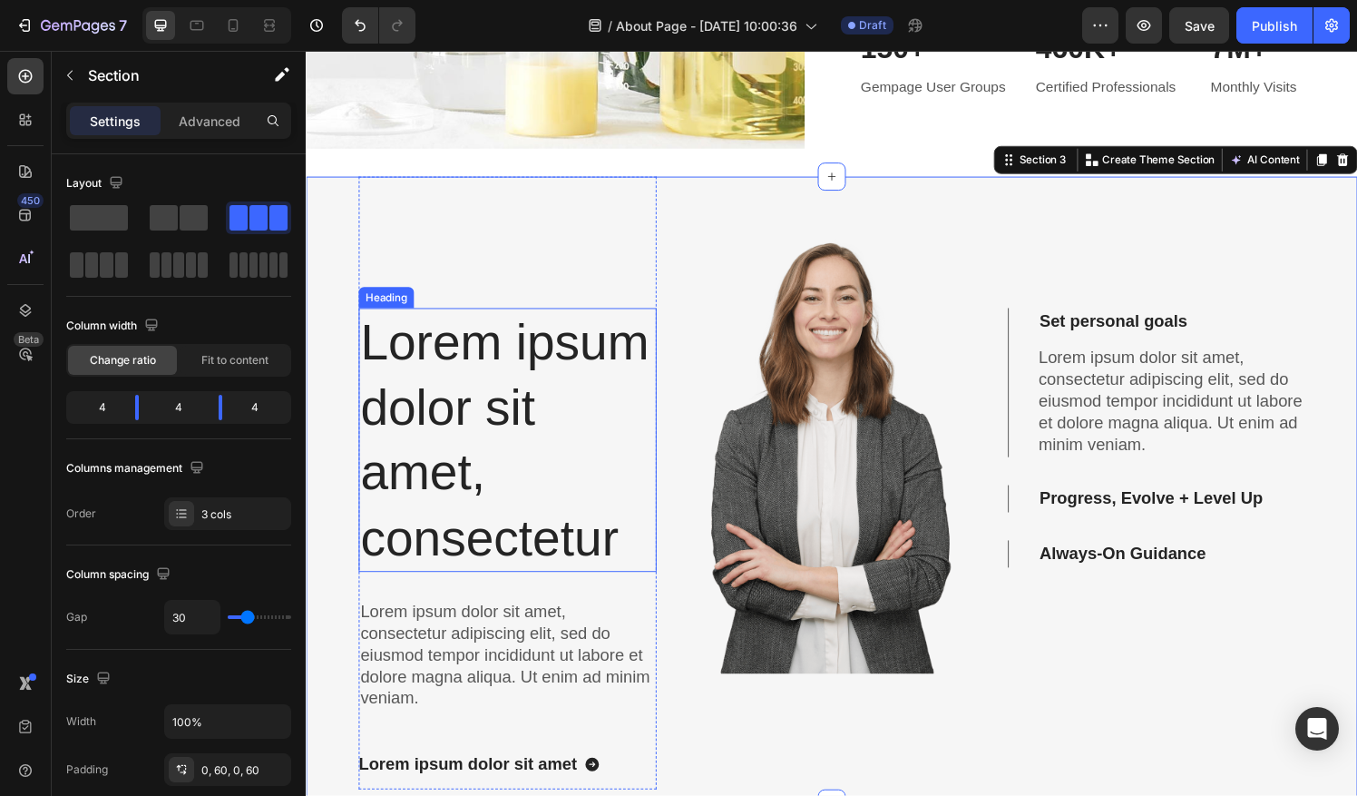
click at [437, 417] on h2 "Lorem ipsum dolor sit amet, consectetur" at bounding box center [514, 453] width 308 height 272
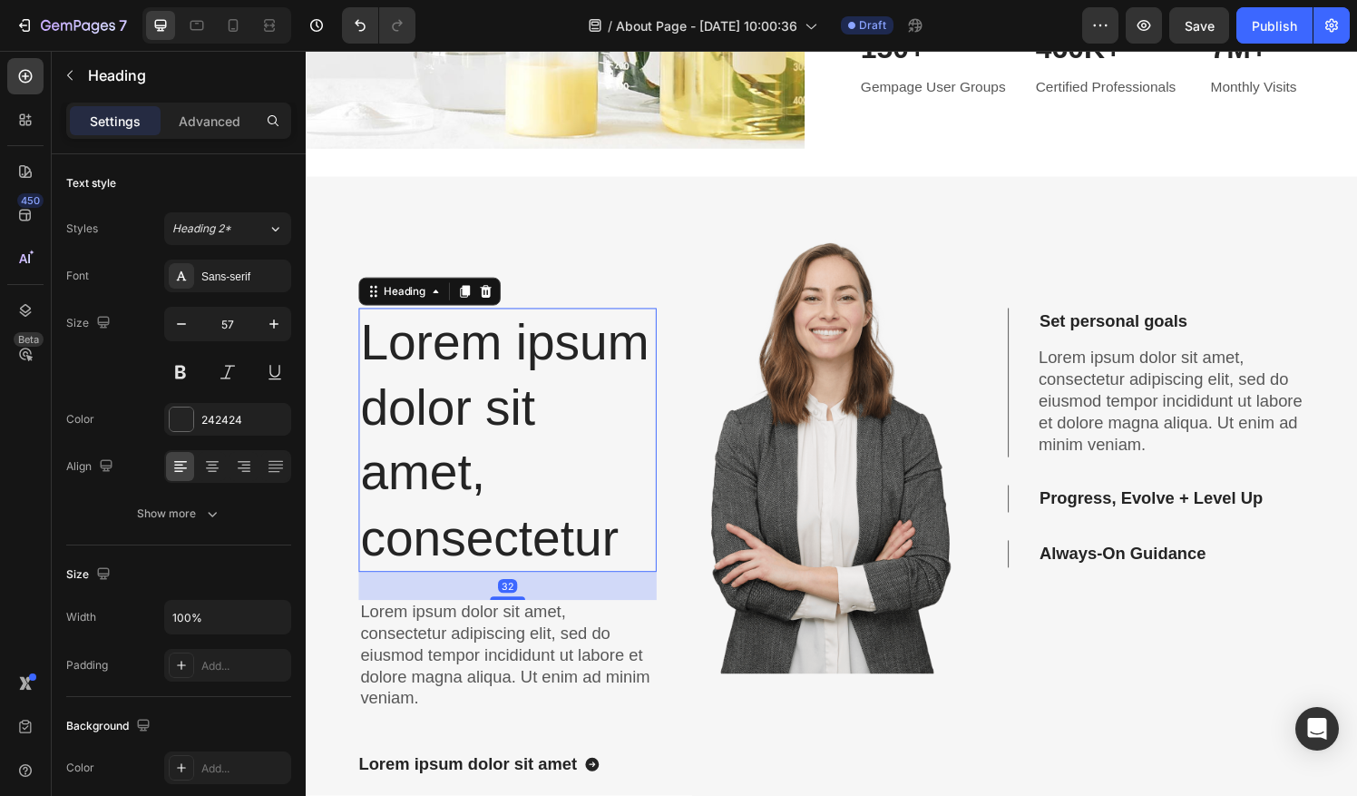
click at [437, 417] on h2 "Lorem ipsum dolor sit amet, consectetur" at bounding box center [514, 453] width 308 height 272
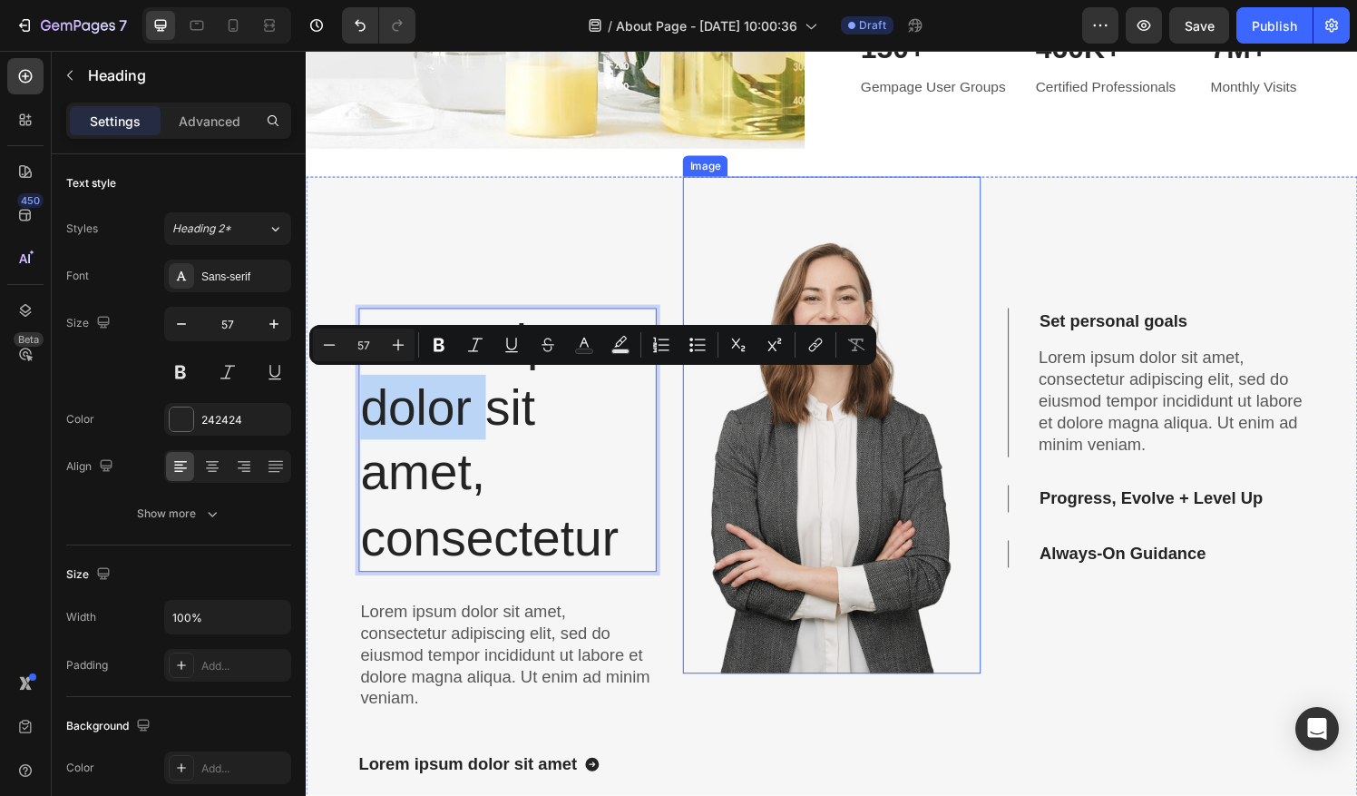
click at [849, 451] on img at bounding box center [850, 438] width 308 height 514
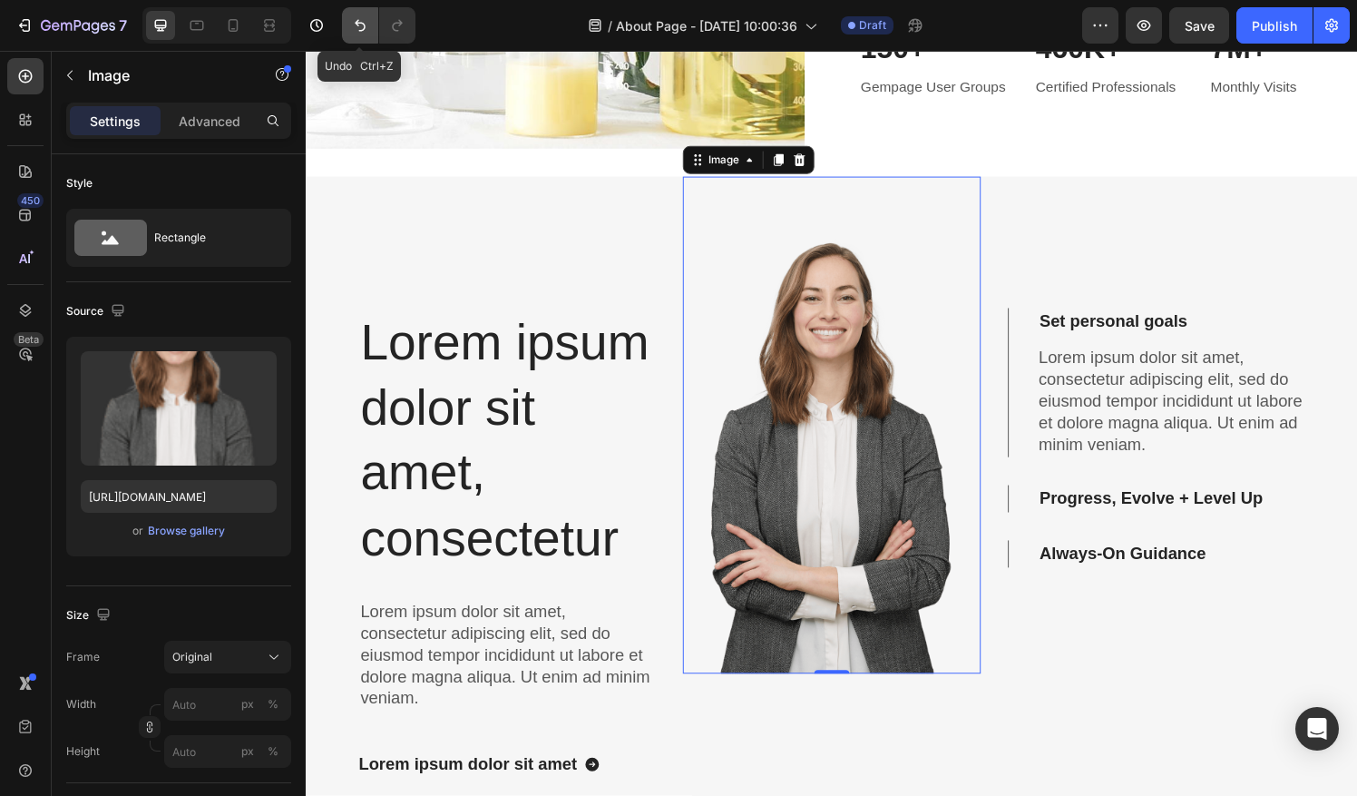
click at [366, 29] on icon "Undo/Redo" at bounding box center [360, 25] width 18 height 18
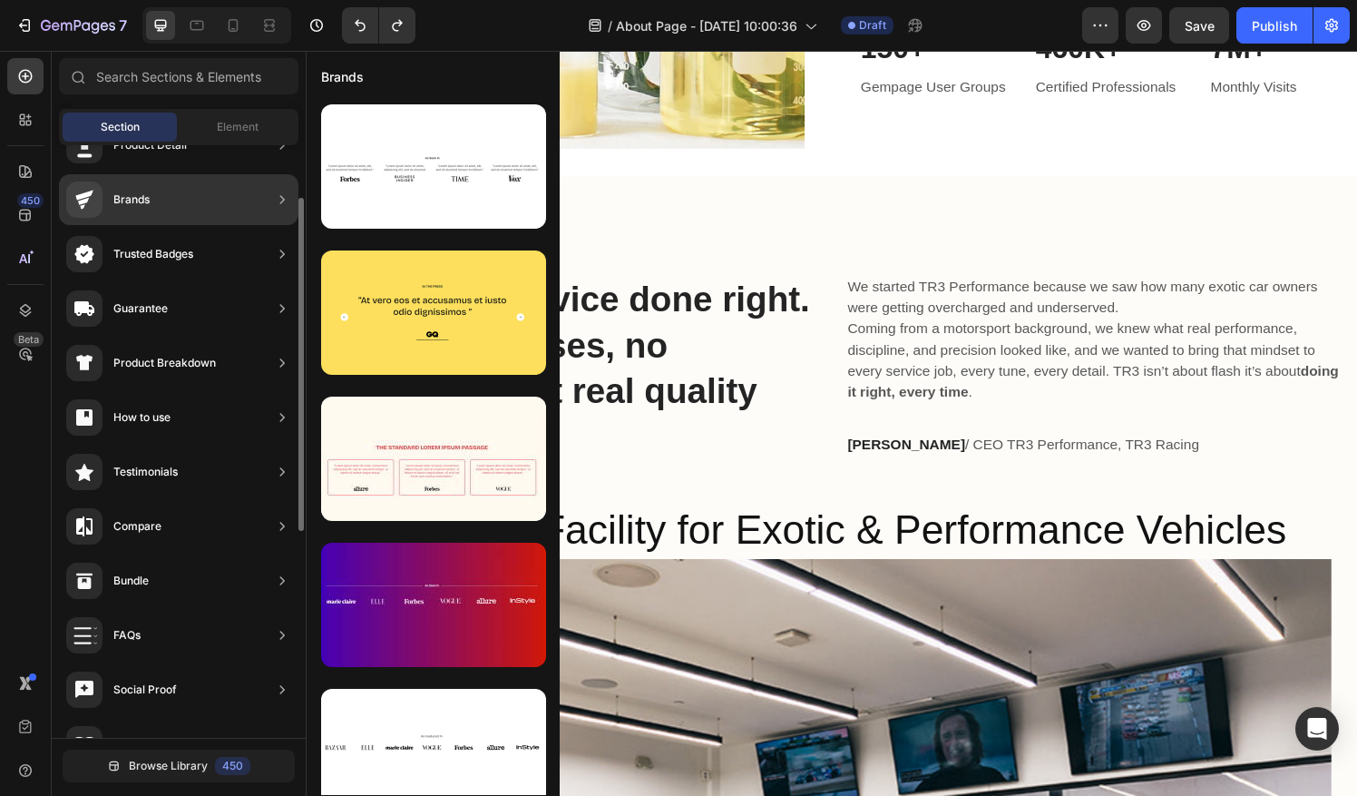
scroll to position [0, 0]
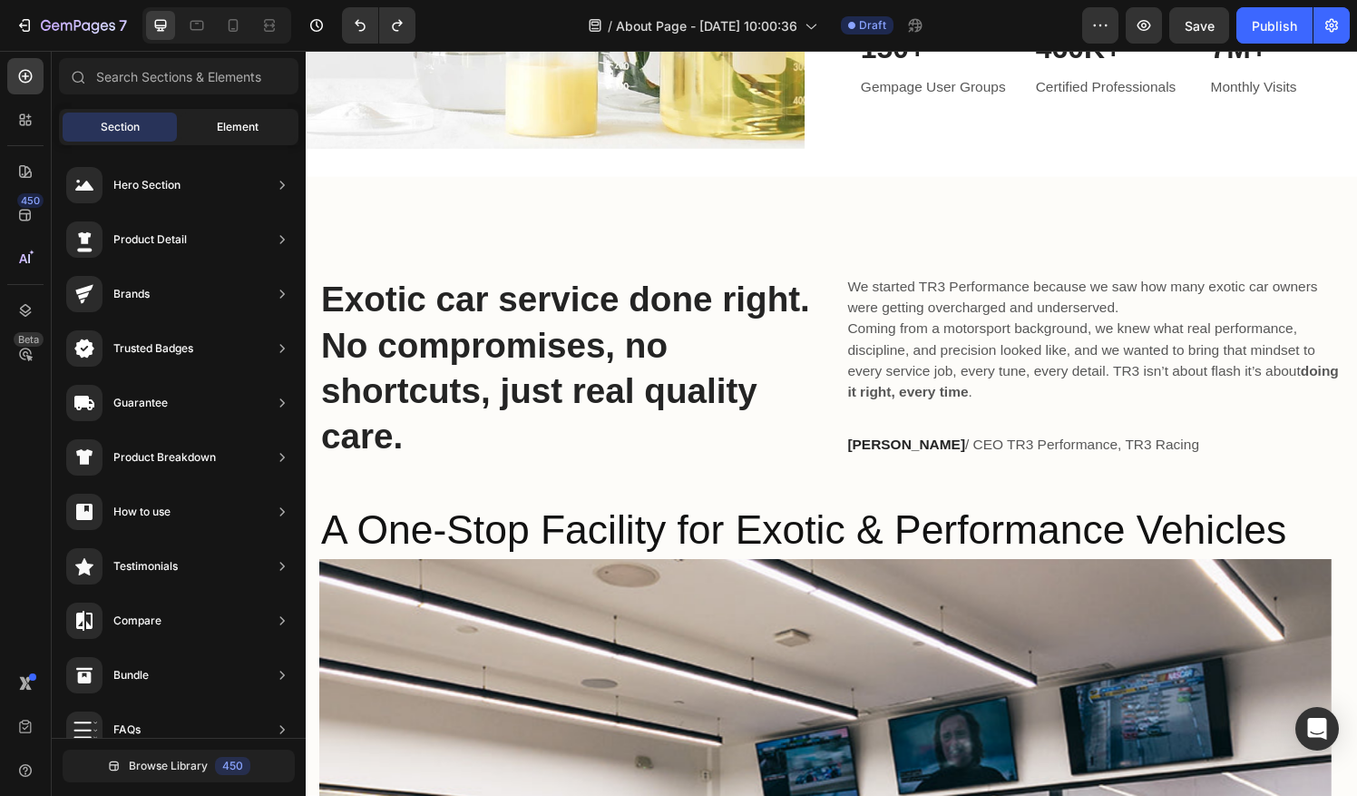
click at [220, 138] on div "Element" at bounding box center [238, 126] width 114 height 29
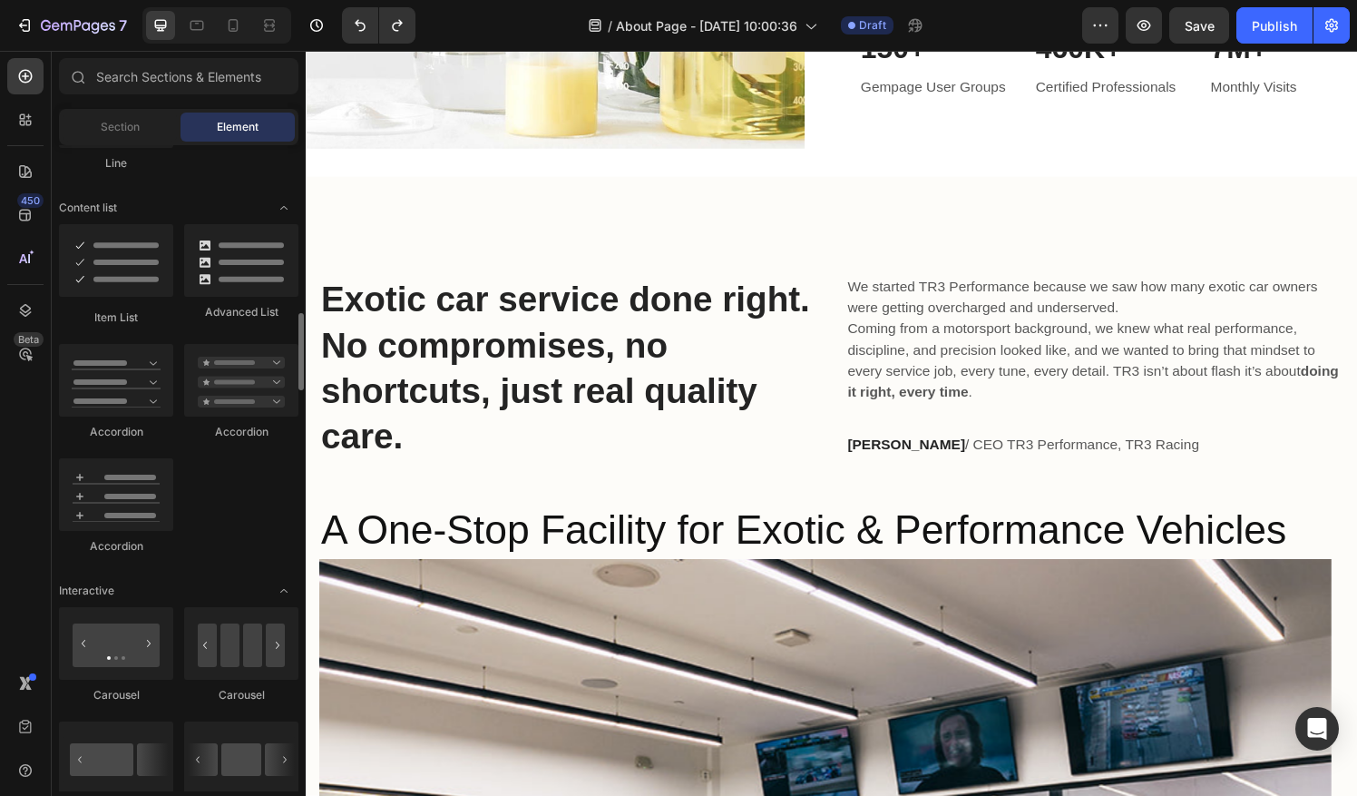
scroll to position [1391, 0]
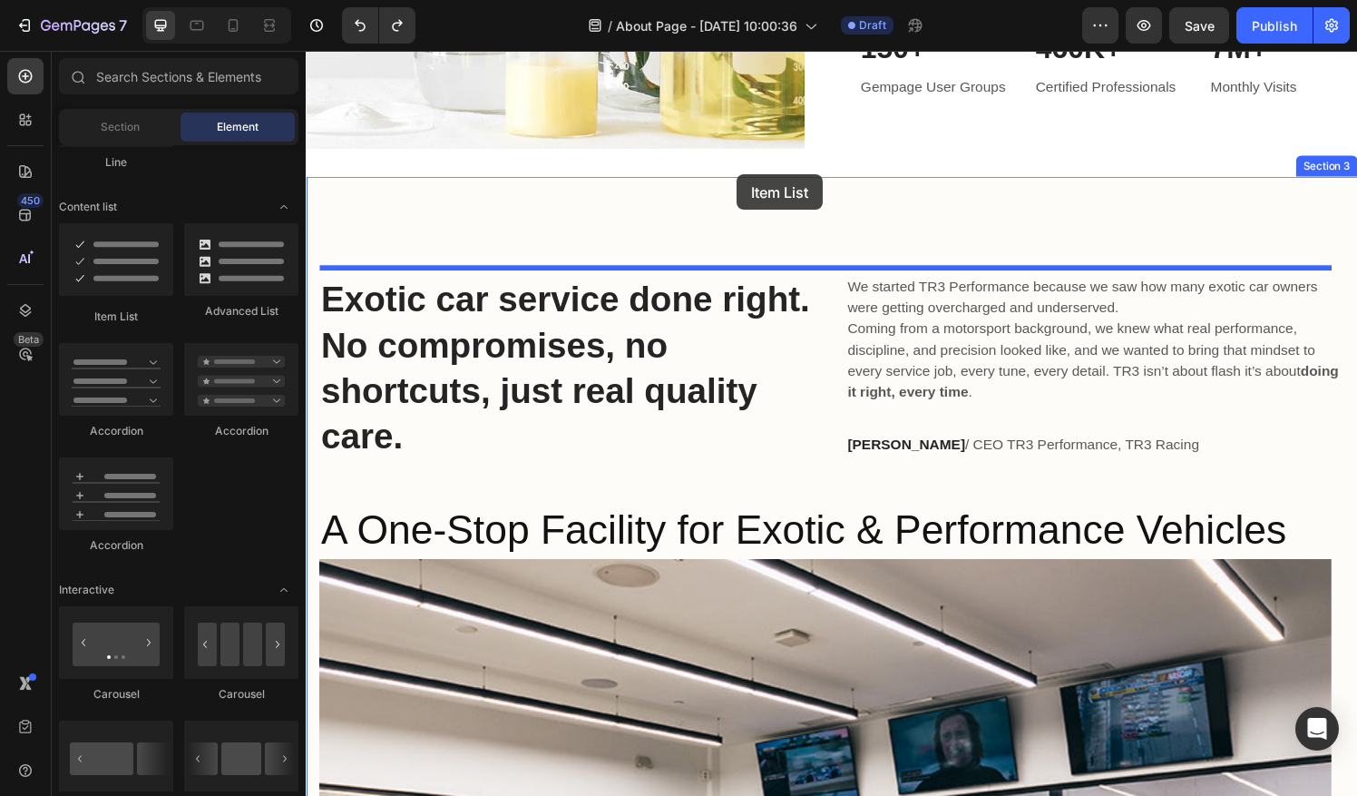
drag, startPoint x: 421, startPoint y: 341, endPoint x: 753, endPoint y: 181, distance: 368.4
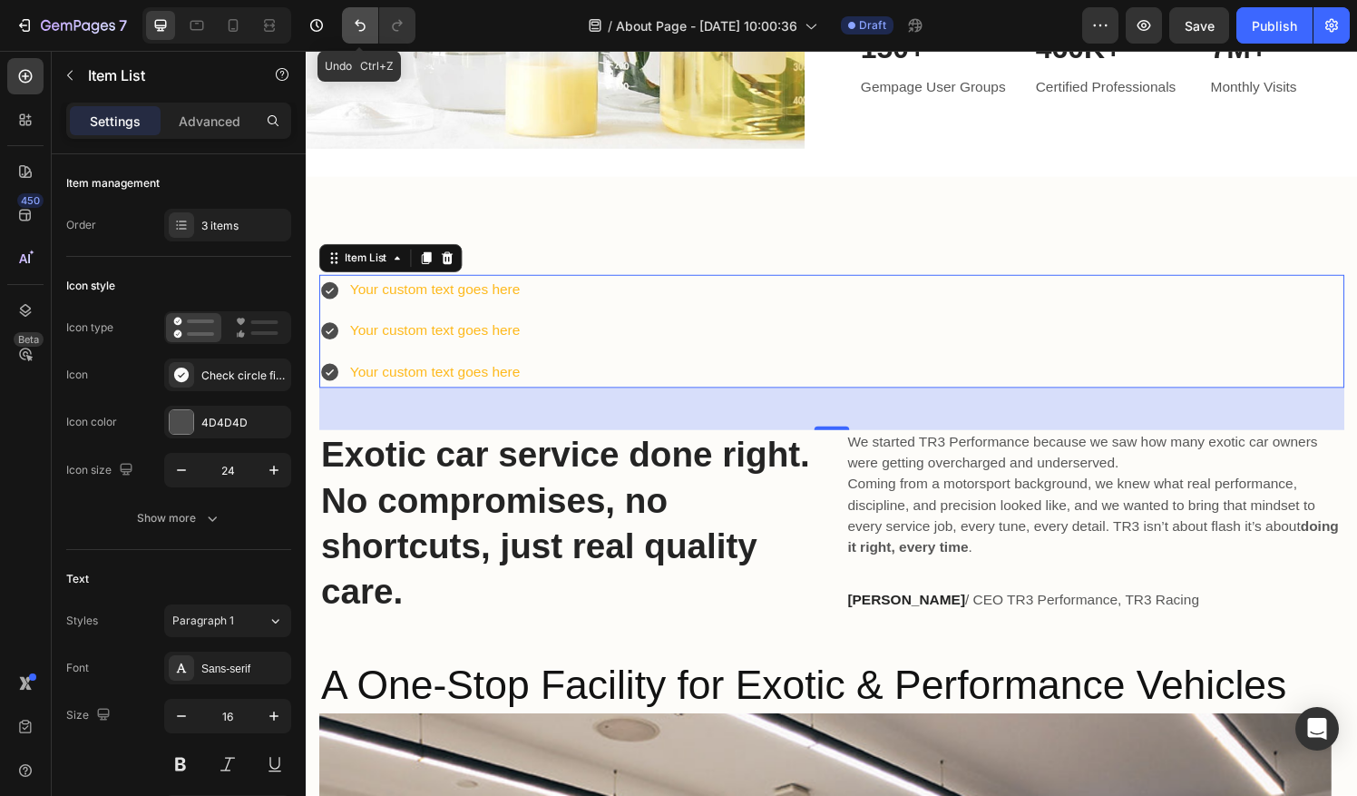
click at [357, 17] on icon "Undo/Redo" at bounding box center [360, 25] width 18 height 18
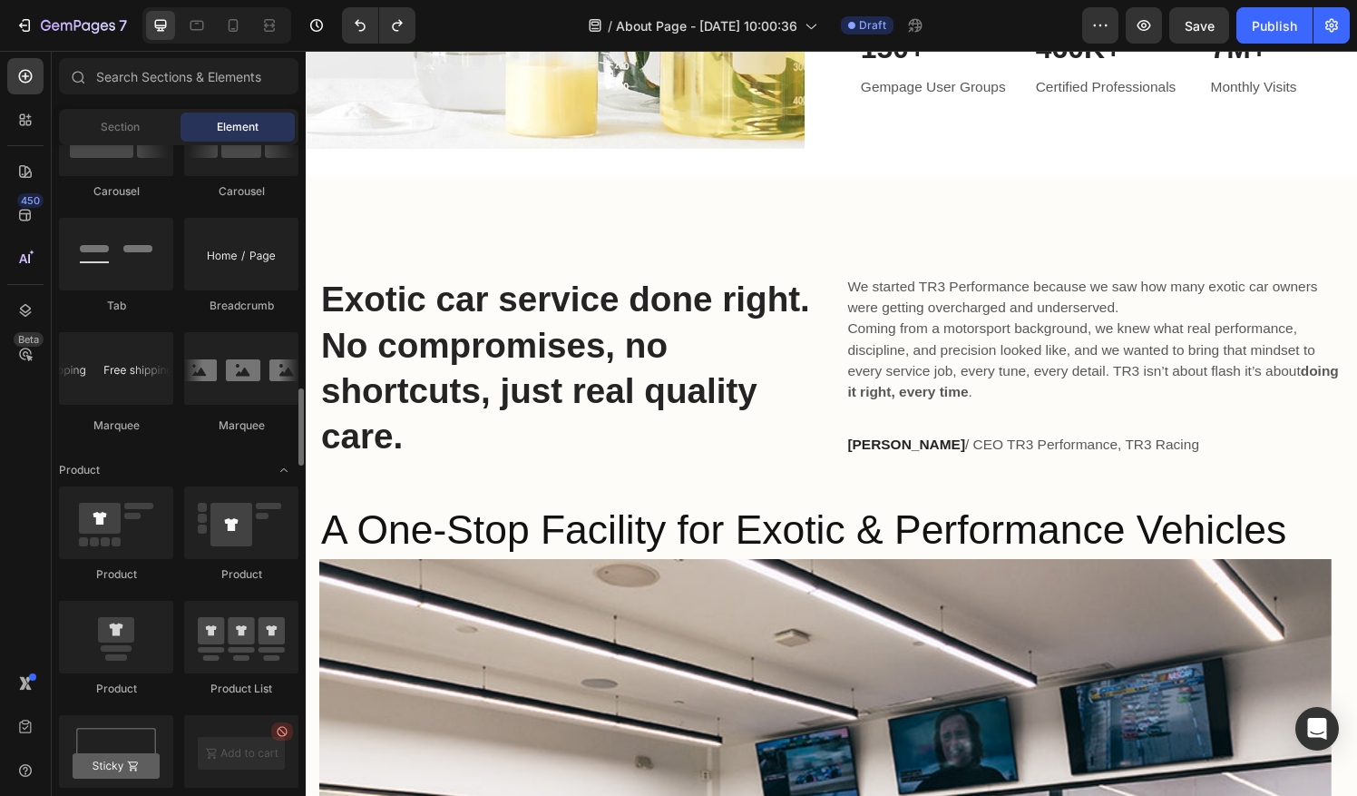
scroll to position [2012, 0]
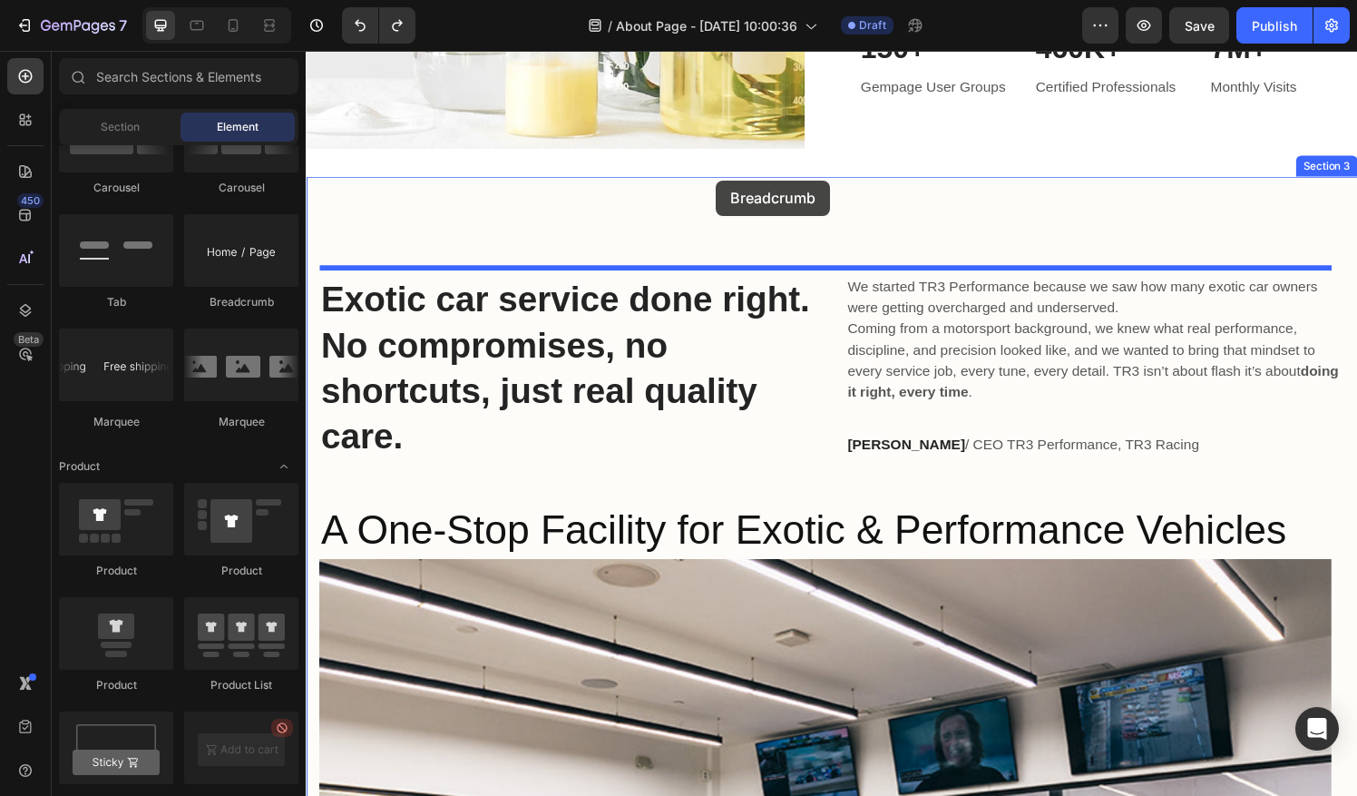
drag, startPoint x: 559, startPoint y: 303, endPoint x: 731, endPoint y: 184, distance: 209.3
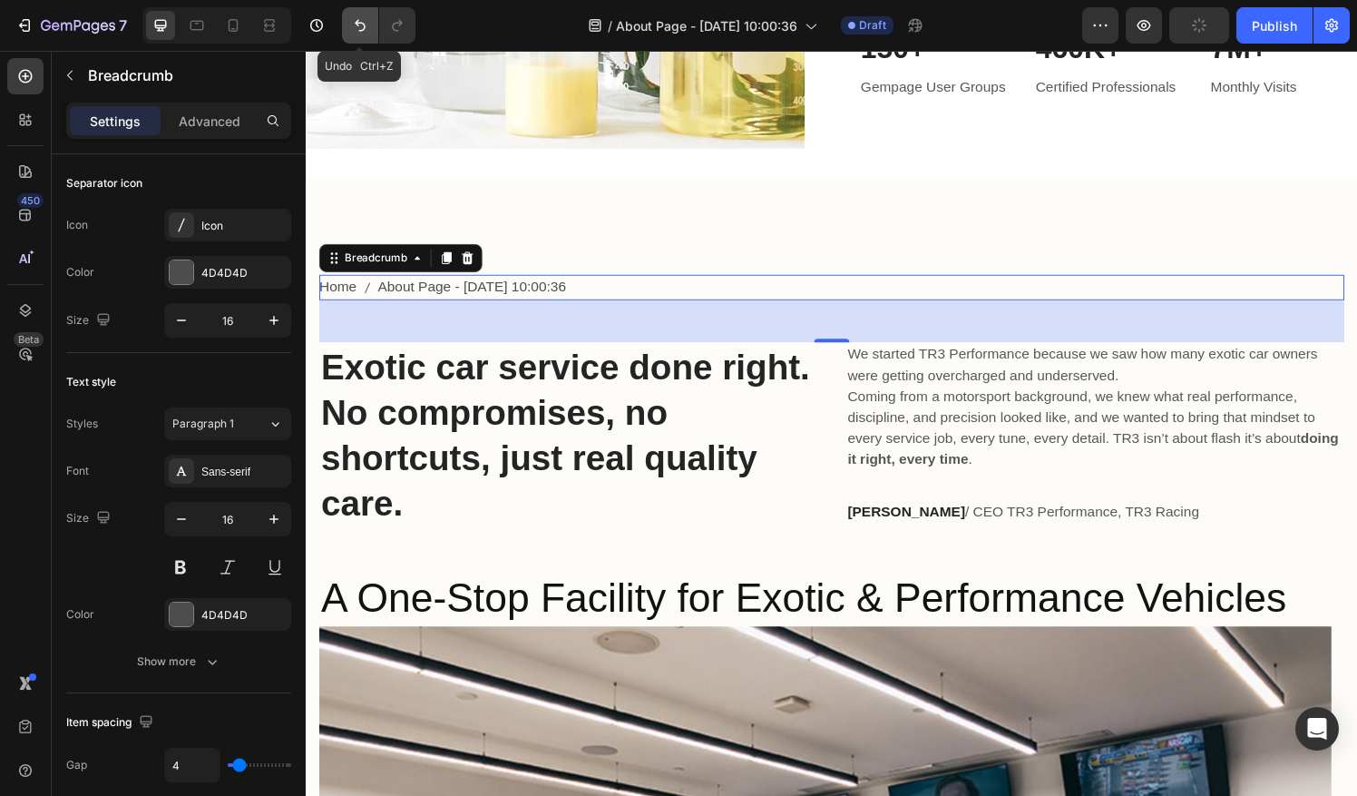
click at [348, 17] on button "Undo/Redo" at bounding box center [360, 25] width 36 height 36
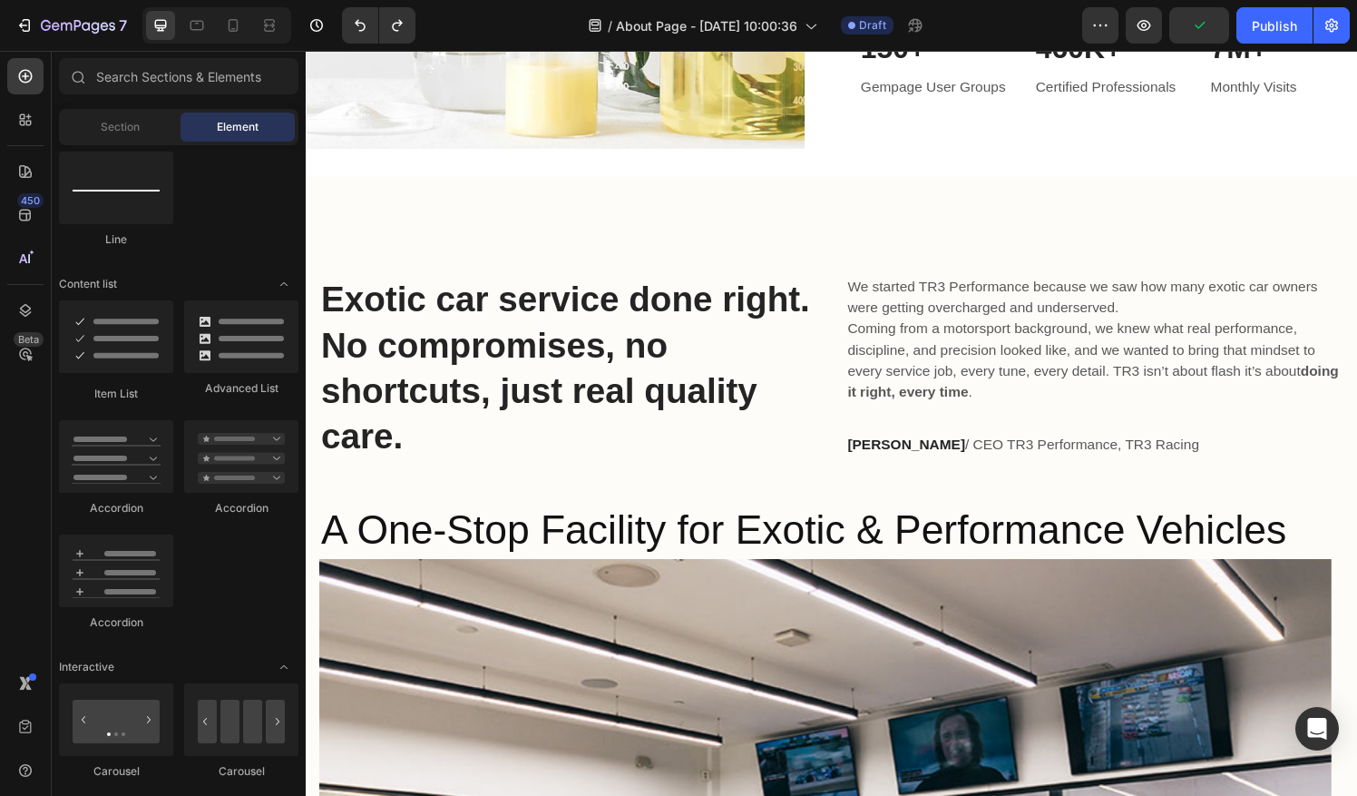
scroll to position [0, 0]
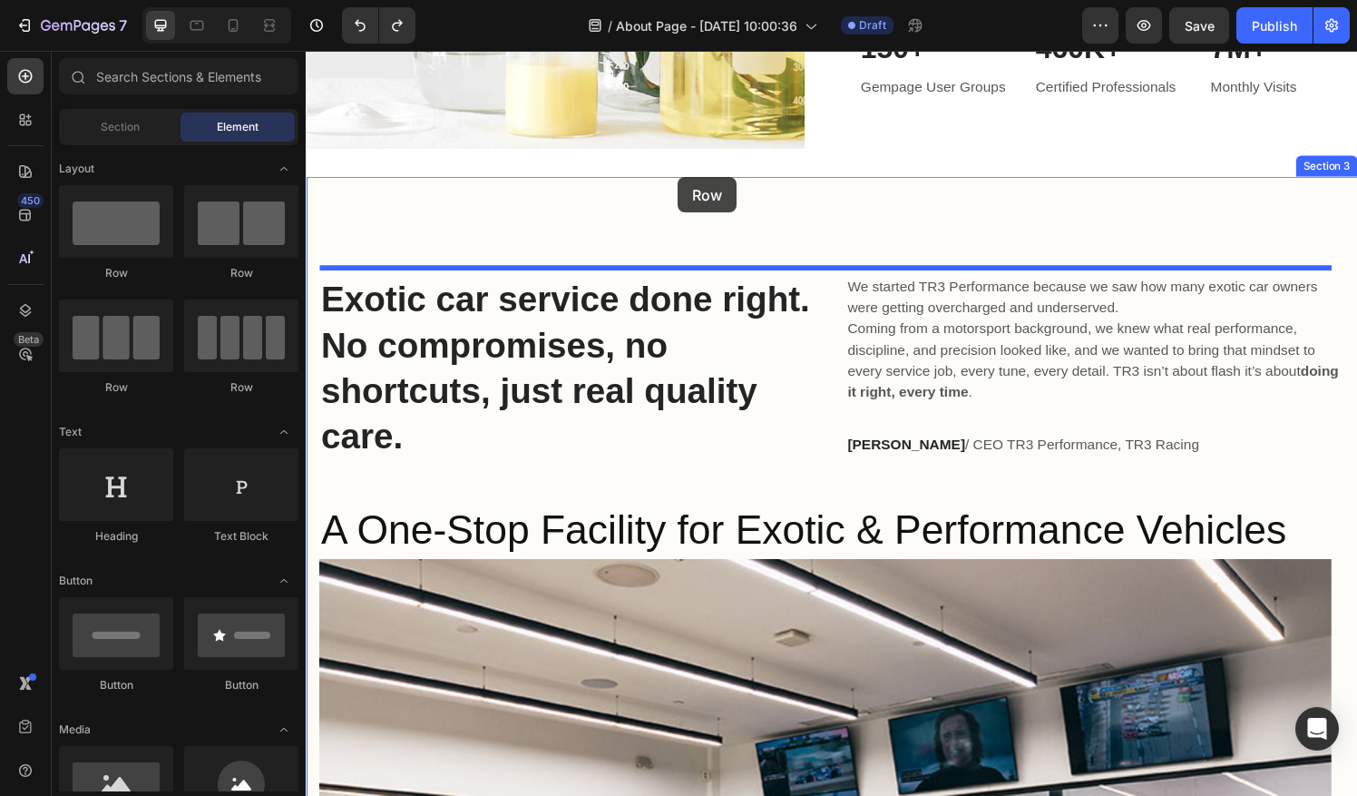
drag, startPoint x: 407, startPoint y: 314, endPoint x: 690, endPoint y: 181, distance: 312.5
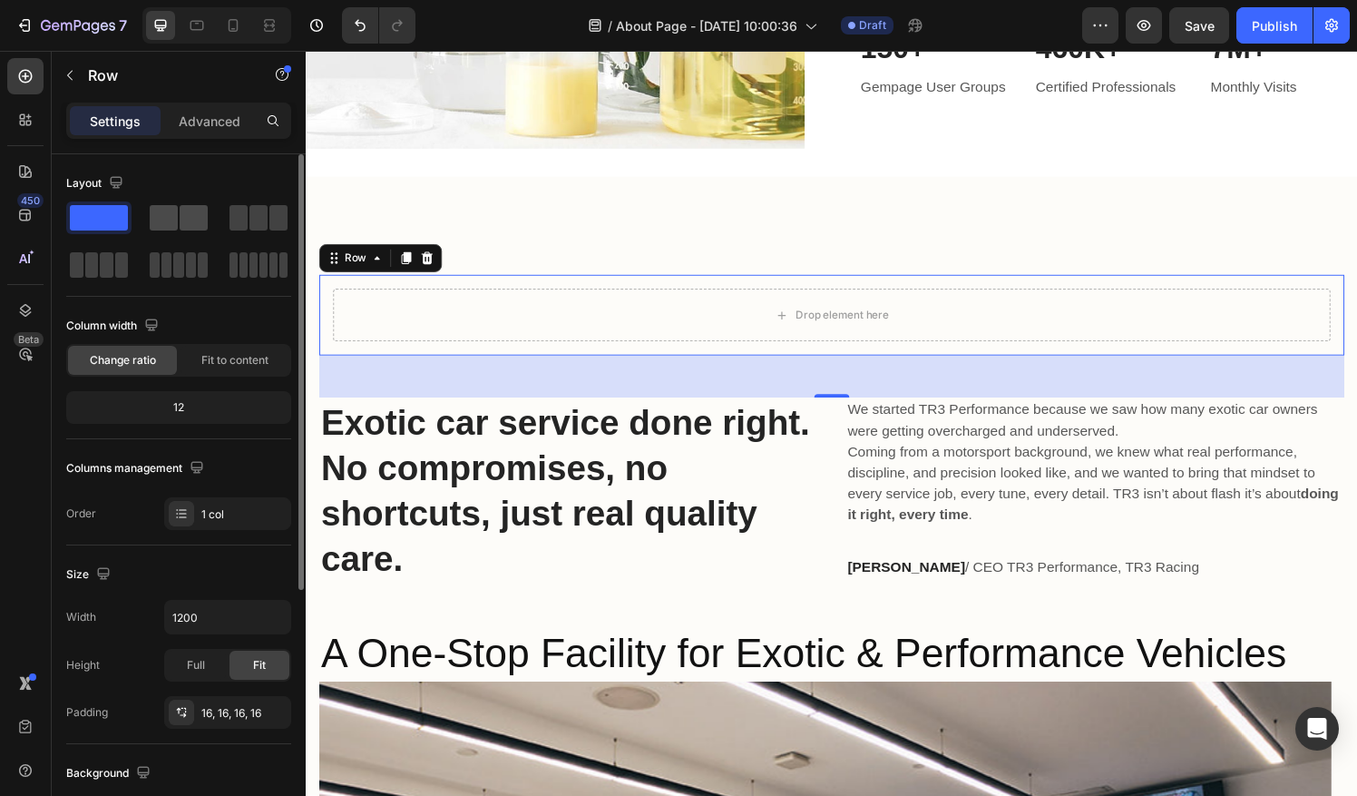
click at [184, 213] on span at bounding box center [194, 217] width 28 height 25
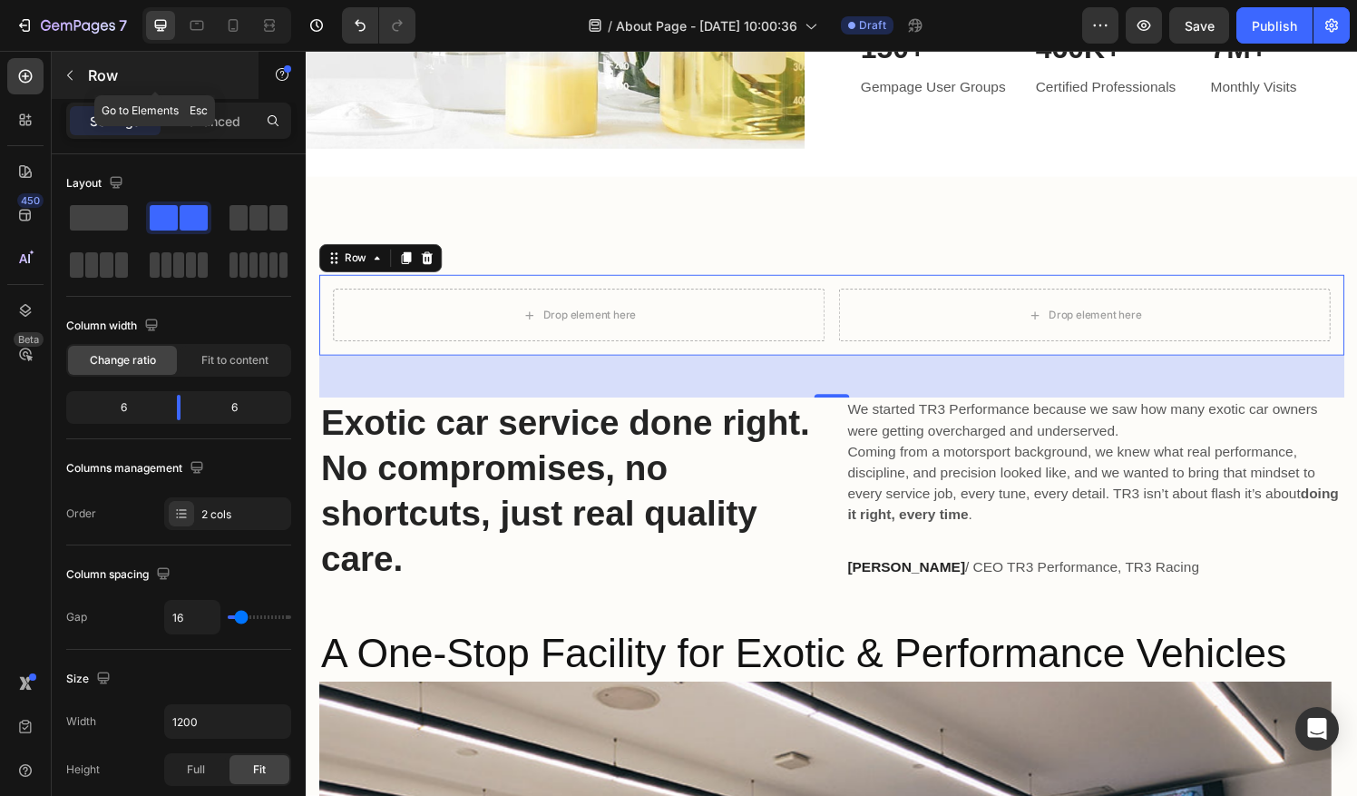
click at [73, 69] on icon "button" at bounding box center [70, 75] width 15 height 15
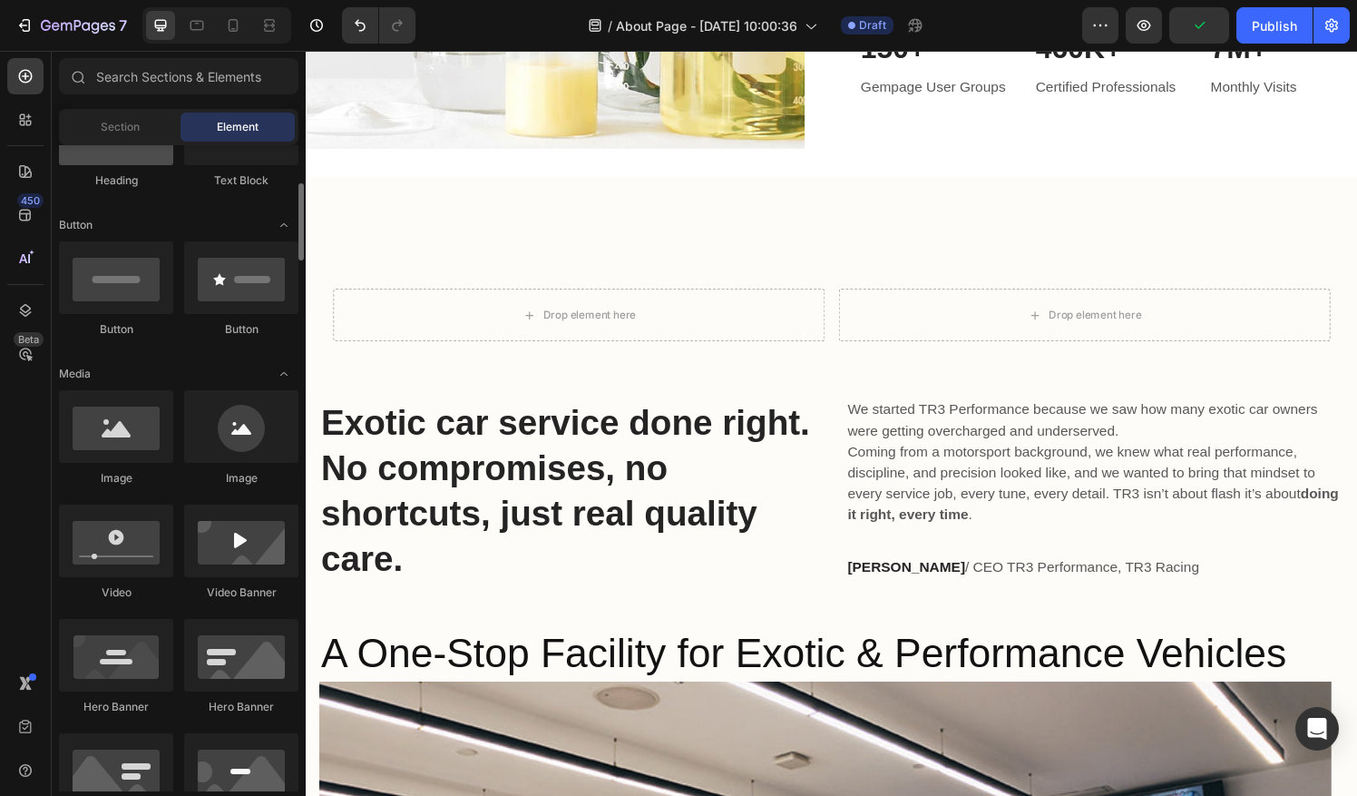
scroll to position [357, 0]
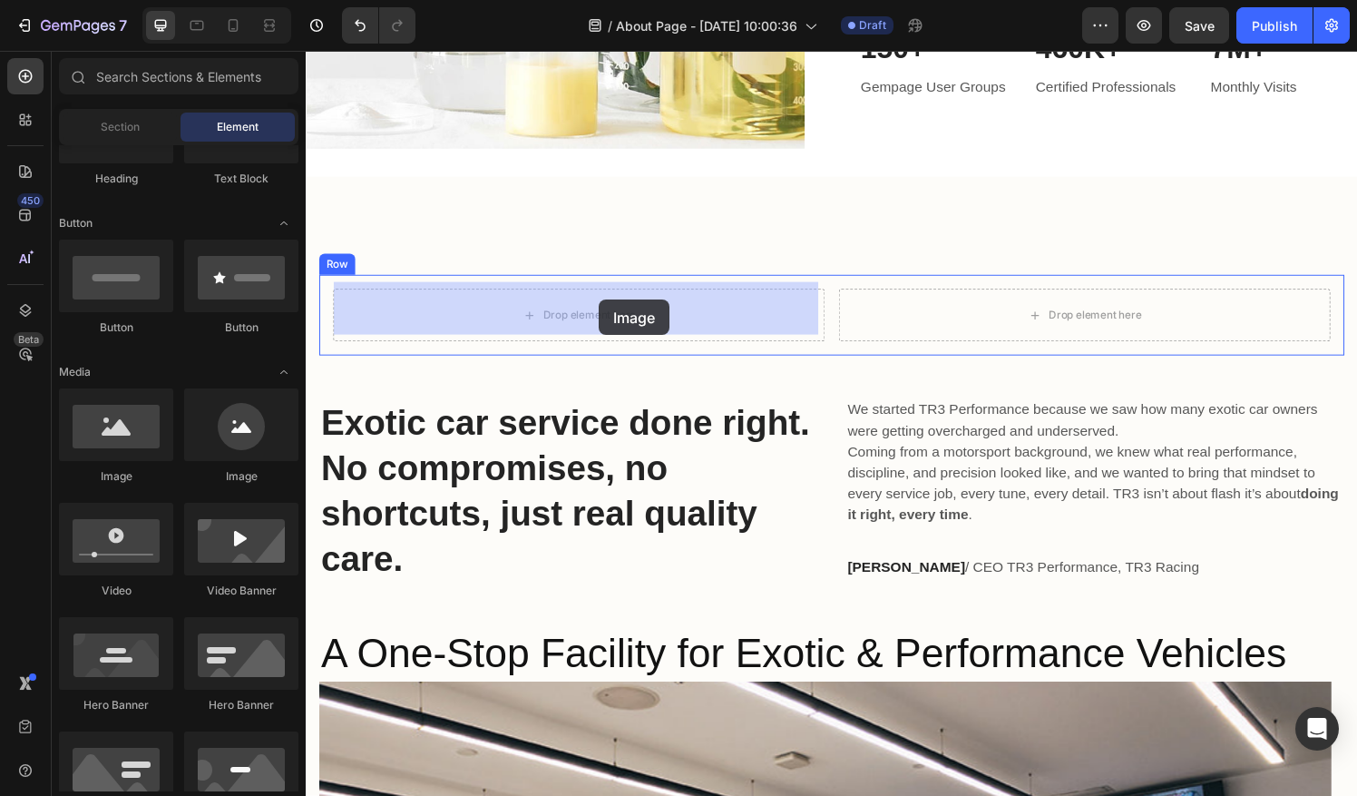
drag, startPoint x: 446, startPoint y: 496, endPoint x: 608, endPoint y: 308, distance: 247.6
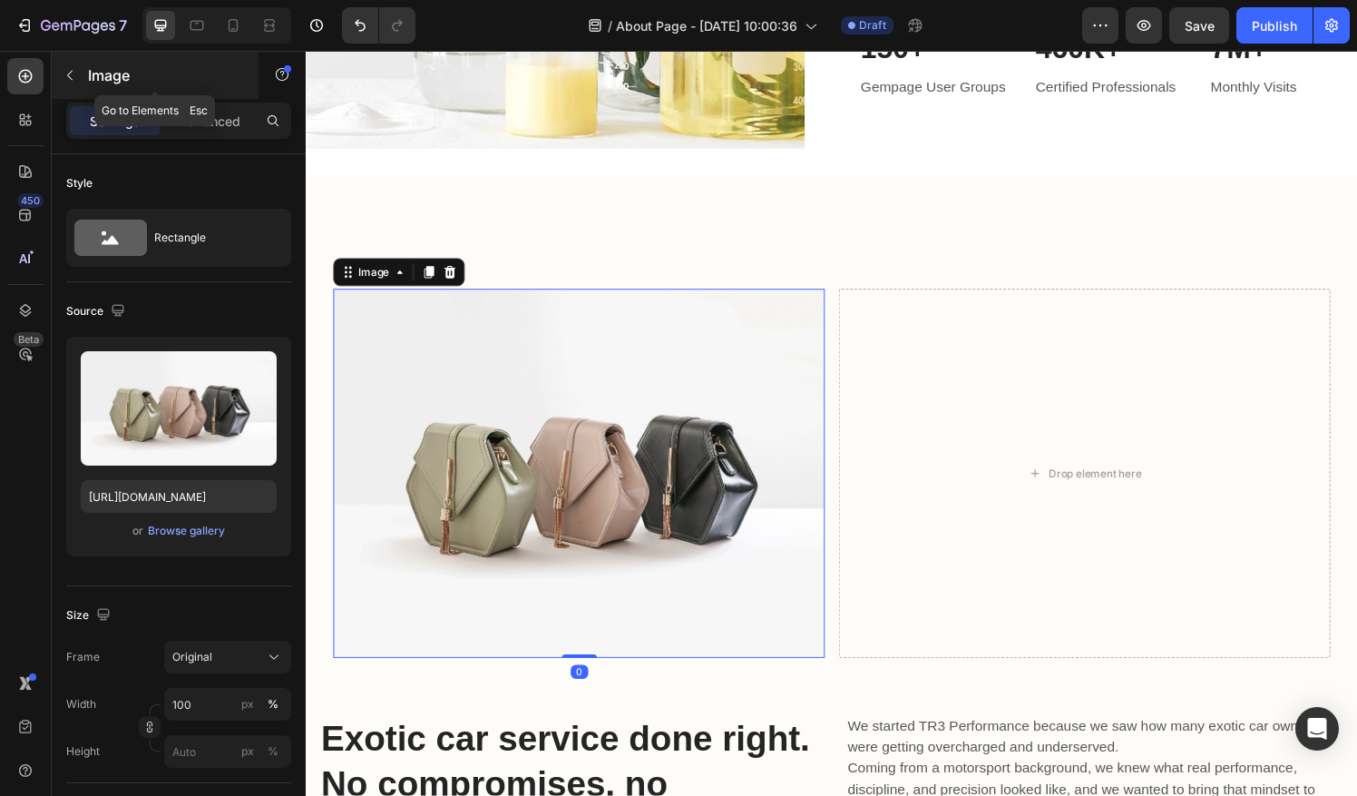
click at [71, 76] on icon "button" at bounding box center [70, 75] width 15 height 15
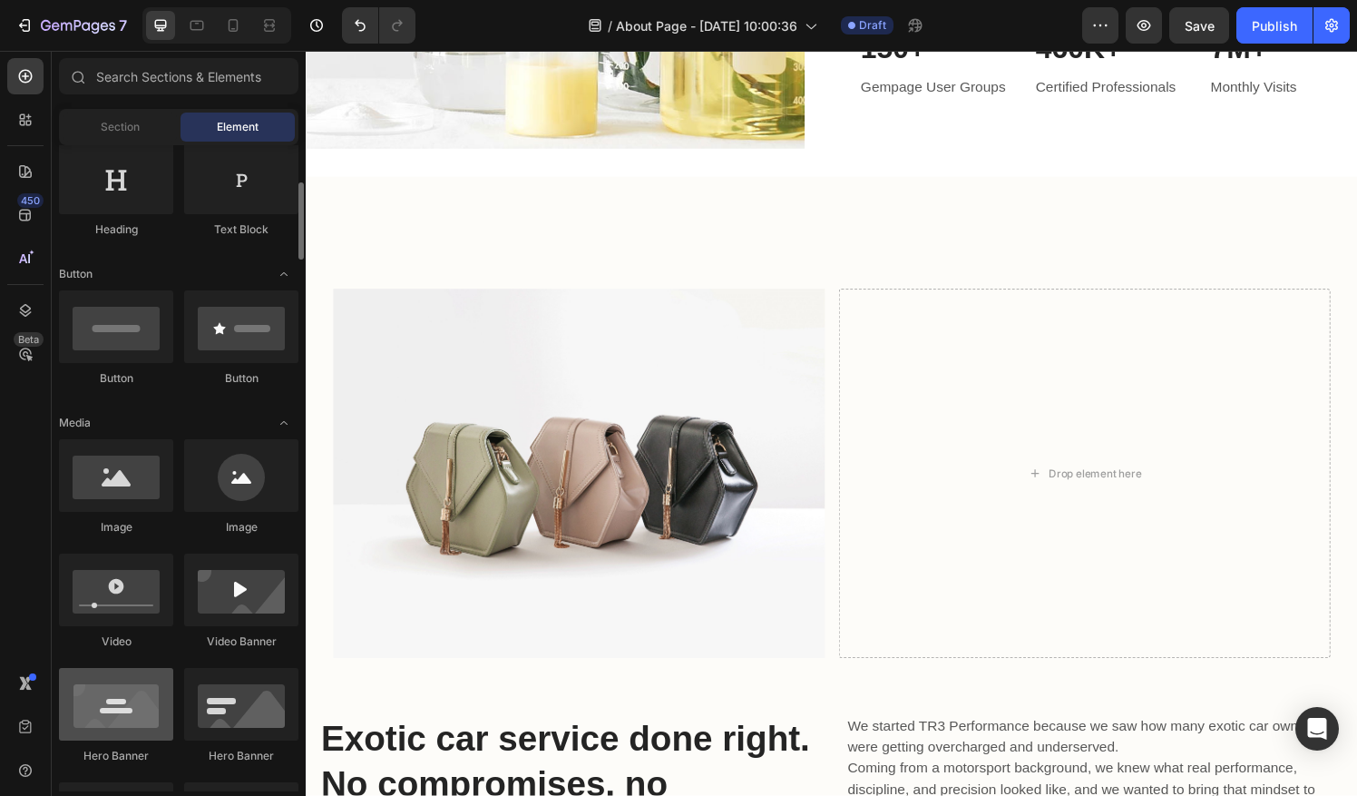
scroll to position [307, 0]
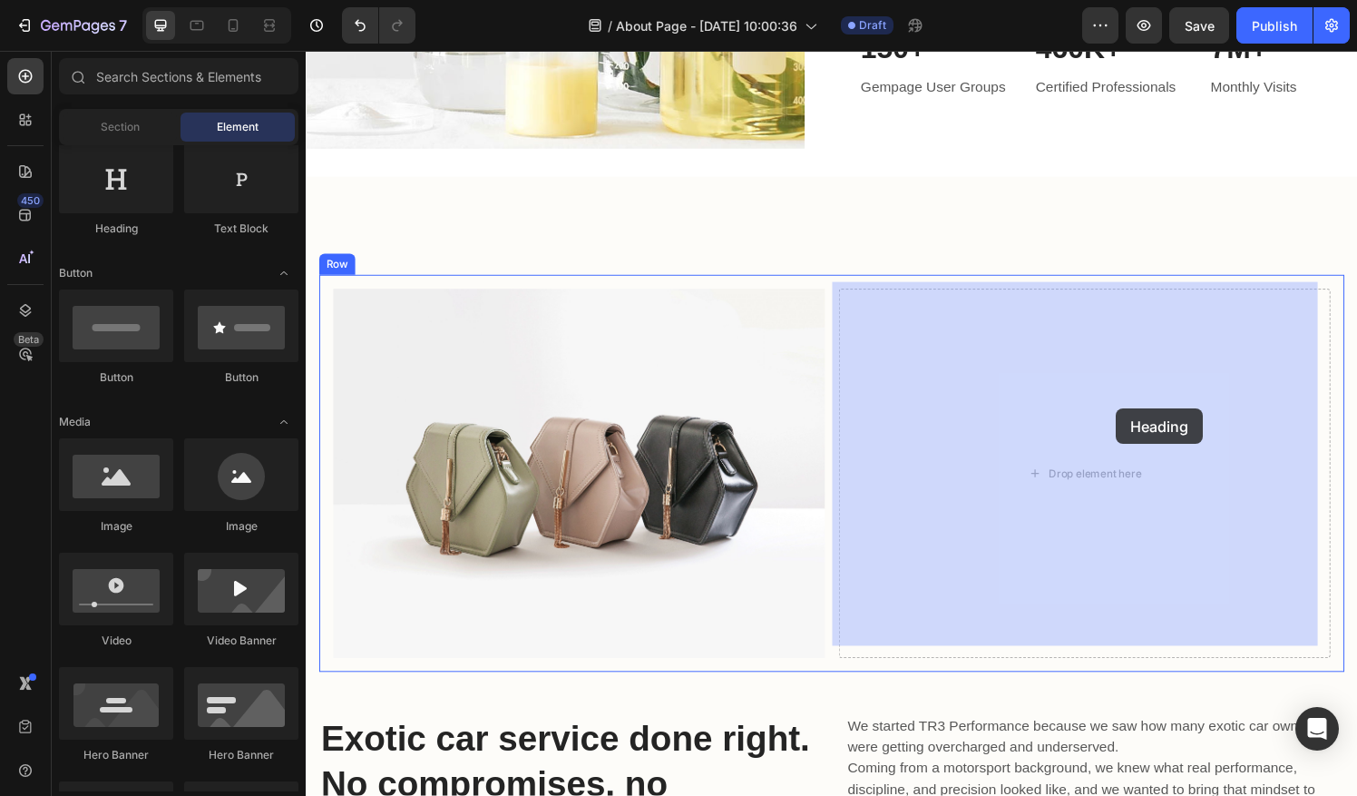
drag, startPoint x: 431, startPoint y: 250, endPoint x: 1145, endPoint y: 421, distance: 734.0
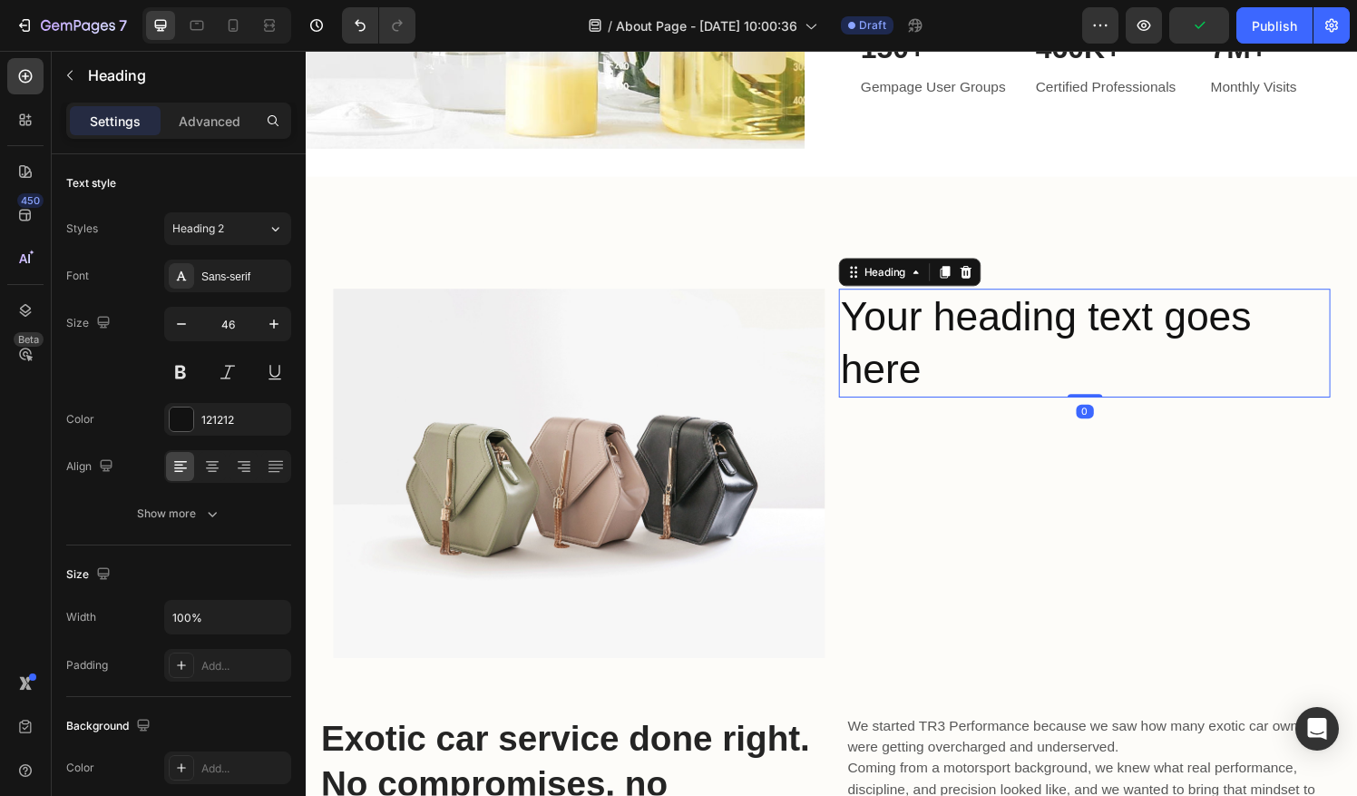
click at [1002, 366] on h2 "Your heading text goes here" at bounding box center [1111, 354] width 509 height 112
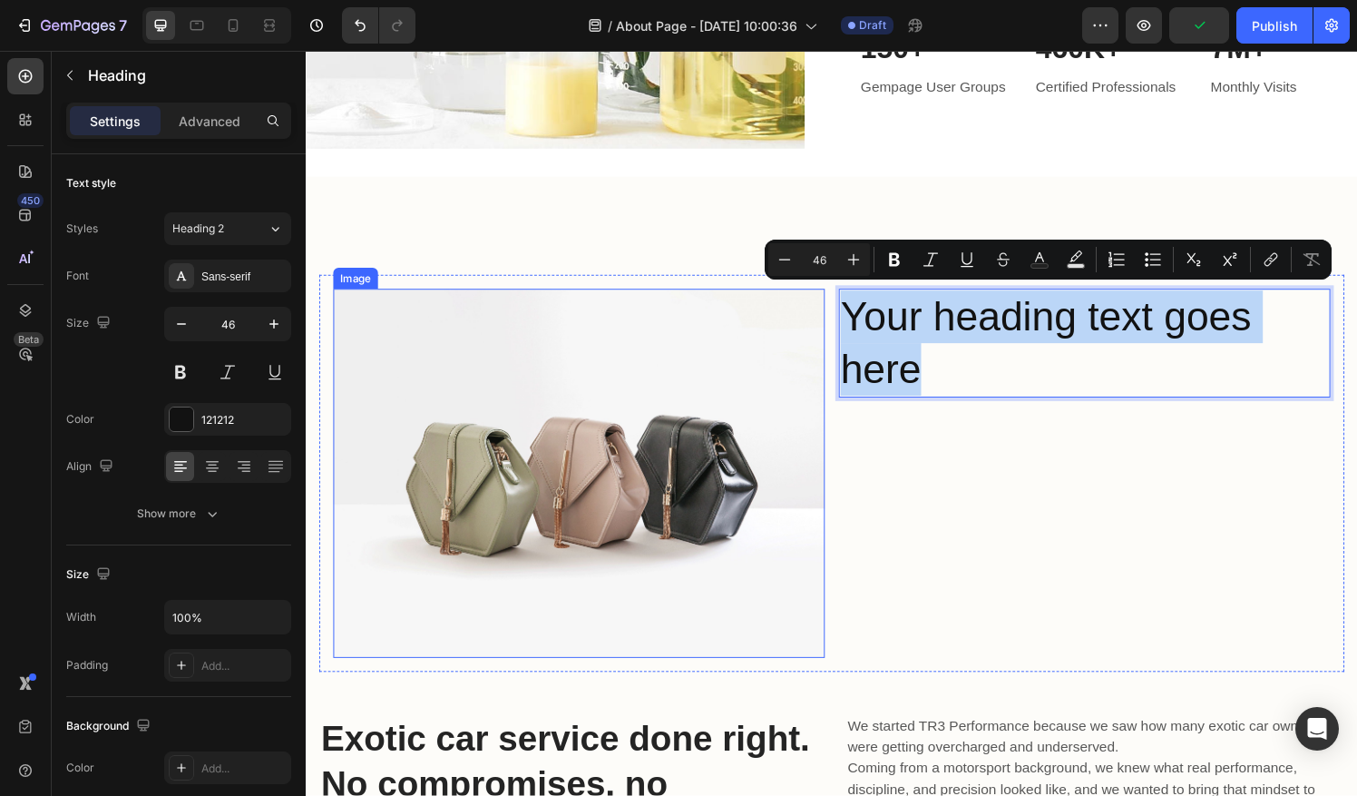
drag, startPoint x: 987, startPoint y: 375, endPoint x: 831, endPoint y: 323, distance: 164.4
click at [831, 323] on div "Image Your heading text goes here Heading 0 Row" at bounding box center [849, 488] width 1061 height 411
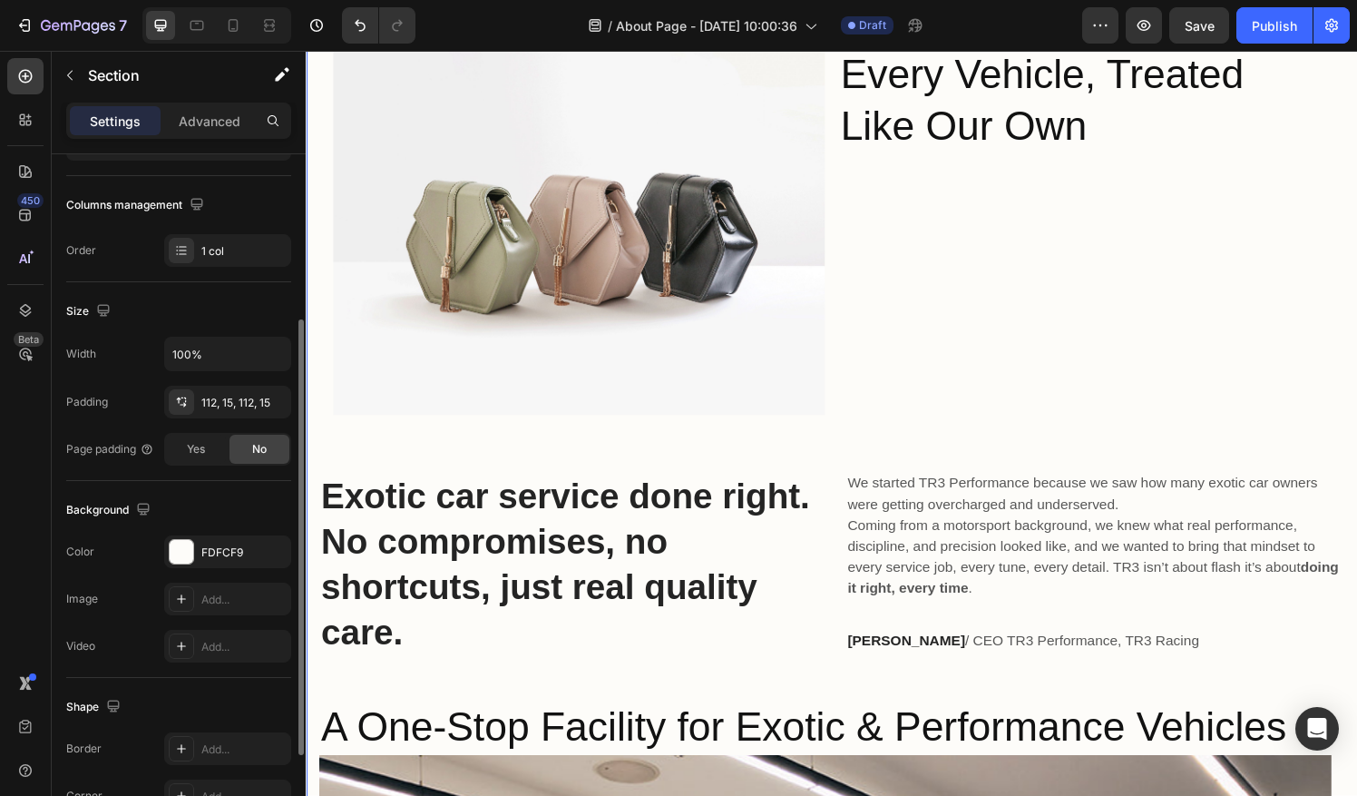
scroll to position [411, 0]
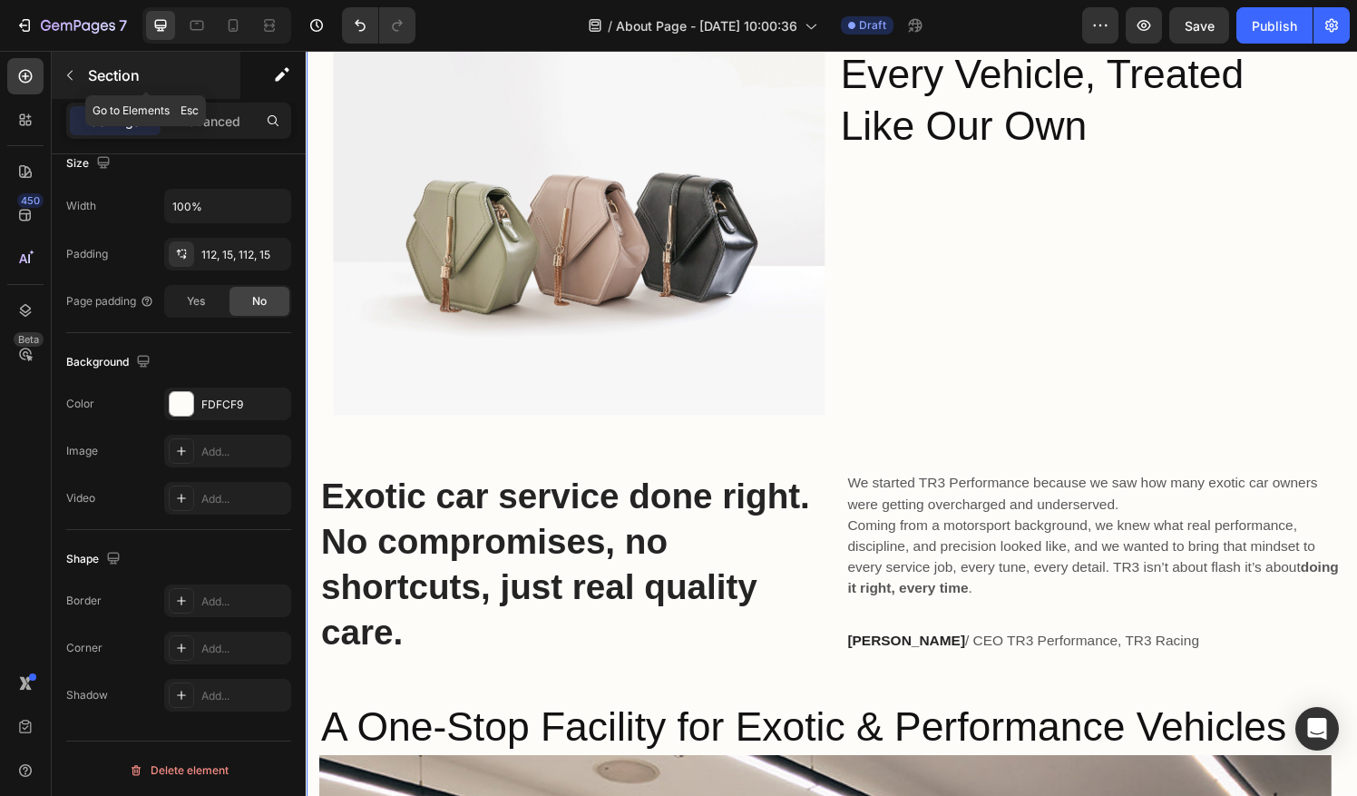
click at [72, 73] on icon "button" at bounding box center [70, 75] width 15 height 15
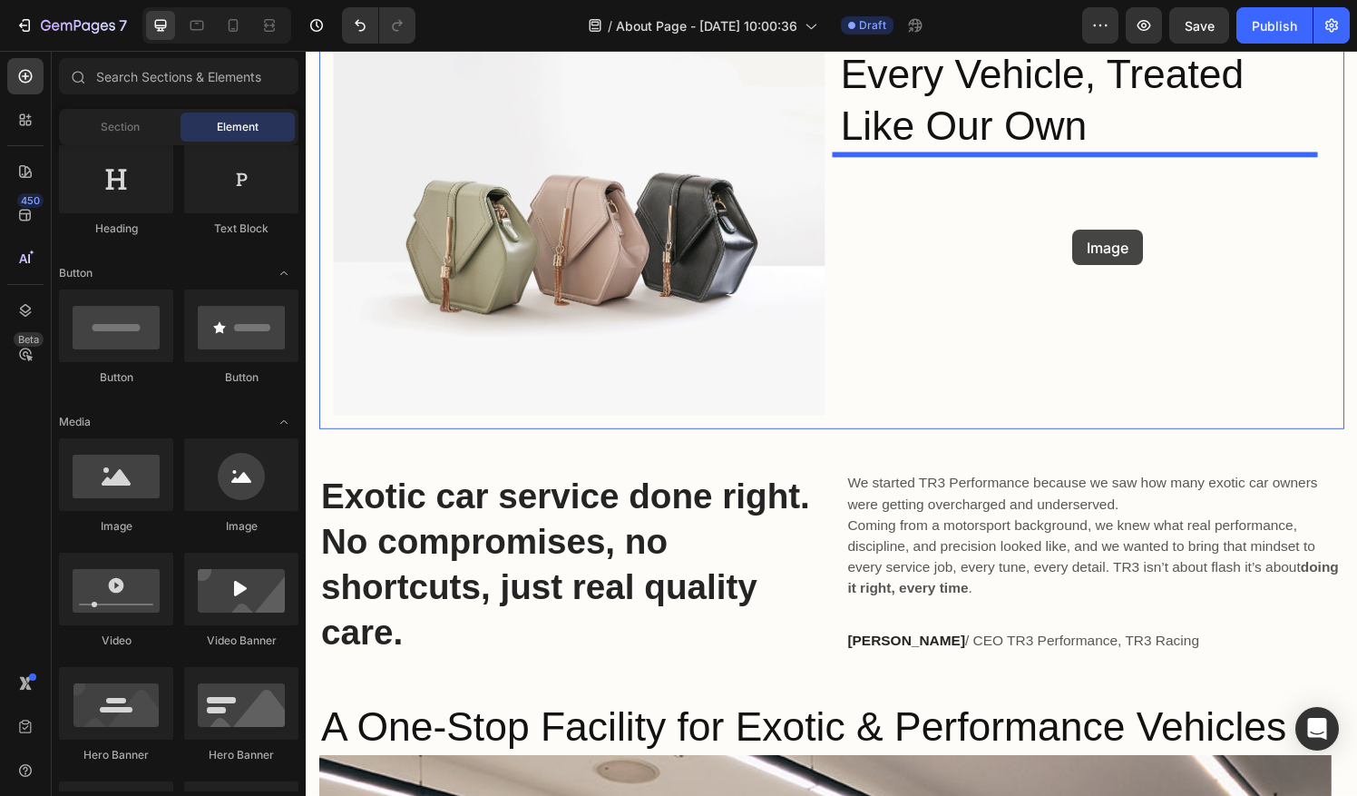
drag, startPoint x: 443, startPoint y: 552, endPoint x: 1099, endPoint y: 236, distance: 729.0
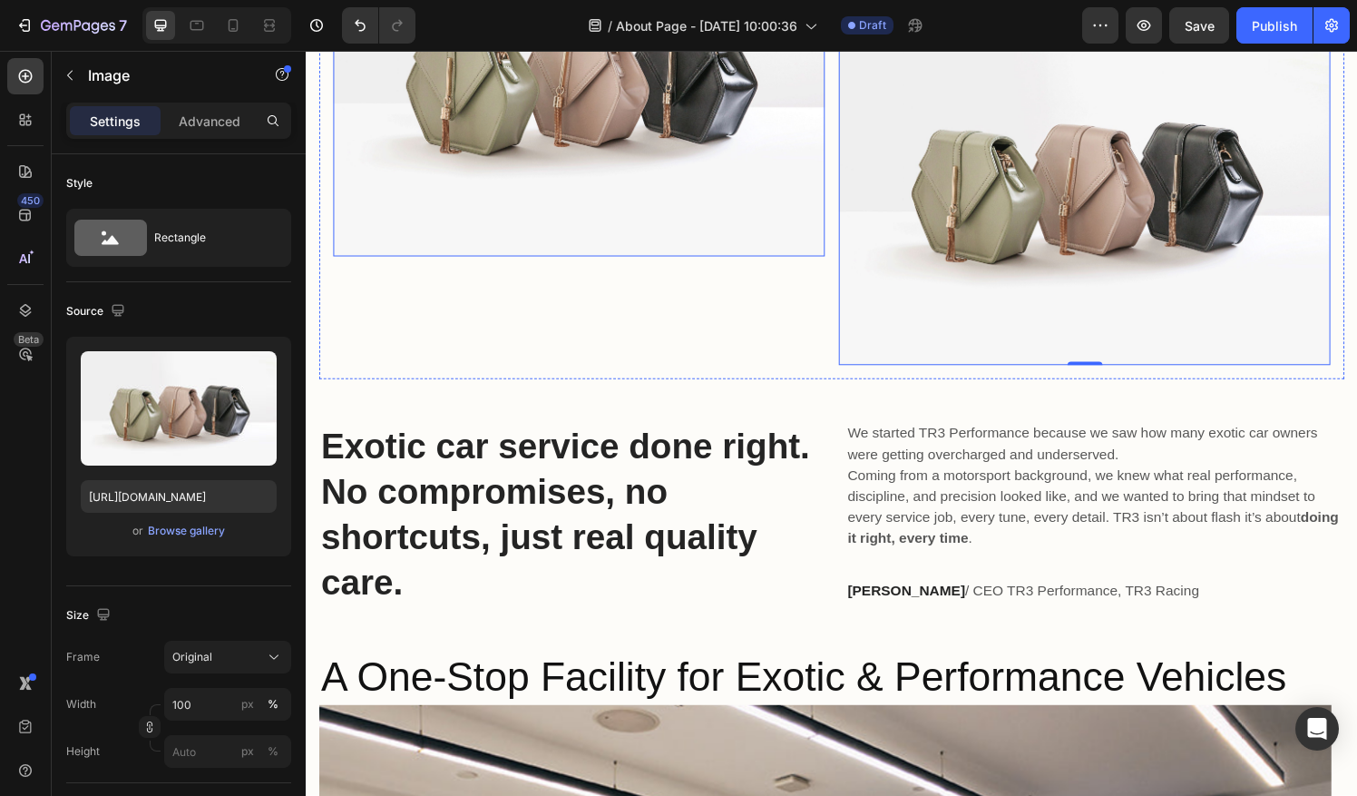
scroll to position [1747, 0]
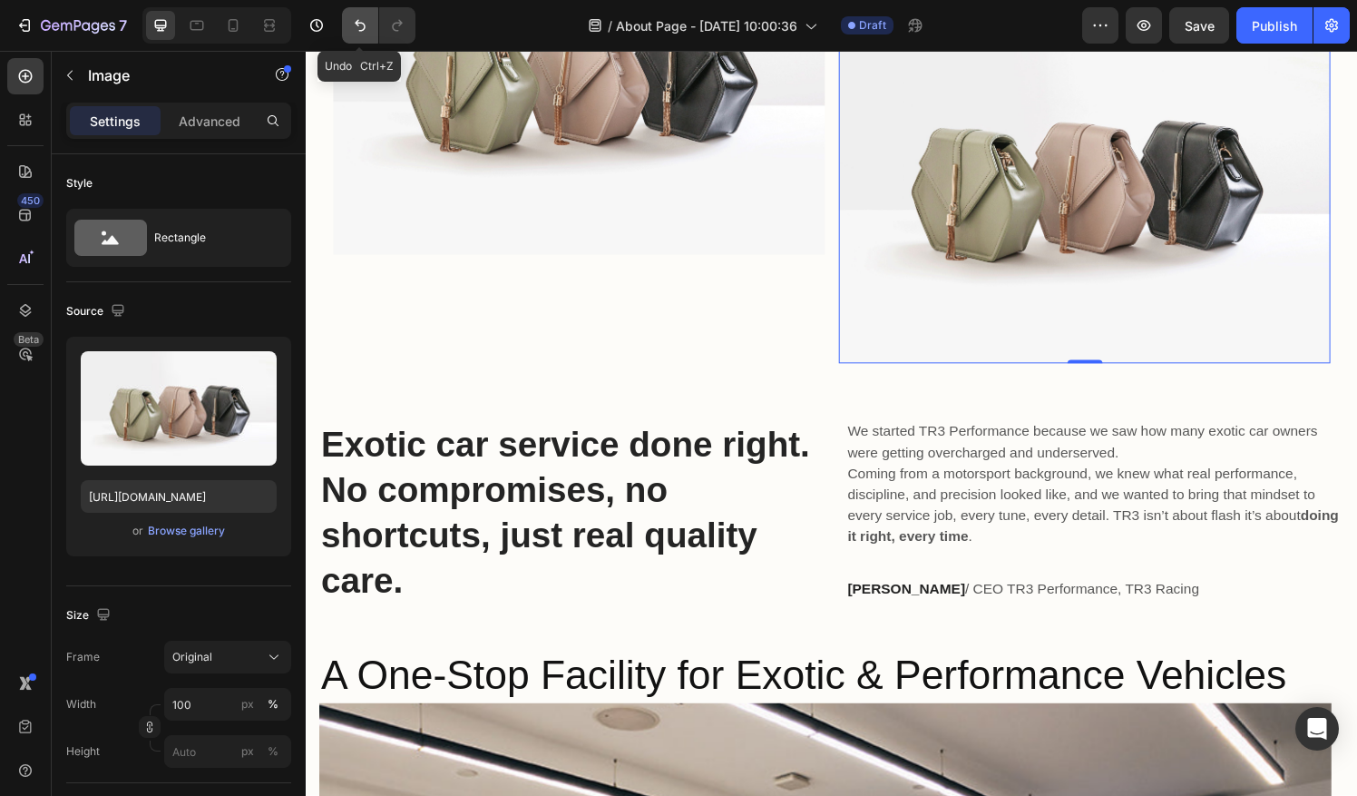
click at [359, 27] on icon "Undo/Redo" at bounding box center [360, 25] width 18 height 18
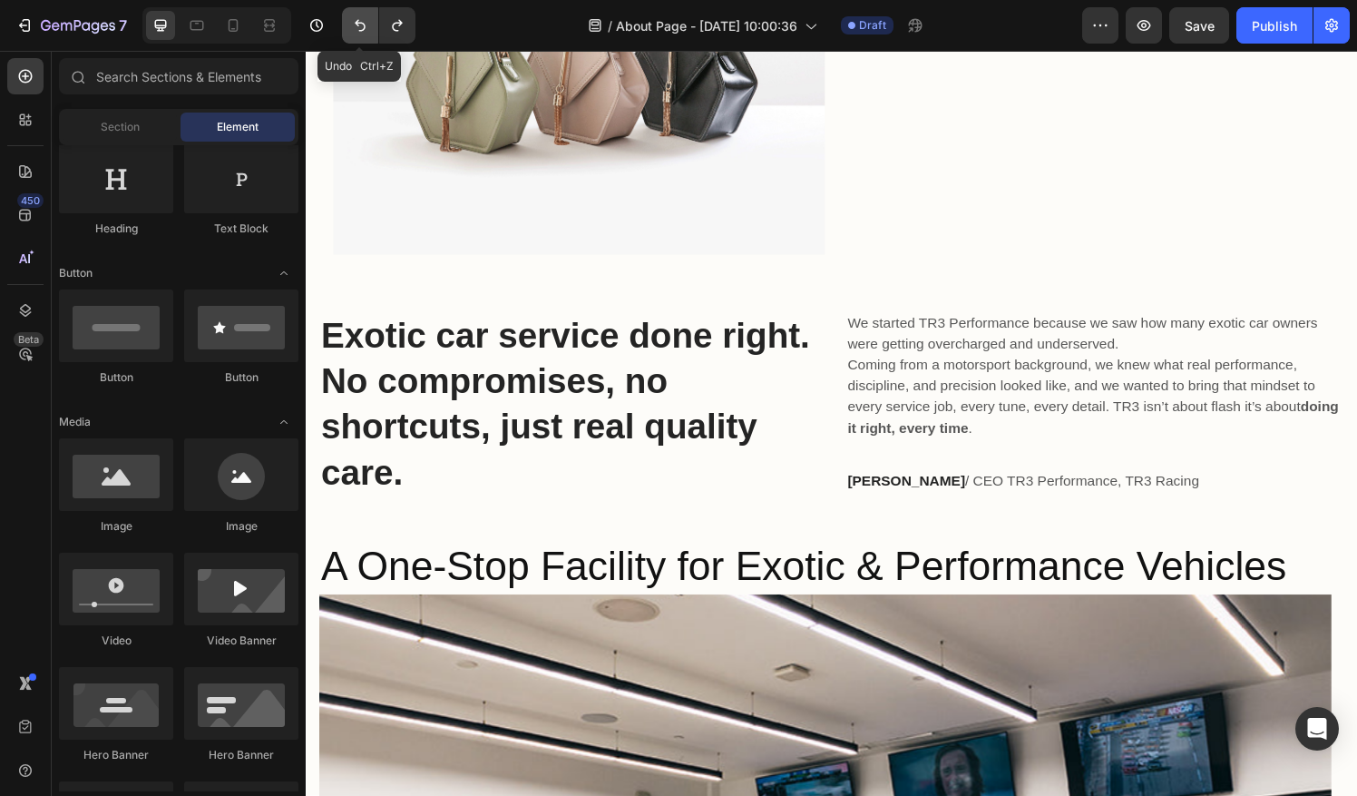
click at [359, 27] on icon "Undo/Redo" at bounding box center [360, 25] width 18 height 18
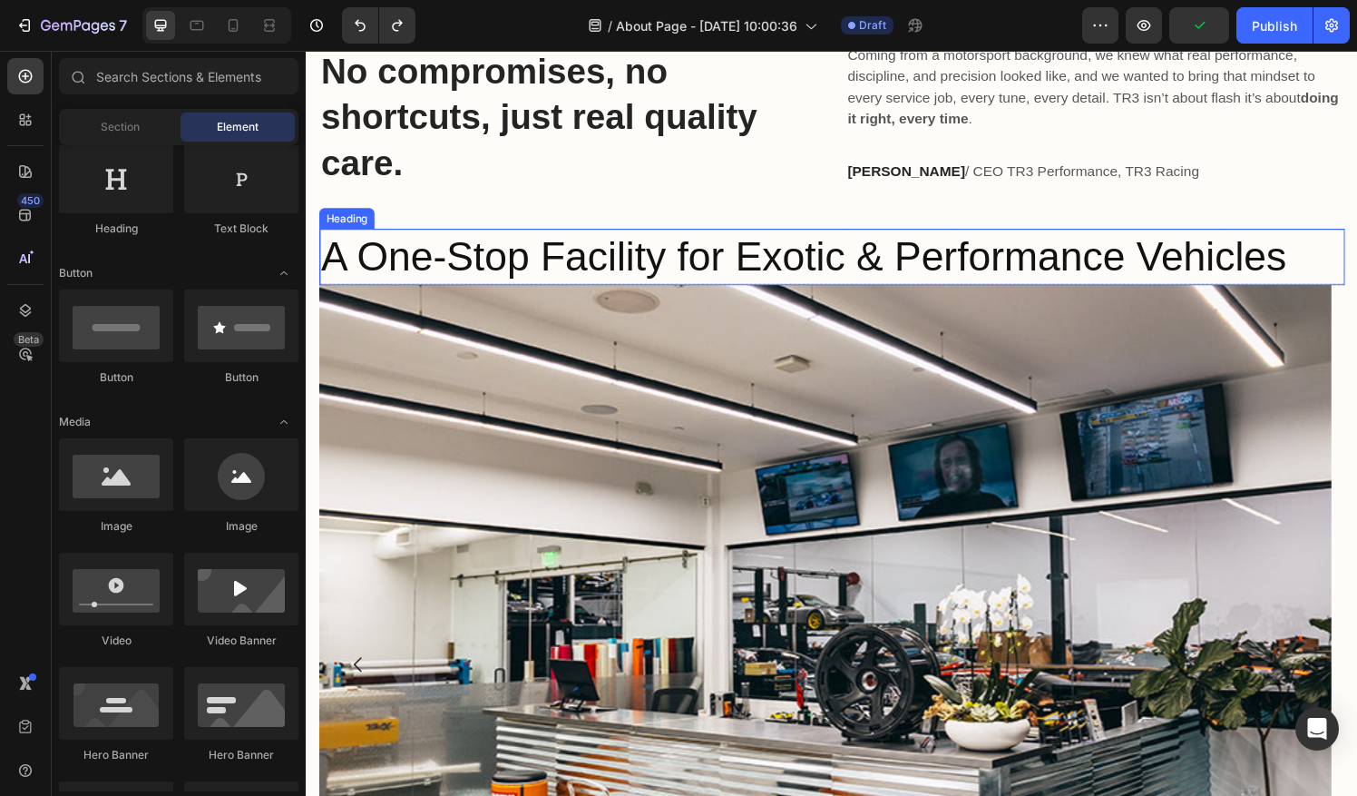
scroll to position [1402, 0]
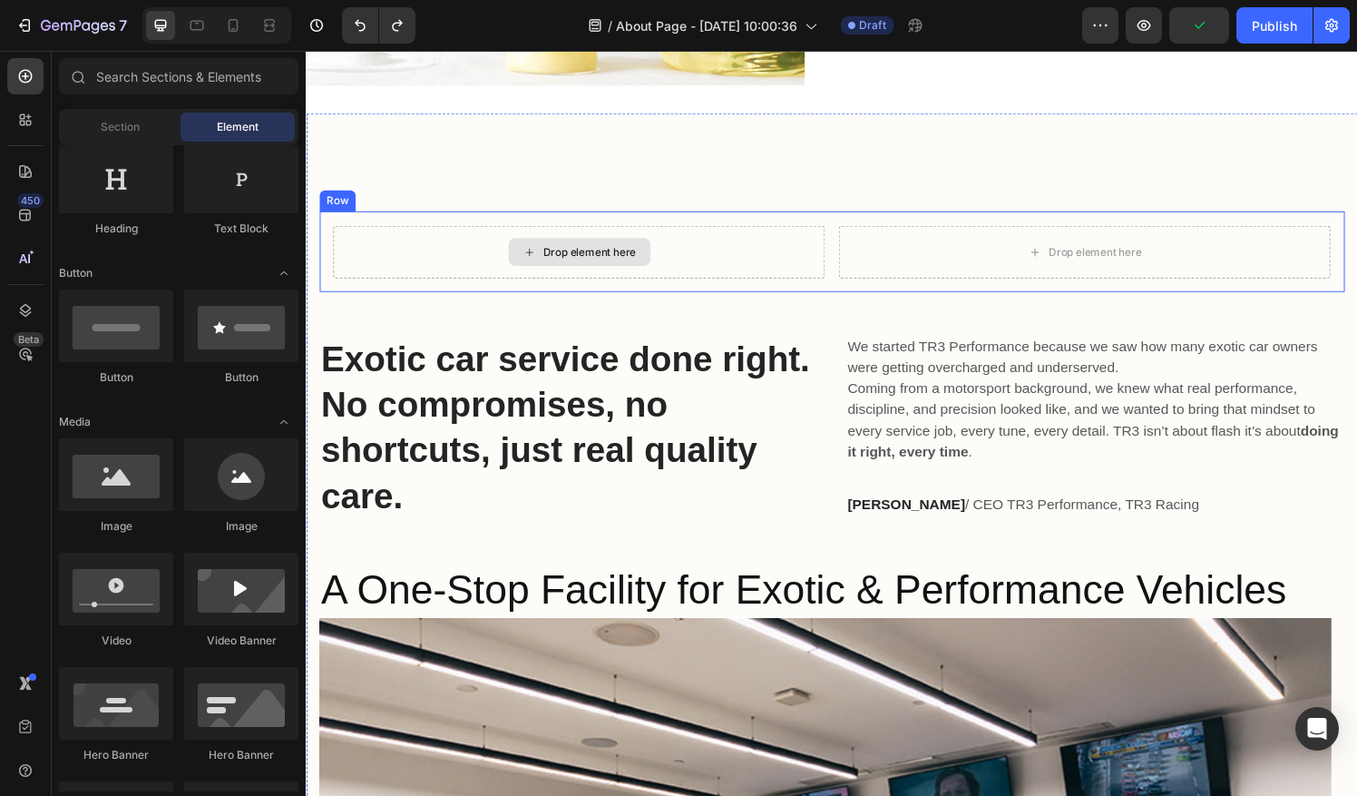
click at [727, 255] on div "Drop element here" at bounding box center [588, 259] width 509 height 54
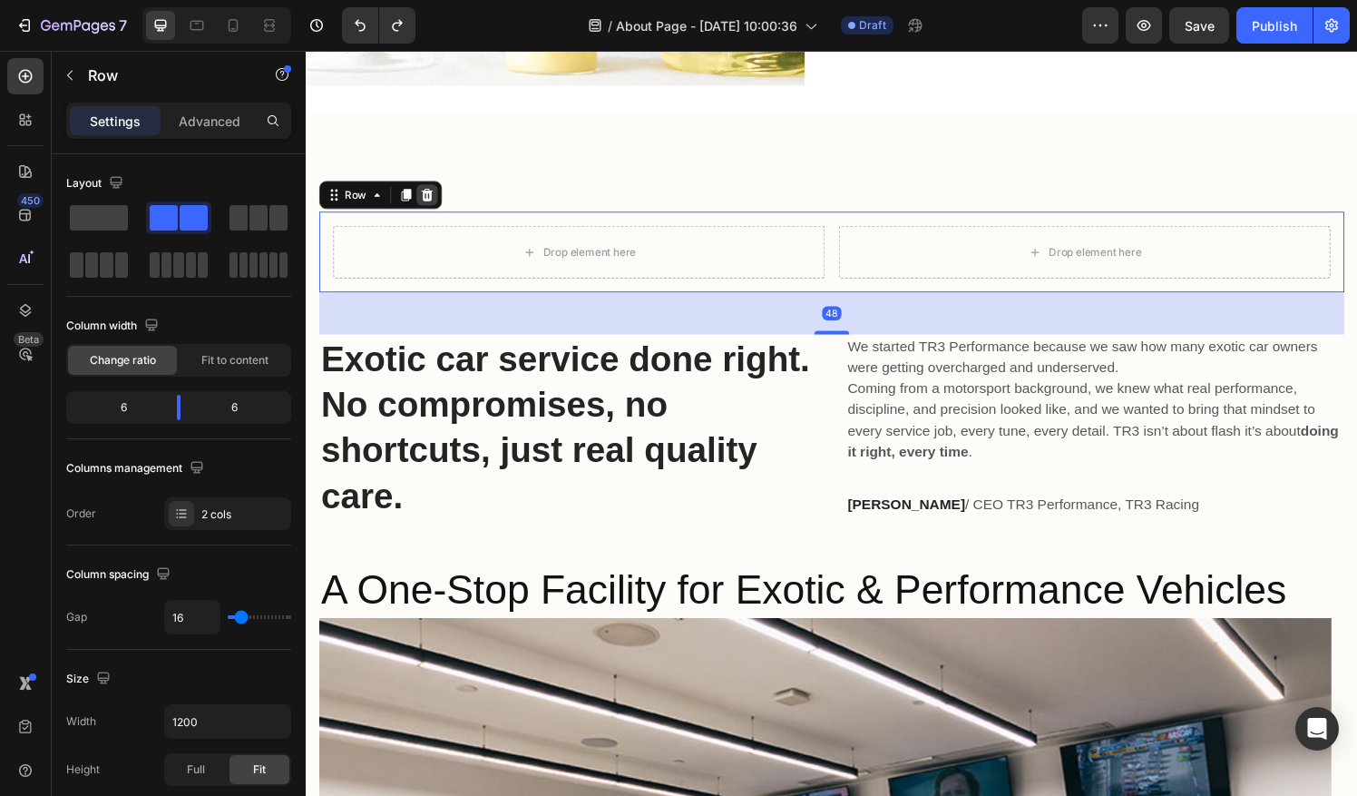
click at [434, 194] on icon at bounding box center [431, 200] width 12 height 13
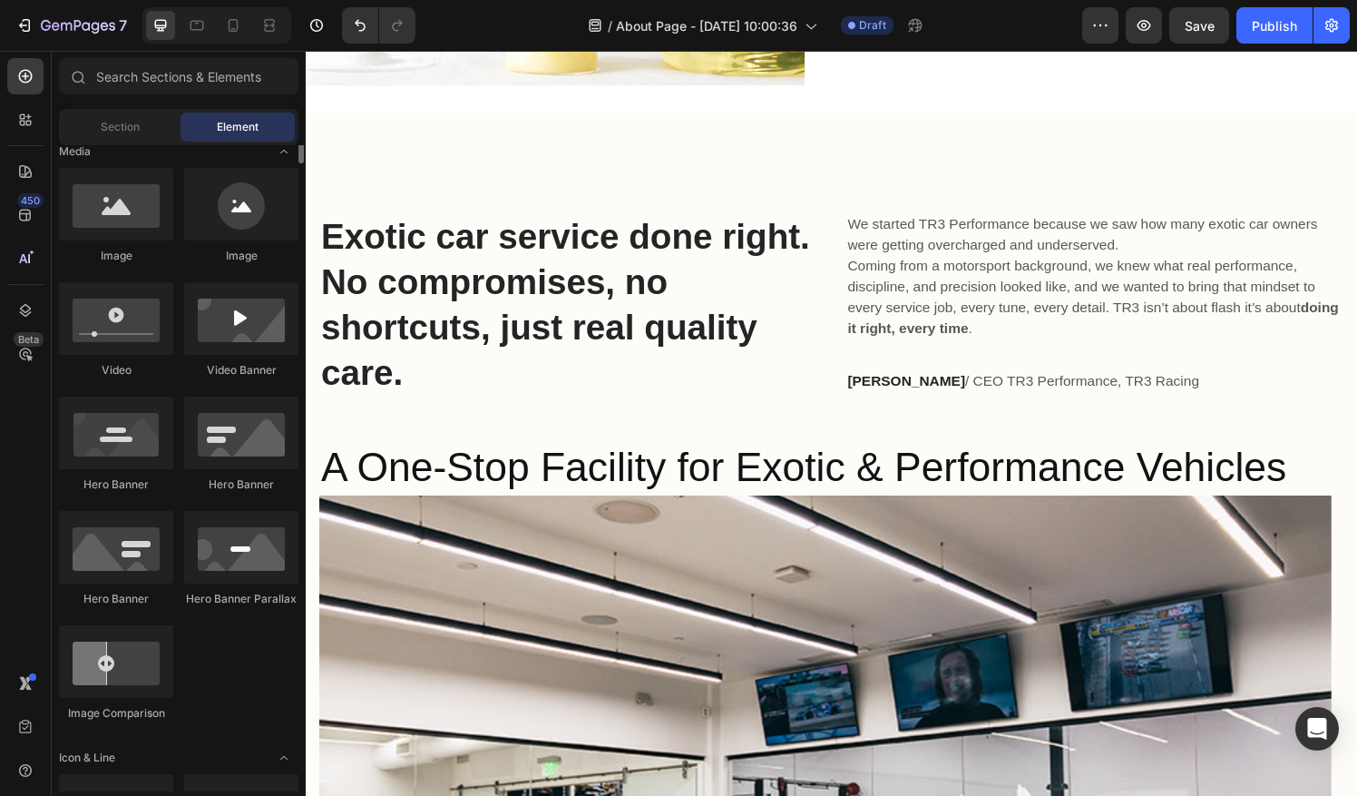
scroll to position [0, 0]
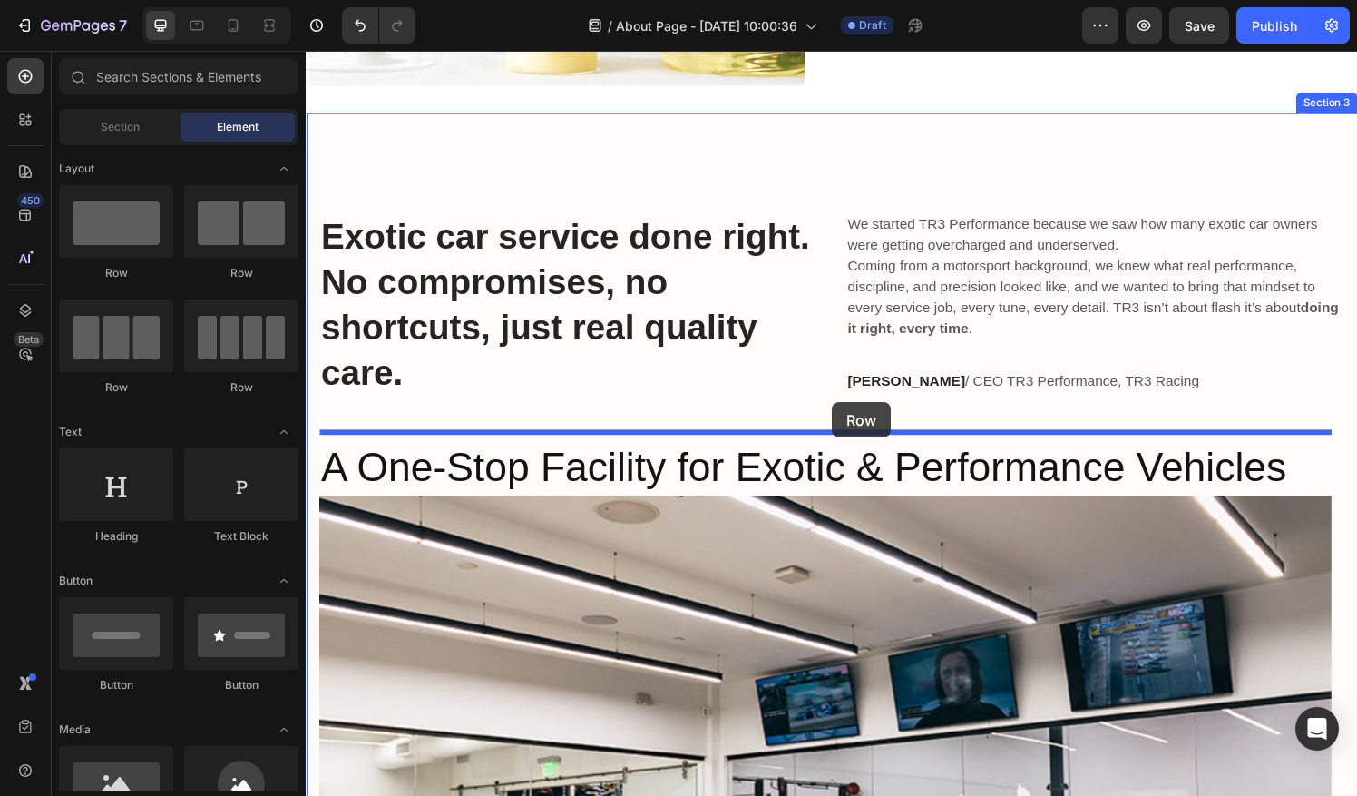
drag, startPoint x: 537, startPoint y: 296, endPoint x: 851, endPoint y: 413, distance: 335.0
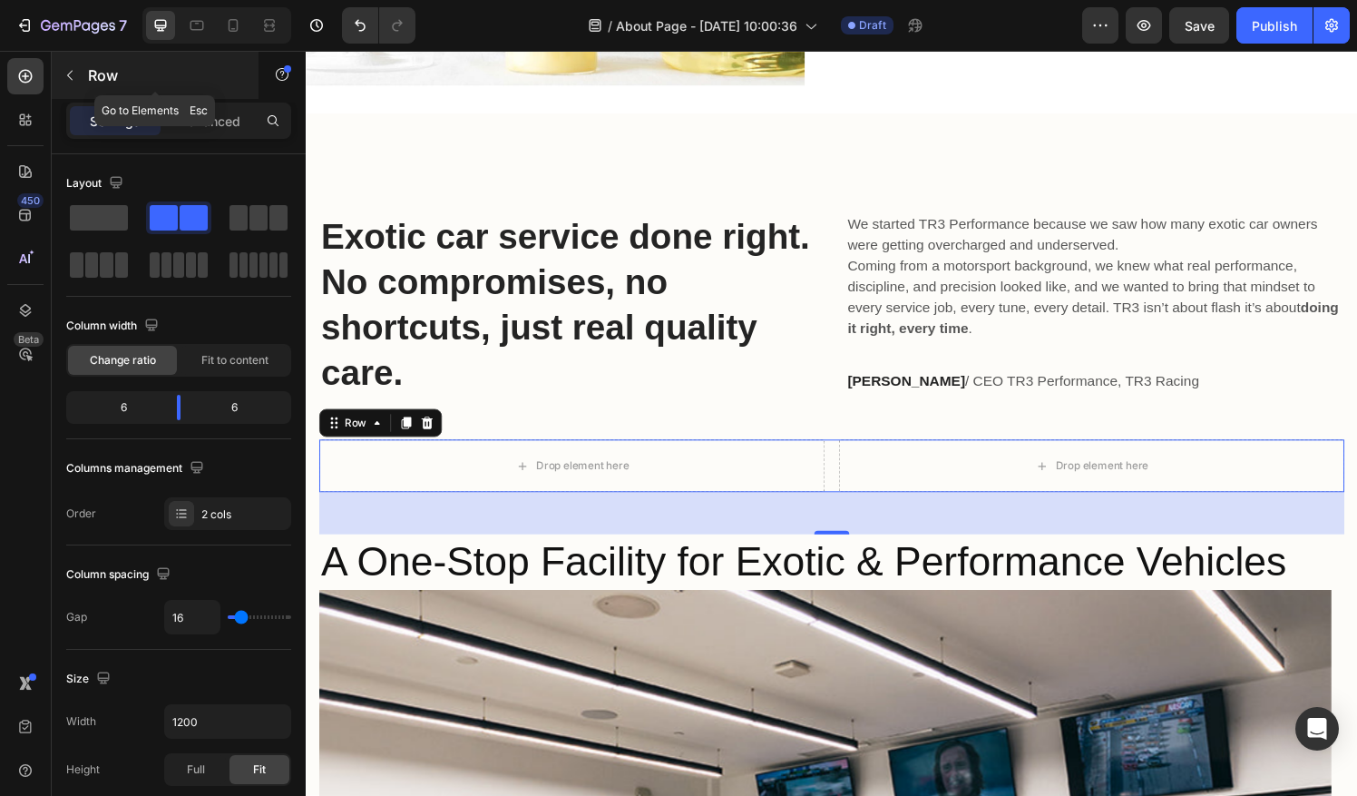
click at [71, 73] on icon "button" at bounding box center [70, 75] width 15 height 15
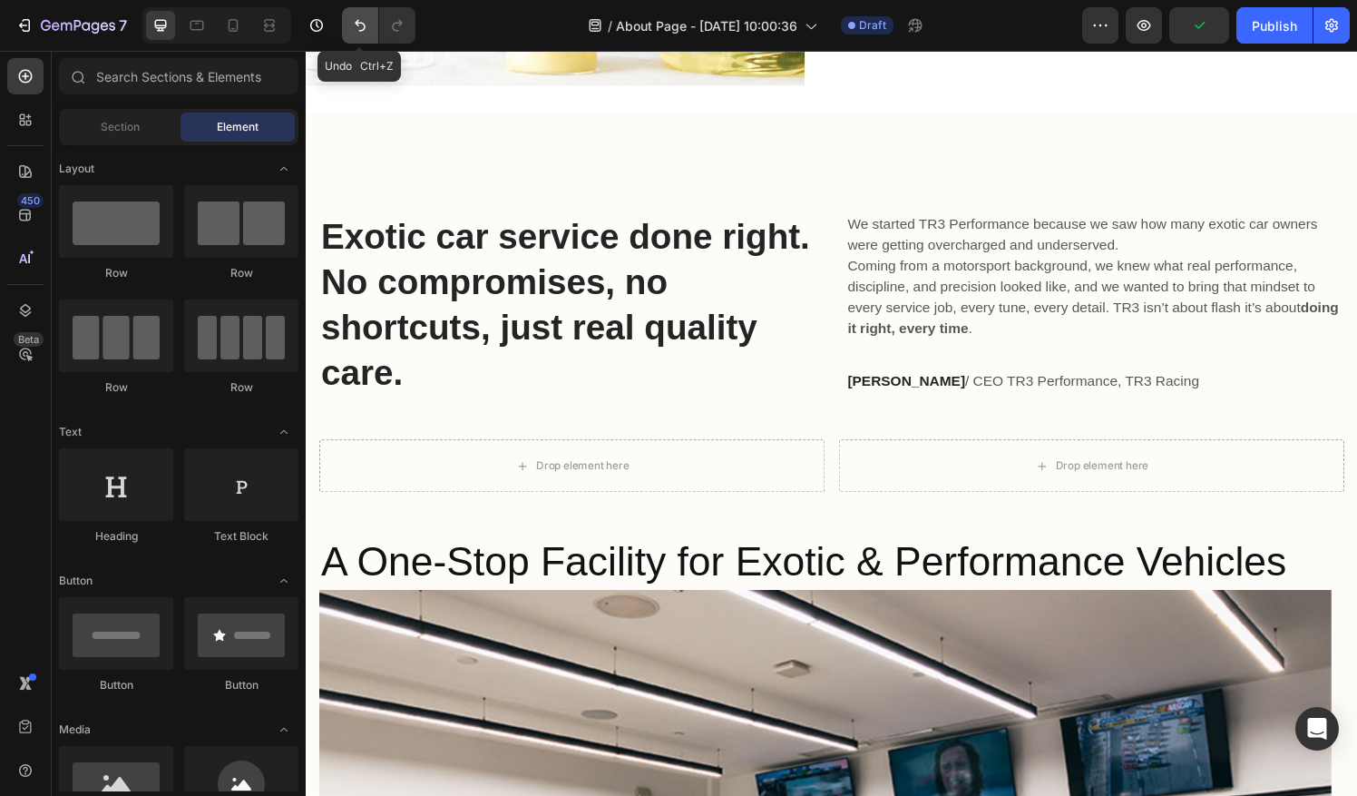
click at [351, 24] on icon "Undo/Redo" at bounding box center [360, 25] width 18 height 18
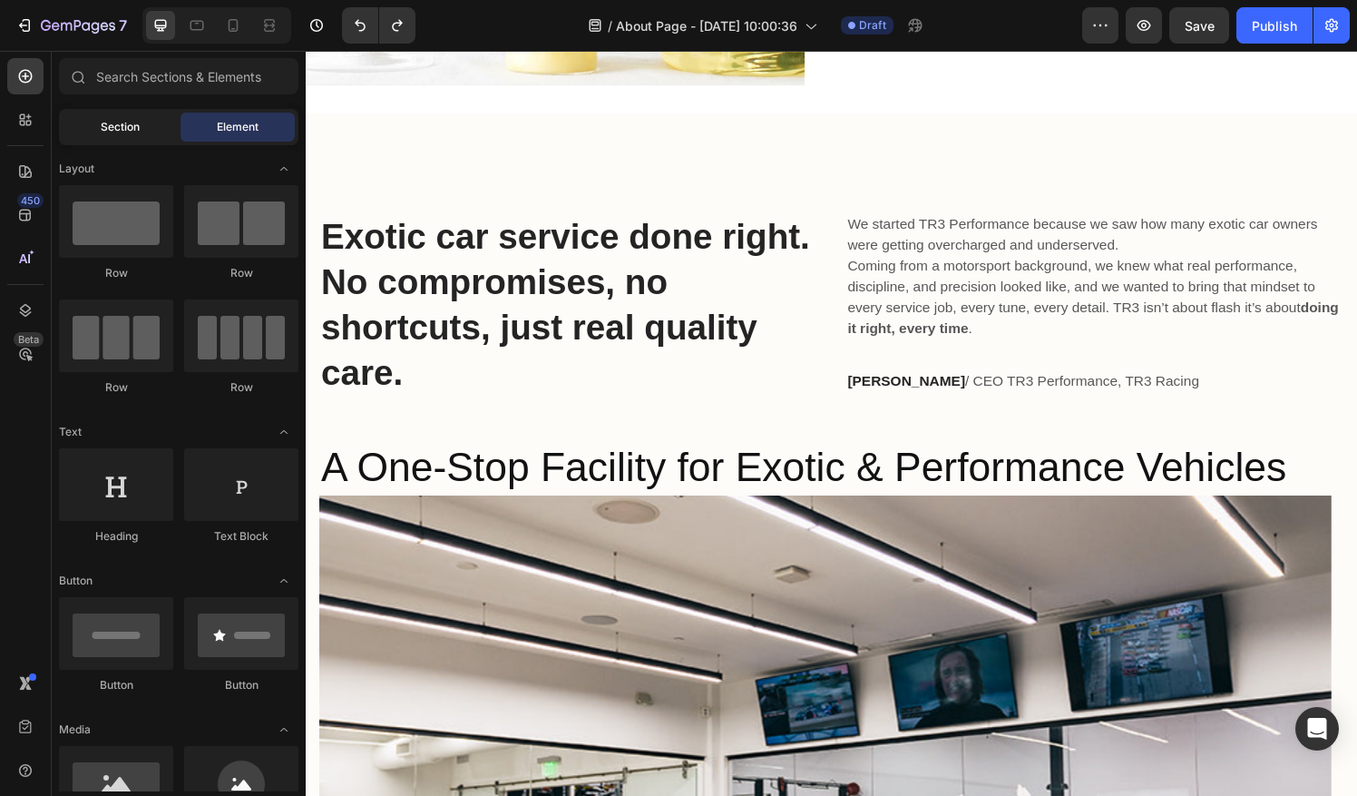
click at [147, 137] on div "Section" at bounding box center [120, 126] width 114 height 29
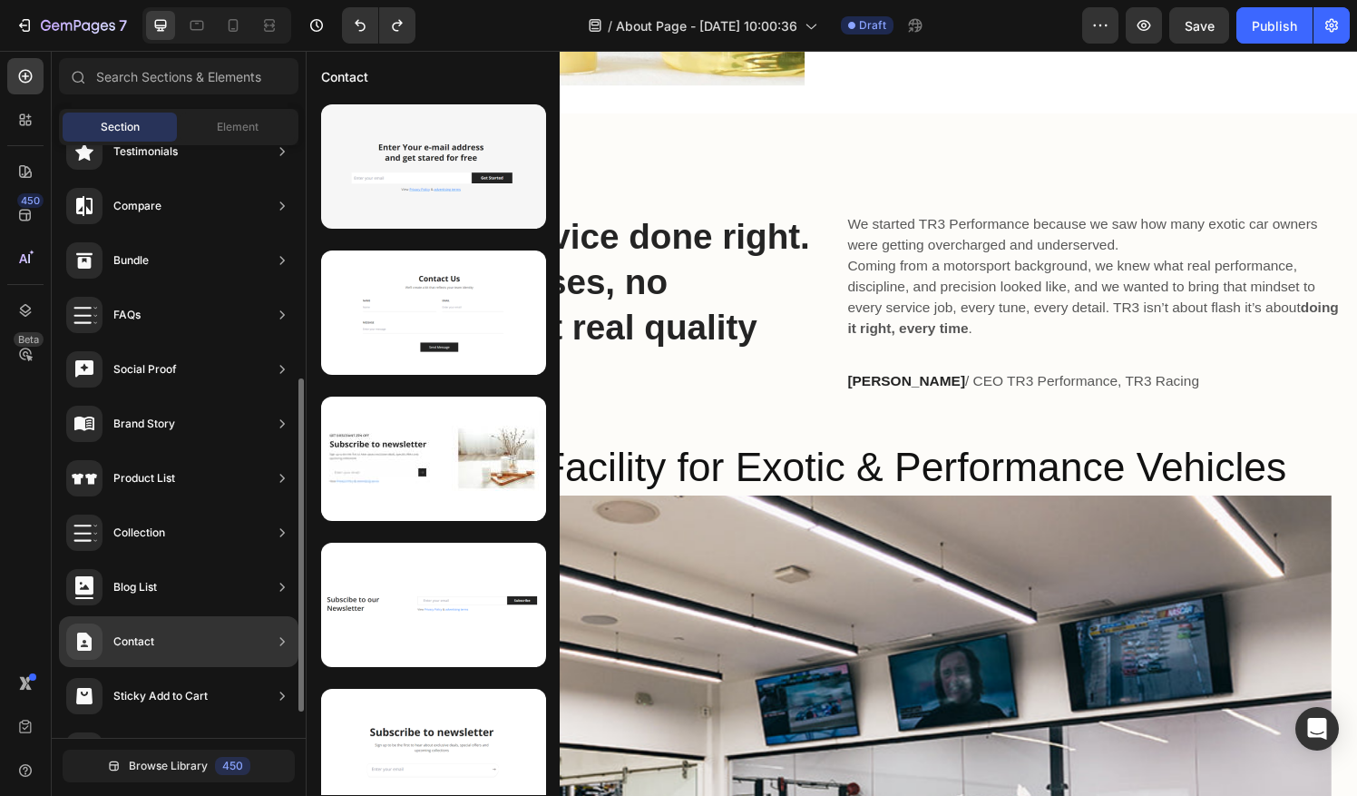
scroll to position [459, 0]
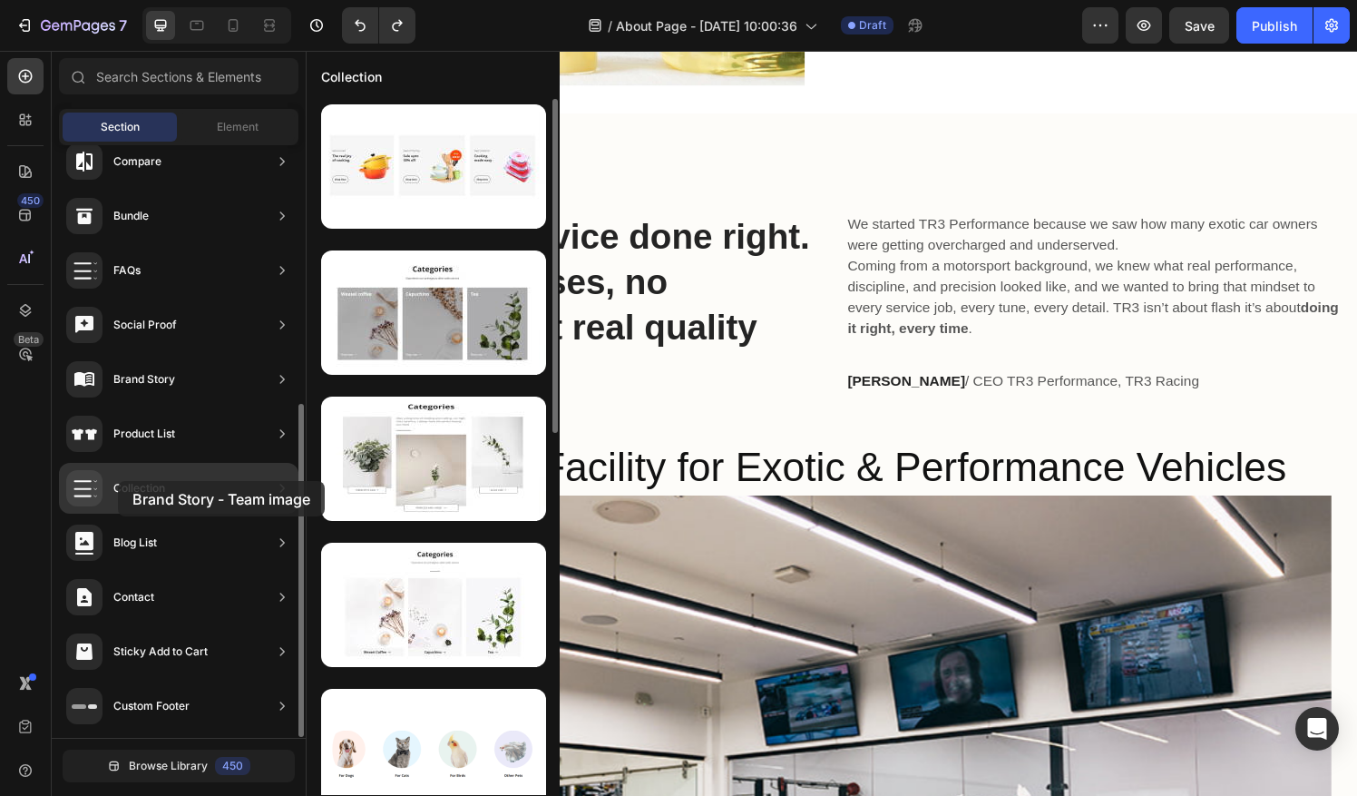
drag, startPoint x: 423, startPoint y: 319, endPoint x: 103, endPoint y: 482, distance: 358.2
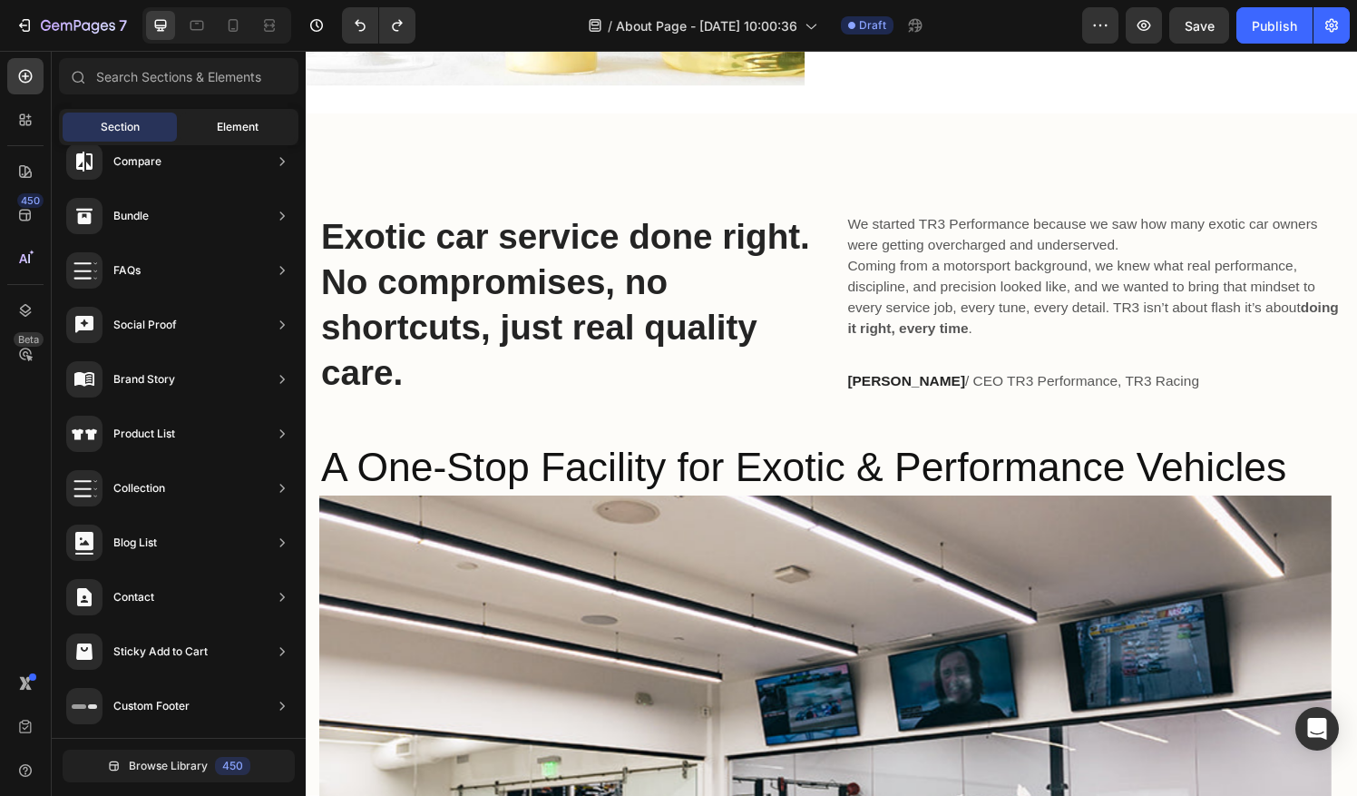
click at [232, 137] on div "Element" at bounding box center [238, 126] width 114 height 29
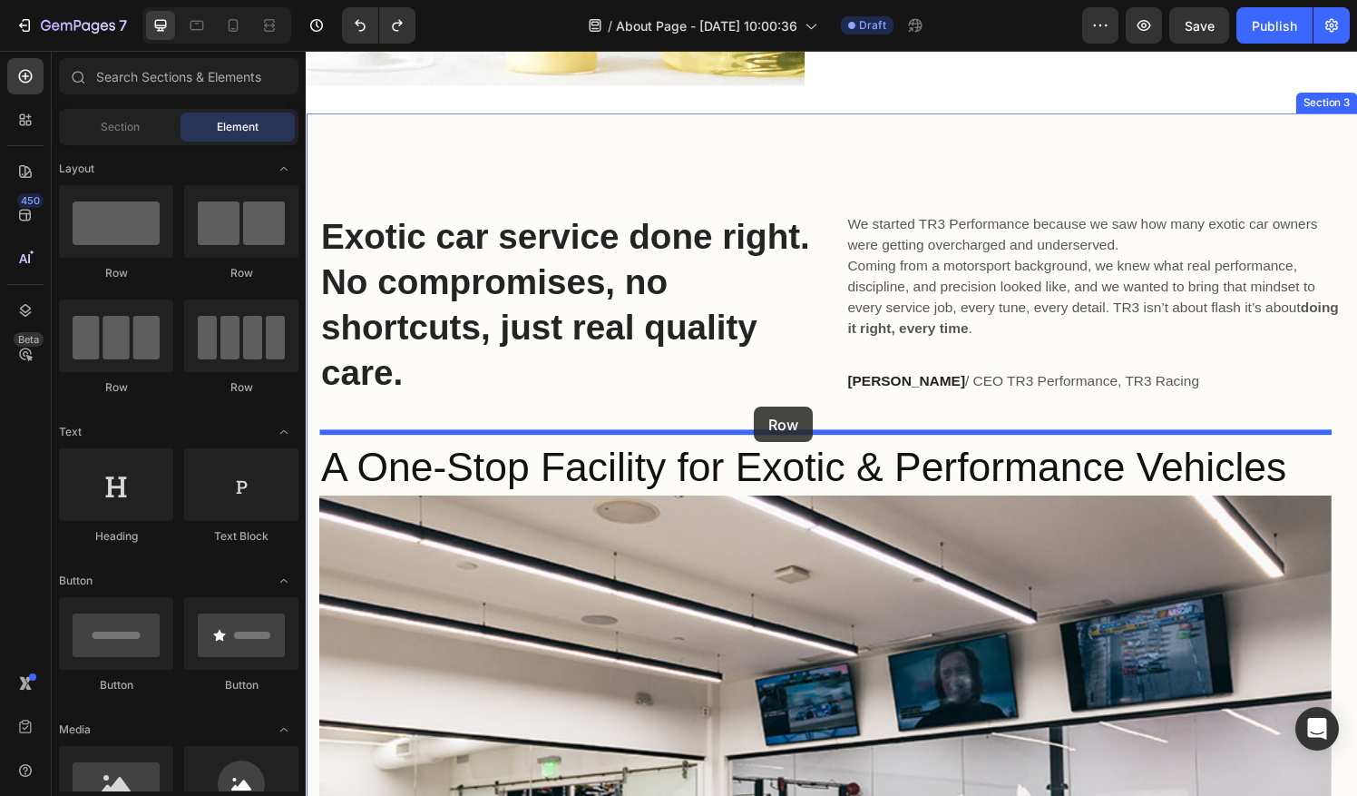
drag, startPoint x: 427, startPoint y: 275, endPoint x: 770, endPoint y: 419, distance: 372.0
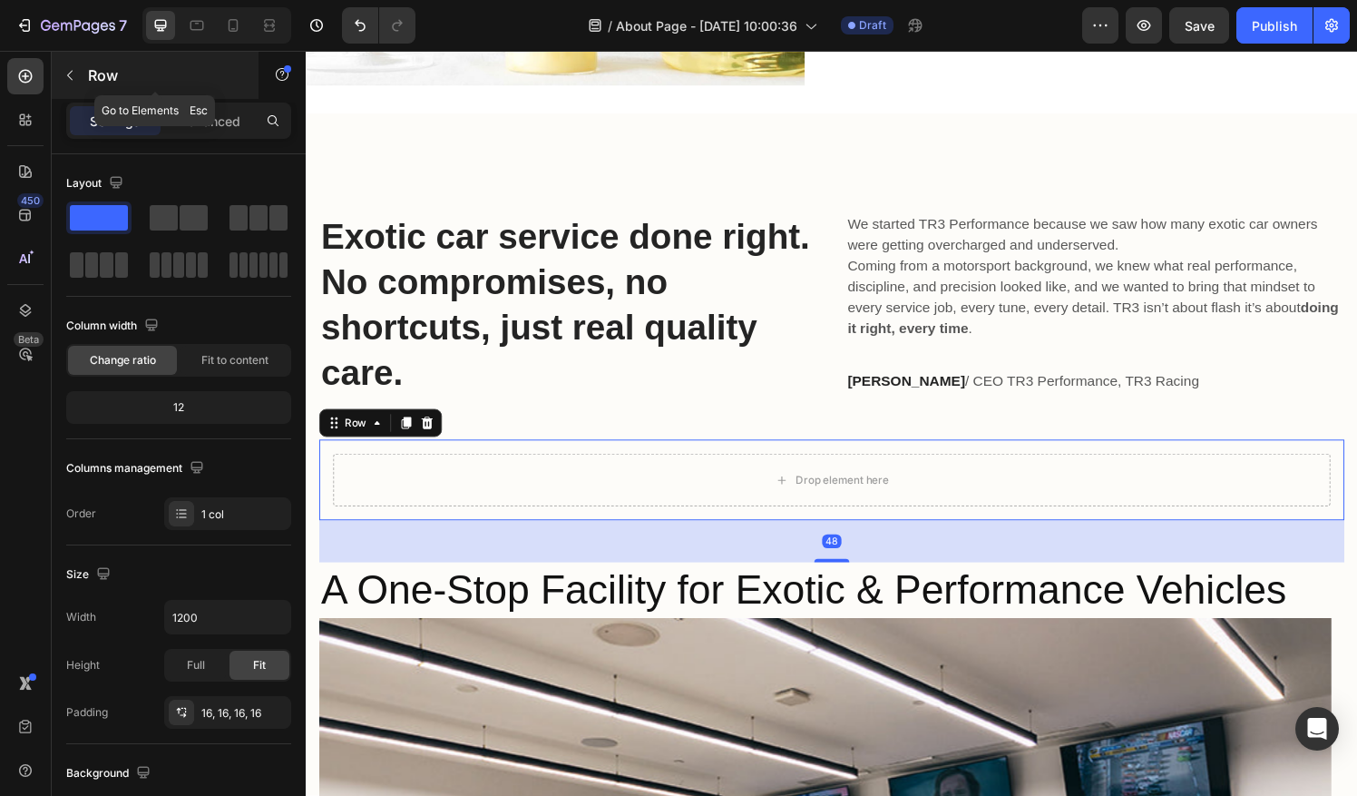
click at [60, 71] on button "button" at bounding box center [69, 75] width 29 height 29
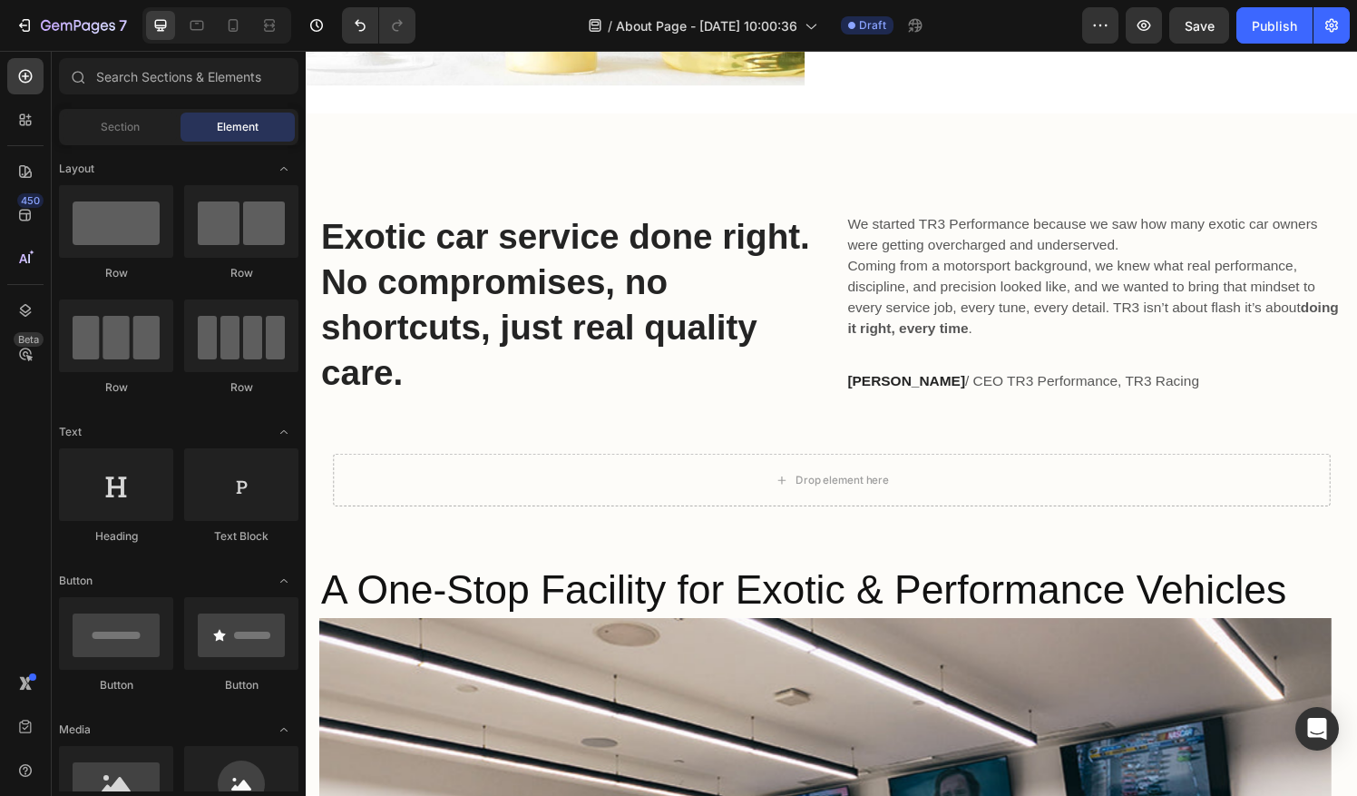
click at [135, 112] on div "Section Element" at bounding box center [178, 127] width 239 height 36
click at [129, 129] on span "Section" at bounding box center [120, 127] width 39 height 16
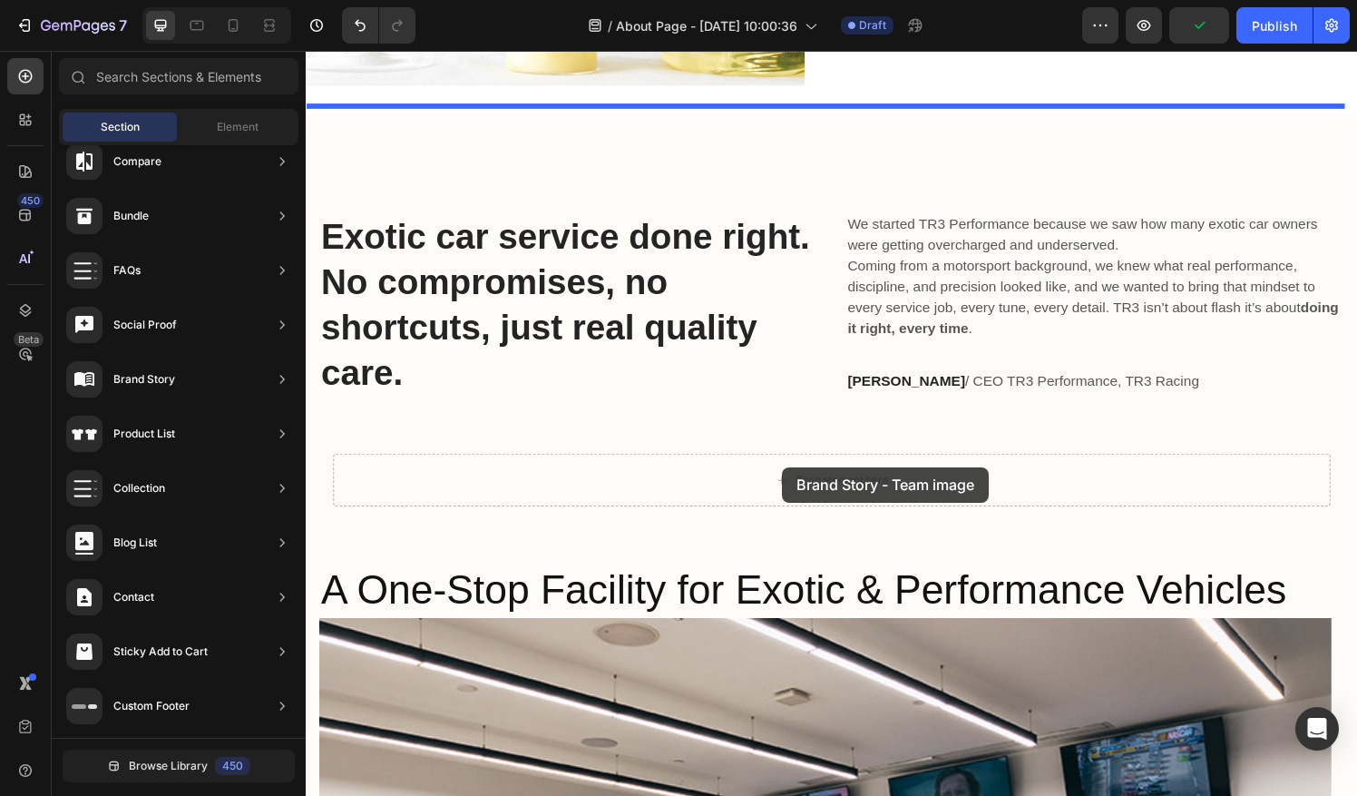
drag, startPoint x: 712, startPoint y: 381, endPoint x: 799, endPoint y: 481, distance: 132.4
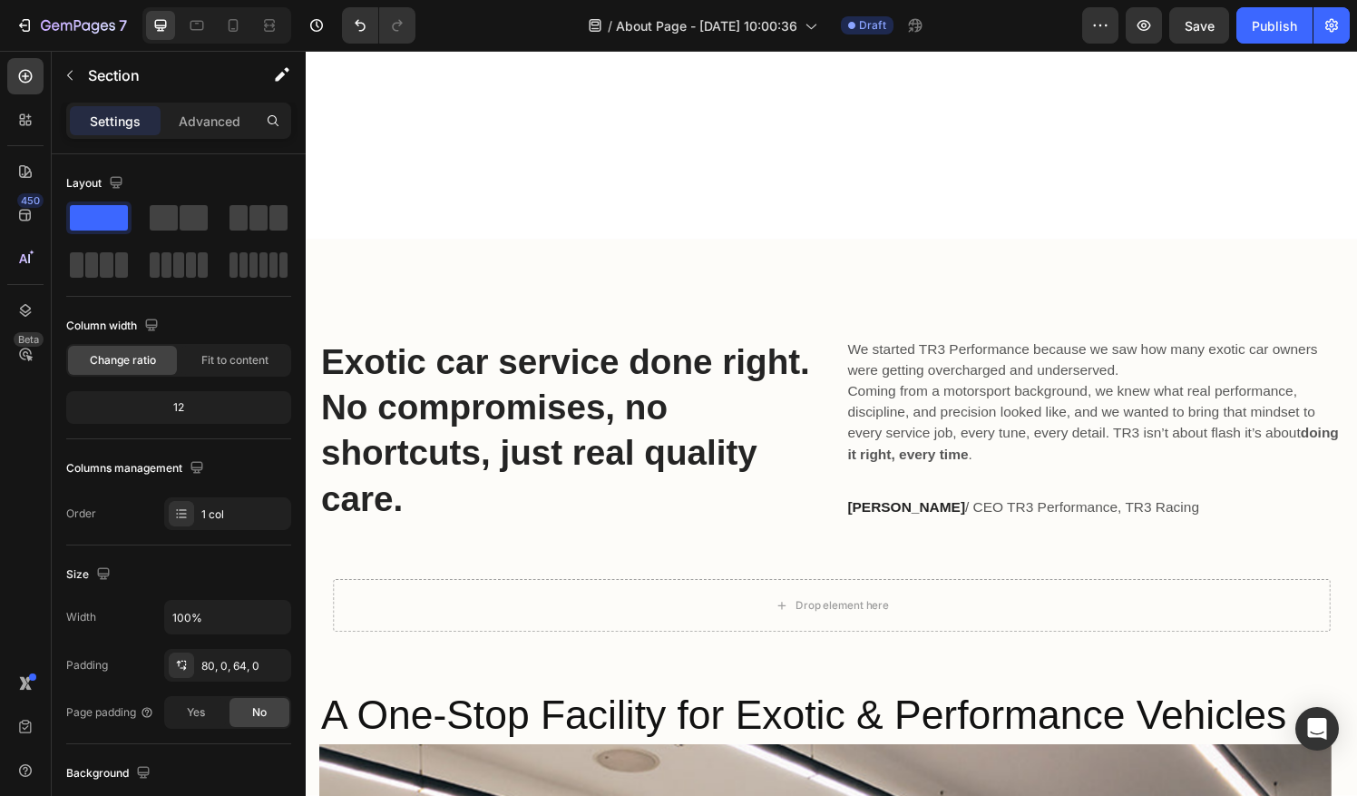
scroll to position [1673, 0]
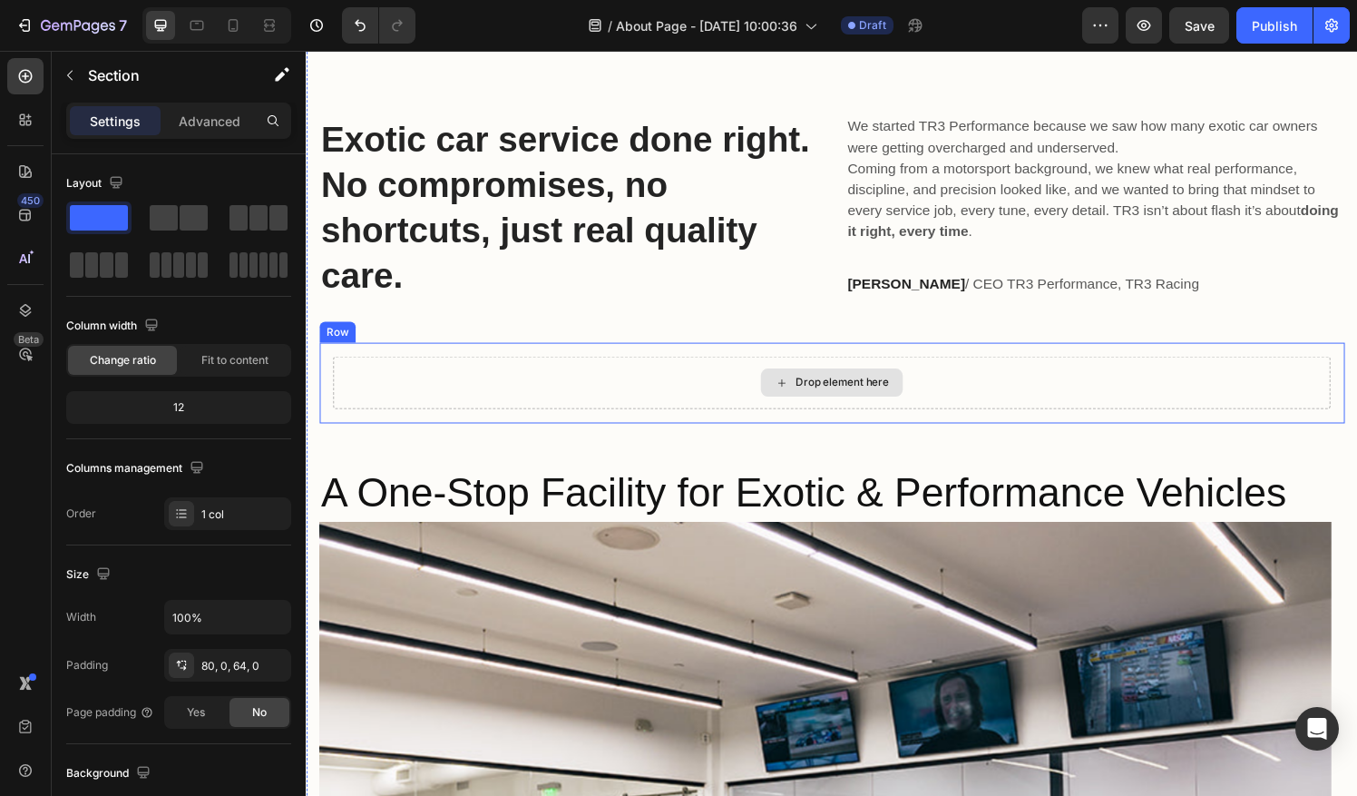
click at [801, 396] on div "Drop element here" at bounding box center [849, 394] width 147 height 29
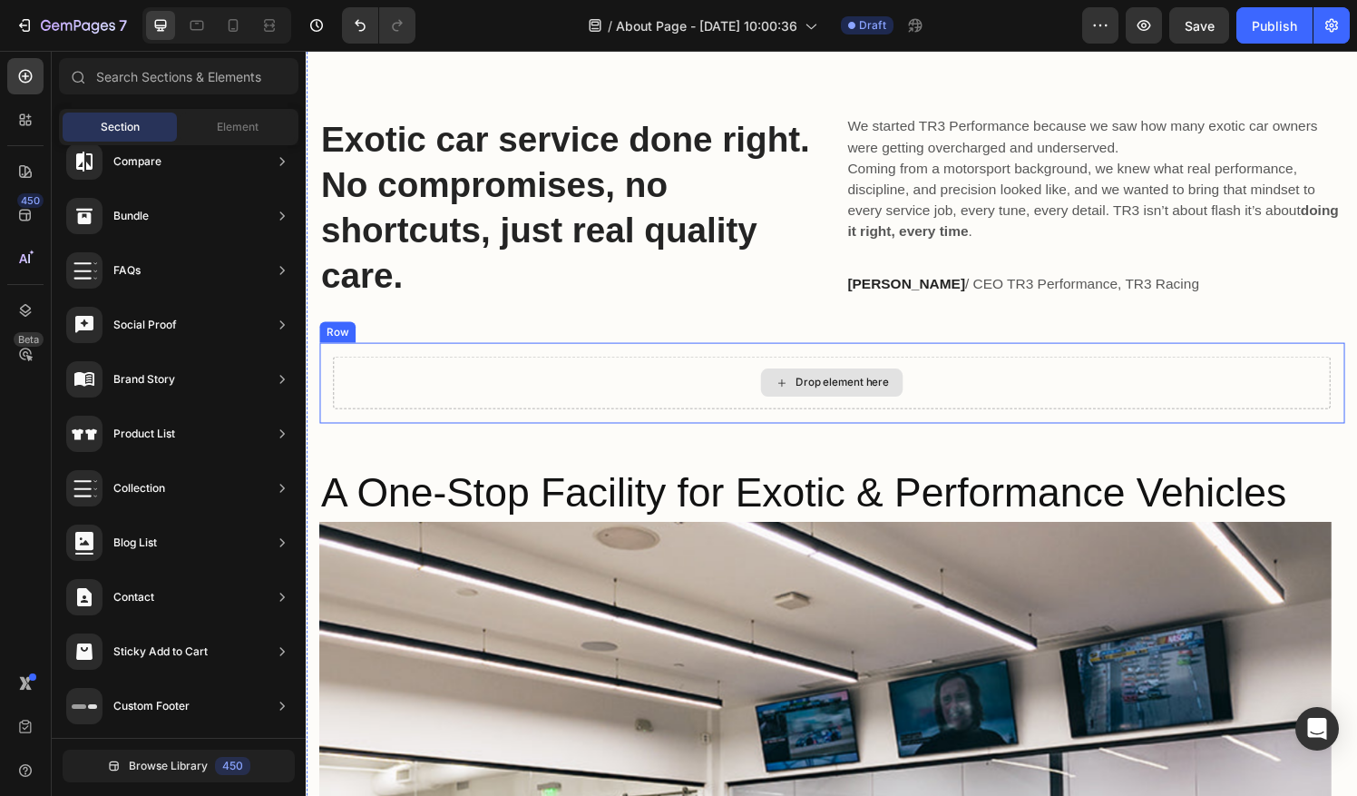
click at [1271, 389] on div "Drop element here" at bounding box center [850, 394] width 1032 height 54
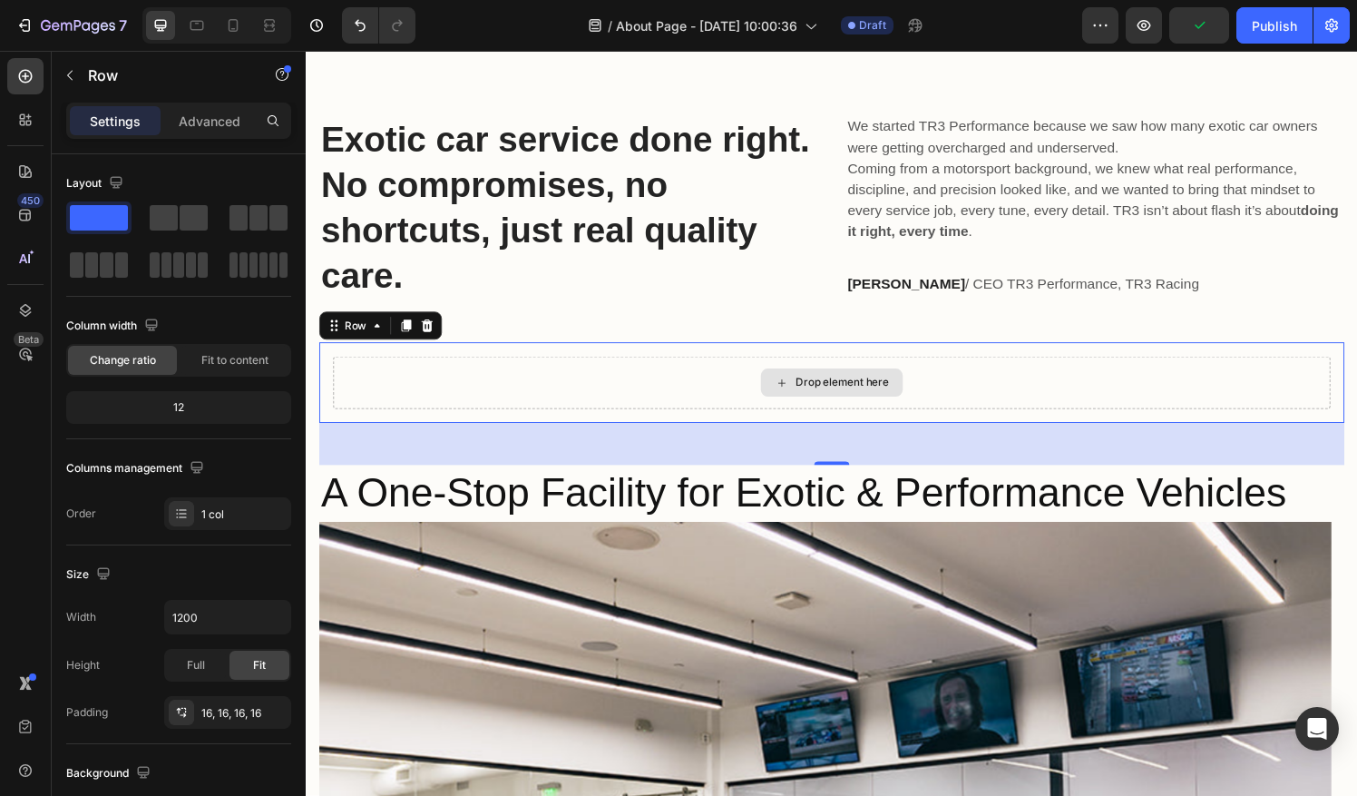
click at [1176, 411] on div "Drop element here" at bounding box center [850, 394] width 1032 height 54
click at [435, 333] on icon at bounding box center [431, 335] width 15 height 15
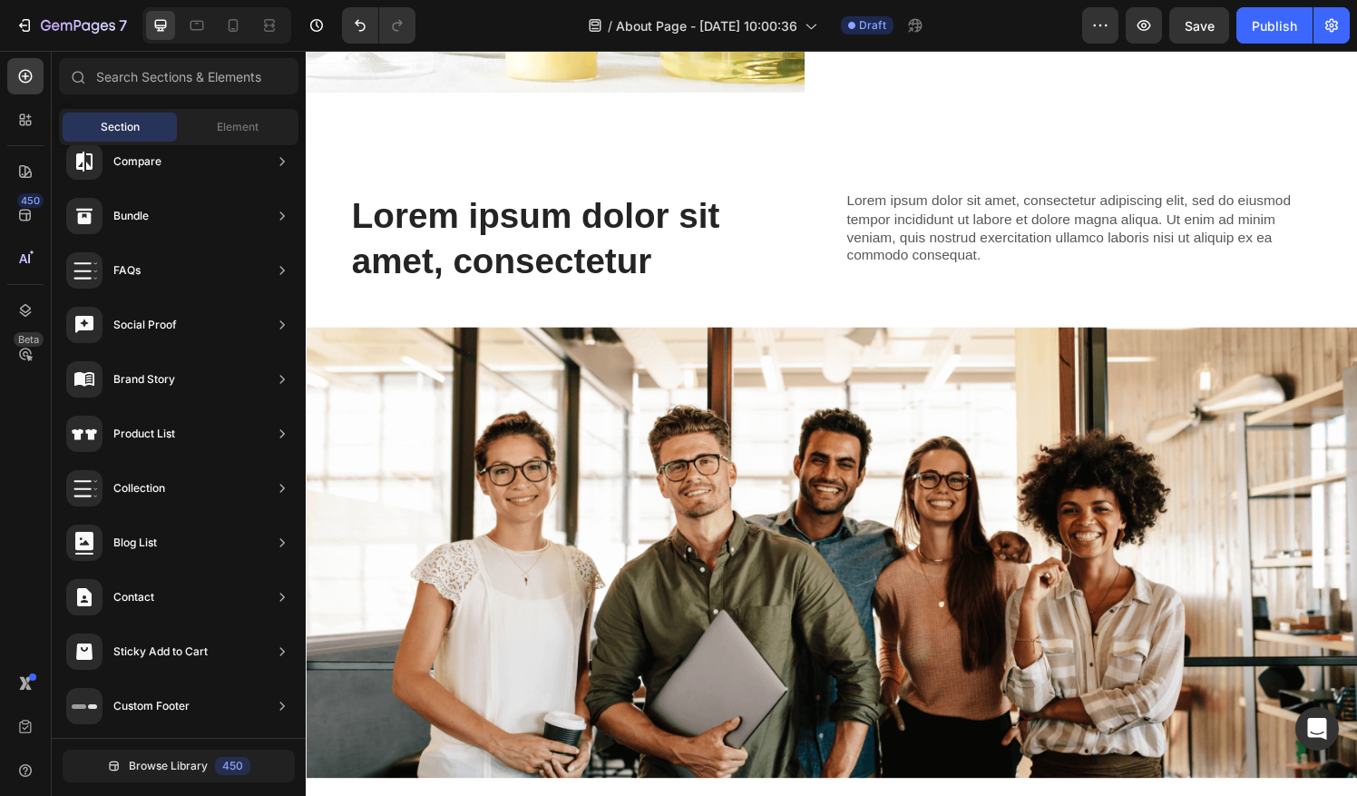
scroll to position [882, 0]
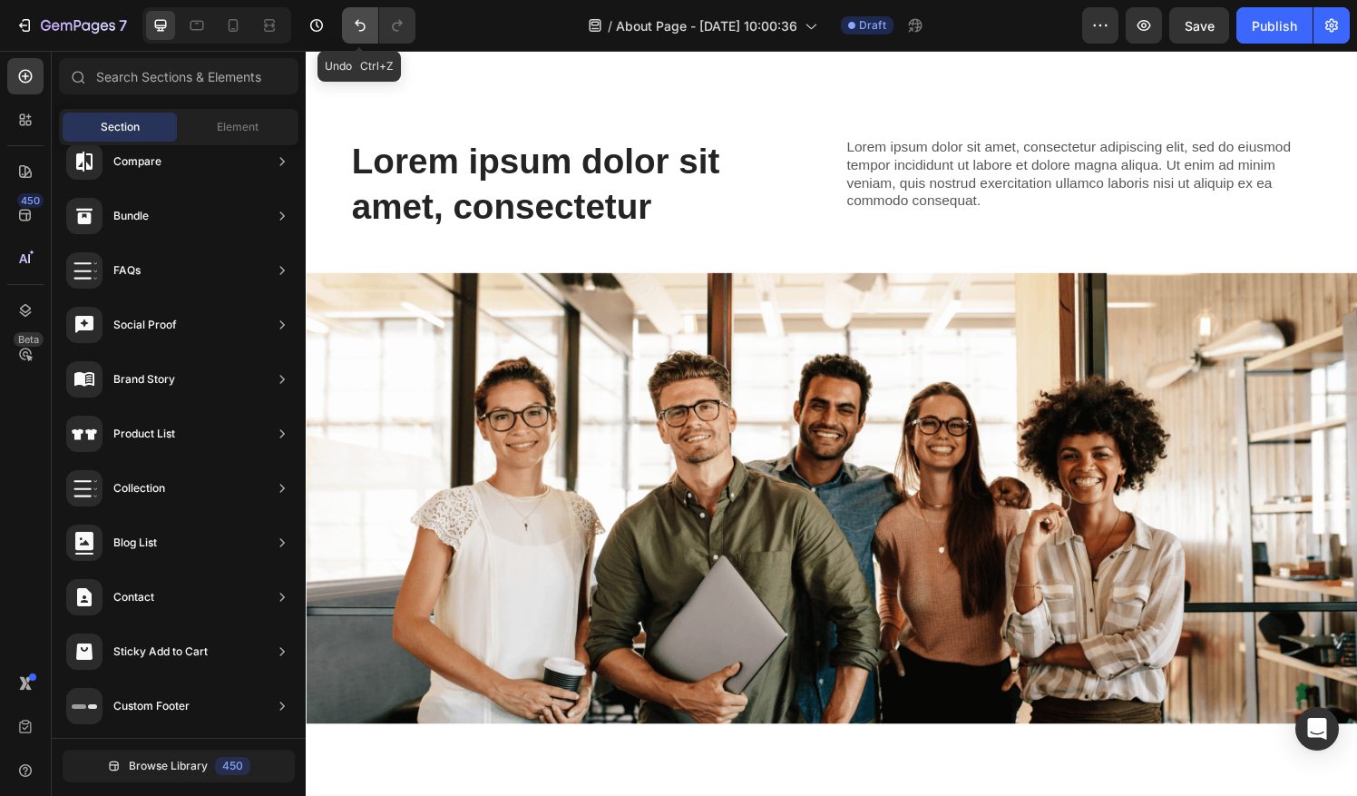
click at [355, 27] on icon "Undo/Redo" at bounding box center [360, 25] width 18 height 18
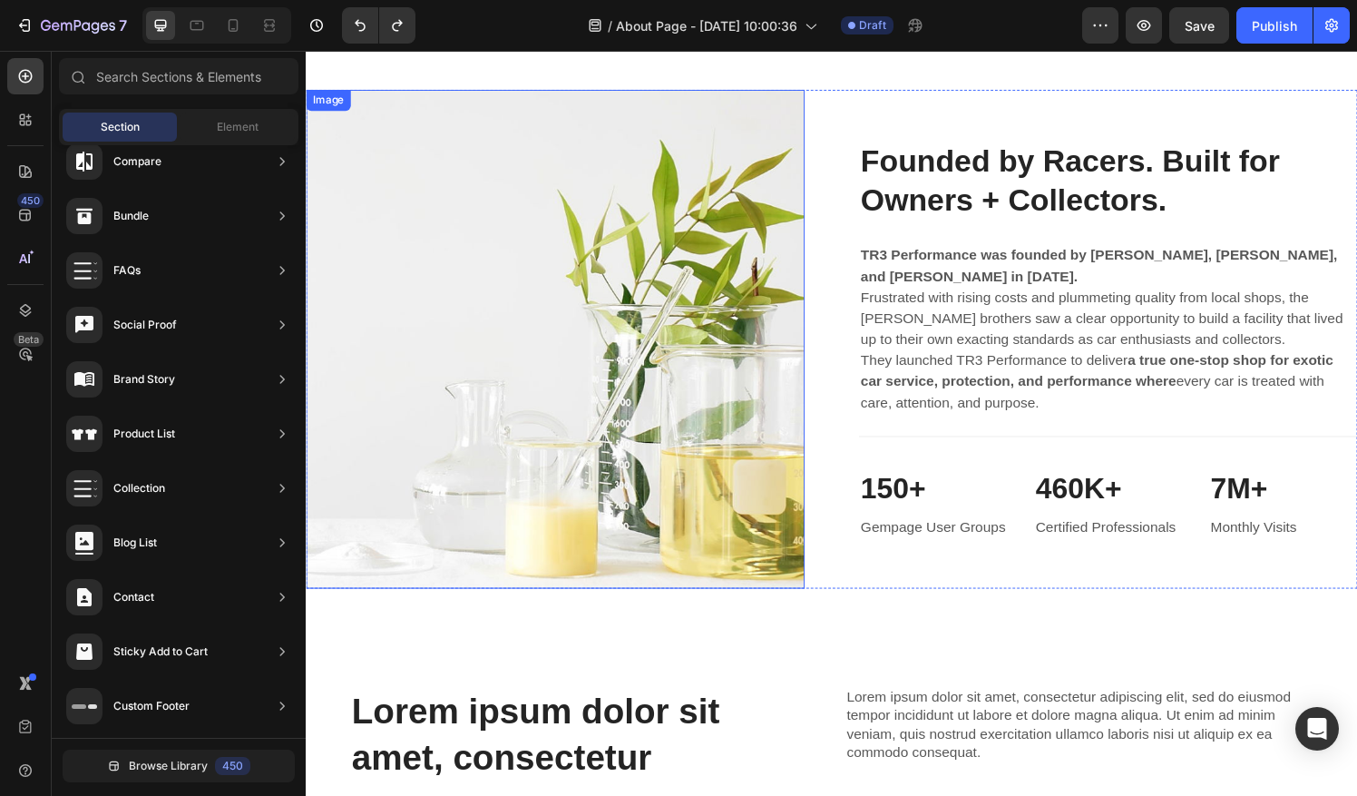
scroll to position [1232, 0]
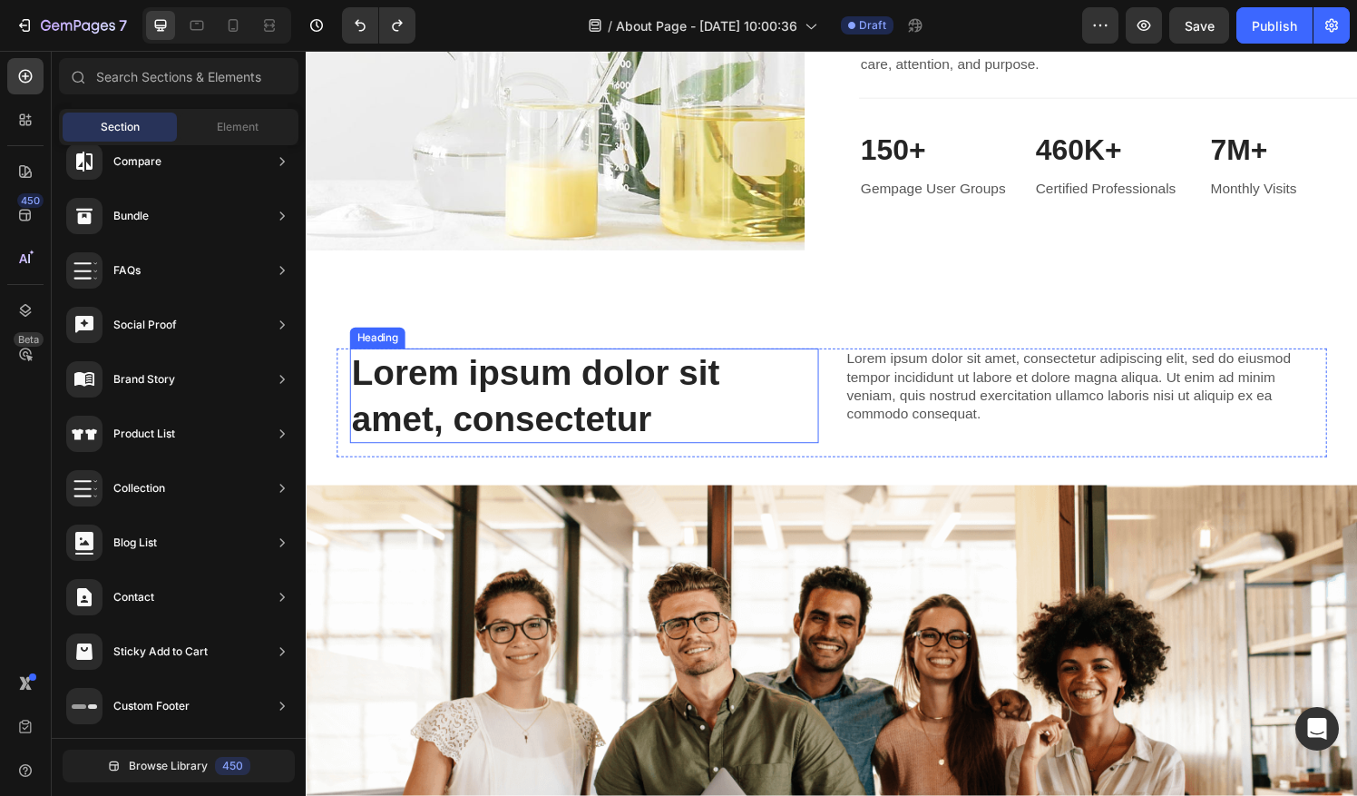
click at [719, 412] on h2 "Lorem ipsum dolor sit amet, consectetur" at bounding box center [593, 408] width 485 height 98
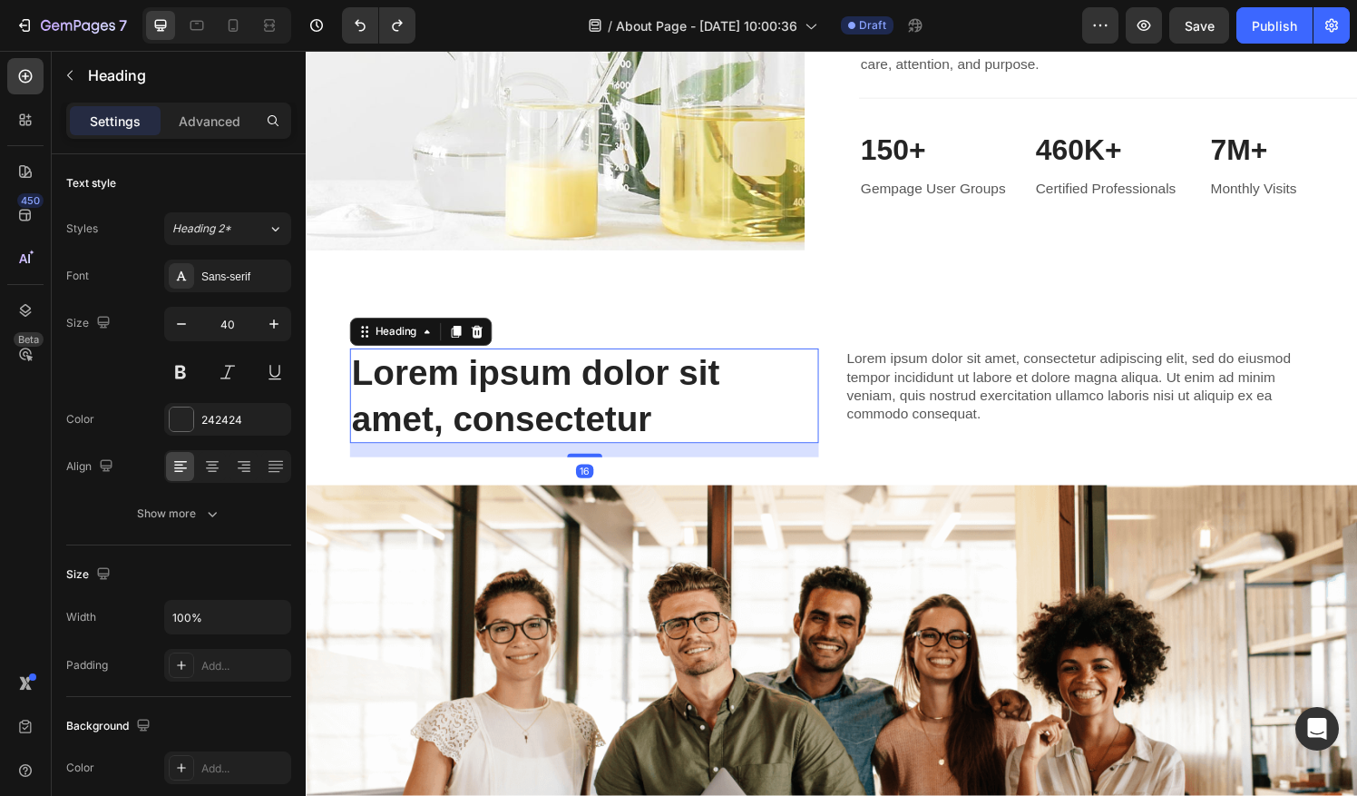
click at [719, 412] on h2 "Lorem ipsum dolor sit amet, consectetur" at bounding box center [593, 408] width 485 height 98
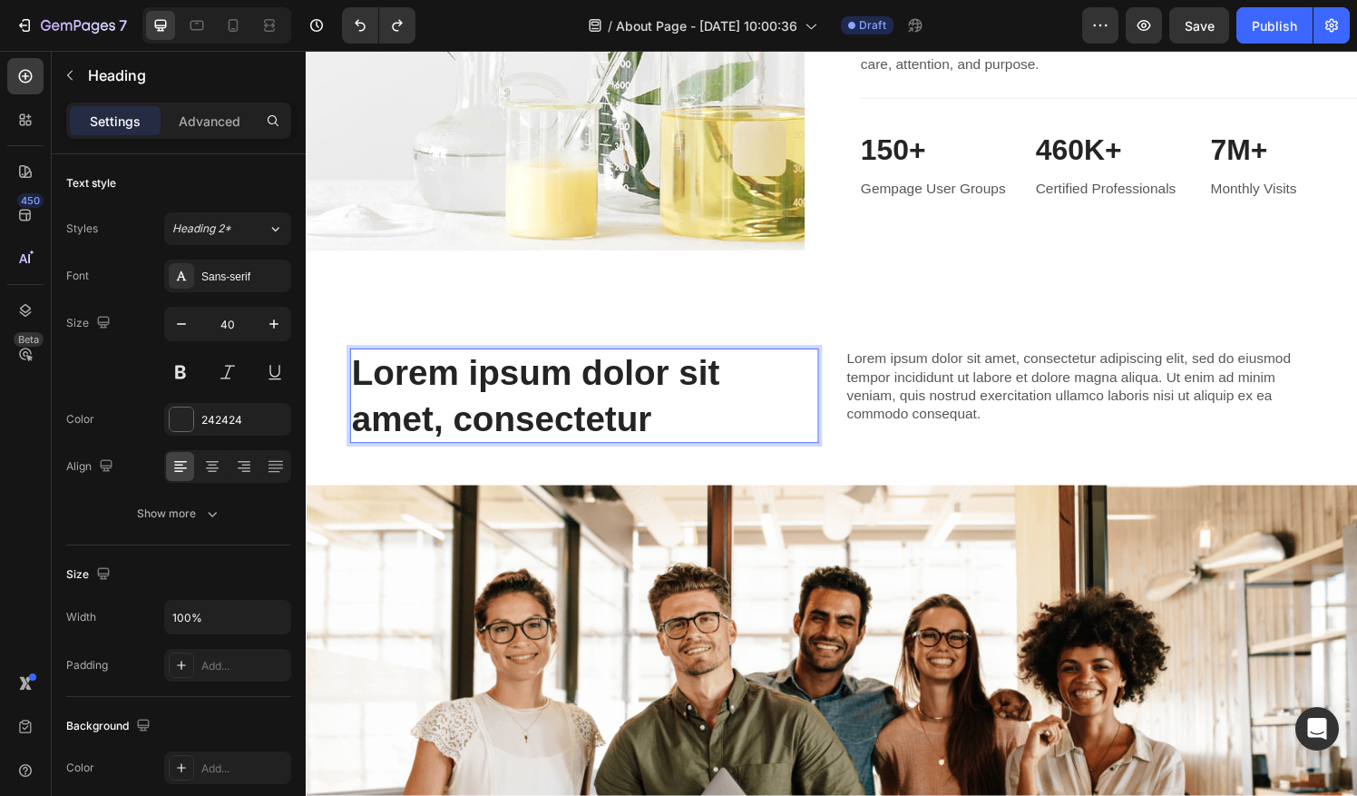
drag, startPoint x: 705, startPoint y: 420, endPoint x: 351, endPoint y: 372, distance: 357.0
drag, startPoint x: 351, startPoint y: 372, endPoint x: 771, endPoint y: 430, distance: 424.0
click at [771, 430] on p "Lorem ipsum dolor sit amet, consectetur" at bounding box center [594, 408] width 482 height 94
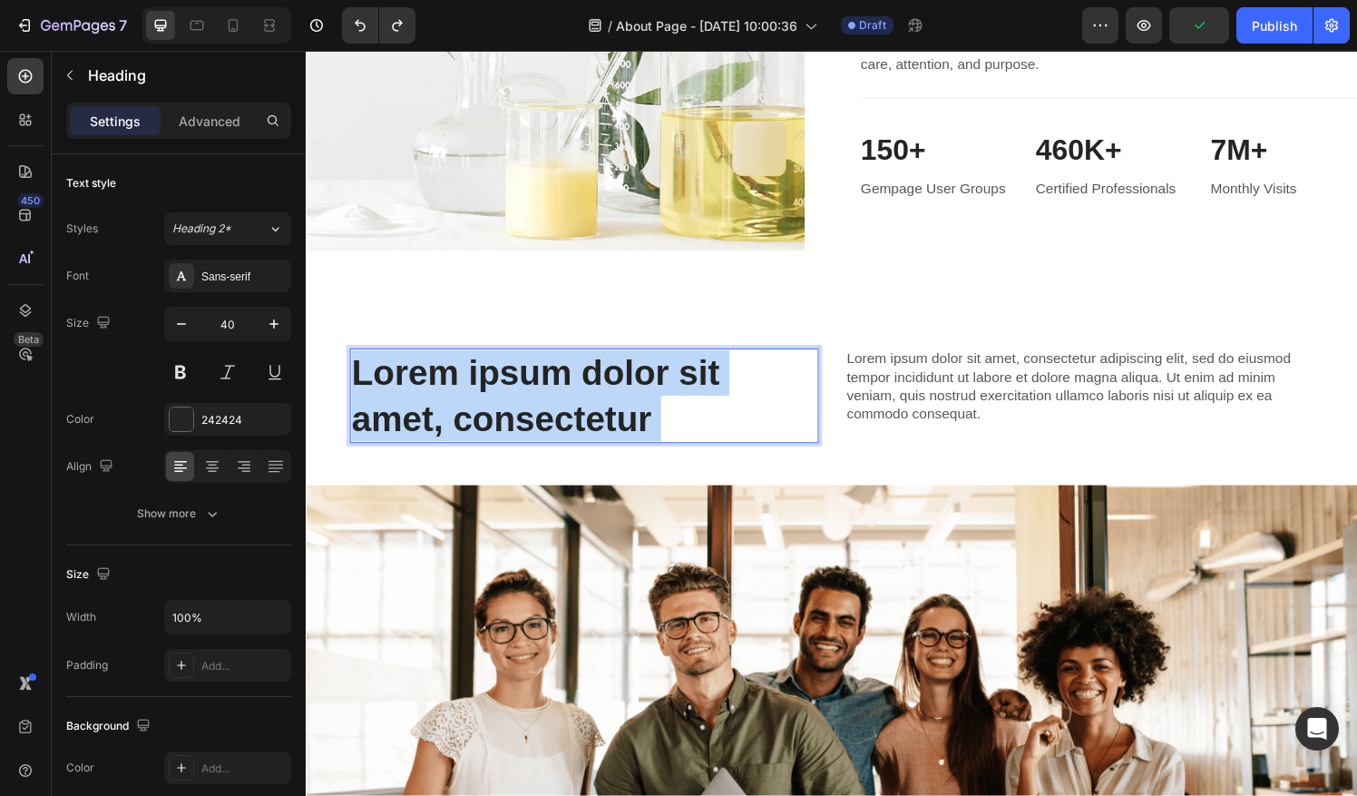
drag, startPoint x: 759, startPoint y: 427, endPoint x: 346, endPoint y: 378, distance: 416.5
click at [353, 378] on p "Lorem ipsum dolor sit amet, consectetur" at bounding box center [594, 408] width 482 height 94
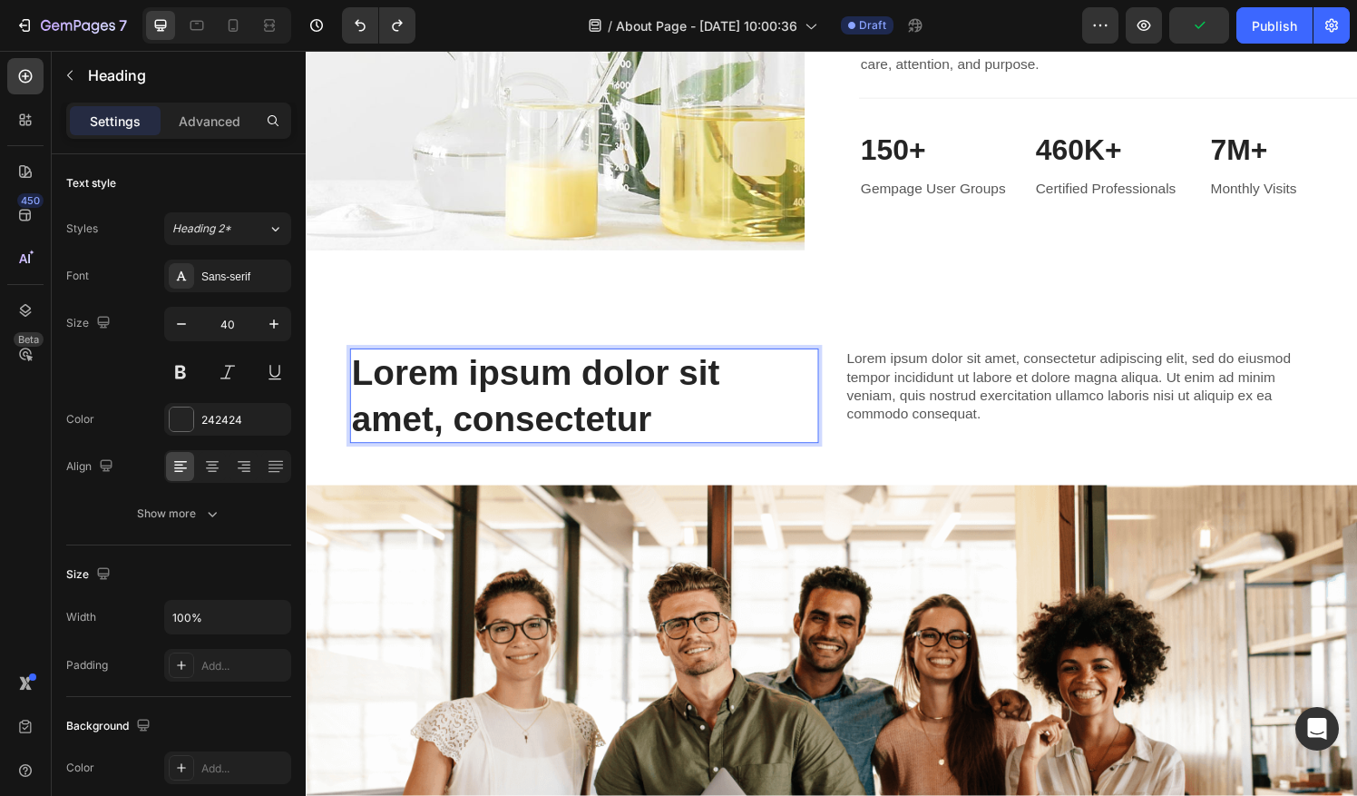
click at [353, 378] on p "Lorem ipsum dolor sit amet, consectetur" at bounding box center [594, 408] width 482 height 94
drag, startPoint x: 347, startPoint y: 378, endPoint x: 659, endPoint y: 434, distance: 318.0
click at [659, 434] on p "Lorem ipsum dolor sit amet, consectetur" at bounding box center [594, 408] width 482 height 94
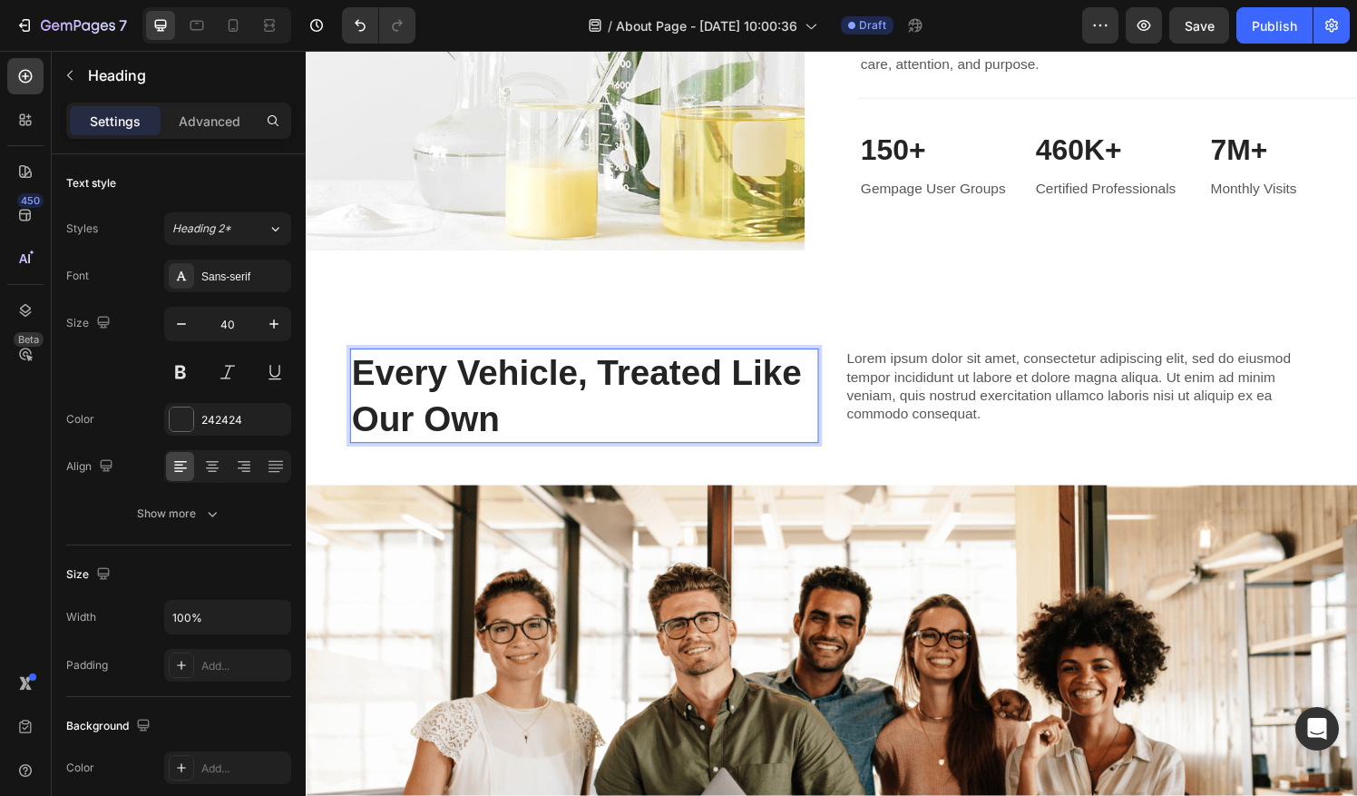
click at [603, 374] on p "Every Vehicle, Treated Like Our Own" at bounding box center [594, 408] width 482 height 94
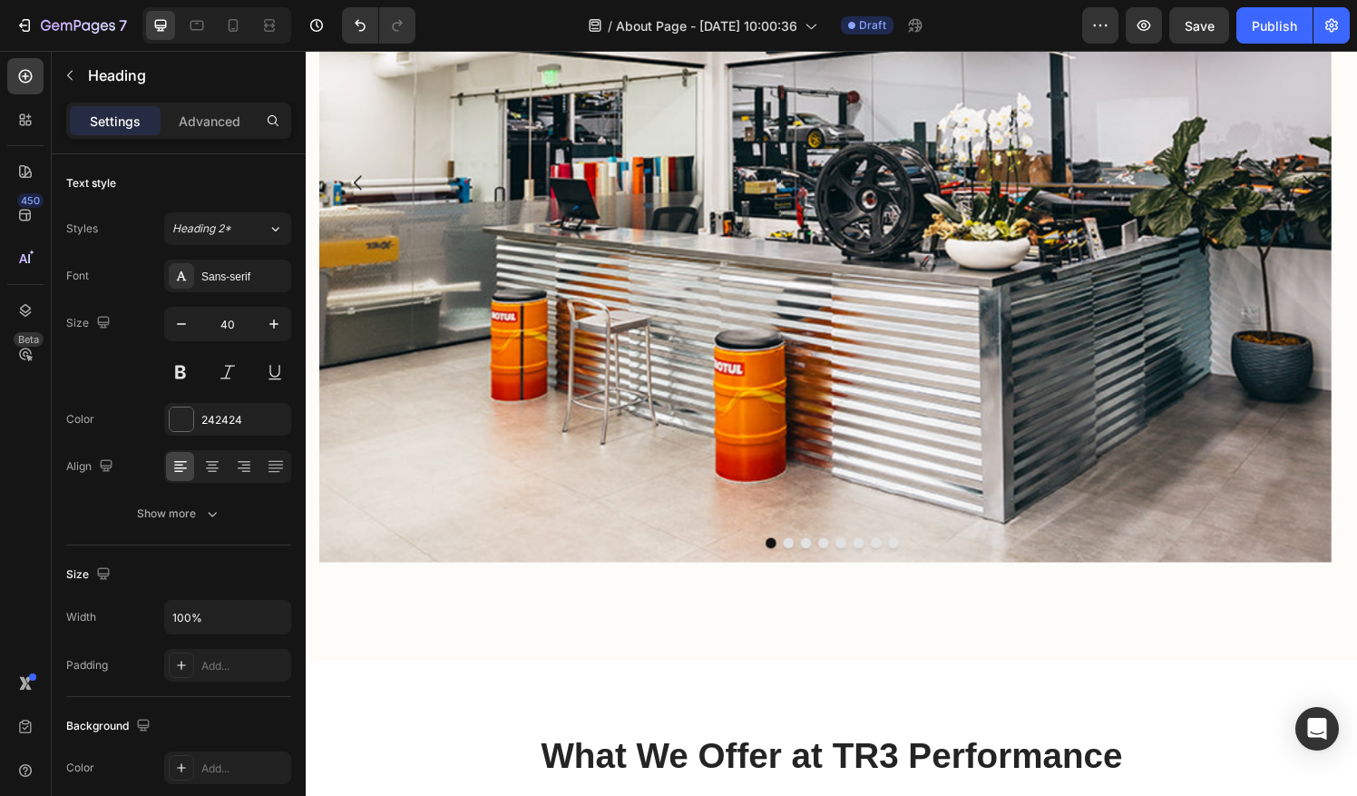
scroll to position [3254, 0]
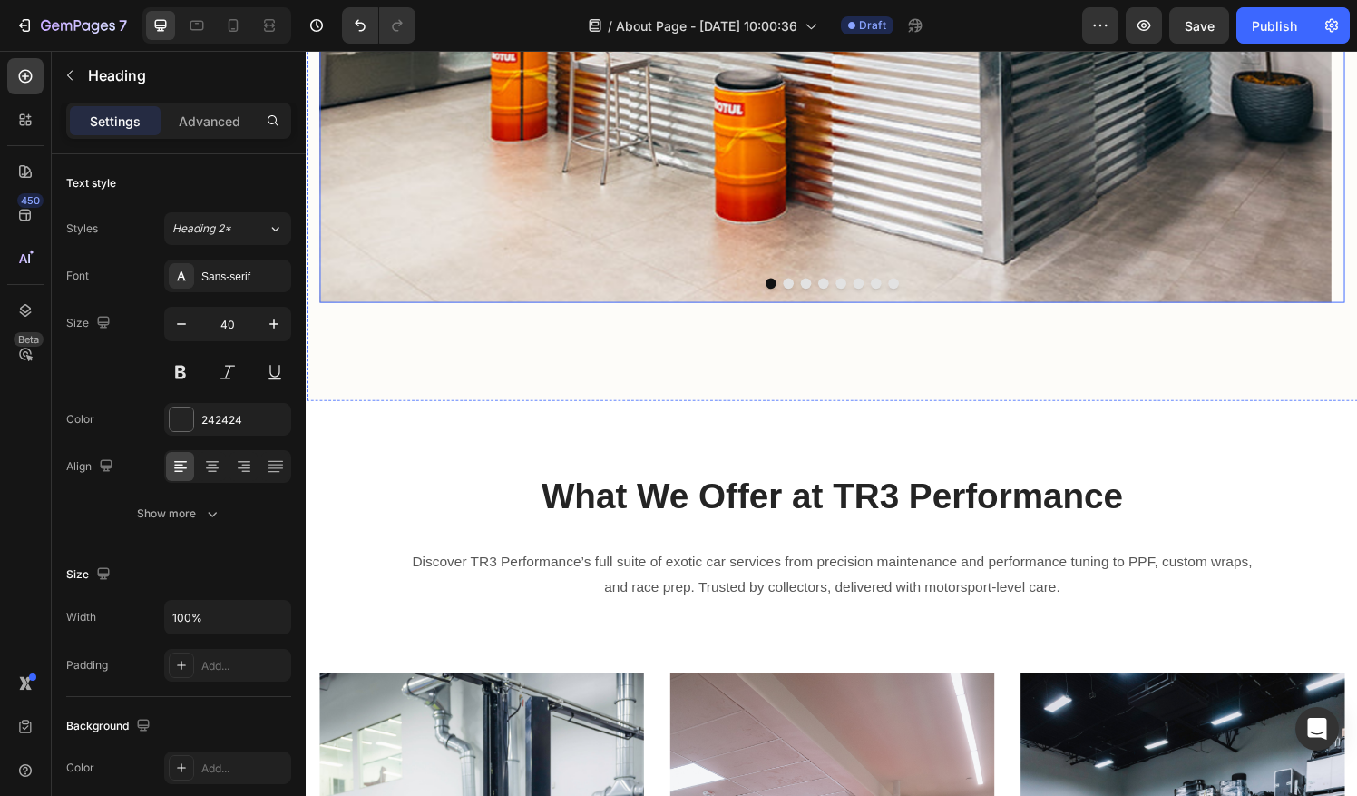
click at [799, 293] on button "Dot" at bounding box center [804, 292] width 11 height 11
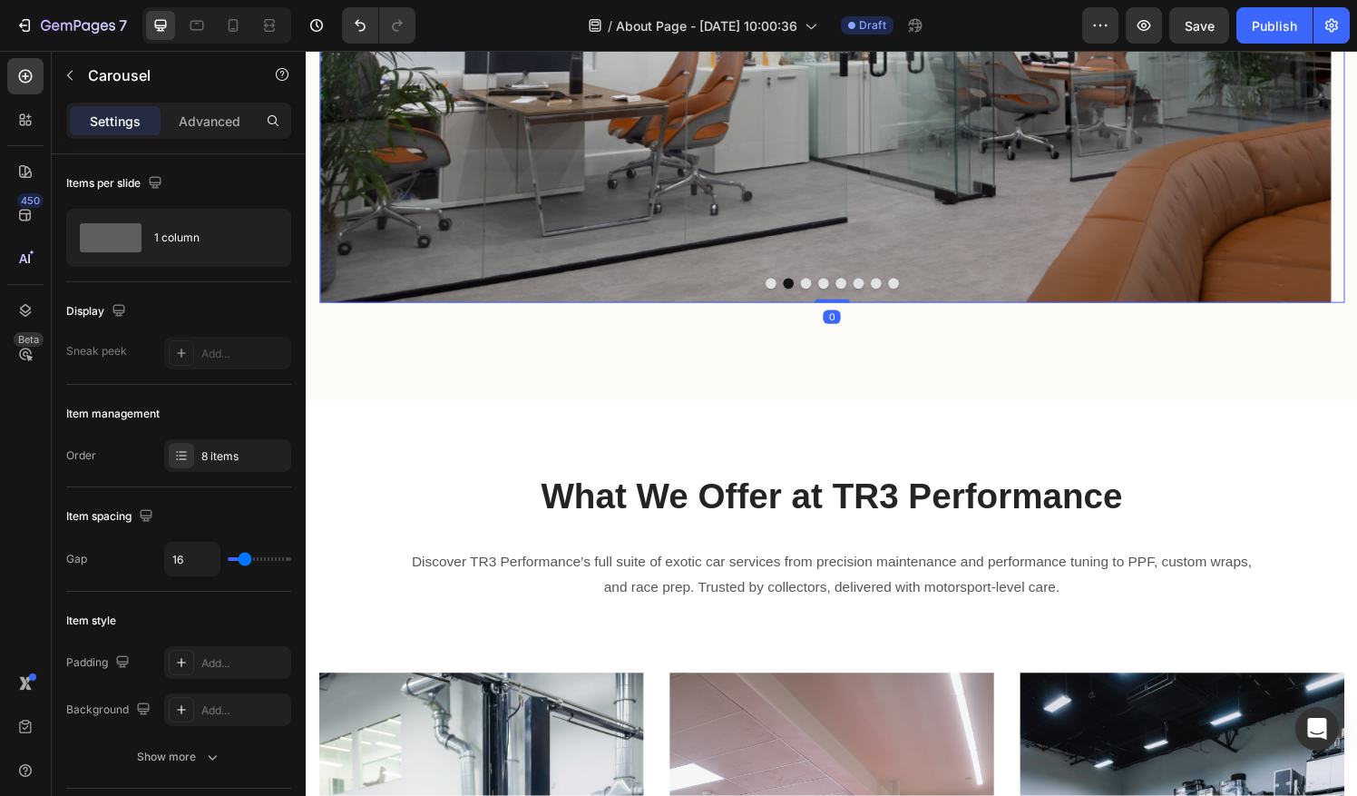
click at [781, 290] on button "Dot" at bounding box center [786, 292] width 11 height 11
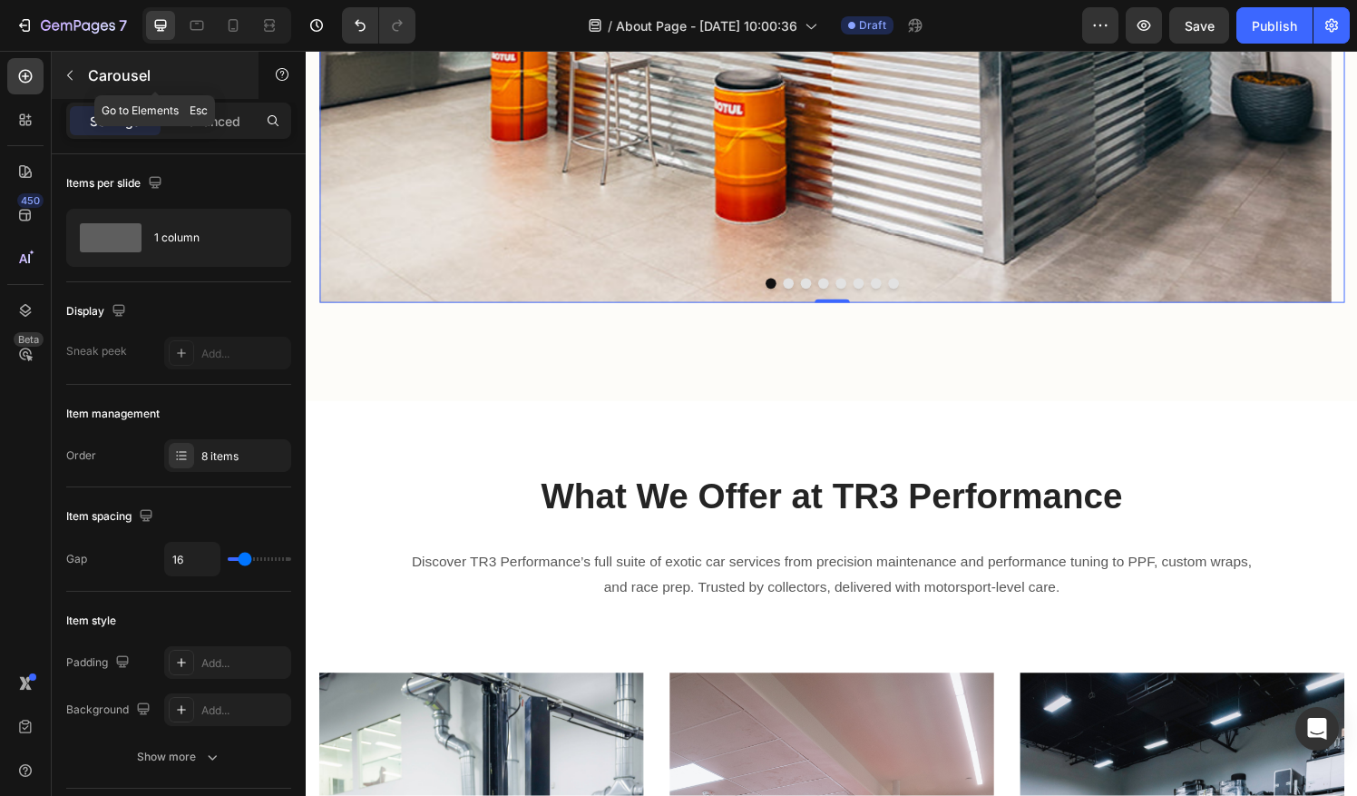
click at [72, 68] on icon "button" at bounding box center [70, 75] width 15 height 15
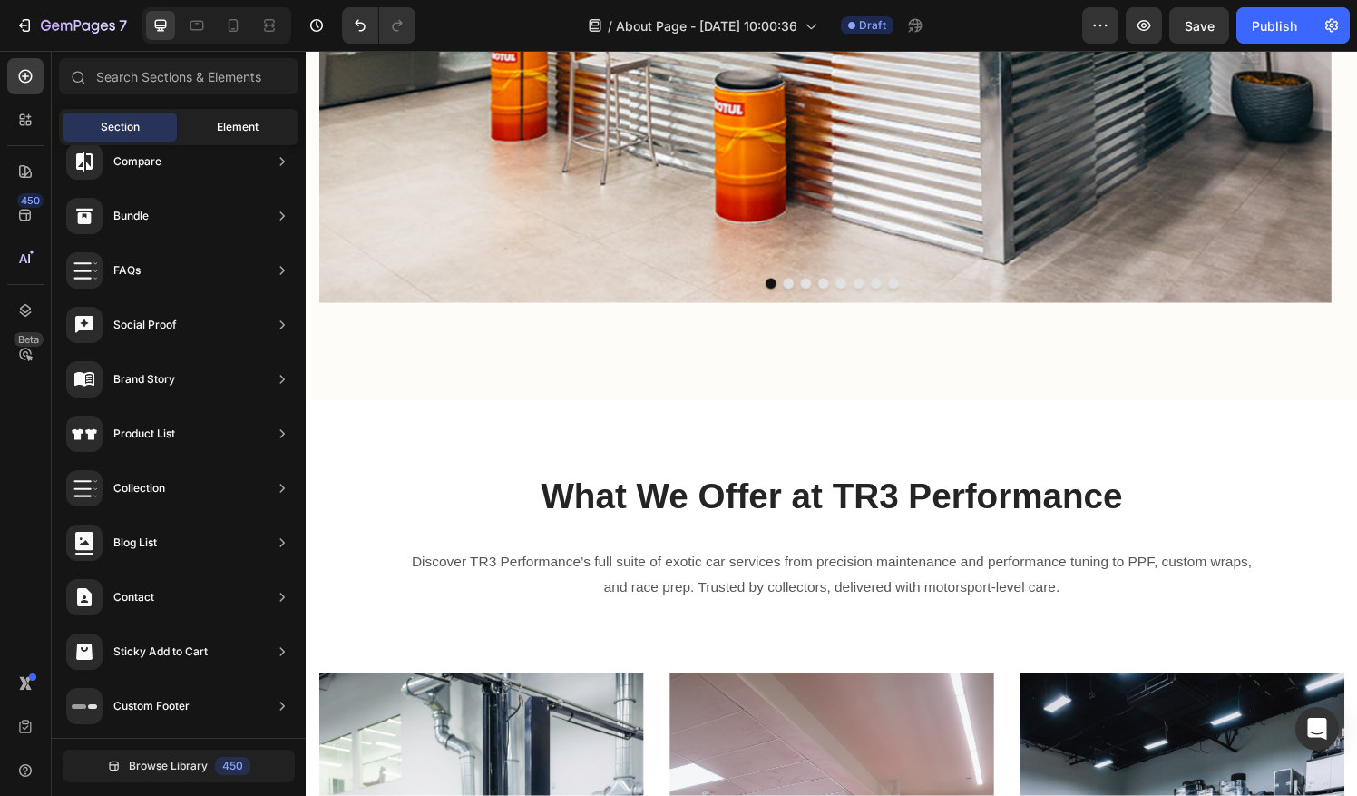
click at [237, 132] on span "Element" at bounding box center [238, 127] width 42 height 16
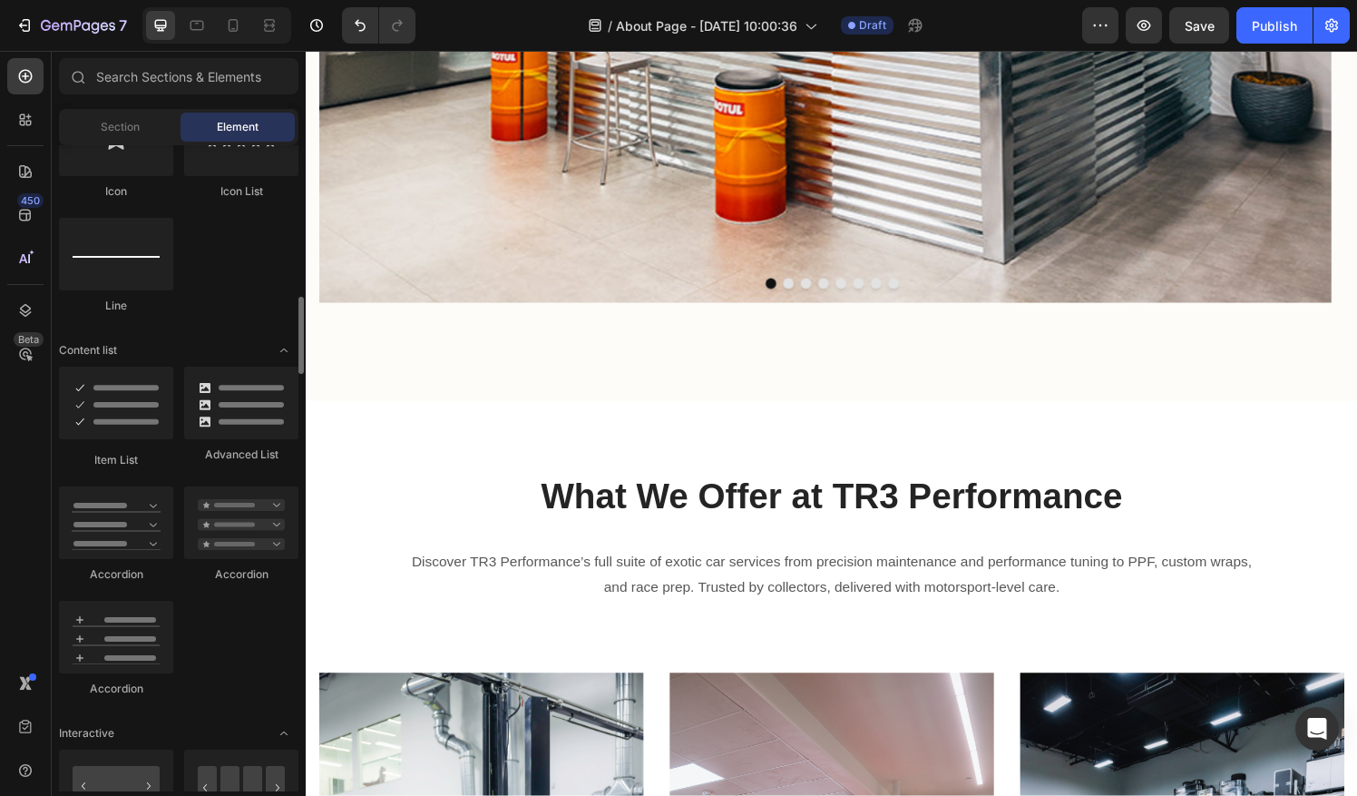
scroll to position [1250, 0]
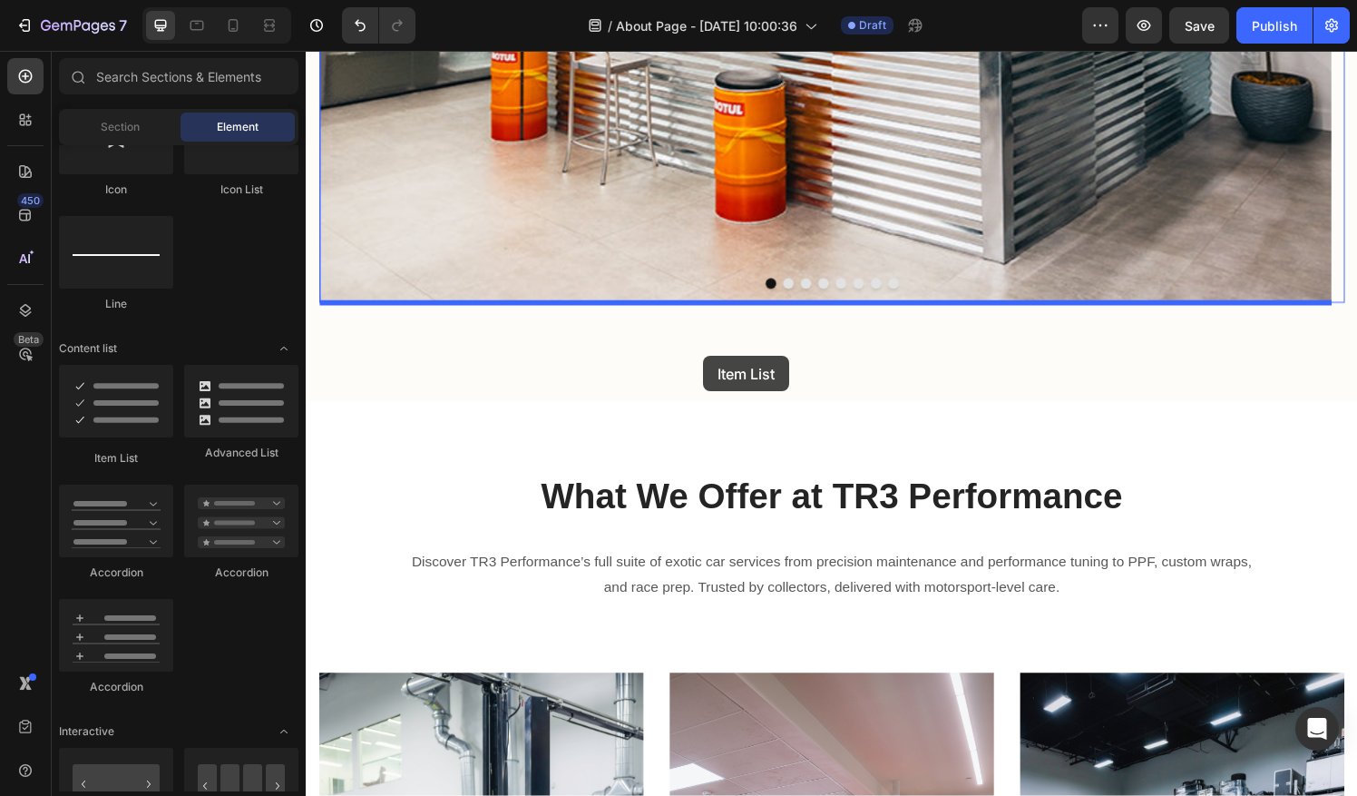
drag, startPoint x: 416, startPoint y: 477, endPoint x: 717, endPoint y: 366, distance: 320.0
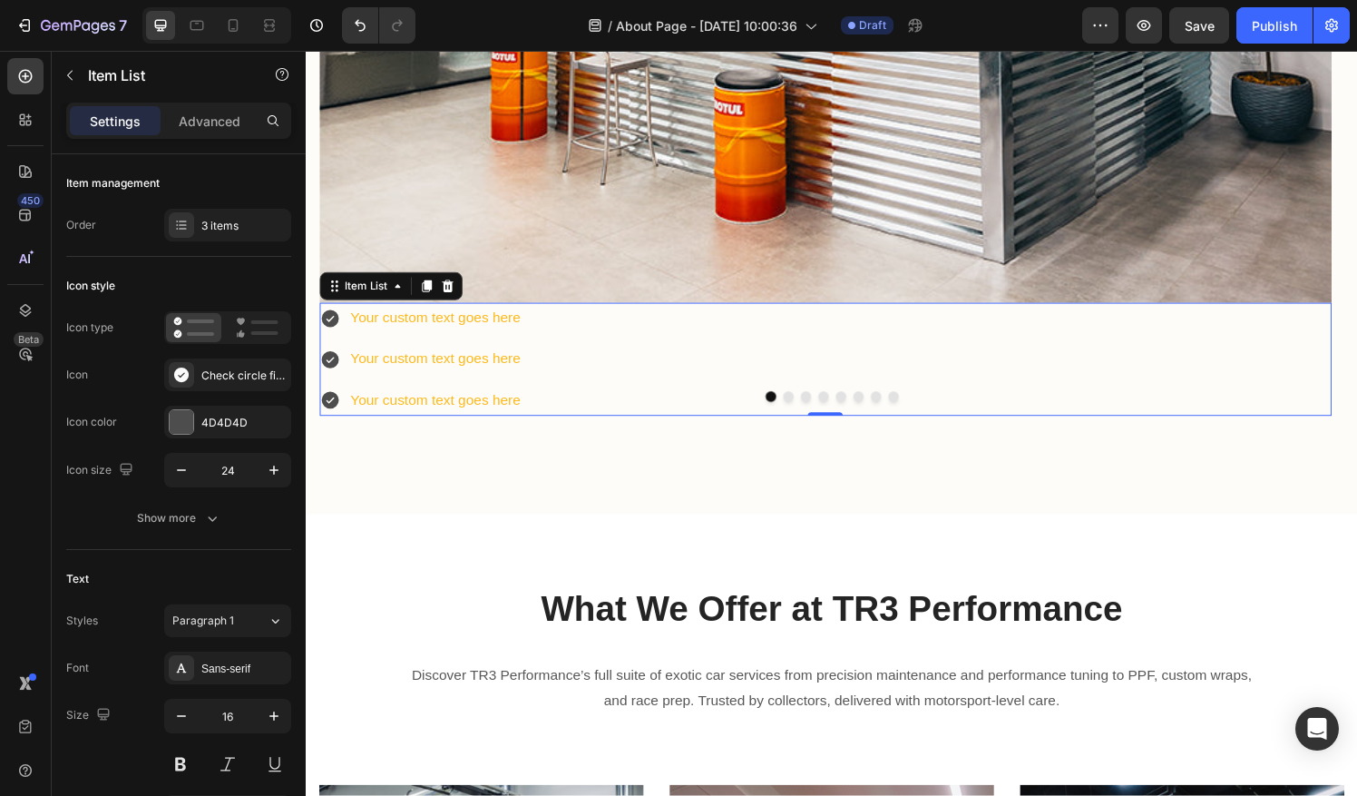
click at [518, 323] on div "Your custom text goes here" at bounding box center [438, 328] width 181 height 32
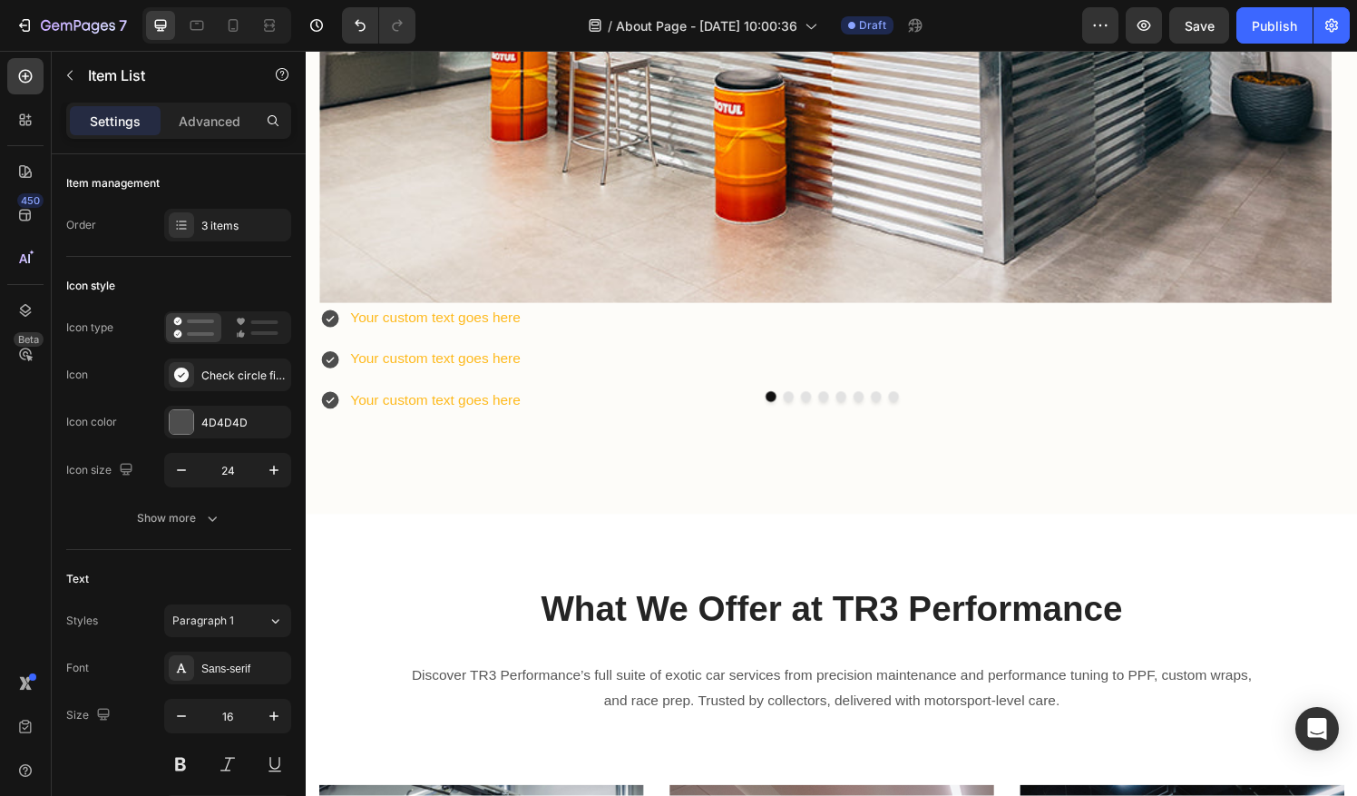
click at [537, 345] on div "Your custom text goes here Your custom text goes here Your custom text goes here" at bounding box center [843, 370] width 1048 height 116
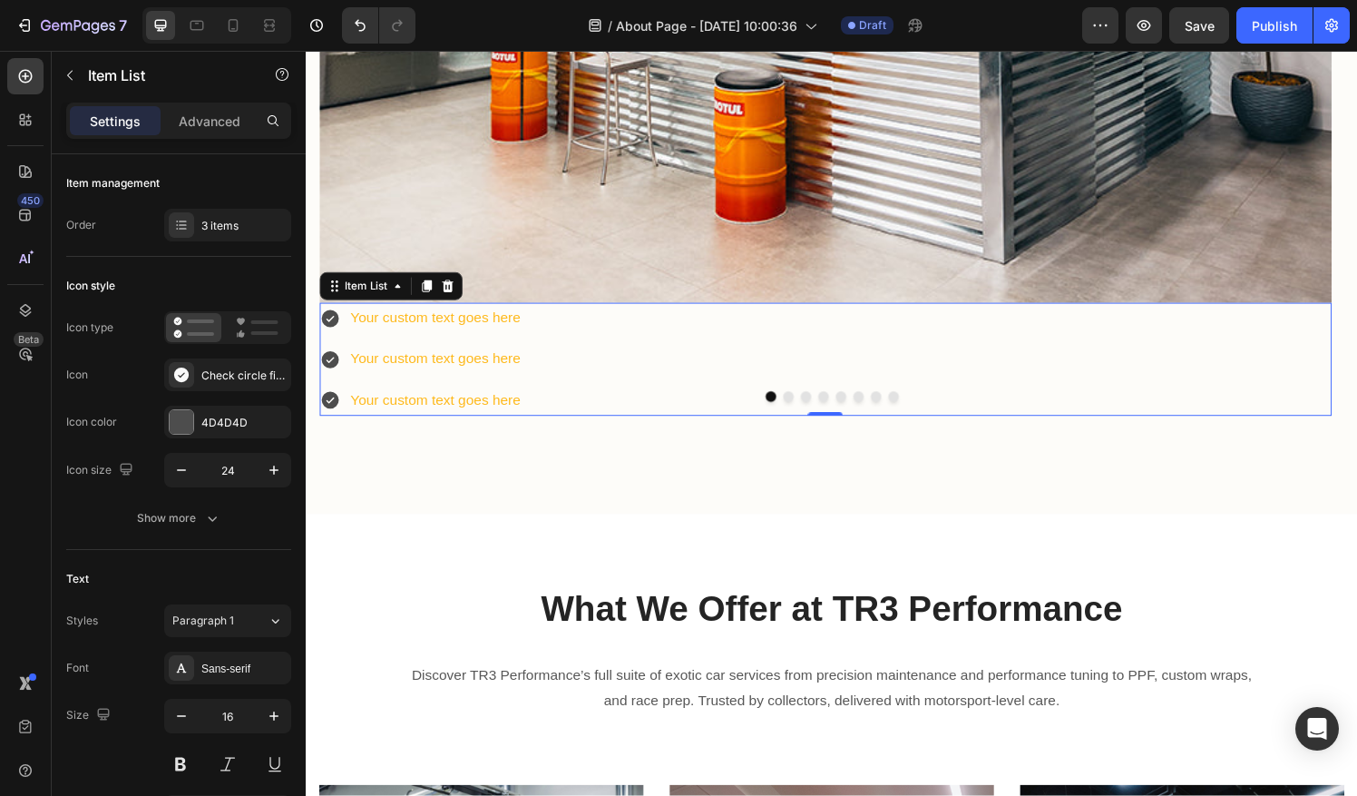
click at [661, 386] on div "Your custom text goes here Your custom text goes here Your custom text goes here" at bounding box center [843, 370] width 1048 height 116
click at [454, 296] on icon at bounding box center [452, 294] width 12 height 13
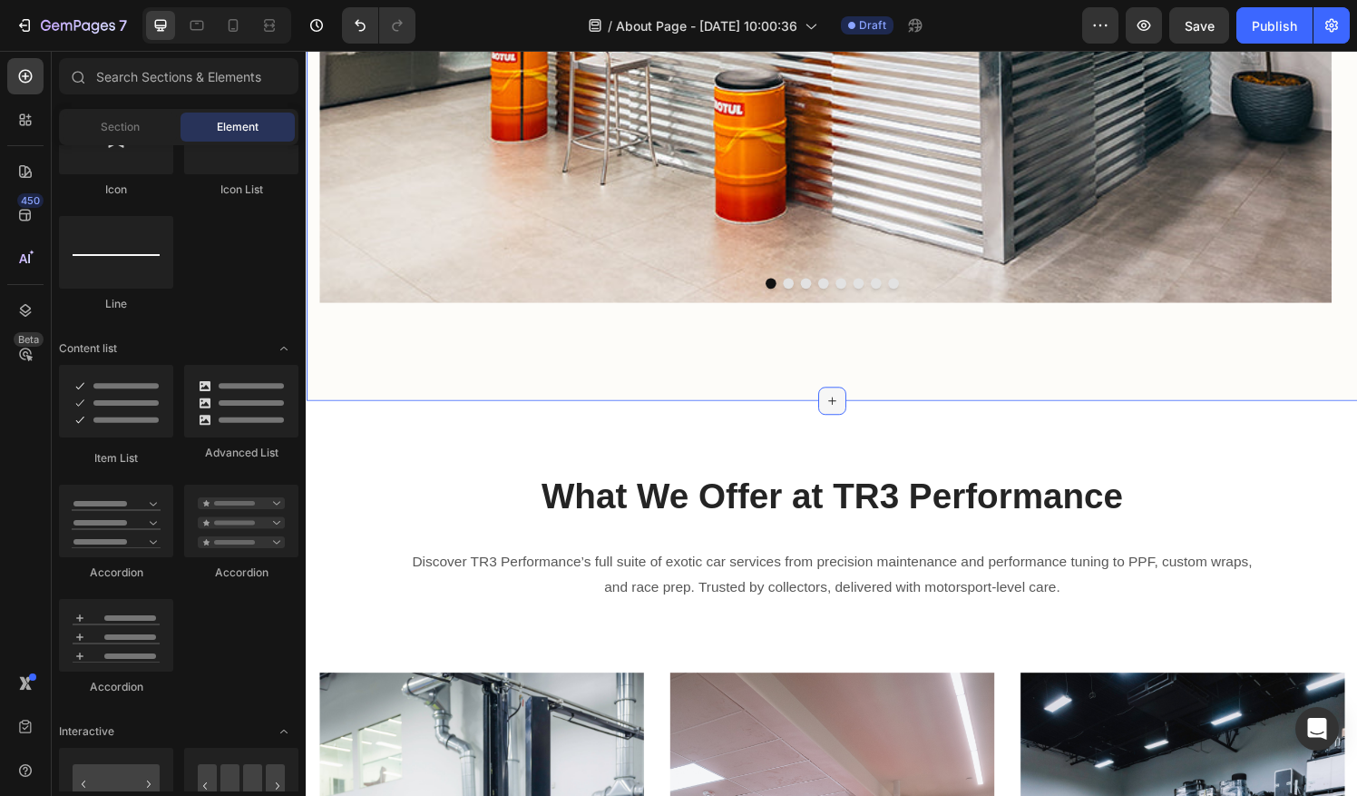
click at [852, 415] on div at bounding box center [849, 413] width 29 height 29
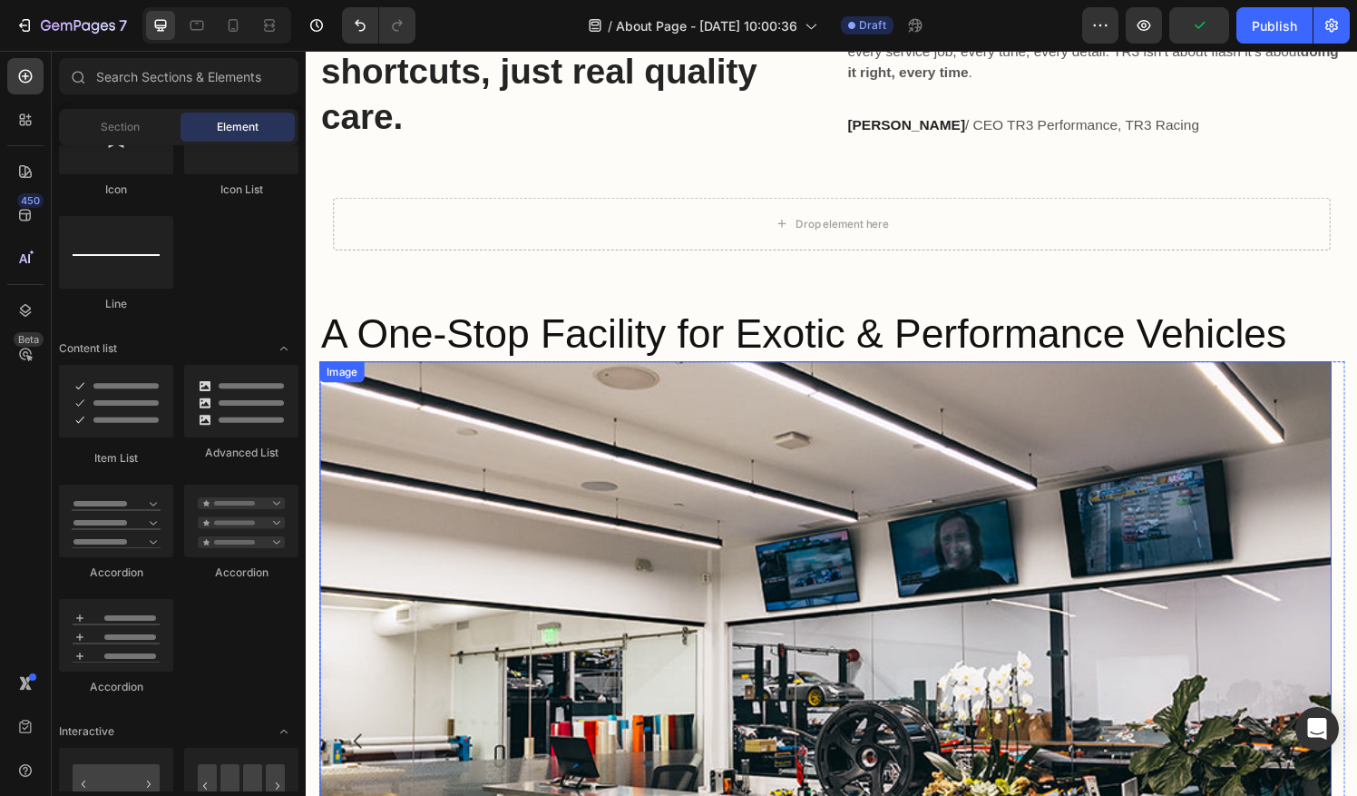
scroll to position [3009, 0]
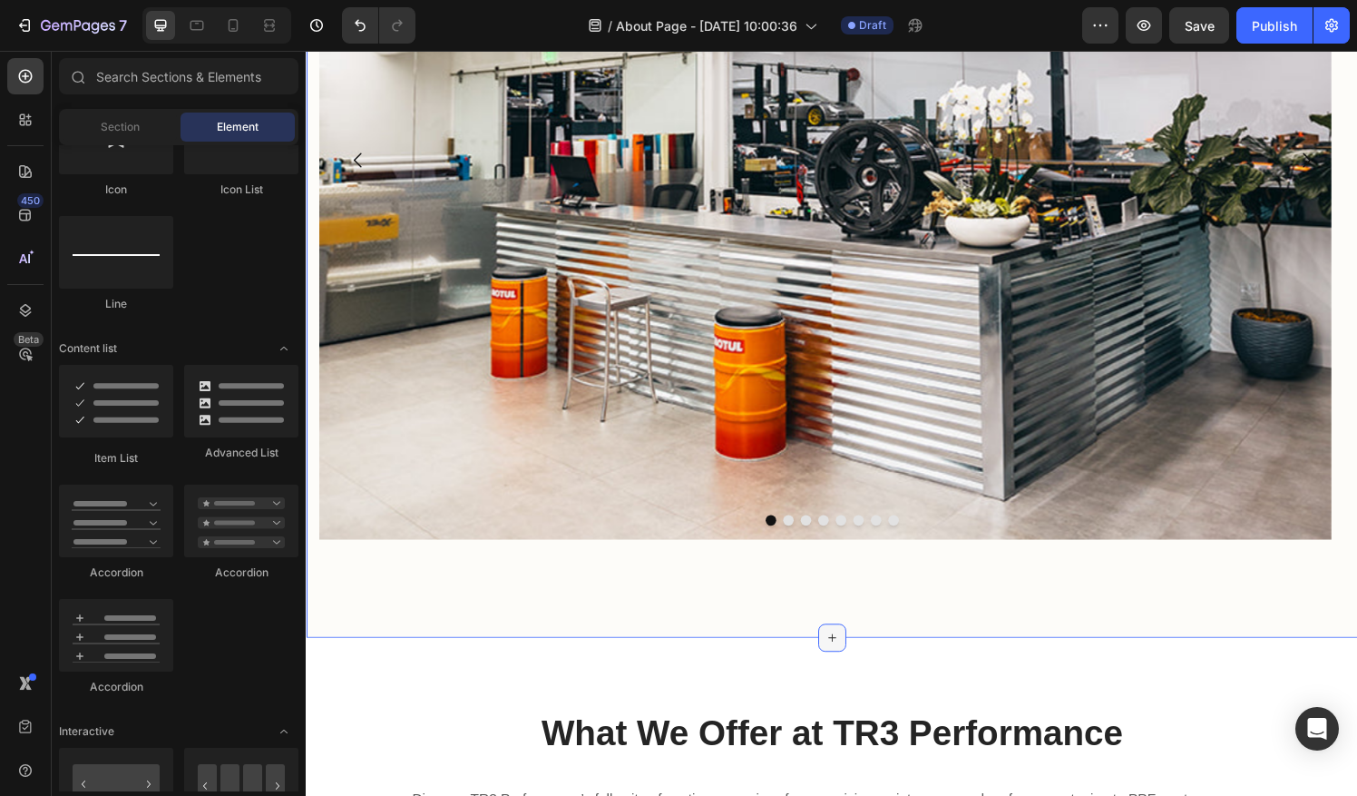
click at [845, 651] on icon at bounding box center [850, 658] width 15 height 15
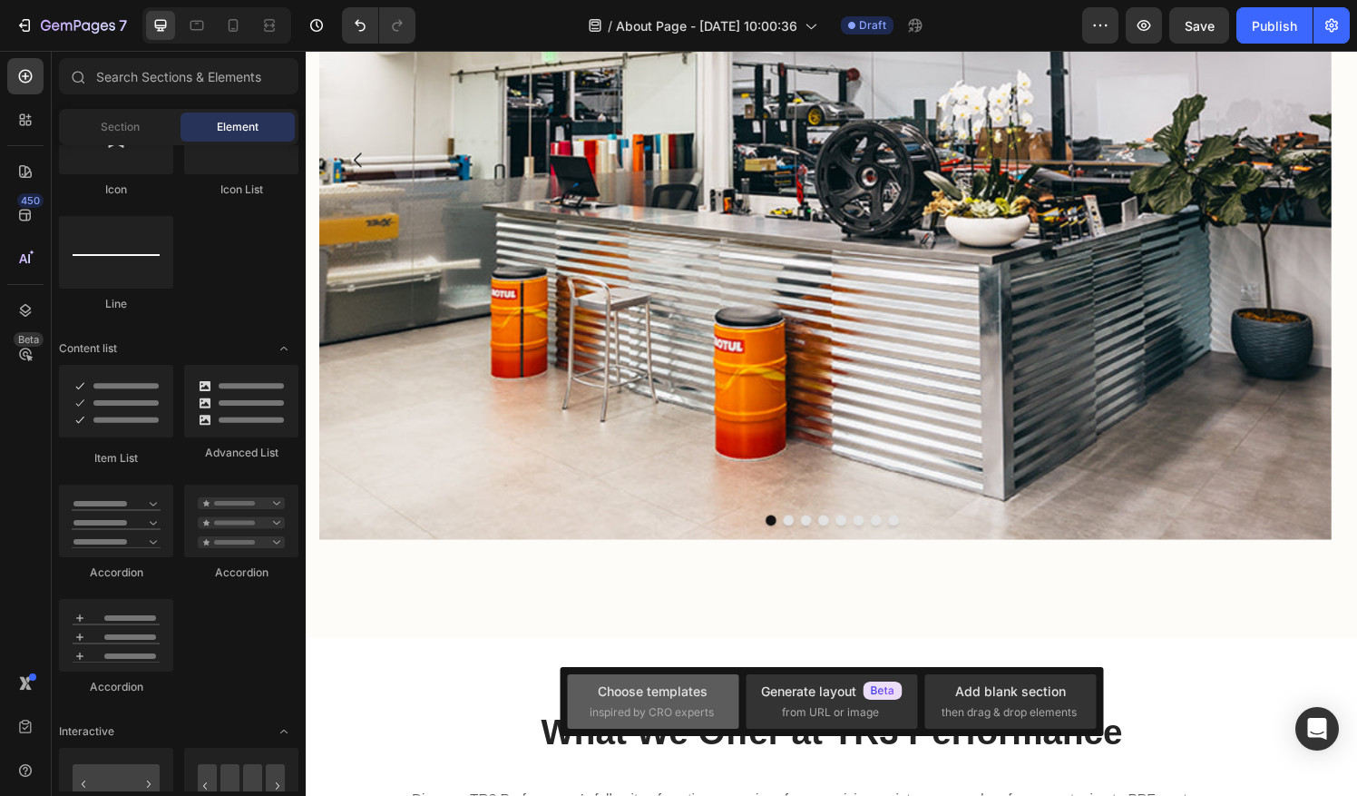
click at [695, 698] on div "Choose templates" at bounding box center [653, 690] width 110 height 19
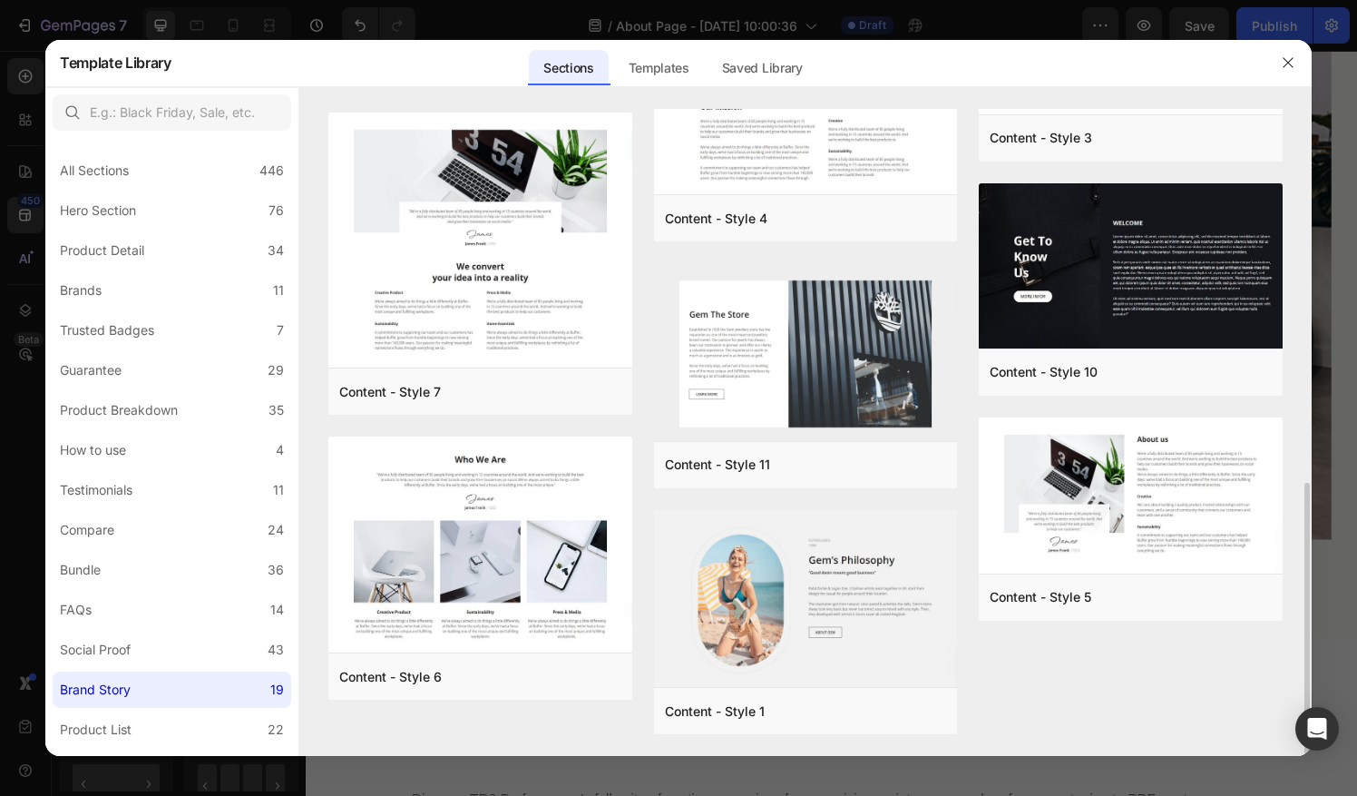
scroll to position [882, 0]
click at [165, 408] on div "Product Breakdown" at bounding box center [119, 410] width 118 height 22
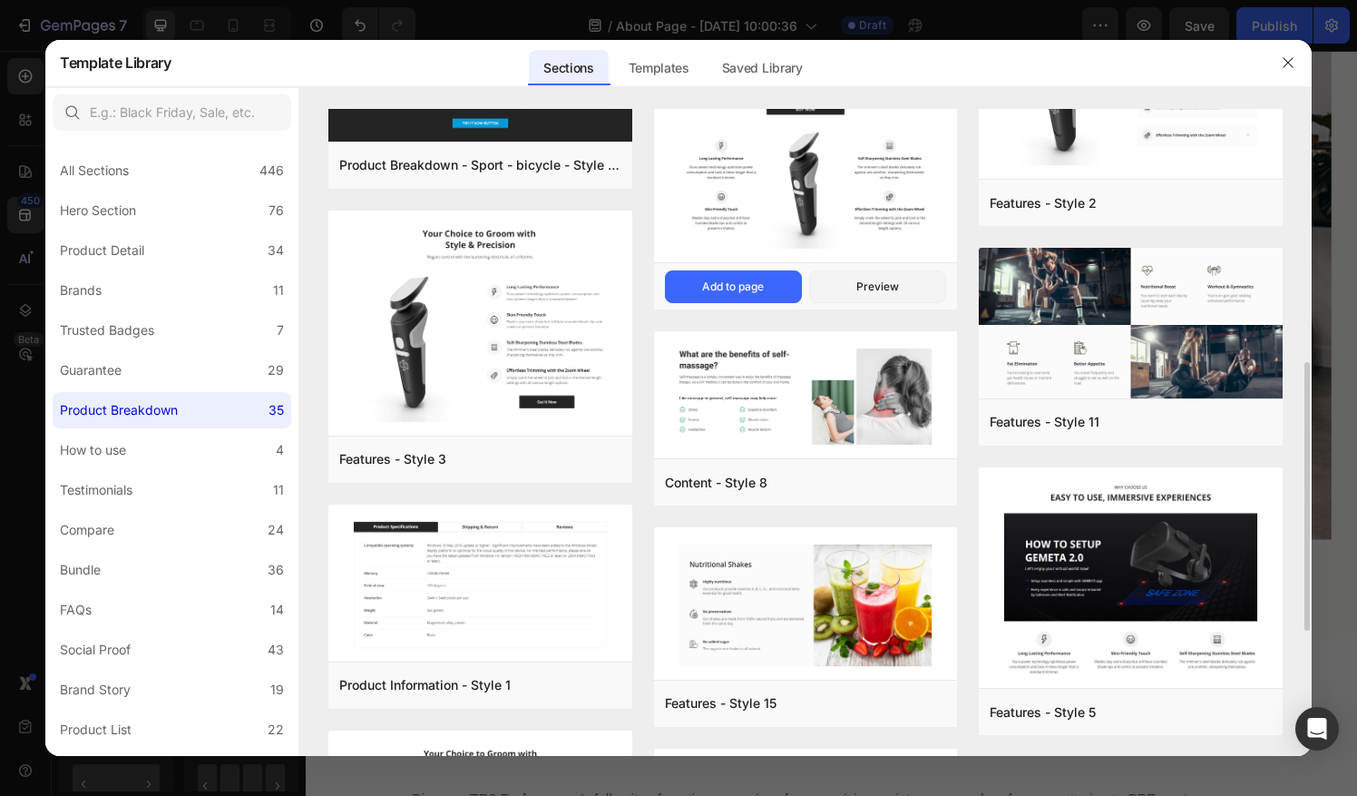
scroll to position [813, 0]
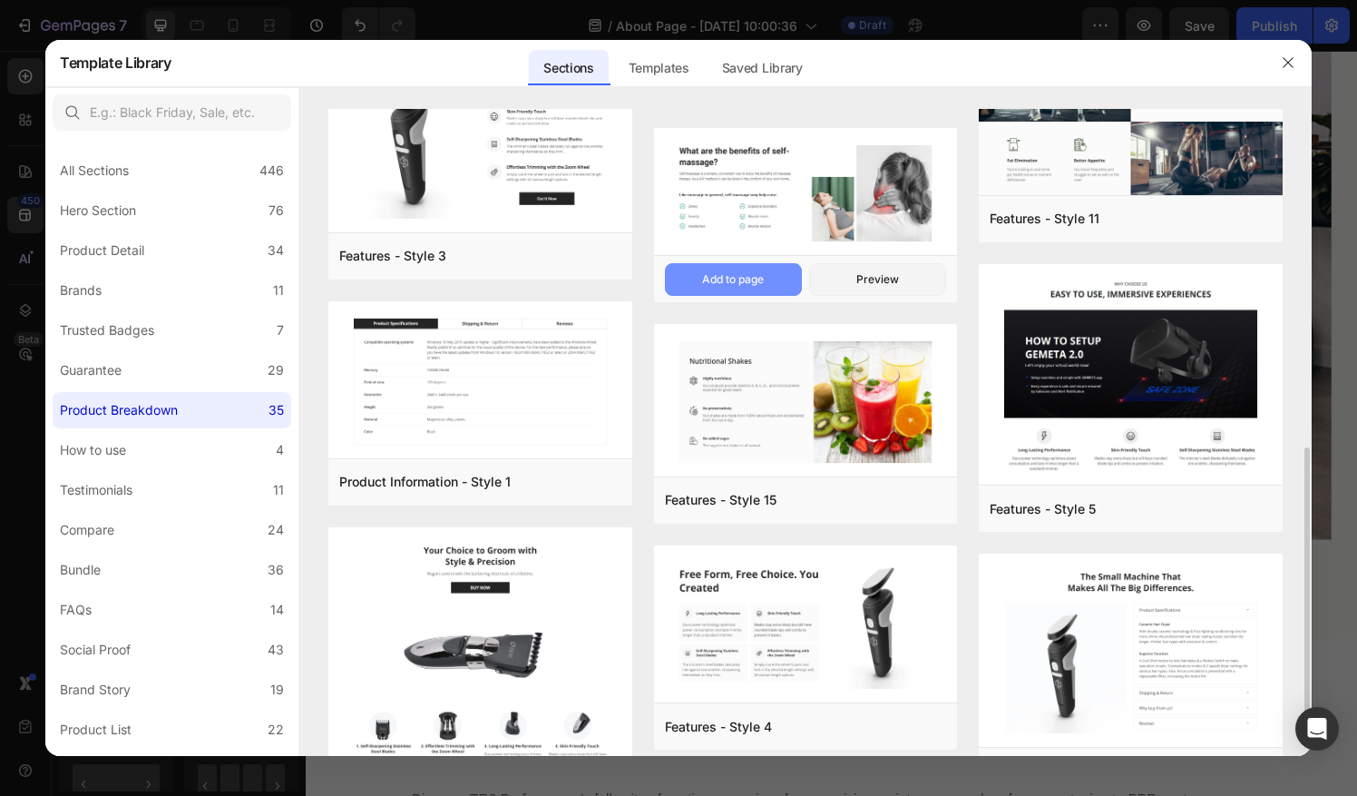
click at [773, 288] on button "Add to page" at bounding box center [733, 279] width 137 height 33
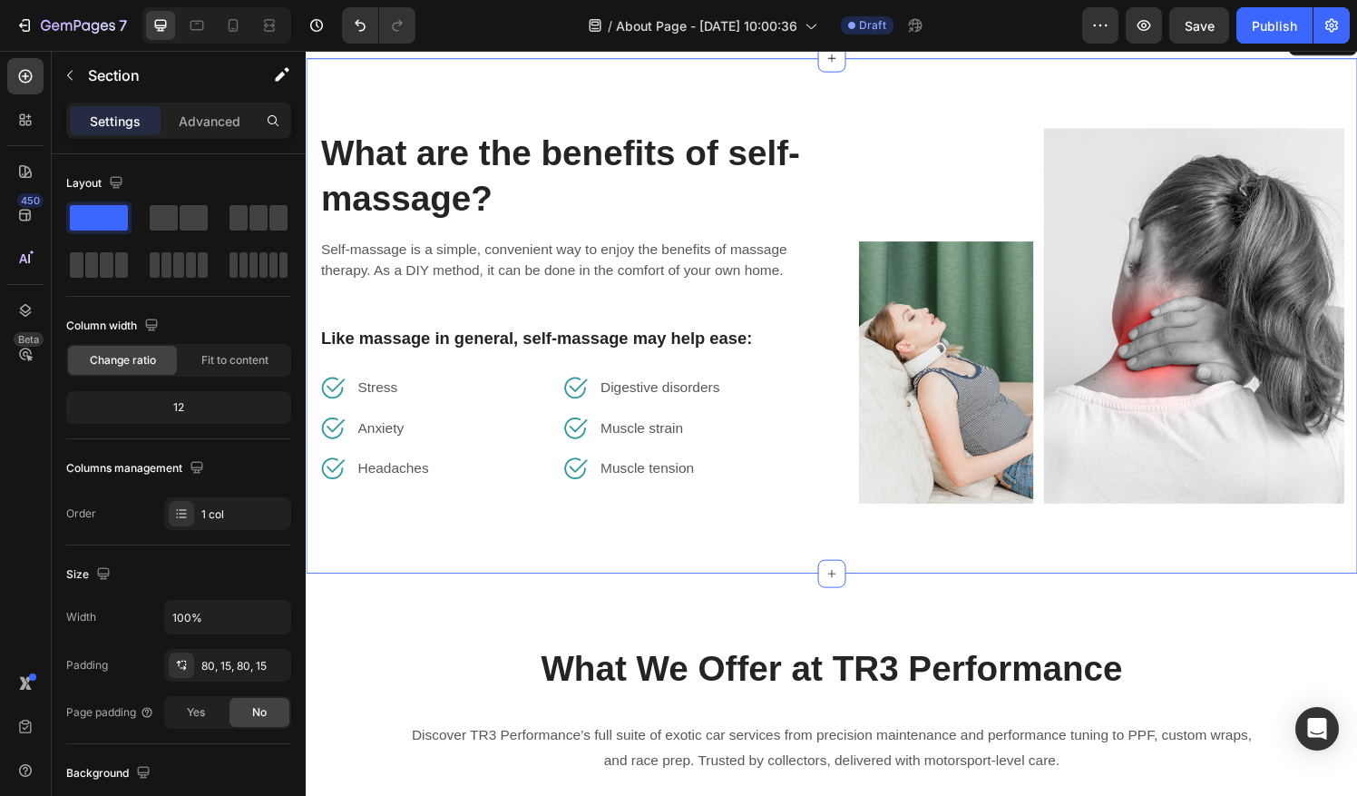
scroll to position [3616, 0]
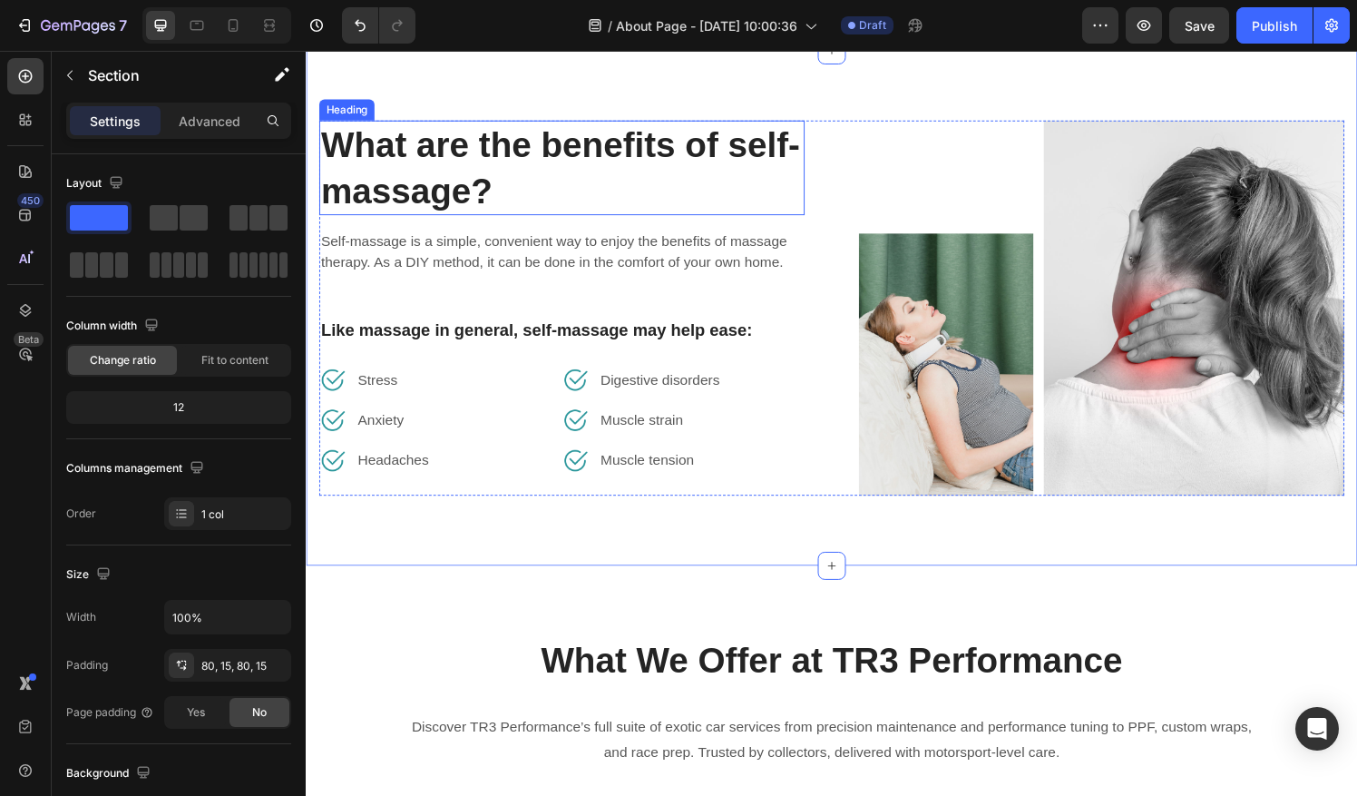
click at [611, 188] on p "What are the benefits of self-massage?" at bounding box center [570, 172] width 499 height 94
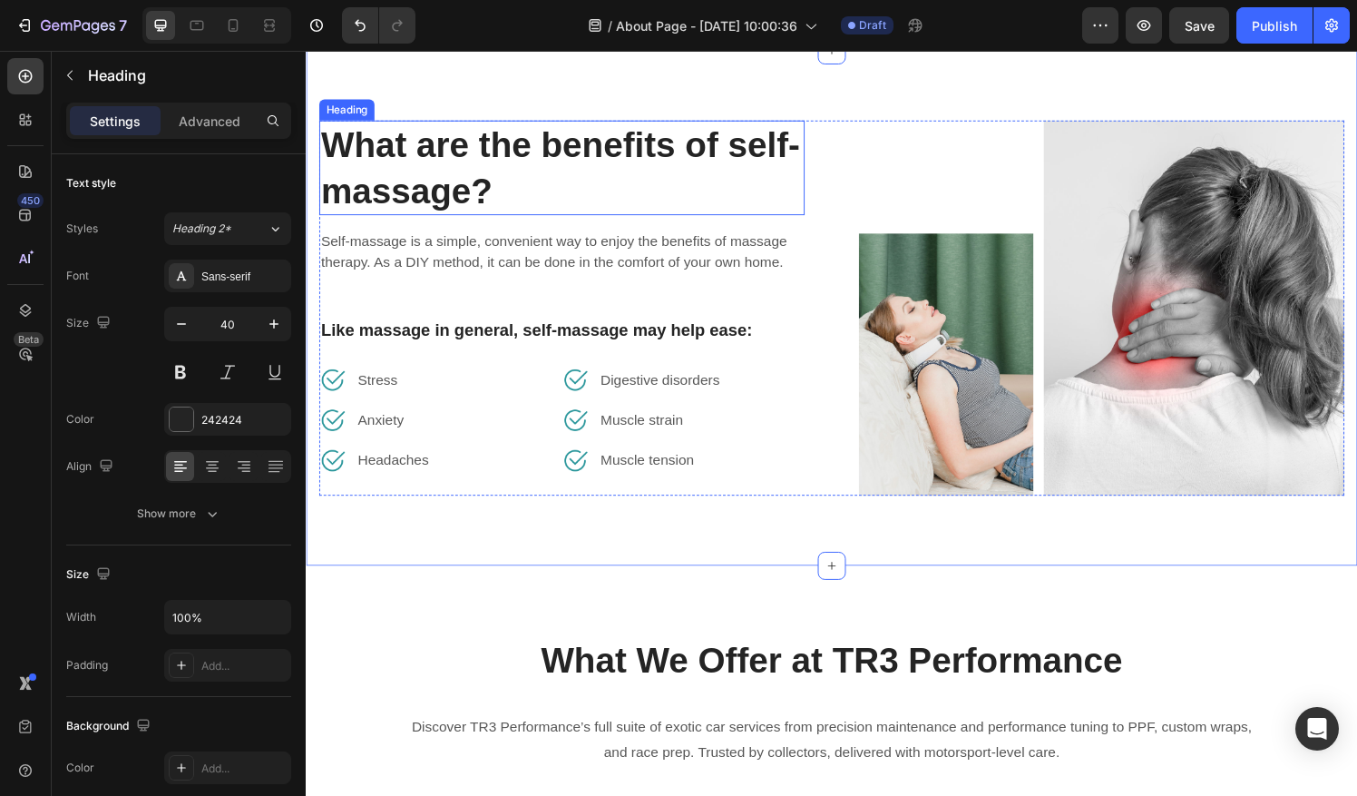
click at [611, 188] on p "What are the benefits of self-massage?" at bounding box center [570, 172] width 499 height 94
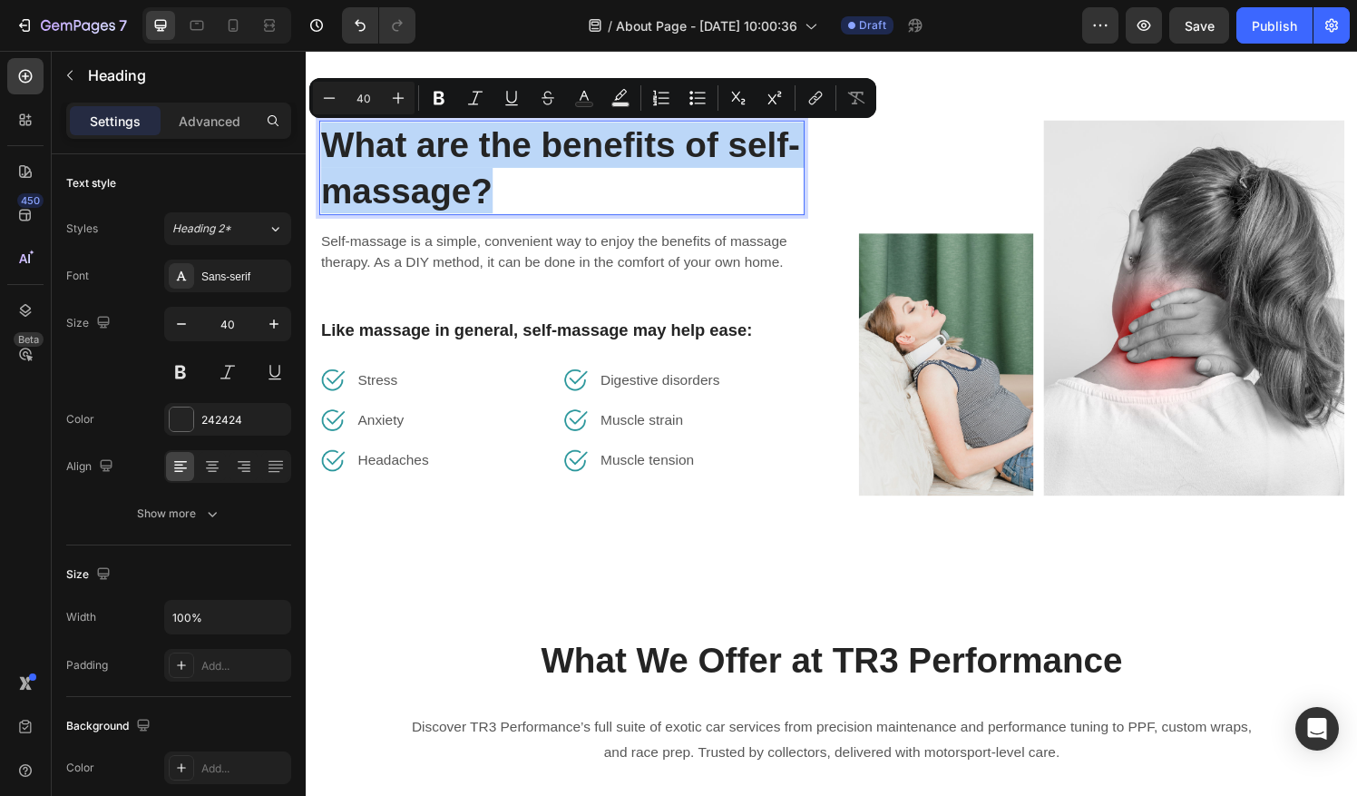
drag, startPoint x: 611, startPoint y: 188, endPoint x: 374, endPoint y: 151, distance: 240.4
click at [374, 151] on p "What are the benefits of self-massage?" at bounding box center [570, 172] width 499 height 94
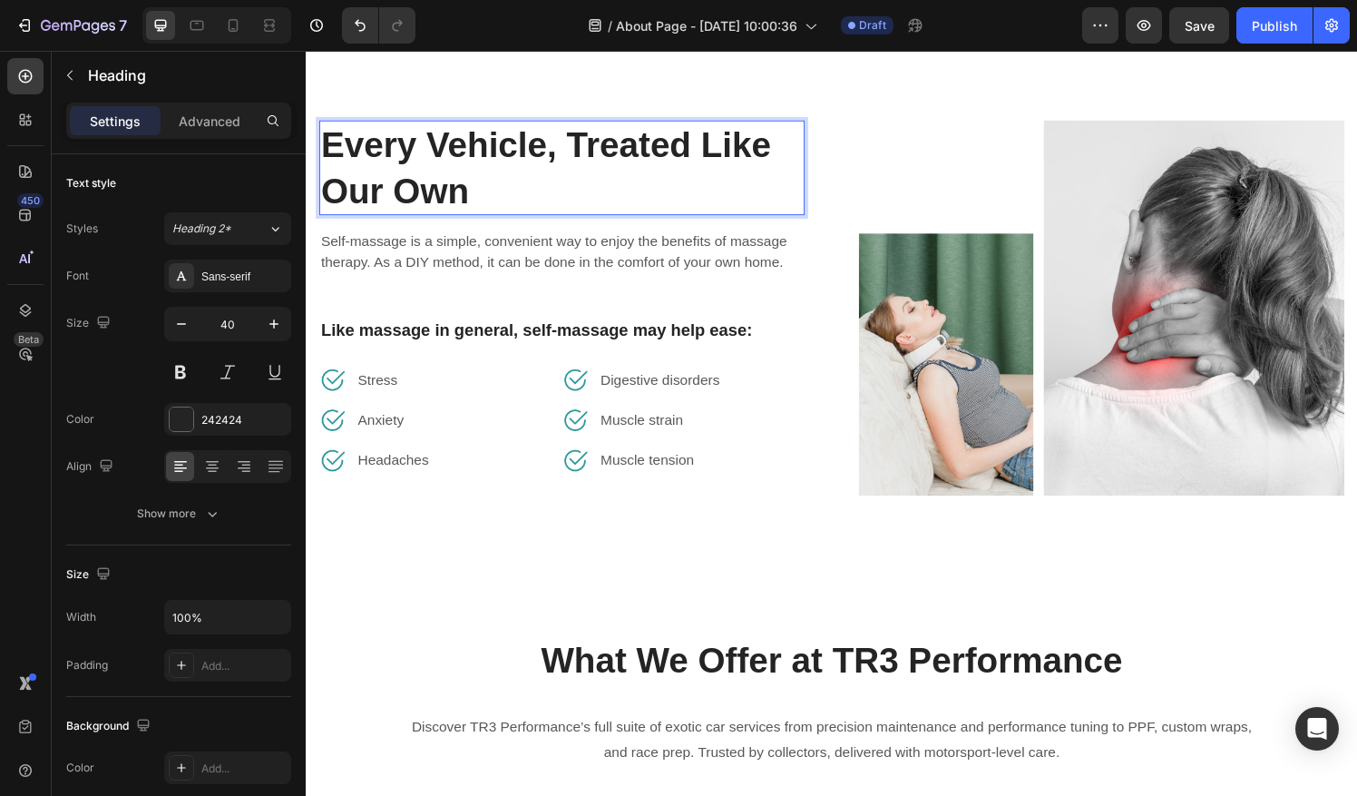
click at [580, 138] on p "Every Vehicle, Treated Like Our Own" at bounding box center [570, 172] width 499 height 94
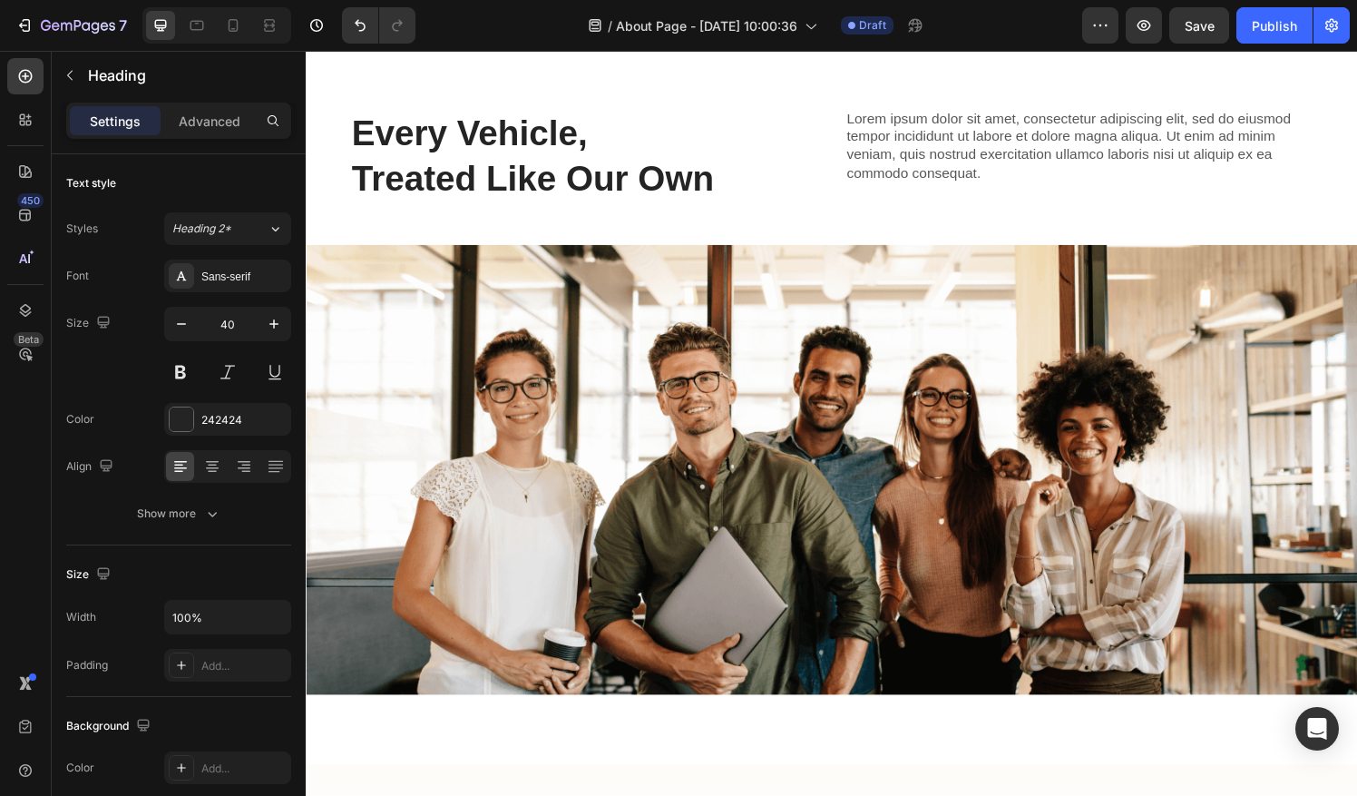
scroll to position [1495, 0]
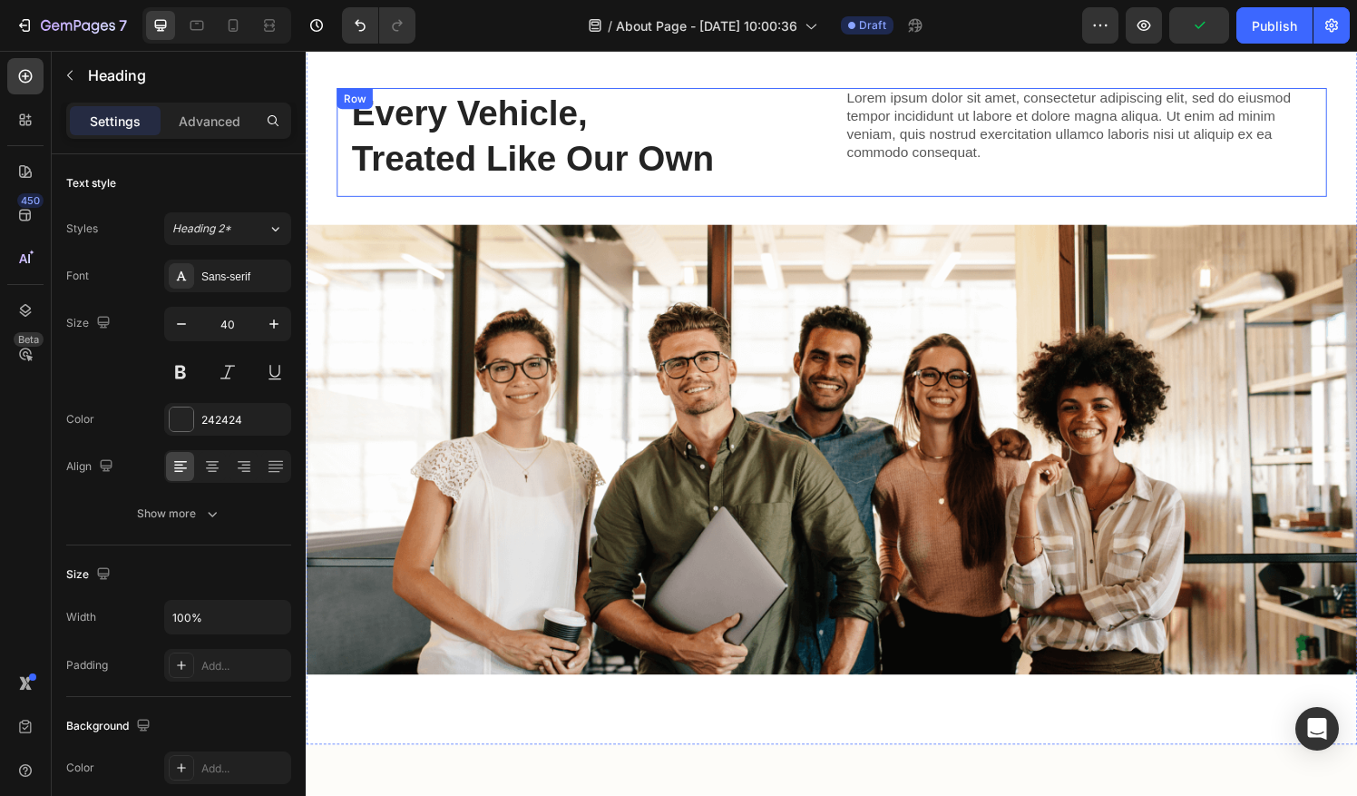
click at [901, 180] on div "Lorem ipsum dolor sit amet, consectetur adipiscing elit, sed do eiusmod tempor …" at bounding box center [1106, 146] width 485 height 112
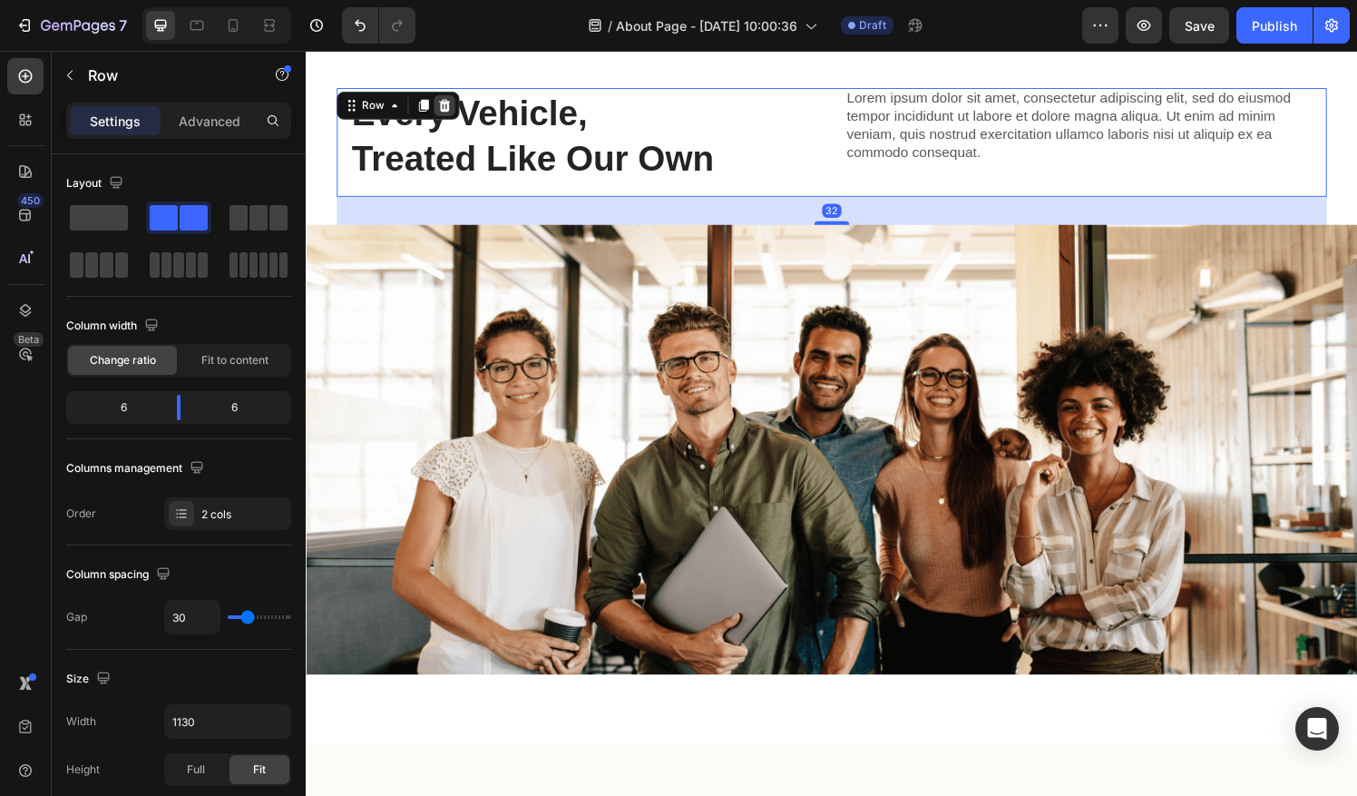
click at [446, 102] on icon at bounding box center [449, 108] width 15 height 15
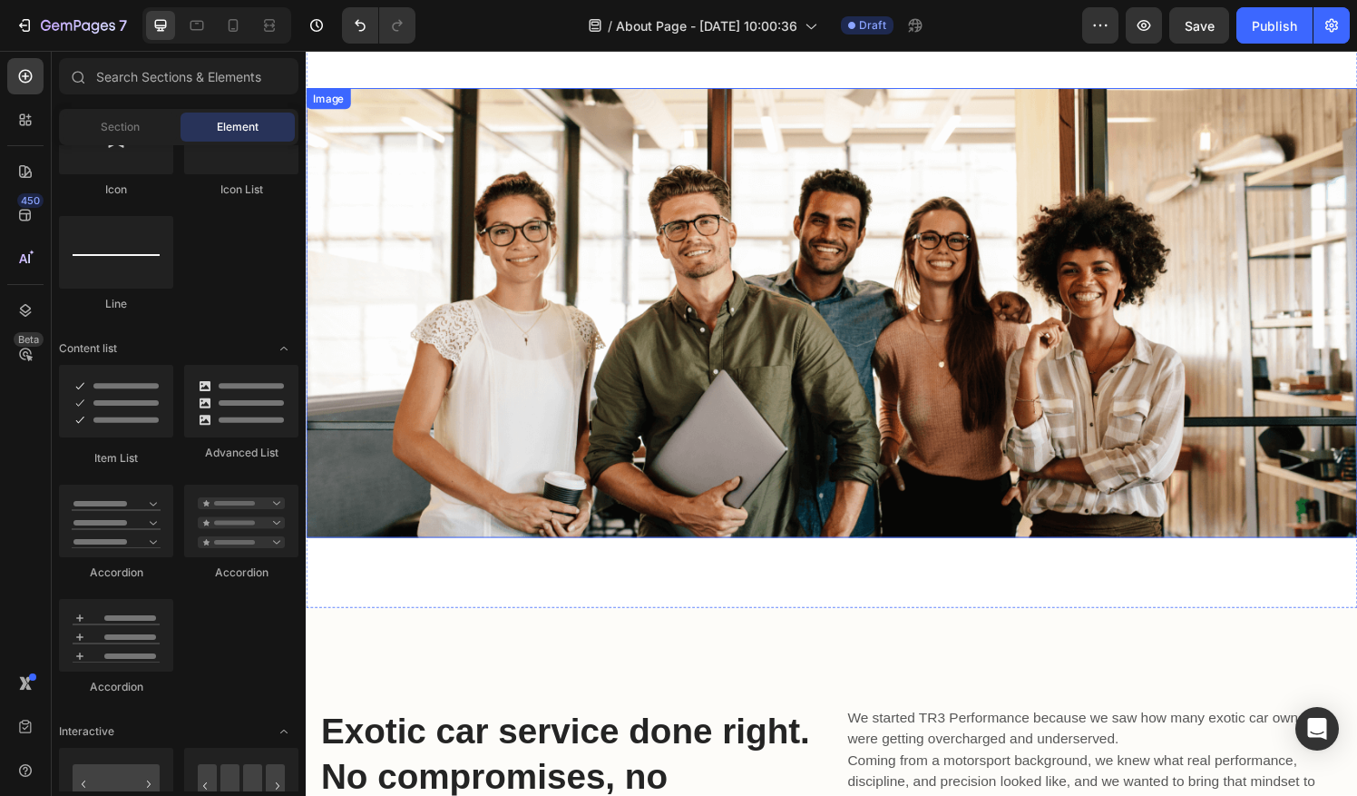
click at [733, 269] on img at bounding box center [850, 323] width 1088 height 466
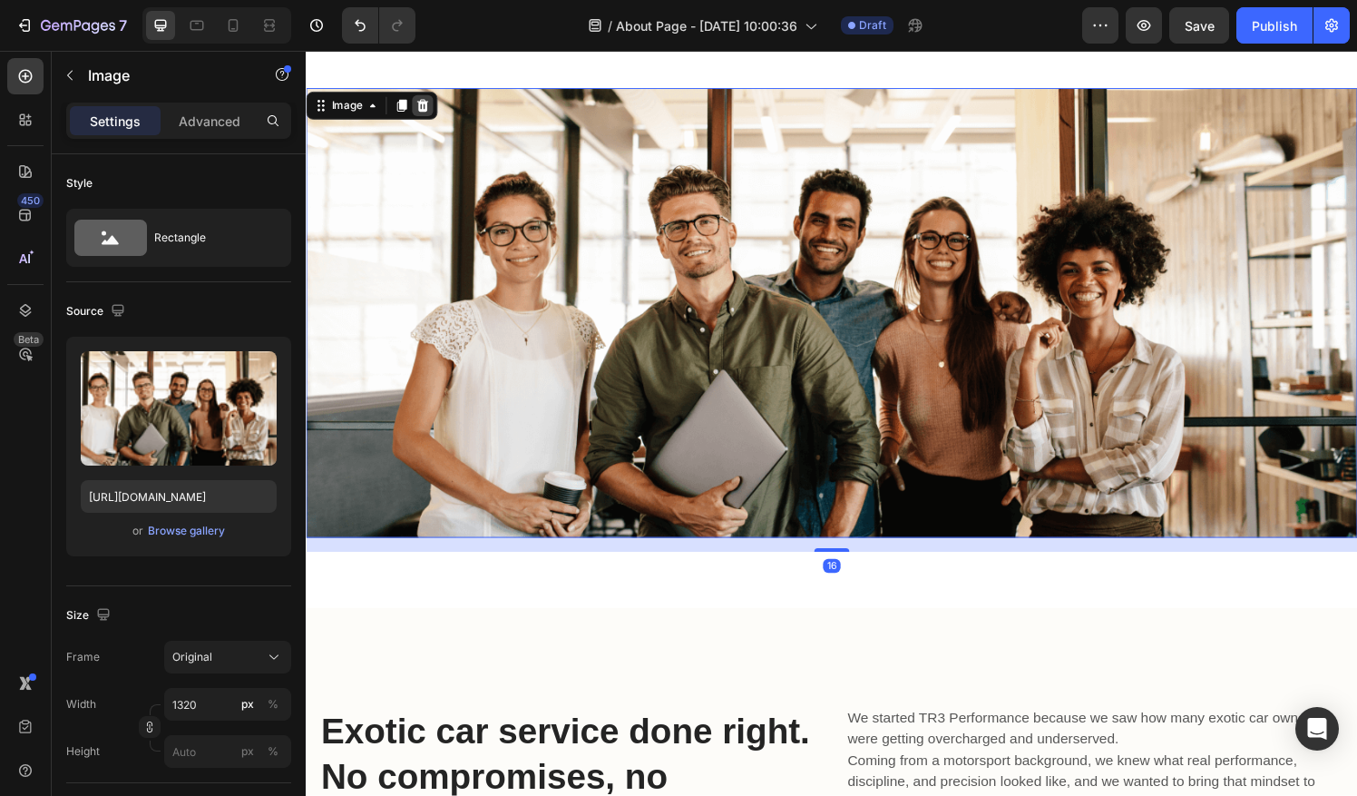
click at [432, 104] on icon at bounding box center [426, 108] width 15 height 15
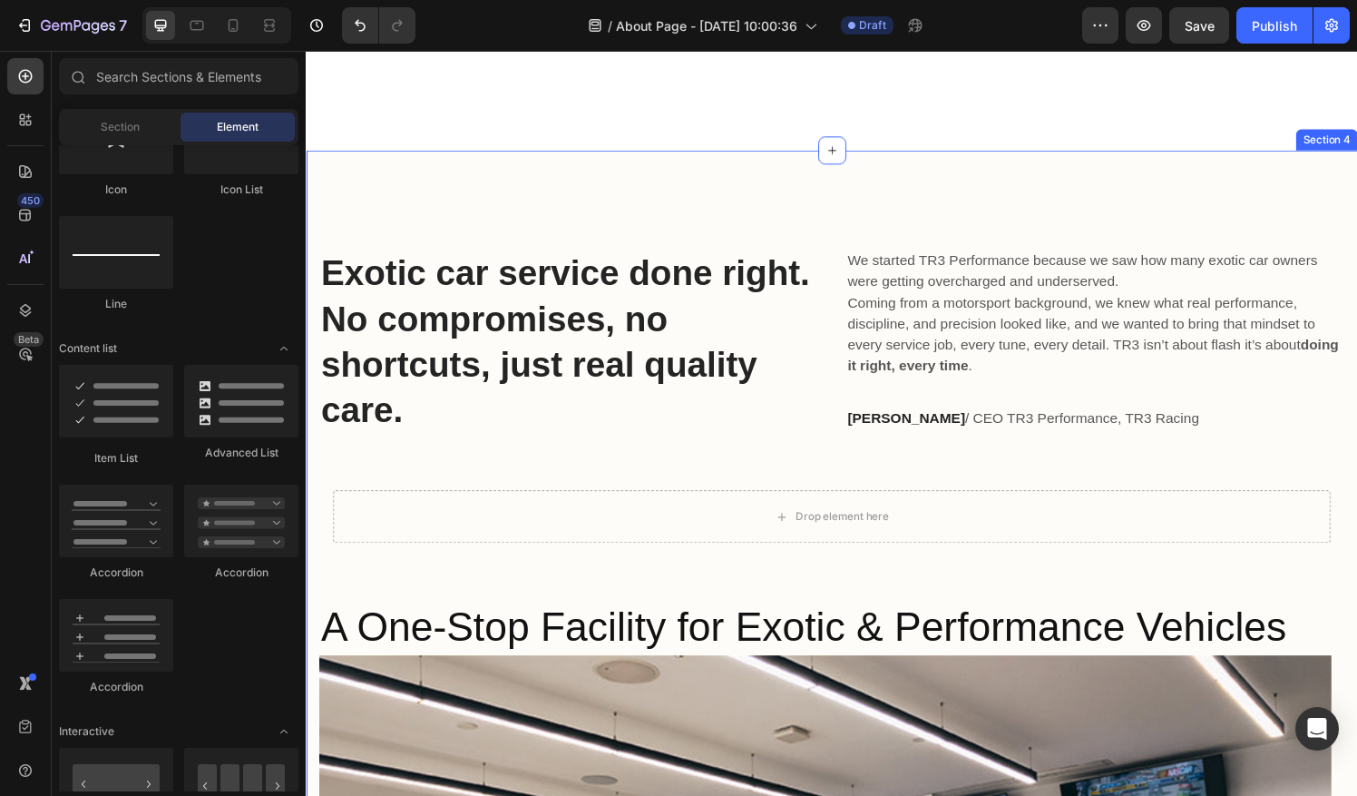
scroll to position [1125, 0]
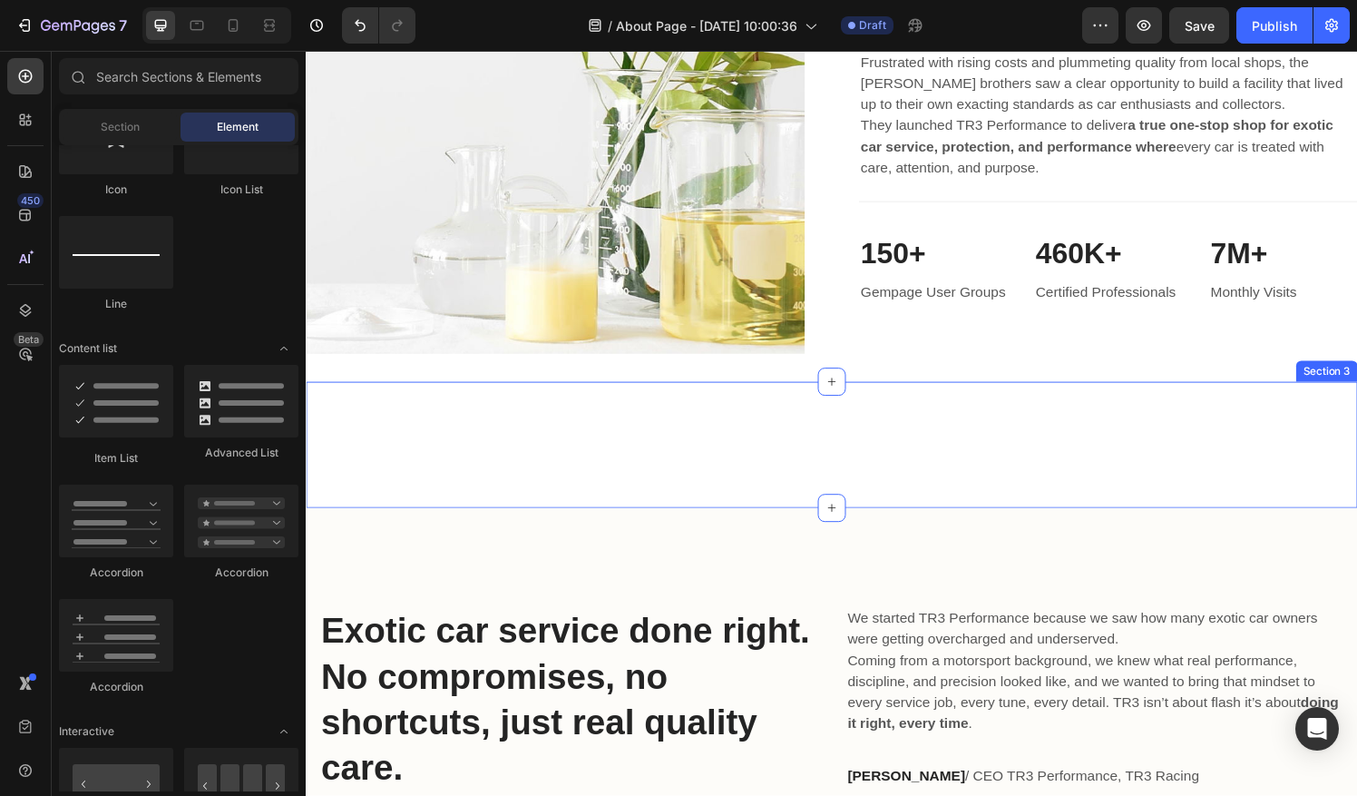
click at [777, 493] on div "Lorem ipsum dolor sit amet, consectetur adipiscing elit, sed do eiusmod tempor …" at bounding box center [850, 459] width 1088 height 131
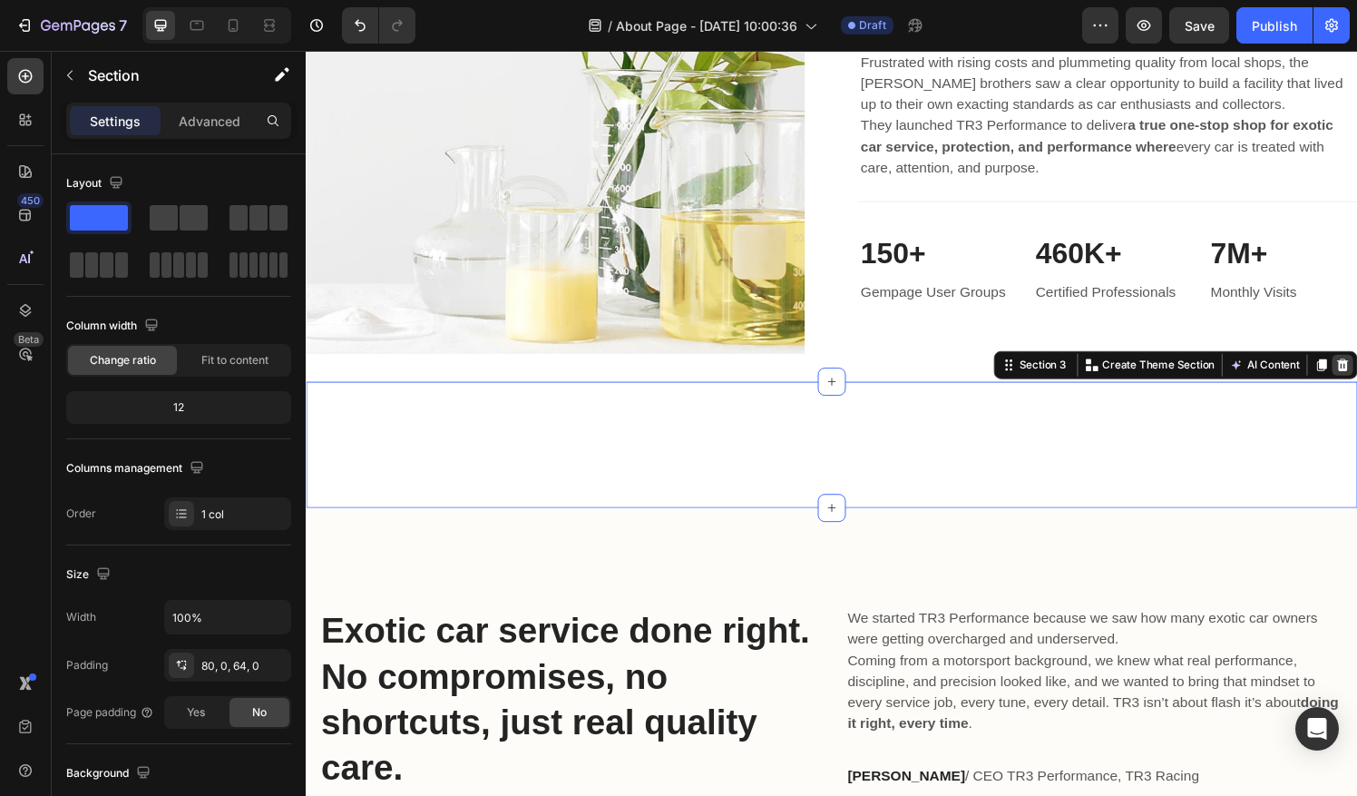
click at [1356, 369] on icon at bounding box center [1378, 376] width 15 height 15
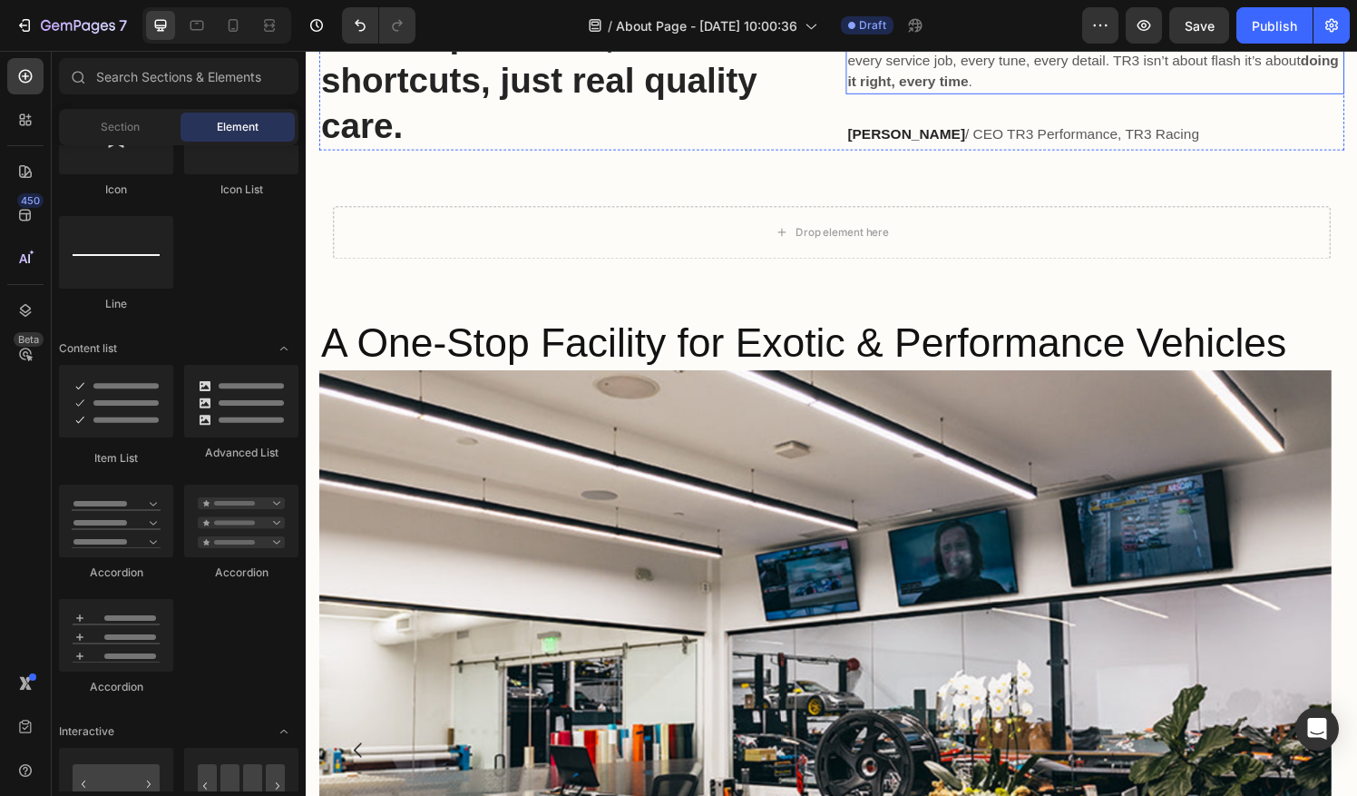
scroll to position [1664, 0]
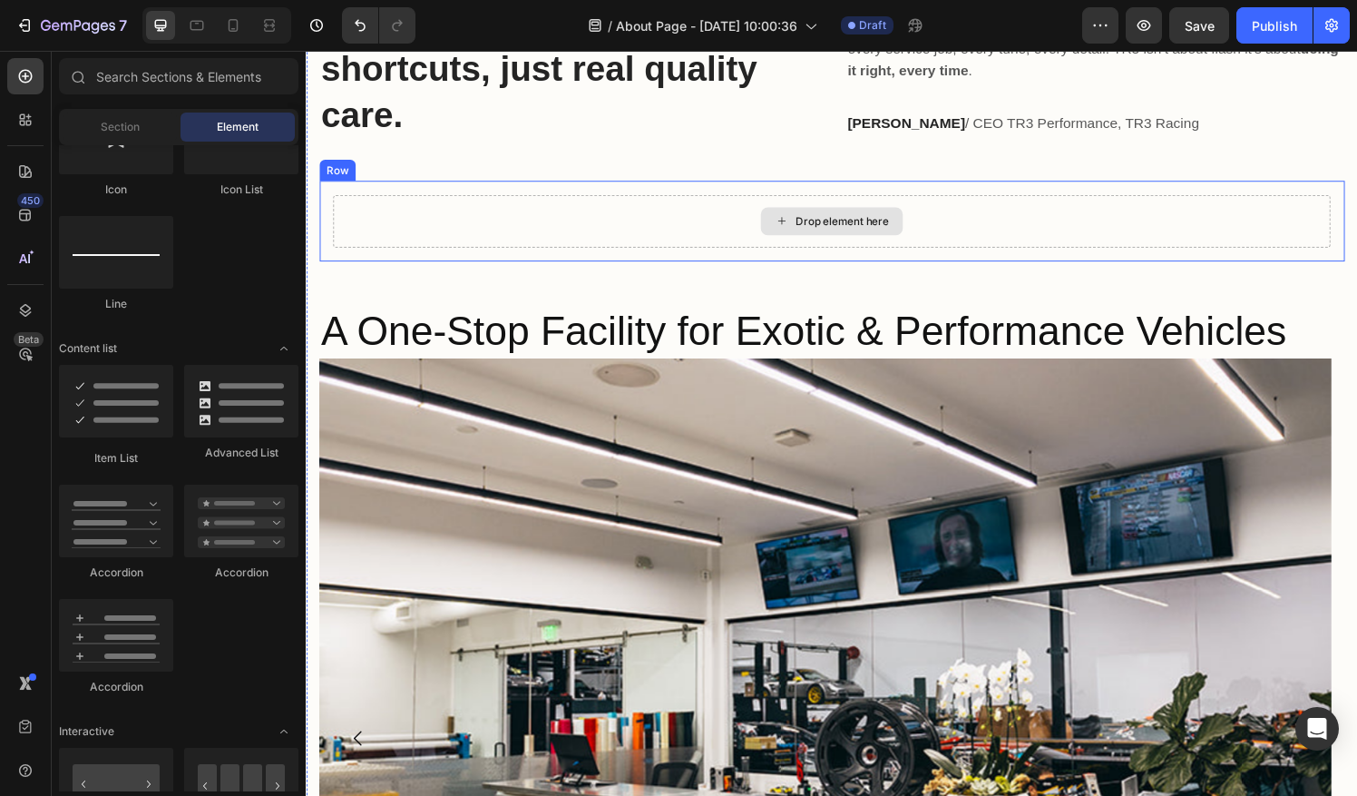
click at [1010, 240] on div "Drop element here" at bounding box center [850, 227] width 1032 height 54
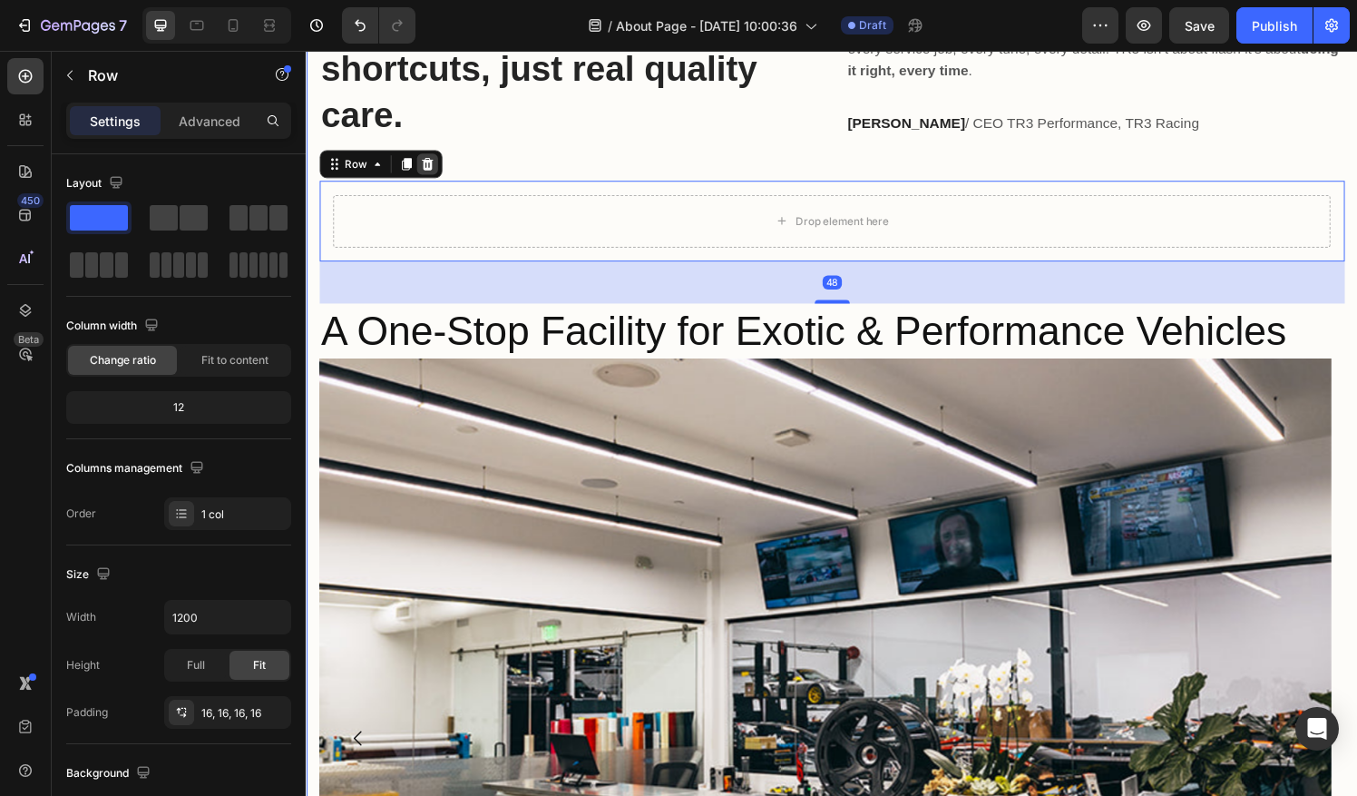
click at [434, 169] on icon at bounding box center [431, 167] width 12 height 13
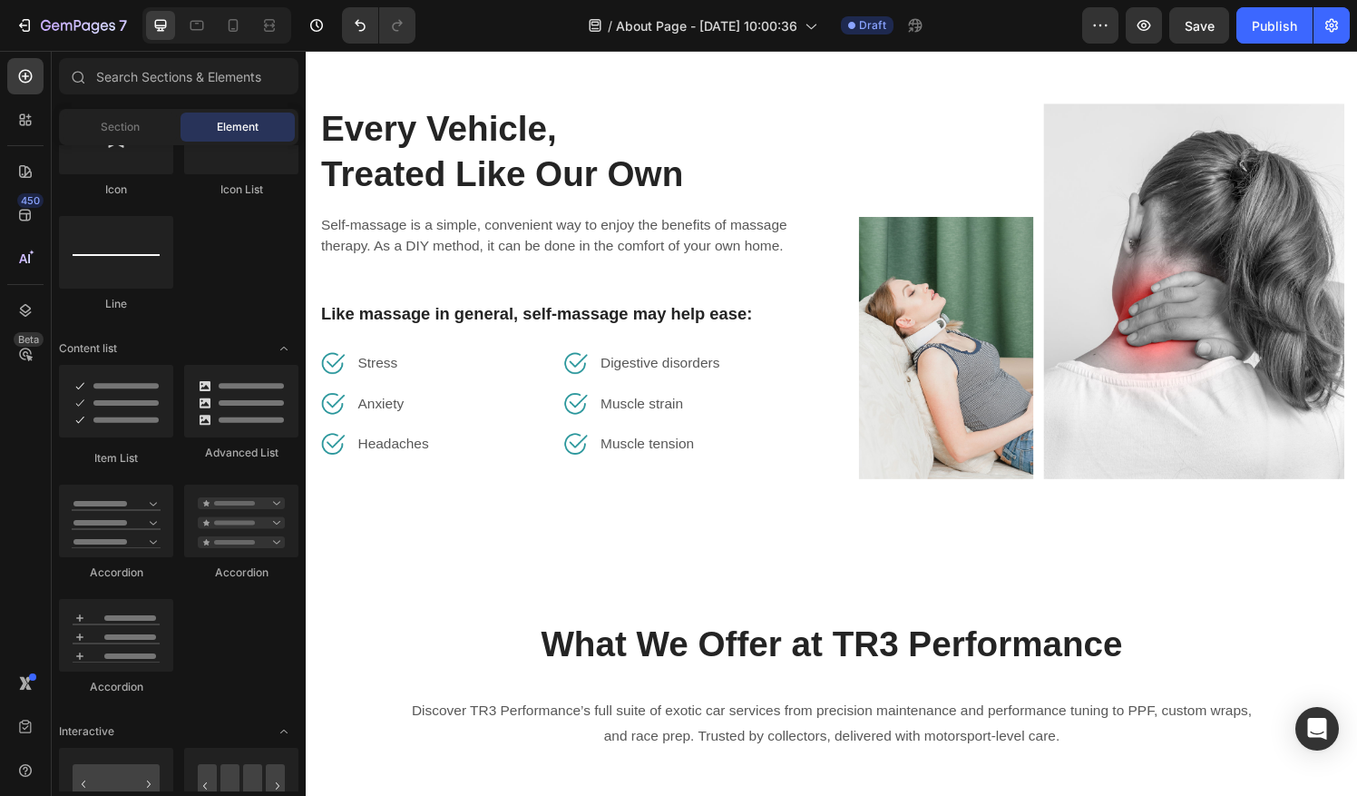
scroll to position [2757, 0]
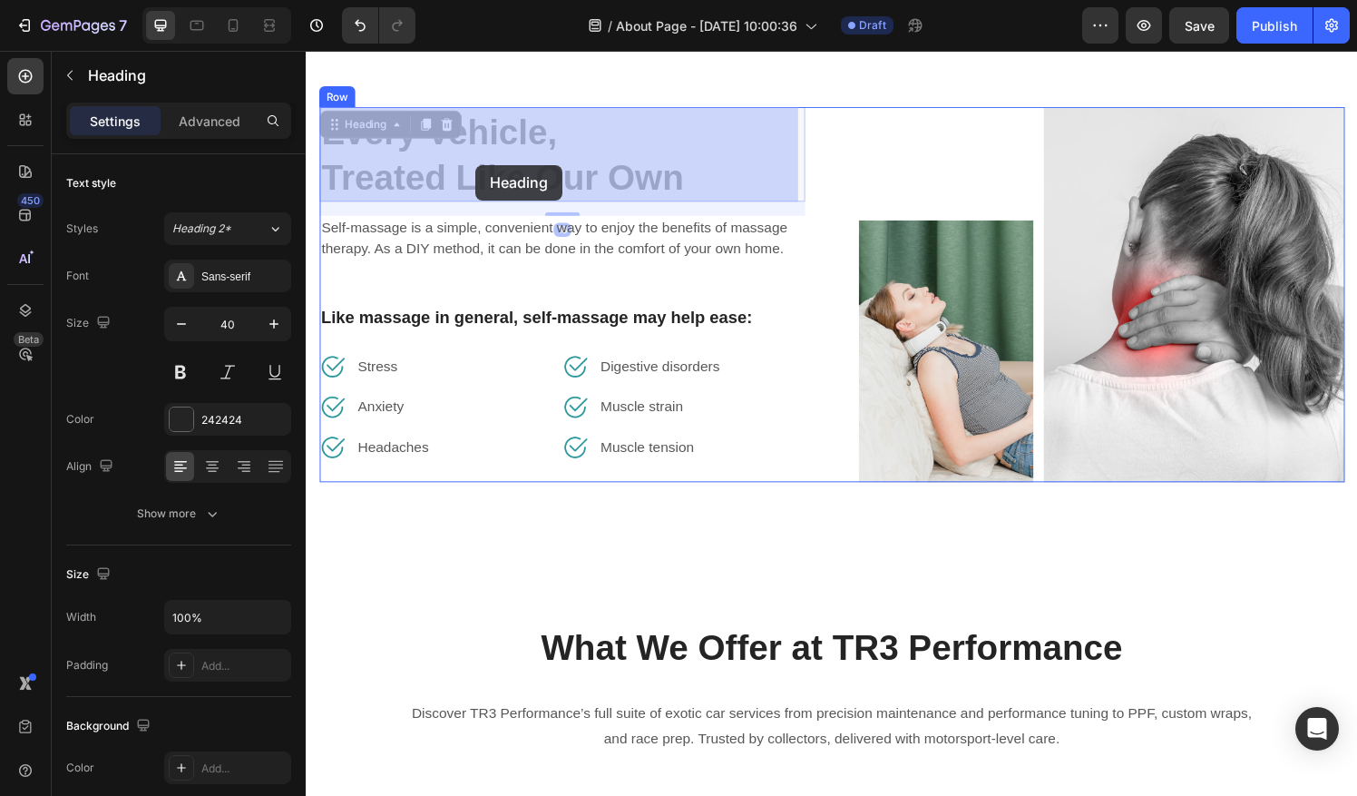
drag, startPoint x: 713, startPoint y: 185, endPoint x: 486, endPoint y: 169, distance: 227.4
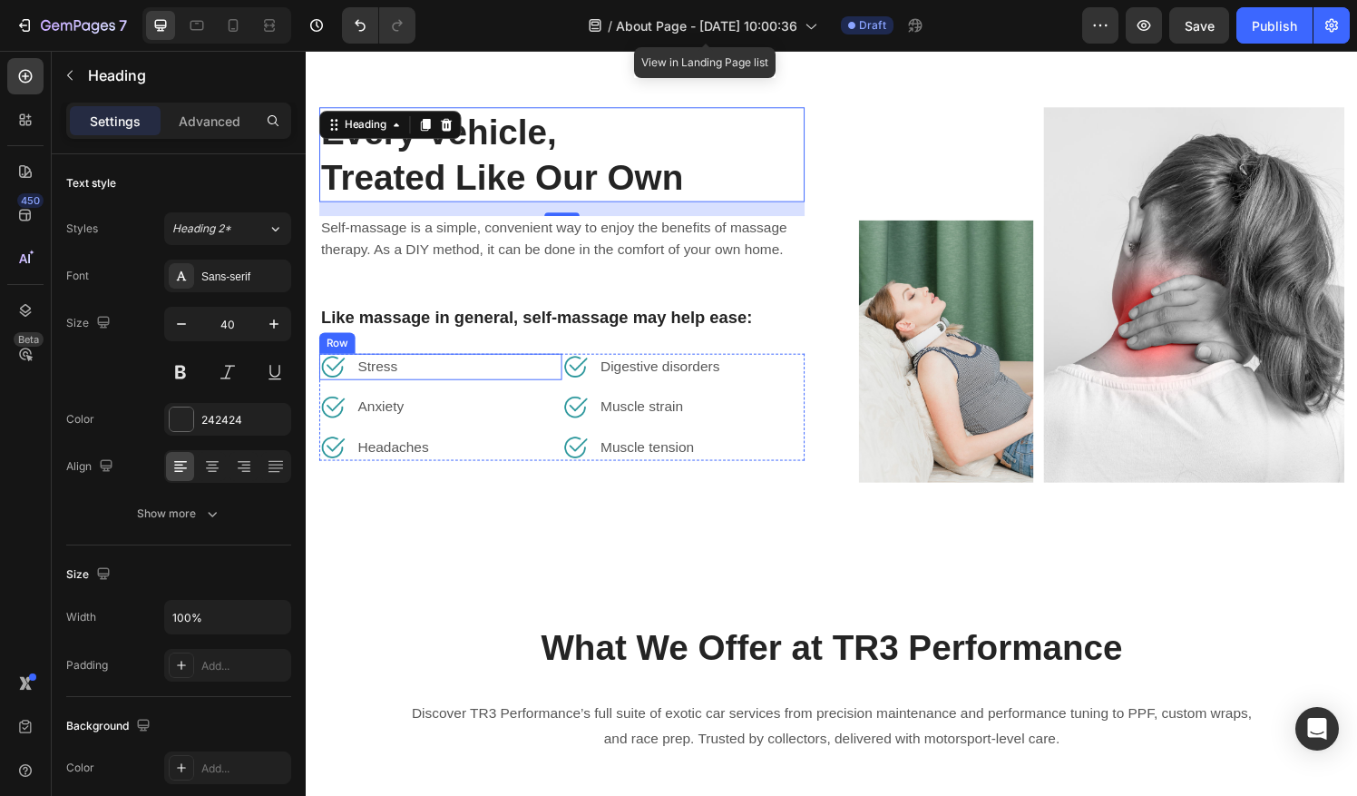
click at [434, 380] on div "Image Stress Text block Row" at bounding box center [444, 378] width 251 height 27
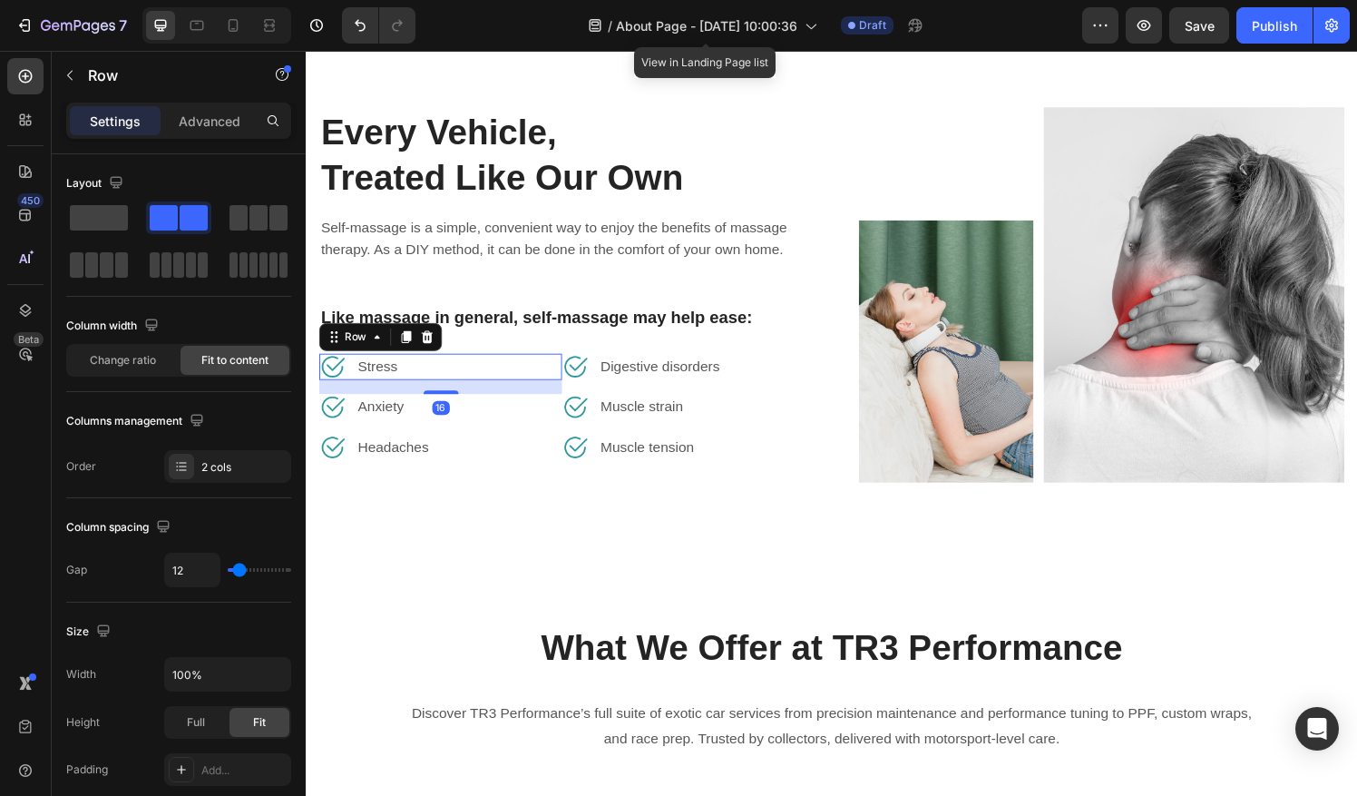
click at [434, 380] on div "Image Stress Text block Row 16" at bounding box center [444, 378] width 251 height 27
click at [415, 378] on div "Image Stress Text block Row 16" at bounding box center [444, 378] width 251 height 27
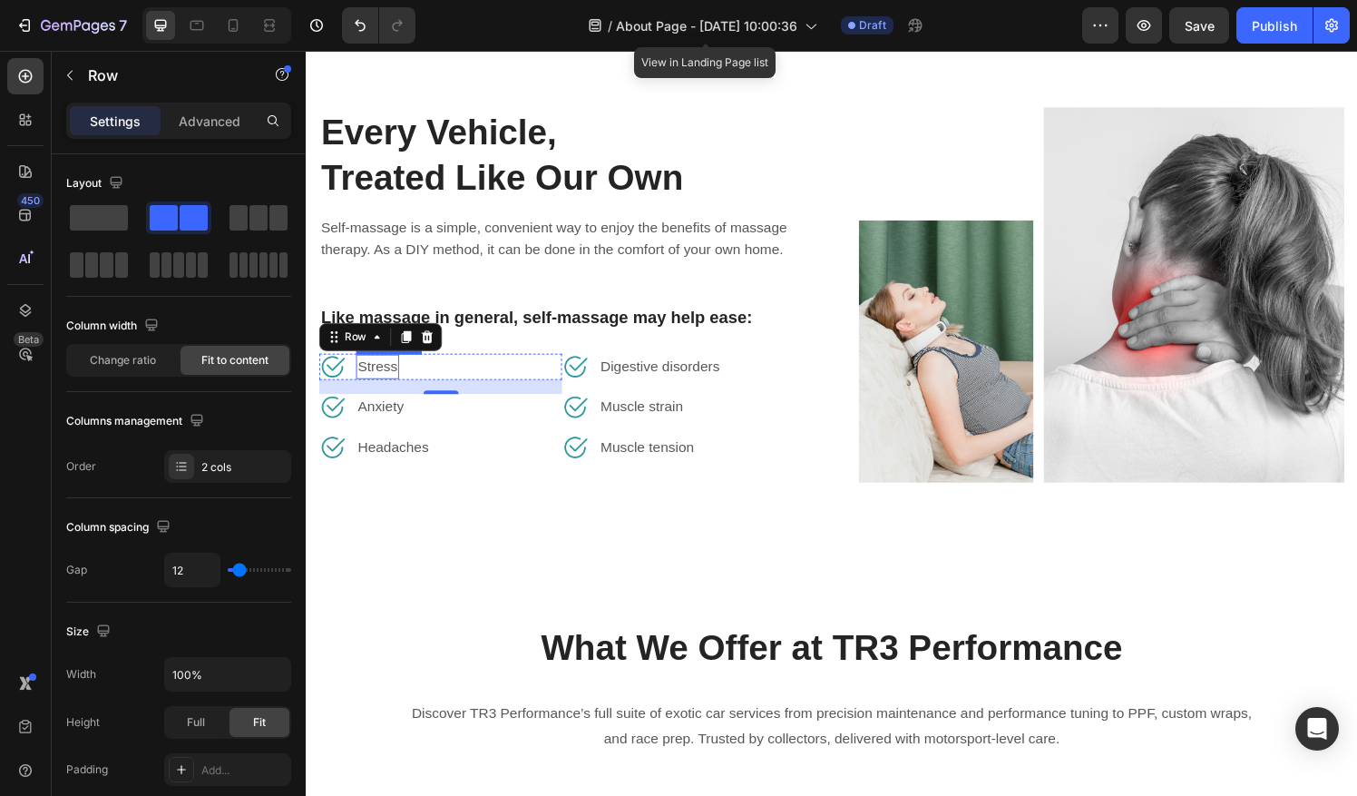
click at [395, 375] on p "Stress" at bounding box center [379, 378] width 41 height 22
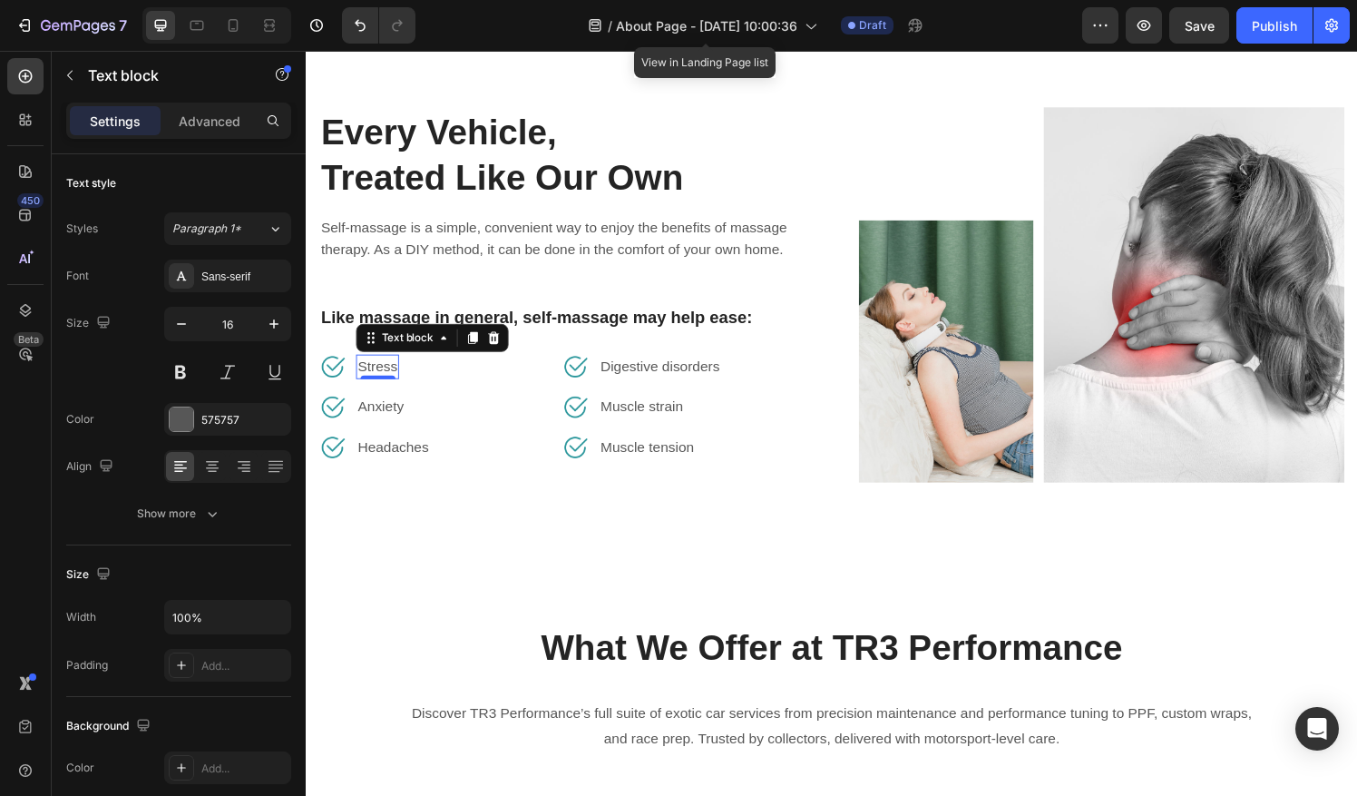
click at [395, 375] on p "Stress" at bounding box center [379, 378] width 41 height 22
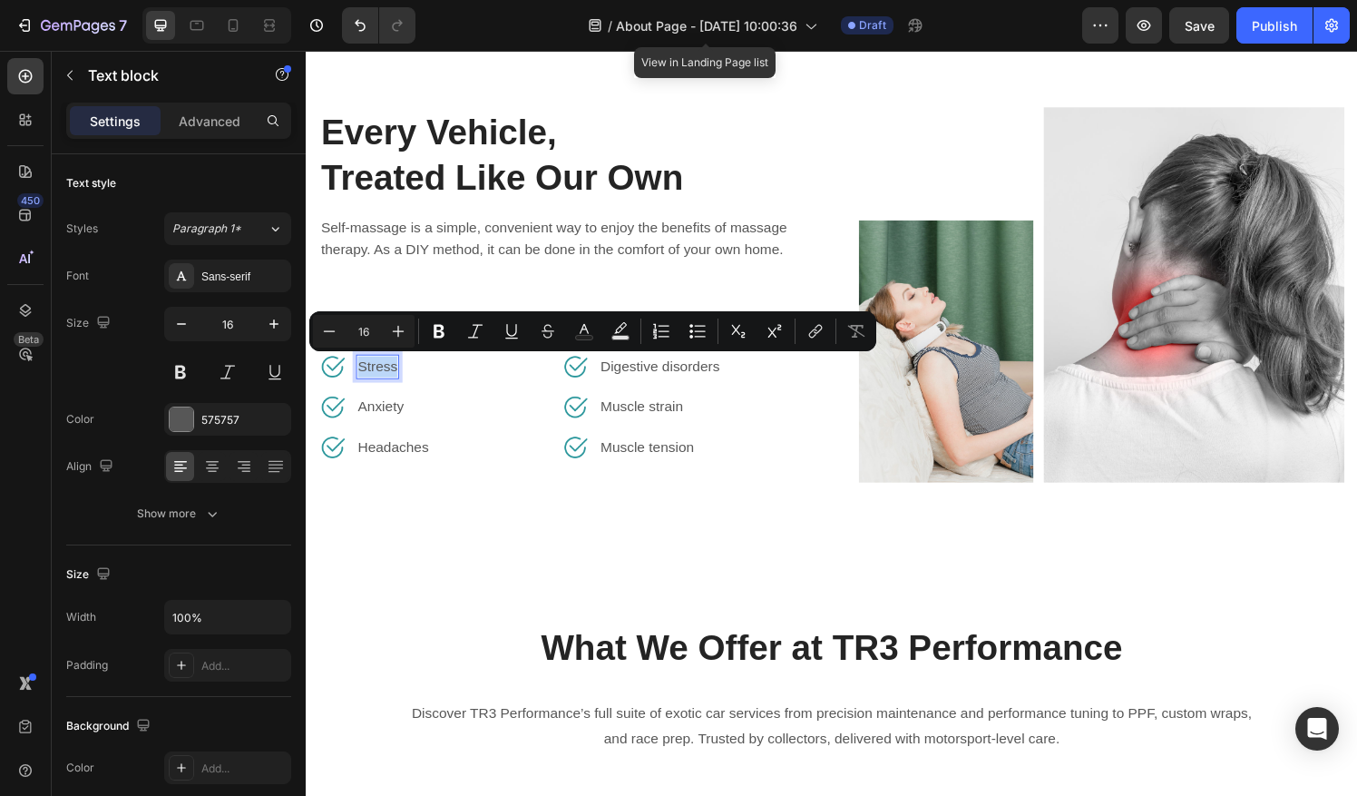
scroll to position [2756, 0]
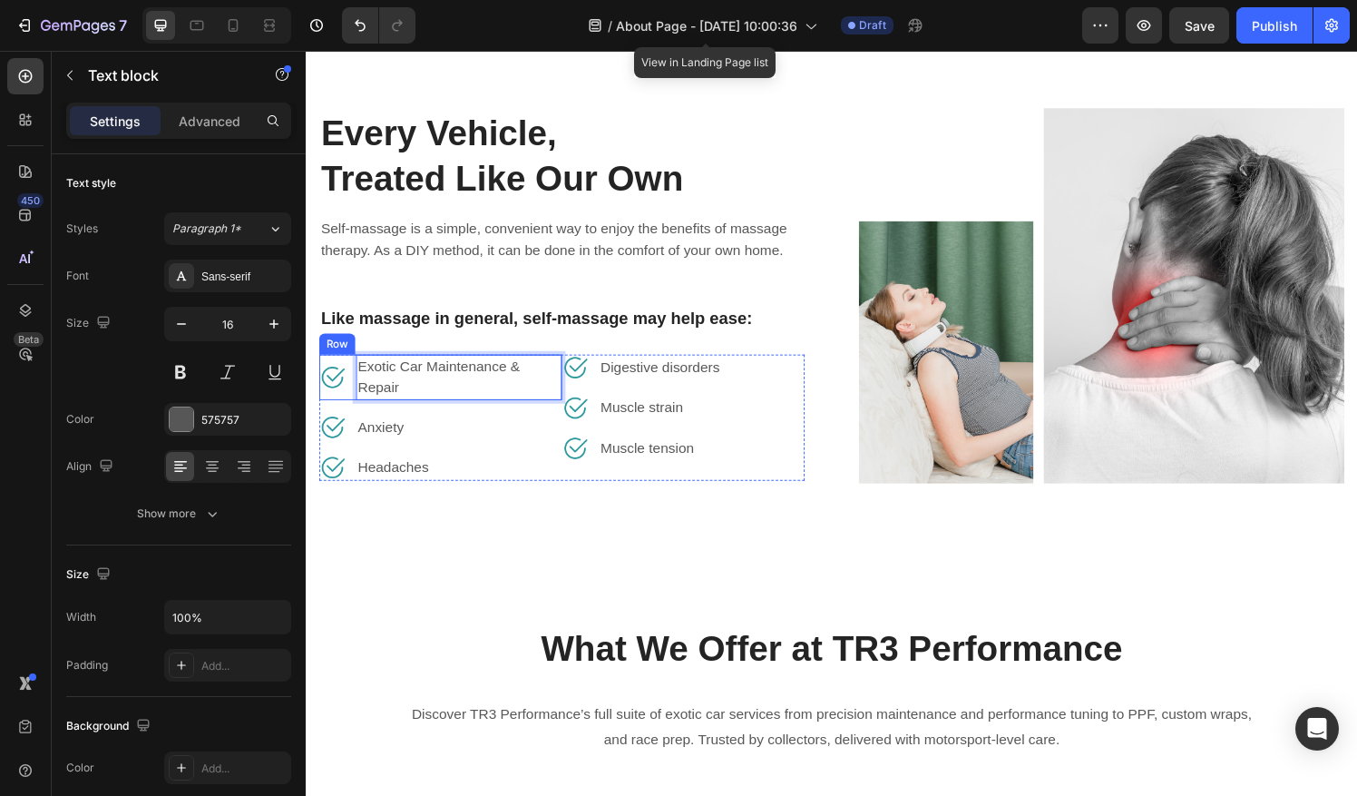
click at [333, 382] on img at bounding box center [332, 389] width 27 height 27
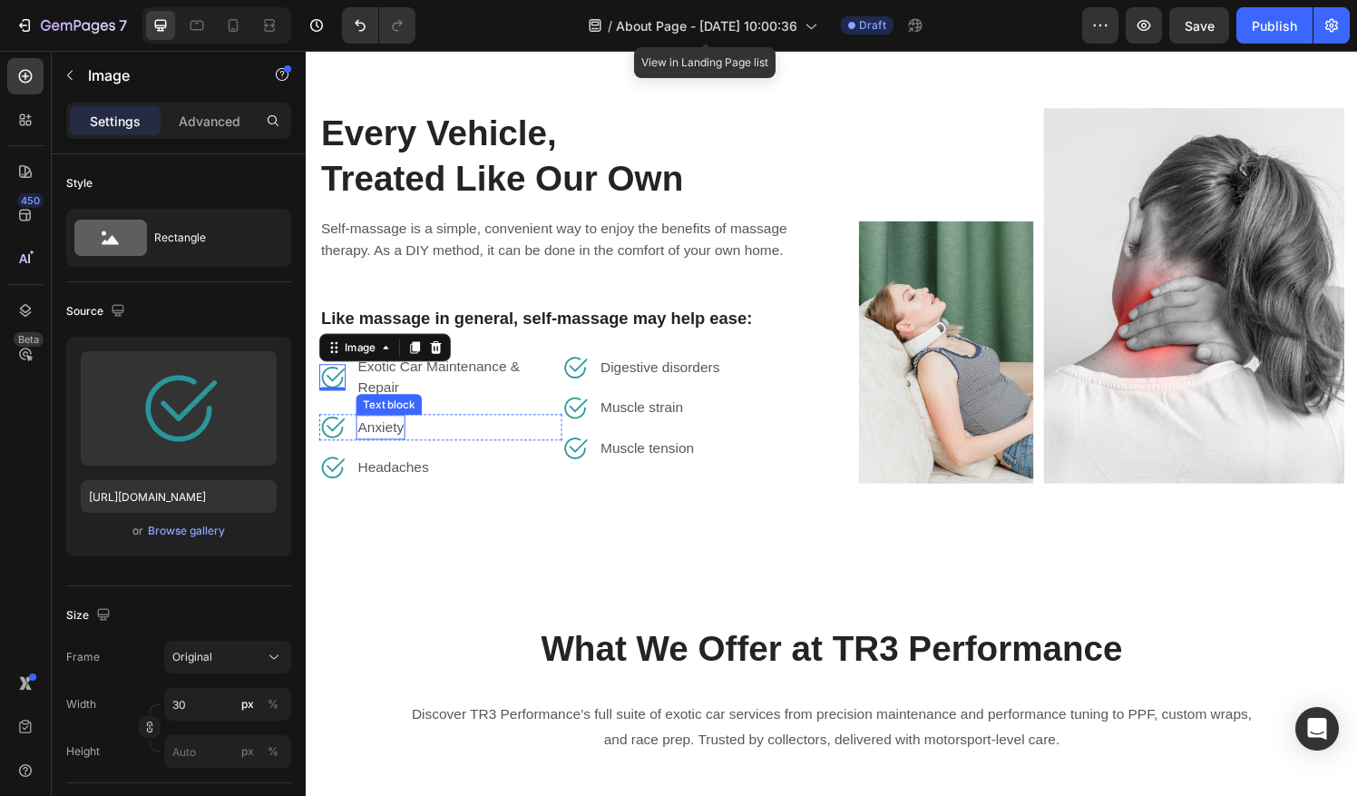
click at [391, 441] on p "Anxiety" at bounding box center [382, 441] width 47 height 22
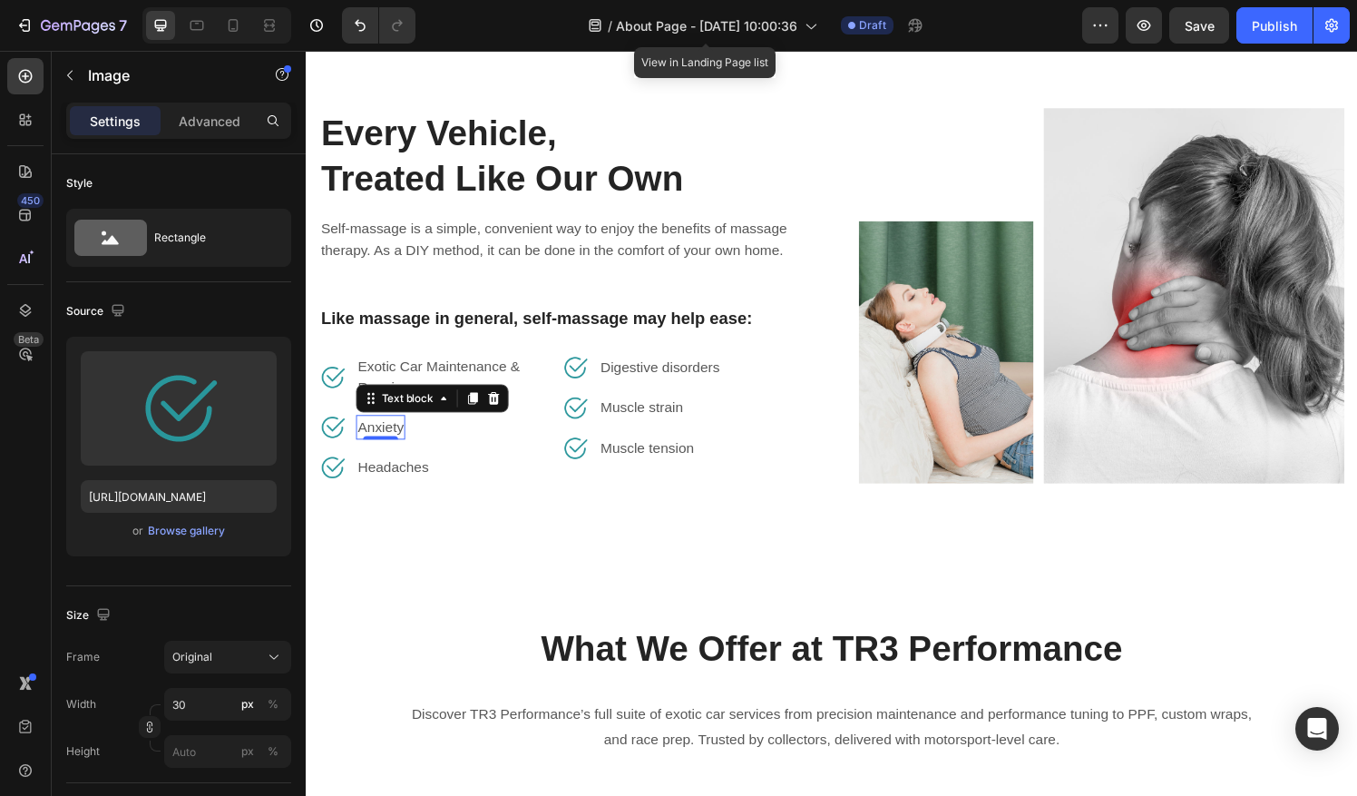
click at [391, 441] on p "Anxiety" at bounding box center [382, 441] width 47 height 22
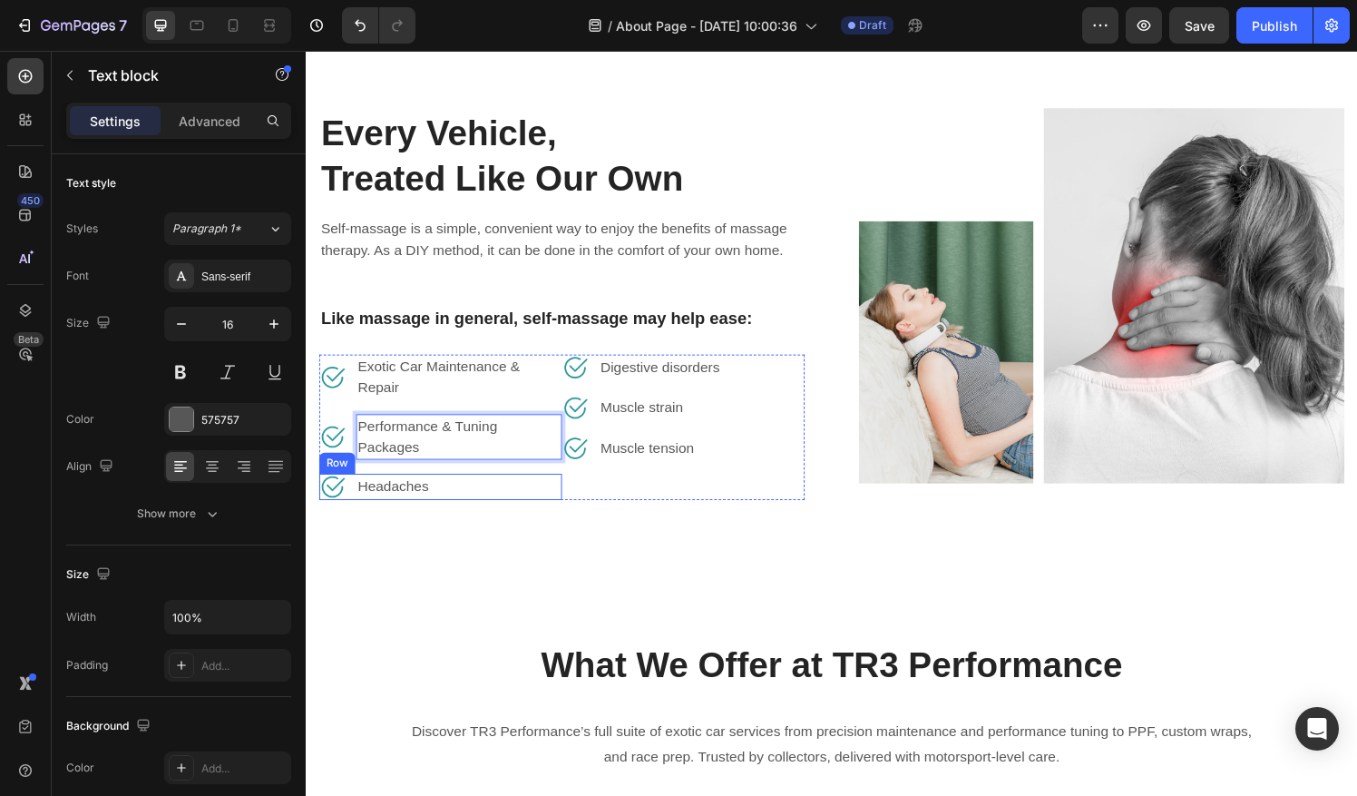
click at [452, 501] on div "Image Headaches Text block Row" at bounding box center [444, 502] width 251 height 27
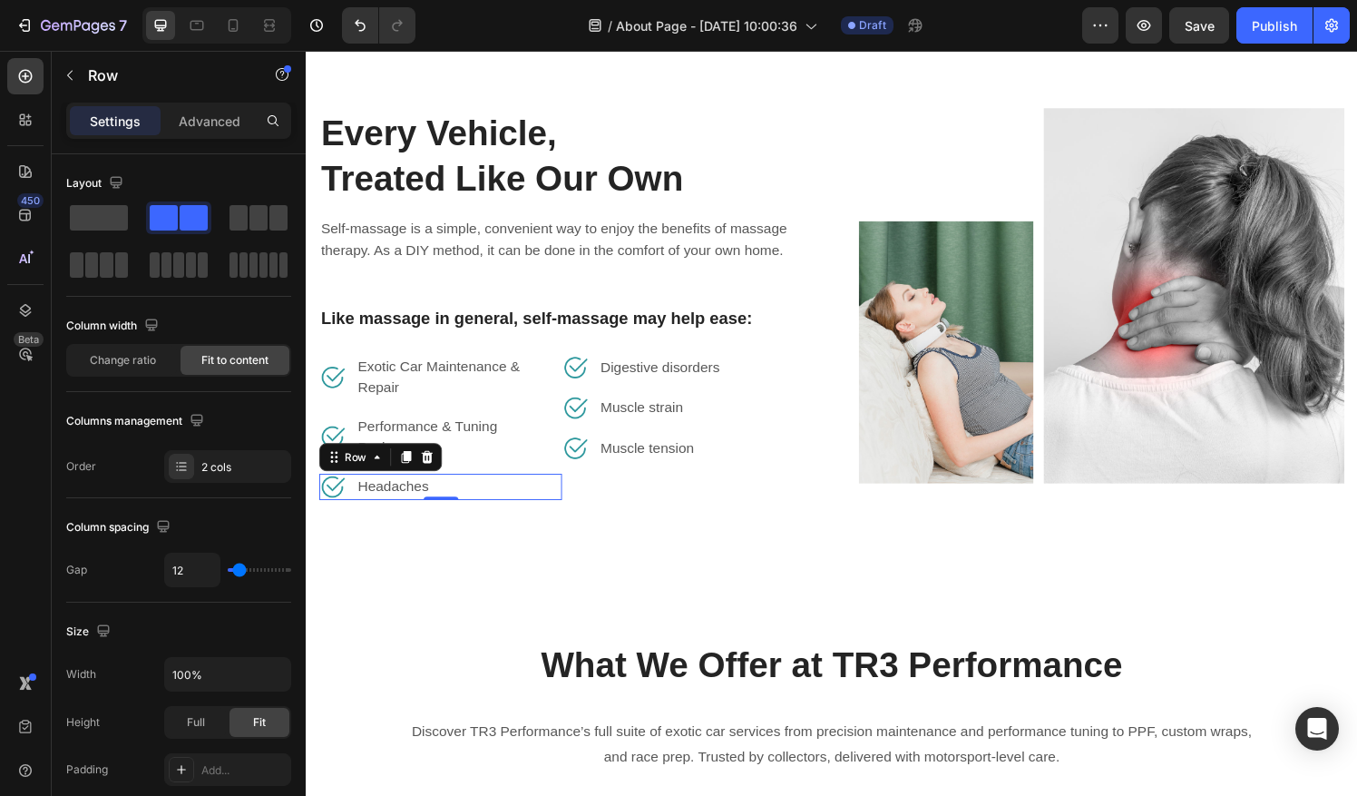
click at [452, 501] on div "Image Headaches Text block Row 0" at bounding box center [444, 502] width 251 height 27
click at [460, 499] on div "Image Headaches Text block Row 0" at bounding box center [444, 502] width 251 height 27
click at [416, 501] on p "Headaches" at bounding box center [395, 503] width 73 height 22
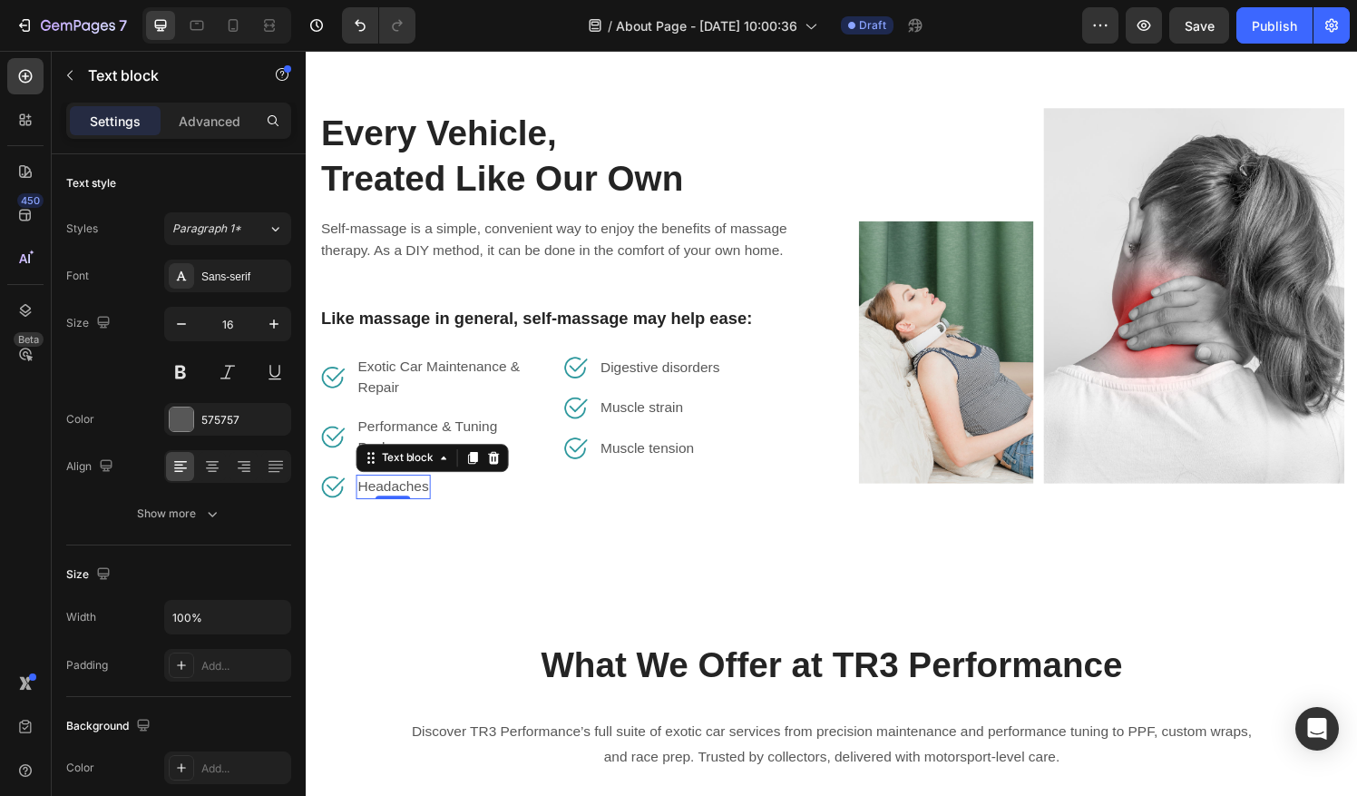
click at [416, 501] on p "Headaches" at bounding box center [395, 503] width 73 height 22
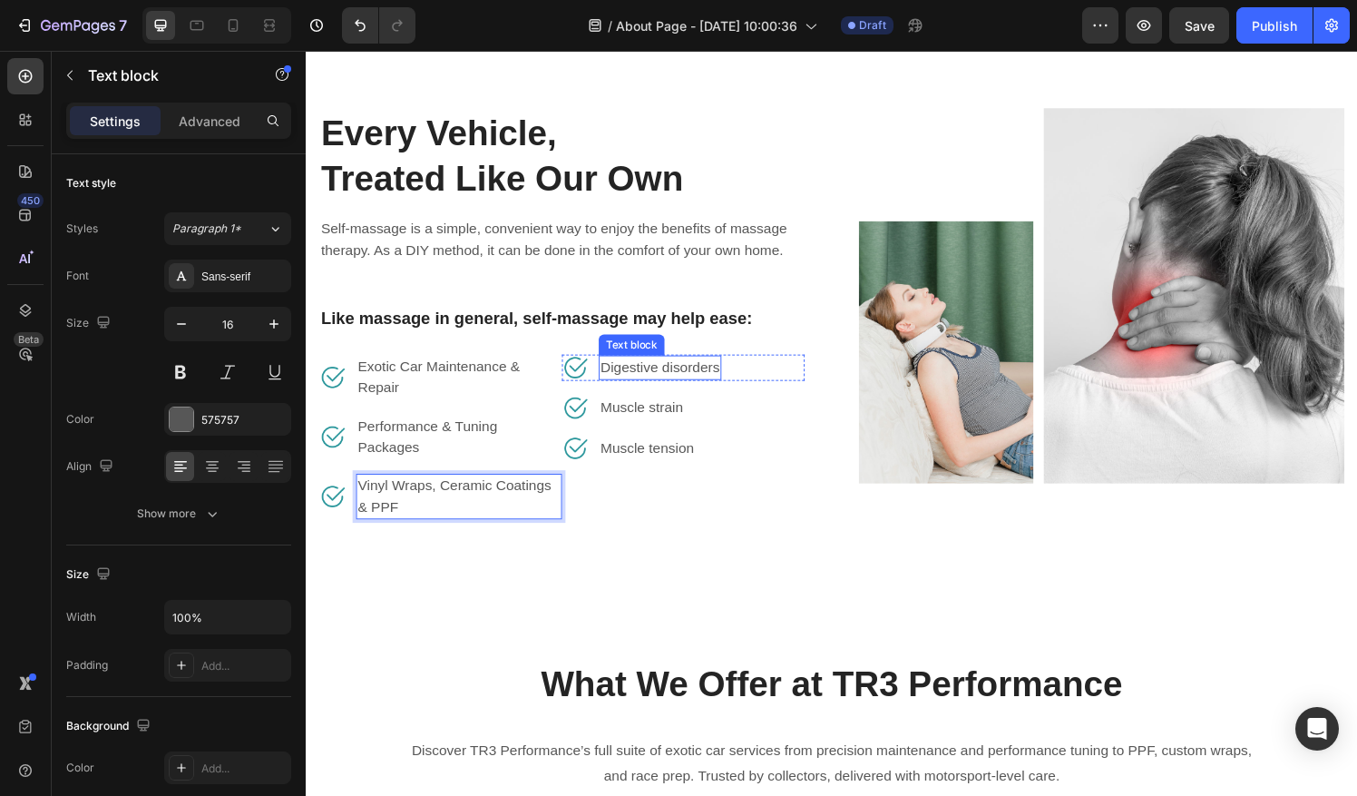
click at [708, 375] on p "Digestive disorders" at bounding box center [671, 379] width 123 height 22
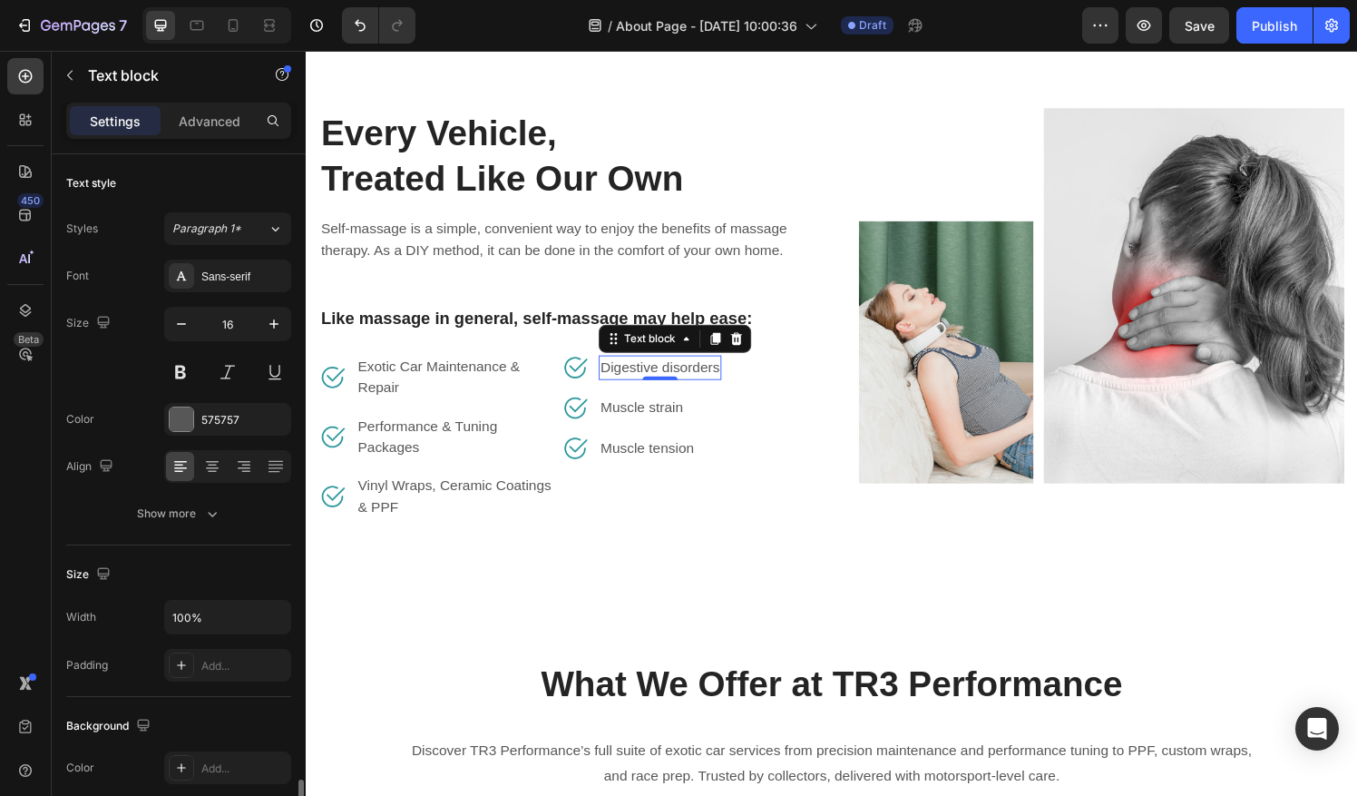
scroll to position [379, 0]
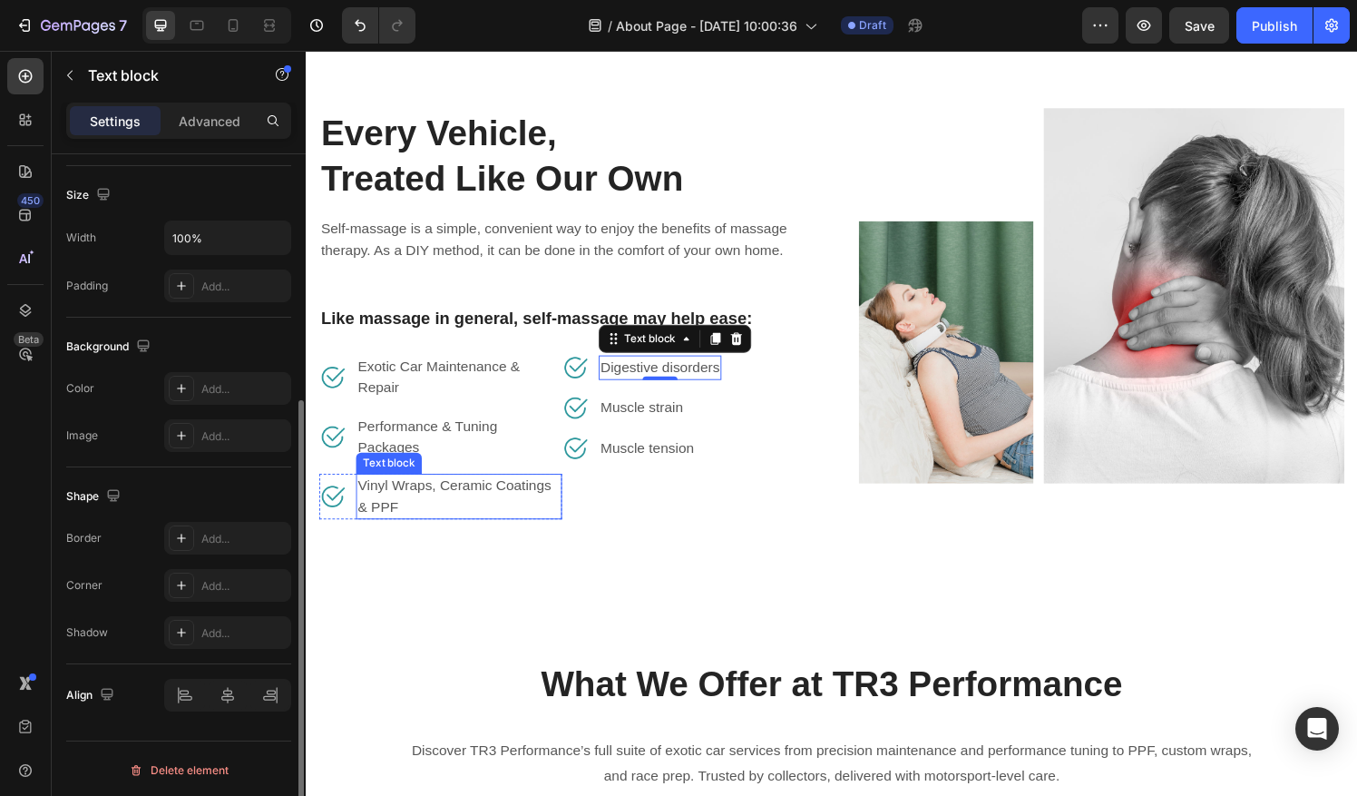
click at [445, 512] on p "Vinyl Wraps, Ceramic Coatings & PPF" at bounding box center [464, 513] width 210 height 44
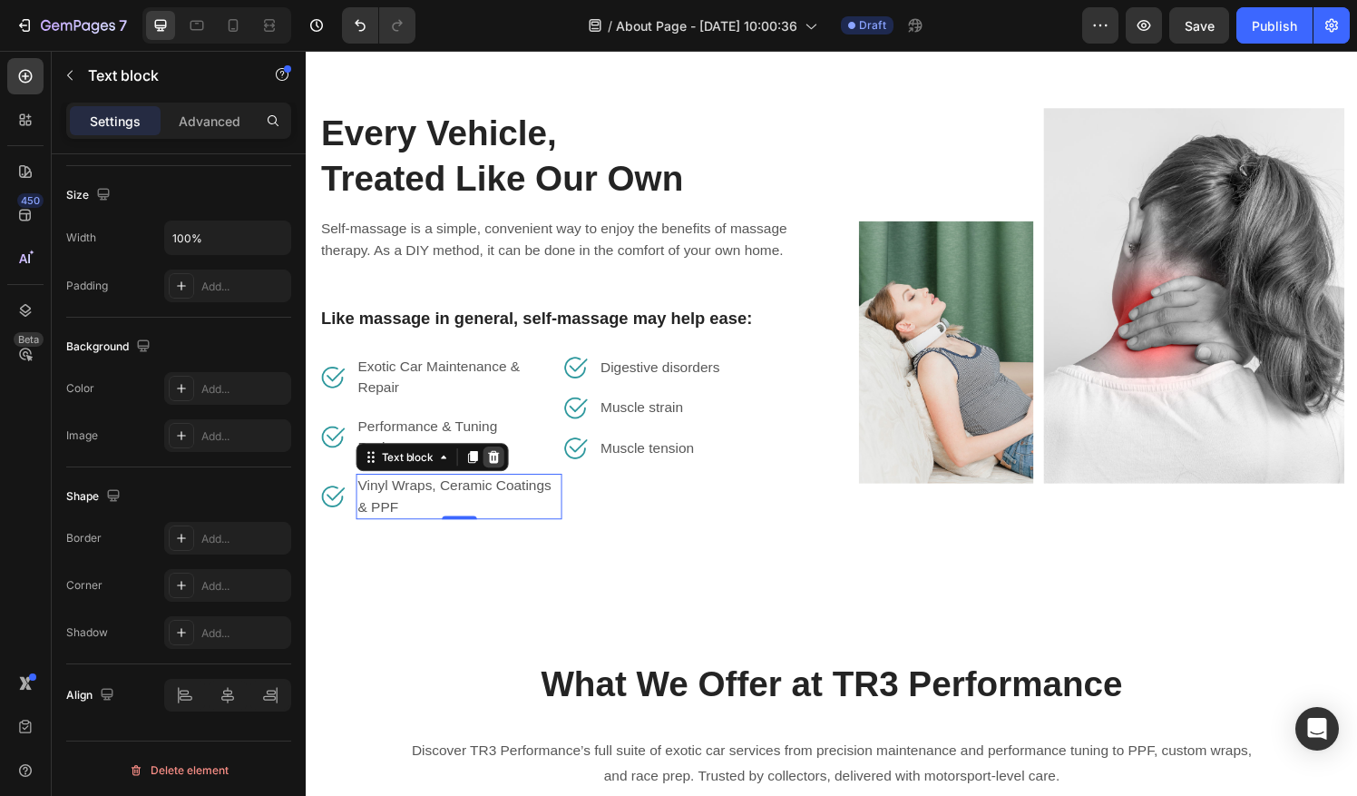
click at [507, 466] on div at bounding box center [500, 472] width 22 height 22
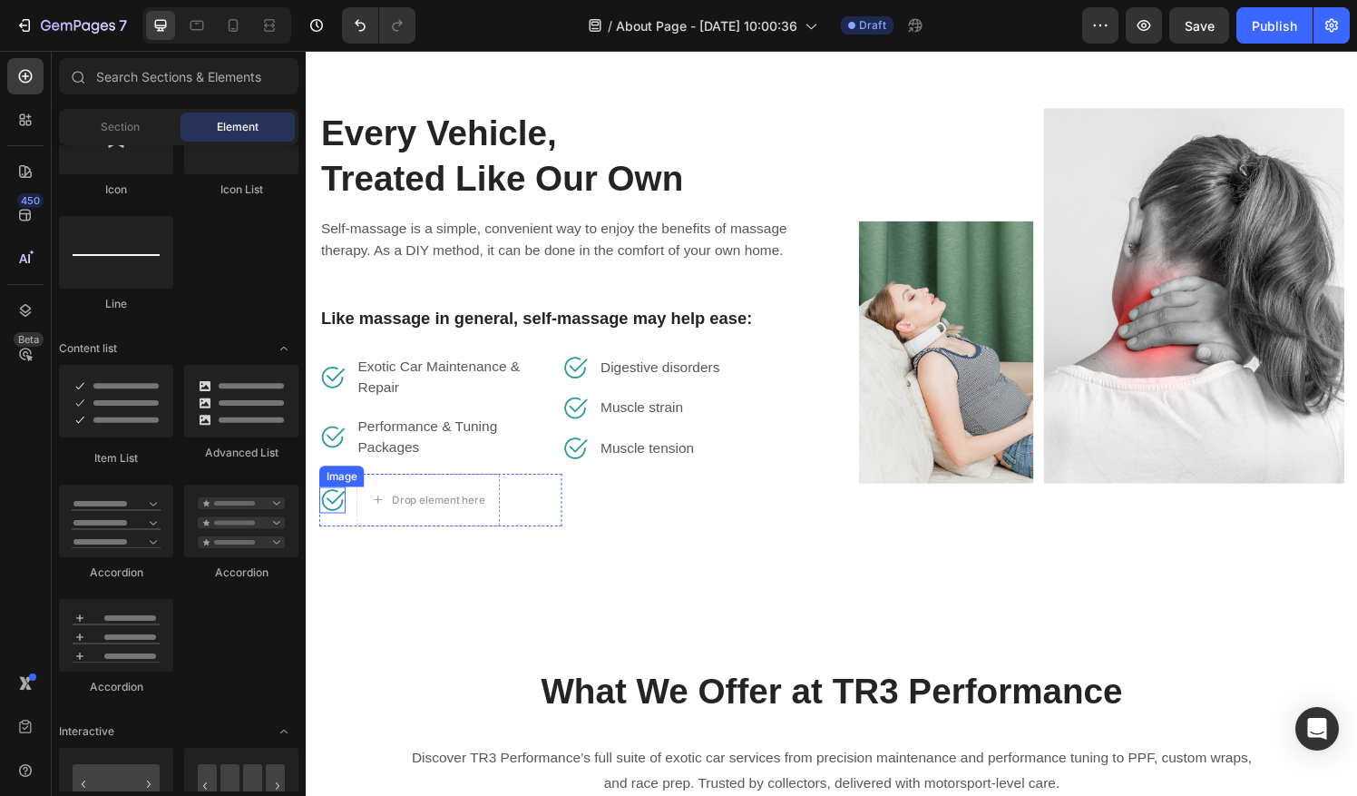
click at [334, 514] on img at bounding box center [332, 516] width 27 height 27
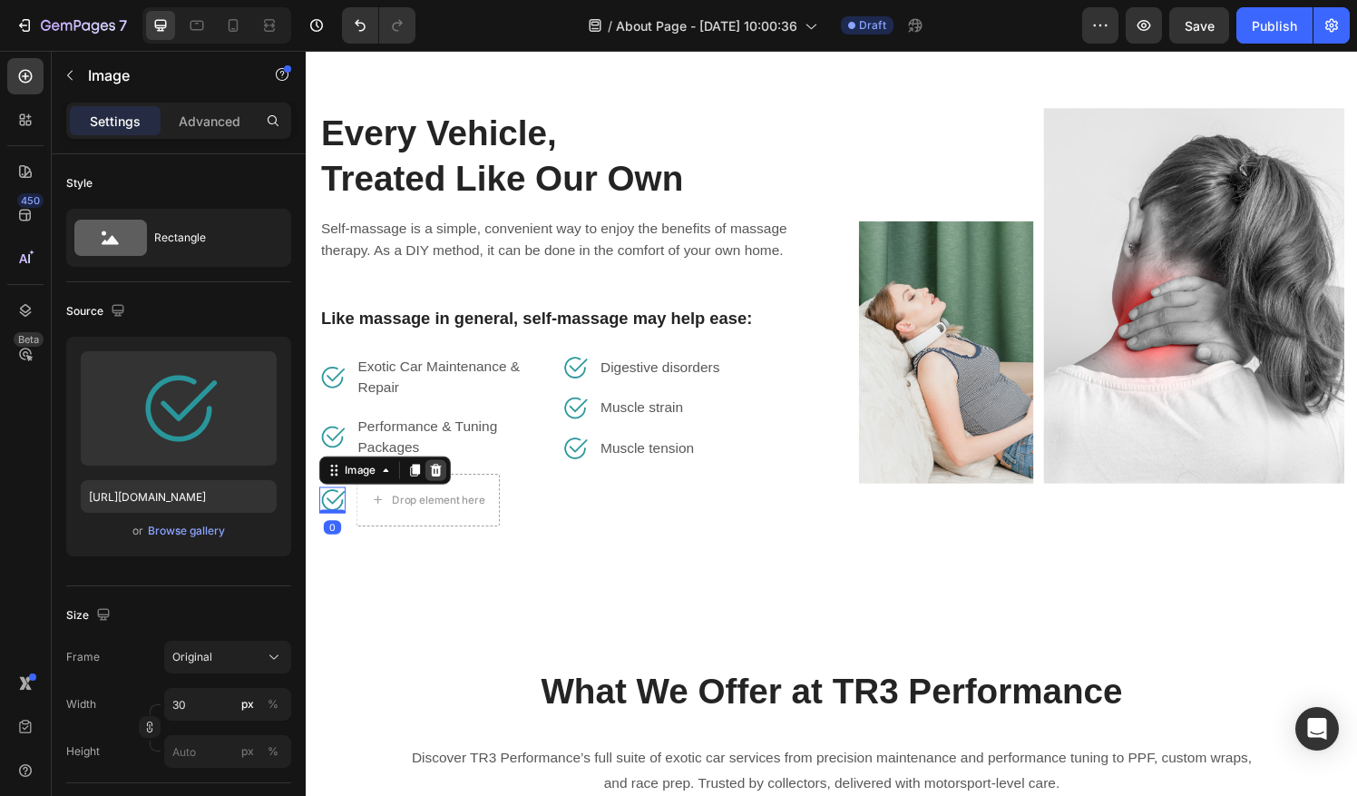
click at [436, 487] on icon at bounding box center [440, 485] width 12 height 13
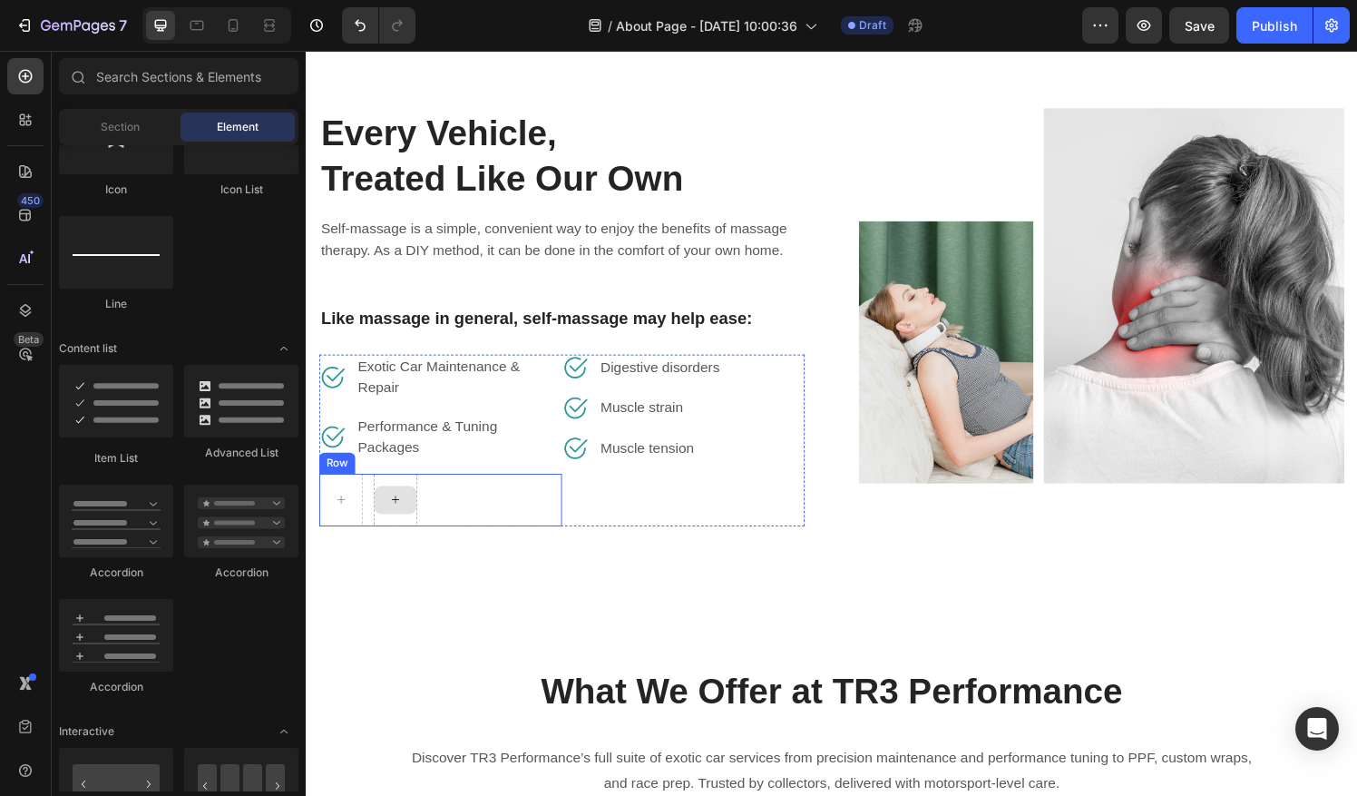
click at [395, 515] on icon at bounding box center [398, 515] width 7 height 7
click at [483, 512] on div "Row" at bounding box center [444, 516] width 251 height 54
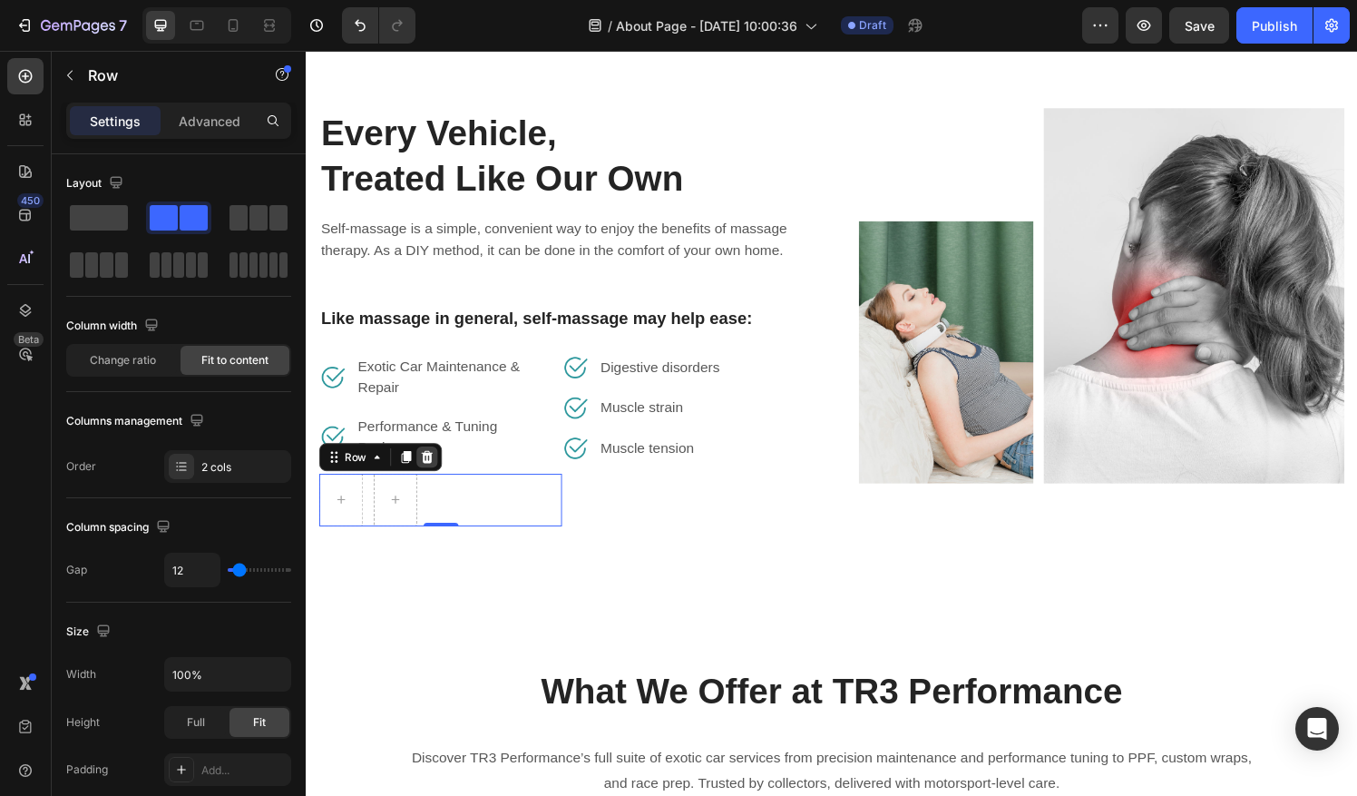
click at [434, 473] on icon at bounding box center [431, 471] width 15 height 15
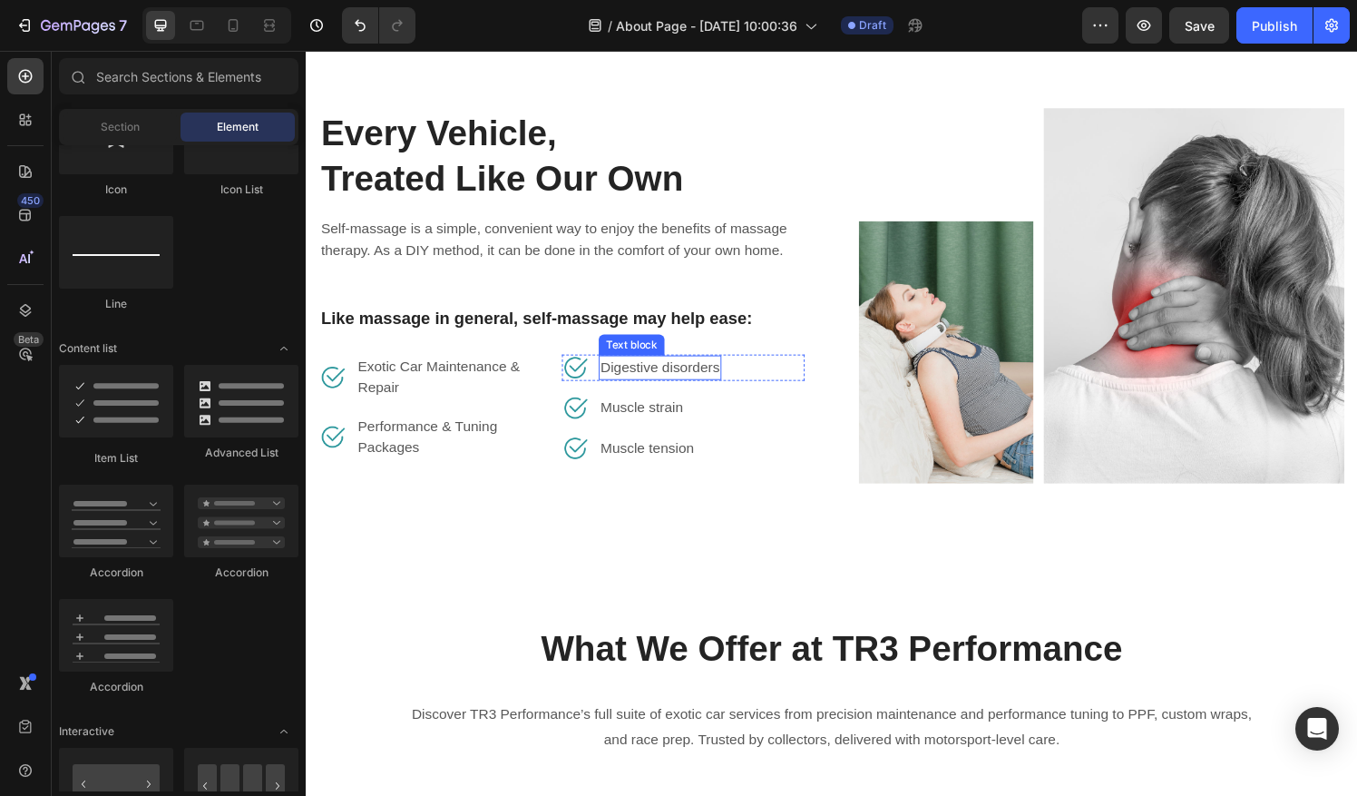
click at [702, 373] on p "Digestive disorders" at bounding box center [671, 379] width 123 height 22
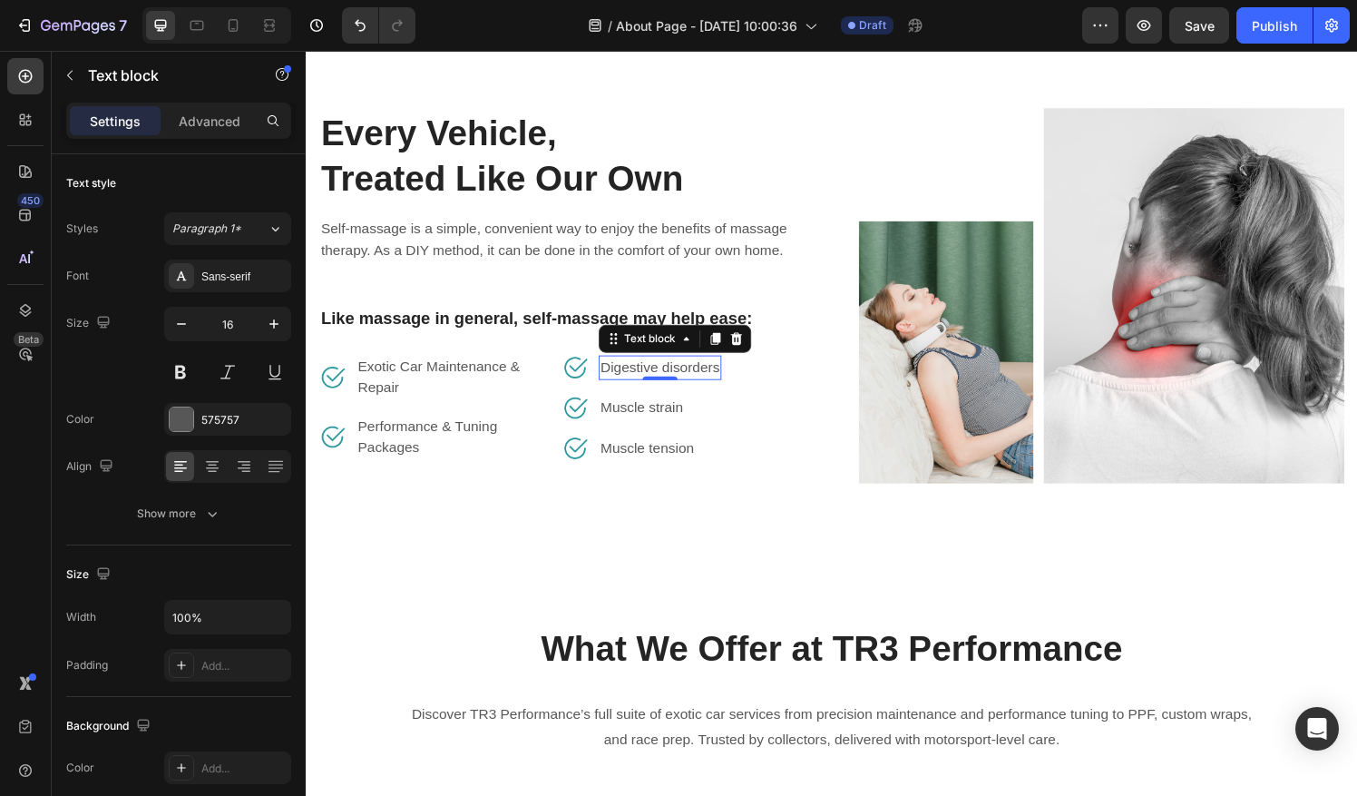
click at [702, 373] on p "Digestive disorders" at bounding box center [671, 379] width 123 height 22
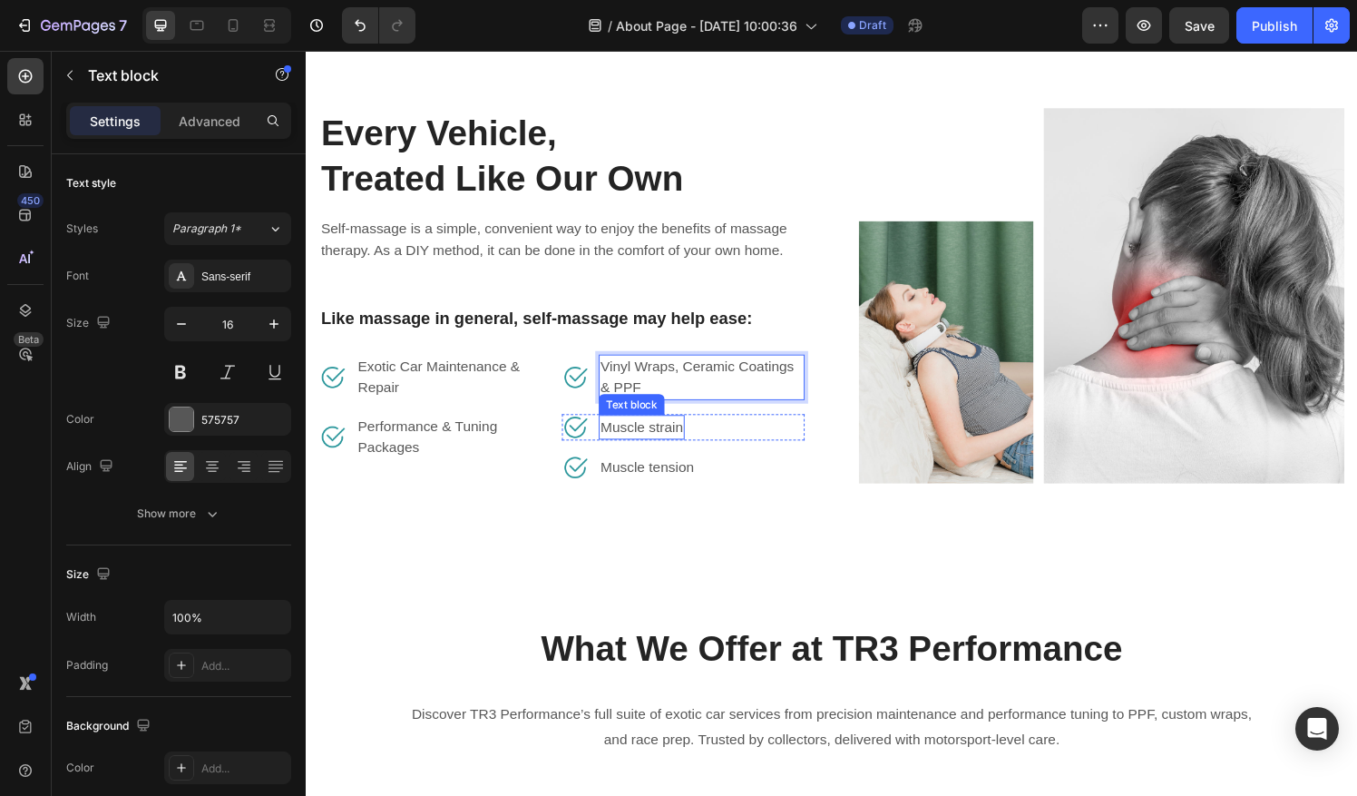
click at [694, 439] on div "Muscle strain" at bounding box center [653, 440] width 89 height 25
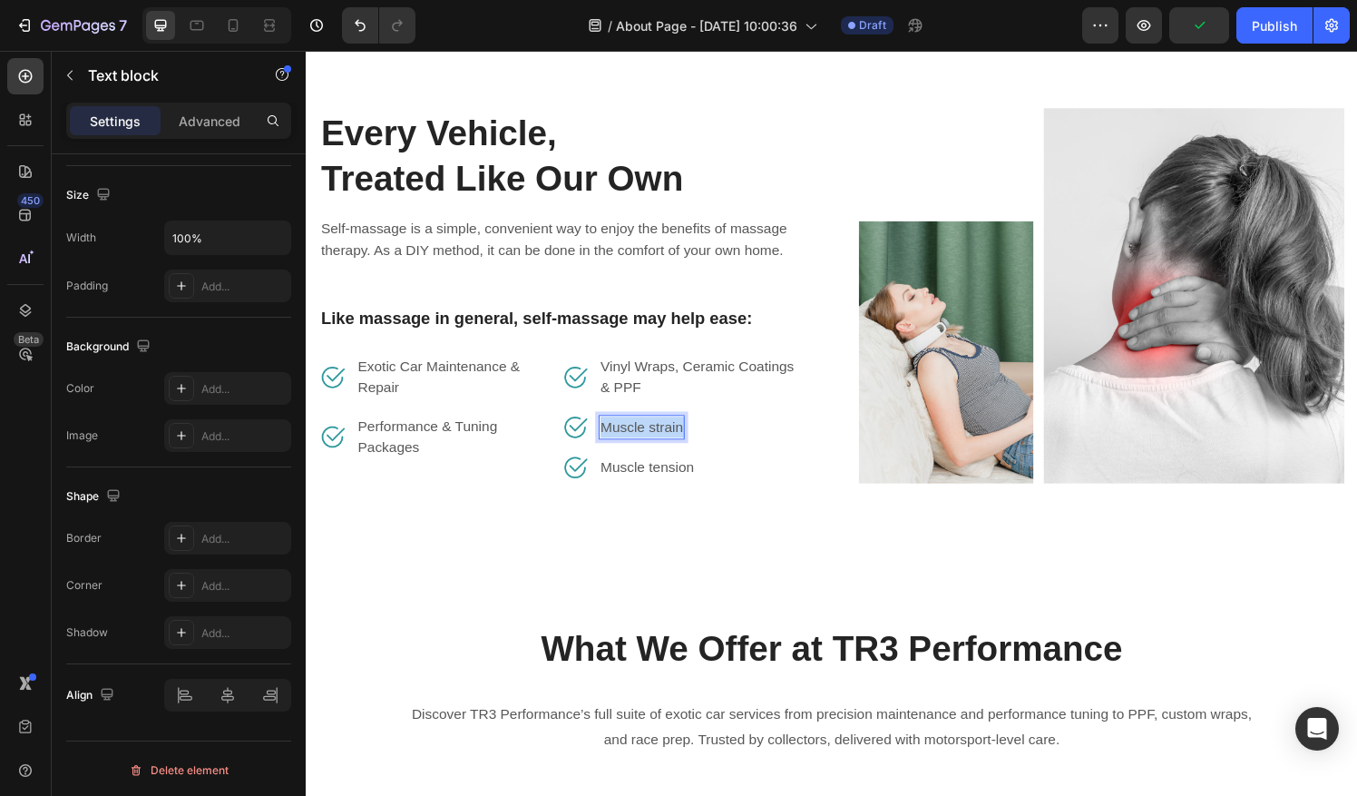
drag, startPoint x: 694, startPoint y: 440, endPoint x: 608, endPoint y: 441, distance: 86.2
click at [609, 441] on div "Muscle strain" at bounding box center [653, 440] width 89 height 25
drag, startPoint x: 608, startPoint y: 441, endPoint x: 700, endPoint y: 444, distance: 92.6
click at [700, 444] on div "Image Muscle strain Text block 0 Row" at bounding box center [696, 440] width 251 height 27
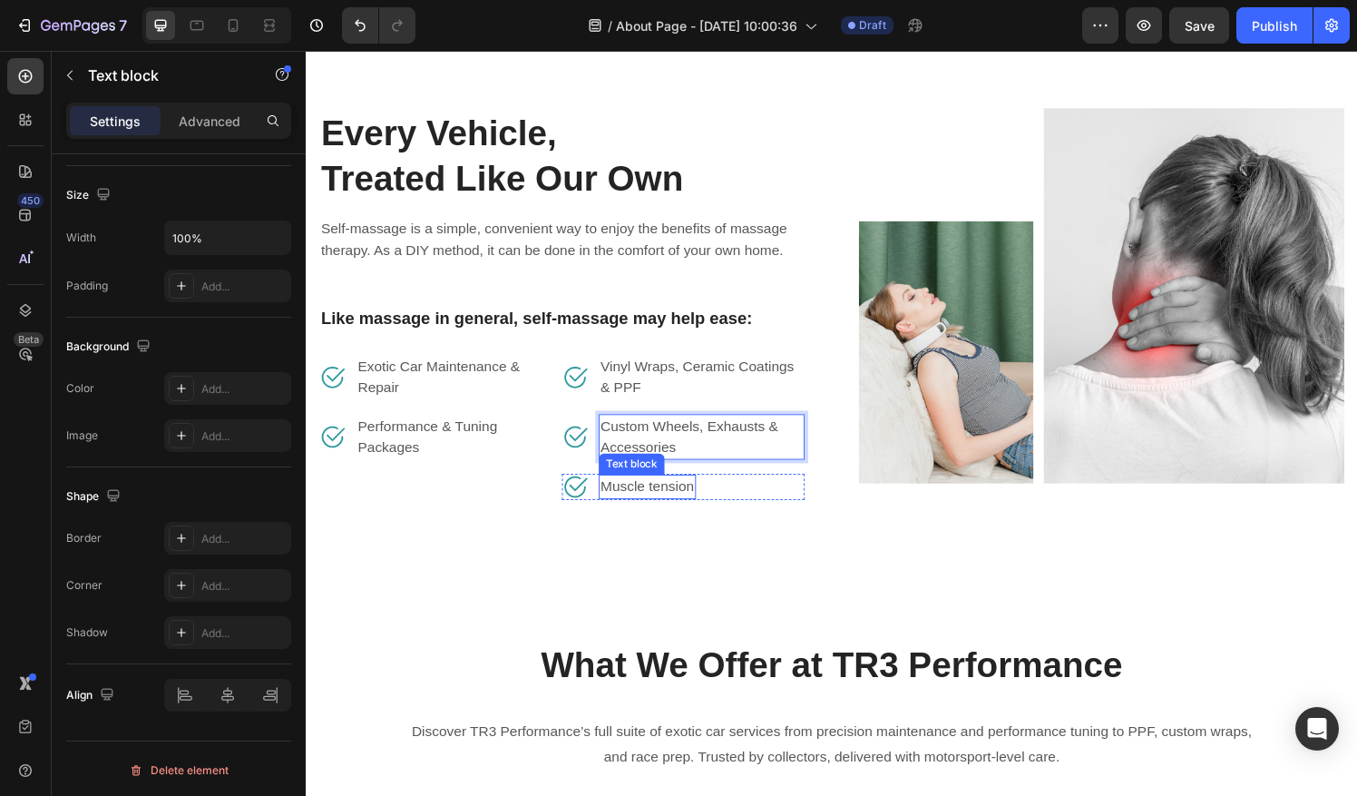
click at [702, 499] on p "Muscle tension" at bounding box center [658, 503] width 97 height 22
click at [681, 495] on p "Muscle tension" at bounding box center [658, 503] width 97 height 22
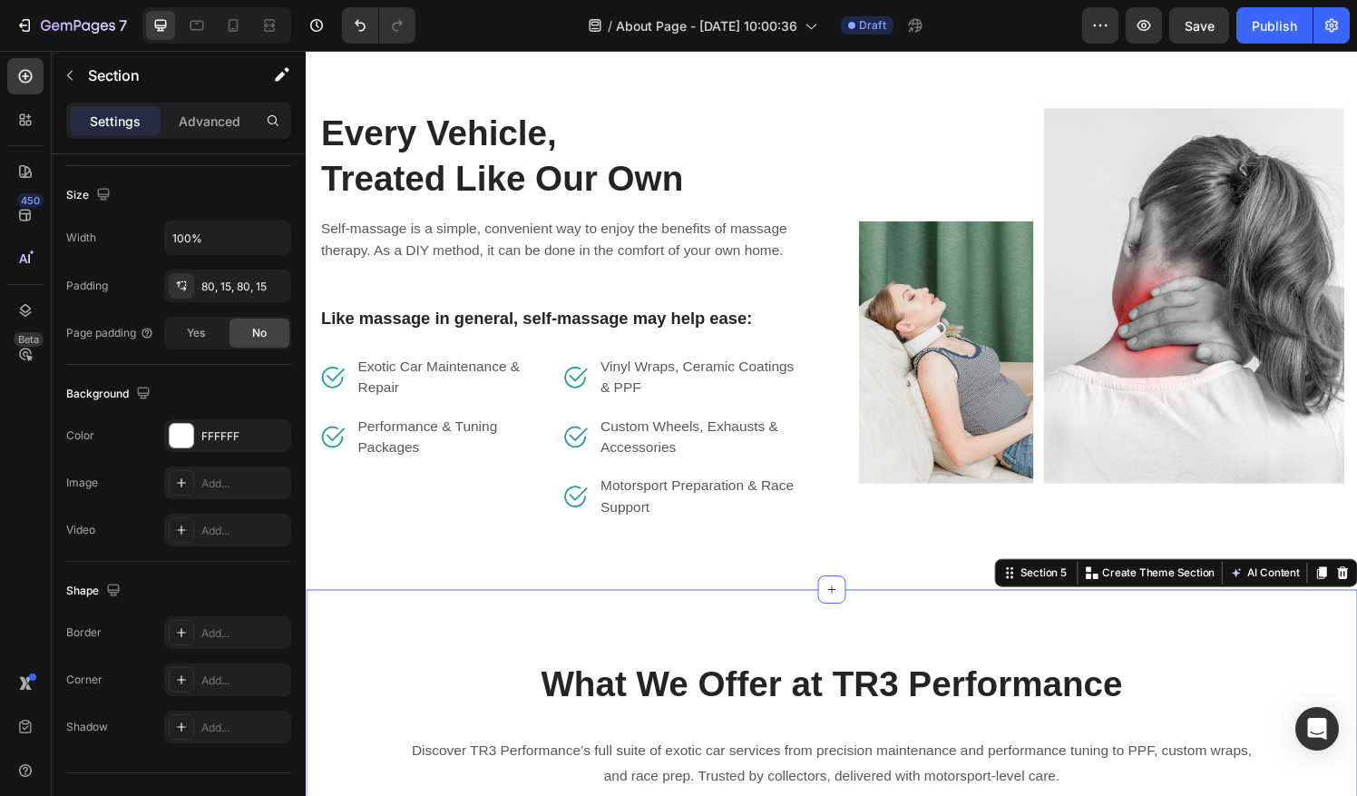
scroll to position [0, 0]
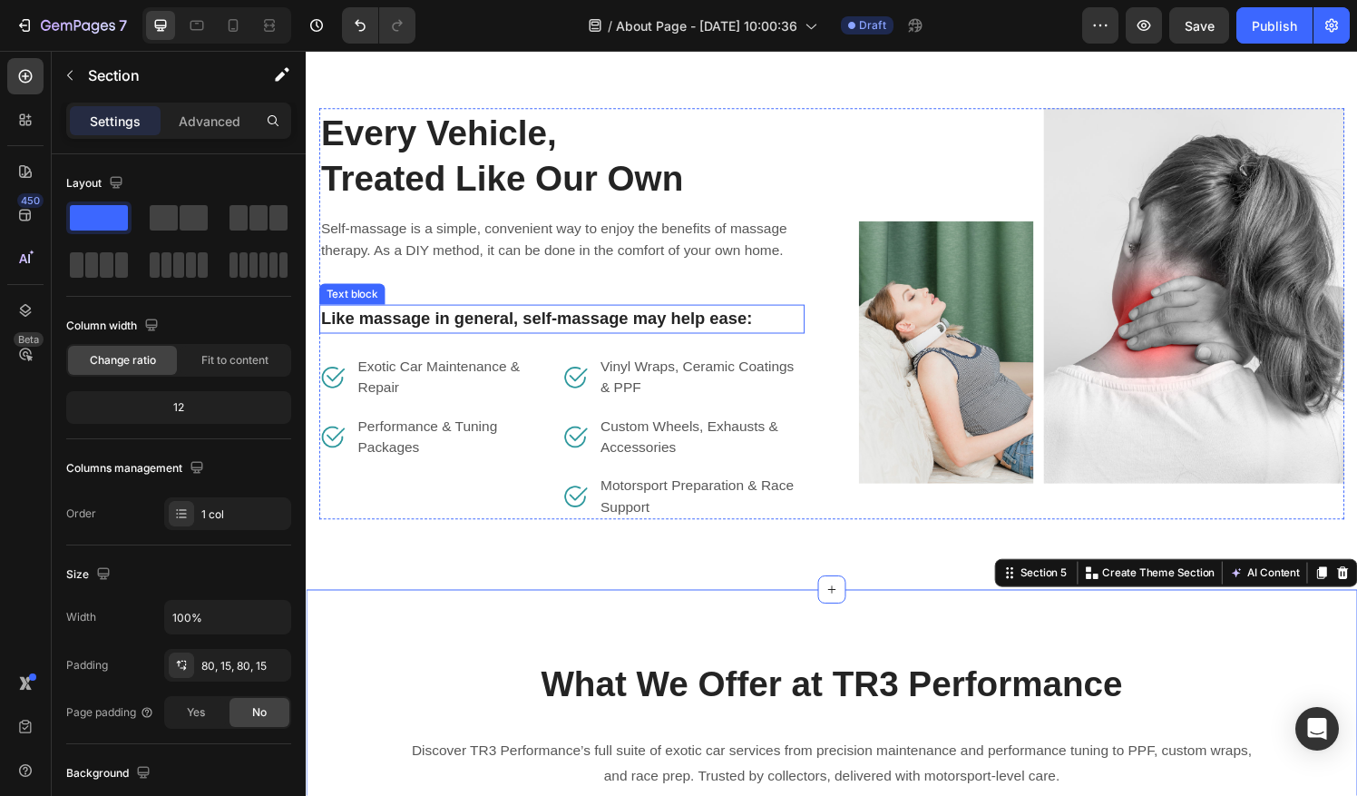
click at [622, 321] on p "Like massage in general, self-massage may help ease:" at bounding box center [570, 329] width 499 height 26
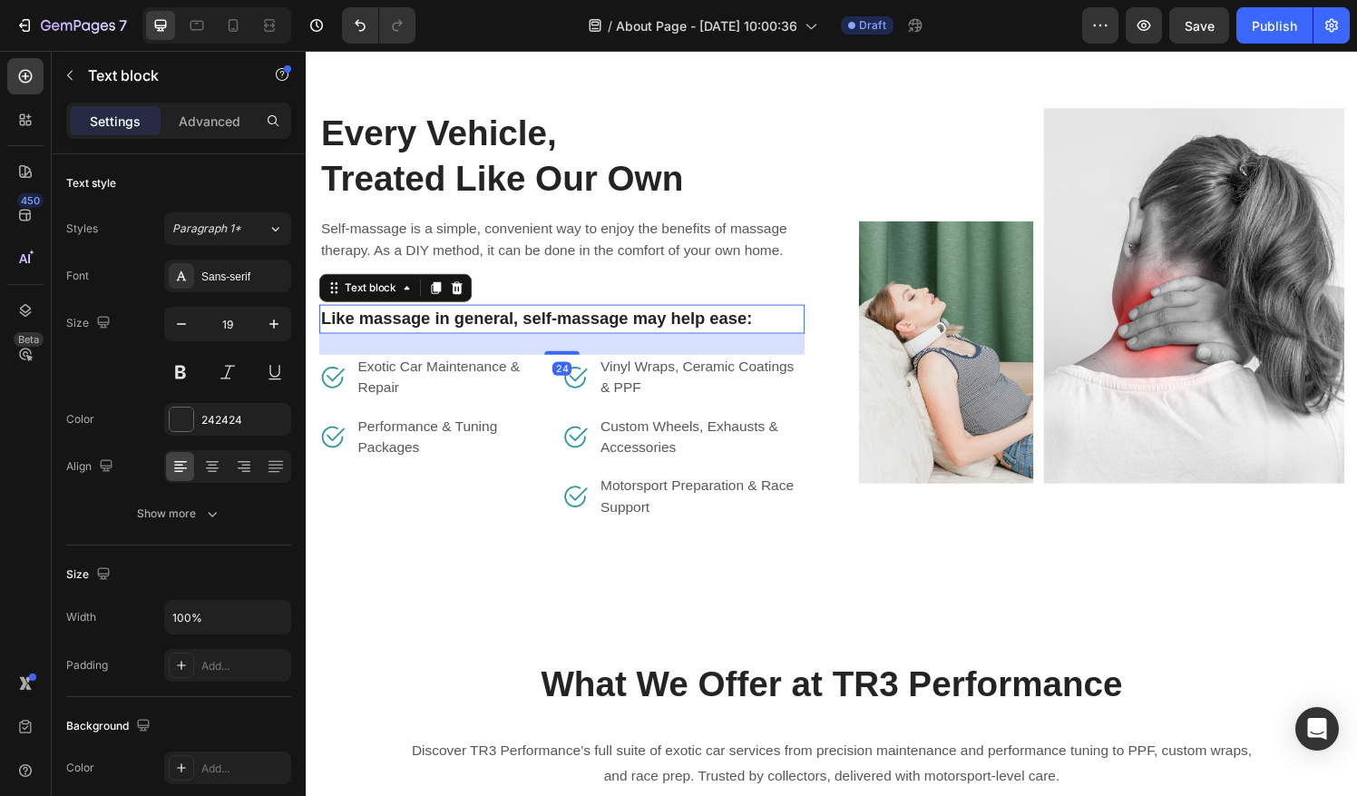
click at [622, 321] on p "Like massage in general, self-massage may help ease:" at bounding box center [570, 329] width 499 height 26
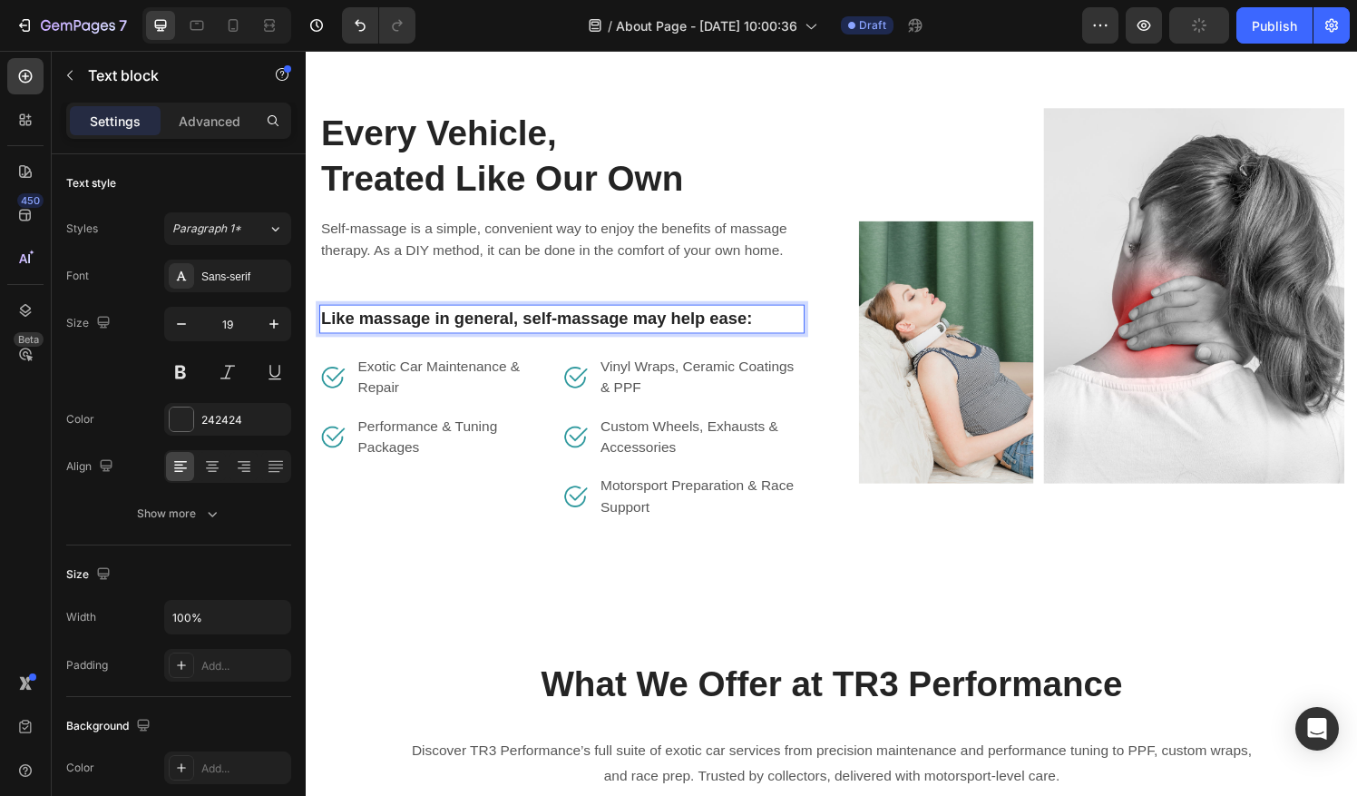
click at [814, 335] on div "Like massage in general, self-massage may help ease:" at bounding box center [570, 329] width 503 height 30
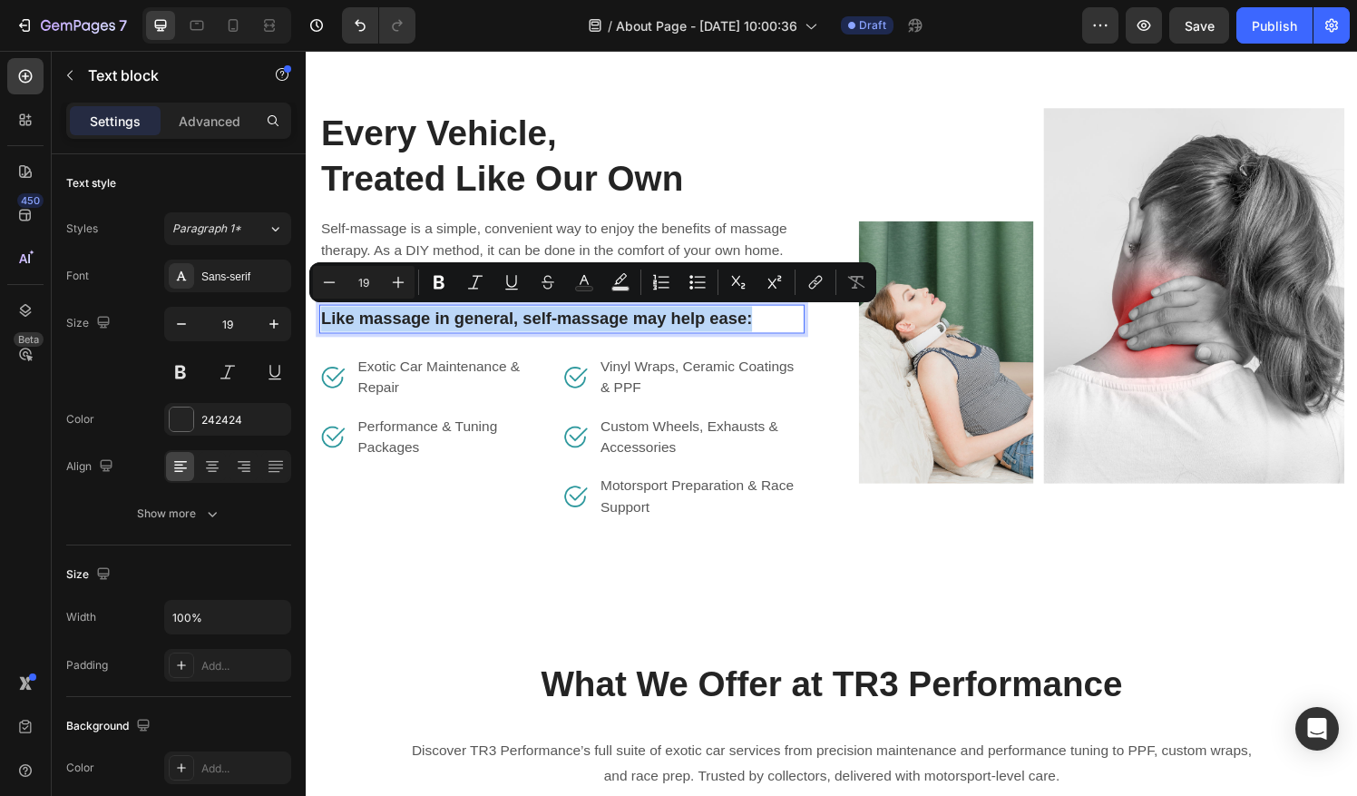
drag, startPoint x: 801, startPoint y: 327, endPoint x: 324, endPoint y: 324, distance: 477.1
click at [324, 324] on p "Like massage in general, self-massage may help ease:" at bounding box center [570, 329] width 499 height 26
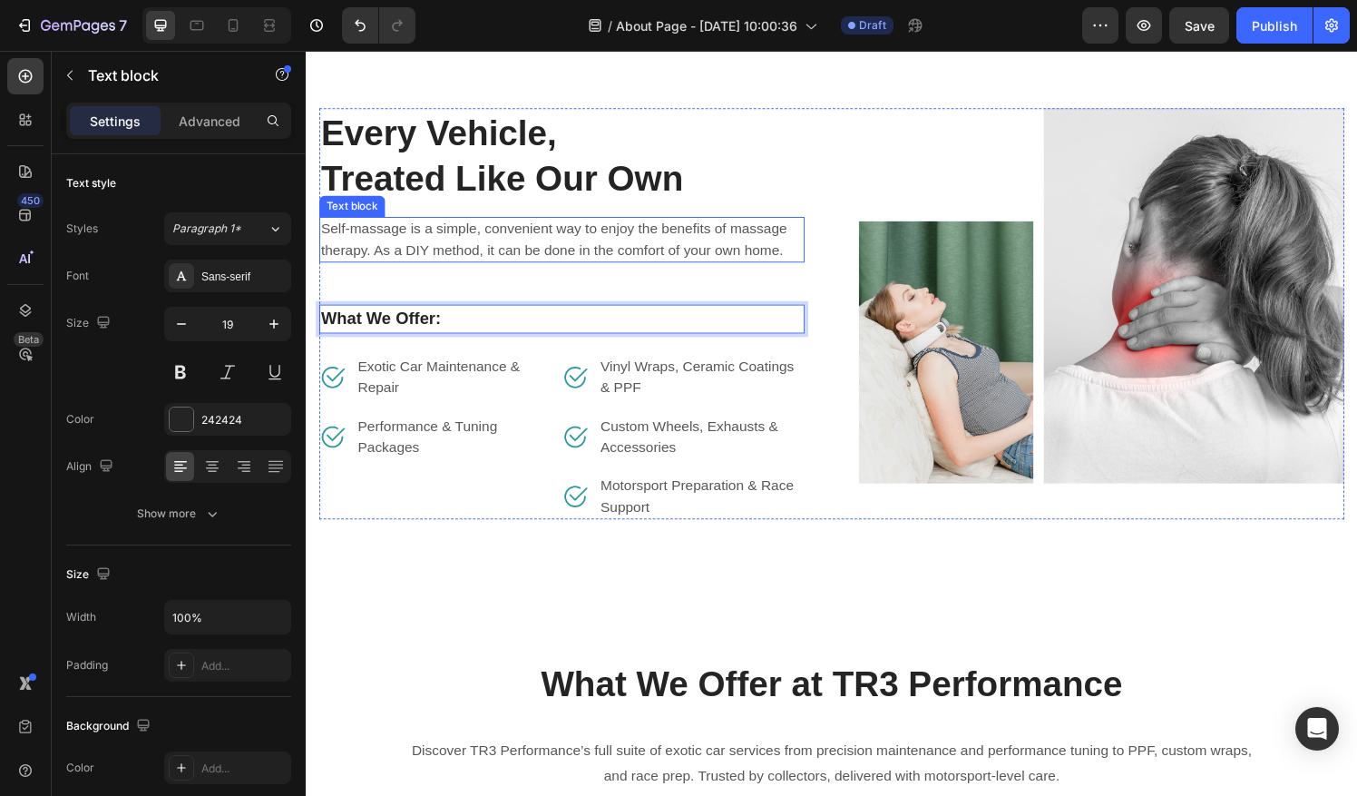
click at [596, 261] on p "Self-massage is a simple, convenient way to enjoy the benefits of massage thera…" at bounding box center [570, 247] width 499 height 44
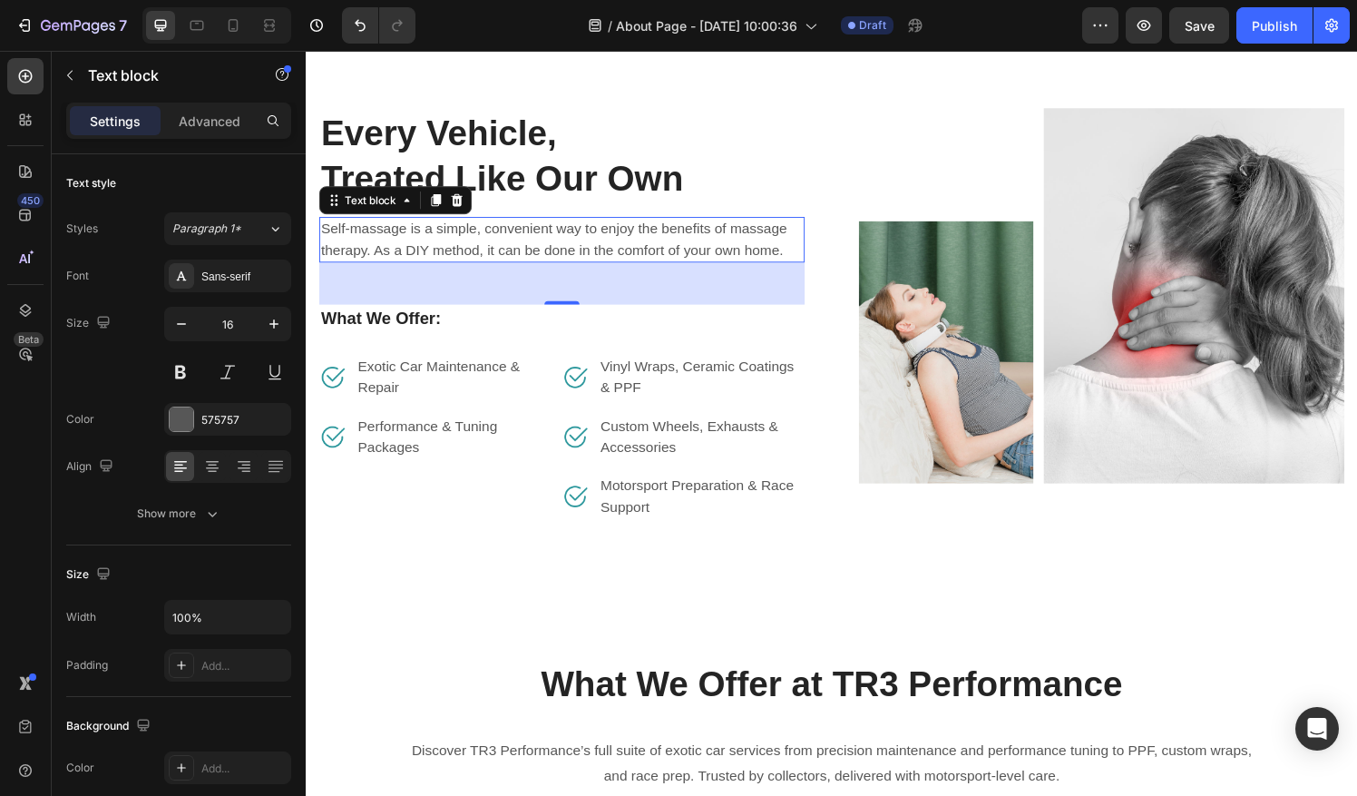
click at [596, 261] on p "Self-massage is a simple, convenient way to enjoy the benefits of massage thera…" at bounding box center [570, 247] width 499 height 44
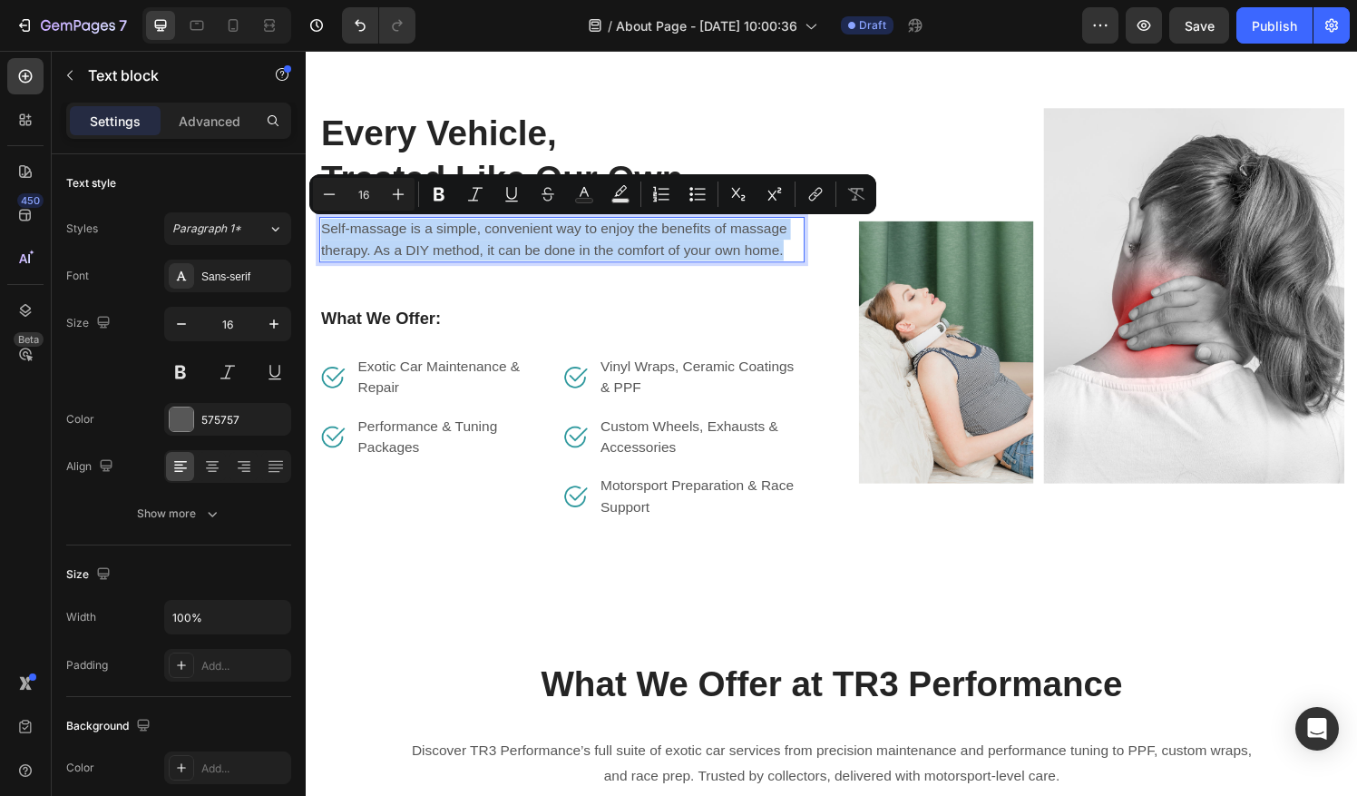
drag, startPoint x: 804, startPoint y: 257, endPoint x: 257, endPoint y: 227, distance: 547.8
click at [306, 227] on html "Header Every Vehicle, Treated Like Our Own Heading Self-massage is a simple, co…" at bounding box center [850, 592] width 1088 height 6594
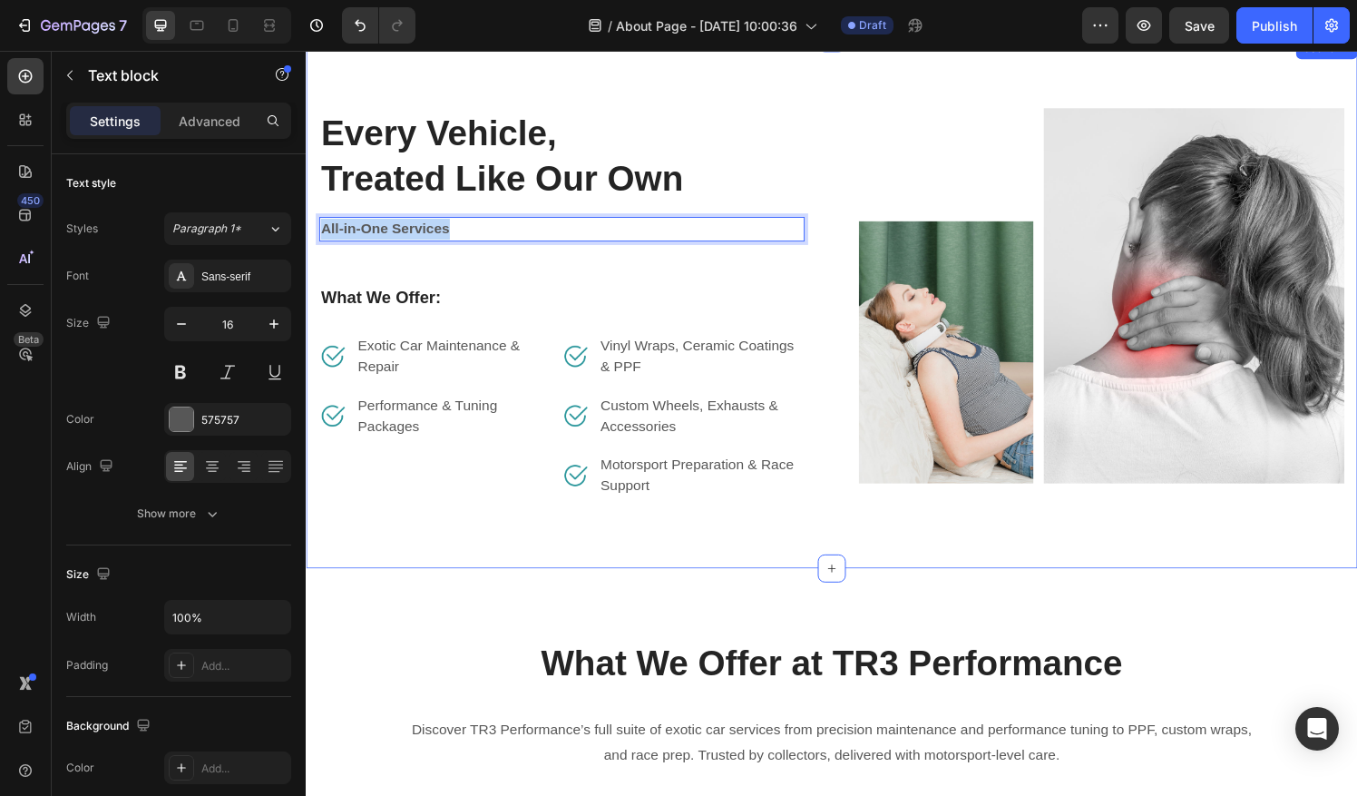
drag, startPoint x: 495, startPoint y: 230, endPoint x: 309, endPoint y: 232, distance: 186.0
click at [309, 232] on div "Every Vehicle, Treated Like Our Own Heading All-in-One Services Text block 48 W…" at bounding box center [850, 312] width 1088 height 549
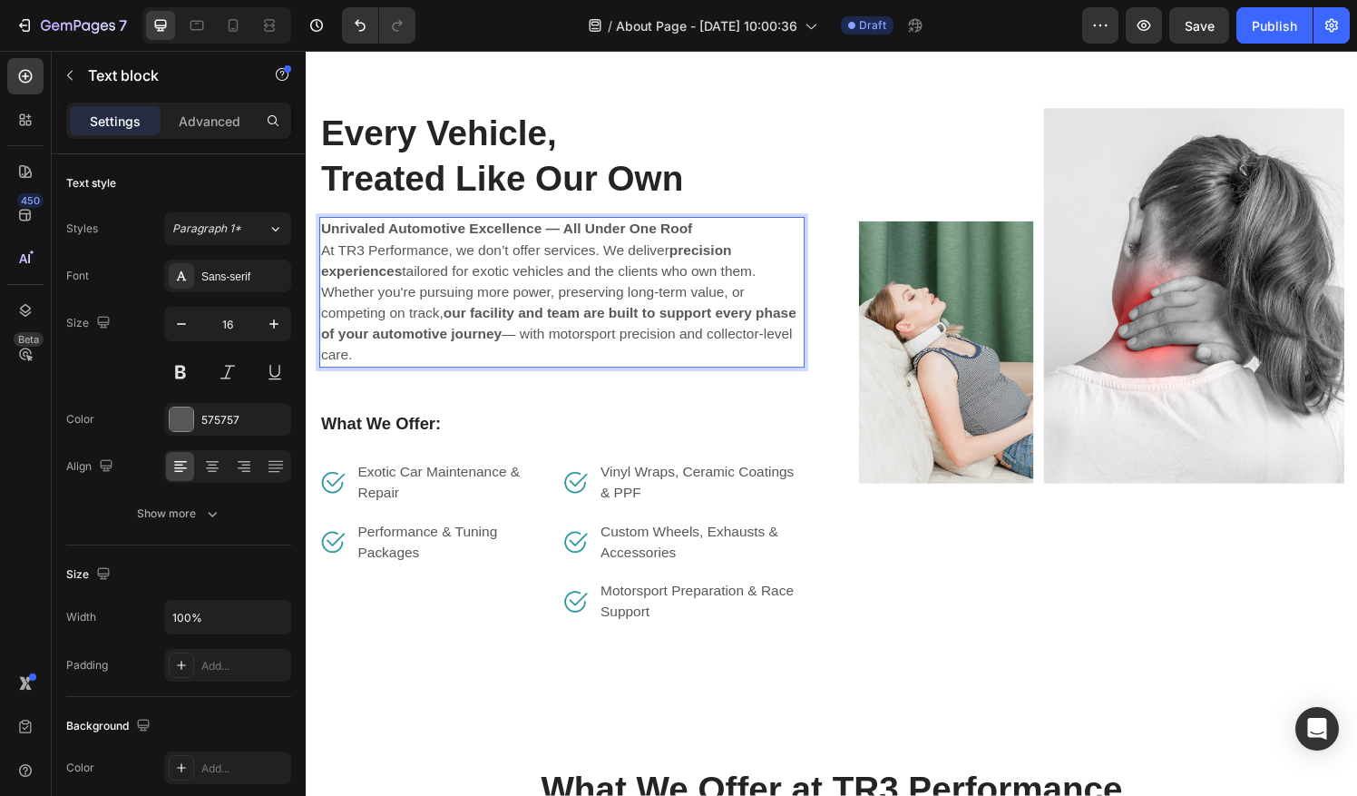
click at [571, 238] on strong "Unrivaled Automotive Excellence — All Under One Roof" at bounding box center [513, 235] width 385 height 15
click at [713, 229] on p "Unrivaled Automotive Excellence. All Under One Roof" at bounding box center [570, 236] width 499 height 22
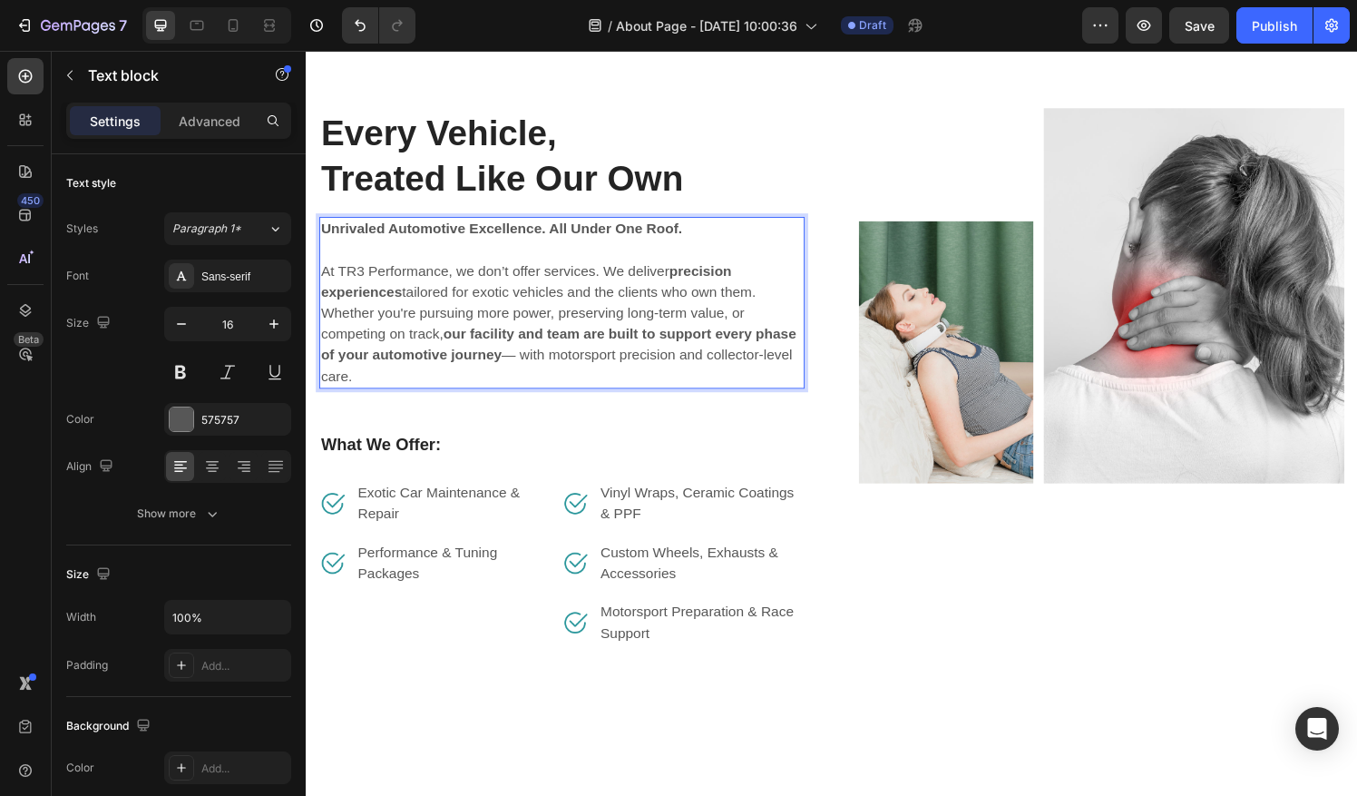
click at [551, 276] on p "At TR3 Performance, we don’t offer services. We deliver precision experiences t…" at bounding box center [570, 290] width 499 height 44
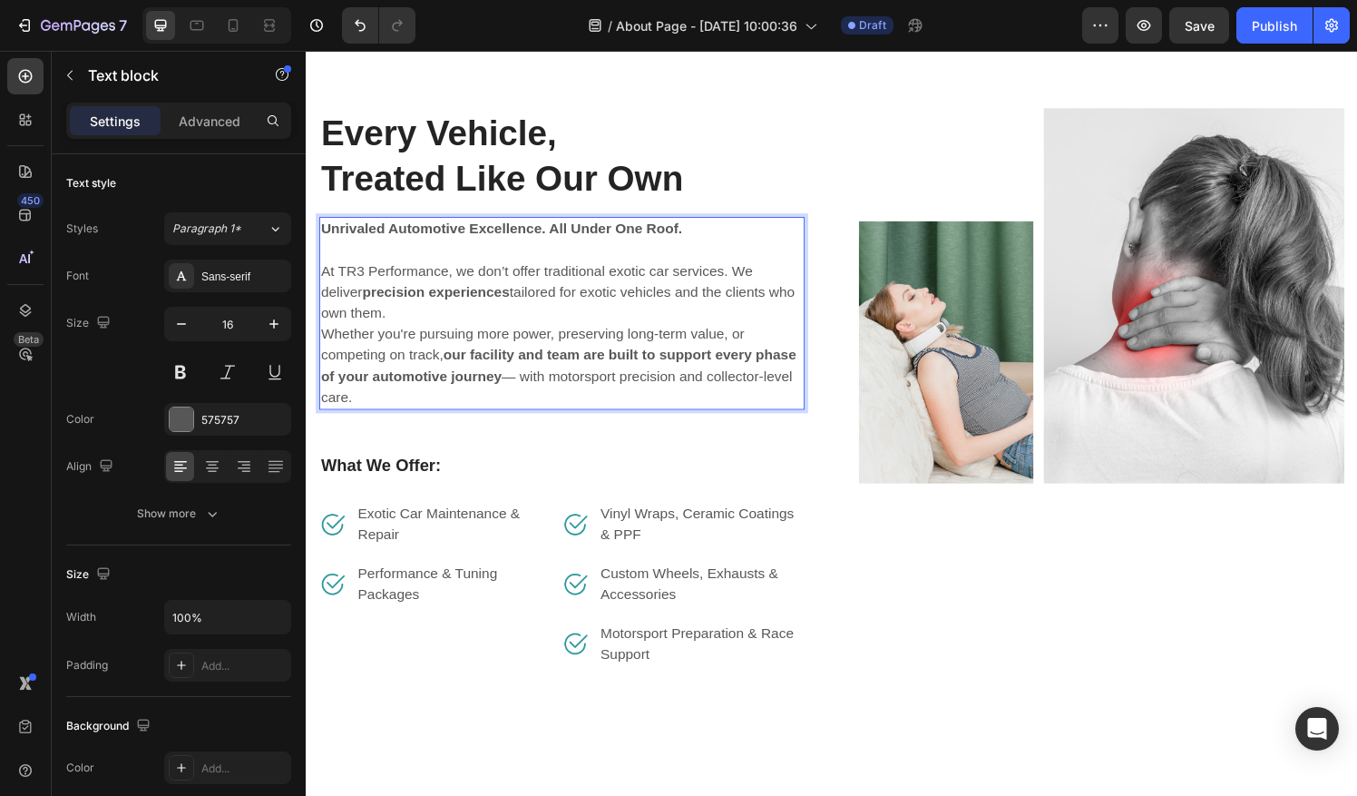
click at [323, 345] on p "Whether you're pursuing more power, preserving long-term value, or competing on…" at bounding box center [570, 377] width 499 height 87
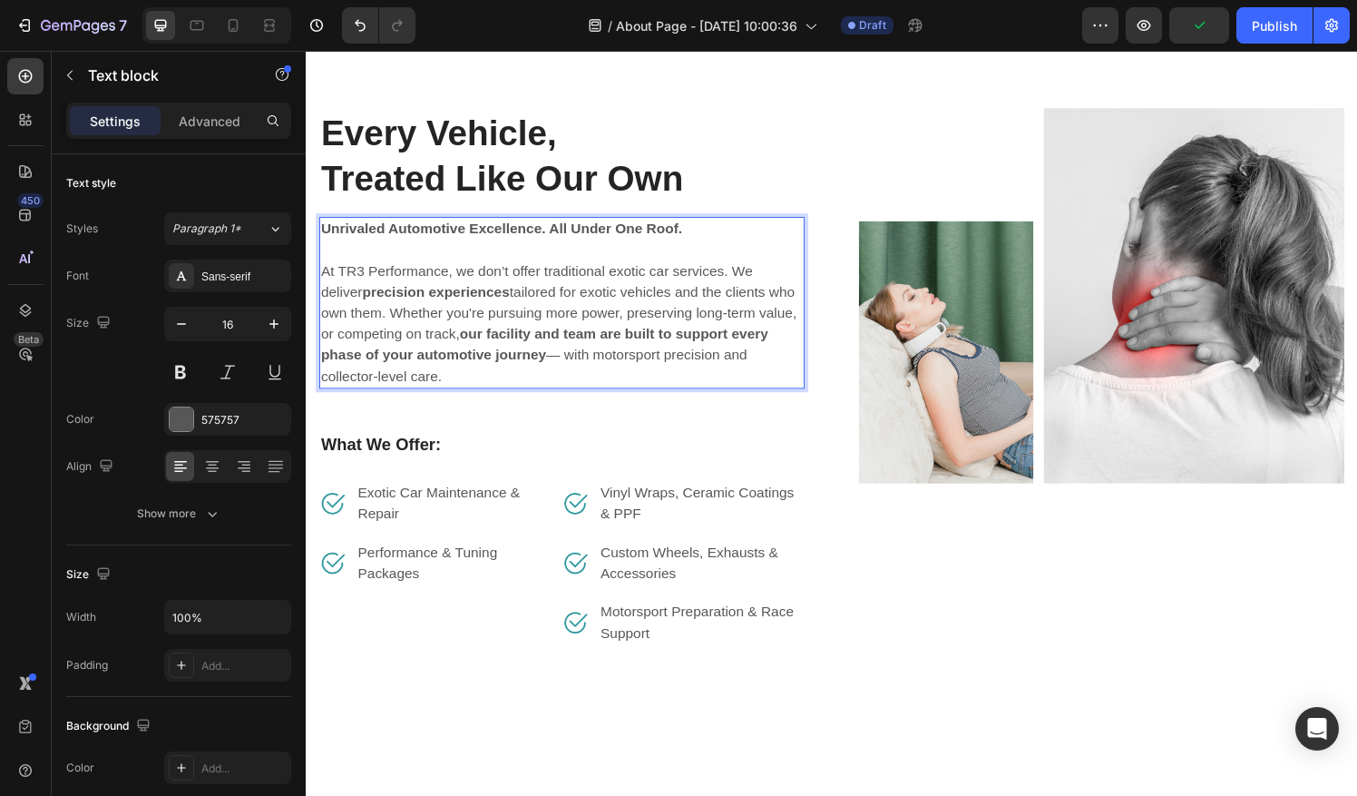
click at [612, 367] on p "At TR3 Performance, we don’t offer traditional exotic car services. We deliver …" at bounding box center [570, 333] width 499 height 131
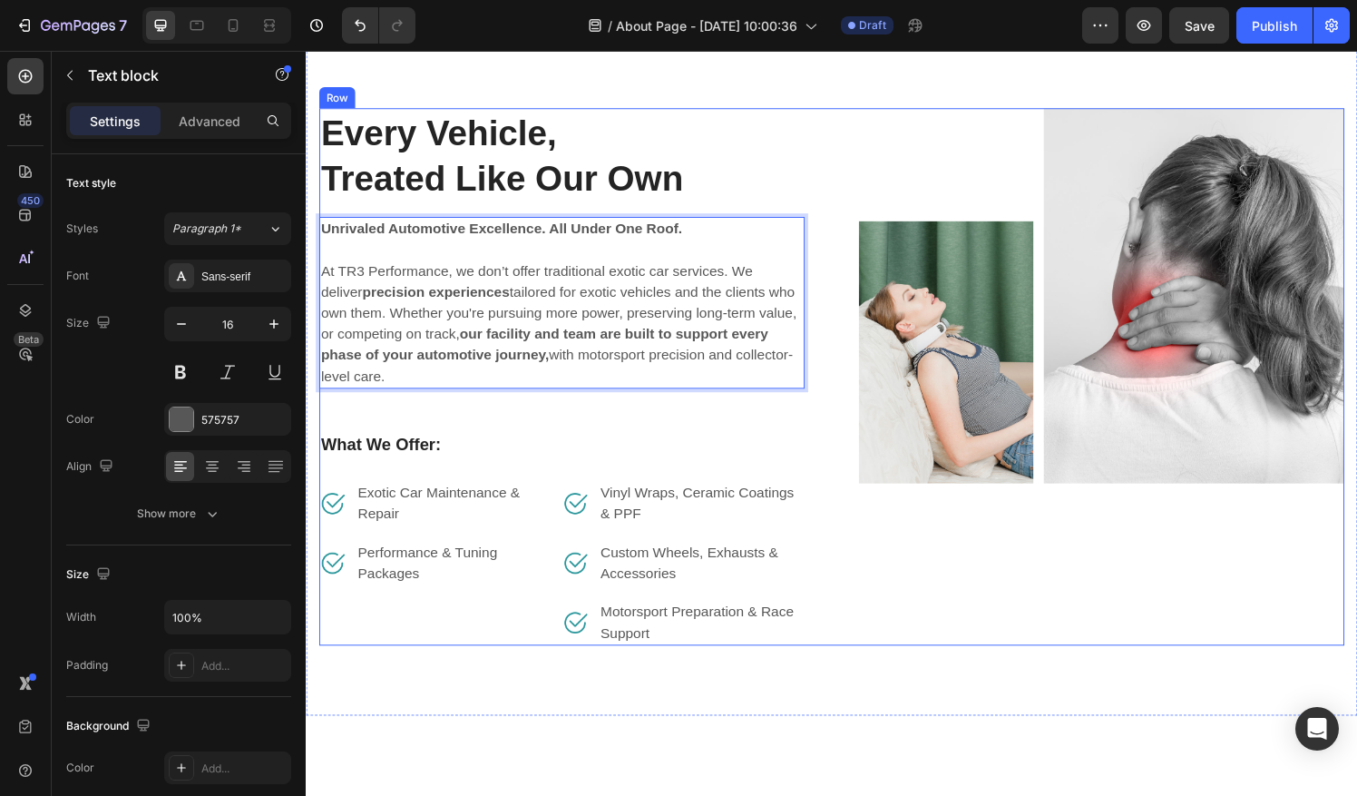
click at [587, 424] on div "Every Vehicle, Treated Like Our Own Heading Unrivaled Automotive Excellence. Al…" at bounding box center [570, 389] width 503 height 556
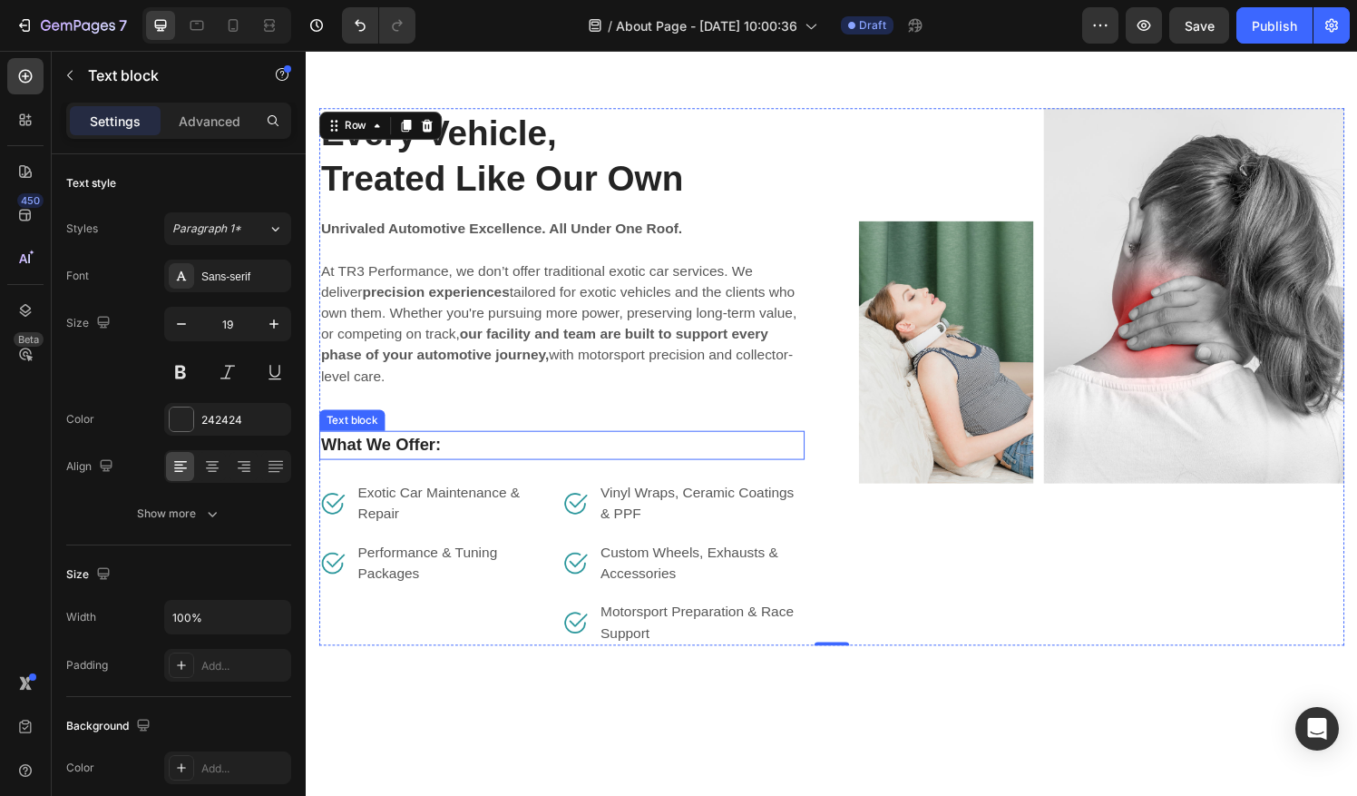
click at [369, 430] on div "Text block" at bounding box center [353, 433] width 61 height 16
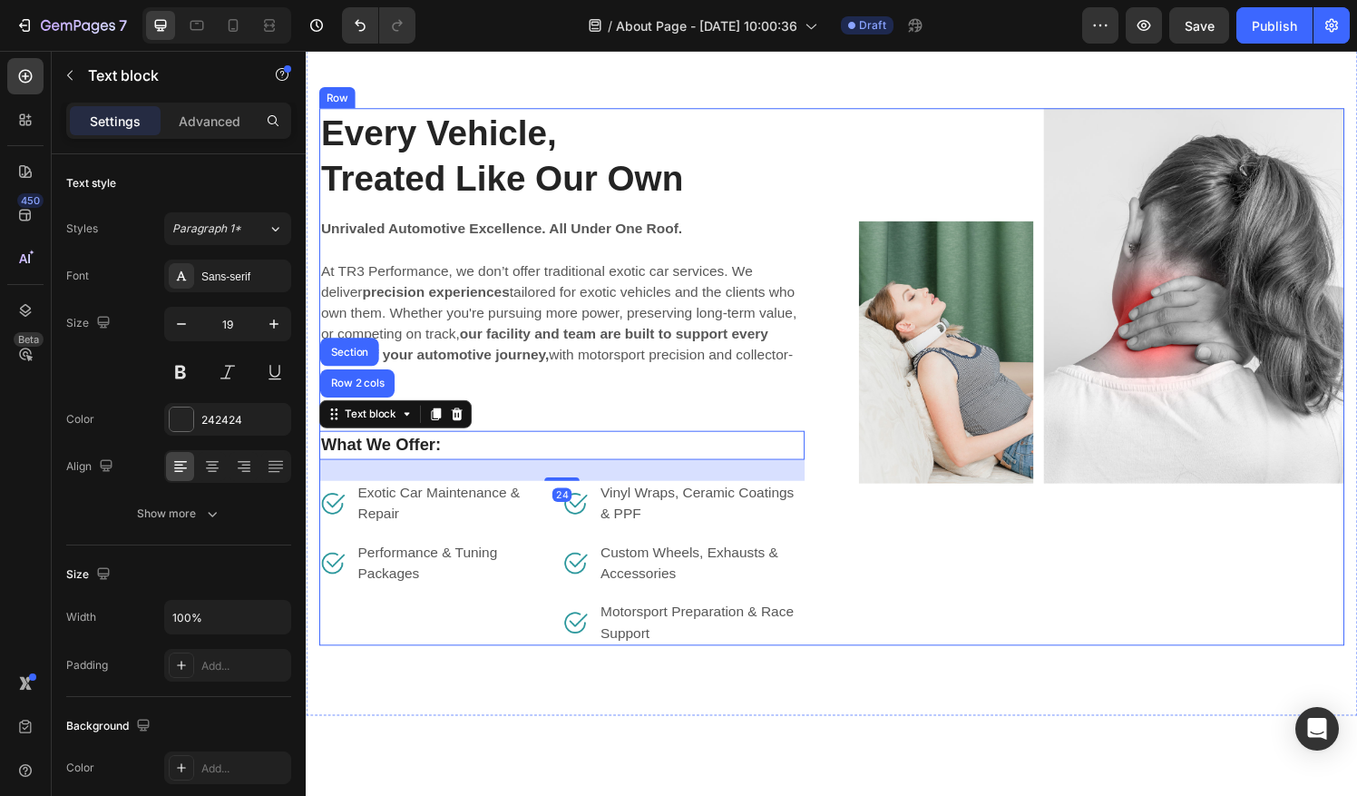
click at [599, 409] on div "Every Vehicle, Treated Like Our Own Heading Unrivaled Automotive Excellence. Al…" at bounding box center [570, 389] width 503 height 556
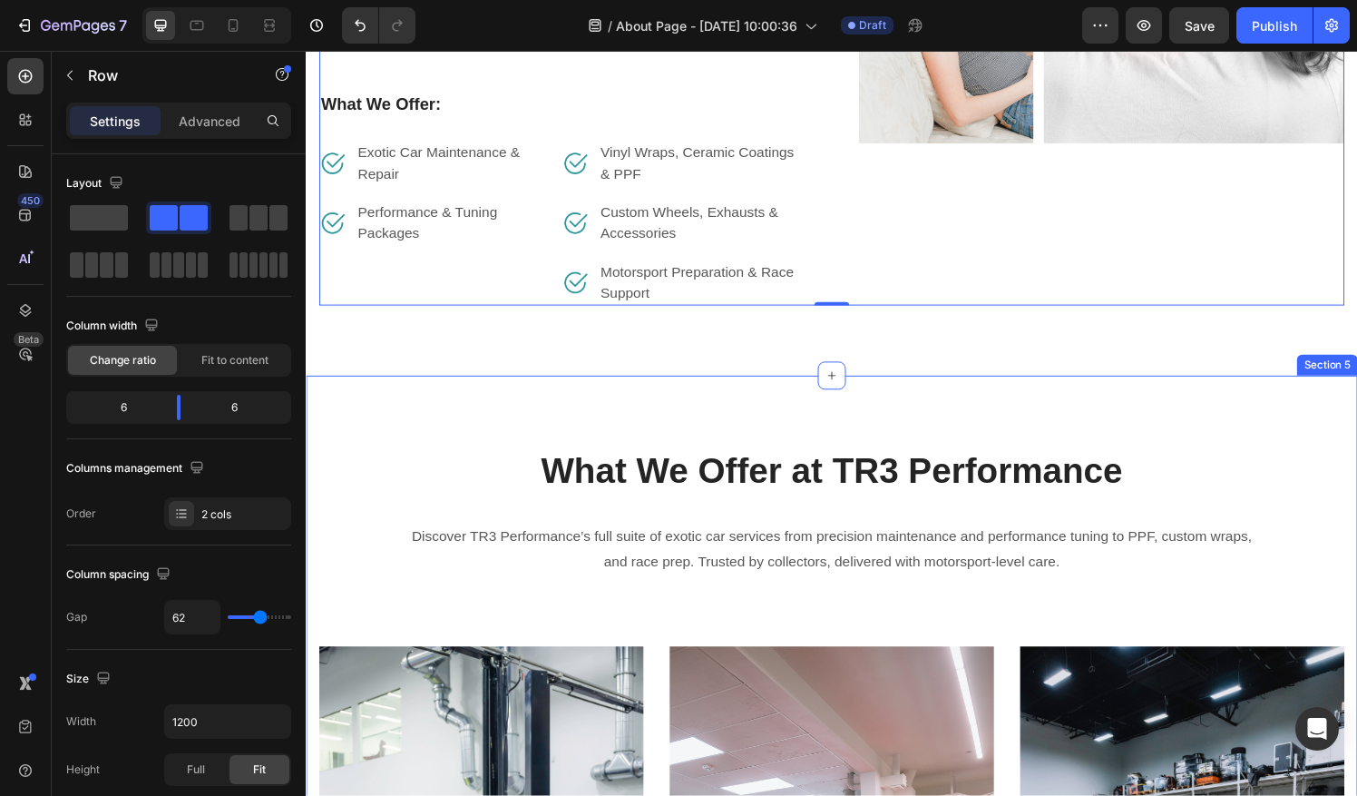
scroll to position [3109, 0]
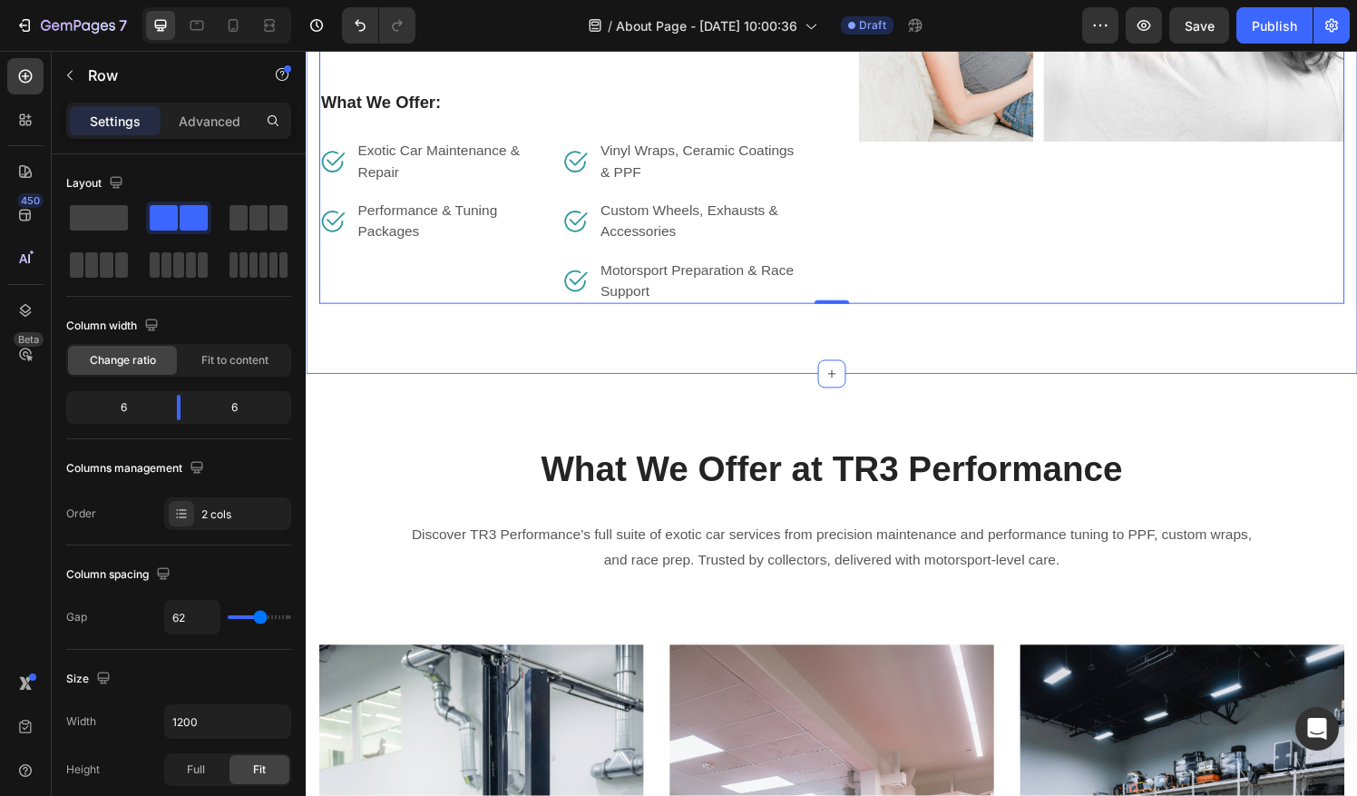
click at [725, 371] on div "Every Vehicle, Treated Like Our Own Heading Unrivaled Automotive Excellence. Al…" at bounding box center [850, 34] width 1088 height 701
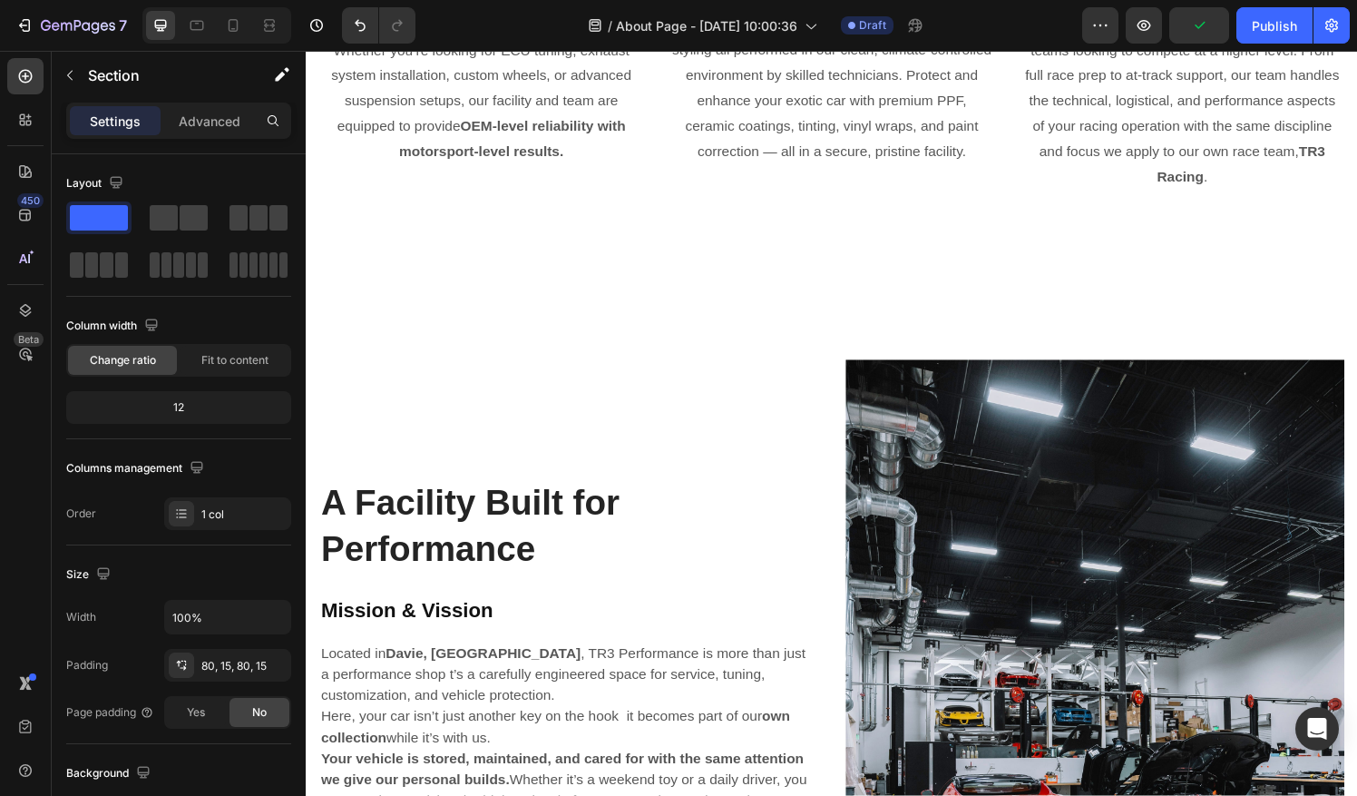
scroll to position [4450, 0]
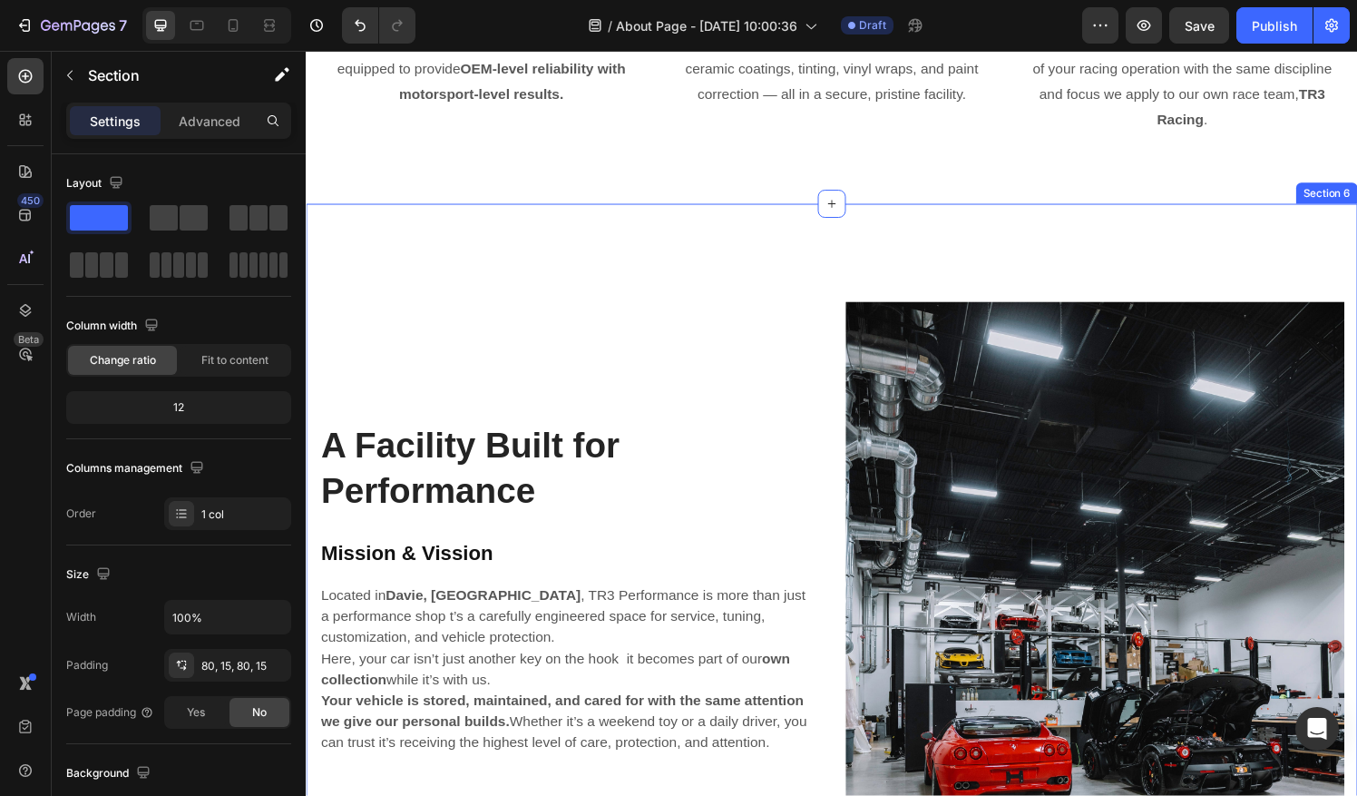
click at [1012, 224] on div "A Facility Built for Performance Heading Mission & Vission Heading Located in […" at bounding box center [850, 699] width 1088 height 978
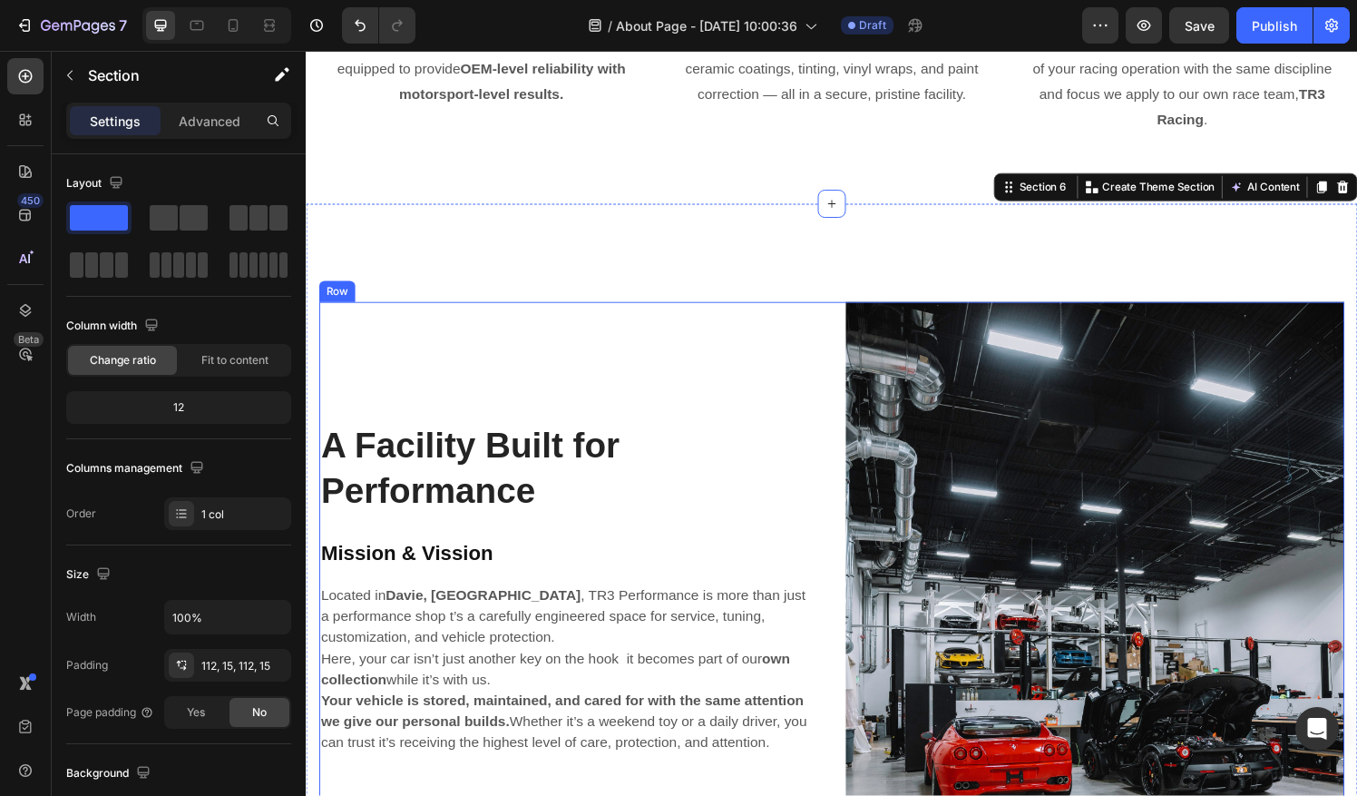
click at [543, 372] on div "A Facility Built for Performance Heading Mission & Vission Heading Located in […" at bounding box center [577, 698] width 516 height 775
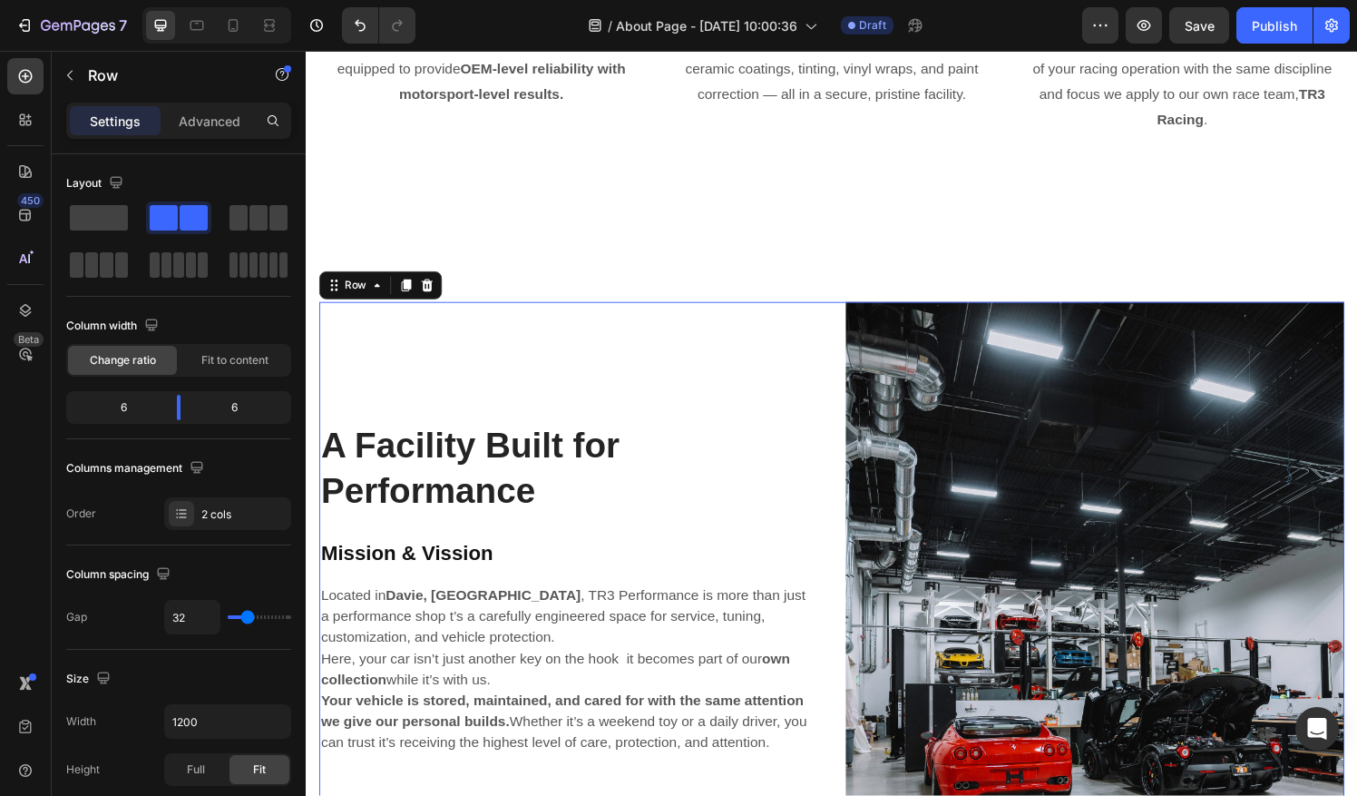
click at [543, 372] on div "A Facility Built for Performance Heading Mission & Vission Heading Located in […" at bounding box center [577, 698] width 516 height 775
click at [376, 448] on h2 "A Facility Built for Performance" at bounding box center [577, 483] width 516 height 98
click at [554, 348] on div "A Facility Built for Performance Heading Mission & Vission Heading Located in […" at bounding box center [577, 698] width 516 height 775
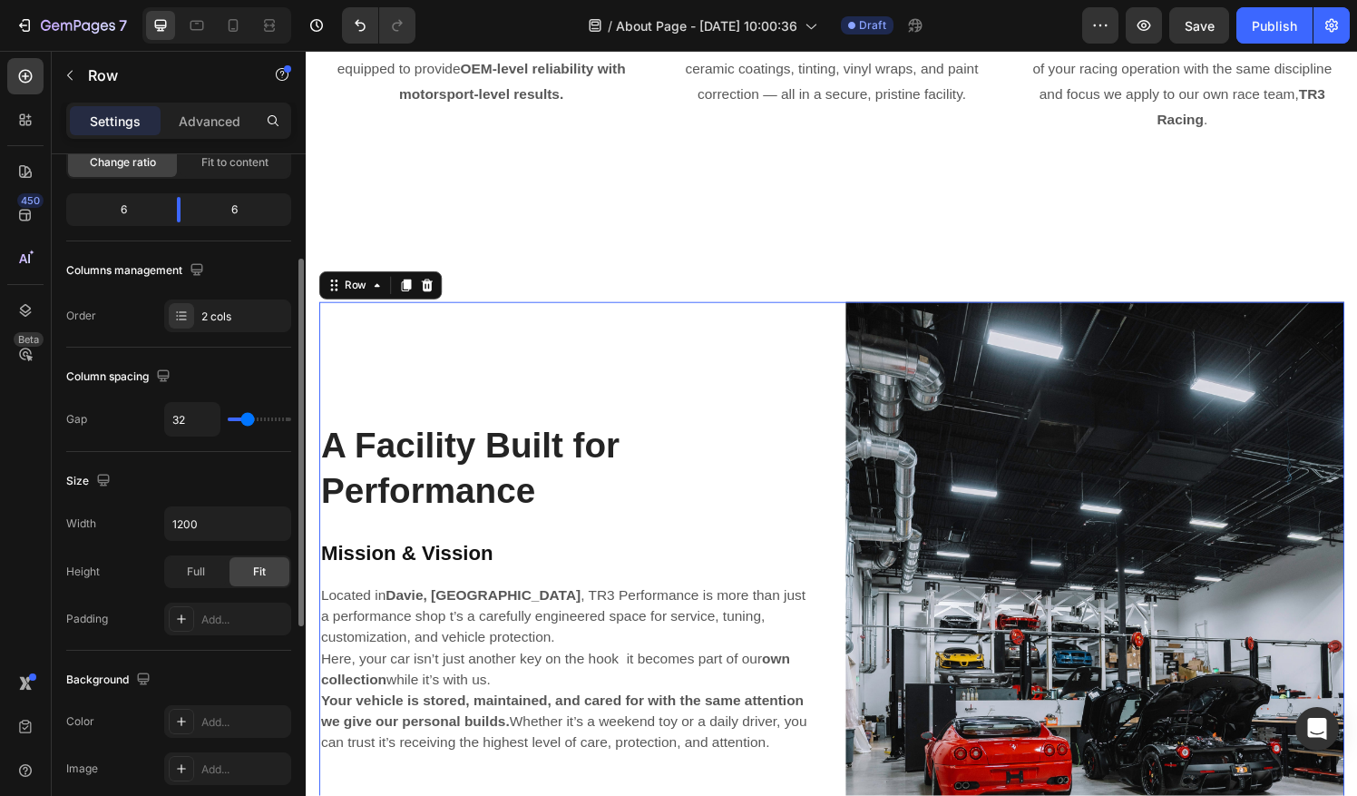
type input "0"
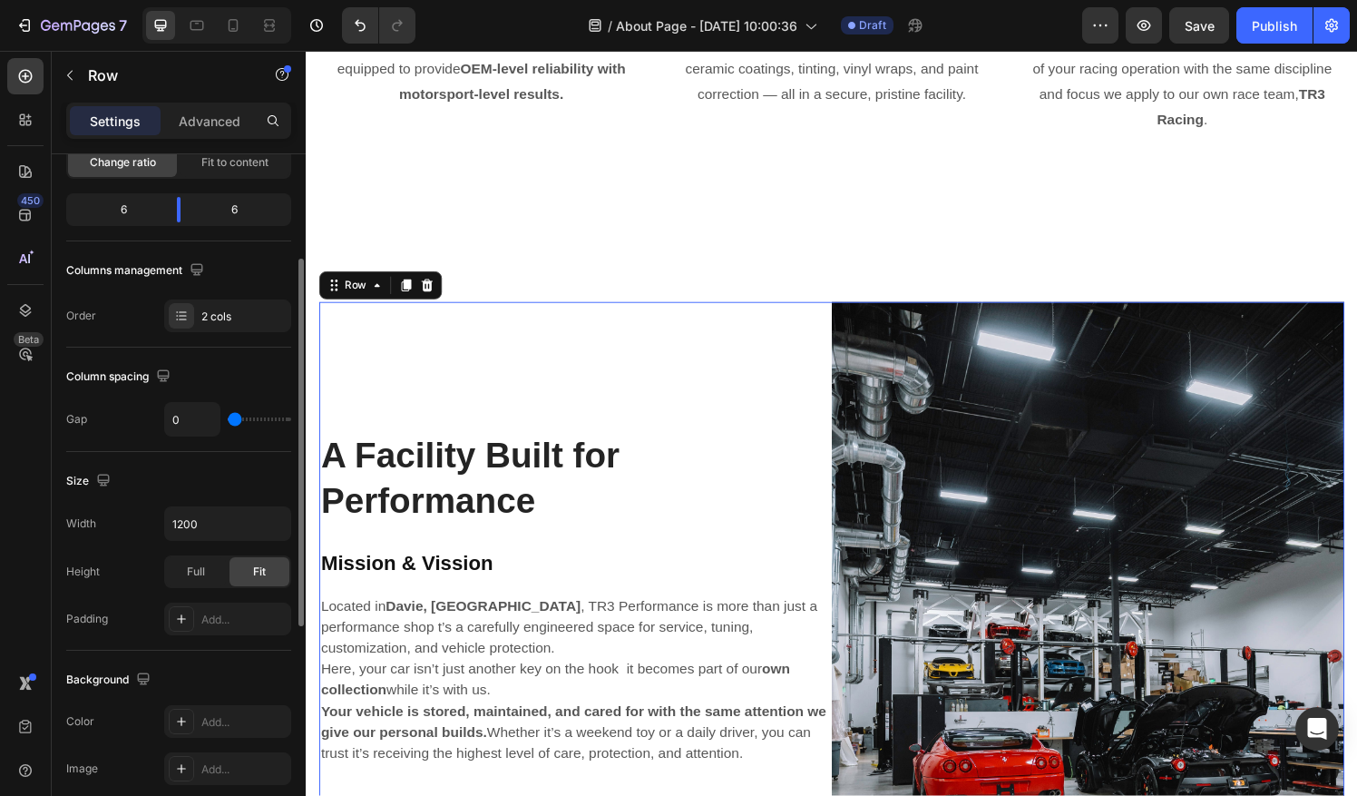
type input "118"
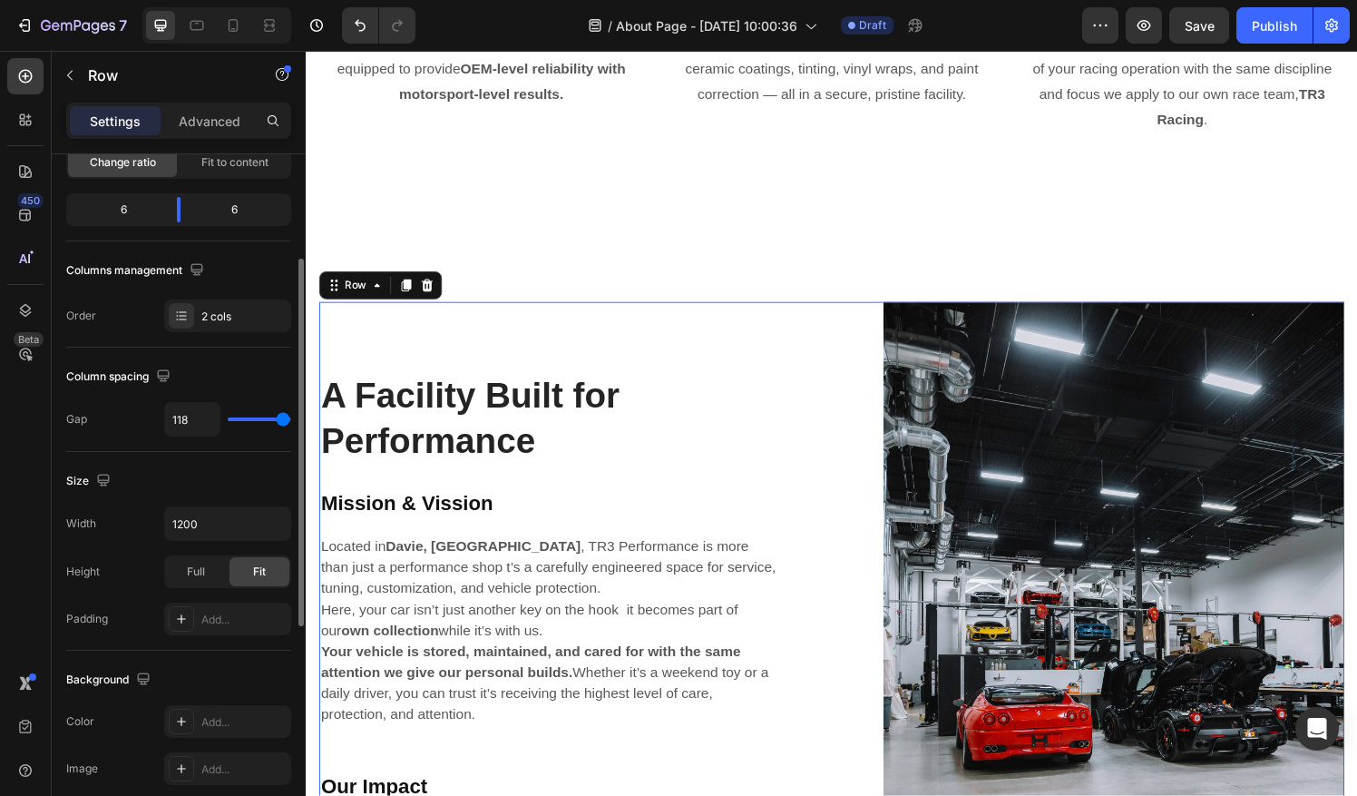
type input "120"
drag, startPoint x: 249, startPoint y: 415, endPoint x: 51, endPoint y: 389, distance: 200.4
type input "120"
click at [291, 421] on input "range" at bounding box center [259, 419] width 63 height 4
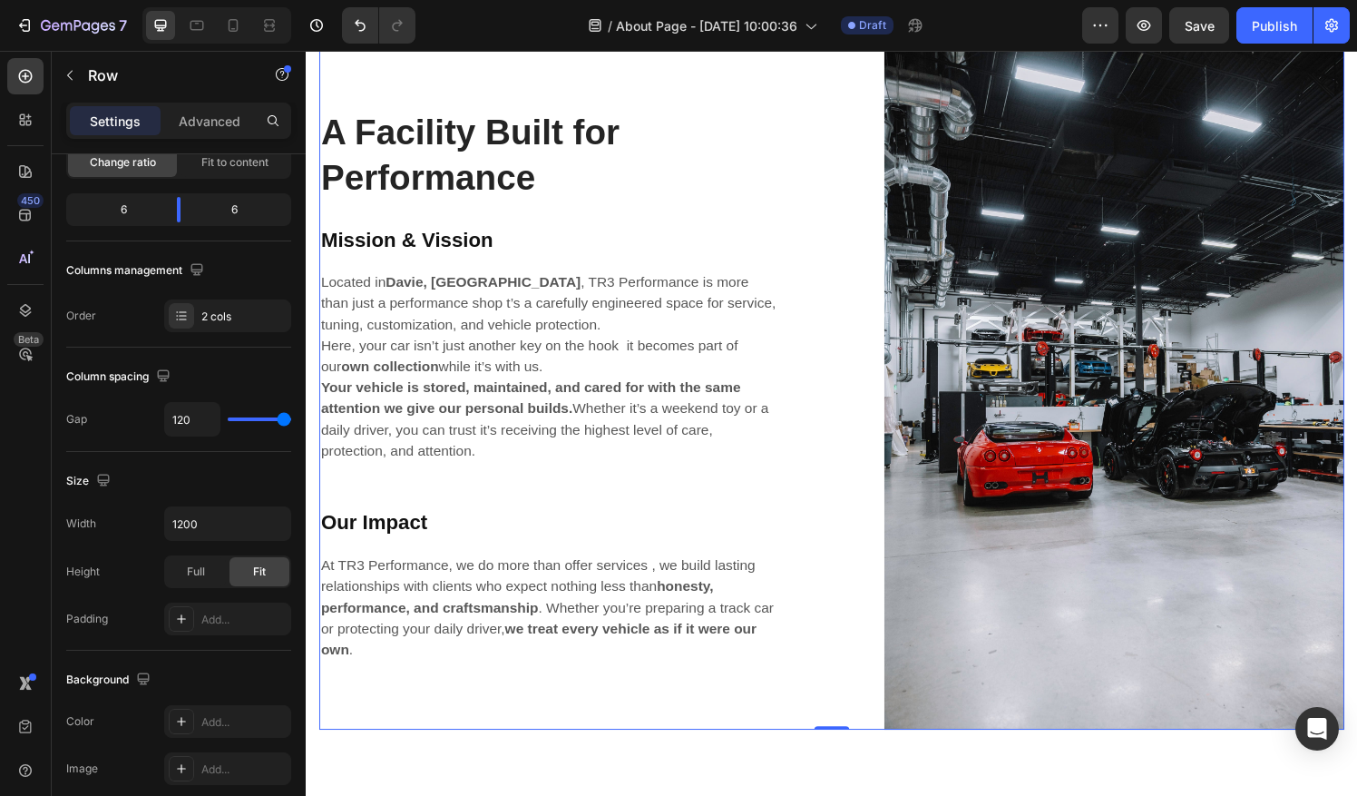
scroll to position [5069, 0]
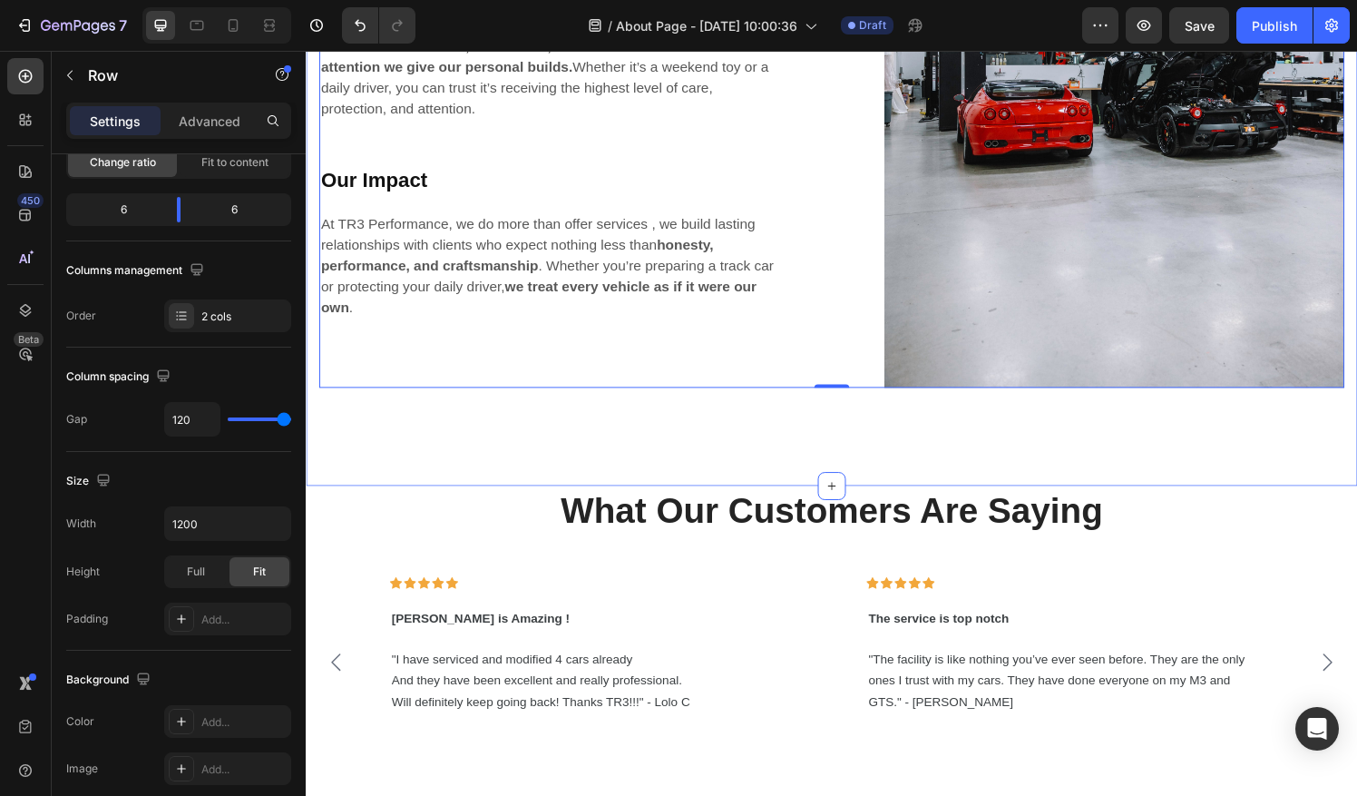
click at [637, 454] on div "A Facility Built for Performance Heading Mission & Vission Heading Located in […" at bounding box center [850, 44] width 1088 height 918
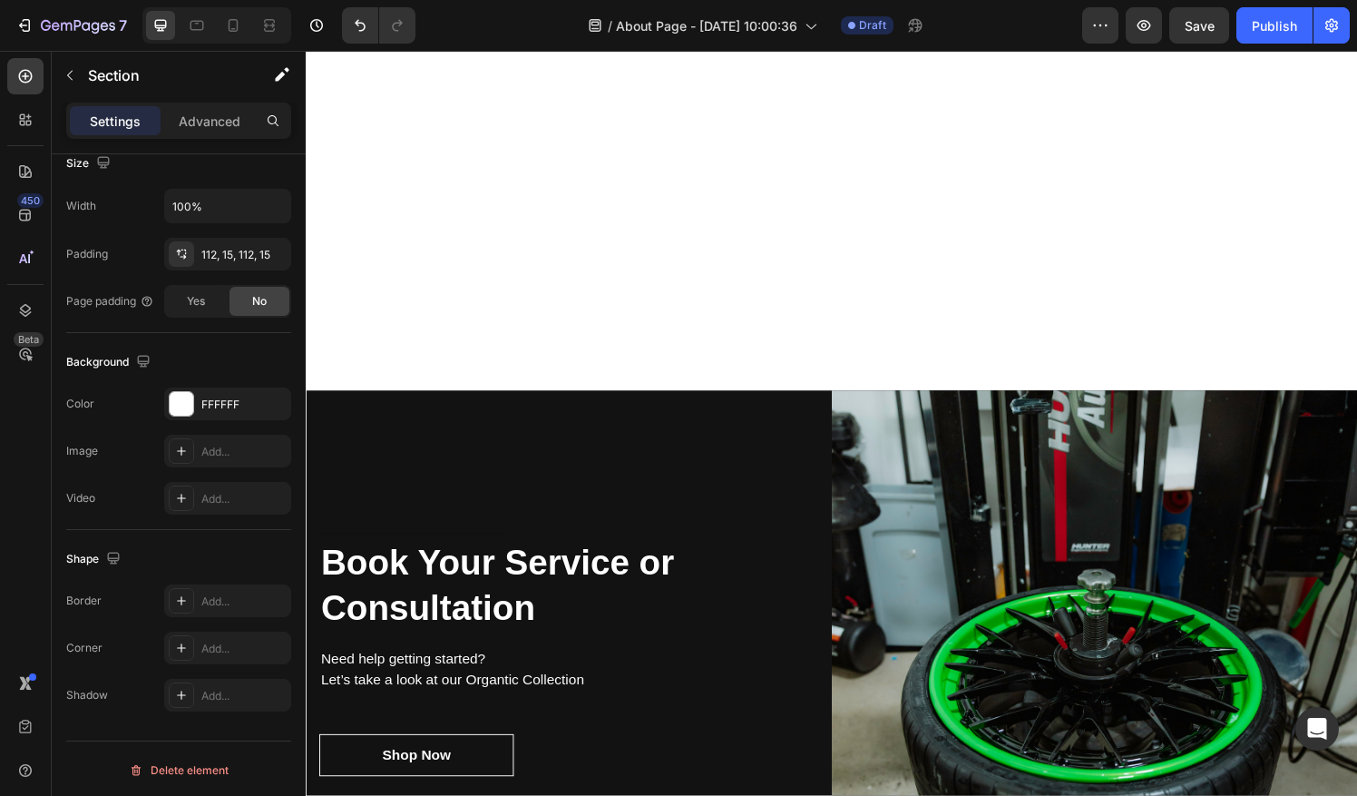
scroll to position [5885, 0]
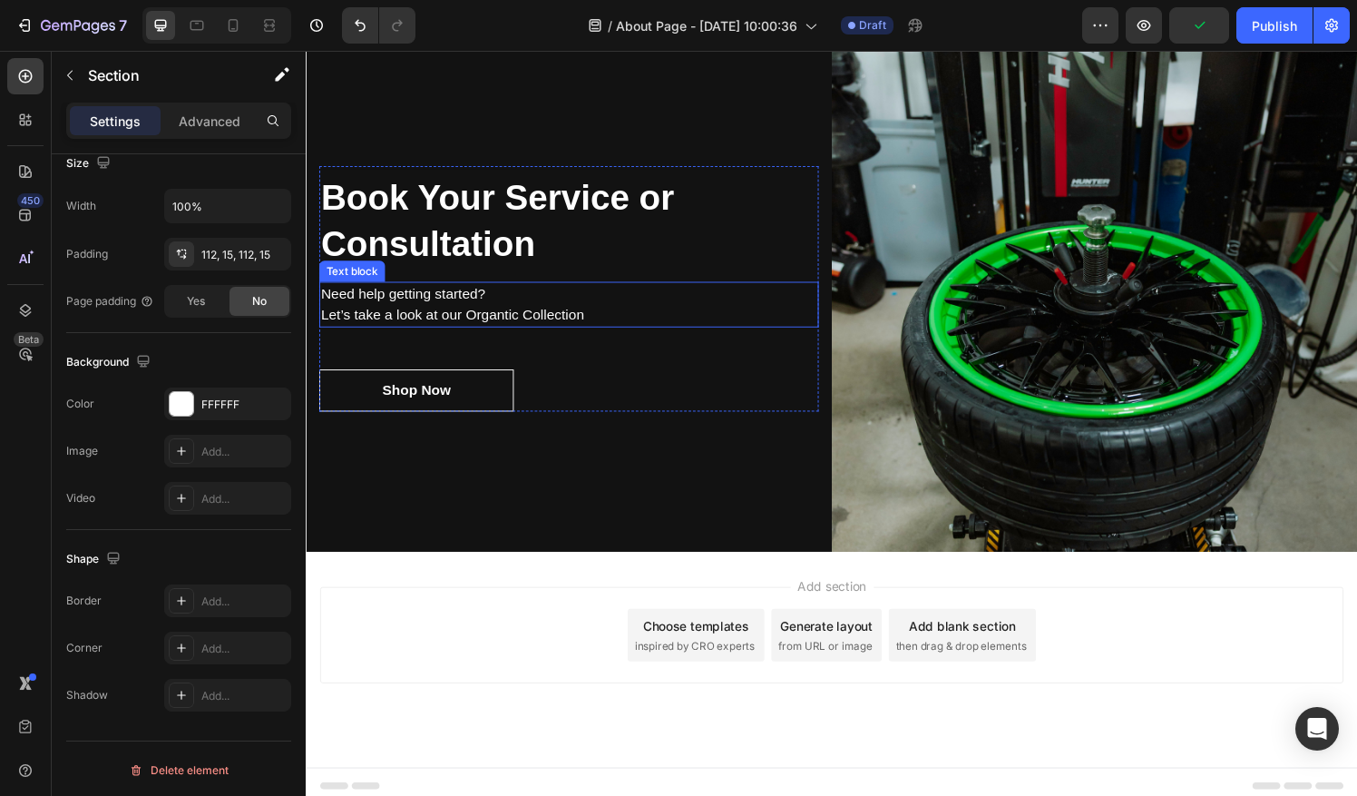
click at [511, 301] on p "Need help getting started? Let’s take a look at our Organtic Collection" at bounding box center [577, 314] width 513 height 44
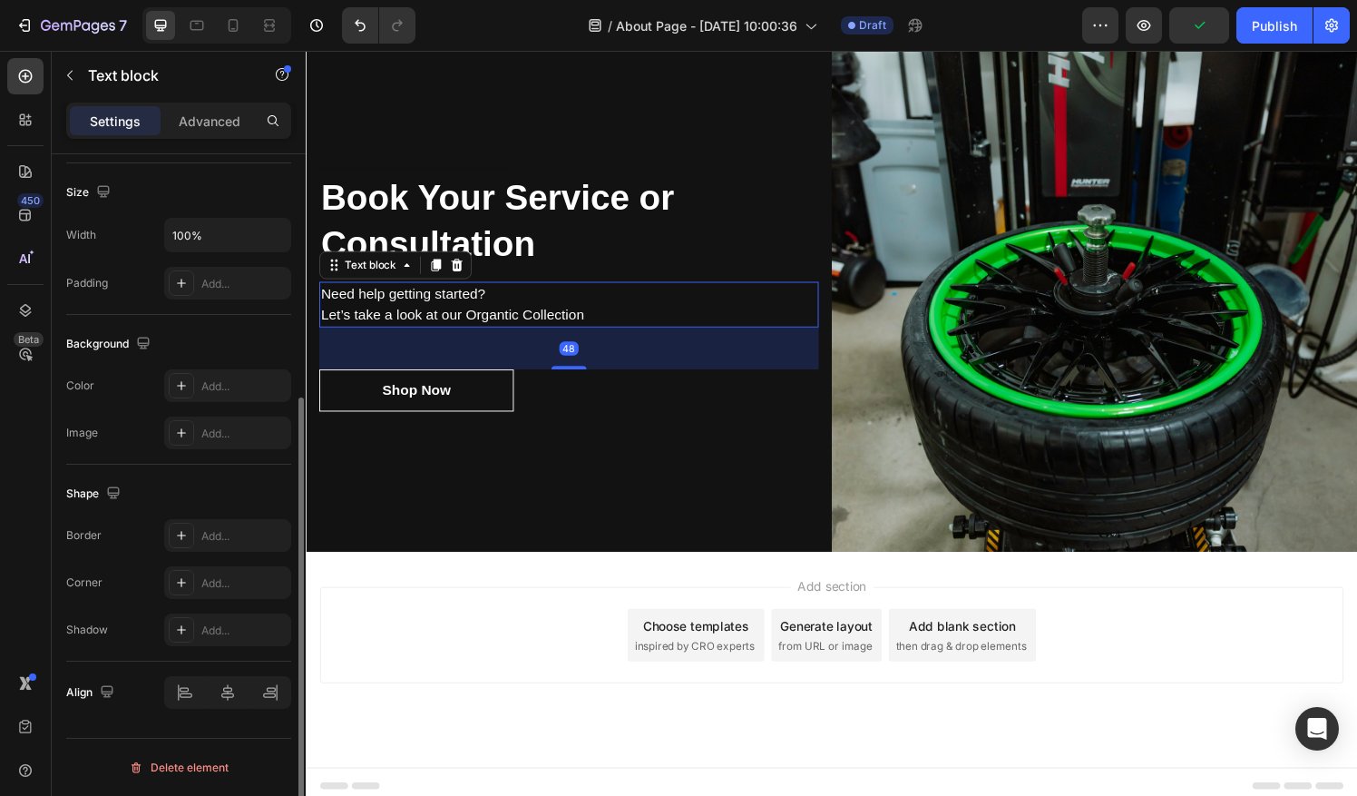
scroll to position [0, 0]
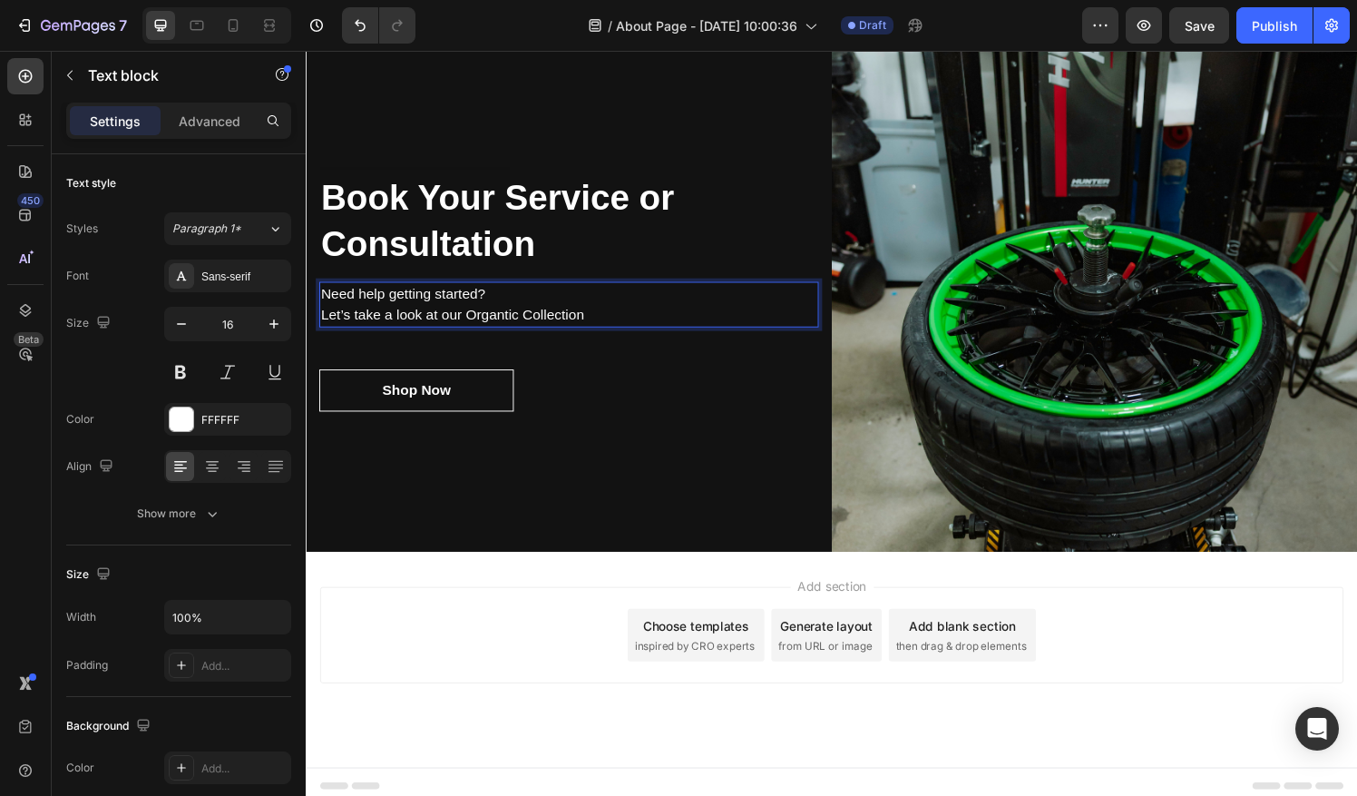
drag, startPoint x: 613, startPoint y: 319, endPoint x: 322, endPoint y: 306, distance: 291.5
click at [322, 306] on p "Need help getting started? Let’s take a look at our Organtic Collection" at bounding box center [577, 314] width 513 height 44
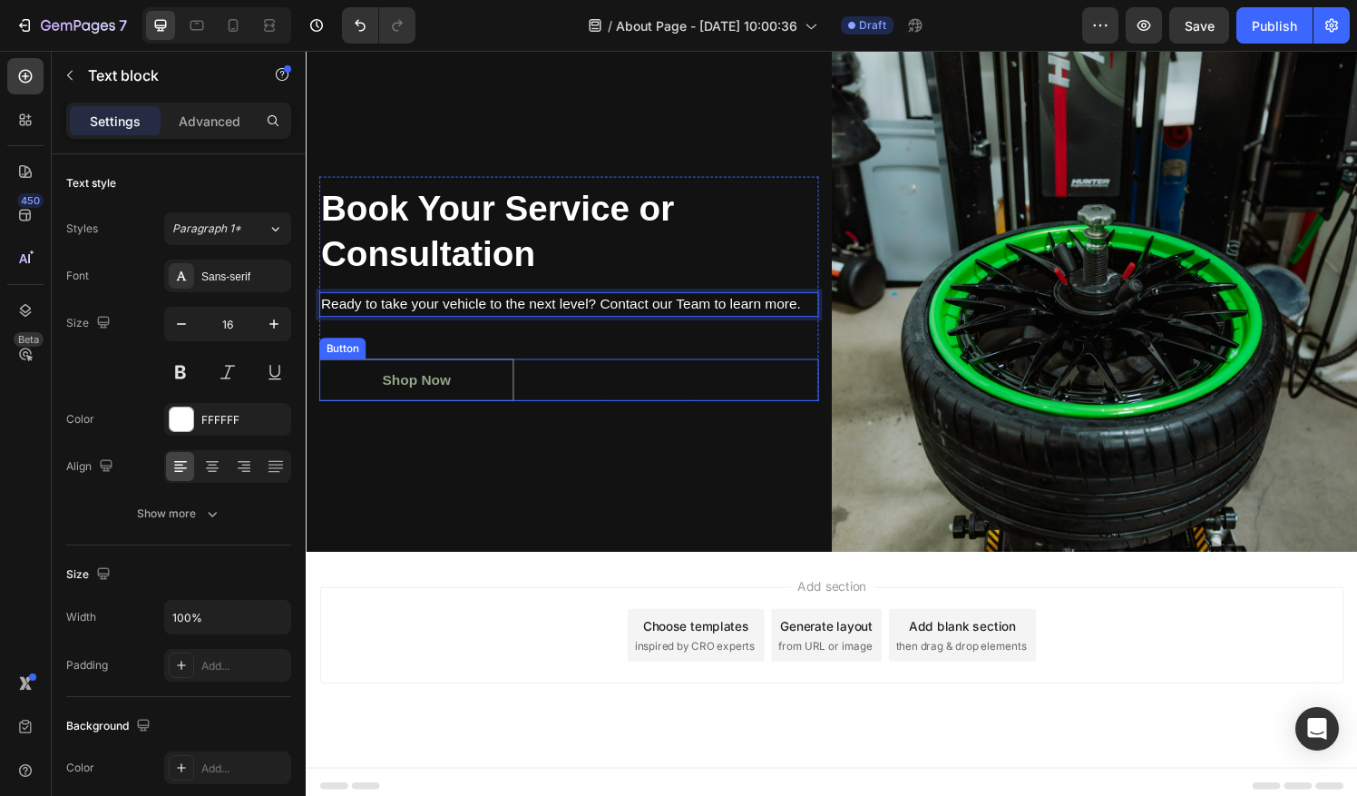
click at [468, 396] on button "Shop Now" at bounding box center [419, 392] width 201 height 44
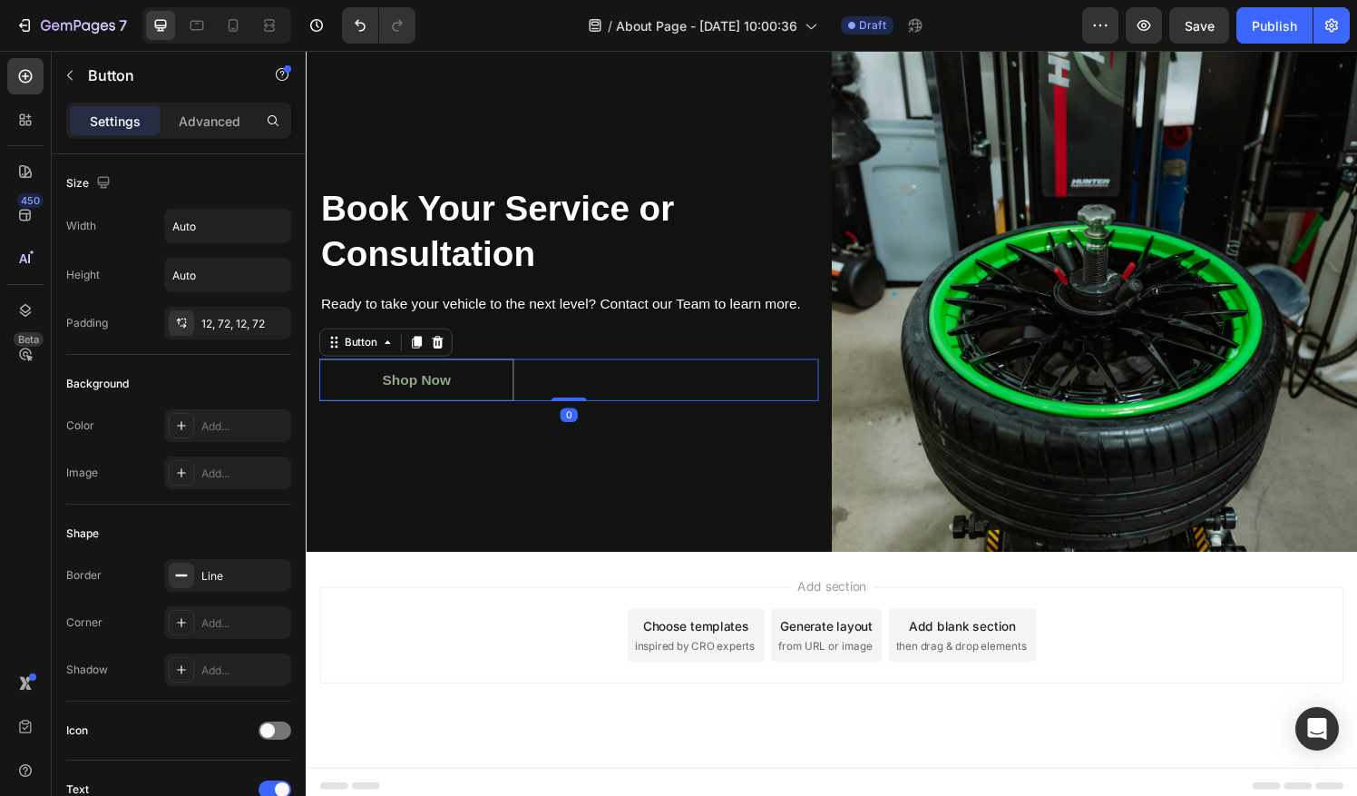
click at [456, 384] on button "Shop Now" at bounding box center [419, 392] width 201 height 44
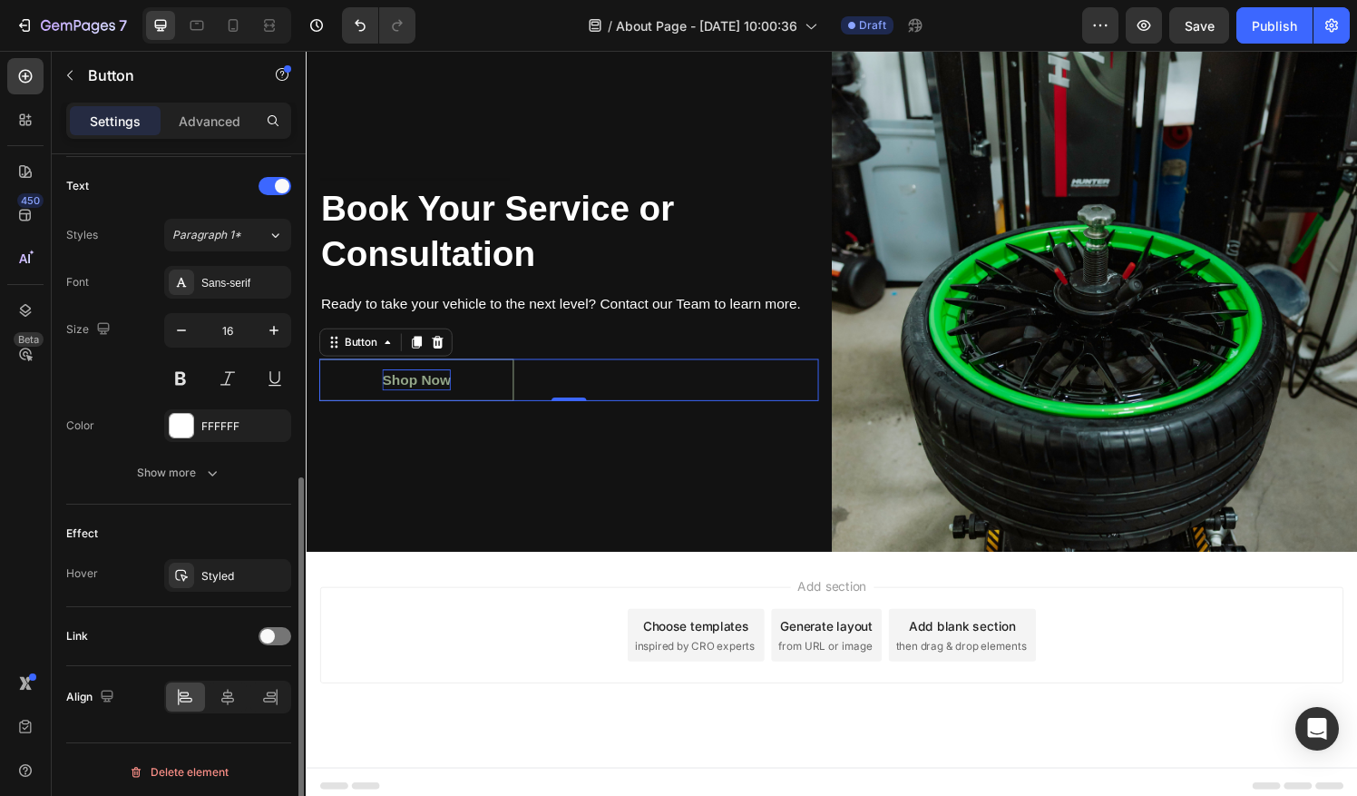
click at [448, 388] on div "Shop Now" at bounding box center [420, 392] width 71 height 22
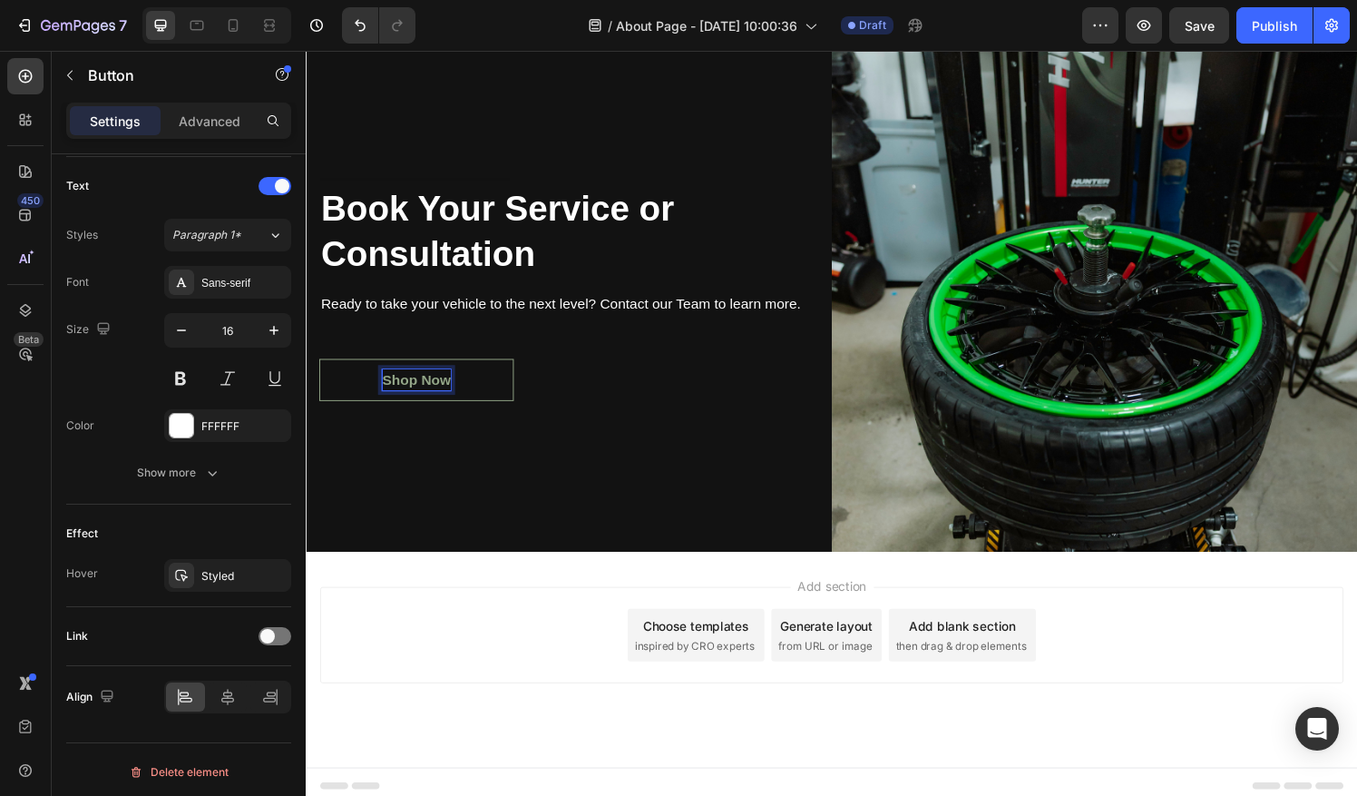
click at [448, 388] on p "Shop Now" at bounding box center [420, 392] width 71 height 22
drag, startPoint x: 448, startPoint y: 388, endPoint x: 386, endPoint y: 392, distance: 61.8
click at [386, 392] on p "Shop Now" at bounding box center [420, 392] width 71 height 22
click at [319, 370] on button "Contact" at bounding box center [411, 392] width 185 height 44
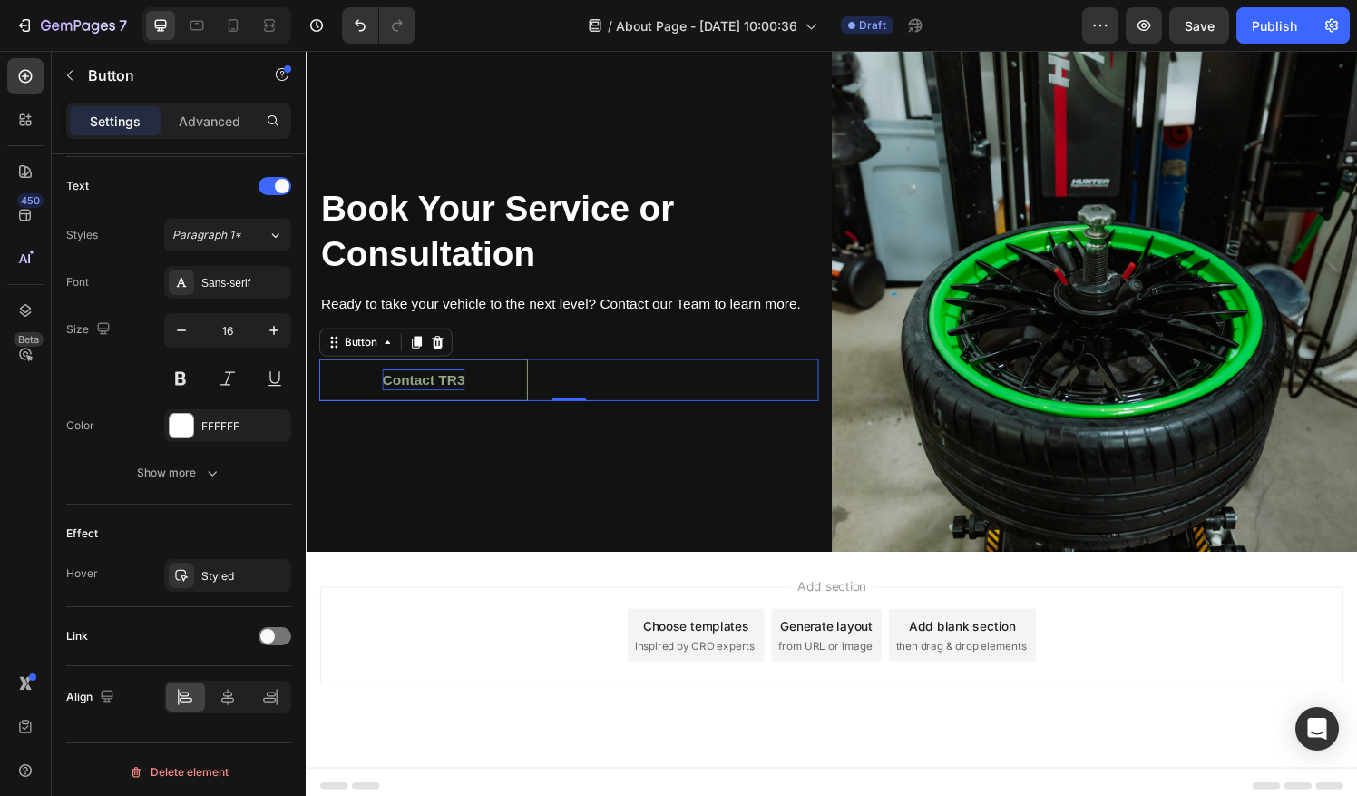
click at [514, 387] on button "Contact TR3" at bounding box center [427, 392] width 216 height 44
click at [507, 388] on button "Contact TR3" at bounding box center [427, 392] width 216 height 44
click at [356, 386] on button "Contact TR3" at bounding box center [427, 392] width 216 height 44
click at [414, 386] on p "Contact TR3" at bounding box center [427, 392] width 85 height 22
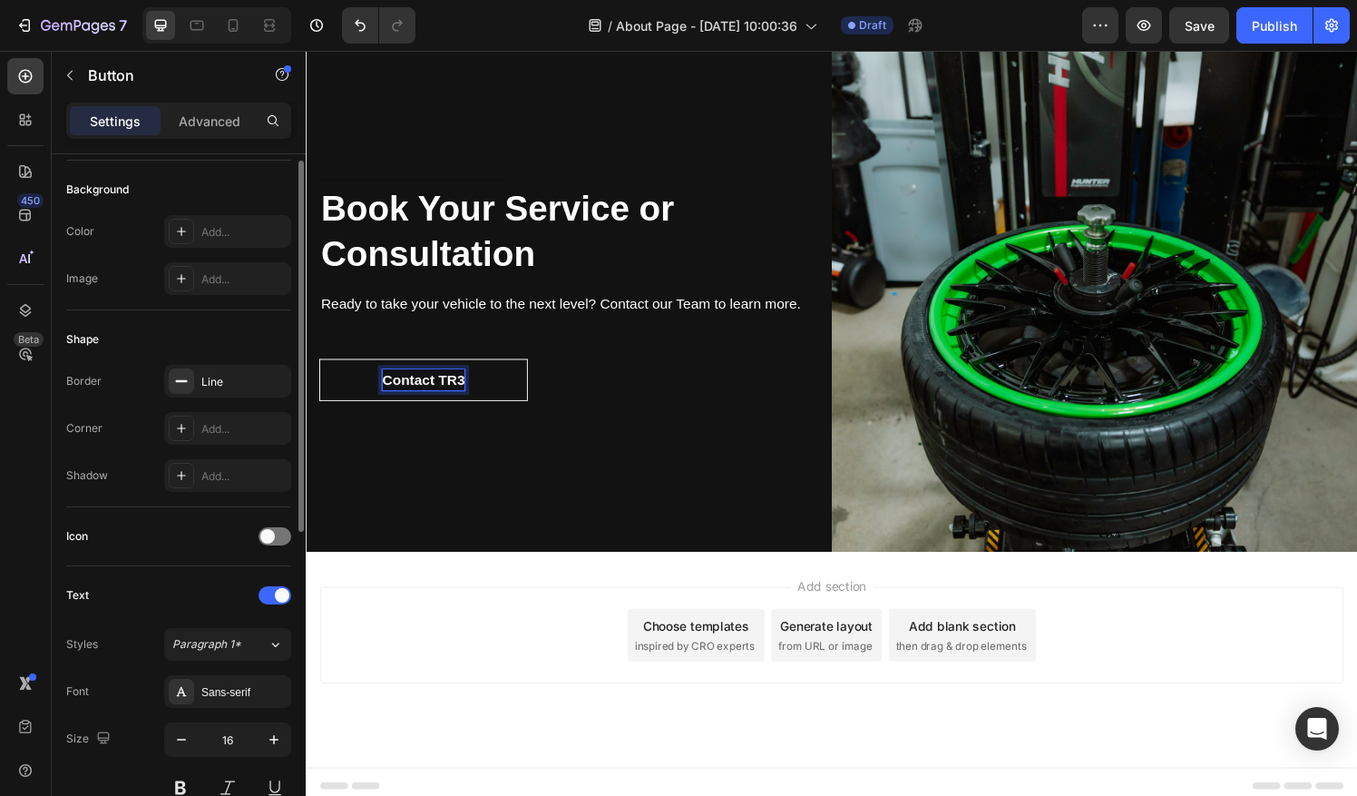
scroll to position [0, 0]
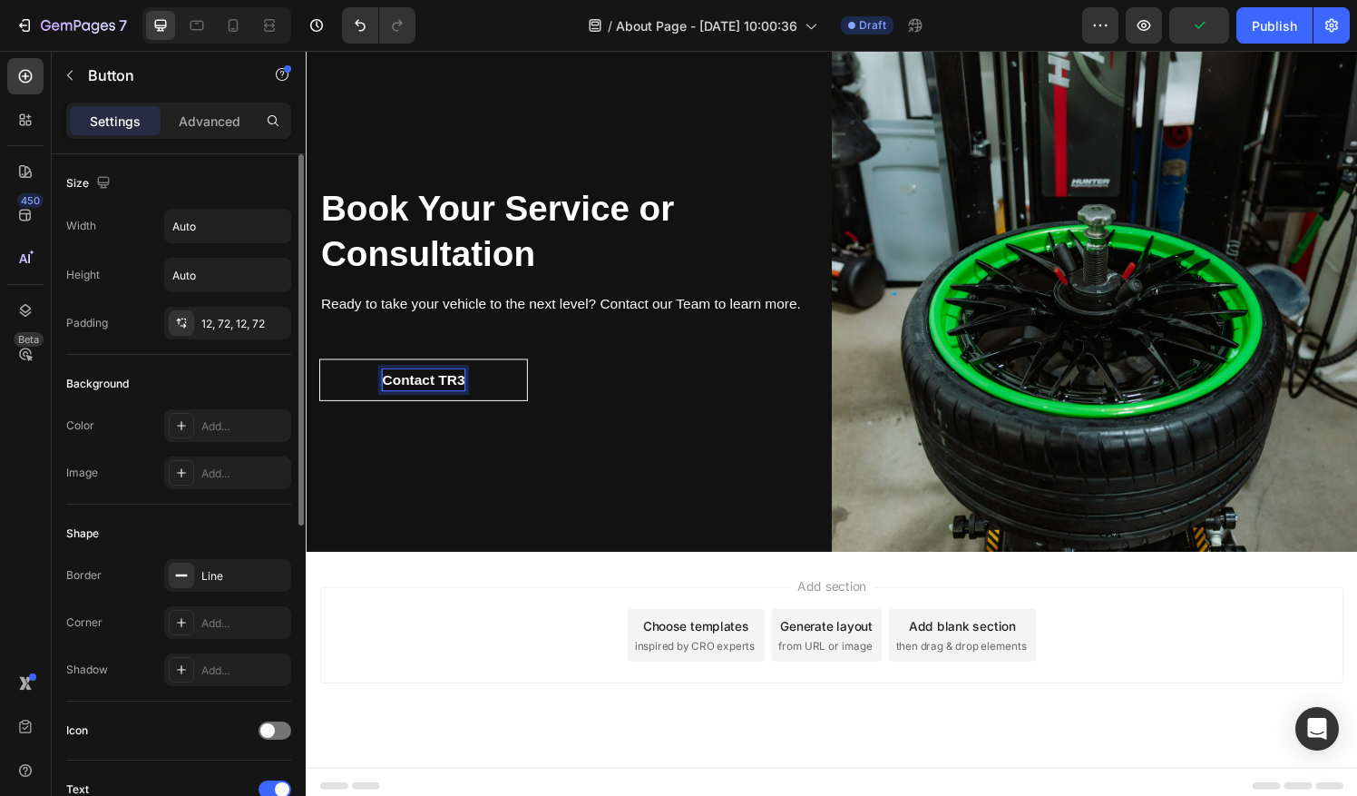
click at [434, 672] on div "Add section Choose templates inspired by CRO experts Generate layout from URL o…" at bounding box center [849, 656] width 1059 height 100
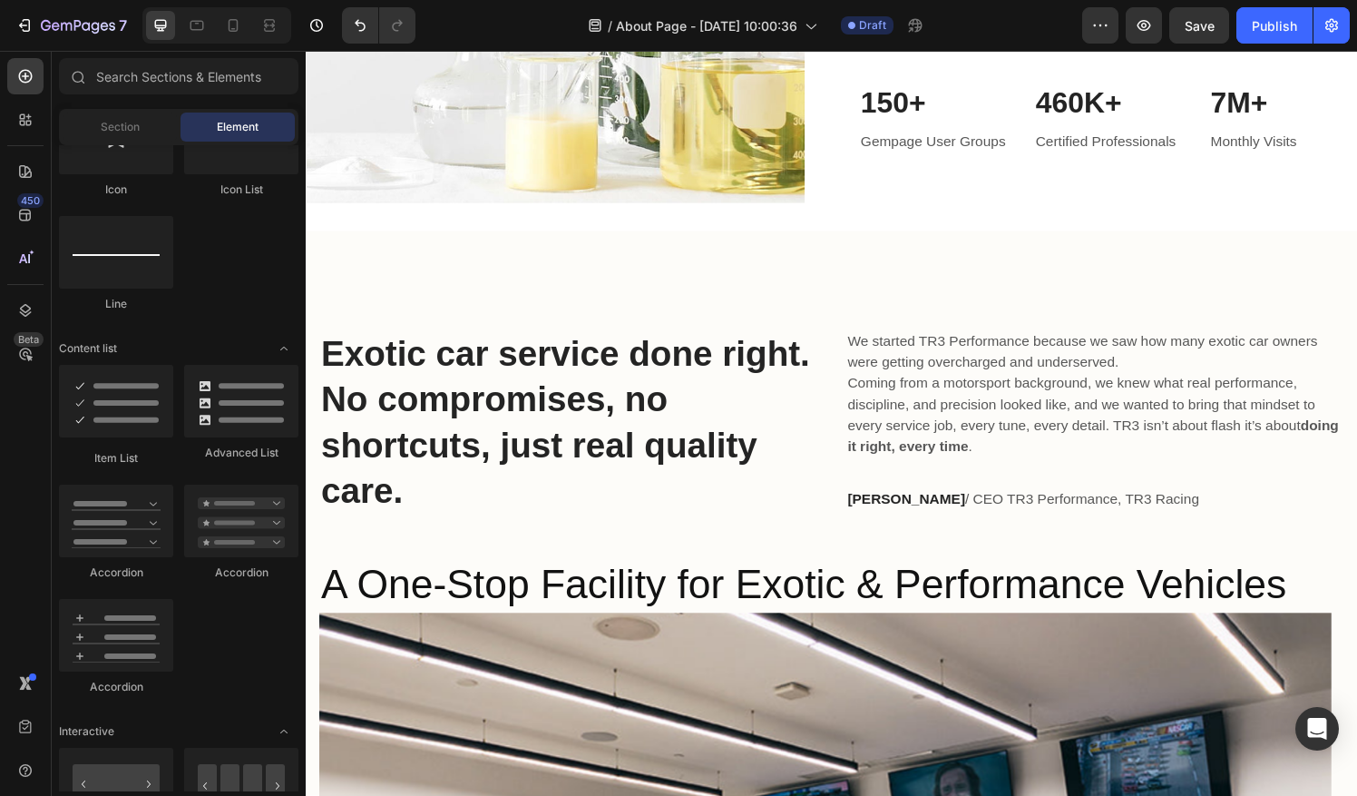
scroll to position [855, 0]
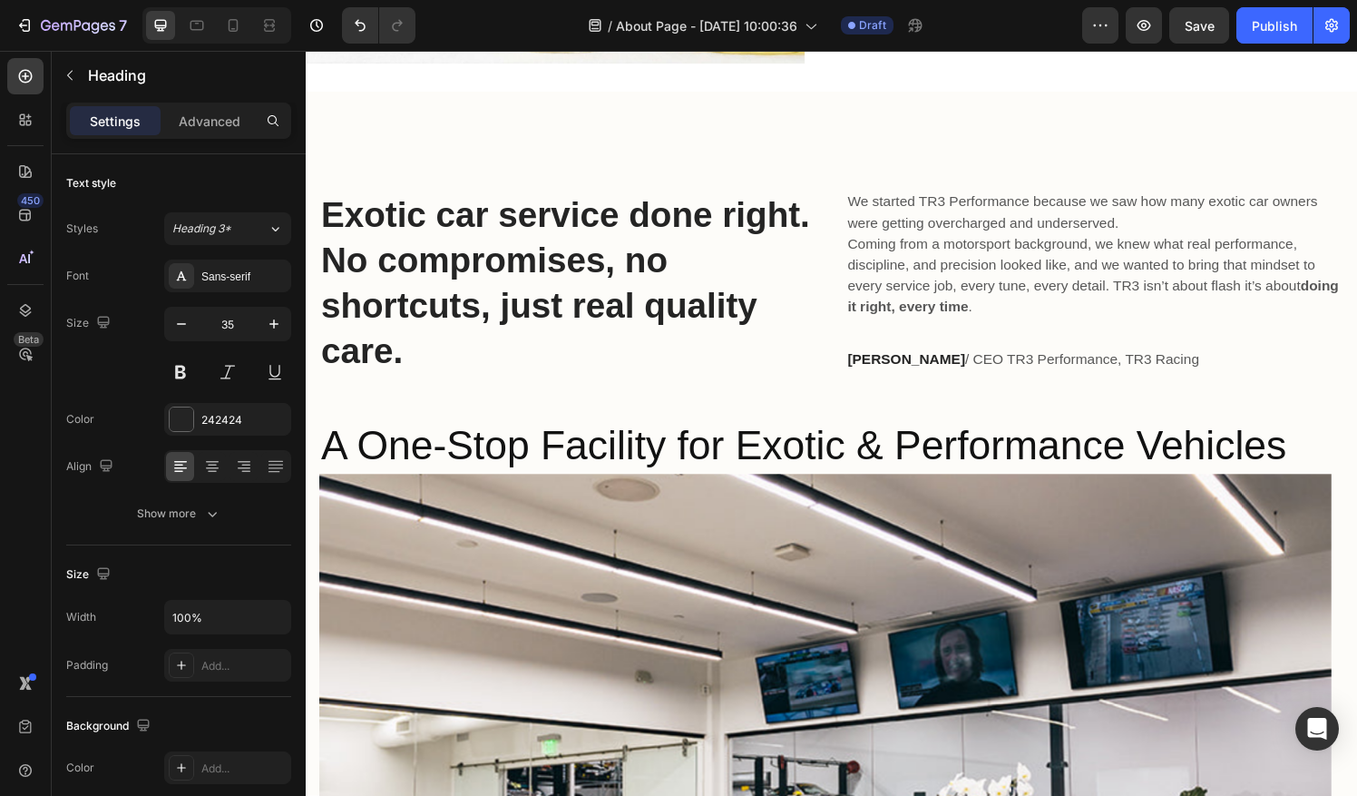
drag, startPoint x: 1166, startPoint y: 171, endPoint x: 1064, endPoint y: 176, distance: 101.7
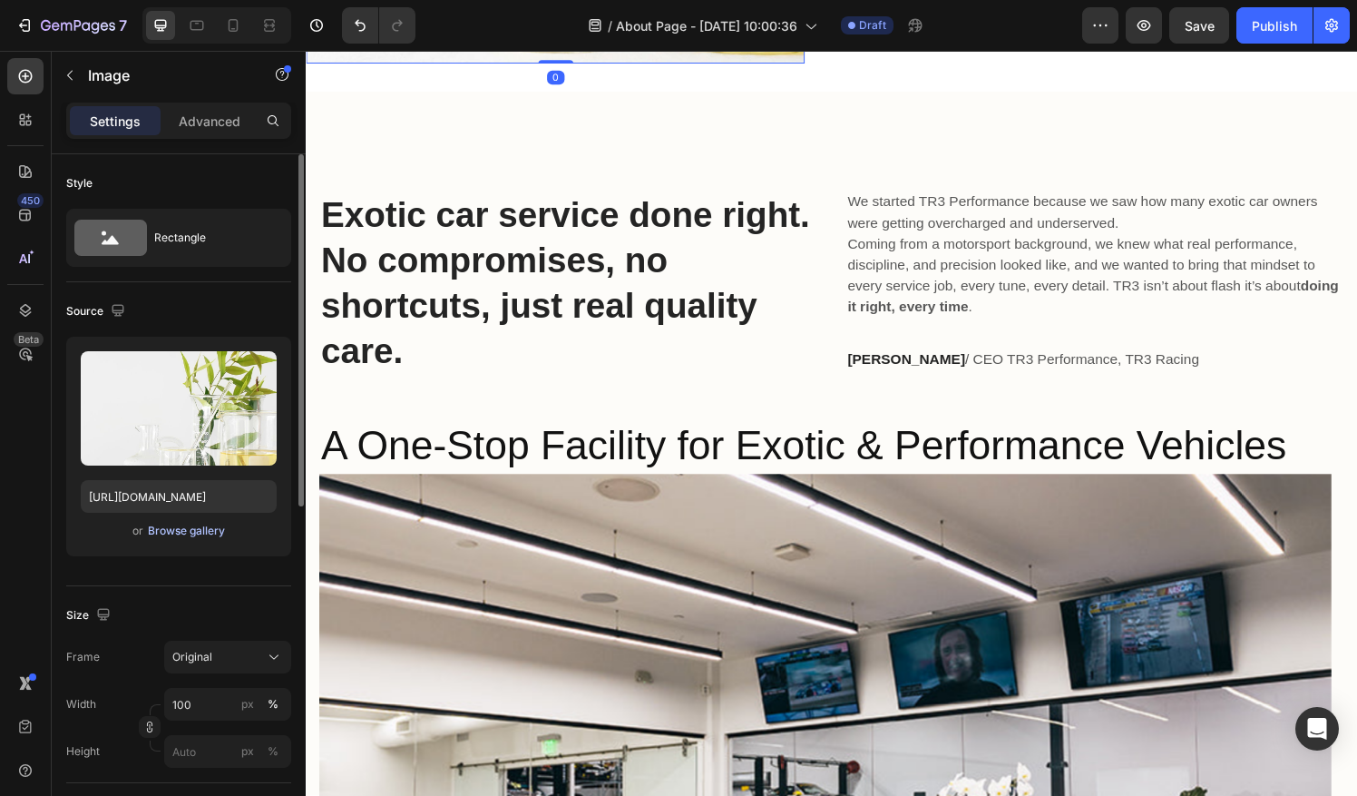
click at [182, 522] on button "Browse gallery" at bounding box center [186, 531] width 79 height 18
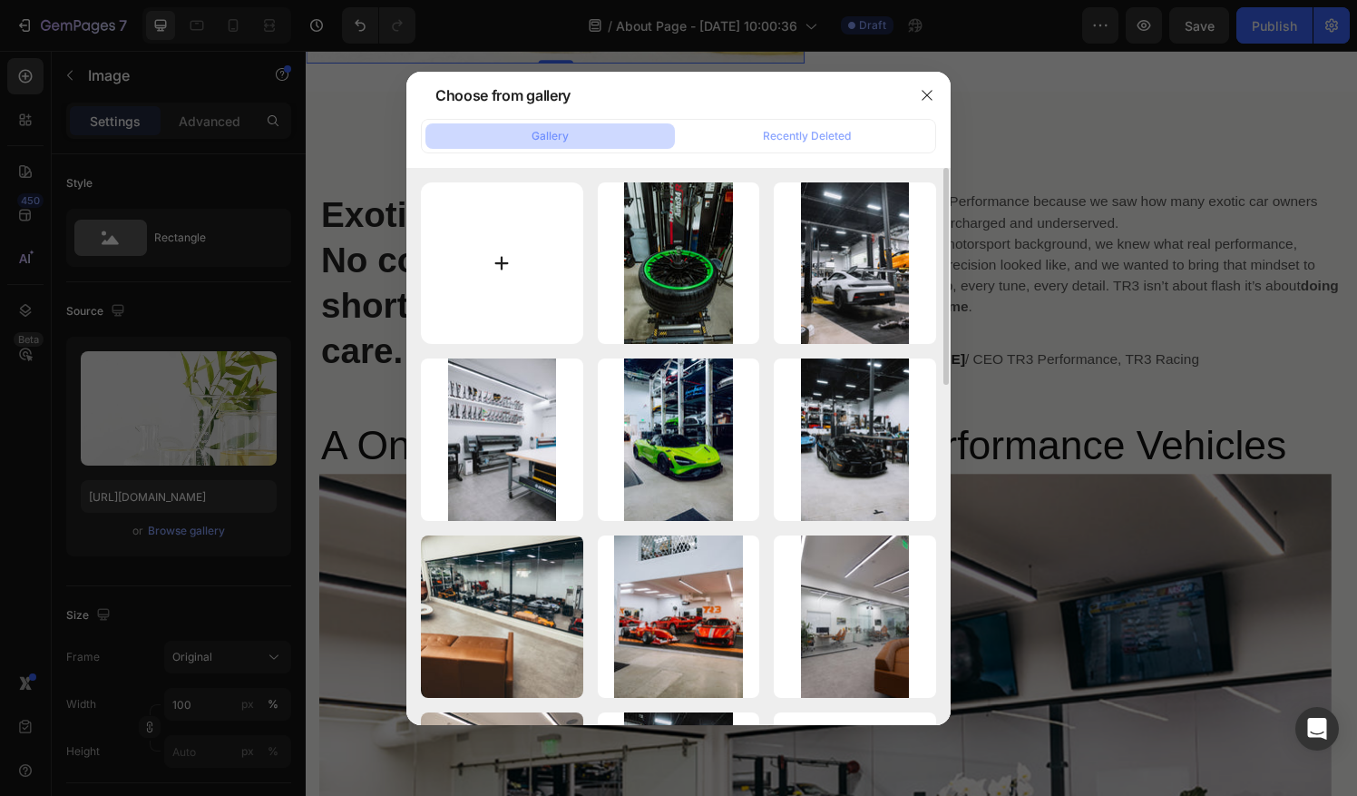
click at [513, 252] on input "file" at bounding box center [502, 263] width 162 height 162
type input "C:\fakepath\118501923_1541576152687193_5991822381468253874_n.jpg"
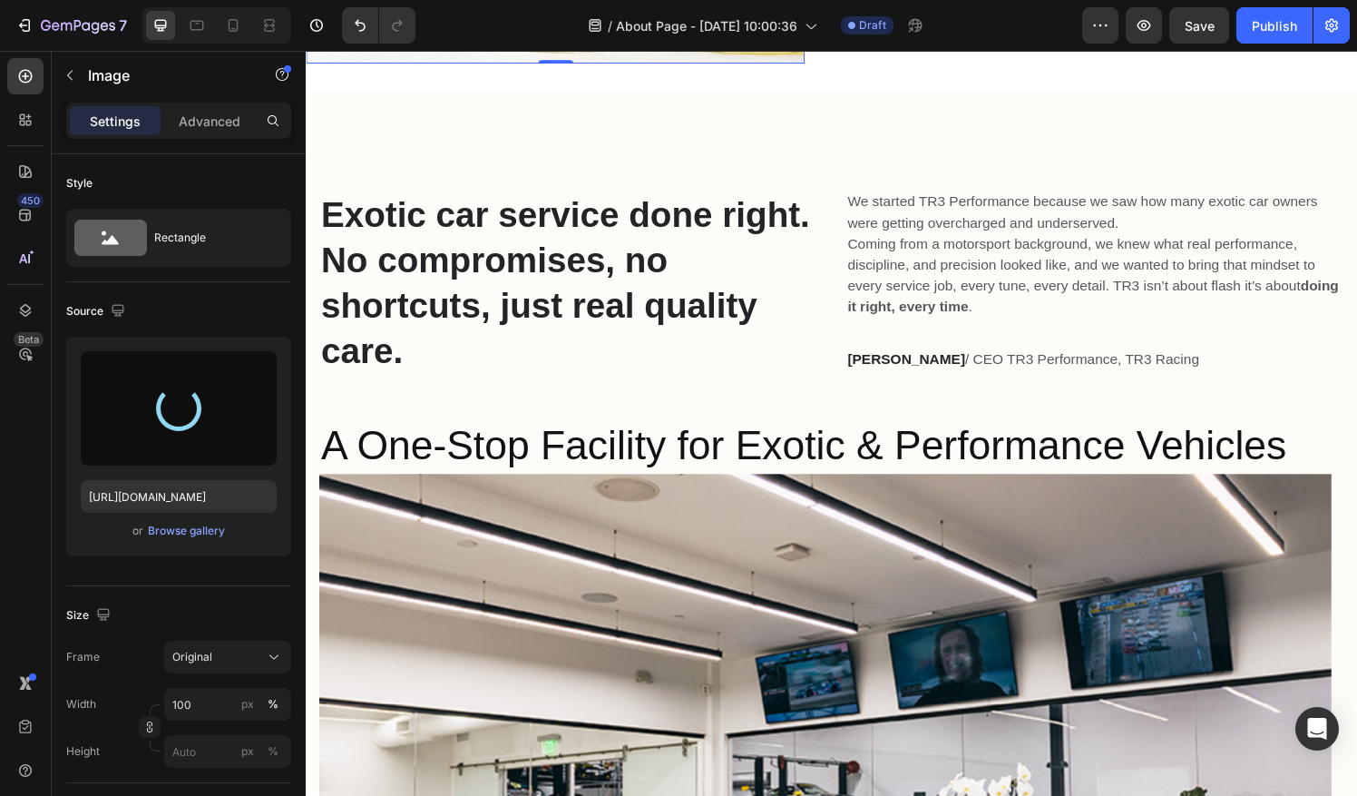
type input "[URL][DOMAIN_NAME]"
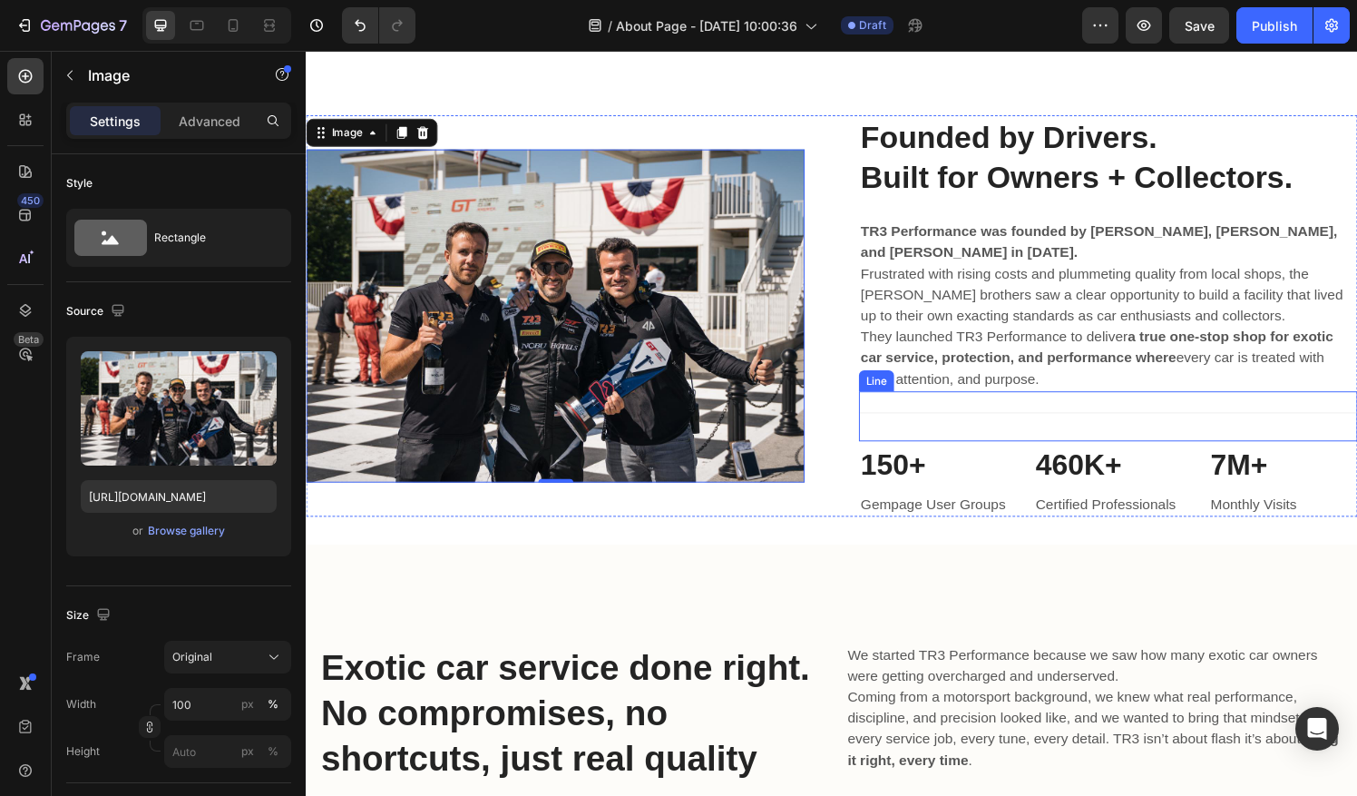
scroll to position [955, 0]
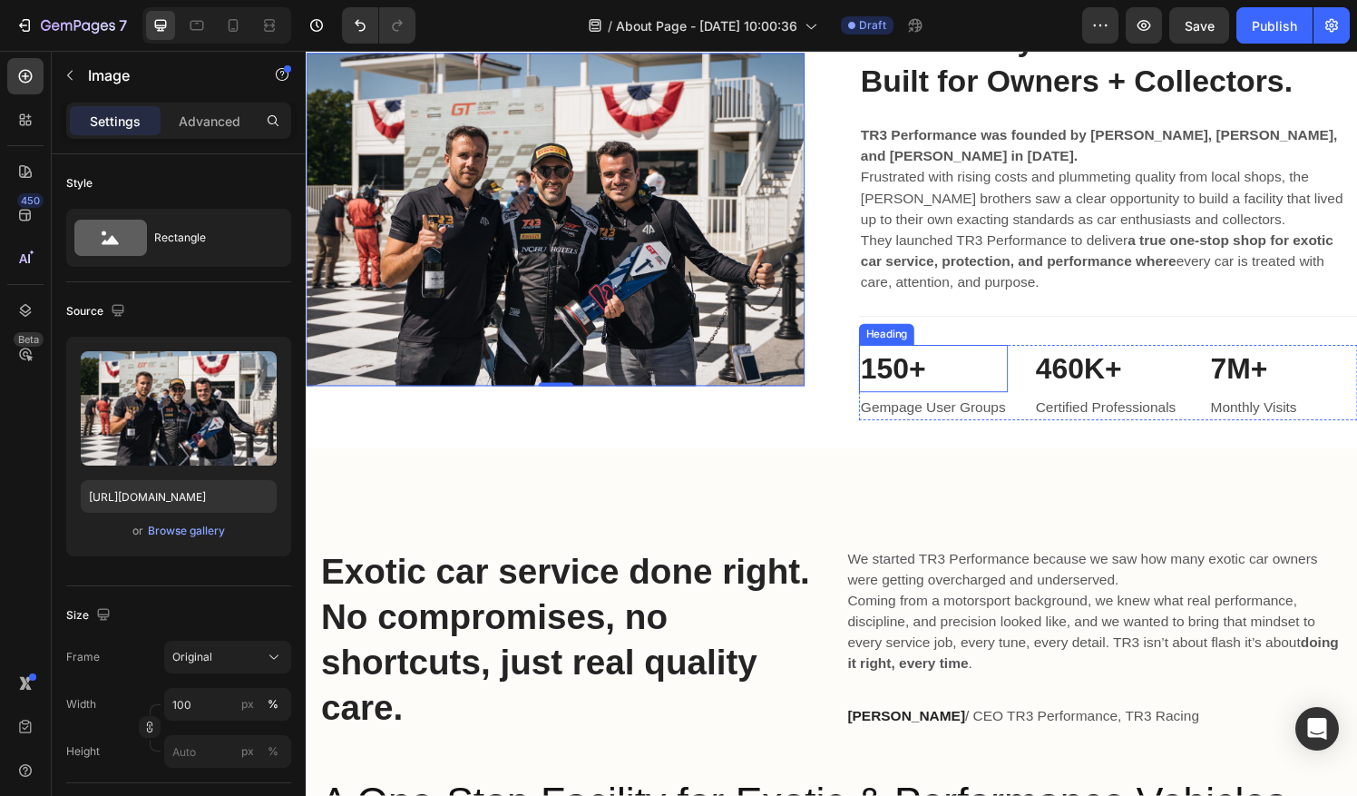
click at [961, 392] on p "150+" at bounding box center [955, 379] width 151 height 45
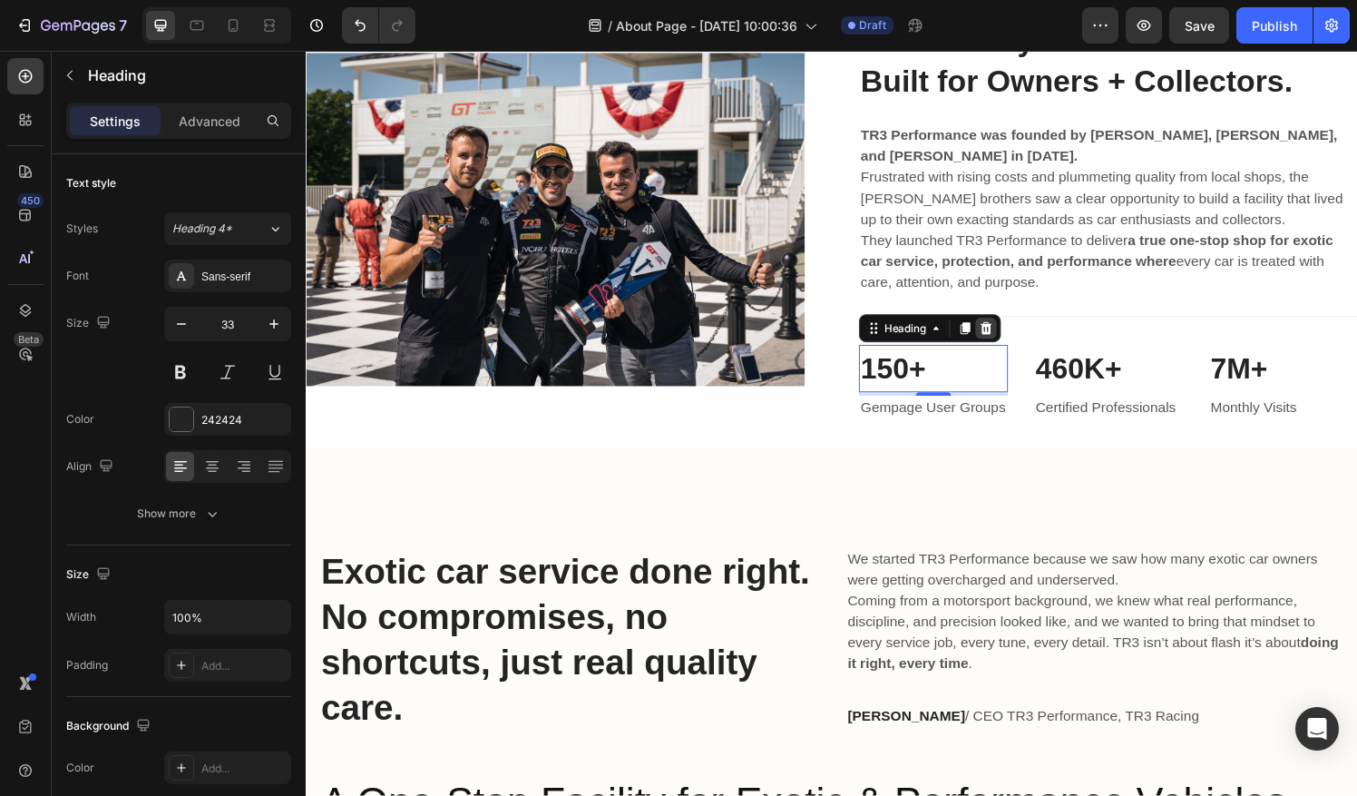
click at [1002, 340] on icon at bounding box center [1009, 338] width 15 height 15
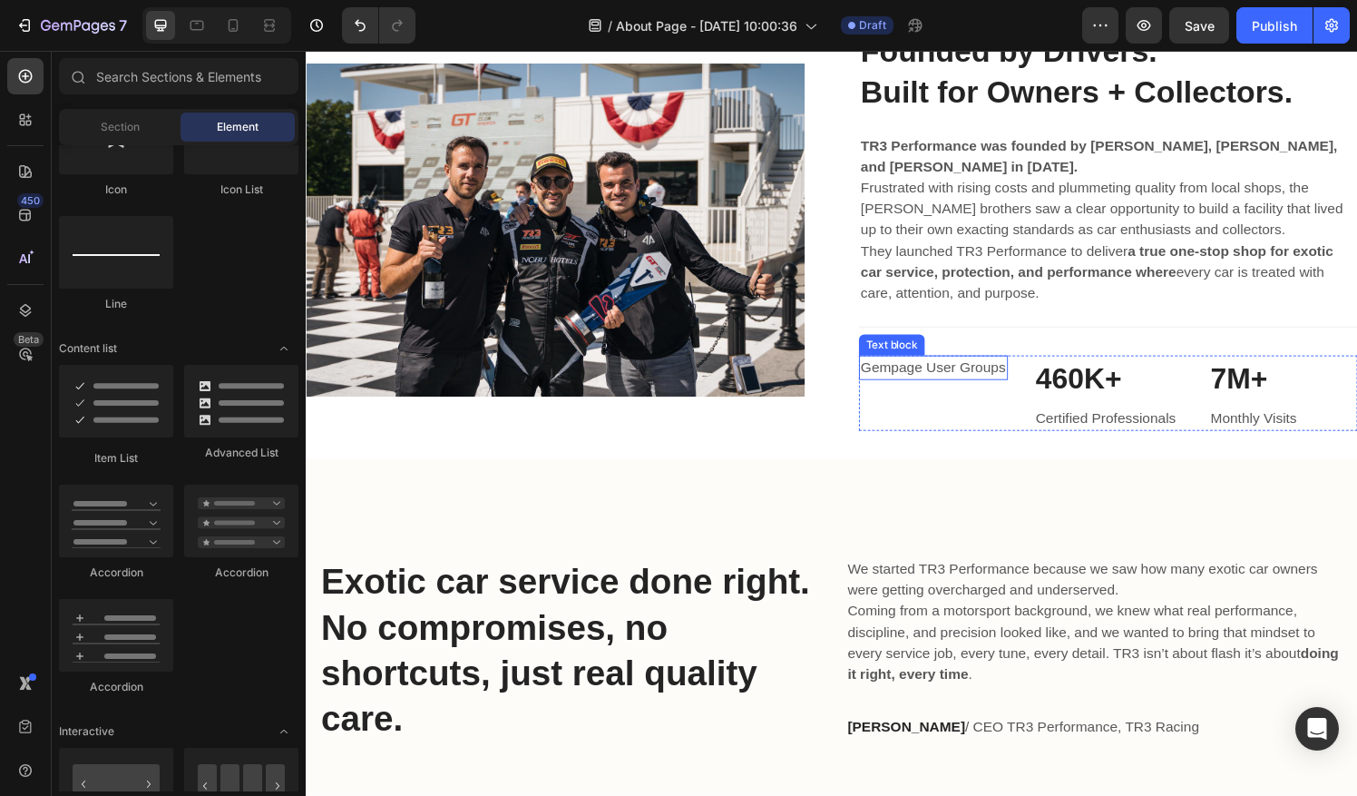
click at [970, 390] on p "Gempage User Groups" at bounding box center [955, 379] width 151 height 22
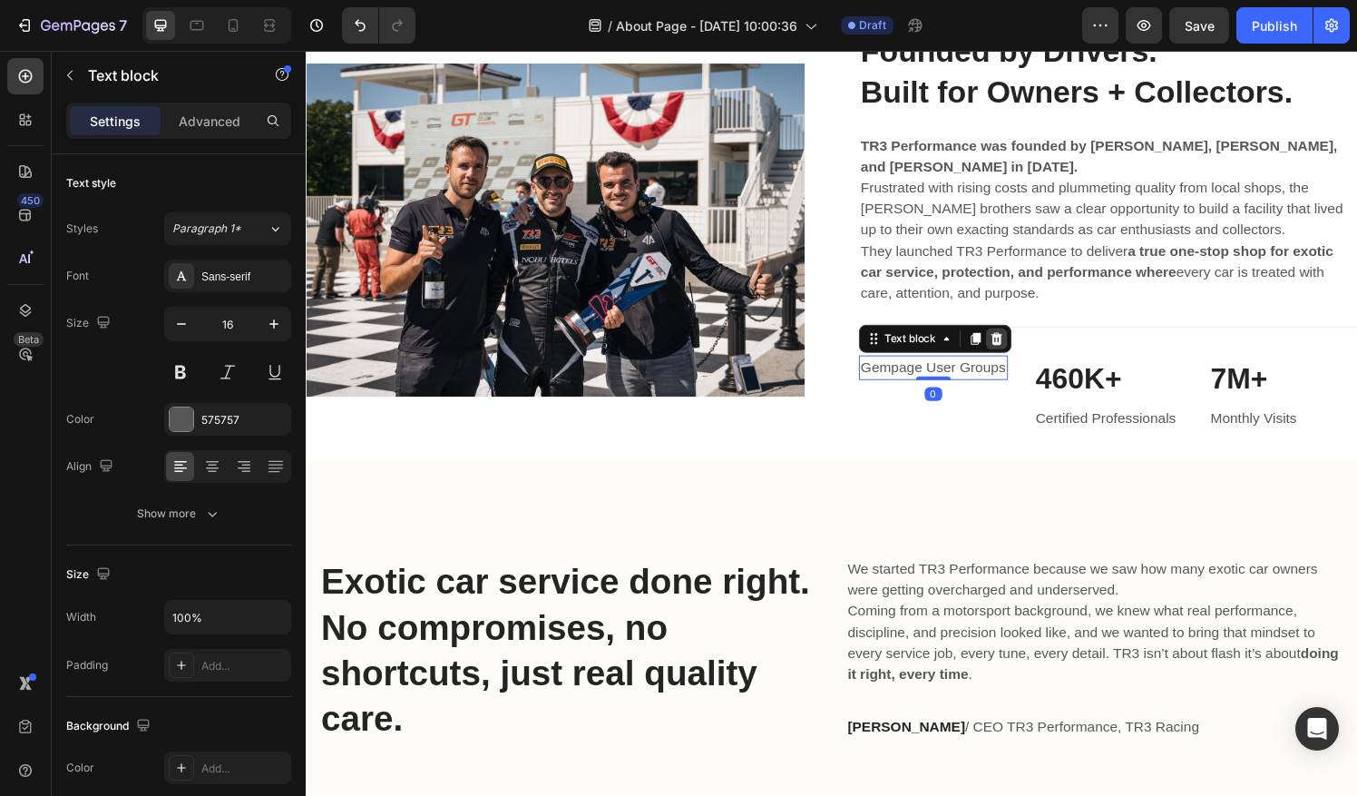
click at [1023, 348] on div at bounding box center [1021, 349] width 22 height 22
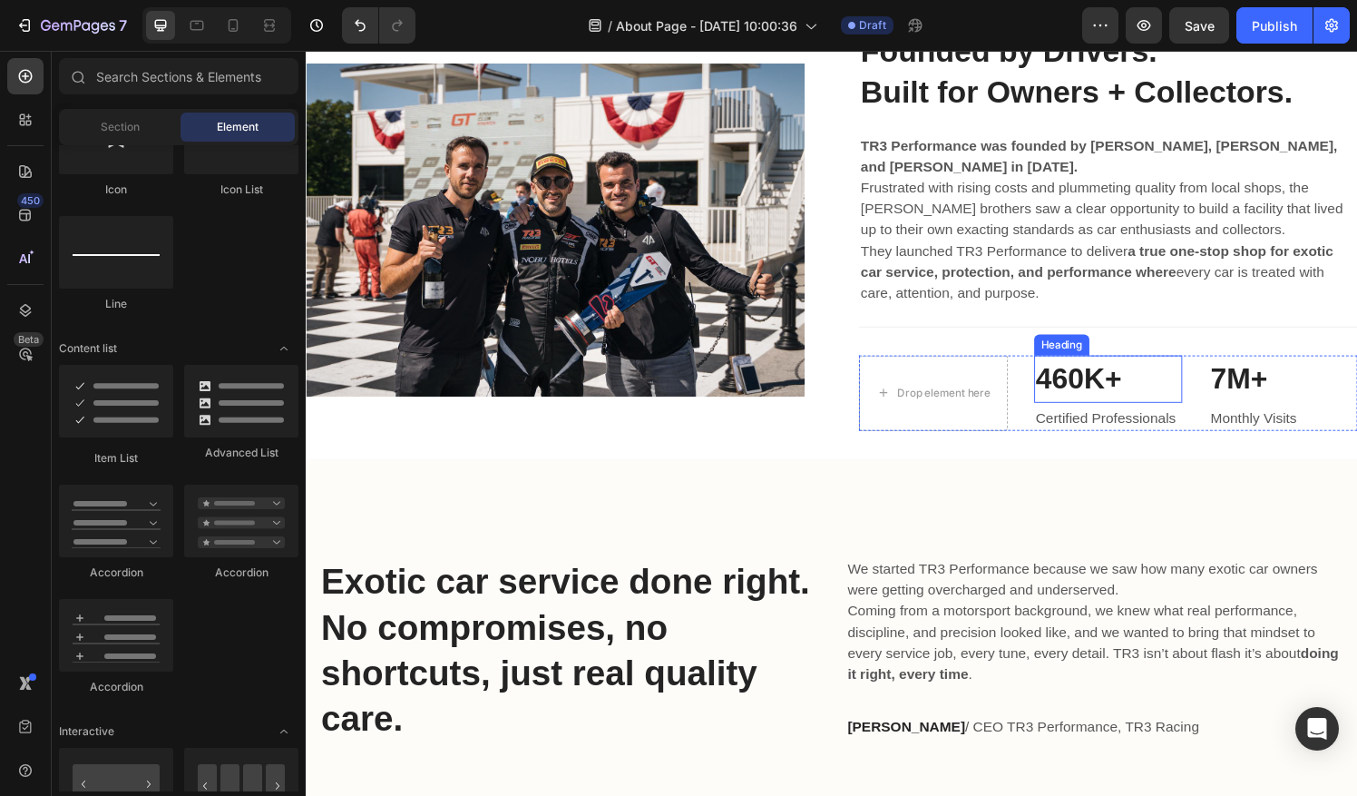
click at [1100, 406] on p "460K+" at bounding box center [1136, 390] width 151 height 45
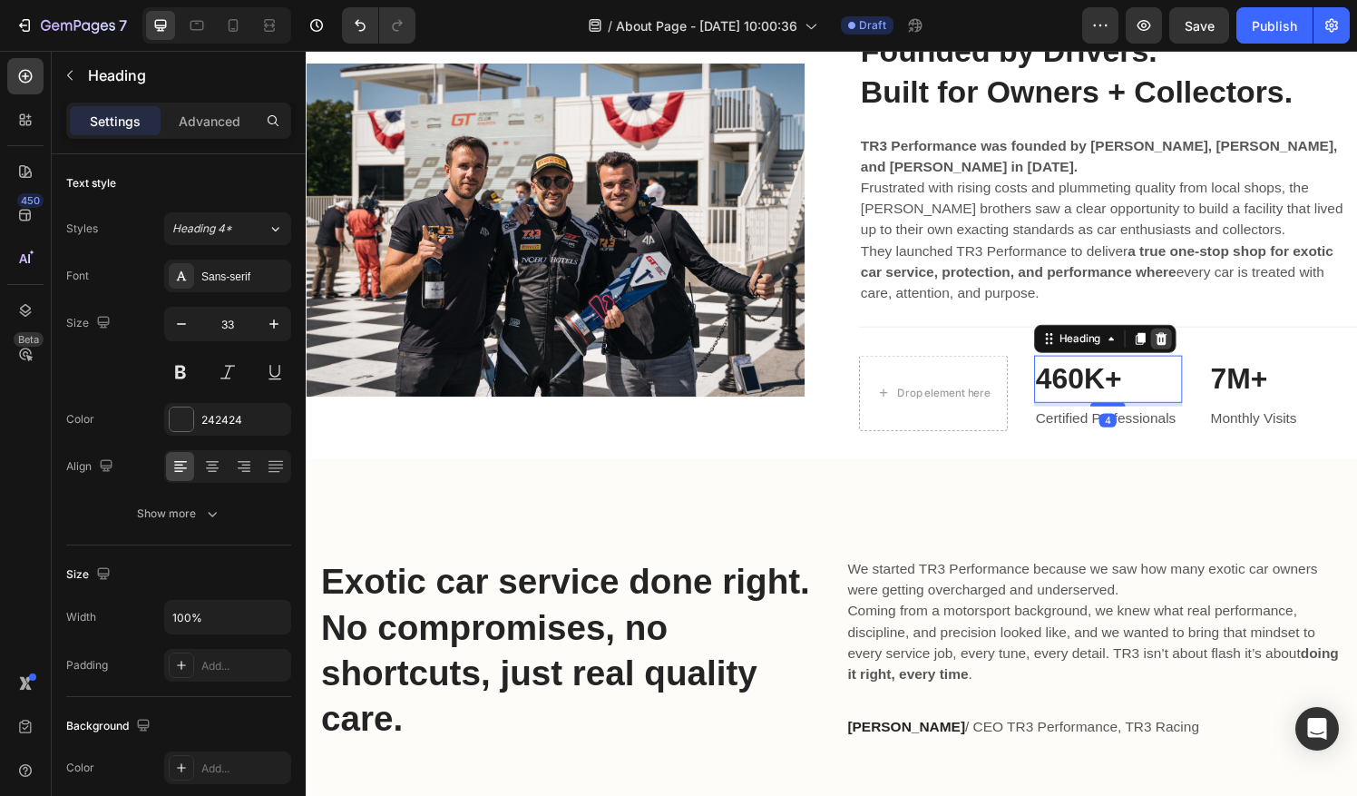
click at [1185, 346] on icon at bounding box center [1191, 349] width 12 height 13
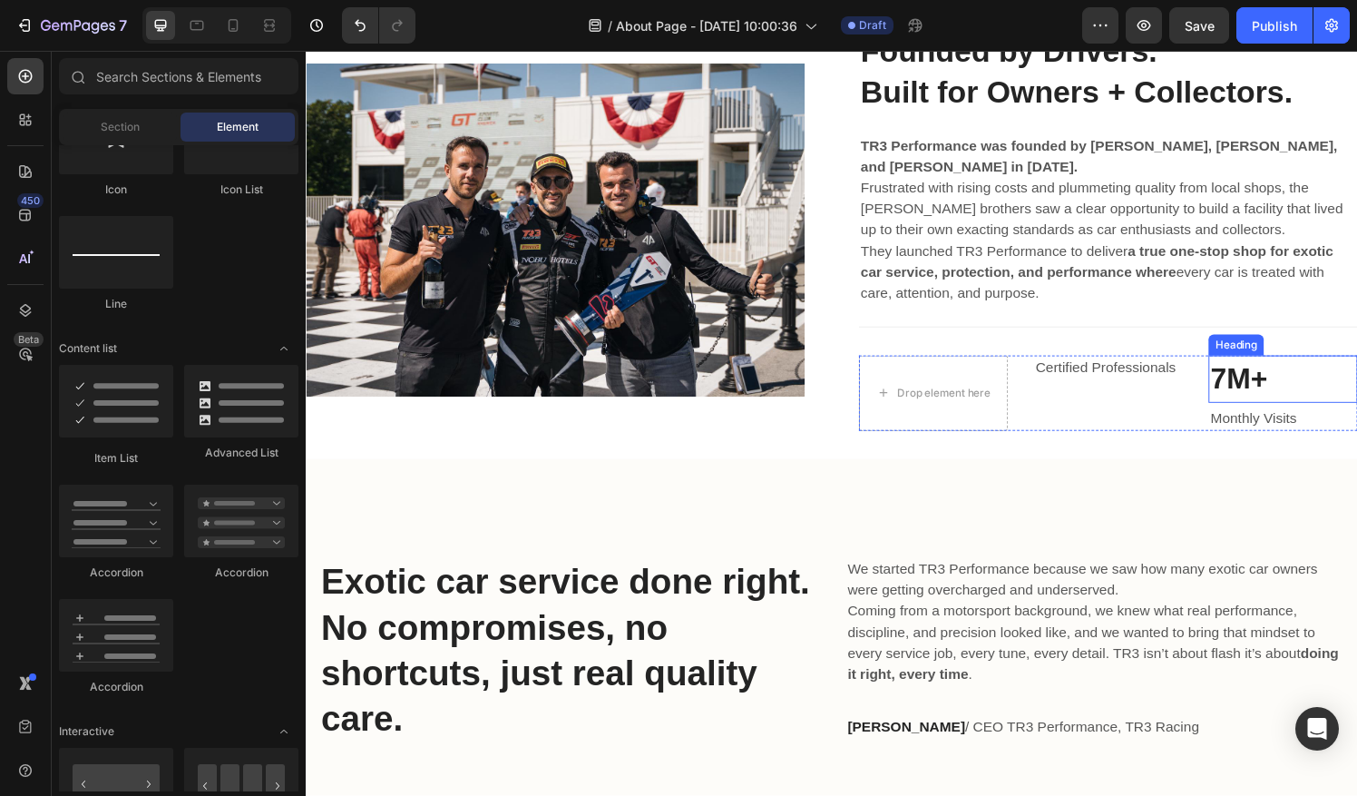
click at [1265, 405] on p "7M+" at bounding box center [1317, 390] width 151 height 45
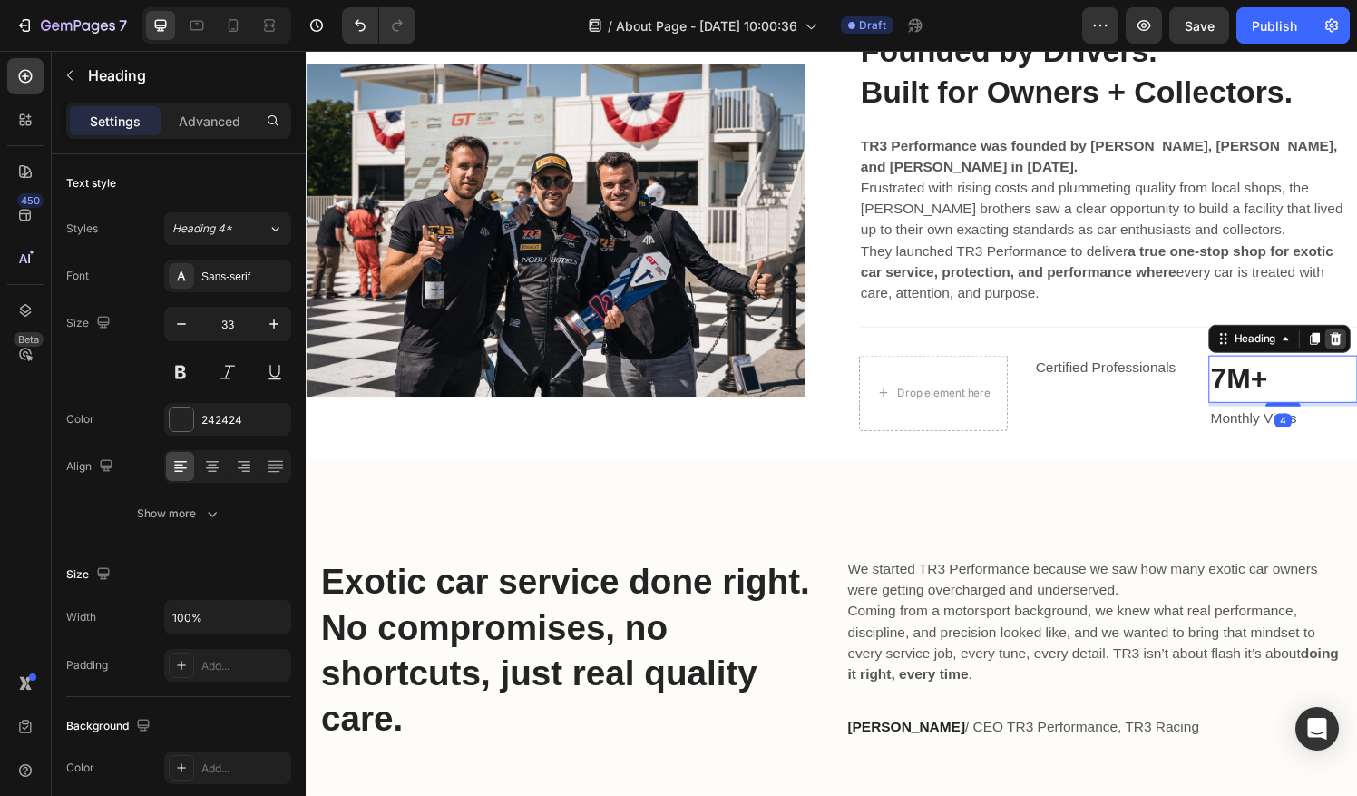
click at [1356, 344] on icon at bounding box center [1372, 349] width 12 height 13
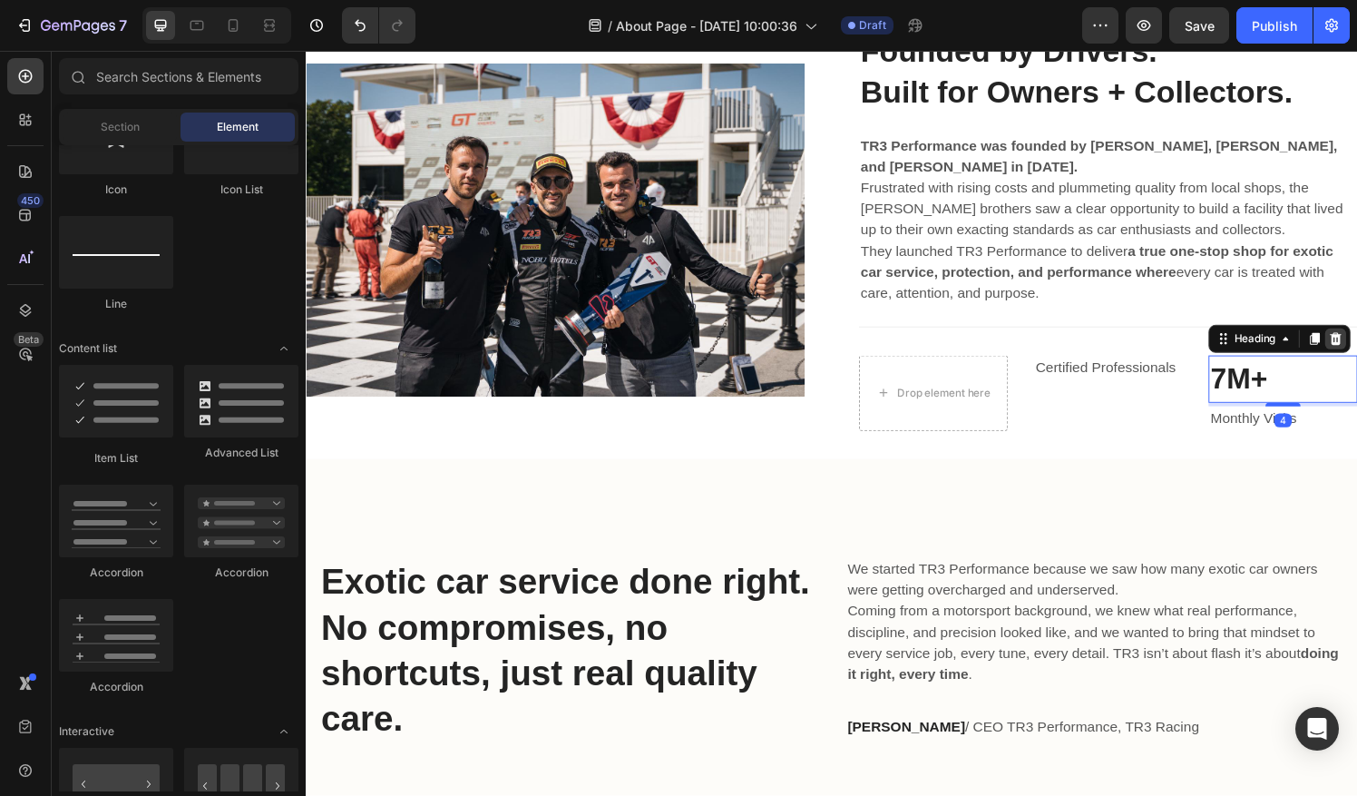
scroll to position [932, 0]
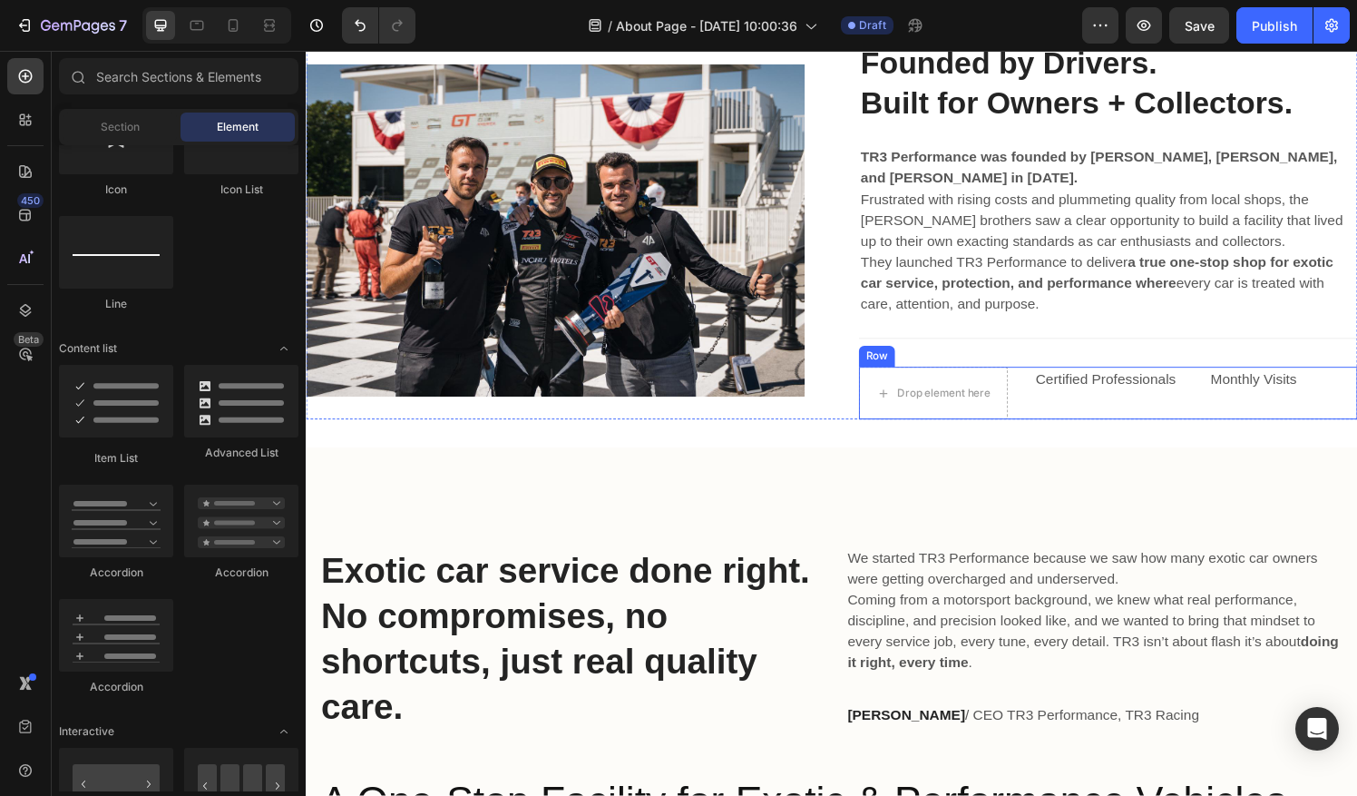
click at [1326, 411] on div "Monthly Visits Text block" at bounding box center [1317, 405] width 154 height 54
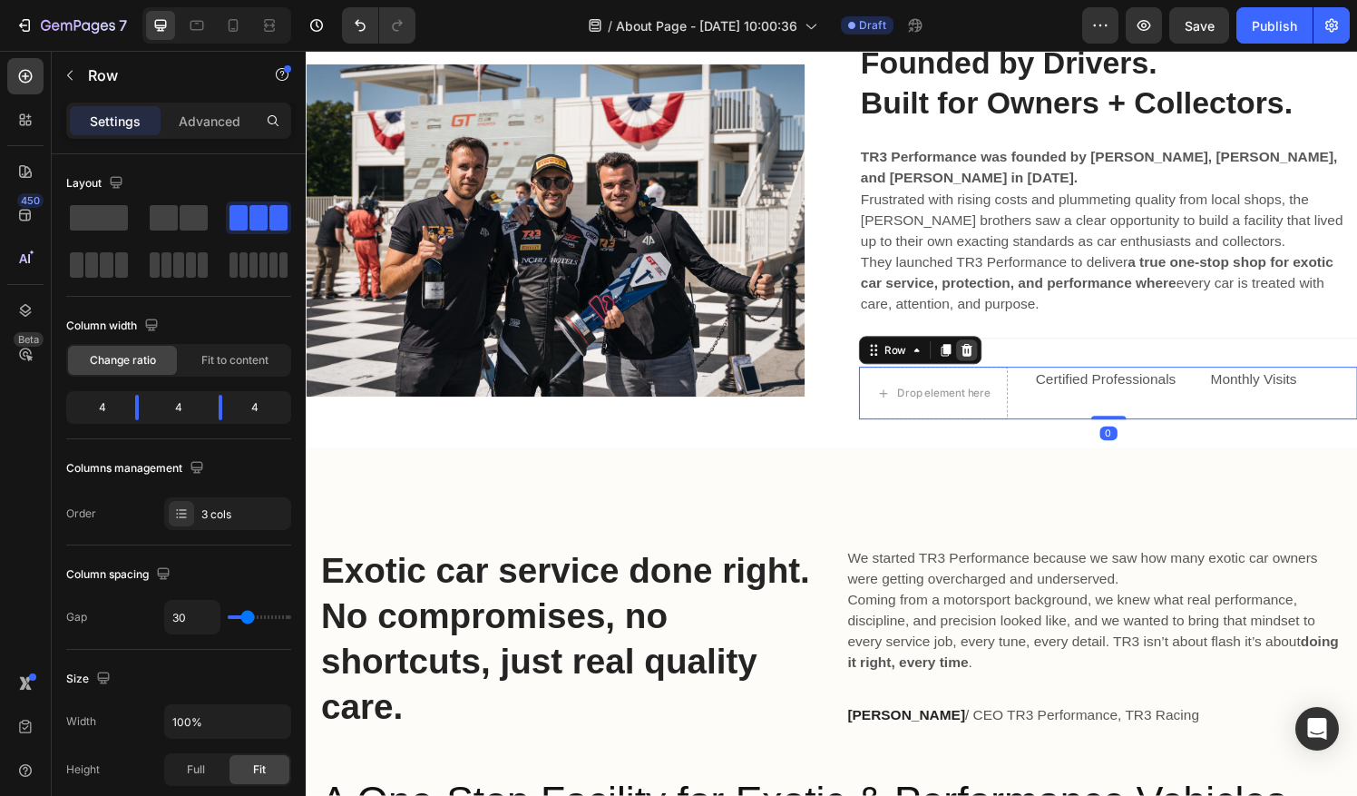
click at [987, 368] on div at bounding box center [990, 361] width 22 height 22
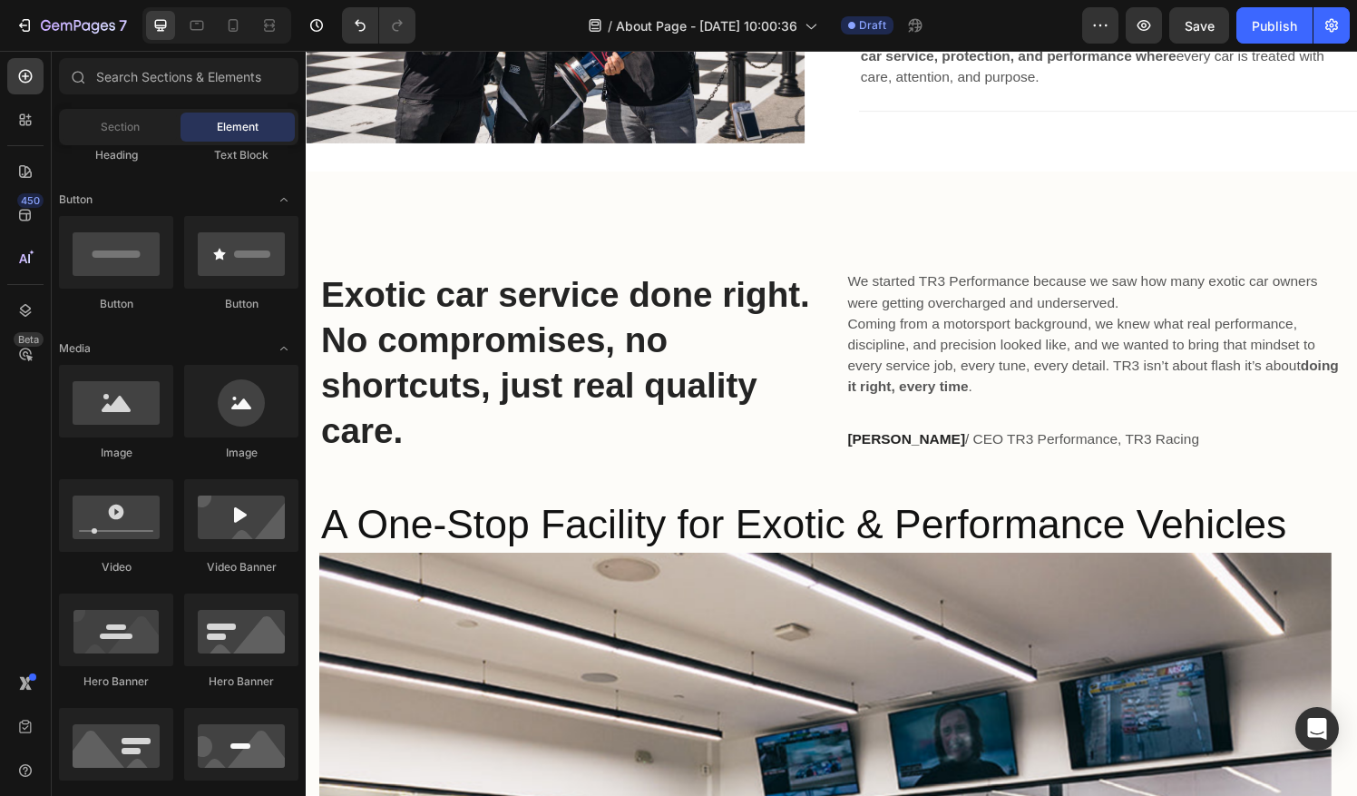
scroll to position [380, 0]
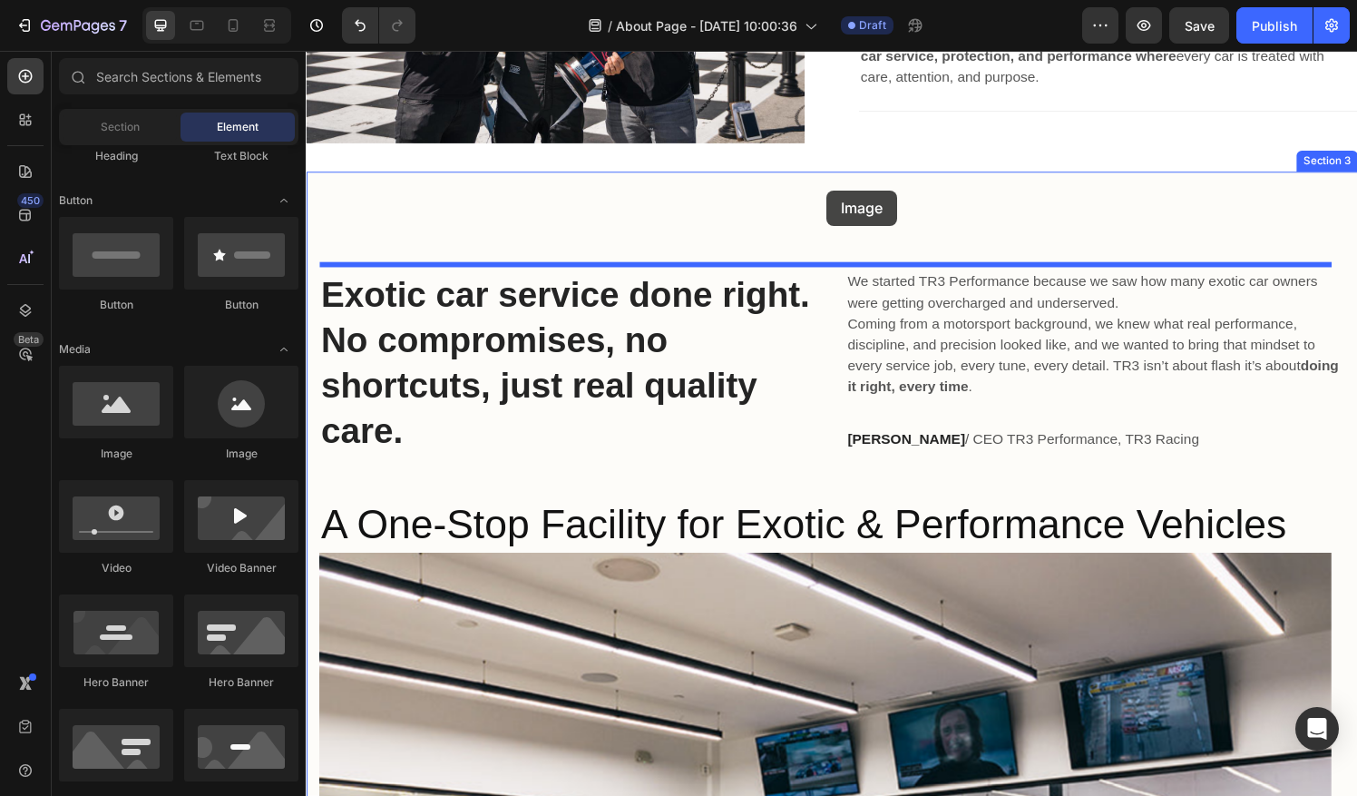
drag, startPoint x: 429, startPoint y: 450, endPoint x: 844, endPoint y: 195, distance: 486.6
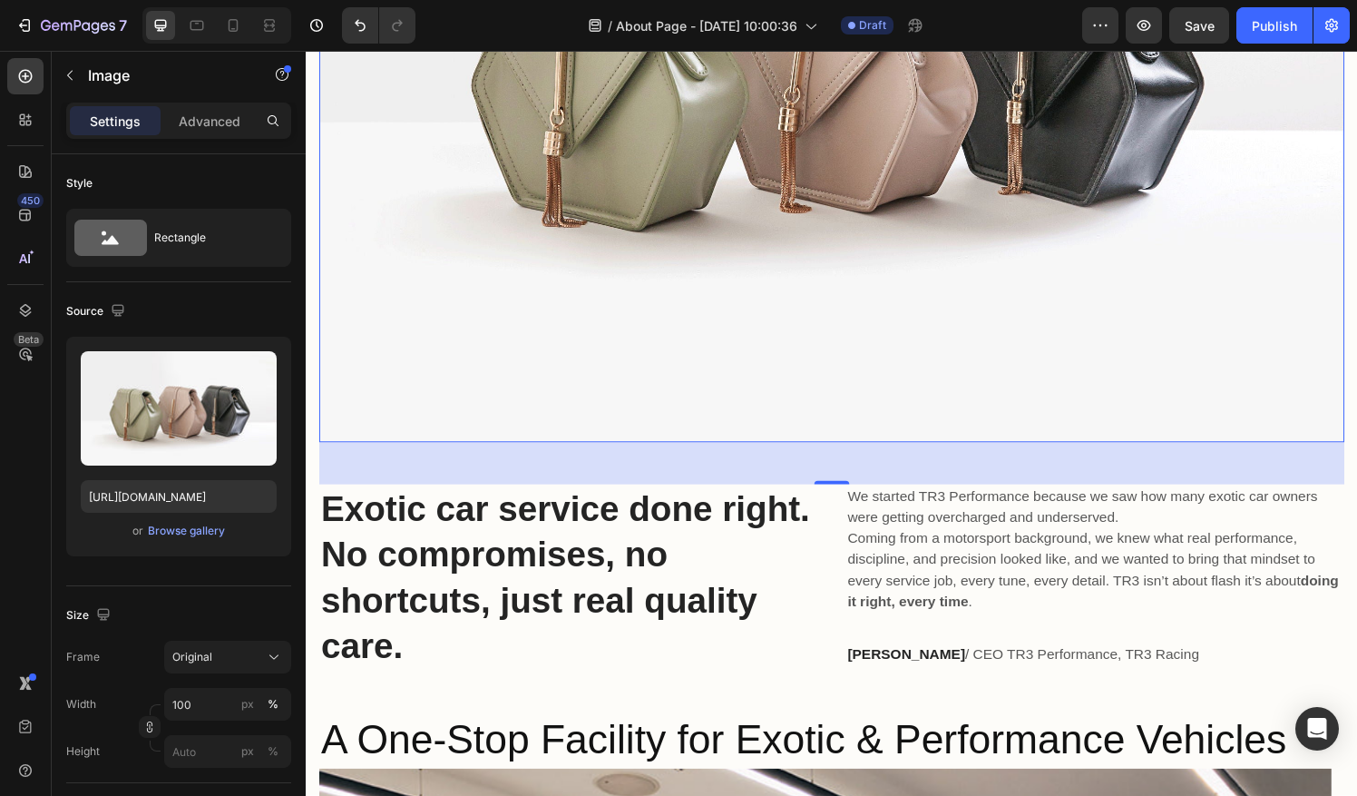
scroll to position [1782, 0]
click at [358, 32] on icon "Undo/Redo" at bounding box center [360, 25] width 18 height 18
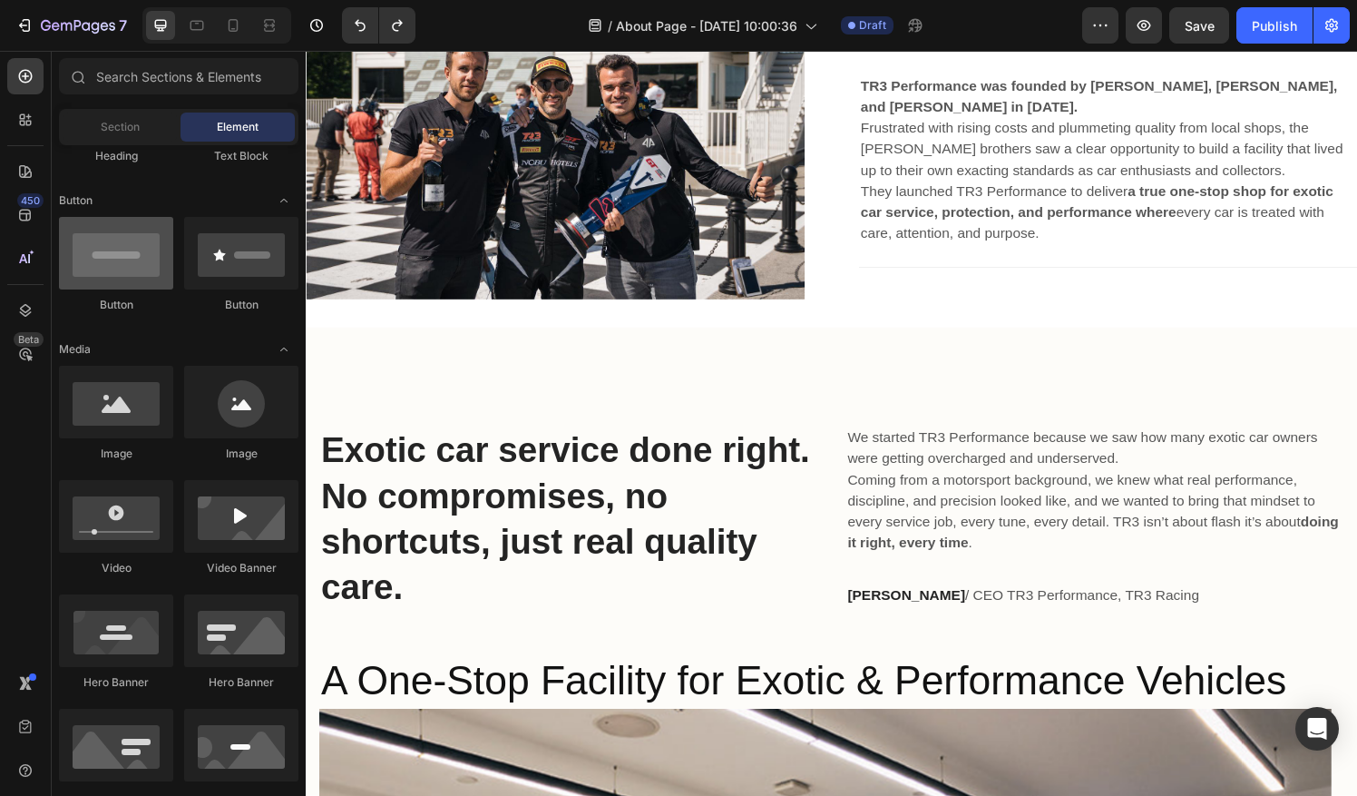
scroll to position [0, 0]
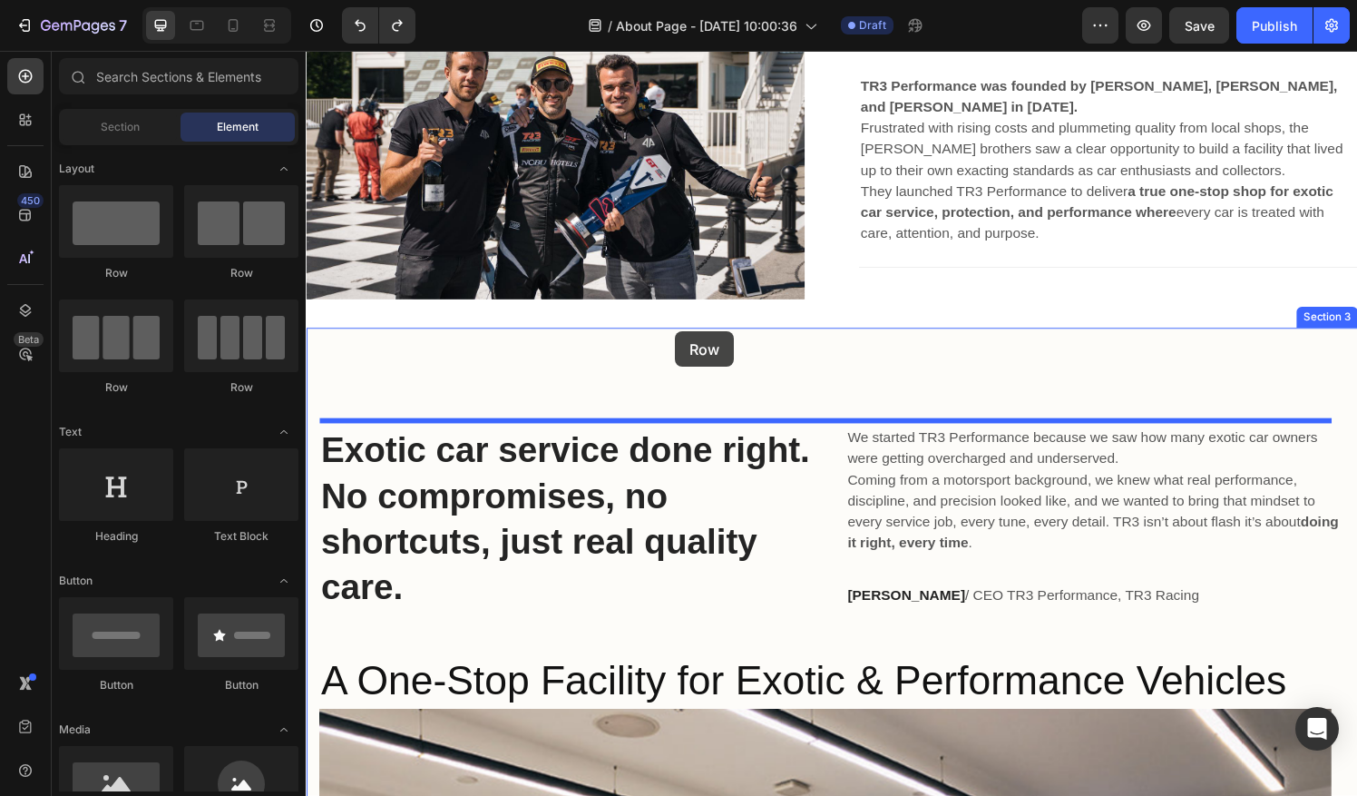
drag, startPoint x: 544, startPoint y: 299, endPoint x: 688, endPoint y: 341, distance: 150.1
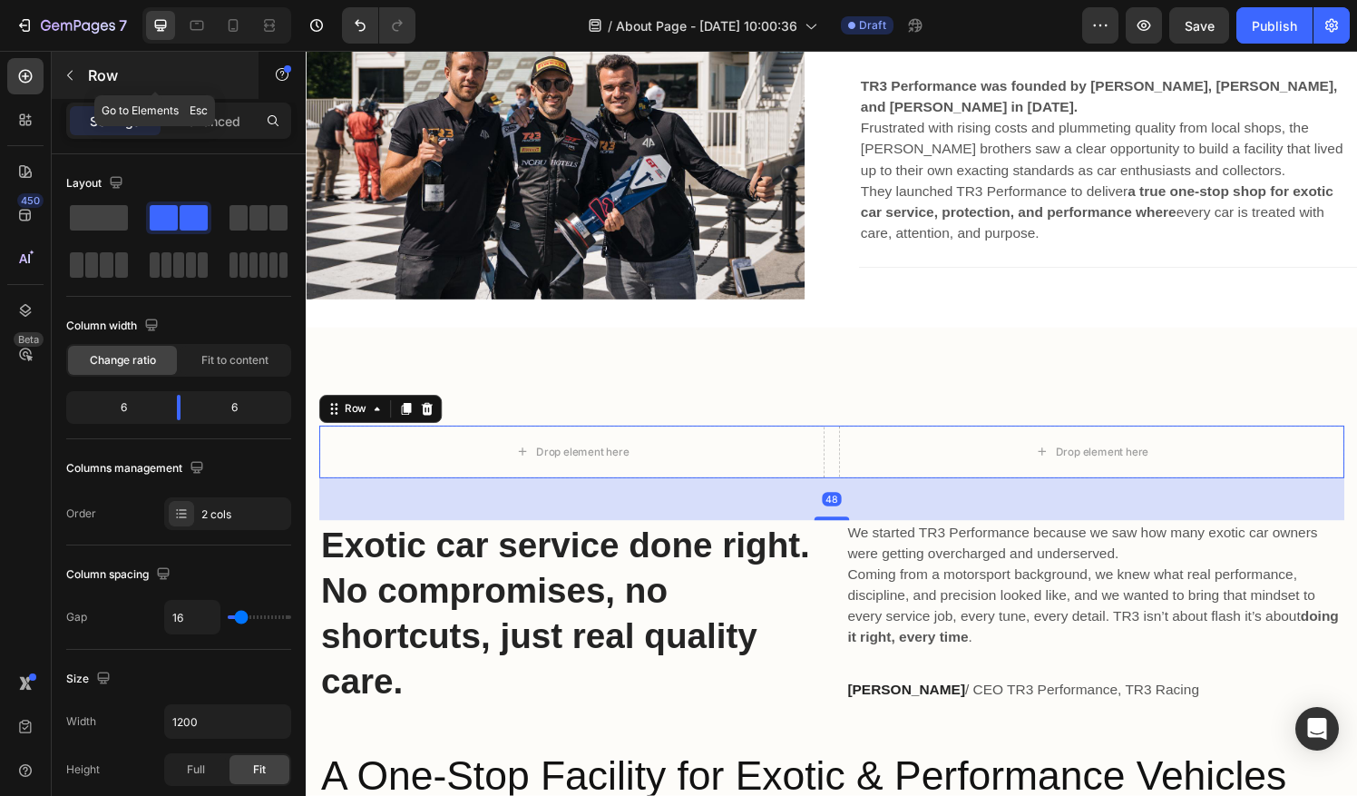
click at [73, 79] on icon "button" at bounding box center [70, 75] width 15 height 15
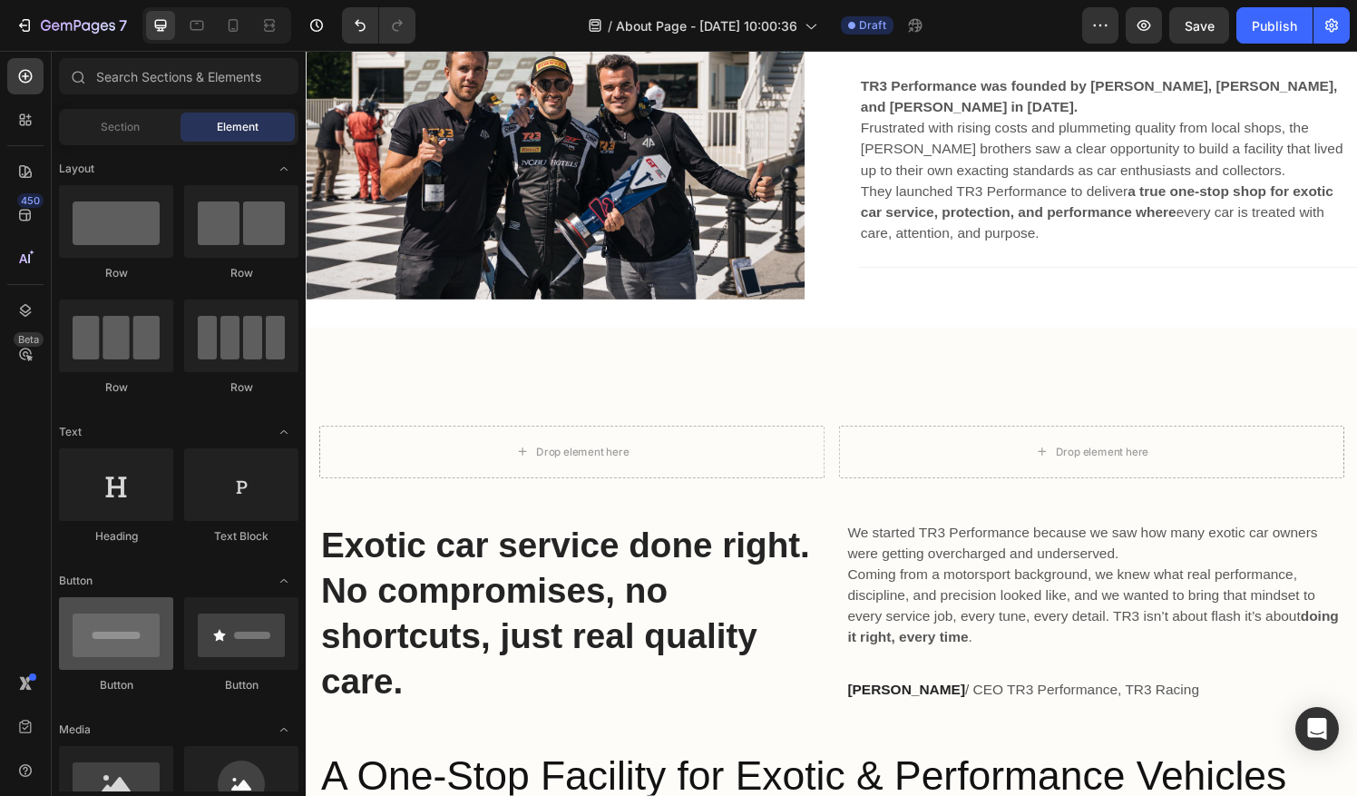
scroll to position [184, 0]
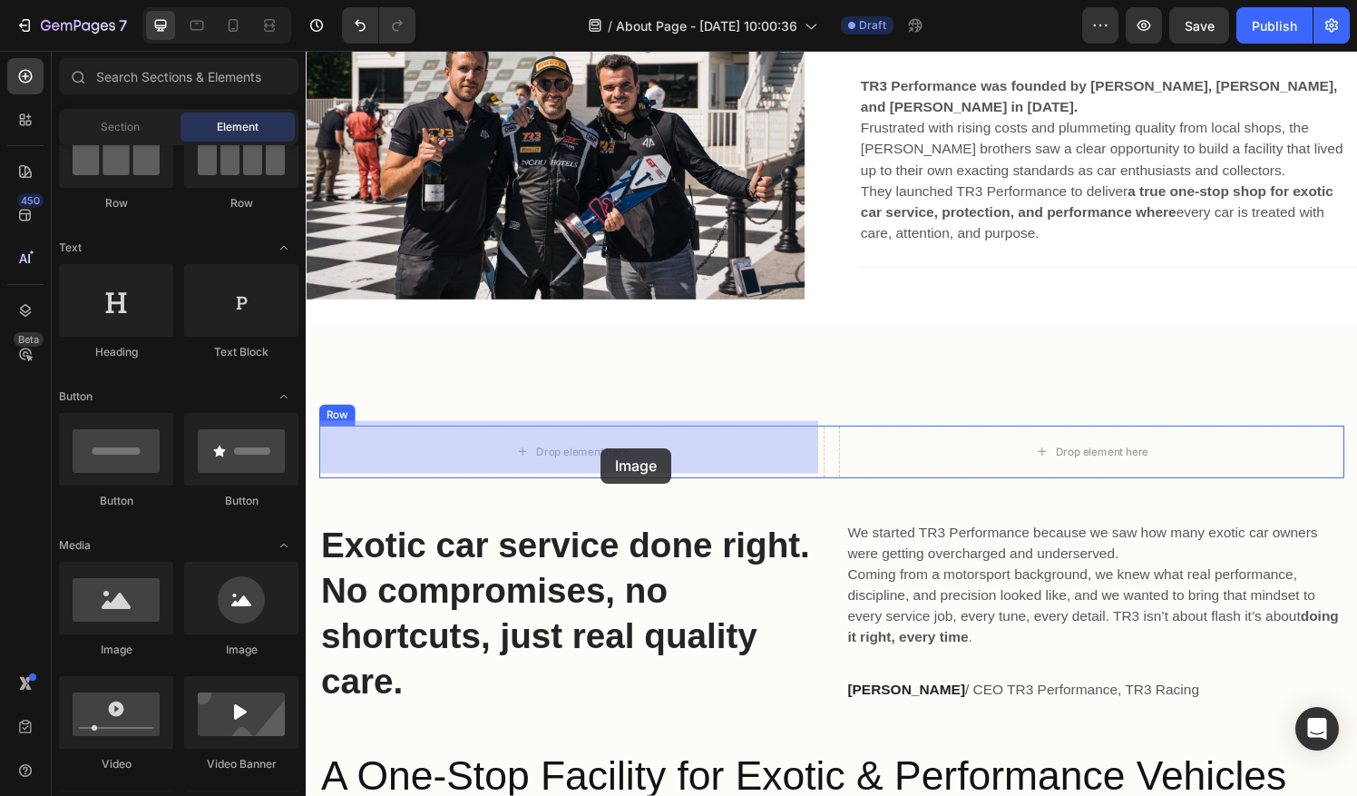
drag, startPoint x: 426, startPoint y: 666, endPoint x: 611, endPoint y: 462, distance: 275.5
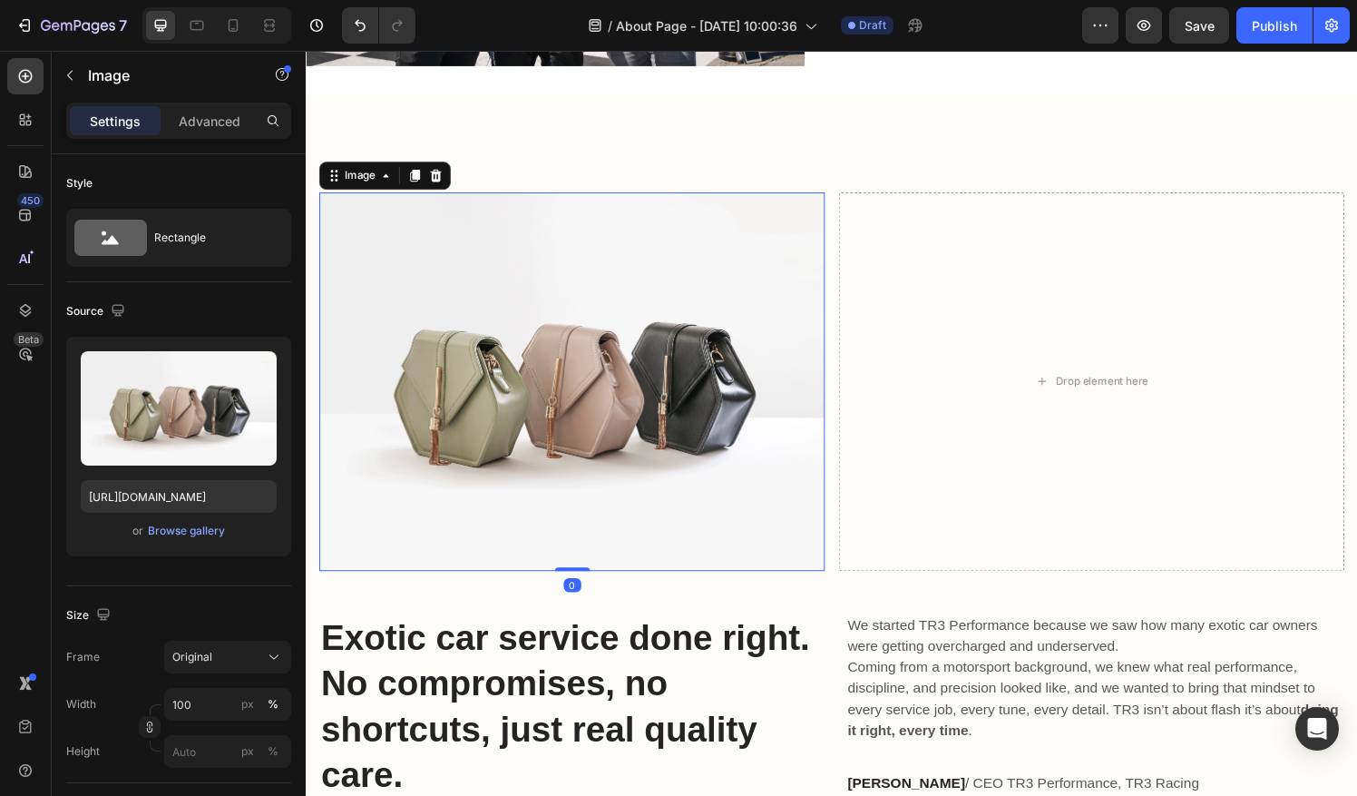
scroll to position [1258, 0]
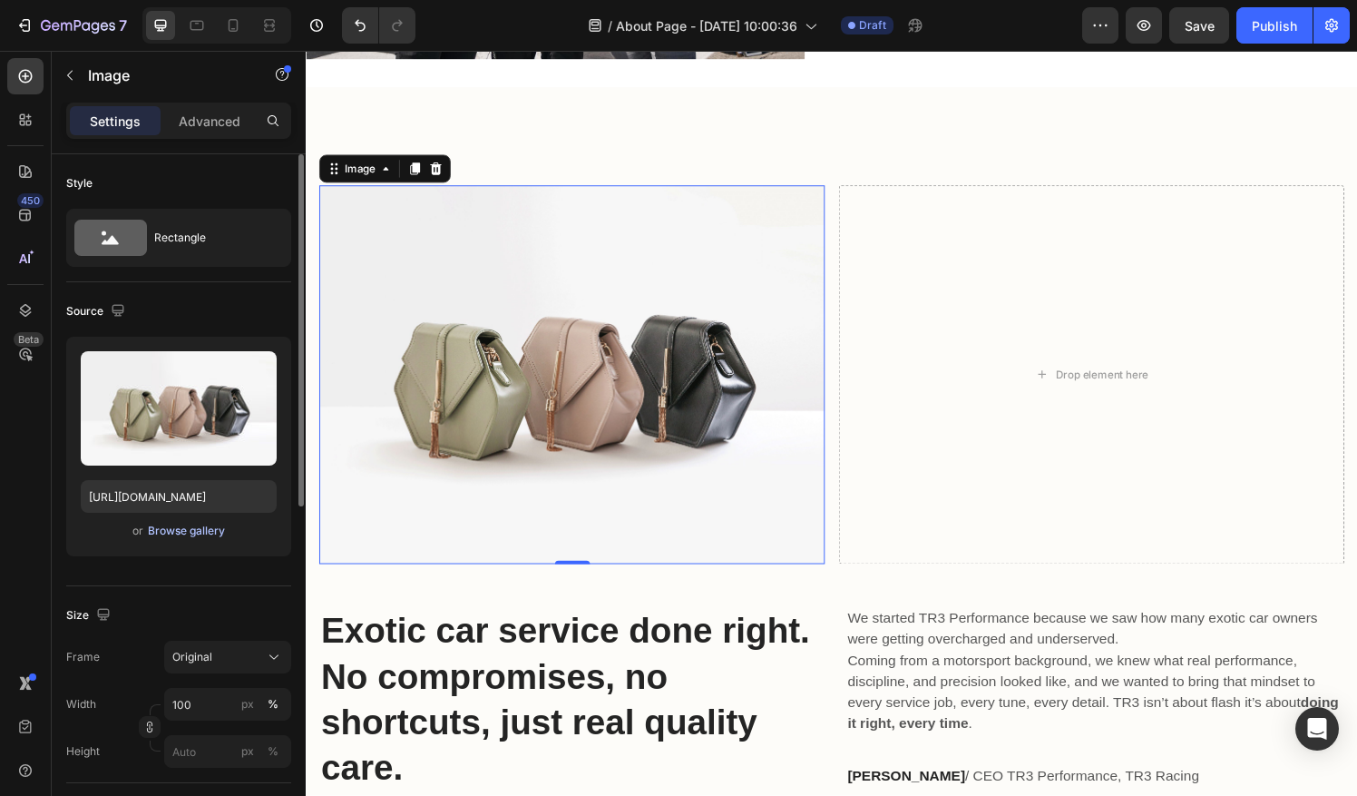
click at [194, 528] on div "Browse gallery" at bounding box center [186, 530] width 77 height 16
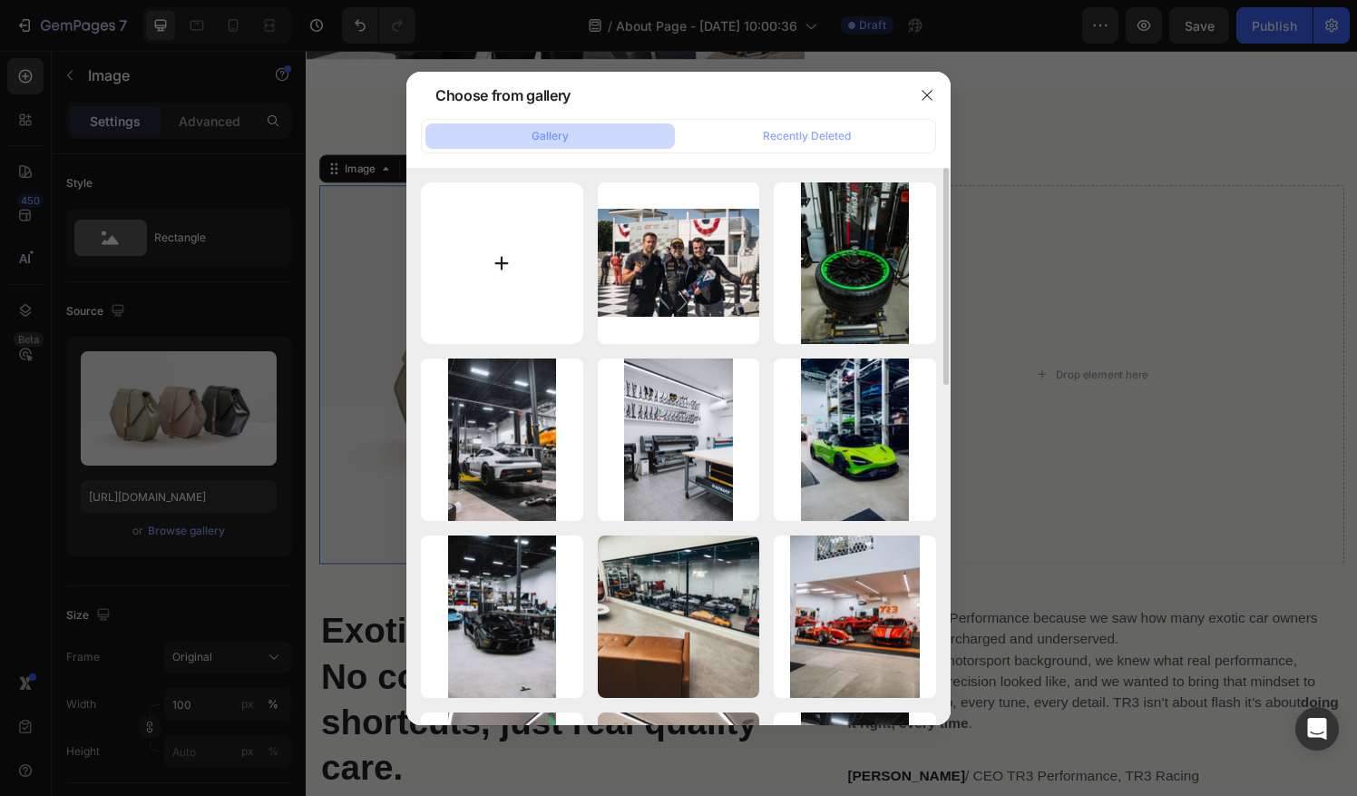
click at [479, 229] on input "file" at bounding box center [502, 263] width 162 height 162
type input "C:\fakepath\3GTR3RS-3194.JPG"
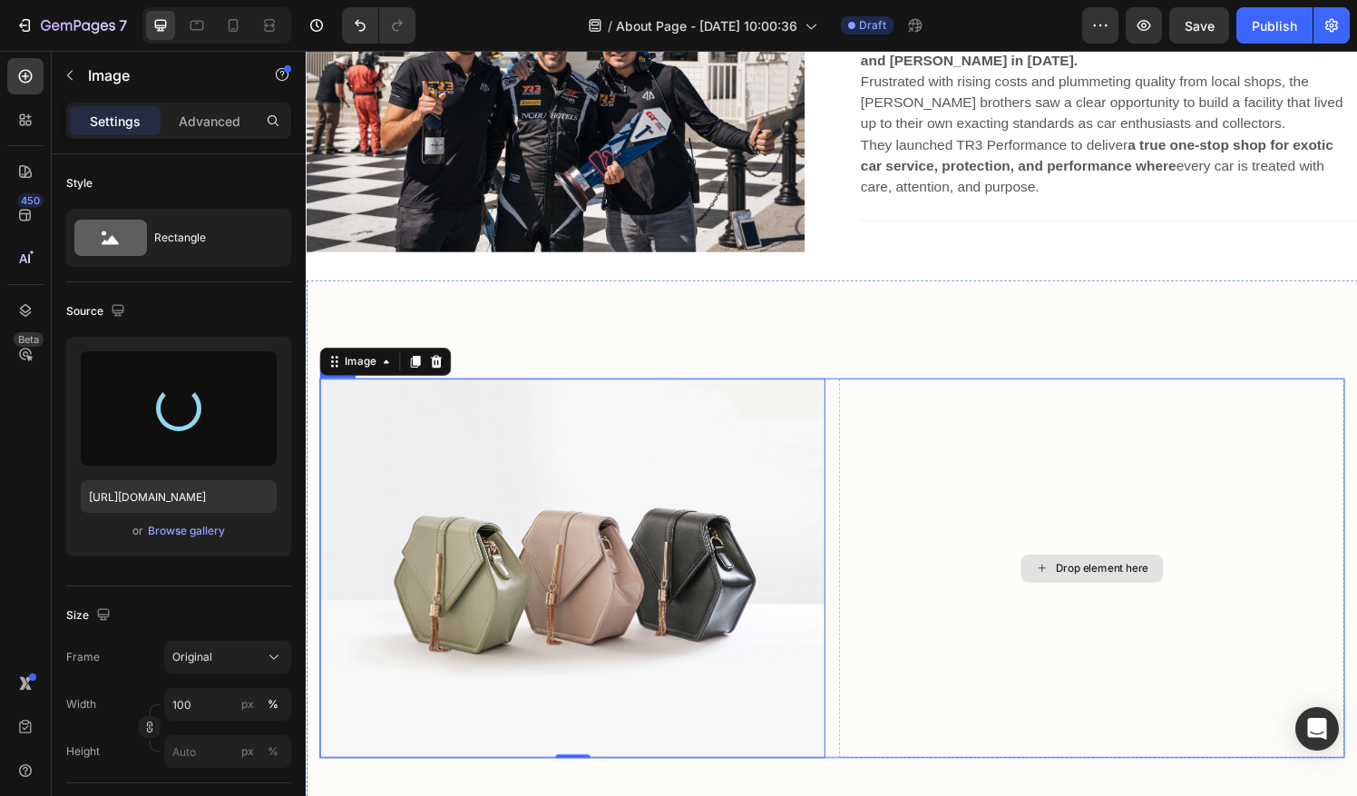
scroll to position [487, 0]
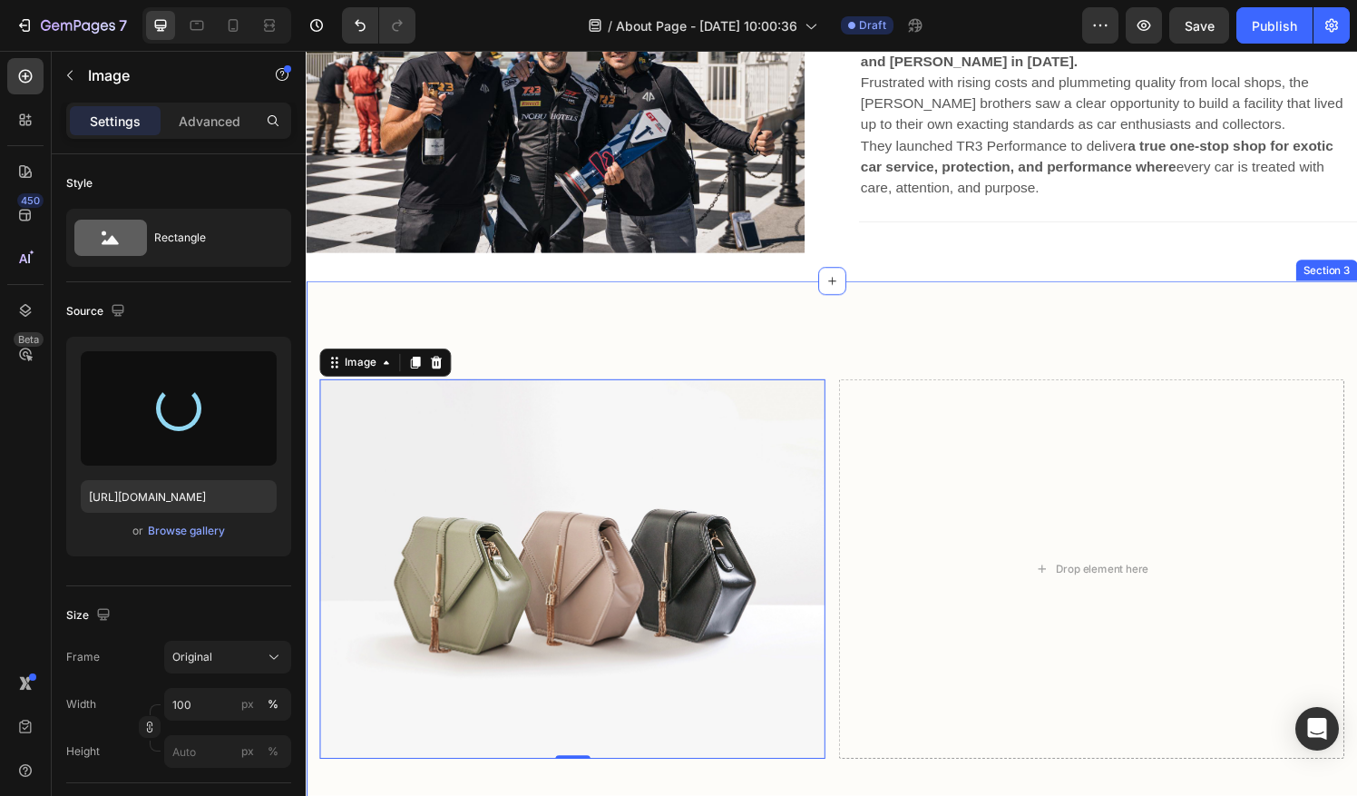
type input "[URL][DOMAIN_NAME]"
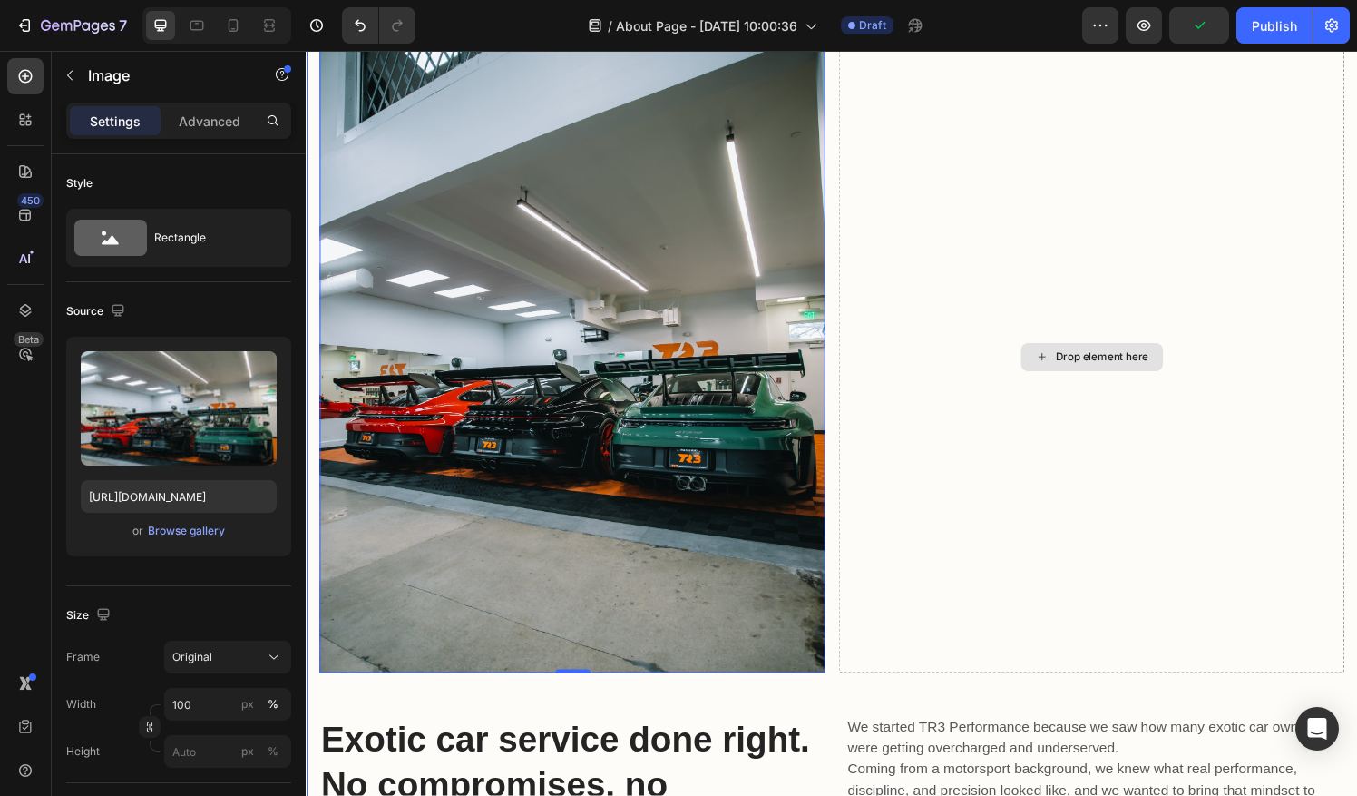
scroll to position [835, 0]
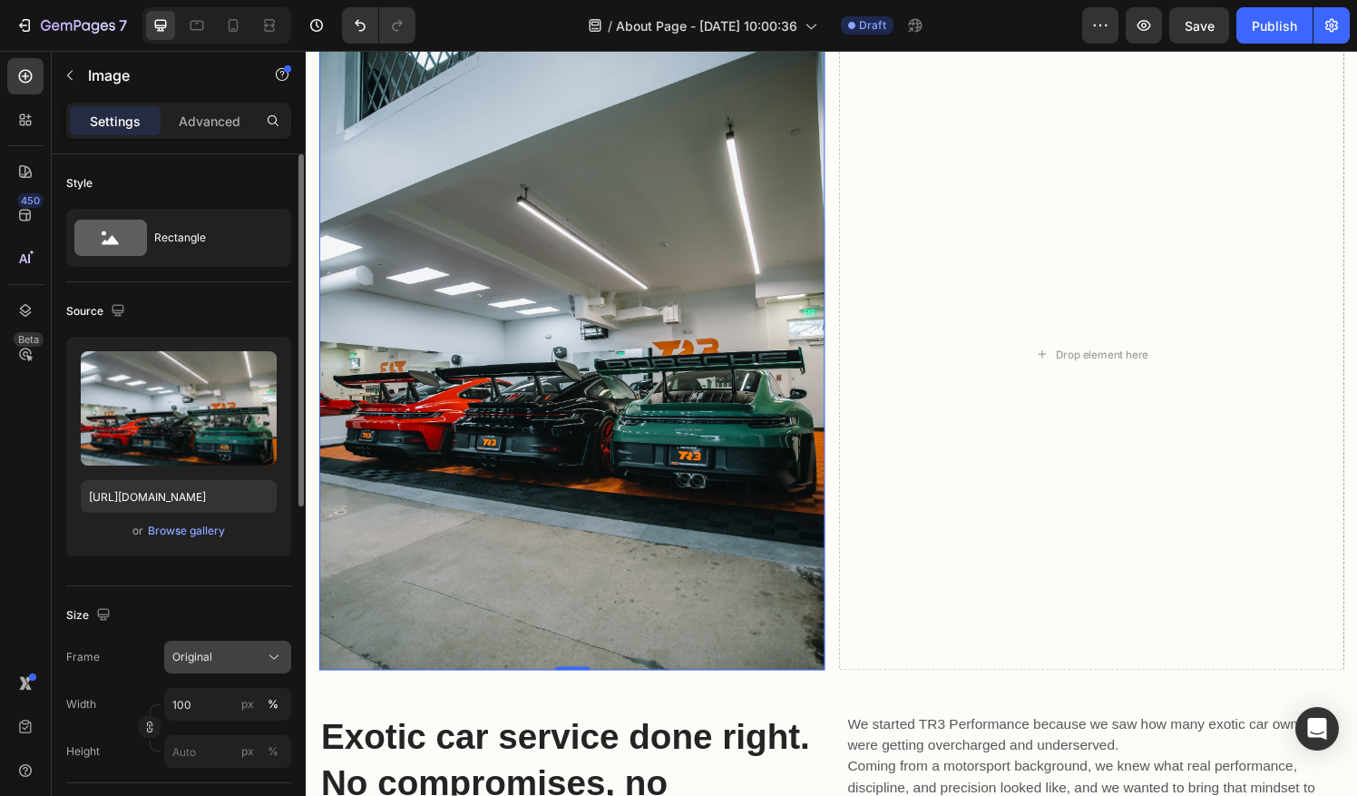
click at [245, 656] on div "Original" at bounding box center [216, 657] width 89 height 16
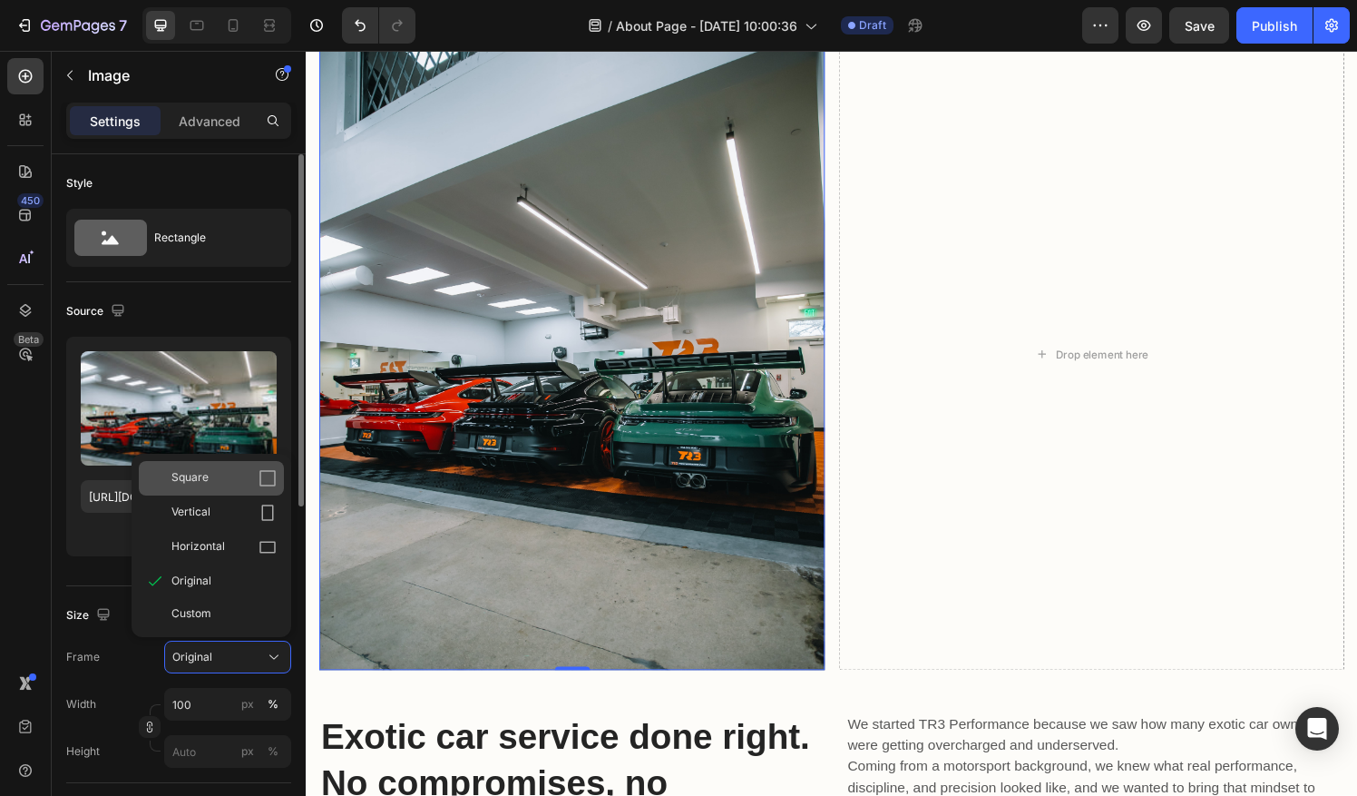
click at [227, 479] on div "Square" at bounding box center [223, 478] width 105 height 18
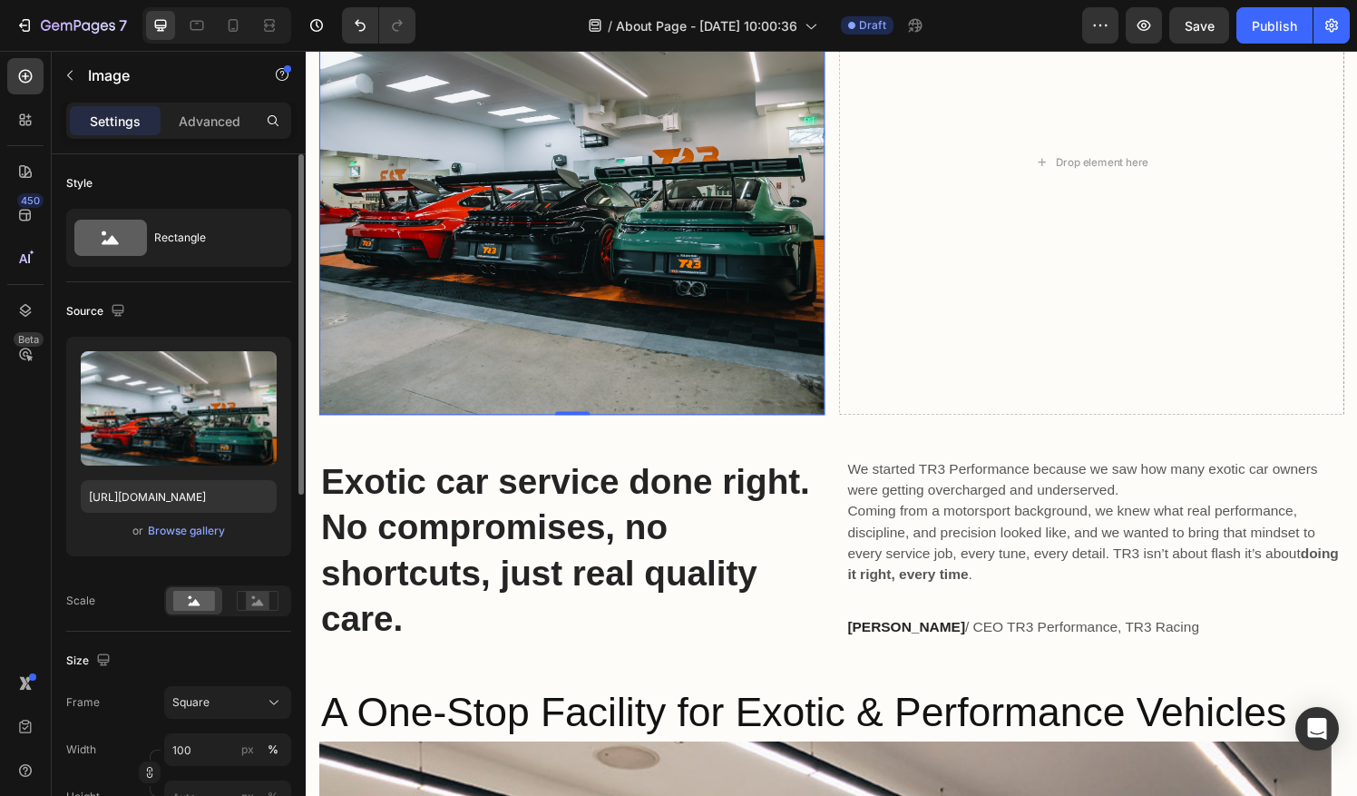
scroll to position [970, 0]
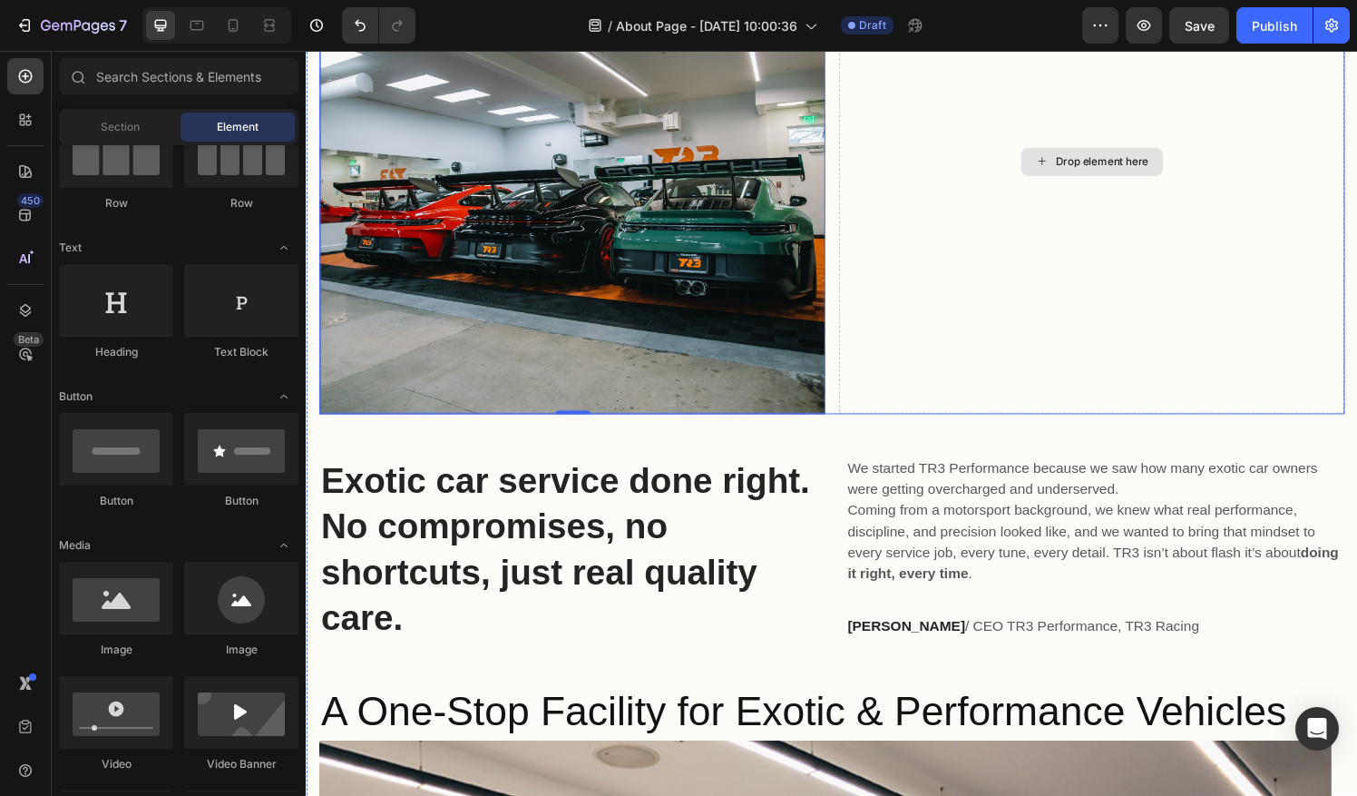
click at [1069, 165] on div "Drop element here" at bounding box center [1119, 165] width 147 height 29
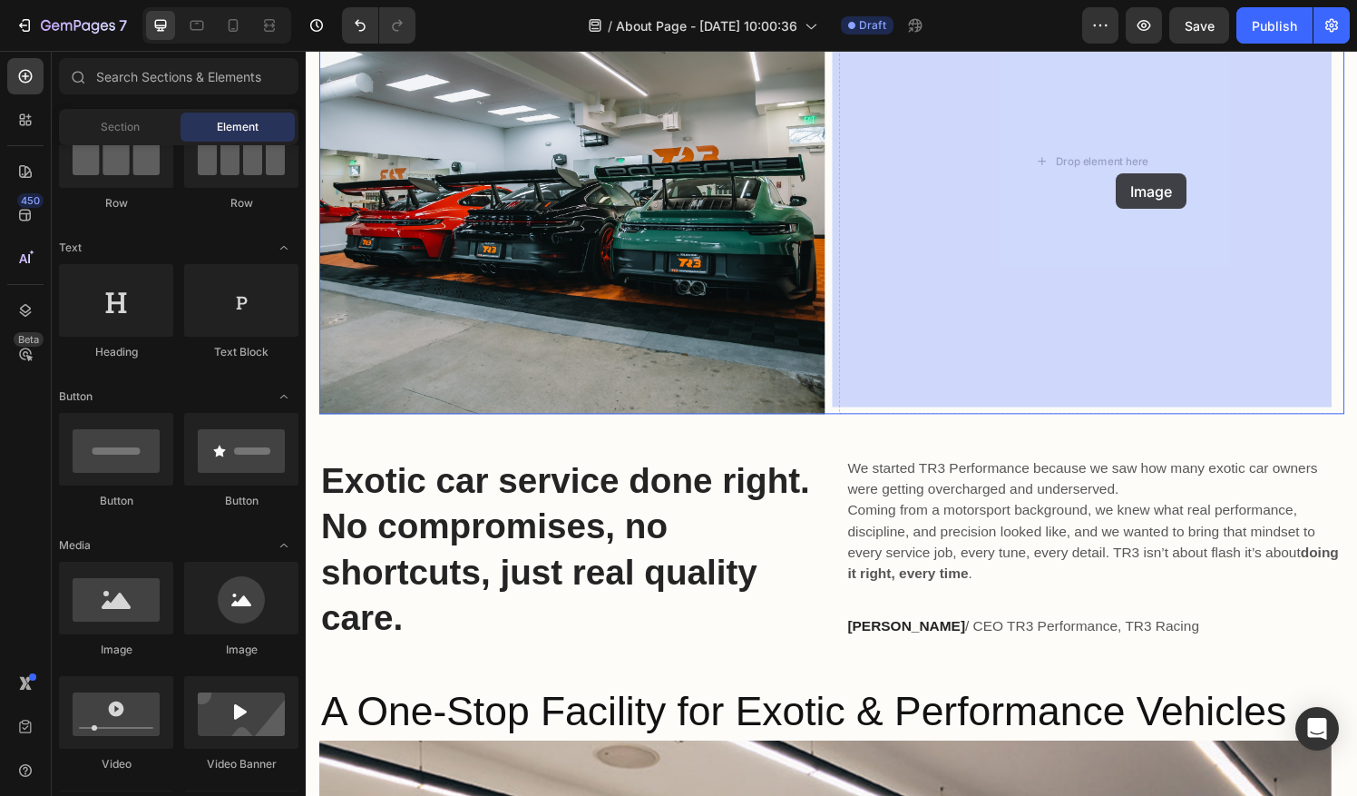
drag, startPoint x: 405, startPoint y: 661, endPoint x: 1139, endPoint y: 178, distance: 879.5
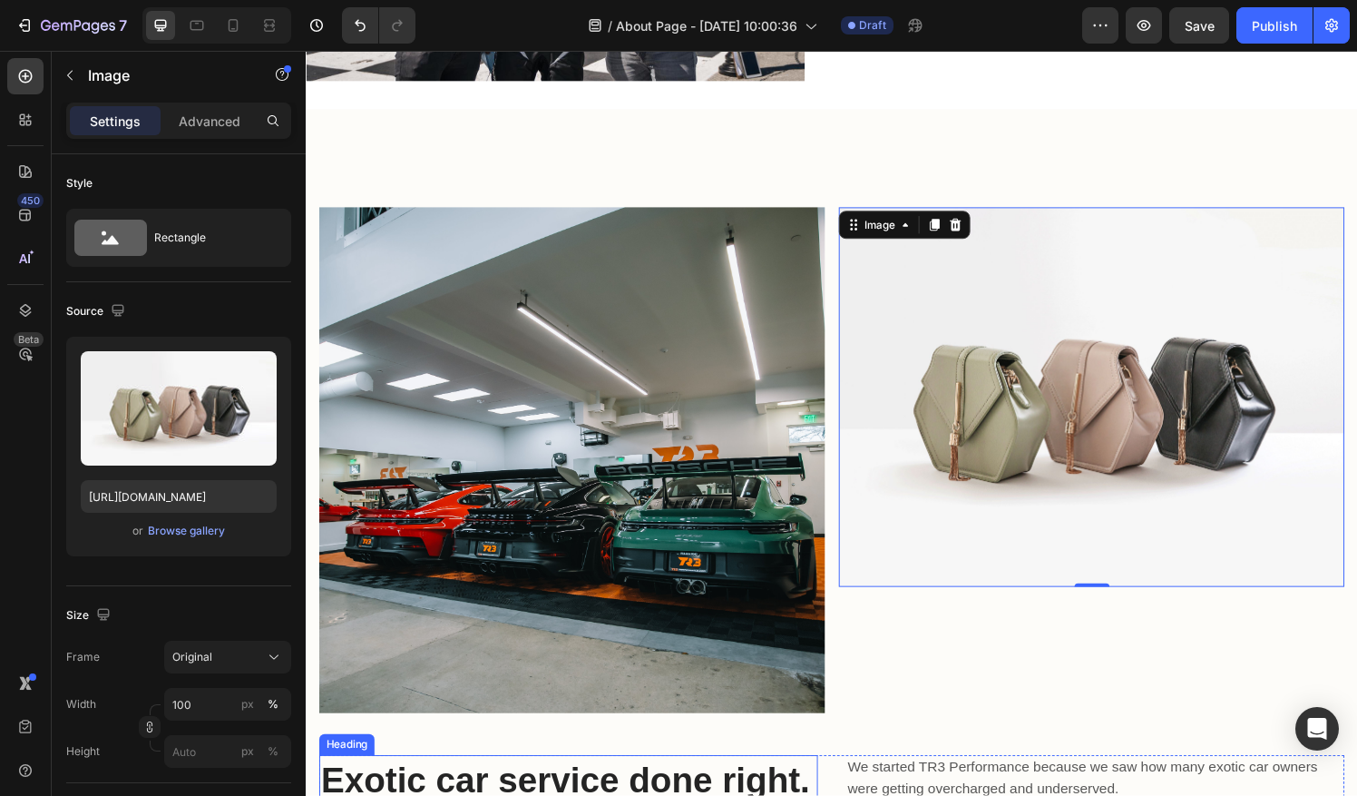
scroll to position [602, 0]
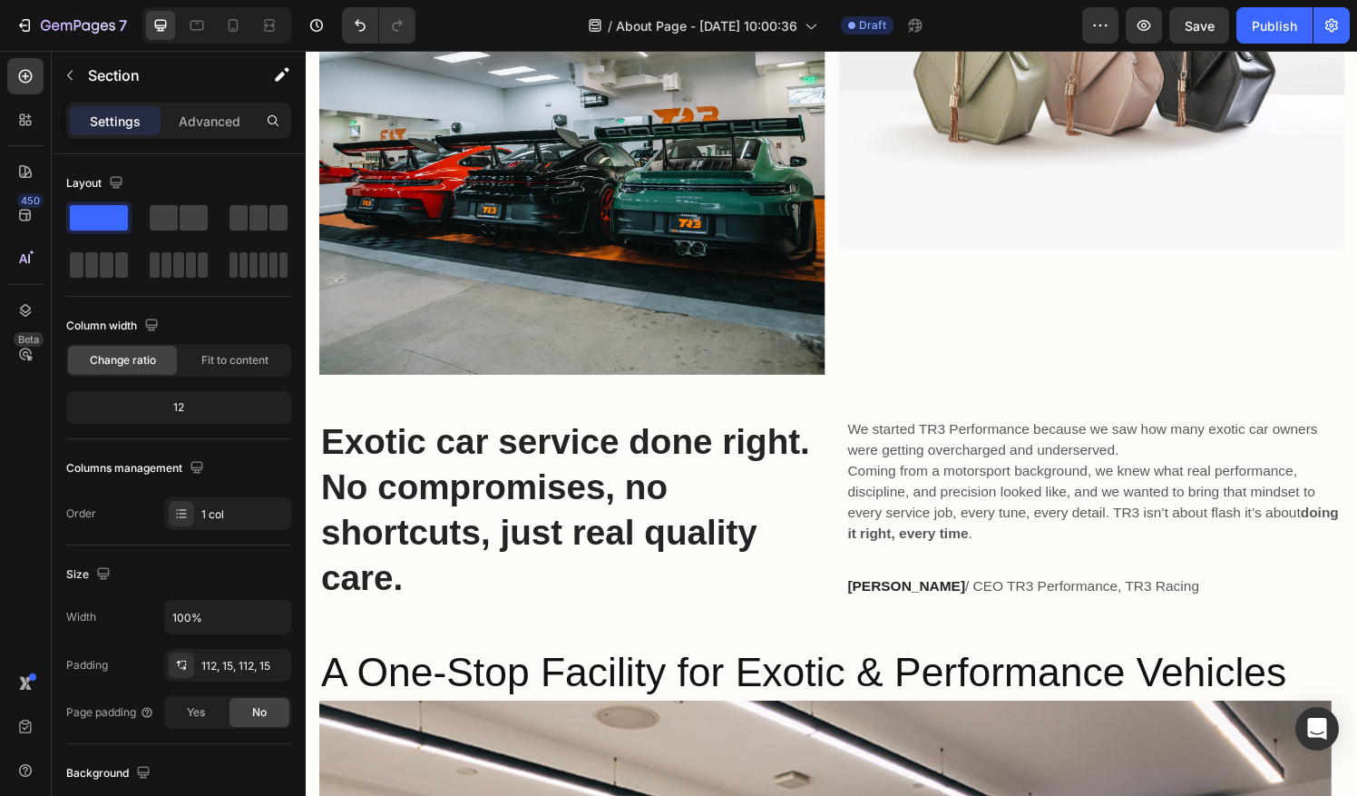
scroll to position [1059, 0]
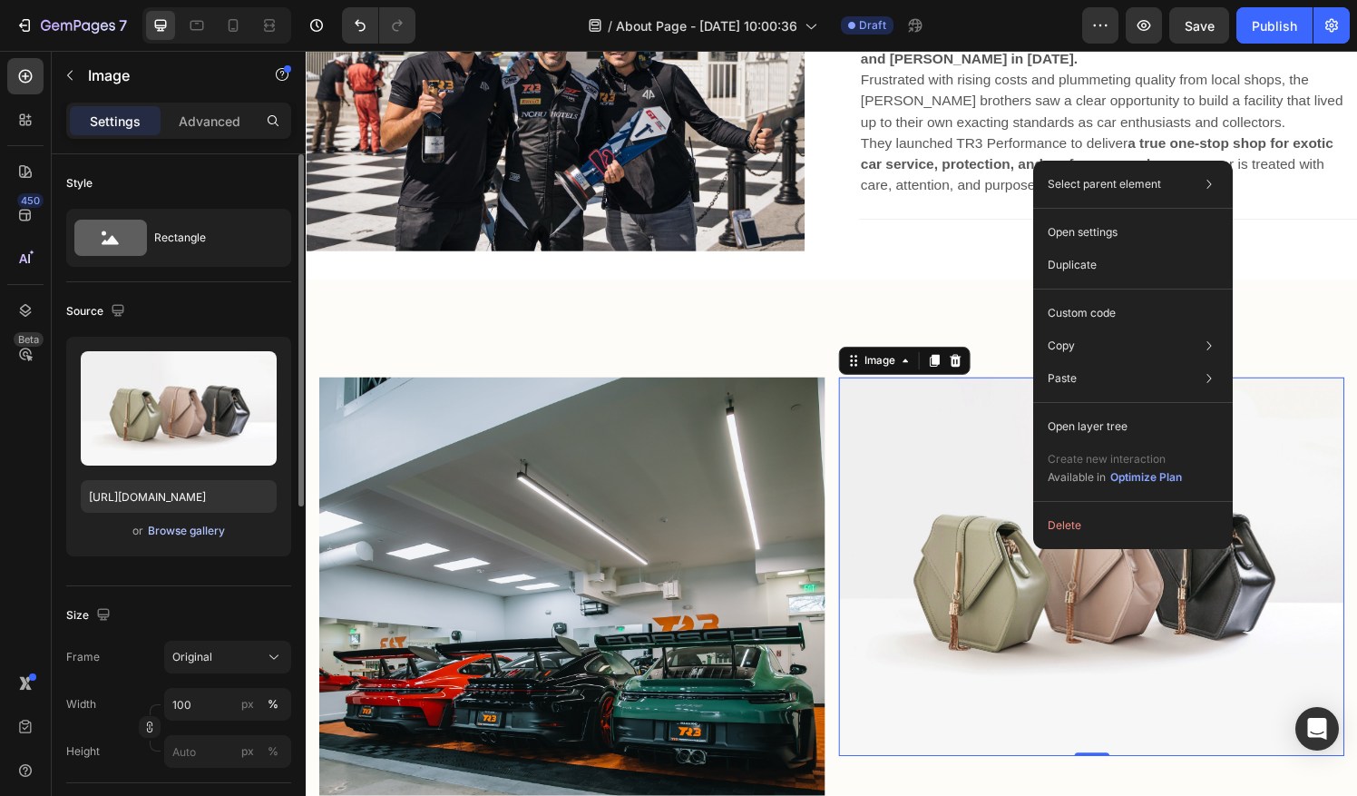
click at [208, 533] on div "Browse gallery" at bounding box center [186, 530] width 77 height 16
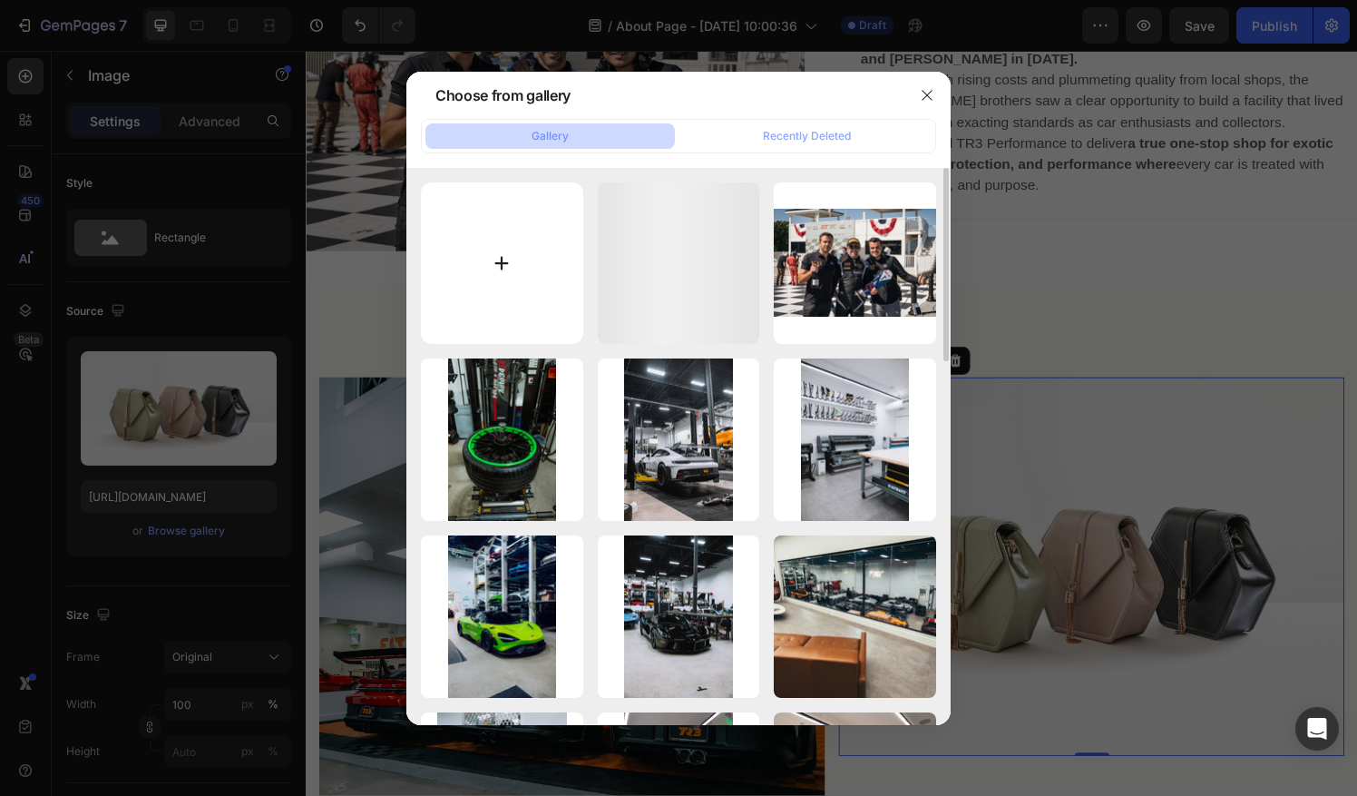
click at [506, 298] on input "file" at bounding box center [502, 263] width 162 height 162
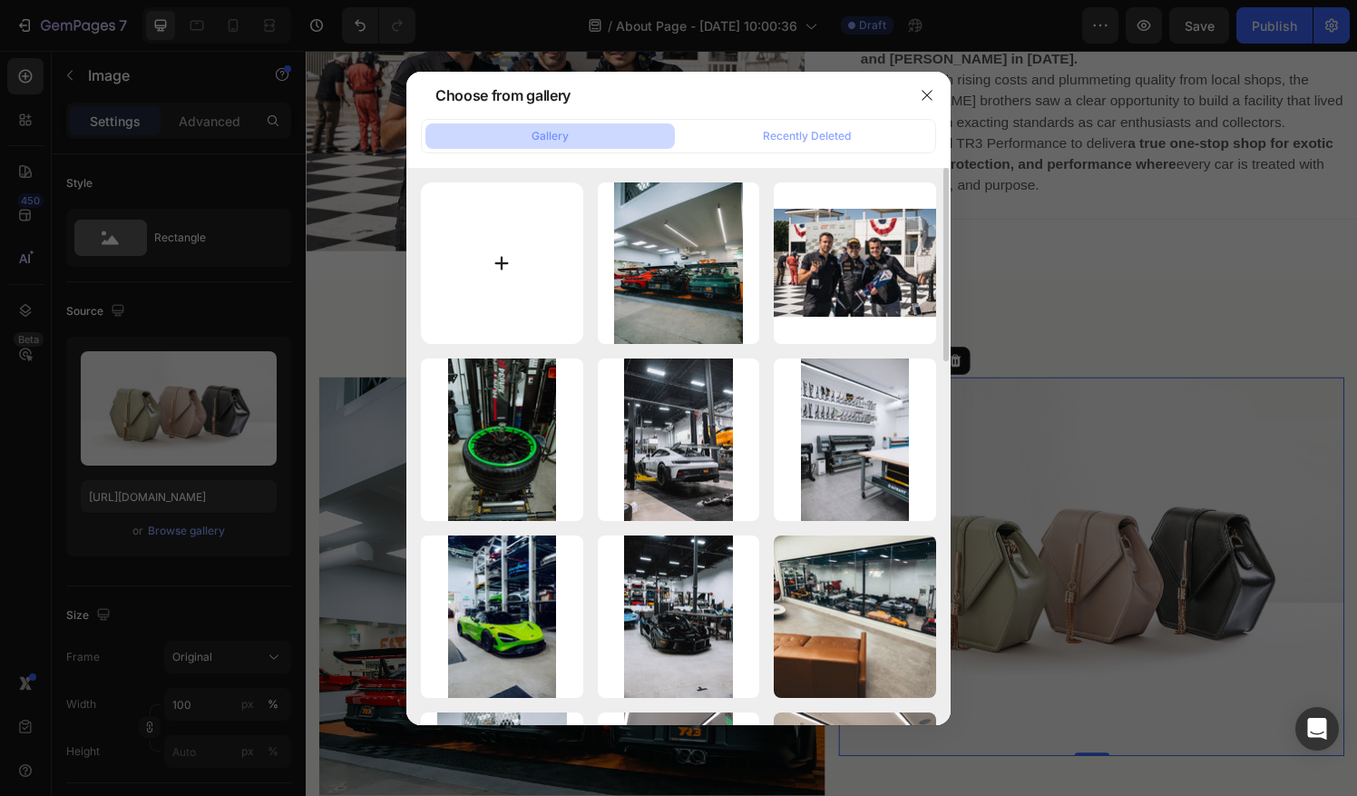
type input "C:\fakepath\Exotics at [GEOGRAPHIC_DATA]-02.jpg"
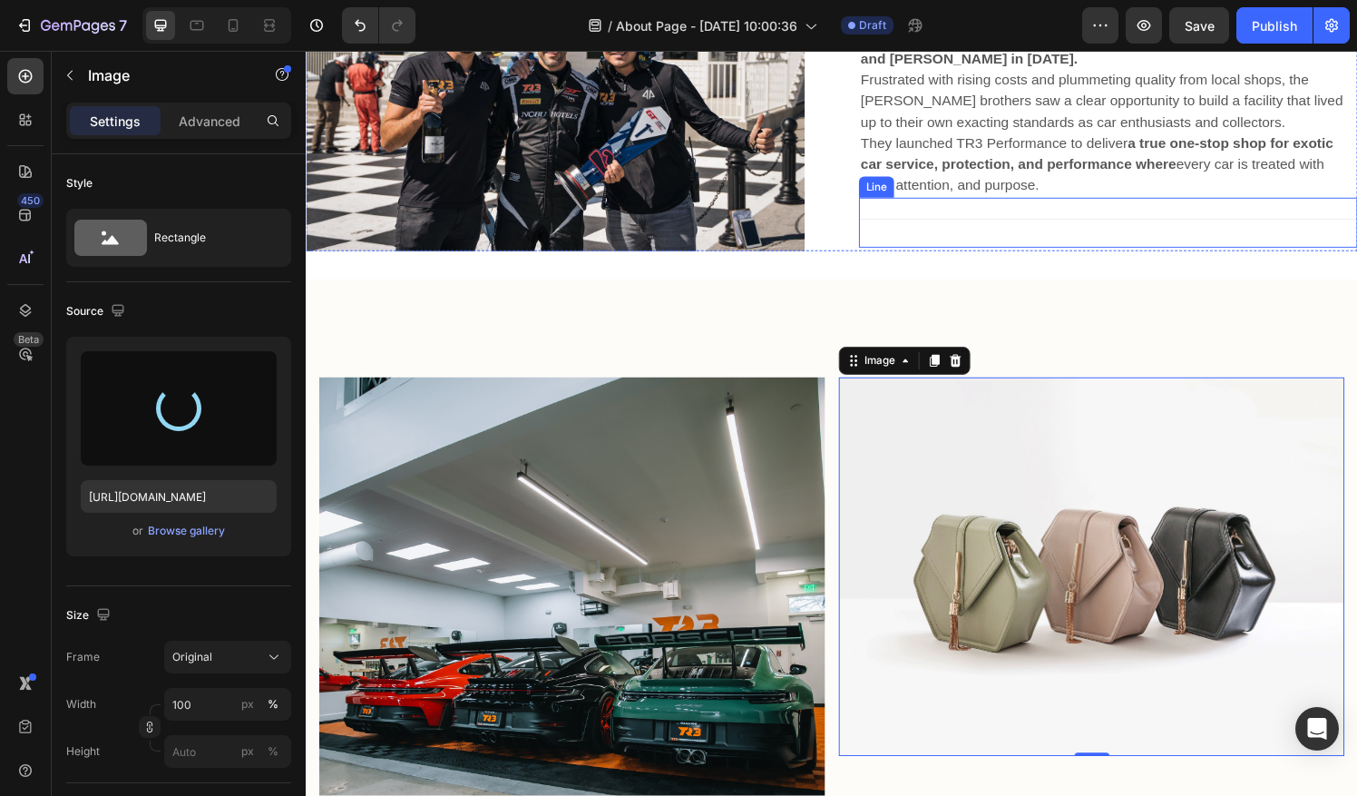
click at [1033, 250] on div "Title Line" at bounding box center [1136, 229] width 516 height 52
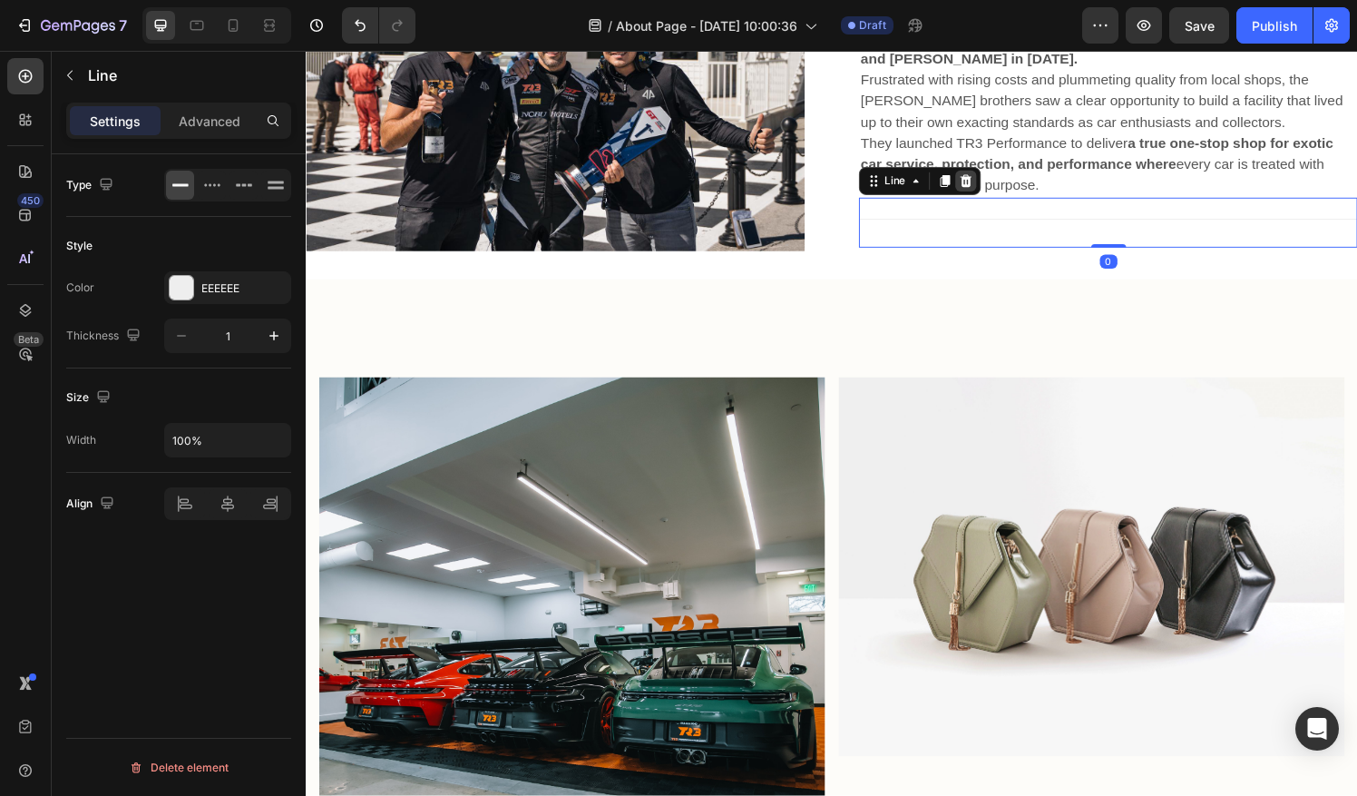
click at [988, 188] on icon at bounding box center [988, 186] width 15 height 15
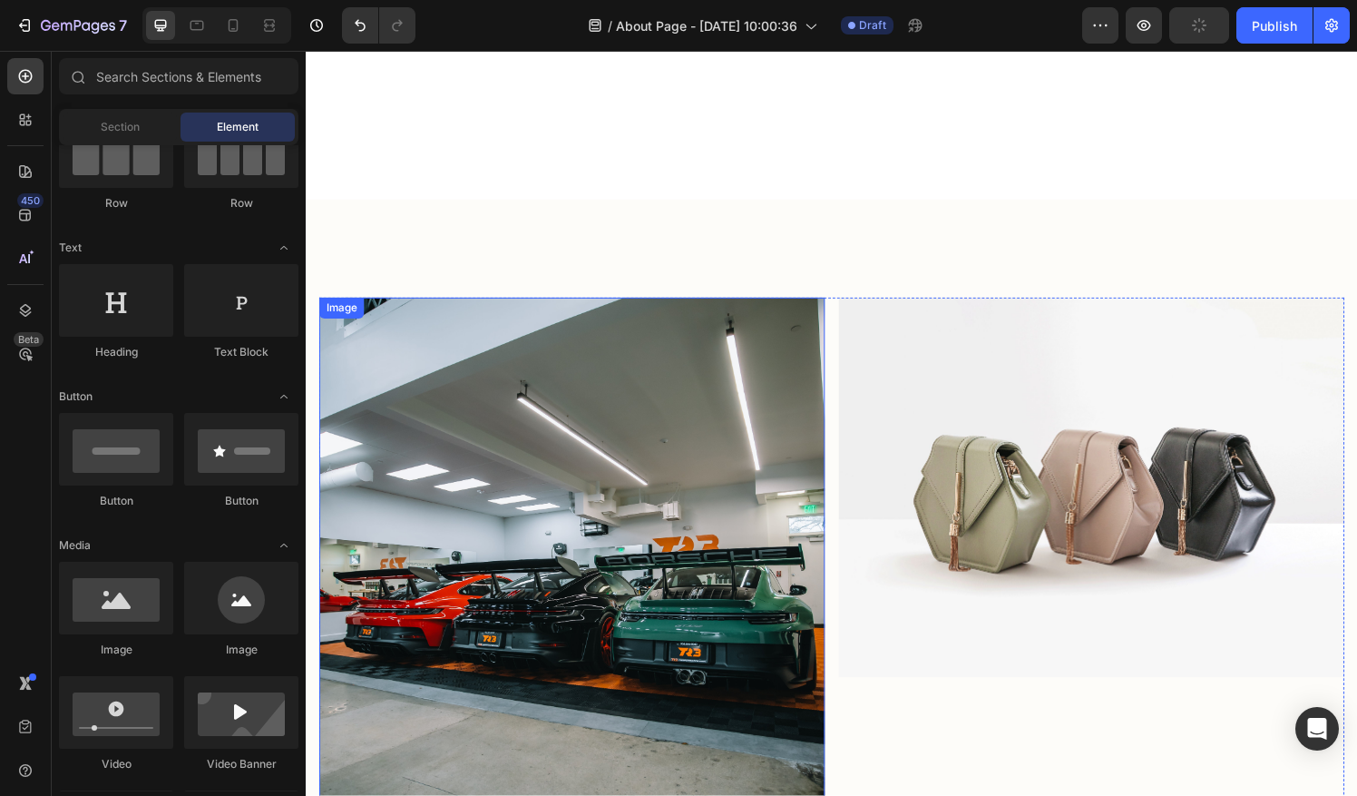
scroll to position [781, 0]
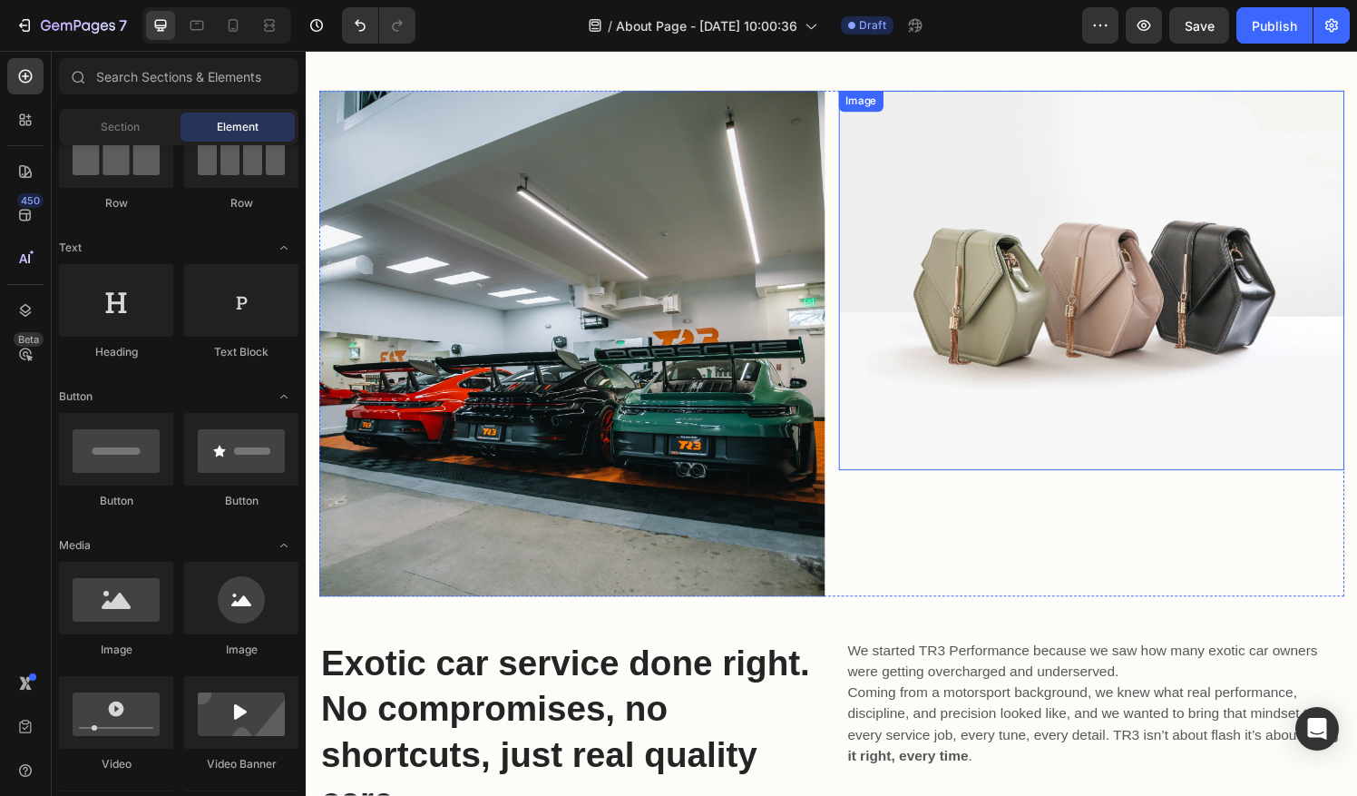
click at [1139, 370] on img at bounding box center [1118, 289] width 523 height 393
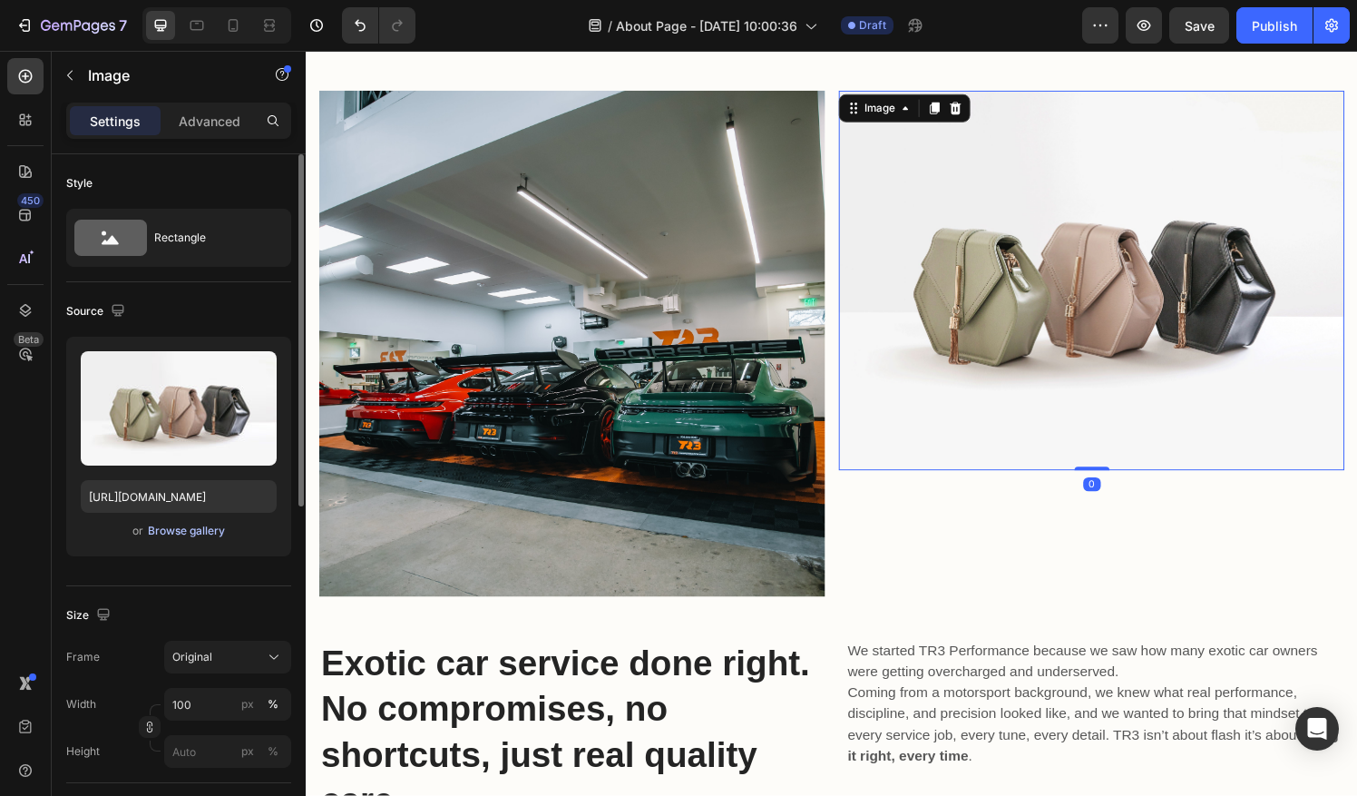
click at [177, 530] on div "Browse gallery" at bounding box center [186, 530] width 77 height 16
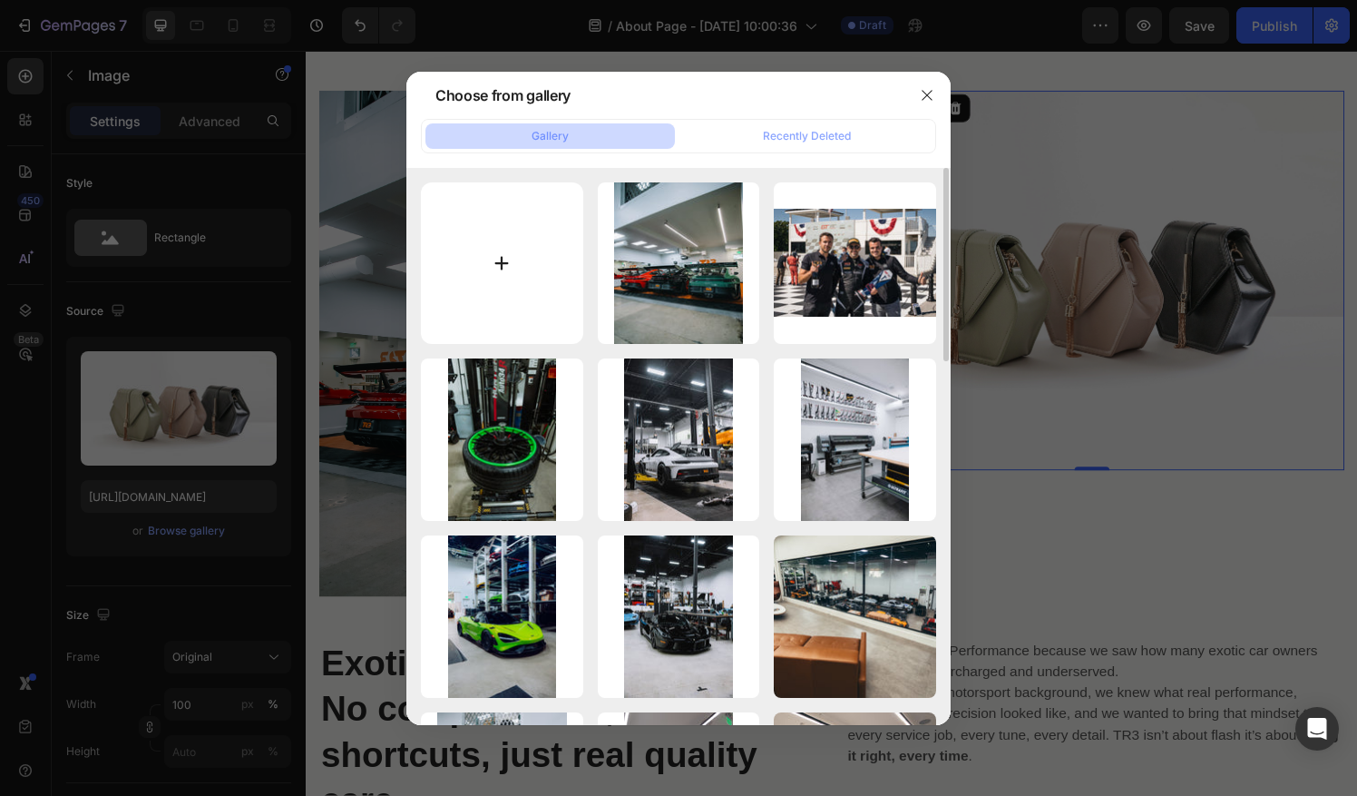
click at [483, 278] on input "file" at bounding box center [502, 263] width 162 height 162
type input "C:\fakepath\Exotics at Dania Point Hero Shot.jpg"
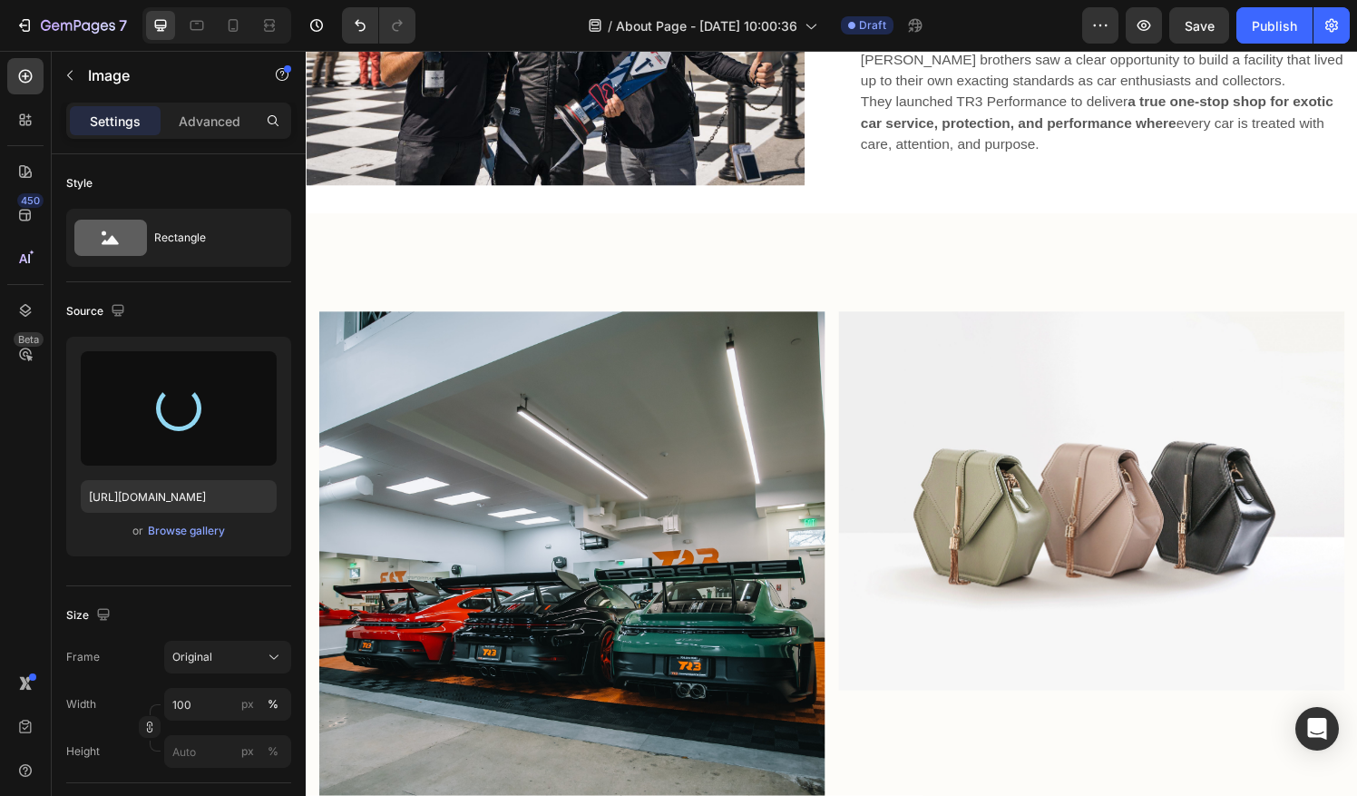
scroll to position [1388, 0]
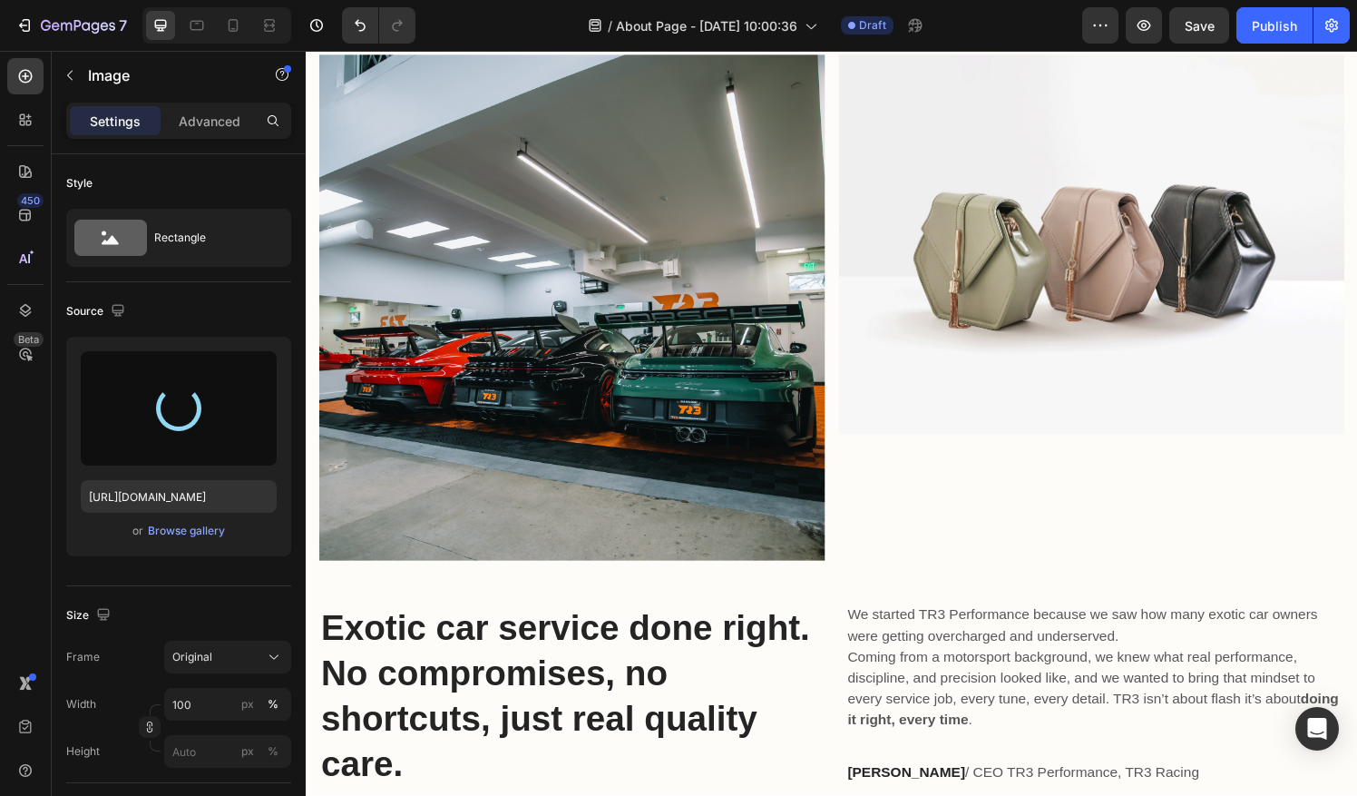
type input "[URL][DOMAIN_NAME]"
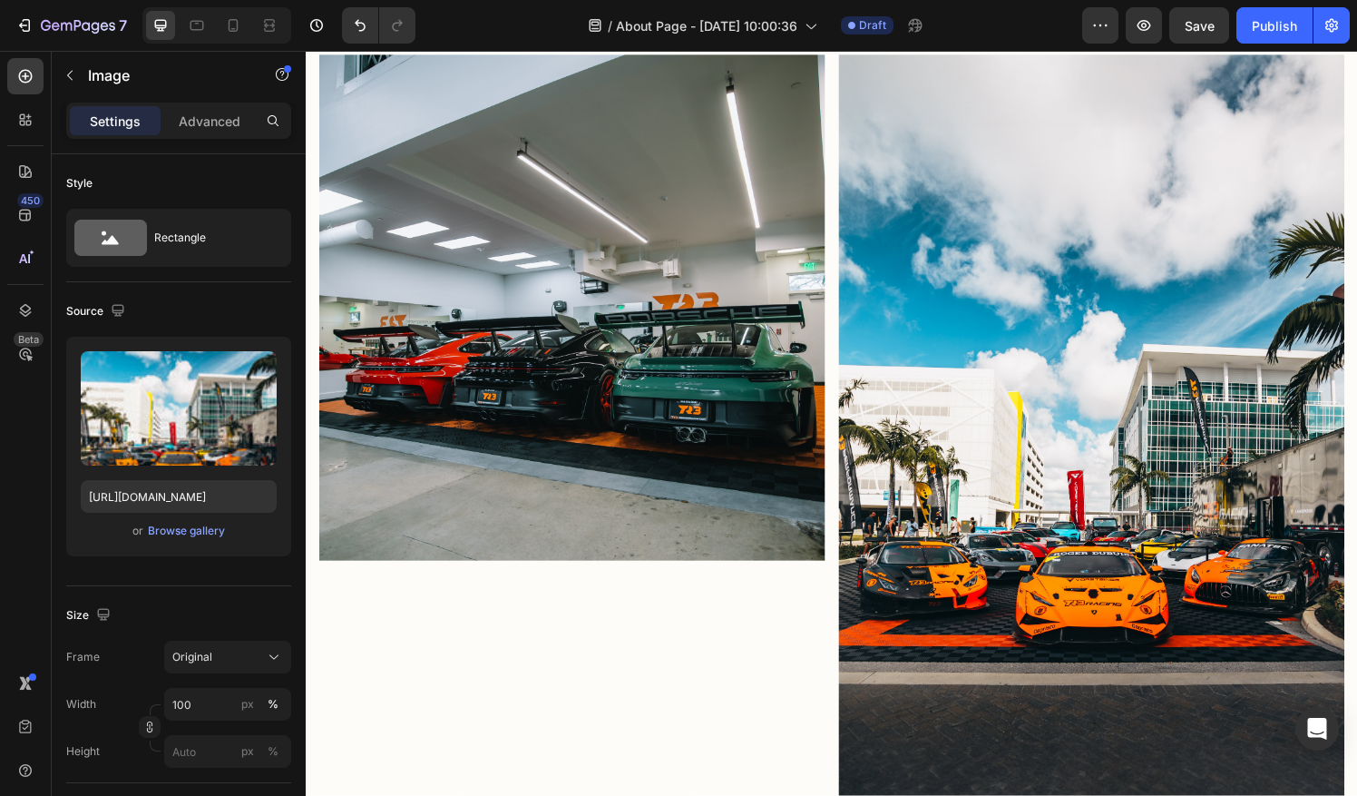
click at [993, 244] on img at bounding box center [1118, 448] width 523 height 786
click at [249, 665] on button "Original" at bounding box center [227, 656] width 127 height 33
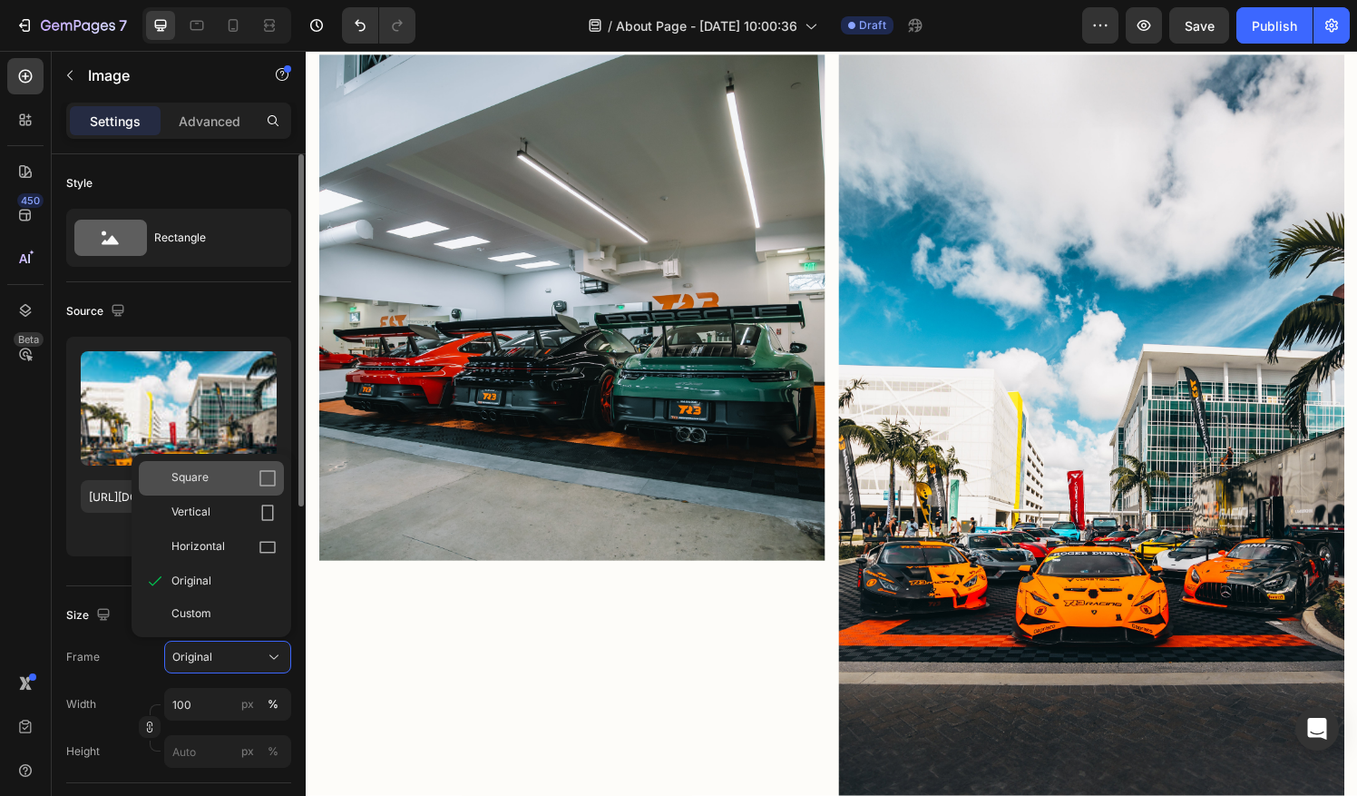
click at [225, 480] on div "Square" at bounding box center [223, 478] width 105 height 18
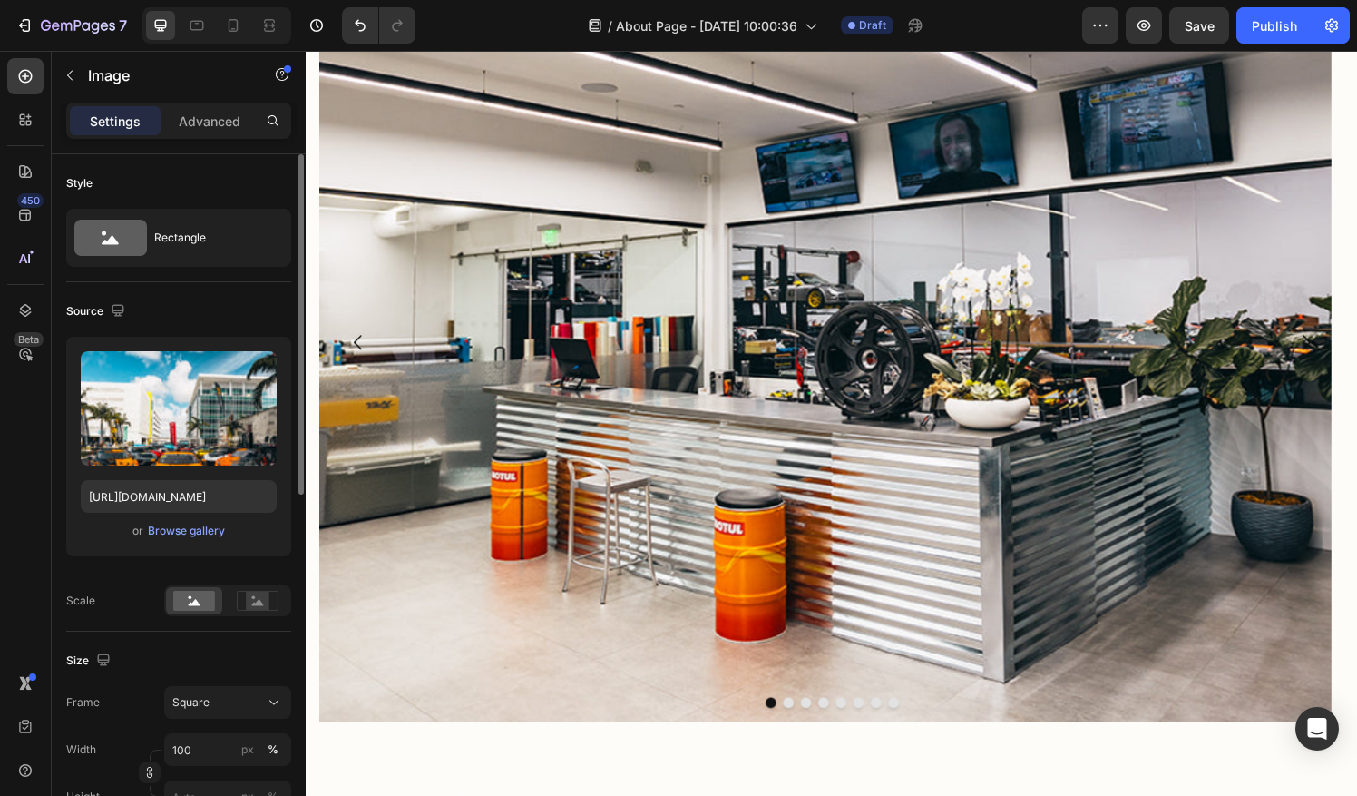
scroll to position [2687, 0]
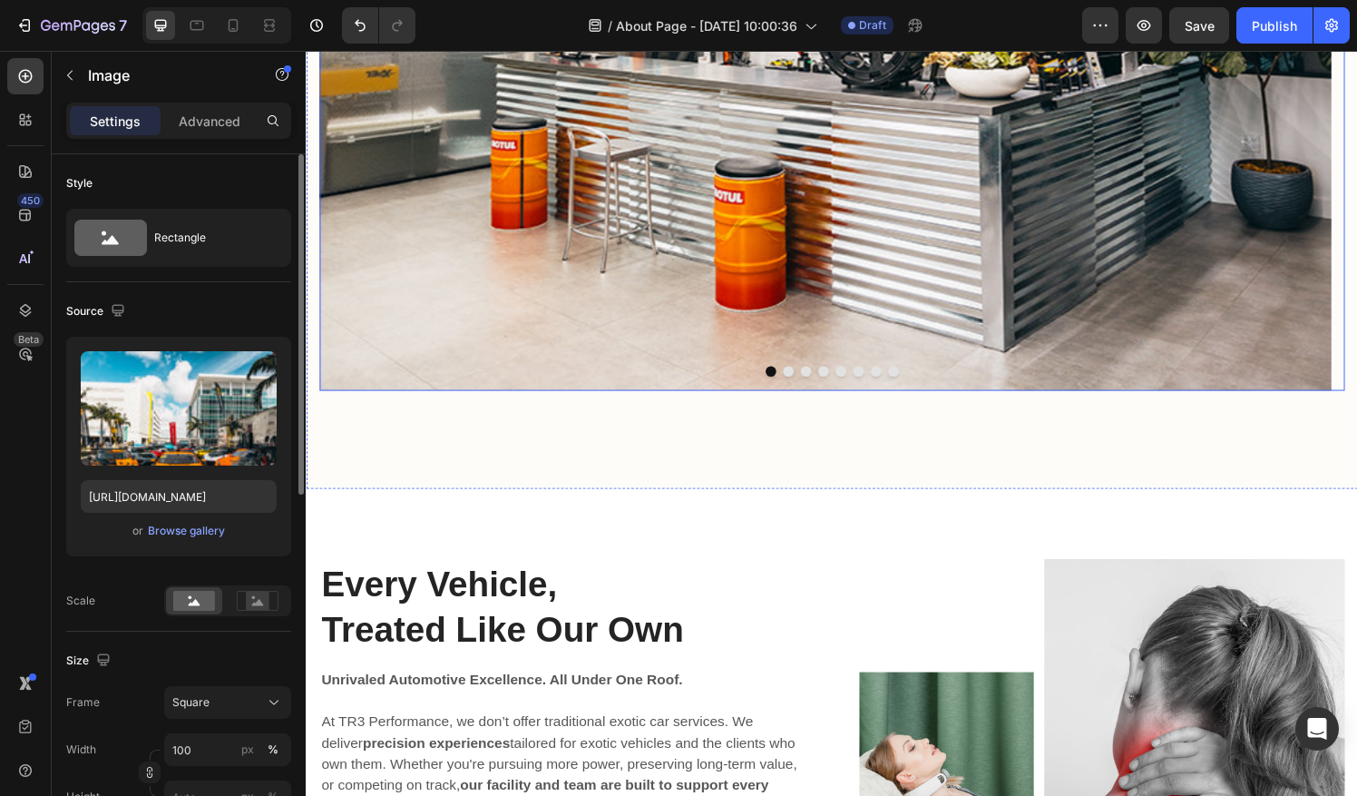
click at [817, 377] on button "Dot" at bounding box center [822, 382] width 11 height 11
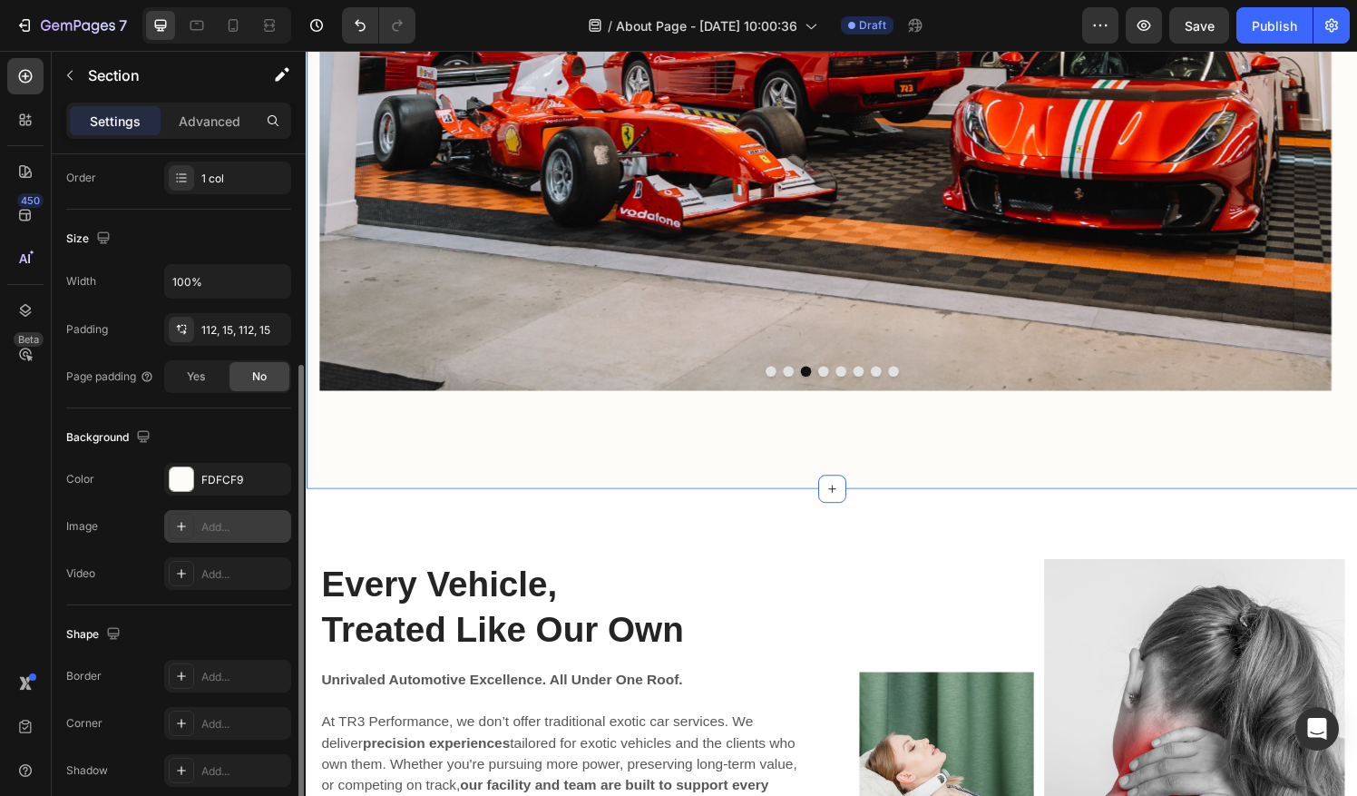
scroll to position [411, 0]
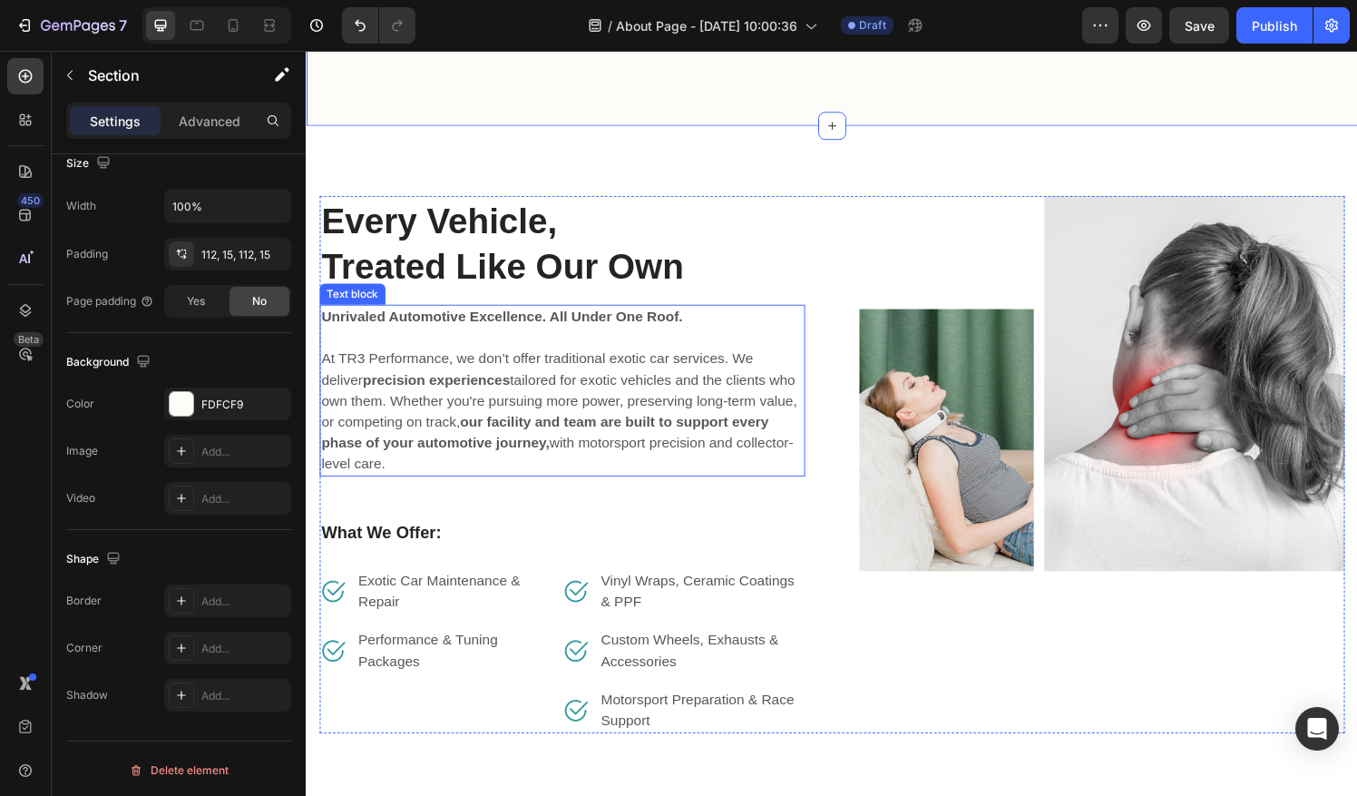
scroll to position [3064, 0]
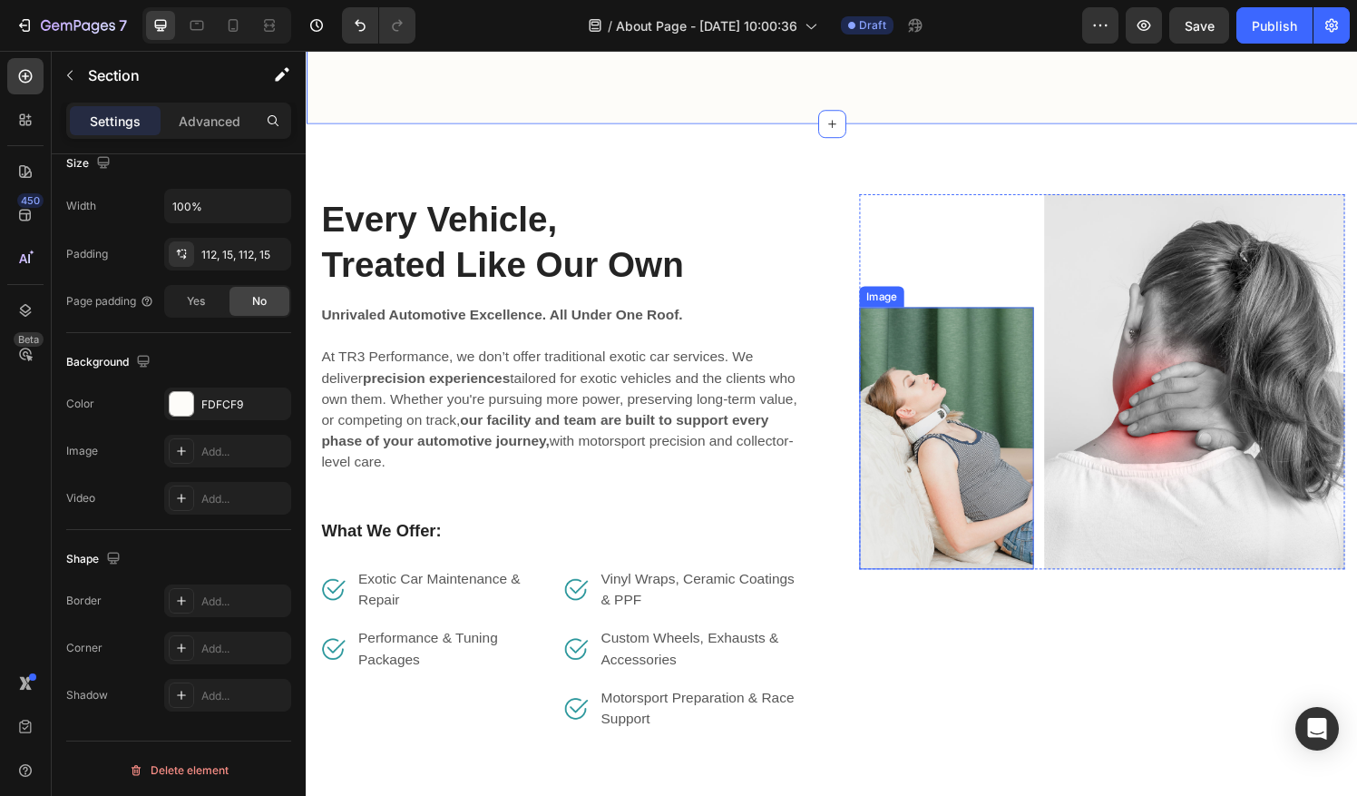
click at [970, 442] on img at bounding box center [968, 452] width 181 height 271
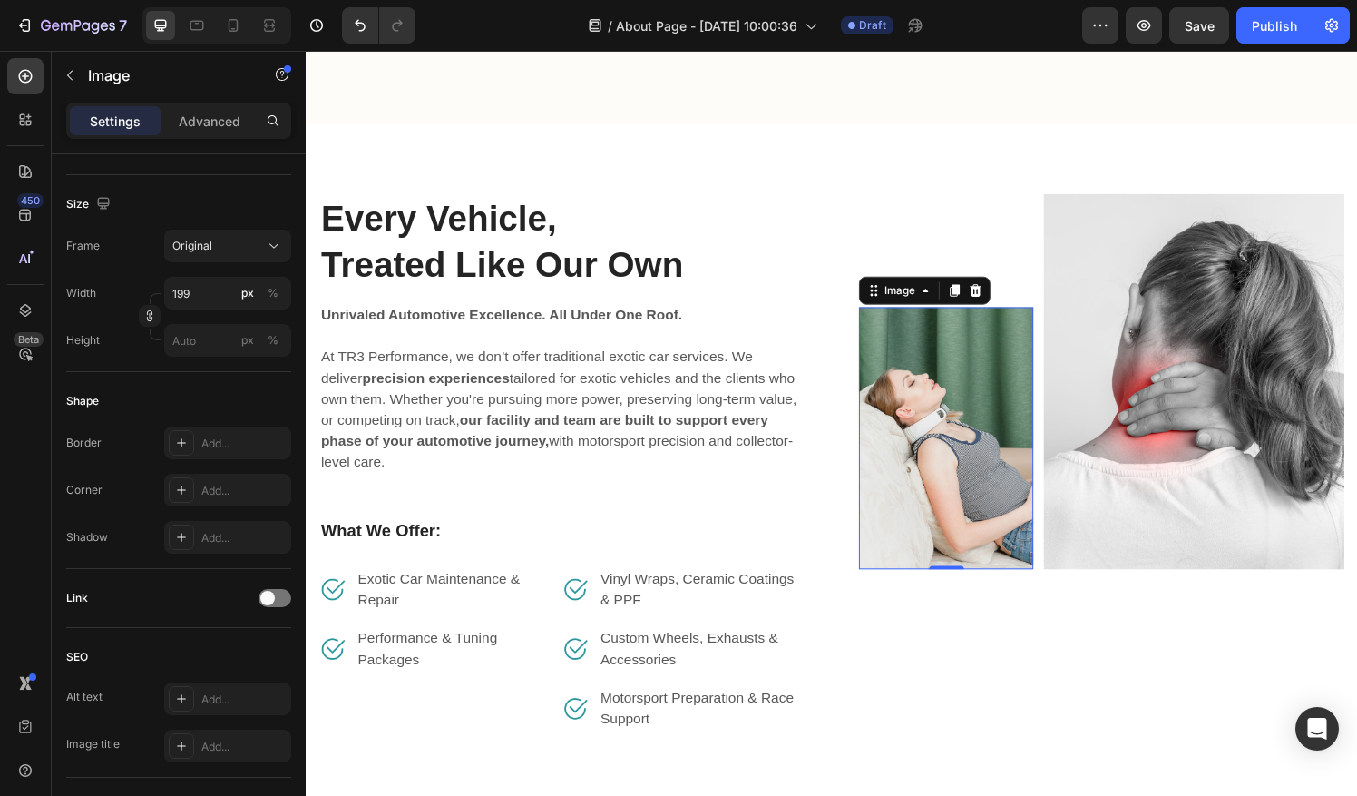
scroll to position [0, 0]
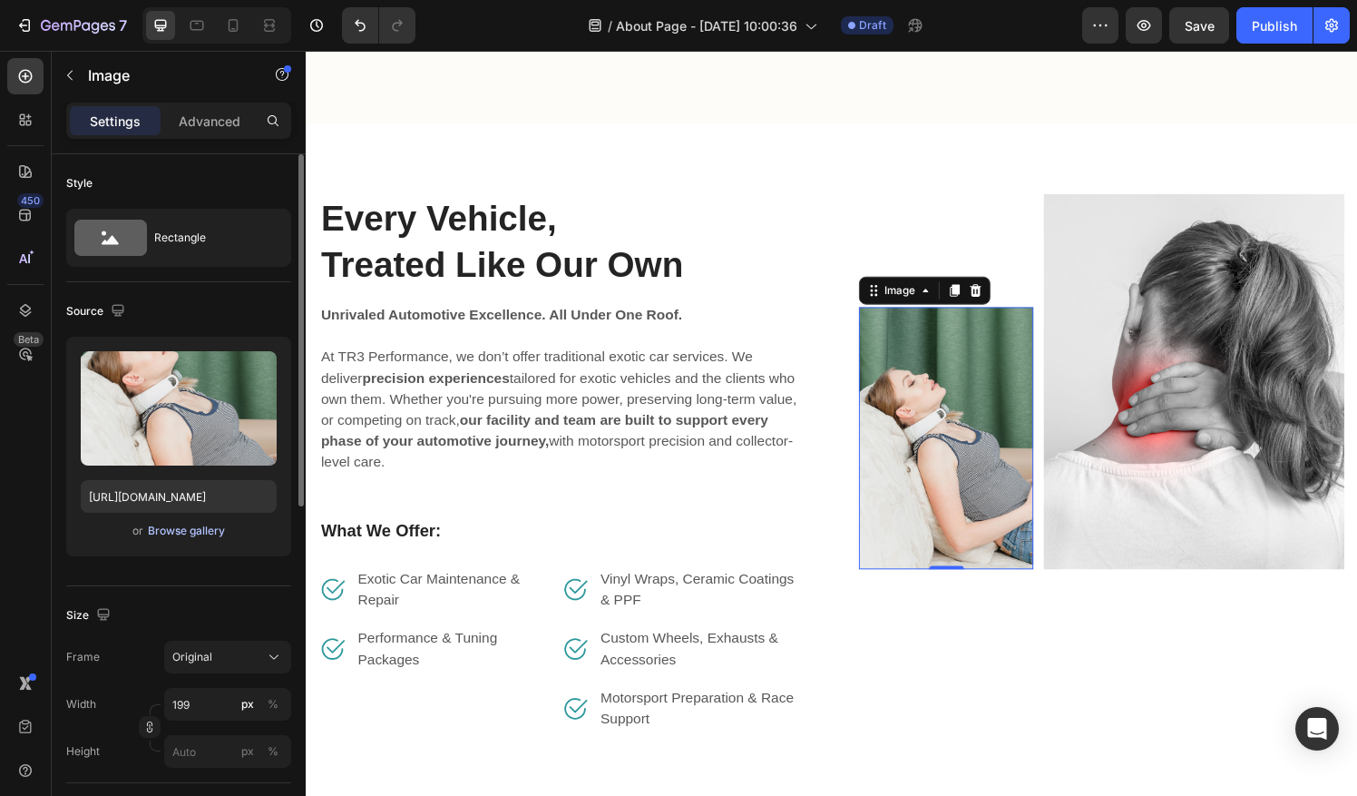
click at [181, 535] on div "Browse gallery" at bounding box center [186, 530] width 77 height 16
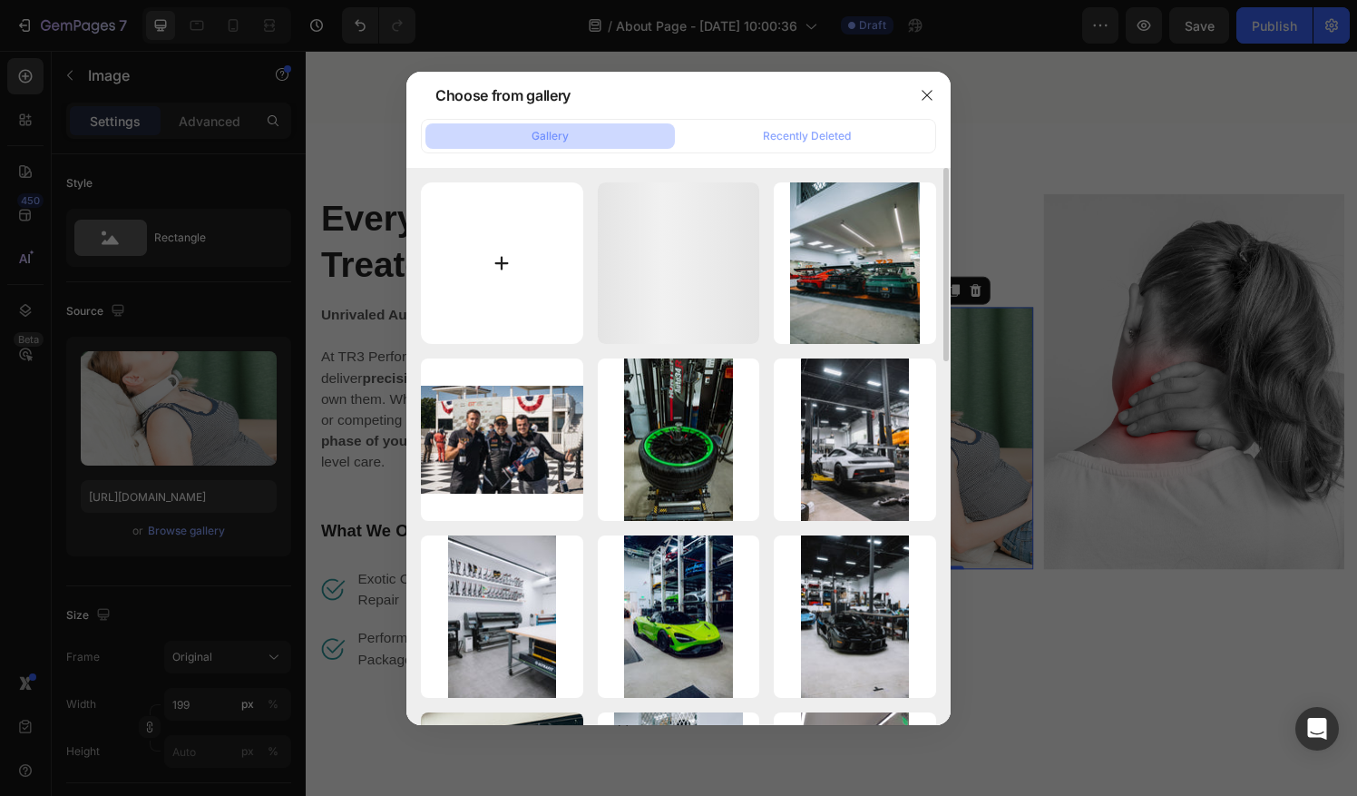
click at [495, 234] on input "file" at bounding box center [502, 263] width 162 height 162
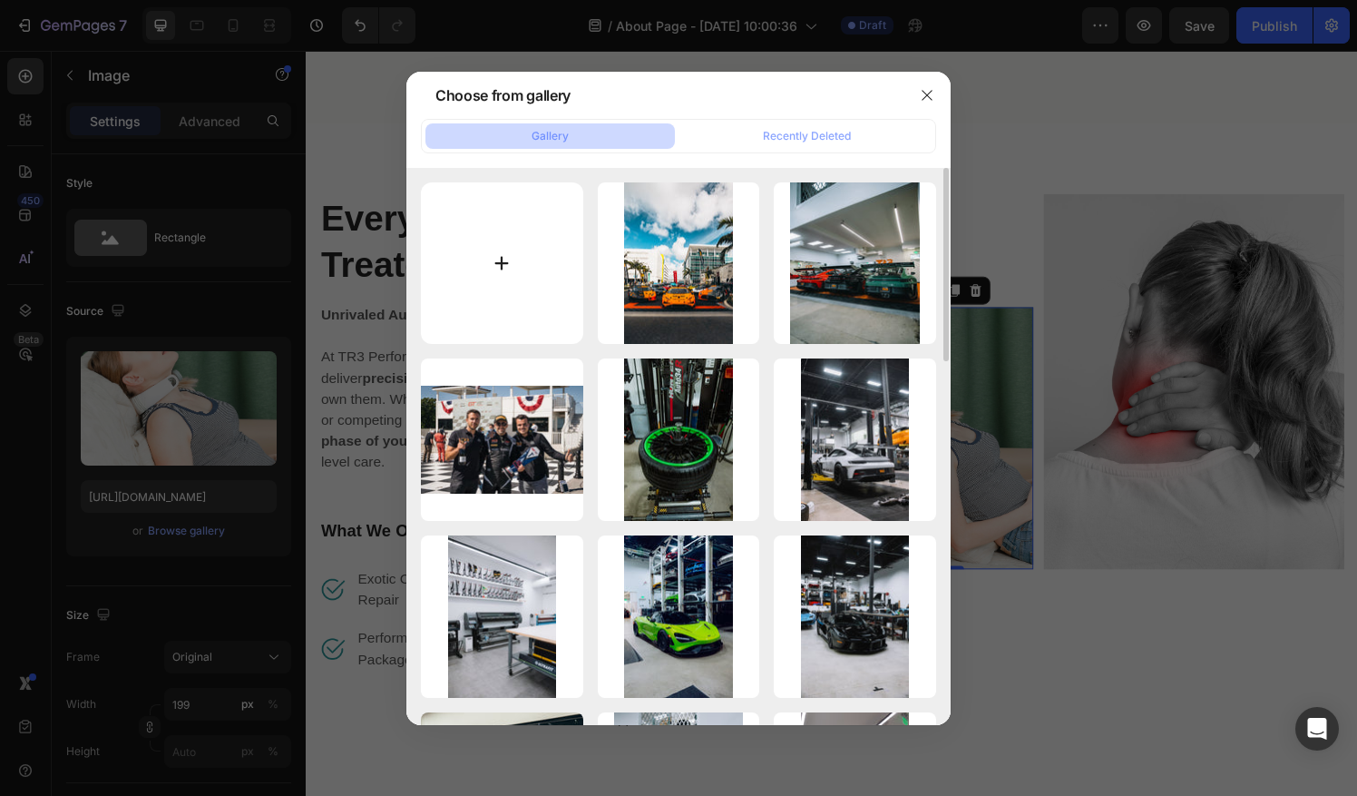
type input "C:\fakepath\Photo [DATE], 12 56 28 PM.jpg"
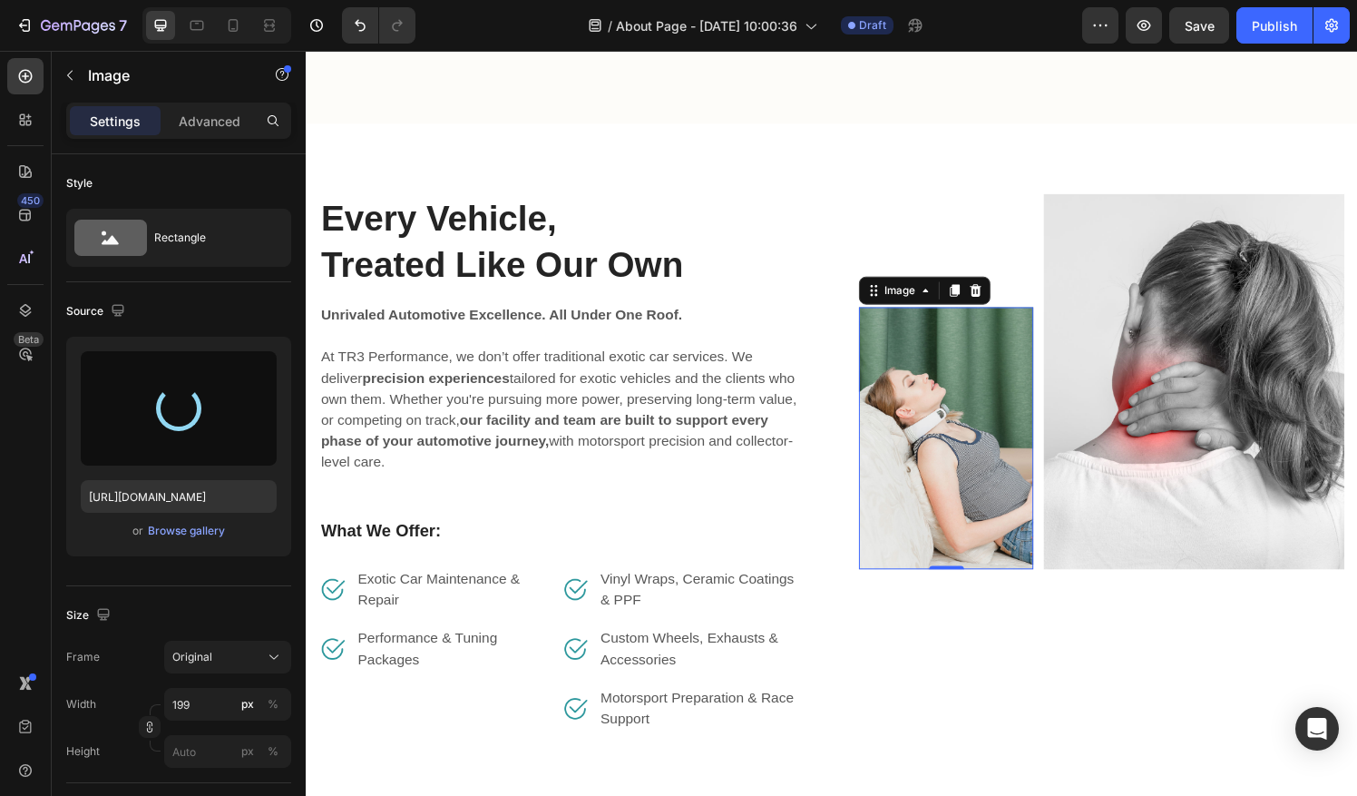
type input "[URL][DOMAIN_NAME]"
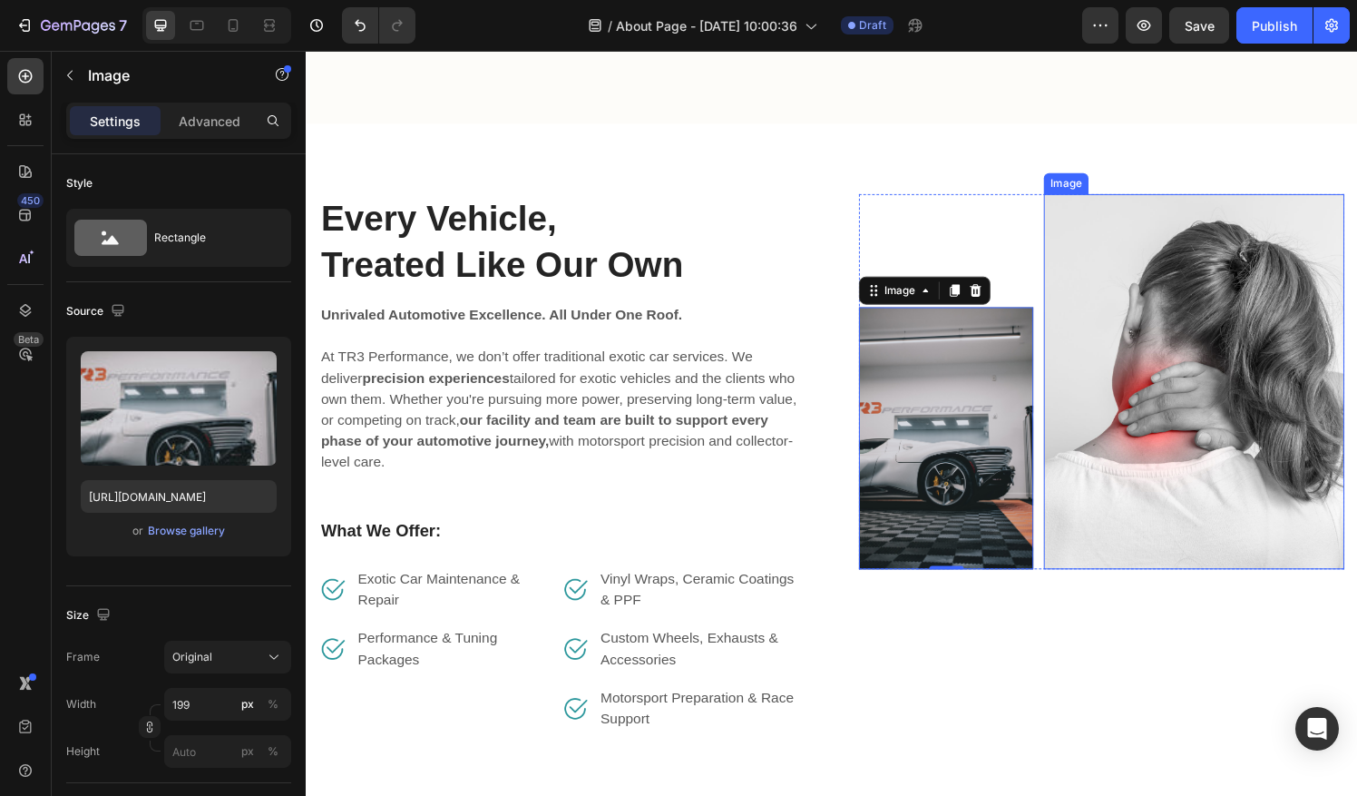
click at [1233, 443] on img at bounding box center [1224, 394] width 311 height 388
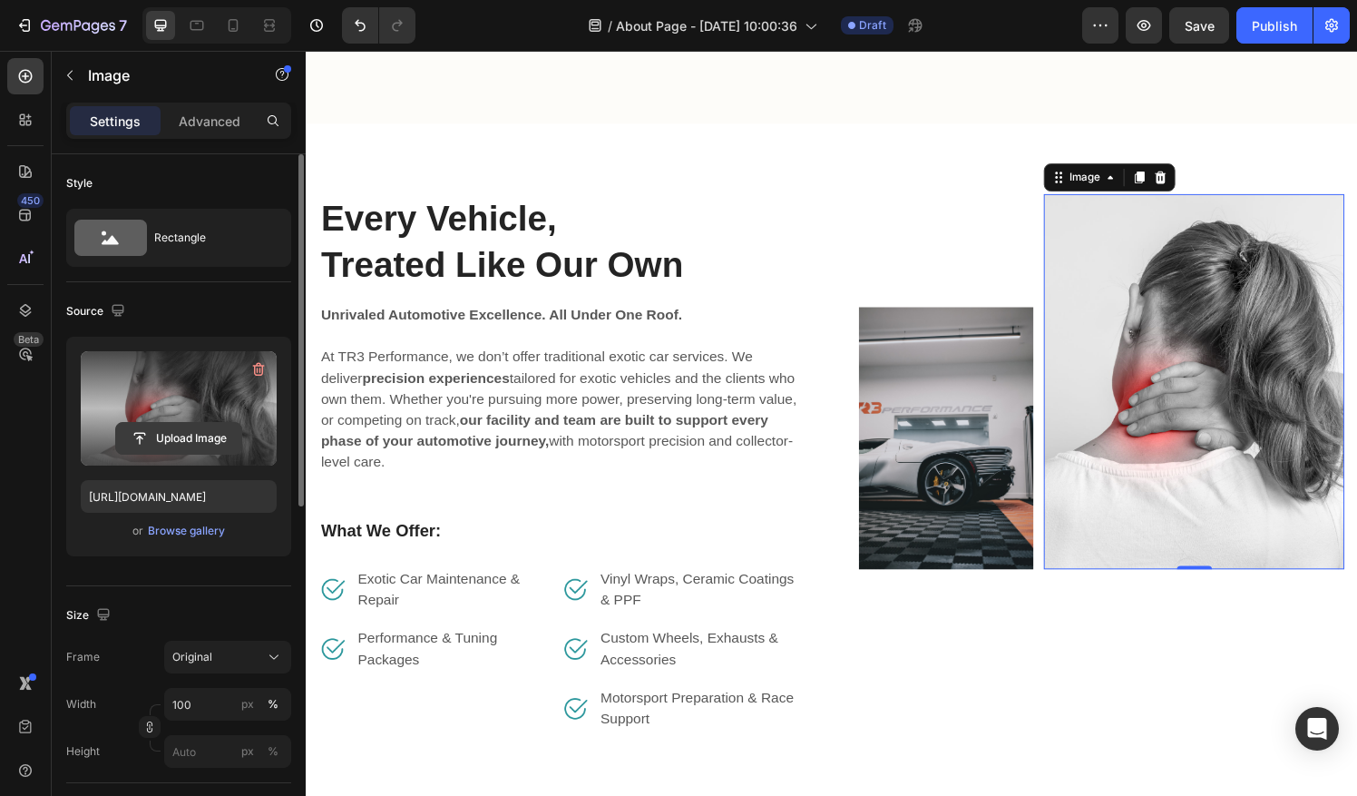
click at [156, 442] on input "file" at bounding box center [178, 438] width 125 height 31
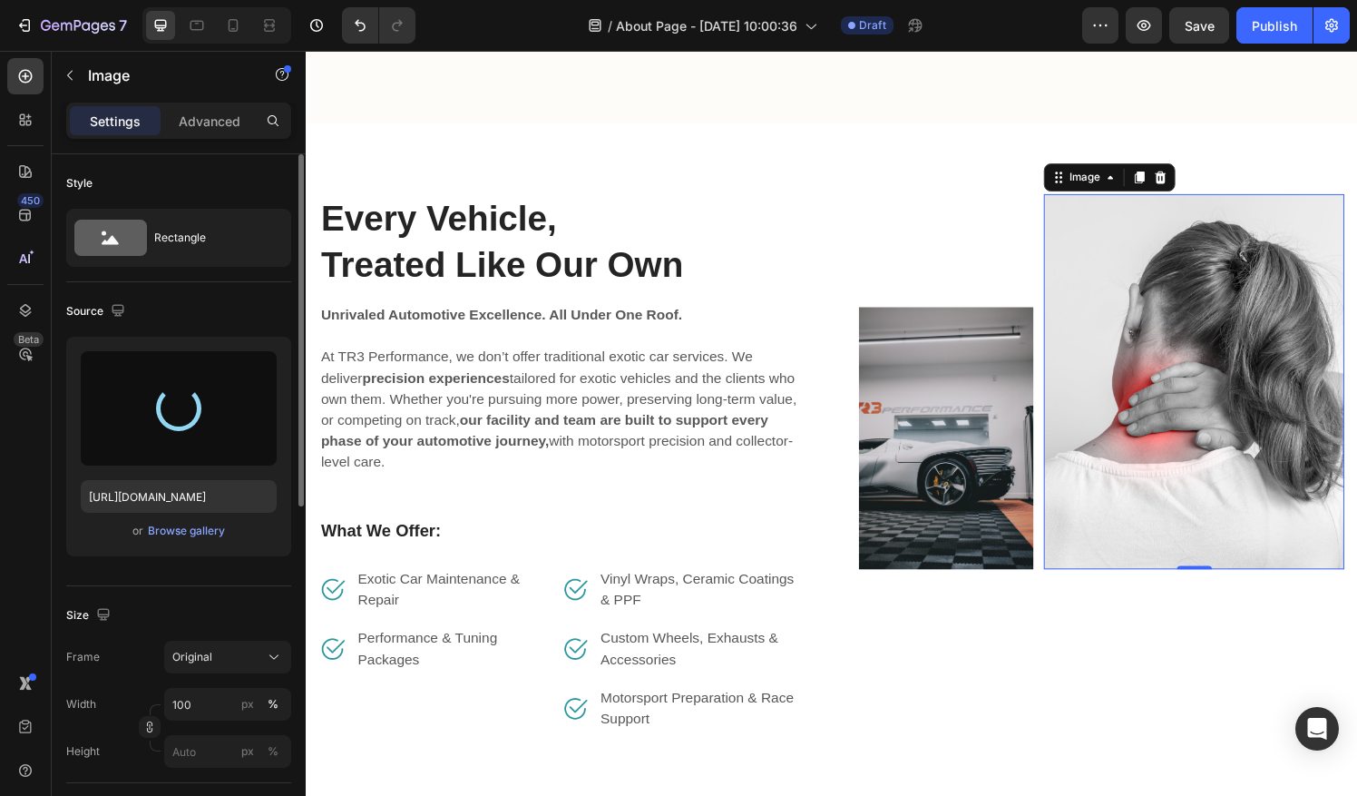
type input "[URL][DOMAIN_NAME]"
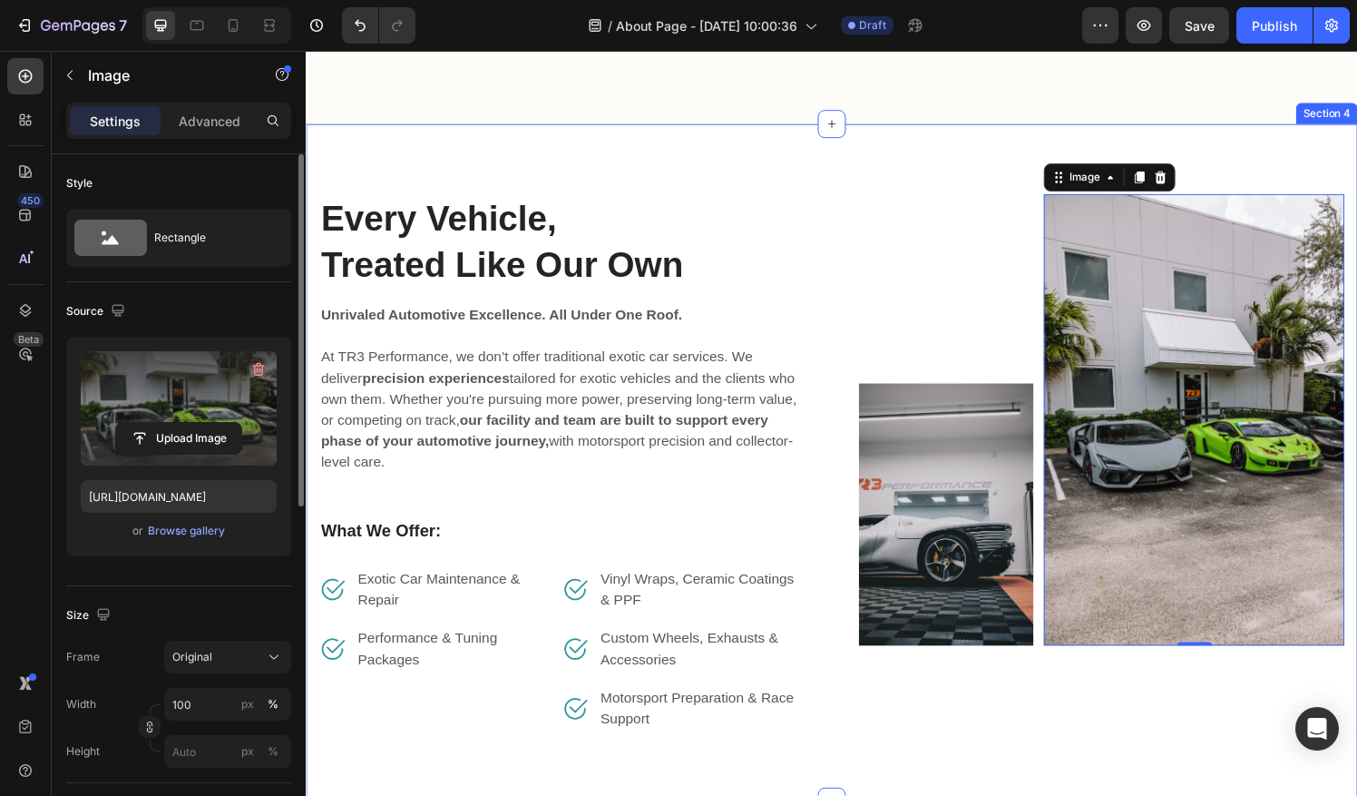
click at [889, 137] on div "Every Vehicle, Treated Like Our Own Heading Unrivaled Automotive Excellence. Al…" at bounding box center [850, 477] width 1088 height 701
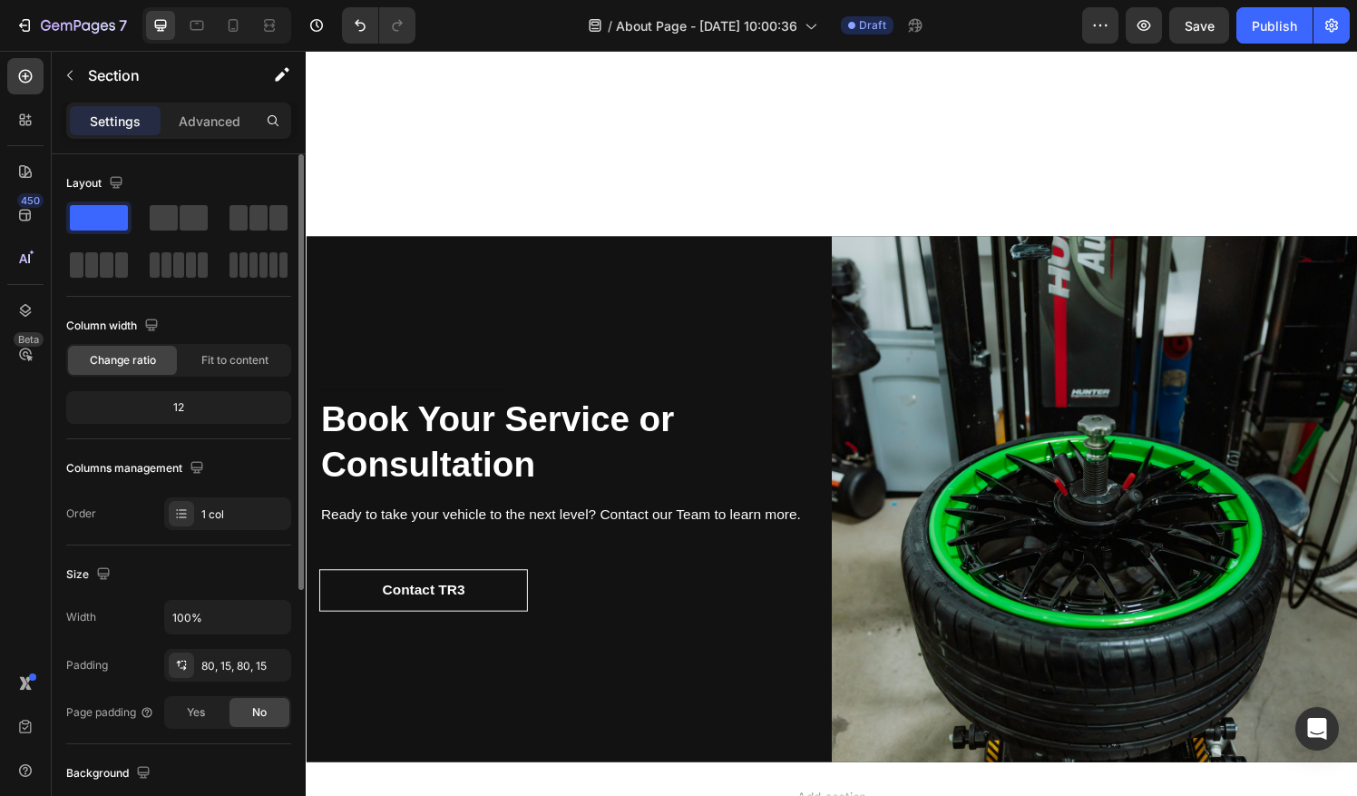
scroll to position [6276, 0]
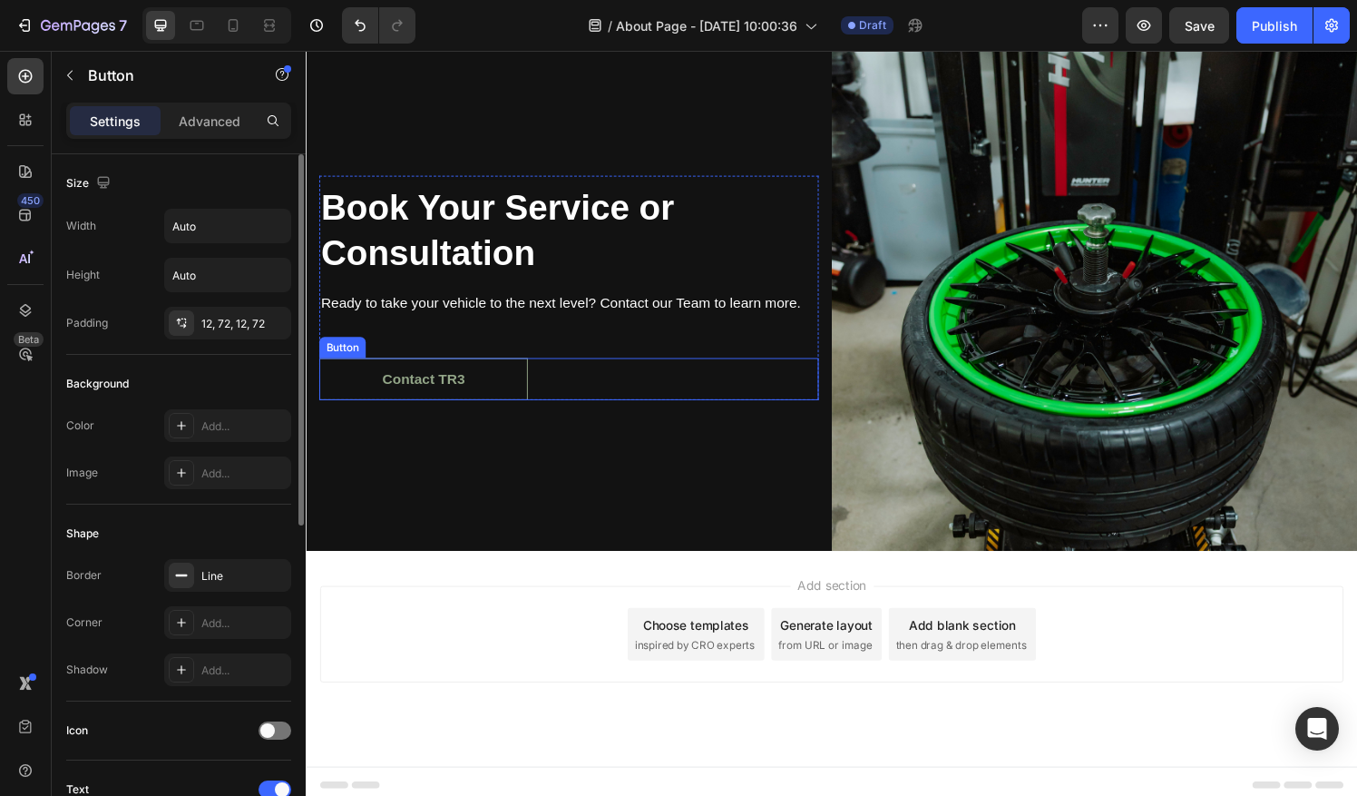
click at [480, 389] on button "Contact TR3" at bounding box center [427, 391] width 216 height 44
click at [387, 356] on div "Button" at bounding box center [362, 352] width 77 height 22
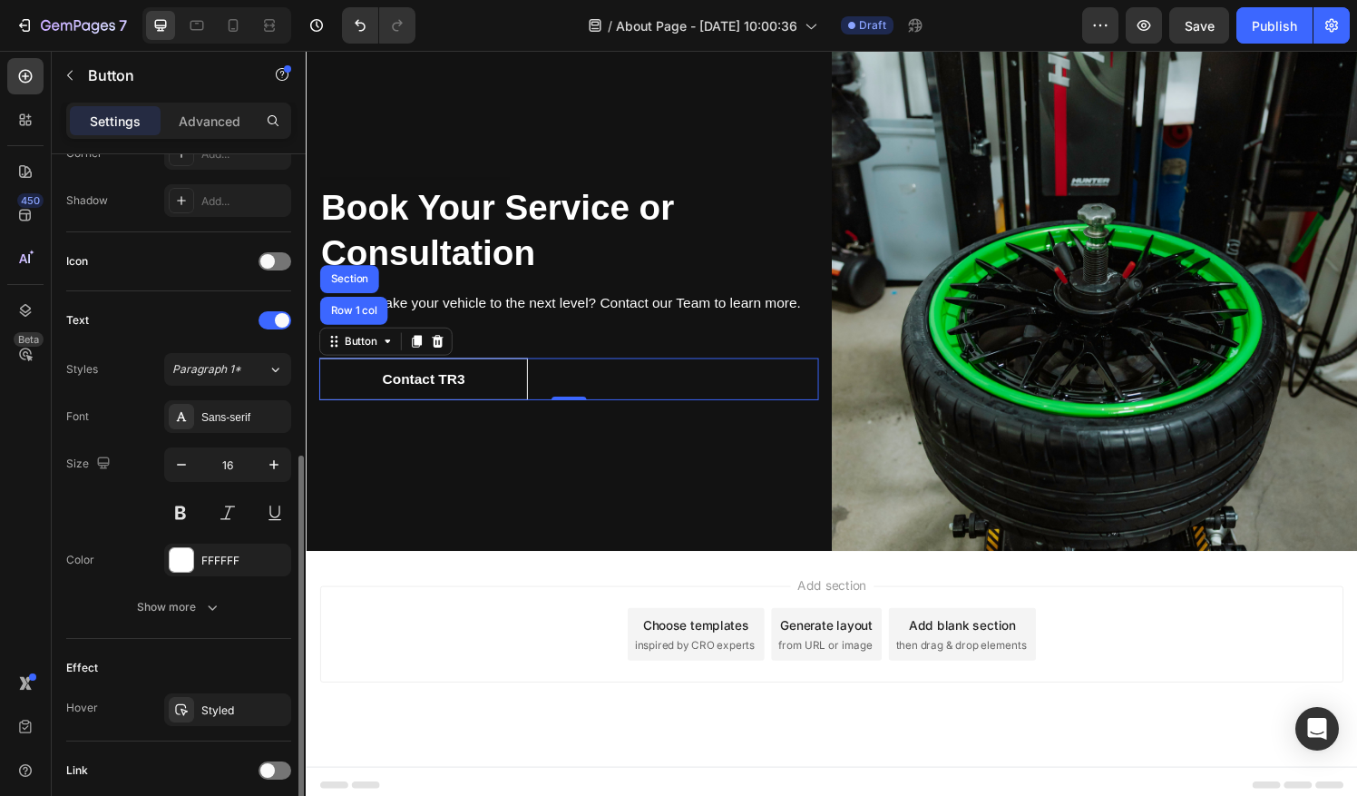
scroll to position [603, 0]
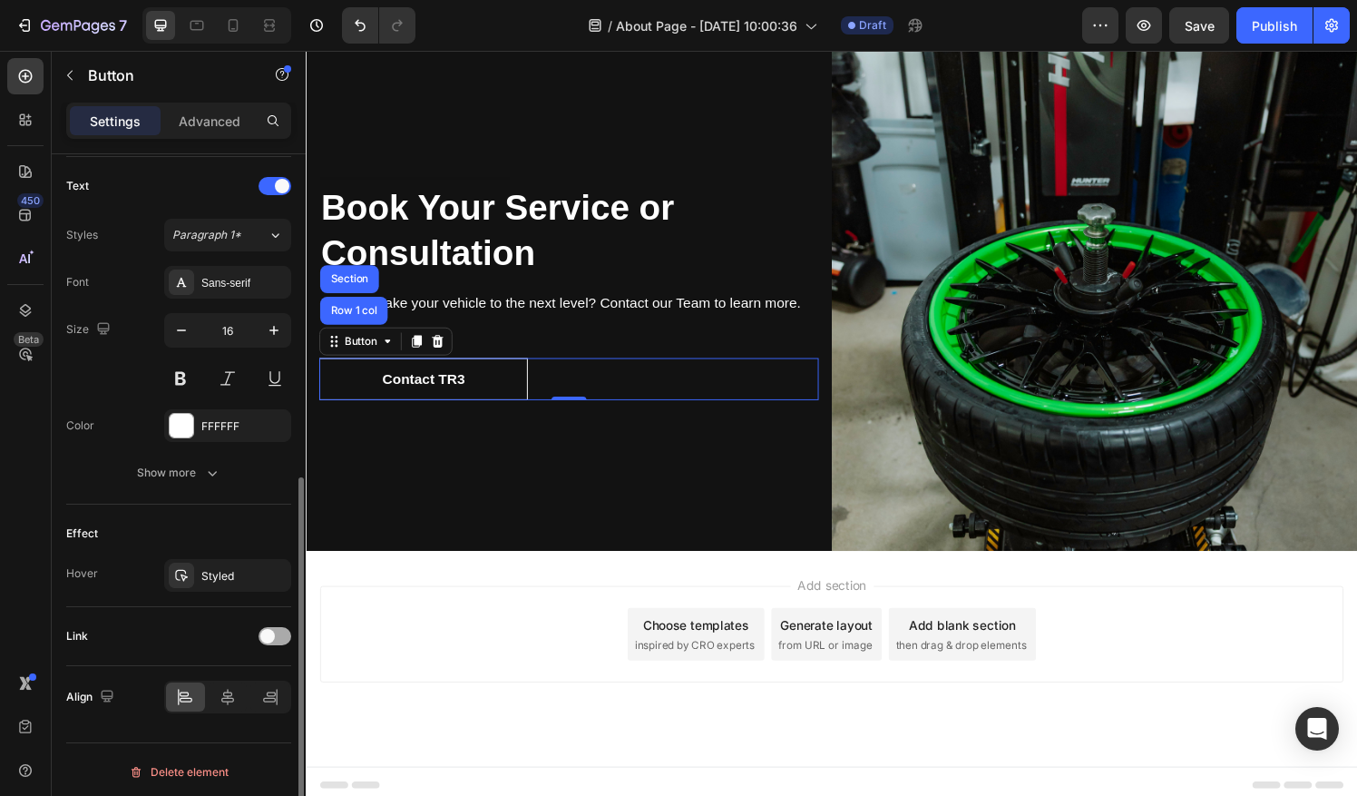
click at [280, 631] on div at bounding box center [275, 636] width 33 height 18
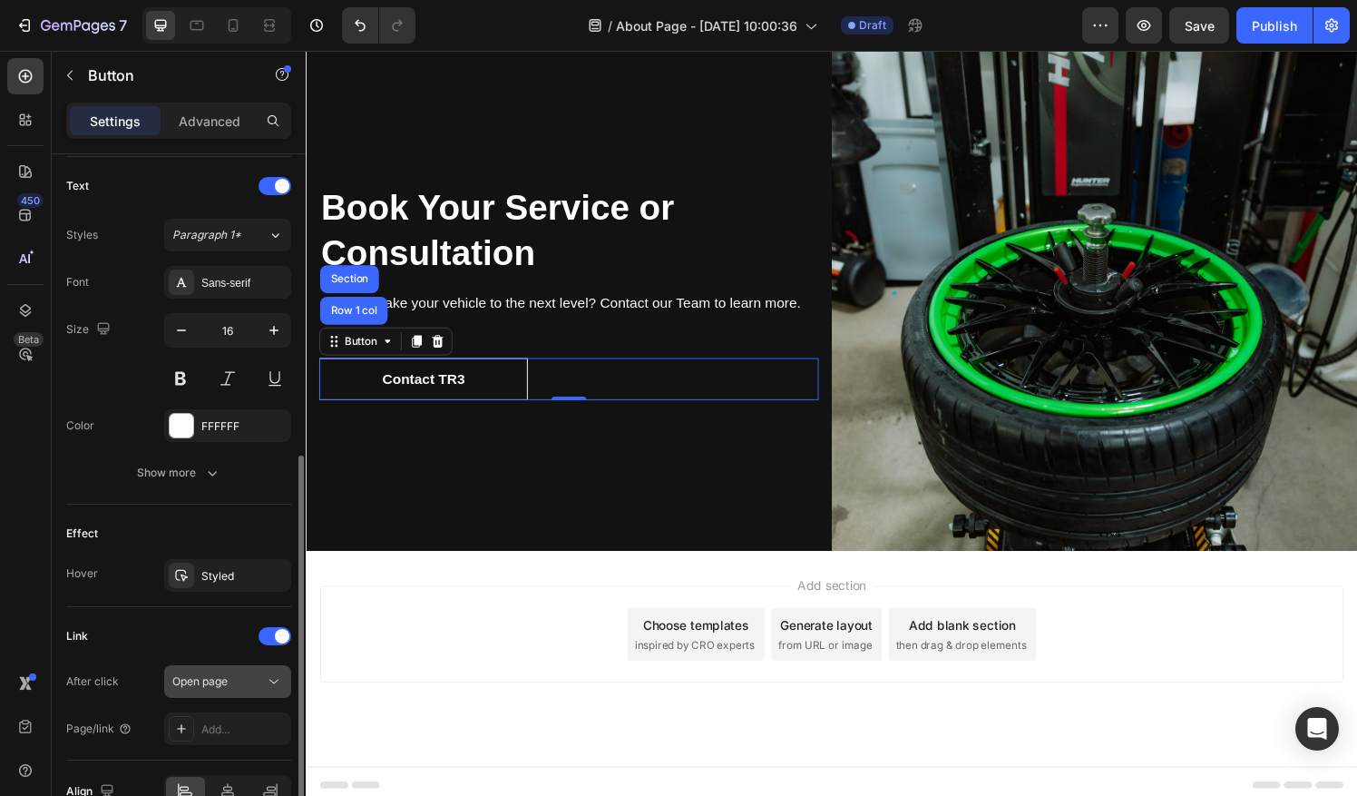
click at [239, 673] on div "Open page" at bounding box center [218, 681] width 93 height 16
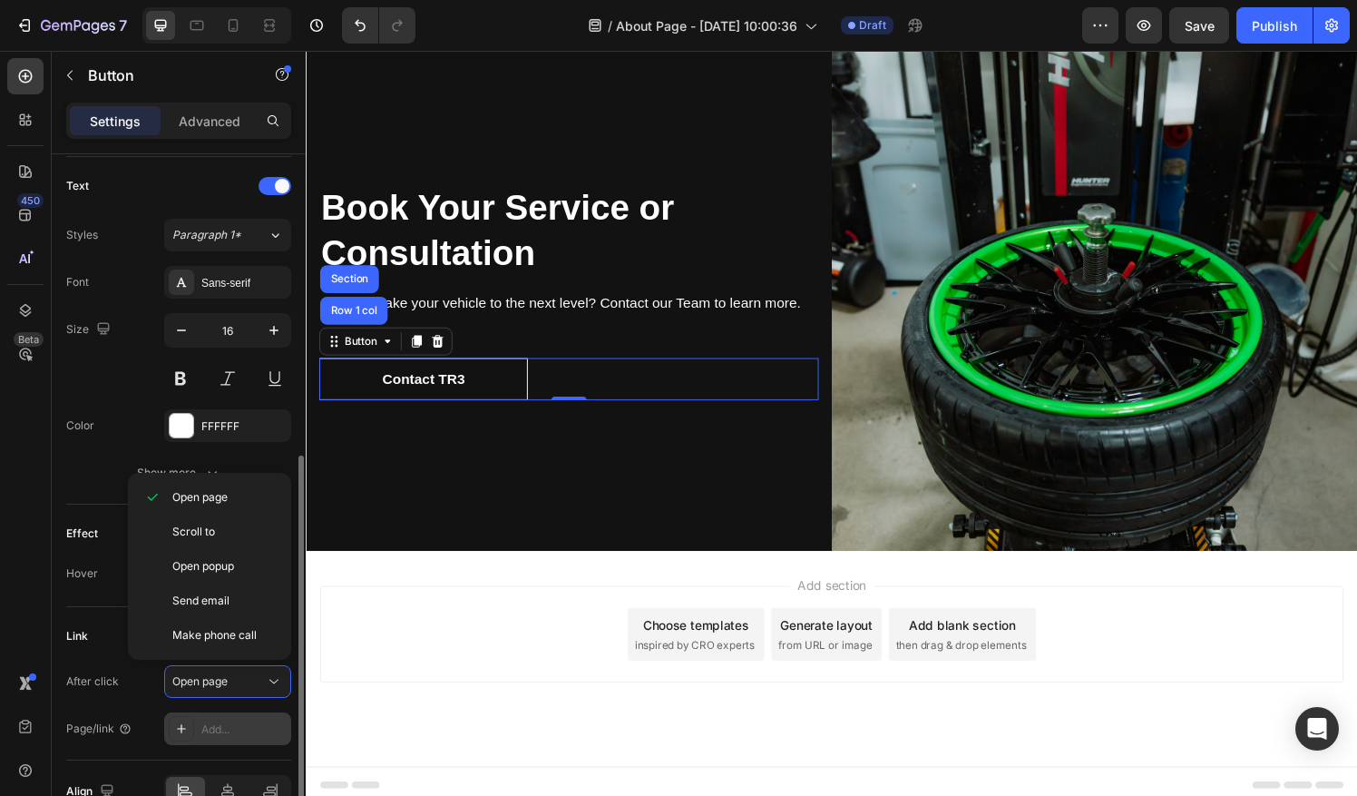
click at [245, 726] on div "Add..." at bounding box center [243, 729] width 85 height 16
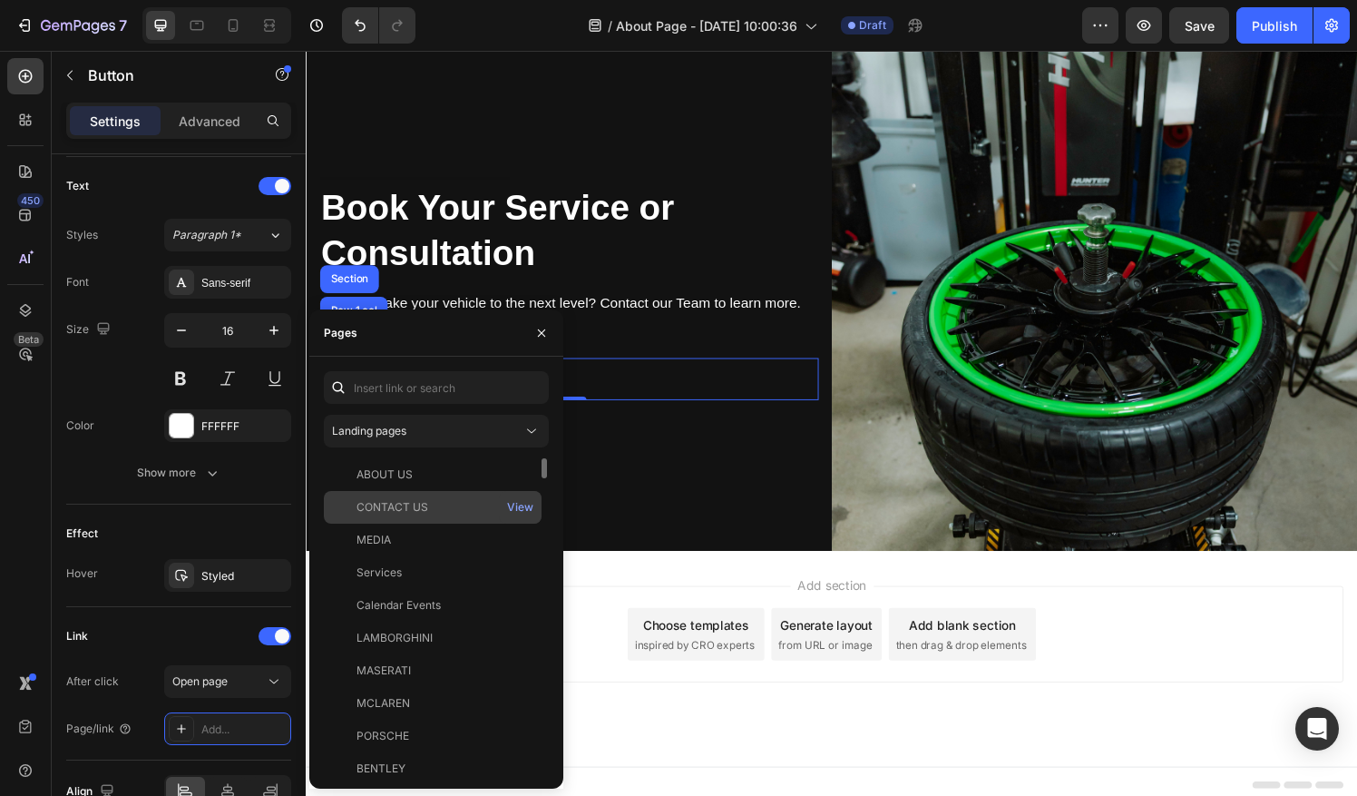
click at [448, 509] on div "CONTACT US" at bounding box center [432, 507] width 203 height 16
click at [519, 503] on div "View" at bounding box center [520, 507] width 26 height 16
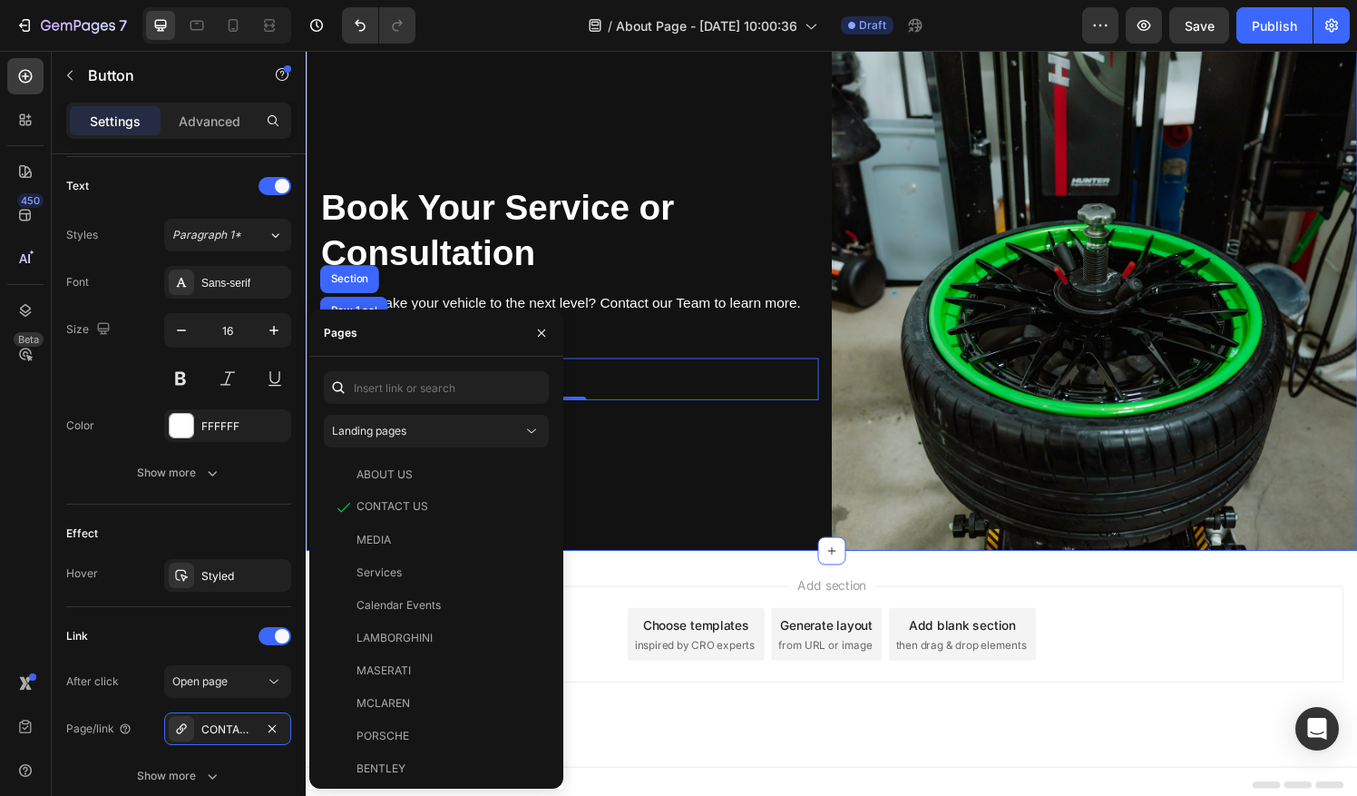
click at [722, 513] on div "Heading Book Your Service or Consultation Heading Ready to take your vehicle to…" at bounding box center [578, 296] width 544 height 544
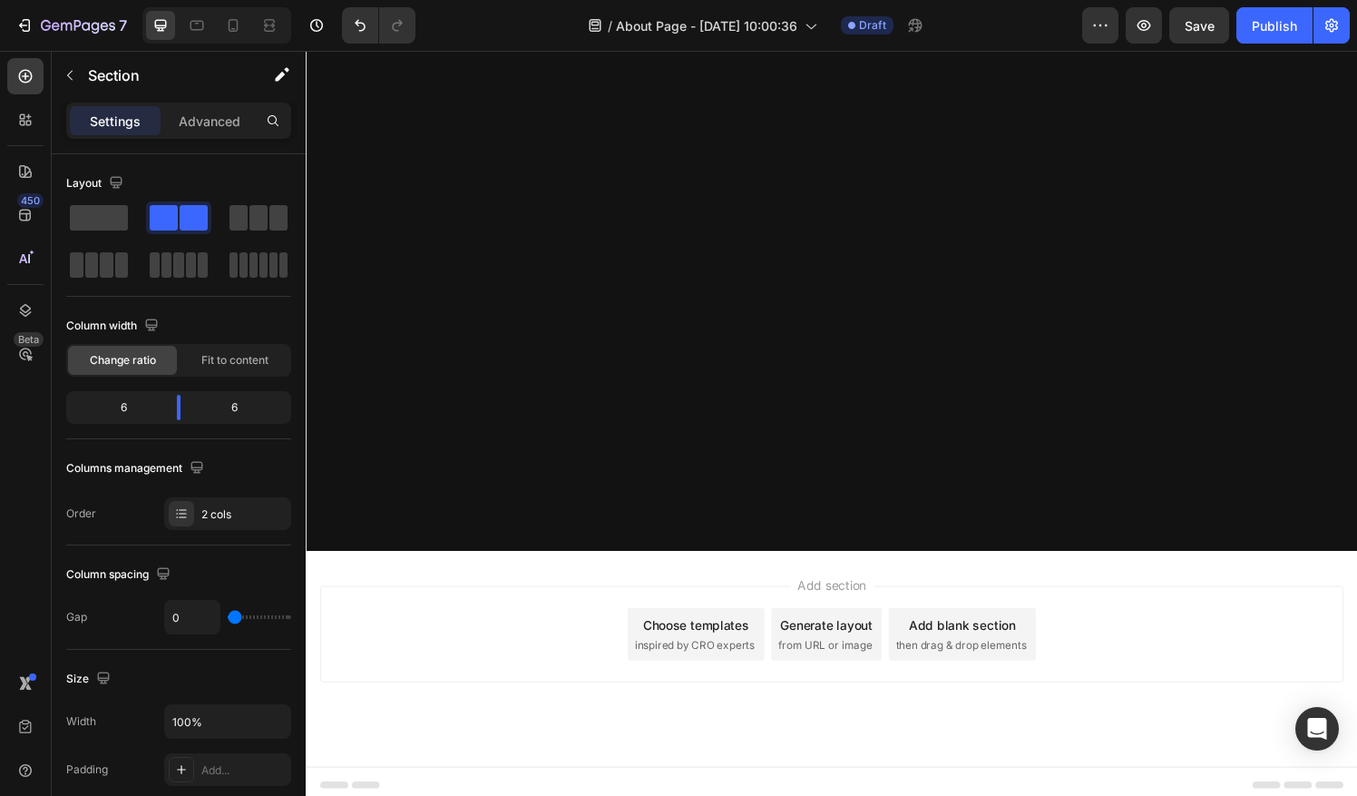
scroll to position [0, 0]
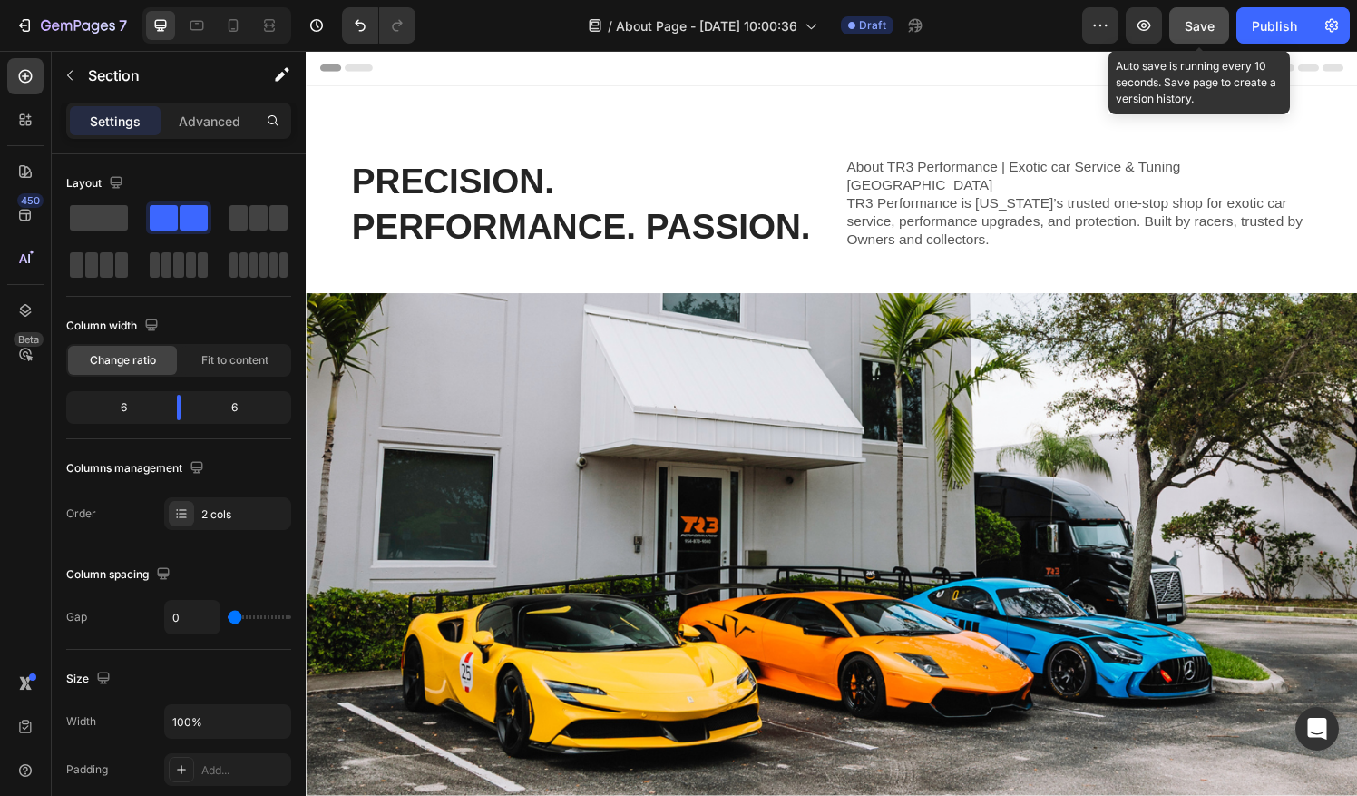
click at [1187, 24] on span "Save" at bounding box center [1200, 25] width 30 height 15
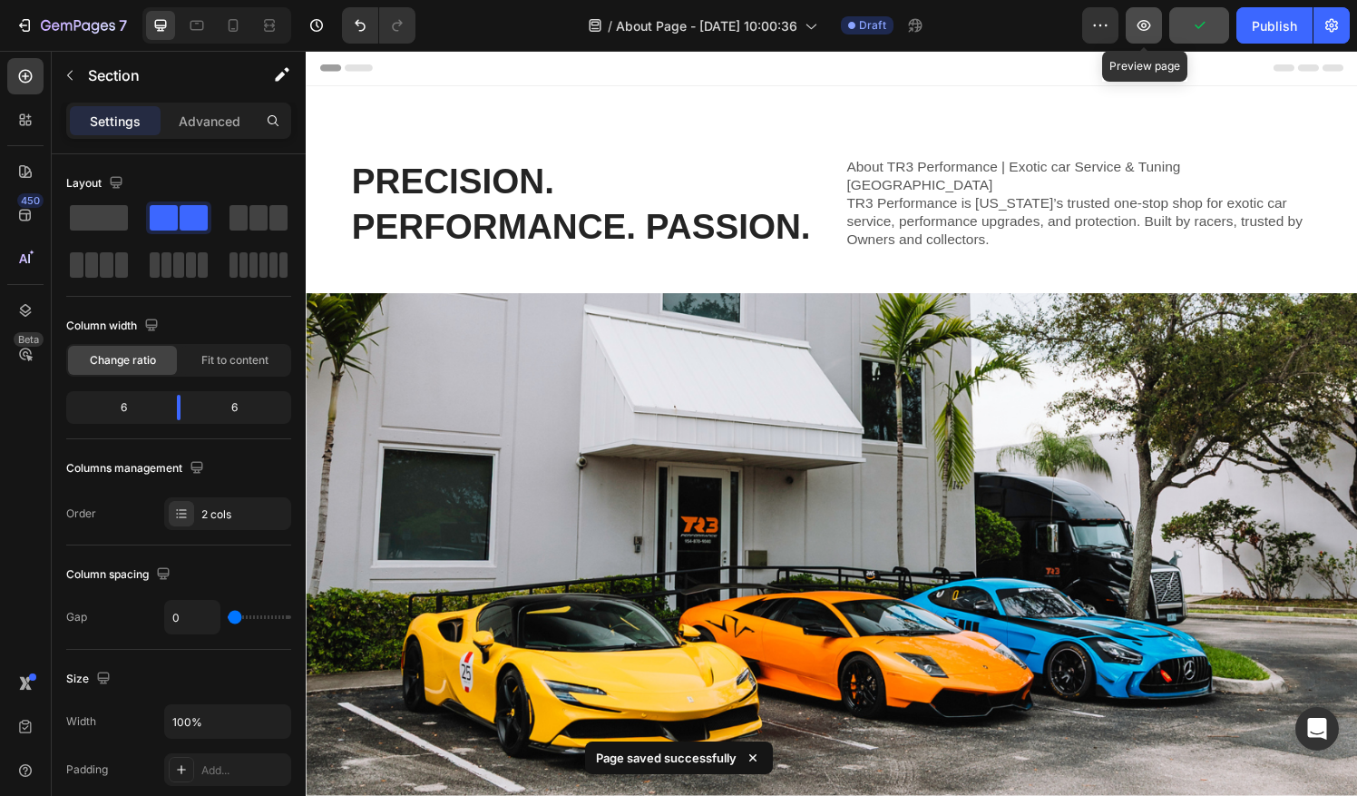
click at [1153, 24] on icon "button" at bounding box center [1144, 25] width 18 height 18
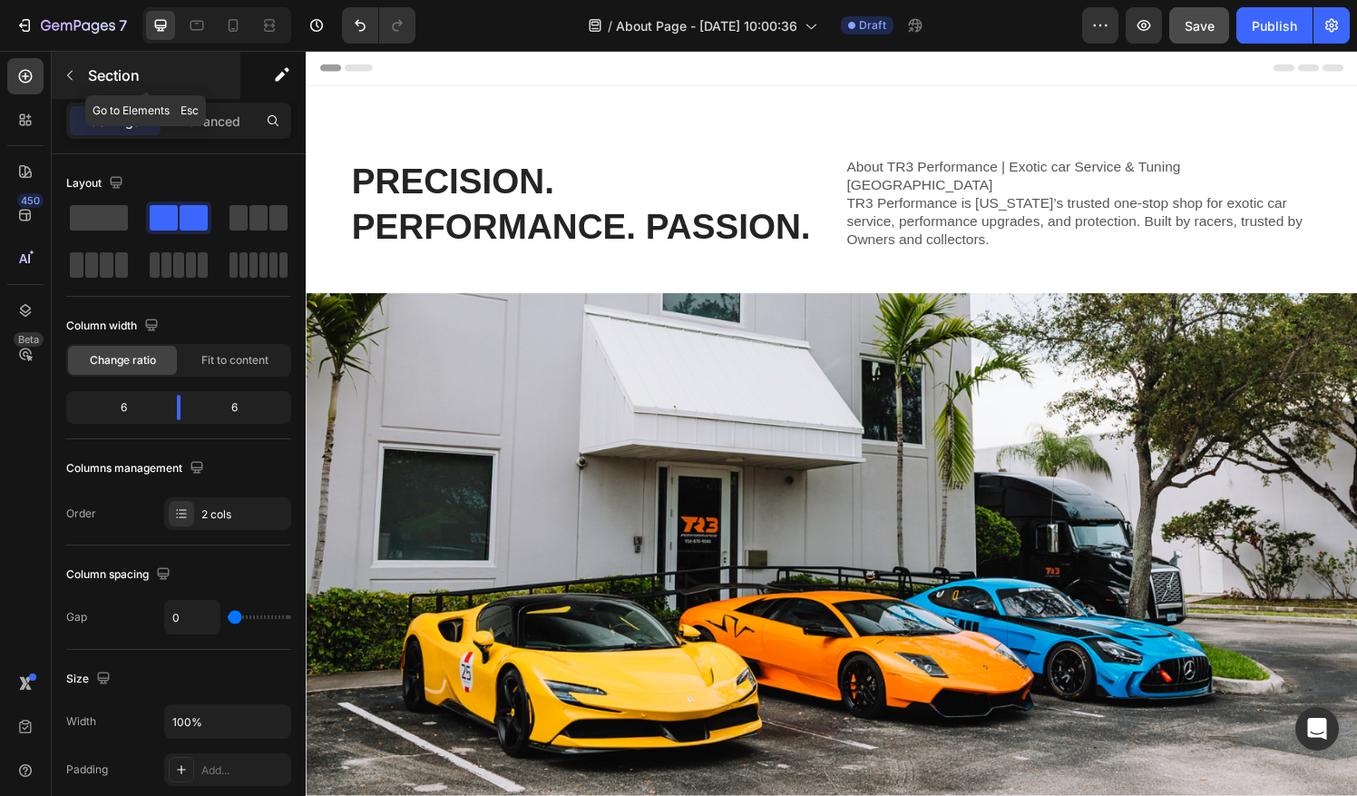
click at [71, 66] on button "button" at bounding box center [69, 75] width 29 height 29
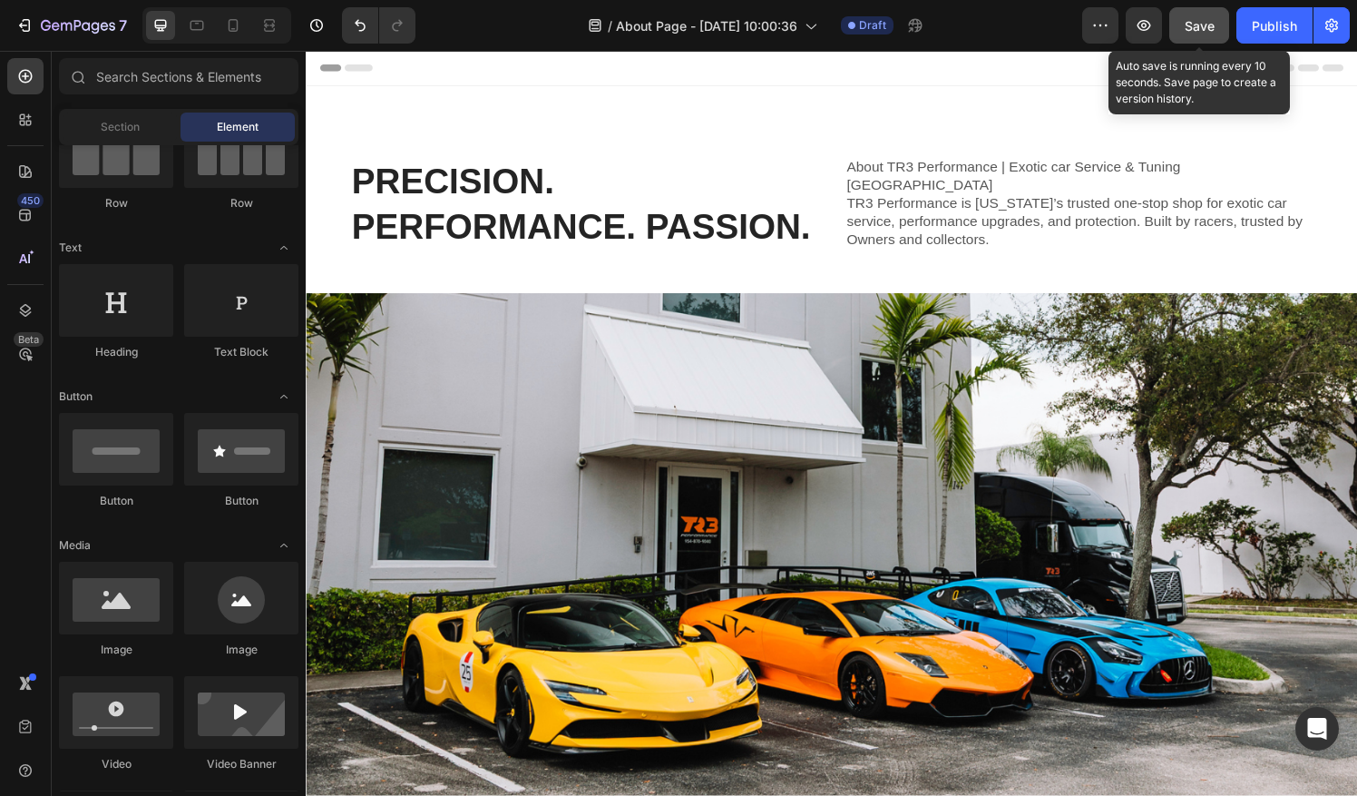
click at [1193, 12] on button "Save" at bounding box center [1199, 25] width 60 height 36
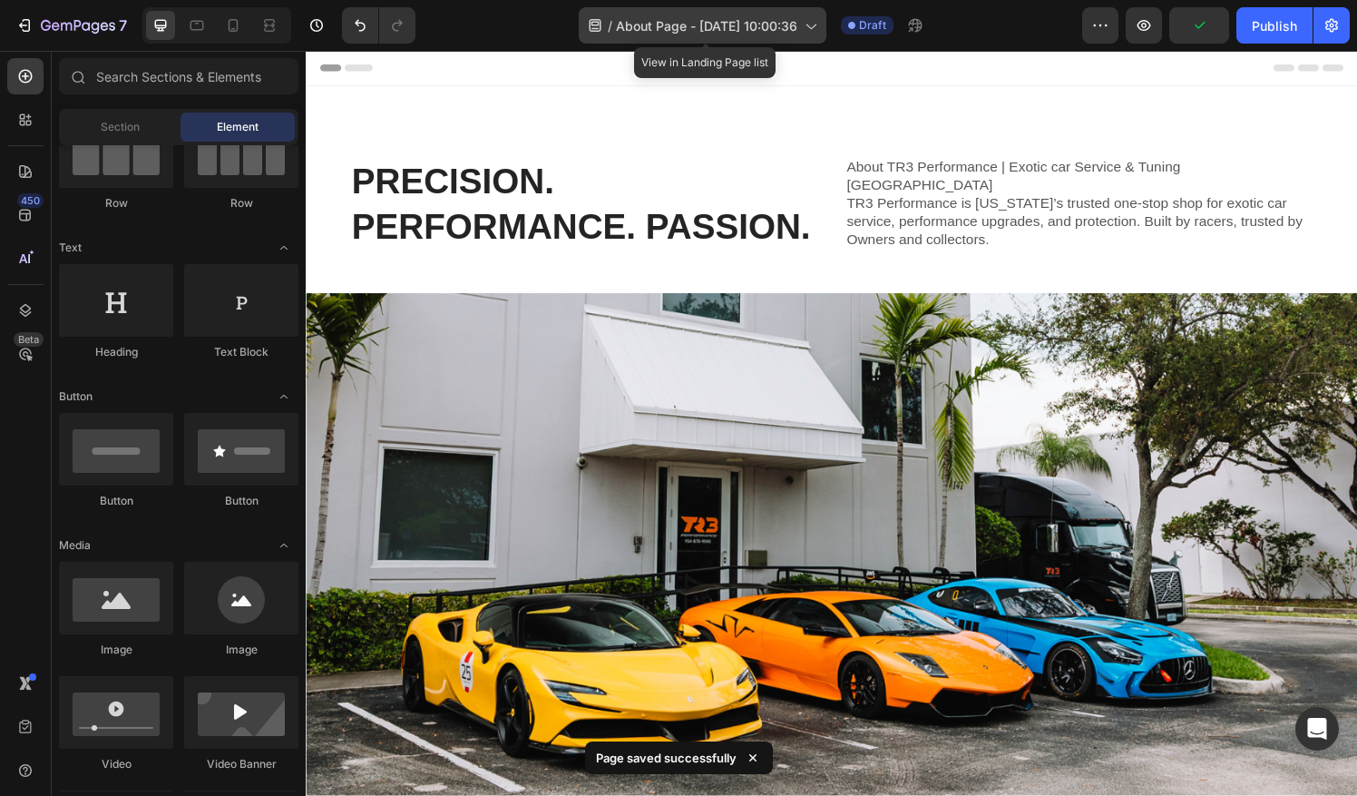
click at [789, 31] on span "About Page - [DATE] 10:00:36" at bounding box center [706, 25] width 181 height 19
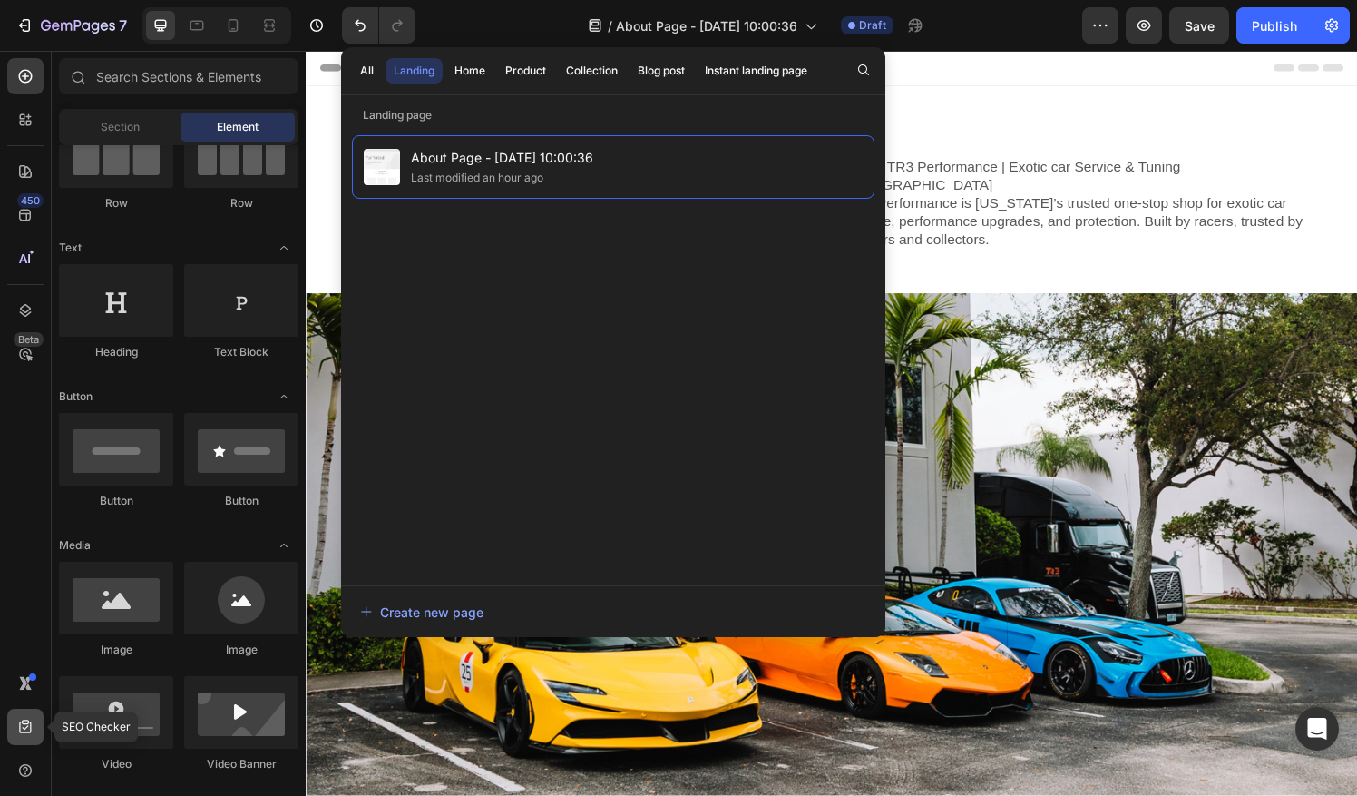
click at [33, 727] on icon at bounding box center [25, 726] width 18 height 18
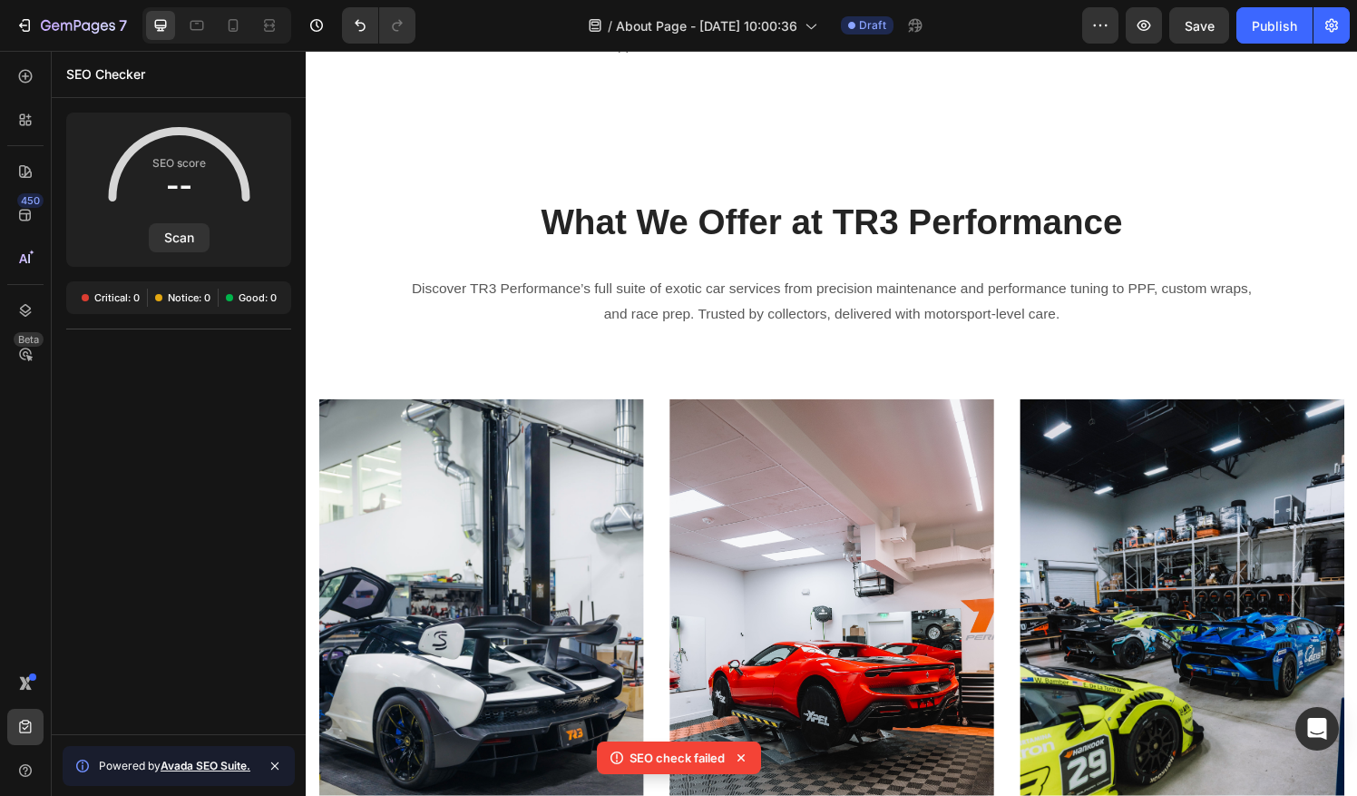
scroll to position [3238, 0]
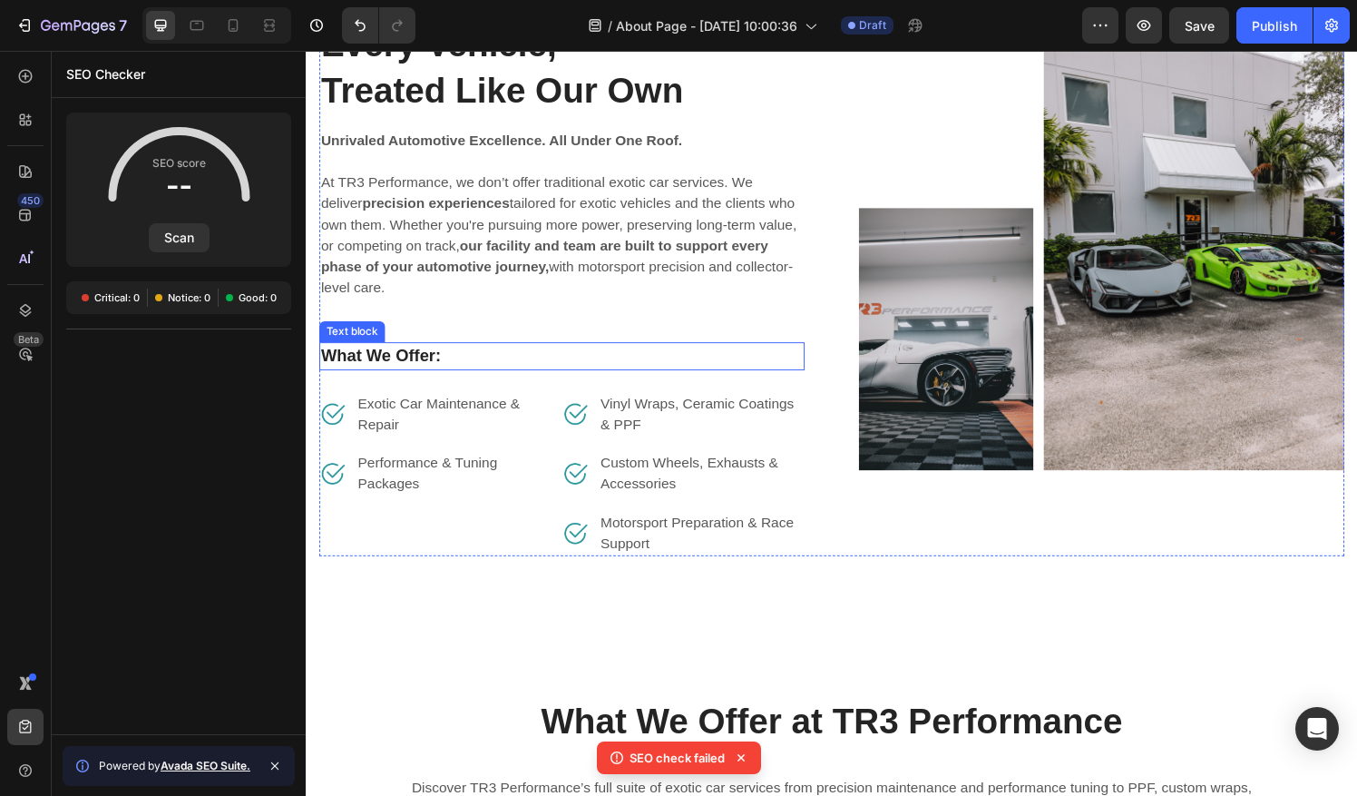
click at [453, 366] on p "What We Offer:" at bounding box center [570, 368] width 499 height 26
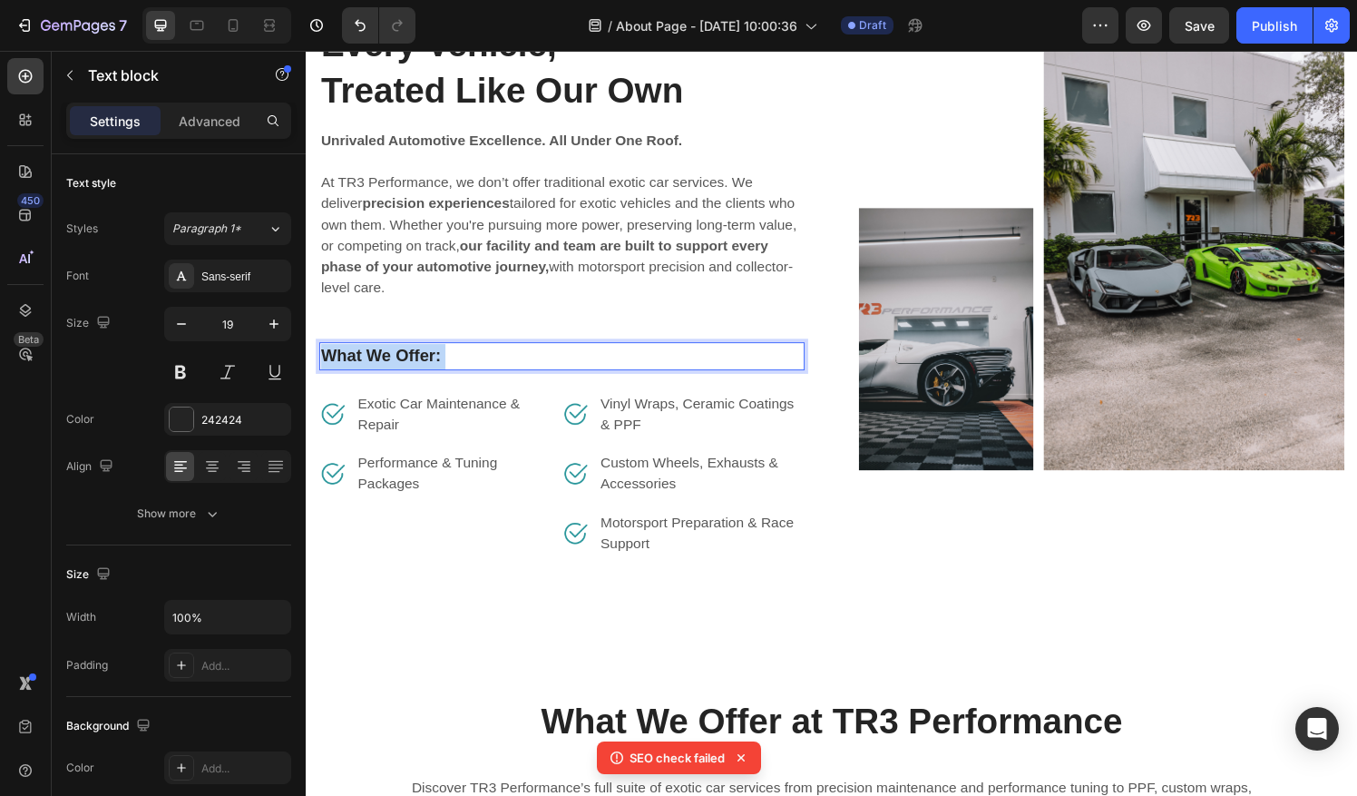
drag, startPoint x: 453, startPoint y: 366, endPoint x: 330, endPoint y: 366, distance: 122.5
click at [330, 366] on p "What We Offer:" at bounding box center [570, 368] width 499 height 26
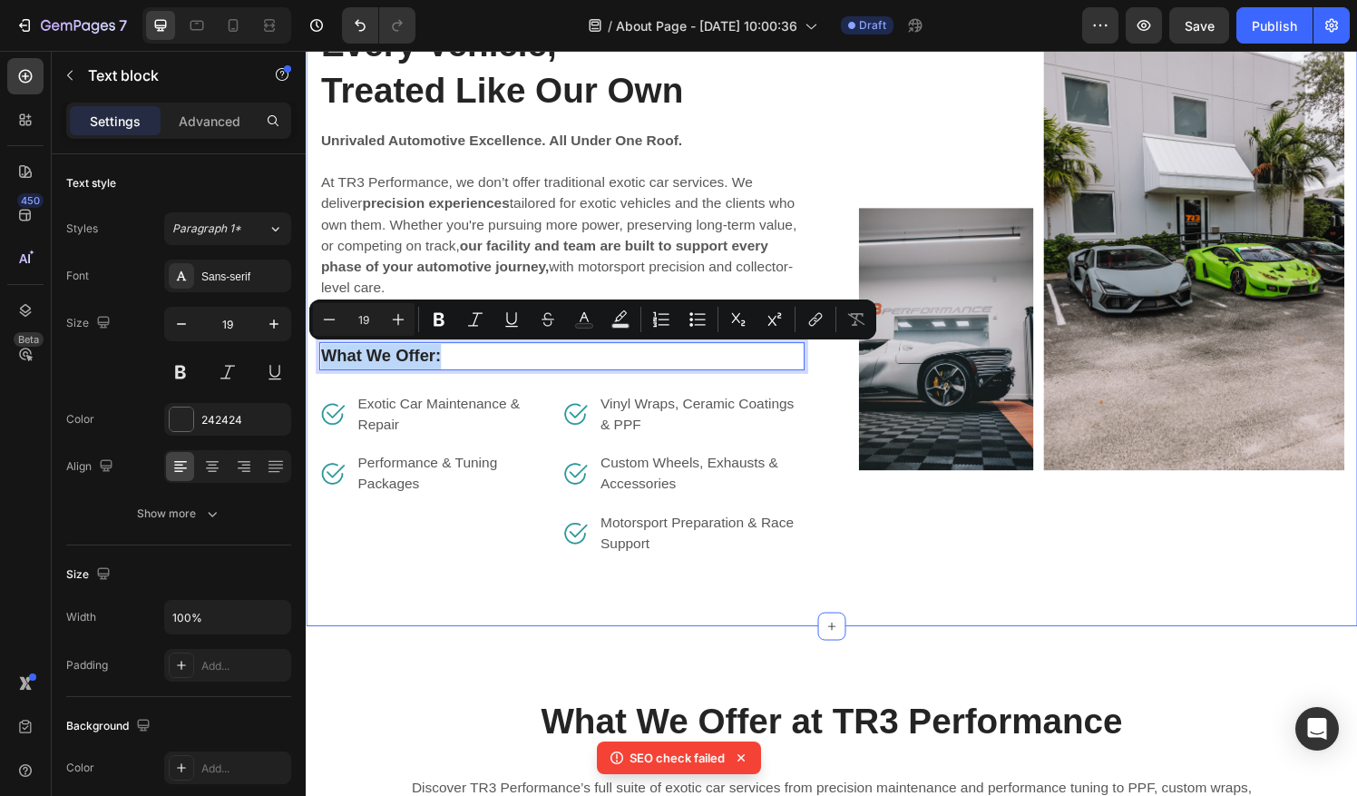
drag, startPoint x: 450, startPoint y: 362, endPoint x: 317, endPoint y: 354, distance: 133.6
click at [317, 354] on div "Every Vehicle, Treated Like Our Own Heading Unrivaled Automotive Excellence. Al…" at bounding box center [850, 296] width 1088 height 701
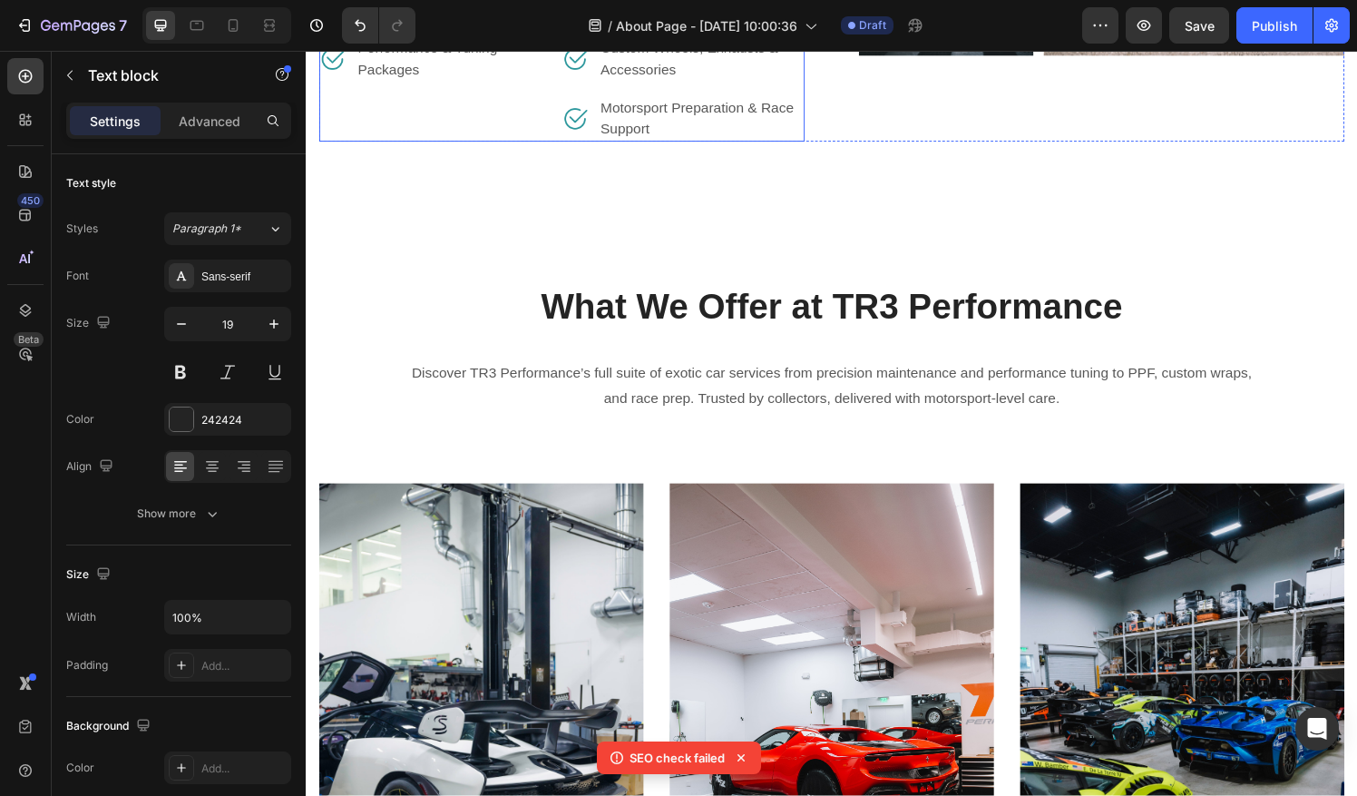
scroll to position [3668, 0]
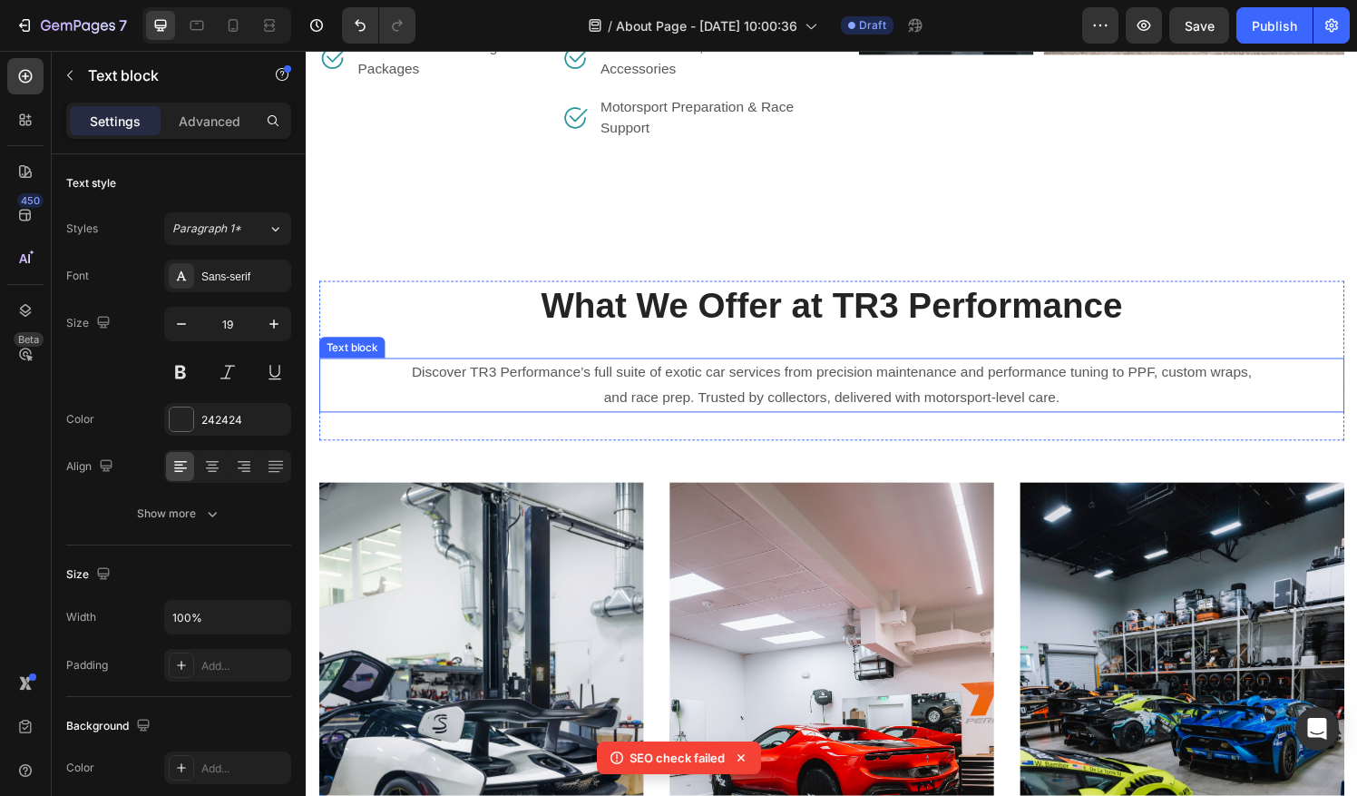
click at [1118, 408] on p "Discover TR3 Performance’s full suite of exotic car services from precision mai…" at bounding box center [850, 397] width 876 height 53
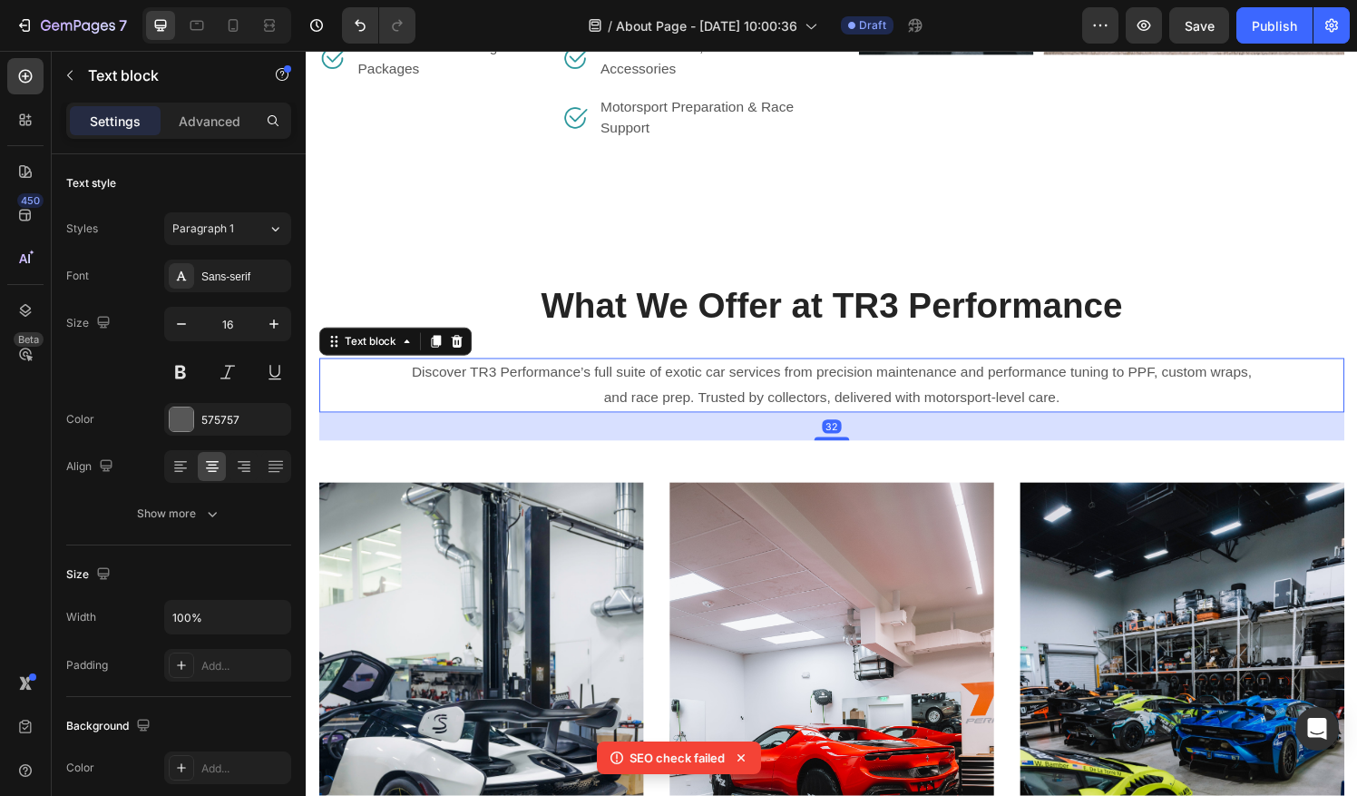
click at [1118, 408] on p "Discover TR3 Performance’s full suite of exotic car services from precision mai…" at bounding box center [850, 397] width 876 height 53
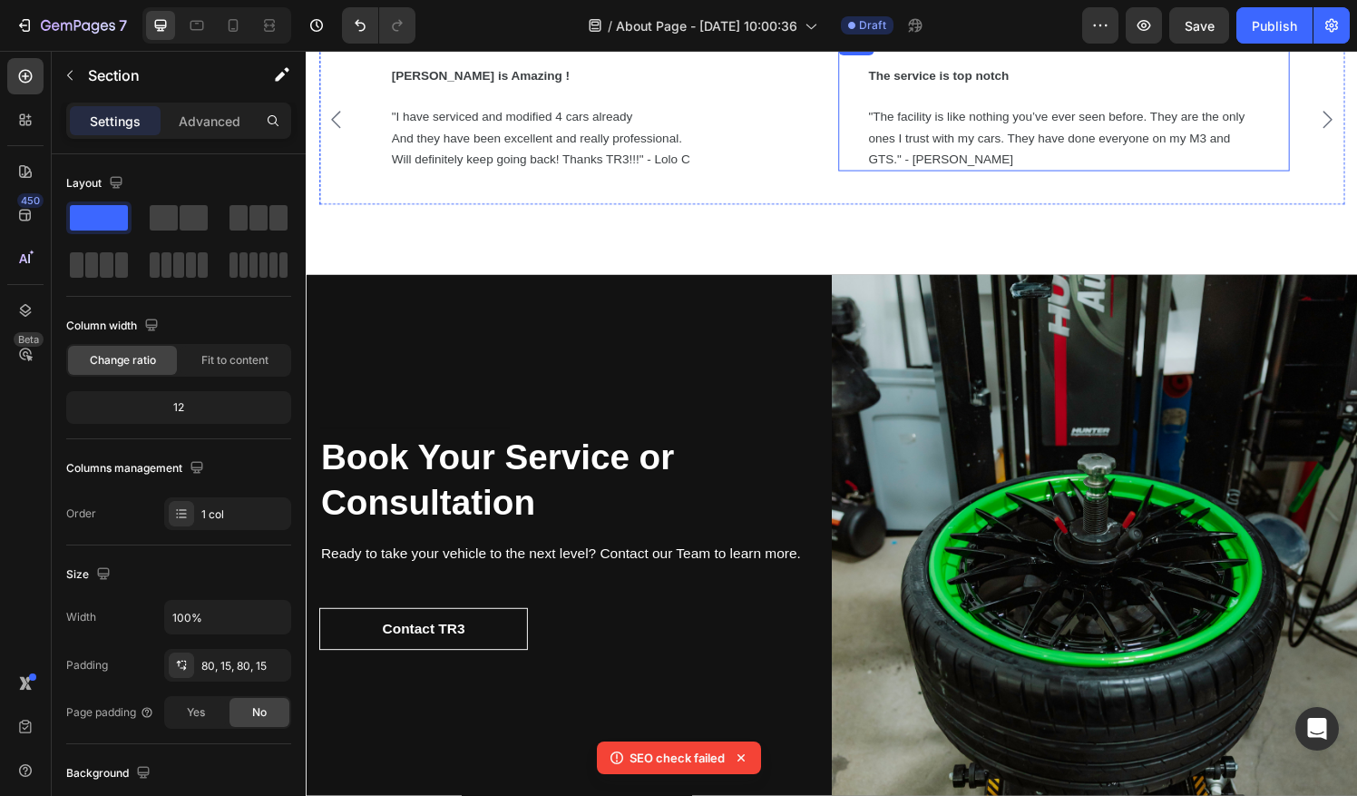
scroll to position [5729, 0]
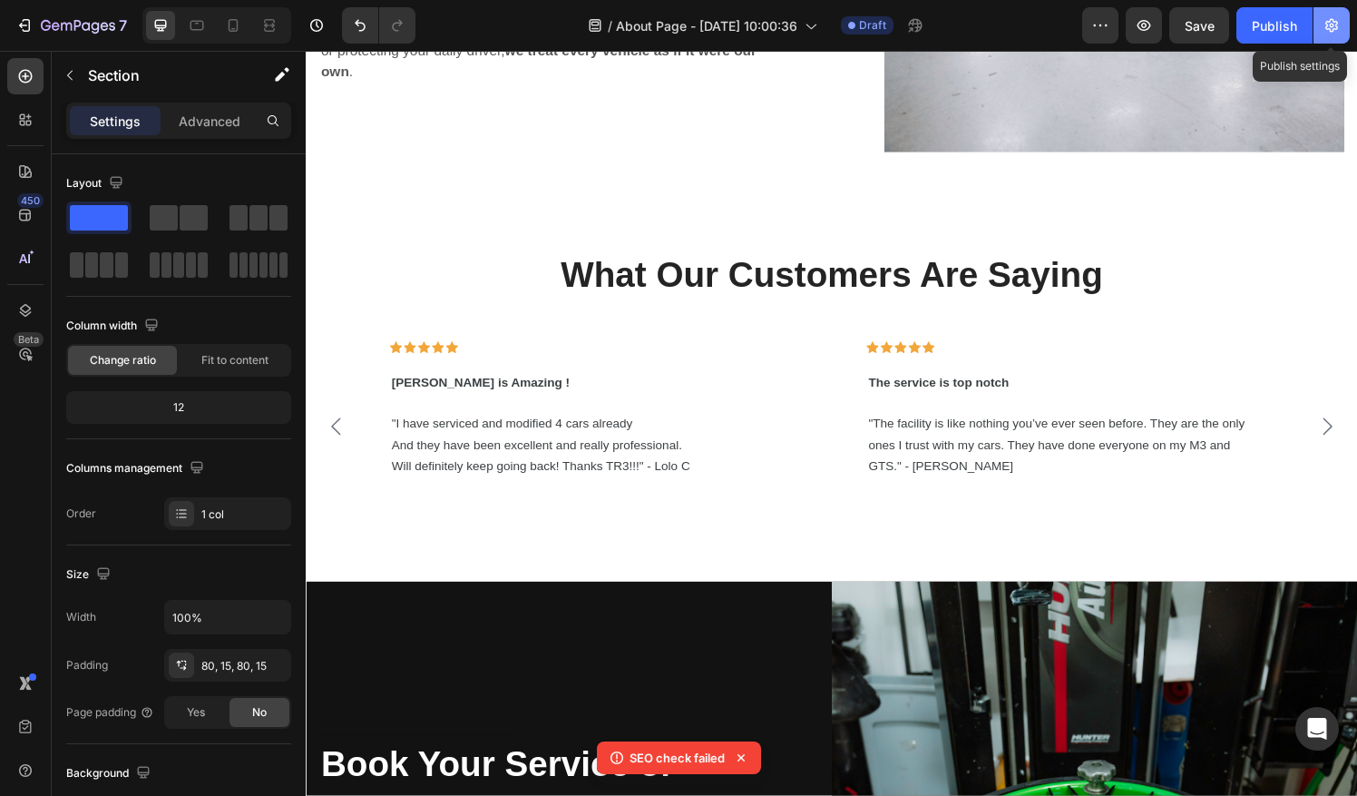
click at [1325, 27] on icon "button" at bounding box center [1331, 26] width 13 height 14
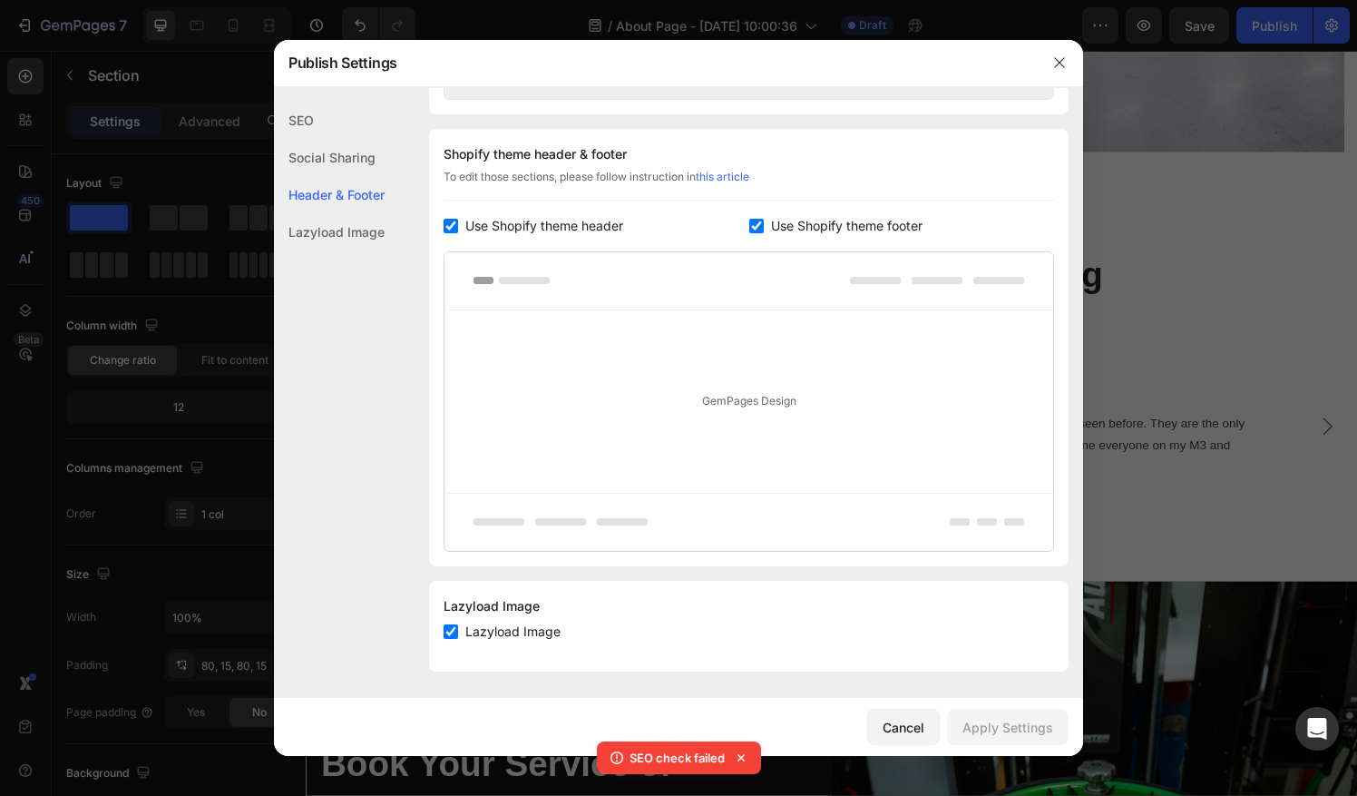
scroll to position [0, 0]
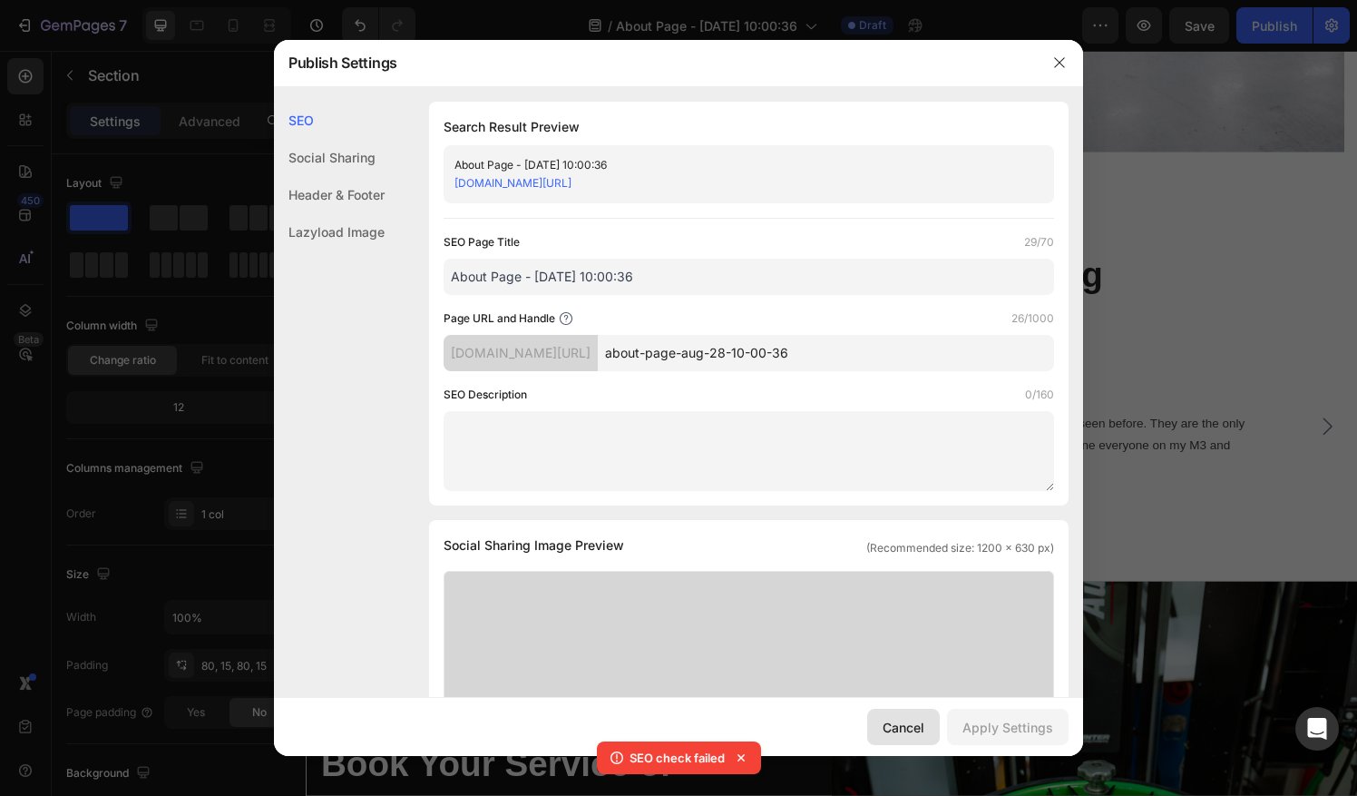
click at [917, 726] on div "Cancel" at bounding box center [904, 726] width 42 height 19
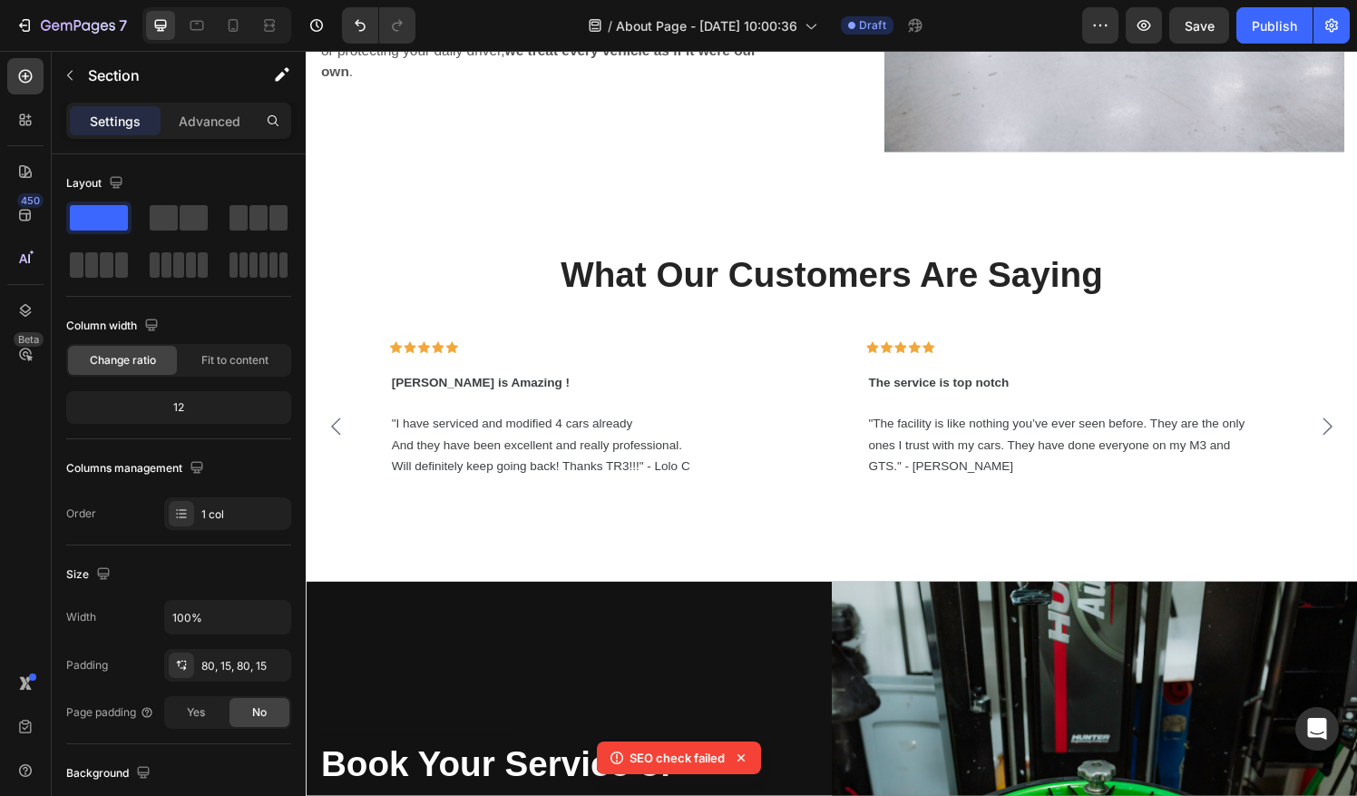
click at [1293, 5] on div "7 / About Page - [DATE] 10:00:36 Draft Preview Save Publish" at bounding box center [678, 26] width 1357 height 52
click at [1281, 19] on div "Publish" at bounding box center [1274, 25] width 45 height 19
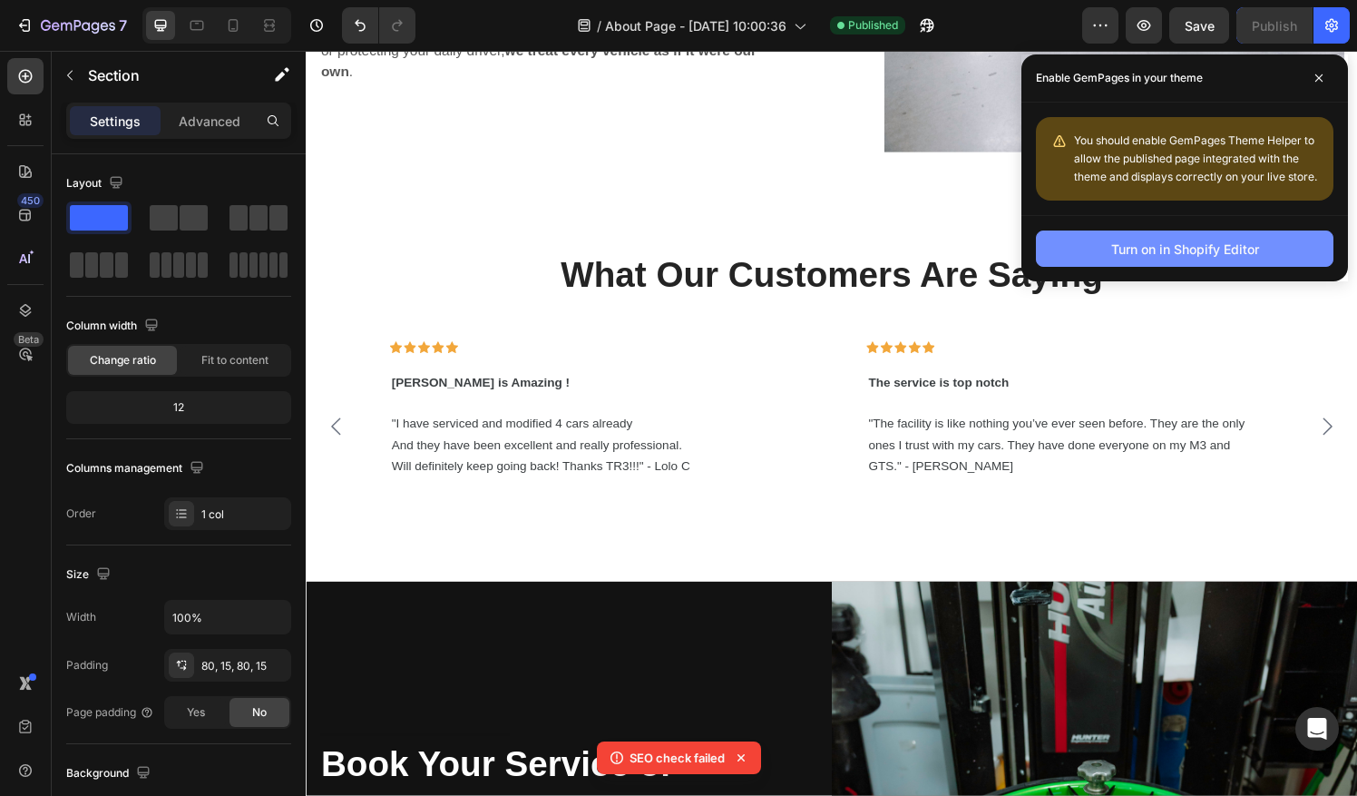
click at [1216, 248] on div "Turn on in Shopify Editor" at bounding box center [1185, 248] width 148 height 19
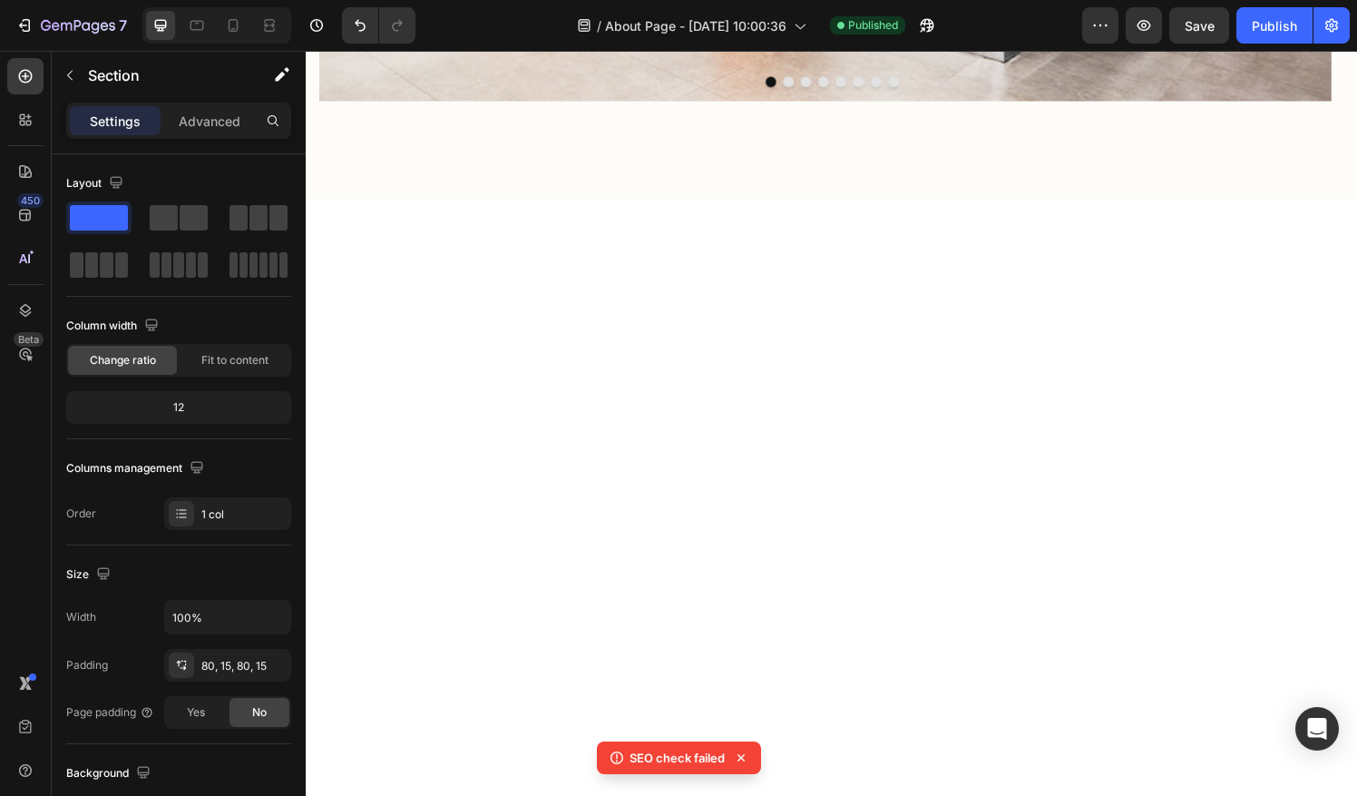
scroll to position [2158, 0]
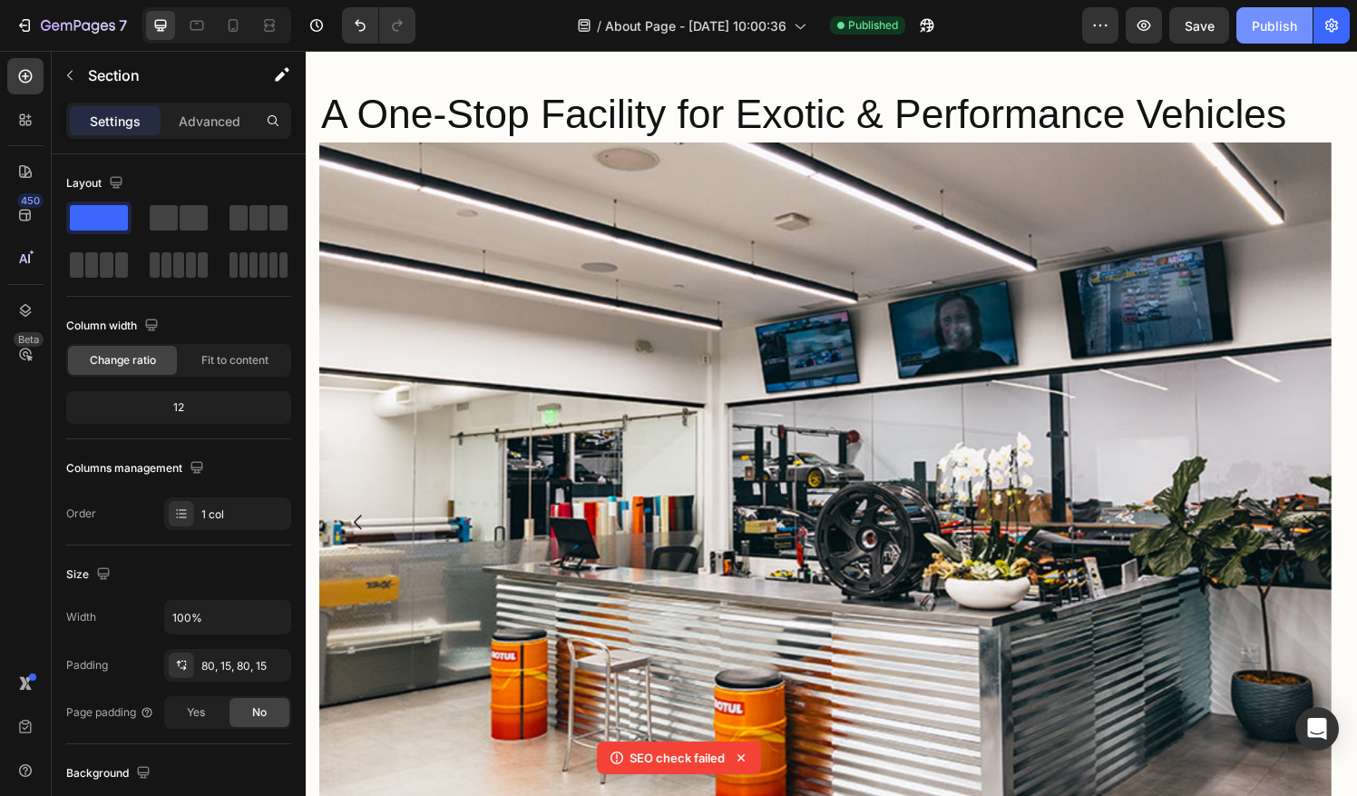
click at [1274, 29] on div "Publish" at bounding box center [1274, 25] width 45 height 19
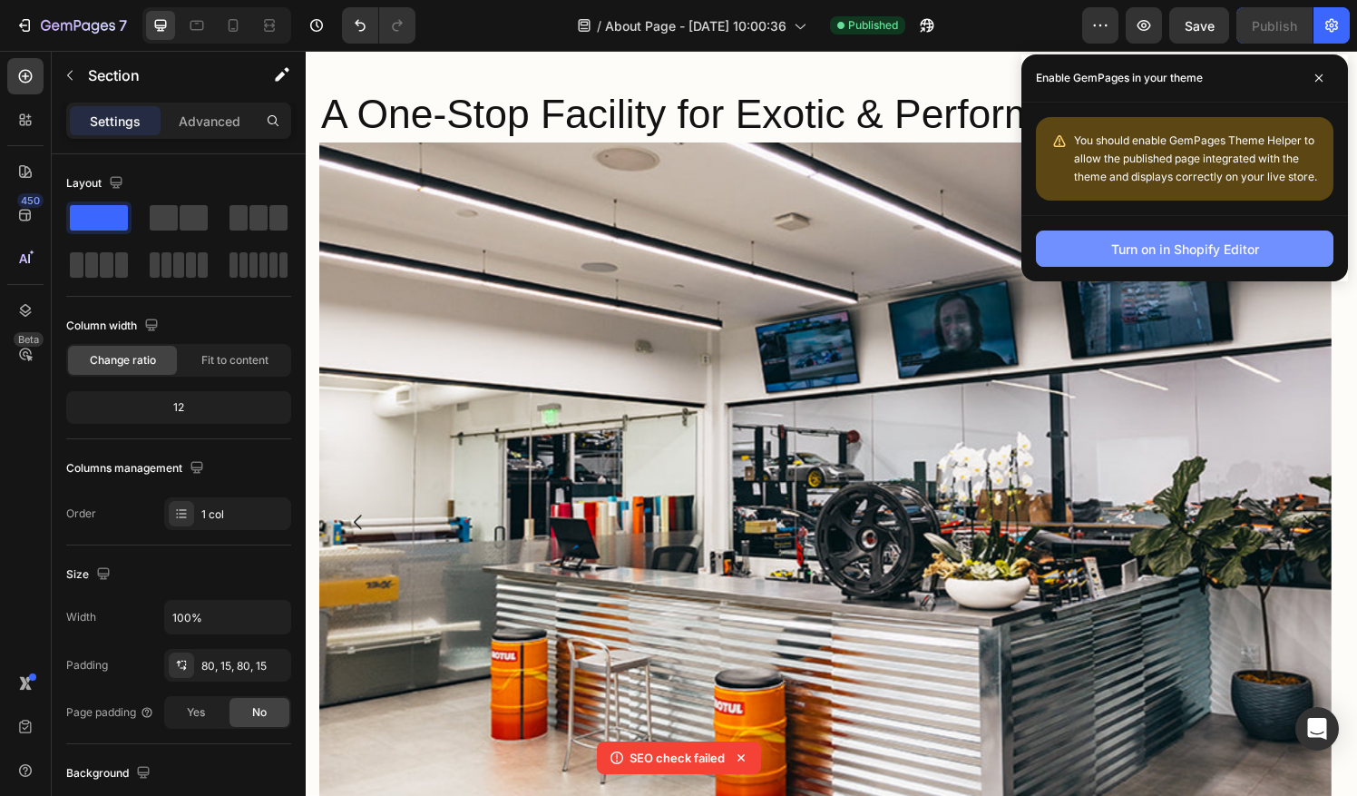
click at [1212, 248] on div "Turn on in Shopify Editor" at bounding box center [1185, 248] width 148 height 19
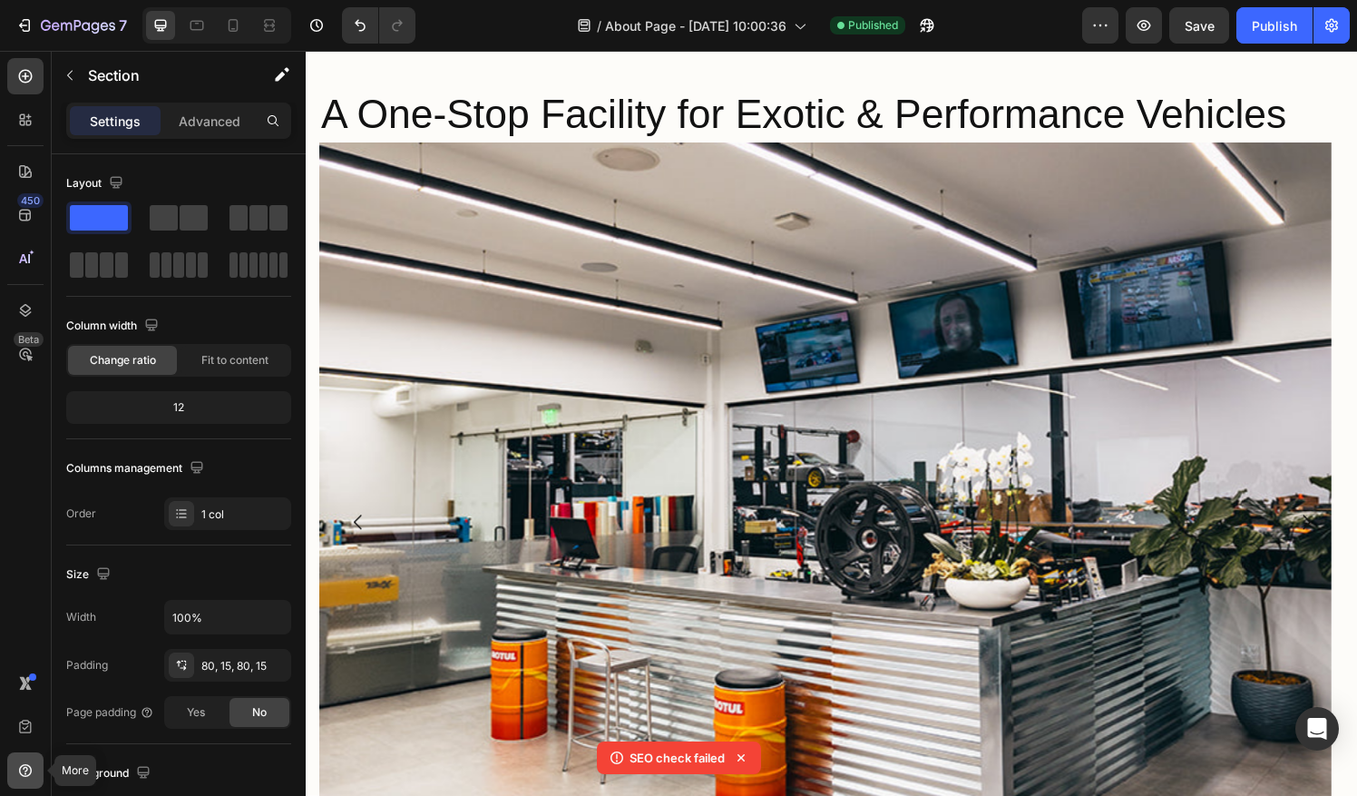
click at [19, 767] on icon at bounding box center [25, 770] width 18 height 18
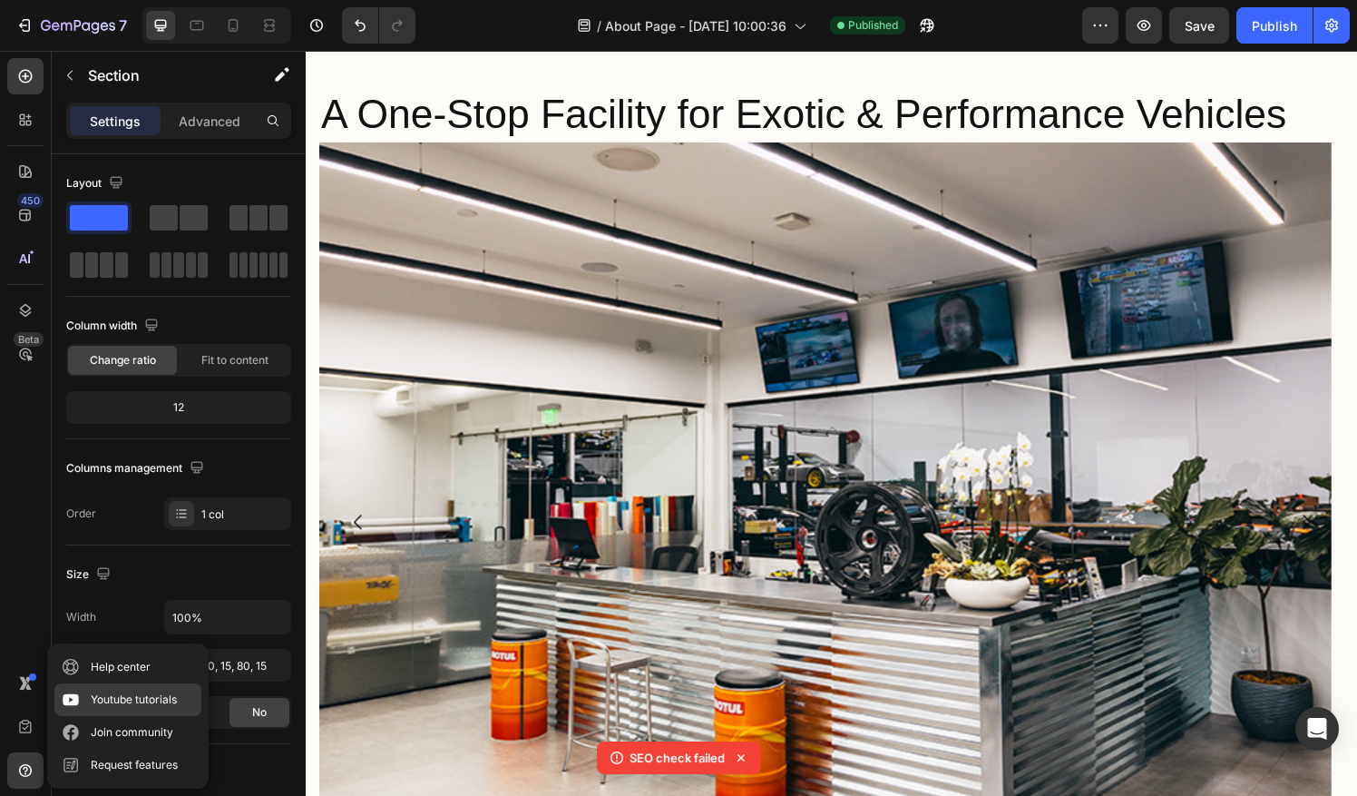
click at [171, 692] on div "Youtube tutorials" at bounding box center [134, 699] width 86 height 18
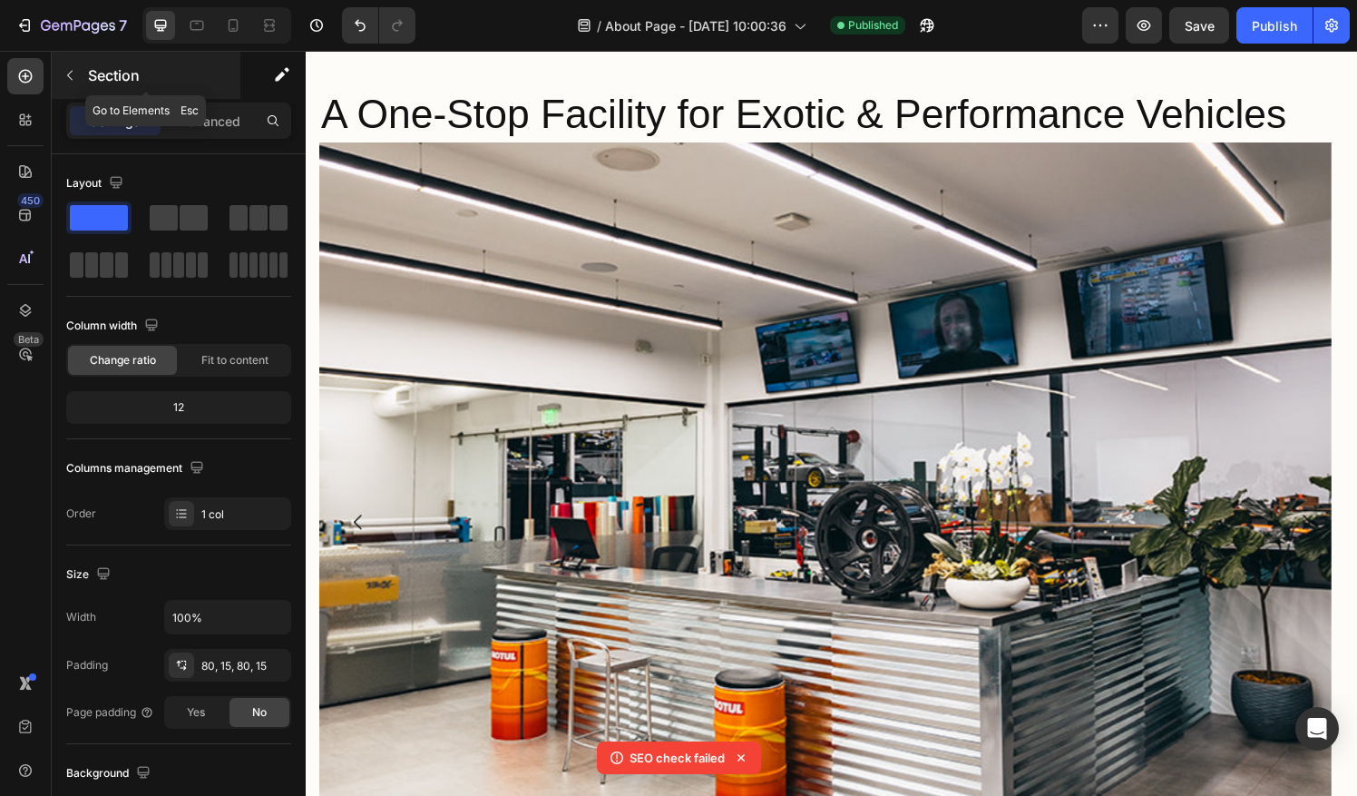
click at [71, 83] on button "button" at bounding box center [69, 75] width 29 height 29
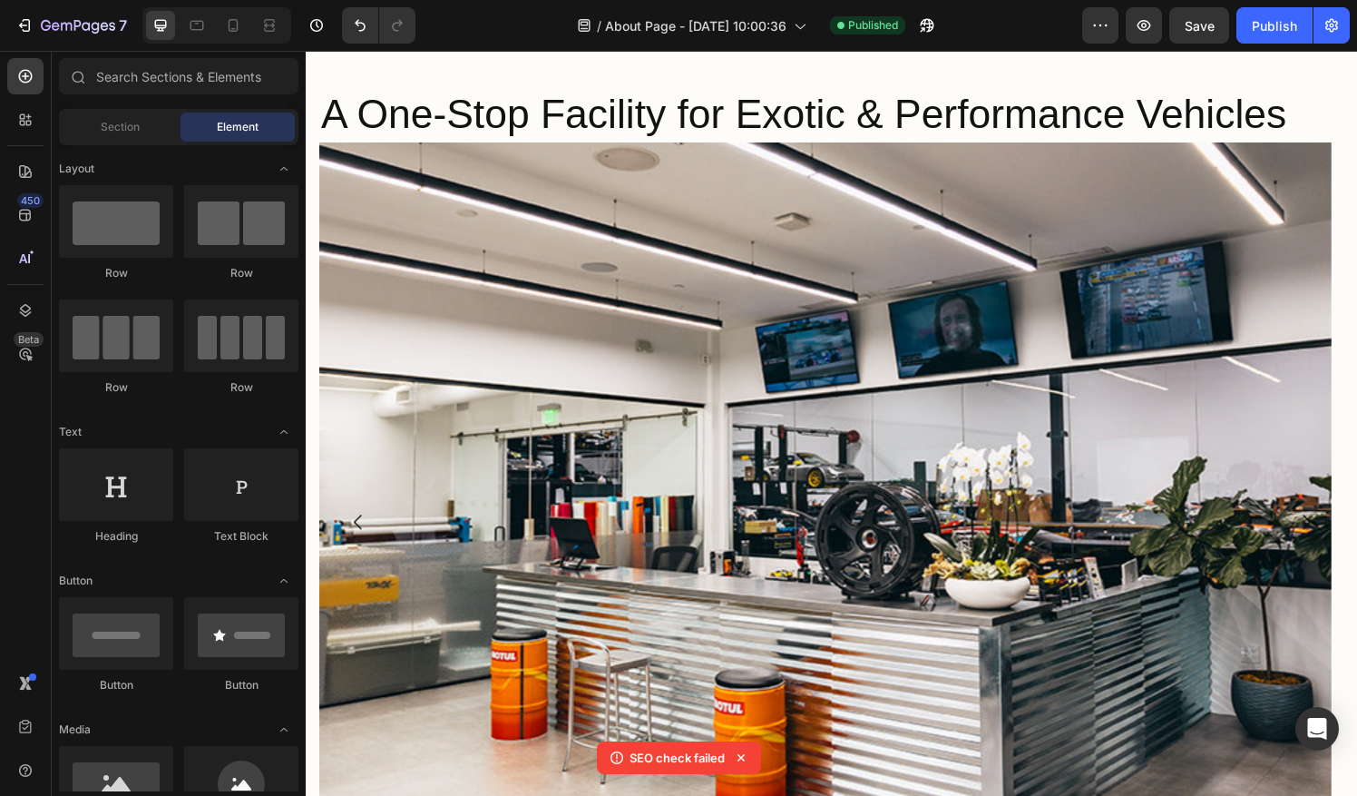
click at [1165, 18] on div "Preview Save Publish" at bounding box center [1216, 25] width 268 height 36
click at [1335, 13] on button "button" at bounding box center [1331, 25] width 36 height 36
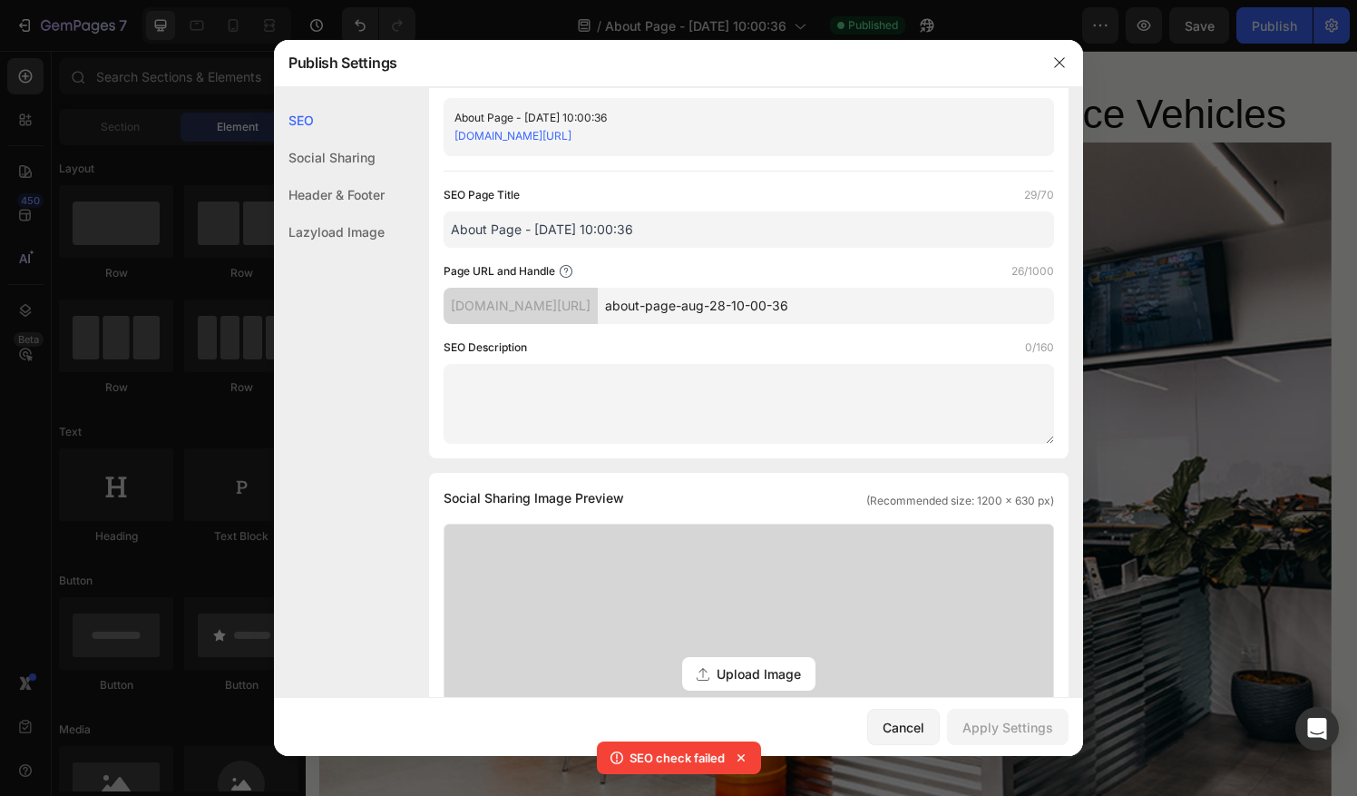
scroll to position [40, 0]
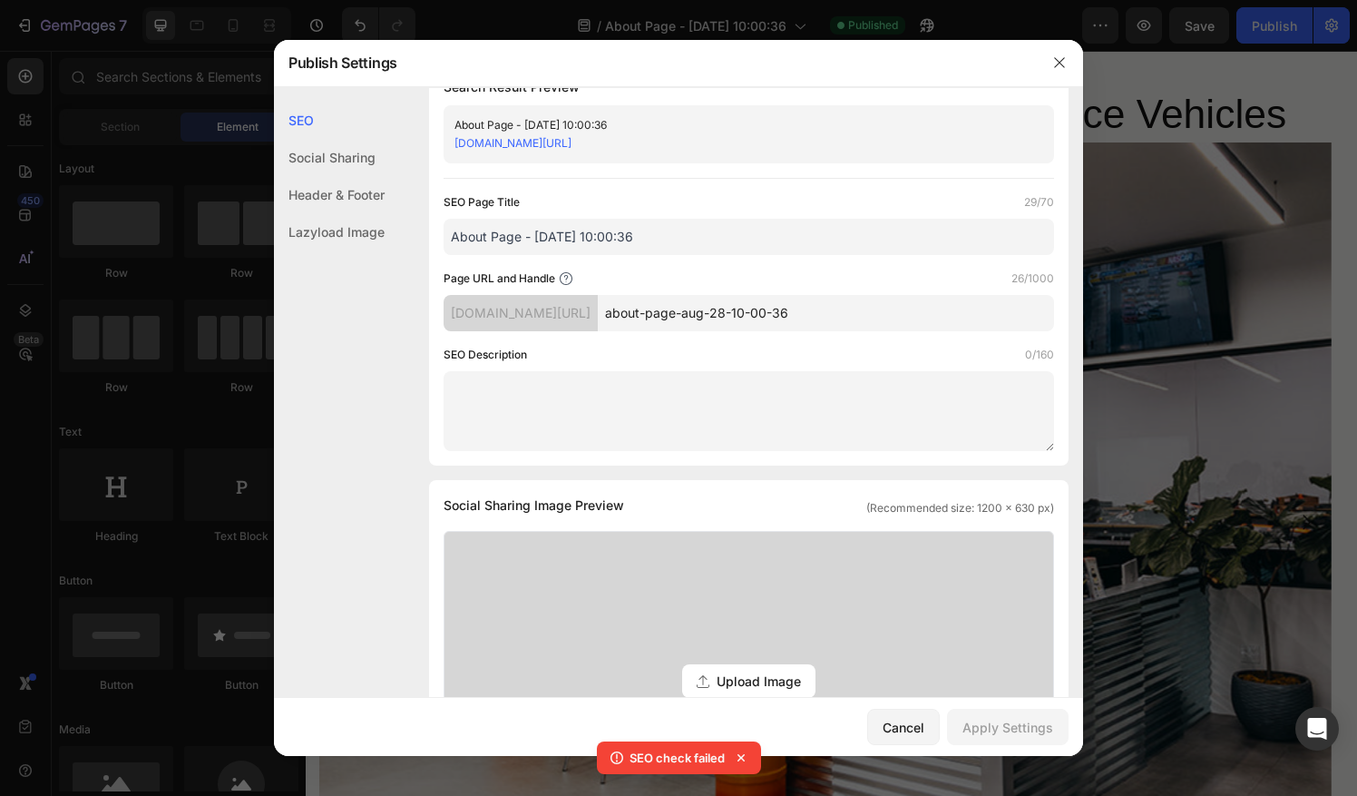
click at [728, 408] on textarea at bounding box center [749, 411] width 610 height 80
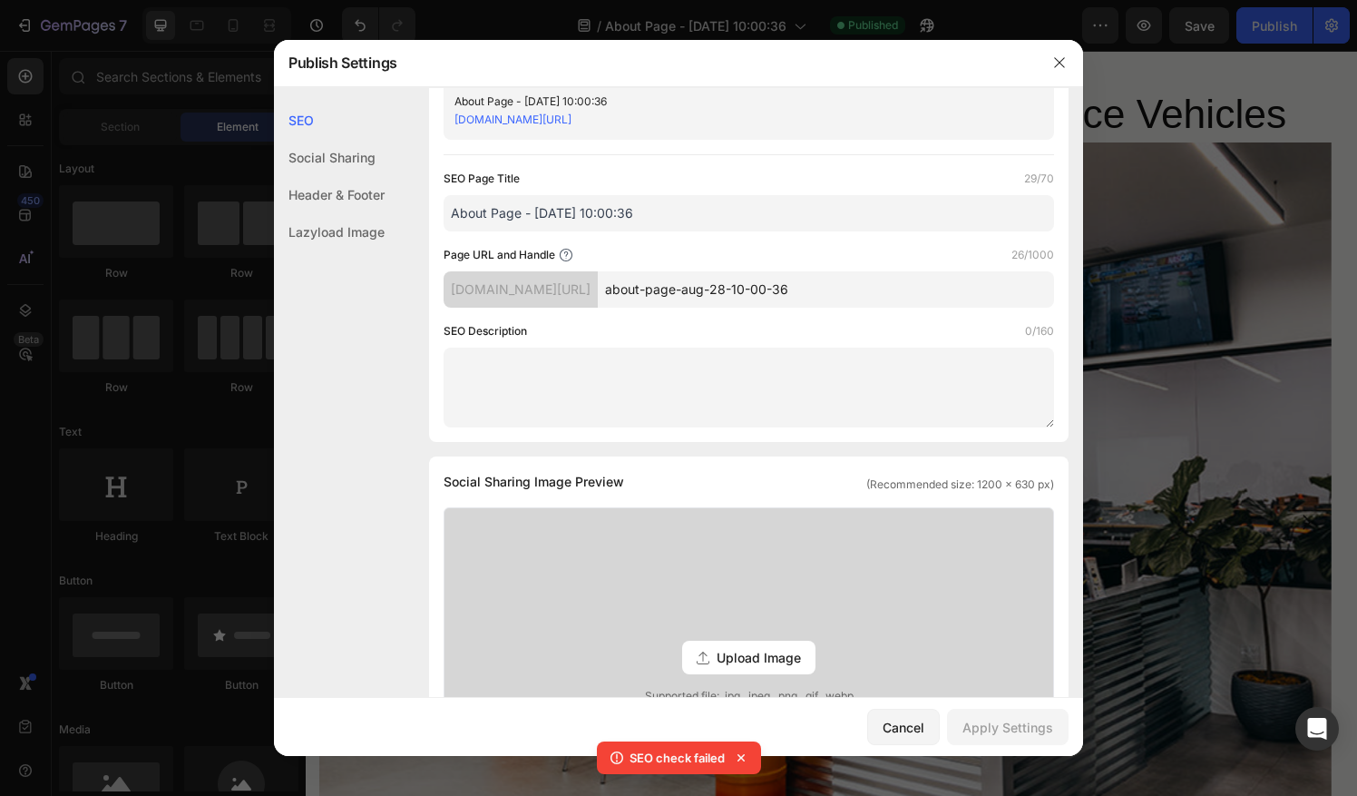
scroll to position [62, 0]
click at [640, 389] on textarea at bounding box center [749, 389] width 610 height 80
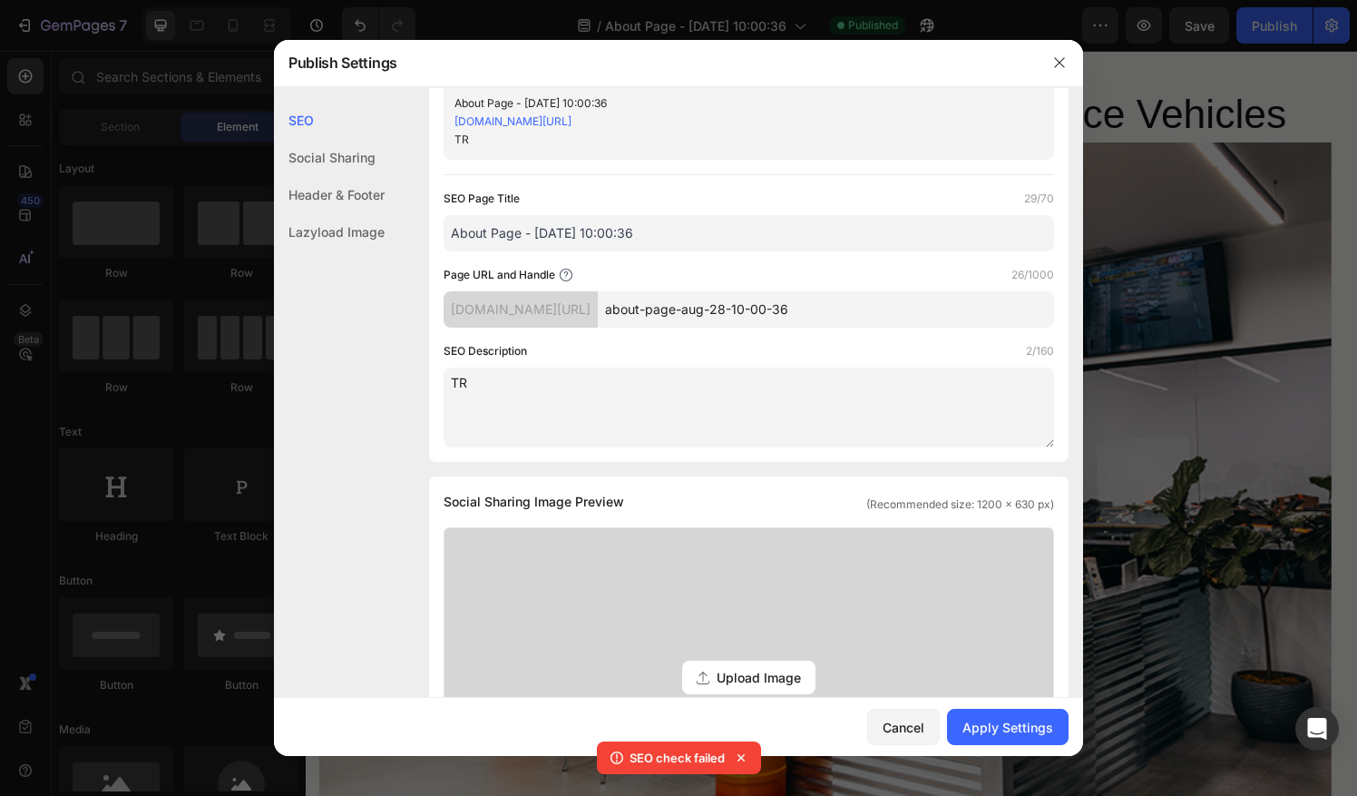
type textarea "T"
type textarea "a"
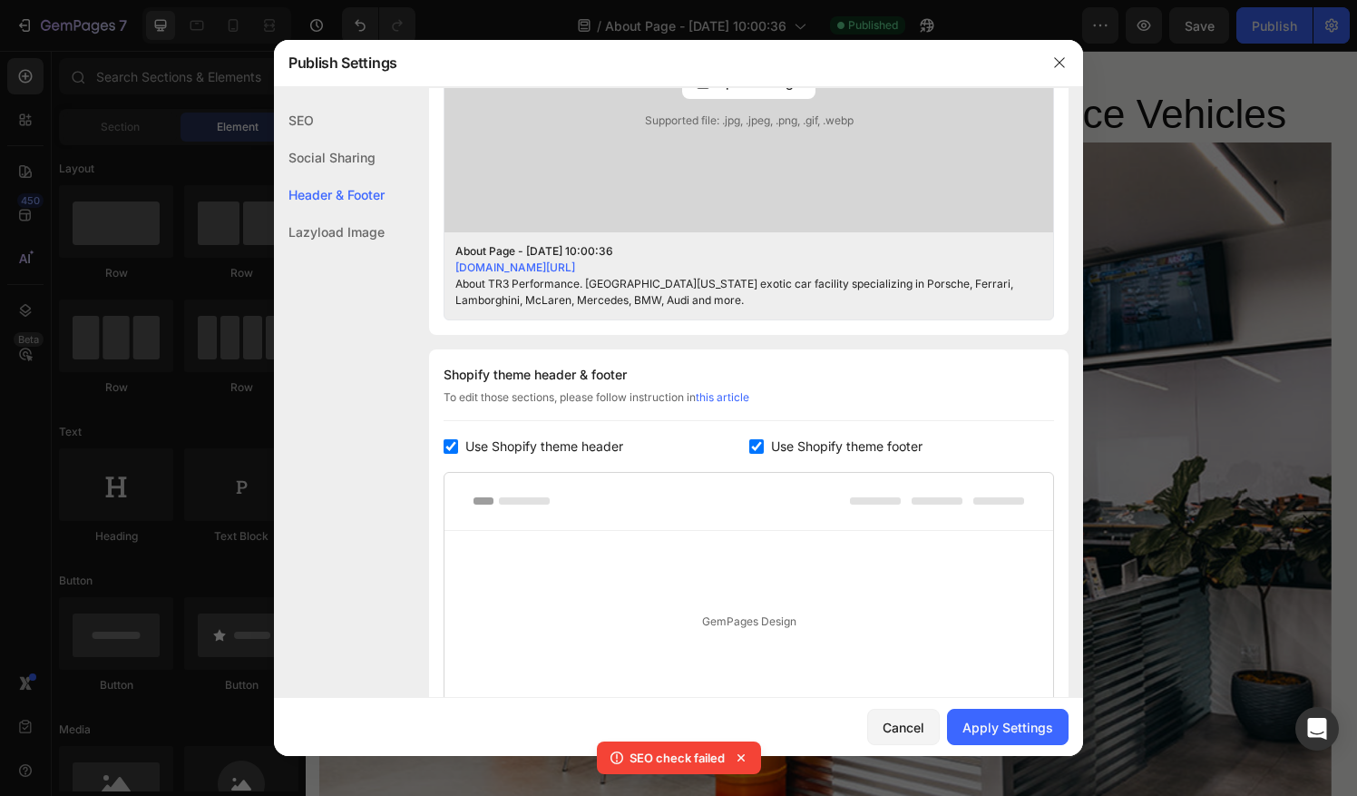
scroll to position [754, 0]
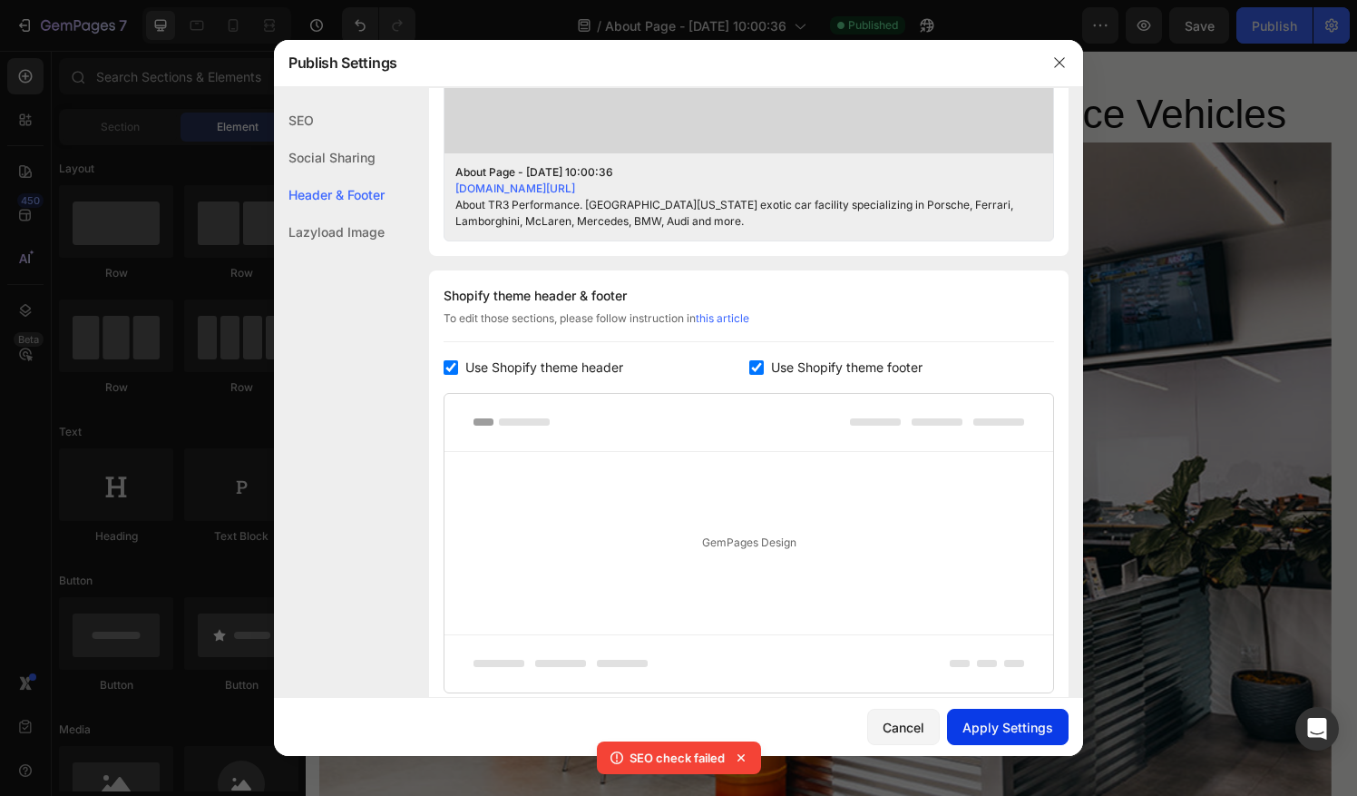
type textarea "About TR3 Performance. [GEOGRAPHIC_DATA][US_STATE] exotic car facility speciali…"
click at [1035, 716] on button "Apply Settings" at bounding box center [1008, 726] width 122 height 36
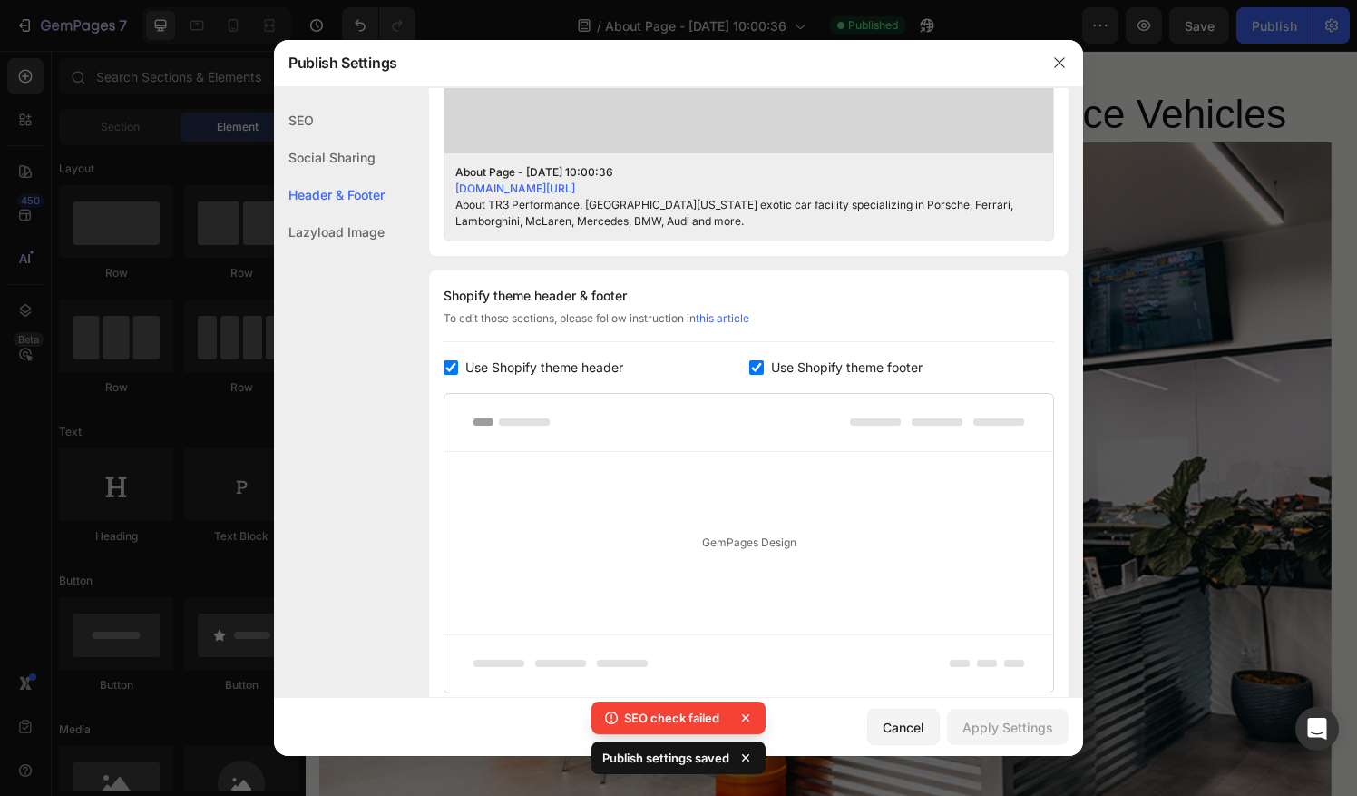
click at [351, 233] on div "Lazyload Image" at bounding box center [329, 231] width 111 height 37
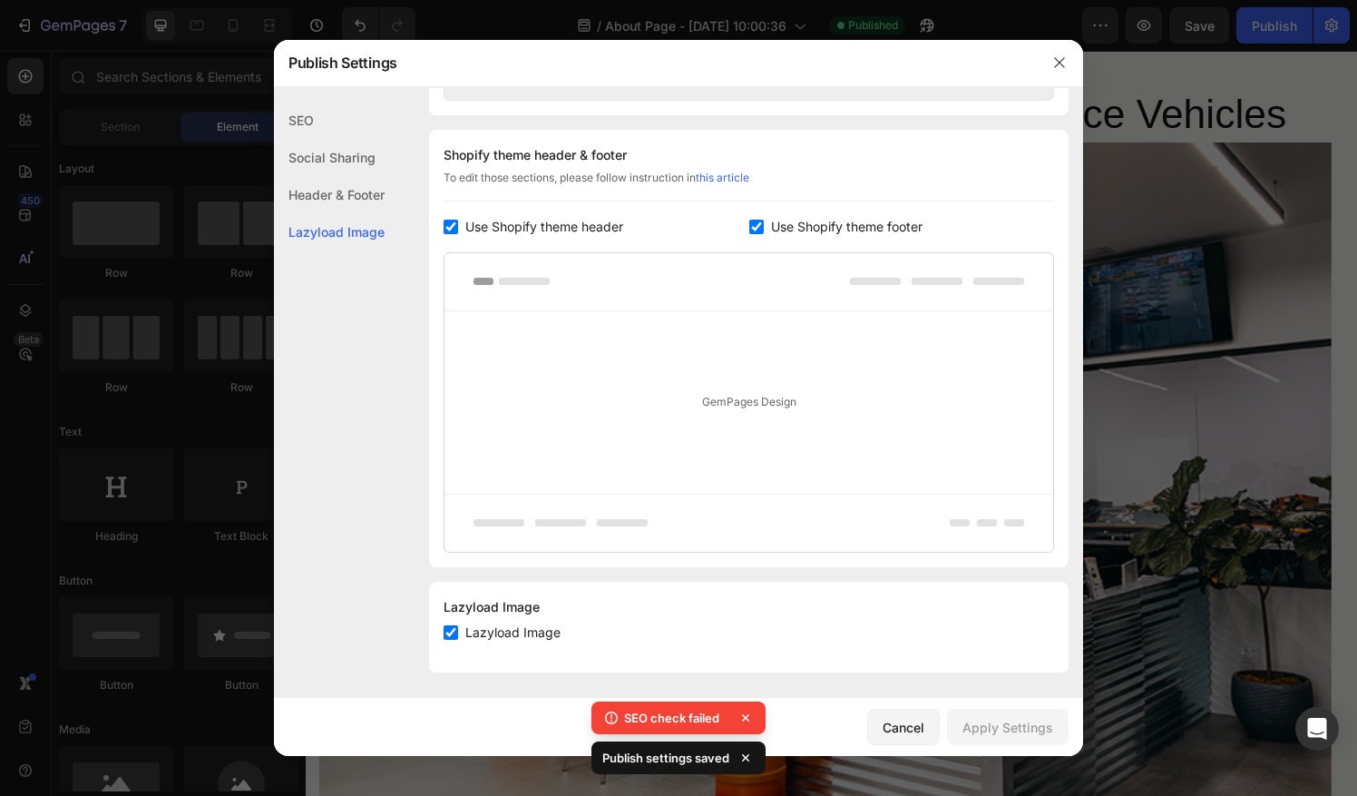
scroll to position [895, 0]
click at [1069, 51] on button "button" at bounding box center [1059, 62] width 29 height 29
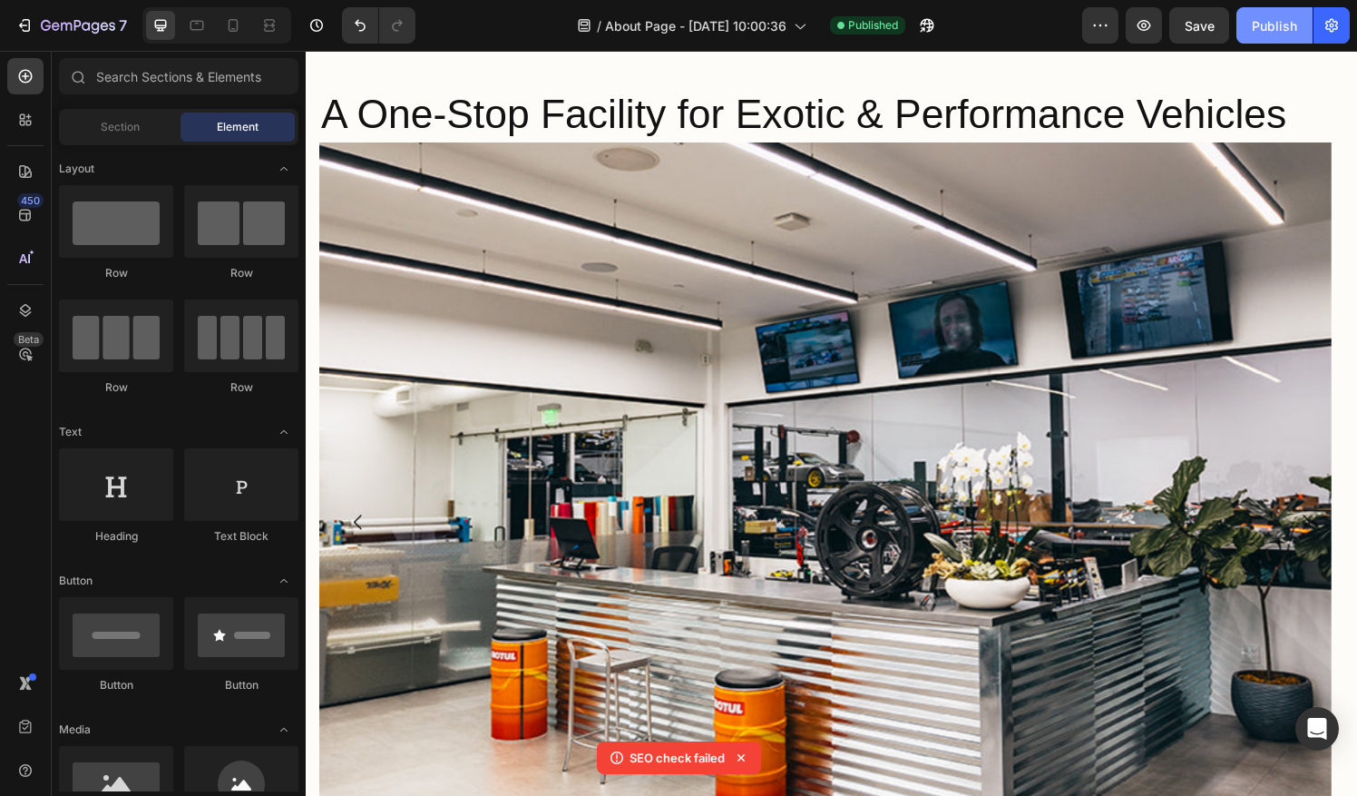
click at [1282, 33] on div "Publish" at bounding box center [1274, 25] width 45 height 19
click at [1105, 26] on icon "button" at bounding box center [1106, 25] width 3 height 2
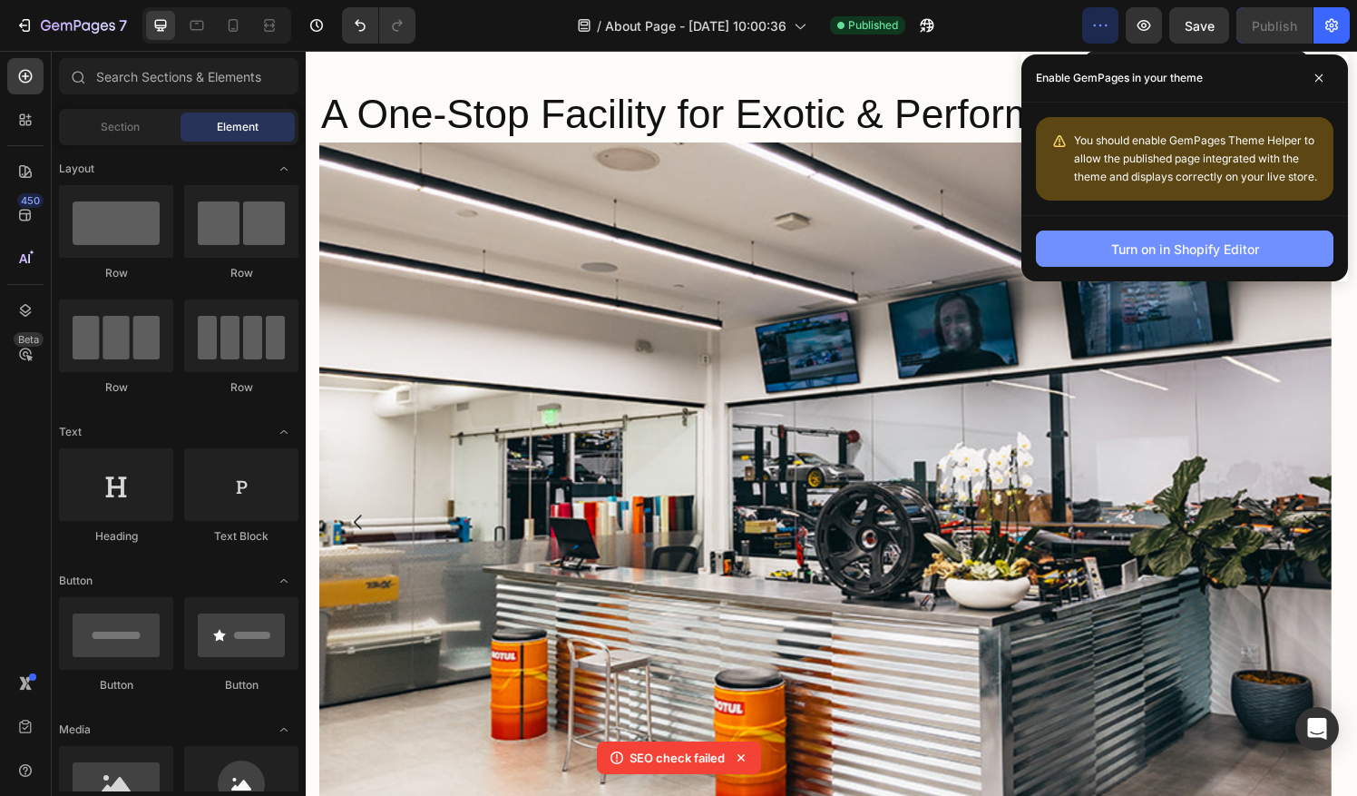
click at [1231, 251] on div "Turn on in Shopify Editor" at bounding box center [1185, 248] width 148 height 19
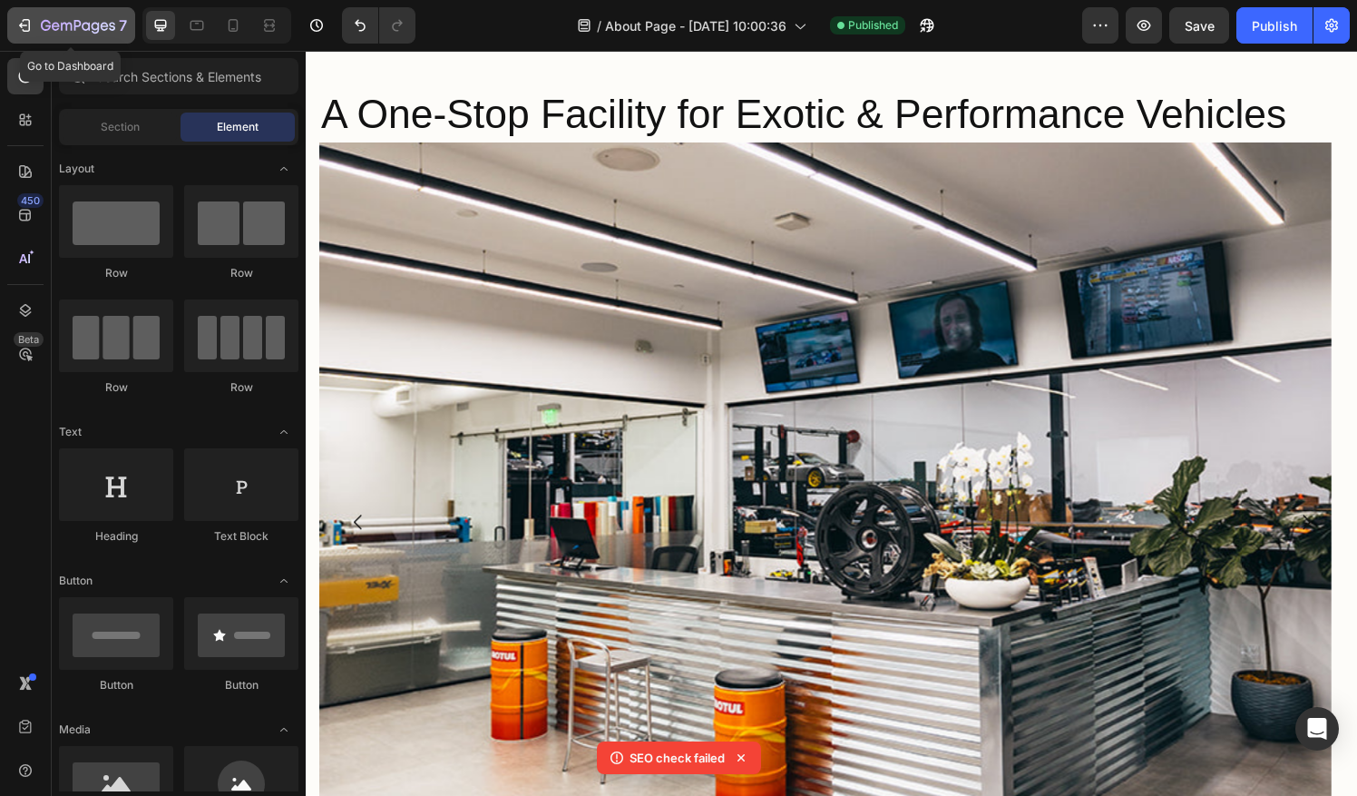
click at [25, 19] on icon "button" at bounding box center [27, 25] width 8 height 13
